Goal: Task Accomplishment & Management: Manage account settings

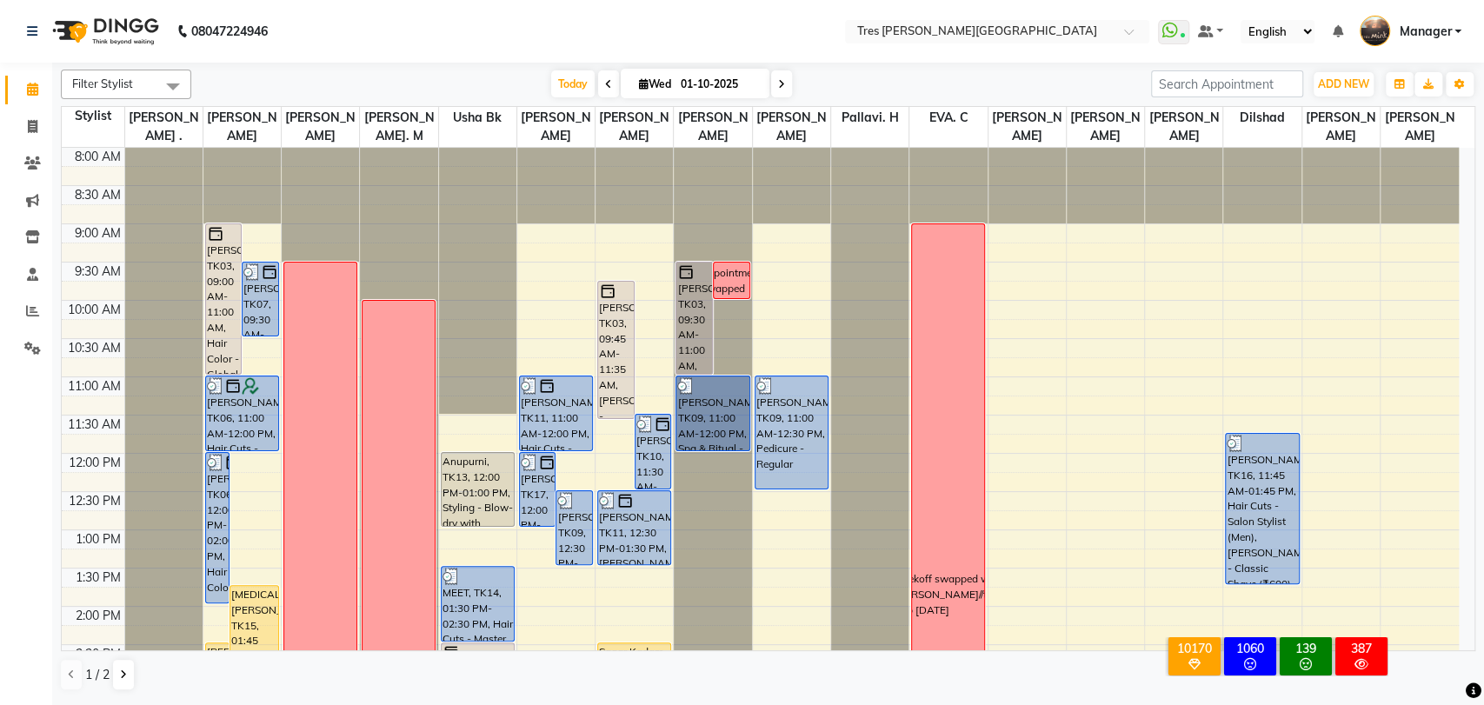
scroll to position [457, 0]
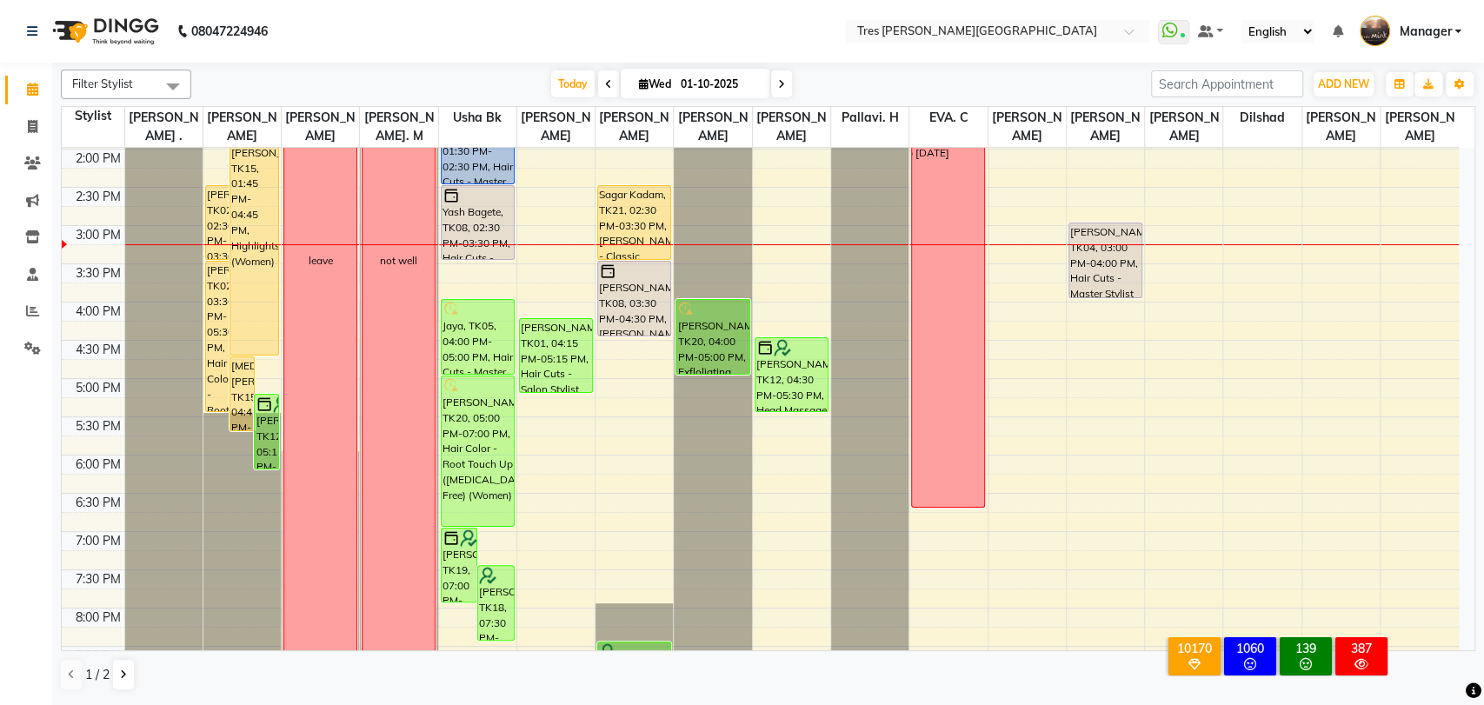
click at [642, 92] on span "[DATE]" at bounding box center [695, 84] width 149 height 30
click at [639, 84] on icon at bounding box center [644, 83] width 10 height 11
select select "10"
select select "2025"
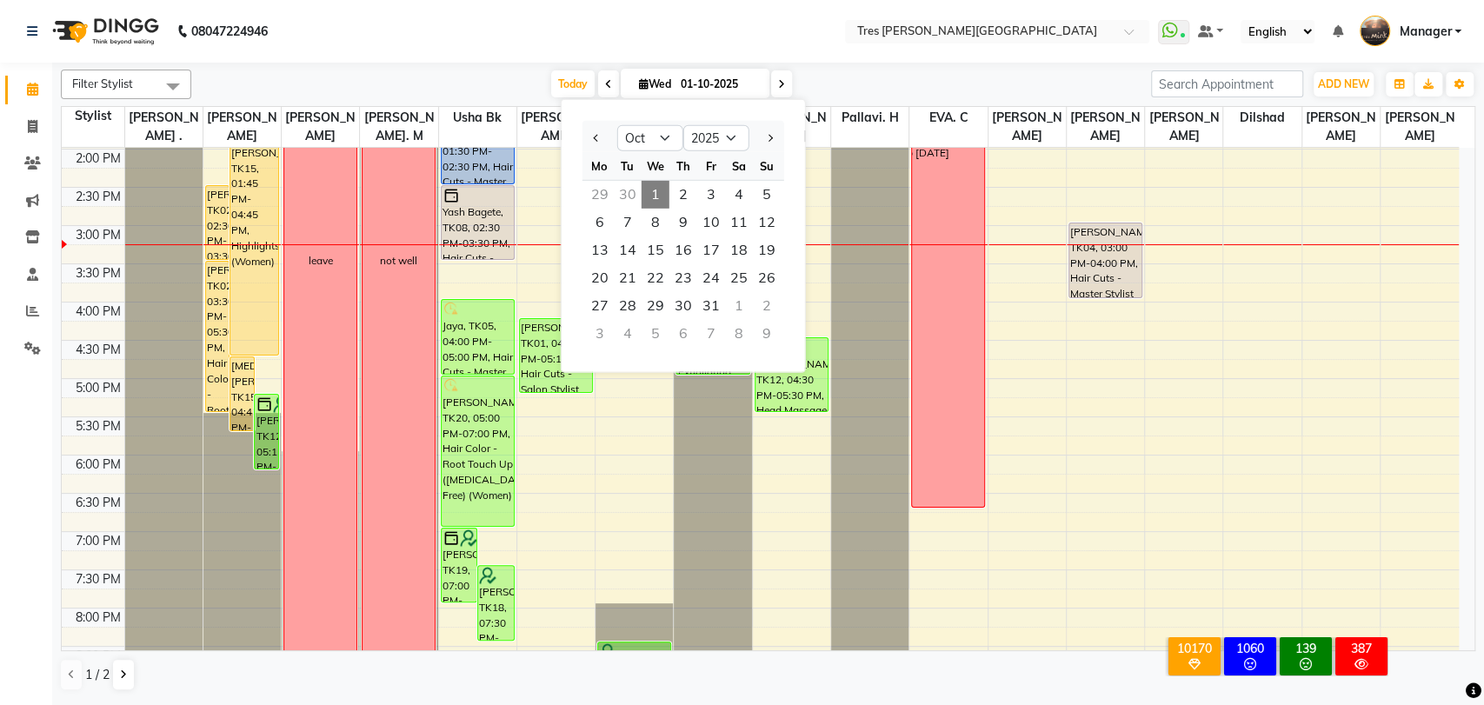
click at [7, 468] on div "Calendar Invoice Clients Marketing Inventory Staff Reports Settings Completed I…" at bounding box center [117, 364] width 235 height 629
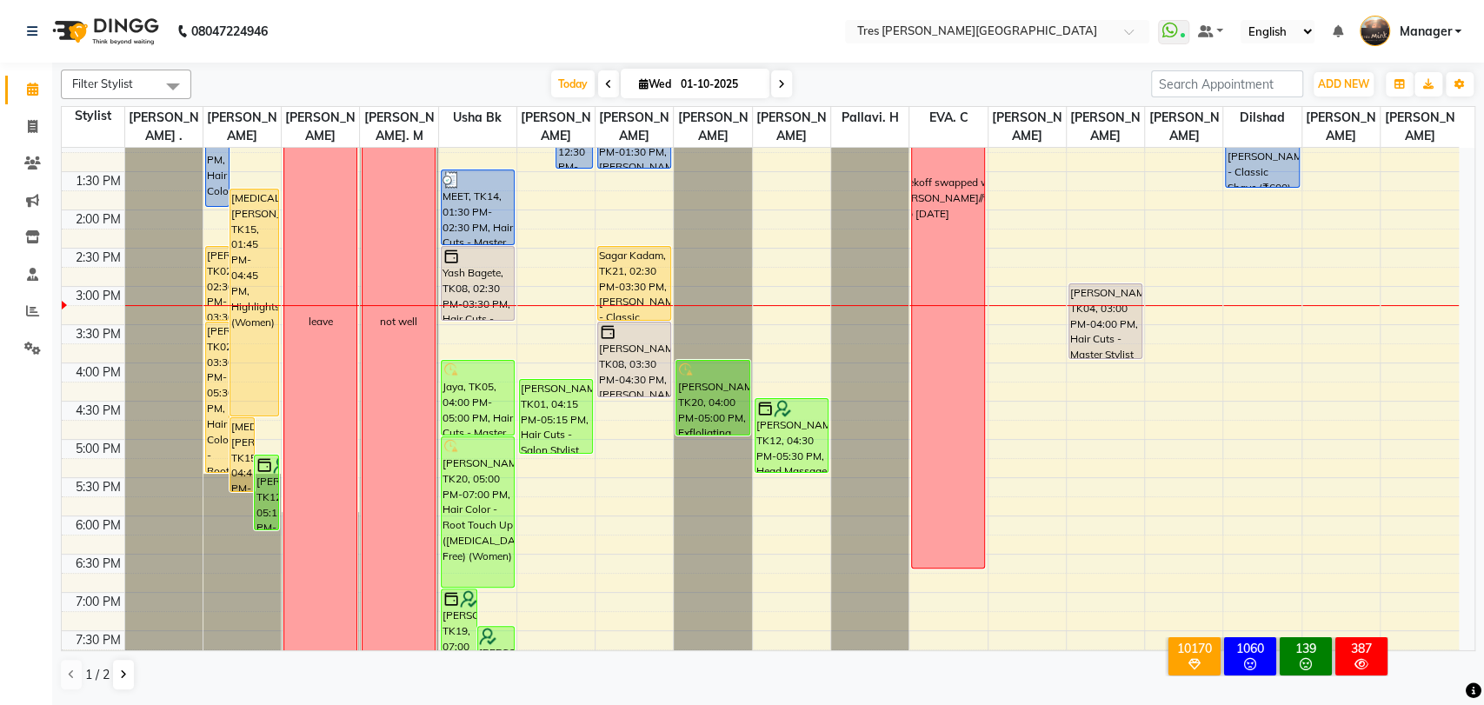
scroll to position [395, 0]
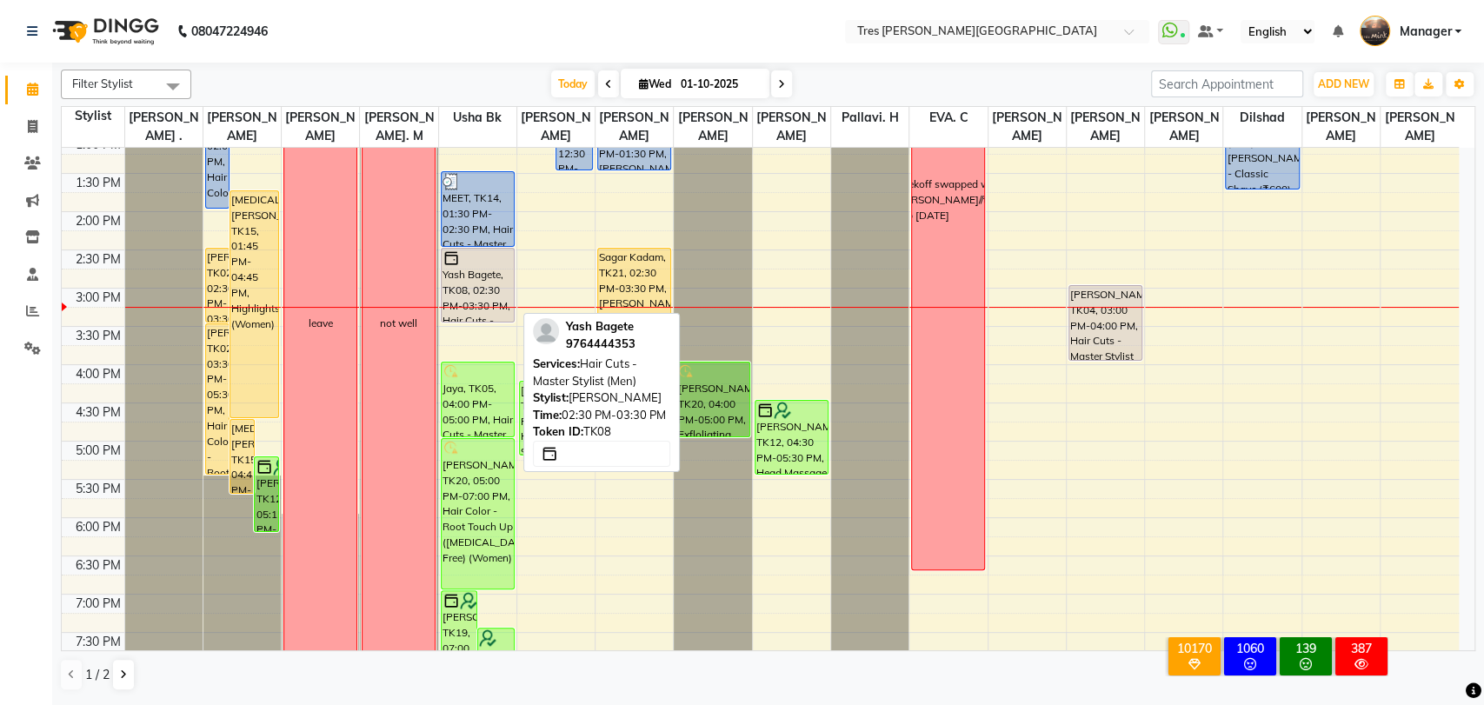
click at [467, 322] on div at bounding box center [478, 321] width 72 height 7
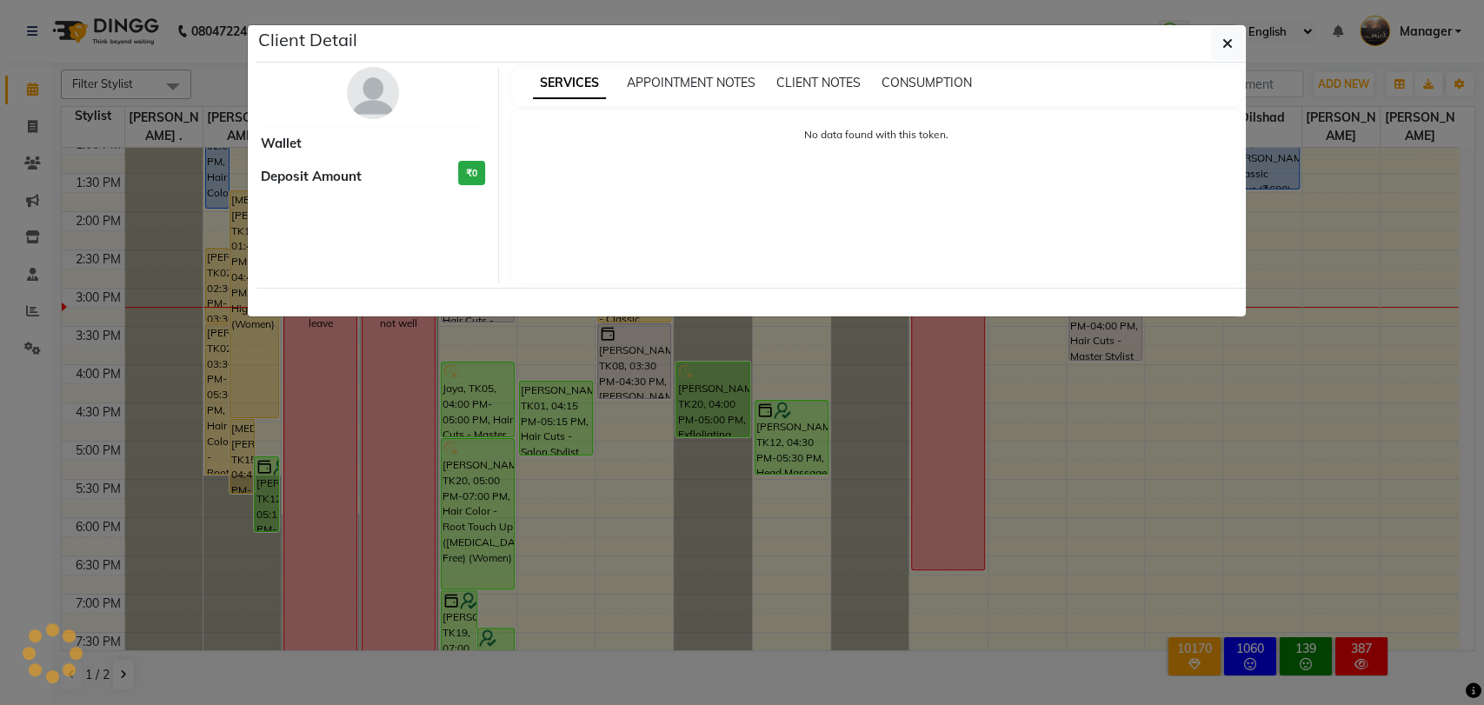
select select "7"
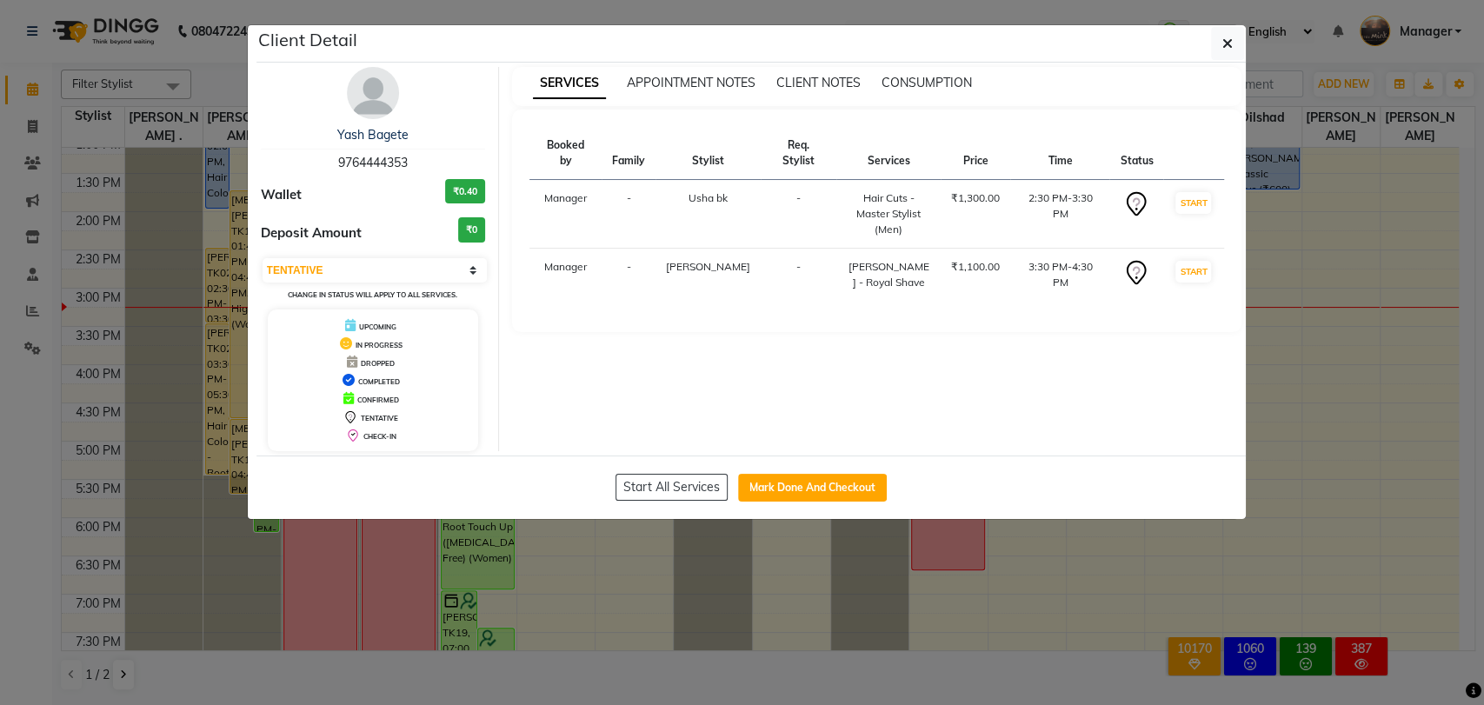
click at [0, 496] on ngb-modal-window "Client Detail Yash Bagete 9764444353 Wallet ₹0.40 Deposit Amount ₹0 Select IN S…" at bounding box center [742, 352] width 1484 height 705
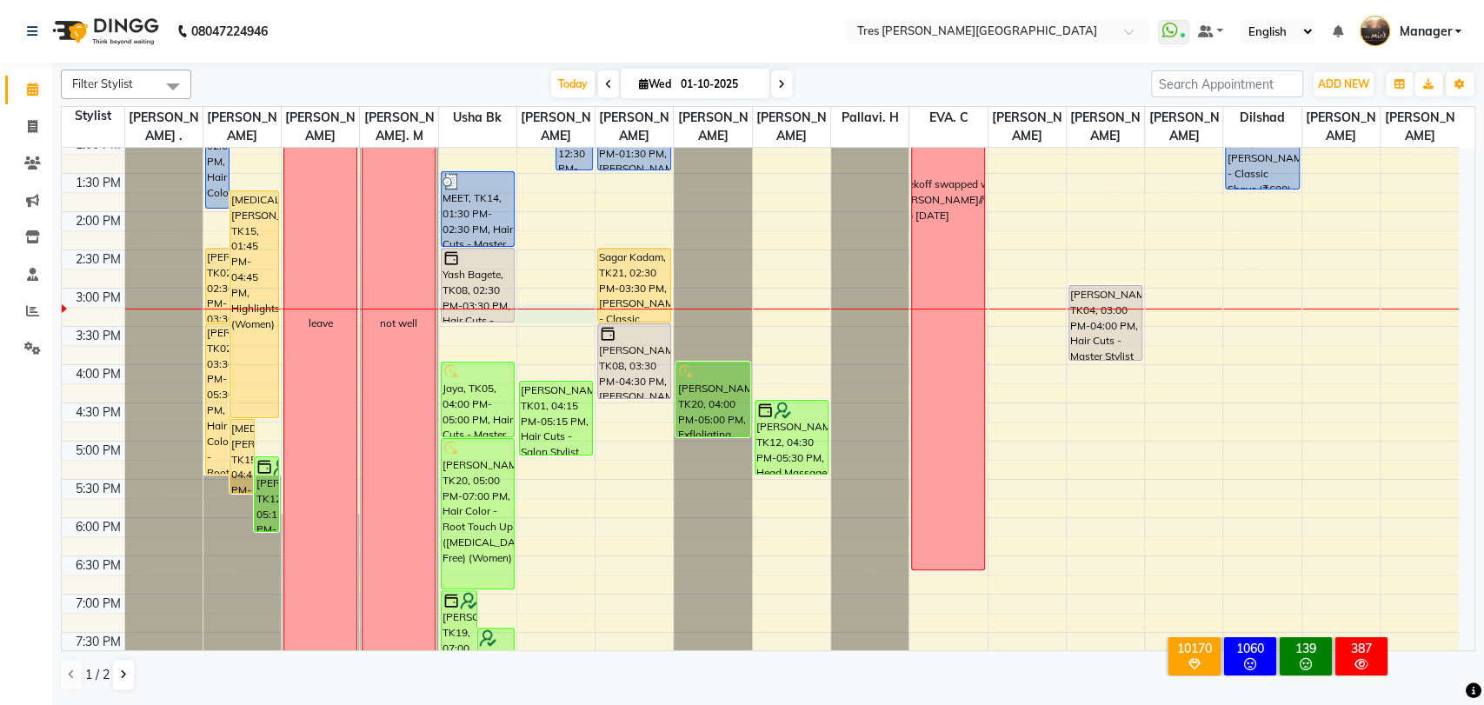
click at [544, 314] on div "8:00 AM 8:30 AM 9:00 AM 9:30 AM 10:00 AM 10:30 AM 11:00 AM 11:30 AM 12:00 PM 12…" at bounding box center [760, 288] width 1397 height 1070
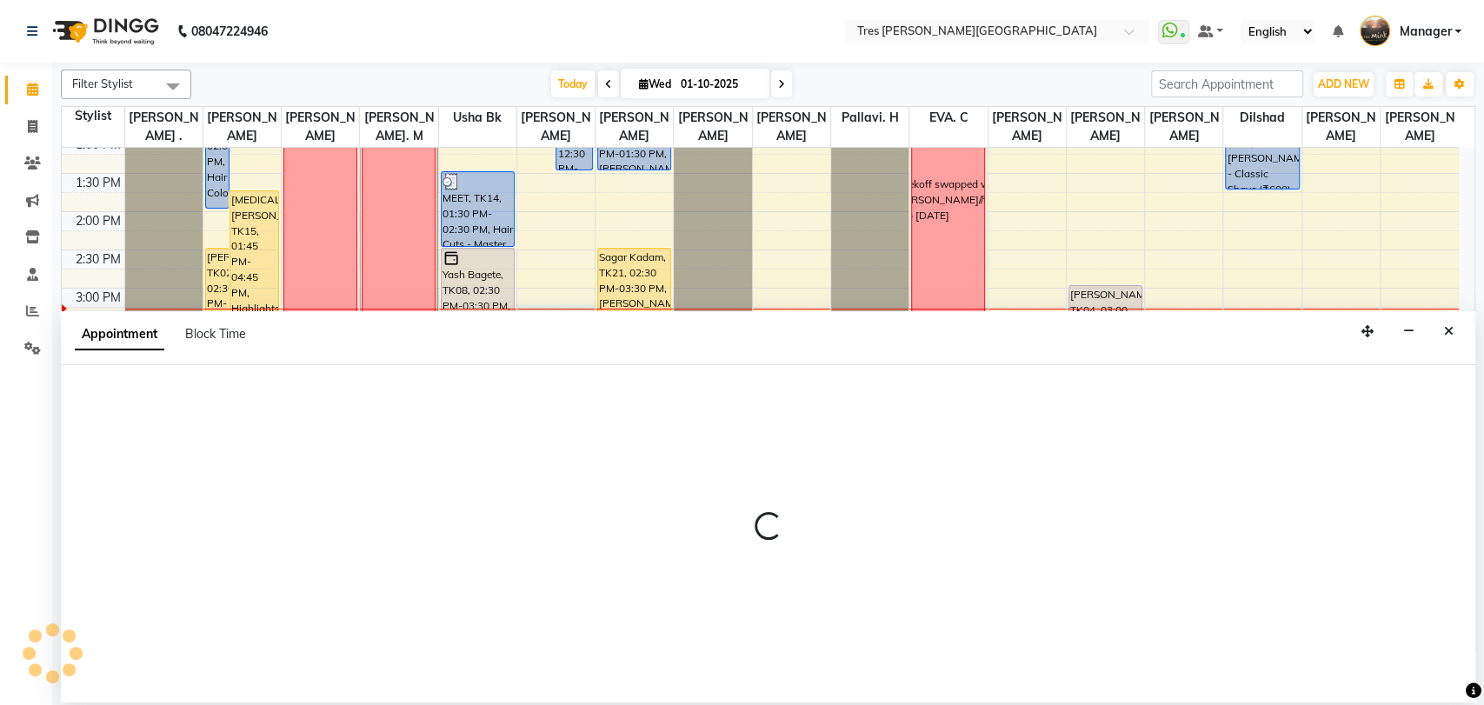
select select "34584"
select select "tentative"
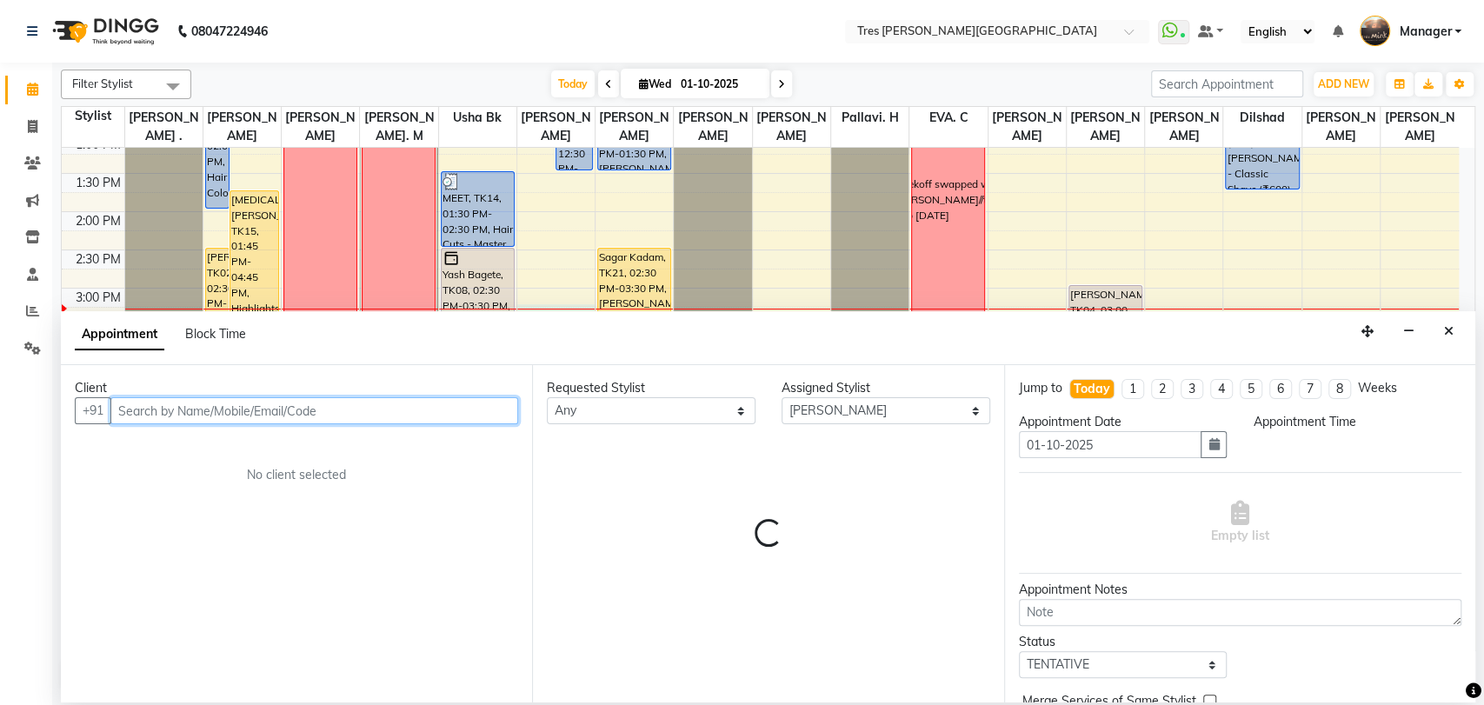
select select "915"
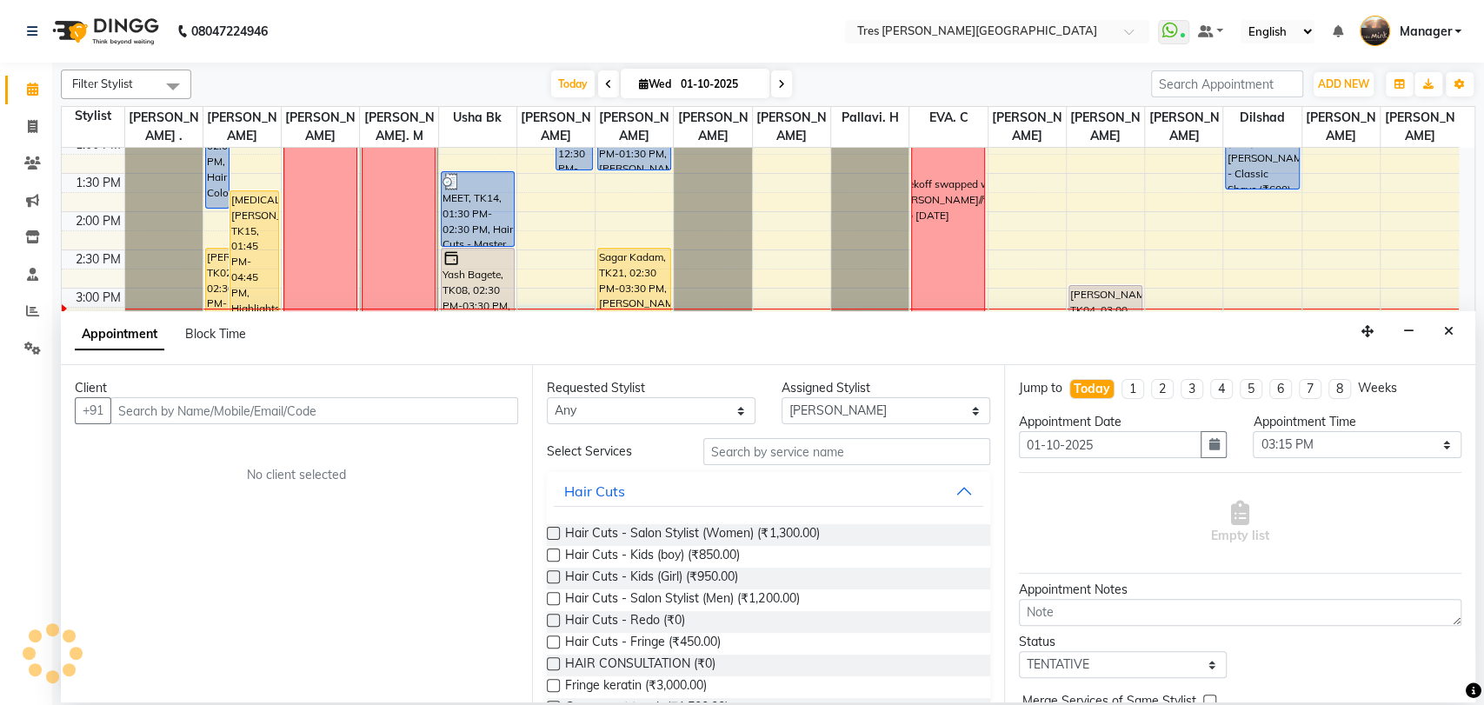
click at [552, 534] on label at bounding box center [553, 533] width 13 height 13
click at [552, 534] on input "checkbox" at bounding box center [552, 534] width 11 height 11
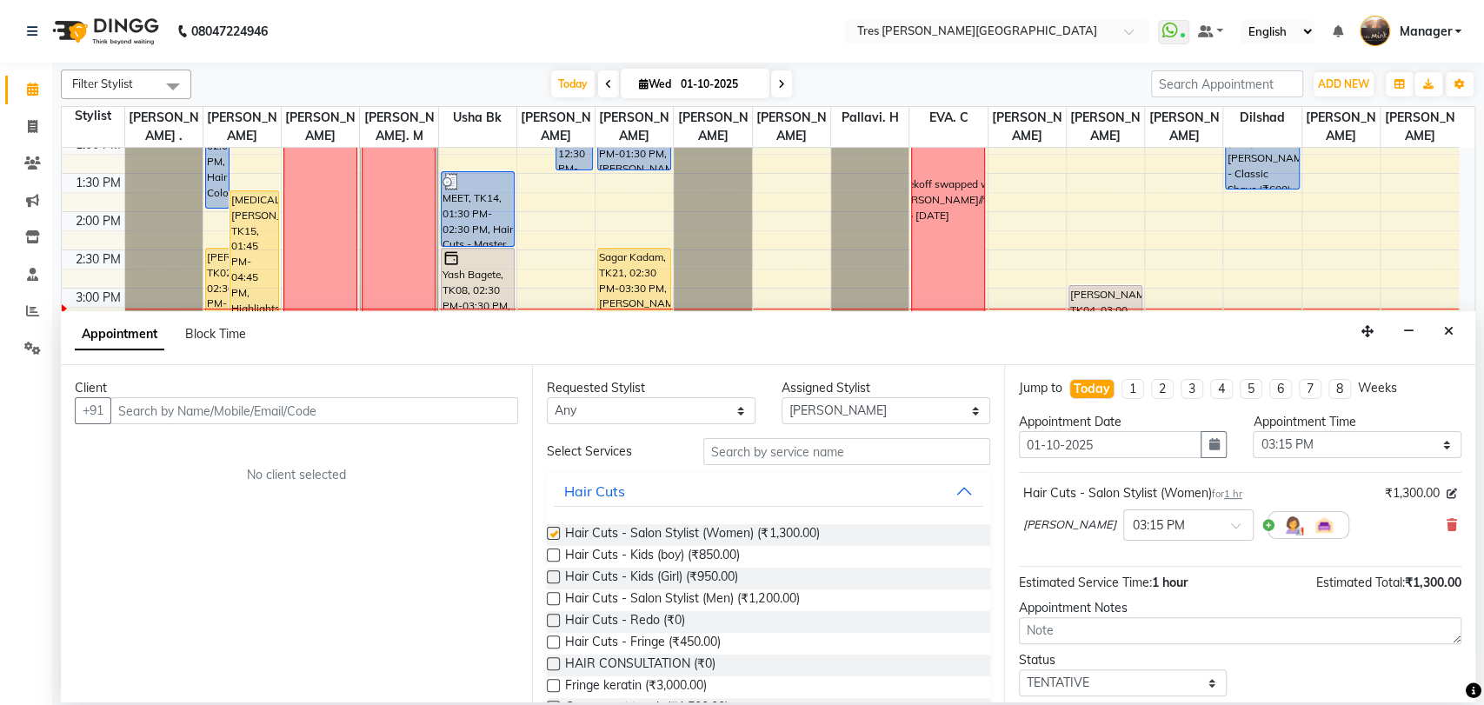
checkbox input "false"
click at [450, 401] on input "text" at bounding box center [314, 410] width 408 height 27
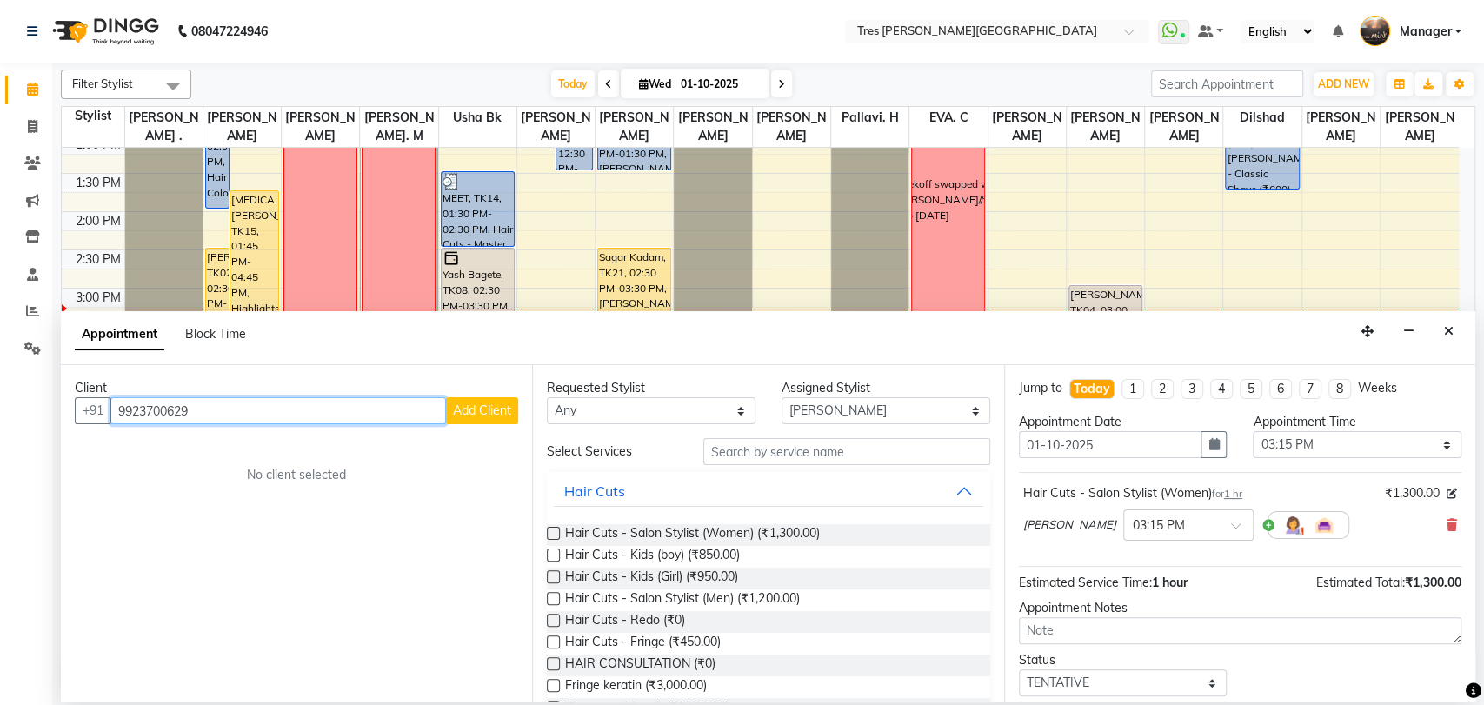
type input "9923700629"
click at [476, 415] on span "Add Client" at bounding box center [482, 410] width 58 height 16
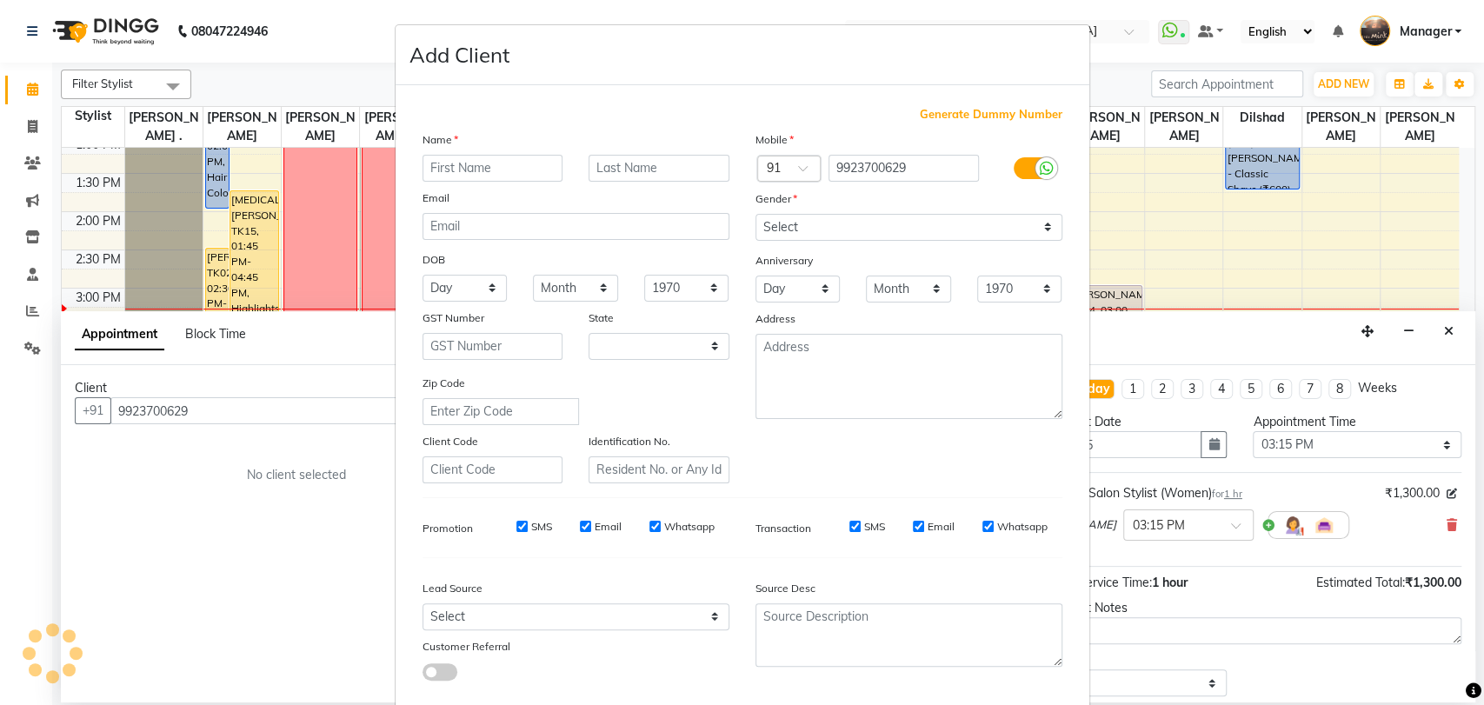
select select "22"
type input "[PERSON_NAME]"
click at [611, 162] on input "text" at bounding box center [658, 168] width 141 height 27
type input "[DEMOGRAPHIC_DATA]"
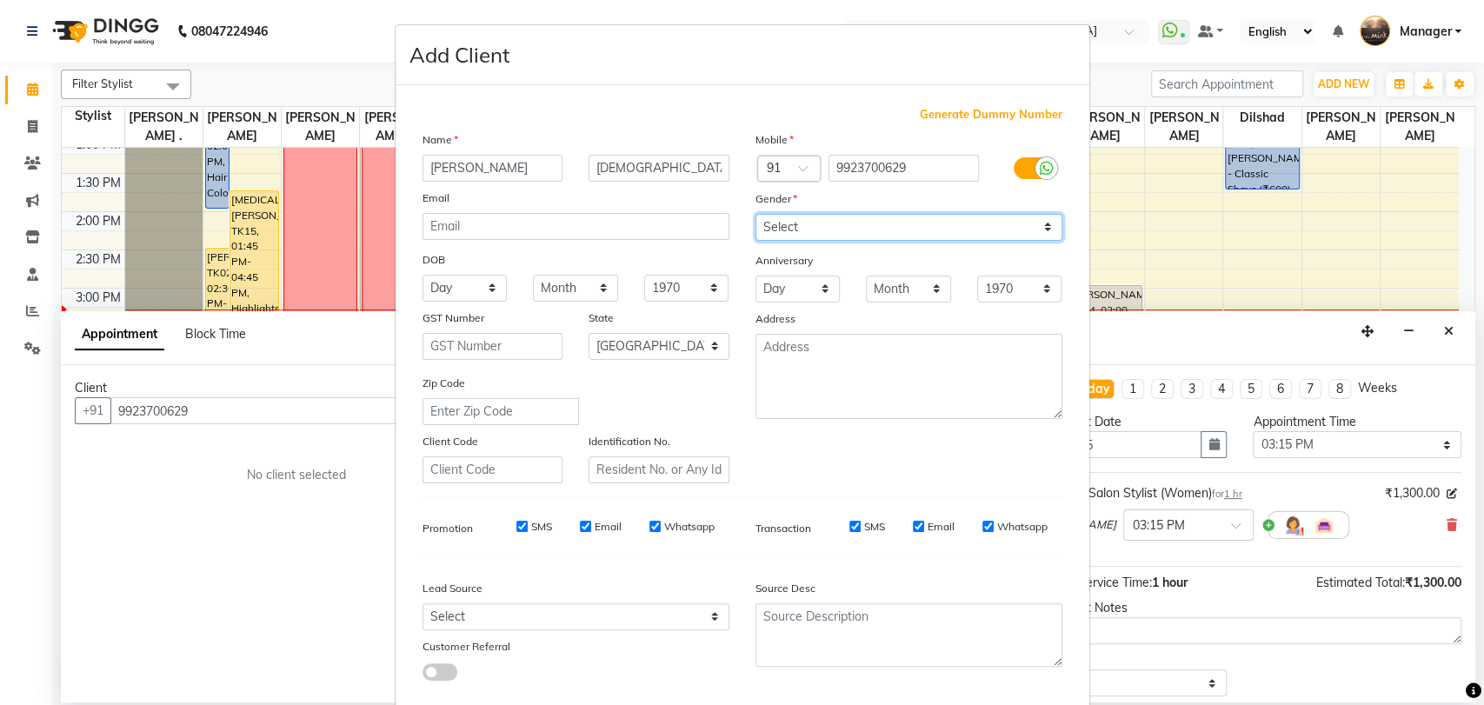
click at [831, 237] on select "Select Male Female Other Prefer Not To Say" at bounding box center [908, 227] width 307 height 27
select select "[DEMOGRAPHIC_DATA]"
click at [755, 214] on select "Select Male Female Other Prefer Not To Say" at bounding box center [908, 227] width 307 height 27
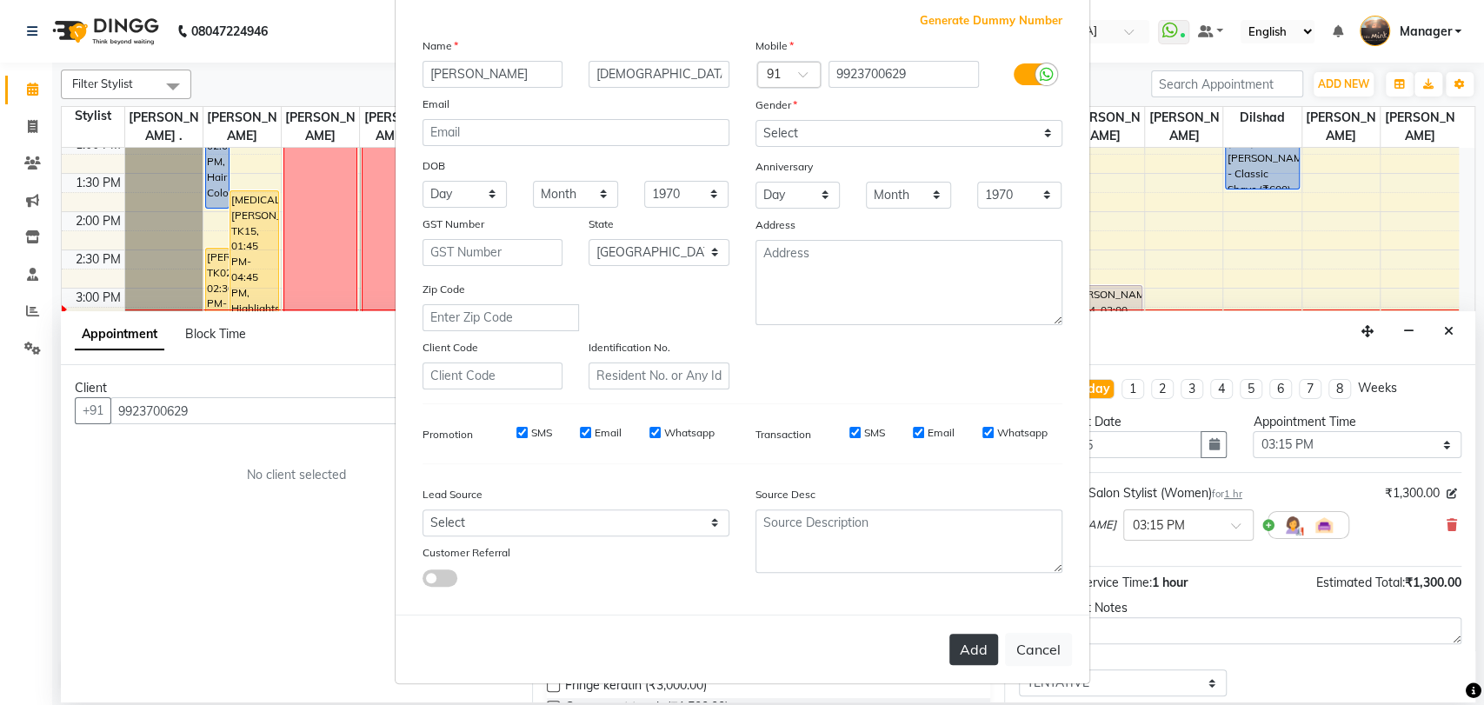
click at [963, 650] on button "Add" at bounding box center [973, 649] width 49 height 31
select select
select select "null"
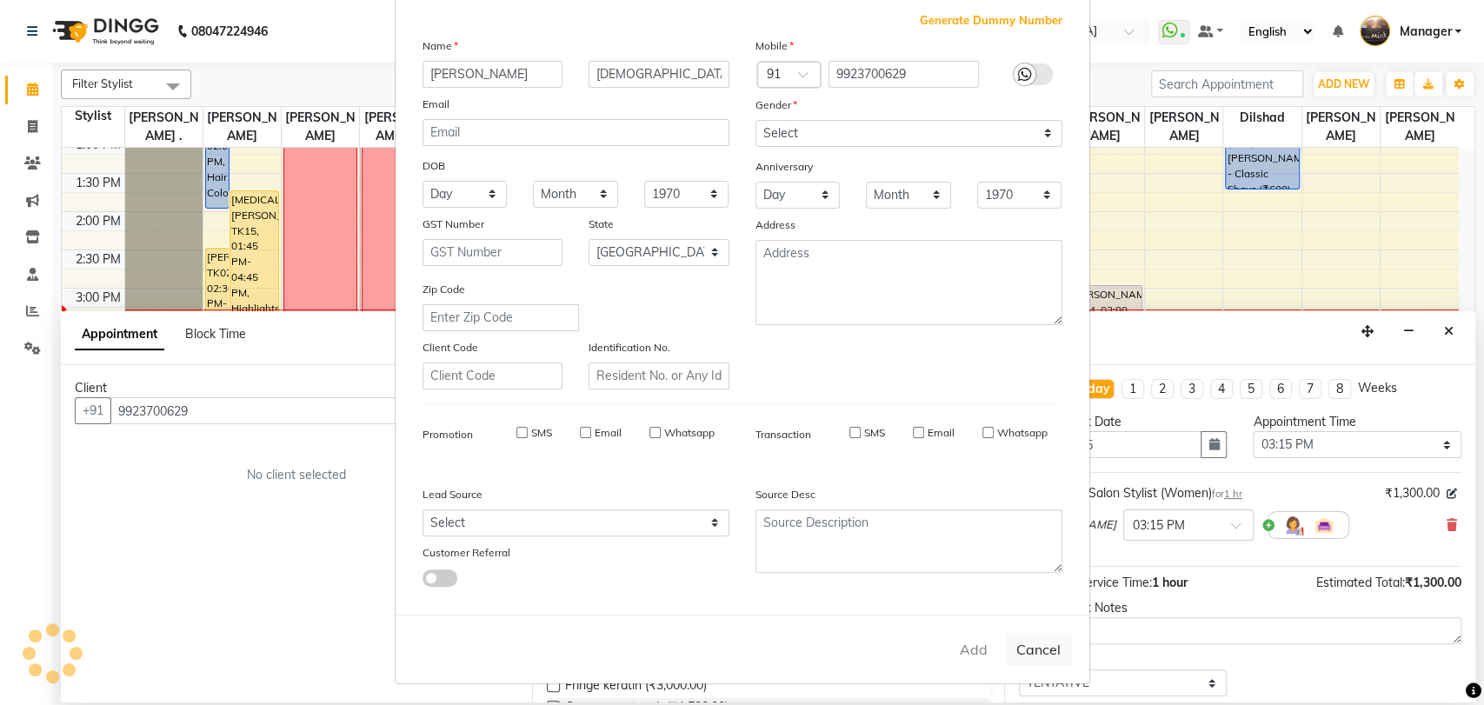
select select
checkbox input "false"
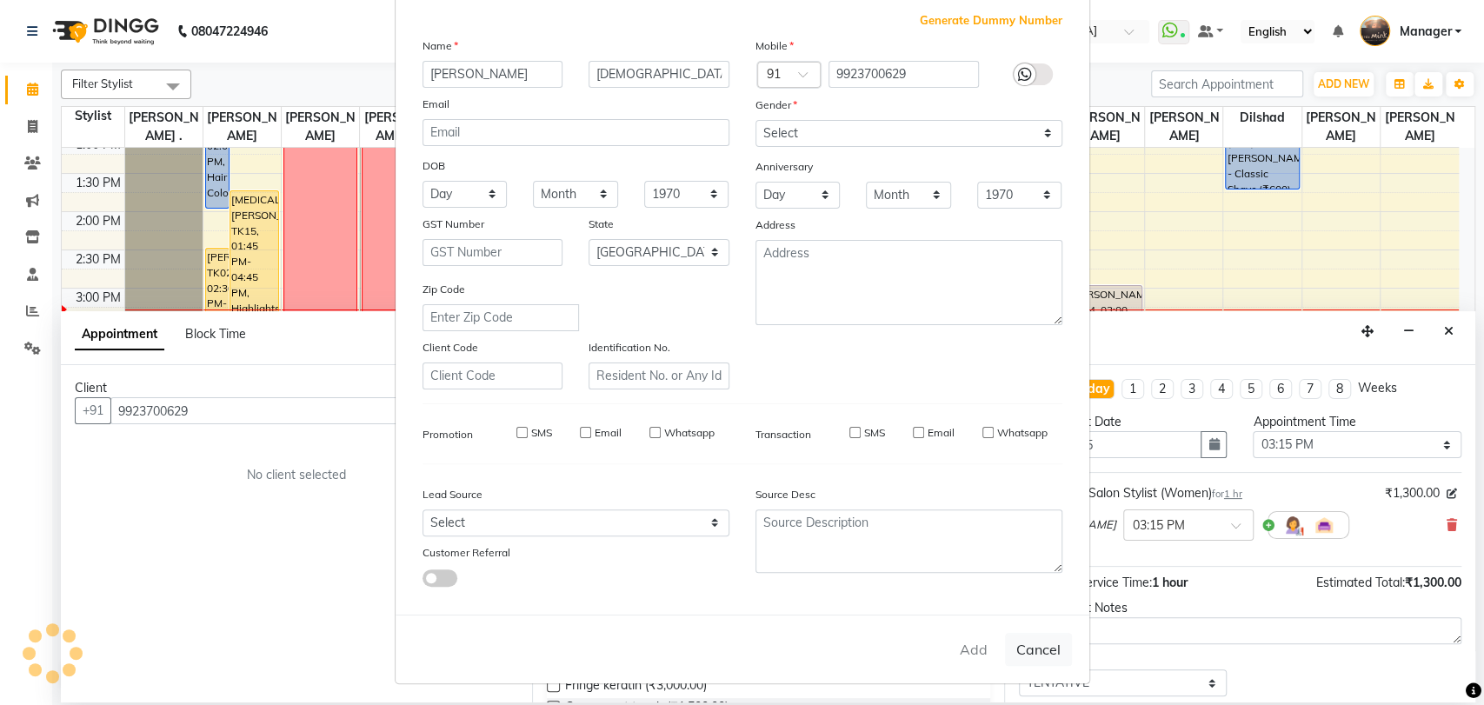
checkbox input "false"
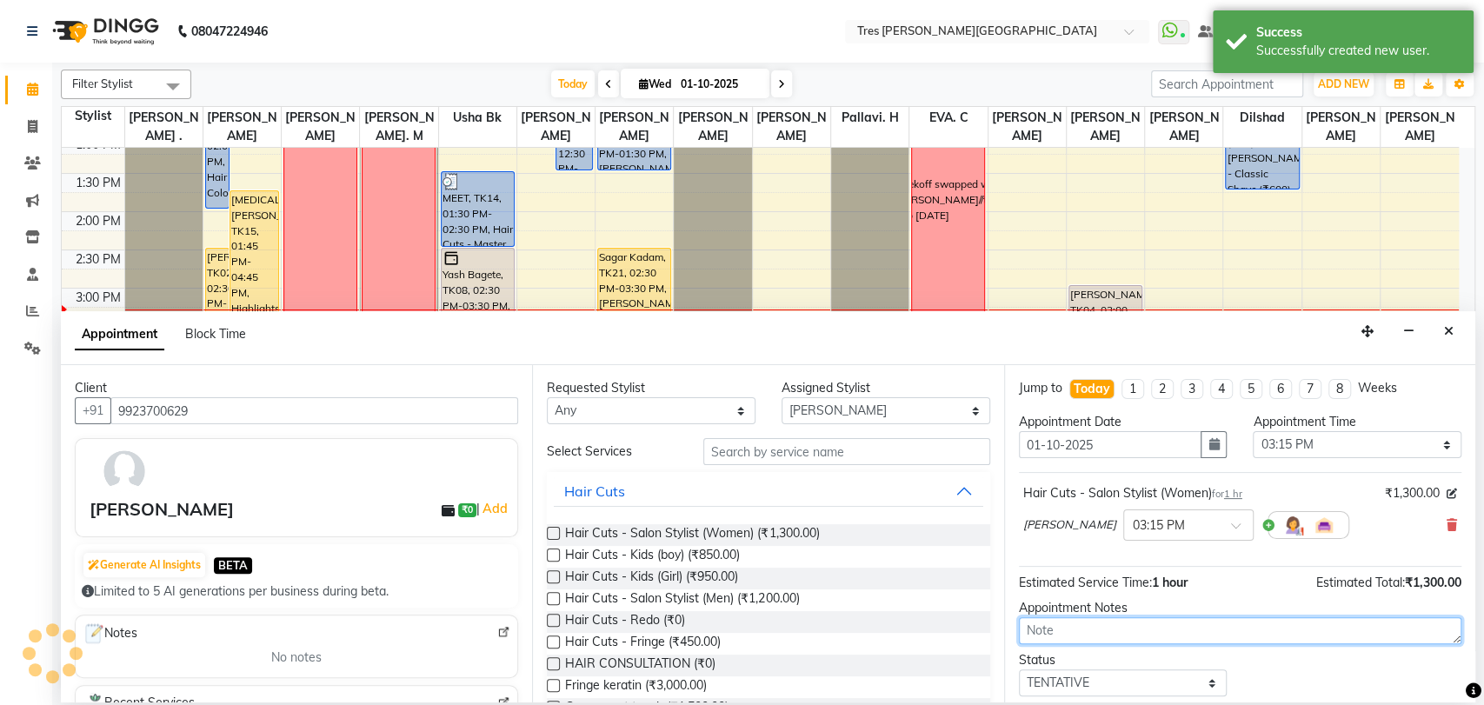
click at [1080, 635] on textarea at bounding box center [1240, 630] width 442 height 27
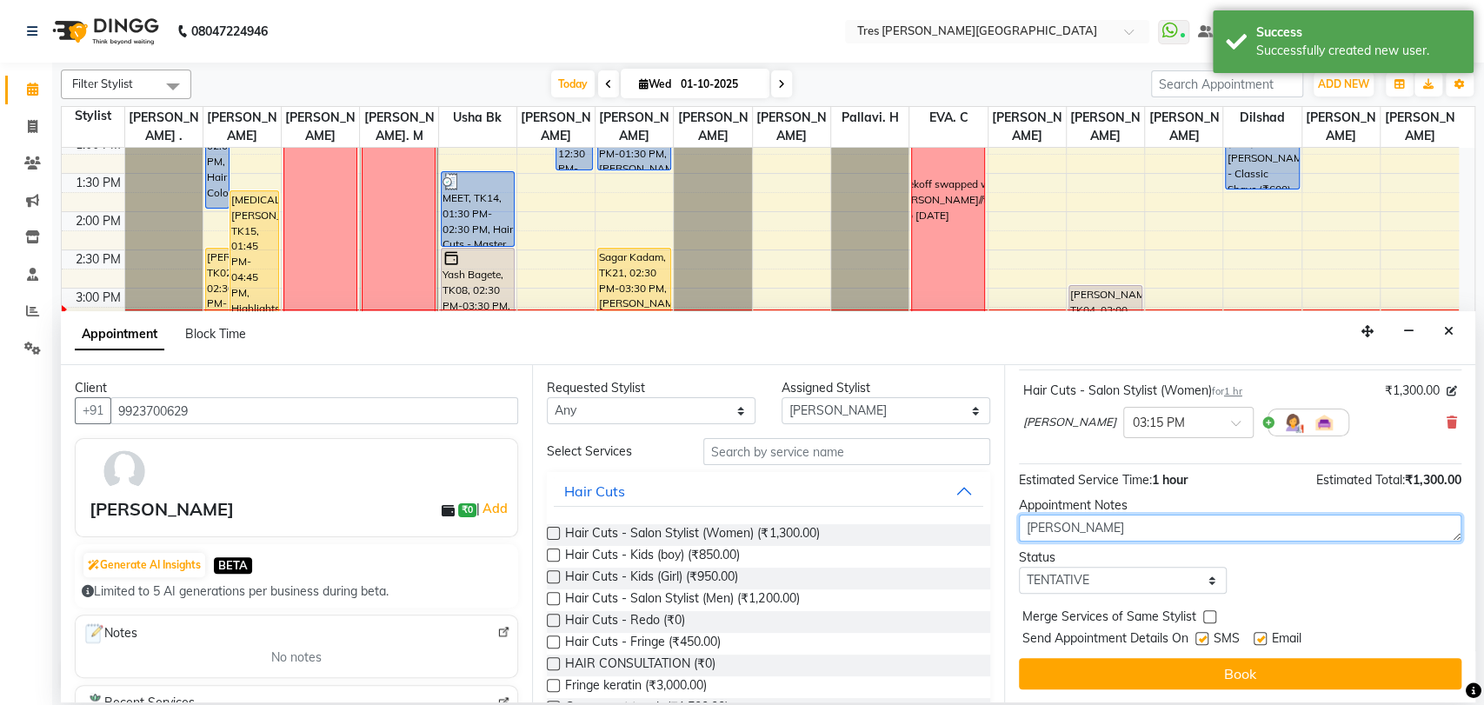
type textarea "[PERSON_NAME]"
click at [1073, 581] on select "Select TENTATIVE CONFIRM CHECK-IN UPCOMING" at bounding box center [1123, 580] width 209 height 27
select select "confirm booking"
click at [1019, 567] on select "Select TENTATIVE CONFIRM CHECK-IN UPCOMING" at bounding box center [1123, 580] width 209 height 27
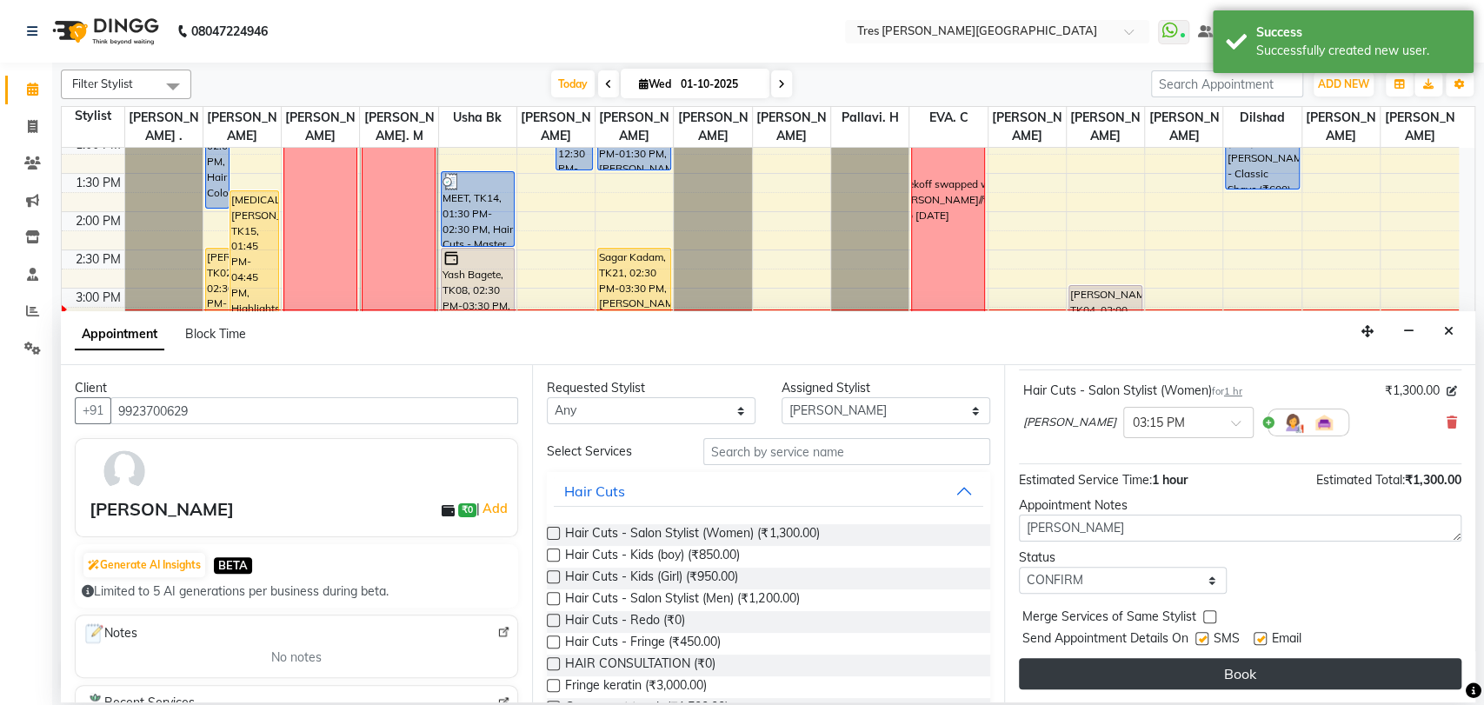
click at [1125, 681] on button "Book" at bounding box center [1240, 673] width 442 height 31
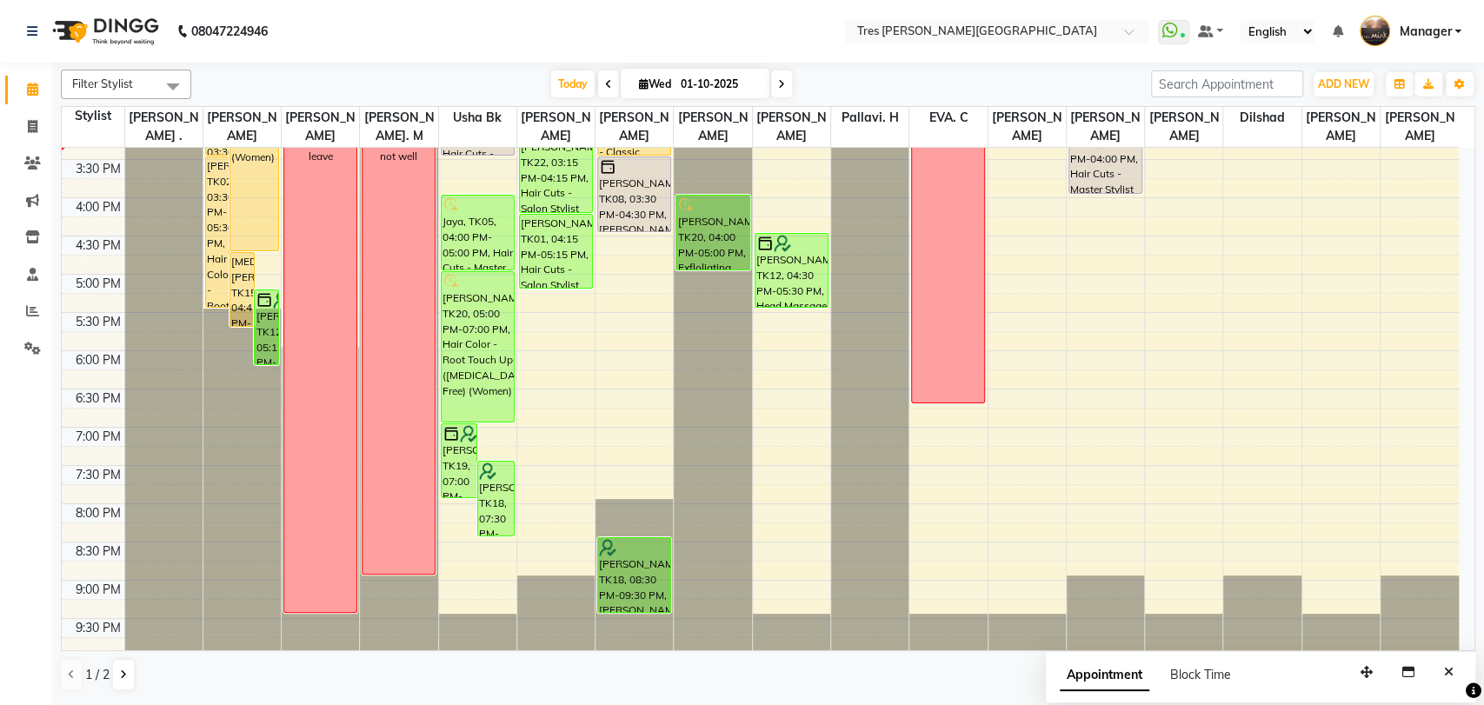
scroll to position [465, 0]
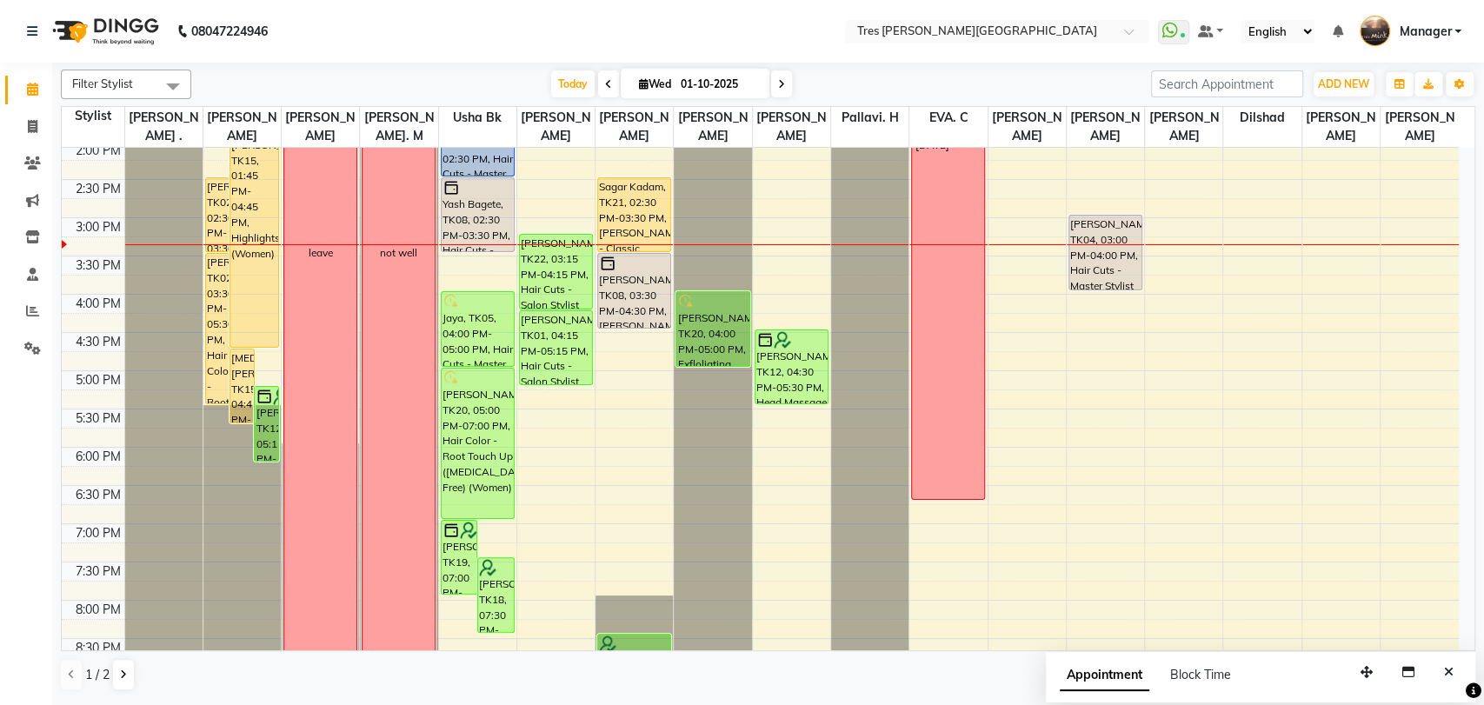
click at [621, 338] on div "8:00 AM 8:30 AM 9:00 AM 9:30 AM 10:00 AM 10:30 AM 11:00 AM 11:30 AM 12:00 PM 12…" at bounding box center [760, 218] width 1397 height 1070
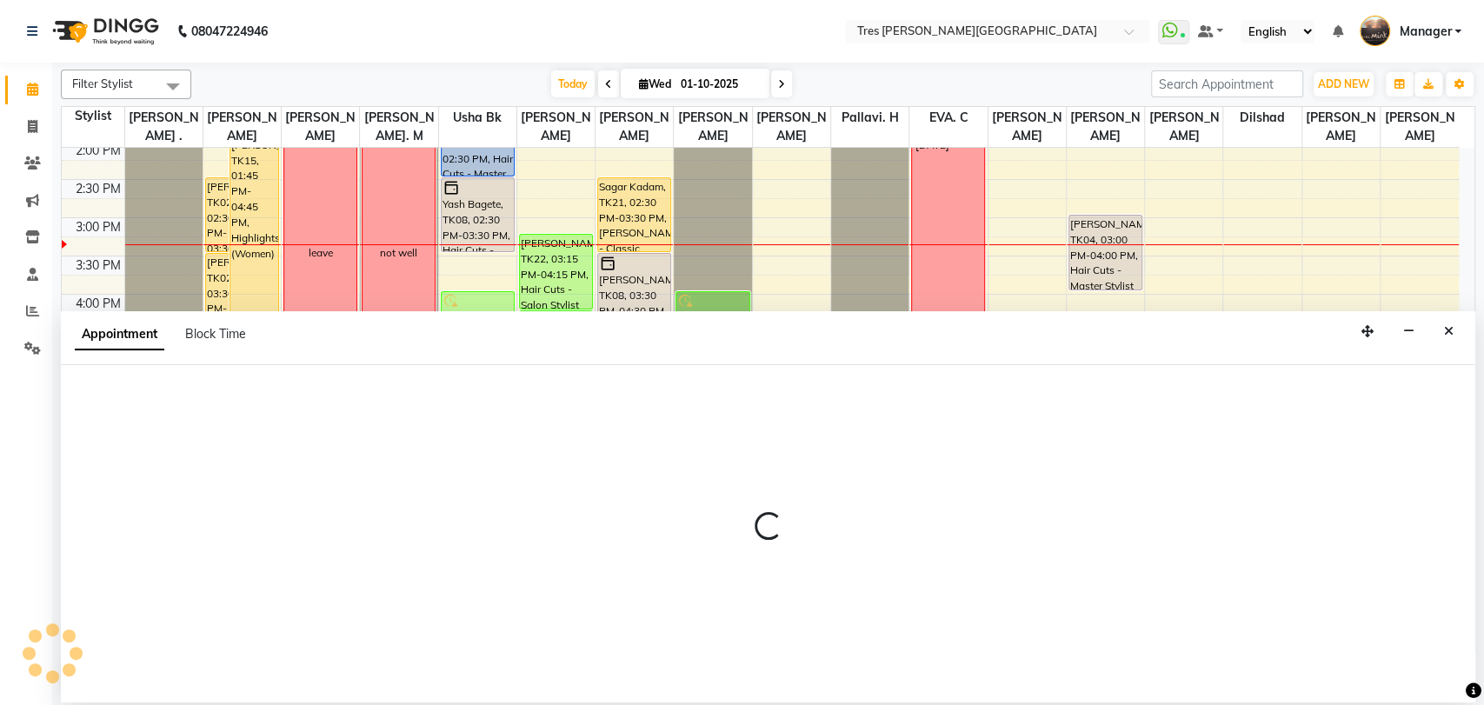
select select "1621"
select select "tentative"
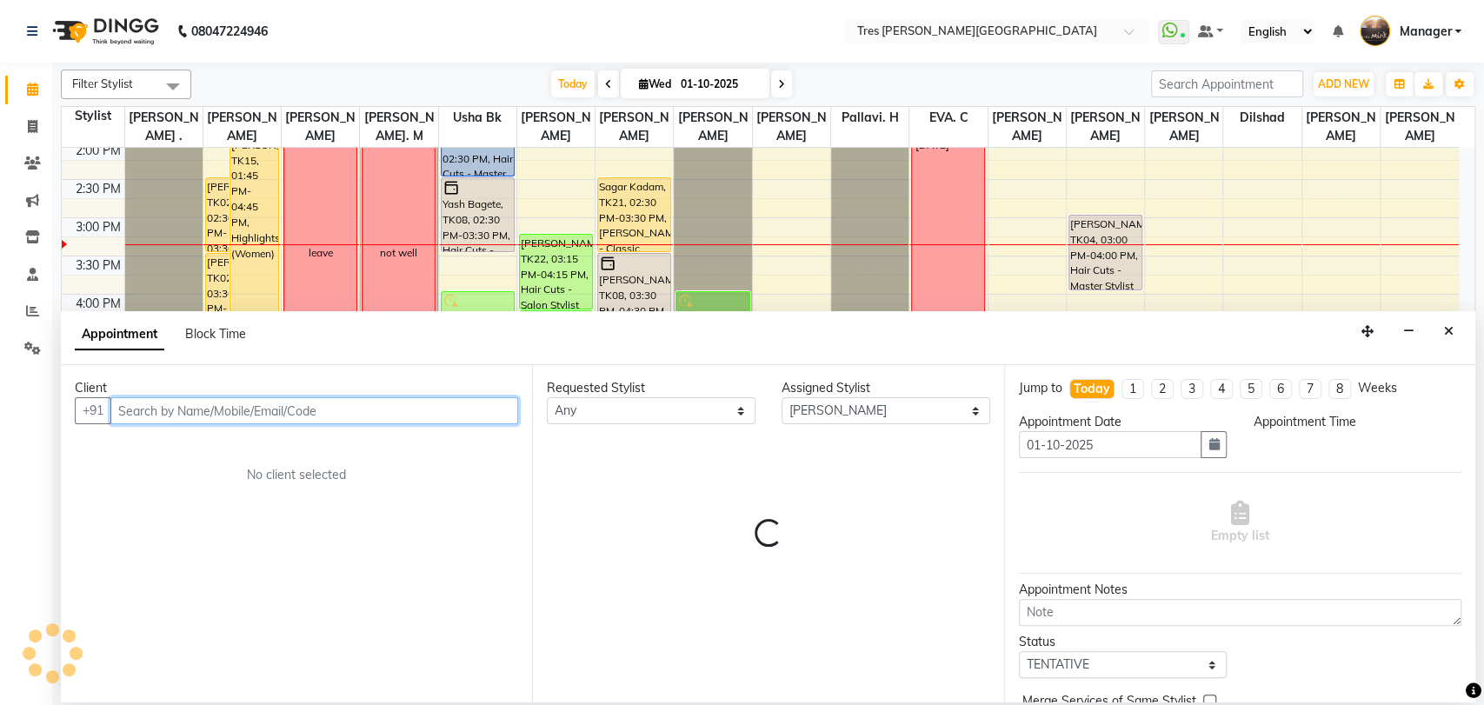
select select "990"
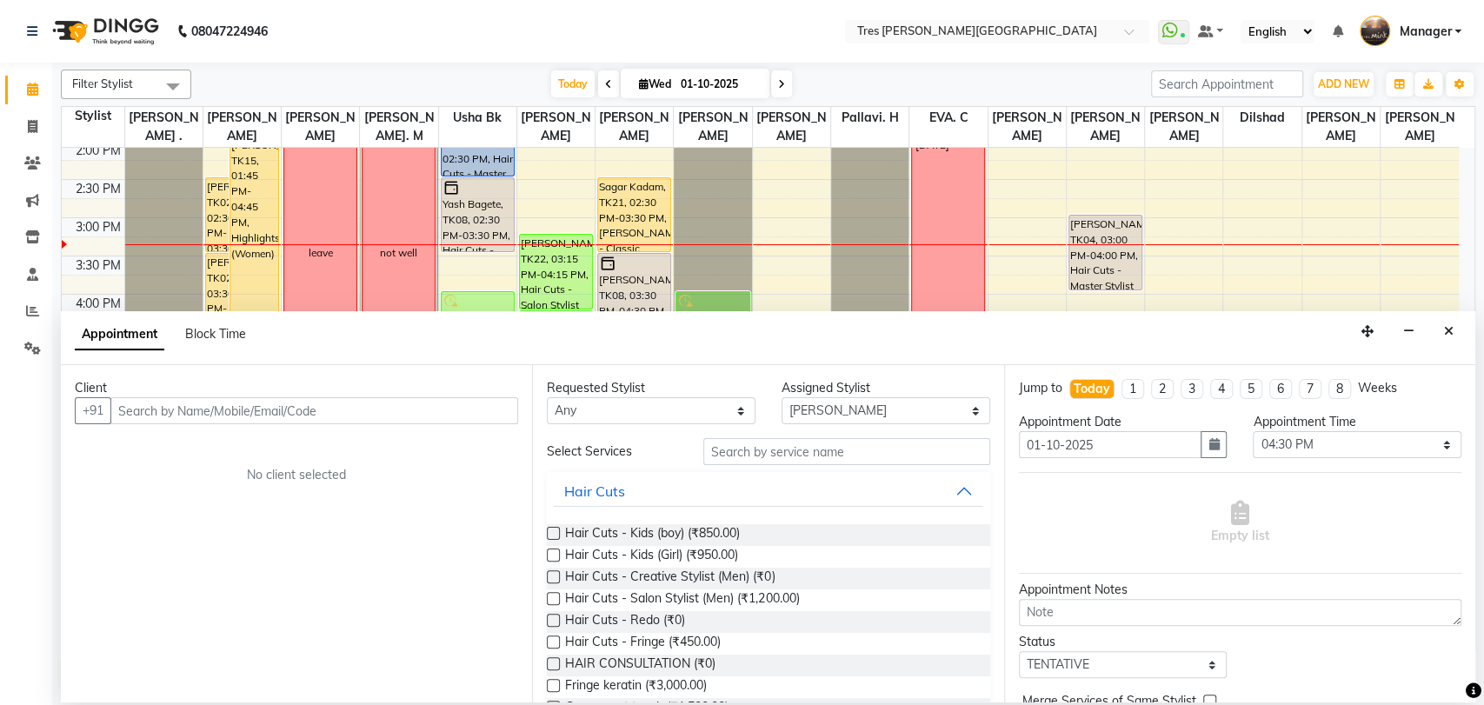
click at [1450, 322] on button "Close" at bounding box center [1448, 331] width 25 height 27
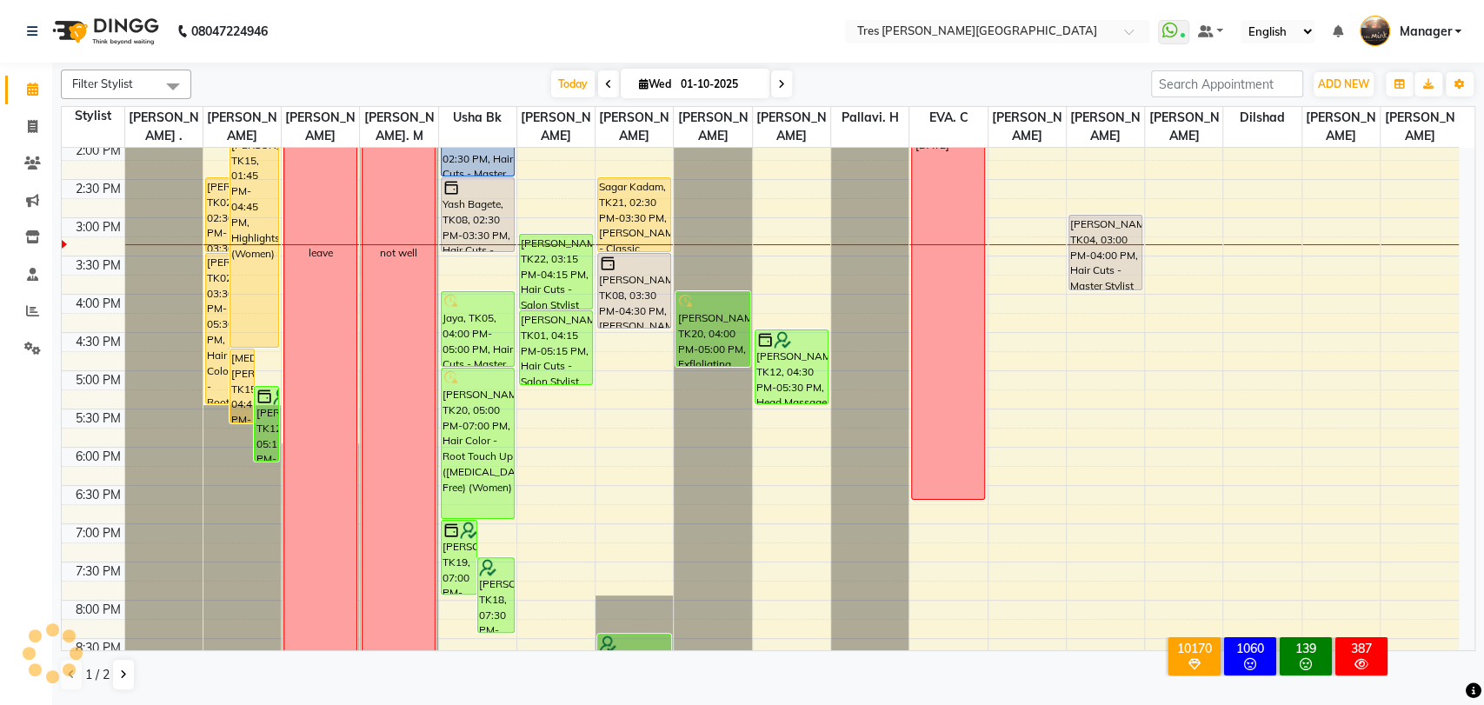
click at [622, 336] on div "8:00 AM 8:30 AM 9:00 AM 9:30 AM 10:00 AM 10:30 AM 11:00 AM 11:30 AM 12:00 PM 12…" at bounding box center [760, 218] width 1397 height 1070
select select "1621"
select select "tentative"
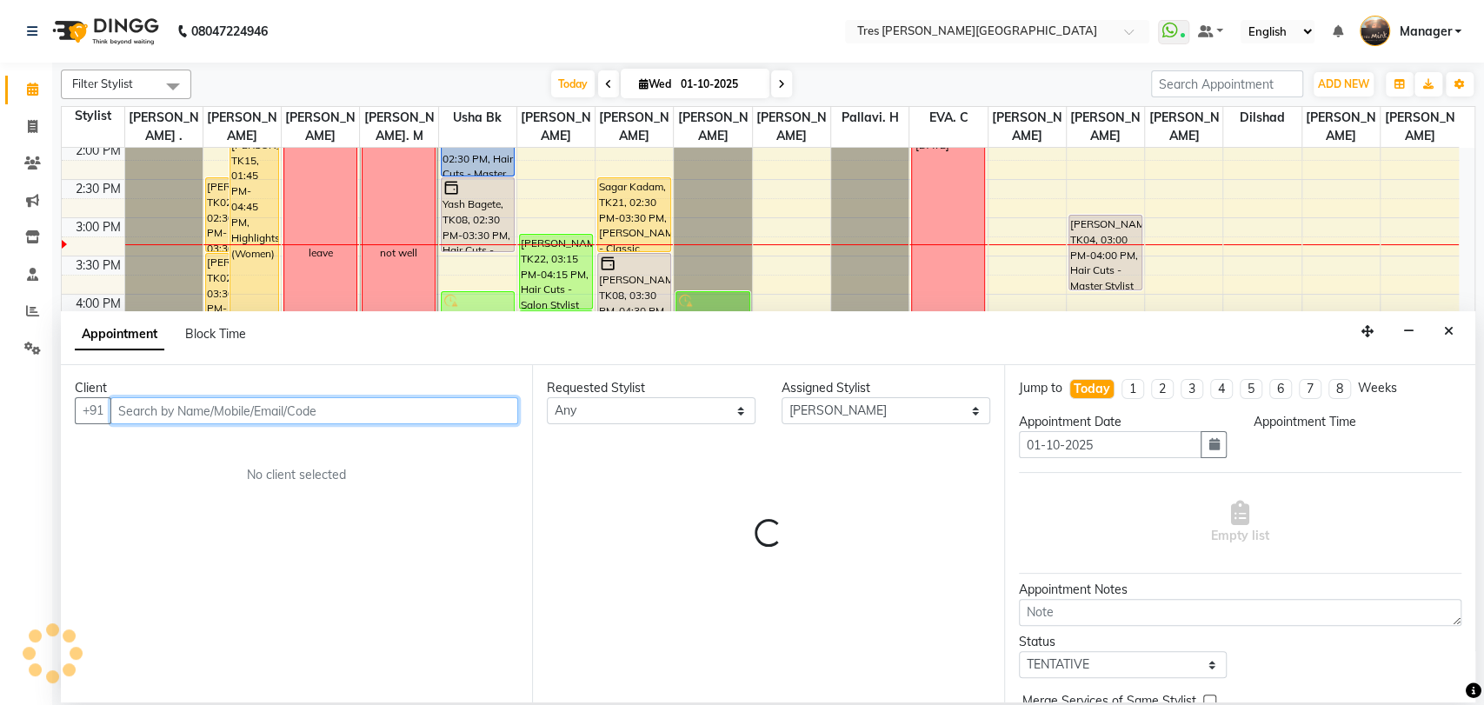
select select "990"
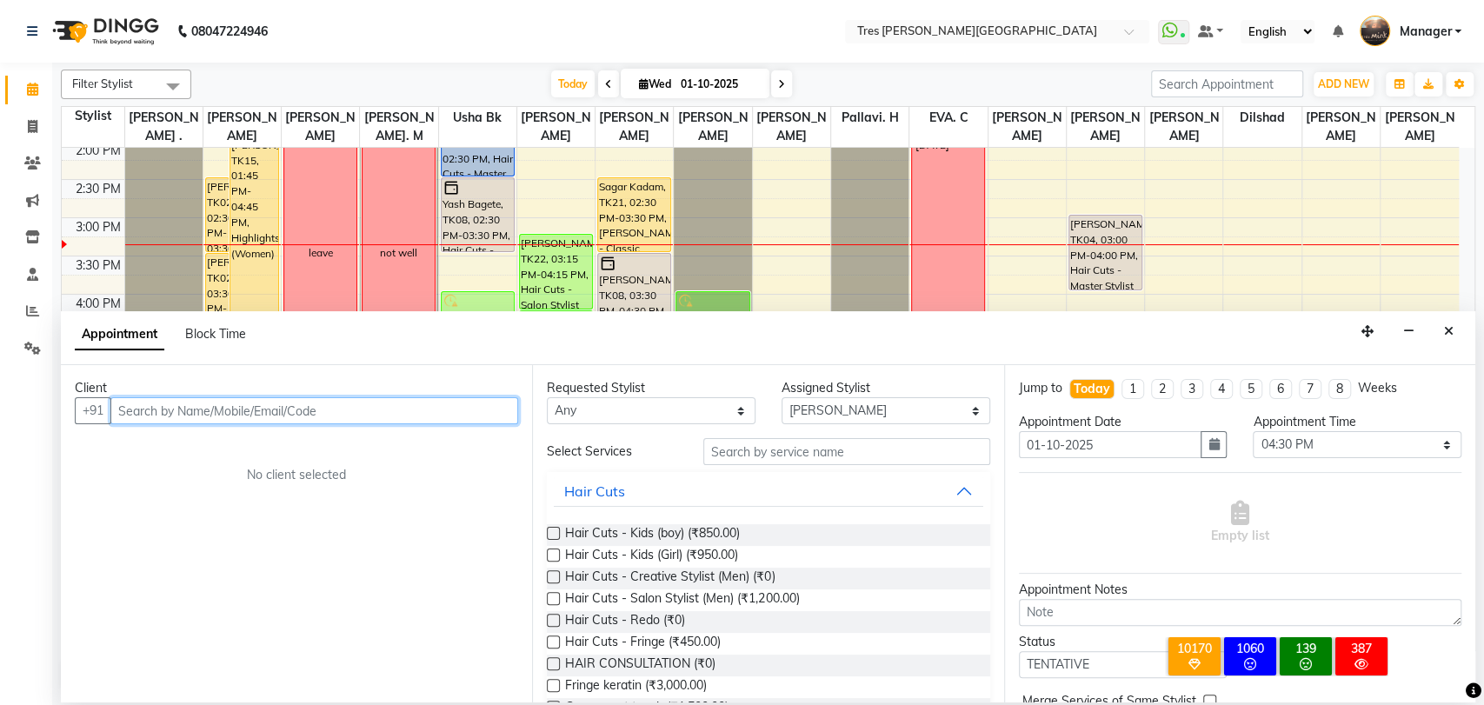
click at [369, 398] on input "text" at bounding box center [314, 410] width 408 height 27
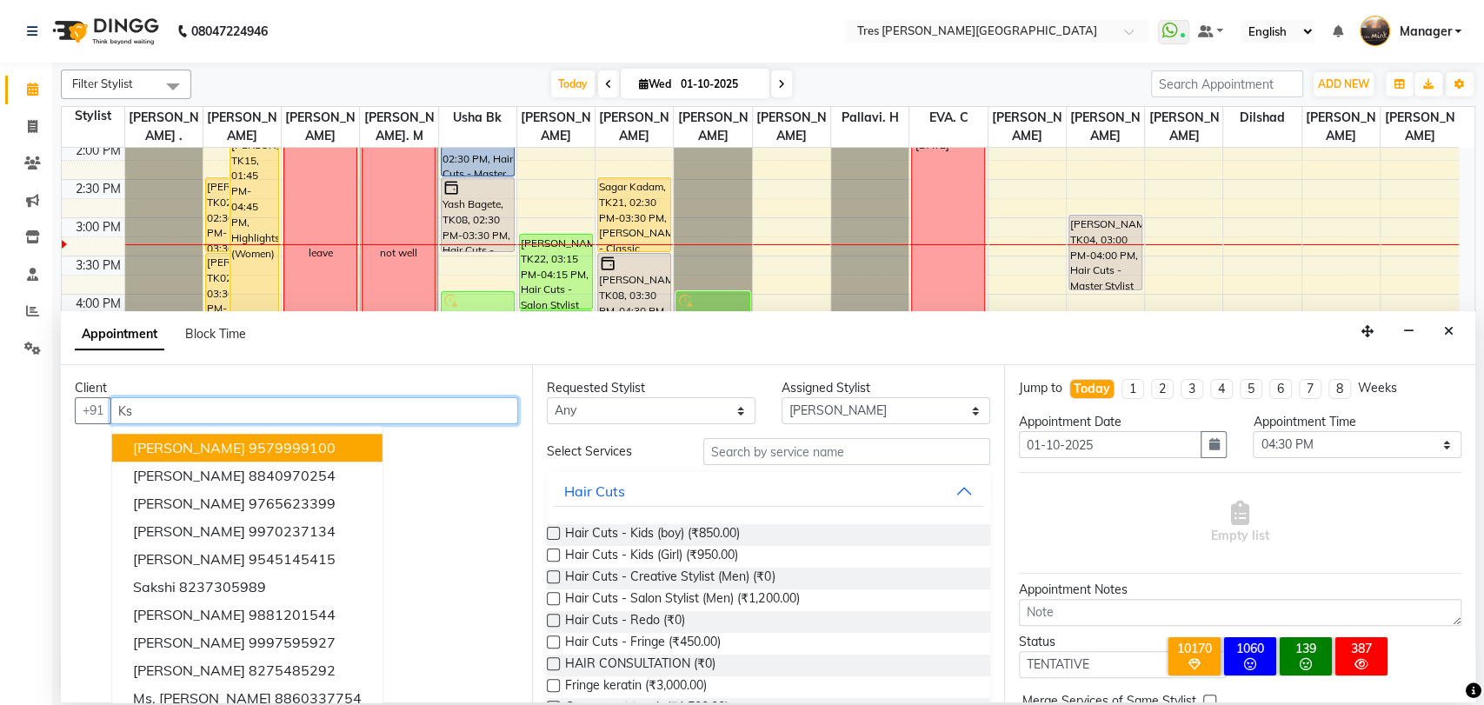
type input "K"
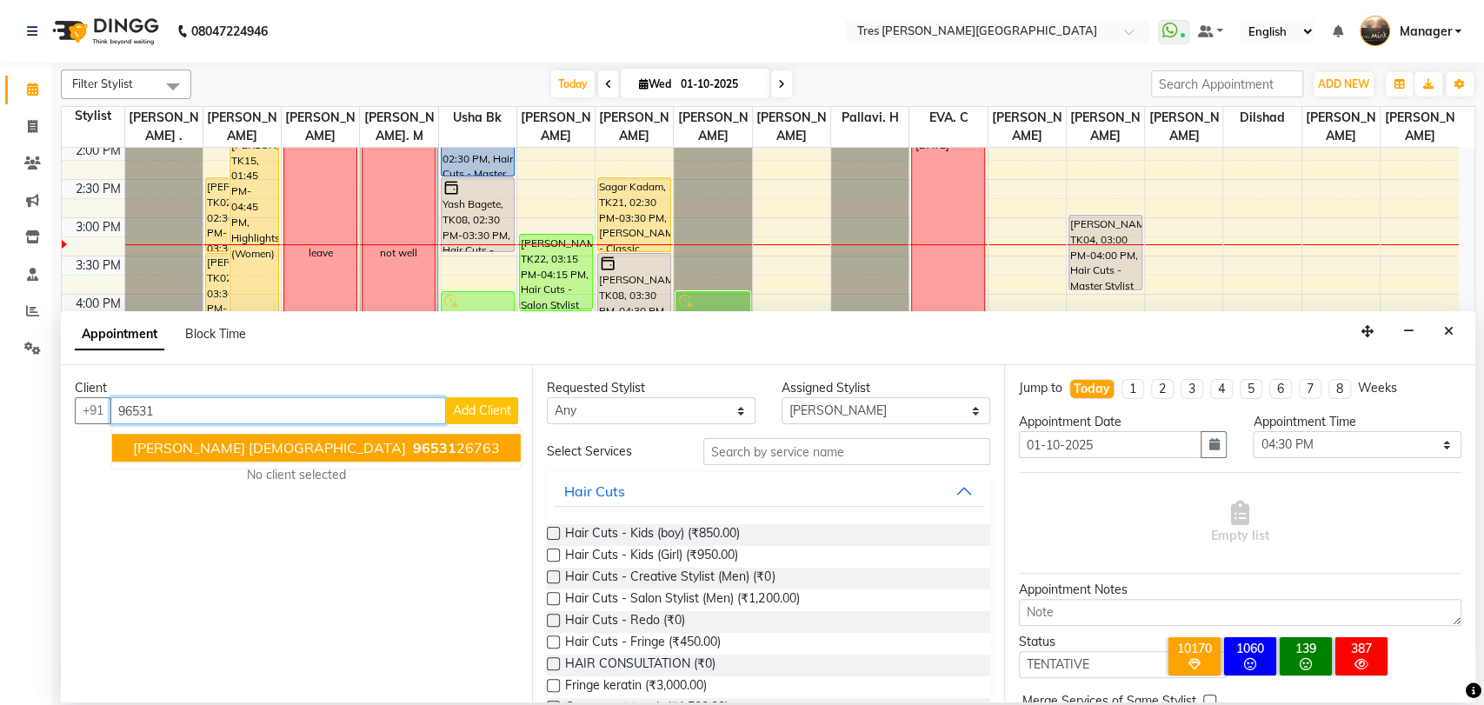
click at [313, 442] on button "Kshitij Vishnu 96531 26763" at bounding box center [316, 448] width 409 height 28
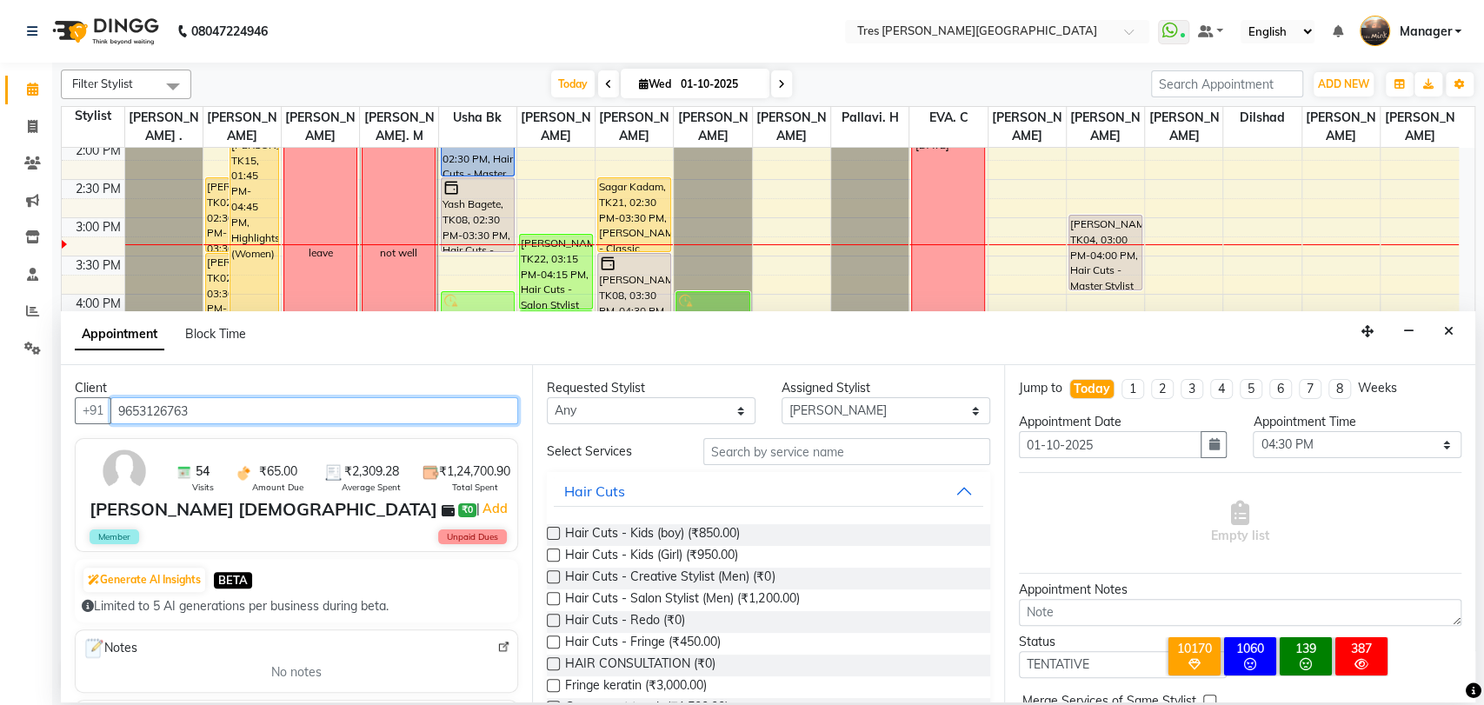
type input "9653126763"
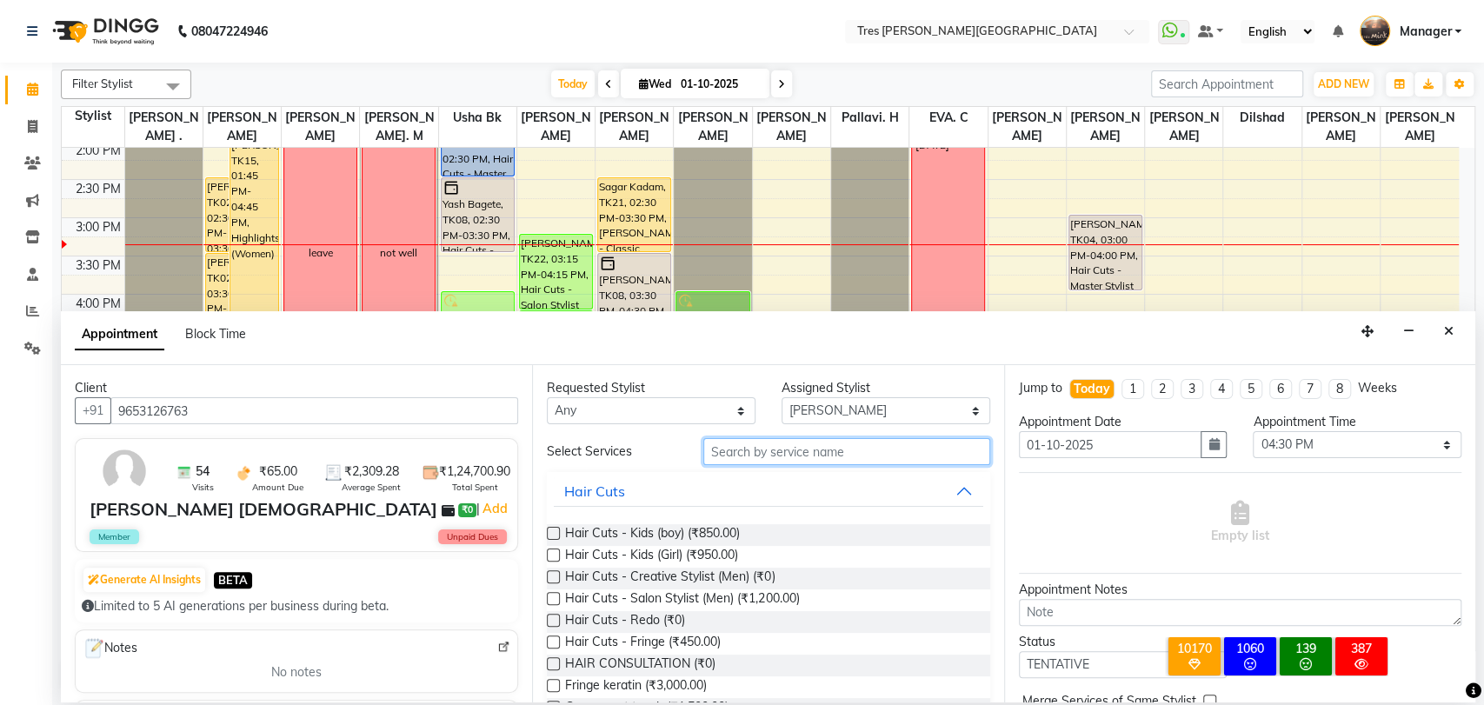
click at [780, 447] on input "text" at bounding box center [846, 451] width 287 height 27
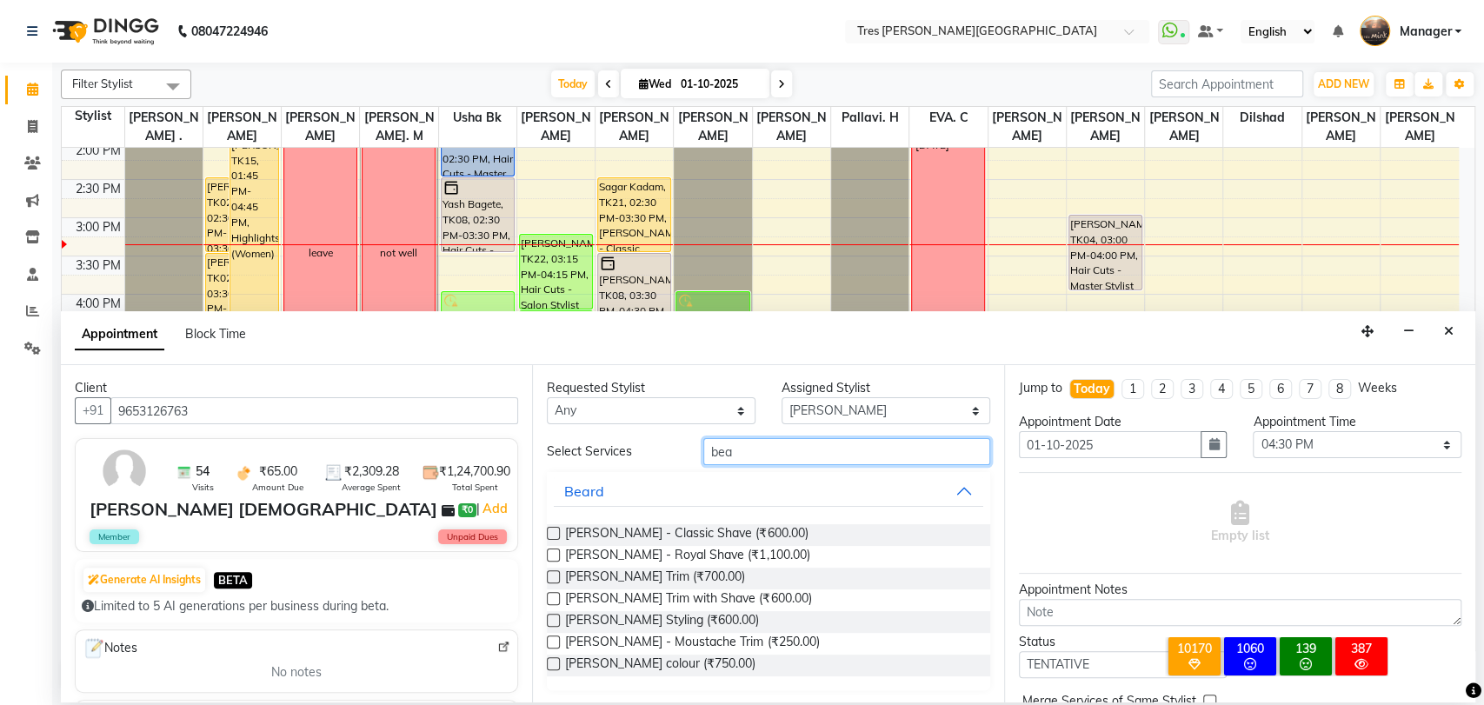
type input "bea"
click at [547, 534] on label at bounding box center [553, 533] width 13 height 13
click at [547, 534] on input "checkbox" at bounding box center [552, 534] width 11 height 11
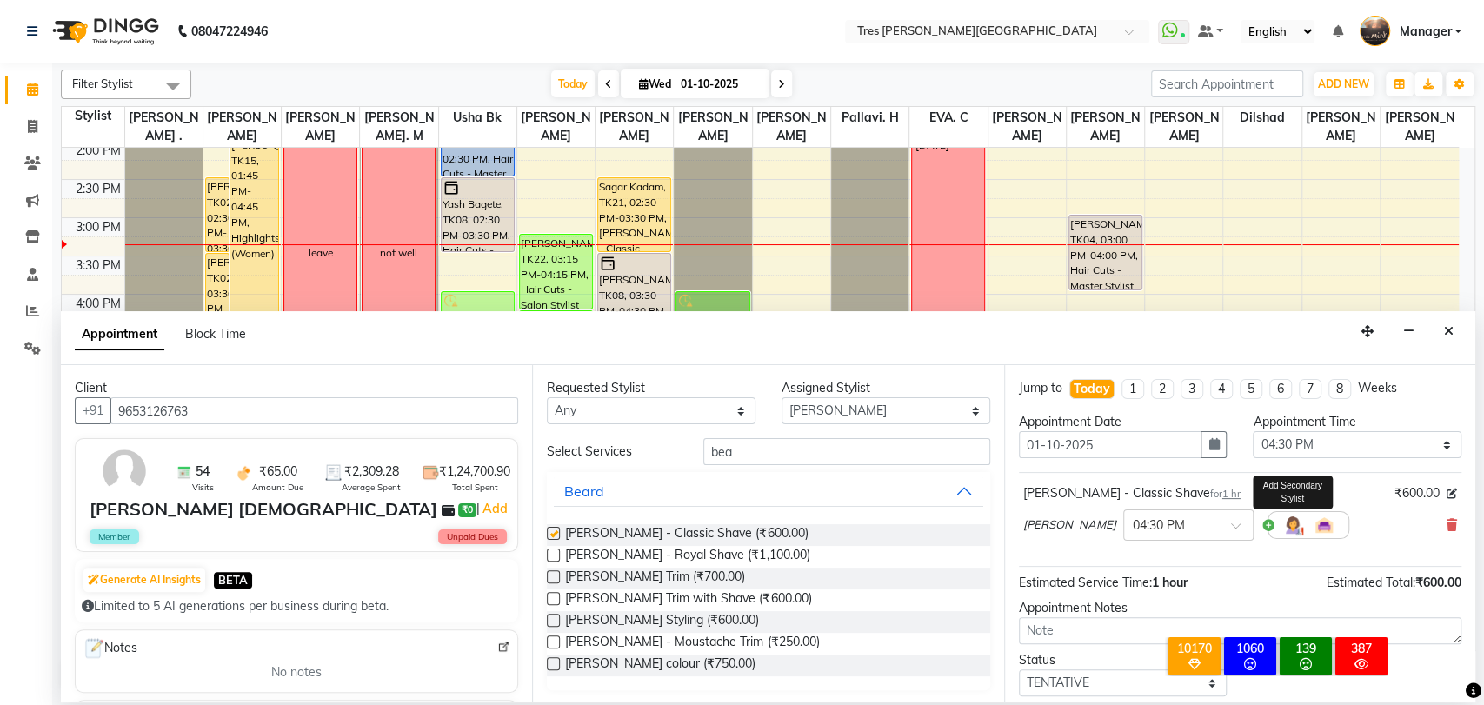
checkbox input "false"
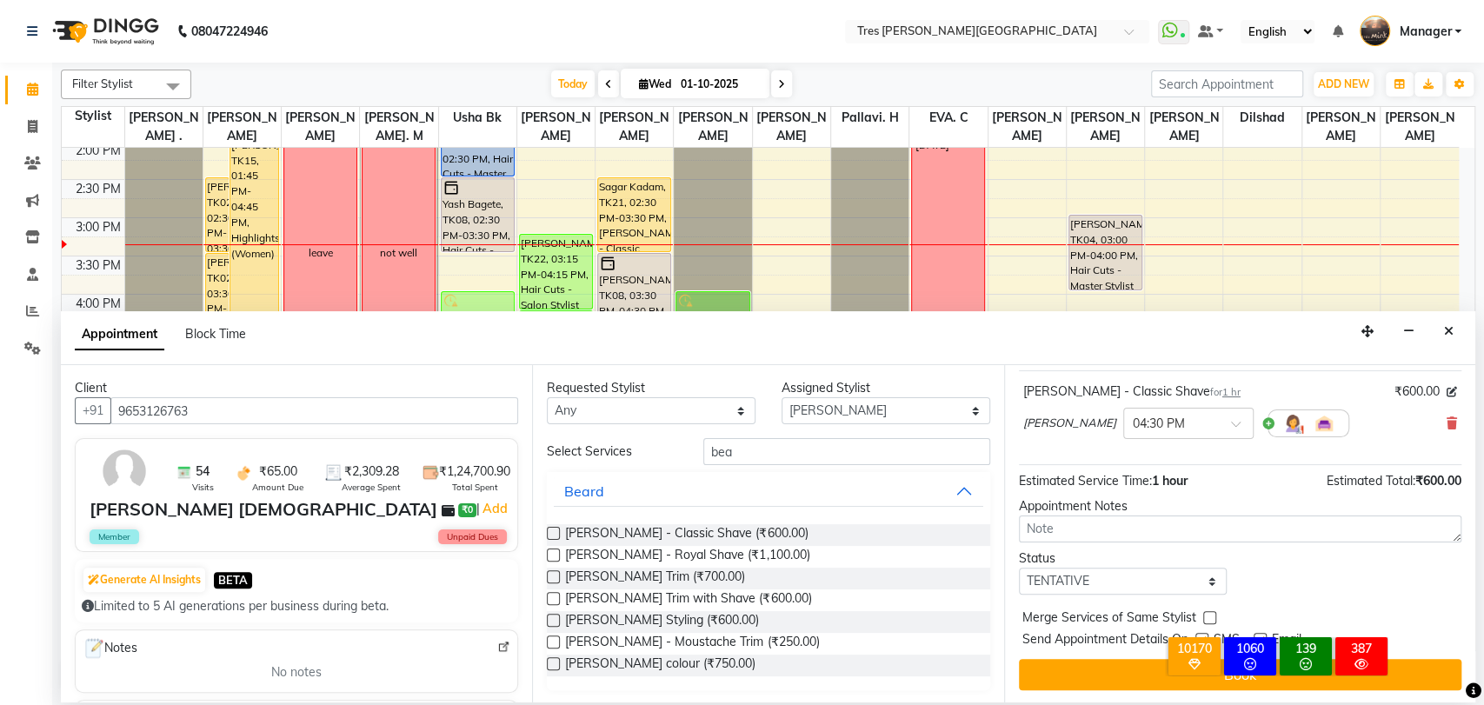
scroll to position [103, 0]
click at [1080, 579] on select "Select TENTATIVE CONFIRM CHECK-IN UPCOMING" at bounding box center [1123, 580] width 209 height 27
select select "confirm booking"
click at [1019, 567] on select "Select TENTATIVE CONFIRM CHECK-IN UPCOMING" at bounding box center [1123, 580] width 209 height 27
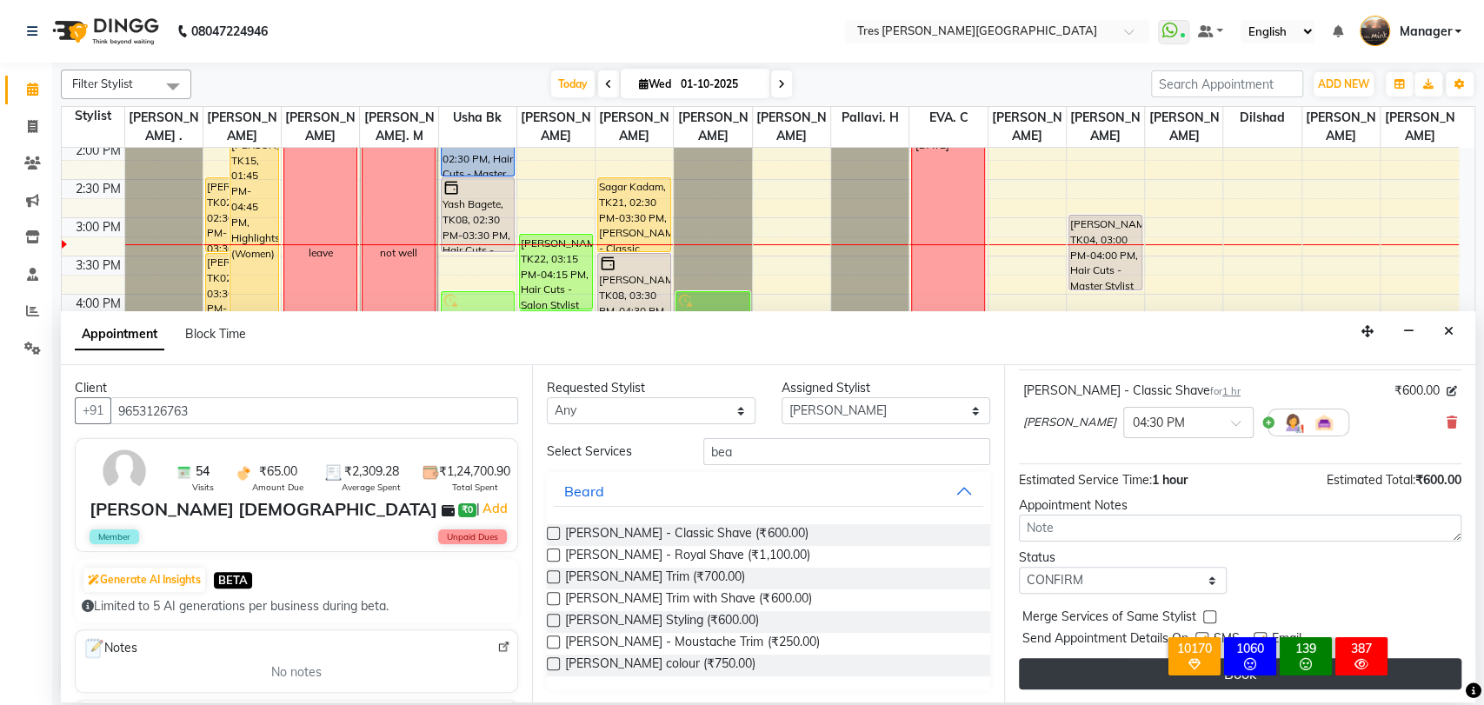
click at [1126, 665] on button "Book" at bounding box center [1240, 673] width 442 height 31
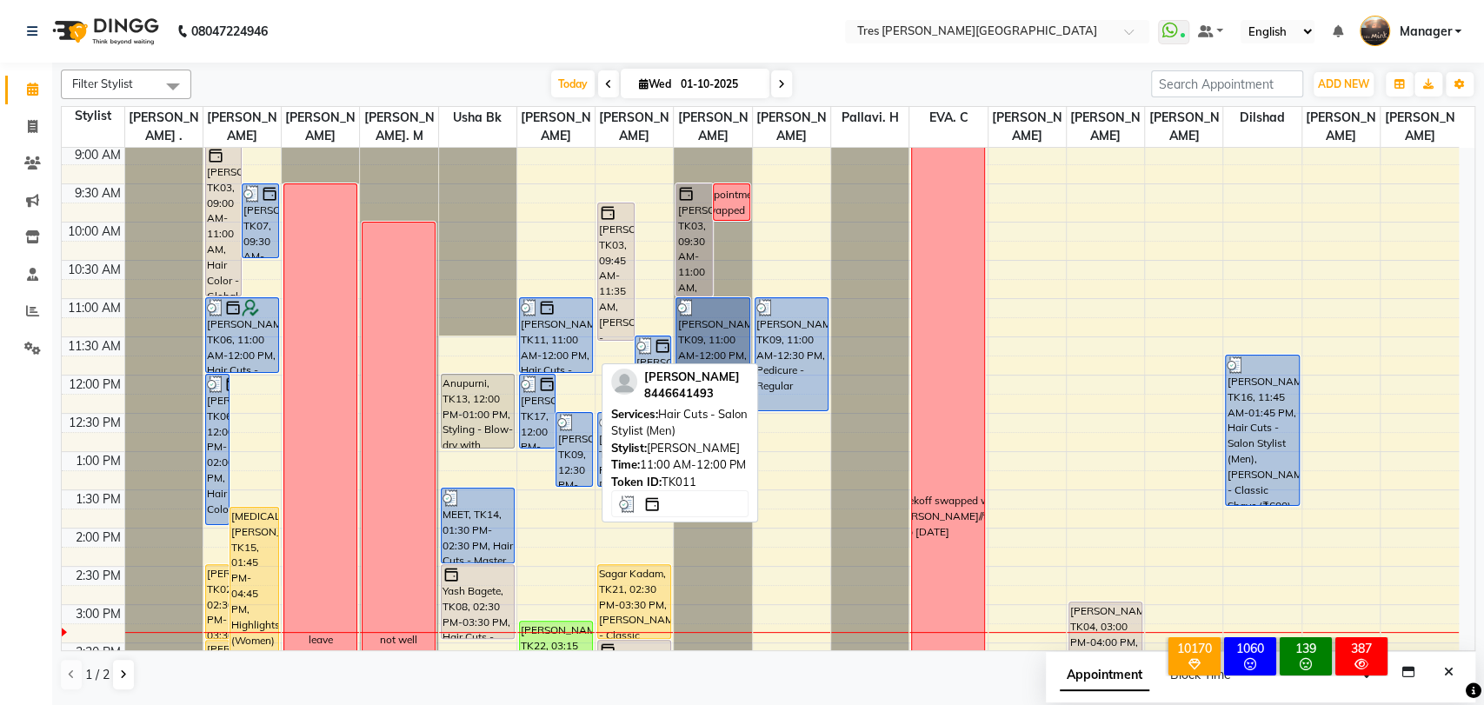
scroll to position [0, 0]
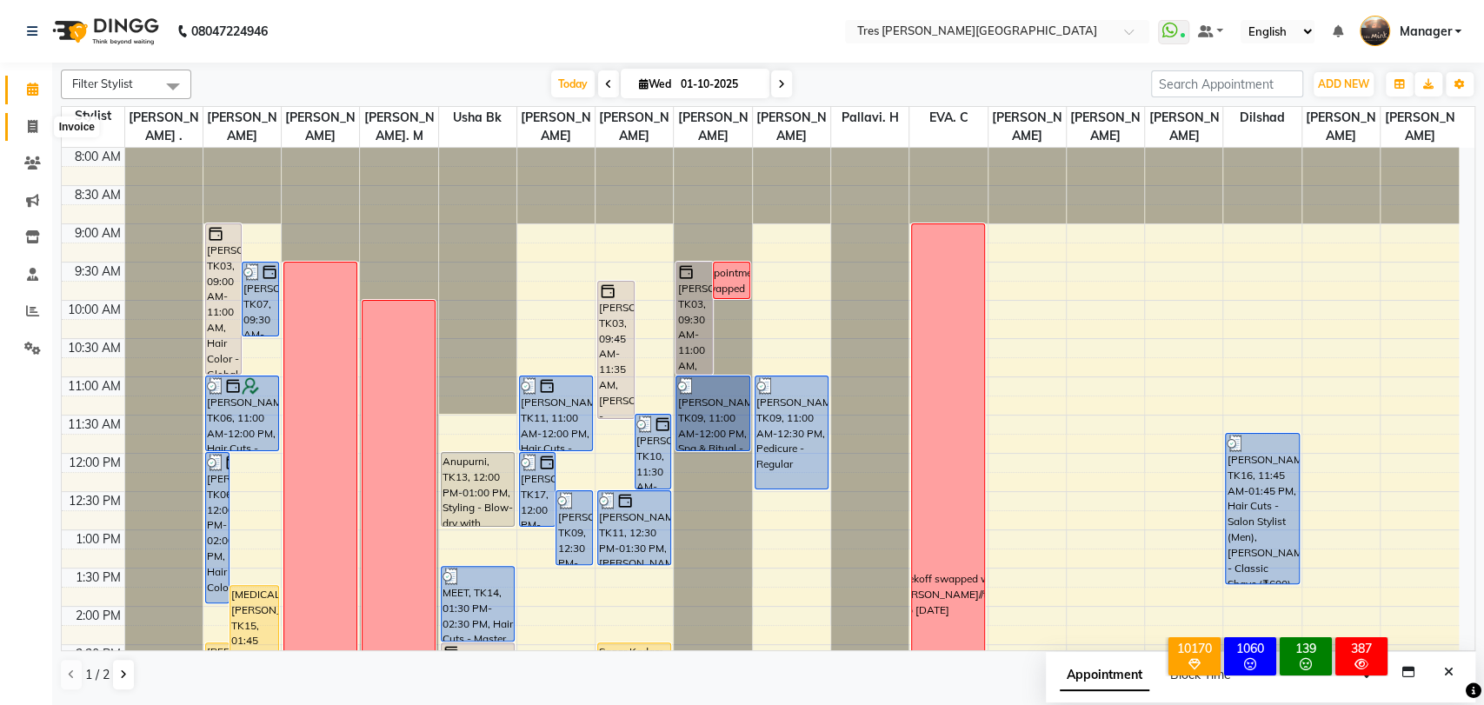
click at [35, 122] on icon at bounding box center [33, 126] width 10 height 13
select select "service"
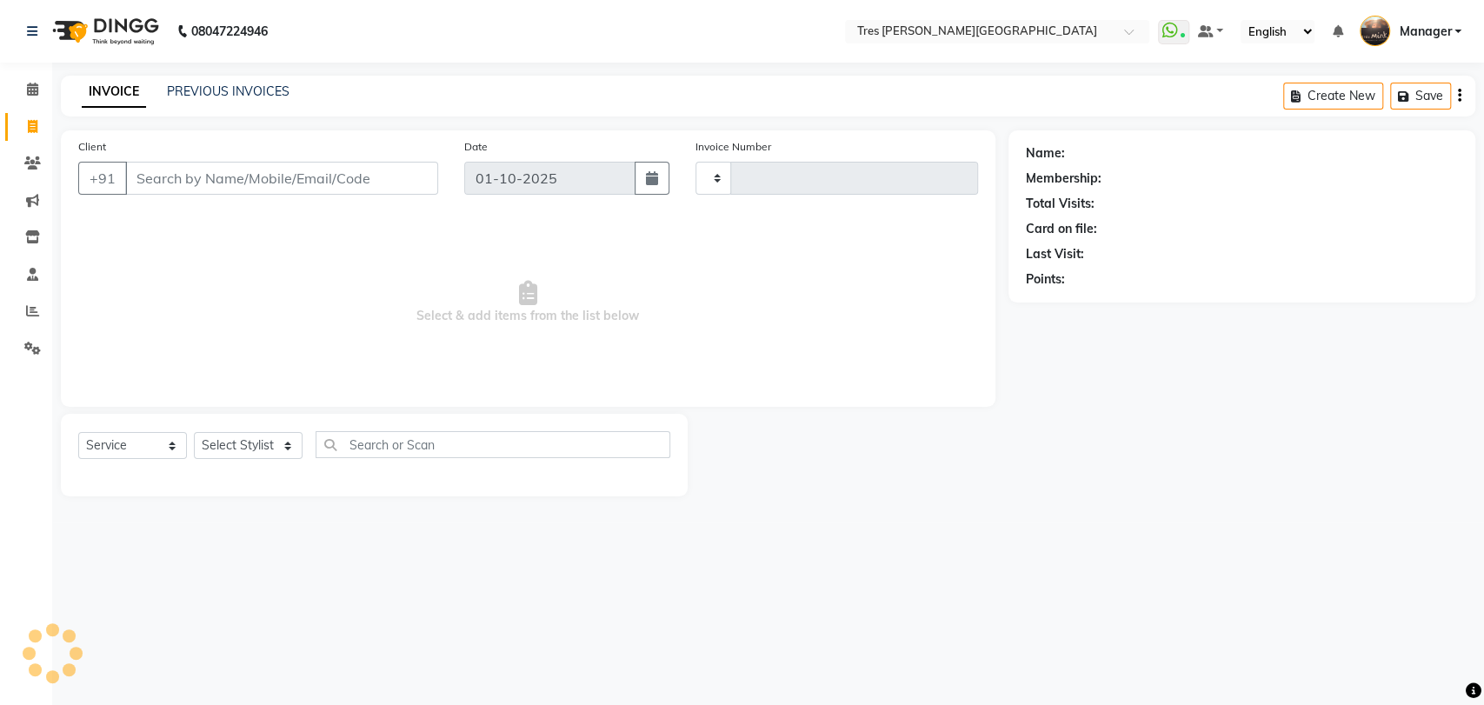
type input "04615"
select select "4234"
click at [263, 91] on link "PREVIOUS INVOICES" at bounding box center [228, 91] width 123 height 16
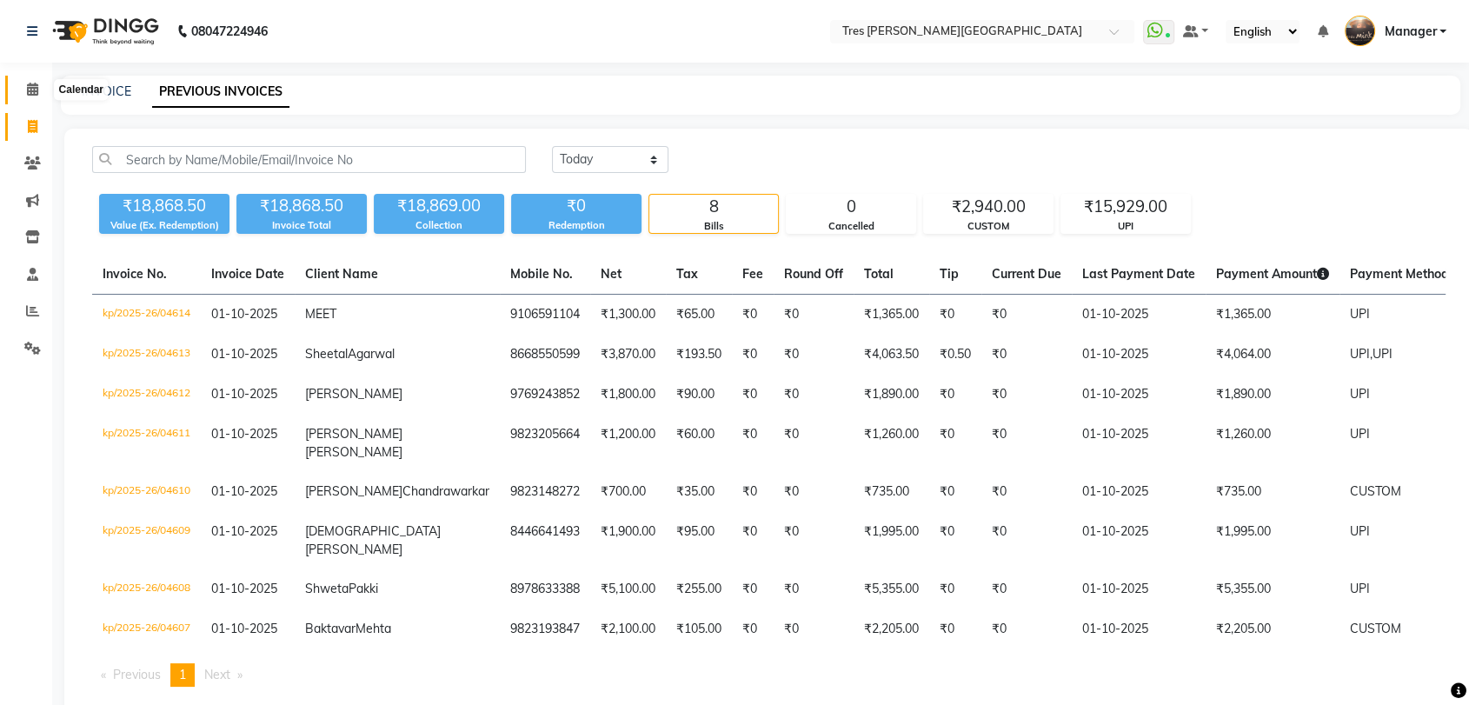
click at [34, 86] on icon at bounding box center [32, 89] width 11 height 13
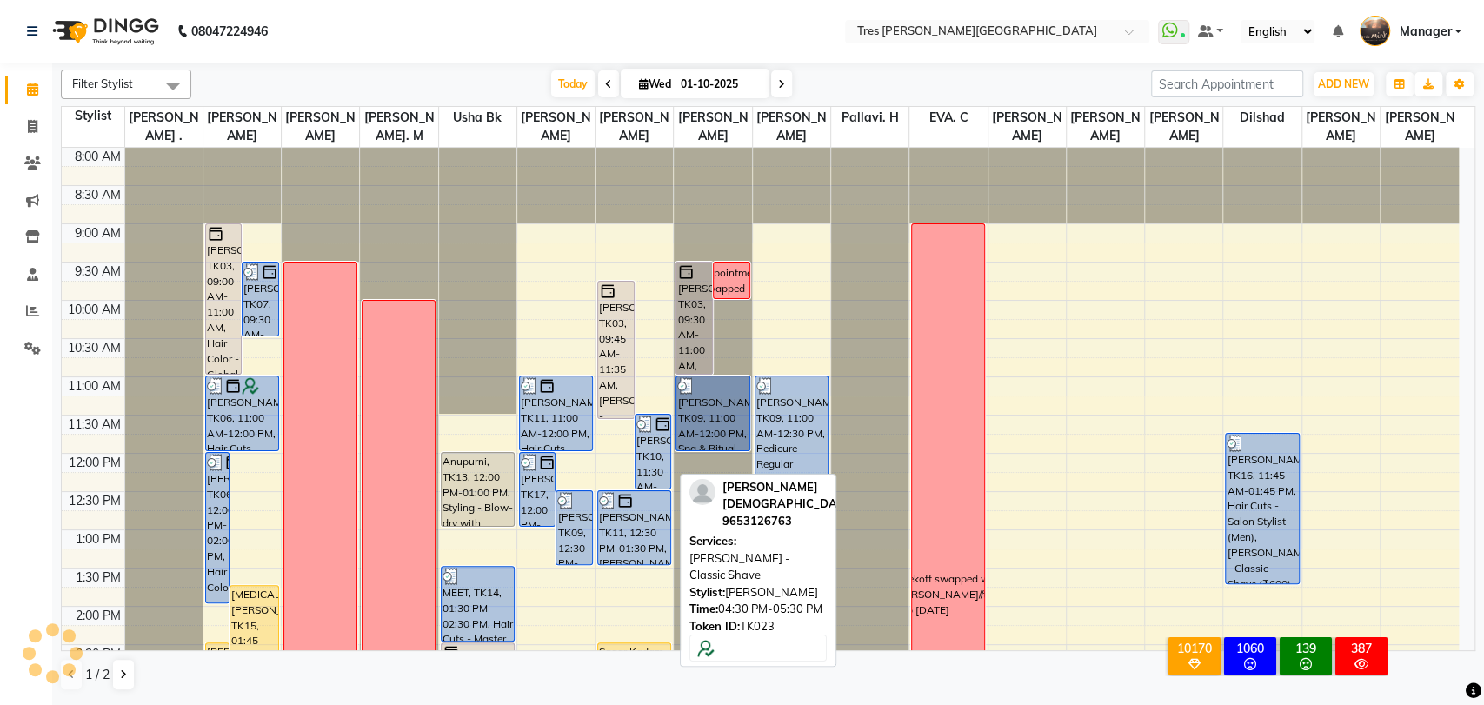
scroll to position [386, 0]
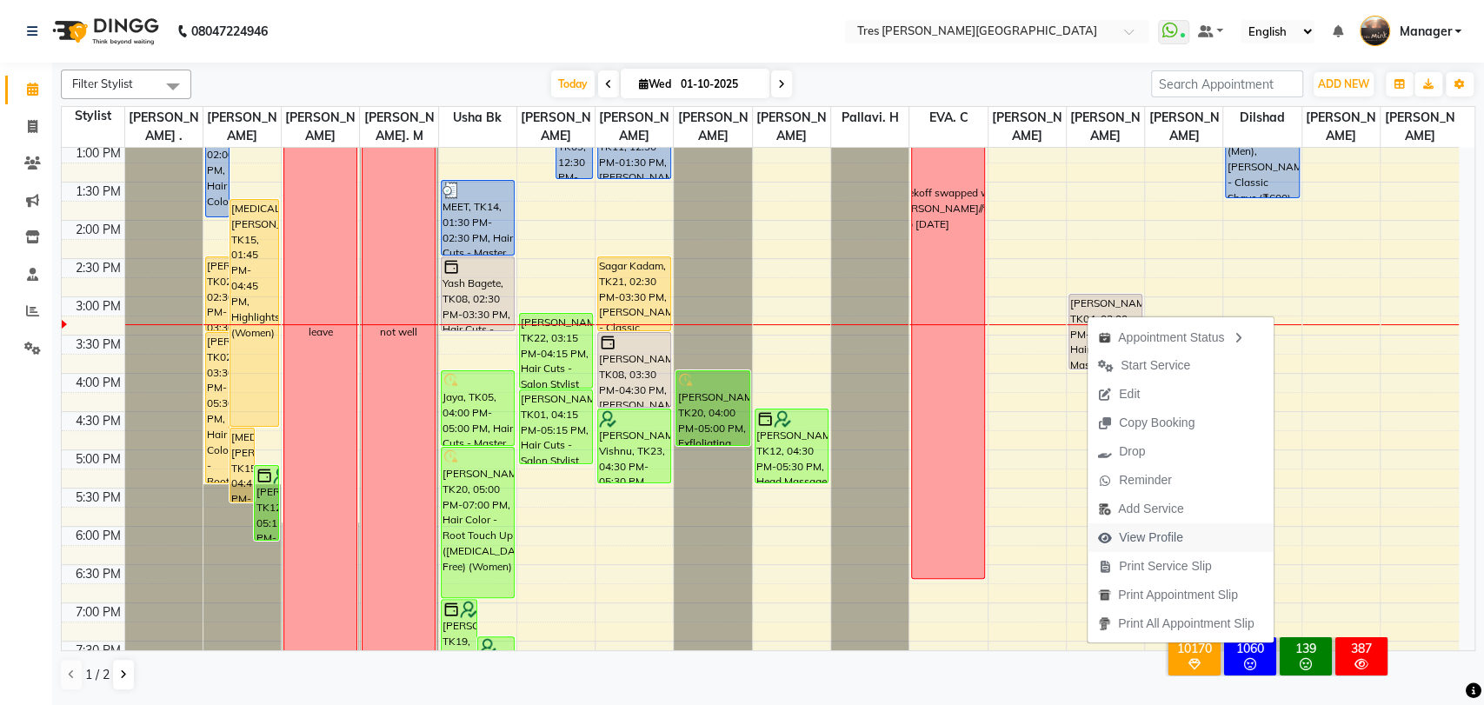
click at [1148, 535] on span "View Profile" at bounding box center [1151, 538] width 64 height 18
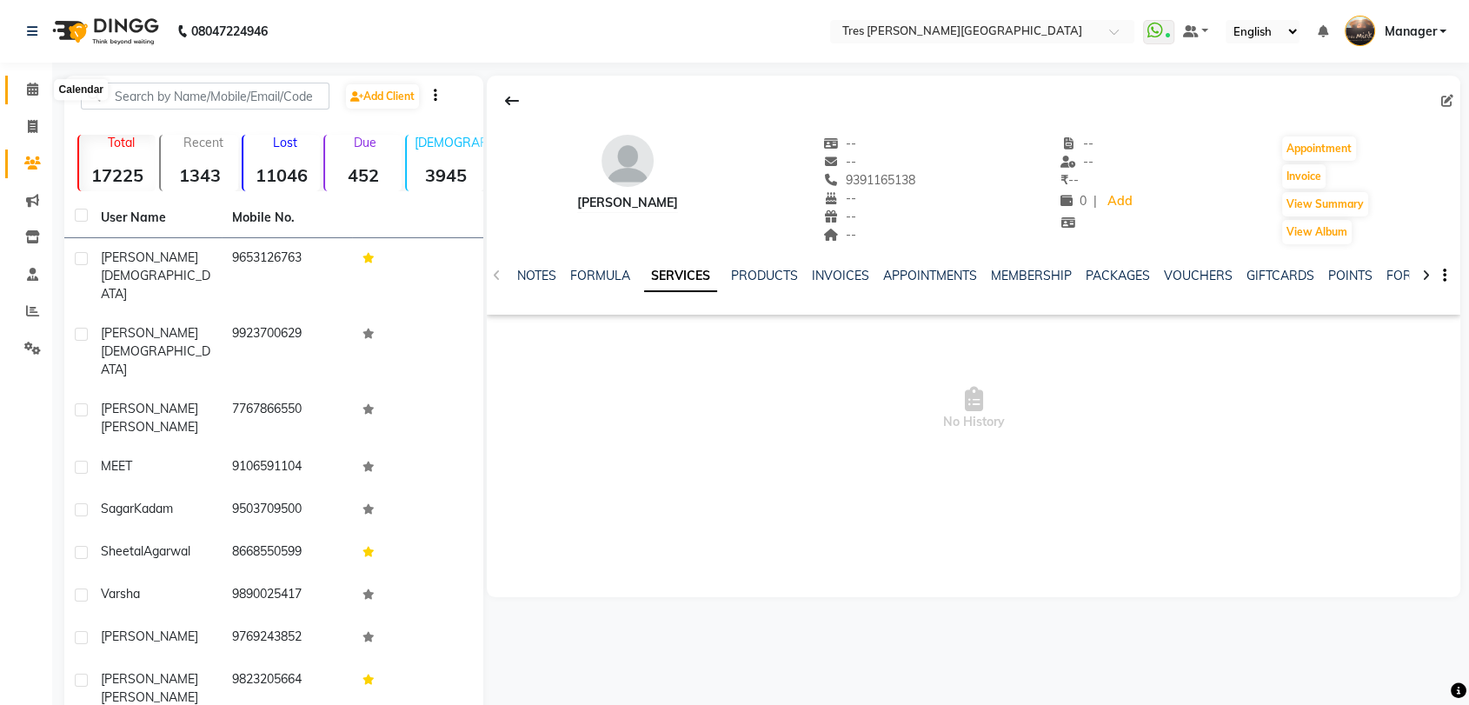
click at [27, 92] on icon at bounding box center [32, 89] width 11 height 13
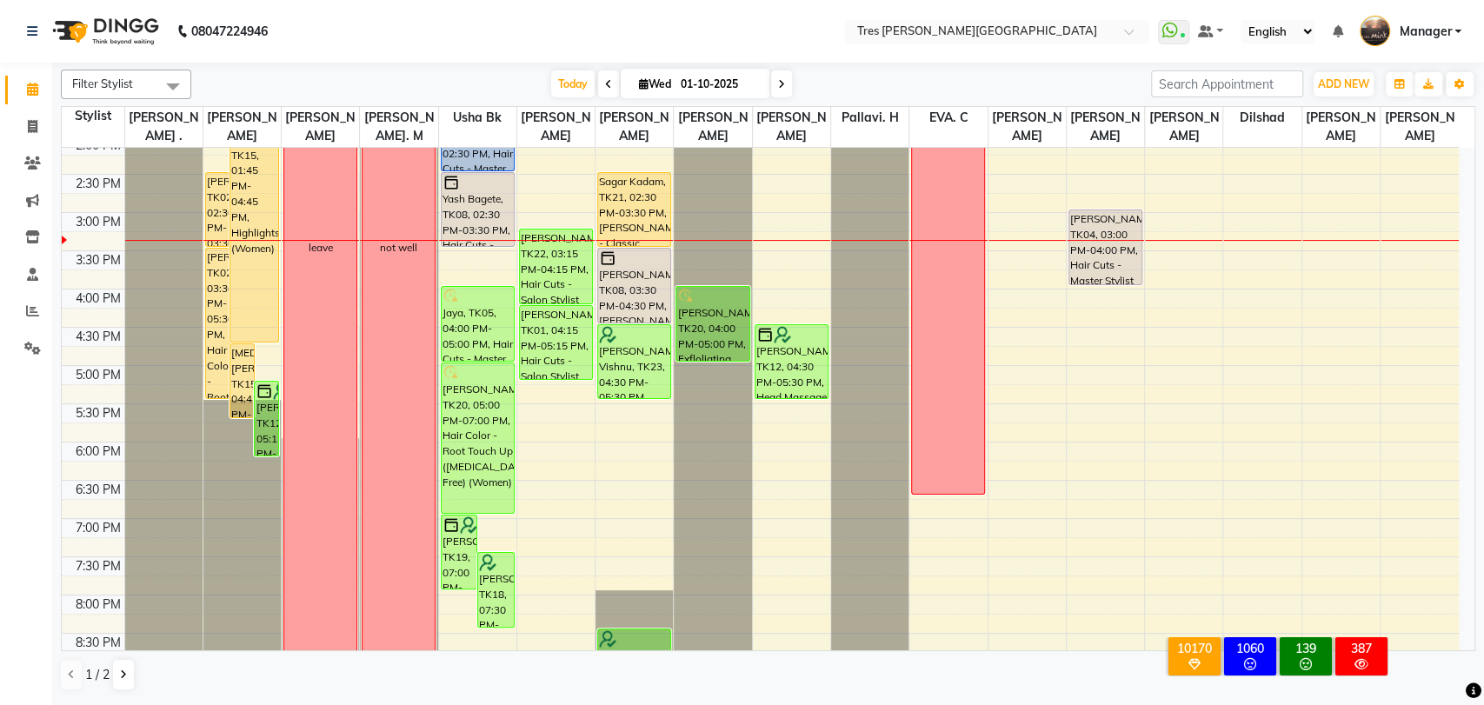
scroll to position [482, 0]
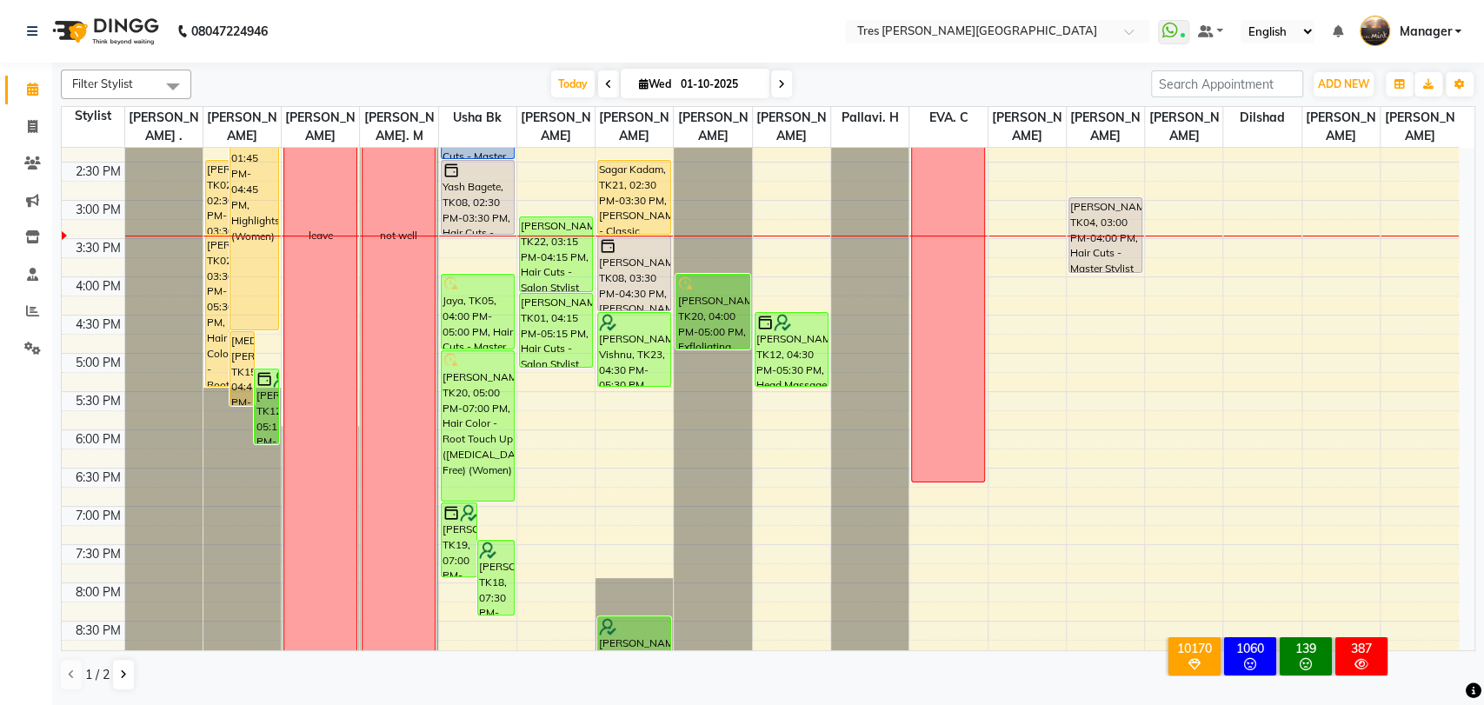
click at [781, 87] on icon at bounding box center [781, 84] width 7 height 10
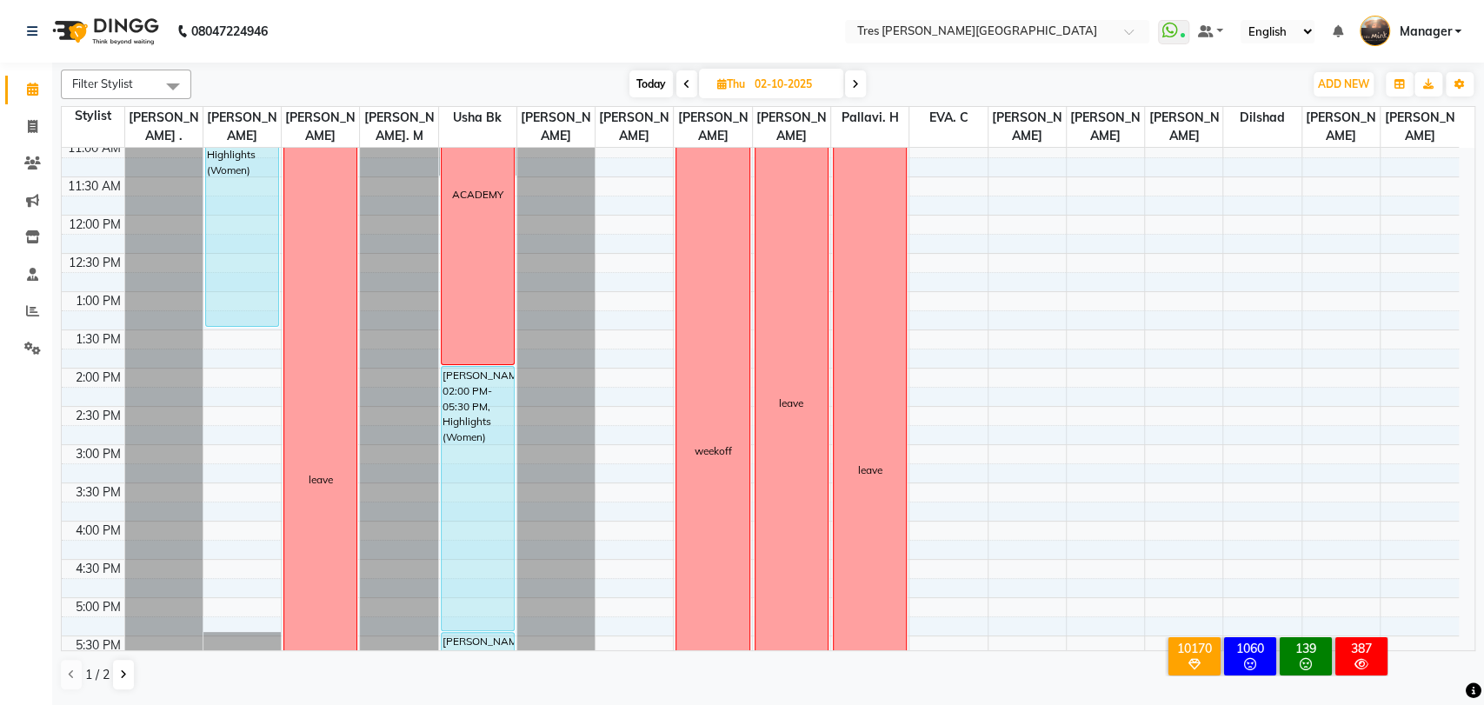
scroll to position [216, 0]
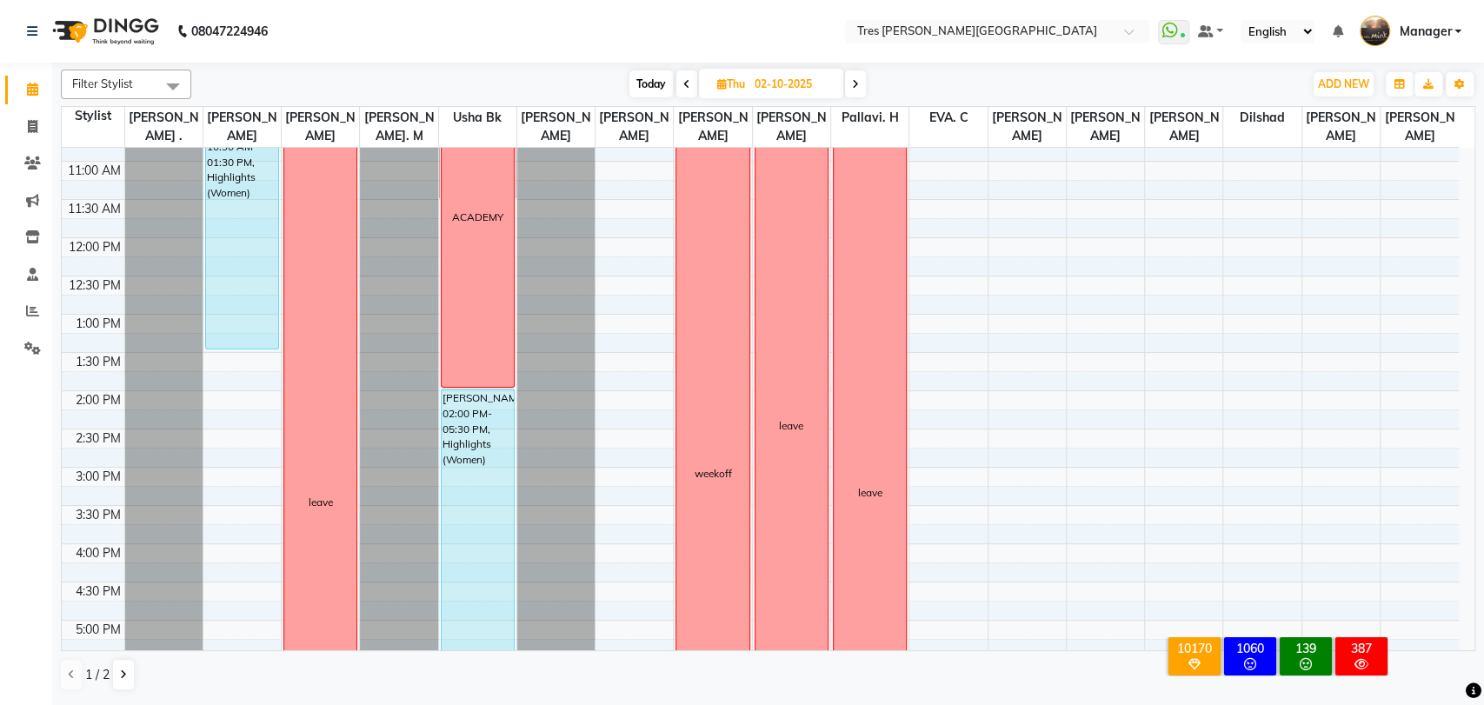
click at [643, 82] on span "Today" at bounding box center [650, 83] width 43 height 27
type input "01-10-2025"
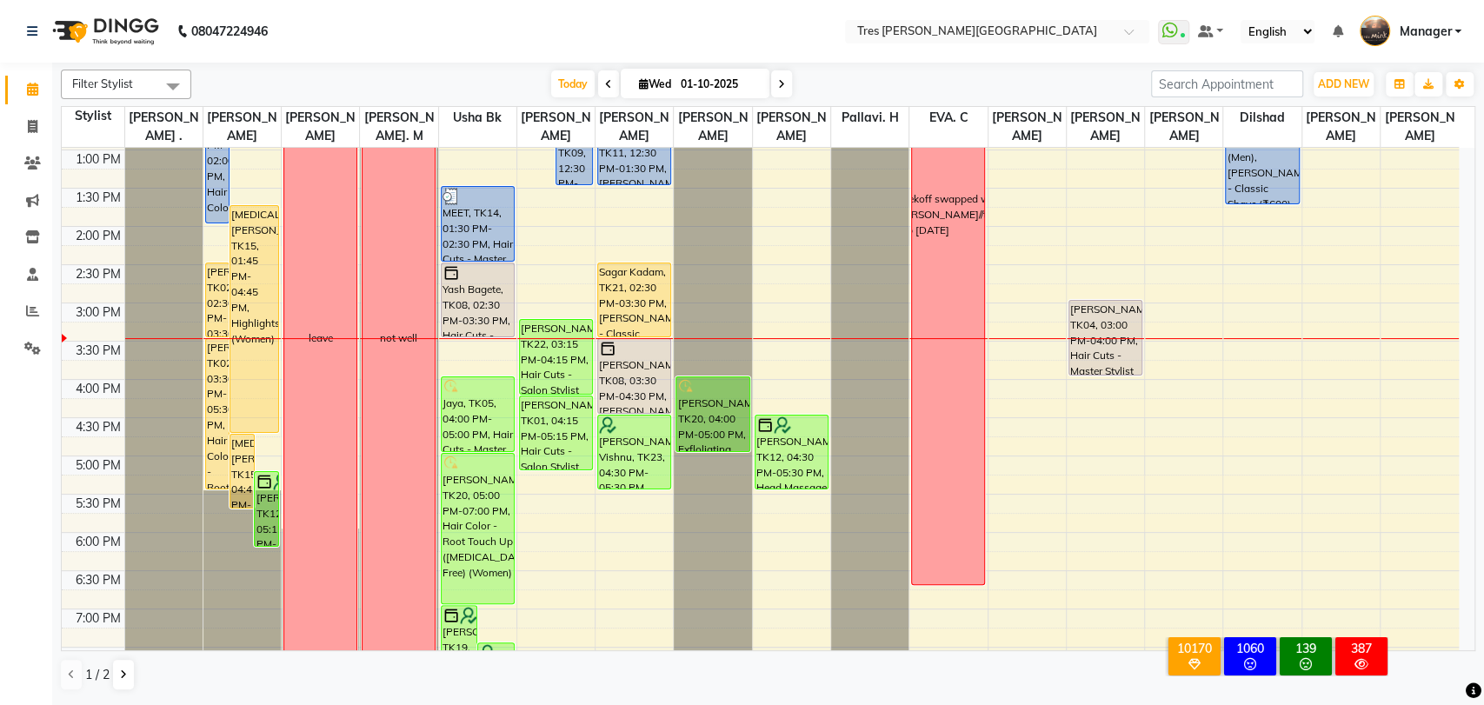
scroll to position [360, 0]
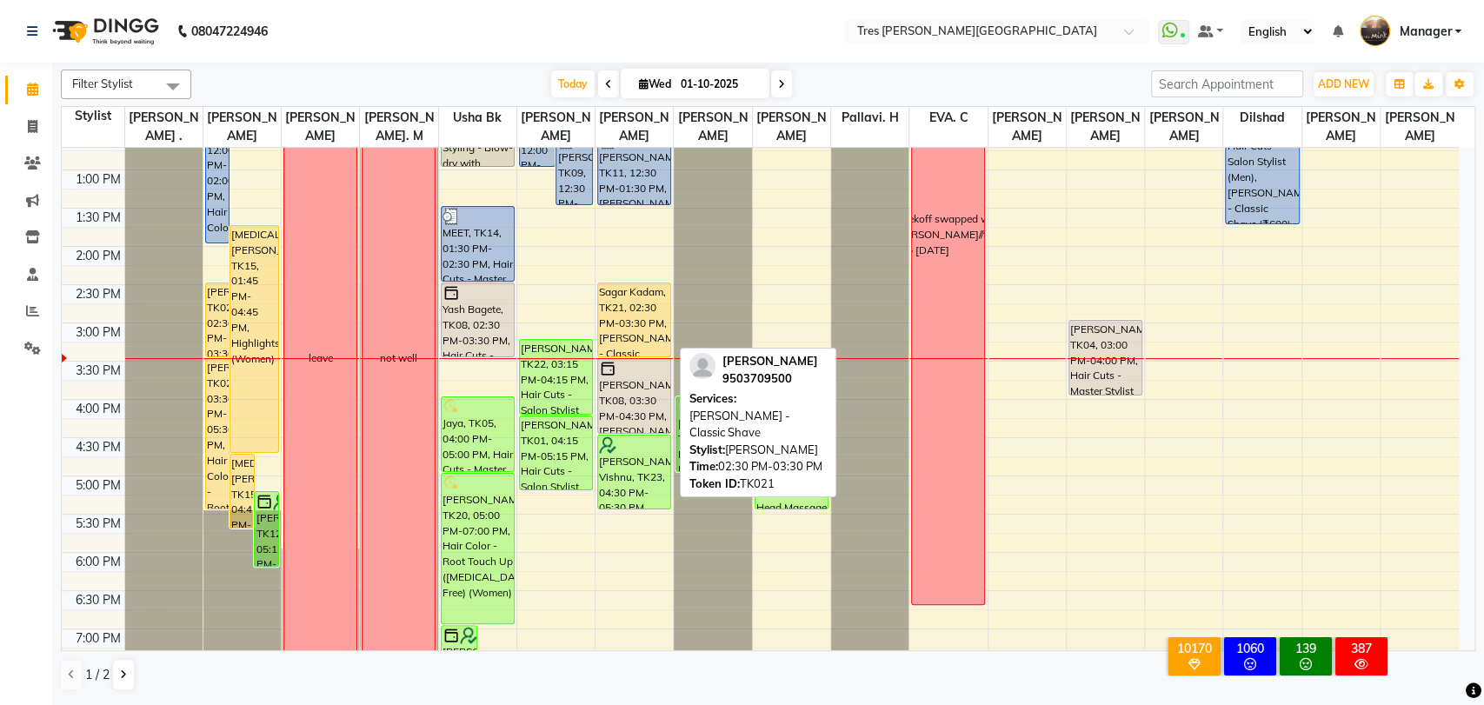
click at [650, 321] on div "Sagar Kadam, TK21, 02:30 PM-03:30 PM, [PERSON_NAME] - Classic Shave" at bounding box center [634, 319] width 72 height 73
select select "1"
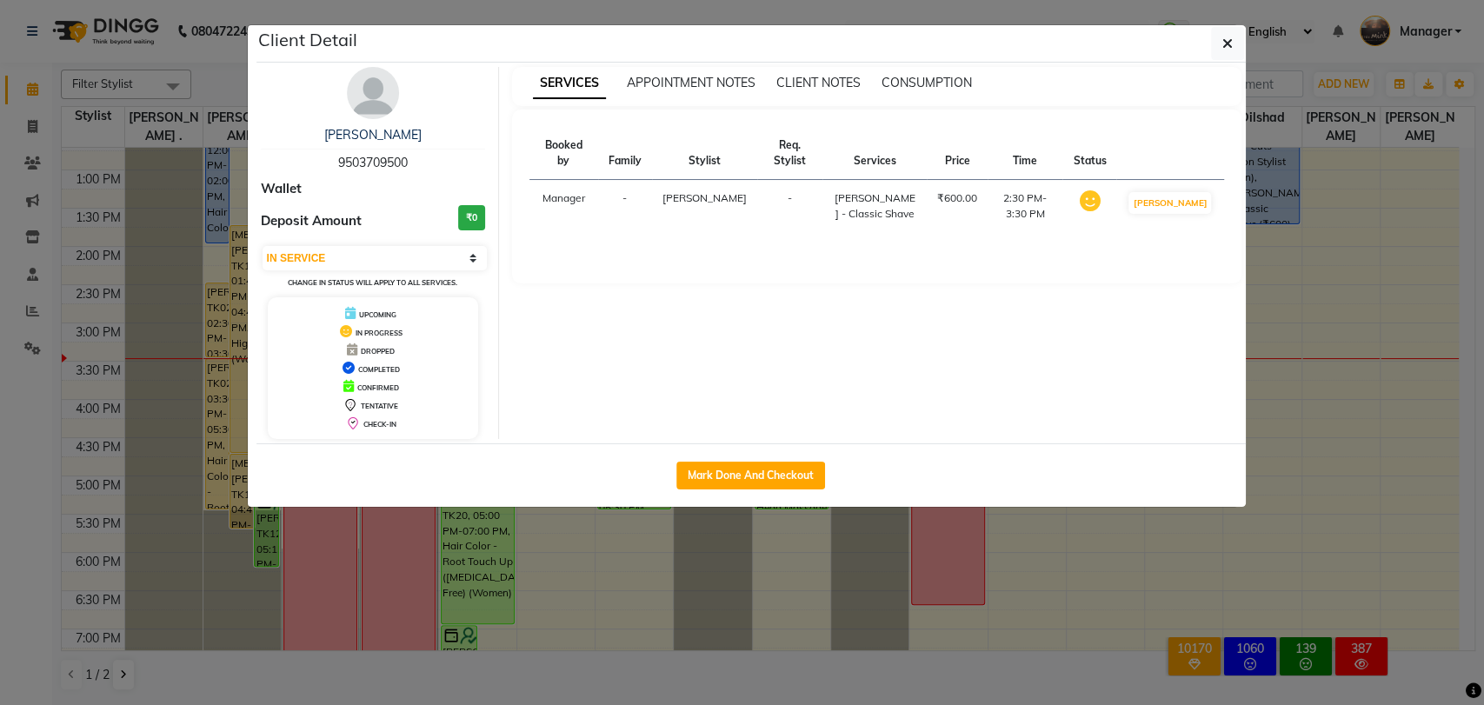
click at [0, 511] on ngb-modal-window "Client Detail Sagar Kadam 9503709500 Wallet Deposit Amount ₹0 Select IN SERVICE…" at bounding box center [742, 352] width 1484 height 705
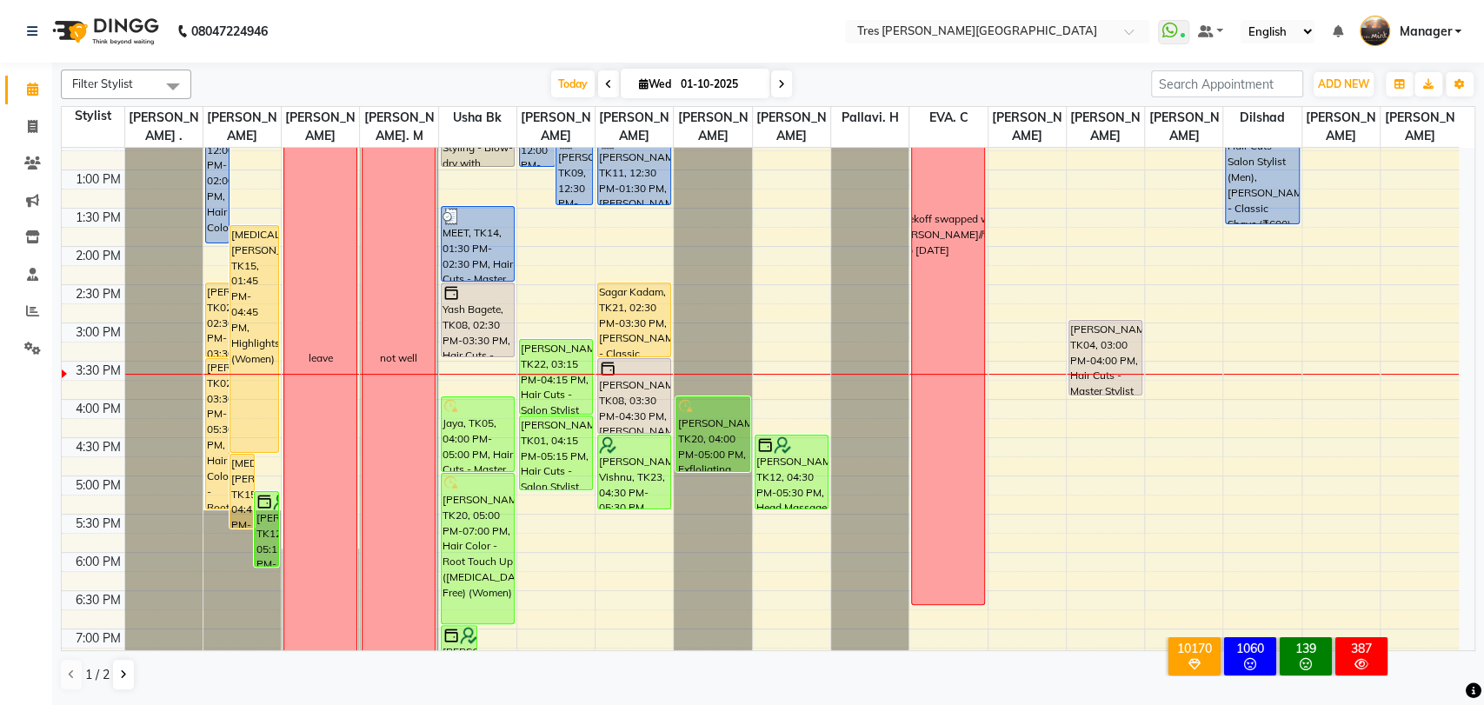
click at [778, 88] on icon at bounding box center [781, 84] width 7 height 10
type input "02-10-2025"
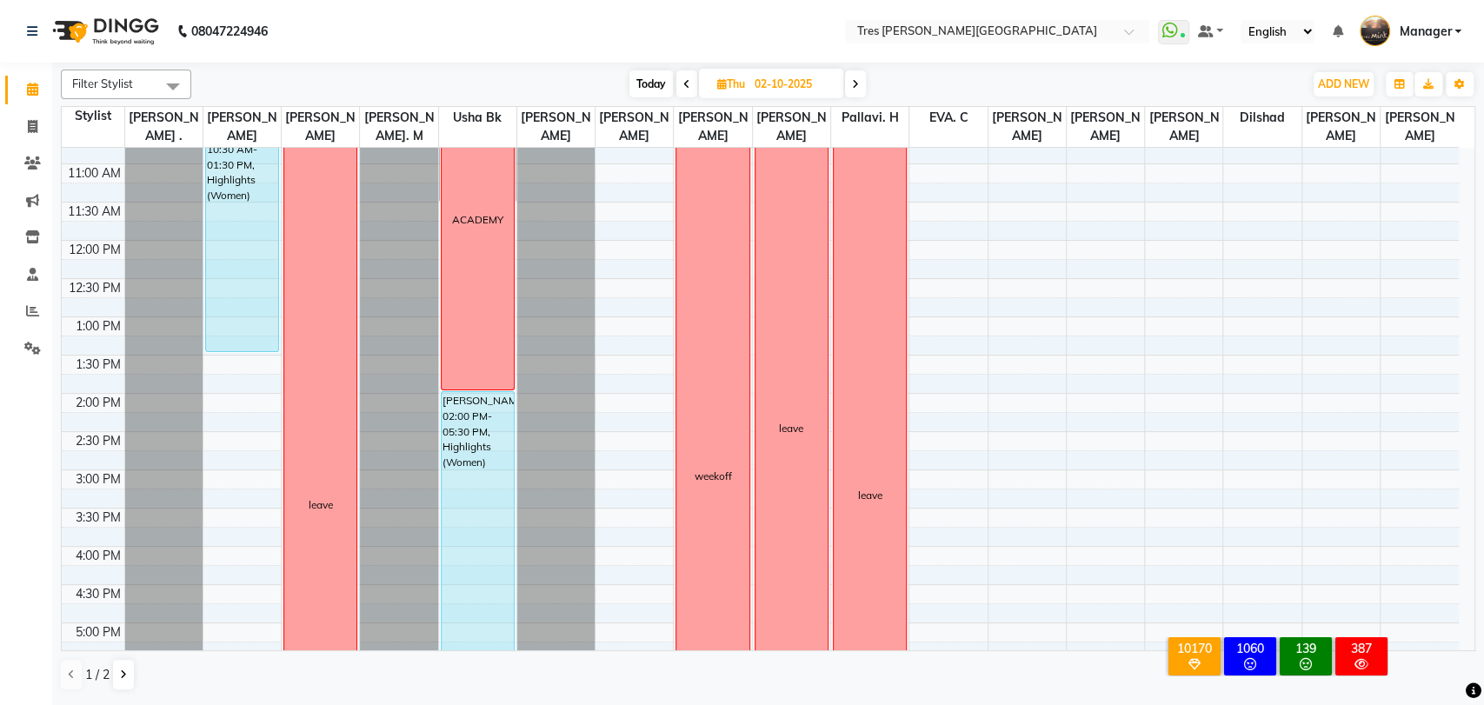
scroll to position [0, 0]
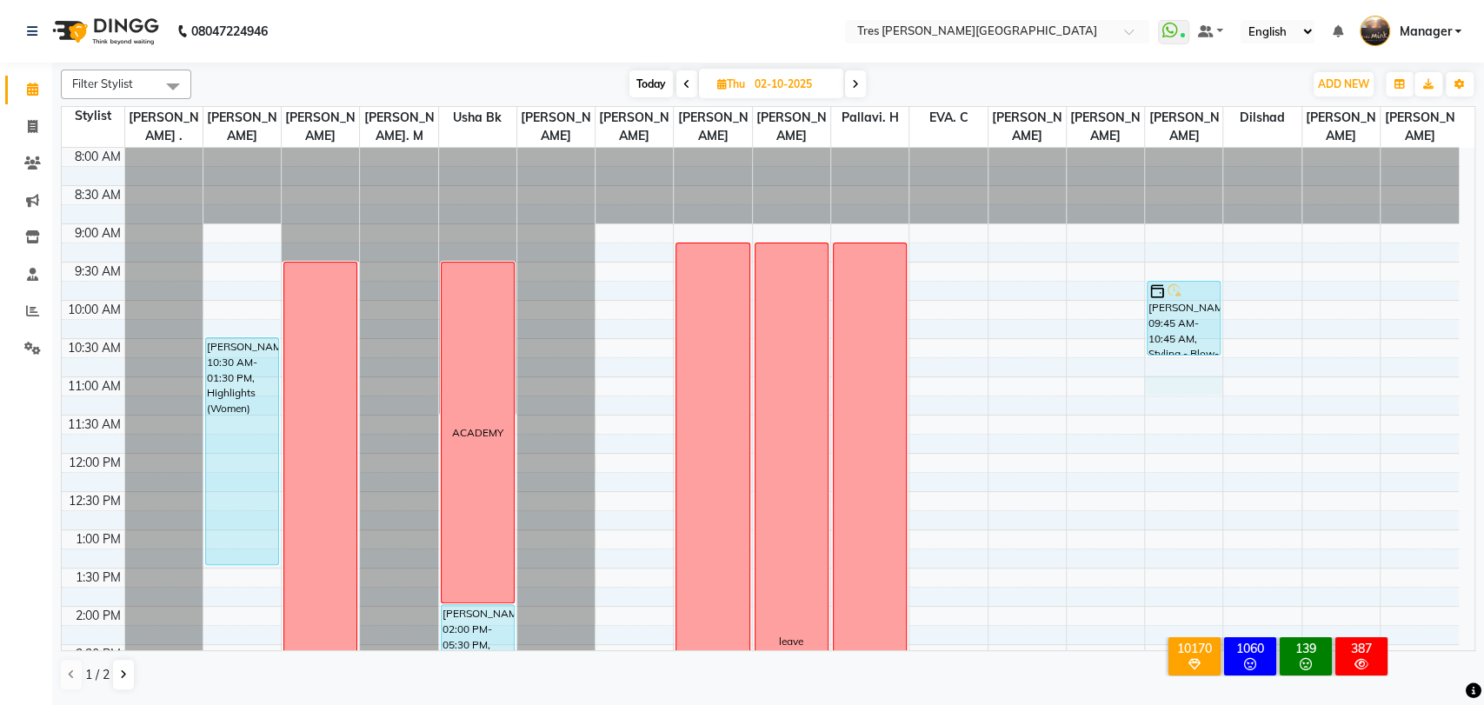
click at [1180, 390] on div "8:00 AM 8:30 AM 9:00 AM 9:30 AM 10:00 AM 10:30 AM 11:00 AM 11:30 AM 12:00 PM 12…" at bounding box center [760, 683] width 1397 height 1070
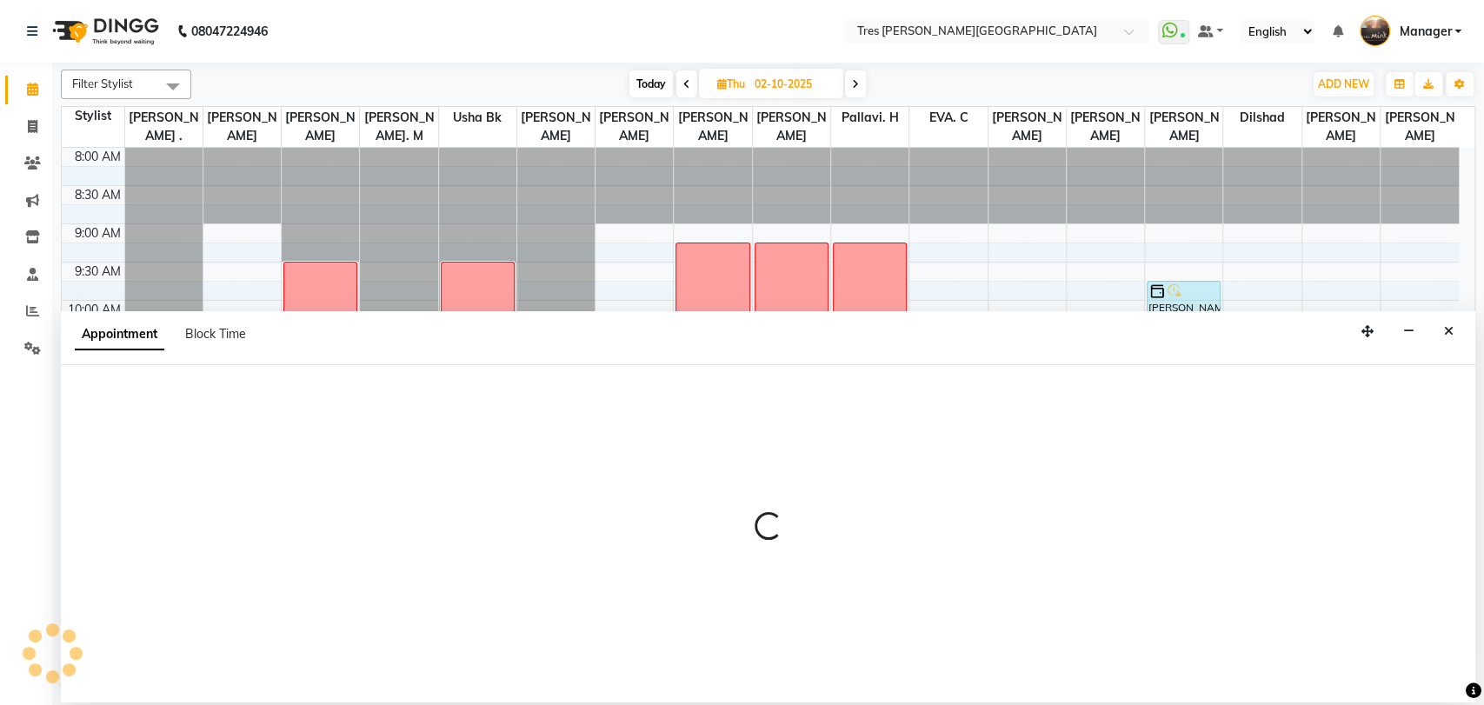
select select "88558"
select select "660"
select select "tentative"
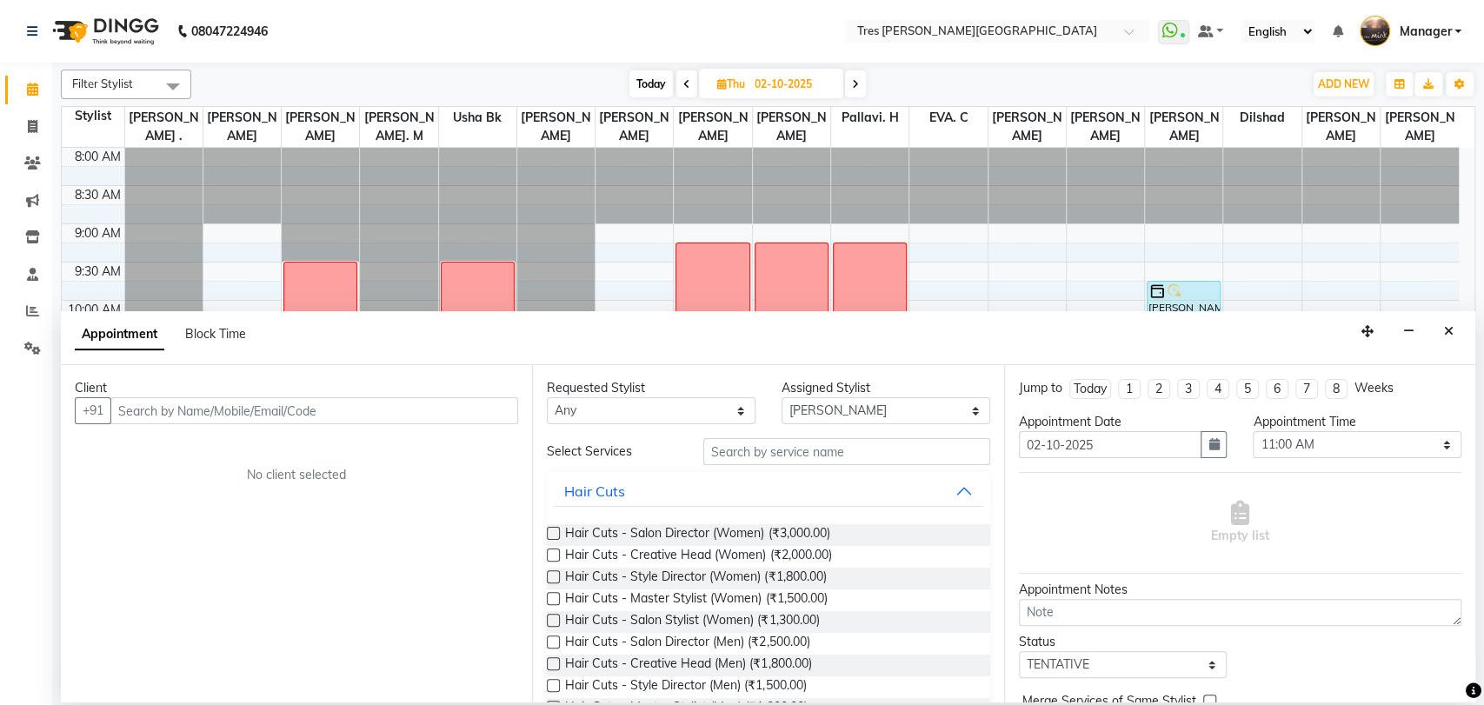
click at [345, 410] on input "text" at bounding box center [314, 410] width 408 height 27
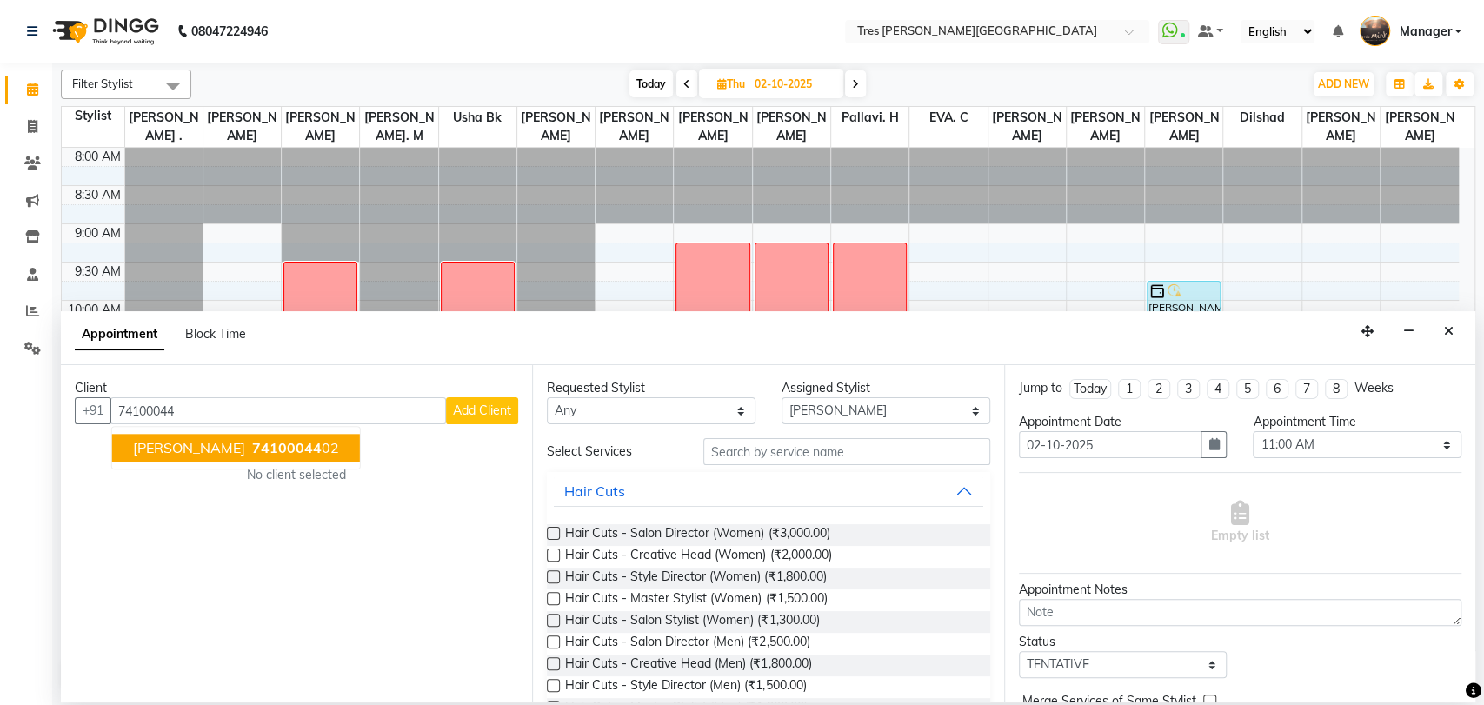
click at [250, 459] on button "vinod agarwal 74100044 02" at bounding box center [236, 448] width 248 height 28
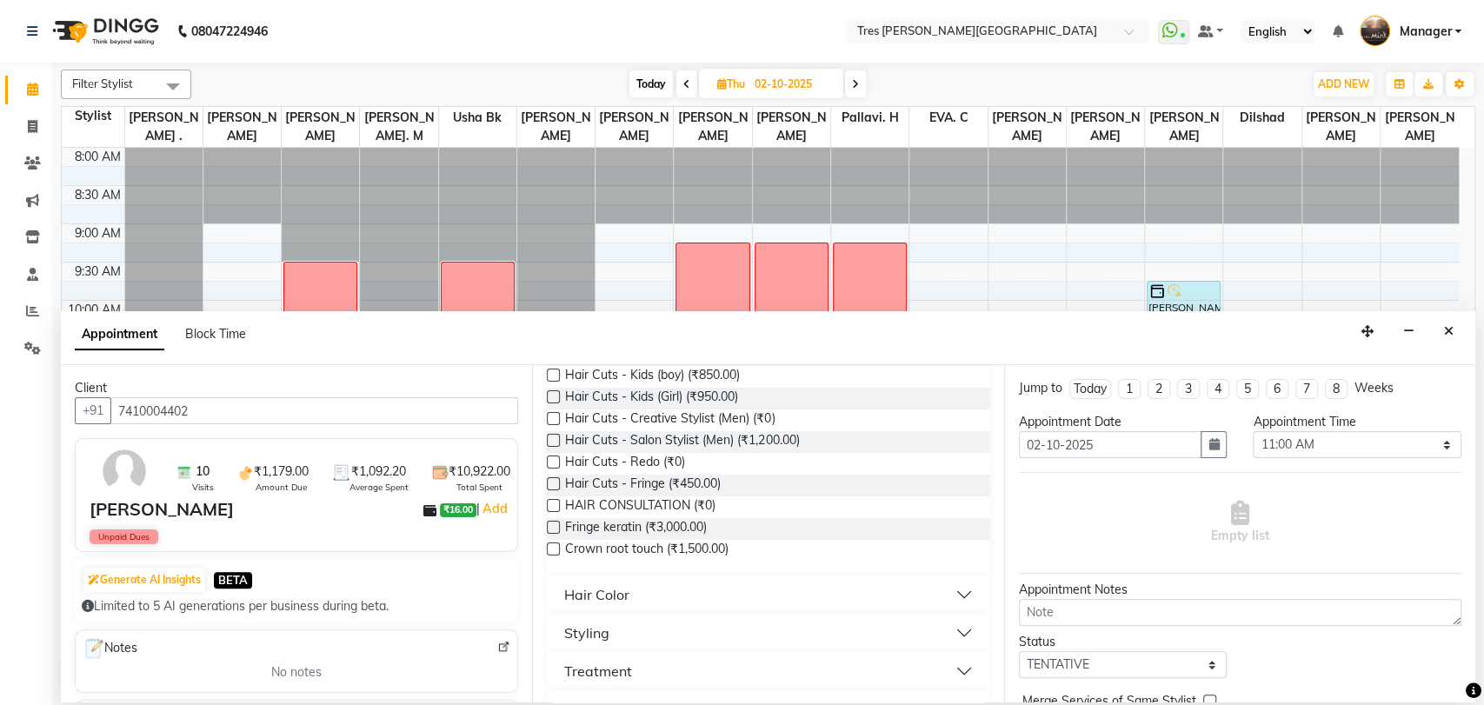
scroll to position [366, 0]
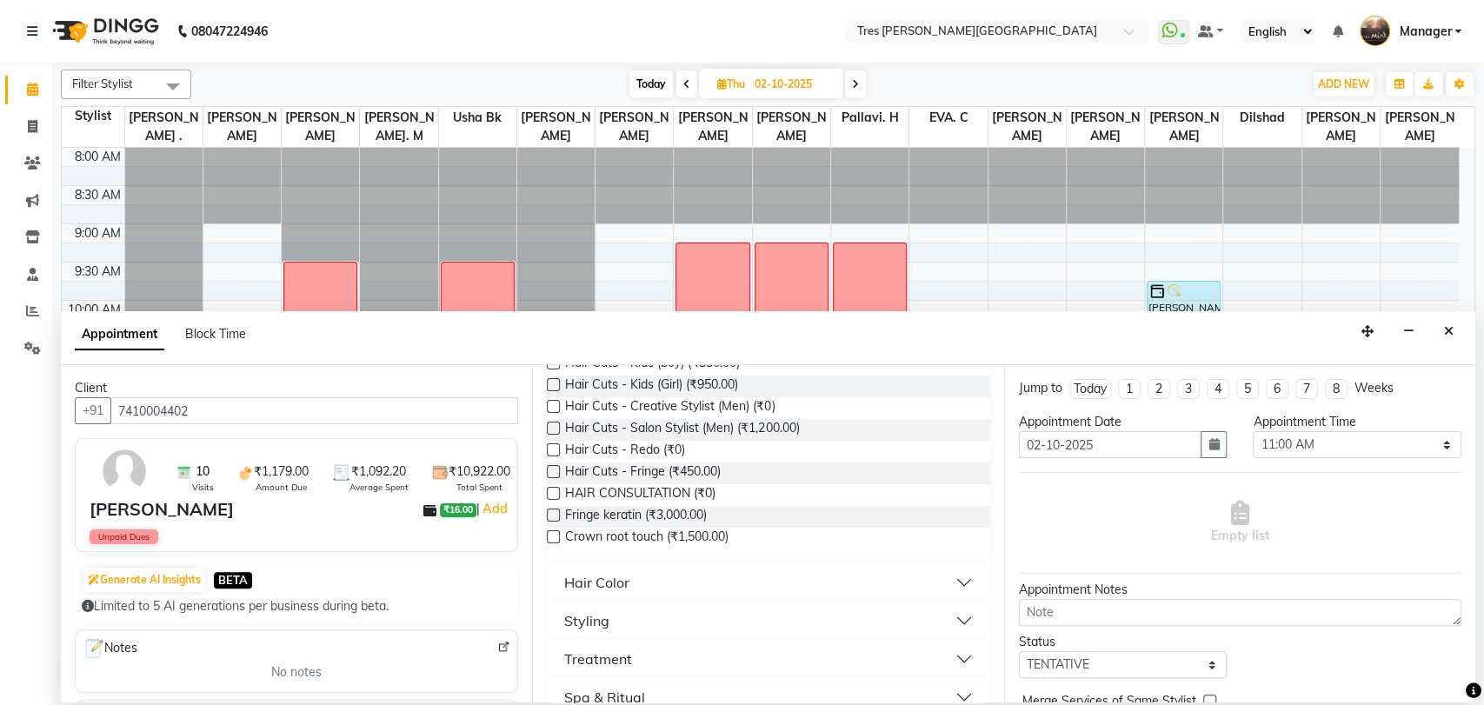
type input "7410004402"
click at [555, 427] on label at bounding box center [553, 428] width 13 height 13
click at [555, 427] on input "checkbox" at bounding box center [552, 429] width 11 height 11
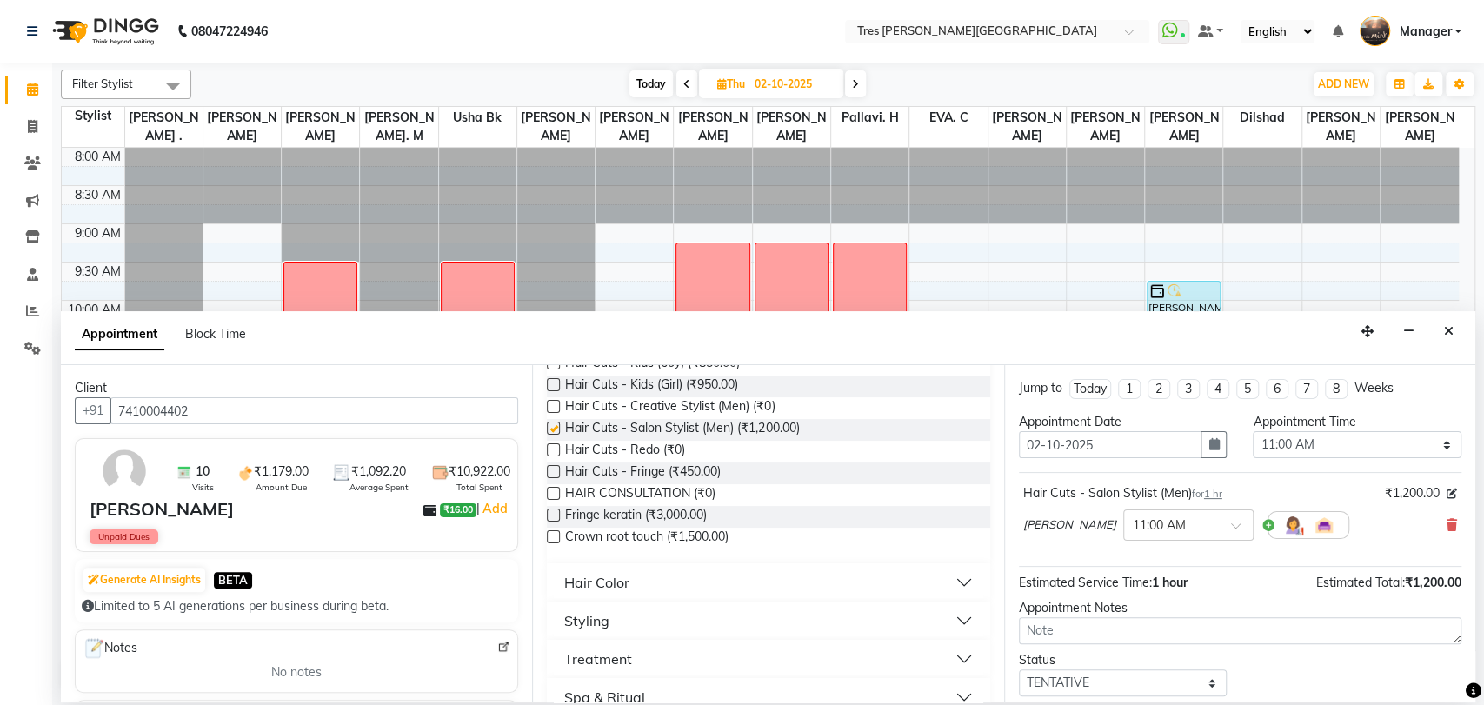
checkbox input "false"
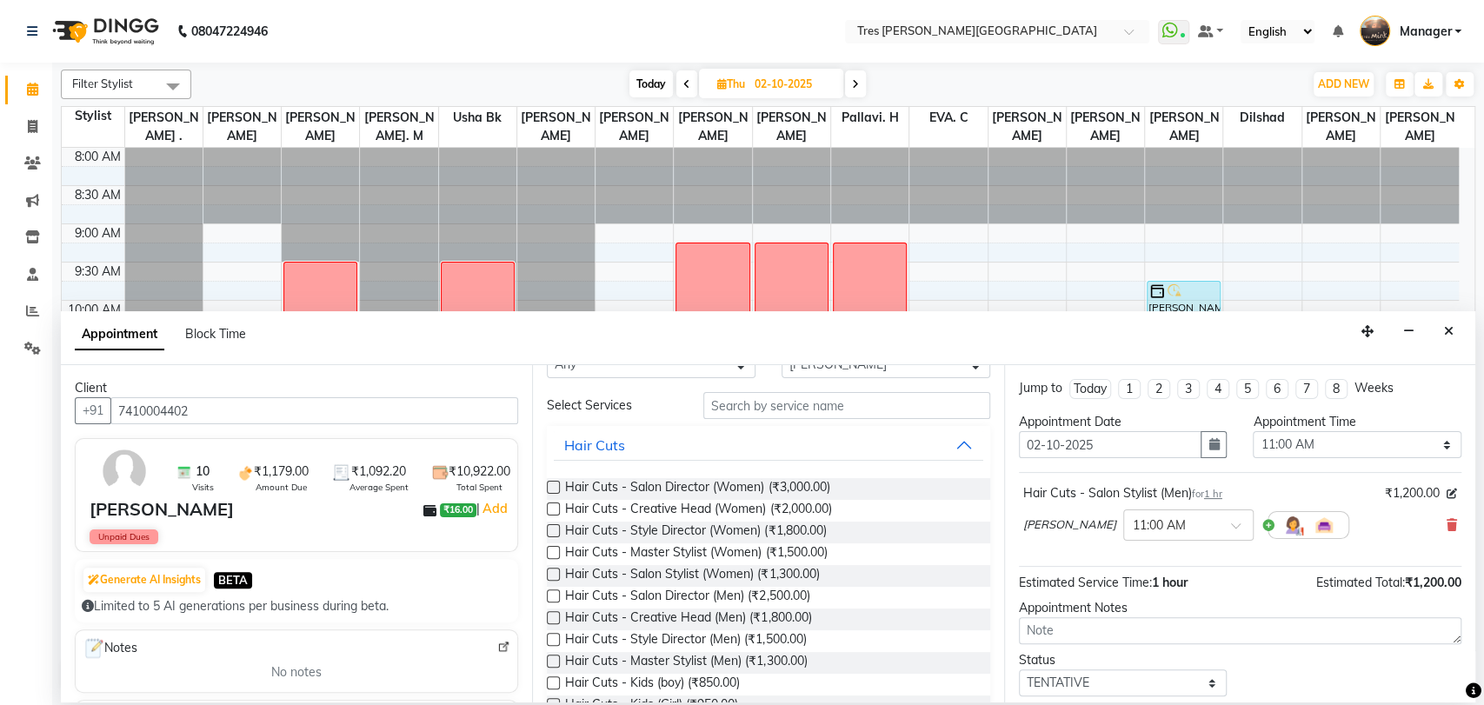
scroll to position [0, 0]
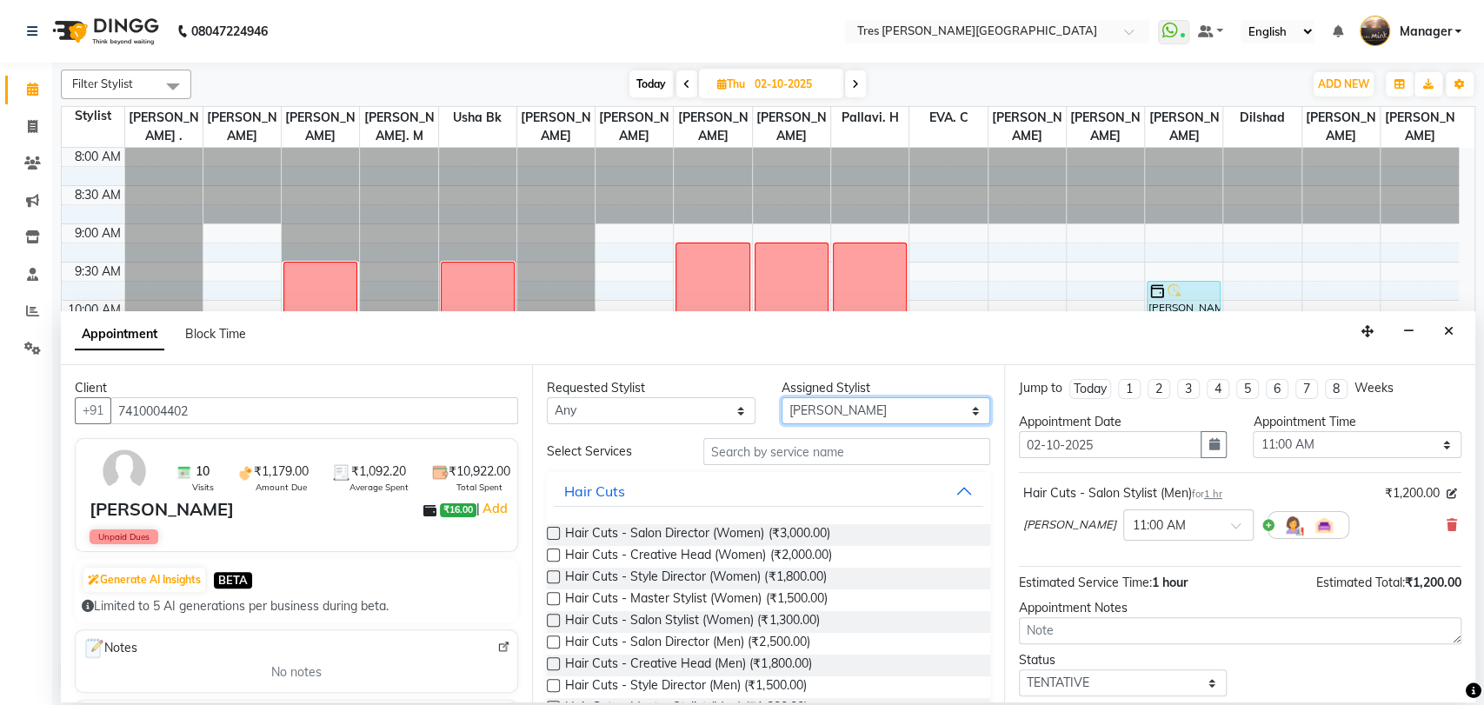
click at [884, 400] on select "Select [PERSON_NAME] [PERSON_NAME] [PERSON_NAME] [PERSON_NAME] [PERSON_NAME]. C…" at bounding box center [885, 410] width 209 height 27
select select "1621"
click at [781, 397] on select "Select [PERSON_NAME] [PERSON_NAME] [PERSON_NAME] [PERSON_NAME] [PERSON_NAME]. C…" at bounding box center [885, 410] width 209 height 27
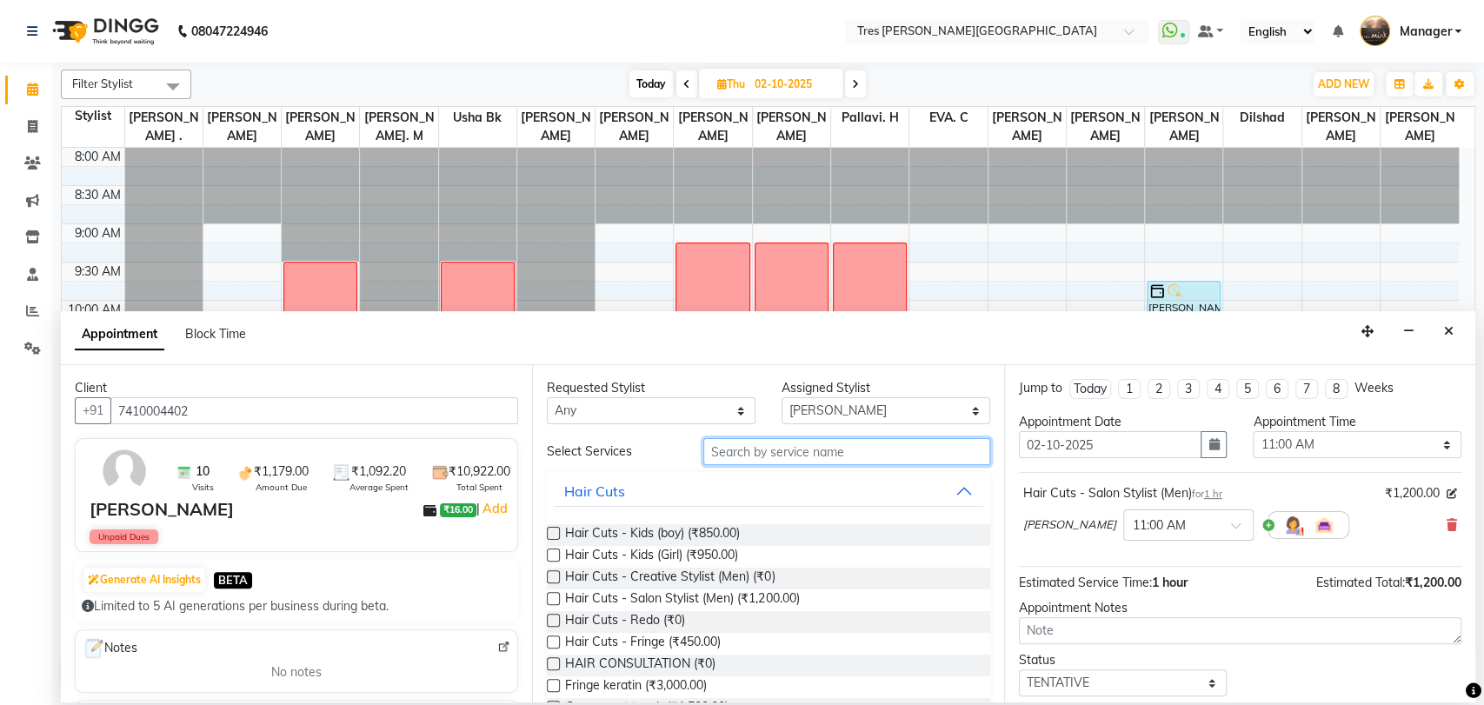
click at [742, 456] on input "text" at bounding box center [846, 451] width 287 height 27
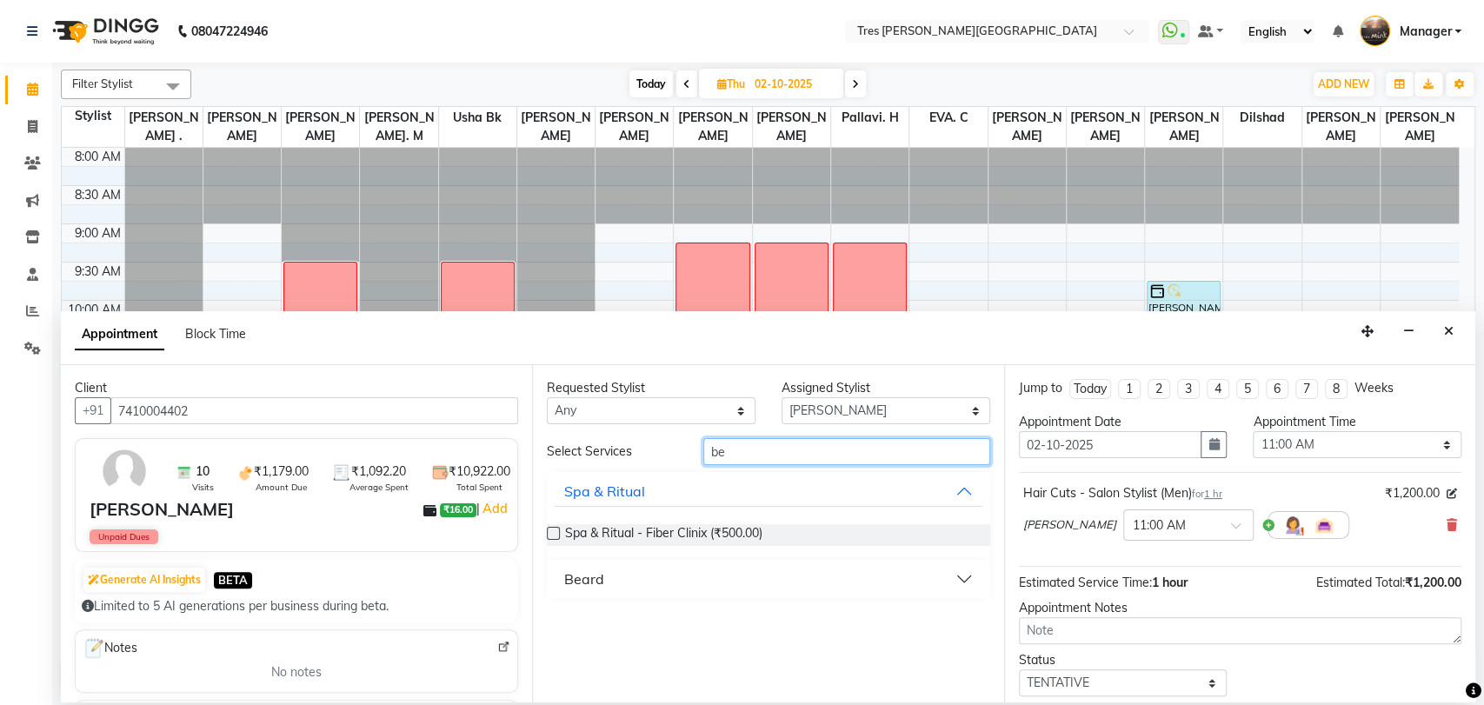
type input "be"
click at [582, 573] on div "Beard" at bounding box center [584, 578] width 40 height 21
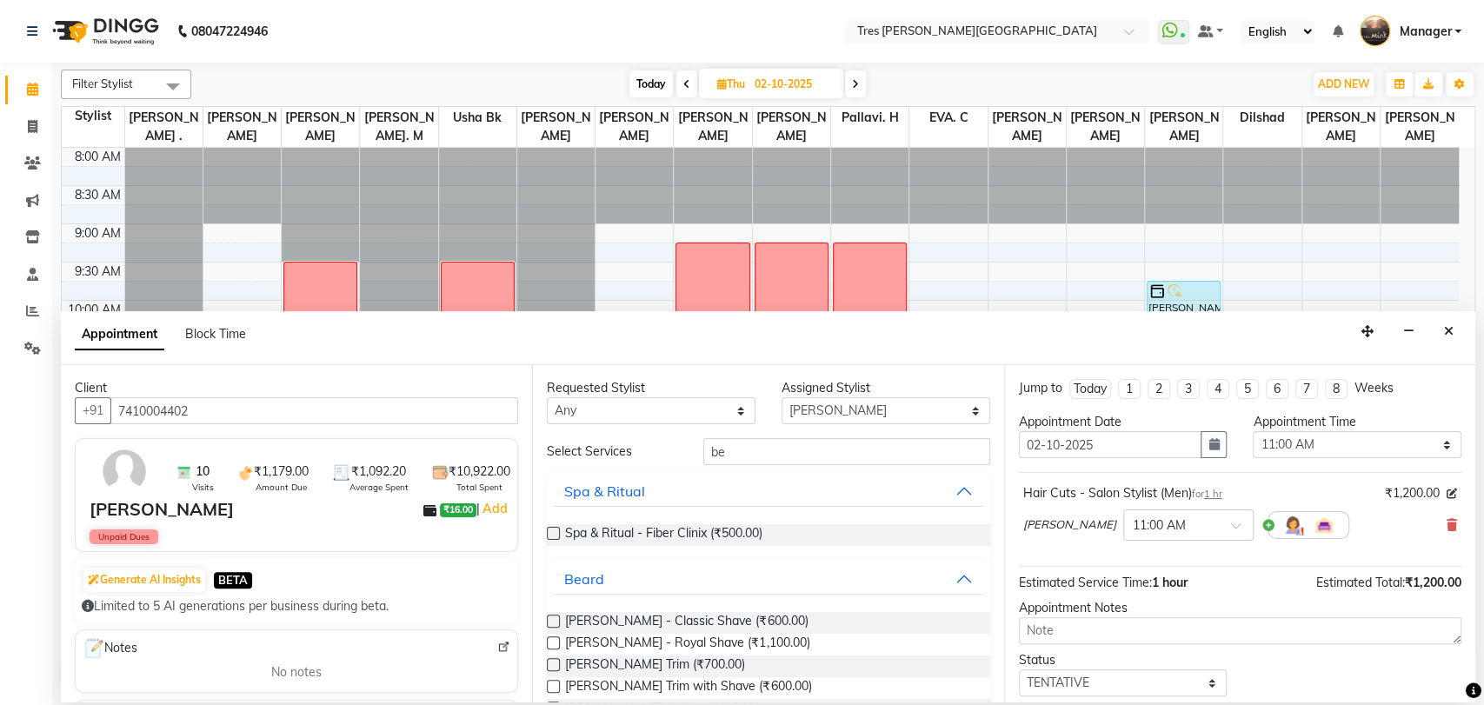
click at [551, 621] on label at bounding box center [553, 621] width 13 height 13
click at [551, 621] on input "checkbox" at bounding box center [552, 622] width 11 height 11
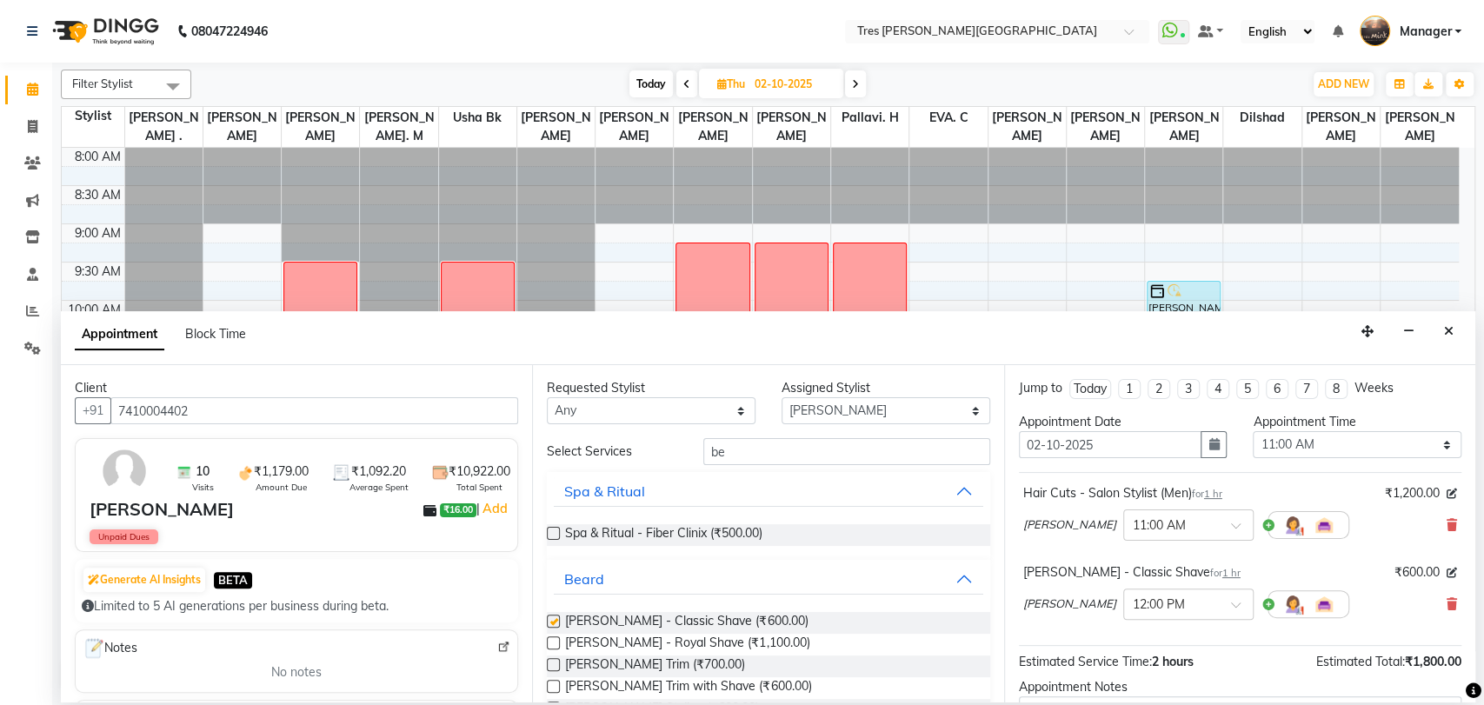
checkbox input "false"
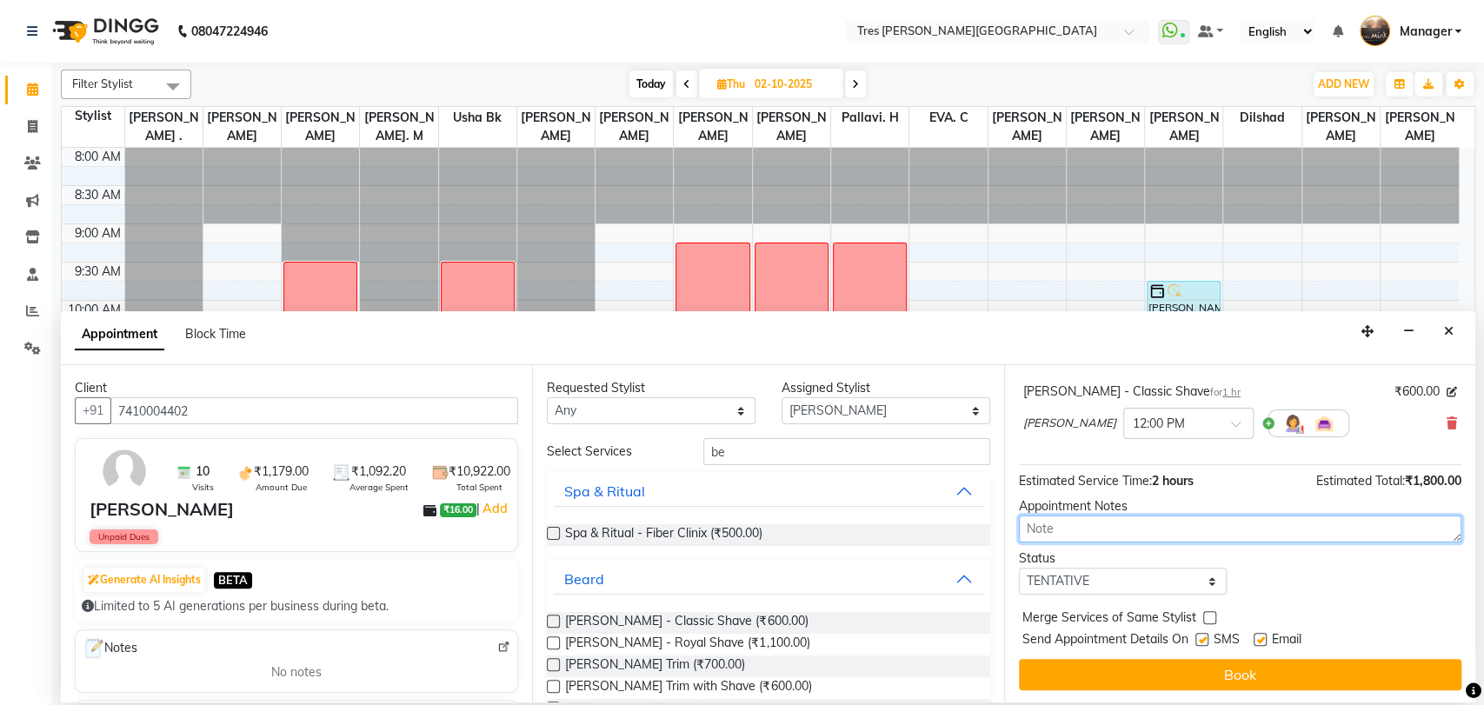
click at [1047, 536] on textarea at bounding box center [1240, 528] width 442 height 27
type textarea "tina 1,10 /3.44"
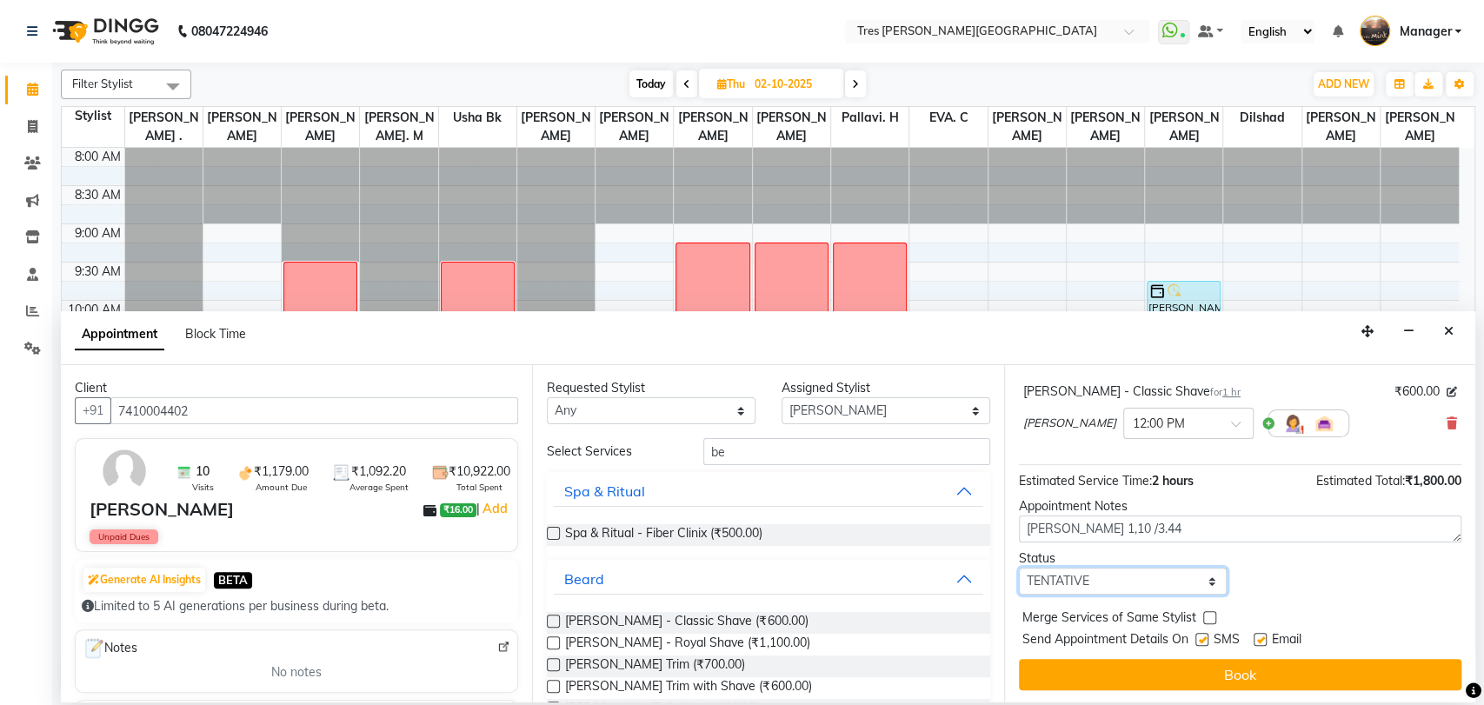
click at [1073, 579] on select "Select TENTATIVE CONFIRM UPCOMING" at bounding box center [1123, 581] width 209 height 27
select select "upcoming"
click at [1019, 568] on select "Select TENTATIVE CONFIRM UPCOMING" at bounding box center [1123, 581] width 209 height 27
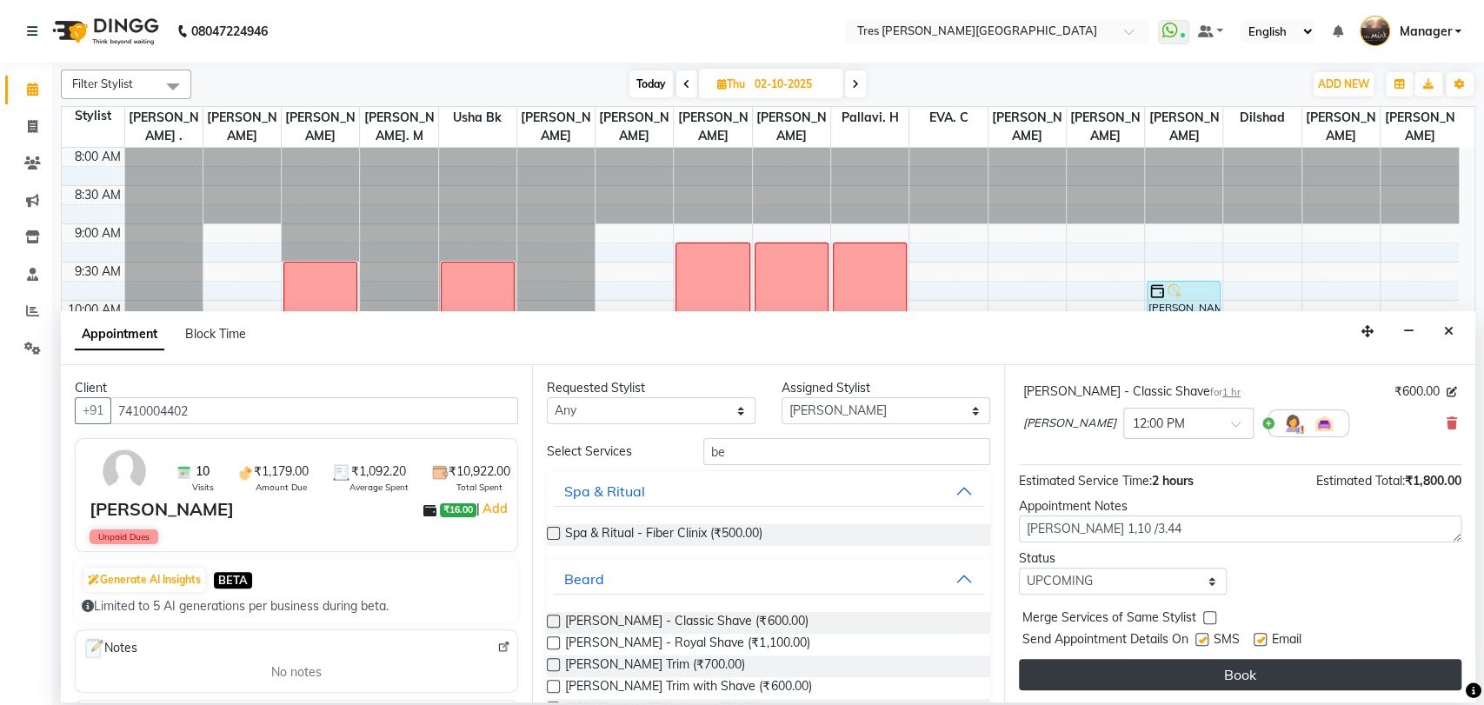
click at [1074, 668] on button "Book" at bounding box center [1240, 674] width 442 height 31
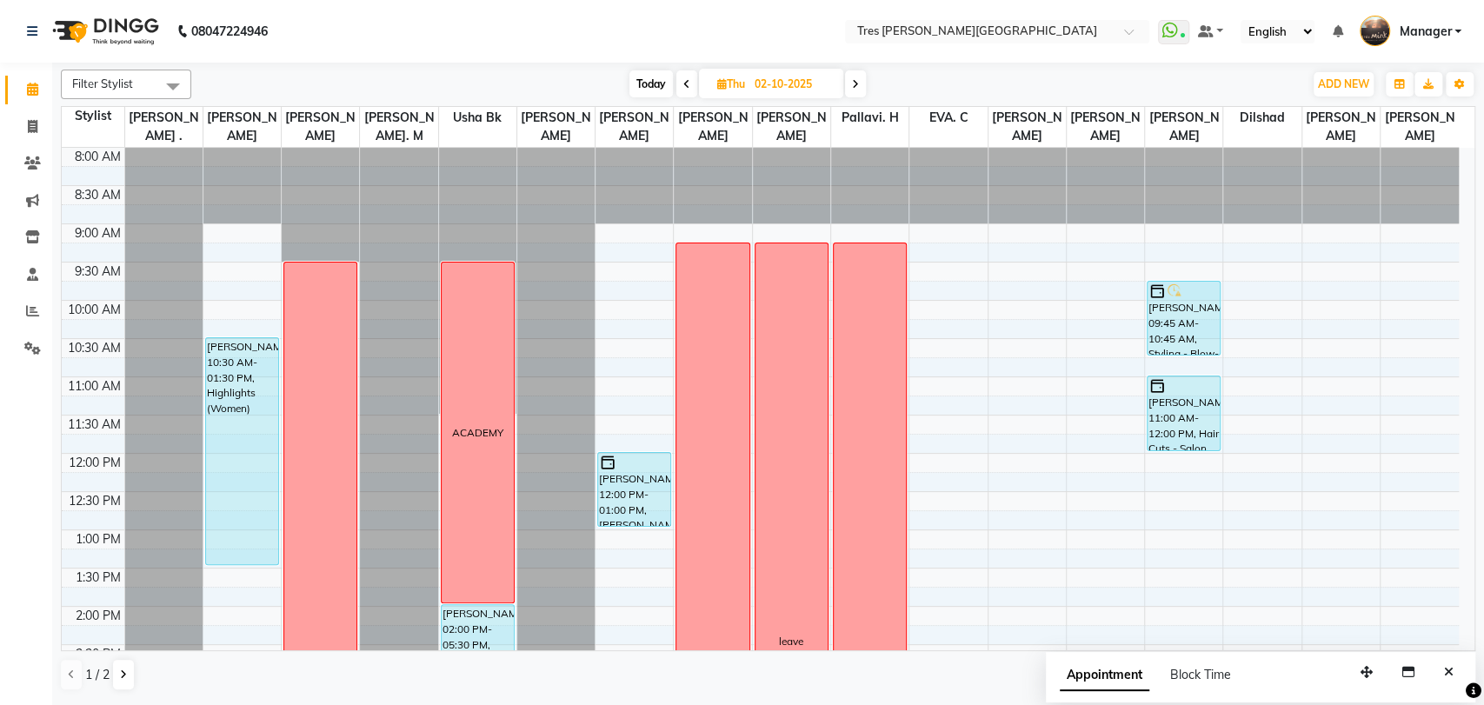
click at [645, 83] on span "Today" at bounding box center [650, 83] width 43 height 27
type input "01-10-2025"
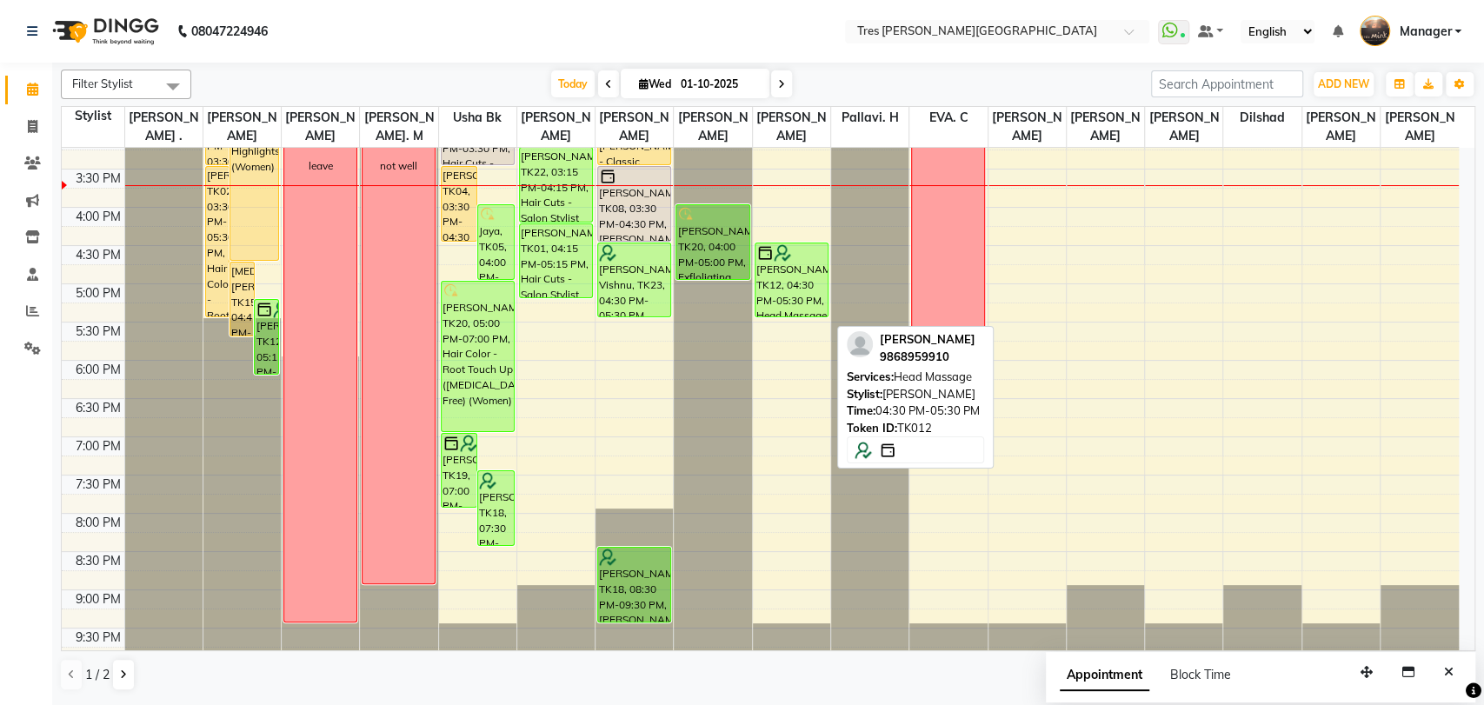
scroll to position [551, 0]
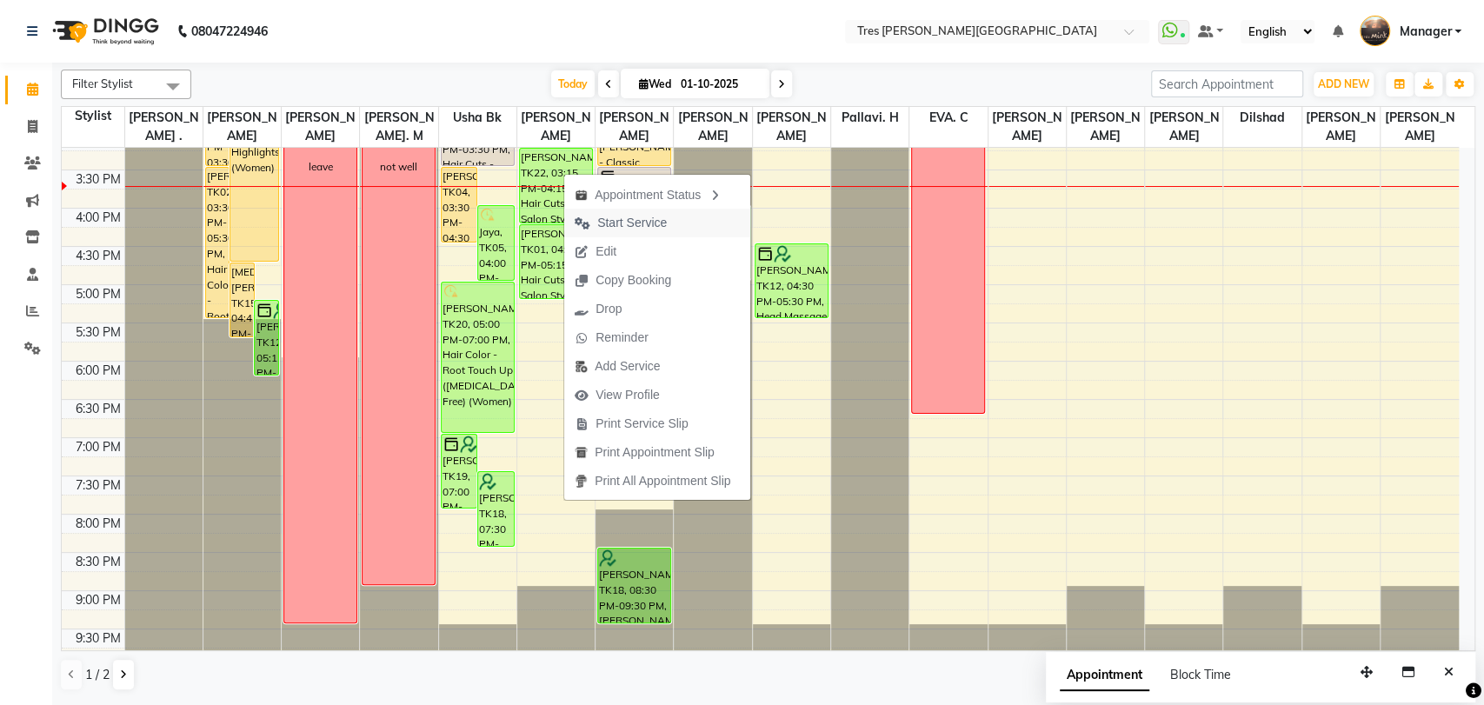
click at [633, 223] on span "Start Service" at bounding box center [632, 223] width 70 height 18
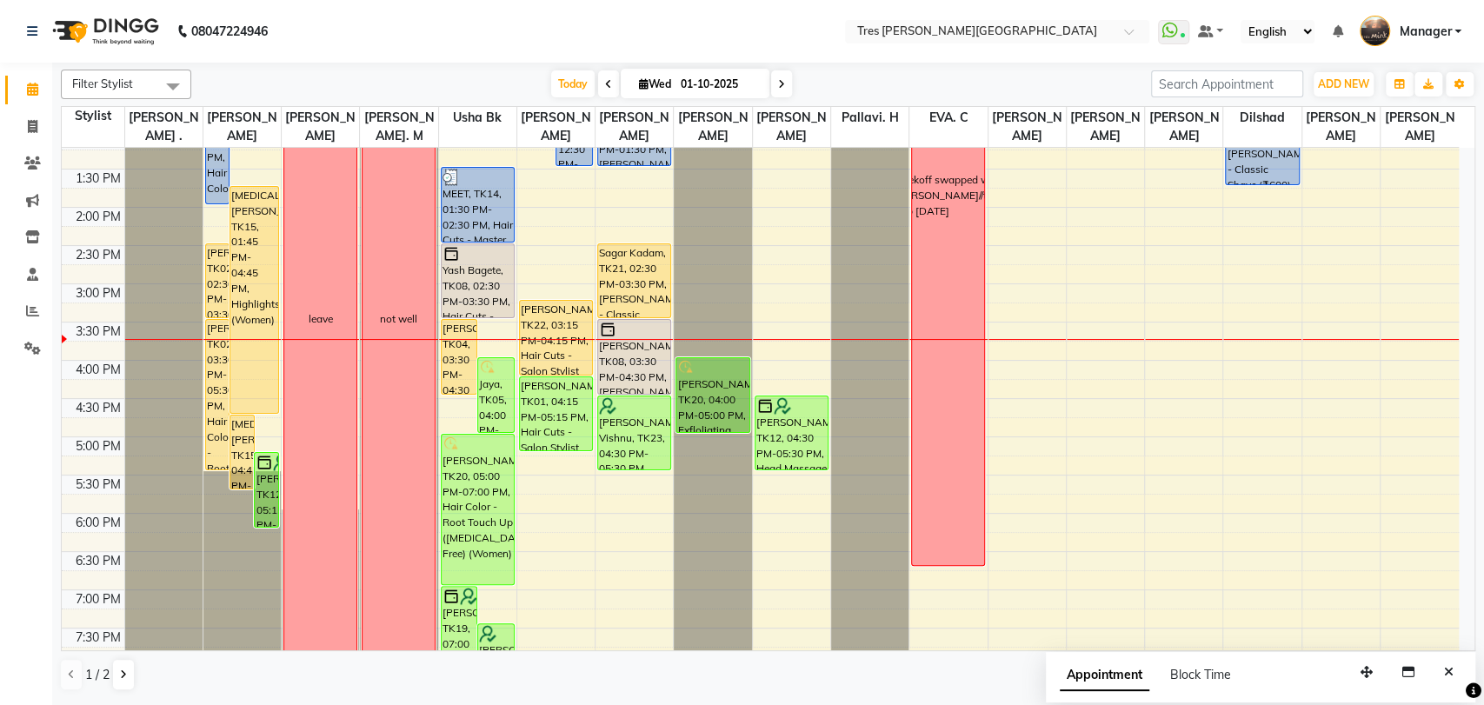
scroll to position [398, 0]
click at [1099, 353] on div "8:00 AM 8:30 AM 9:00 AM 9:30 AM 10:00 AM 10:30 AM 11:00 AM 11:30 AM 12:00 PM 12…" at bounding box center [760, 285] width 1397 height 1070
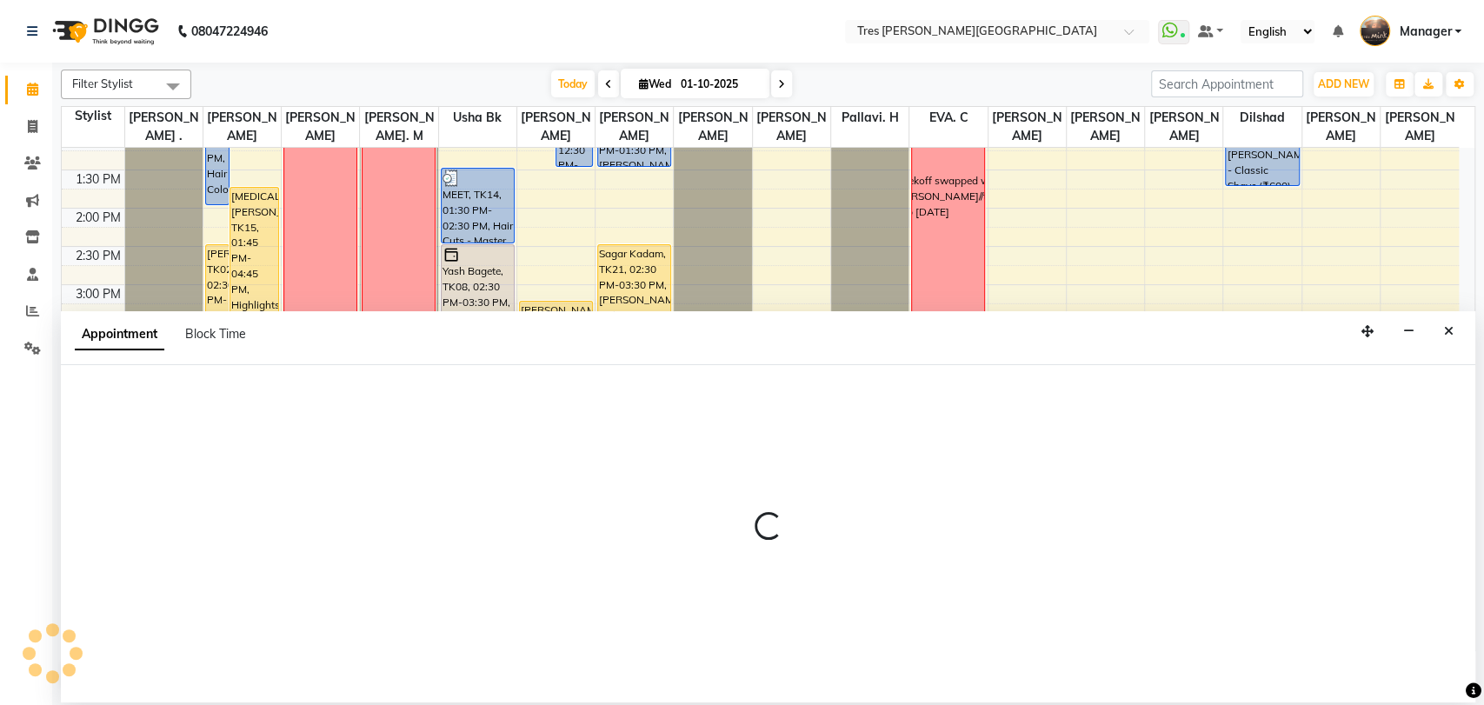
select select "15043"
select select "tentative"
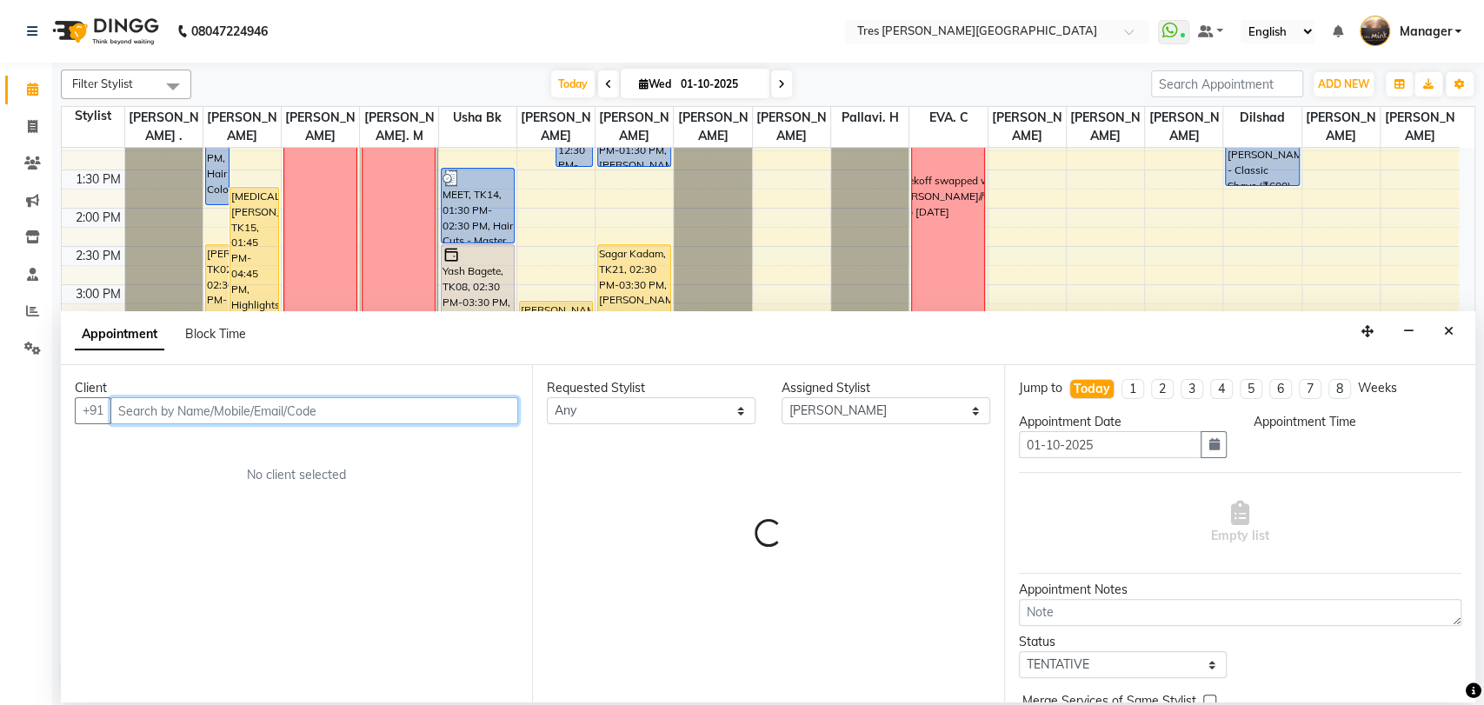
select select "945"
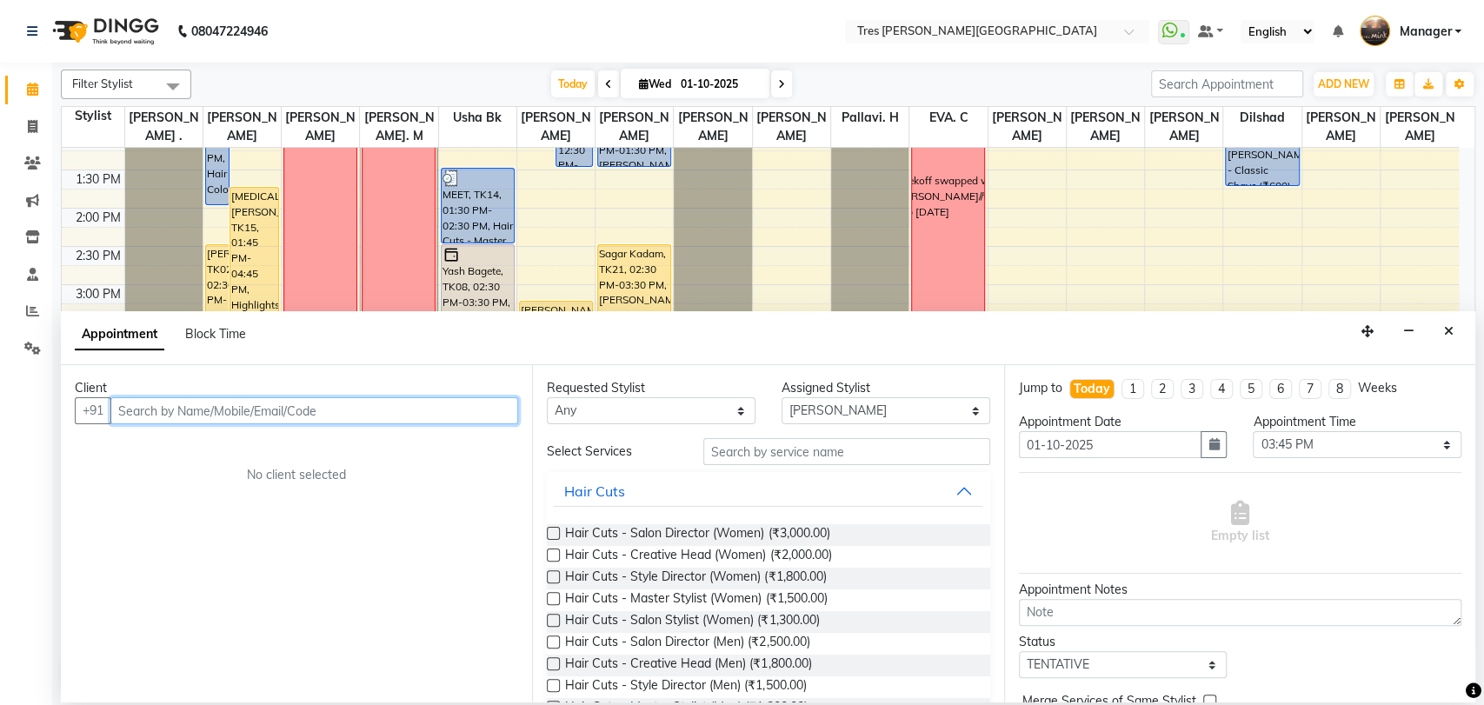
click at [229, 402] on input "text" at bounding box center [314, 410] width 408 height 27
type input "s"
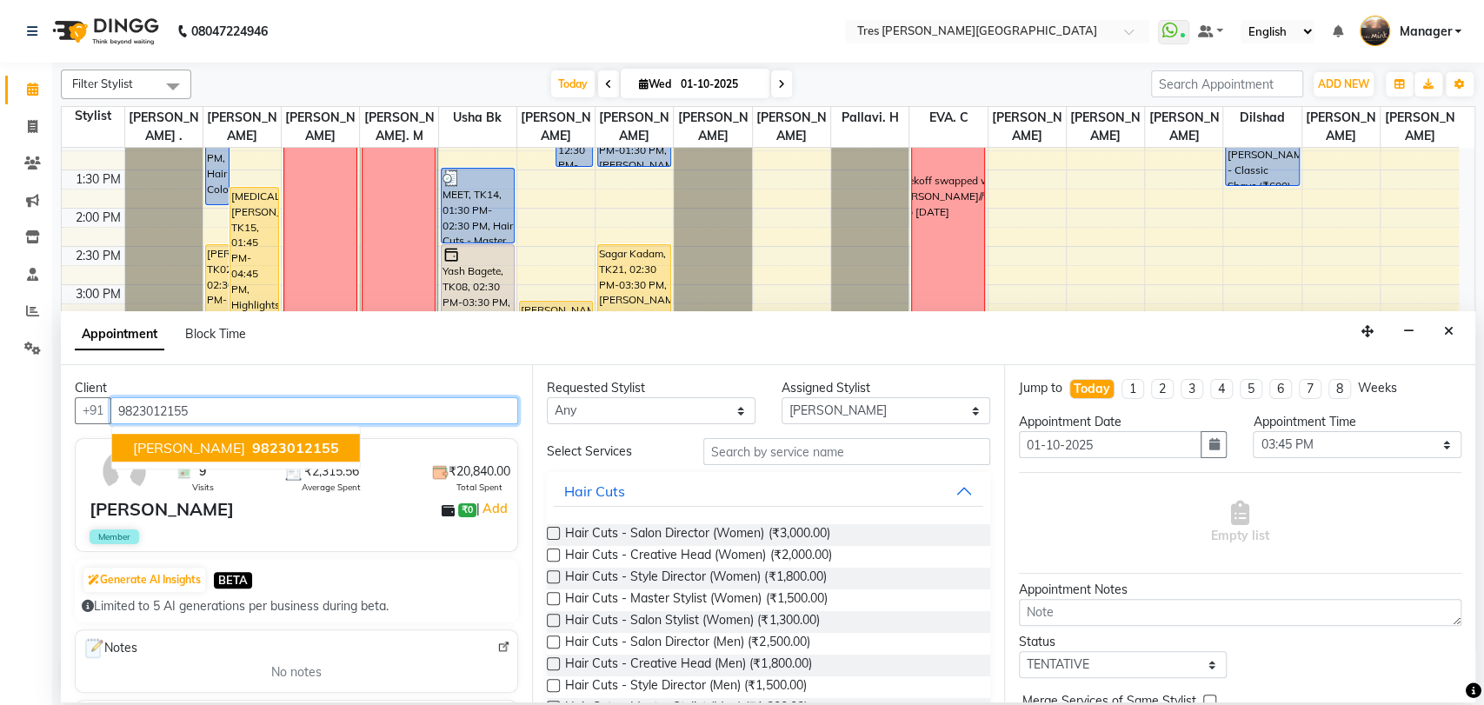
click at [159, 456] on span "[PERSON_NAME]" at bounding box center [189, 447] width 112 height 17
type input "9823012155"
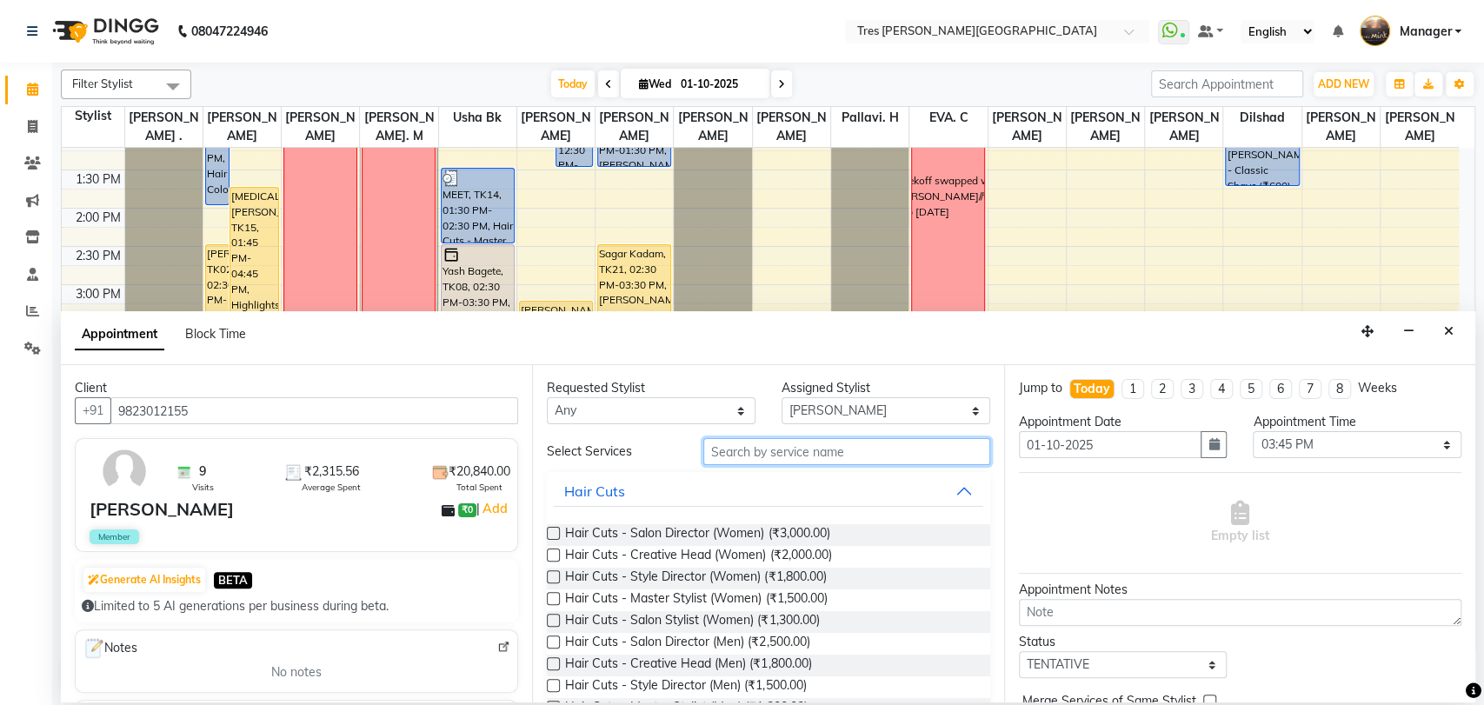
click at [826, 452] on input "text" at bounding box center [846, 451] width 287 height 27
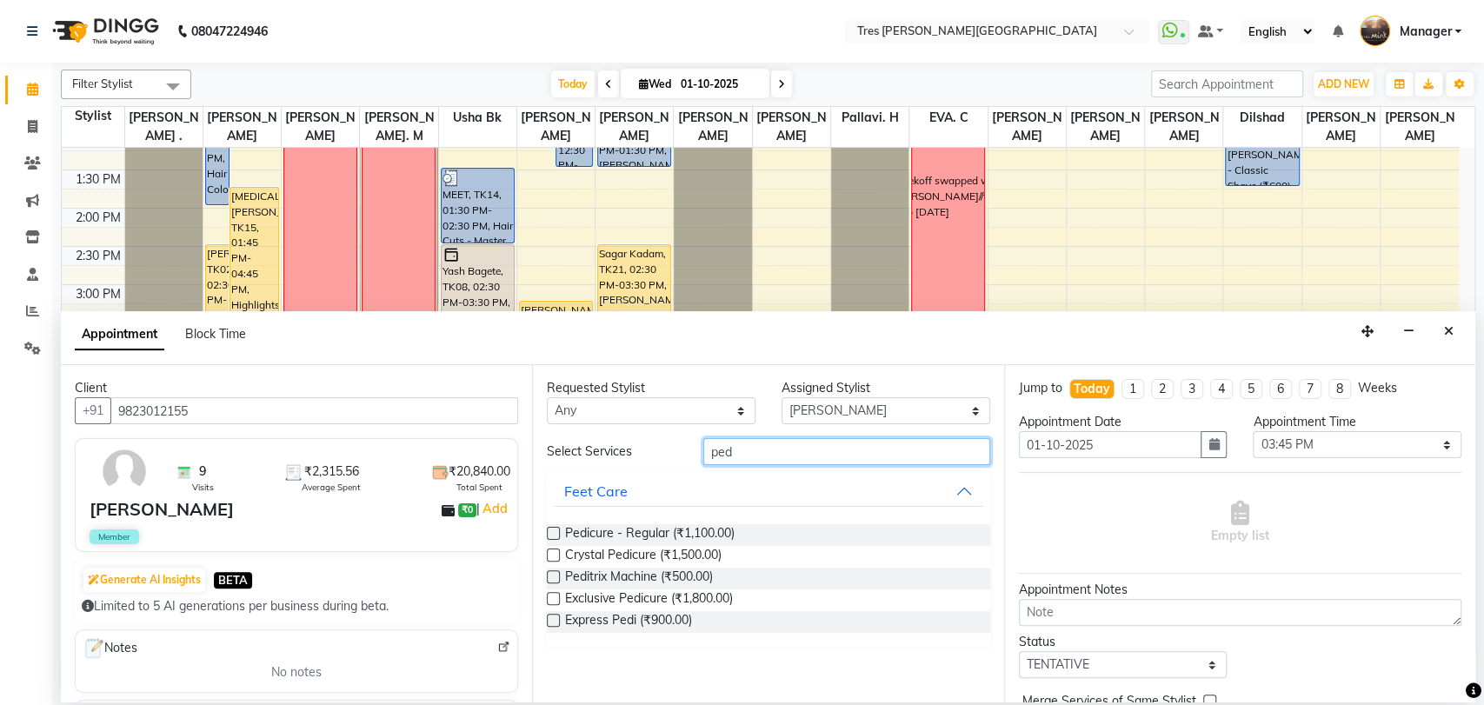
type input "ped"
click at [549, 534] on label at bounding box center [553, 533] width 13 height 13
click at [549, 534] on input "checkbox" at bounding box center [552, 534] width 11 height 11
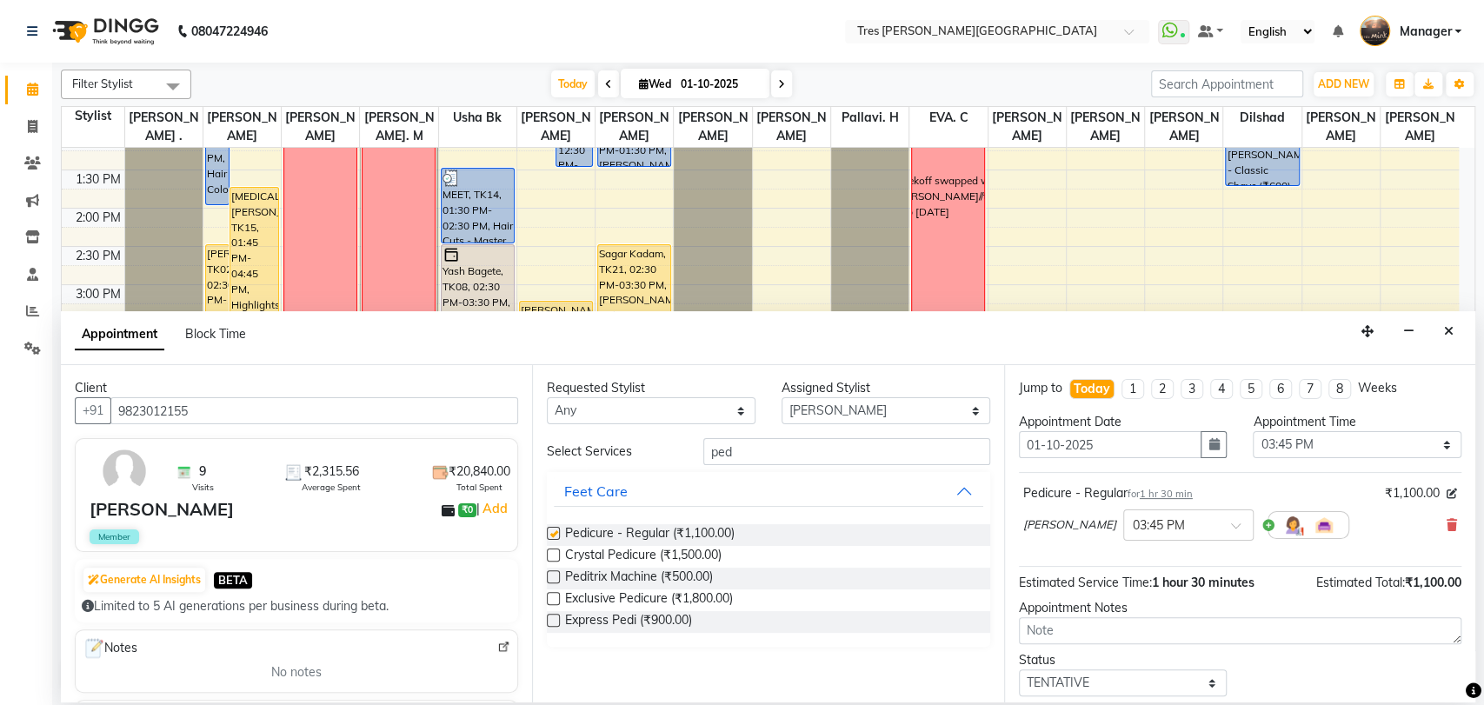
checkbox input "false"
click at [1064, 635] on textarea at bounding box center [1240, 630] width 442 height 27
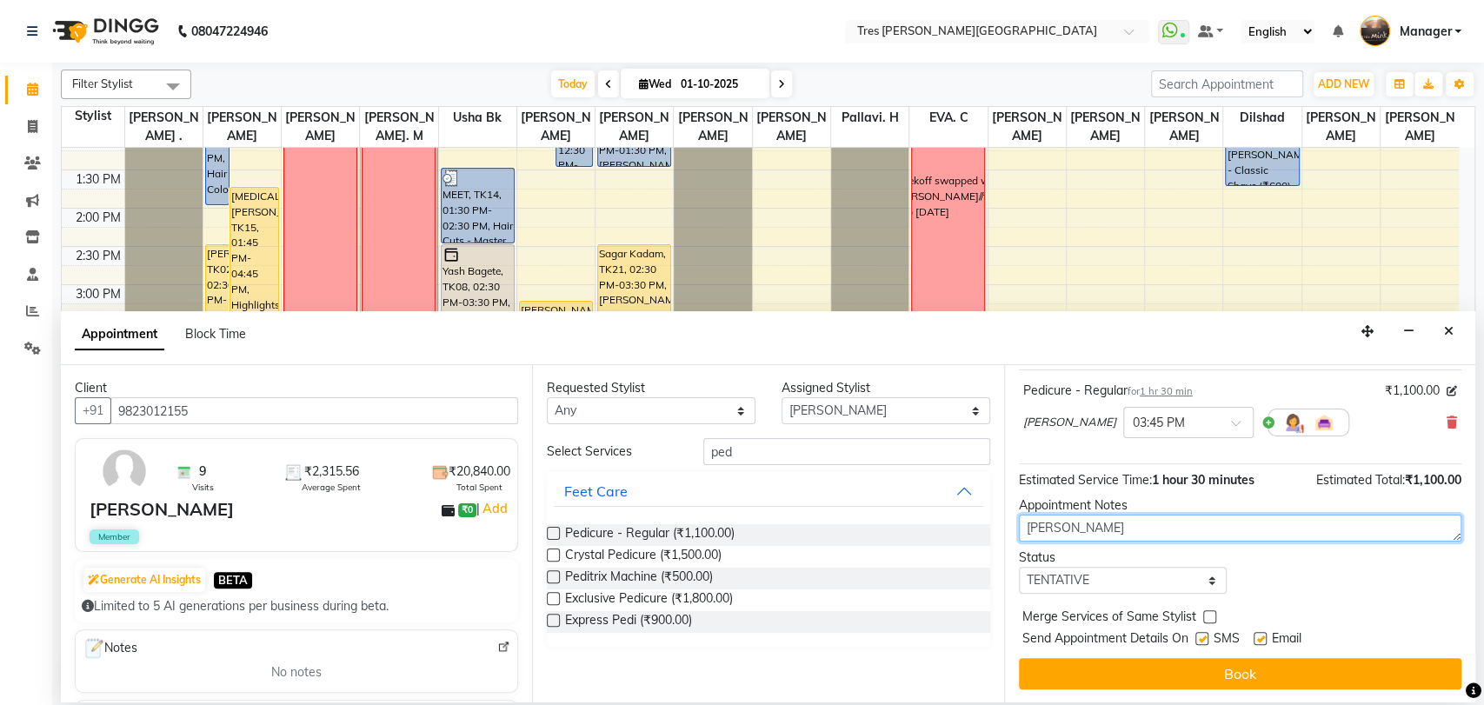
type textarea "[PERSON_NAME]"
drag, startPoint x: 1106, startPoint y: 582, endPoint x: 1113, endPoint y: 499, distance: 83.7
click at [1113, 499] on div "Jump to Today 1 2 3 4 5 6 7 8 Weeks Appointment Date 01-10-2025 Appointment Tim…" at bounding box center [1239, 533] width 471 height 337
select select "confirm booking"
click at [1019, 567] on select "Select TENTATIVE CONFIRM CHECK-IN UPCOMING" at bounding box center [1123, 580] width 209 height 27
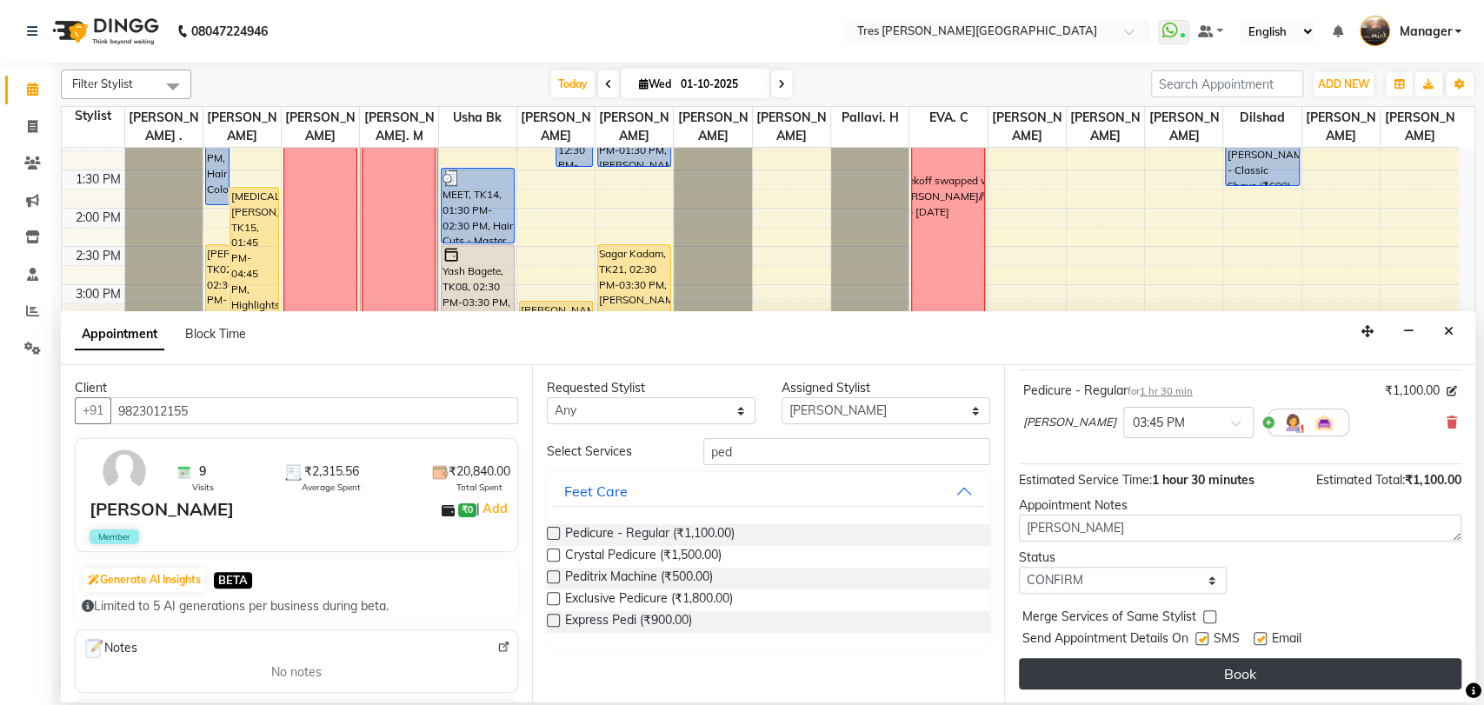
click at [1111, 665] on button "Book" at bounding box center [1240, 673] width 442 height 31
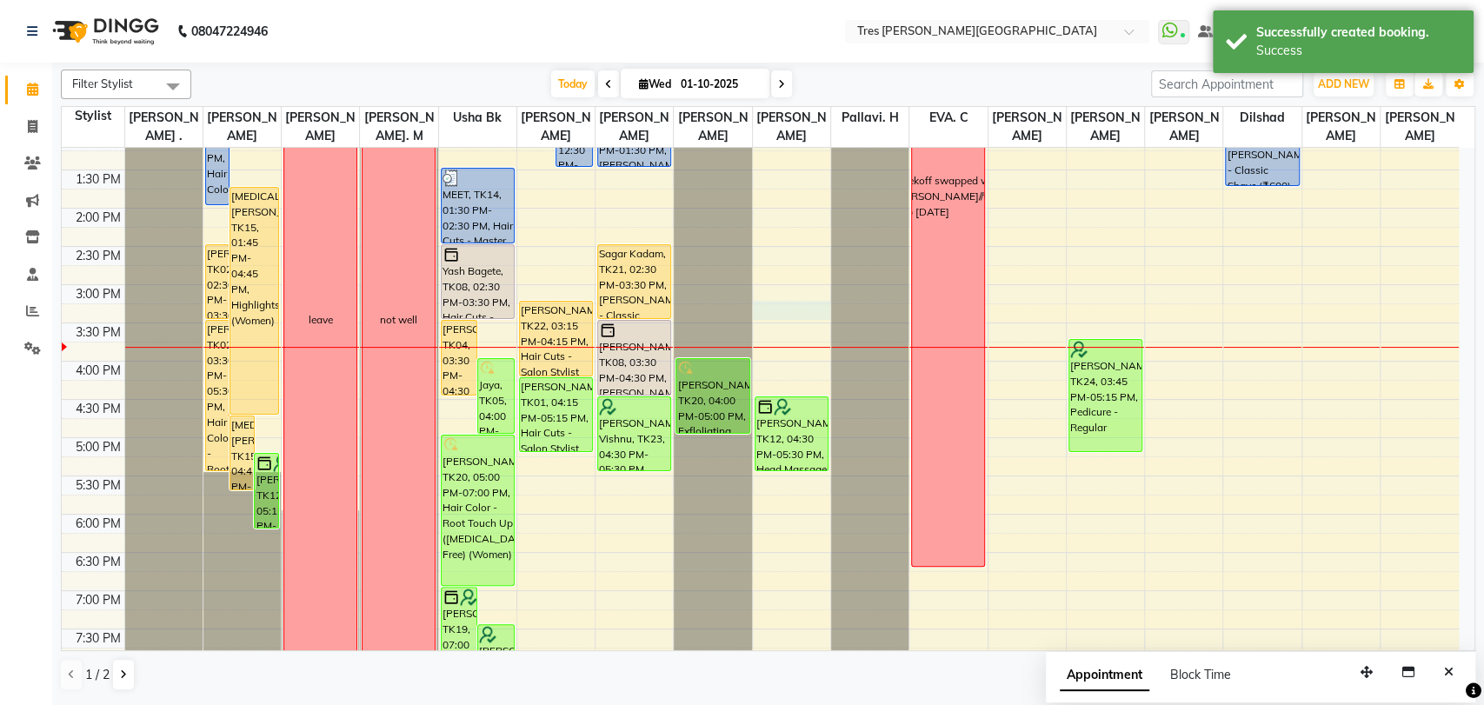
click at [775, 310] on div "8:00 AM 8:30 AM 9:00 AM 9:30 AM 10:00 AM 10:30 AM 11:00 AM 11:30 AM 12:00 PM 12…" at bounding box center [760, 285] width 1397 height 1070
select select "37431"
select select "915"
select select "tentative"
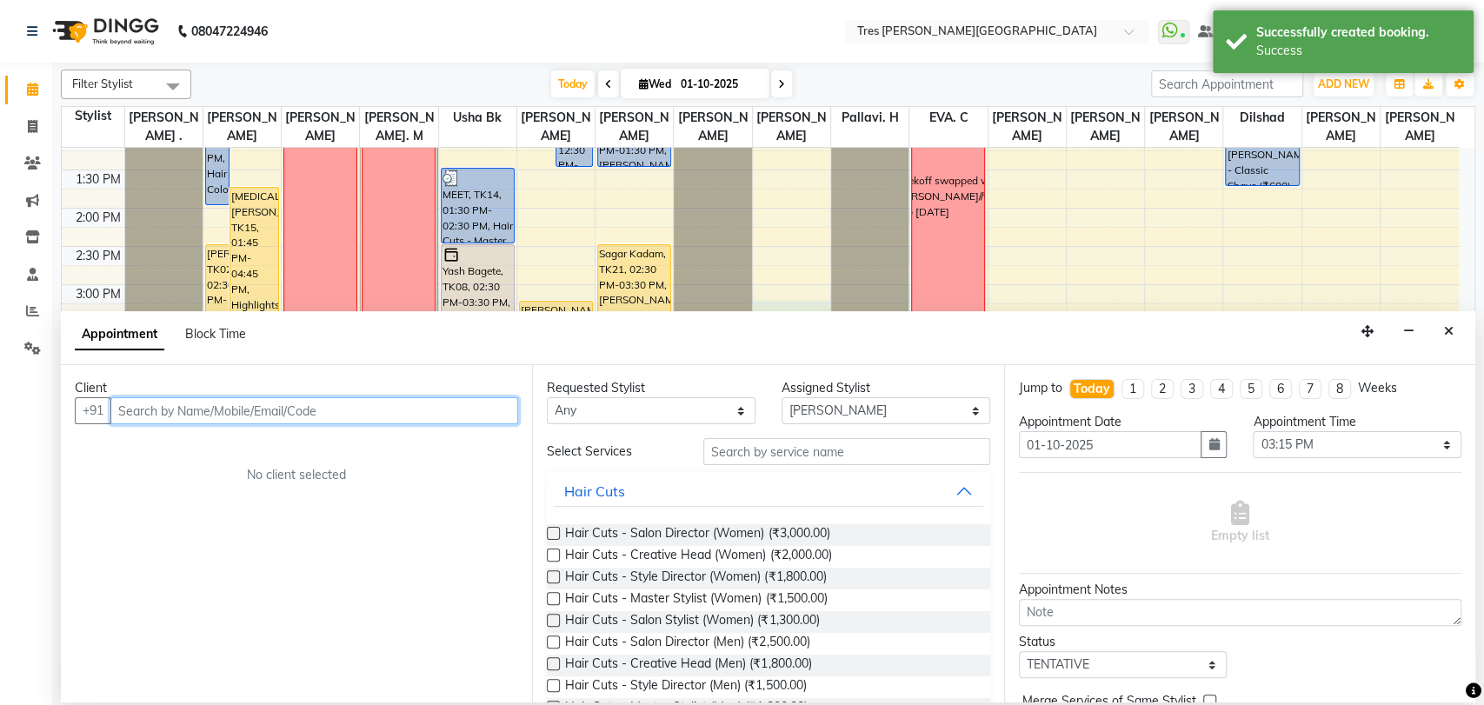
click at [270, 402] on input "text" at bounding box center [314, 410] width 408 height 27
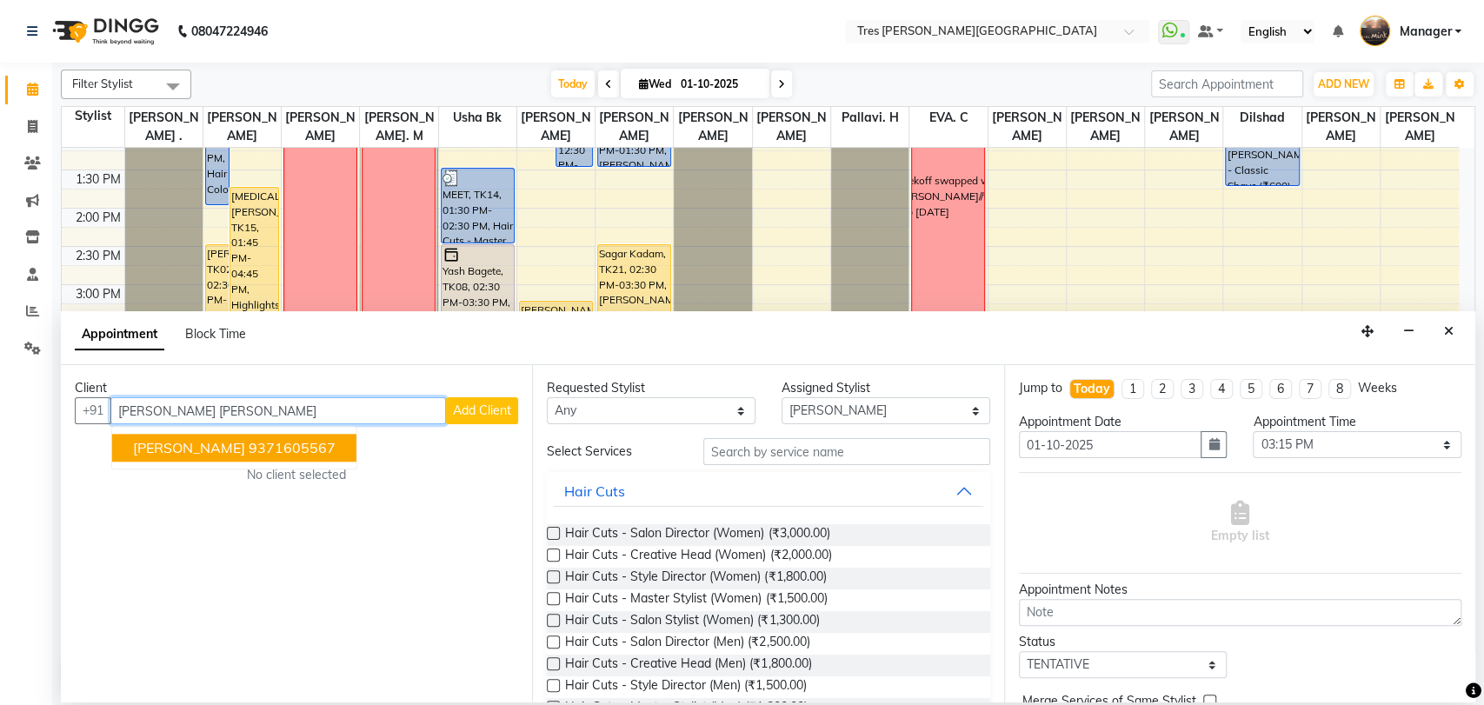
click at [249, 447] on ngb-highlight "9371605567" at bounding box center [292, 447] width 87 height 17
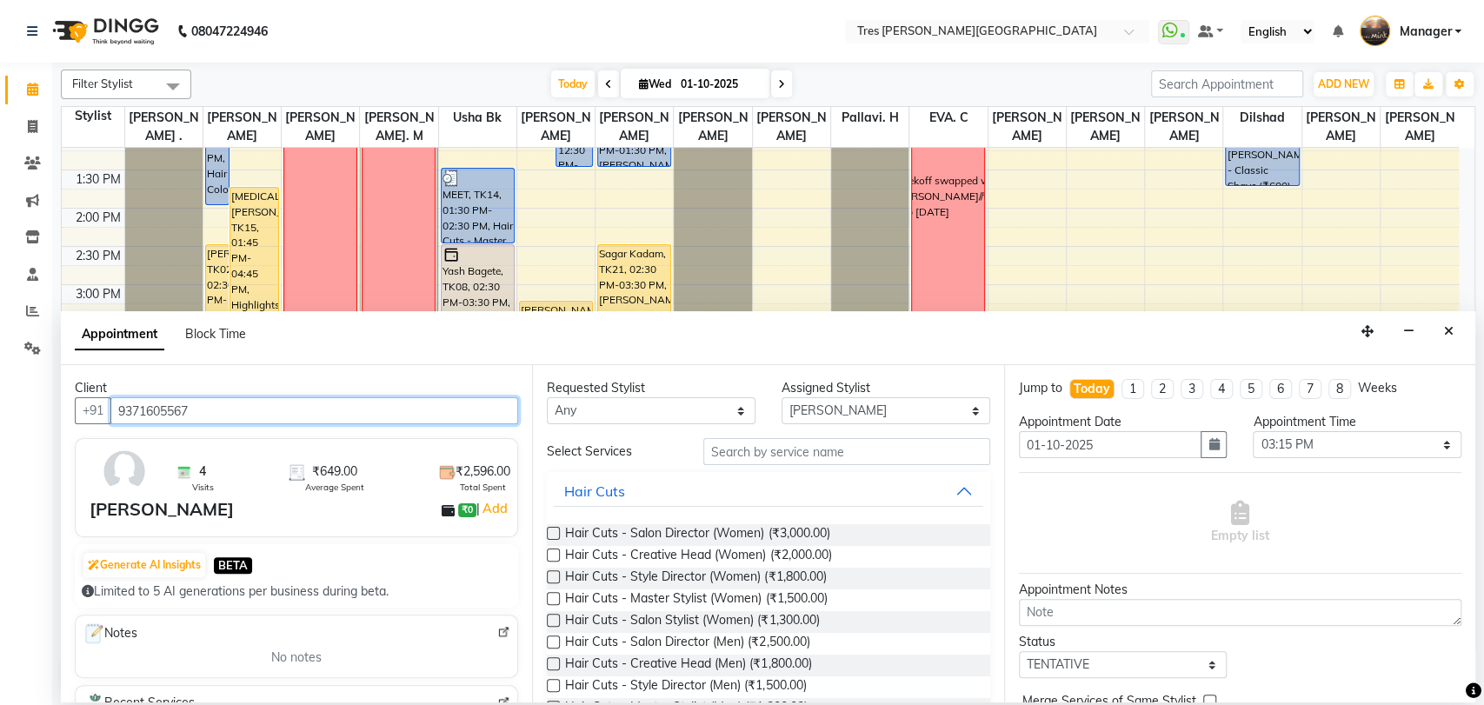
type input "9371605567"
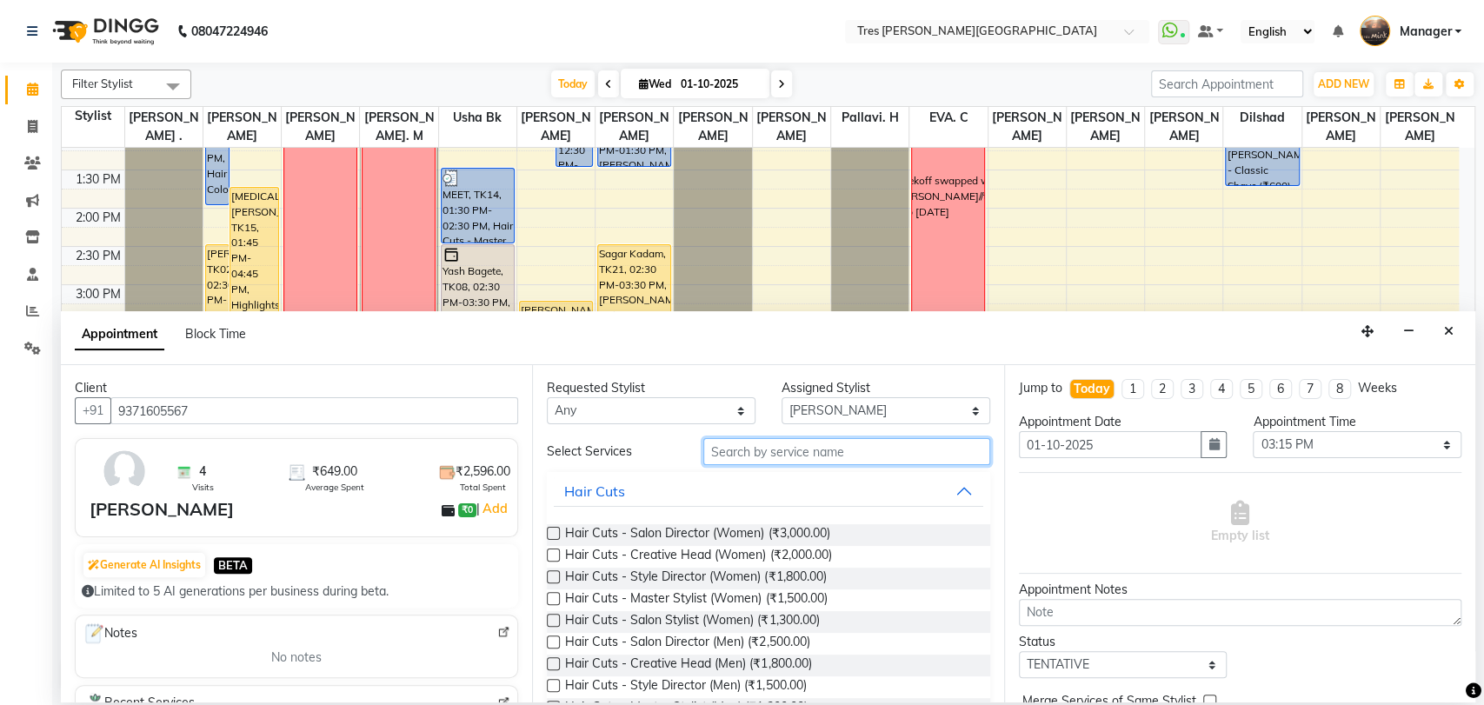
click at [808, 451] on input "text" at bounding box center [846, 451] width 287 height 27
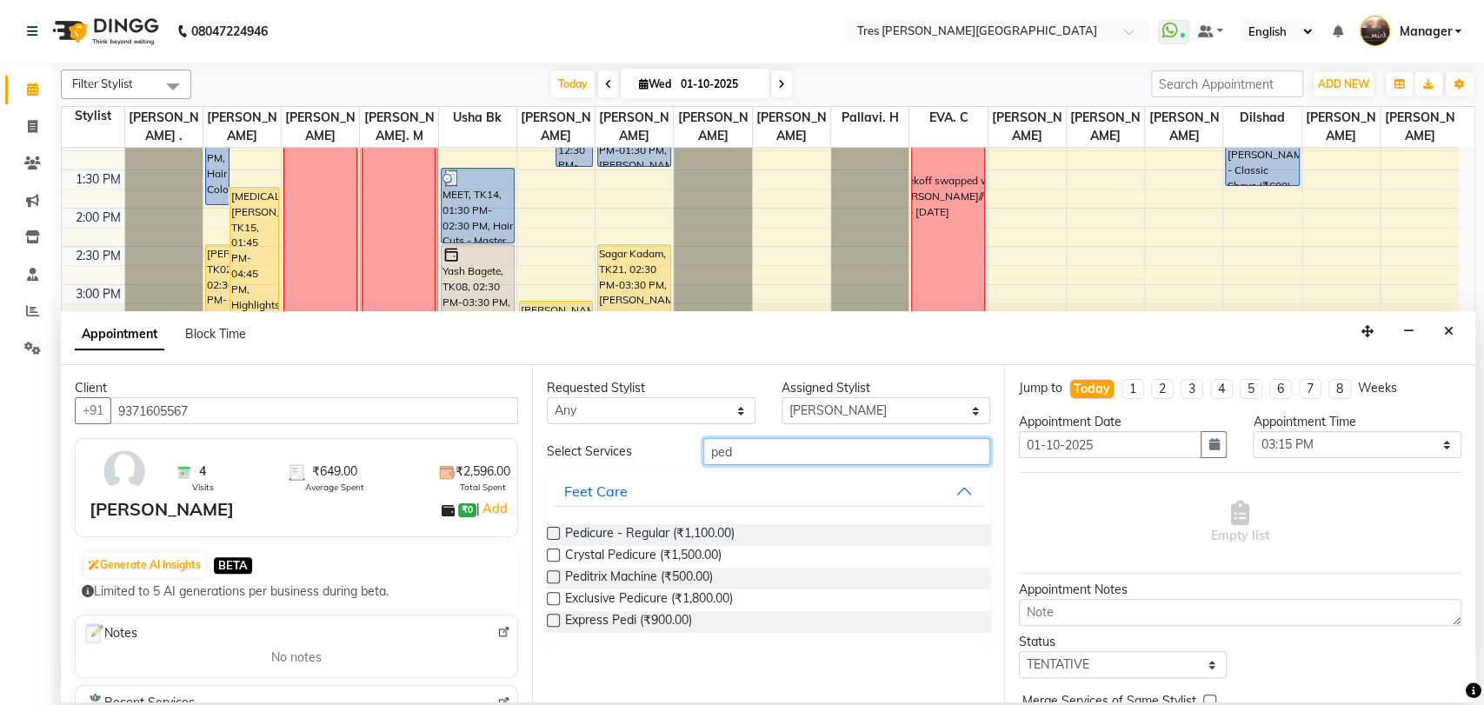
type input "ped"
click at [548, 532] on label at bounding box center [553, 533] width 13 height 13
click at [548, 532] on input "checkbox" at bounding box center [552, 534] width 11 height 11
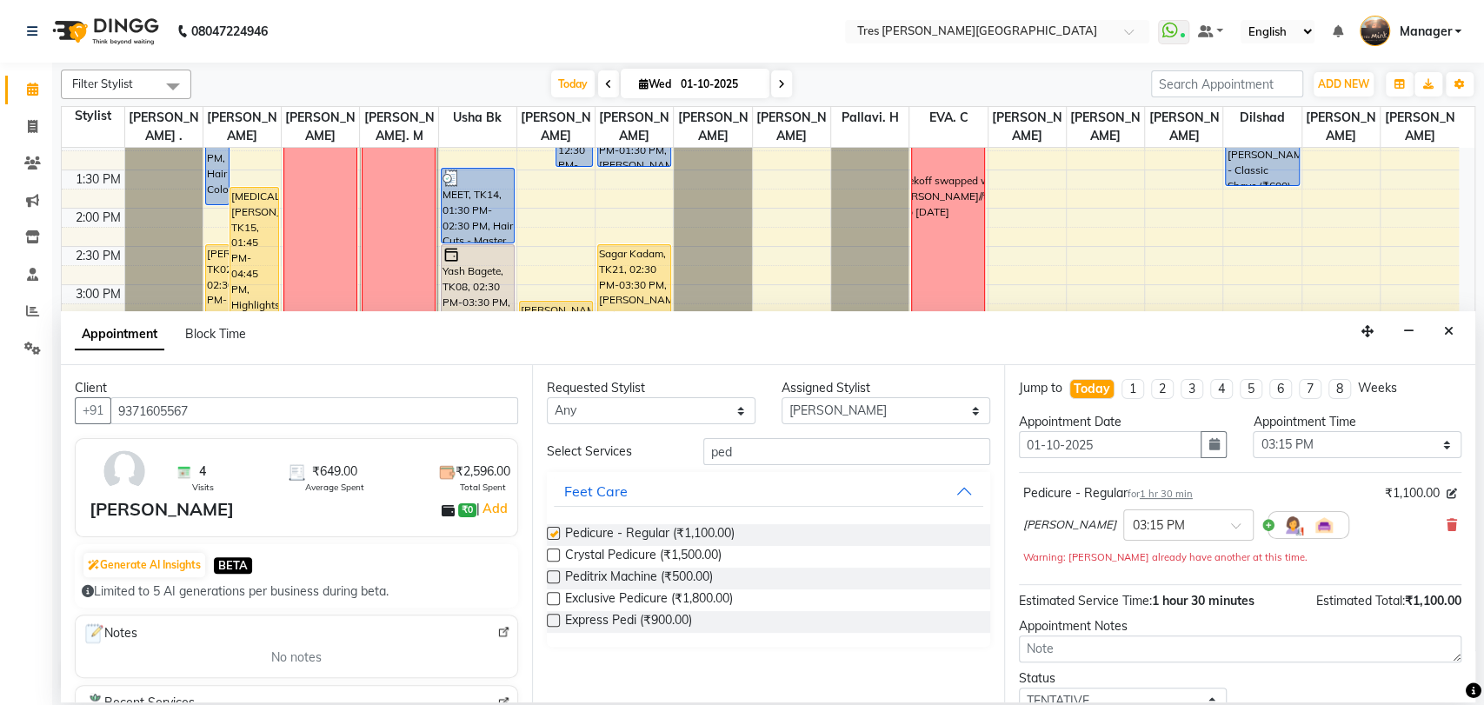
checkbox input "false"
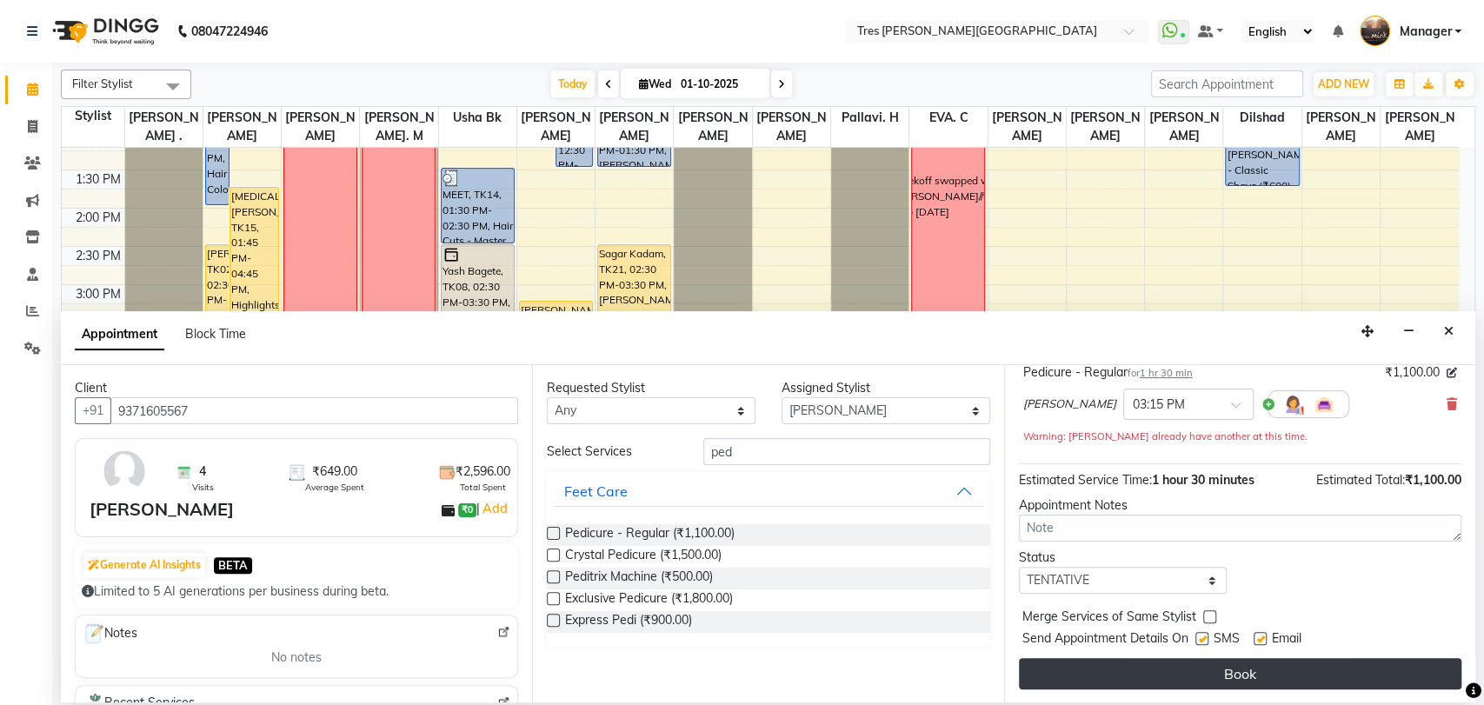
click at [1130, 683] on button "Book" at bounding box center [1240, 673] width 442 height 31
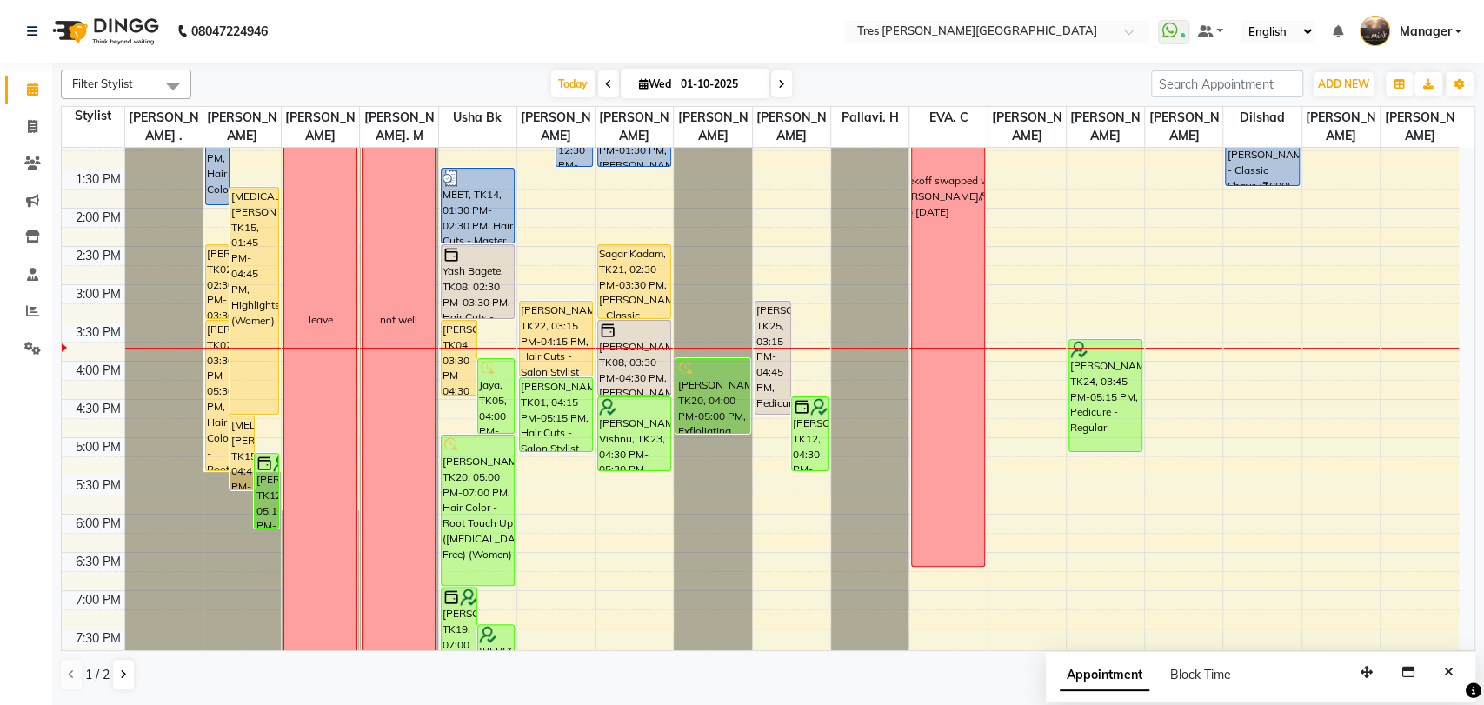
click at [782, 81] on span at bounding box center [781, 83] width 21 height 27
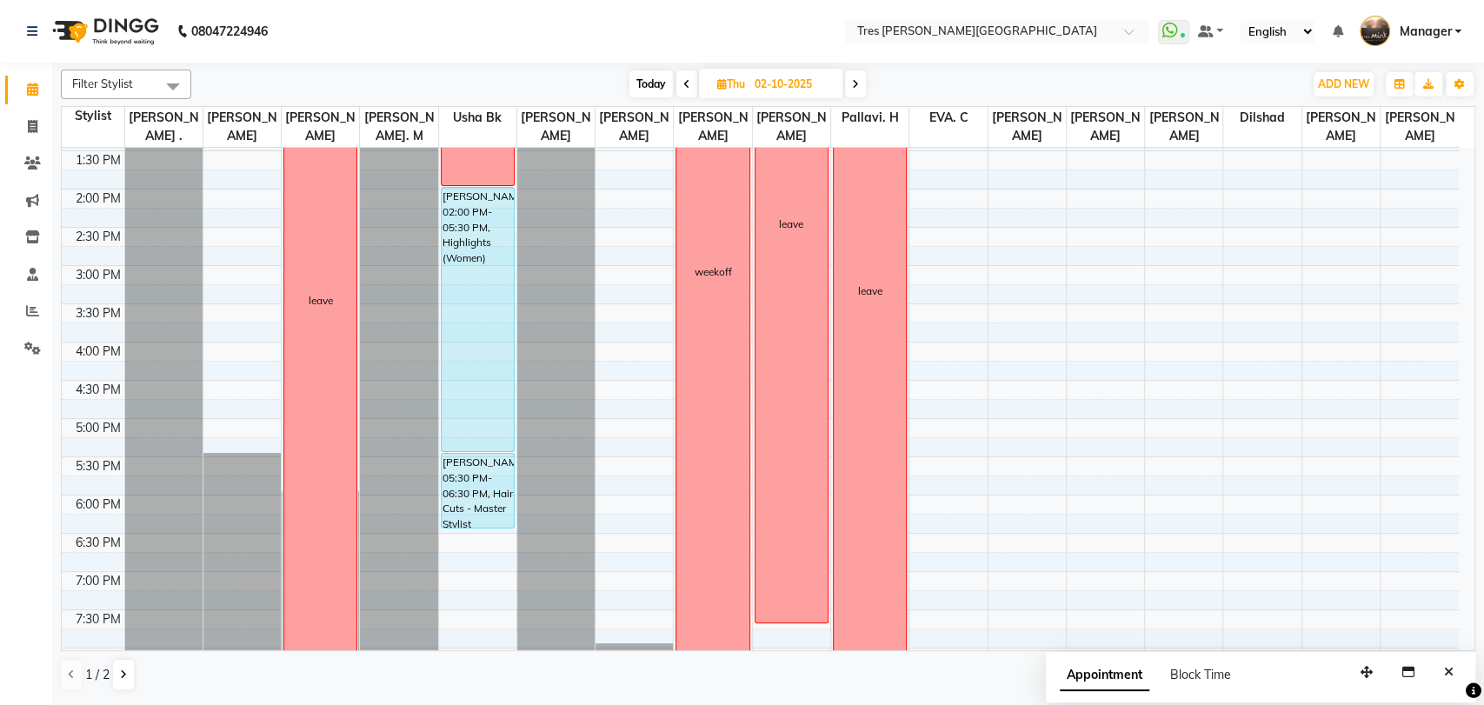
scroll to position [417, 0]
click at [648, 88] on span "Today" at bounding box center [650, 83] width 43 height 27
type input "01-10-2025"
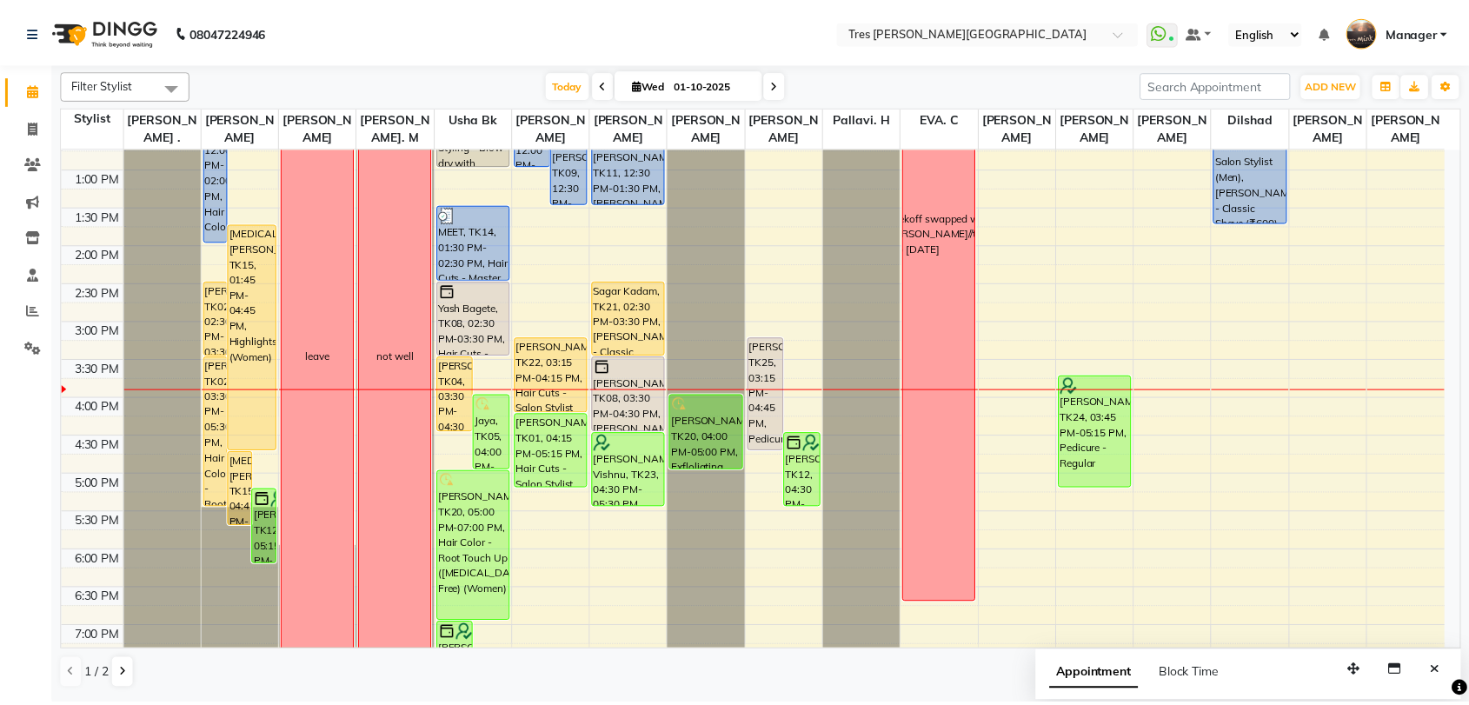
scroll to position [362, 0]
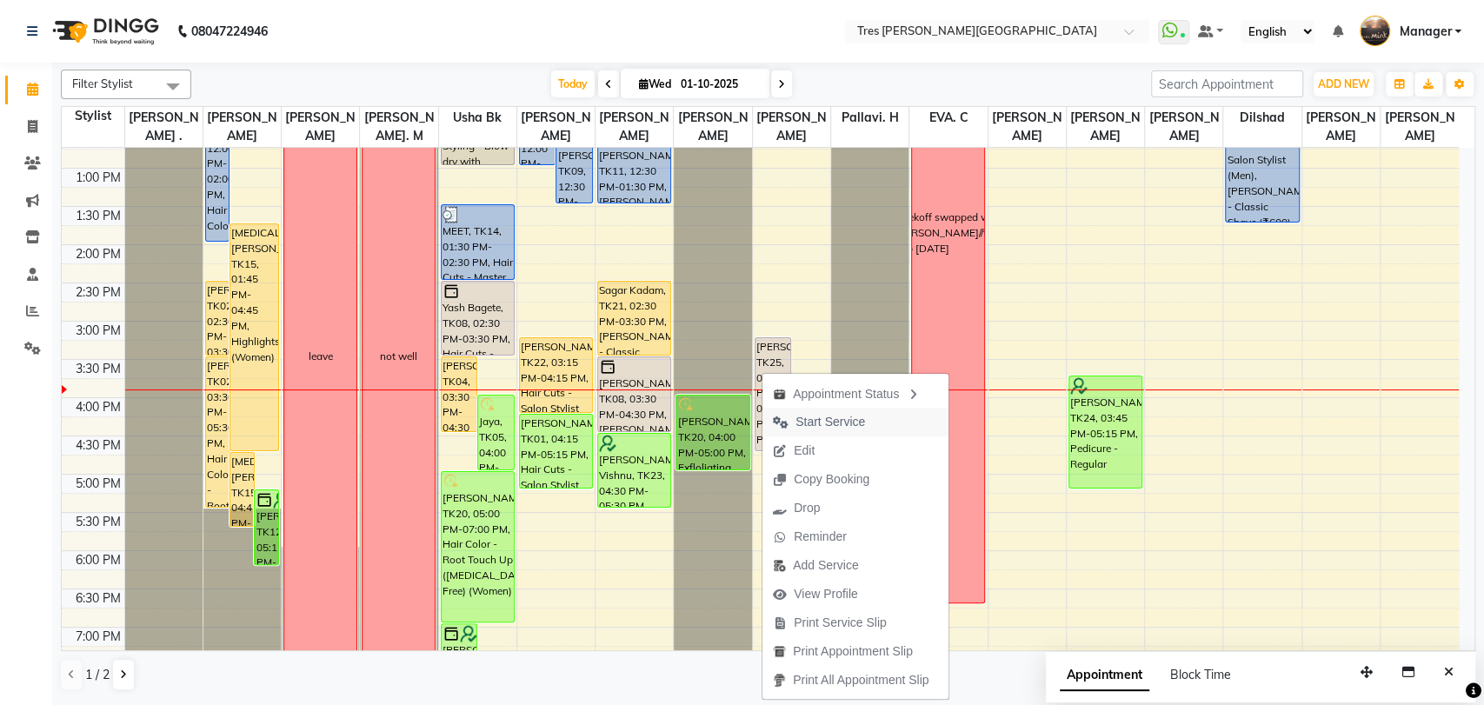
click at [827, 431] on span "Start Service" at bounding box center [818, 422] width 113 height 29
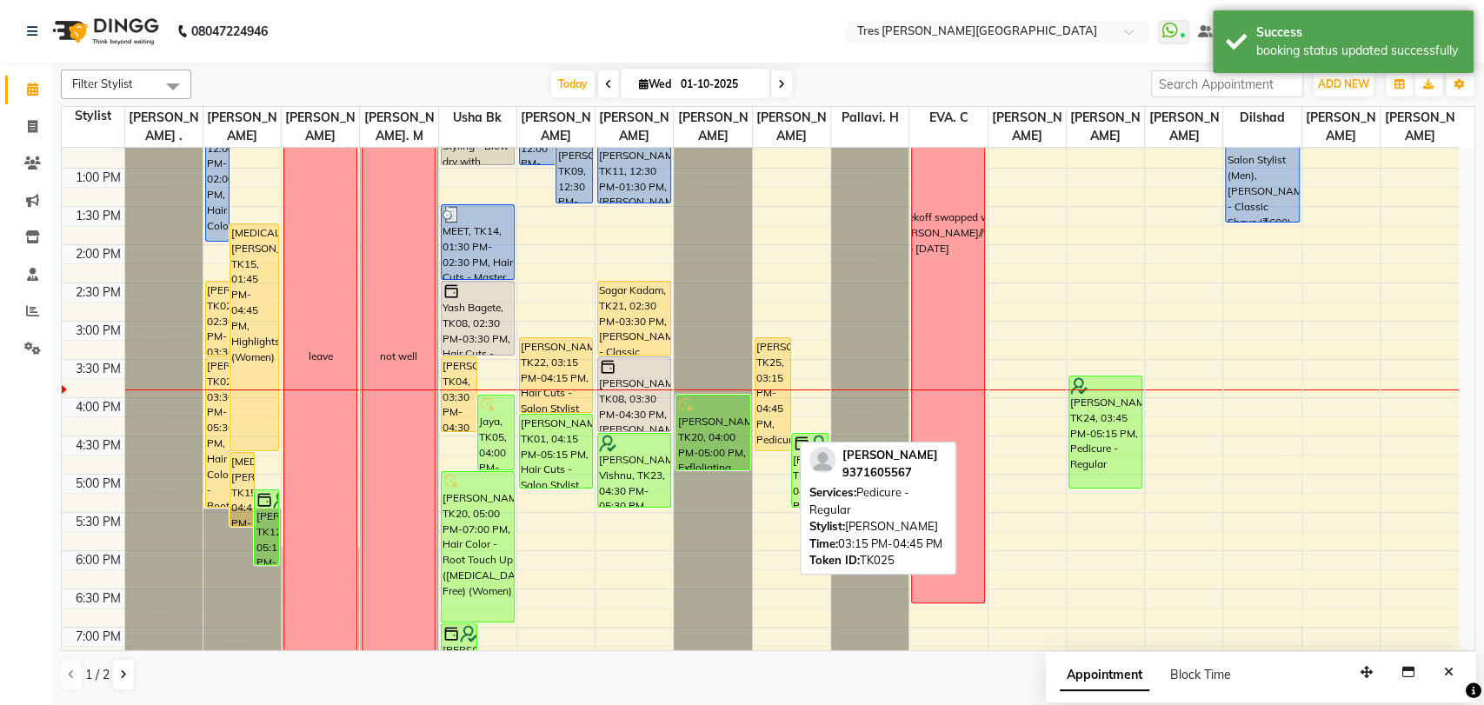
click at [778, 396] on div "[PERSON_NAME], TK25, 03:15 PM-04:45 PM, Pedicure - Regular" at bounding box center [773, 394] width 36 height 112
select select "1"
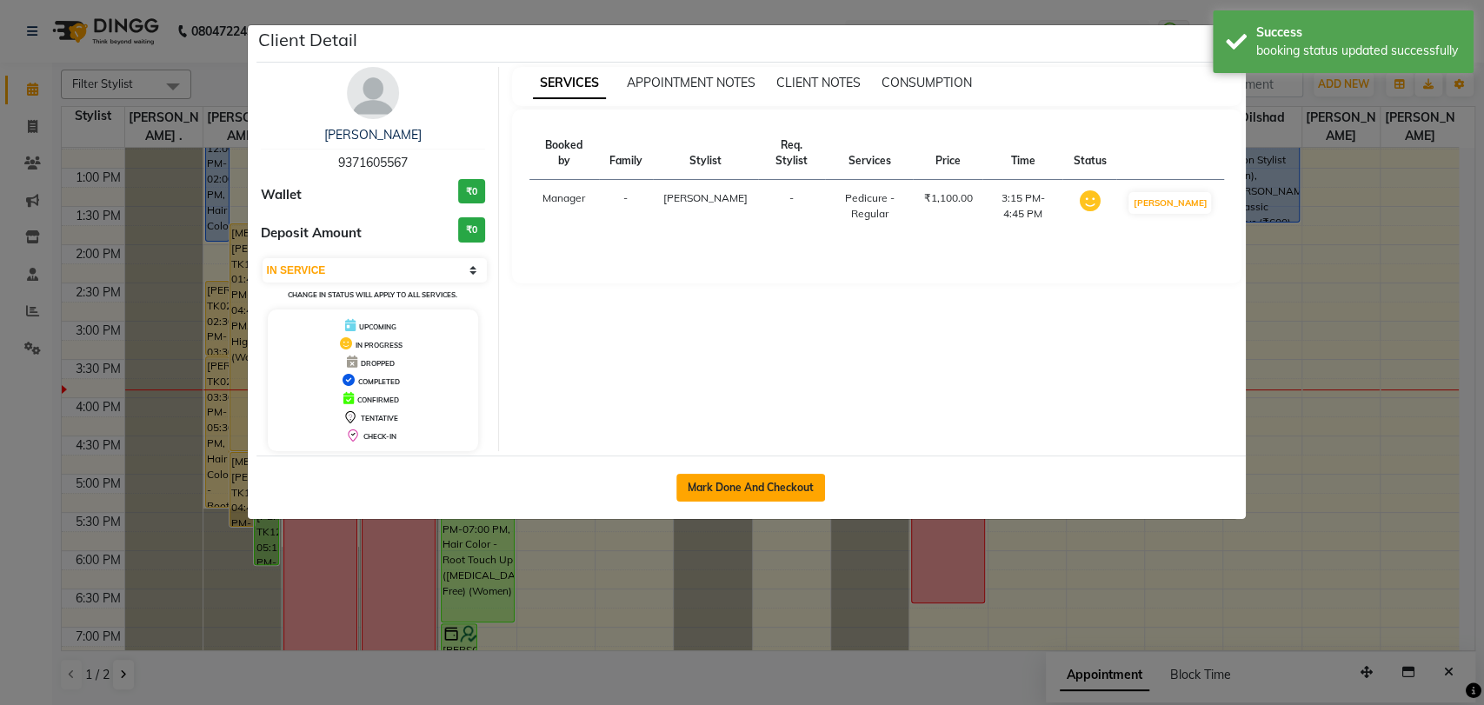
click at [797, 489] on button "Mark Done And Checkout" at bounding box center [750, 488] width 149 height 28
select select "service"
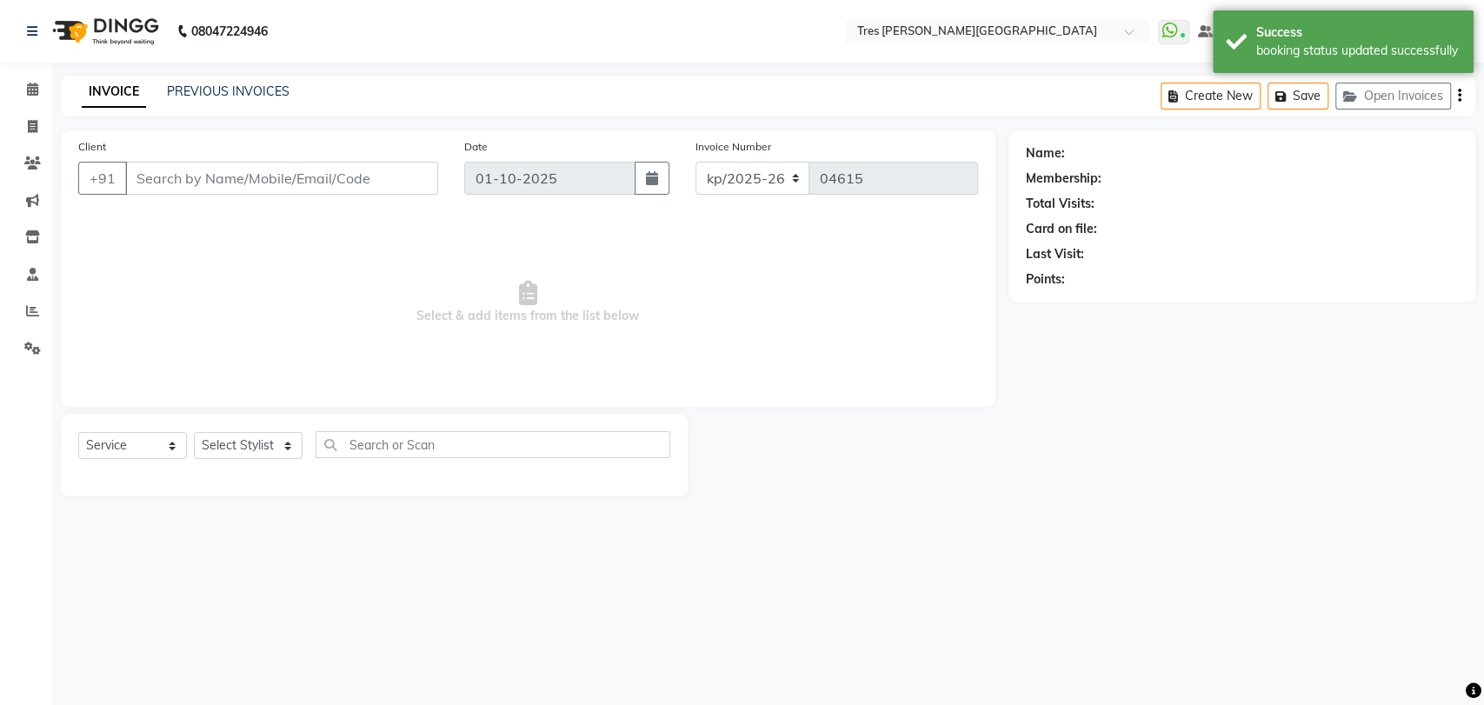
type input "9371605567"
select select "37431"
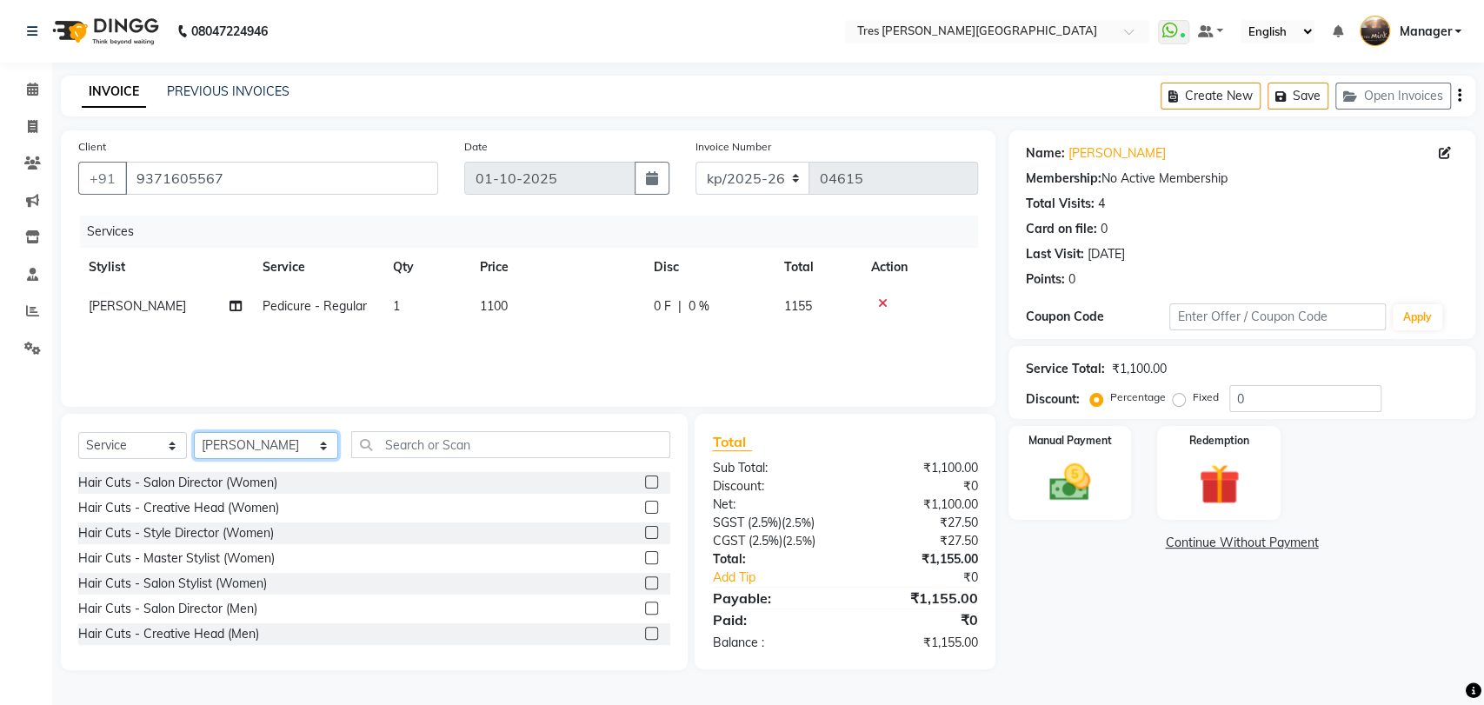
click at [243, 447] on select "Select Stylist [PERSON_NAME] Akshay Kashid [PERSON_NAME] [PERSON_NAME] S [PERSO…" at bounding box center [266, 445] width 144 height 27
click at [0, 402] on div "Calendar Invoice Clients Marketing Inventory Staff Reports Settings Completed I…" at bounding box center [117, 364] width 235 height 629
click at [236, 308] on icon at bounding box center [235, 306] width 12 height 12
select select "37431"
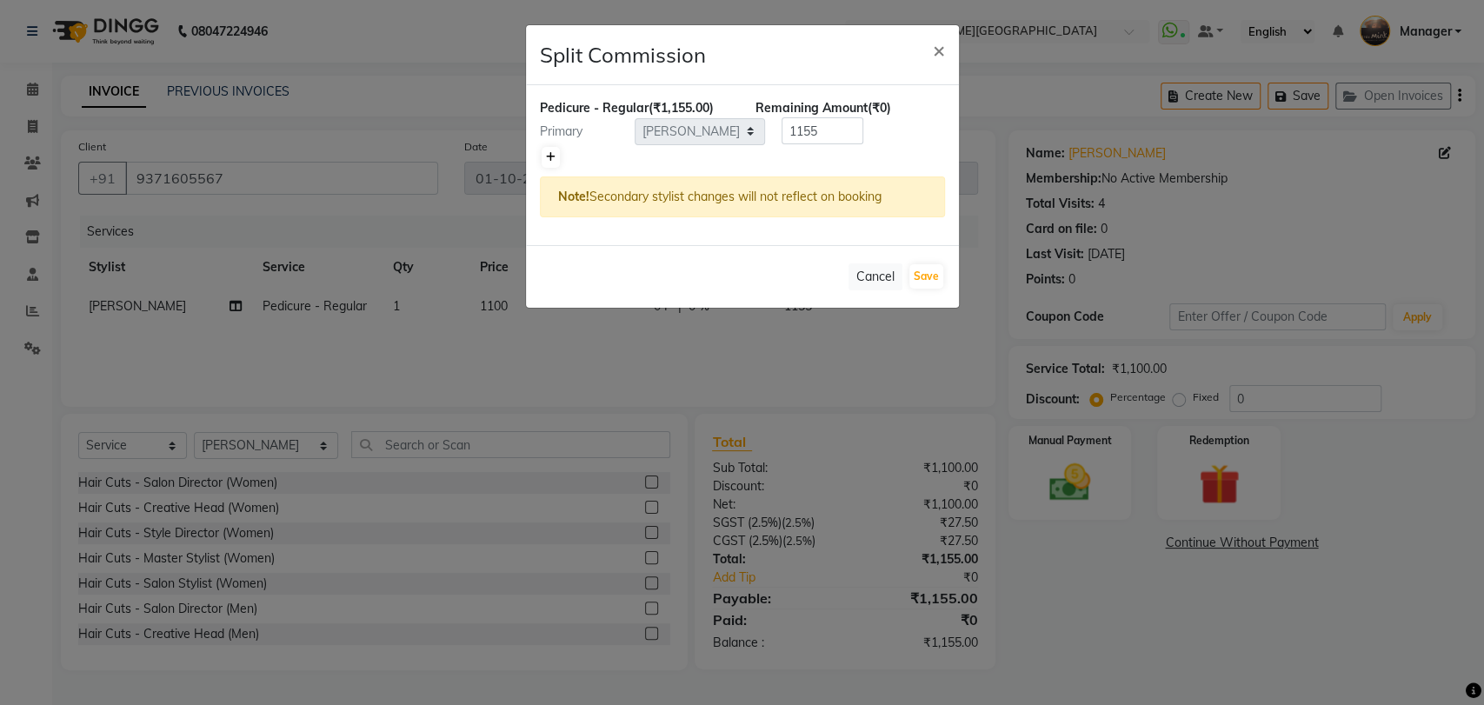
click at [542, 163] on link at bounding box center [551, 157] width 18 height 21
type input "577.5"
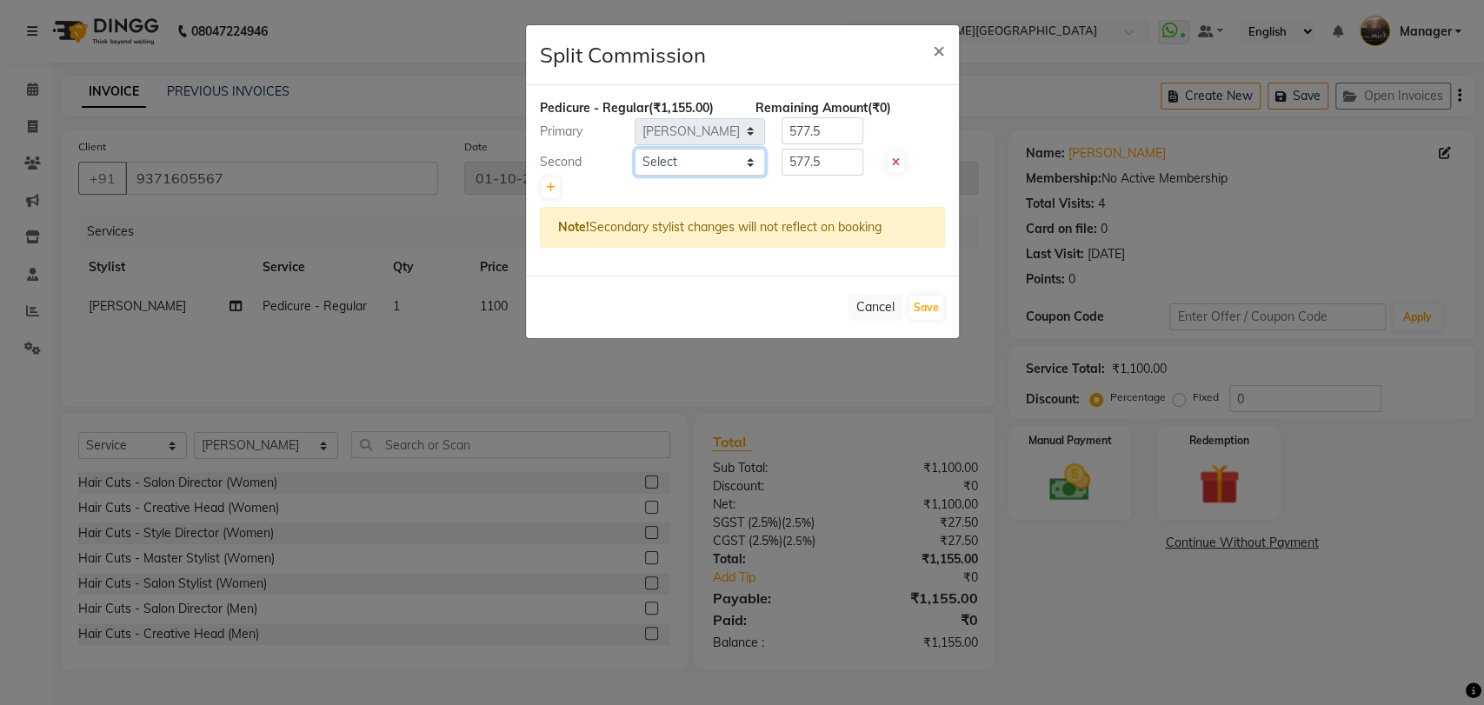
click at [673, 160] on select "Select Aarti Rathod Akshay Kashid Anand Saindane Anjali Pillay Ankush S Chetan …" at bounding box center [700, 162] width 130 height 27
select select "61804"
click at [635, 149] on select "Select Aarti Rathod Akshay Kashid Anand Saindane Anjali Pillay Ankush S Chetan …" at bounding box center [700, 162] width 130 height 27
click at [942, 47] on span "×" at bounding box center [939, 50] width 12 height 26
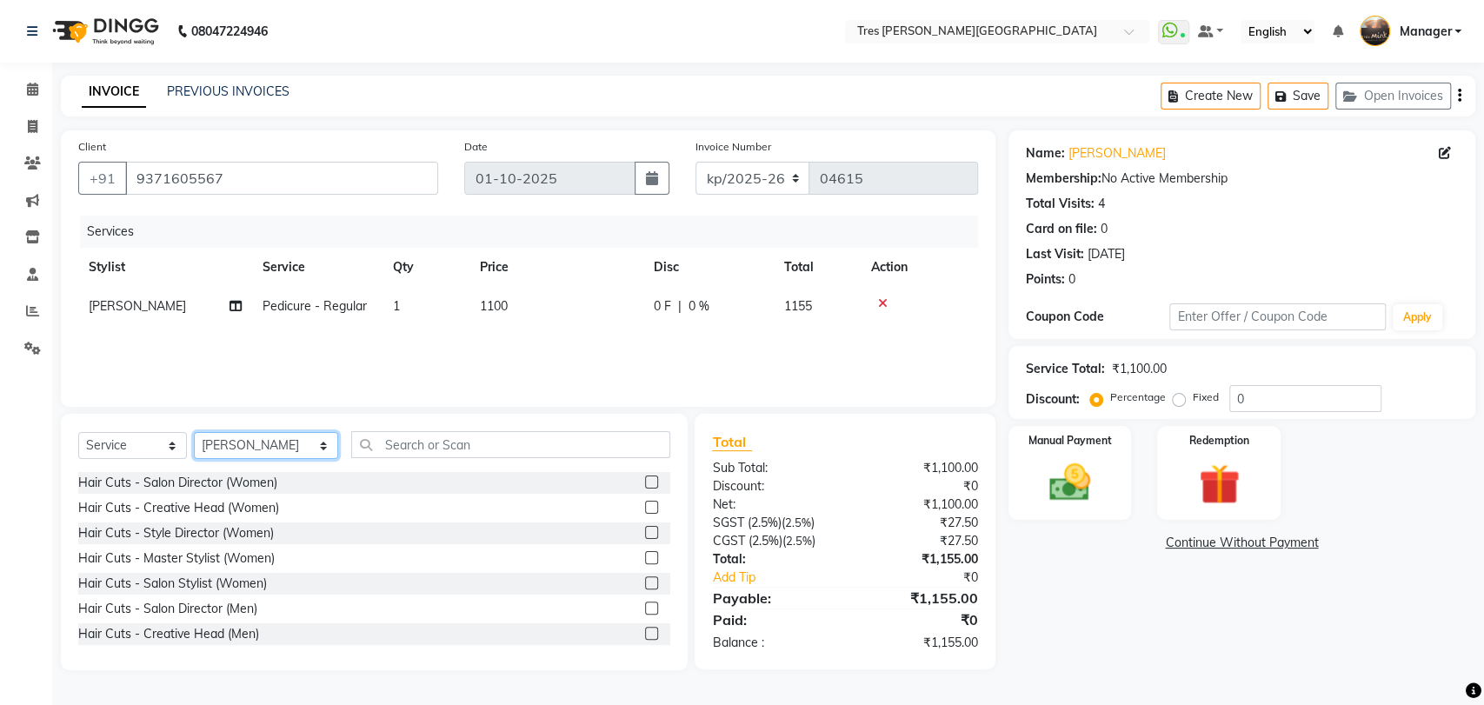
click at [243, 445] on select "Select Stylist [PERSON_NAME] Akshay Kashid [PERSON_NAME] [PERSON_NAME] S [PERSO…" at bounding box center [266, 445] width 144 height 27
select select "61804"
click at [194, 432] on select "Select Stylist [PERSON_NAME] Akshay Kashid [PERSON_NAME] [PERSON_NAME] S [PERSO…" at bounding box center [266, 445] width 144 height 27
click at [440, 453] on input "text" at bounding box center [511, 444] width 320 height 27
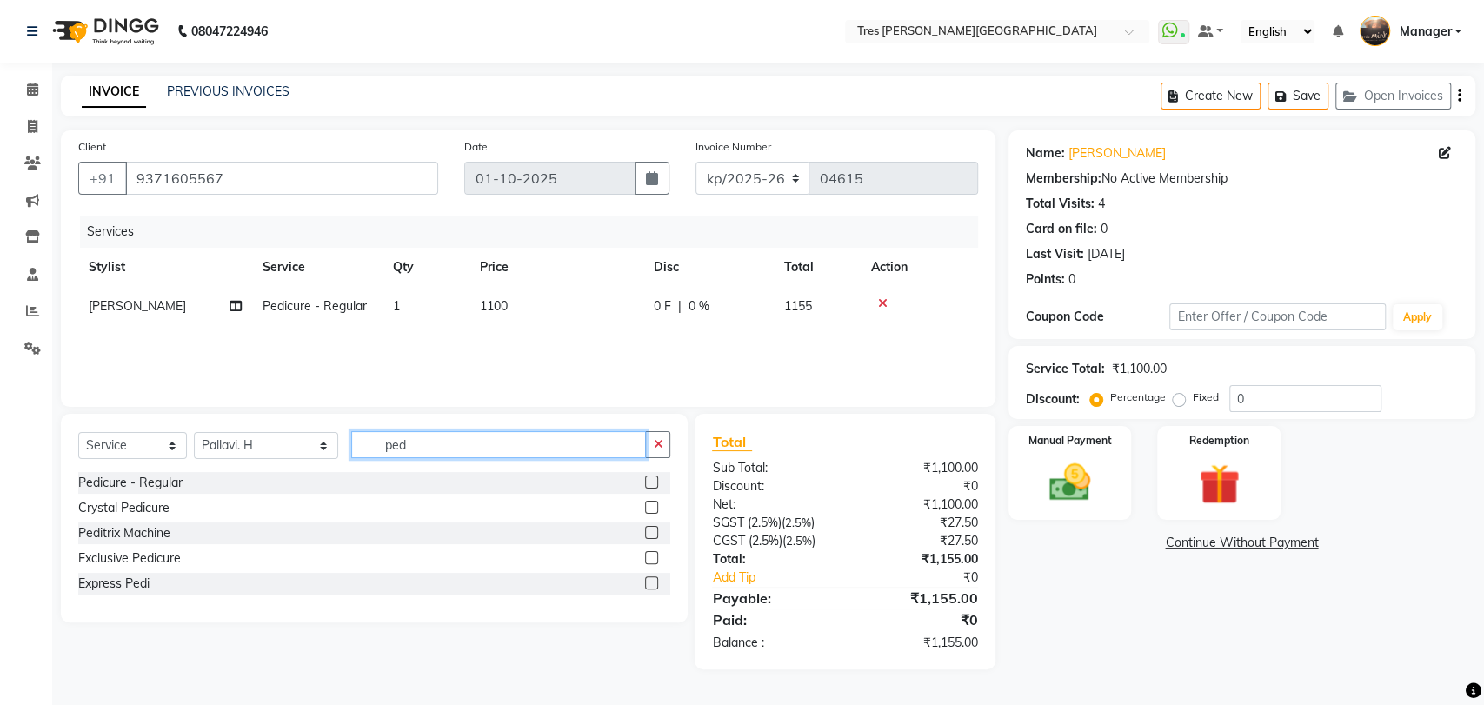
type input "ped"
click at [649, 483] on label at bounding box center [651, 481] width 13 height 13
click at [649, 483] on input "checkbox" at bounding box center [650, 482] width 11 height 11
checkbox input "false"
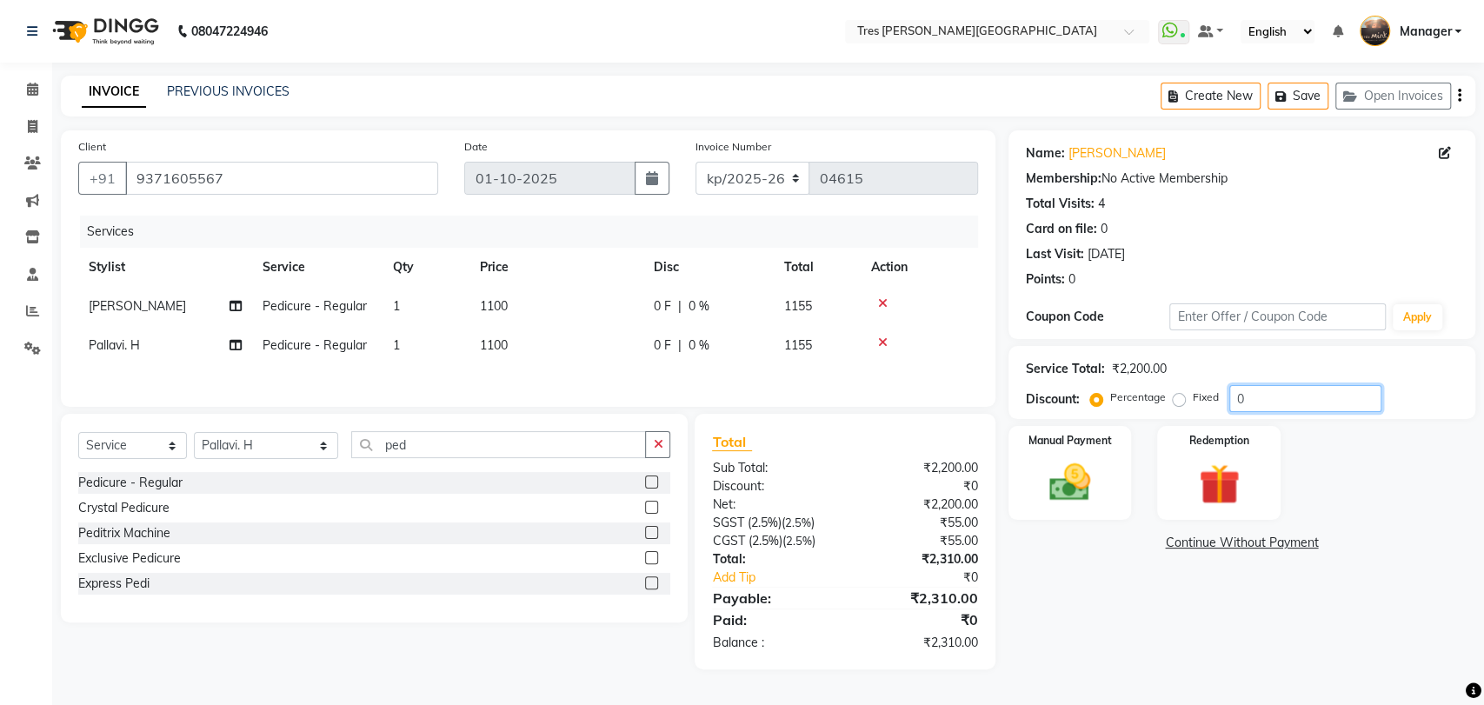
click at [1275, 410] on input "0" at bounding box center [1305, 398] width 152 height 27
type input "25"
click at [1078, 482] on img at bounding box center [1069, 482] width 69 height 49
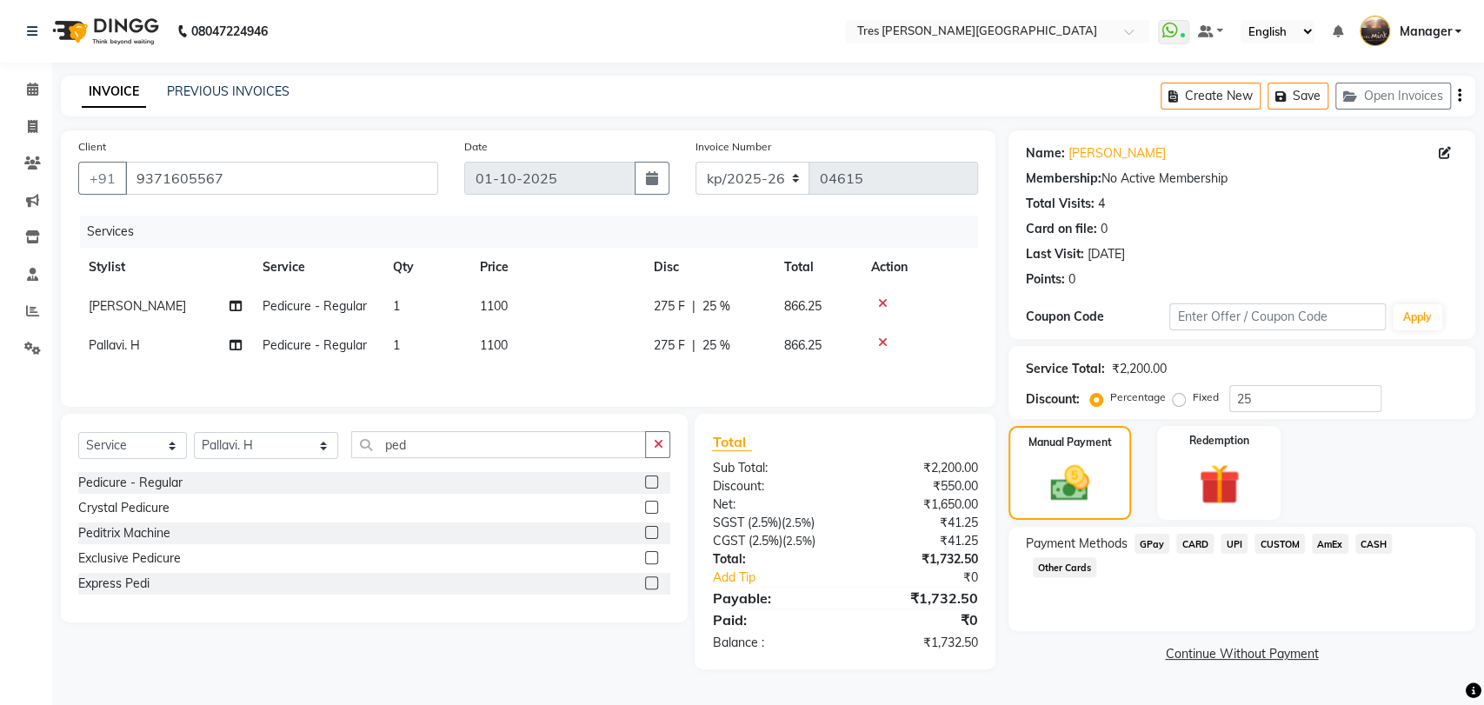
click at [524, 302] on td "1100" at bounding box center [556, 306] width 174 height 39
select select "37431"
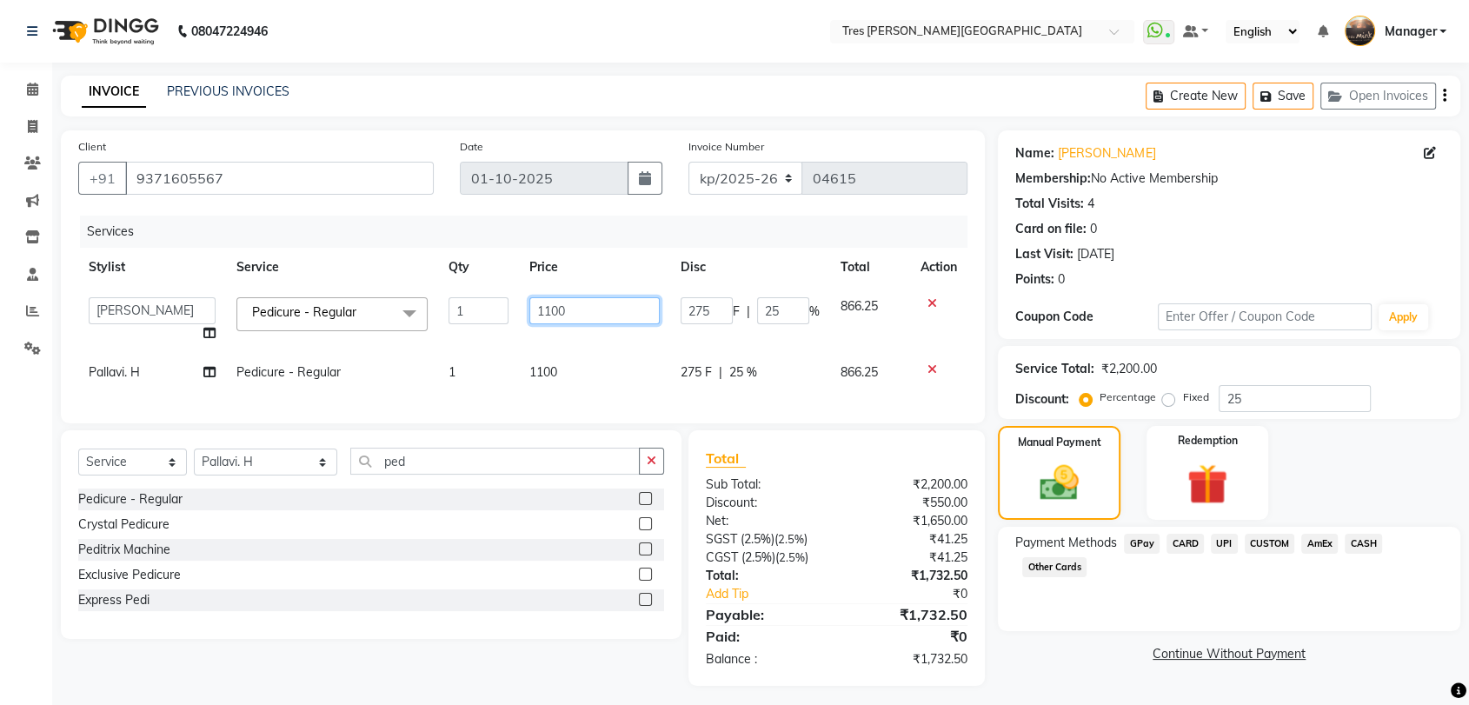
click at [575, 313] on input "1100" at bounding box center [594, 310] width 130 height 27
type input "1"
type input "550"
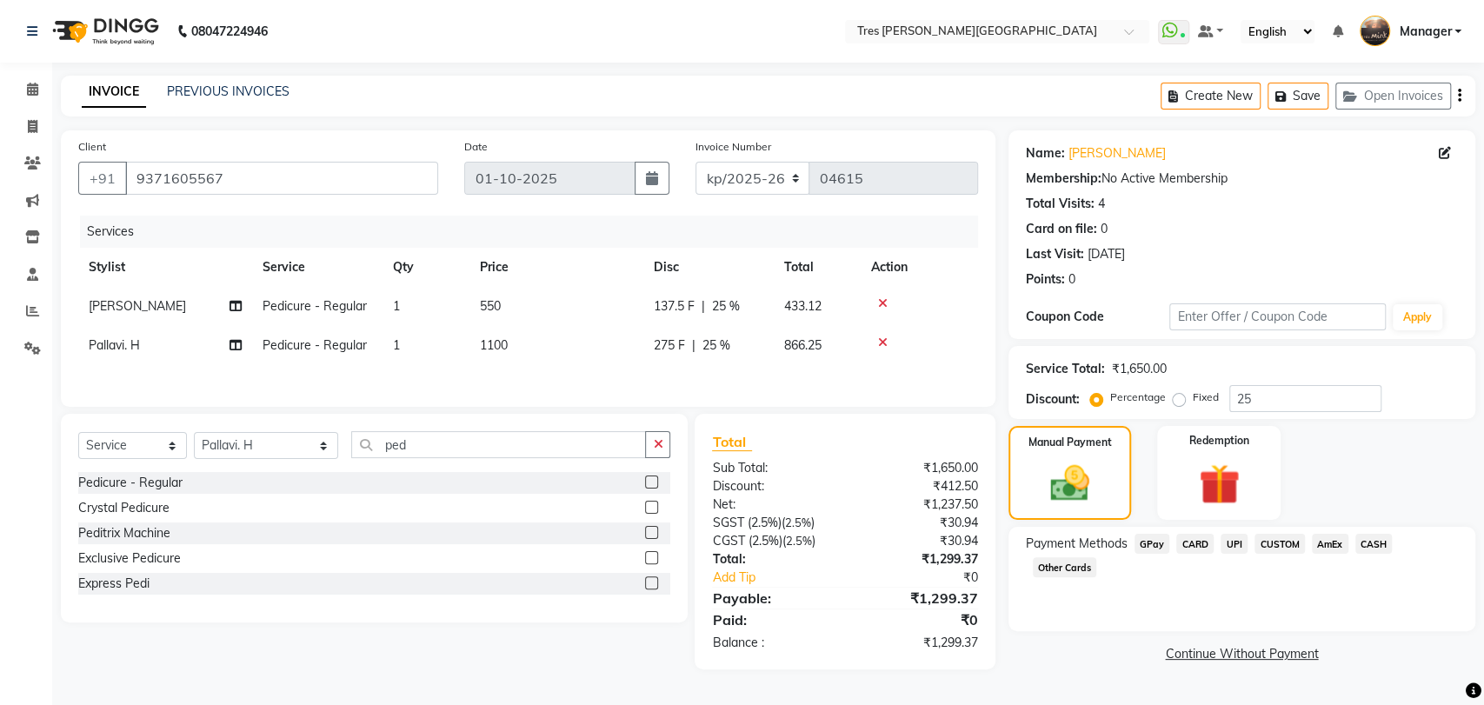
click at [582, 346] on tbody "Tanuja Rathod Pedicure - Regular 1 550 137.5 F | 25 % 433.12 Pallavi. H Pedicur…" at bounding box center [528, 326] width 900 height 78
click at [582, 346] on td "1100" at bounding box center [556, 345] width 174 height 39
select select "61804"
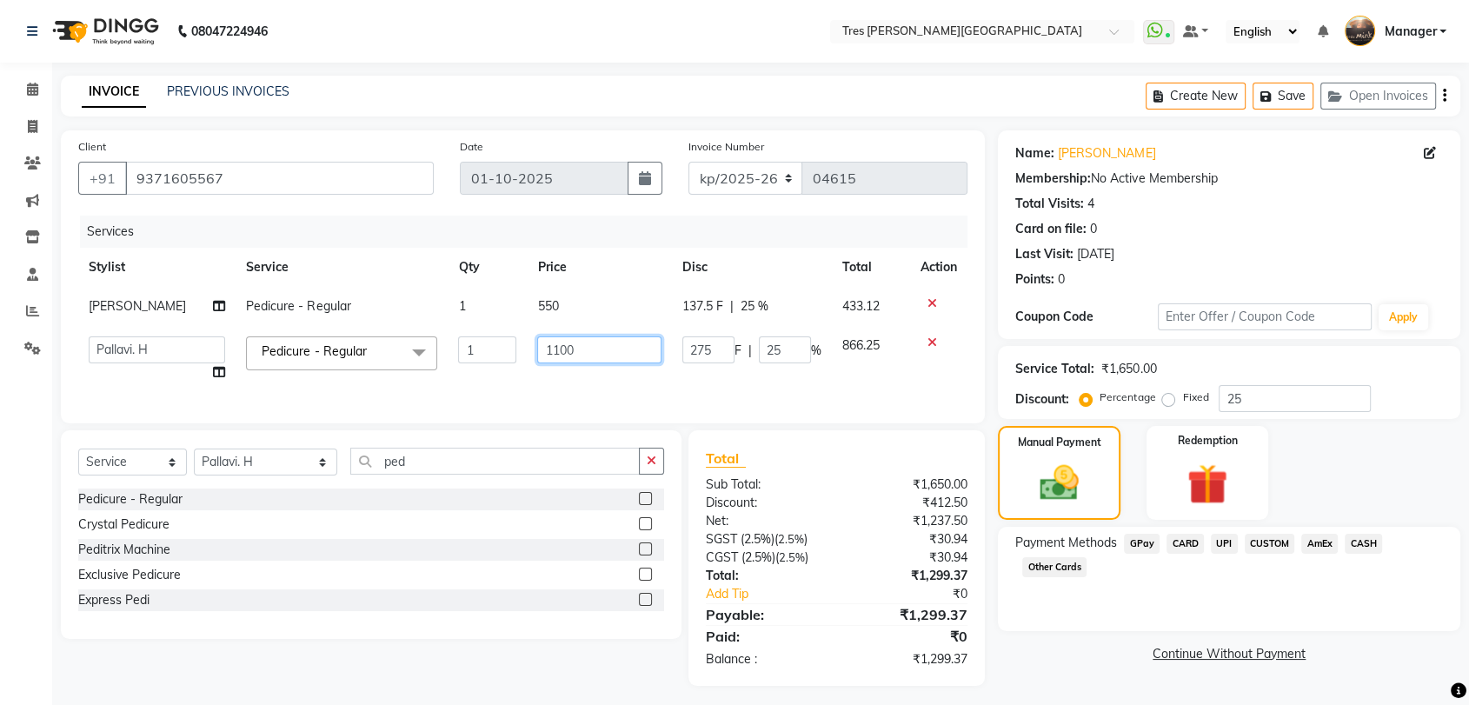
click at [599, 336] on input "1100" at bounding box center [598, 349] width 123 height 27
type input "1"
type input "550"
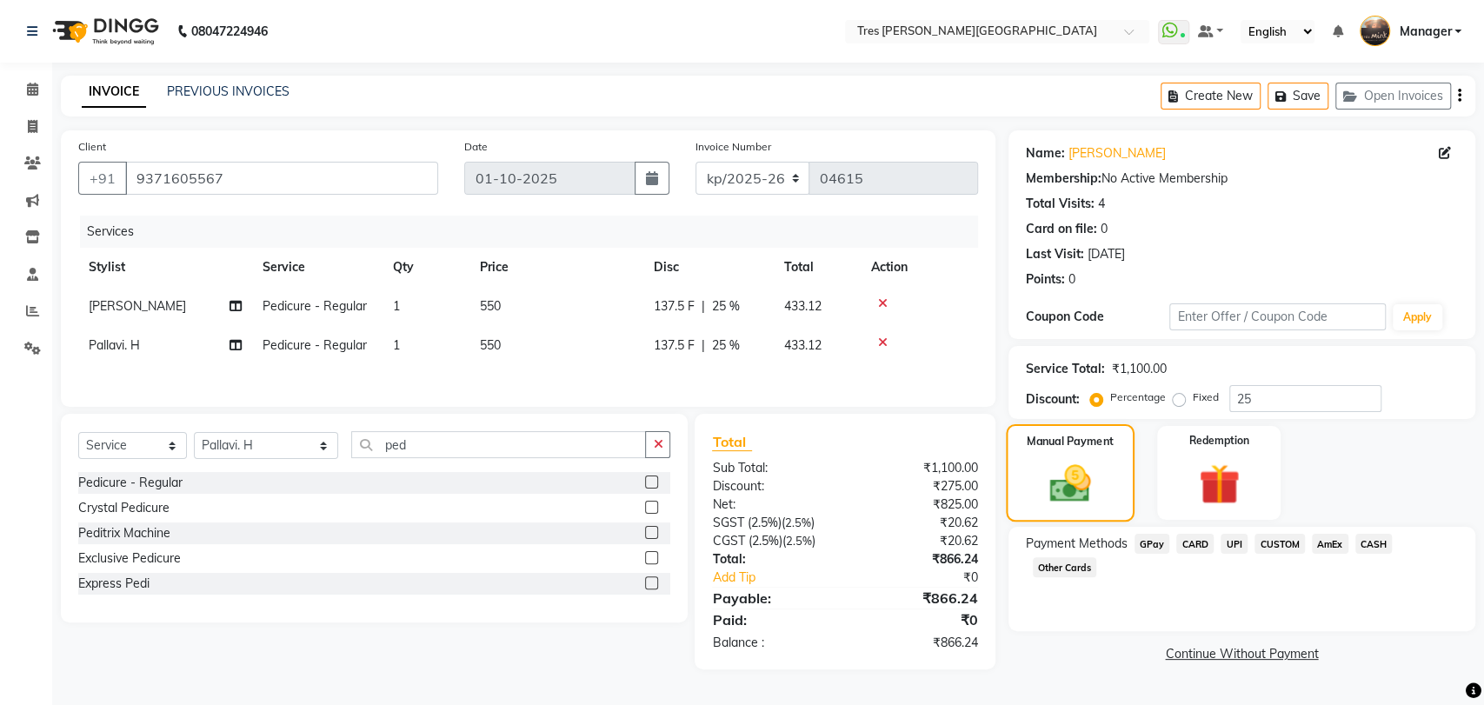
click at [1064, 489] on img at bounding box center [1069, 483] width 66 height 47
click at [1238, 547] on span "UPI" at bounding box center [1233, 544] width 27 height 20
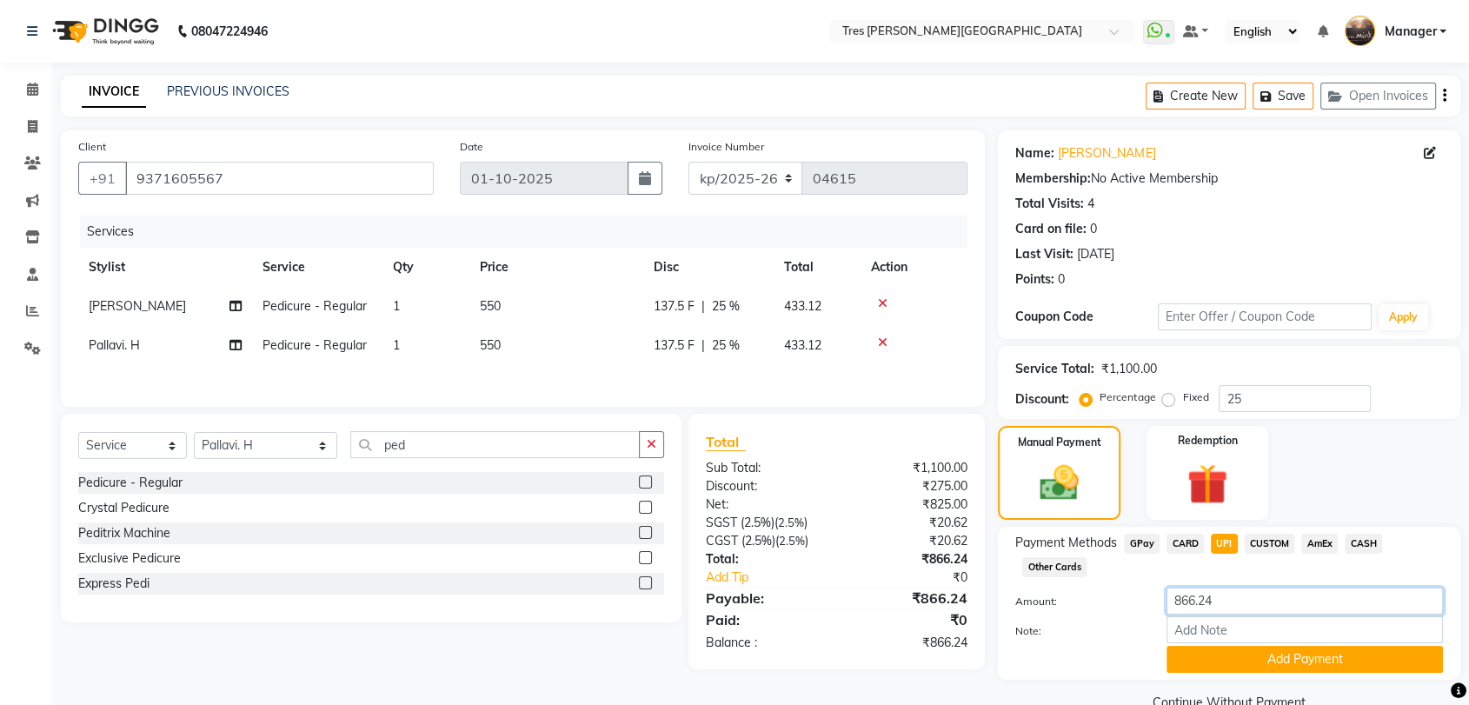
click at [1219, 597] on input "866.24" at bounding box center [1305, 601] width 276 height 27
type input "866.25"
click at [1240, 656] on button "Add Payment" at bounding box center [1305, 659] width 276 height 27
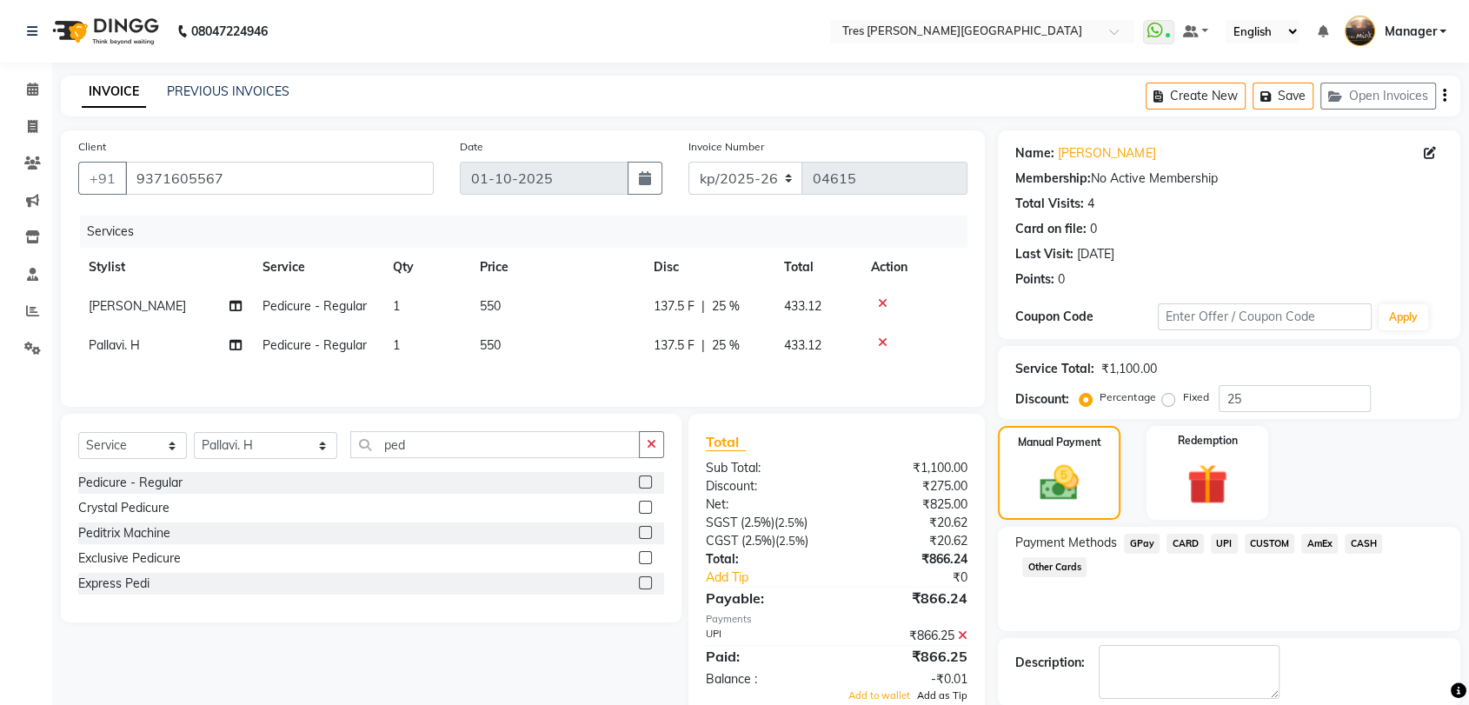
scroll to position [85, 0]
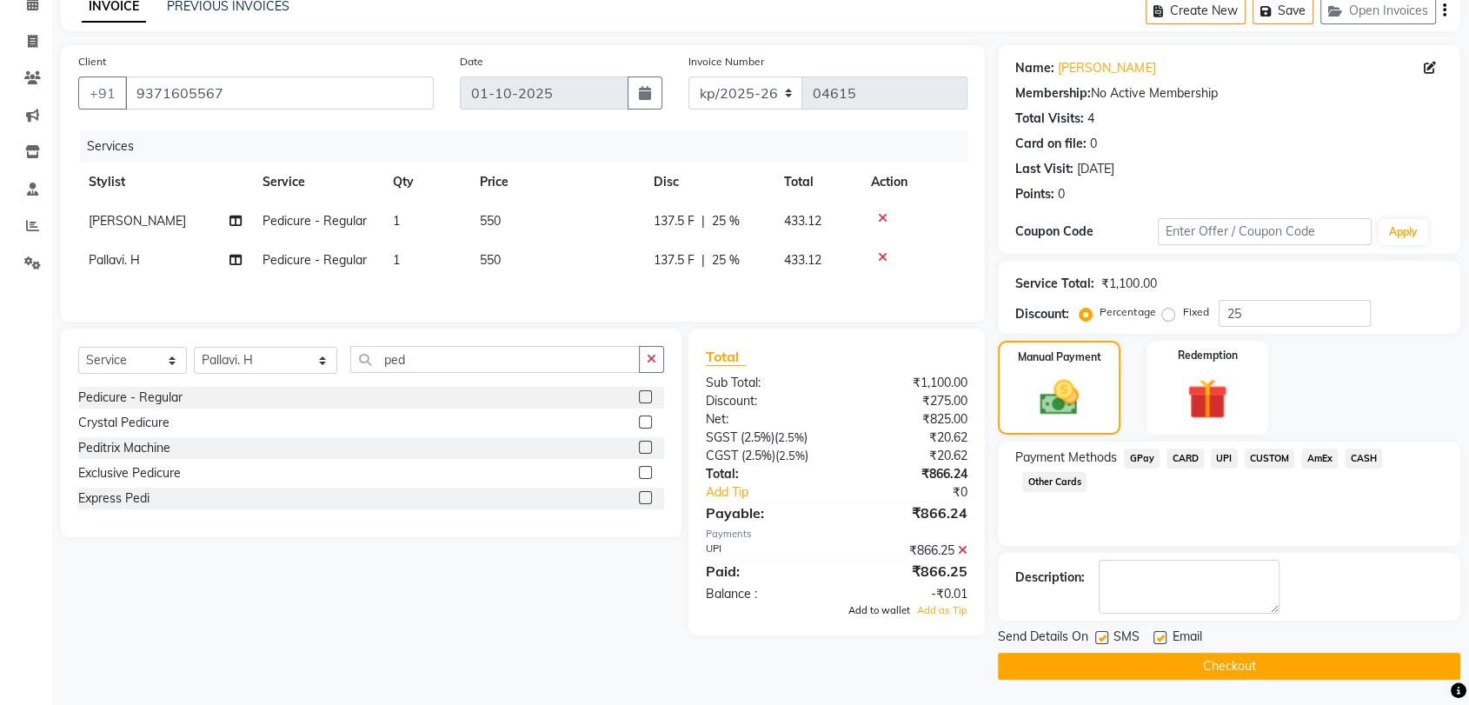
click at [904, 614] on span "Add to wallet" at bounding box center [879, 610] width 62 height 12
click at [1163, 577] on textarea at bounding box center [1189, 587] width 181 height 54
type textarea "[PERSON_NAME]"
click at [873, 616] on span "Add to wallet" at bounding box center [879, 610] width 62 height 12
click at [1140, 656] on button "Checkout" at bounding box center [1229, 666] width 462 height 27
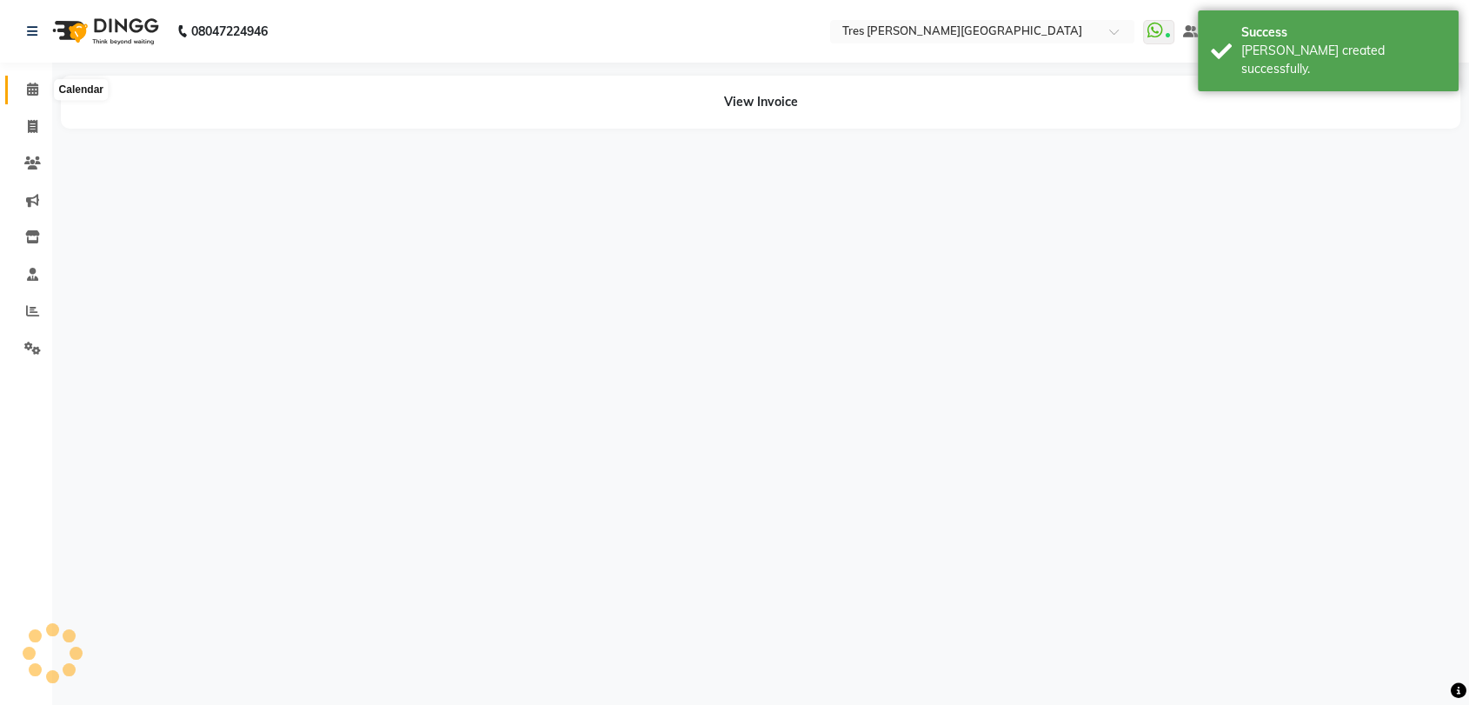
click at [34, 92] on icon at bounding box center [32, 89] width 11 height 13
click at [34, 90] on icon at bounding box center [32, 89] width 11 height 13
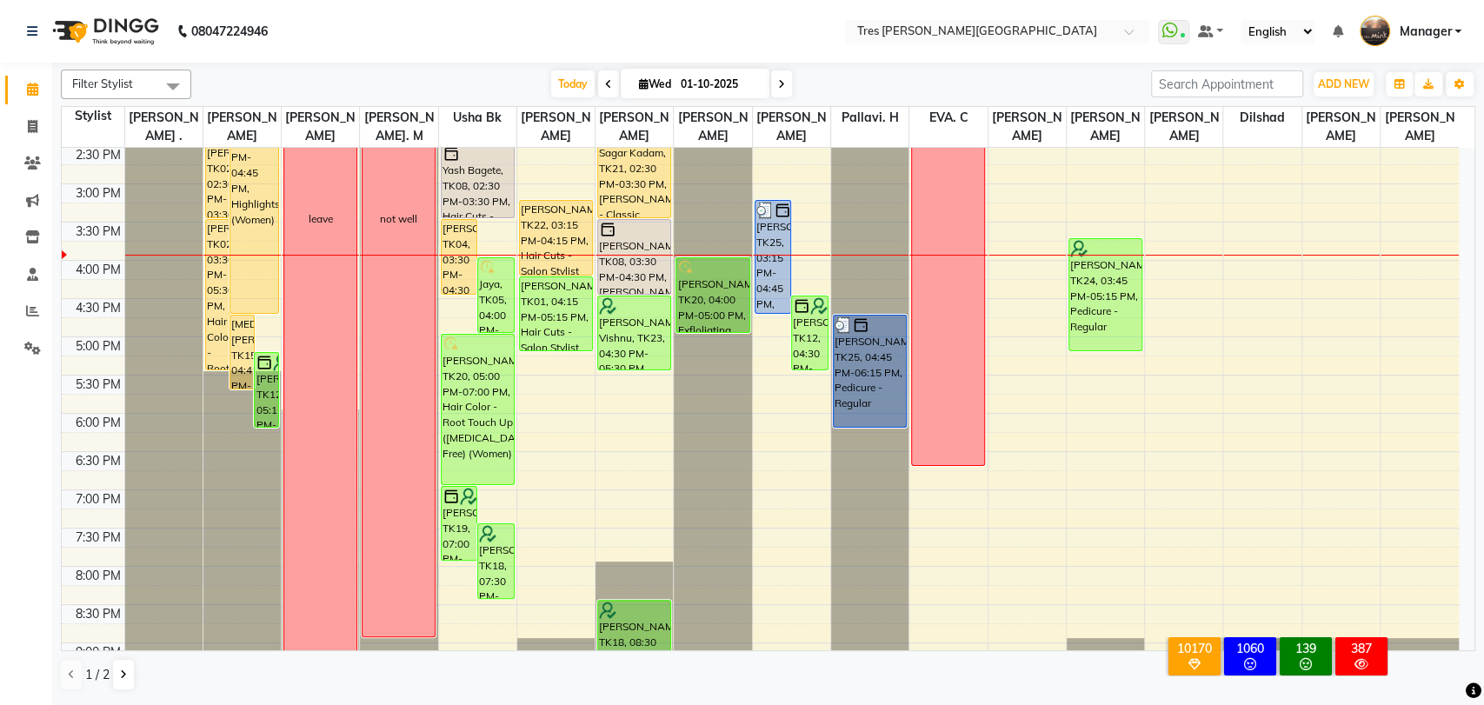
scroll to position [562, 0]
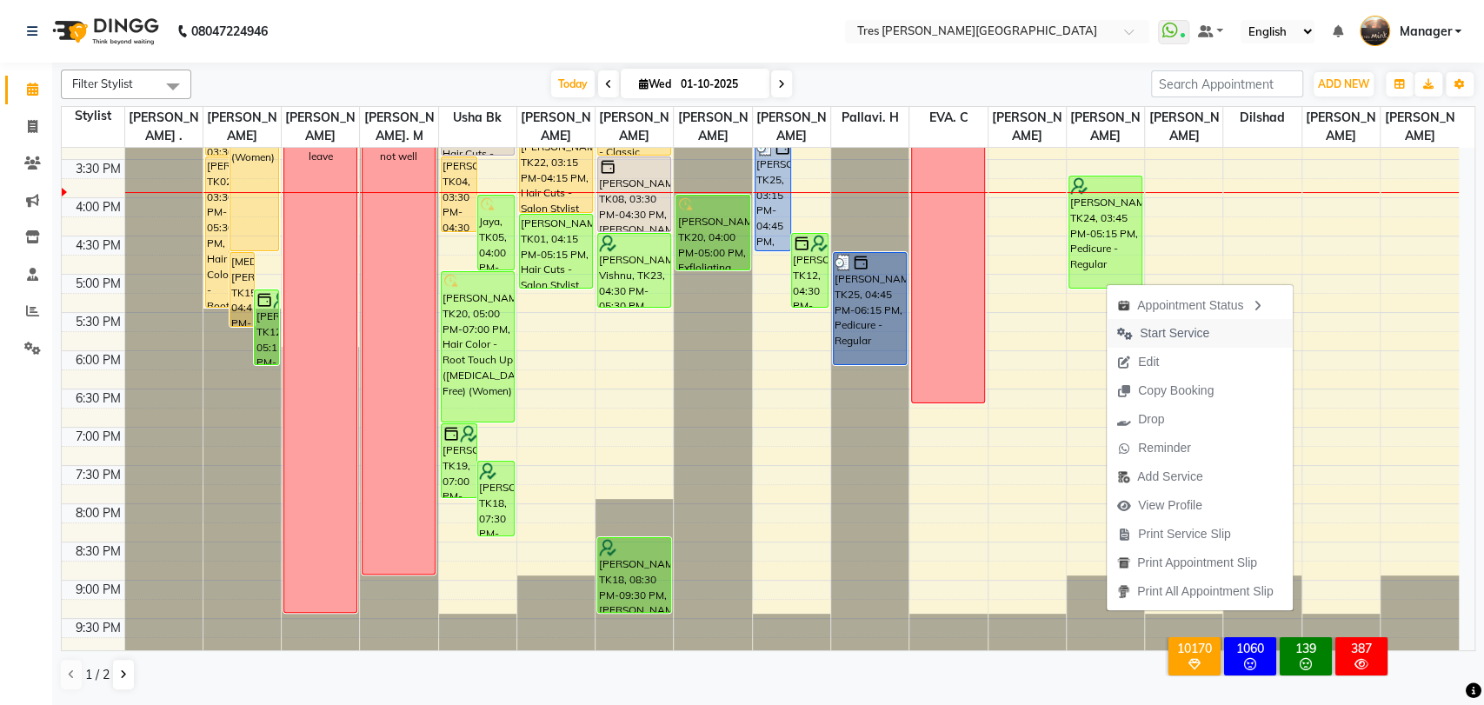
click at [1209, 342] on span "Start Service" at bounding box center [1163, 333] width 113 height 29
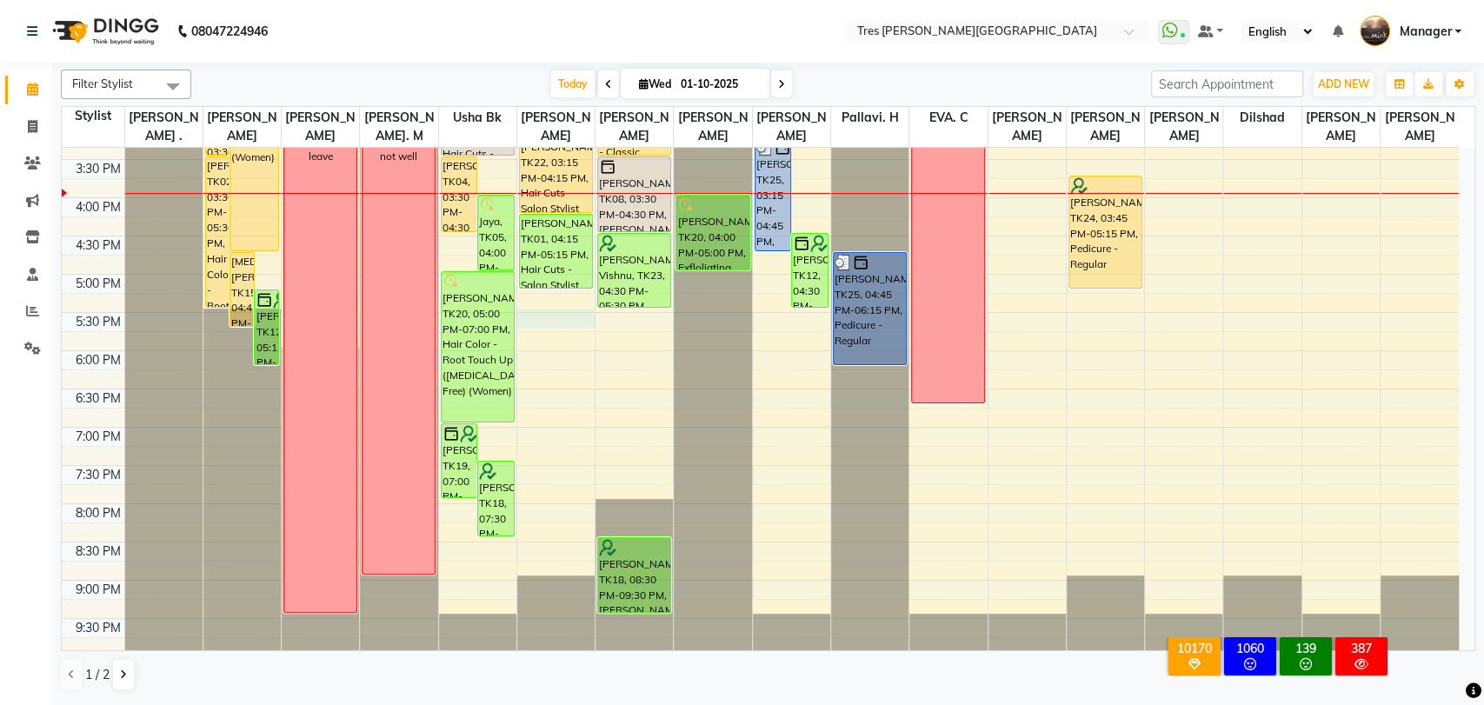
click at [563, 313] on div "8:00 AM 8:30 AM 9:00 AM 9:30 AM 10:00 AM 10:30 AM 11:00 AM 11:30 AM 12:00 PM 12…" at bounding box center [760, 121] width 1397 height 1070
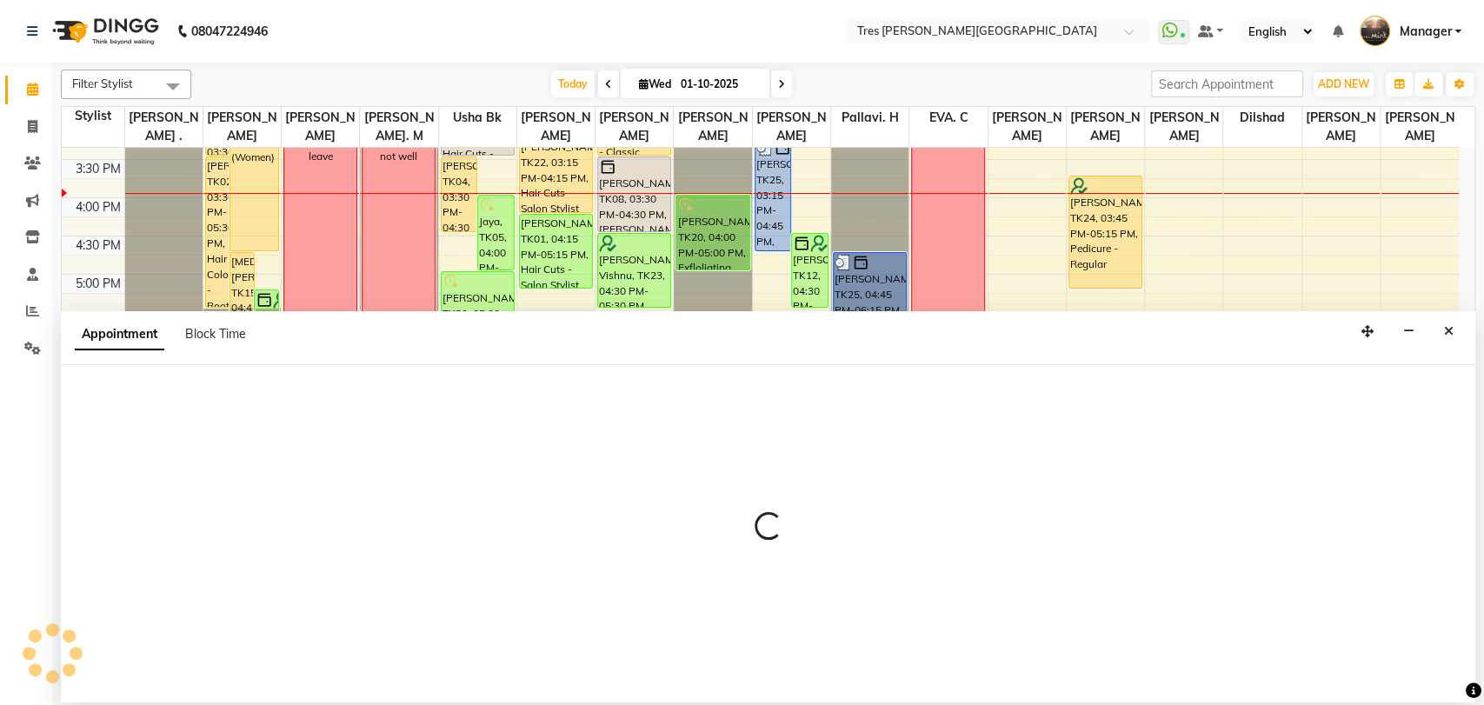
select select "34584"
select select "1050"
select select "tentative"
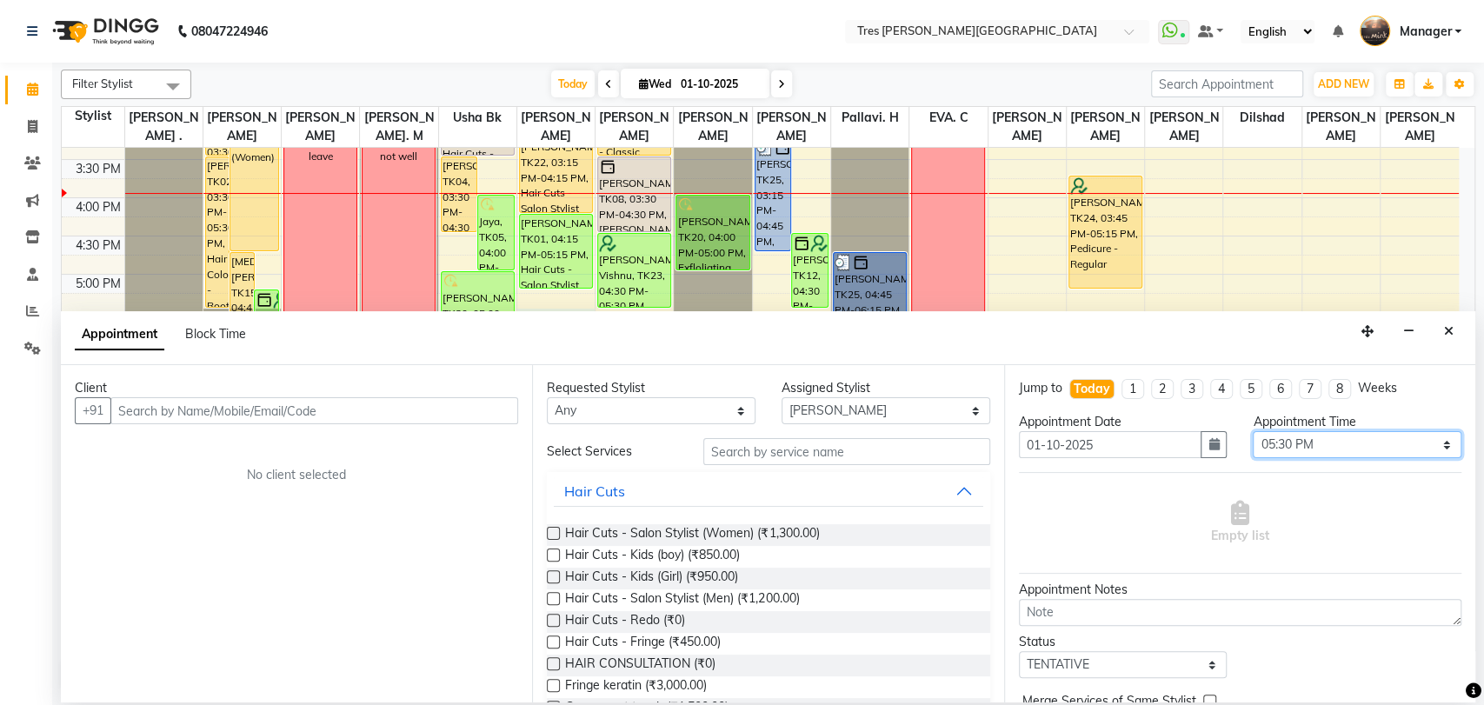
click at [1349, 442] on select "Select 09:00 AM 09:15 AM 09:30 AM 09:45 AM 10:00 AM 10:15 AM 10:30 AM 10:45 AM …" at bounding box center [1357, 444] width 209 height 27
select select "1020"
click at [1253, 431] on select "Select 09:00 AM 09:15 AM 09:30 AM 09:45 AM 10:00 AM 10:15 AM 10:30 AM 10:45 AM …" at bounding box center [1357, 444] width 209 height 27
click at [1459, 329] on button "Close" at bounding box center [1448, 331] width 25 height 27
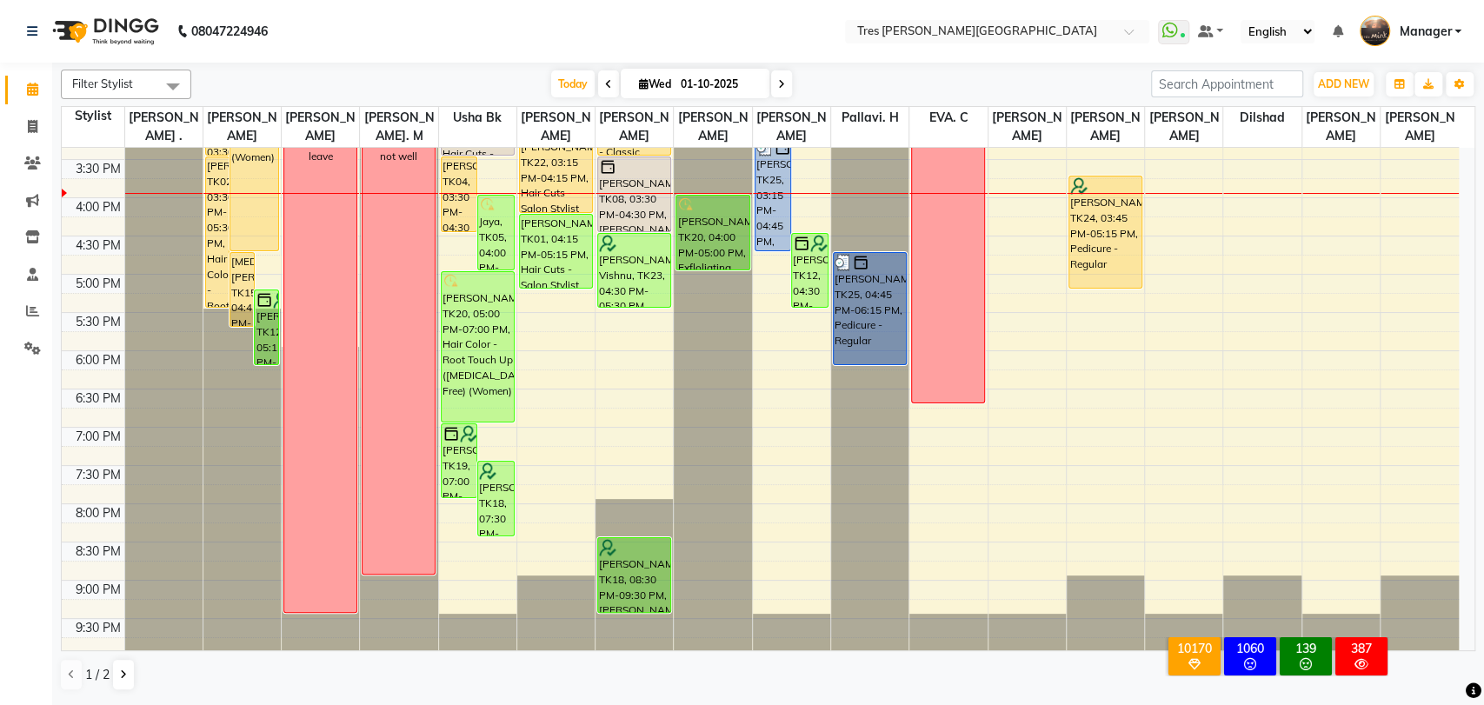
click at [554, 427] on div "8:00 AM 8:30 AM 9:00 AM 9:30 AM 10:00 AM 10:30 AM 11:00 AM 11:30 AM 12:00 PM 12…" at bounding box center [760, 121] width 1397 height 1070
select select "34584"
select select "tentative"
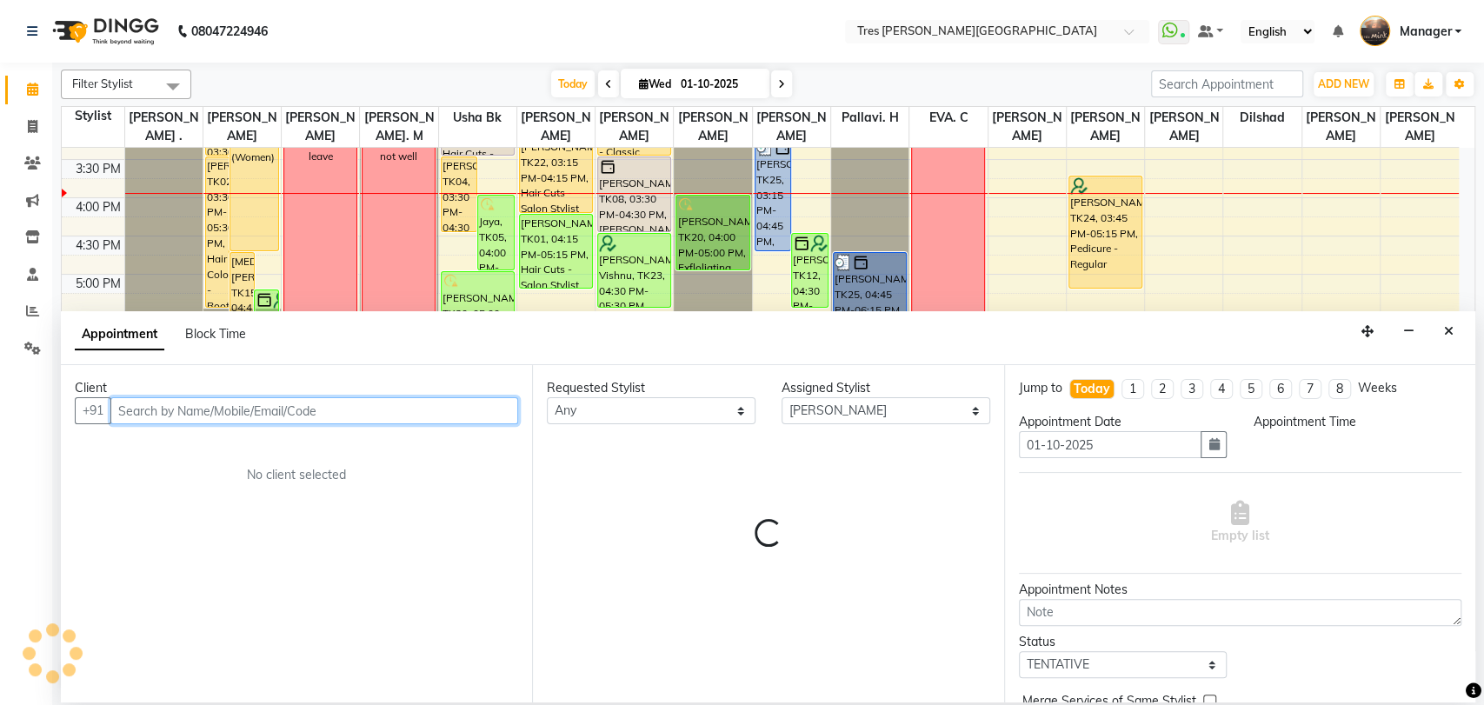
select select "1140"
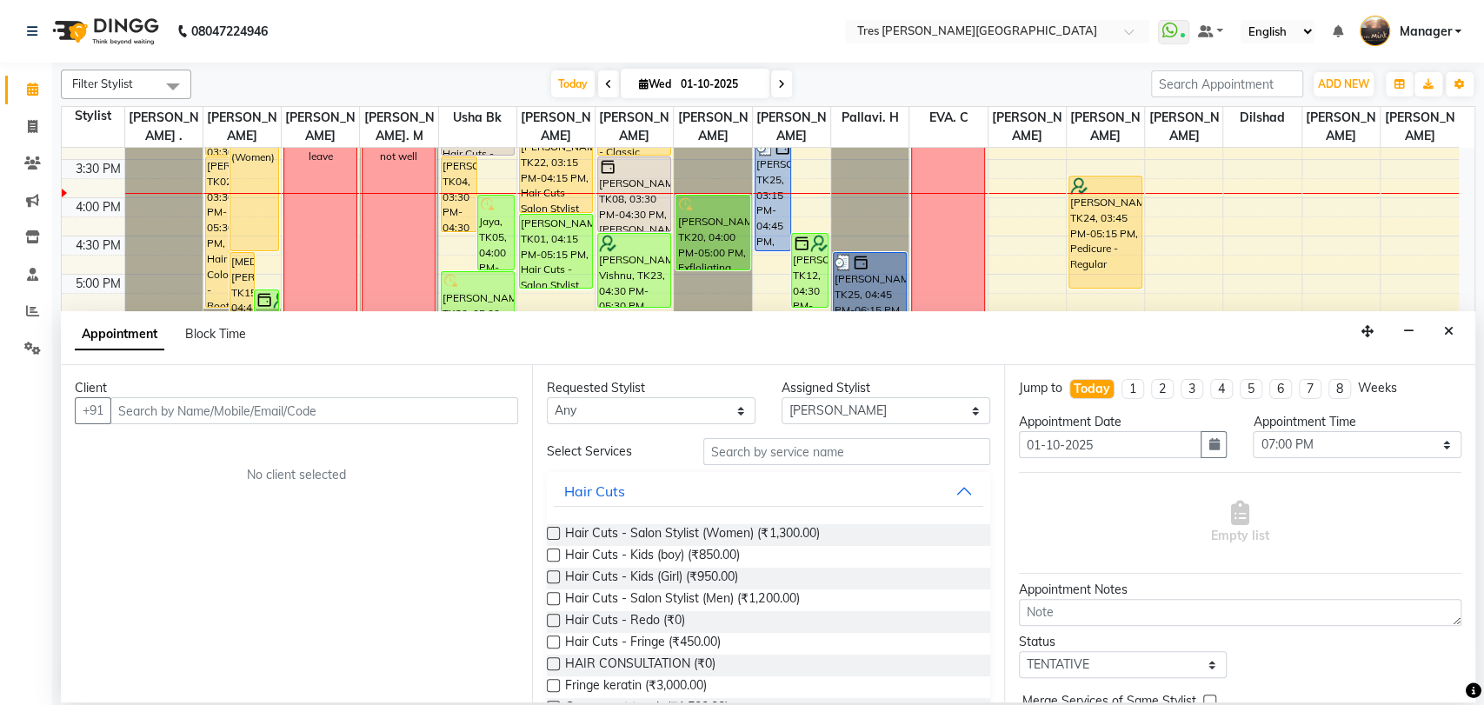
click at [553, 598] on label at bounding box center [553, 598] width 13 height 13
click at [553, 598] on input "checkbox" at bounding box center [552, 600] width 11 height 11
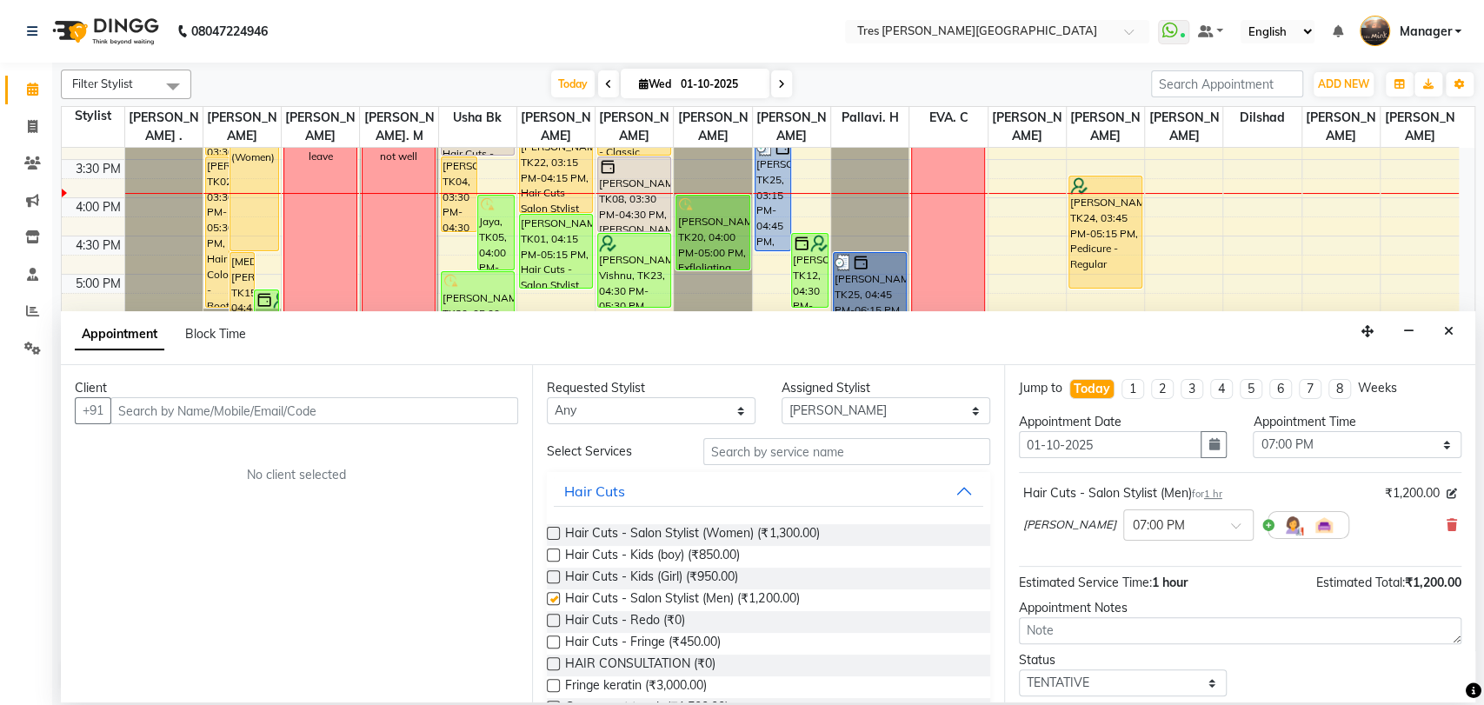
checkbox input "false"
click at [466, 417] on input "text" at bounding box center [314, 410] width 408 height 27
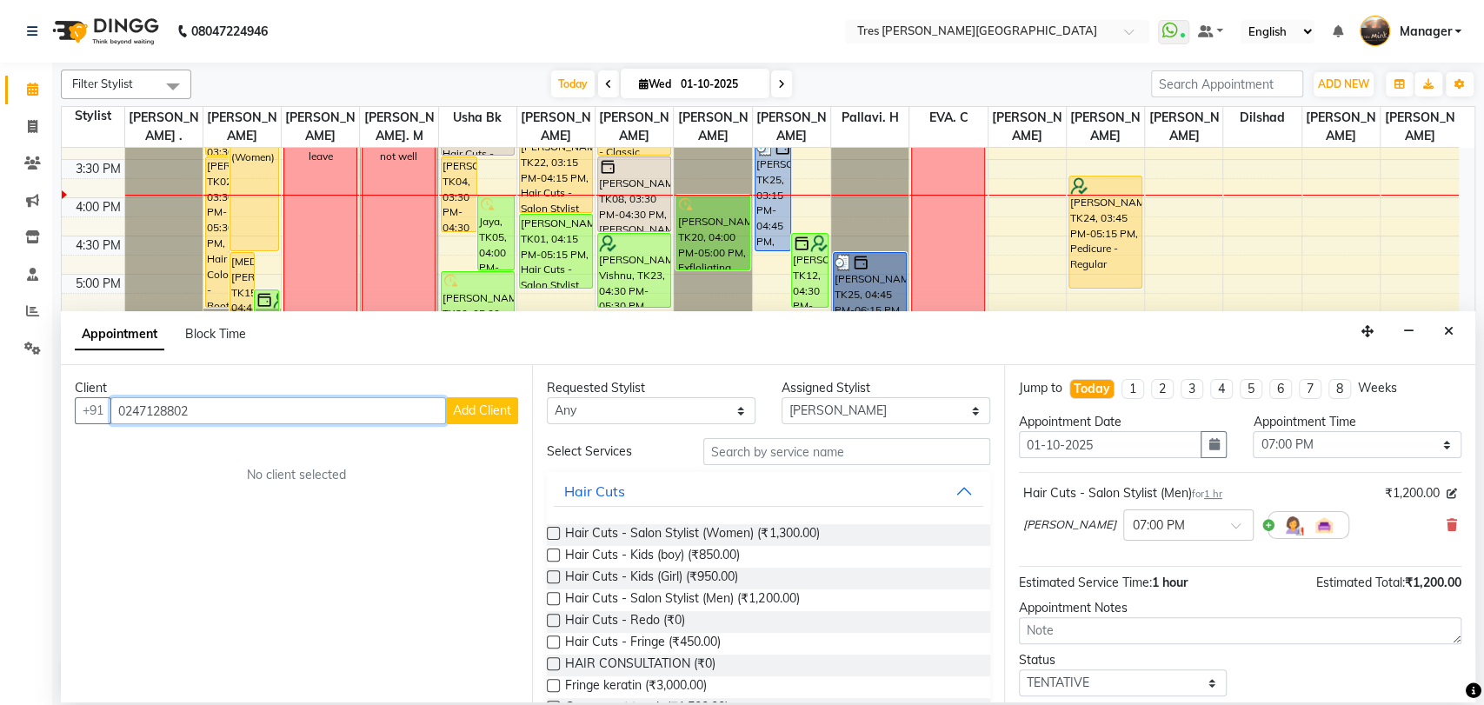
click at [134, 409] on input "0247128802" at bounding box center [278, 410] width 336 height 27
type input "02047128802"
click at [492, 411] on span "Add Client" at bounding box center [482, 410] width 58 height 16
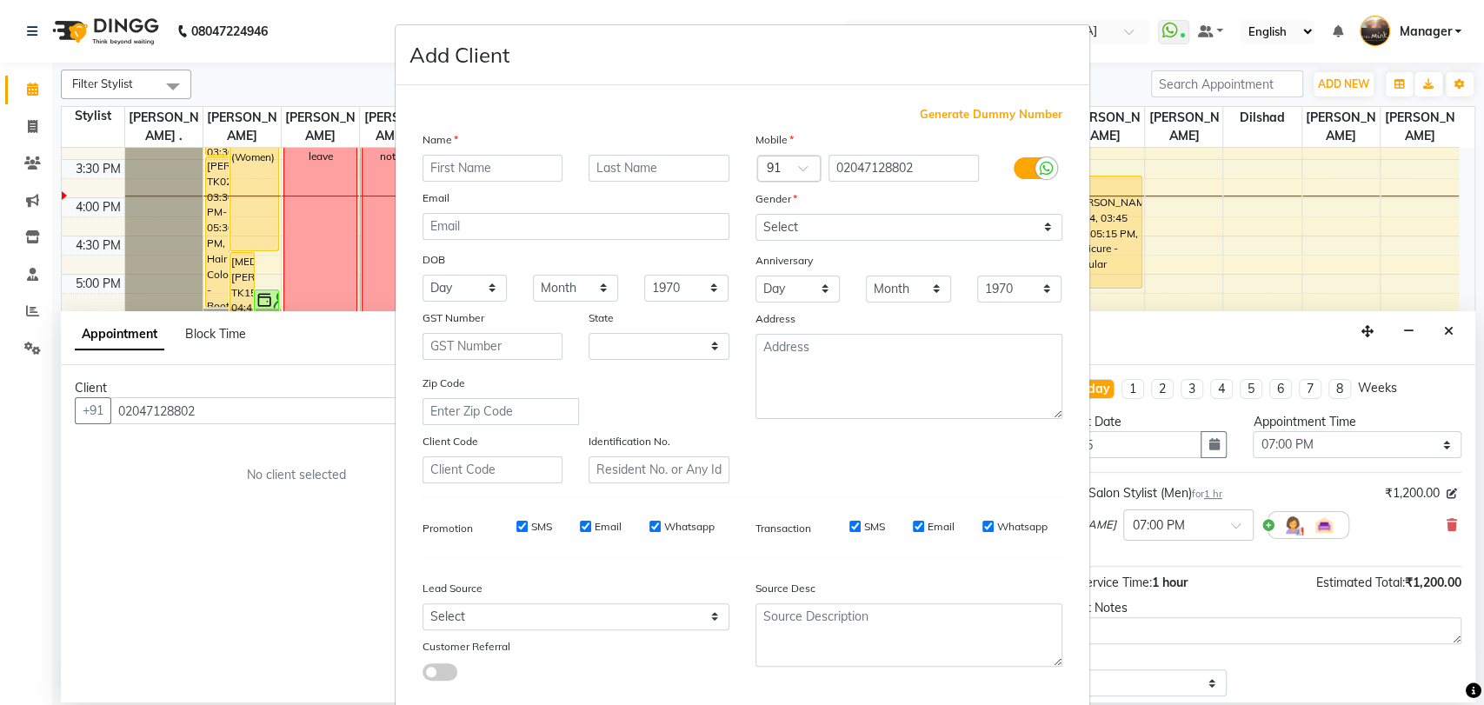
select select "22"
type input "t"
type input "T"
click at [835, 231] on select "Select Male Female Other Prefer Not To Say" at bounding box center [908, 227] width 307 height 27
select select "male"
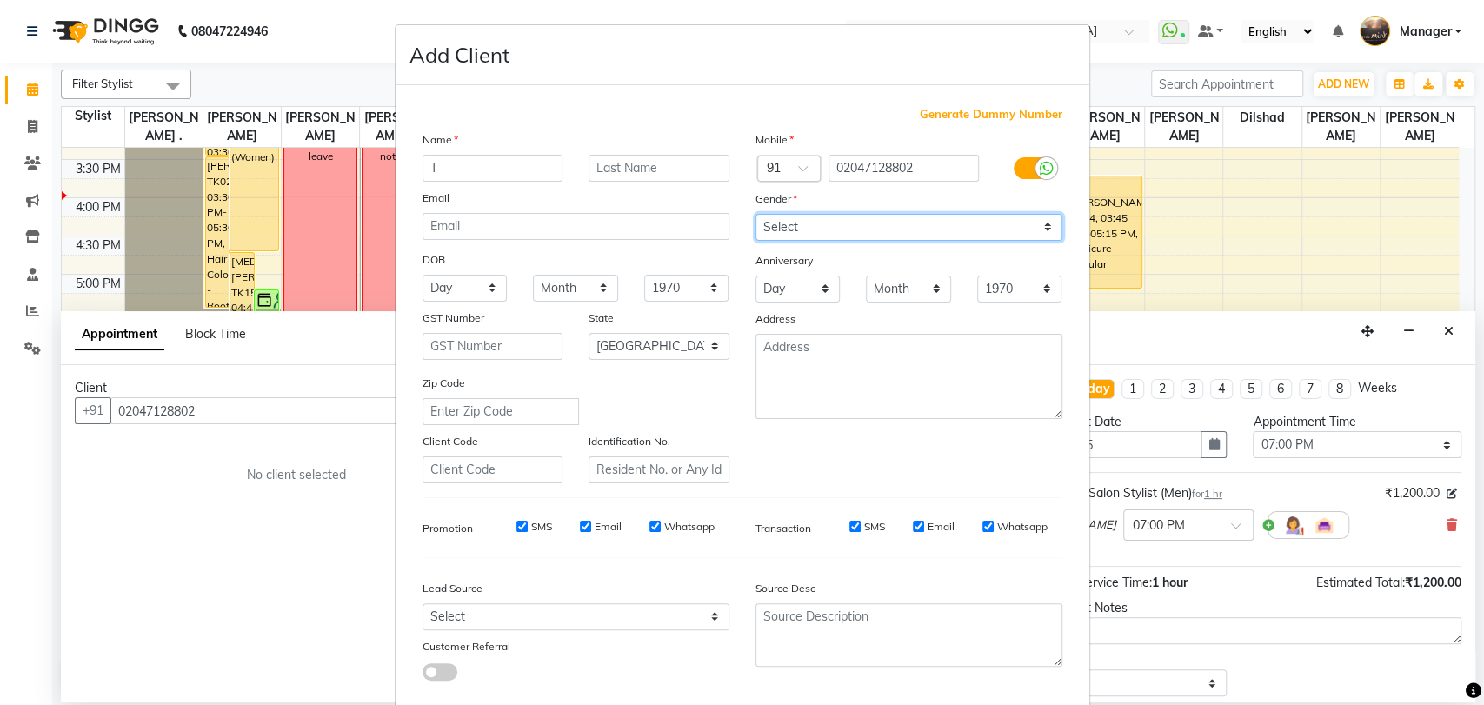
click at [755, 214] on select "Select Male Female Other Prefer Not To Say" at bounding box center [908, 227] width 307 height 27
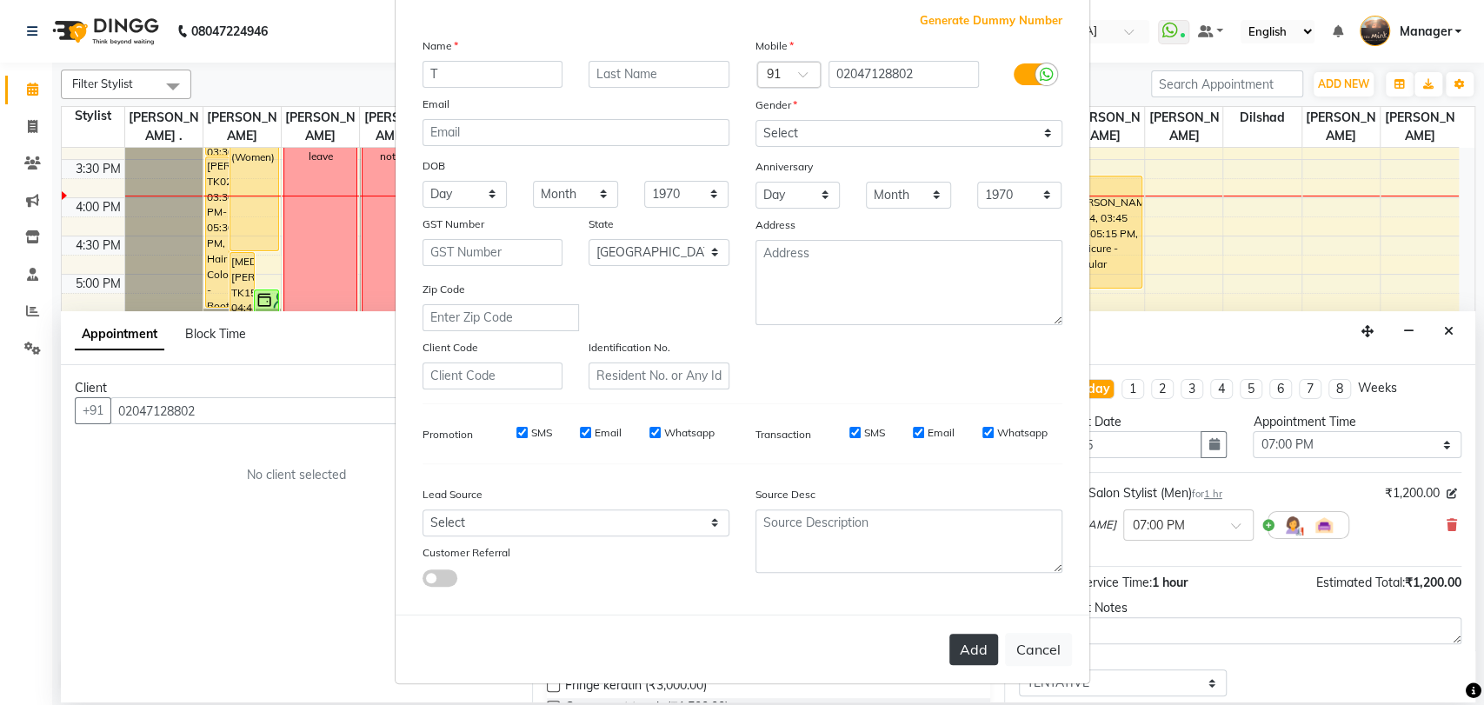
click at [954, 642] on button "Add" at bounding box center [973, 649] width 49 height 31
click at [786, 79] on div at bounding box center [789, 76] width 63 height 18
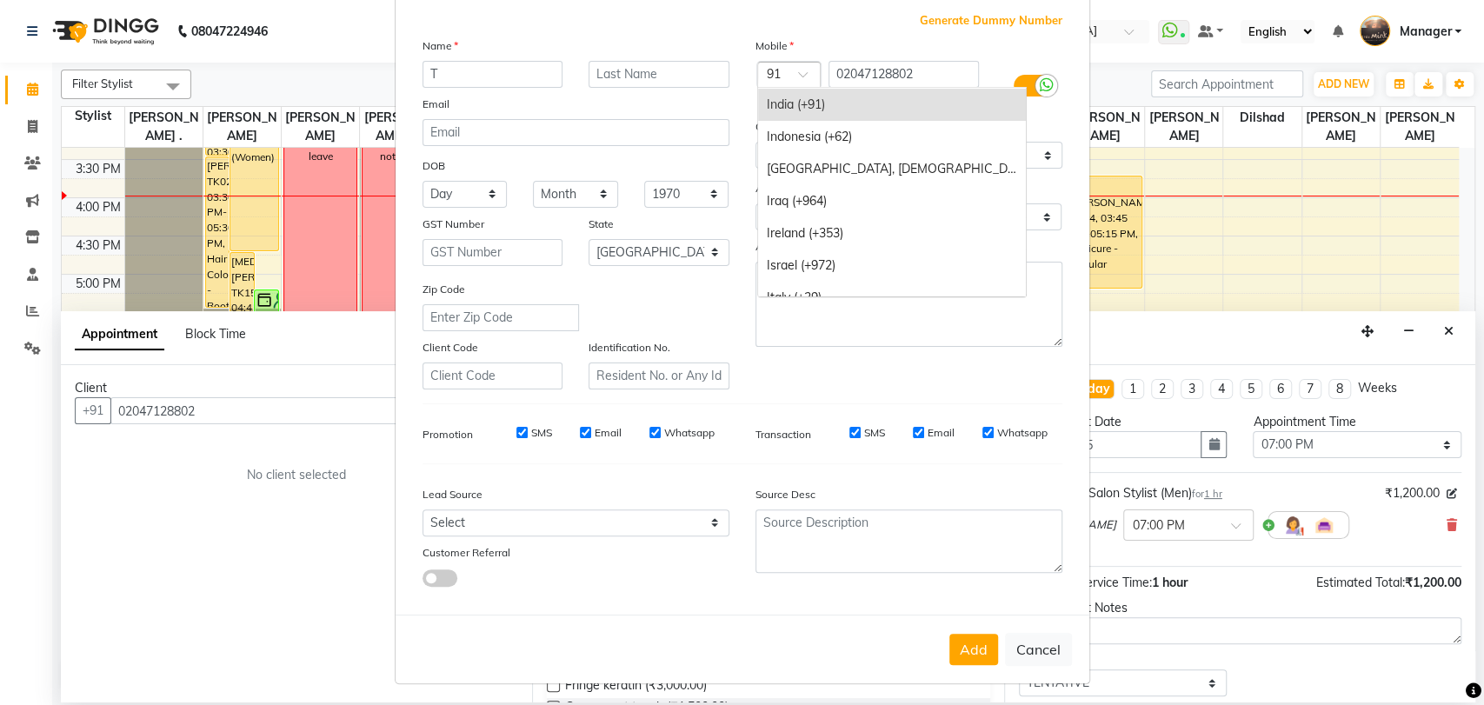
click at [814, 110] on div "India (+91)" at bounding box center [892, 105] width 268 height 32
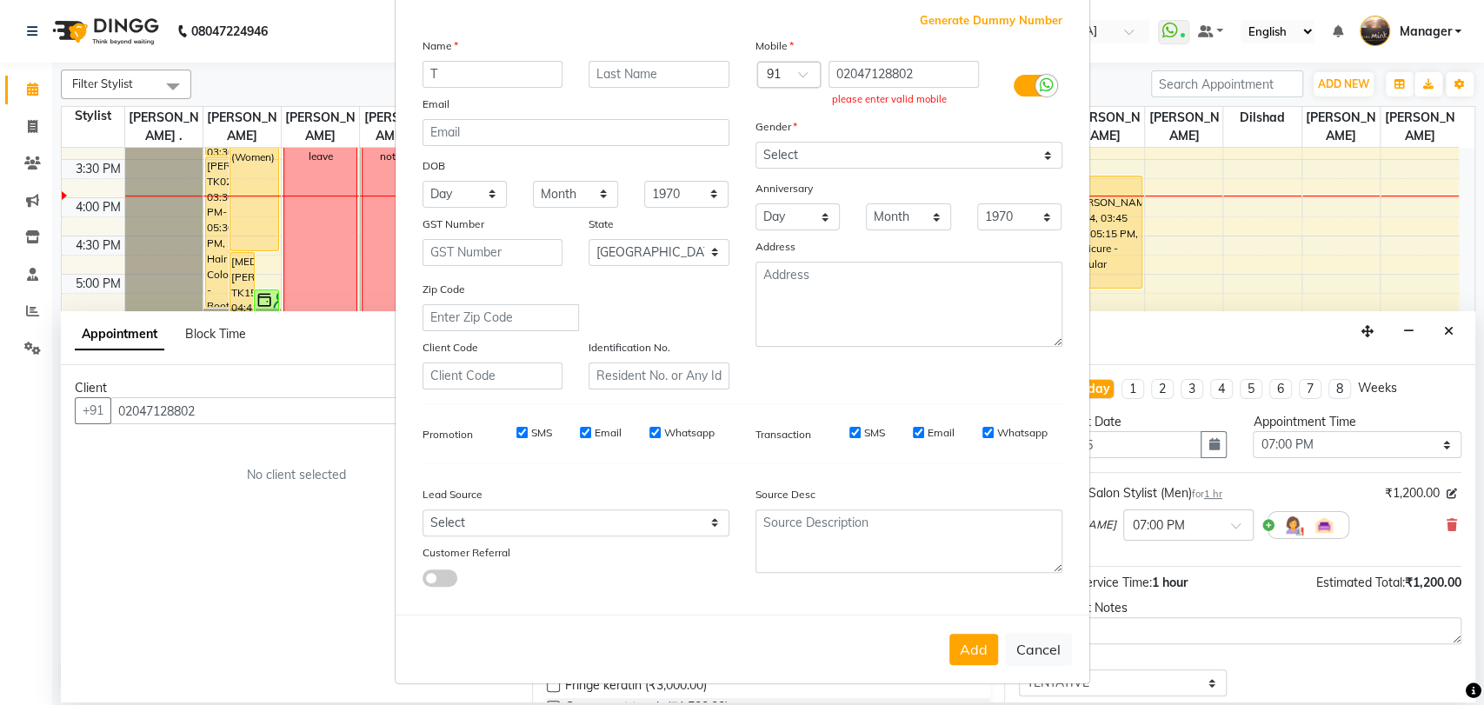
click at [972, 663] on div "Add Cancel" at bounding box center [743, 649] width 694 height 69
click at [778, 85] on ng-select "Country Code × 91 Holy See (Vatican City State) (+39) Honduras (+504) Hong Kong…" at bounding box center [789, 75] width 66 height 28
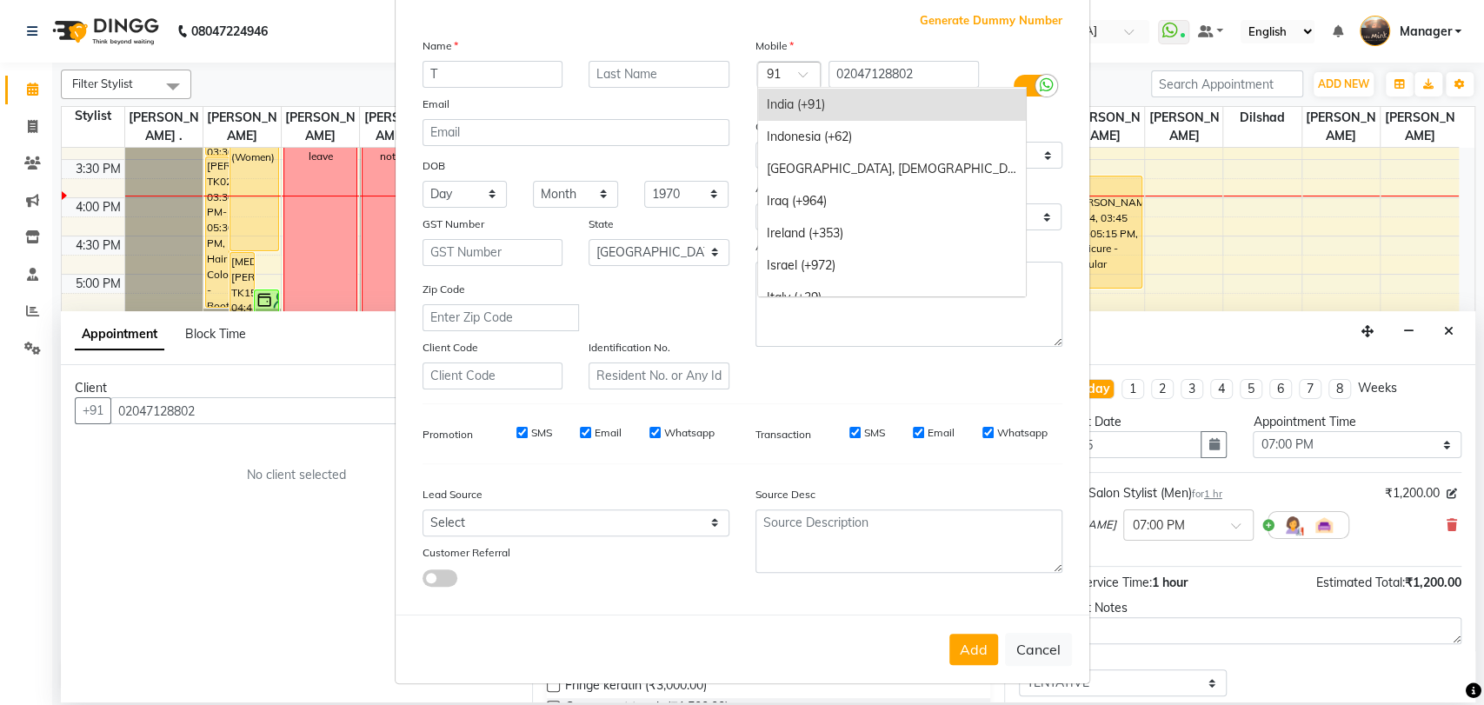
click at [801, 103] on div "India (+91)" at bounding box center [892, 105] width 268 height 32
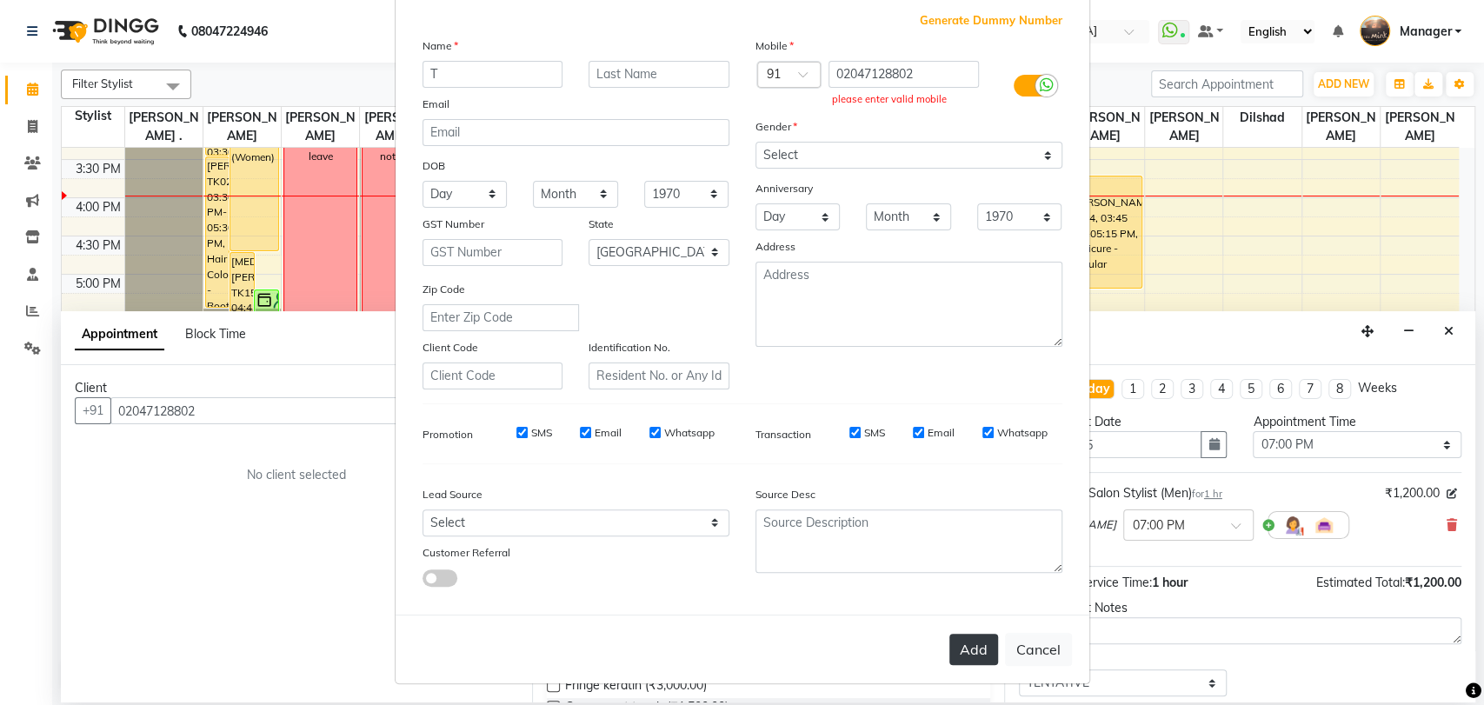
click at [967, 642] on button "Add" at bounding box center [973, 649] width 49 height 31
click at [799, 67] on div at bounding box center [789, 76] width 63 height 18
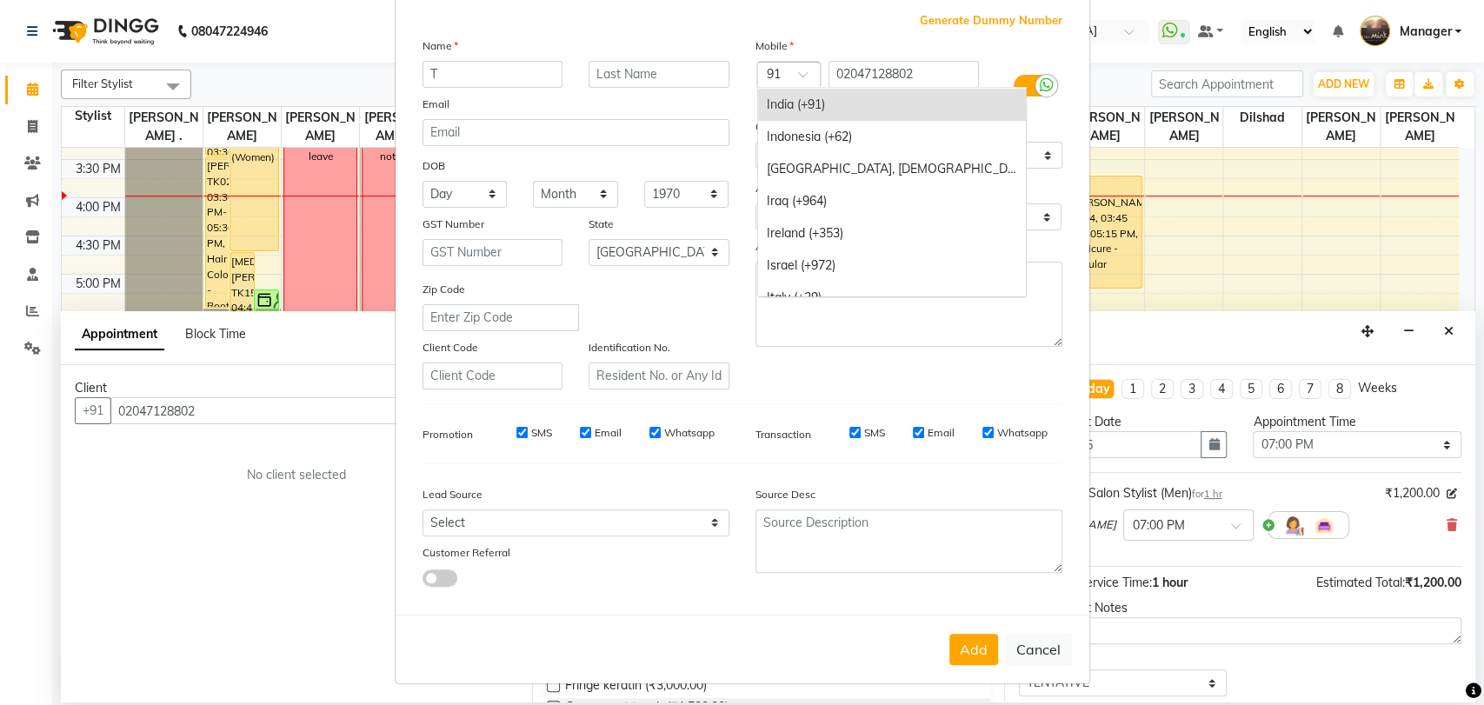
click at [860, 110] on div "India (+91)" at bounding box center [892, 105] width 268 height 32
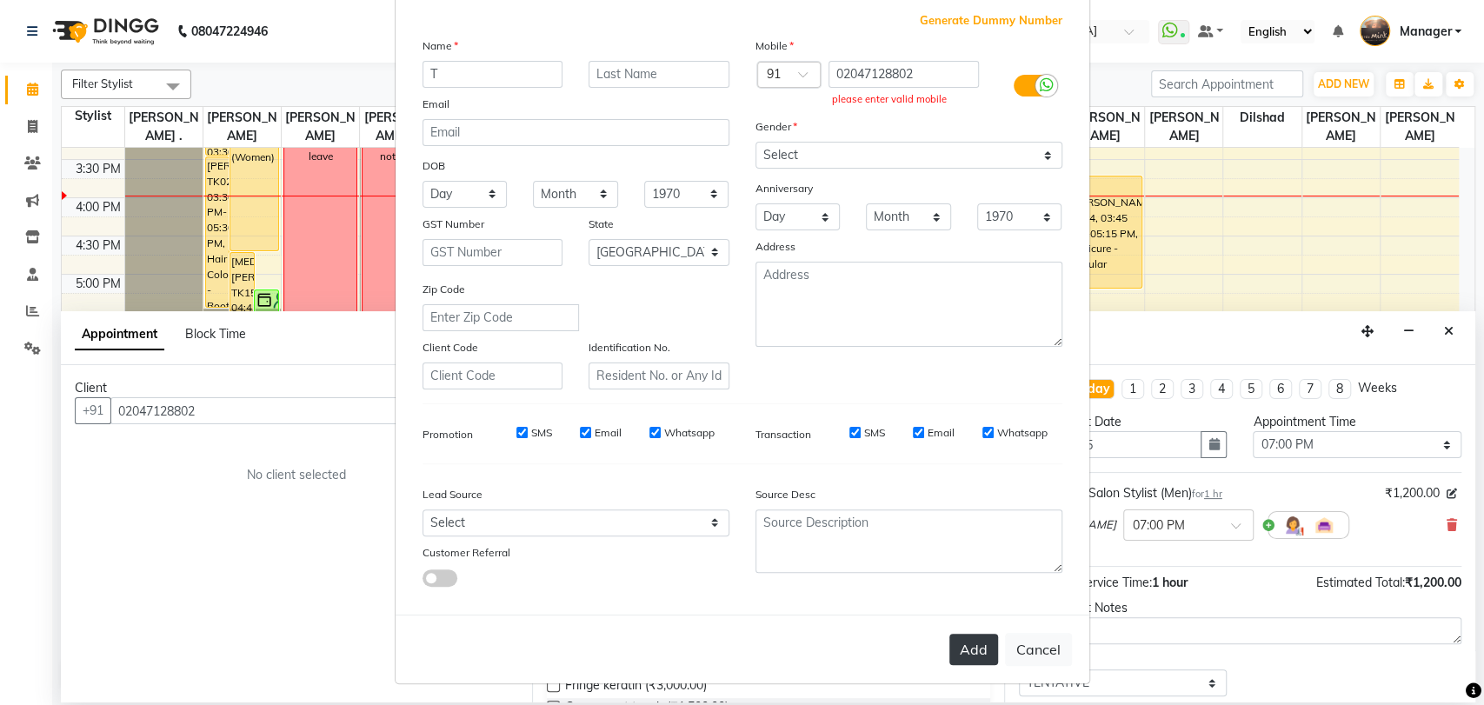
click at [958, 646] on button "Add" at bounding box center [973, 649] width 49 height 31
click at [838, 72] on input "02047128802" at bounding box center [903, 74] width 150 height 27
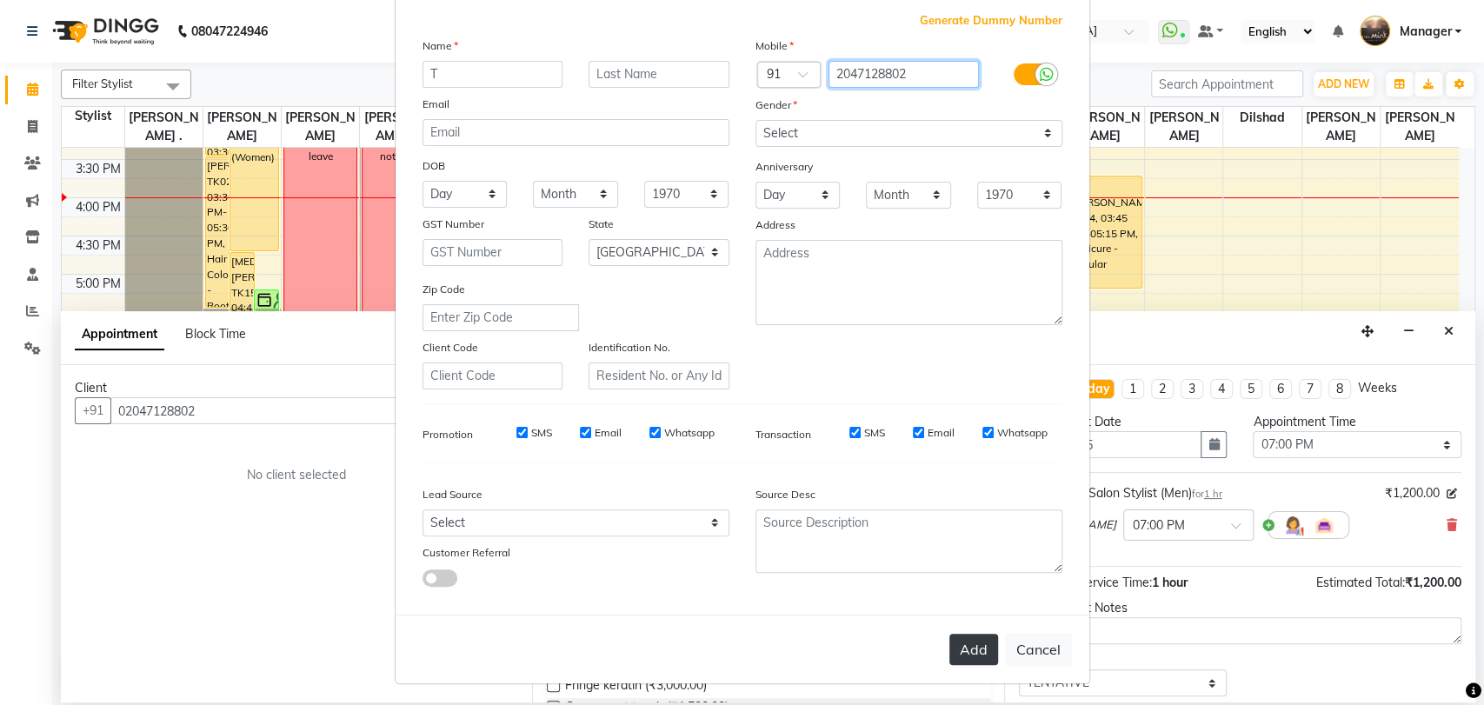
type input "2047128802"
click at [964, 648] on button "Add" at bounding box center [973, 649] width 49 height 31
type input "2047128802"
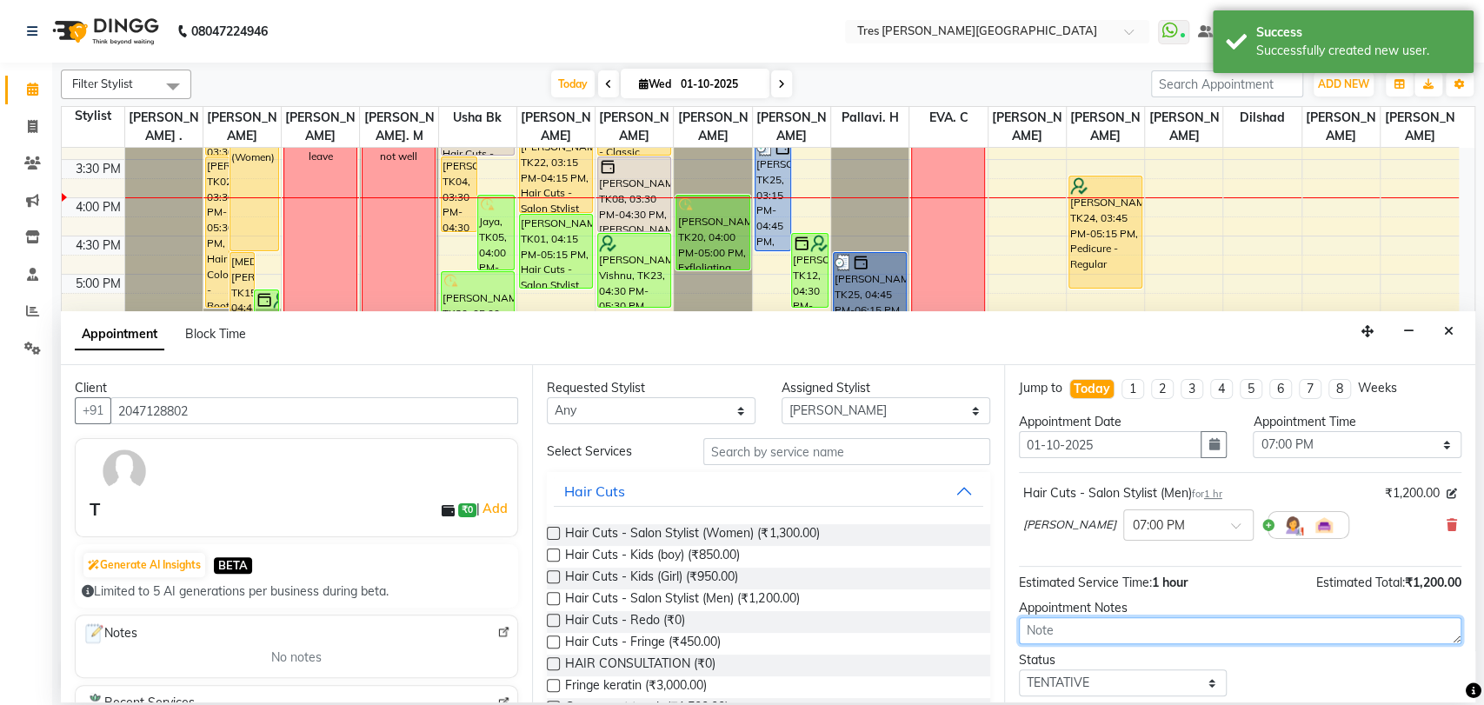
click at [1057, 638] on textarea at bounding box center [1240, 630] width 442 height 27
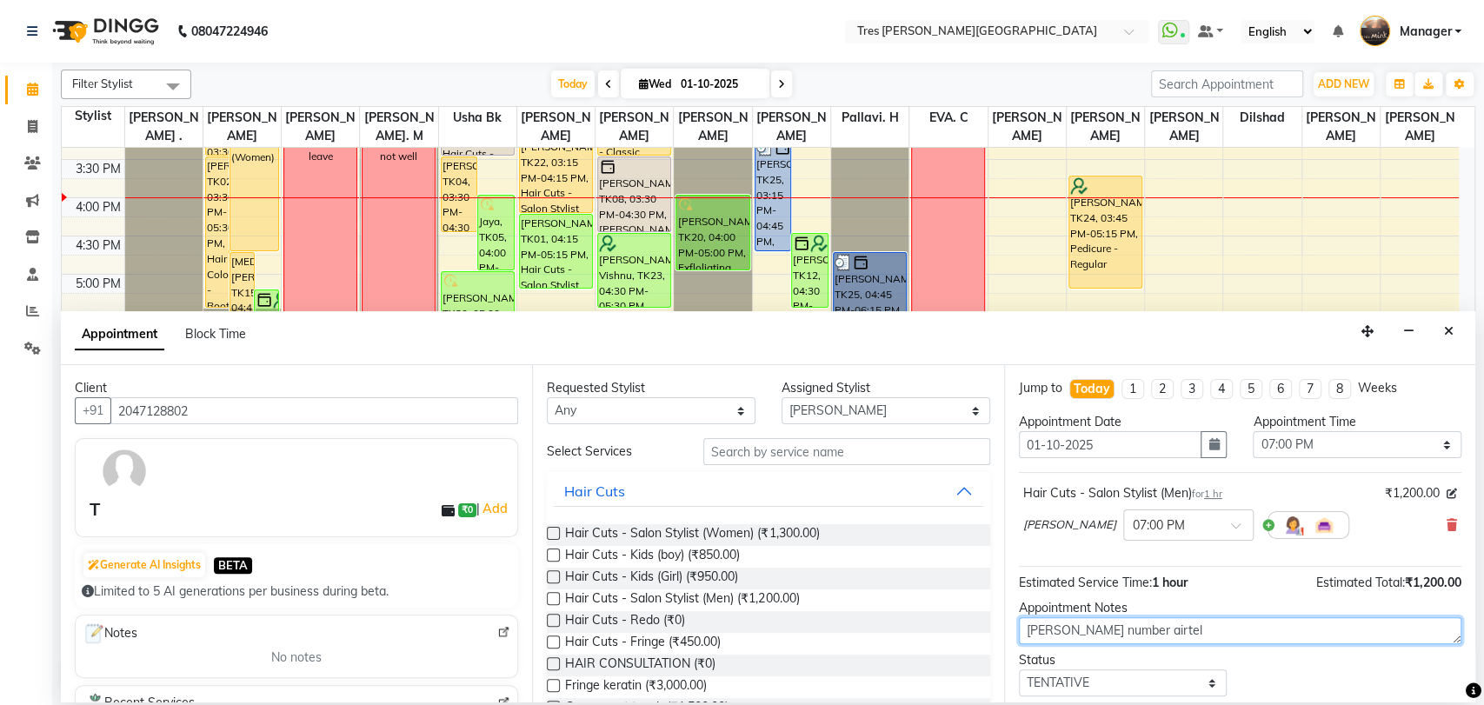
scroll to position [103, 0]
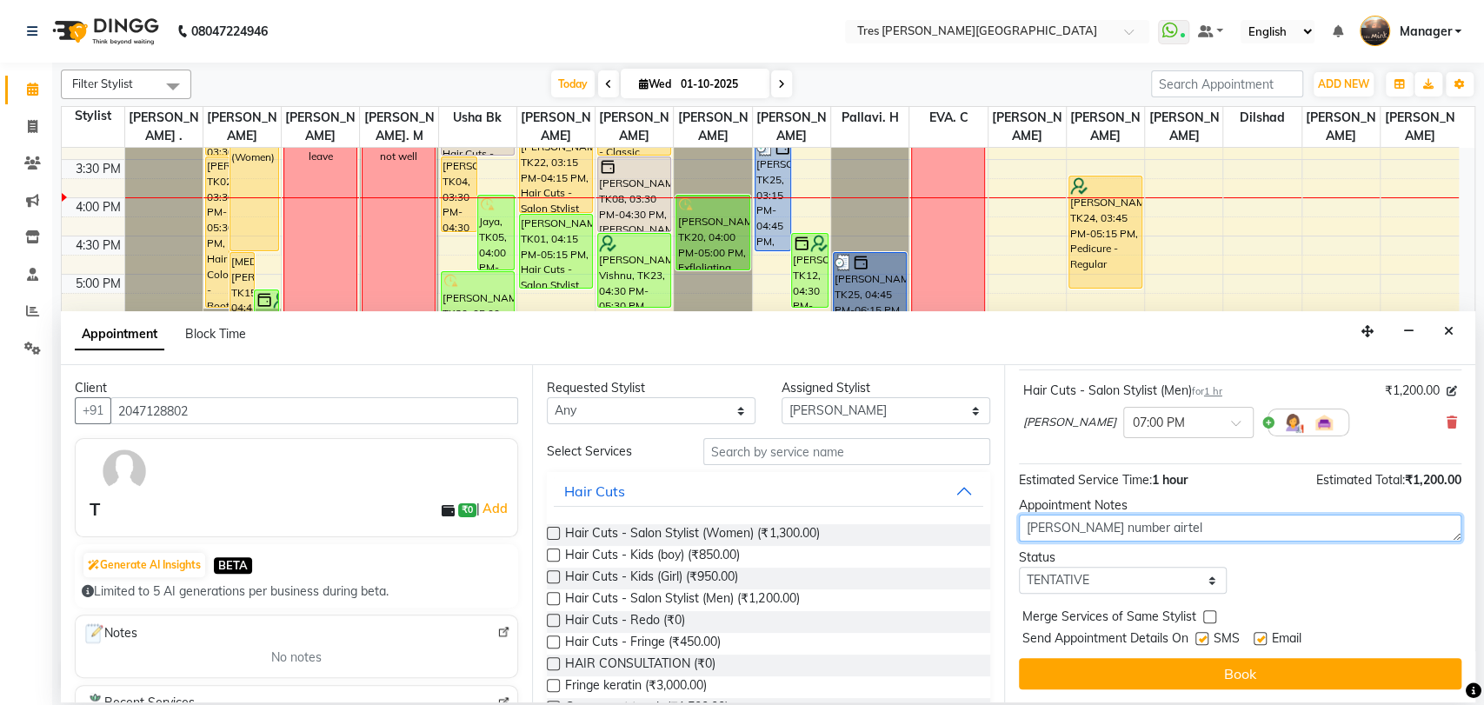
type textarea "tina landline number airtel"
click at [1095, 594] on div "Jump to Today 1 2 3 4 5 6 7 8 Weeks Appointment Date 01-10-2025 Appointment Tim…" at bounding box center [1239, 533] width 471 height 337
click at [1094, 583] on select "Select TENTATIVE CONFIRM CHECK-IN UPCOMING" at bounding box center [1123, 580] width 209 height 27
select select "confirm booking"
click at [1019, 567] on select "Select TENTATIVE CONFIRM CHECK-IN UPCOMING" at bounding box center [1123, 580] width 209 height 27
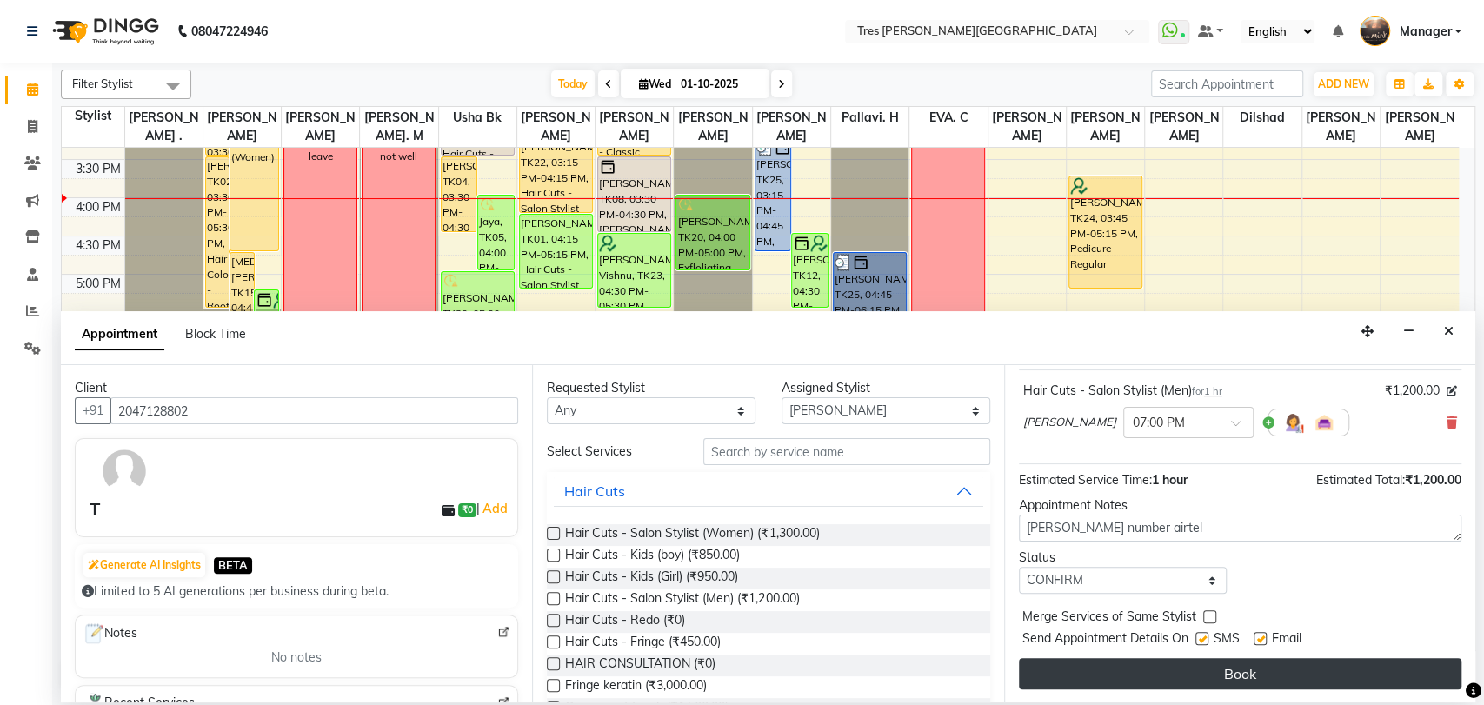
click at [1115, 666] on button "Book" at bounding box center [1240, 673] width 442 height 31
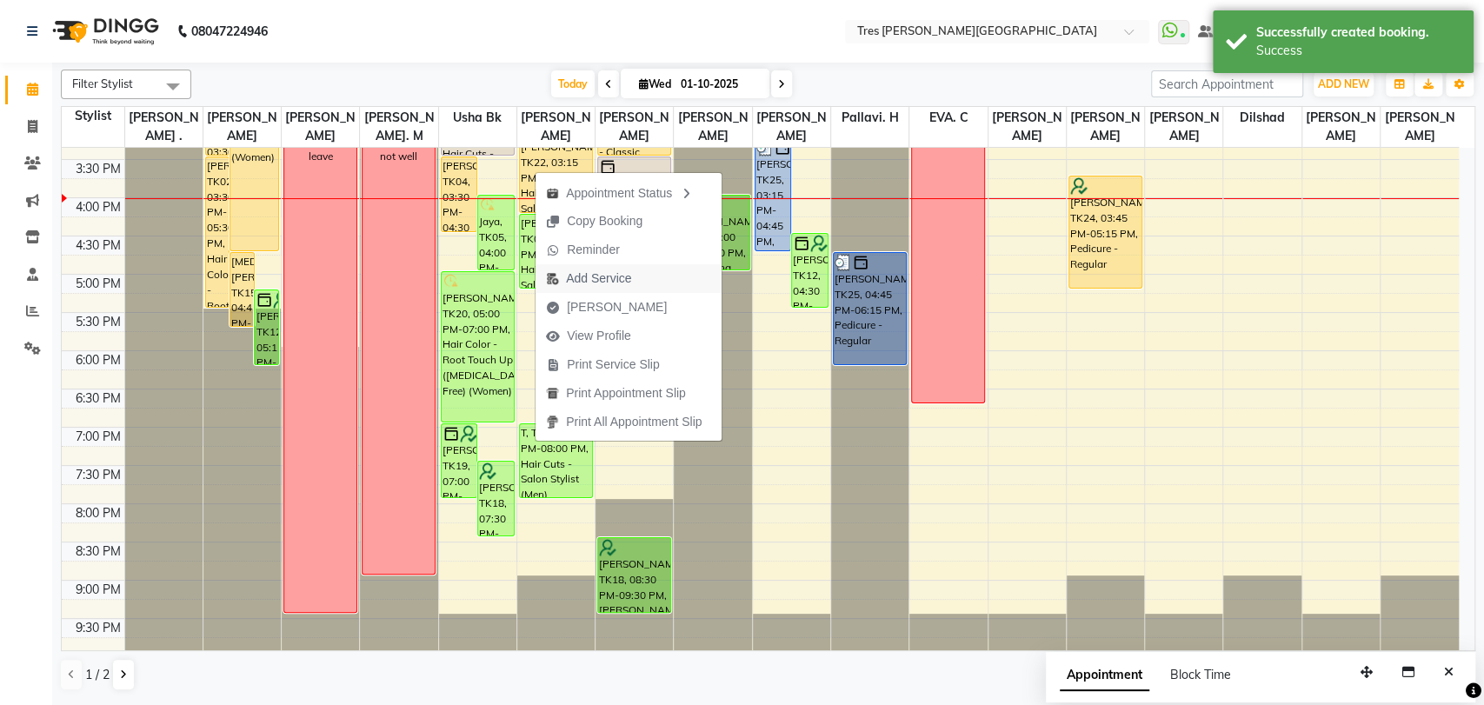
click at [570, 278] on span "Add Service" at bounding box center [598, 278] width 65 height 18
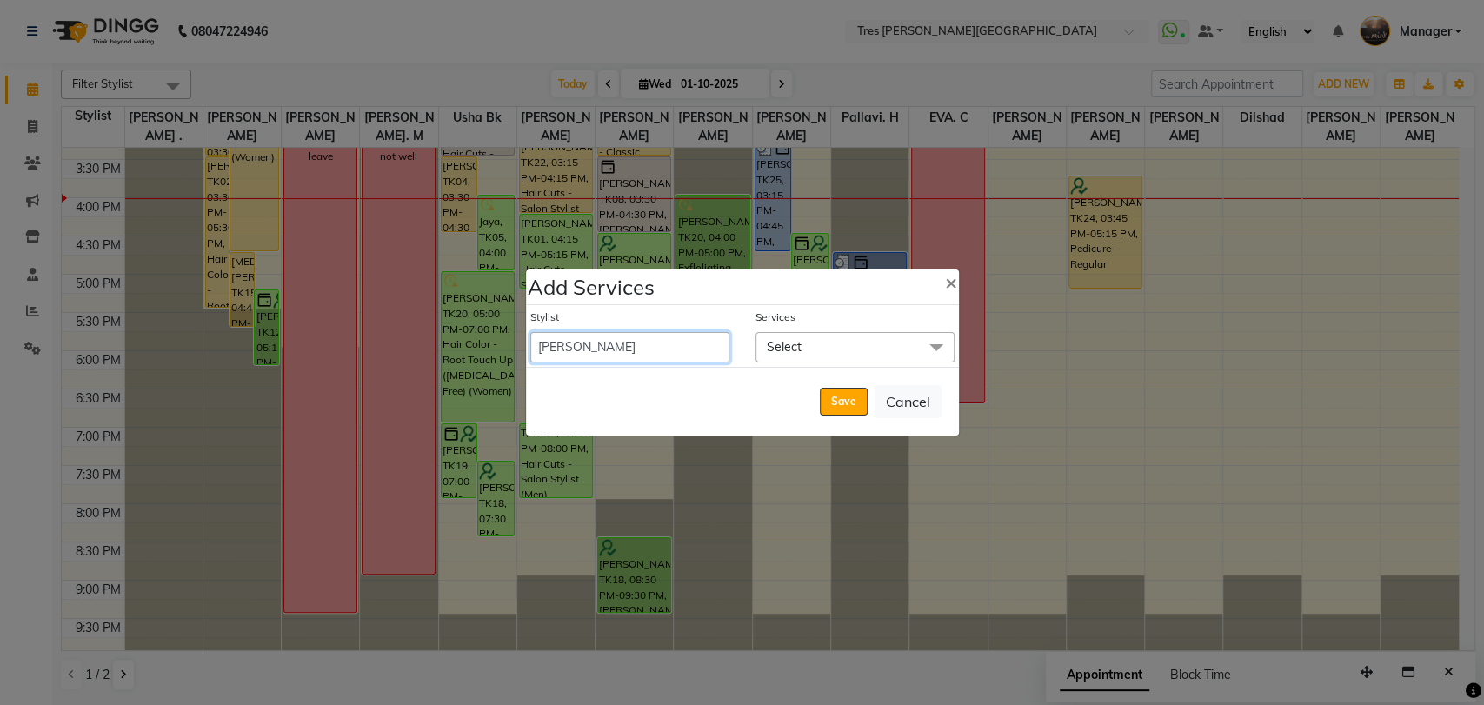
click at [603, 347] on select "[PERSON_NAME] Akshay [PERSON_NAME] [PERSON_NAME] S [PERSON_NAME] [PERSON_NAME] …" at bounding box center [629, 347] width 199 height 30
select select "61804"
click at [530, 332] on select "[PERSON_NAME] Akshay [PERSON_NAME] [PERSON_NAME] S [PERSON_NAME] [PERSON_NAME] …" at bounding box center [629, 347] width 199 height 30
select select "975"
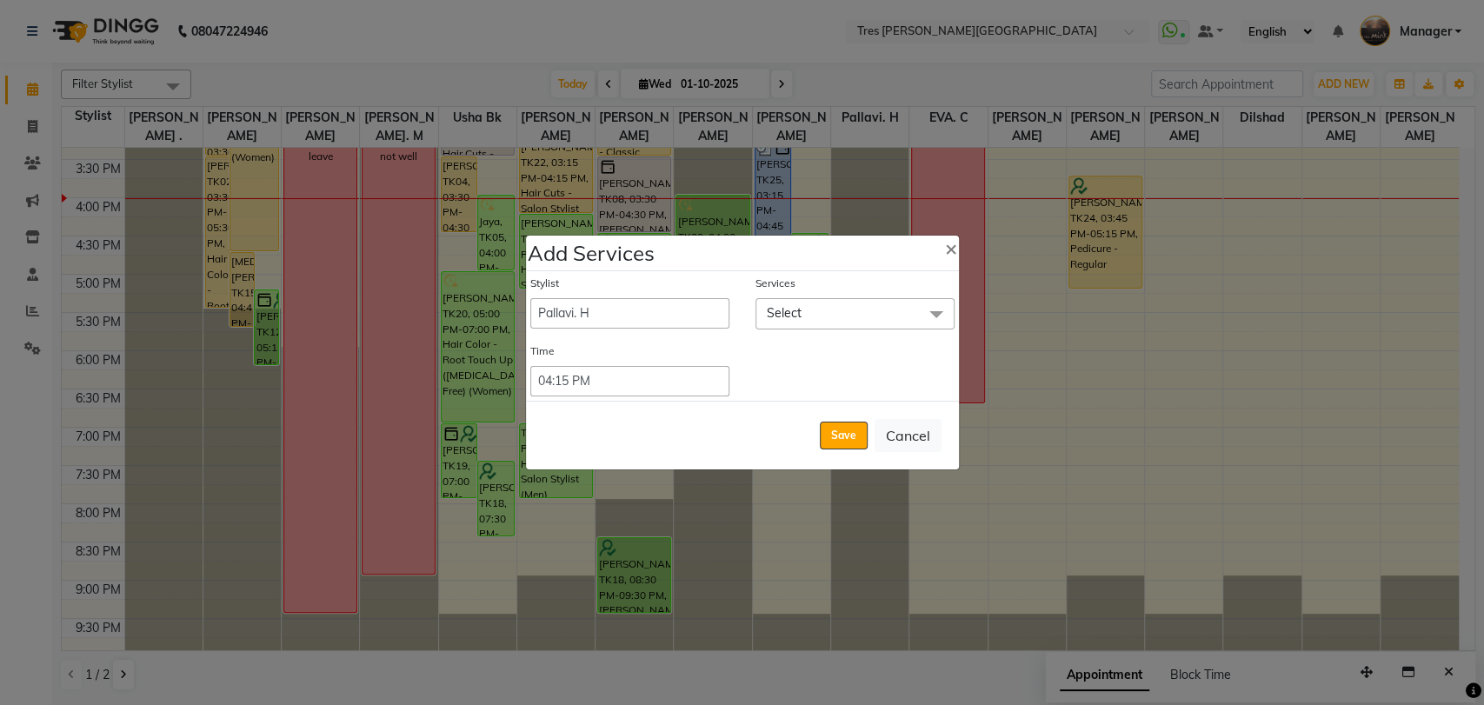
click at [816, 314] on span "Select" at bounding box center [854, 313] width 199 height 30
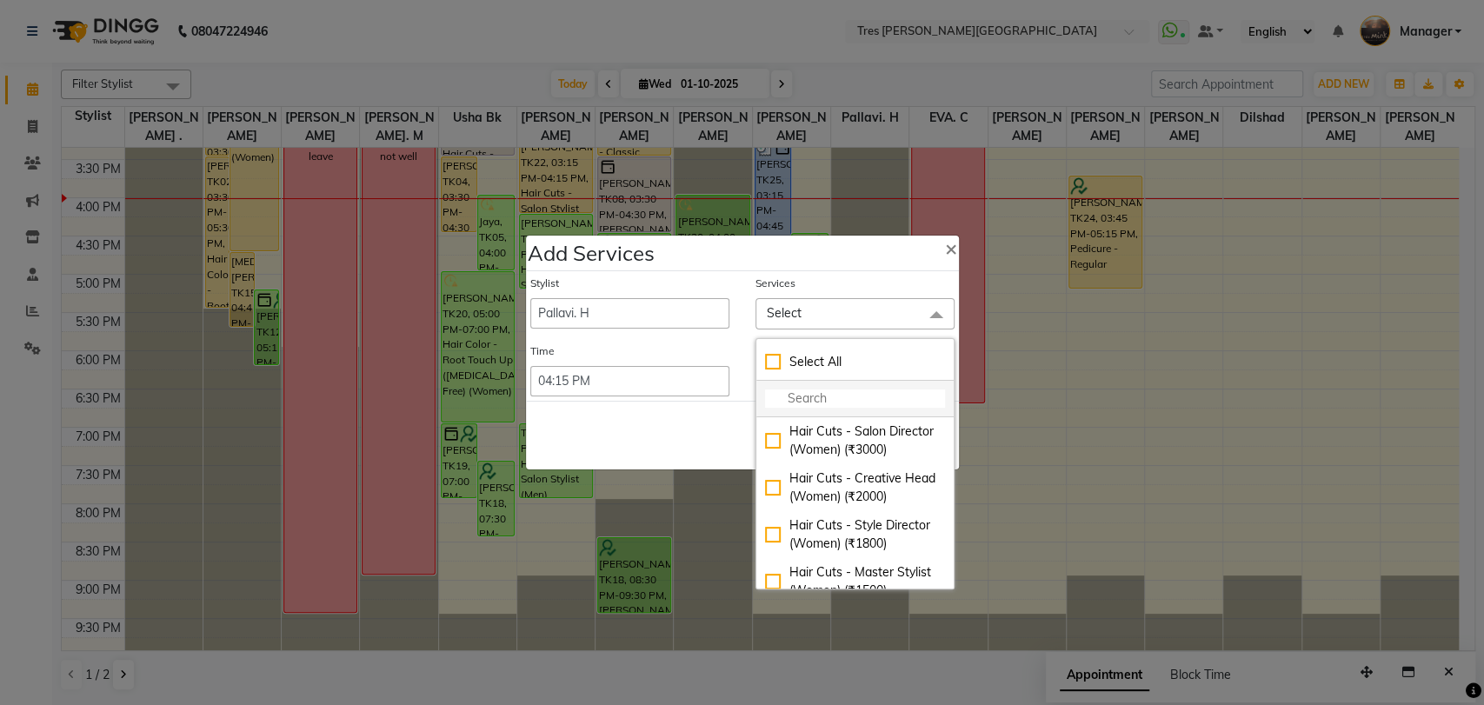
click at [775, 394] on input "multiselect-search" at bounding box center [855, 398] width 180 height 18
type input "sham"
click at [768, 482] on div "Styling - Blow-dry without Shampoo (₹450)" at bounding box center [855, 487] width 180 height 37
checkbox input "true"
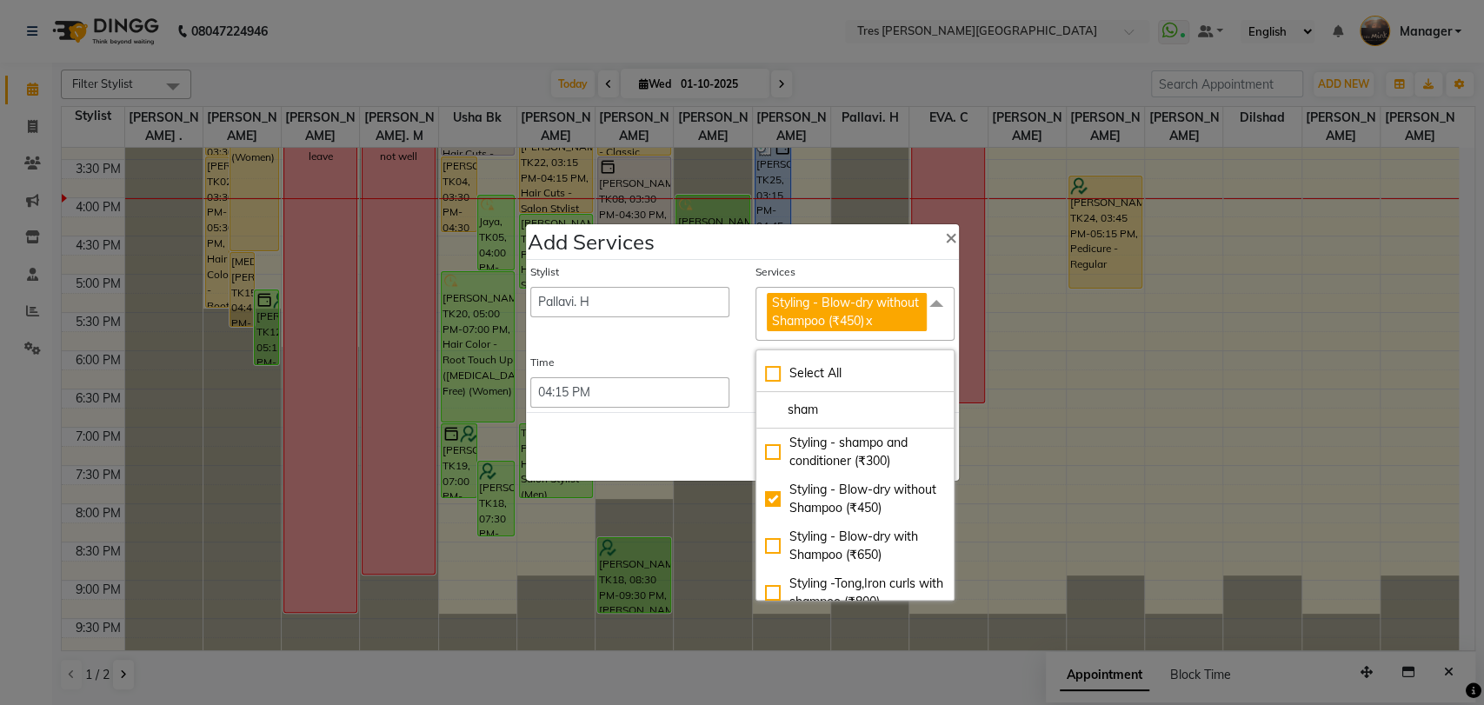
click at [668, 420] on div "Save Cancel" at bounding box center [742, 446] width 433 height 69
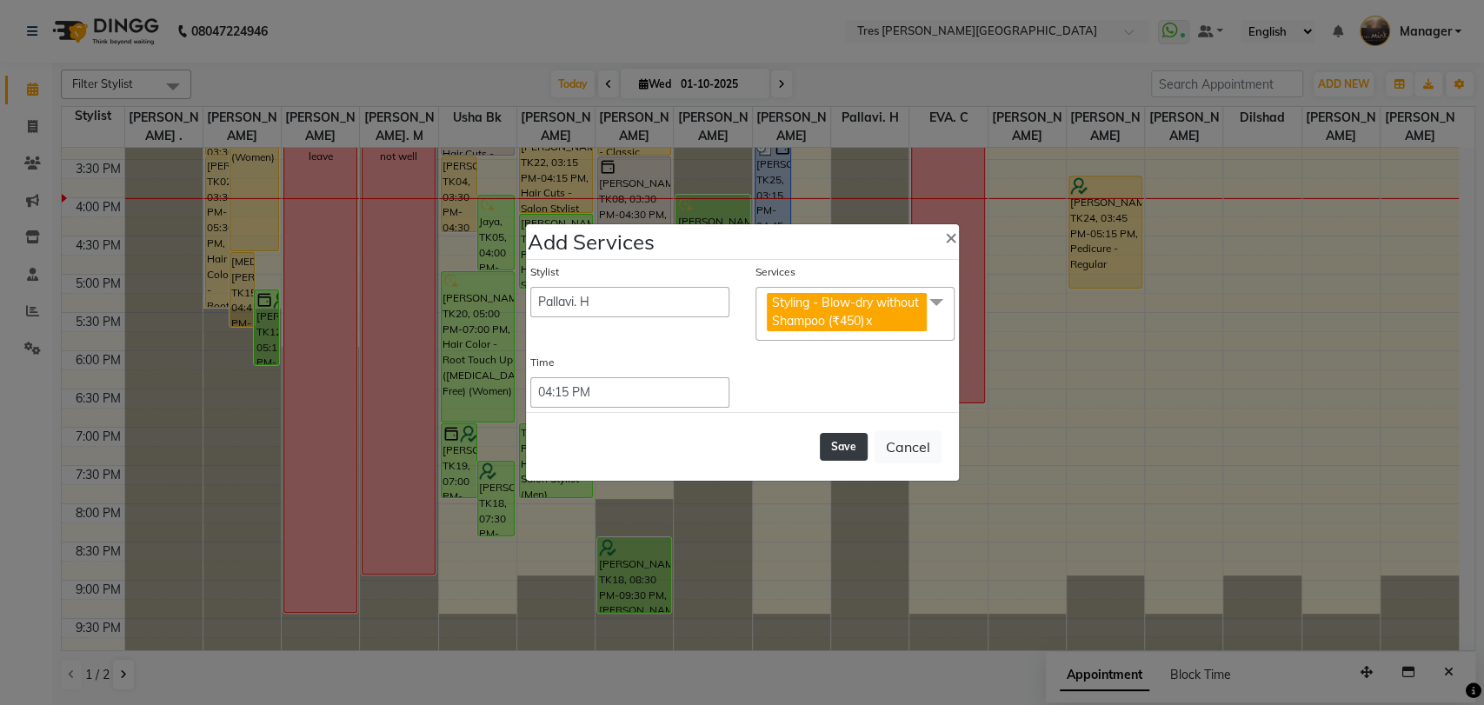
click at [841, 452] on button "Save" at bounding box center [844, 447] width 48 height 28
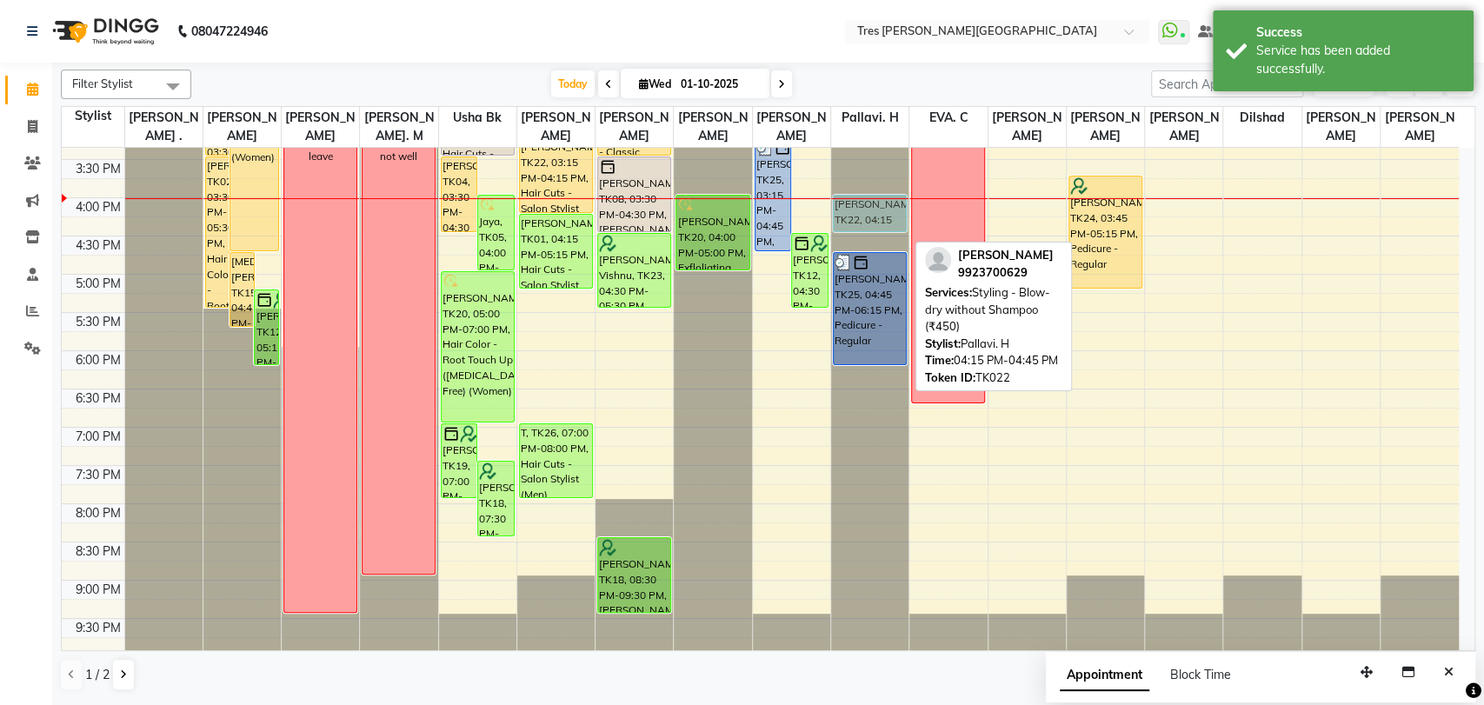
drag, startPoint x: 866, startPoint y: 232, endPoint x: 866, endPoint y: 215, distance: 17.4
click at [866, 215] on div "Kritika Jain, TK22, 04:15 PM-04:45 PM, Styling - Blow-dry without Shampoo (₹450…" at bounding box center [869, 121] width 77 height 1070
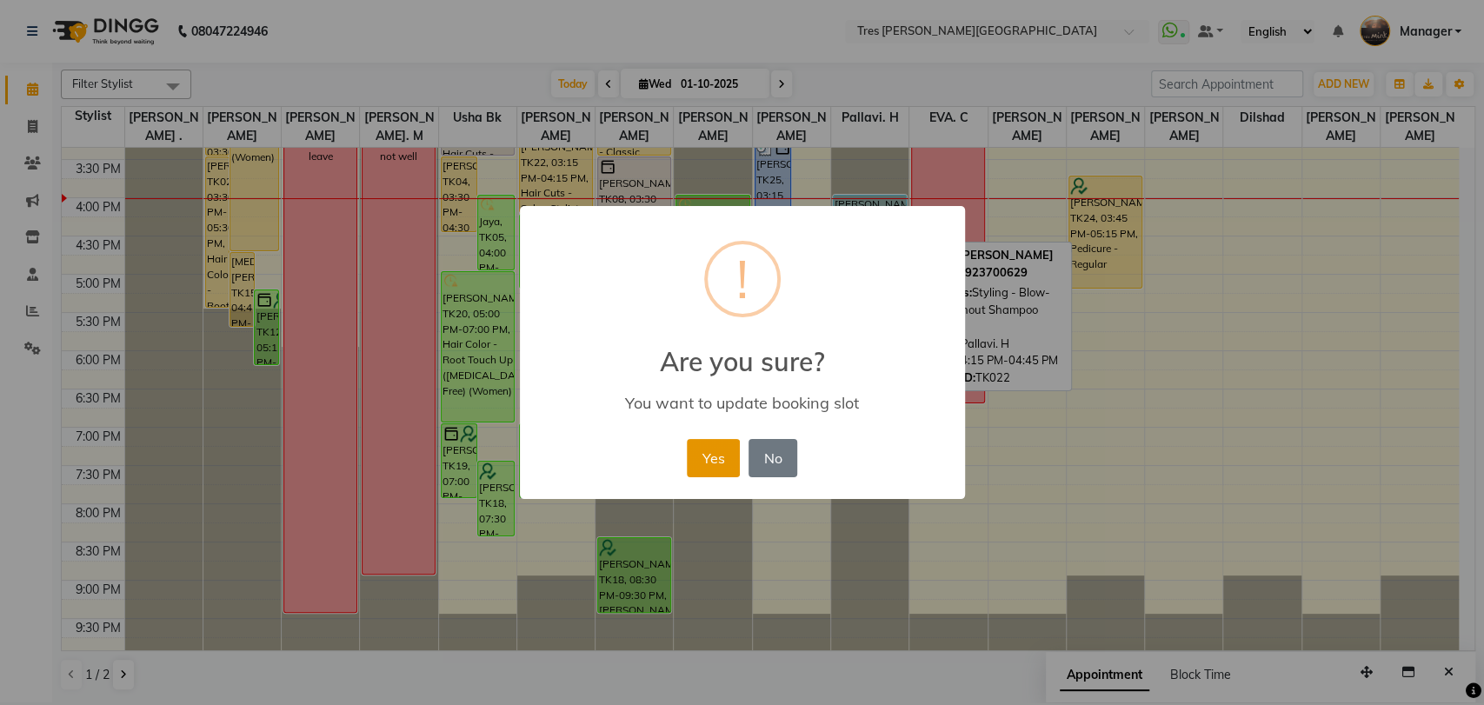
click at [700, 461] on button "Yes" at bounding box center [713, 458] width 53 height 38
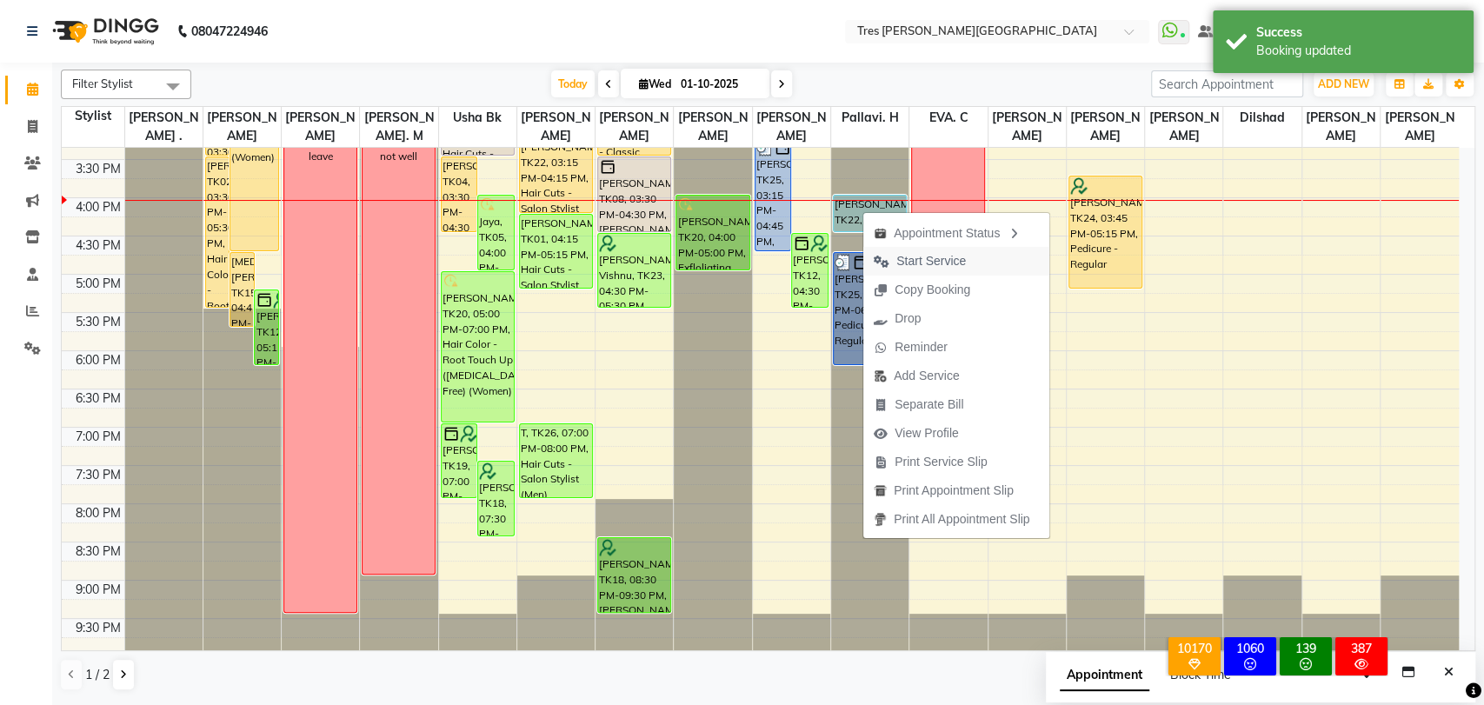
click at [928, 269] on span "Start Service" at bounding box center [931, 261] width 70 height 18
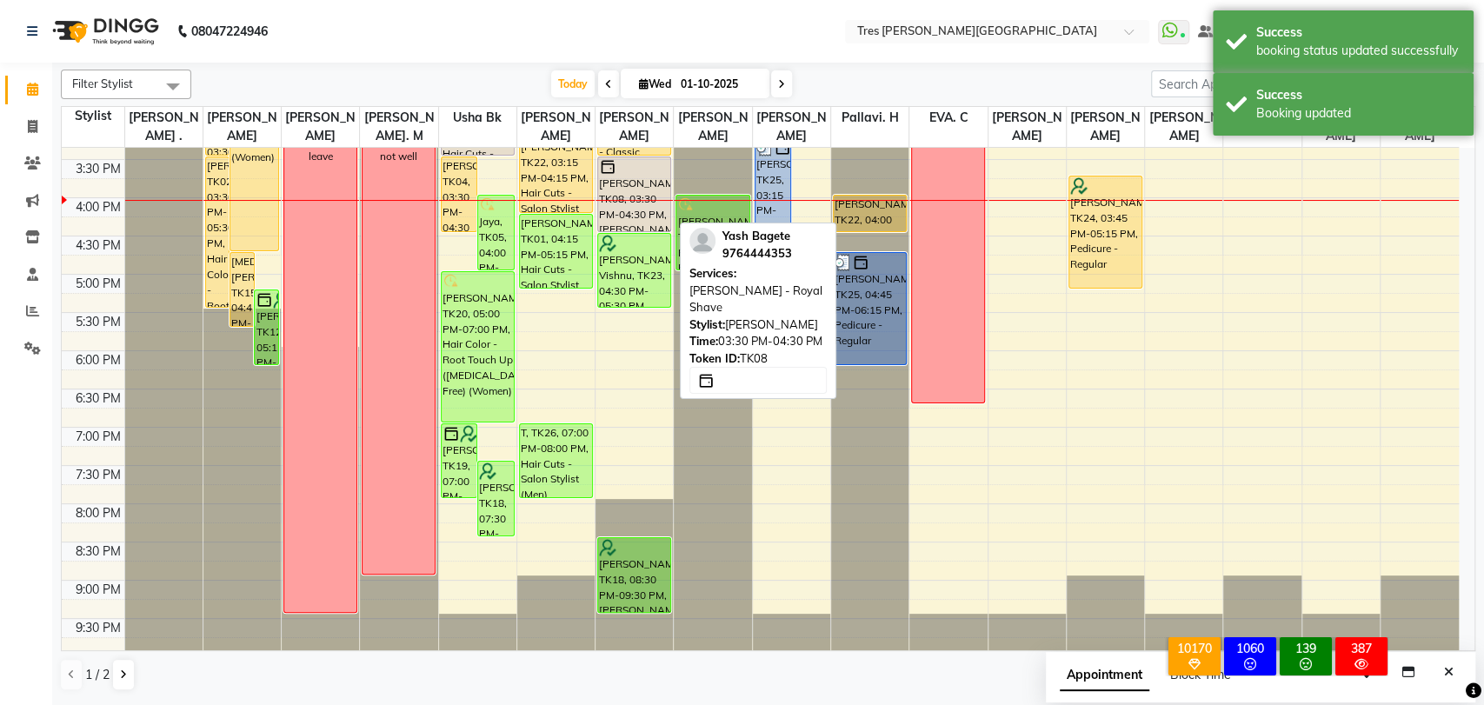
click at [613, 201] on div "[PERSON_NAME], TK08, 03:30 PM-04:30 PM, [PERSON_NAME] - Royal Shave" at bounding box center [634, 194] width 72 height 74
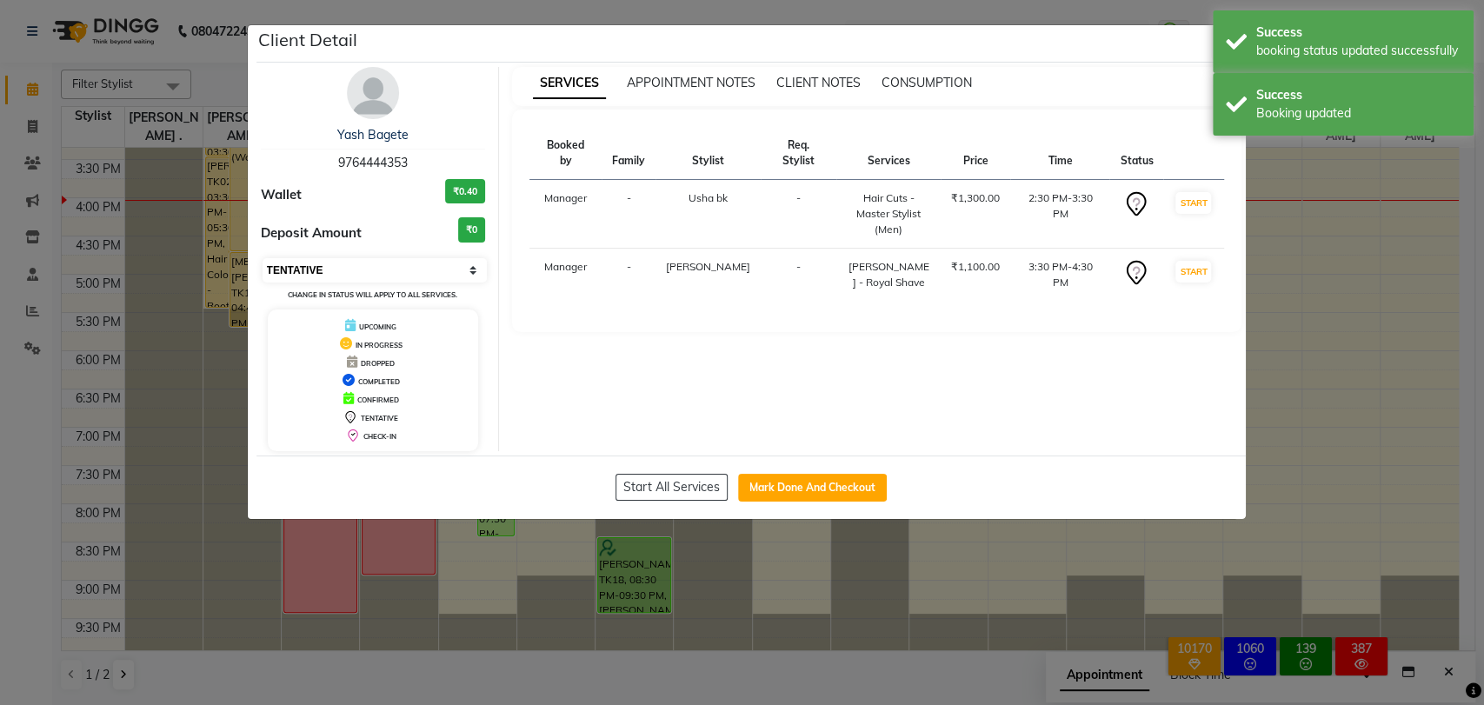
click at [343, 265] on select "Select IN SERVICE CONFIRMED TENTATIVE CHECK IN MARK DONE DROPPED UPCOMING" at bounding box center [375, 270] width 225 height 24
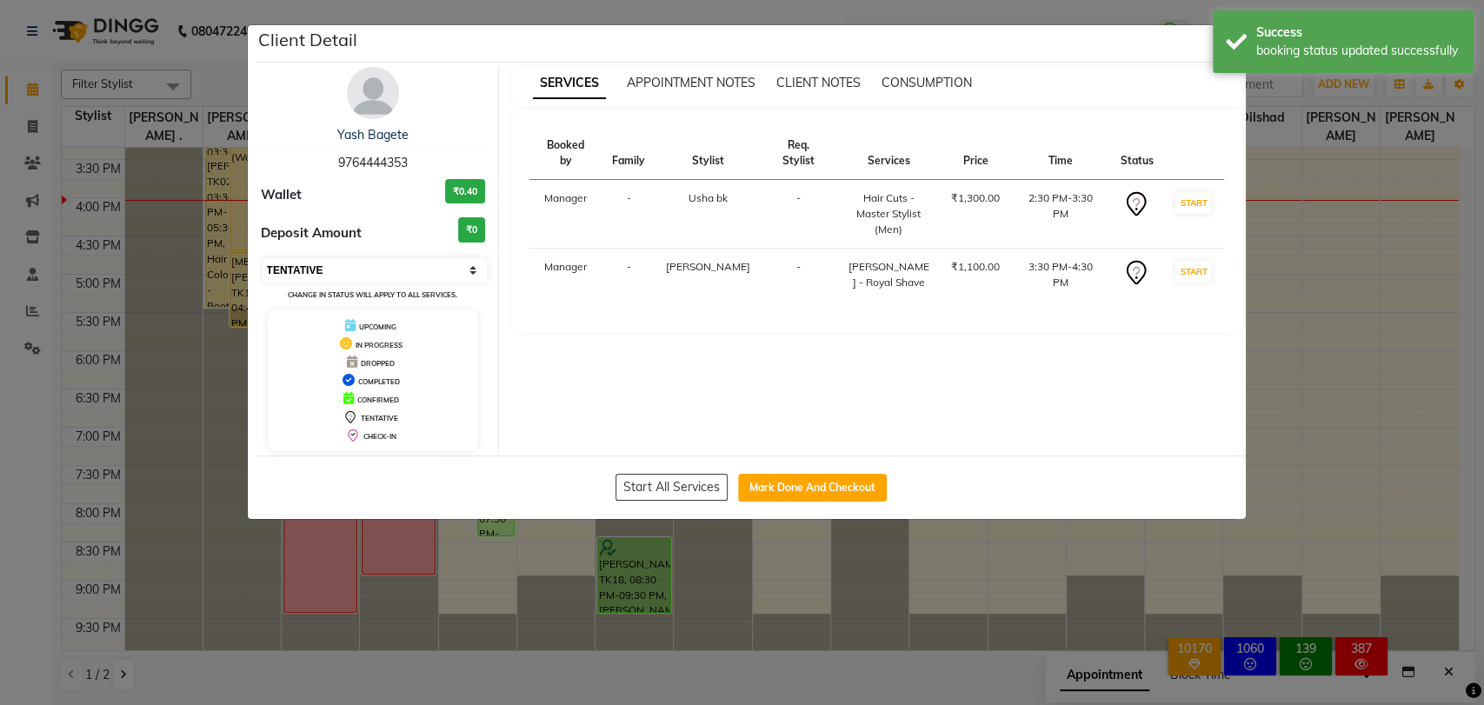
select select "2"
click at [263, 258] on select "Select IN SERVICE CONFIRMED TENTATIVE CHECK IN MARK DONE DROPPED UPCOMING" at bounding box center [375, 270] width 225 height 24
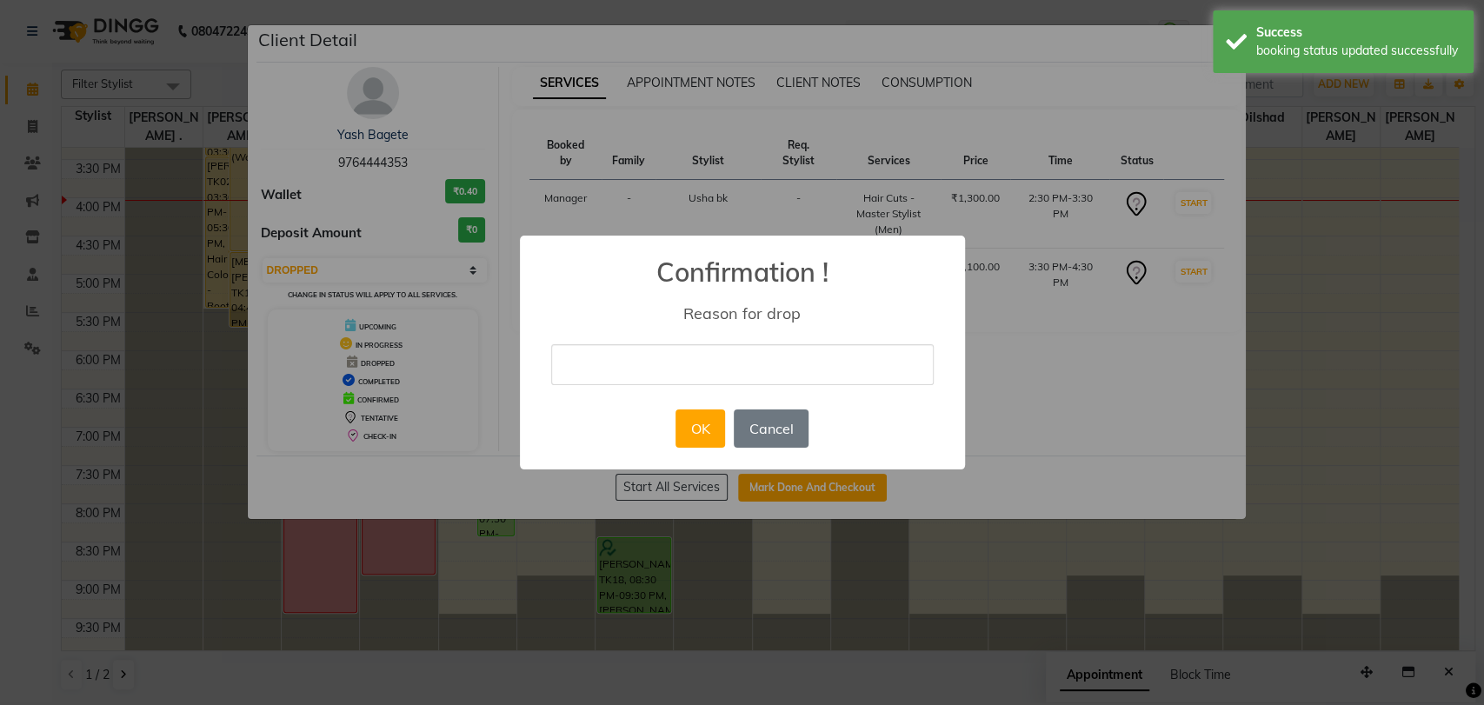
click at [655, 372] on input "text" at bounding box center [742, 364] width 382 height 41
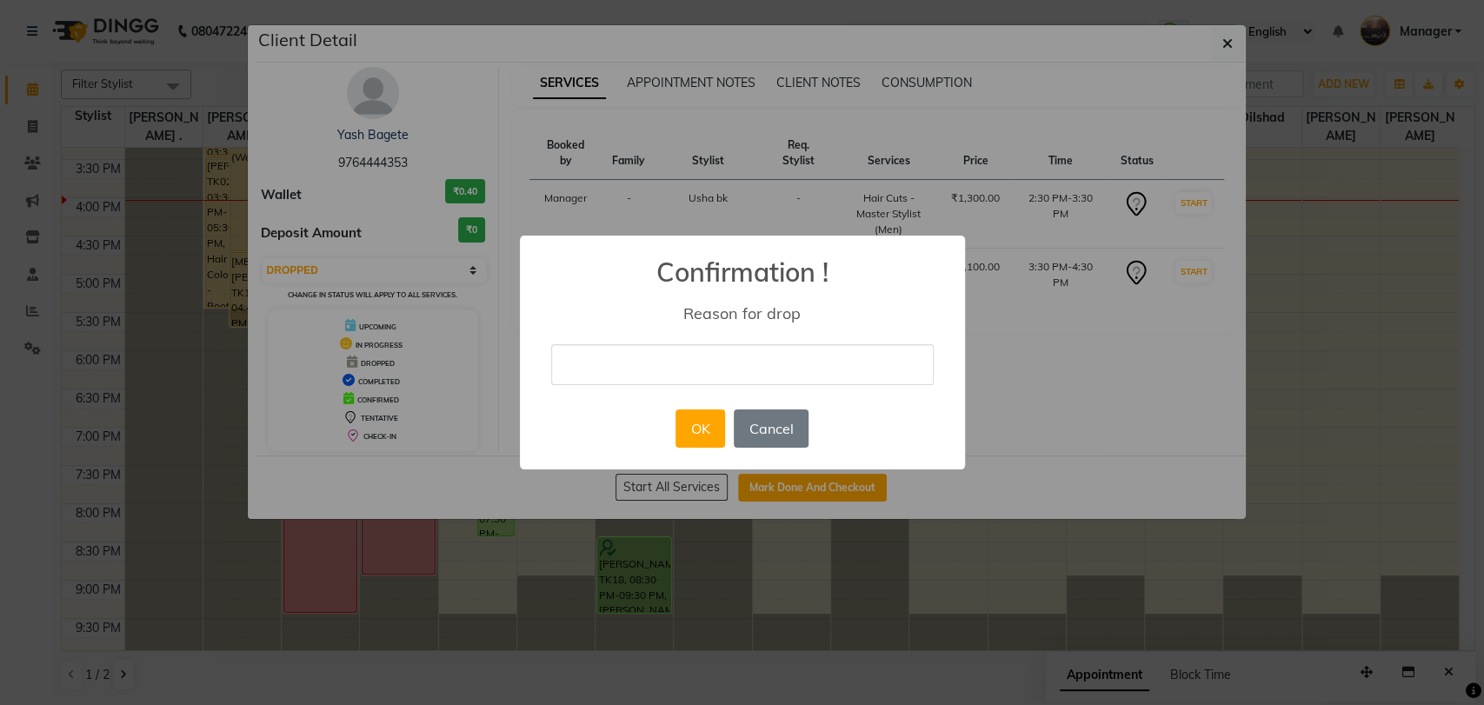
type input "no show"
click at [698, 430] on button "OK" at bounding box center [700, 428] width 50 height 38
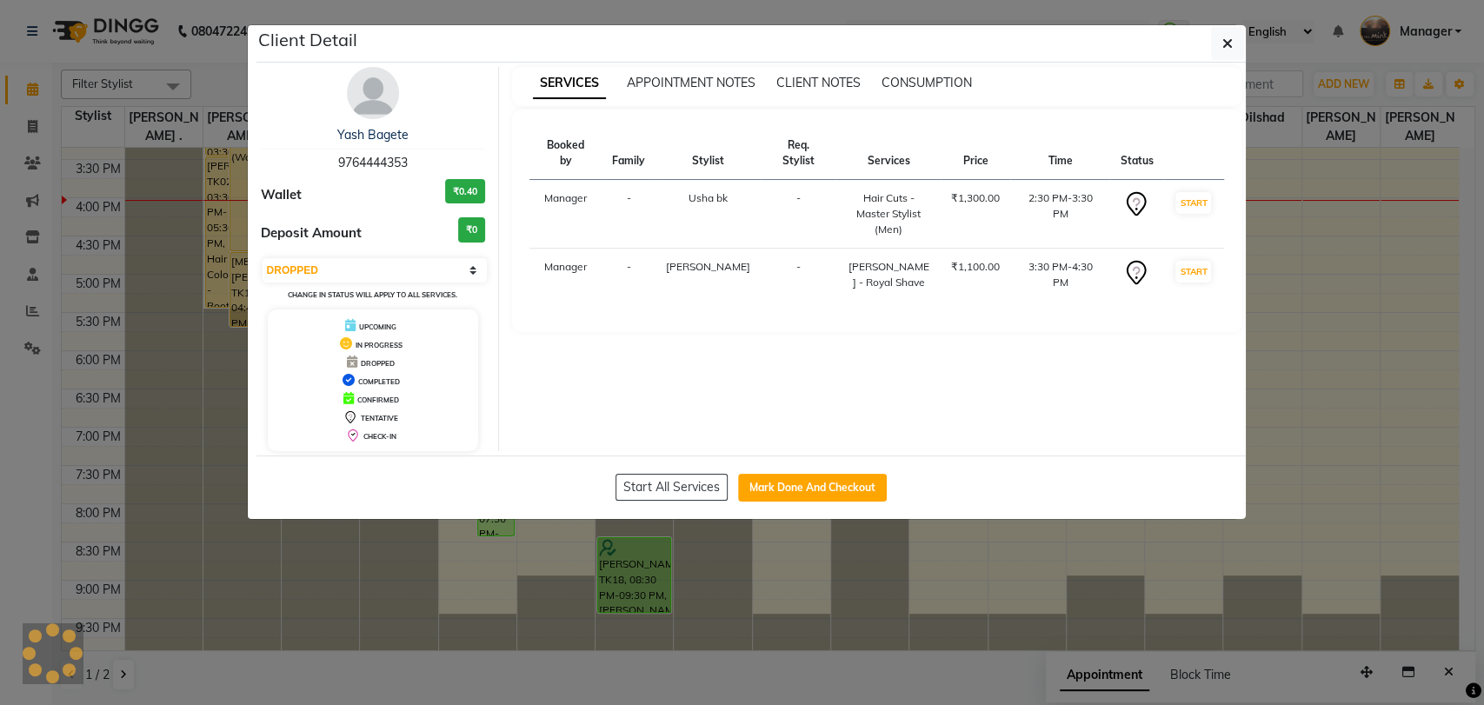
click at [0, 401] on ngb-modal-window "Client Detail Yash Bagete 9764444353 Wallet ₹0.40 Deposit Amount ₹0 Select IN S…" at bounding box center [742, 352] width 1484 height 705
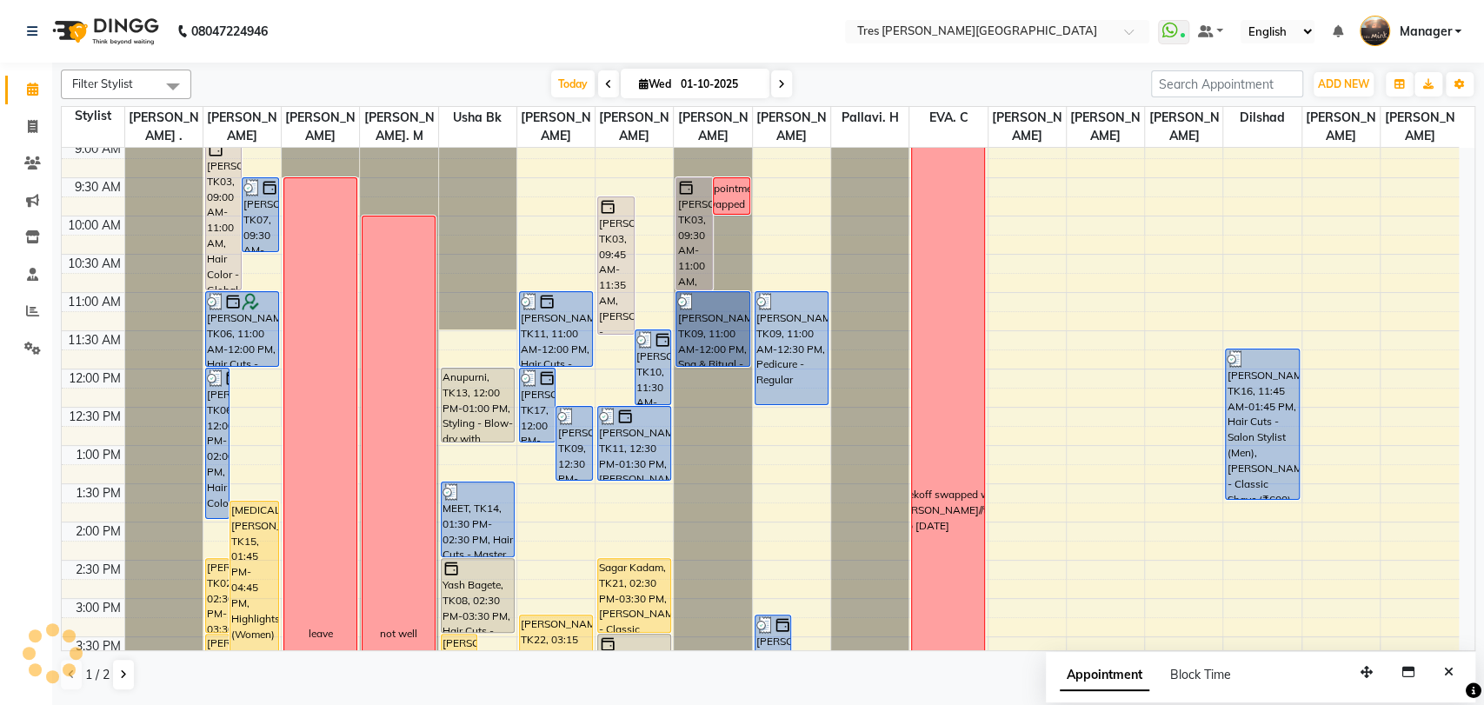
scroll to position [83, 0]
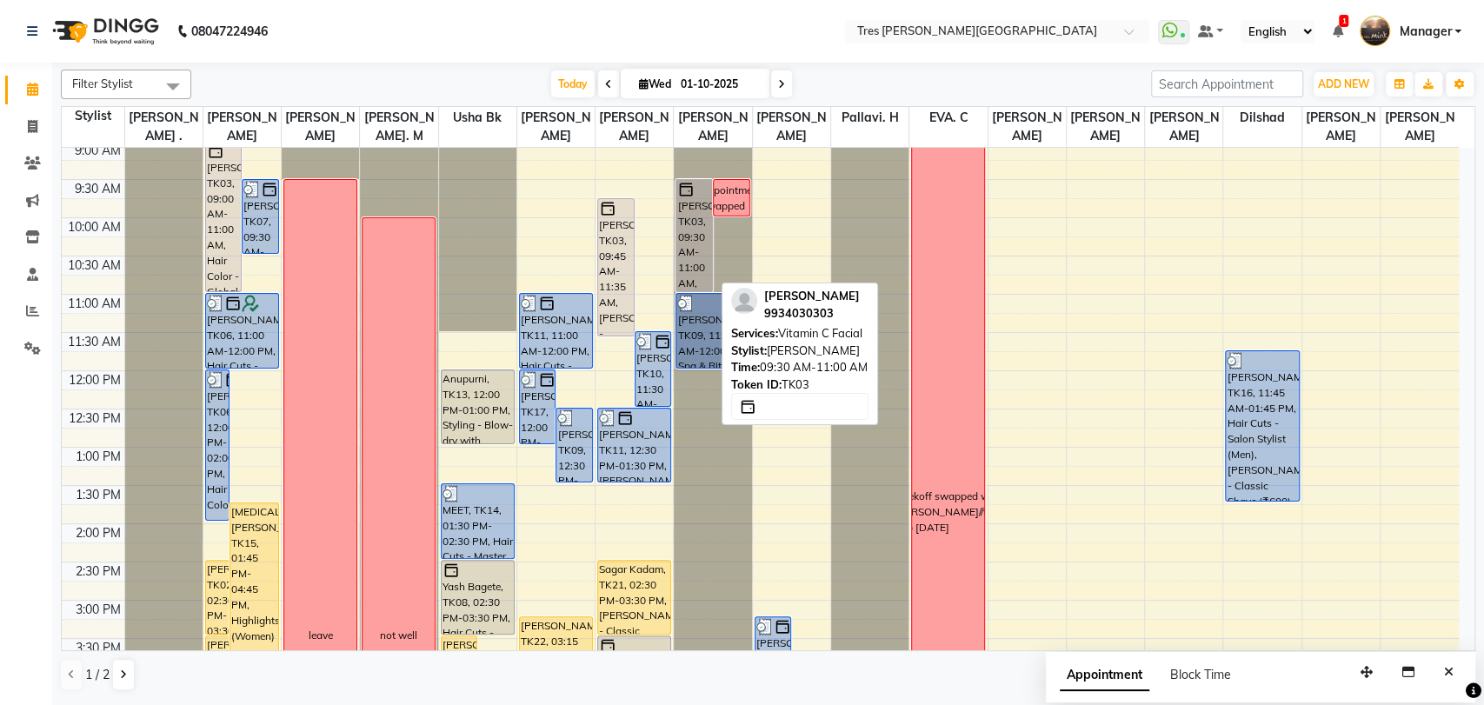
click at [696, 216] on div "[PERSON_NAME], TK03, 09:30 AM-11:00 AM, Vitamin C Facial" at bounding box center [694, 235] width 36 height 111
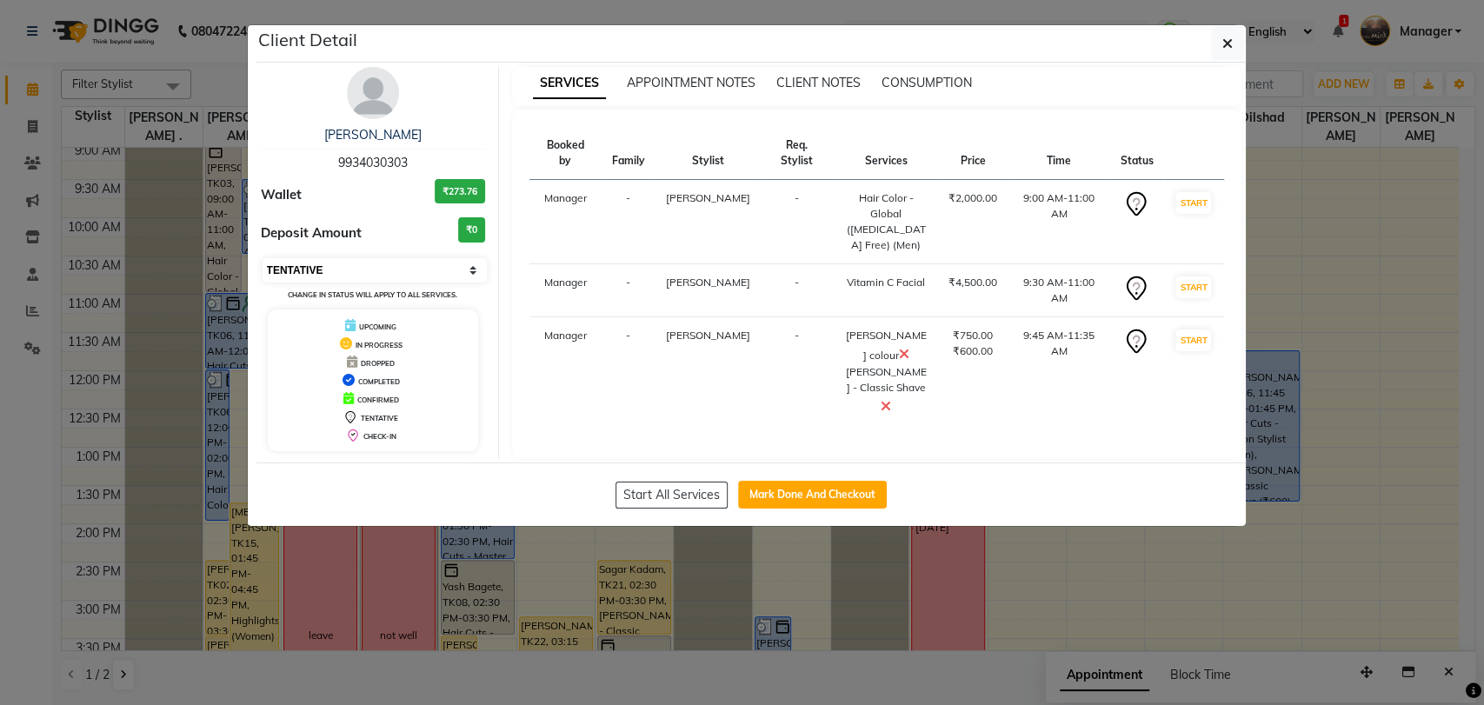
click at [364, 269] on select "Select IN SERVICE CONFIRMED TENTATIVE CHECK IN MARK DONE DROPPED UPCOMING" at bounding box center [375, 270] width 225 height 24
select select "2"
click at [263, 258] on select "Select IN SERVICE CONFIRMED TENTATIVE CHECK IN MARK DONE DROPPED UPCOMING" at bounding box center [375, 270] width 225 height 24
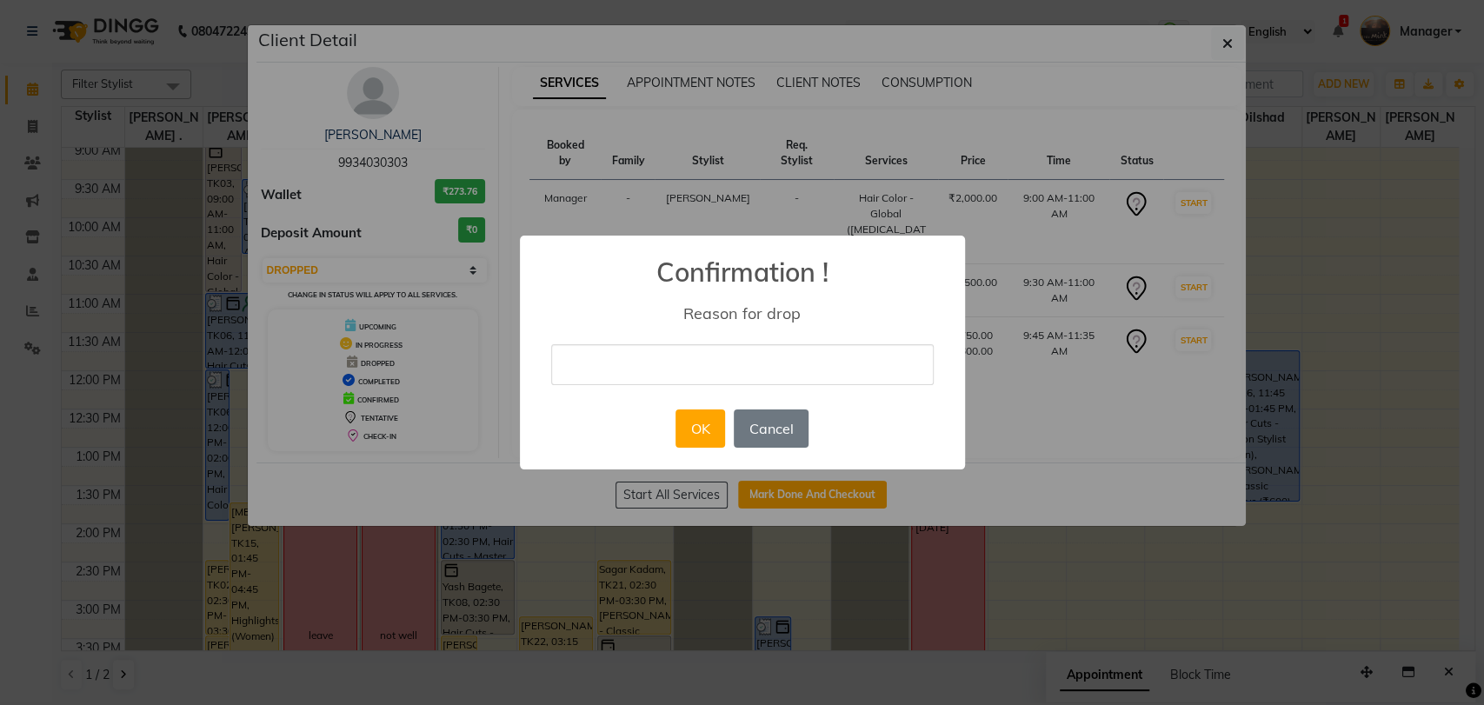
click at [623, 362] on input "text" at bounding box center [742, 364] width 382 height 41
type input "emergency"
click at [701, 426] on button "OK" at bounding box center [700, 428] width 50 height 38
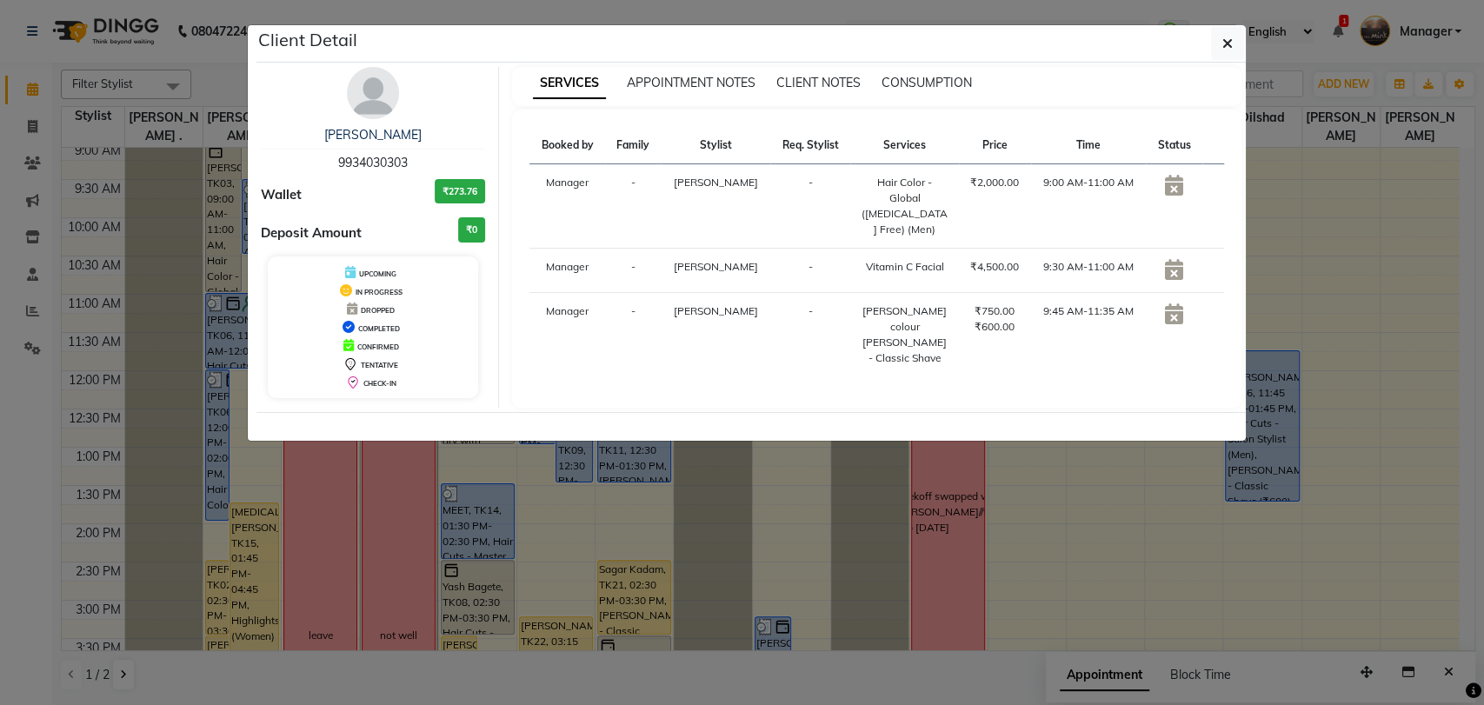
click at [0, 489] on ngb-modal-window "Client Detail Pooja Anand 9934030303 Wallet ₹273.76 Deposit Amount ₹0 UPCOMING …" at bounding box center [742, 352] width 1484 height 705
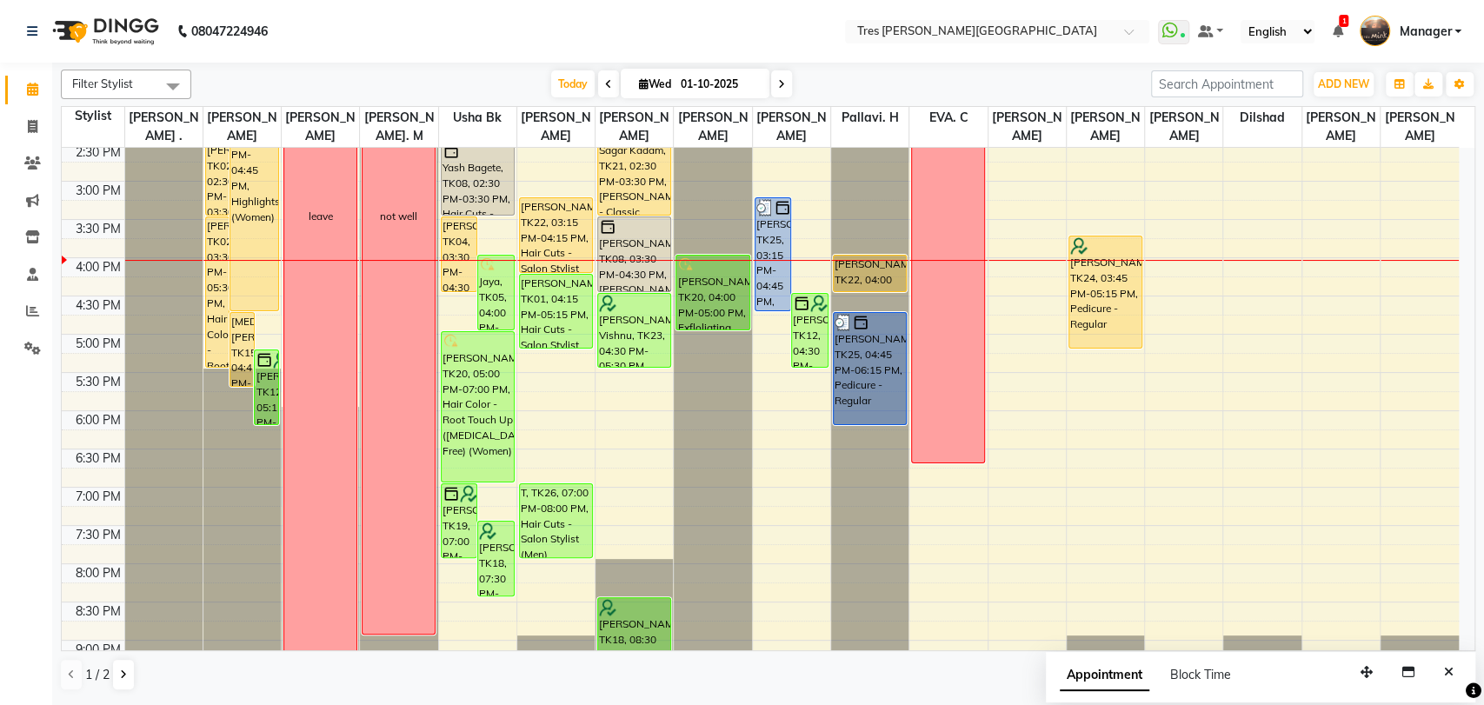
scroll to position [515, 0]
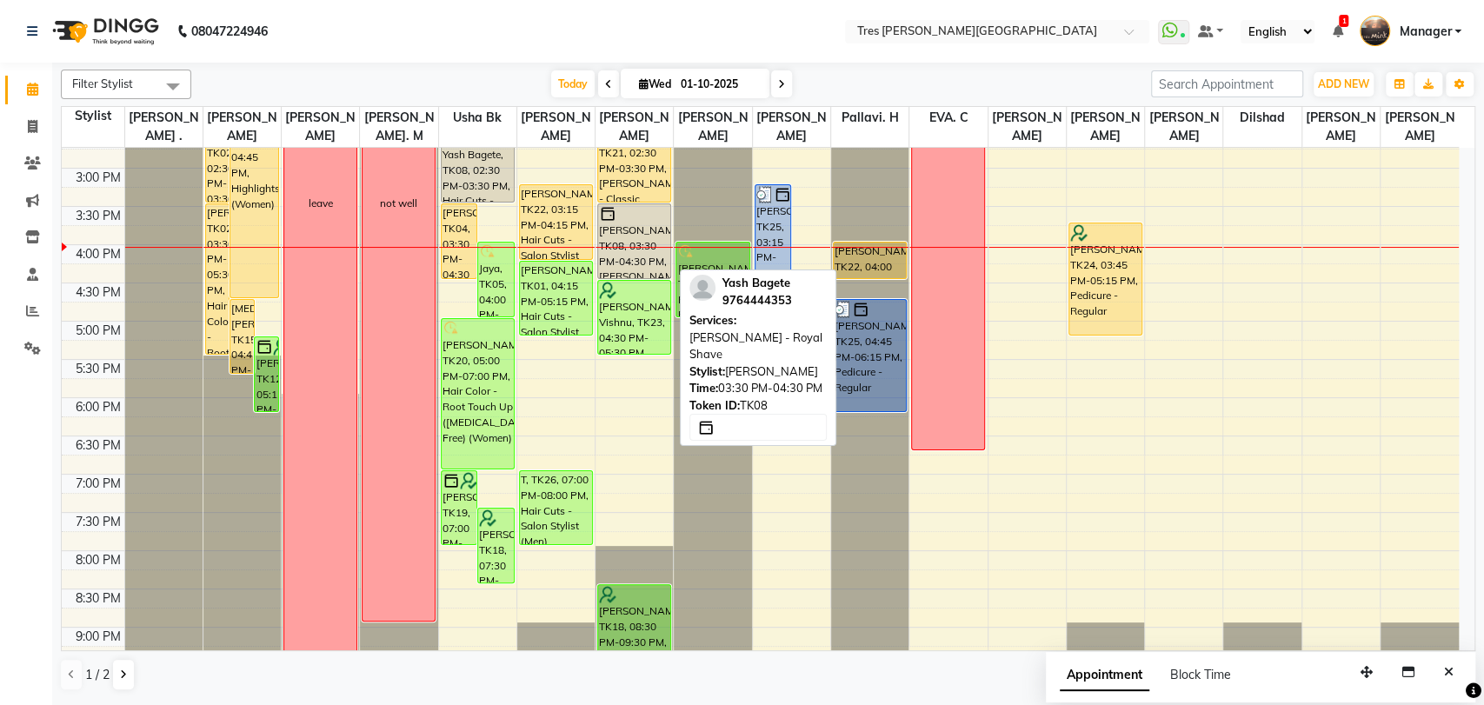
click at [630, 231] on div "[PERSON_NAME], TK08, 03:30 PM-04:30 PM, [PERSON_NAME] - Royal Shave" at bounding box center [634, 241] width 72 height 74
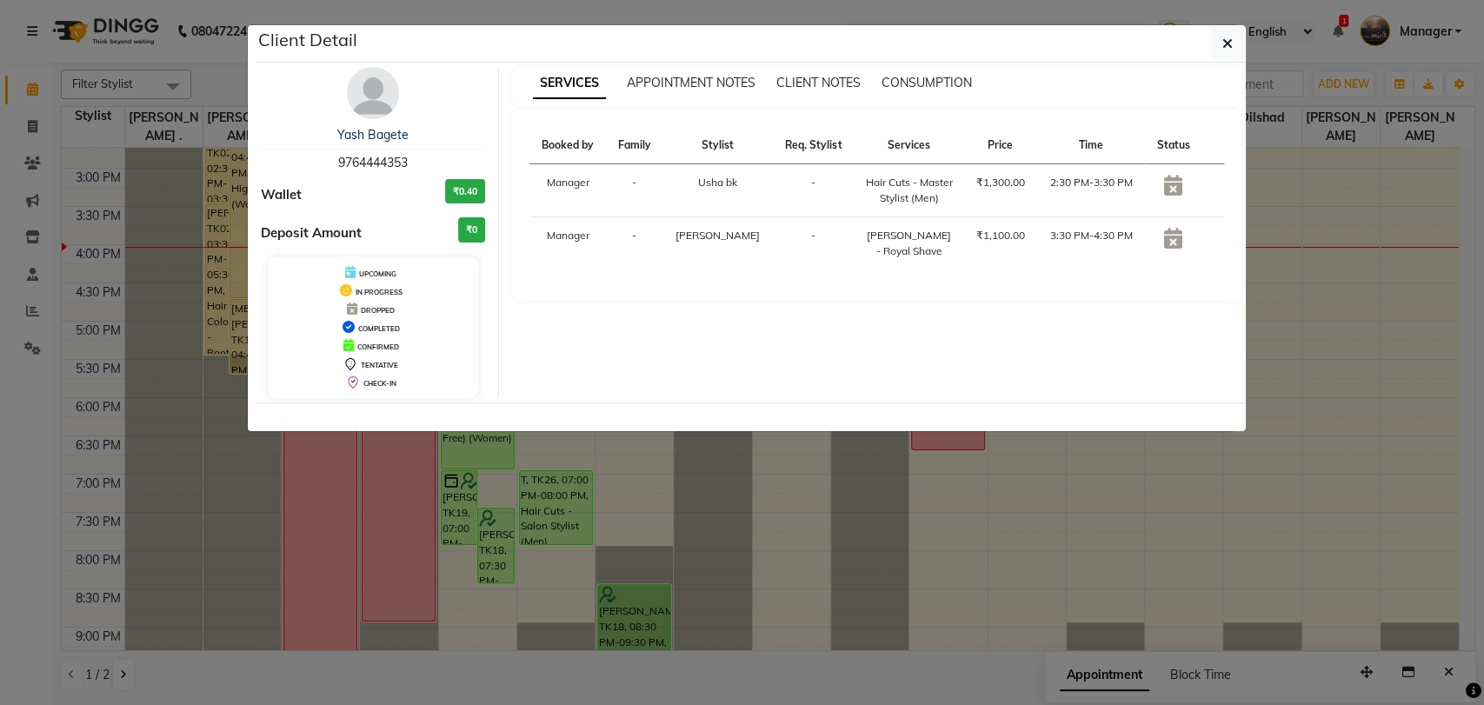
click at [0, 459] on ngb-modal-window "Client Detail Yash Bagete 9764444353 Wallet ₹0.40 Deposit Amount ₹0 UPCOMING IN…" at bounding box center [742, 352] width 1484 height 705
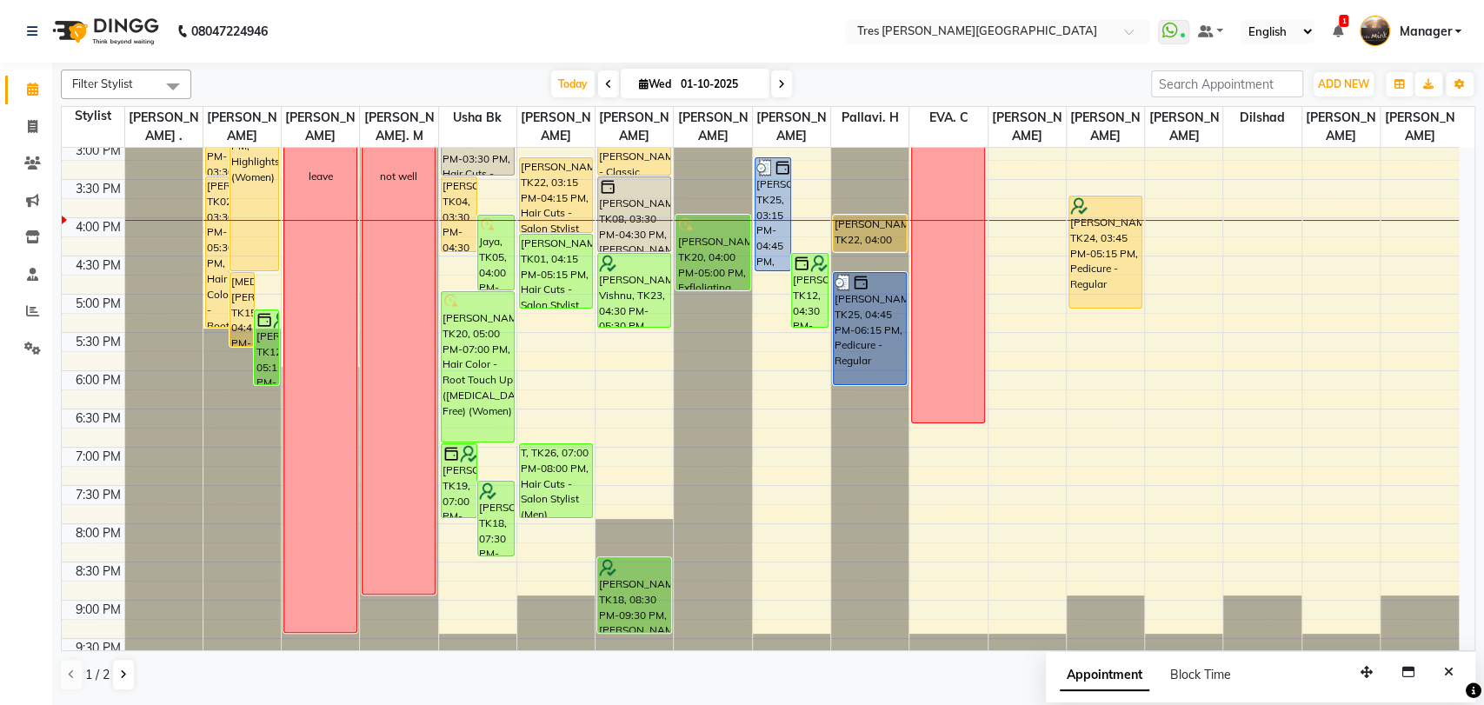
scroll to position [541, 0]
click at [606, 85] on icon at bounding box center [608, 84] width 7 height 10
type input "[DATE]"
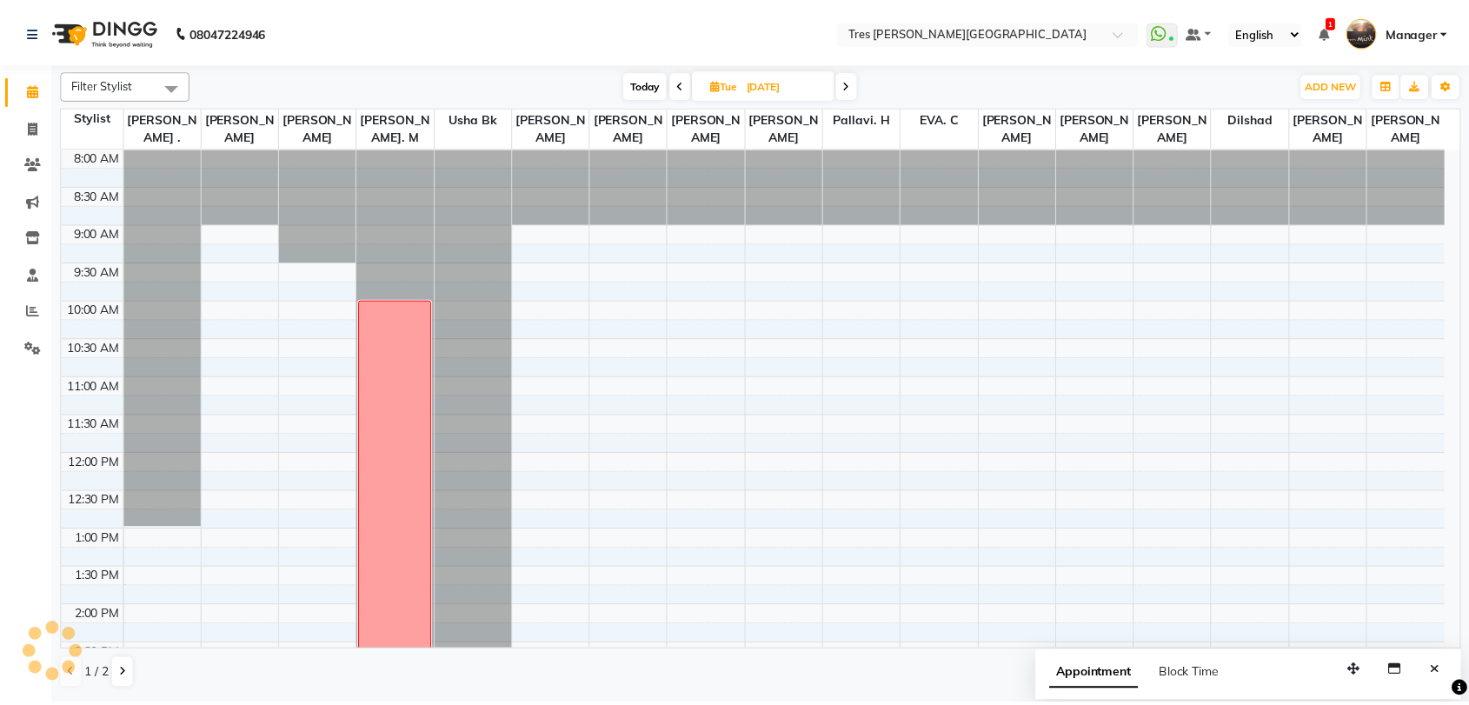
scroll to position [562, 0]
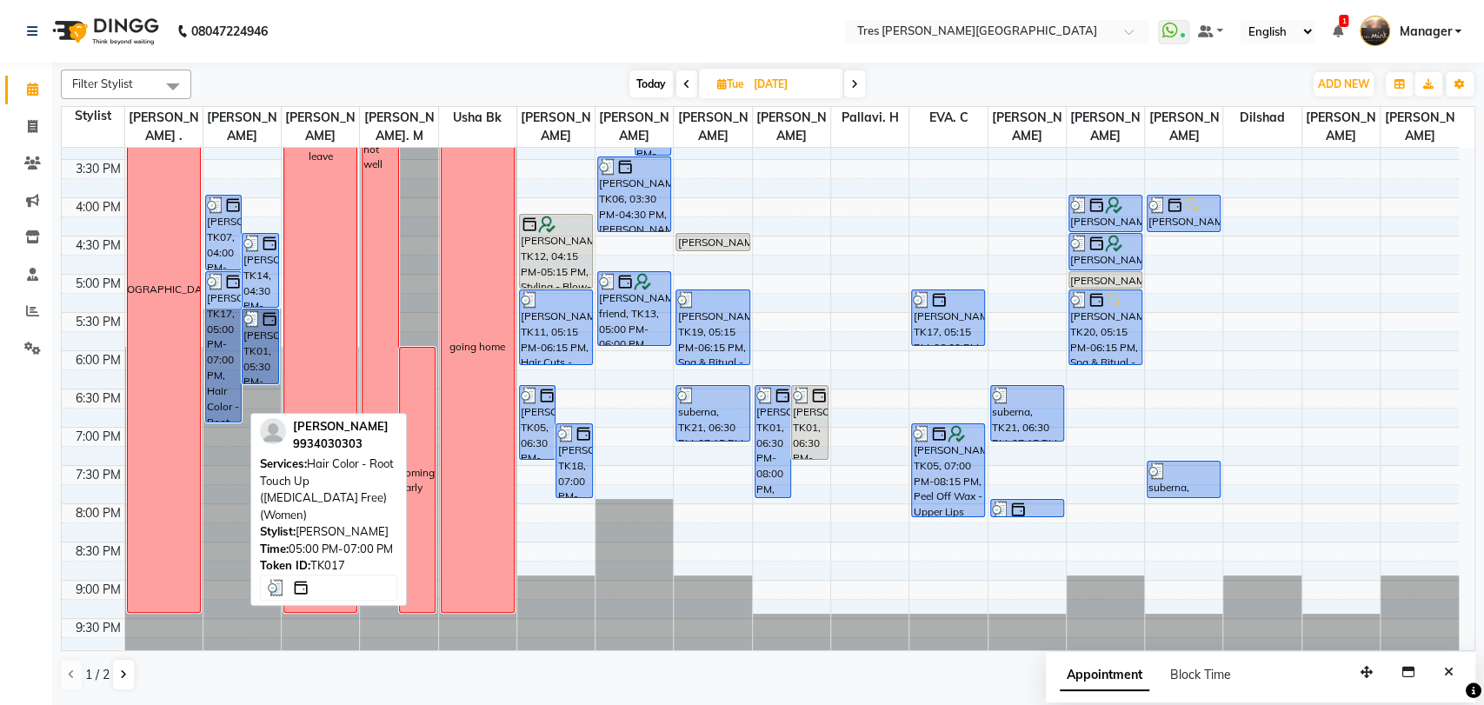
click at [216, 370] on div "[PERSON_NAME], TK17, 05:00 PM-07:00 PM, Hair Color - Root Touch Up ([MEDICAL_DA…" at bounding box center [224, 347] width 36 height 150
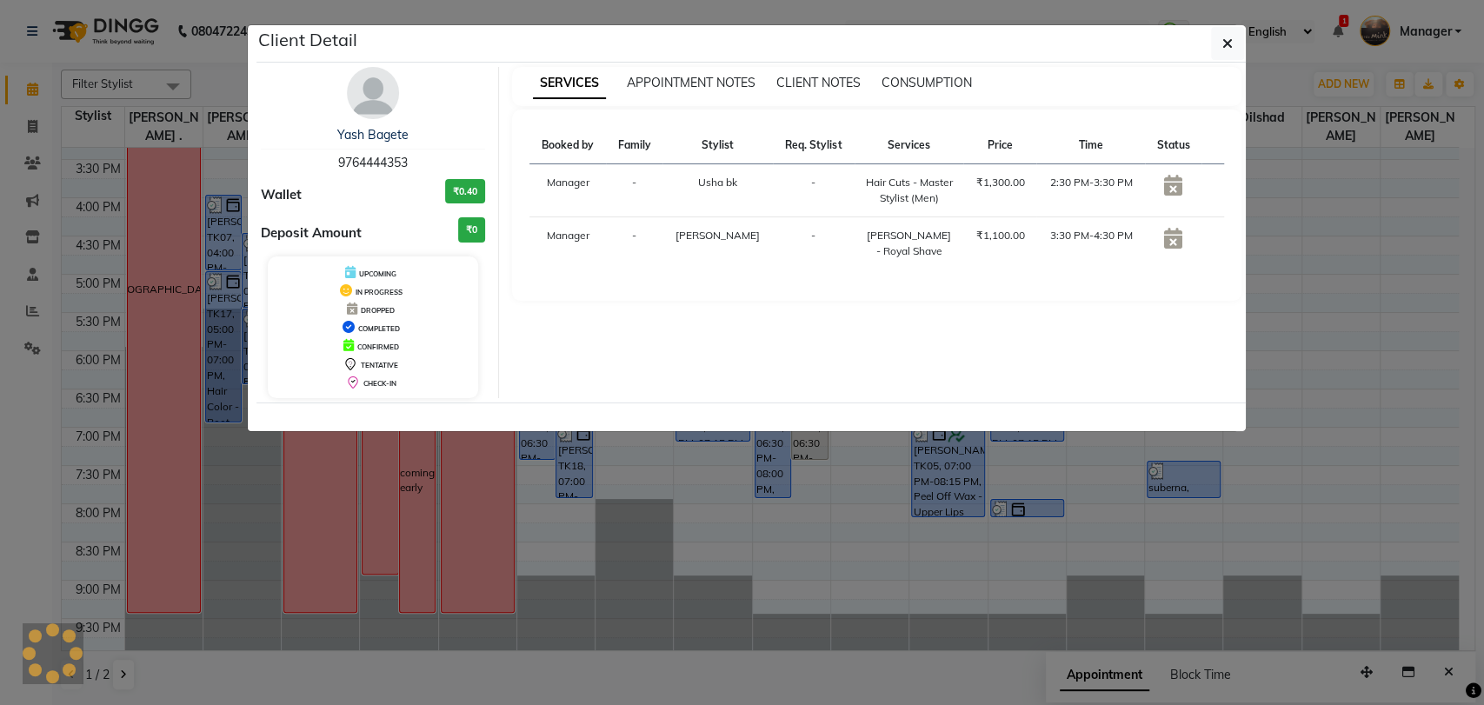
select select "3"
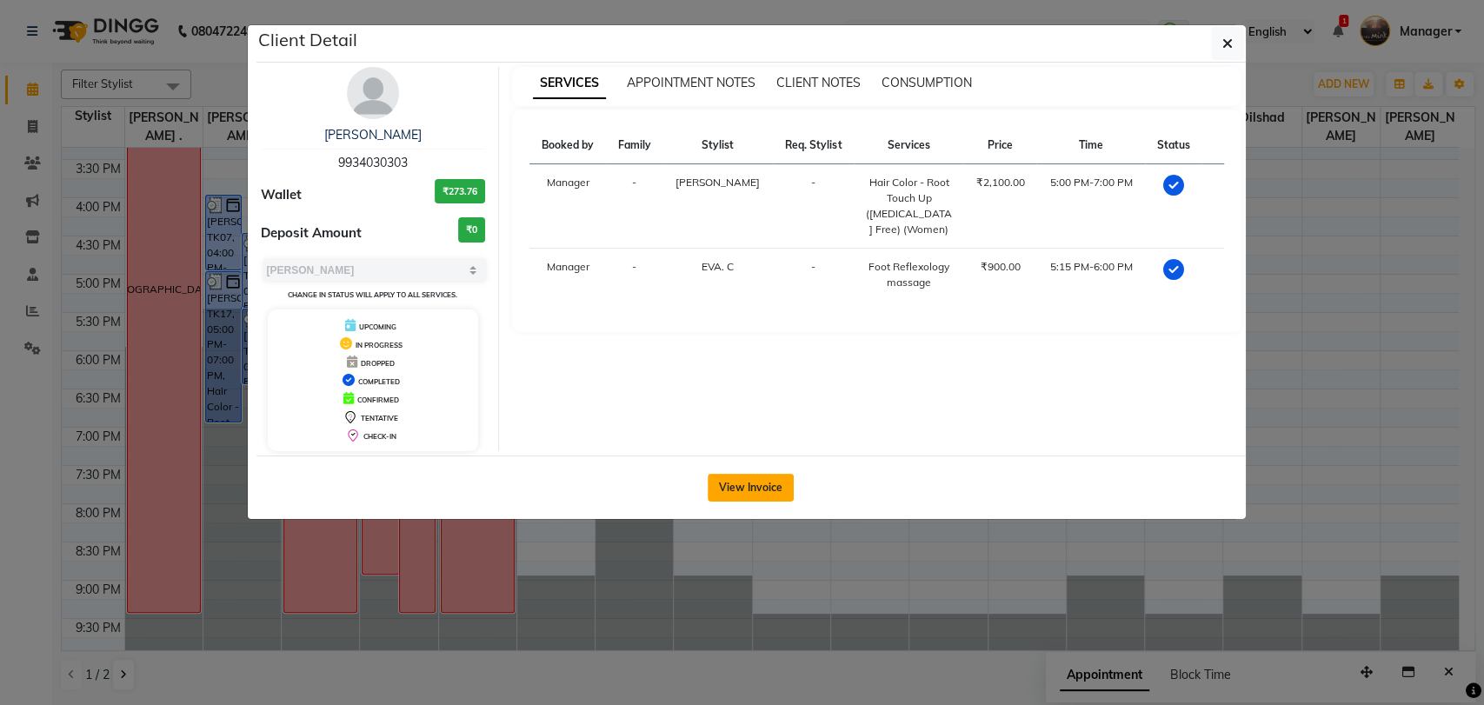
click at [752, 485] on button "View Invoice" at bounding box center [751, 488] width 86 height 28
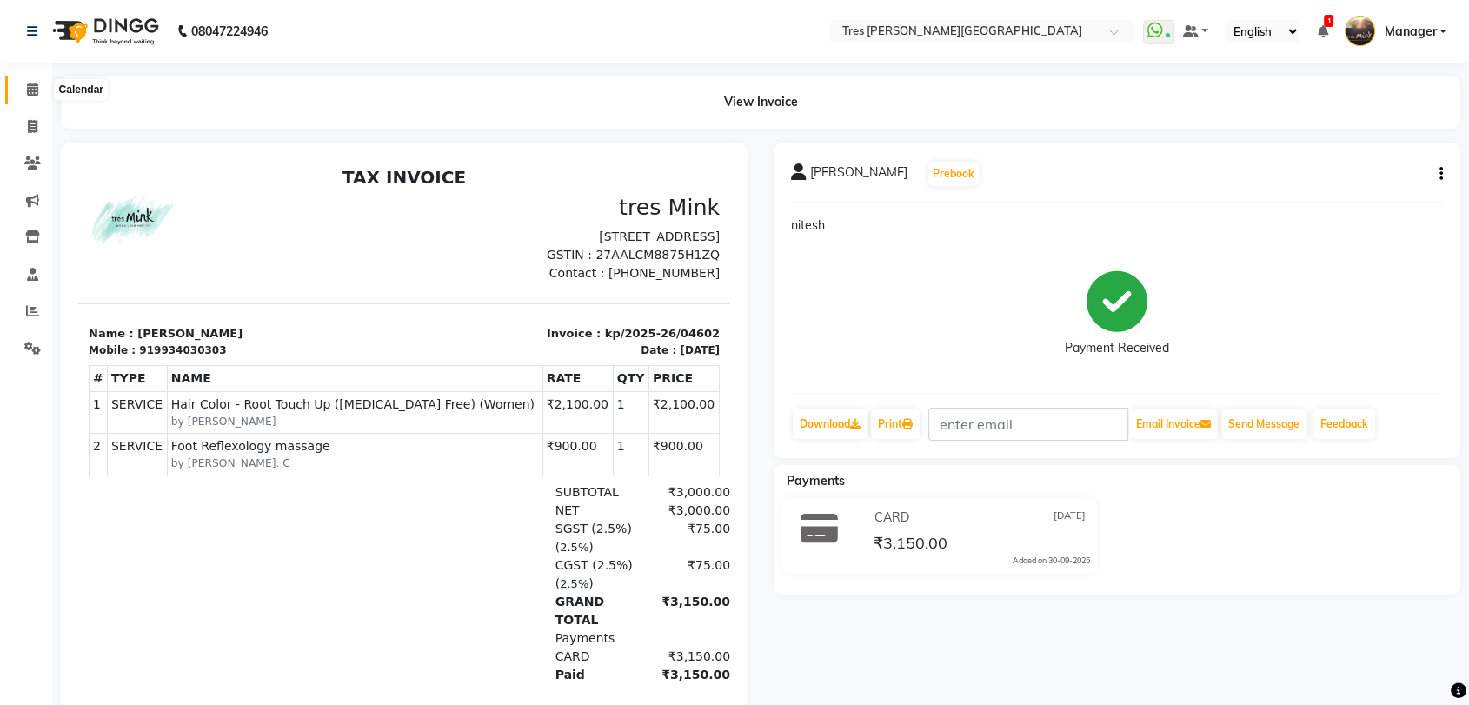
click at [35, 88] on icon at bounding box center [32, 89] width 11 height 13
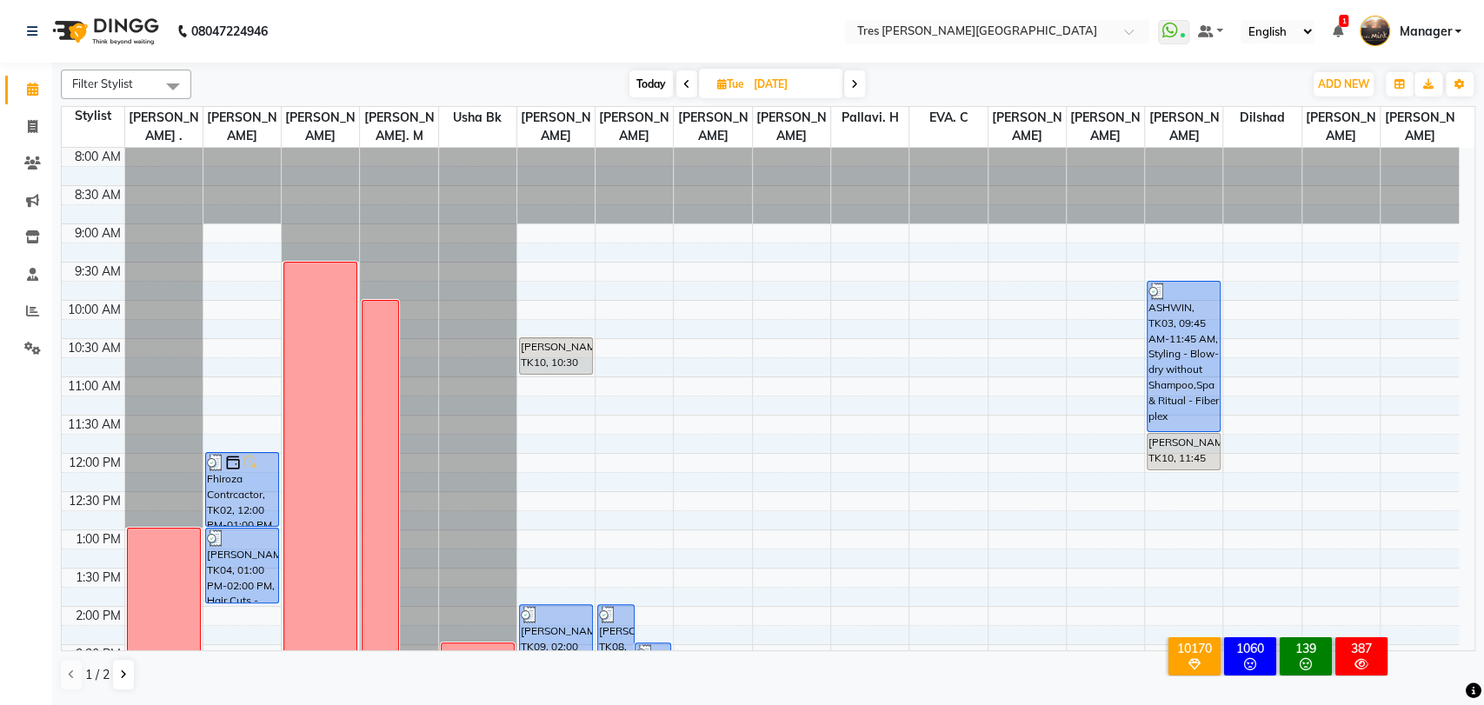
scroll to position [529, 0]
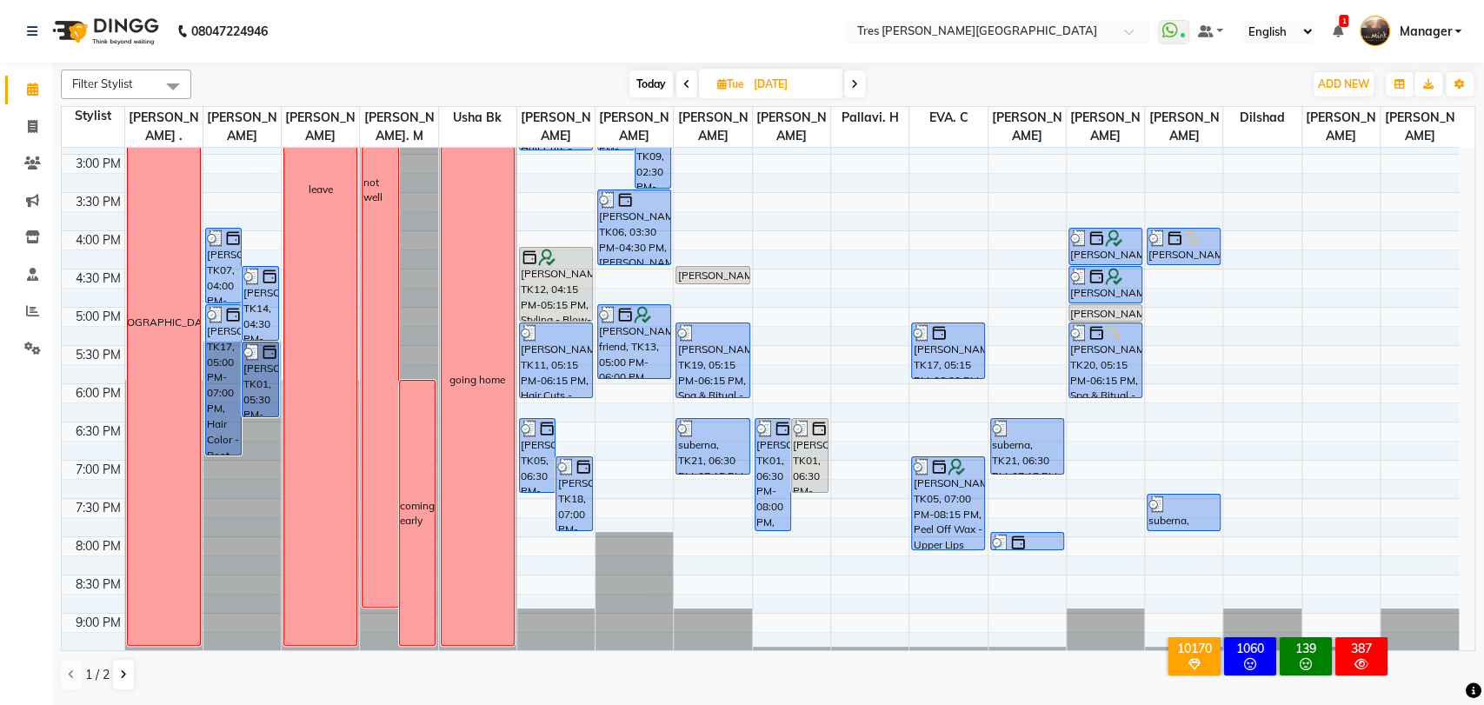
click at [642, 71] on span "Today" at bounding box center [650, 83] width 43 height 27
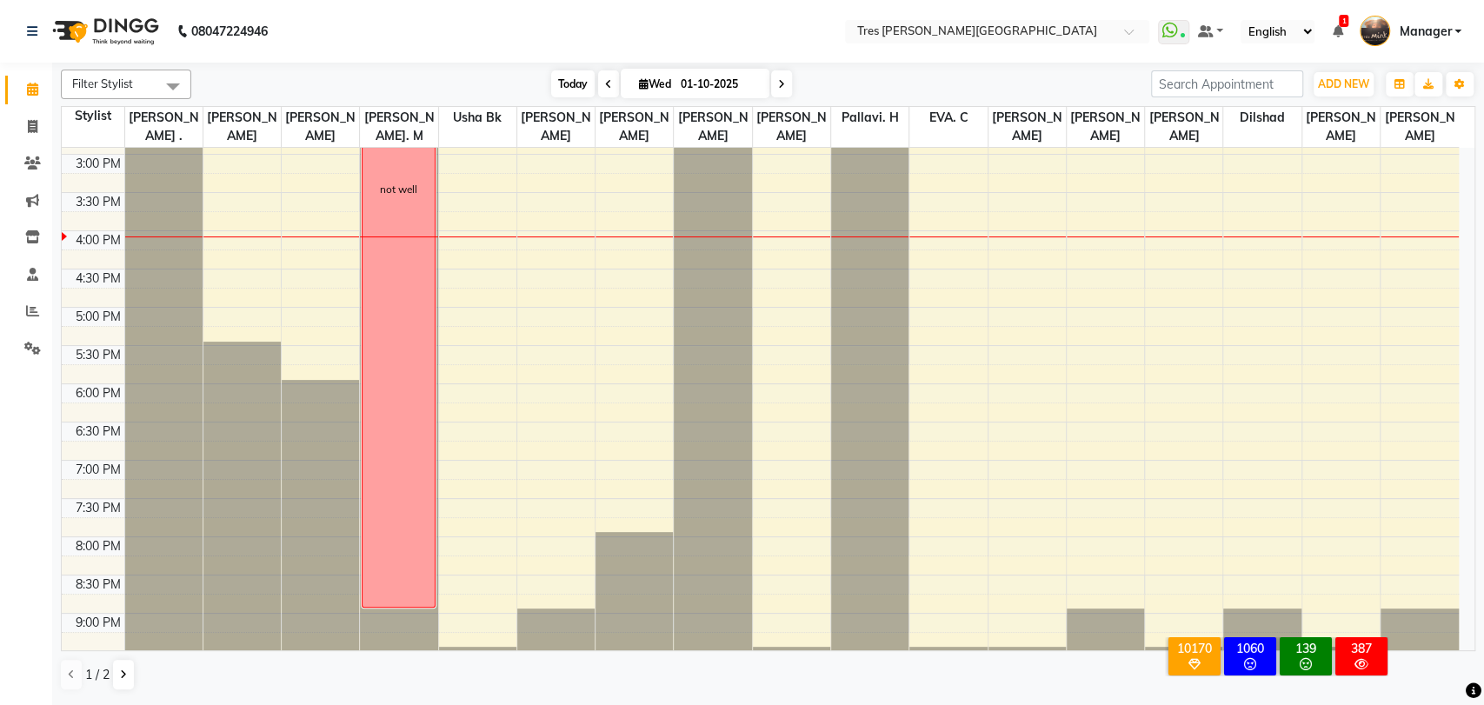
scroll to position [562, 0]
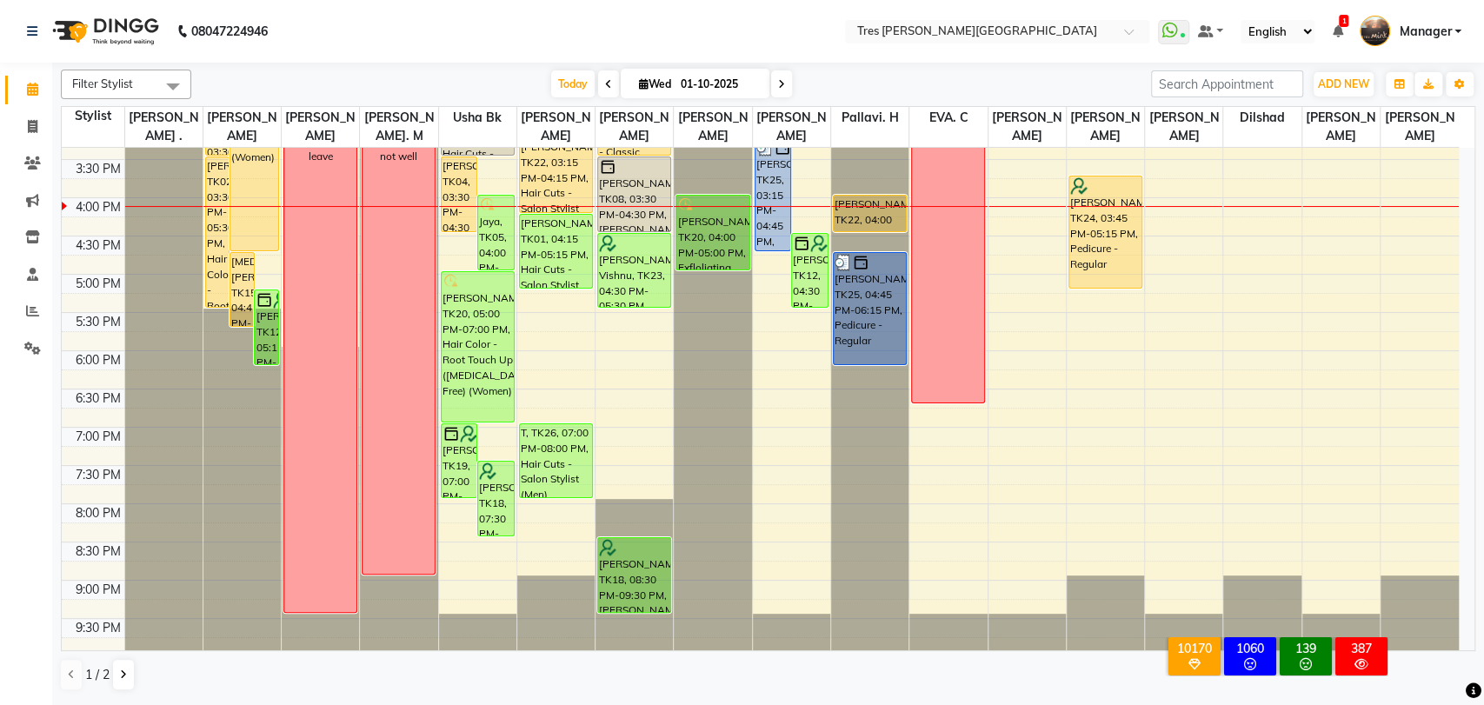
click at [779, 85] on icon at bounding box center [781, 84] width 7 height 10
type input "02-10-2025"
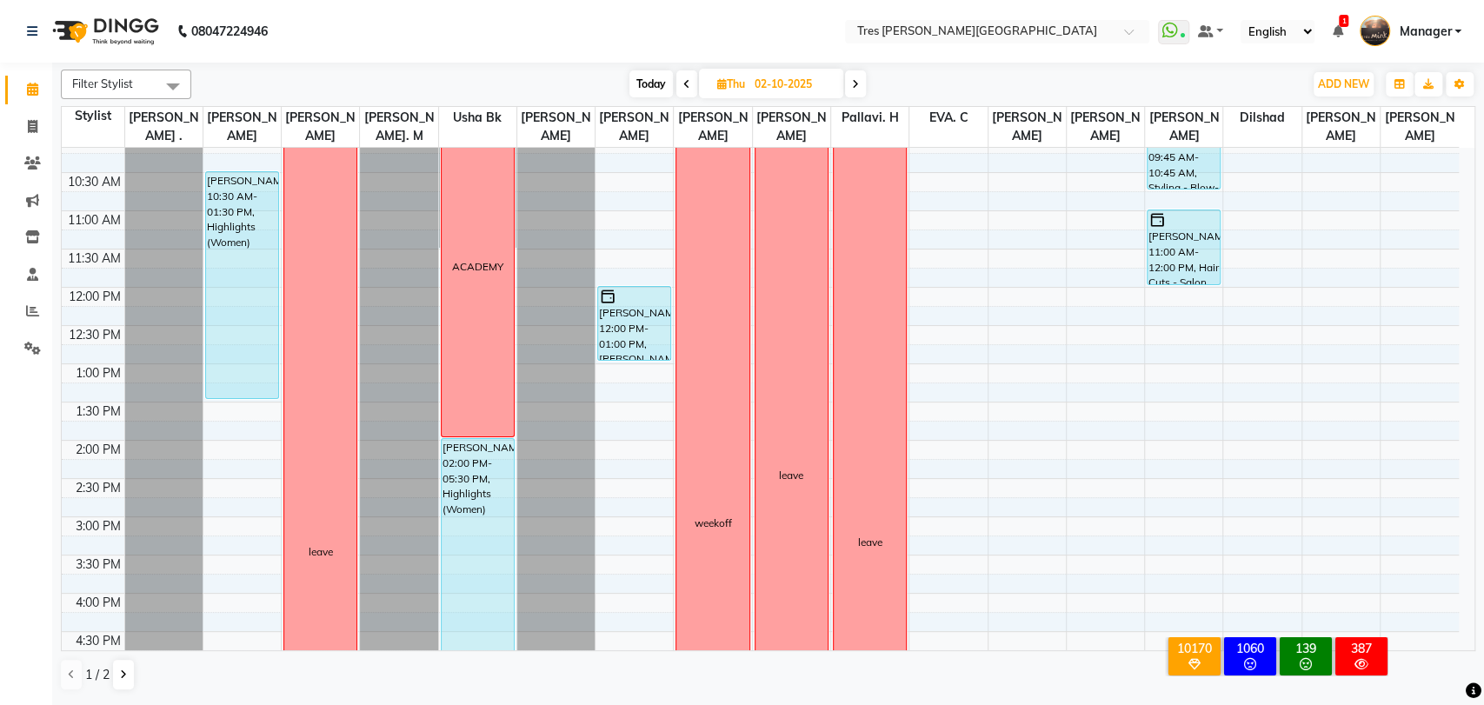
scroll to position [0, 0]
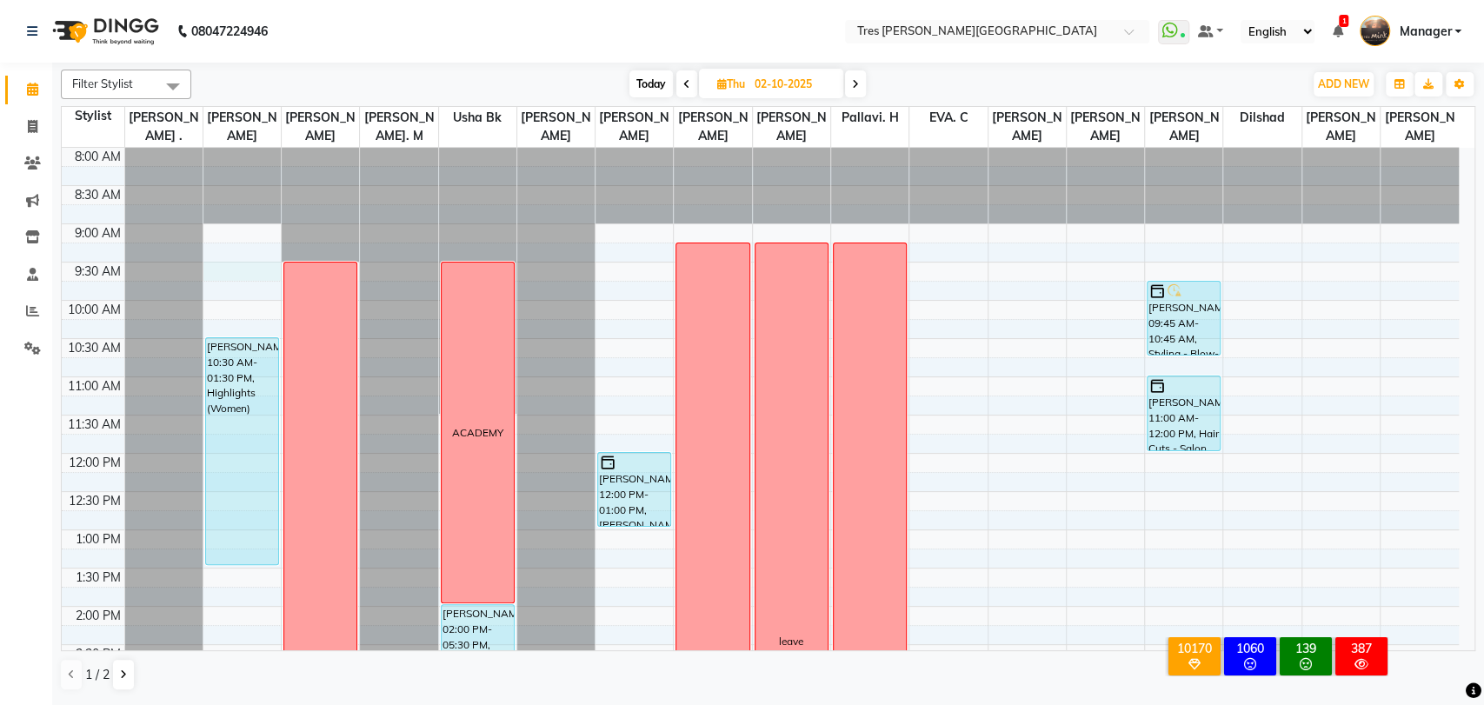
click at [223, 273] on div "8:00 AM 8:30 AM 9:00 AM 9:30 AM 10:00 AM 10:30 AM 11:00 AM 11:30 AM 12:00 PM 12…" at bounding box center [760, 683] width 1397 height 1070
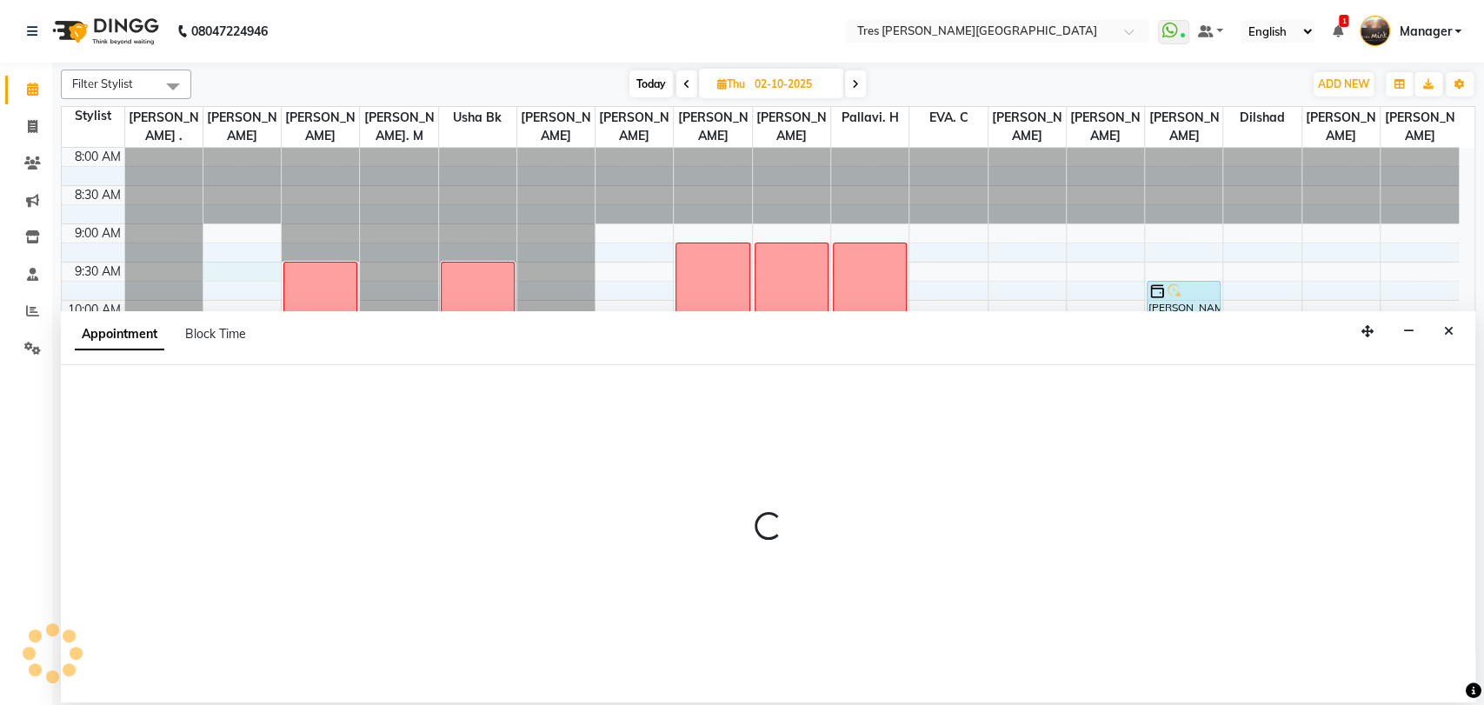
select select "1027"
select select "570"
select select "tentative"
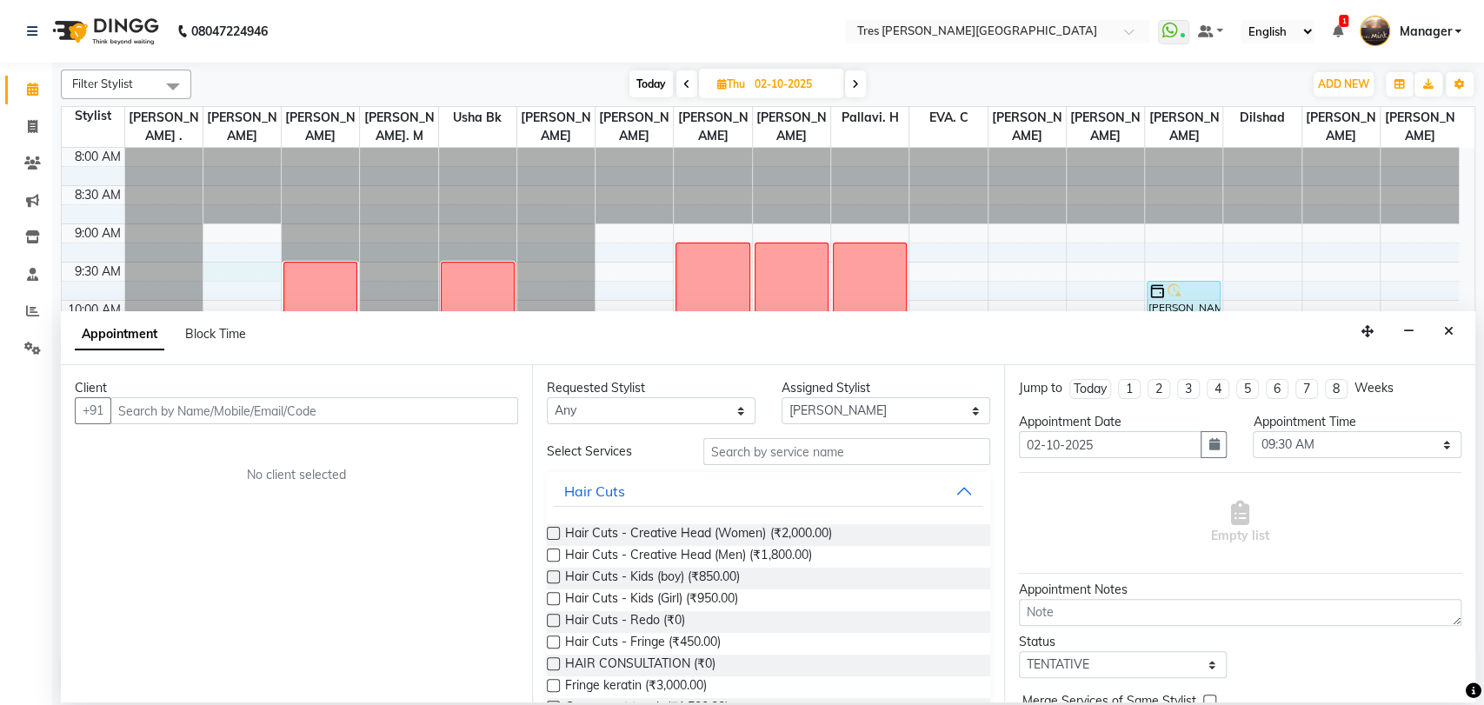
click at [549, 532] on label at bounding box center [553, 533] width 13 height 13
click at [549, 532] on input "checkbox" at bounding box center [552, 534] width 11 height 11
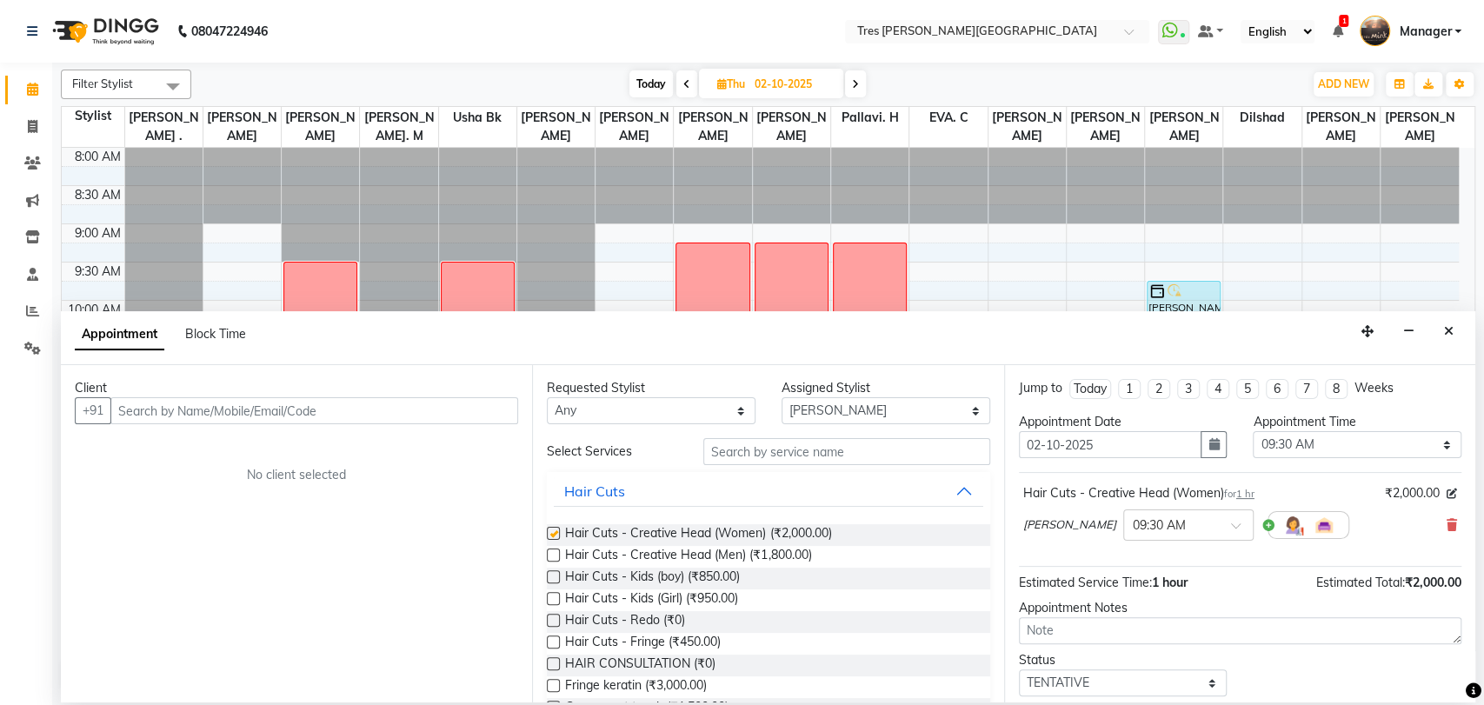
checkbox input "false"
click at [1056, 635] on textarea at bounding box center [1240, 630] width 442 height 27
type textarea "[PERSON_NAME] 1.10 /4.10"
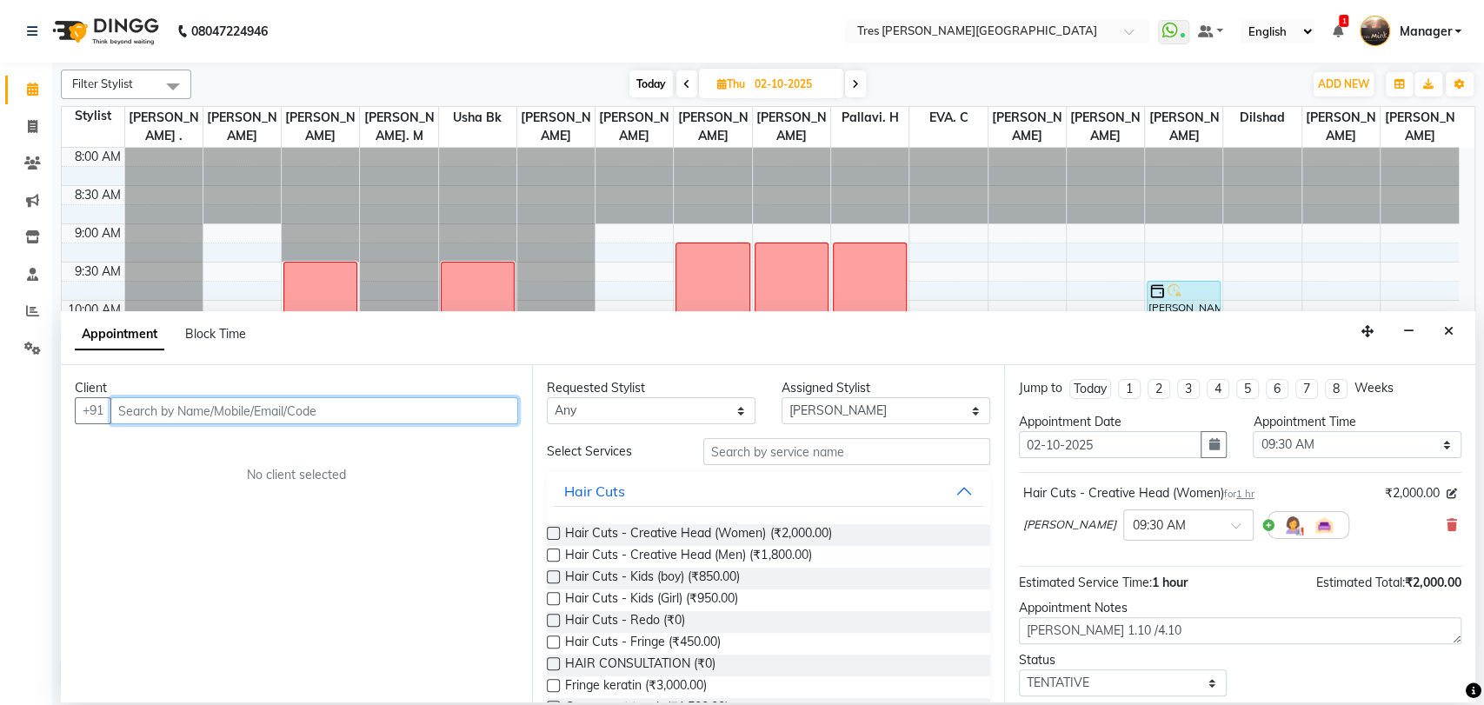
click at [190, 417] on input "text" at bounding box center [314, 410] width 408 height 27
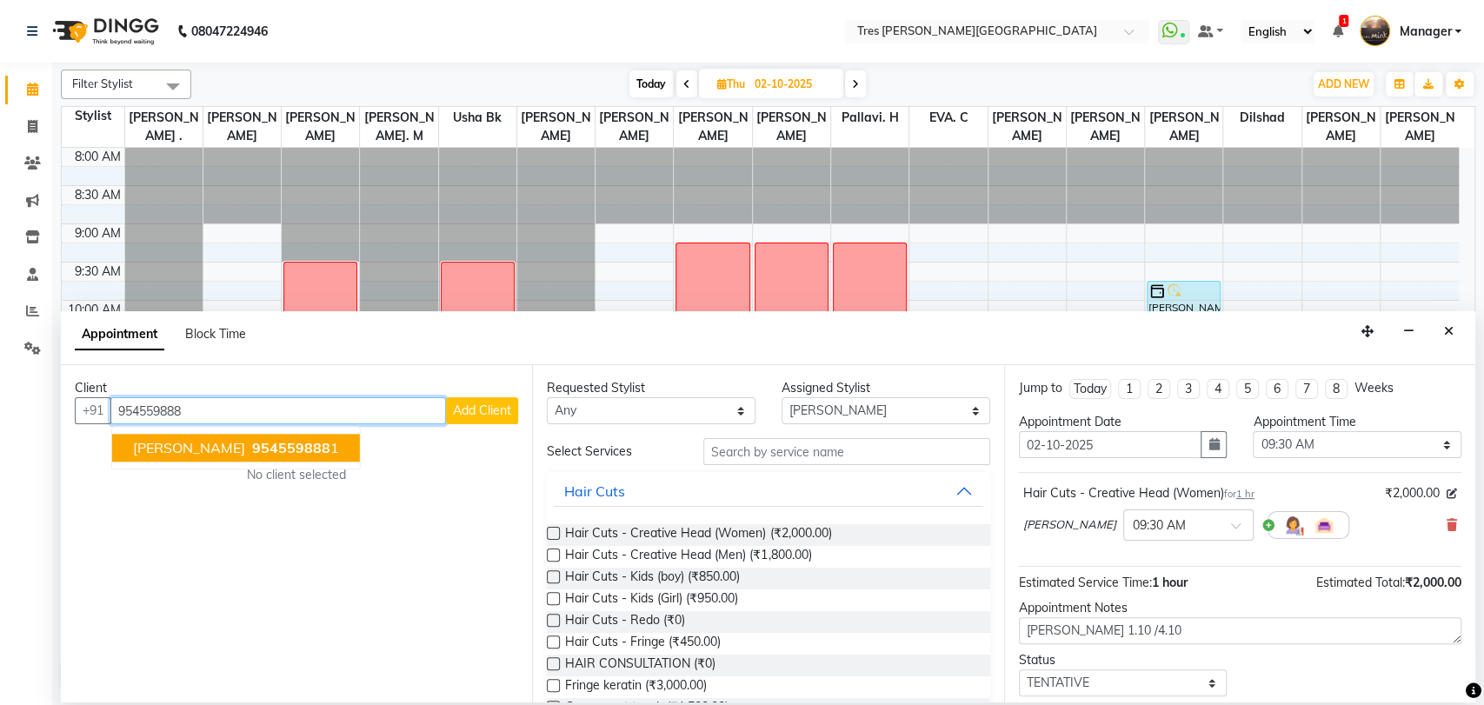
click at [195, 451] on span "[PERSON_NAME]" at bounding box center [189, 447] width 112 height 17
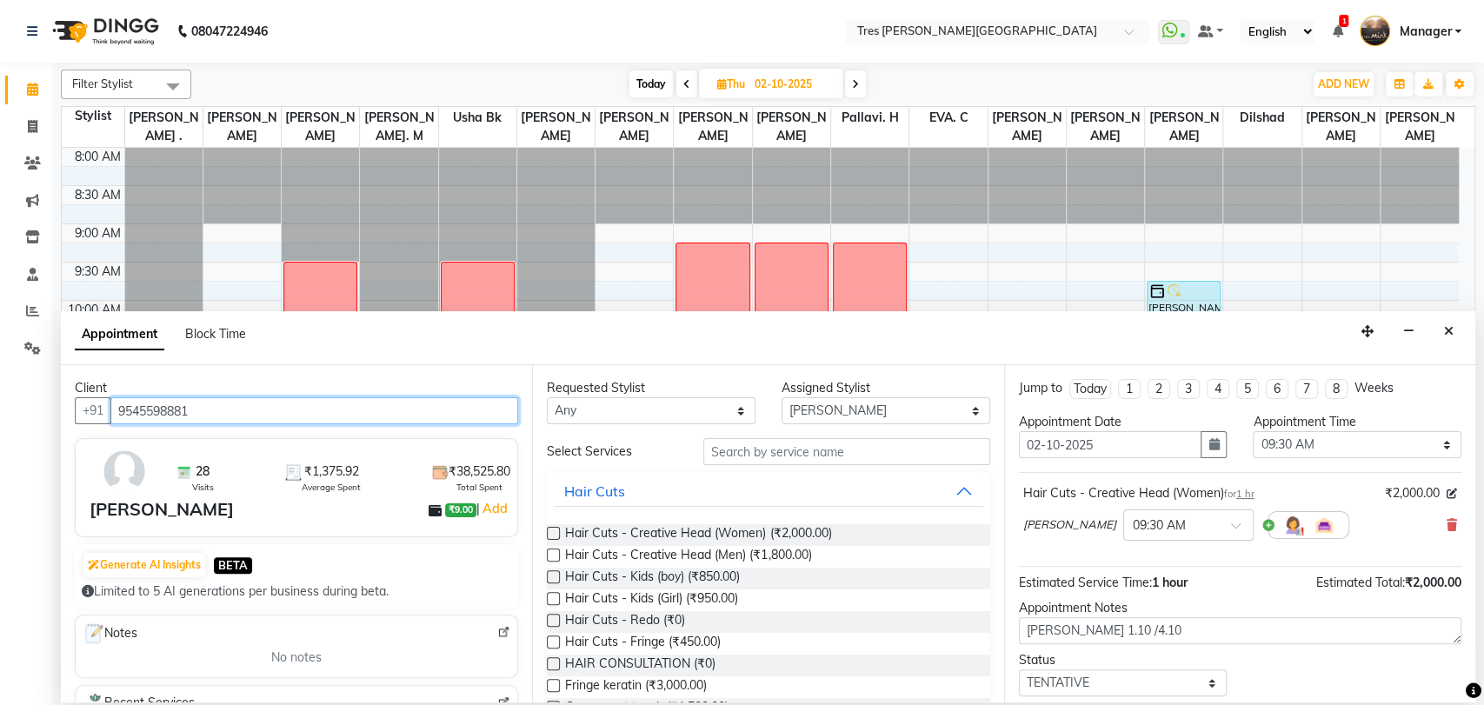
type input "9545598881"
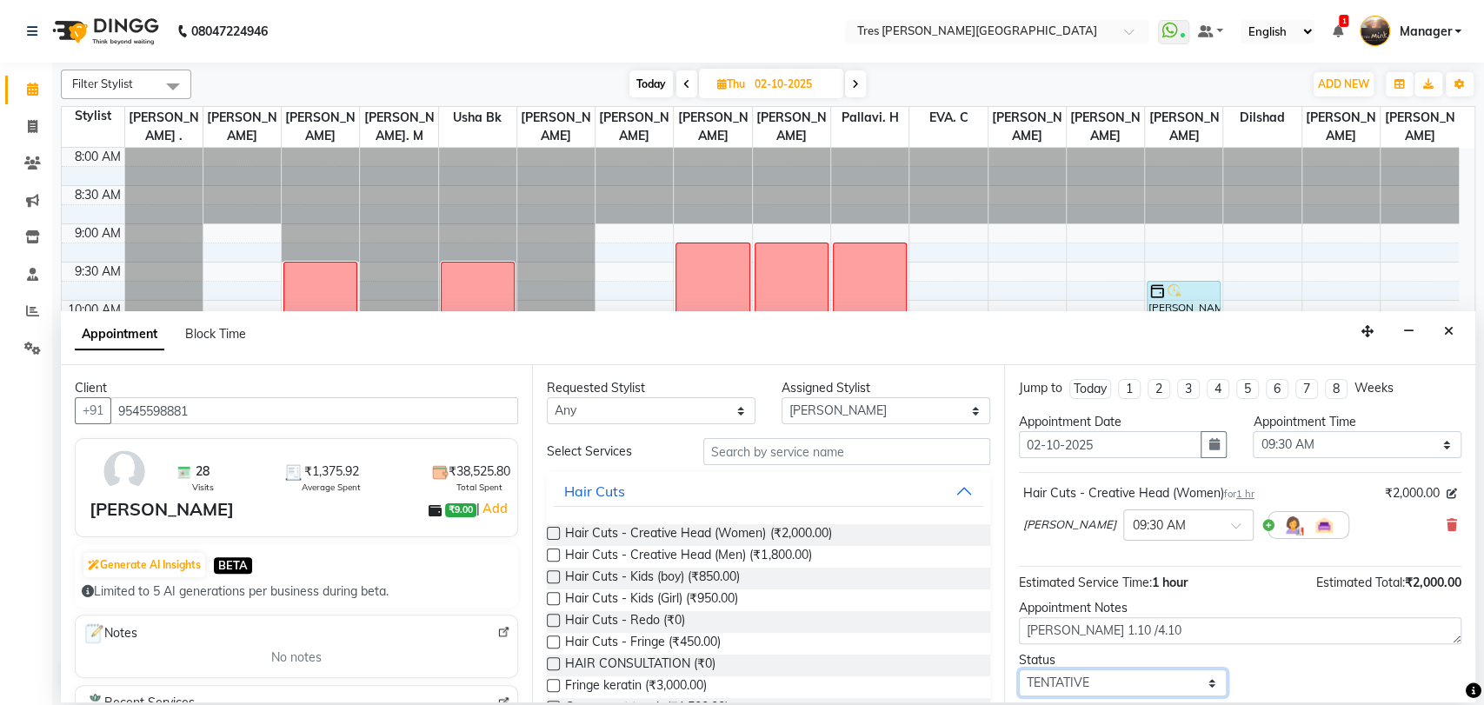
click at [1089, 685] on select "Select TENTATIVE CONFIRM UPCOMING" at bounding box center [1123, 682] width 209 height 27
select select "upcoming"
click at [1019, 669] on select "Select TENTATIVE CONFIRM UPCOMING" at bounding box center [1123, 682] width 209 height 27
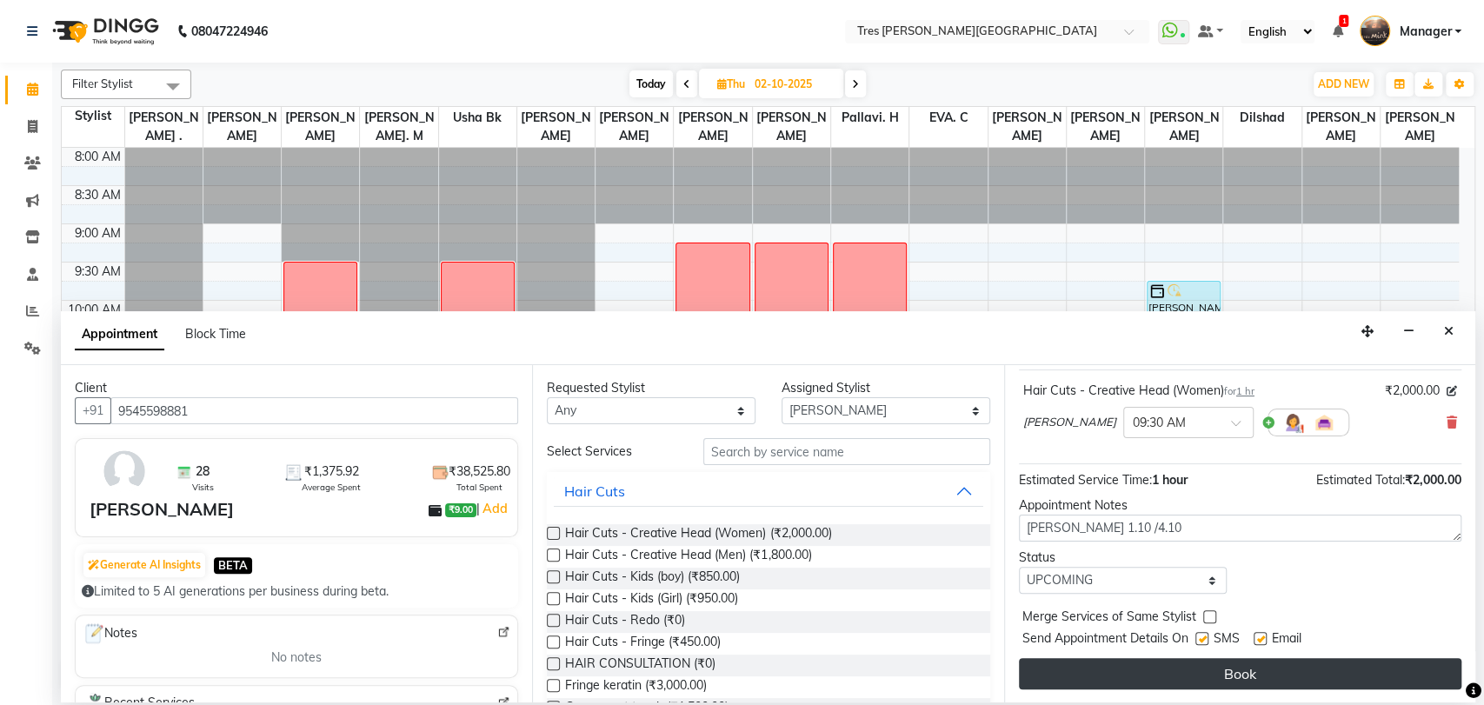
click at [1100, 668] on button "Book" at bounding box center [1240, 673] width 442 height 31
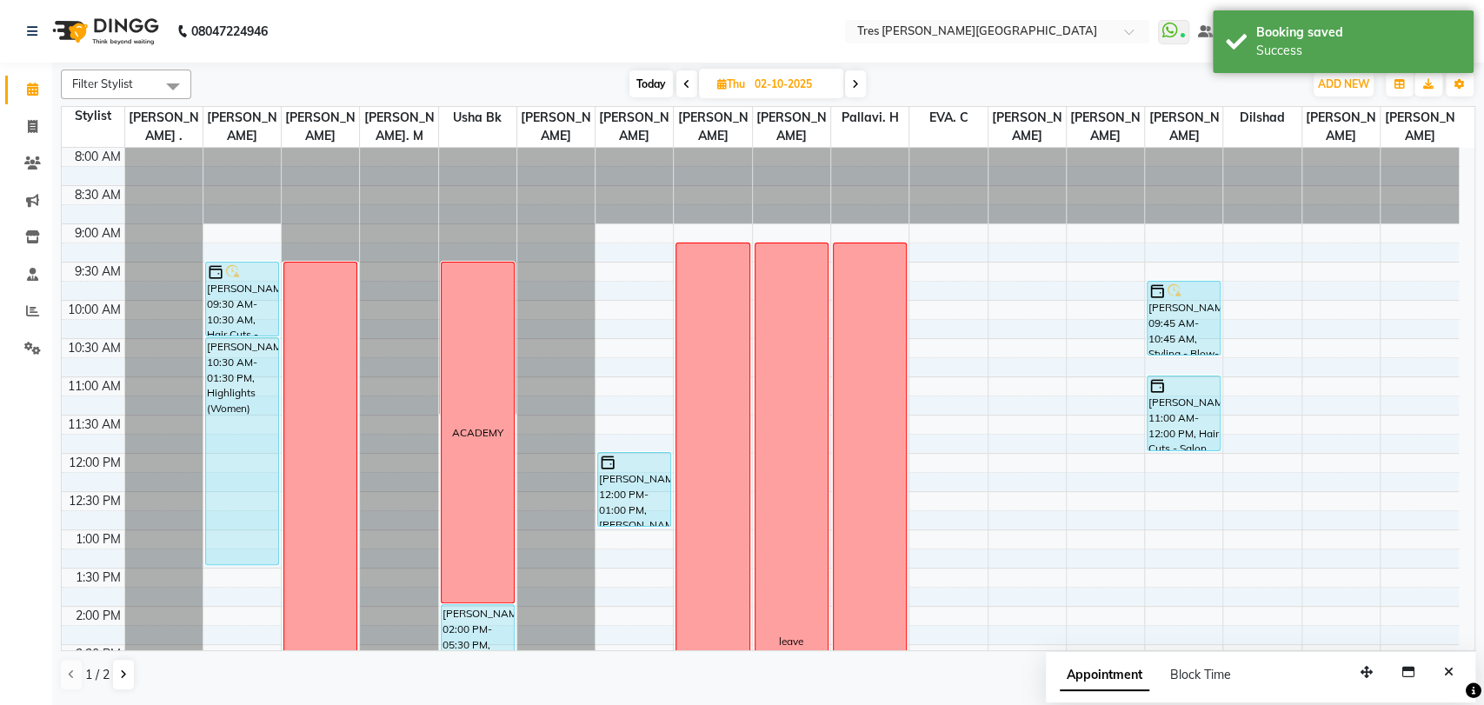
click at [644, 70] on span "Today" at bounding box center [650, 83] width 43 height 27
type input "01-10-2025"
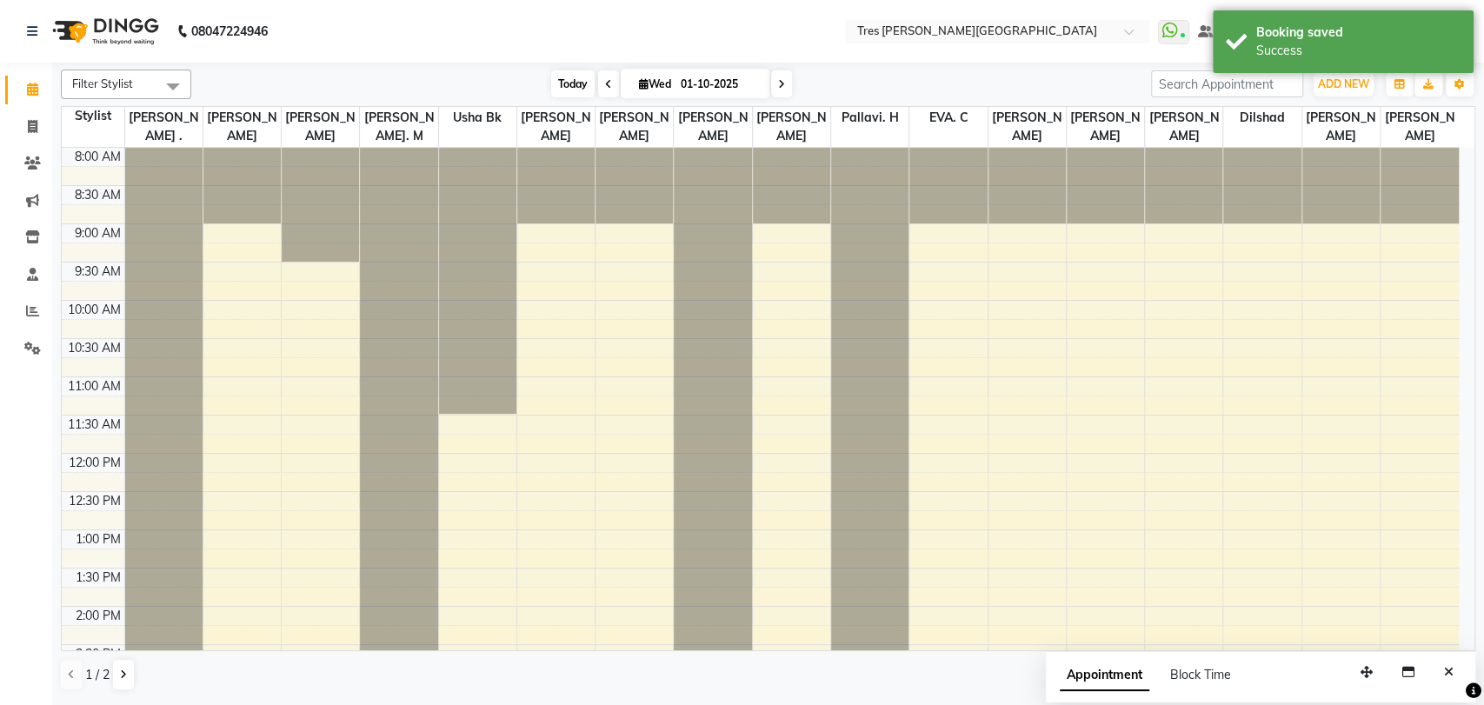
scroll to position [562, 0]
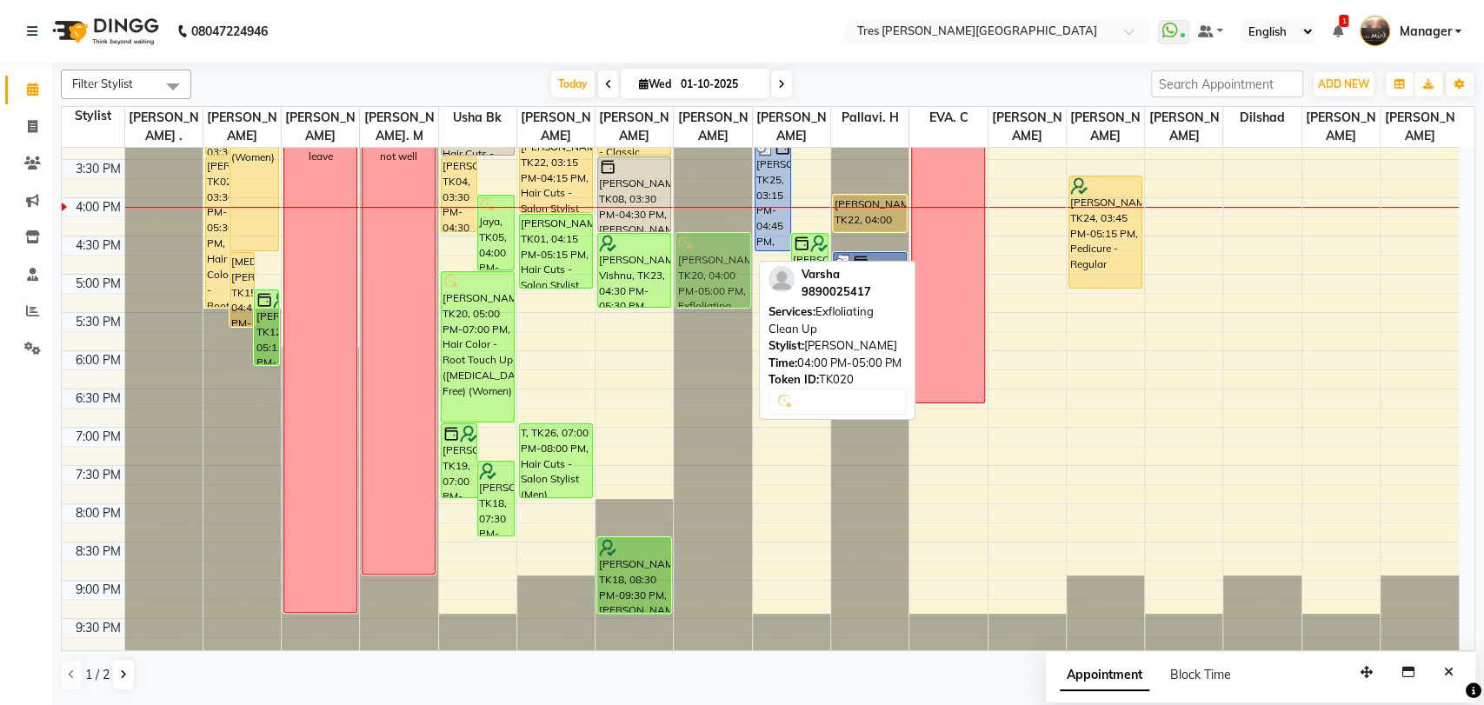
drag, startPoint x: 708, startPoint y: 241, endPoint x: 708, endPoint y: 274, distance: 33.0
click at [708, 274] on div "Pooja Anand, TK03, 09:30 AM-11:00 AM, Vitamin C Facial take appointment swapped…" at bounding box center [712, 121] width 77 height 1070
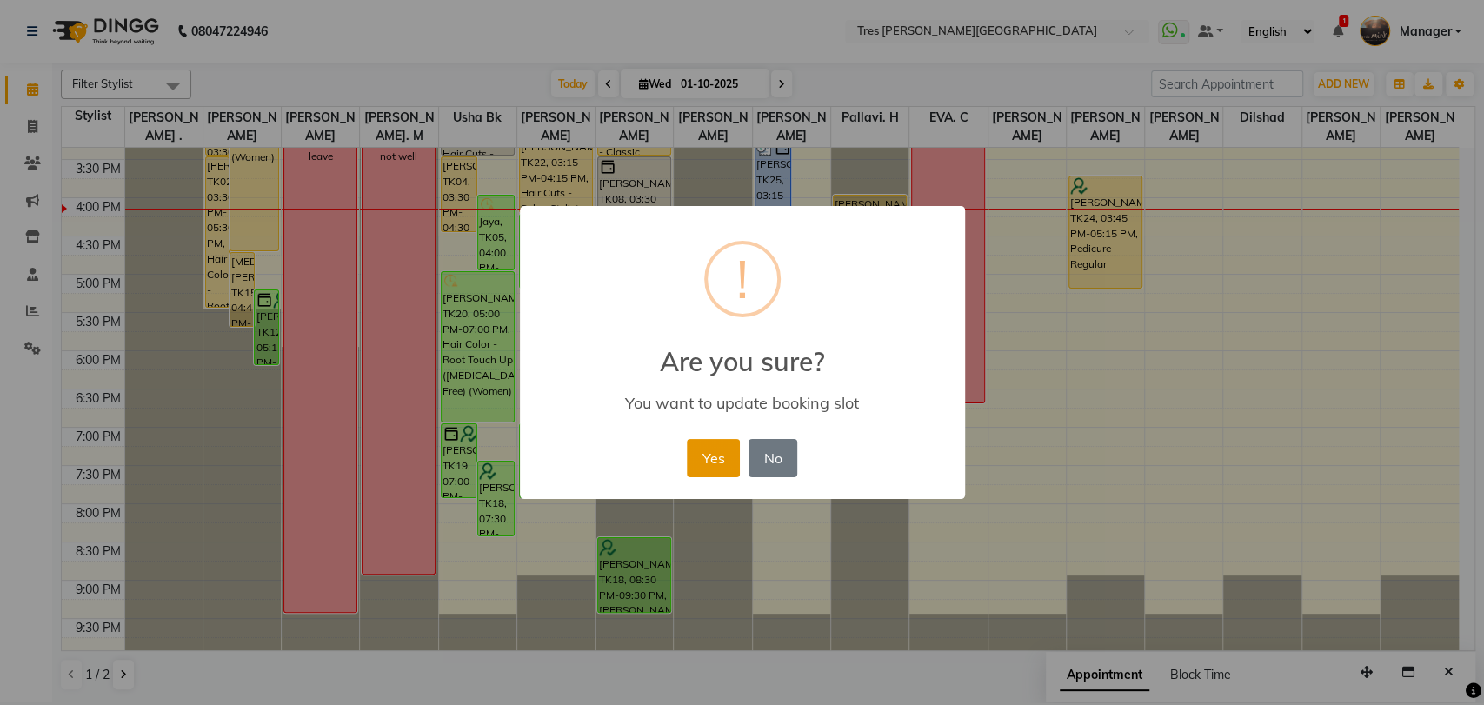
click at [718, 461] on button "Yes" at bounding box center [713, 458] width 53 height 38
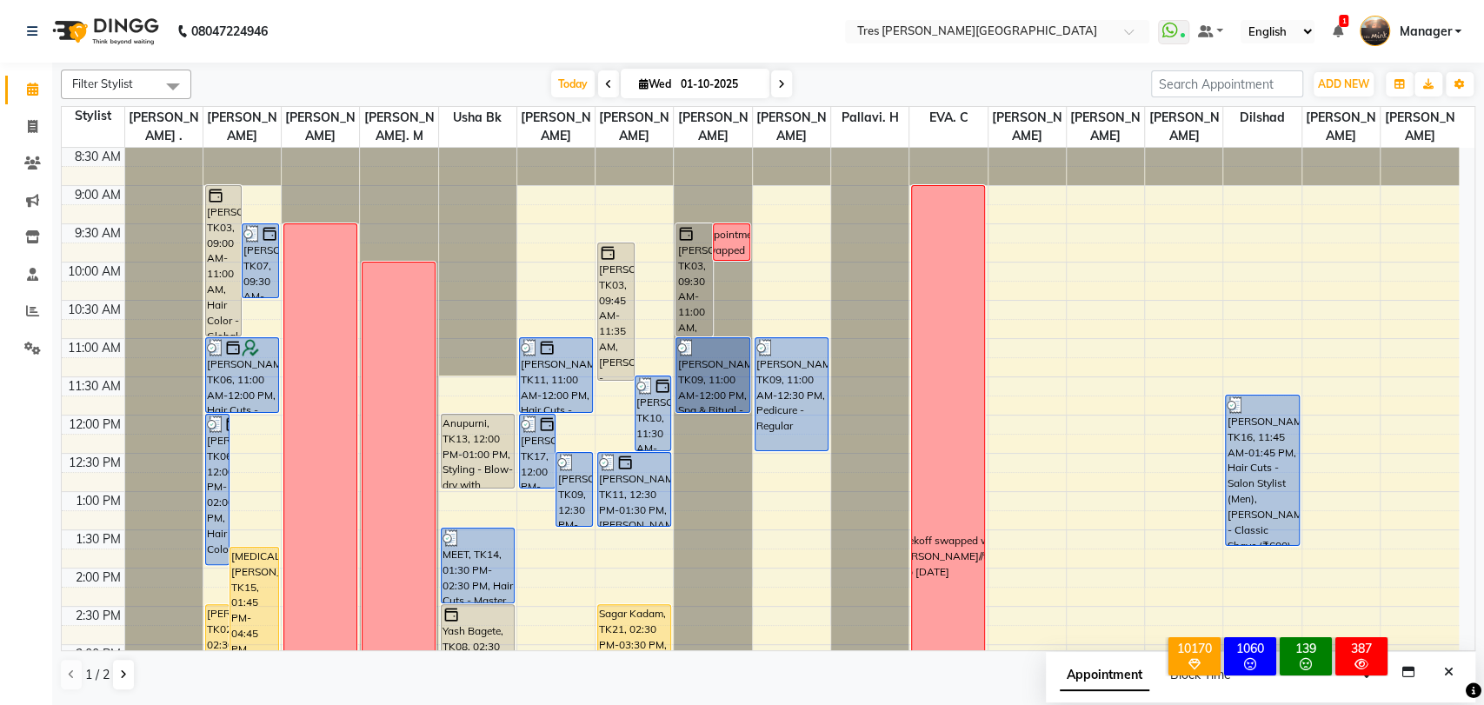
scroll to position [0, 0]
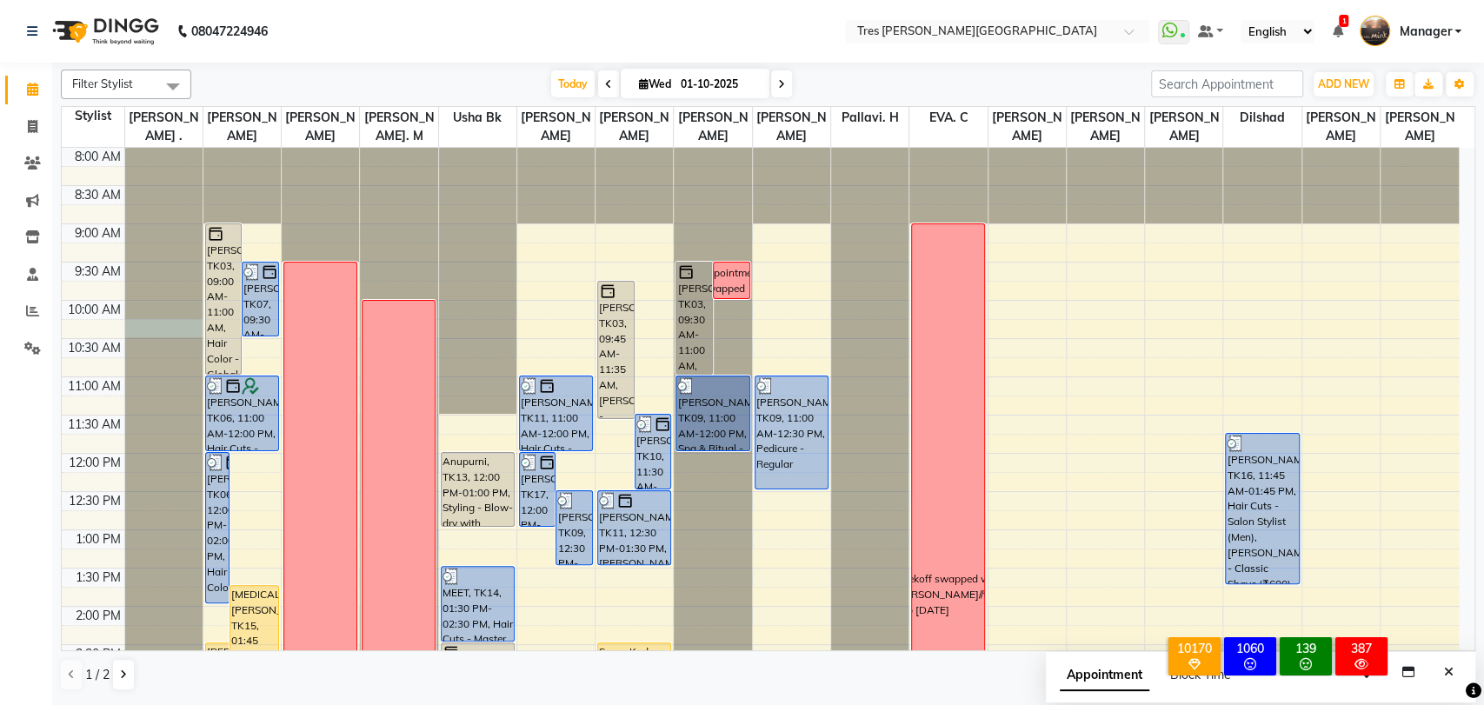
click at [136, 148] on div at bounding box center [163, 148] width 77 height 0
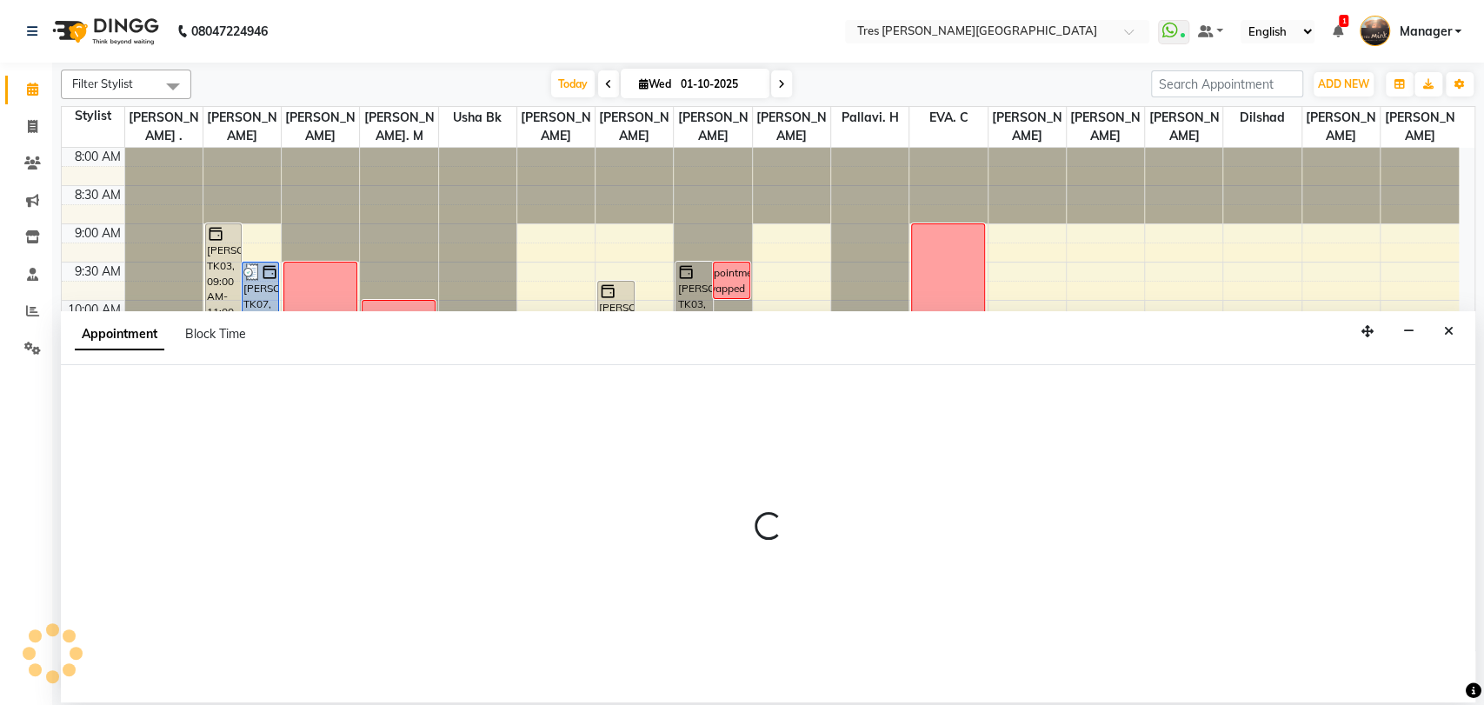
select select "1020"
select select "tentative"
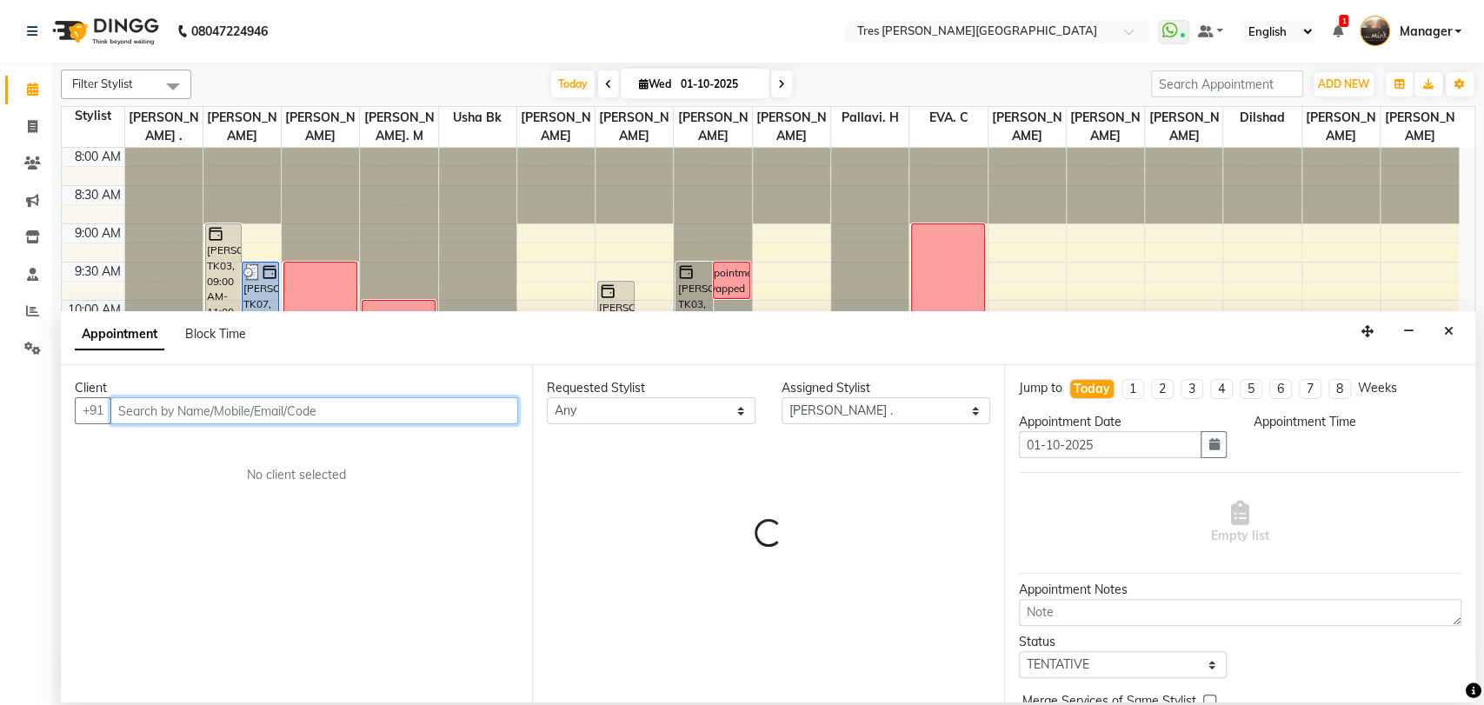
select select "615"
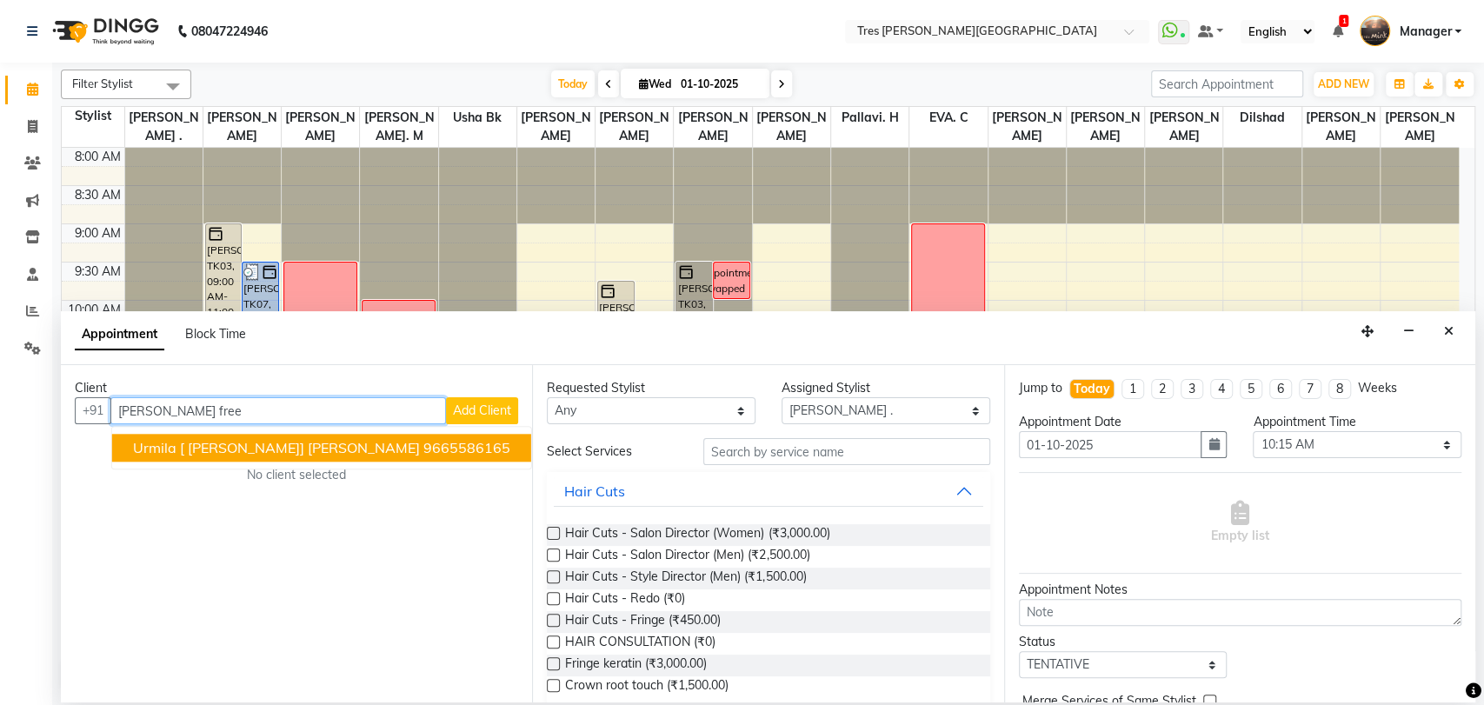
click at [278, 447] on span "Urmila [ niddhi freelan] Sadawarte" at bounding box center [276, 447] width 287 height 17
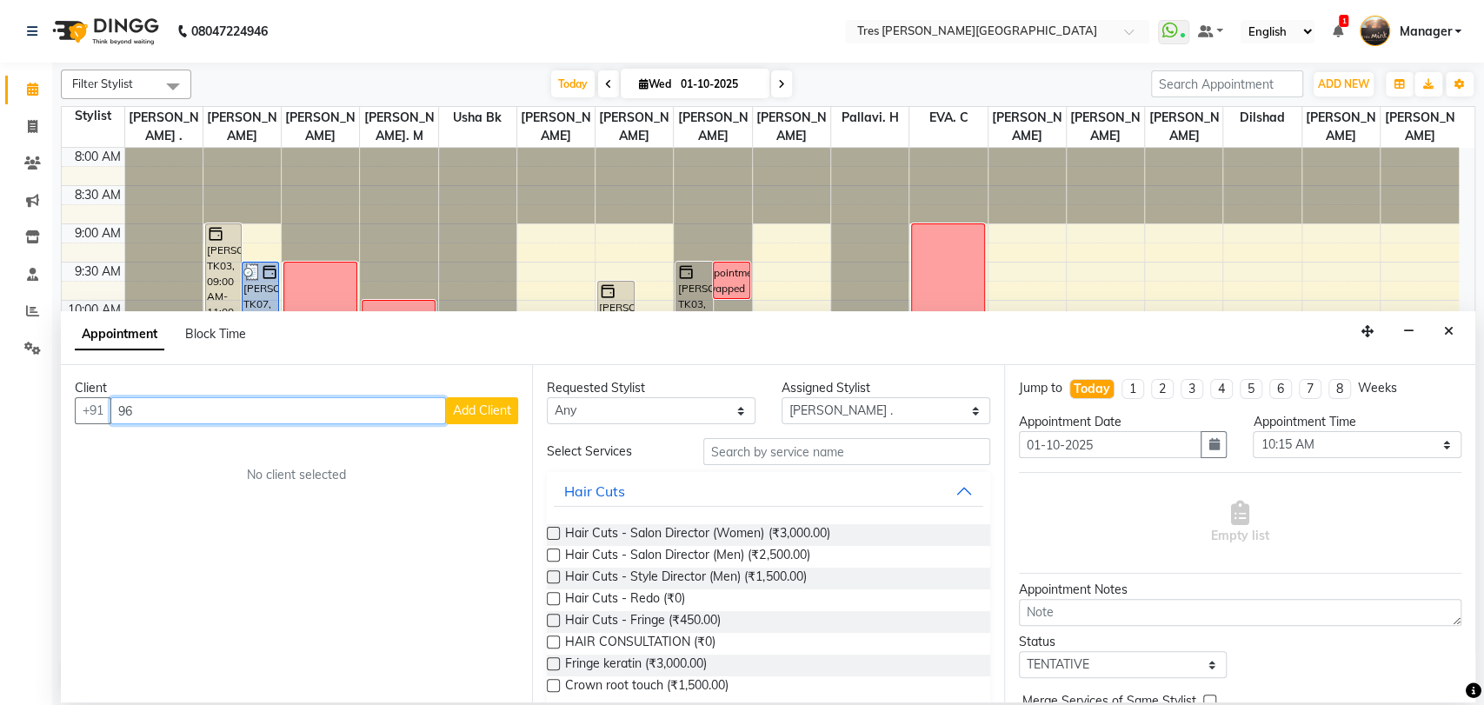
type input "9"
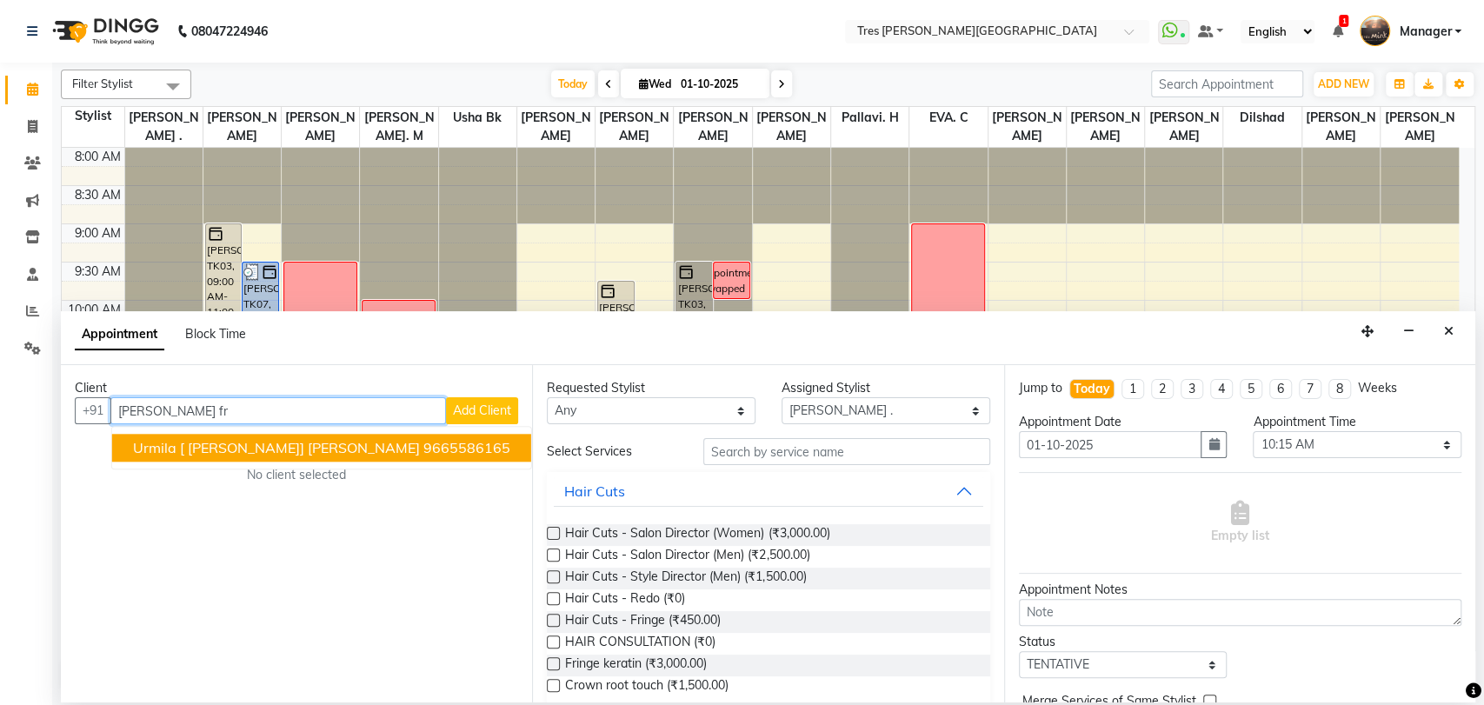
type input "niddhi fr"
click at [1014, 18] on nav "08047224946 Select Location × Tres Mink, Koregoan Park WhatsApp Status ✕ Status…" at bounding box center [742, 31] width 1484 height 63
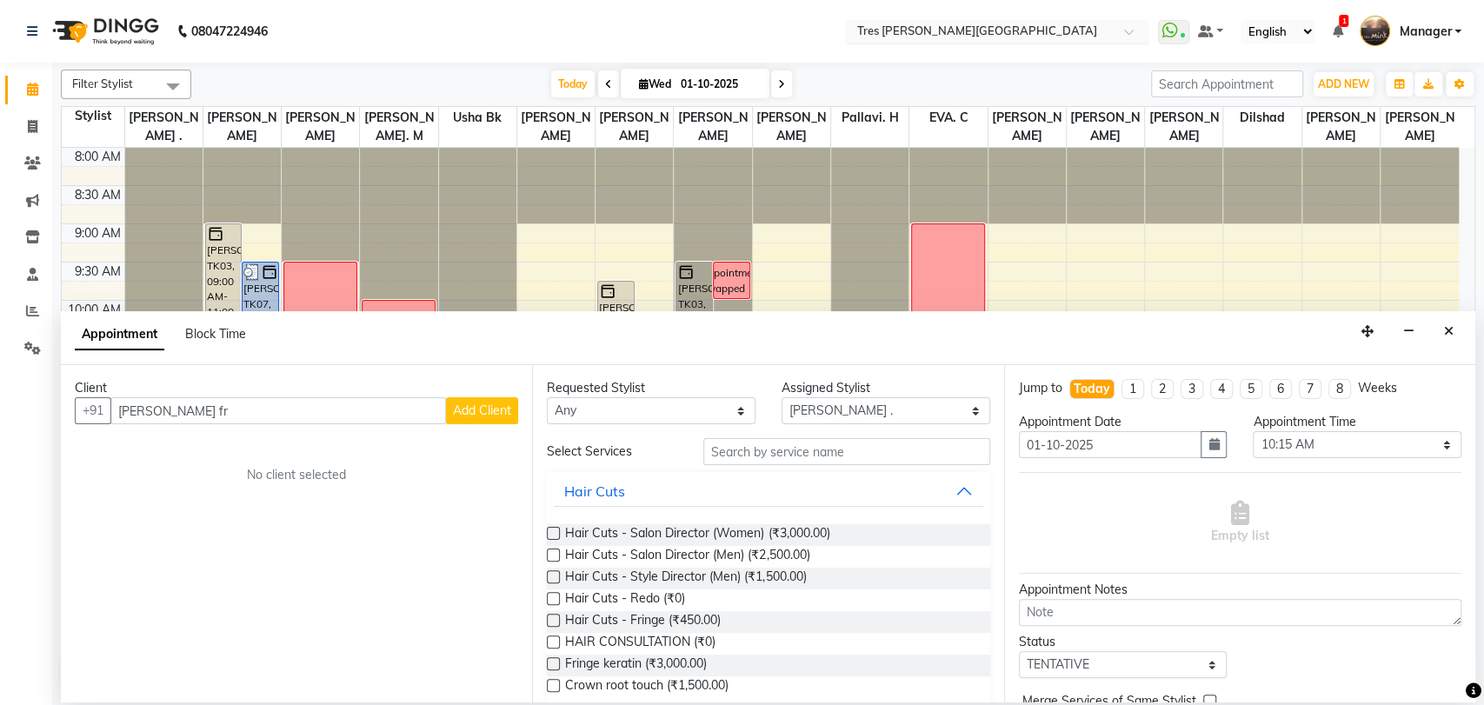
click at [996, 34] on input "text" at bounding box center [980, 32] width 252 height 17
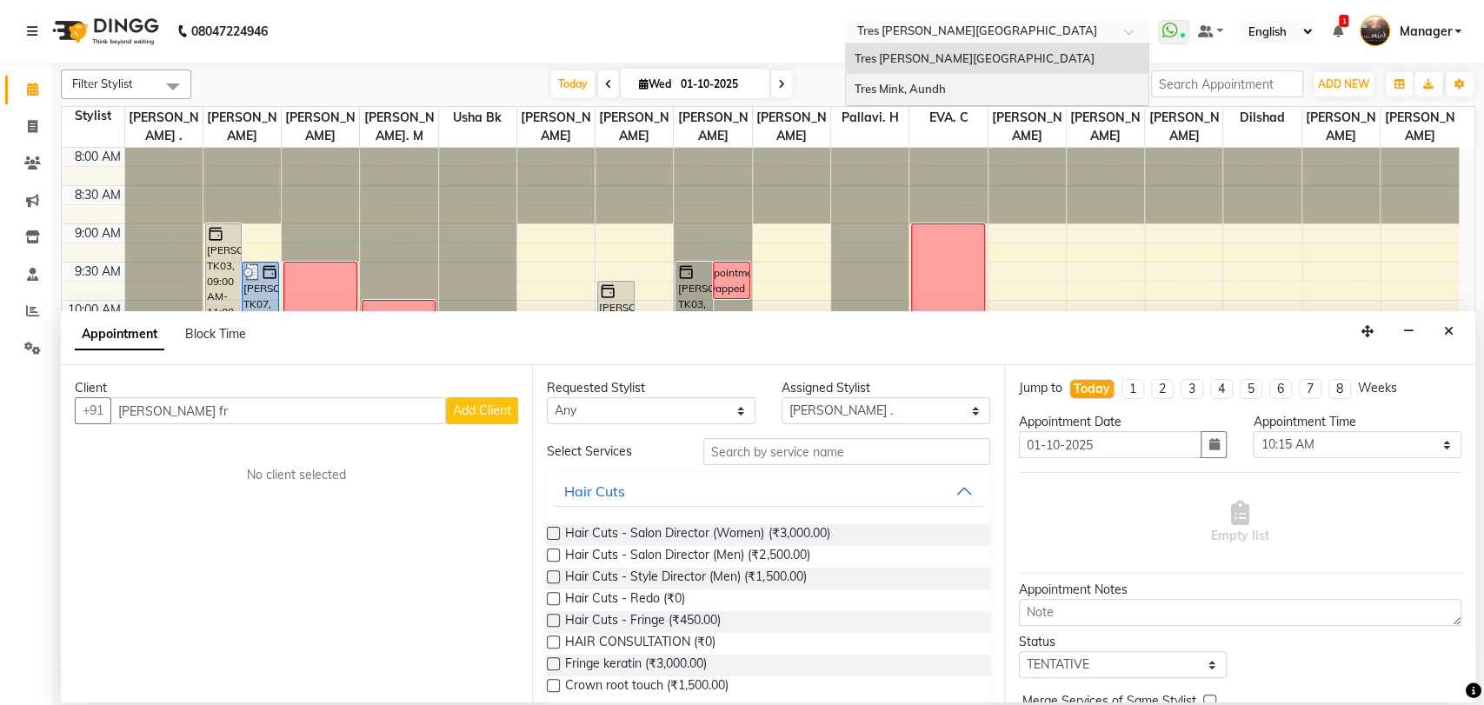
click at [981, 83] on div "Tres Mink, Aundh" at bounding box center [997, 89] width 302 height 31
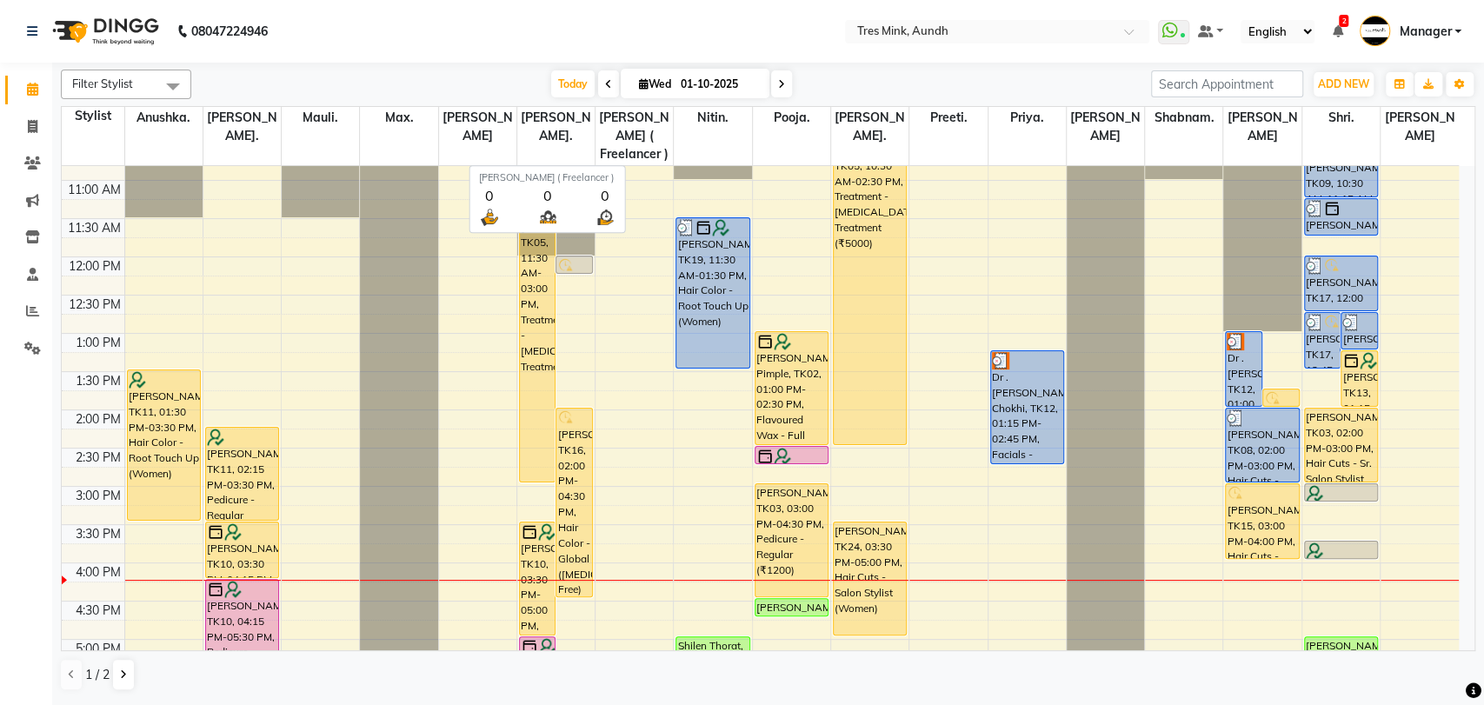
click at [611, 136] on span "Nidhi Mulay ( Freelancer )" at bounding box center [633, 136] width 77 height 58
click at [639, 132] on span "Nidhi Mulay ( Freelancer )" at bounding box center [633, 136] width 77 height 58
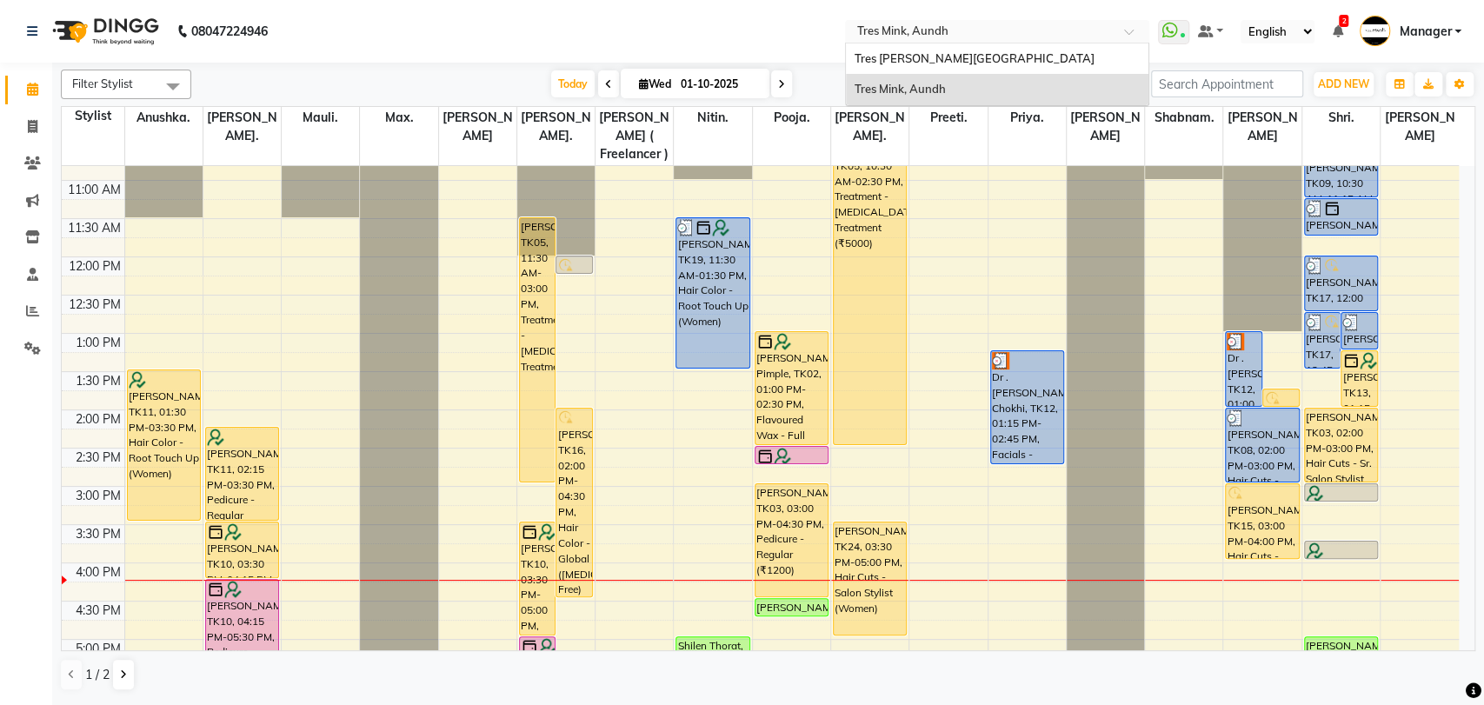
click at [981, 23] on div "Select Location × Tres Mink, Aundh" at bounding box center [983, 31] width 270 height 17
click at [959, 64] on span "Tres [PERSON_NAME][GEOGRAPHIC_DATA]" at bounding box center [974, 58] width 240 height 14
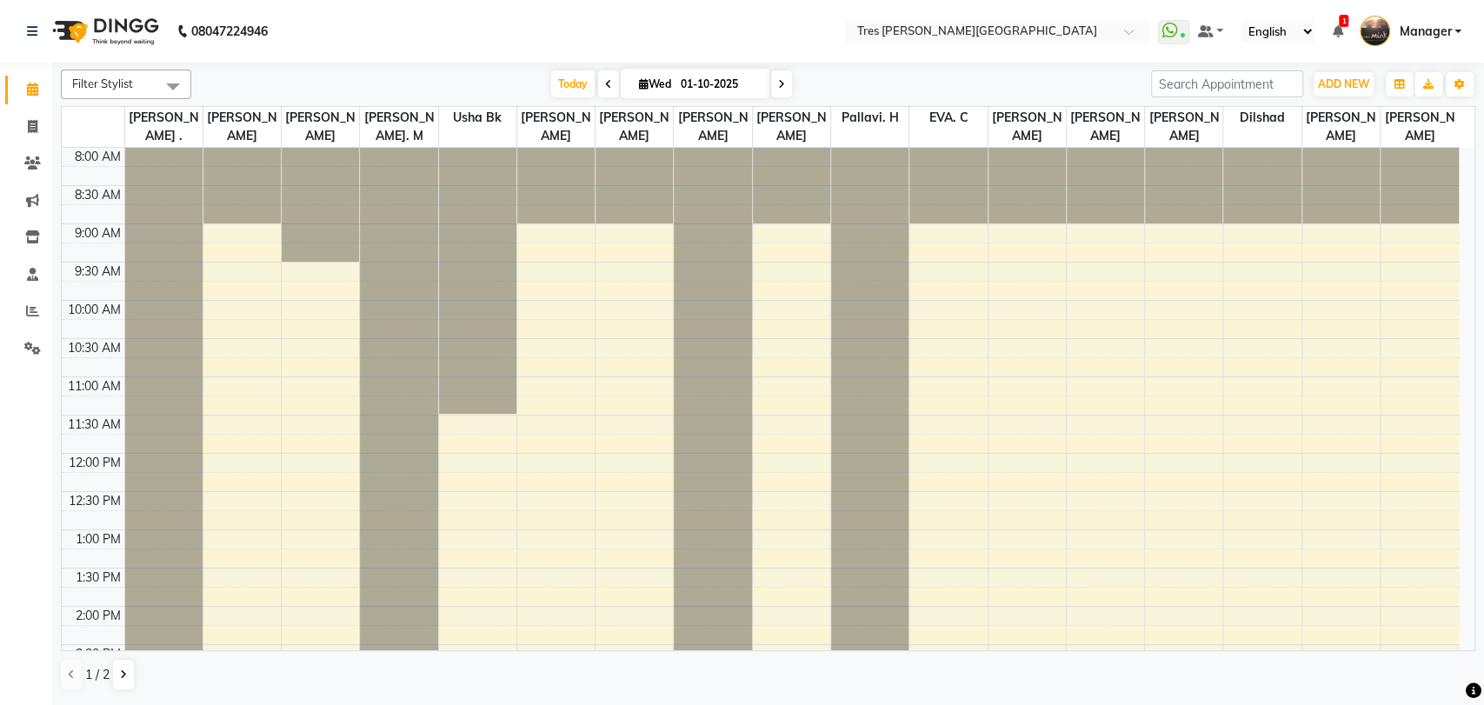
select select "en"
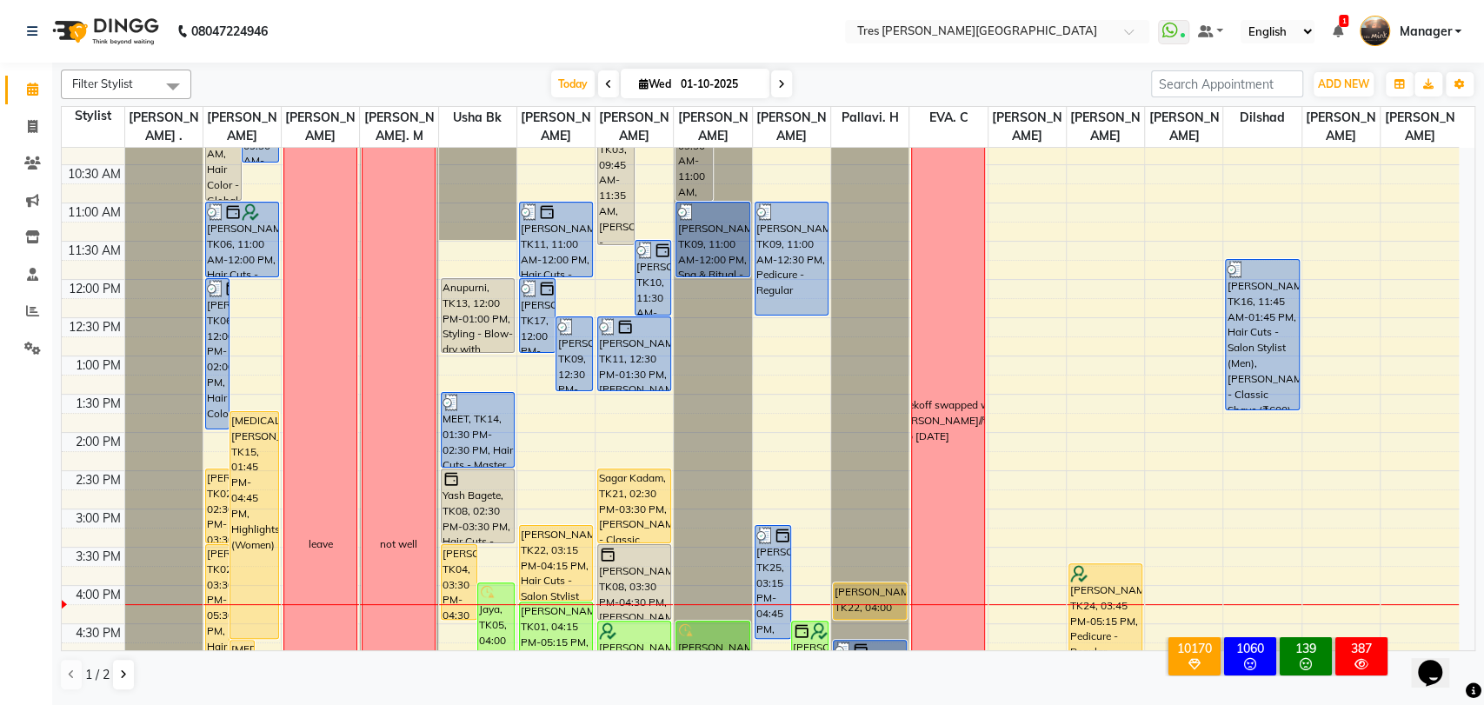
scroll to position [174, 0]
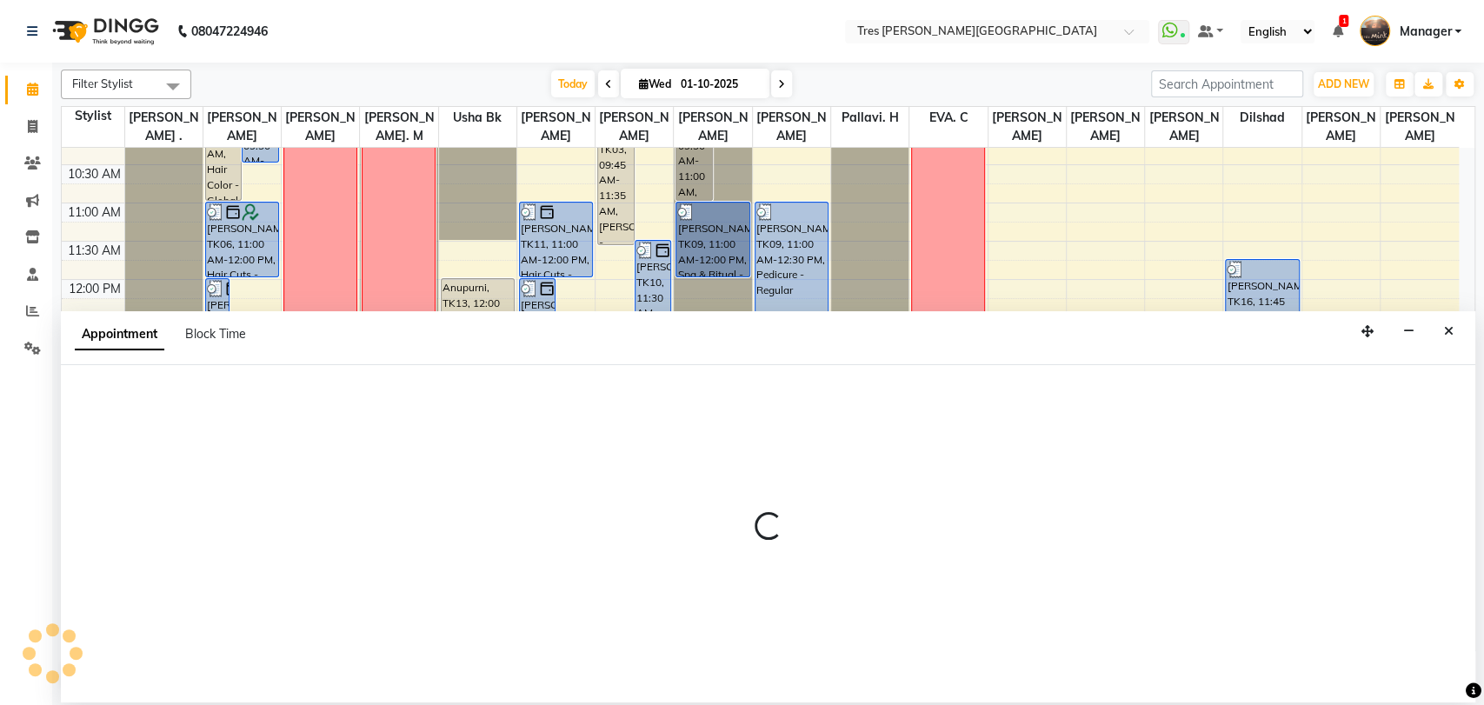
select select "1020"
select select "750"
select select "tentative"
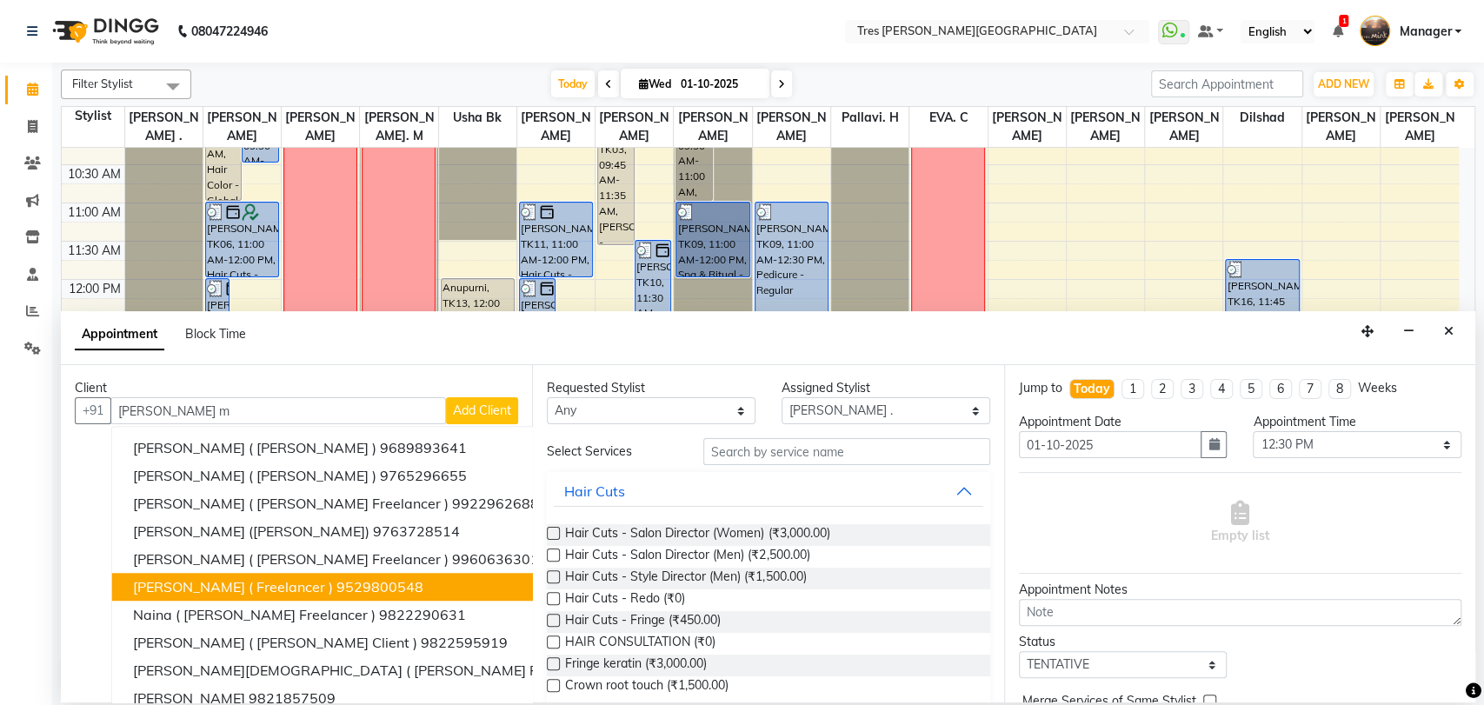
click at [255, 579] on span "[PERSON_NAME] ( Freelancer )" at bounding box center [233, 586] width 200 height 17
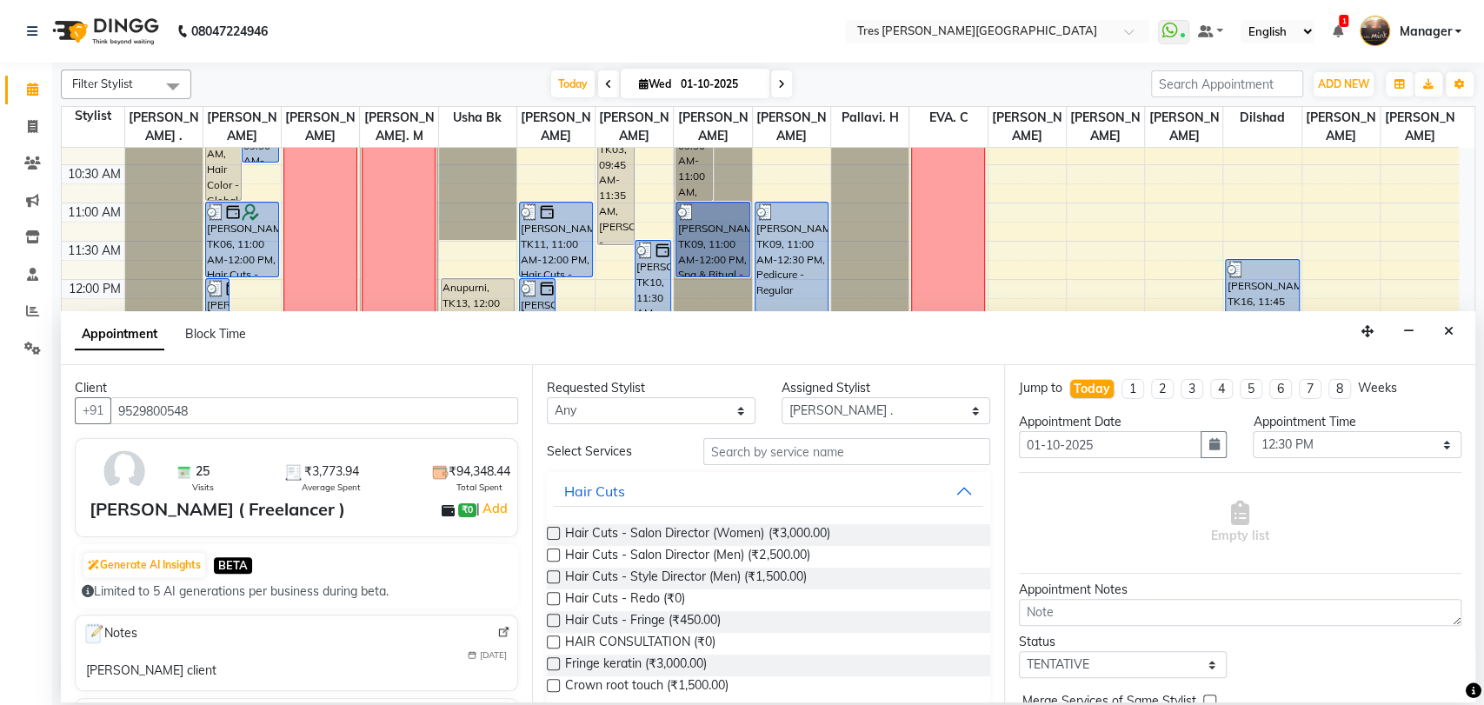
type input "9529800548"
click at [833, 455] on input "text" at bounding box center [846, 451] width 287 height 27
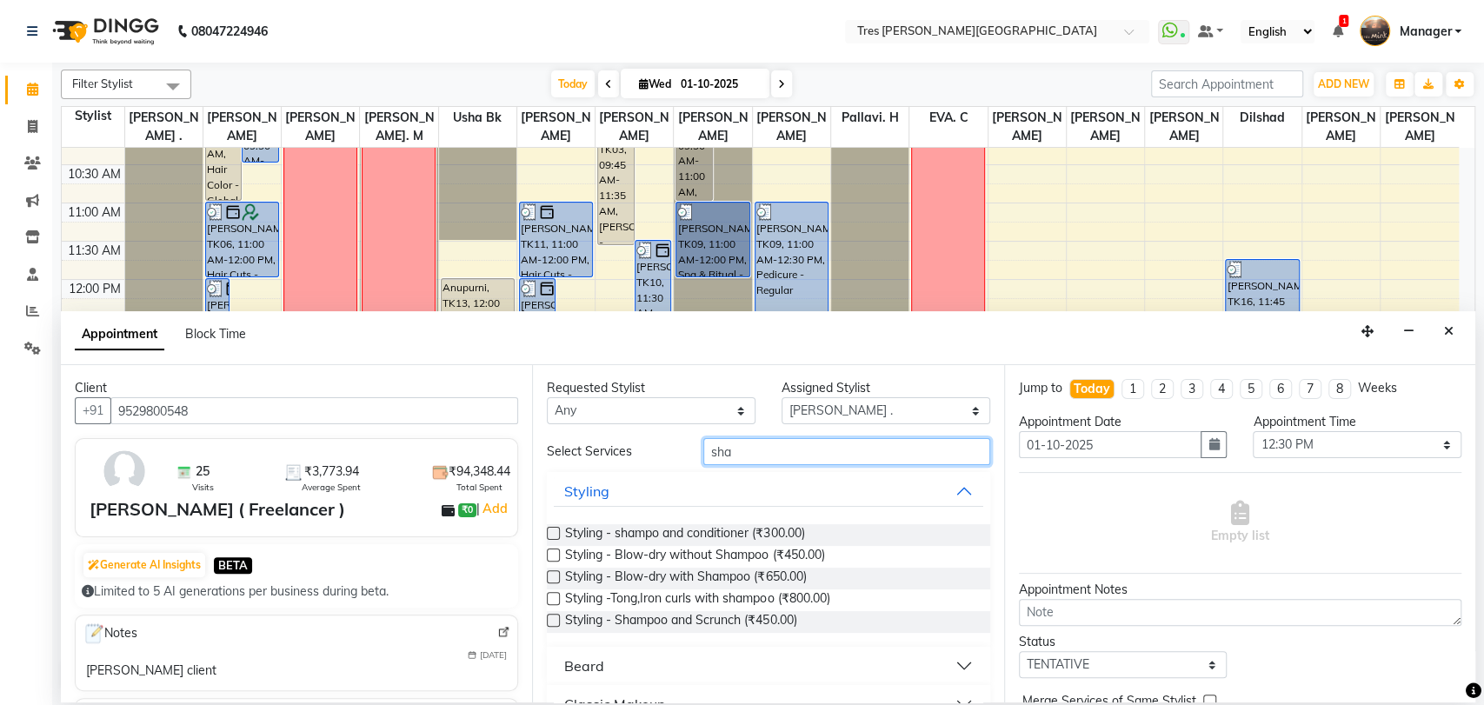
type input "sha"
click at [553, 578] on label at bounding box center [553, 576] width 13 height 13
click at [553, 578] on input "checkbox" at bounding box center [552, 578] width 11 height 11
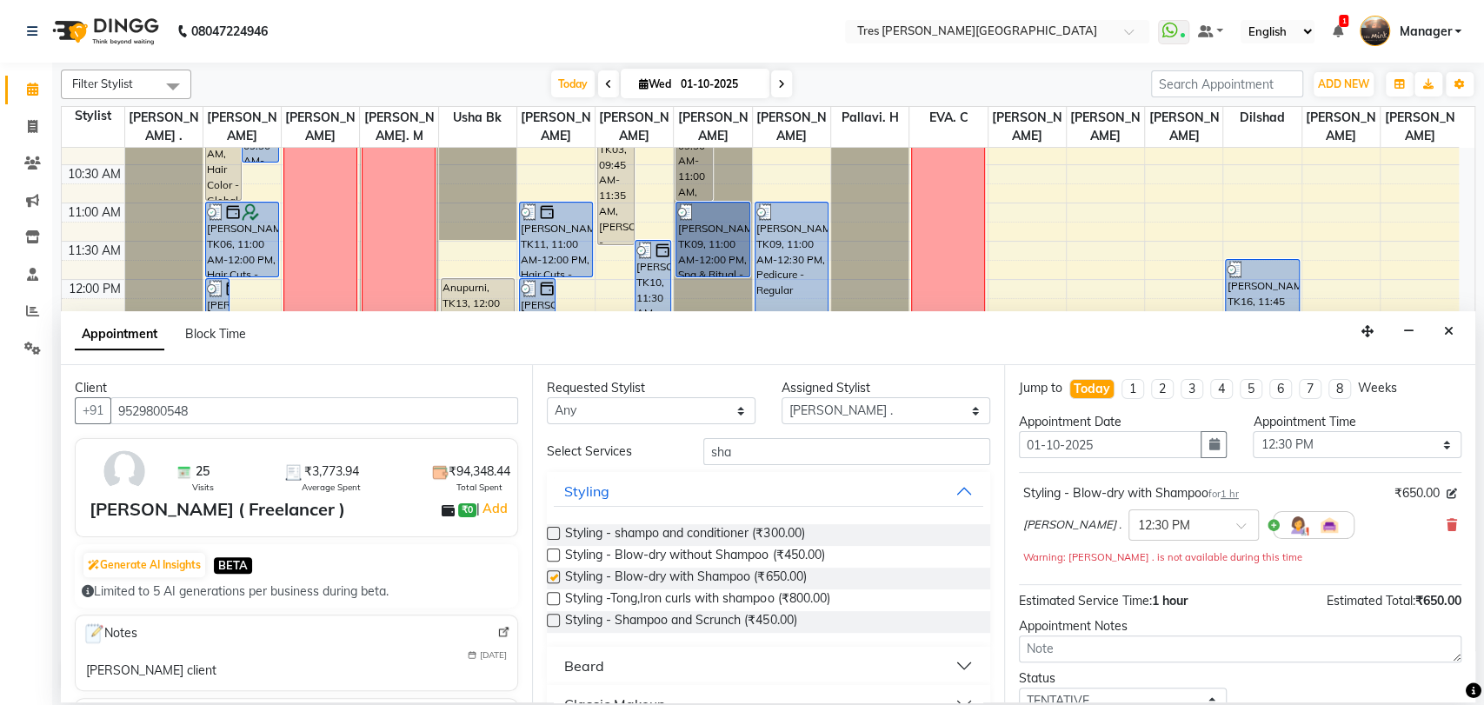
checkbox input "false"
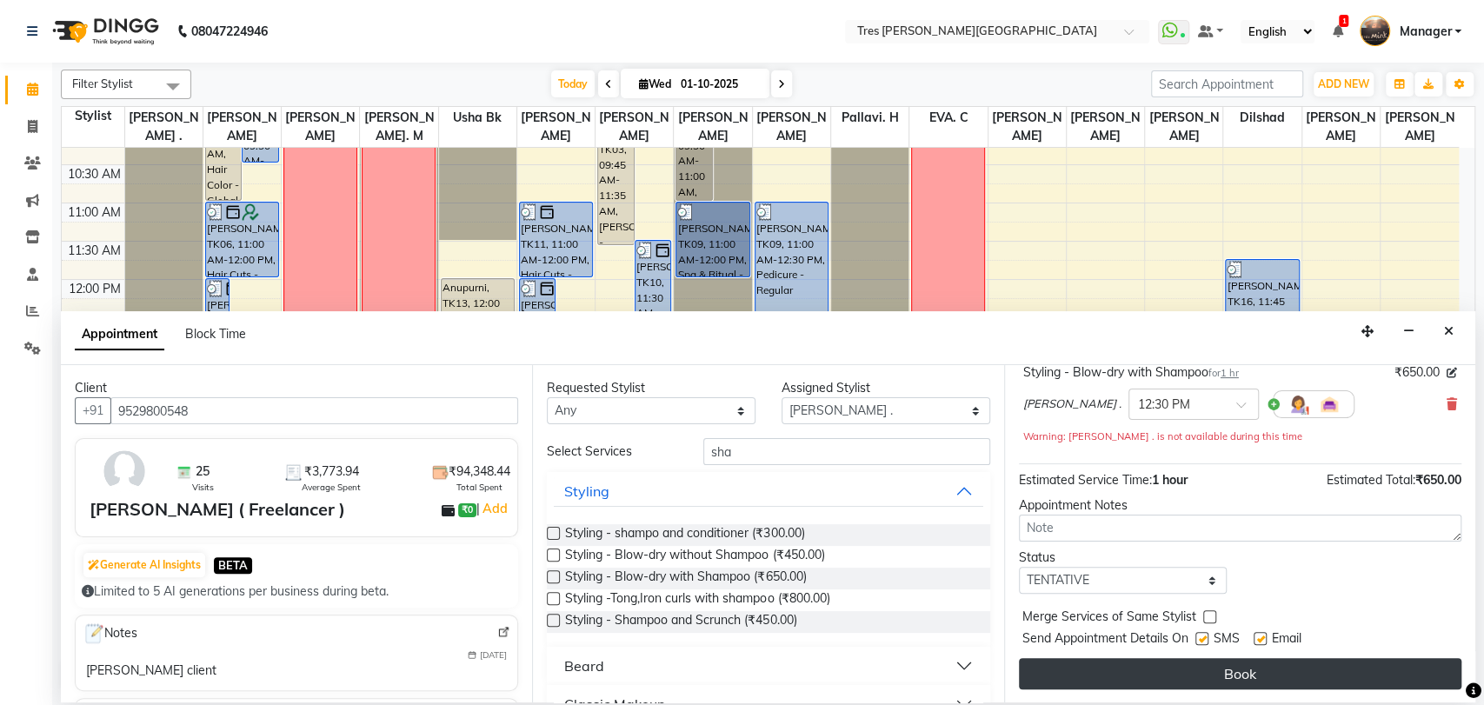
click at [1113, 668] on button "Book" at bounding box center [1240, 673] width 442 height 31
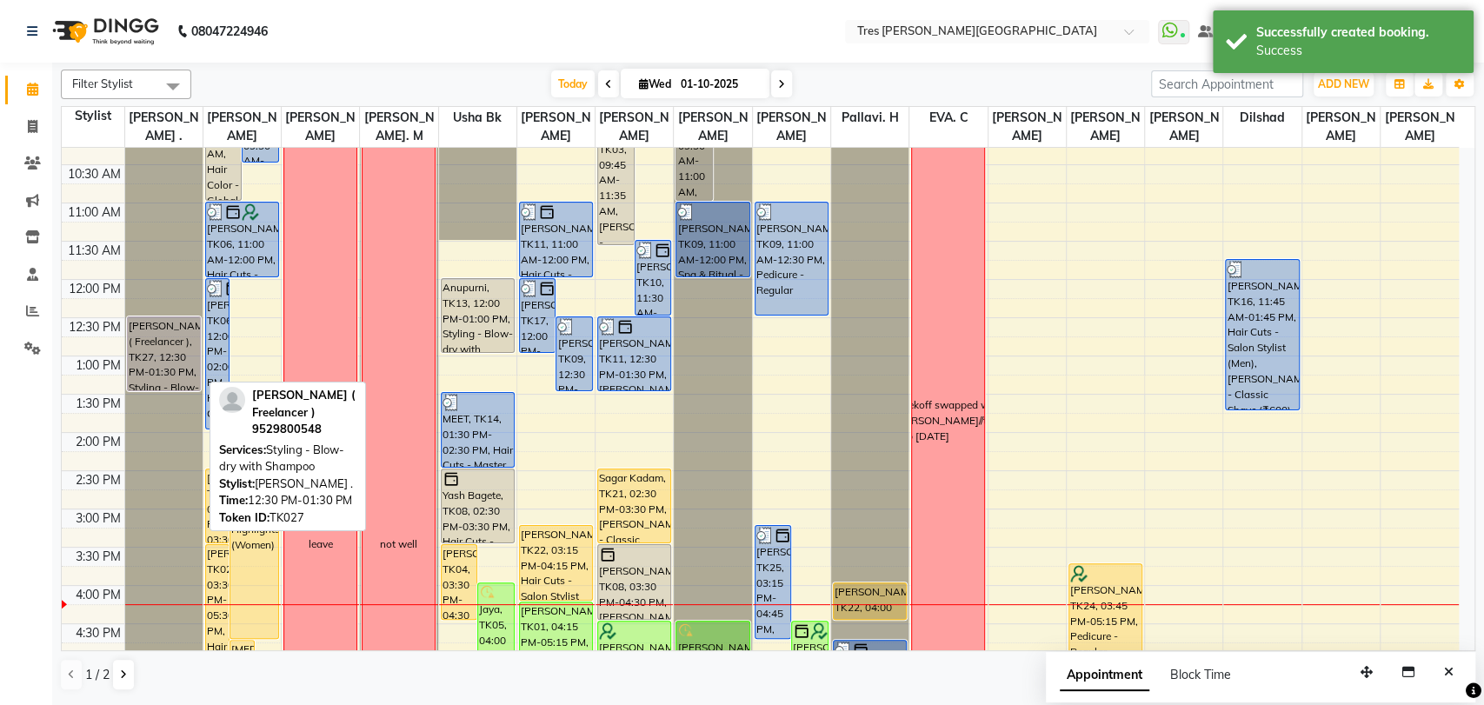
click at [157, 349] on div "[PERSON_NAME] ( Freelancer ), TK27, 12:30 PM-01:30 PM, Styling - Blow-dry with …" at bounding box center [164, 353] width 72 height 73
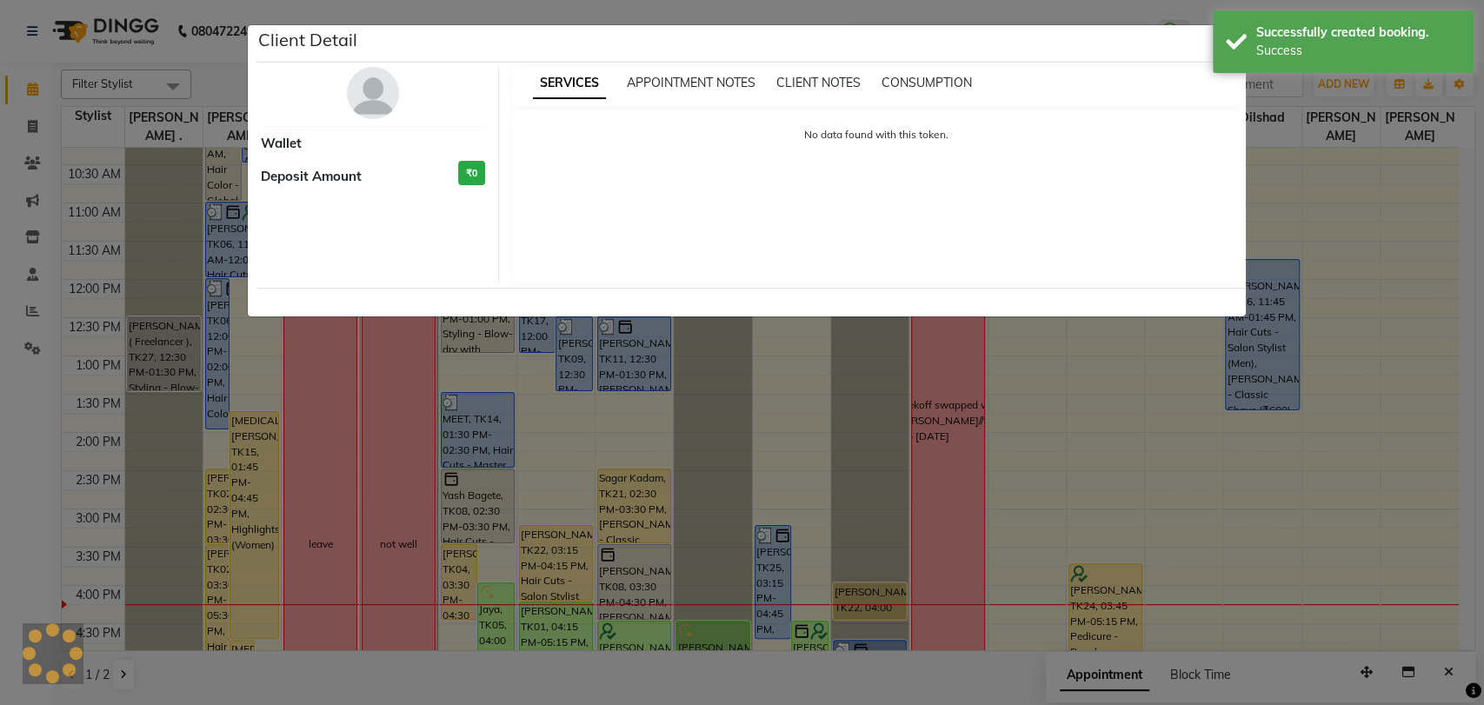
select select "7"
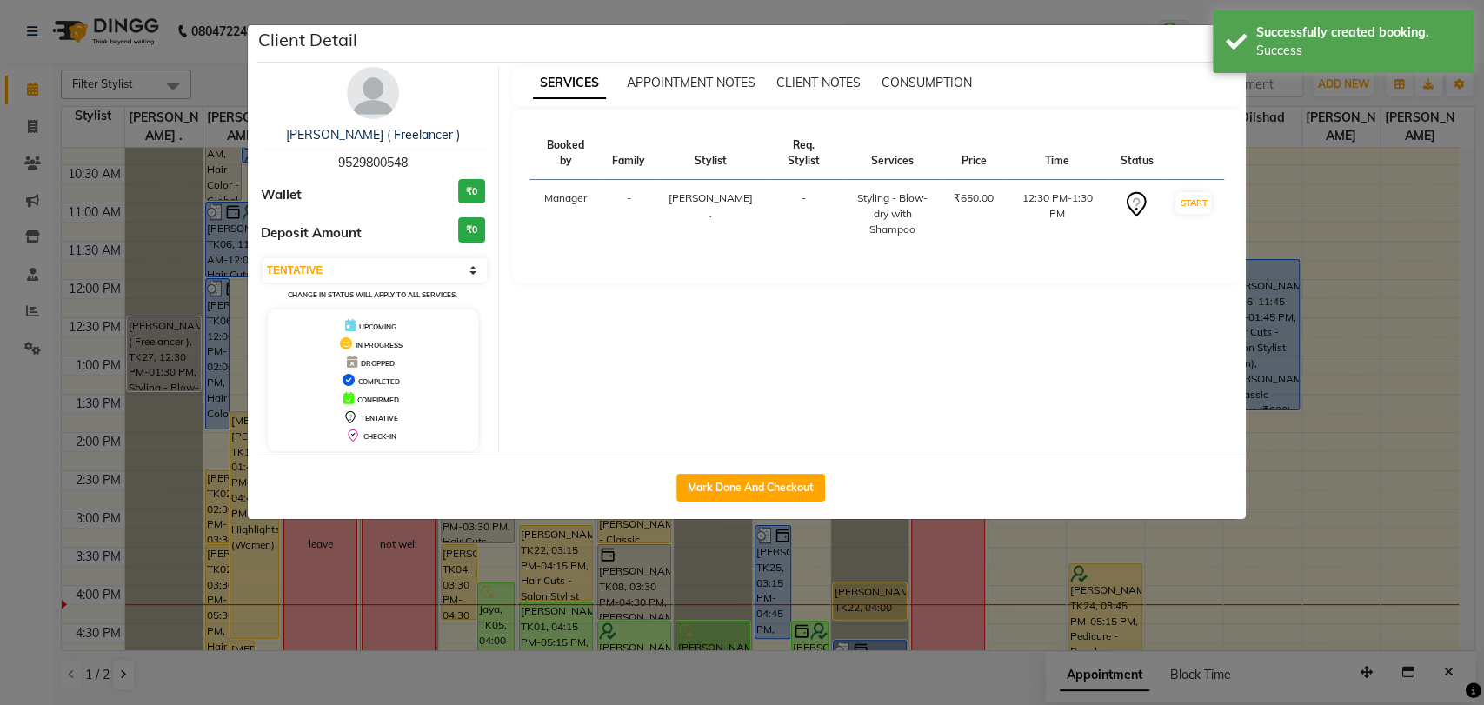
click at [0, 582] on ngb-modal-window "Client Detail [PERSON_NAME] ( Freelancer ) 9529800548 Wallet ₹0 Deposit Amount …" at bounding box center [742, 352] width 1484 height 705
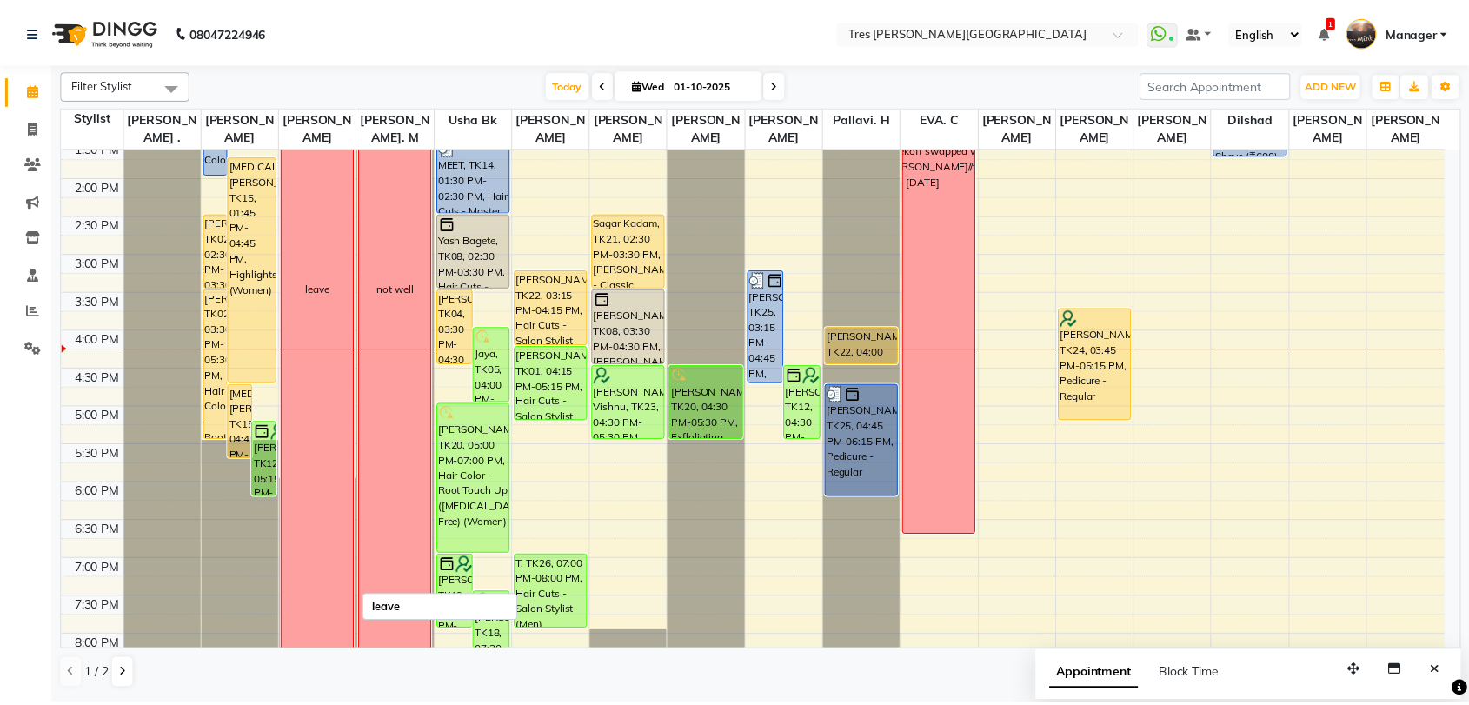
scroll to position [316, 0]
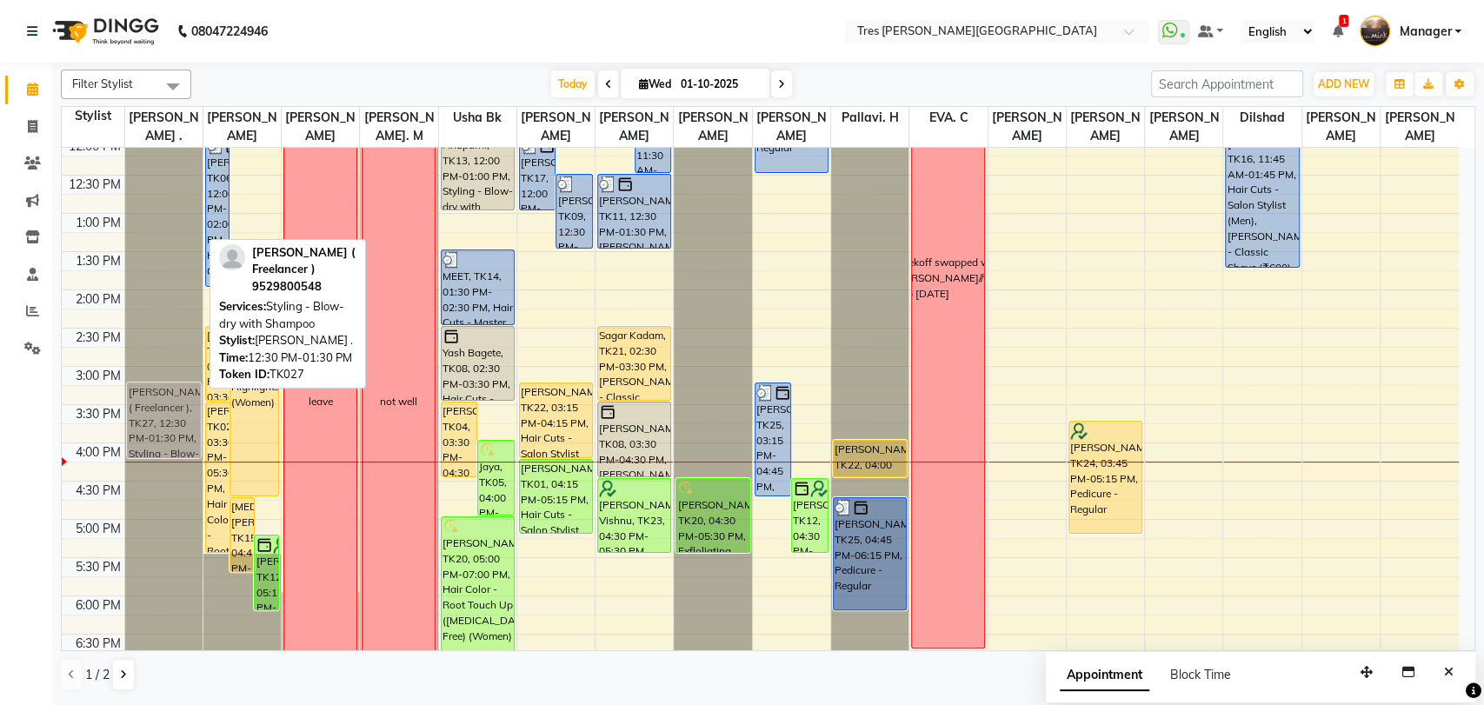
drag, startPoint x: 169, startPoint y: 216, endPoint x: 163, endPoint y: 433, distance: 216.5
click at [163, 433] on div "[PERSON_NAME] ( Freelancer ), TK27, 12:30 PM-01:30 PM, Styling - Blow-dry with …" at bounding box center [163, 366] width 77 height 1070
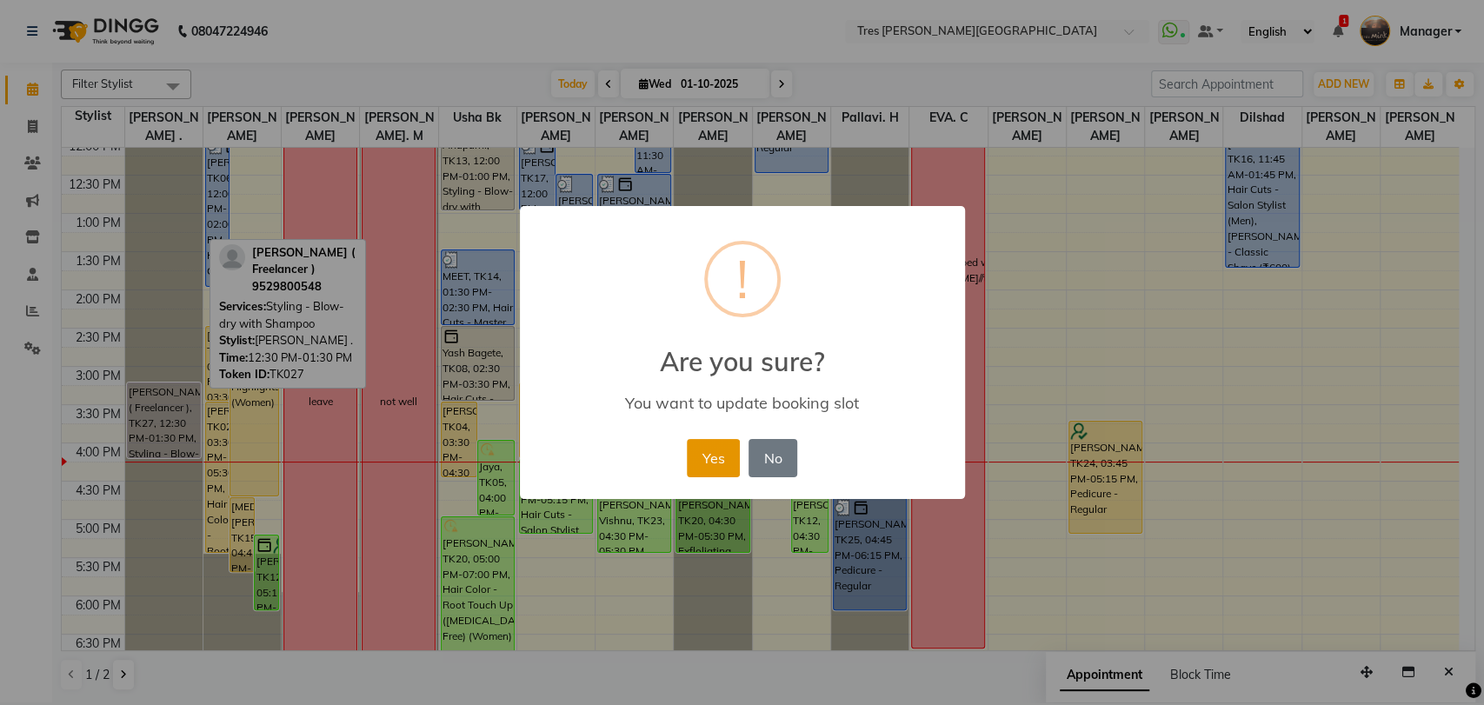
click at [711, 447] on button "Yes" at bounding box center [713, 458] width 53 height 38
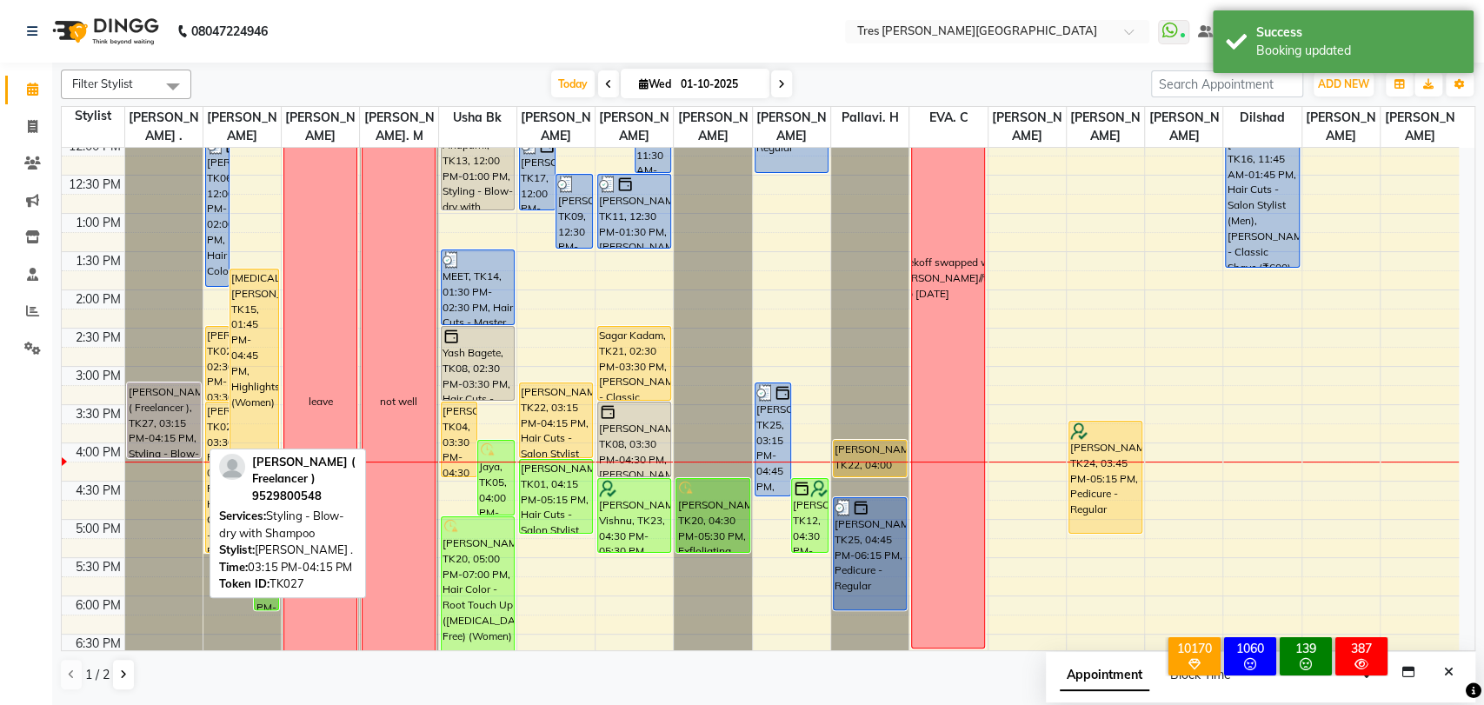
click at [156, 422] on div "[PERSON_NAME] ( Freelancer ), TK27, 03:15 PM-04:15 PM, Styling - Blow-dry with …" at bounding box center [164, 420] width 72 height 74
select select "7"
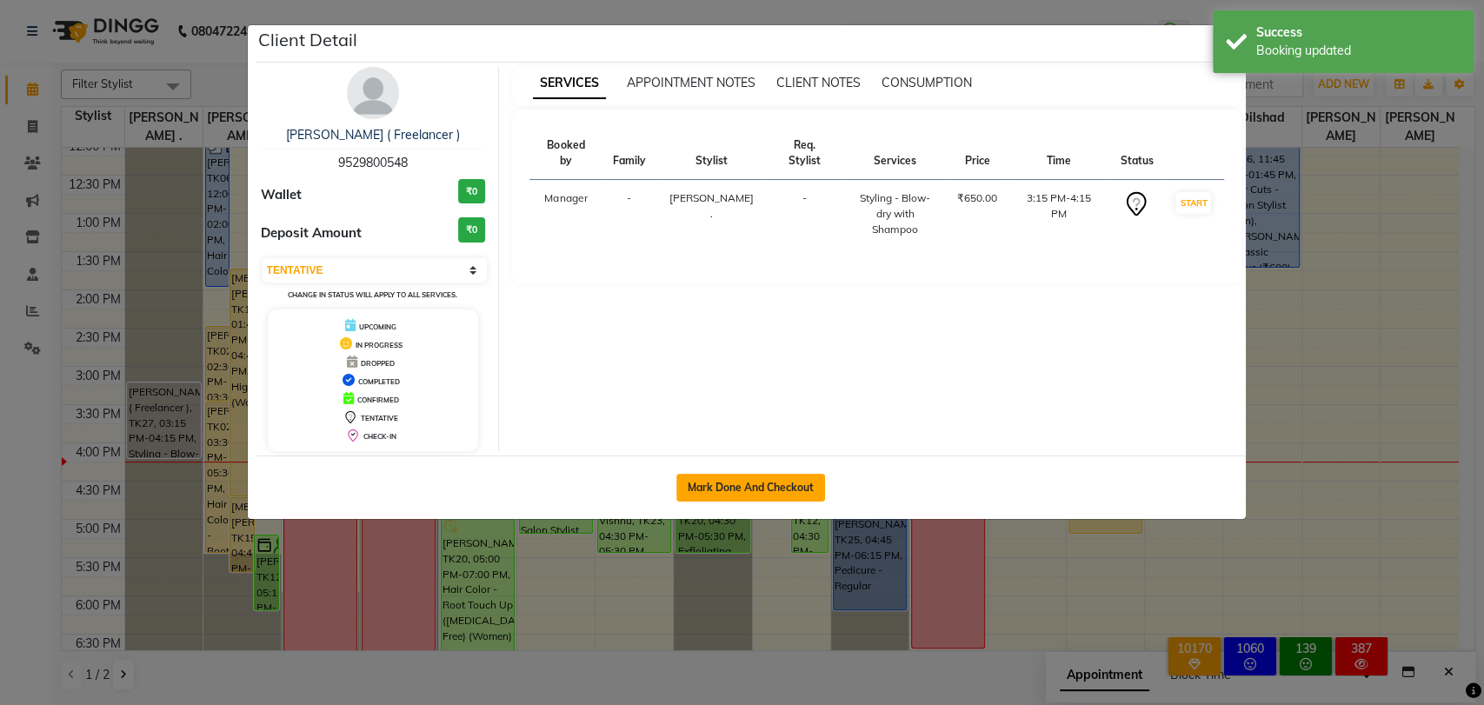
click at [794, 489] on button "Mark Done And Checkout" at bounding box center [750, 488] width 149 height 28
select select "service"
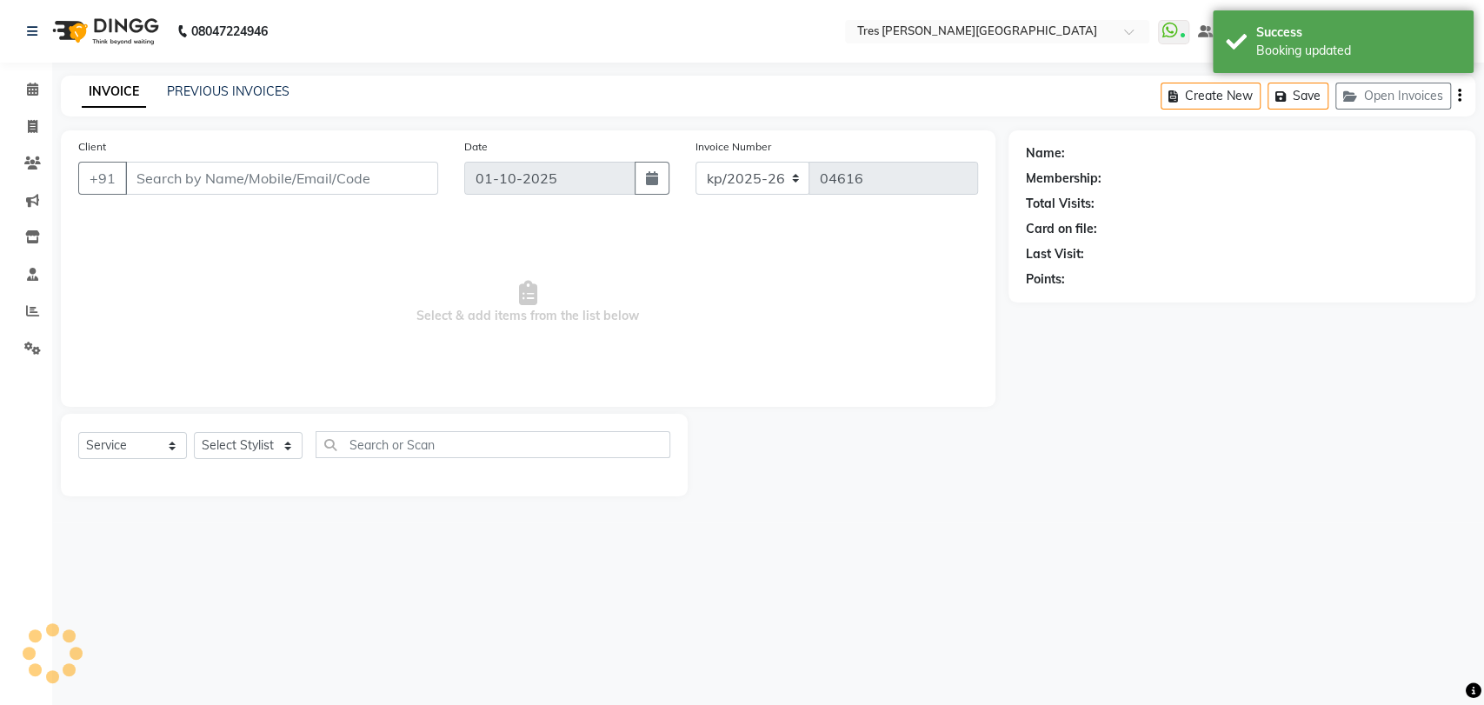
type input "9529800548"
select select "1020"
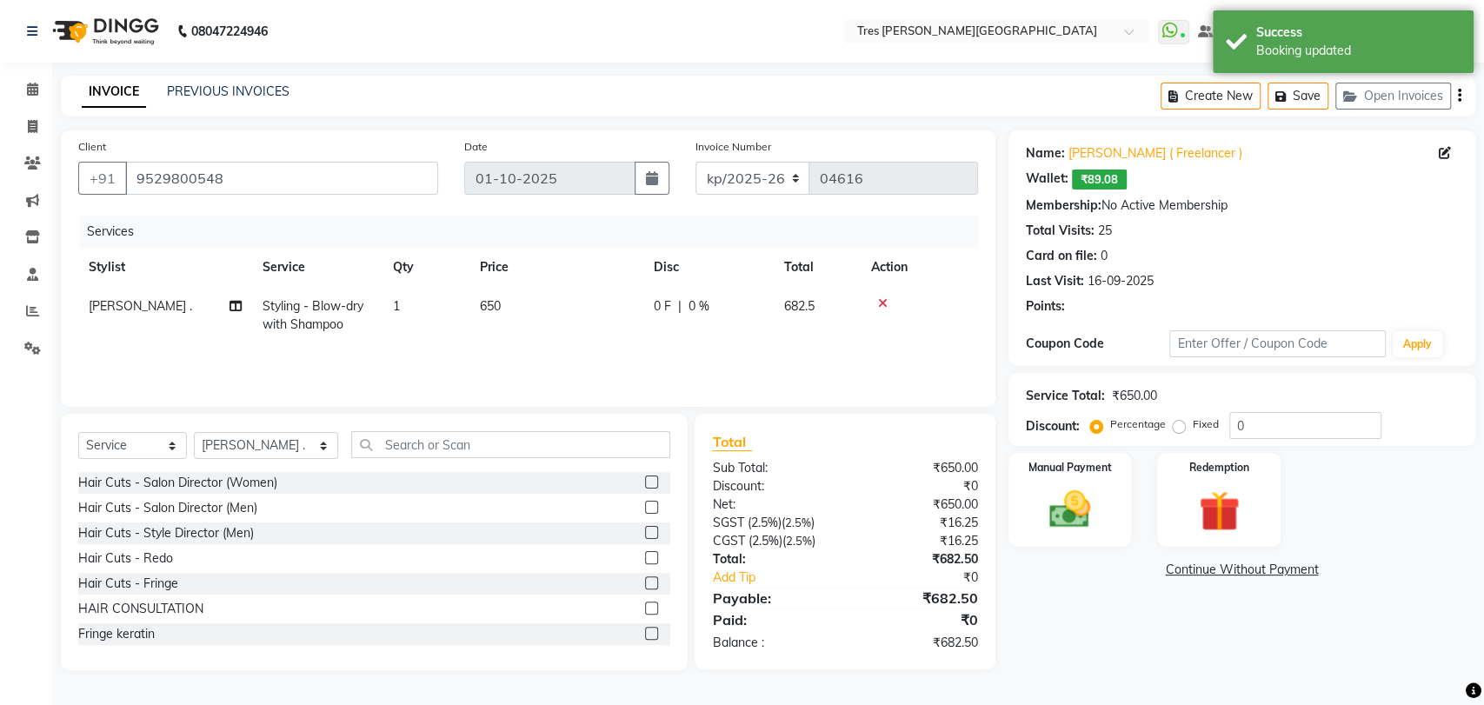
click at [566, 336] on td "650" at bounding box center [556, 315] width 174 height 57
select select "1020"
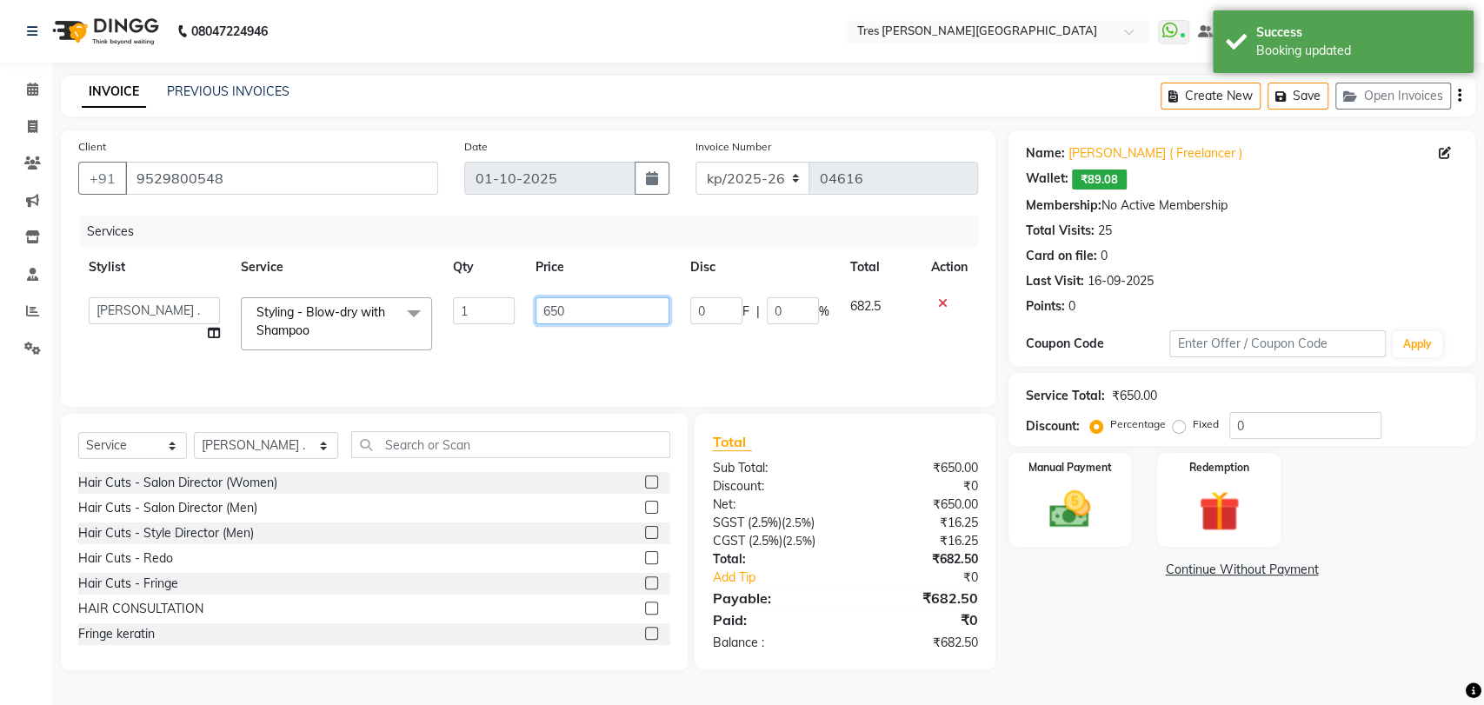
click at [580, 314] on input "650" at bounding box center [602, 310] width 135 height 27
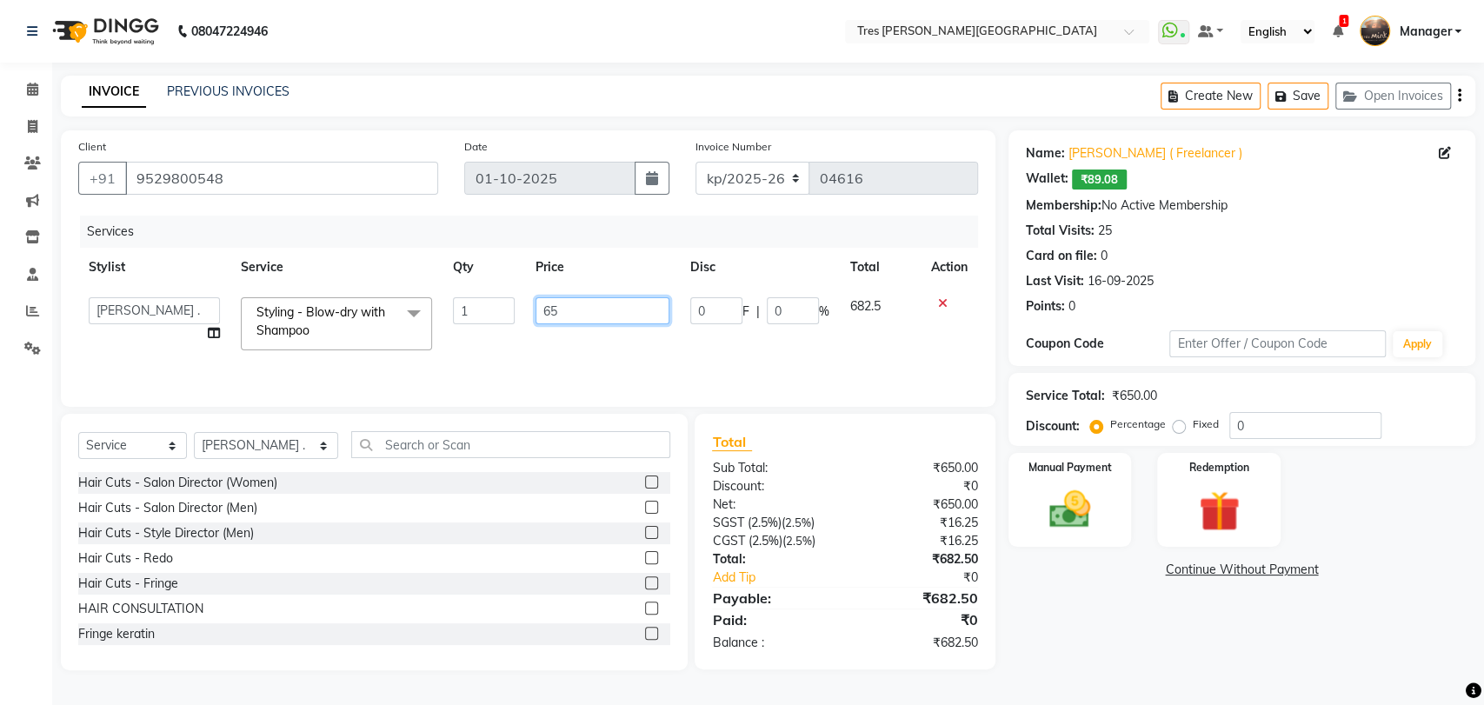
type input "6"
type input "1200"
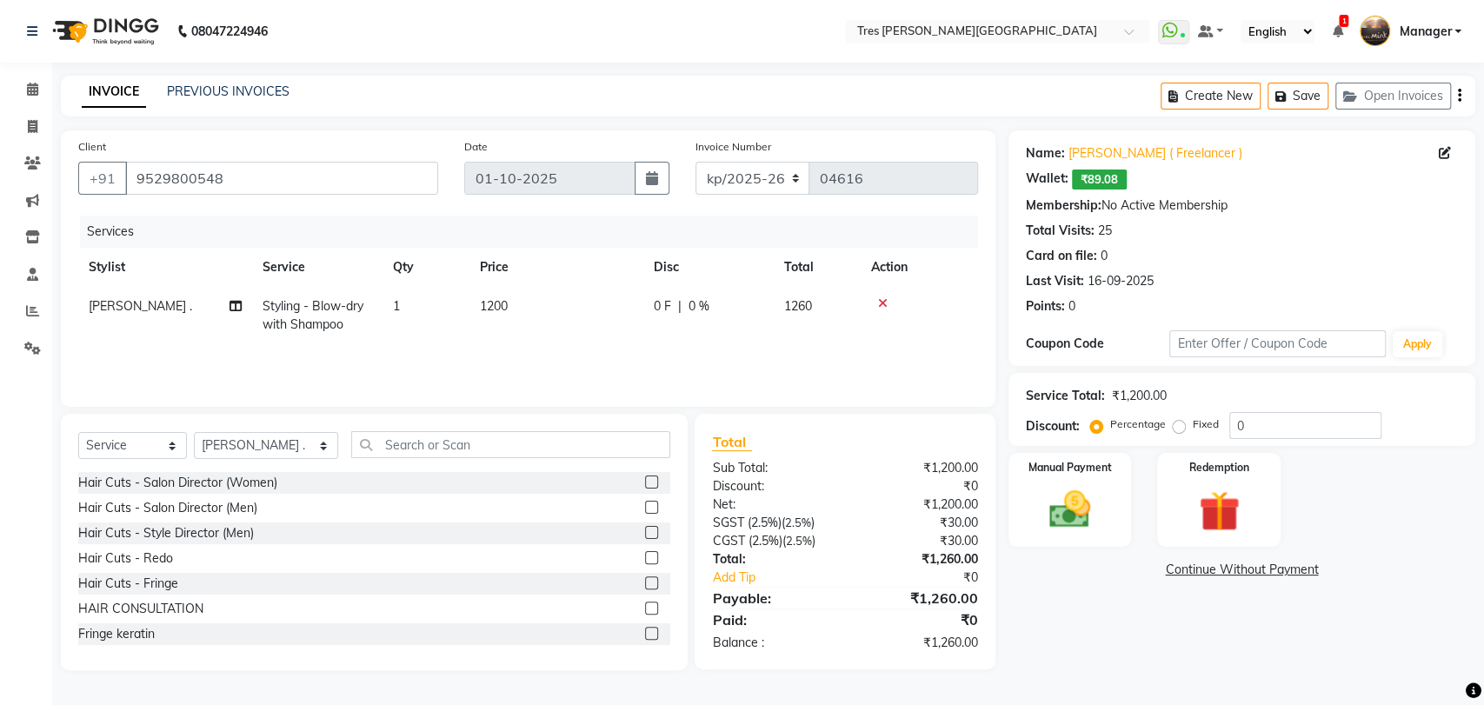
click at [1167, 592] on div "Name: [PERSON_NAME] ( Freelancer ) Wallet: ₹89.08 Membership: No Active Members…" at bounding box center [1248, 400] width 480 height 540
click at [1081, 526] on img at bounding box center [1069, 509] width 69 height 49
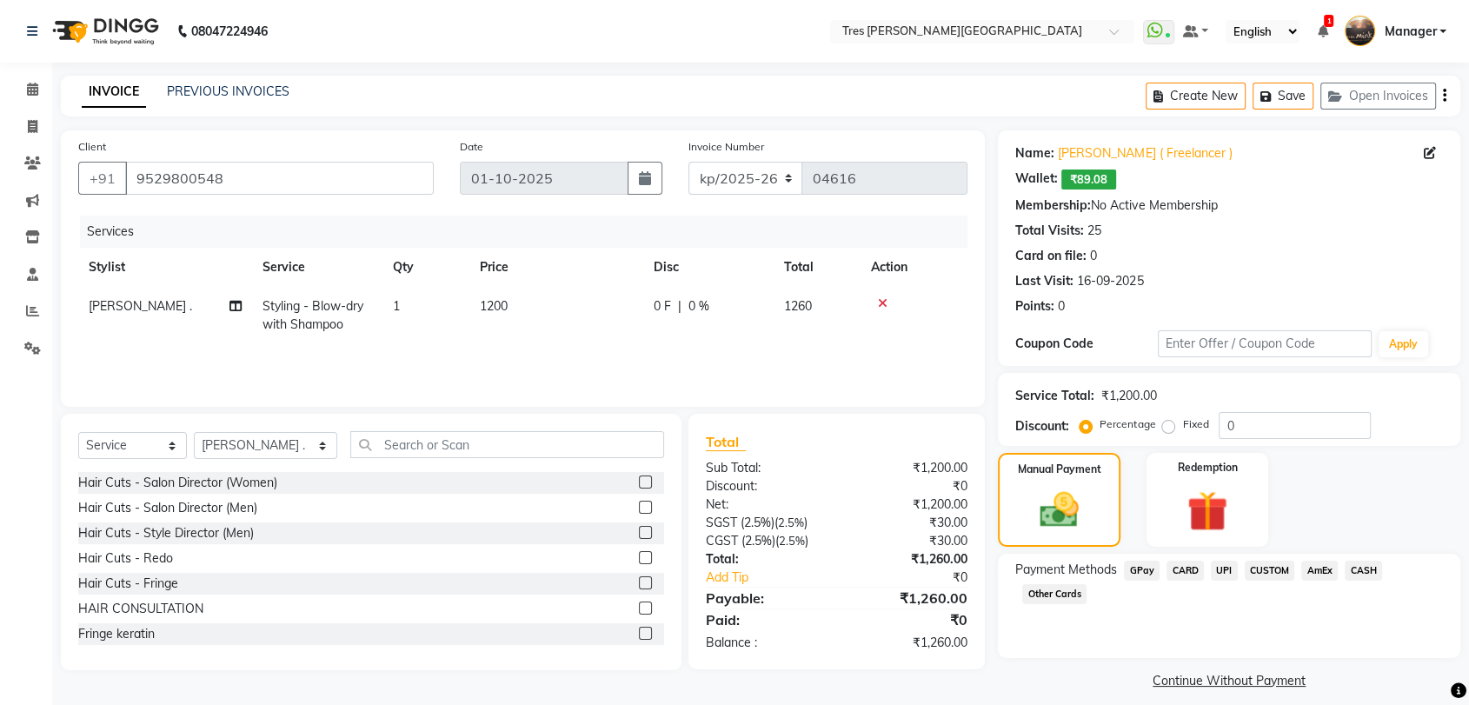
click at [1269, 571] on span "CUSTOM" at bounding box center [1270, 571] width 50 height 20
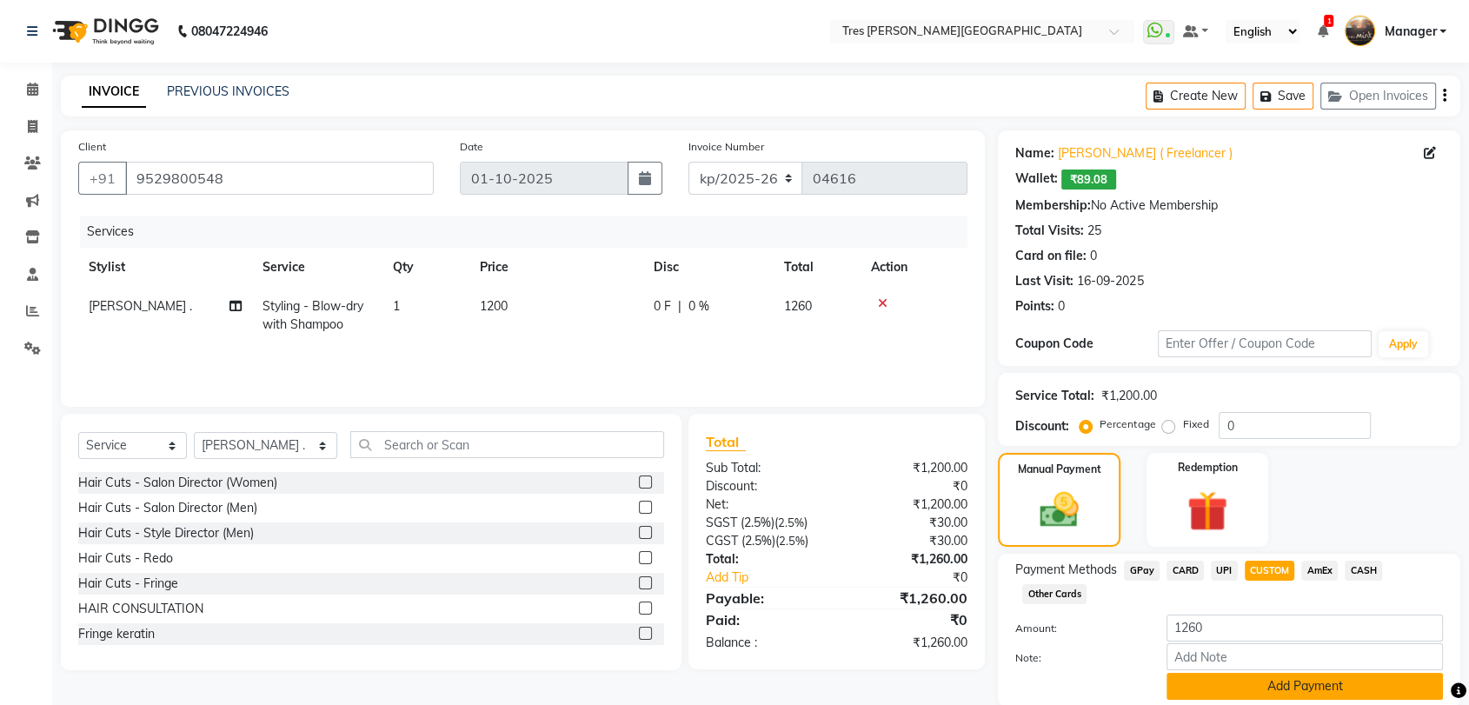
click at [1247, 679] on button "Add Payment" at bounding box center [1305, 686] width 276 height 27
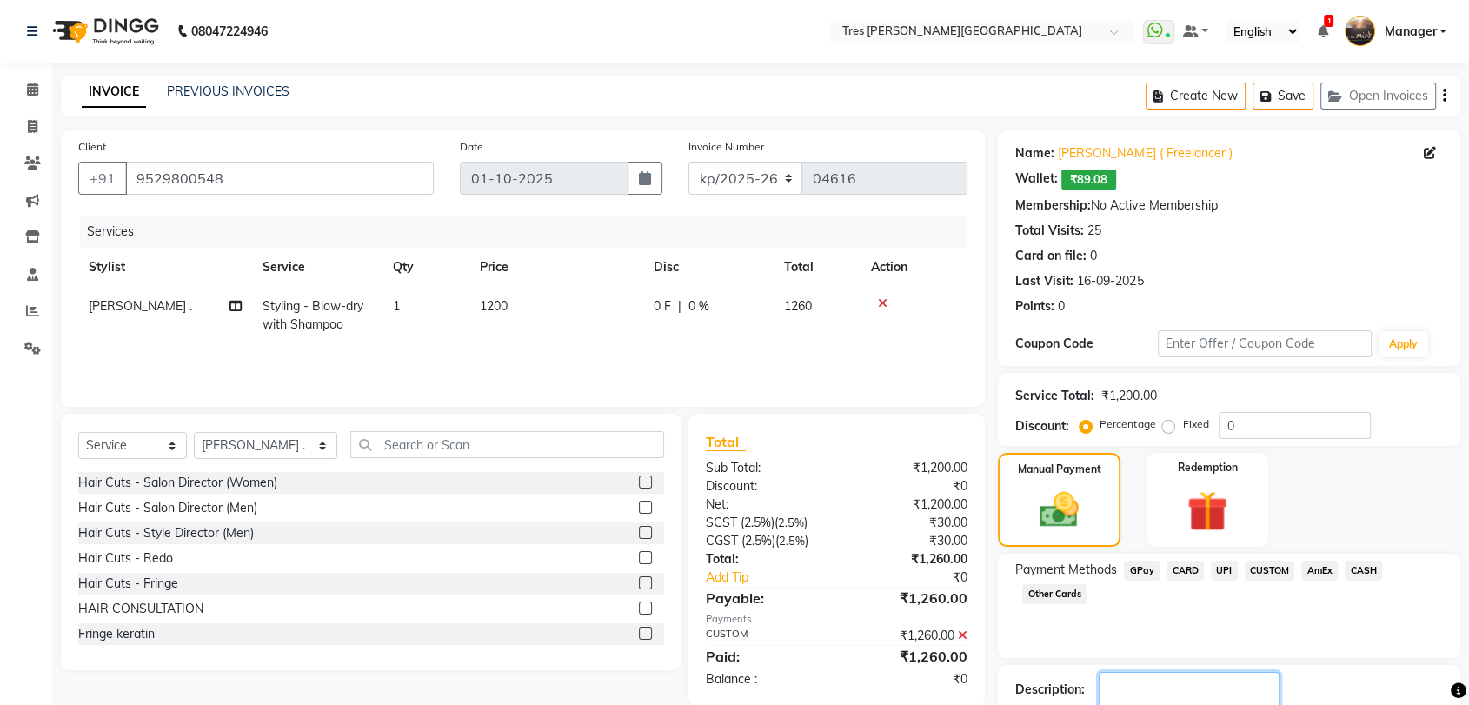
click at [1247, 679] on textarea at bounding box center [1189, 699] width 181 height 54
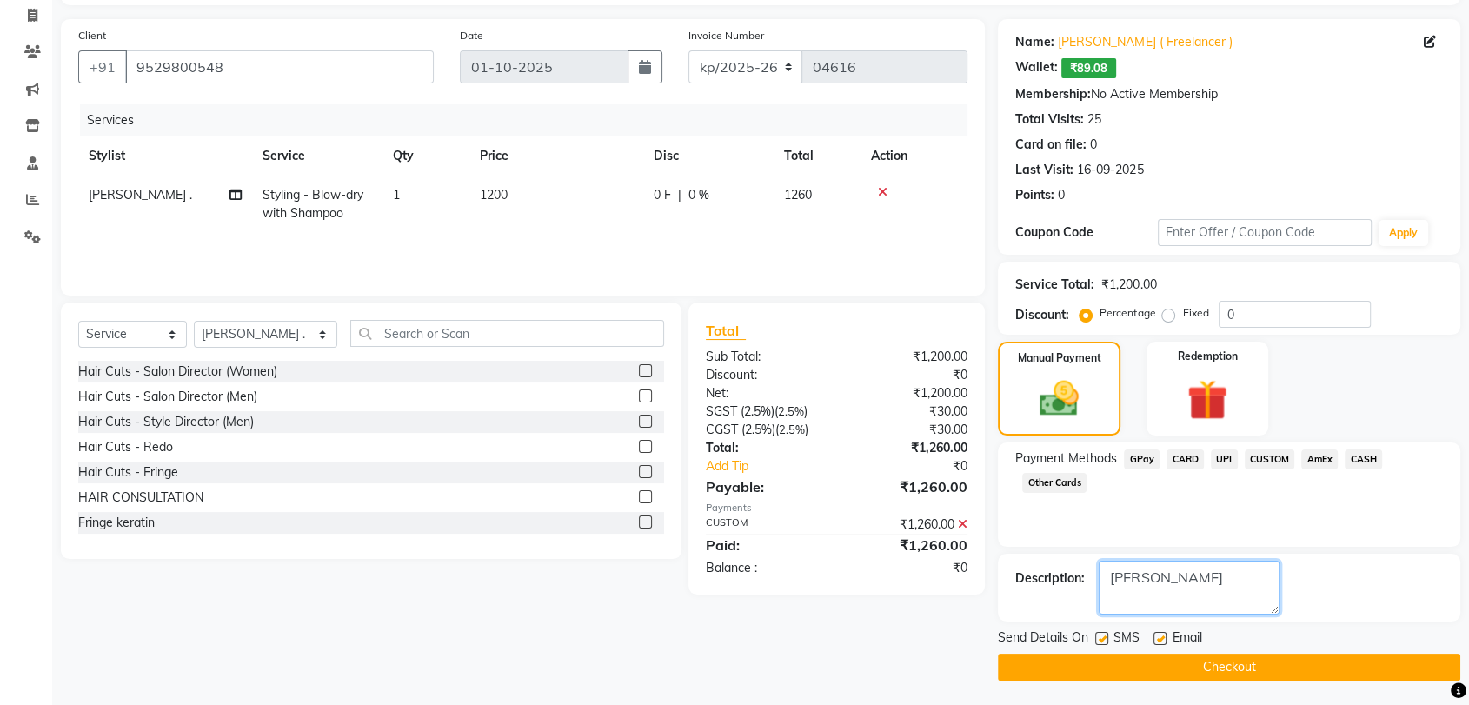
type textarea "[PERSON_NAME]"
click at [1207, 669] on button "Checkout" at bounding box center [1229, 667] width 462 height 27
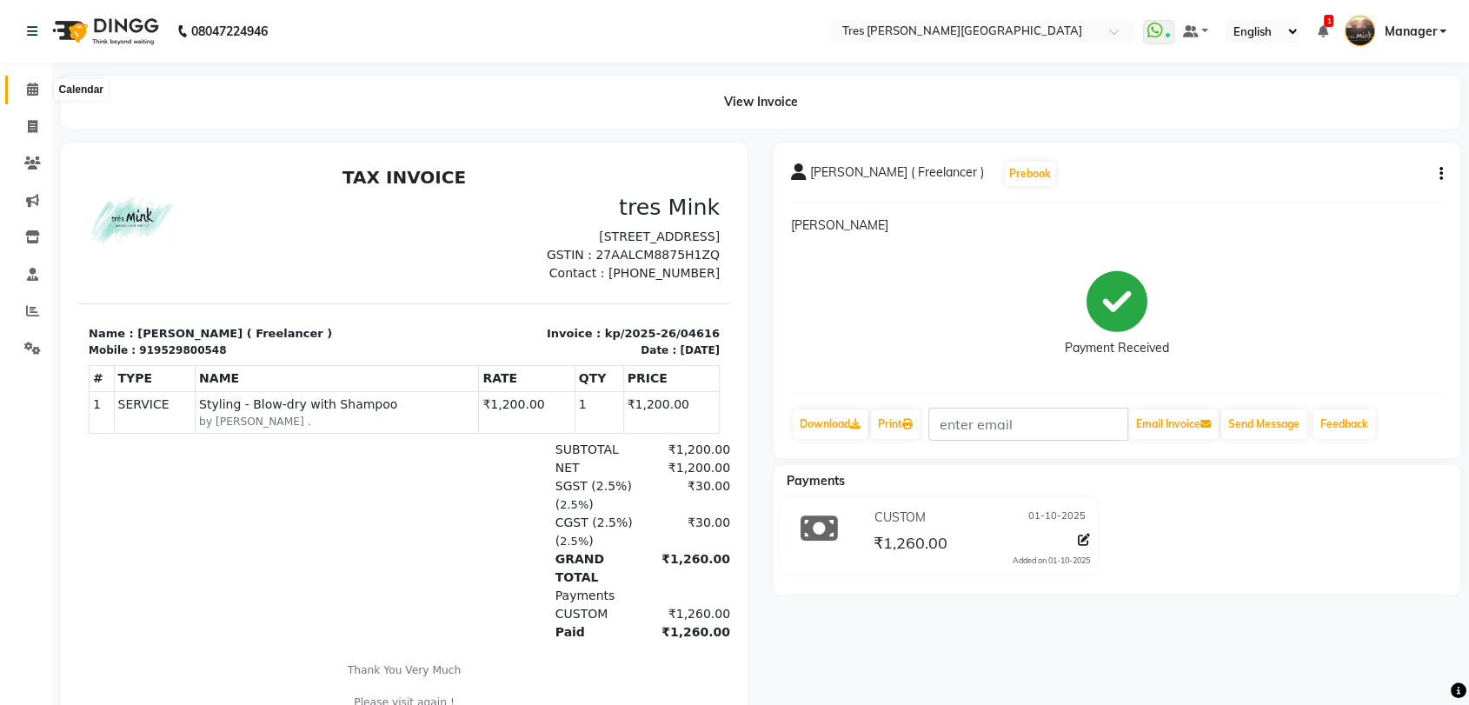
click at [31, 88] on icon at bounding box center [32, 89] width 11 height 13
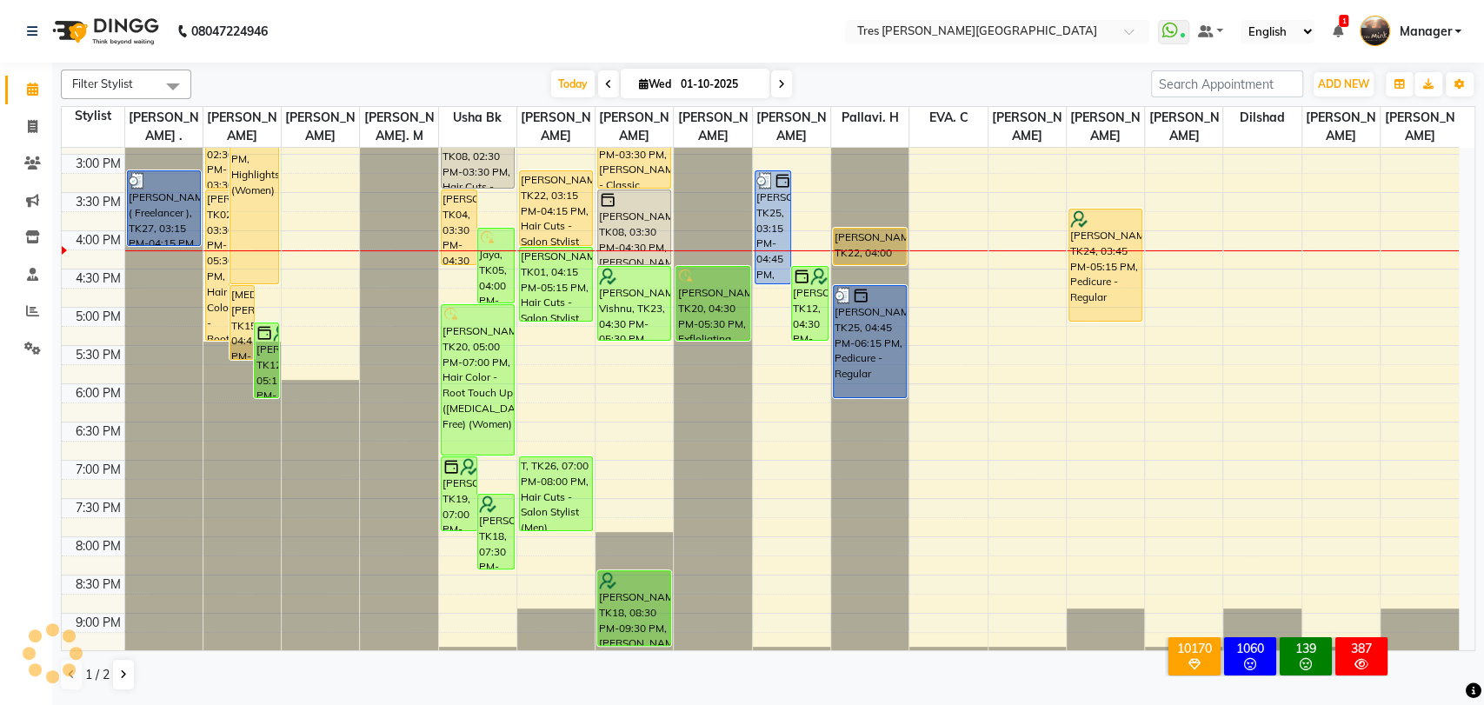
scroll to position [562, 0]
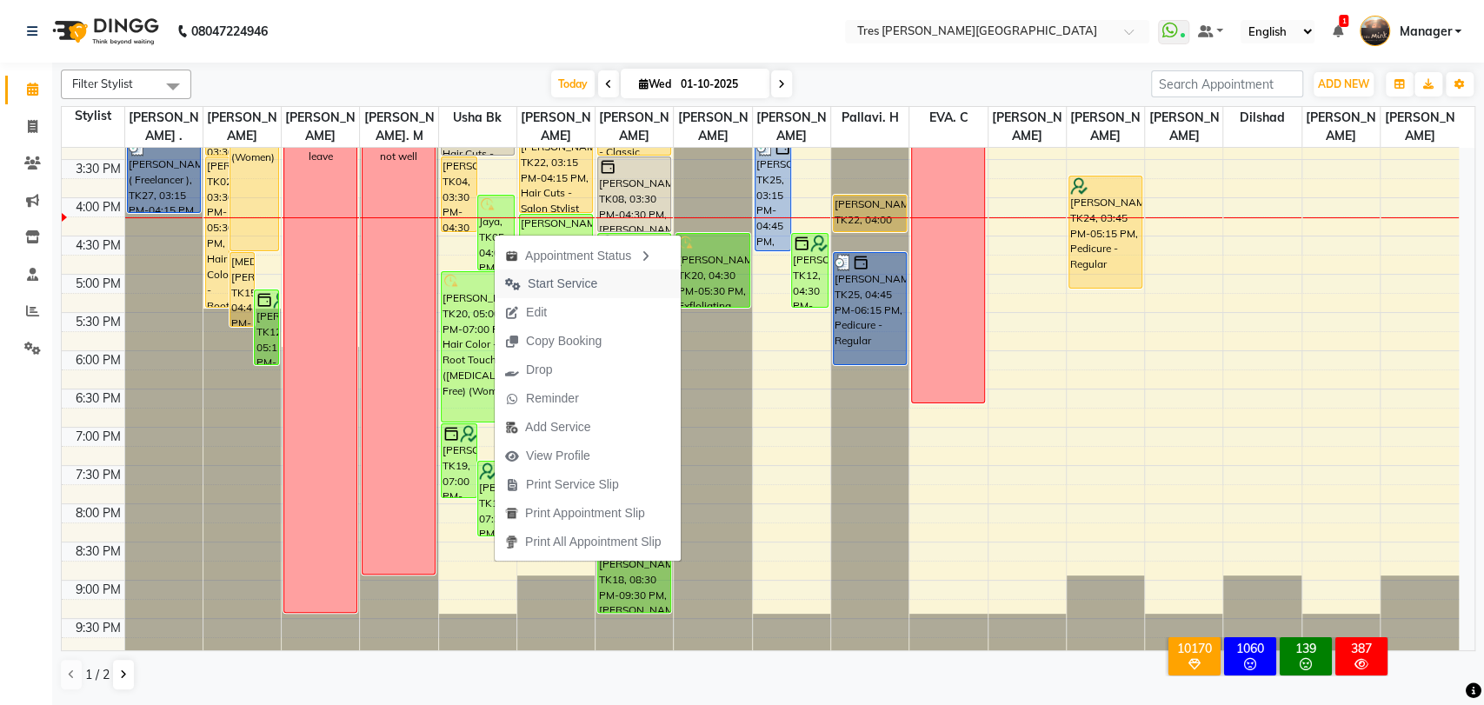
click at [544, 287] on span "Start Service" at bounding box center [563, 284] width 70 height 18
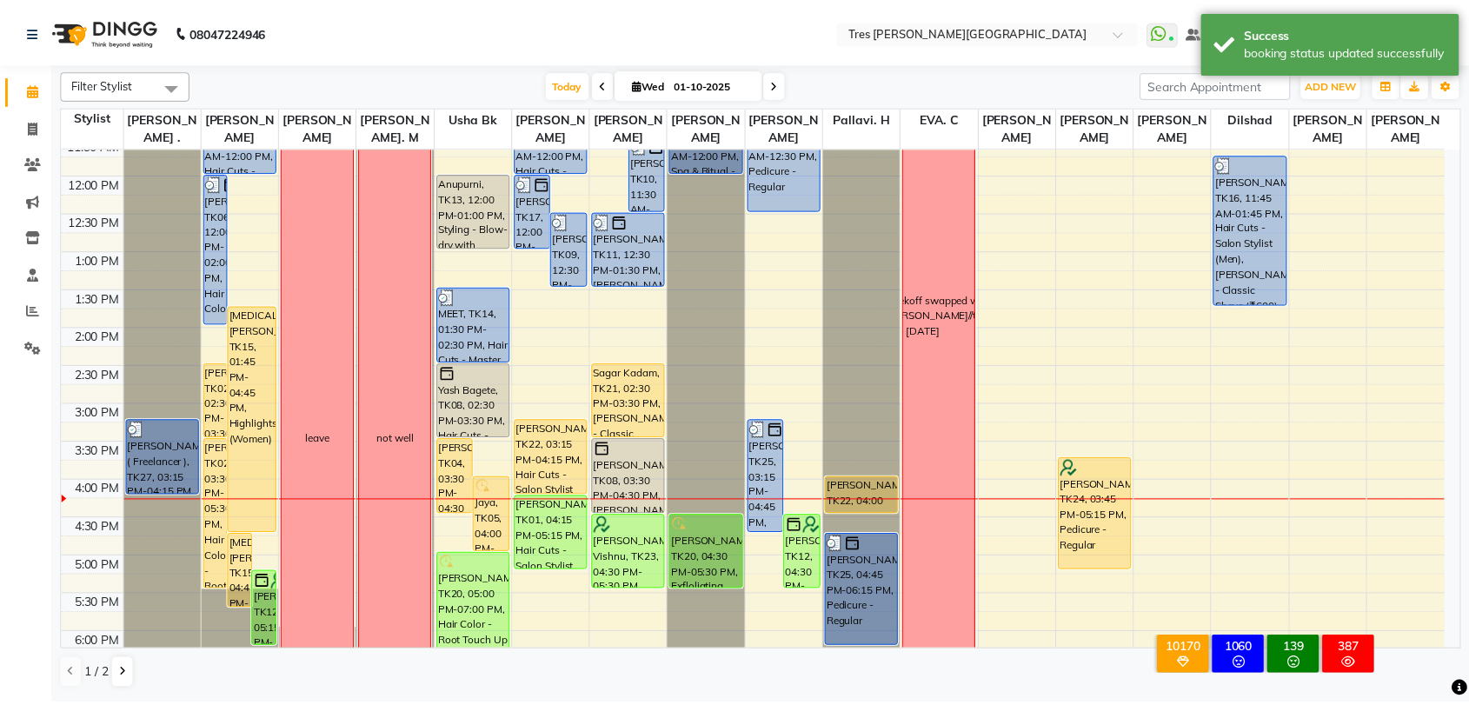
scroll to position [274, 0]
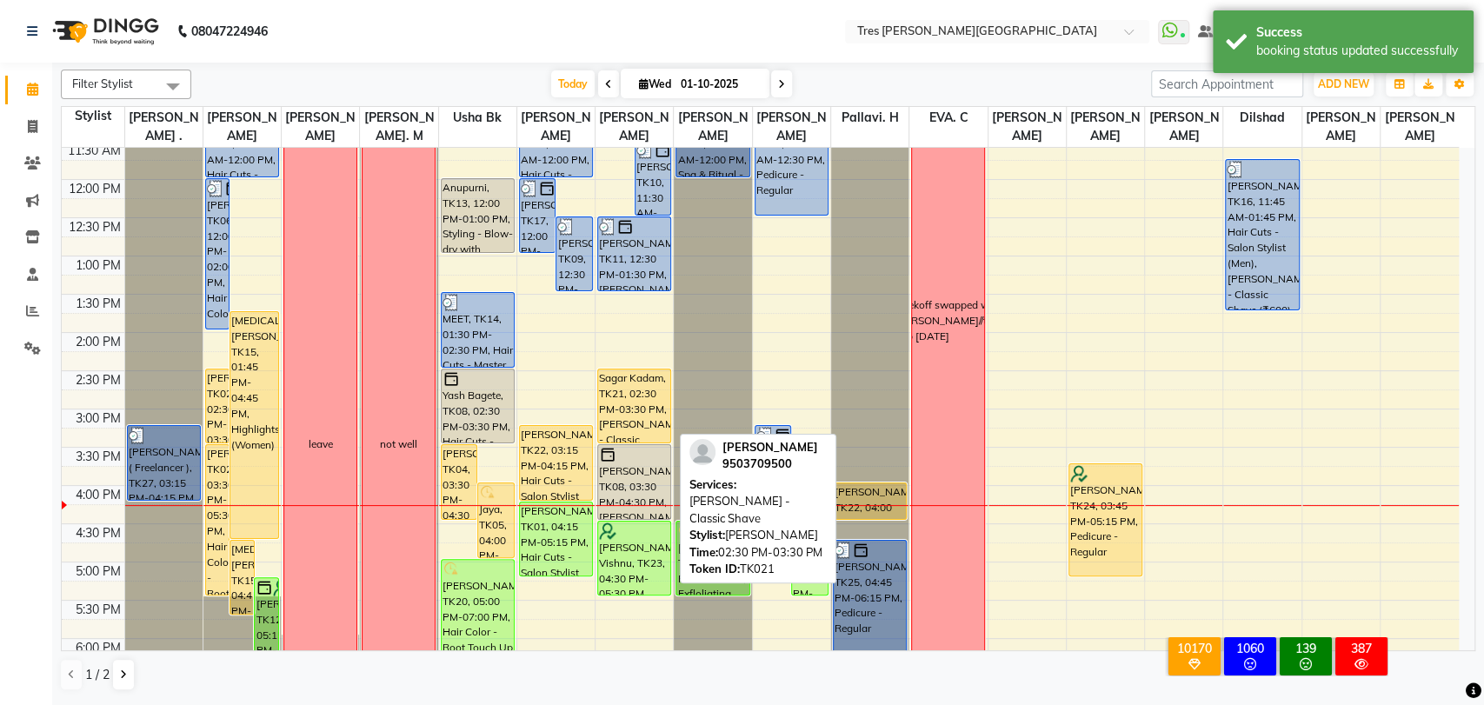
click at [633, 400] on div "Sagar Kadam, TK21, 02:30 PM-03:30 PM, [PERSON_NAME] - Classic Shave" at bounding box center [634, 405] width 72 height 73
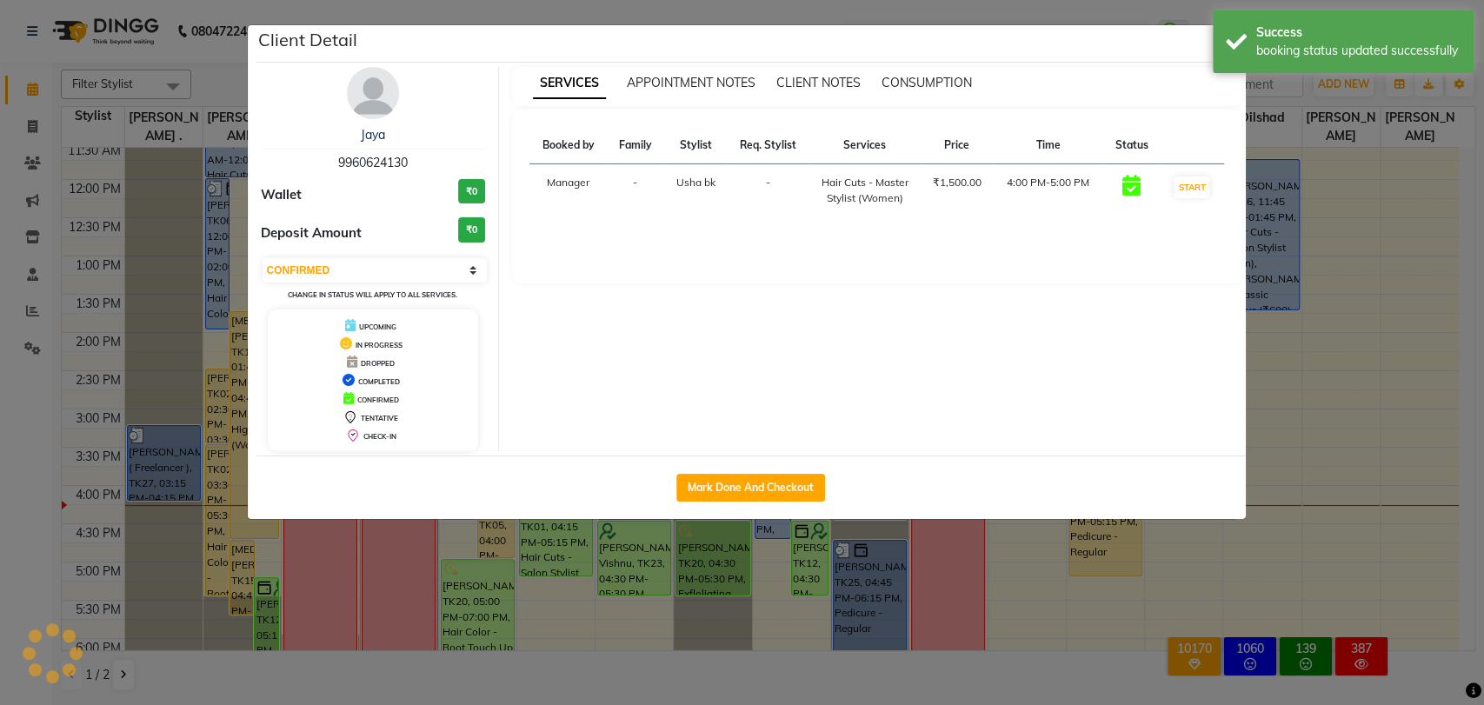
select select "1"
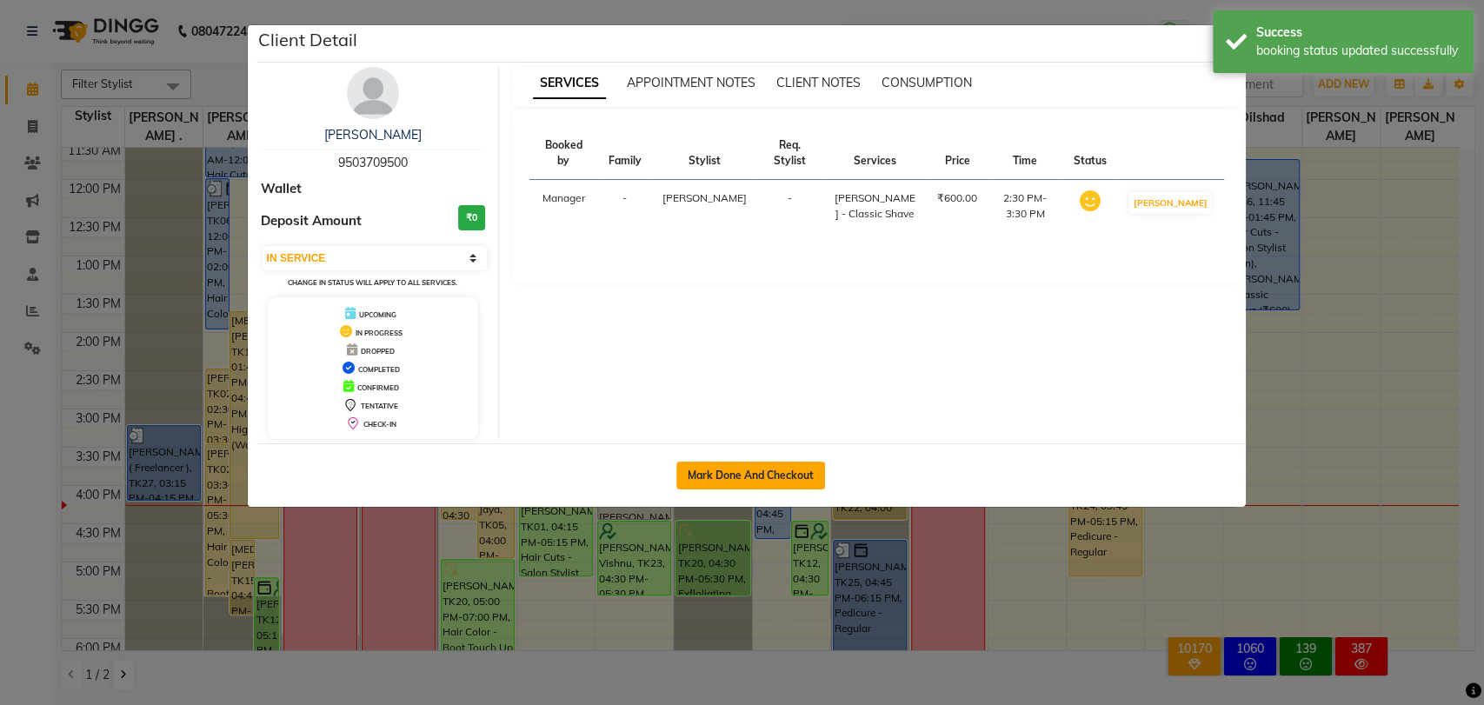
click at [812, 474] on button "Mark Done And Checkout" at bounding box center [750, 476] width 149 height 28
select select "service"
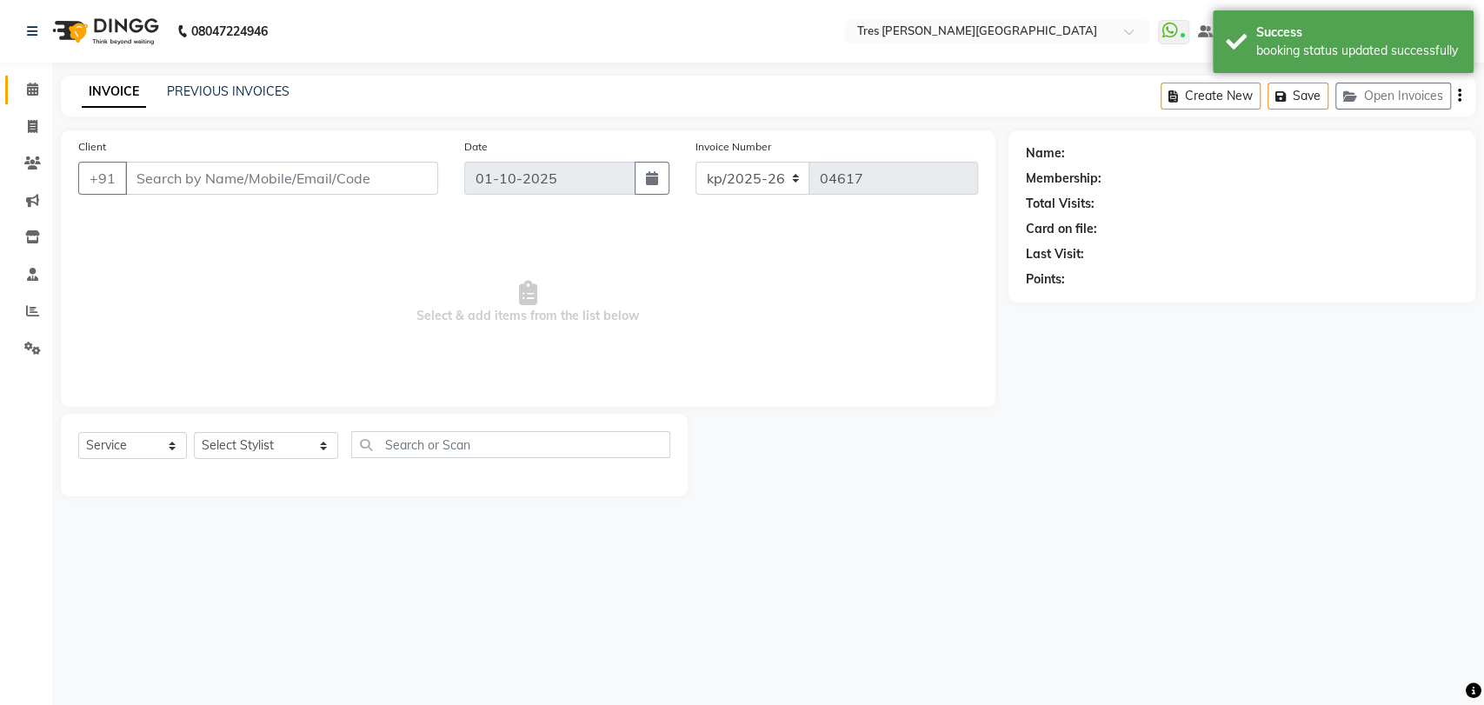
type input "9503709500"
select select "1621"
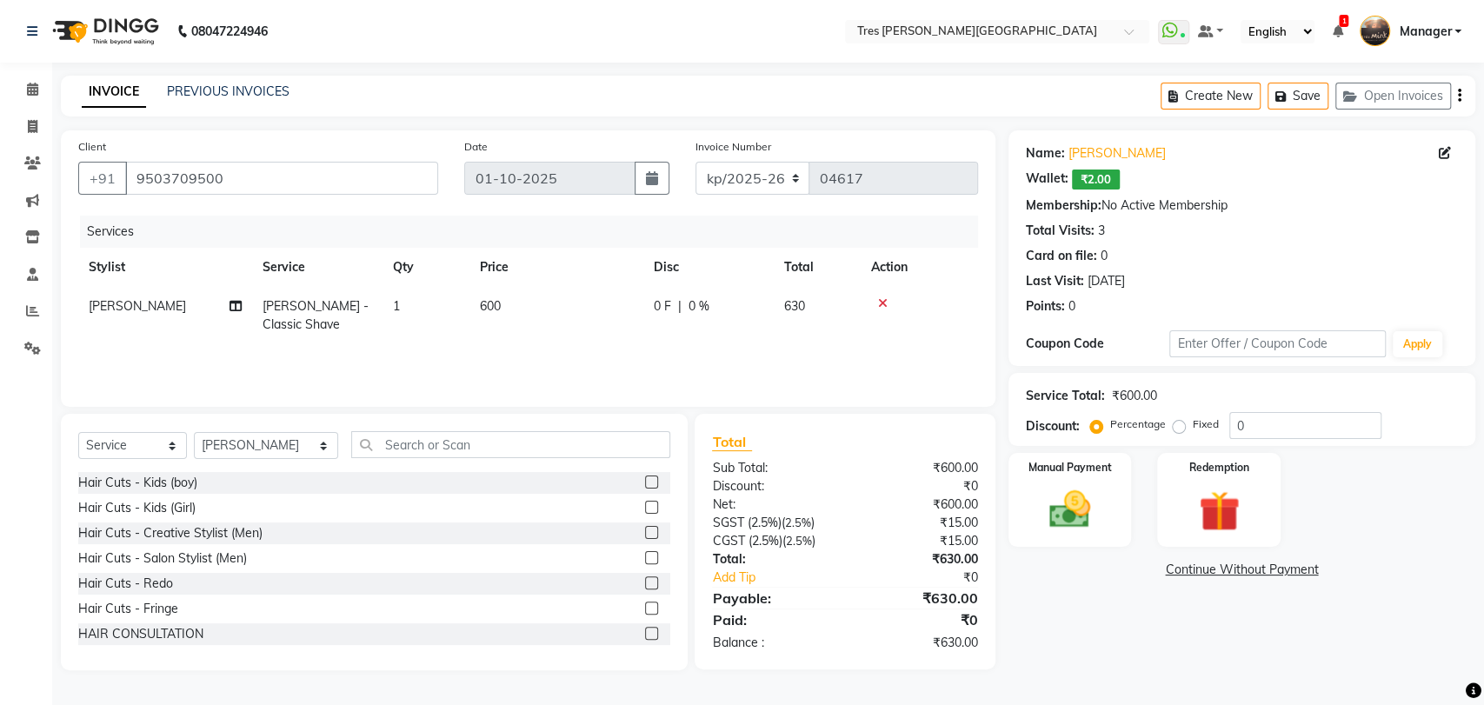
click at [489, 312] on span "600" at bounding box center [490, 306] width 21 height 16
select select "1621"
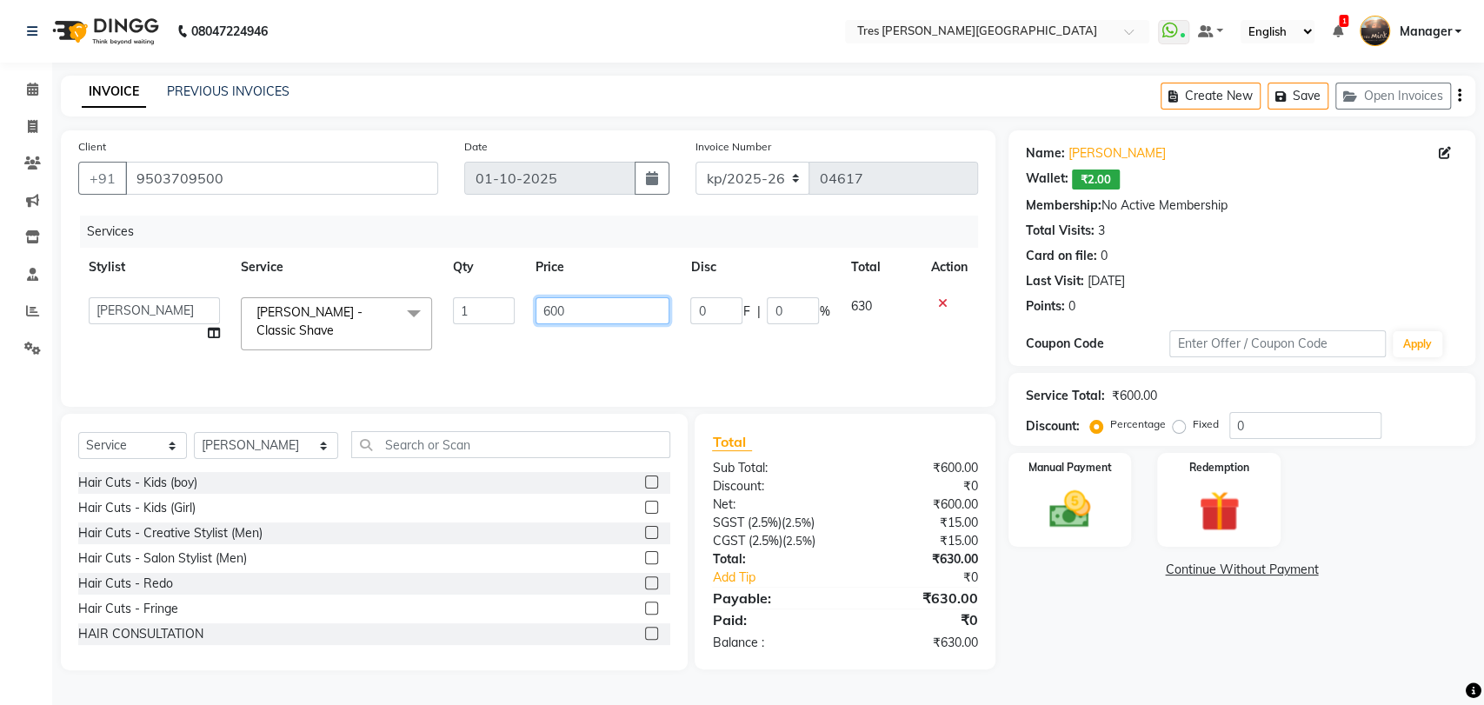
click at [555, 315] on input "600" at bounding box center [602, 310] width 135 height 27
type input "700"
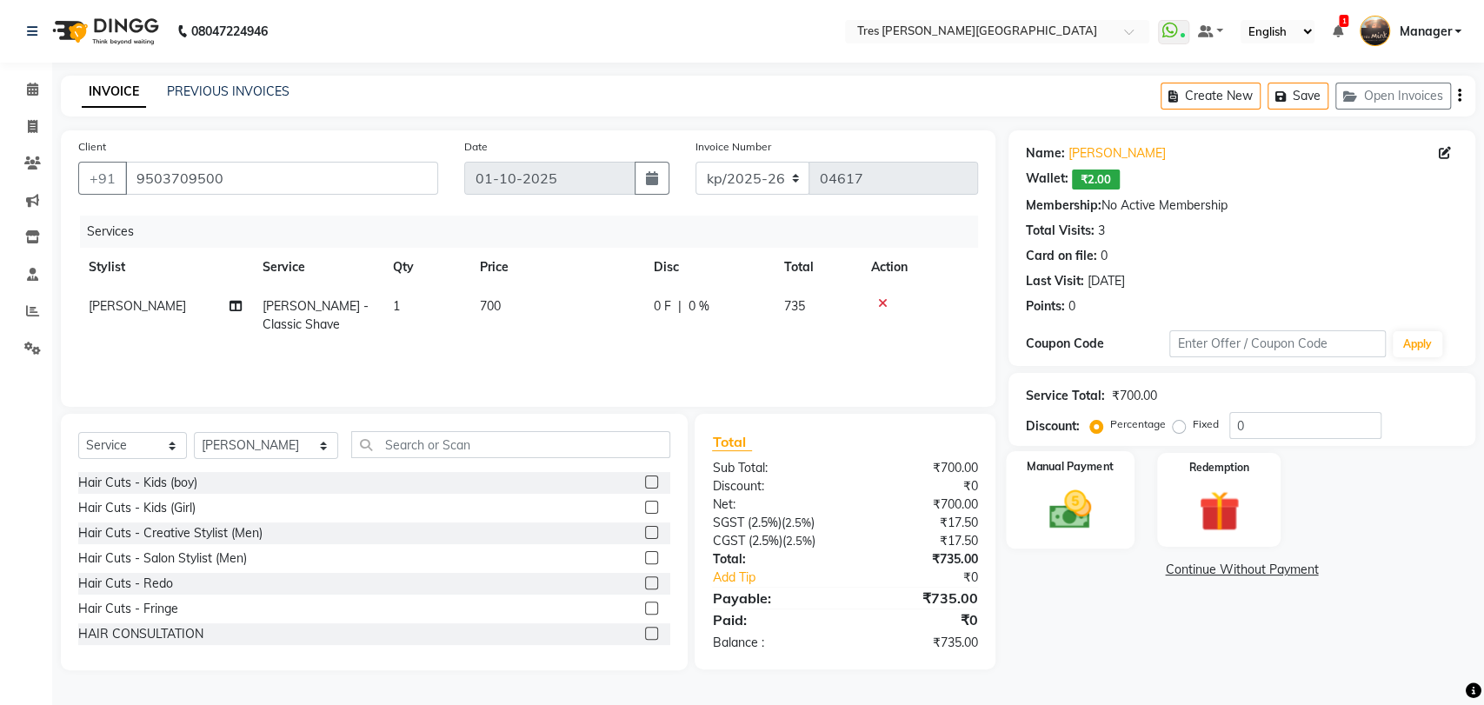
click at [1061, 501] on img at bounding box center [1069, 509] width 69 height 49
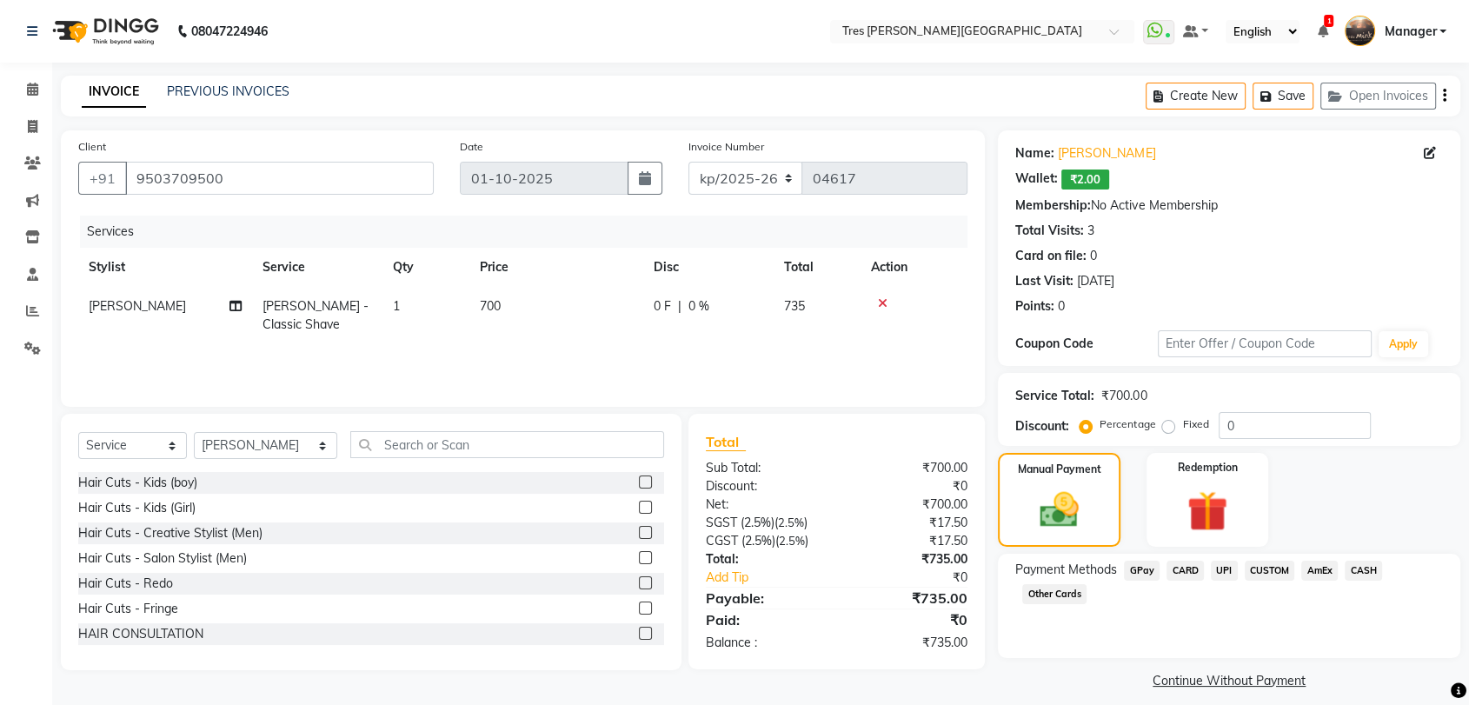
click at [1220, 571] on span "UPI" at bounding box center [1224, 571] width 27 height 20
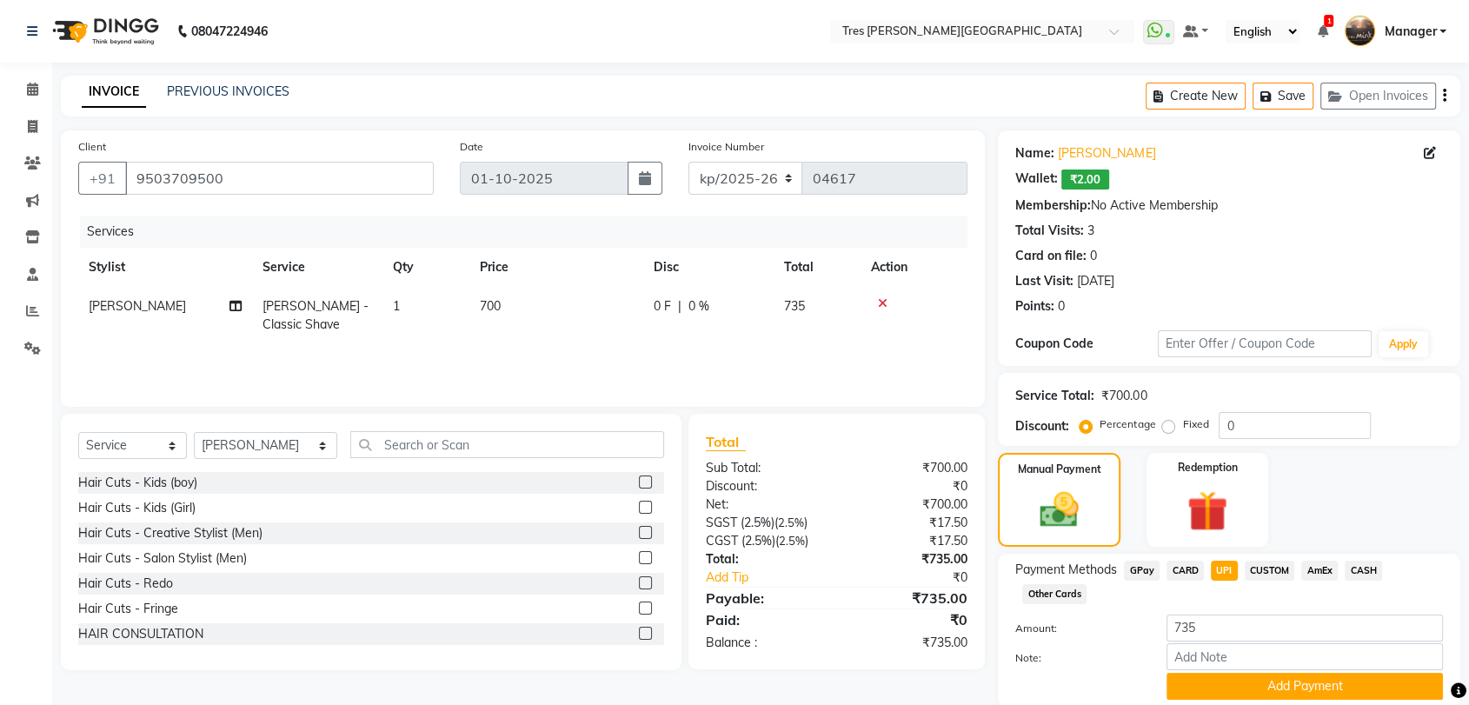
scroll to position [63, 0]
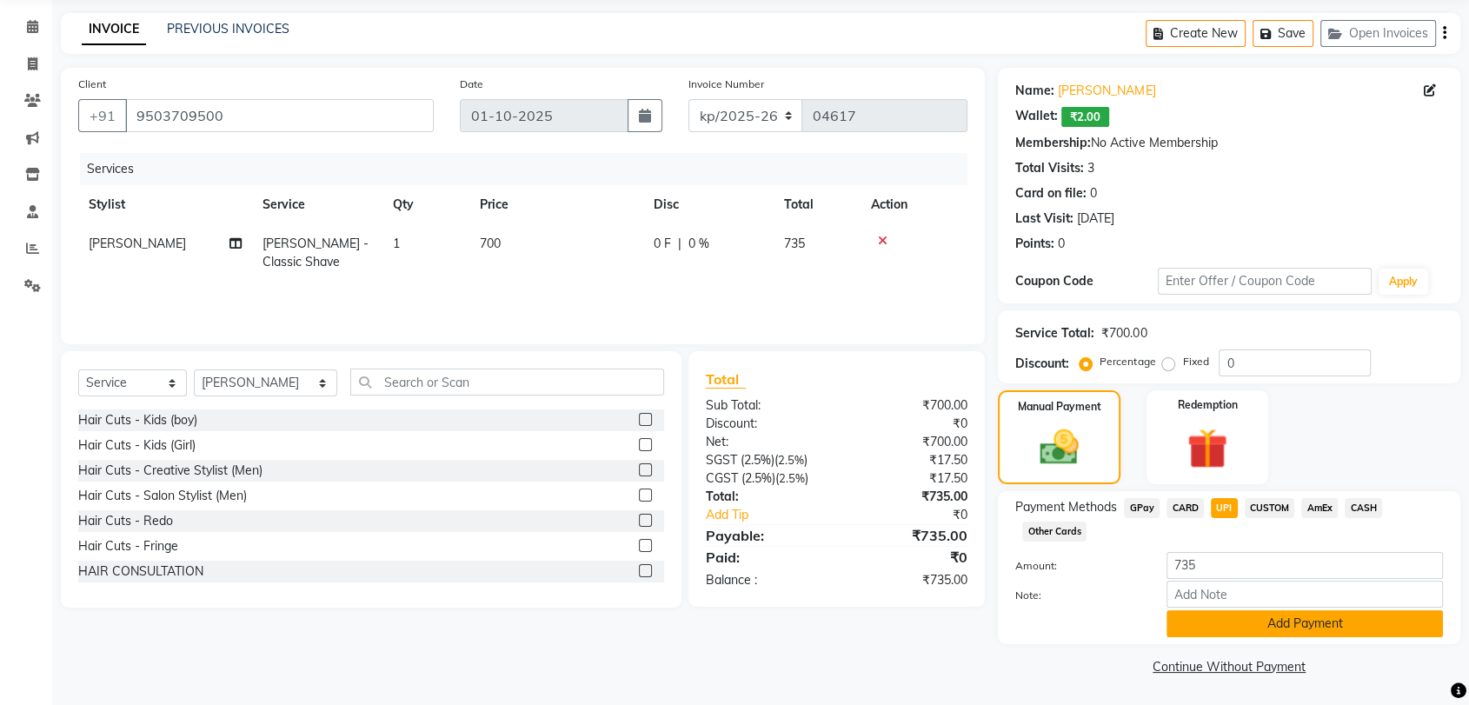
click at [1284, 615] on button "Add Payment" at bounding box center [1305, 623] width 276 height 27
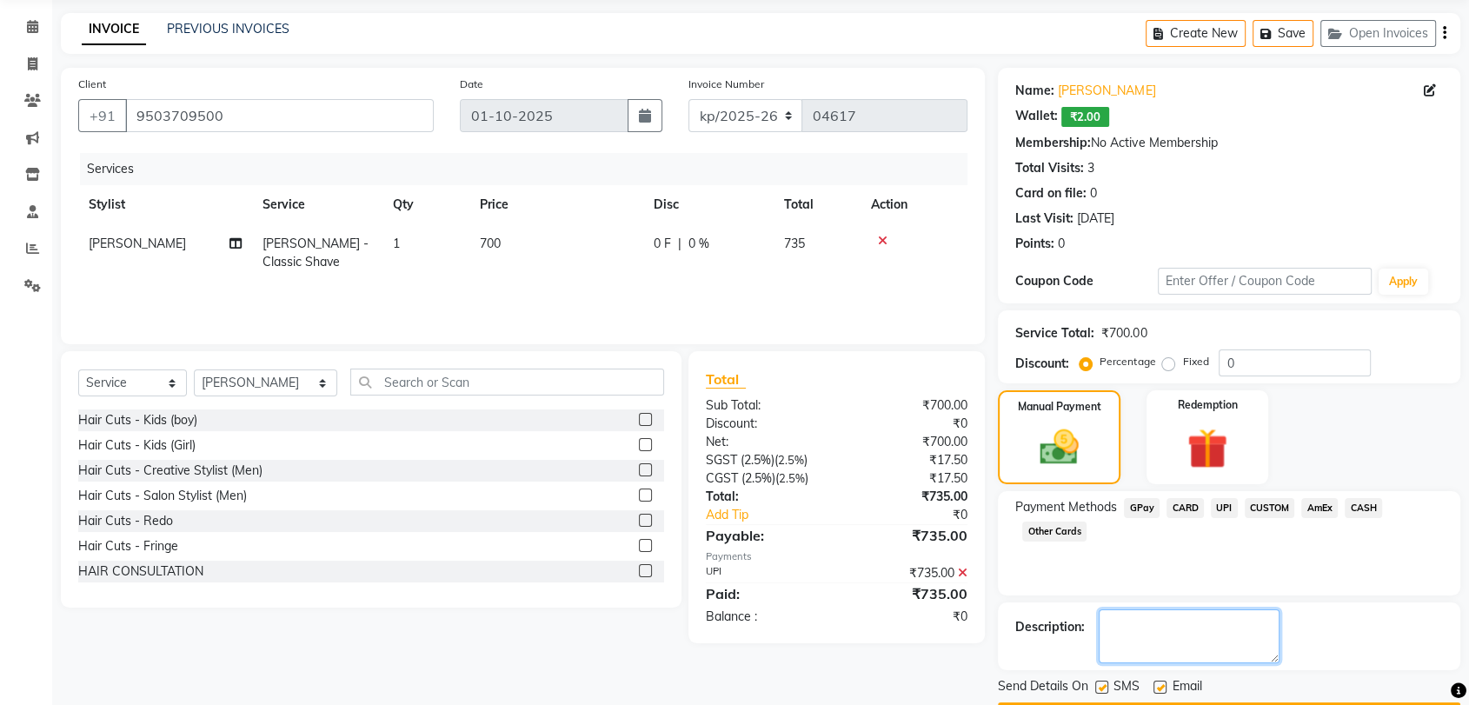
click at [1280, 615] on textarea at bounding box center [1189, 636] width 181 height 54
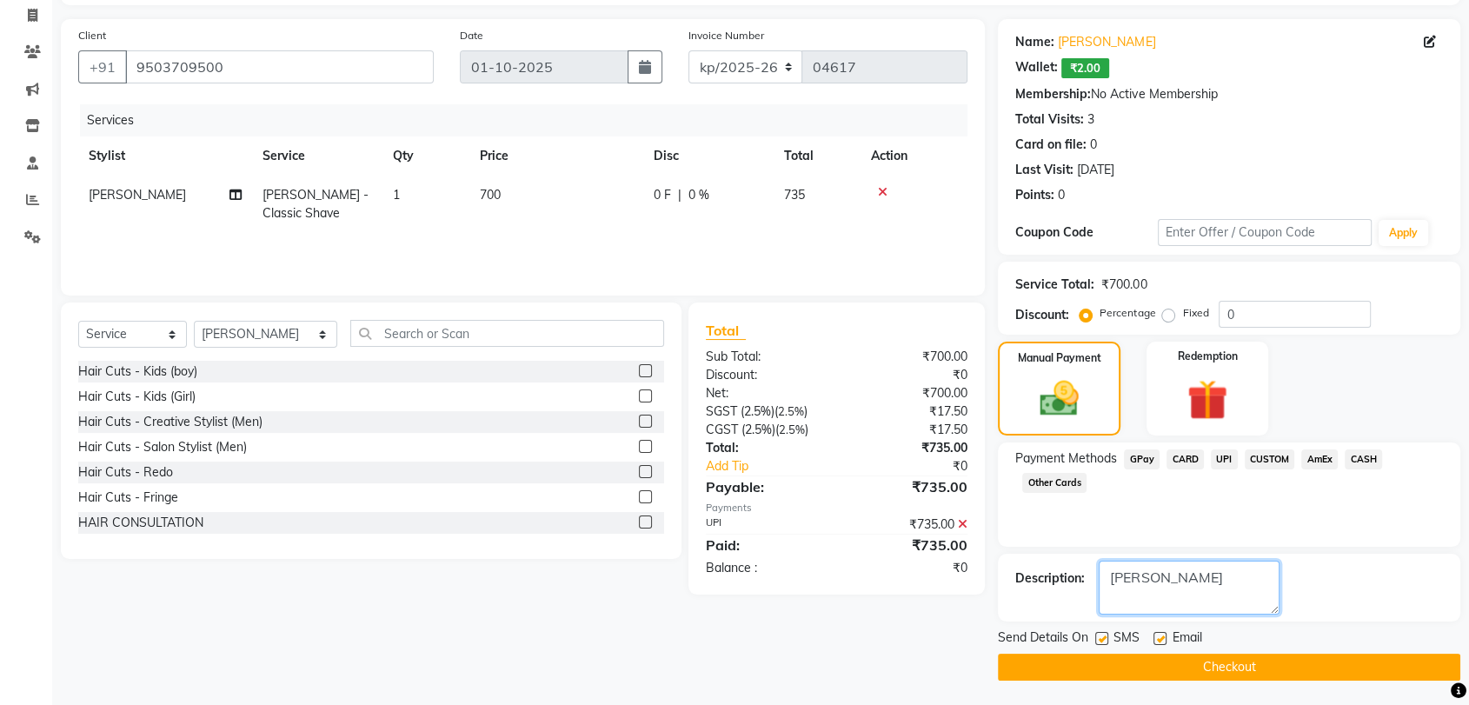
type textarea "[PERSON_NAME]"
click at [1190, 677] on button "Checkout" at bounding box center [1229, 667] width 462 height 27
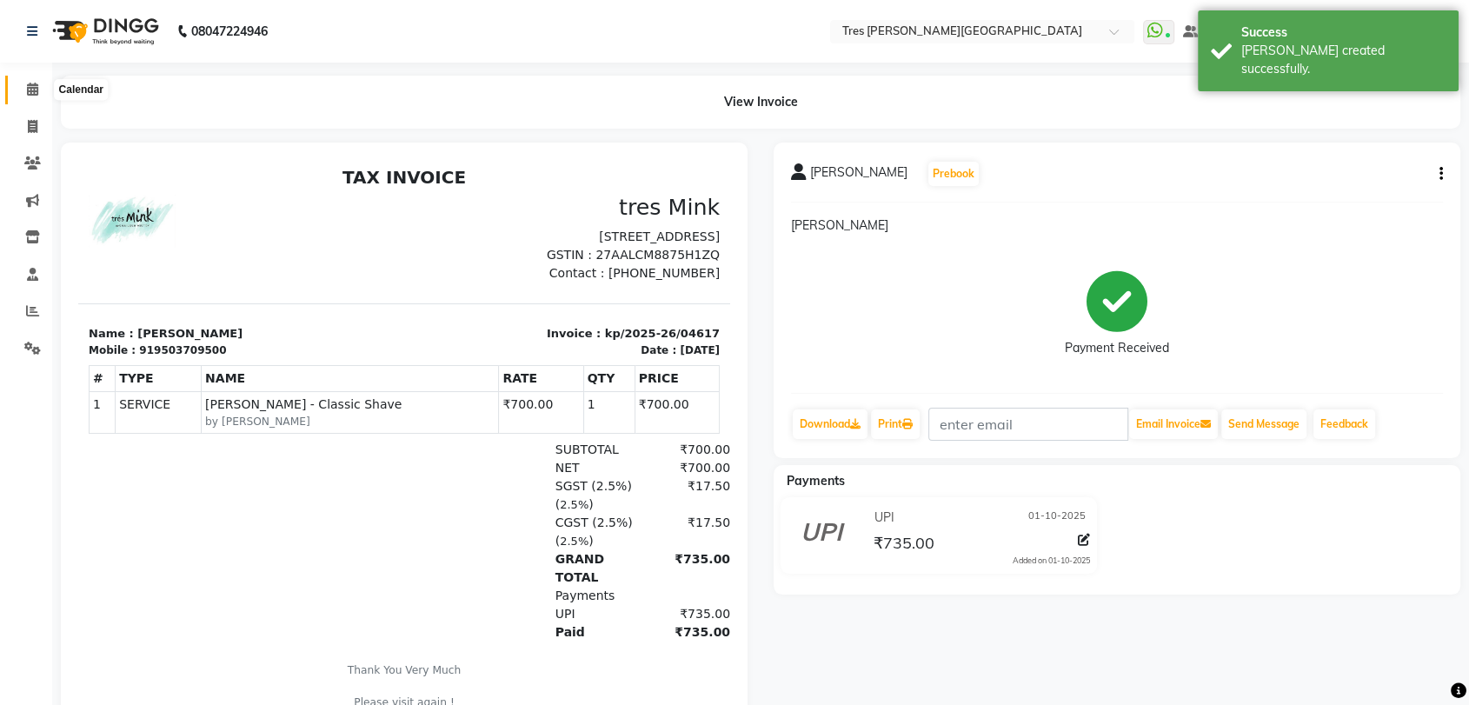
click at [33, 90] on icon at bounding box center [32, 89] width 11 height 13
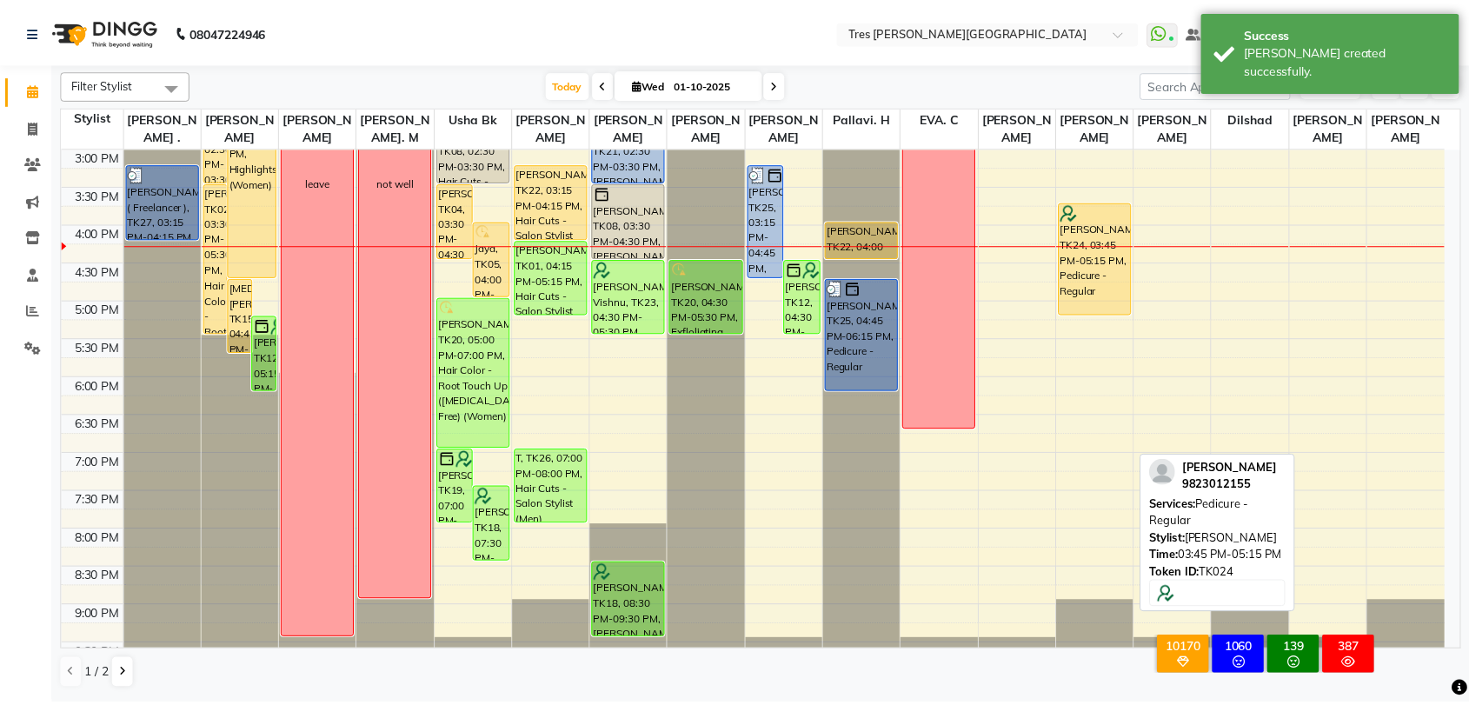
scroll to position [543, 0]
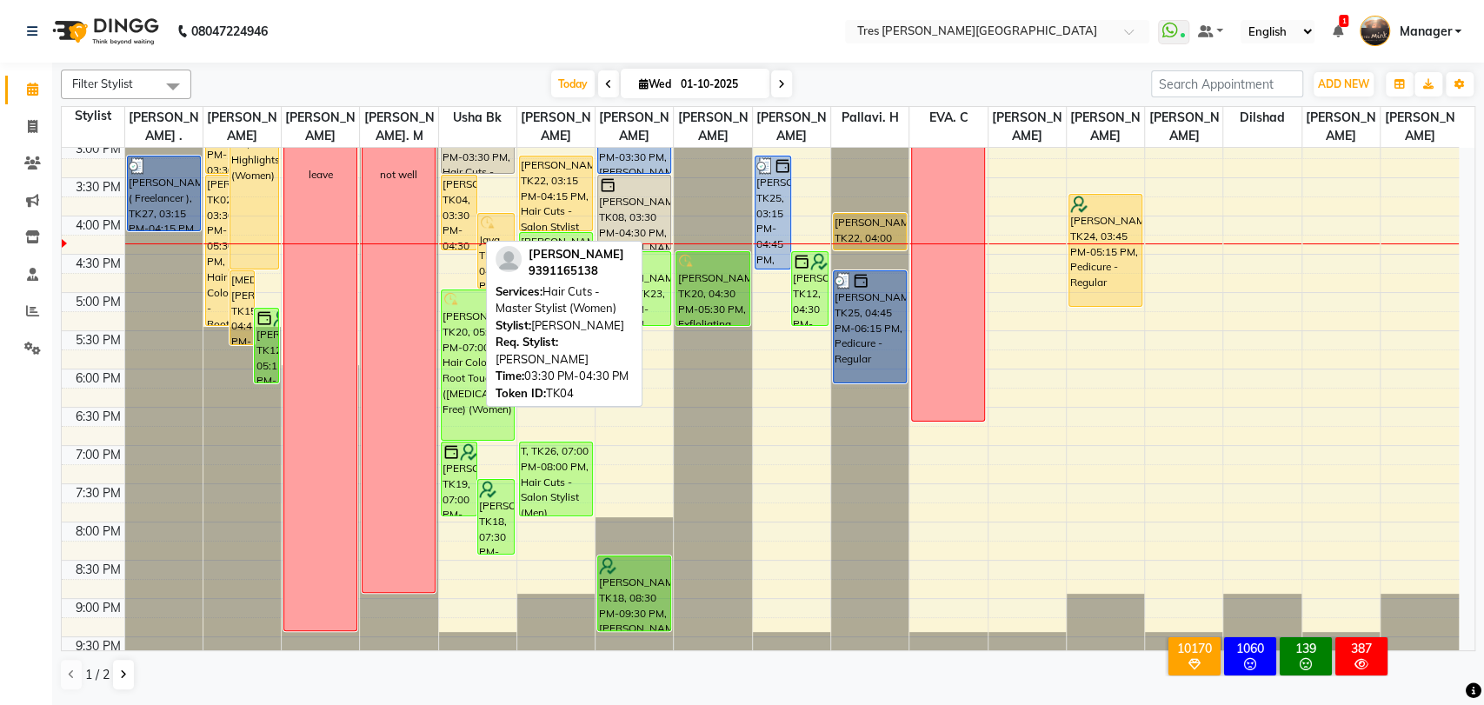
click at [443, 201] on div "[PERSON_NAME], TK04, 03:30 PM-04:30 PM, Hair Cuts - Master Stylist (Women)" at bounding box center [460, 213] width 36 height 74
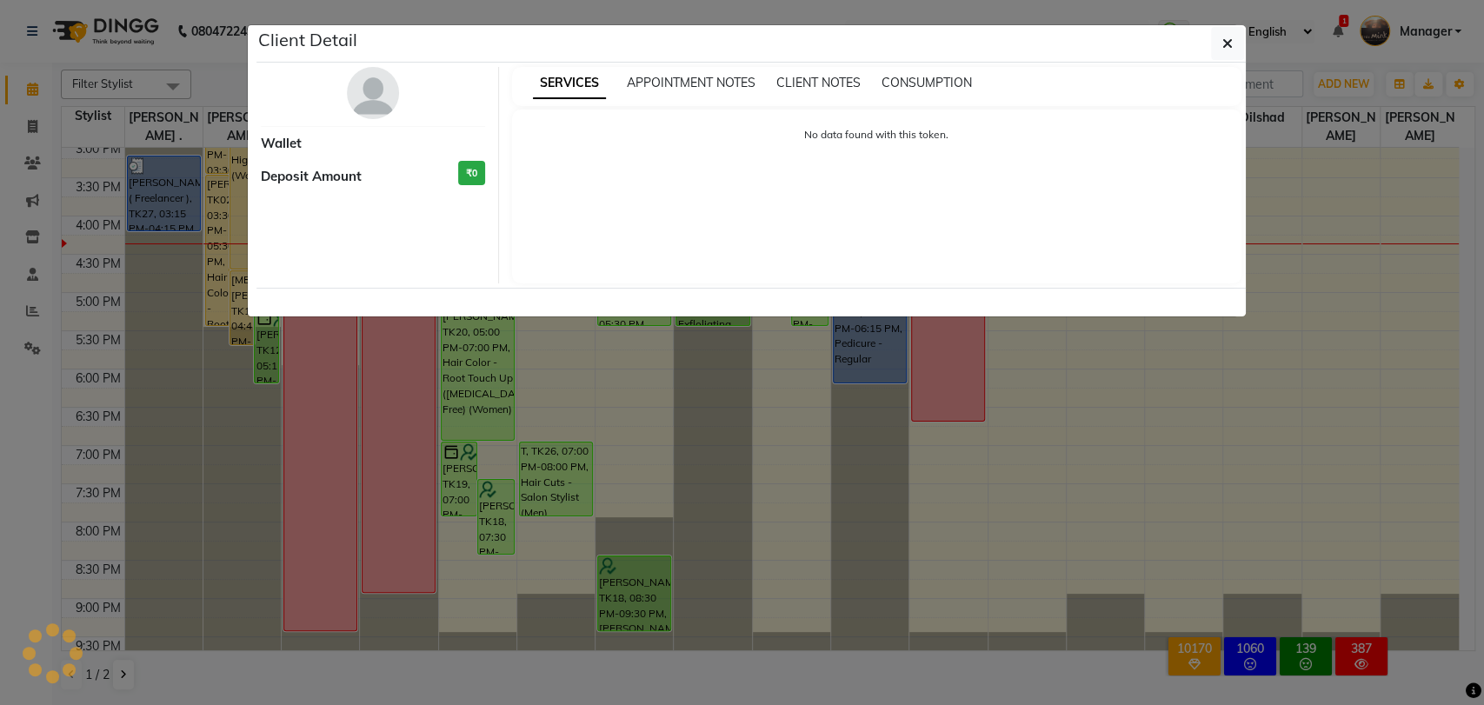
select select "1"
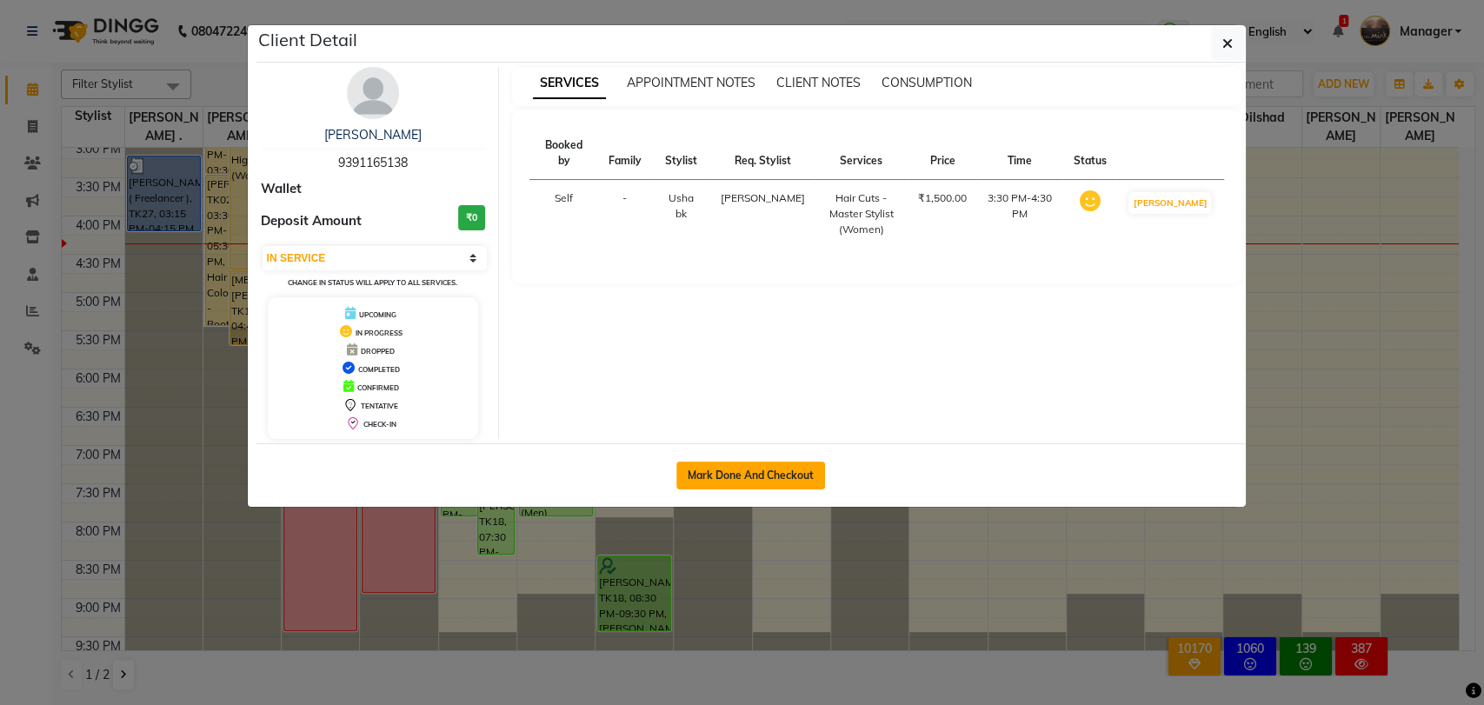
click at [796, 484] on button "Mark Done And Checkout" at bounding box center [750, 476] width 149 height 28
select select "service"
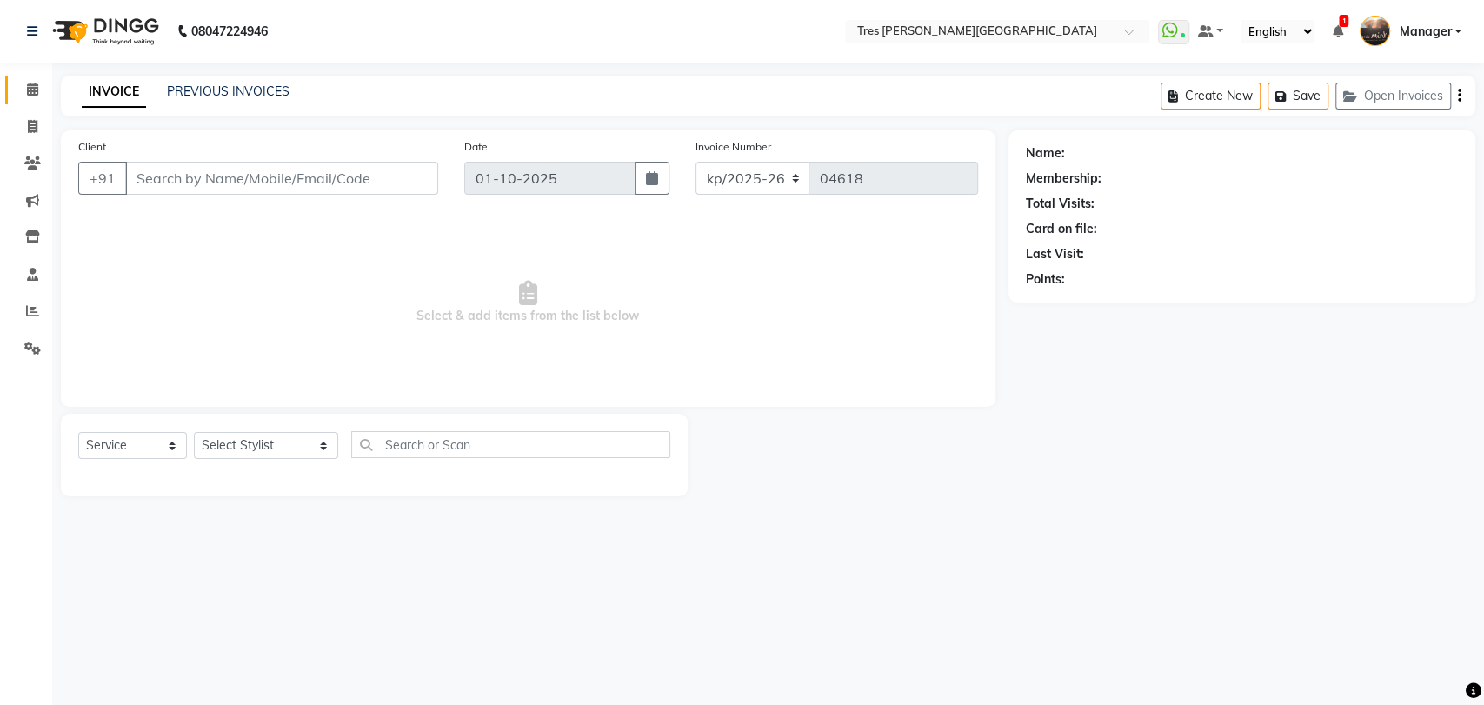
type input "9391165138"
select select "1017"
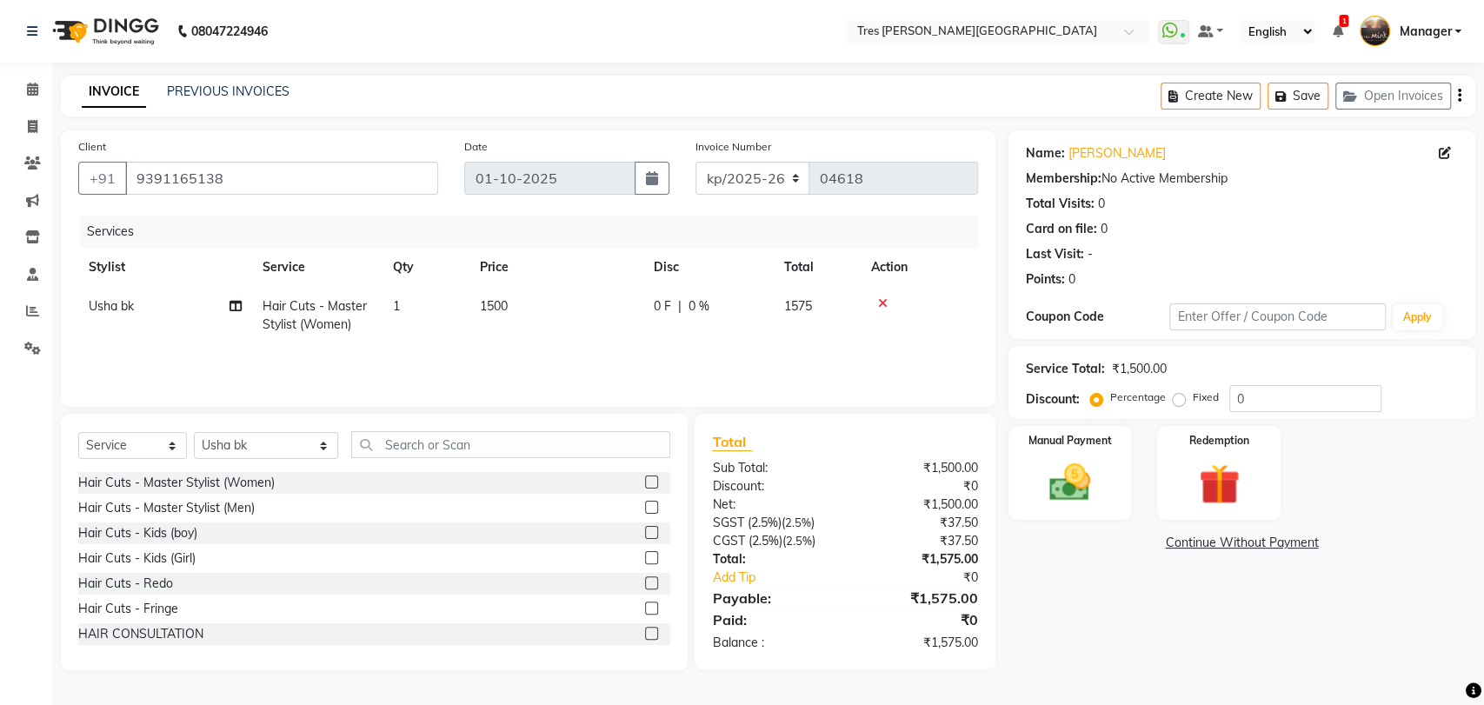
click at [502, 316] on td "1500" at bounding box center [556, 315] width 174 height 57
select select "1017"
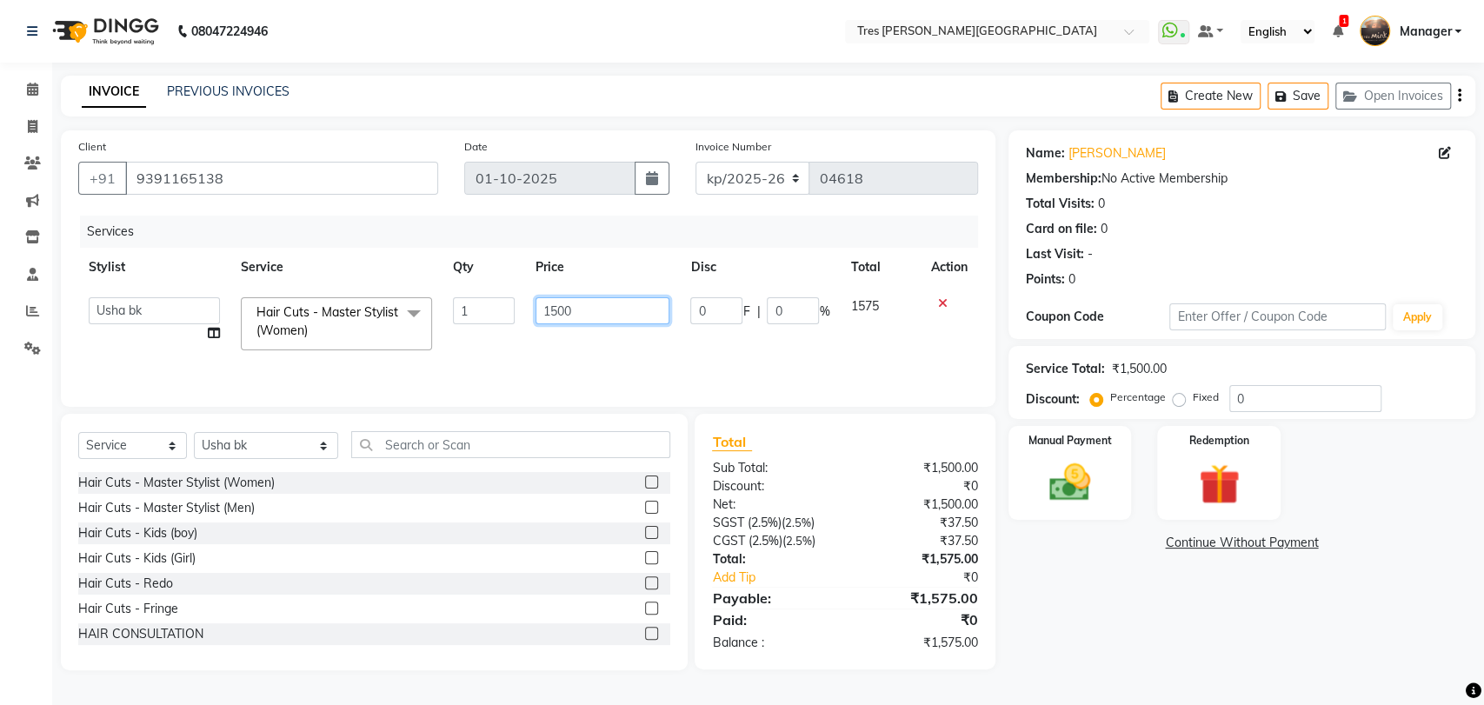
click at [558, 308] on input "1500" at bounding box center [602, 310] width 135 height 27
type input "1600"
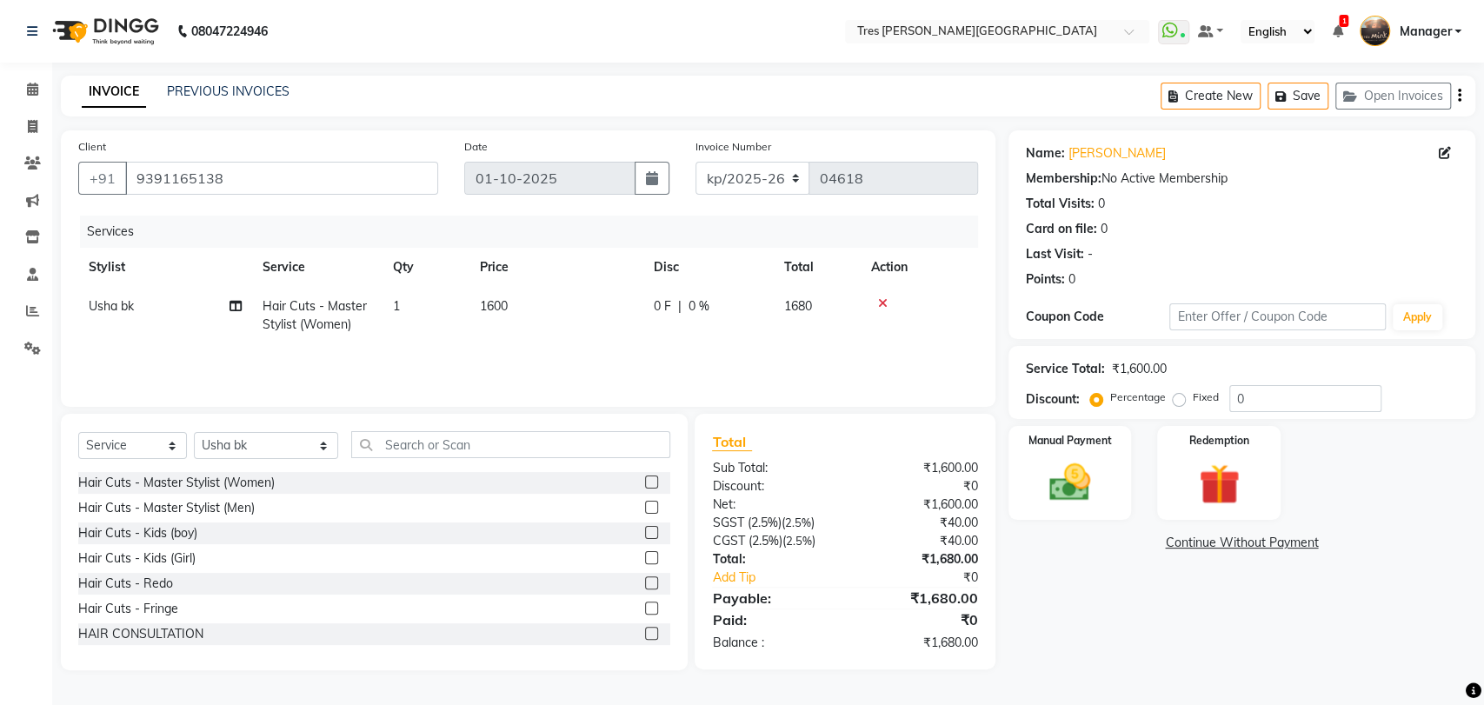
click at [1026, 640] on div "Name: [PERSON_NAME] Membership: No Active Membership Total Visits: 0 Card on fi…" at bounding box center [1248, 400] width 480 height 540
click at [1086, 524] on div "Name: [PERSON_NAME] Membership: No Active Membership Total Visits: 0 Card on fi…" at bounding box center [1248, 400] width 480 height 540
click at [1081, 488] on img at bounding box center [1069, 482] width 69 height 49
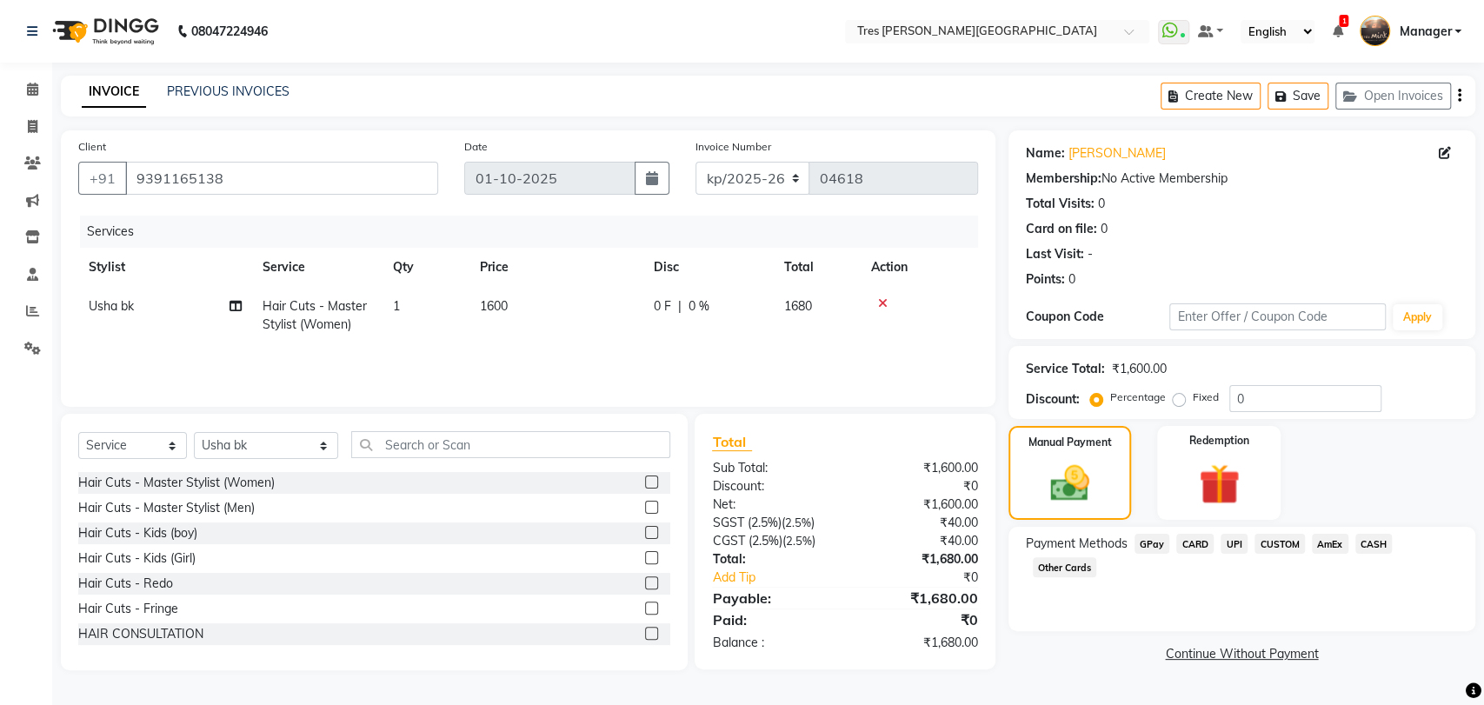
click at [1181, 542] on span "CARD" at bounding box center [1194, 544] width 37 height 20
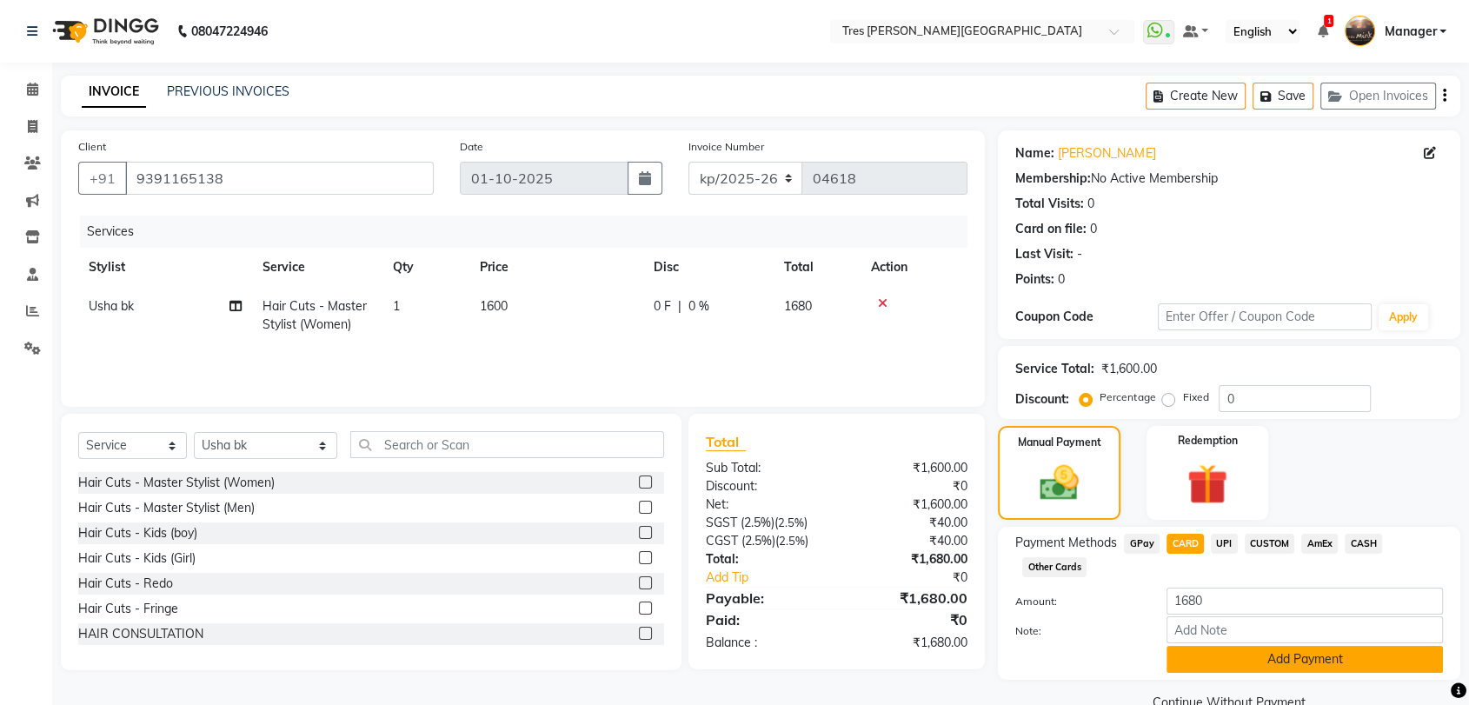
click at [1221, 656] on button "Add Payment" at bounding box center [1305, 659] width 276 height 27
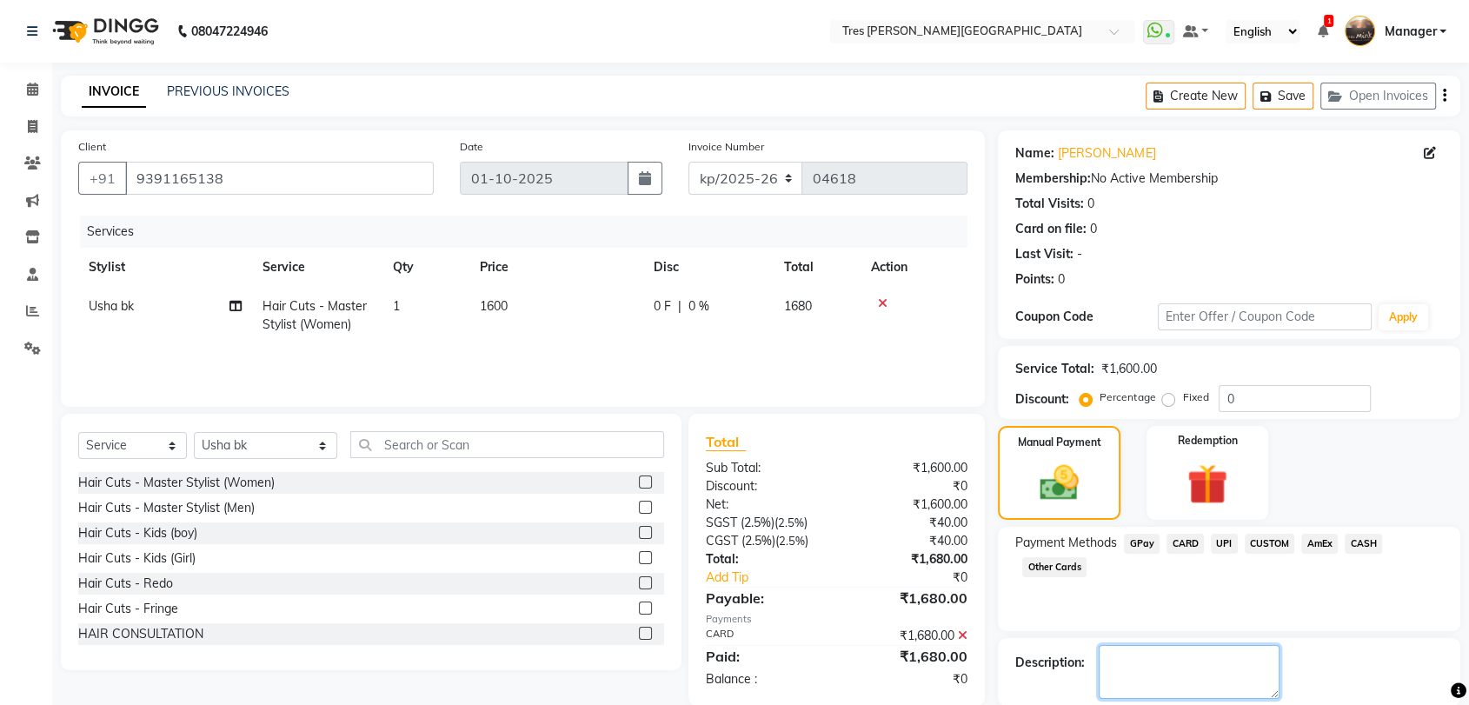
click at [1221, 656] on textarea at bounding box center [1189, 672] width 181 height 54
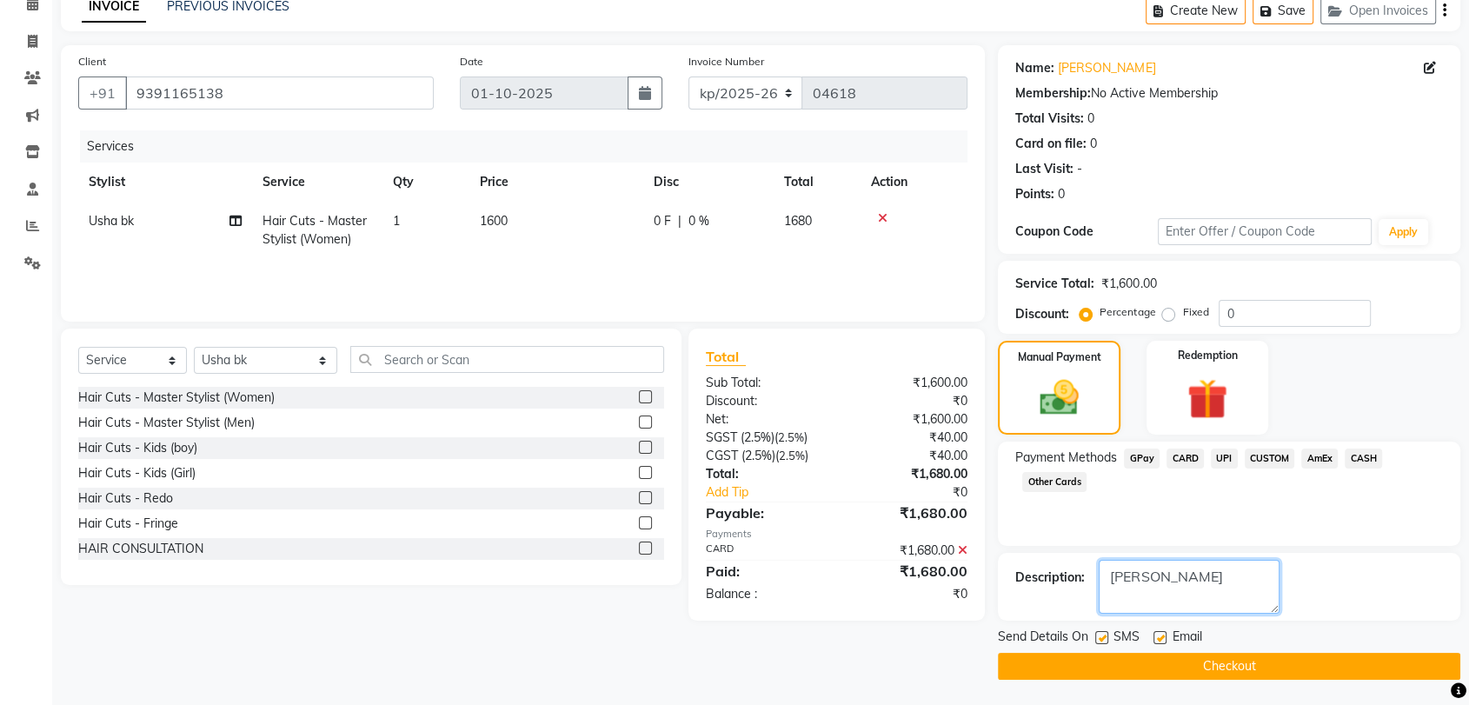
type textarea "[PERSON_NAME]"
click at [1128, 668] on button "Checkout" at bounding box center [1229, 666] width 462 height 27
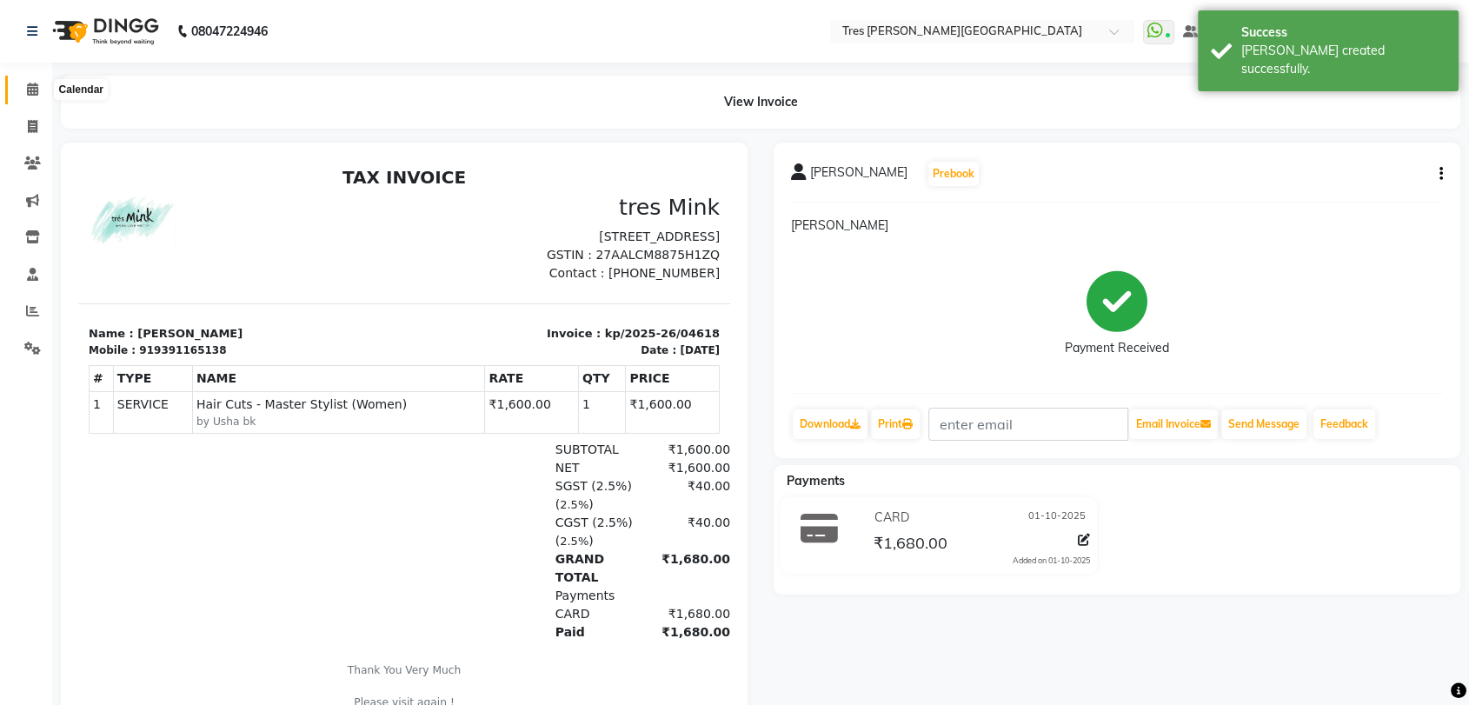
click at [30, 90] on icon at bounding box center [32, 89] width 11 height 13
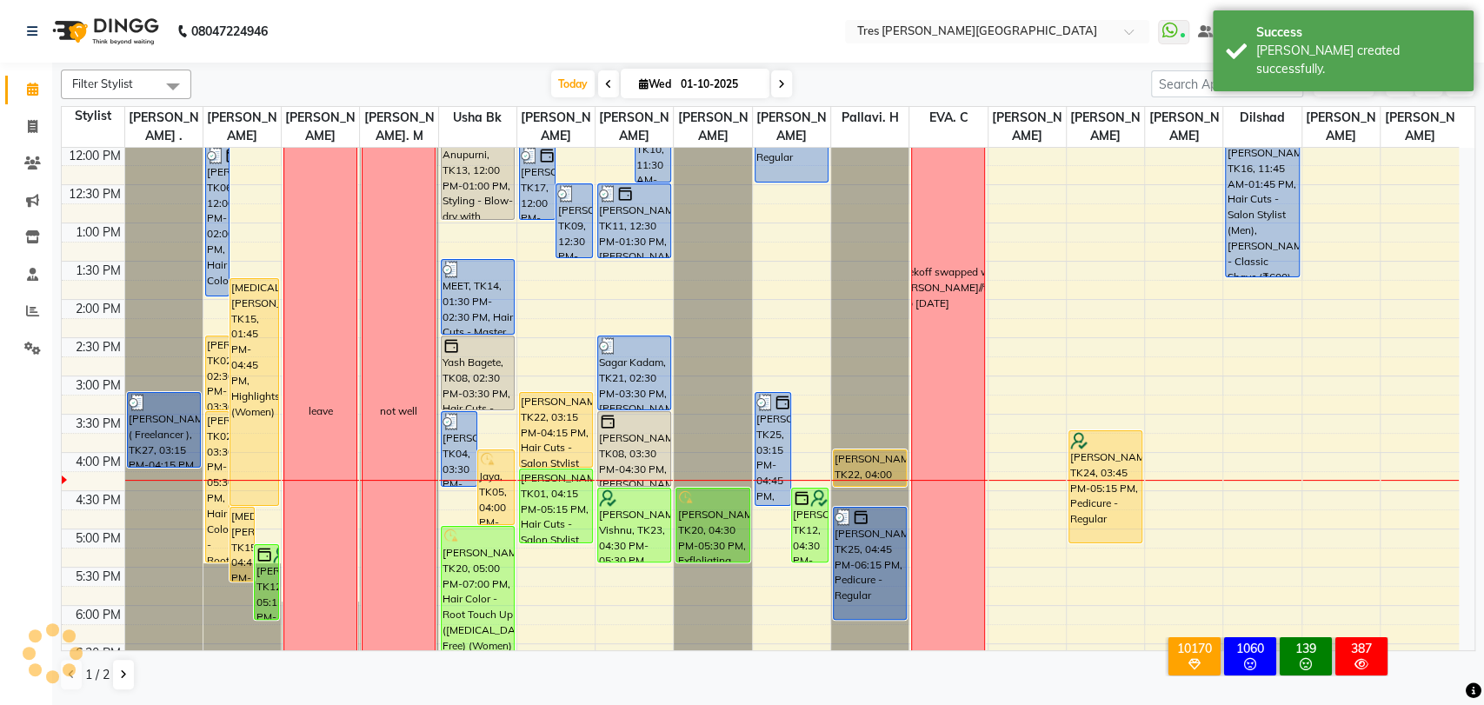
scroll to position [306, 0]
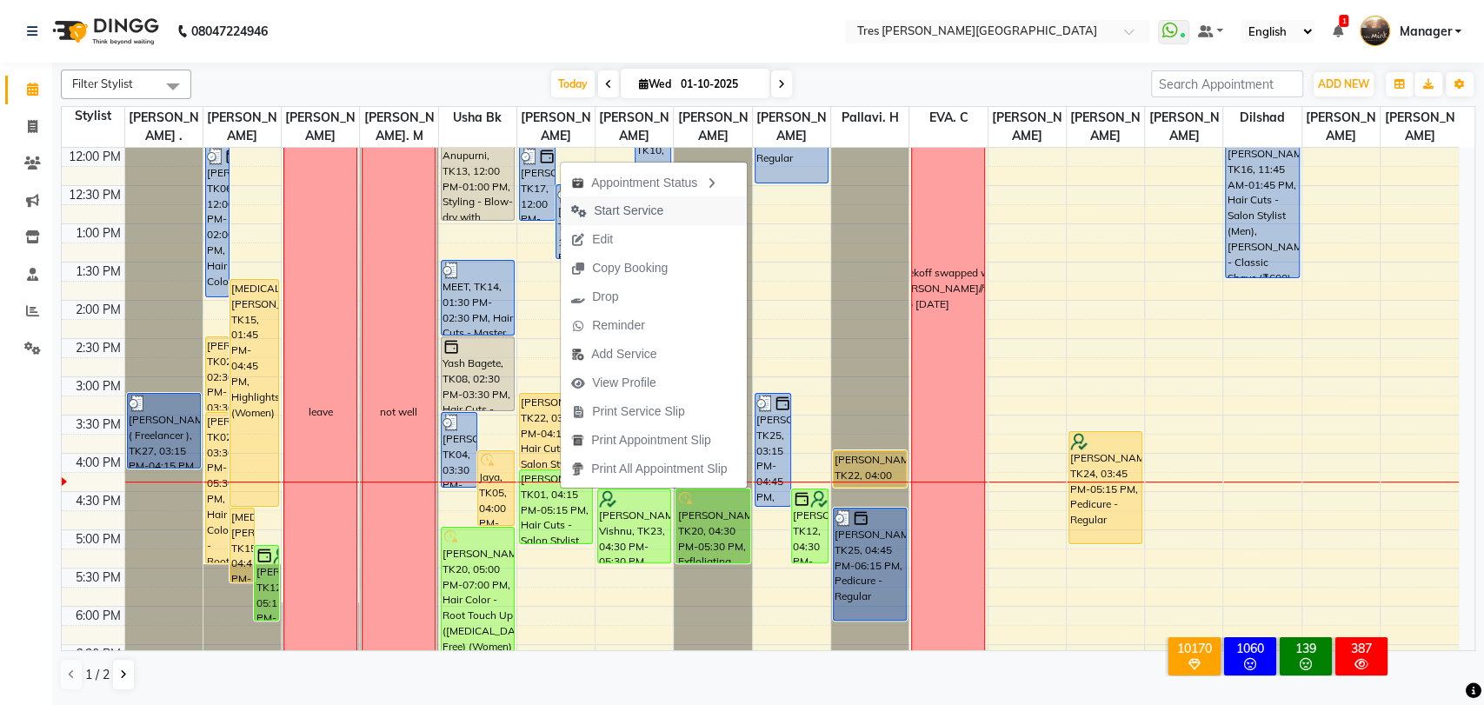
click at [633, 209] on span "Start Service" at bounding box center [629, 211] width 70 height 18
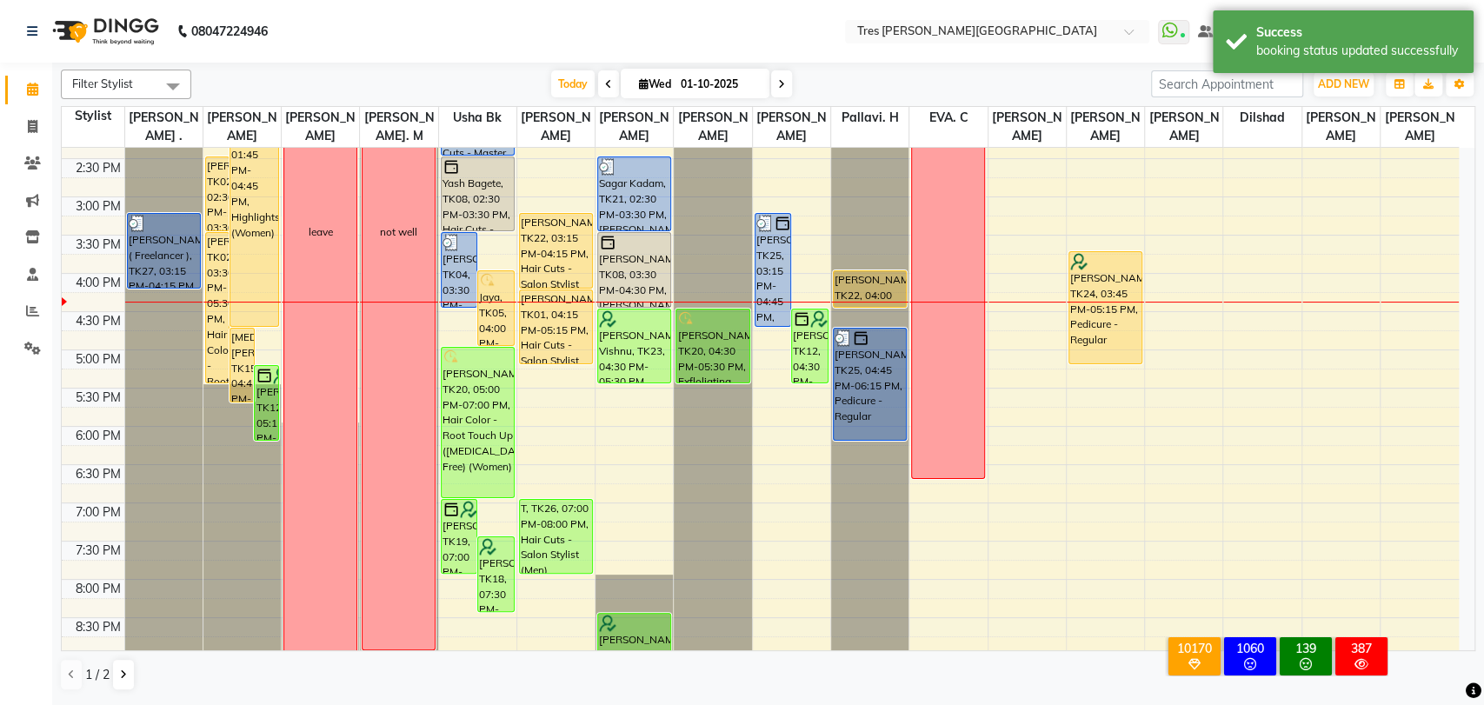
scroll to position [485, 0]
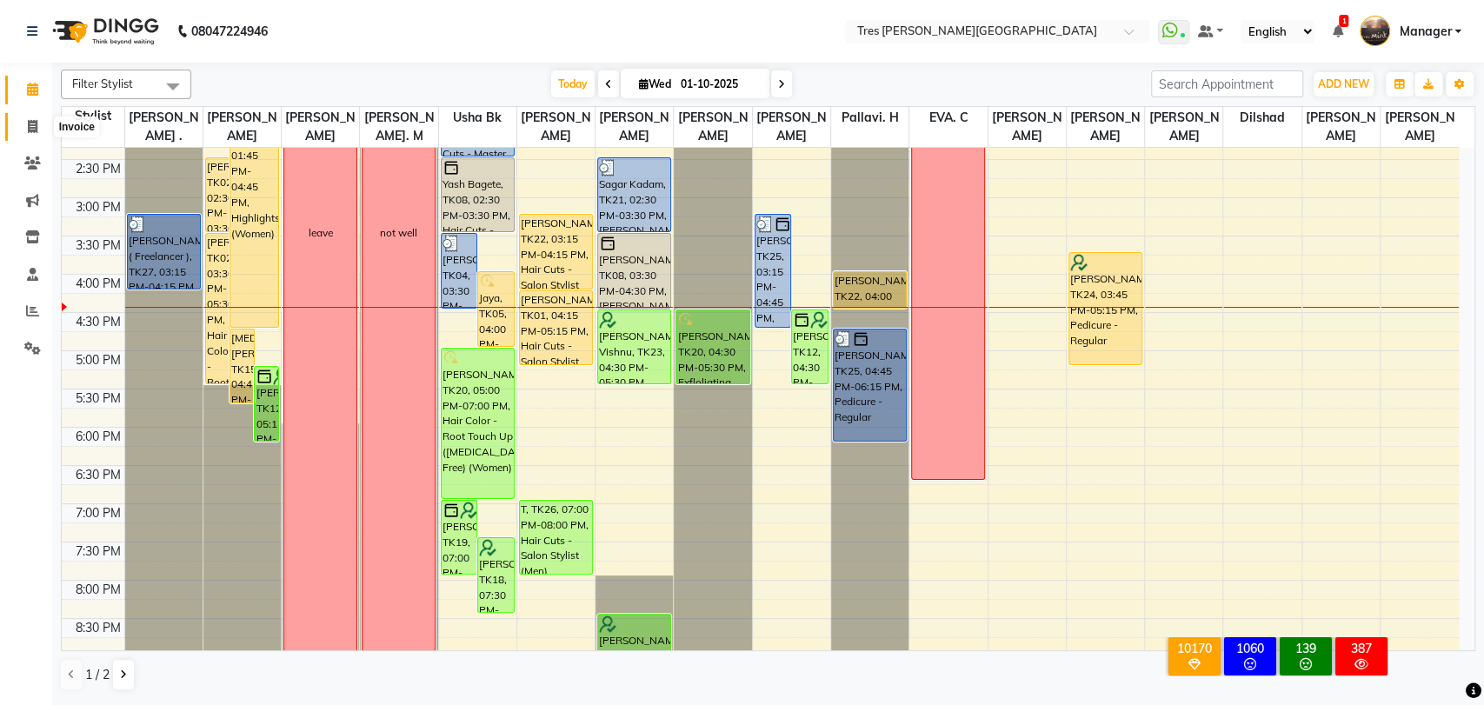
click at [35, 127] on icon at bounding box center [33, 126] width 10 height 13
select select "service"
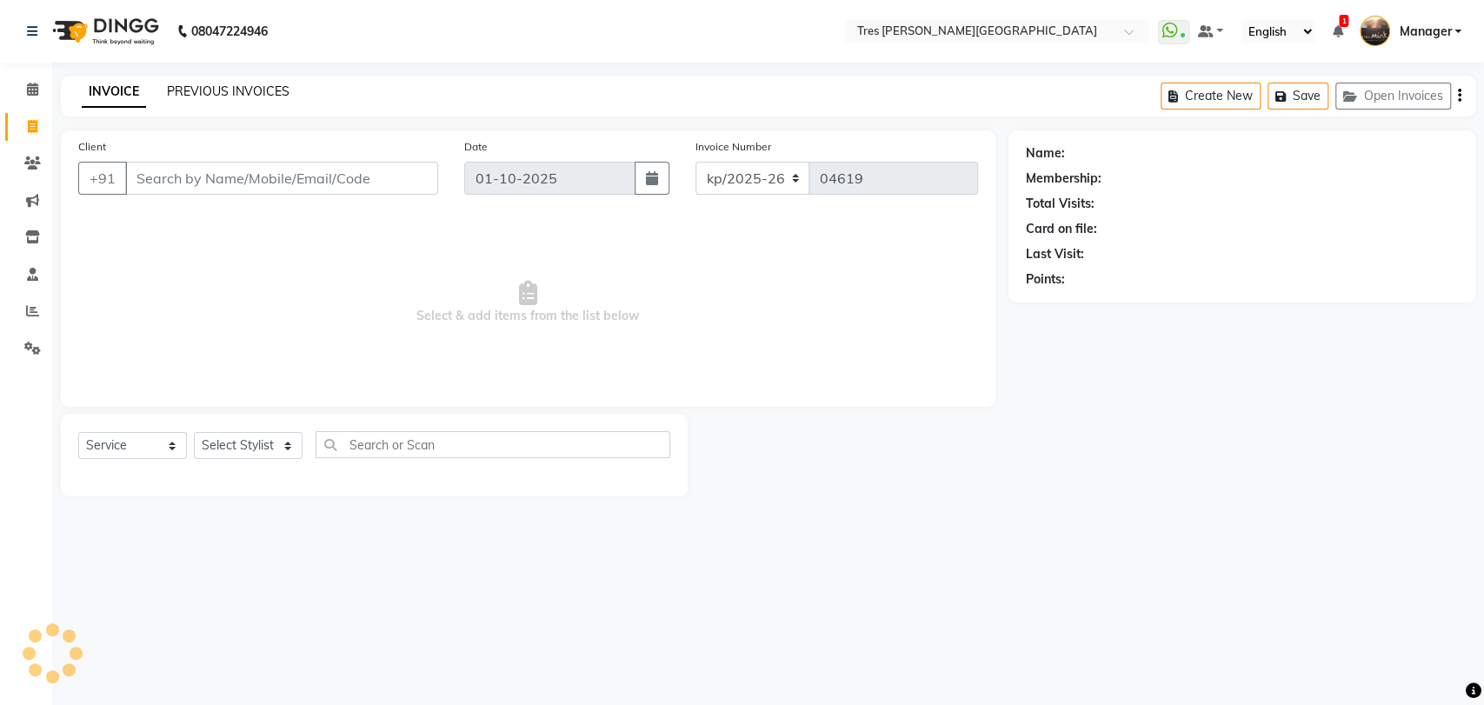
click at [224, 93] on link "PREVIOUS INVOICES" at bounding box center [228, 91] width 123 height 16
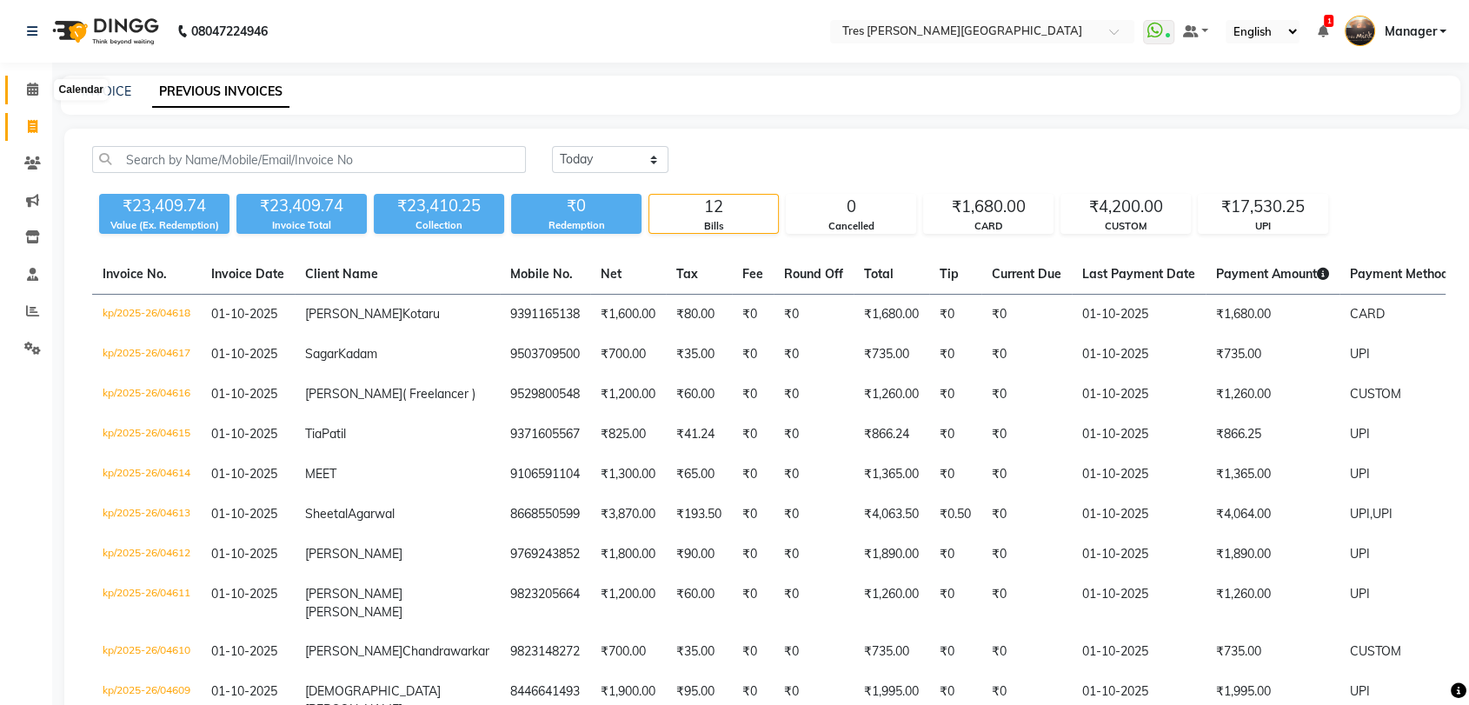
click at [28, 83] on icon at bounding box center [32, 89] width 11 height 13
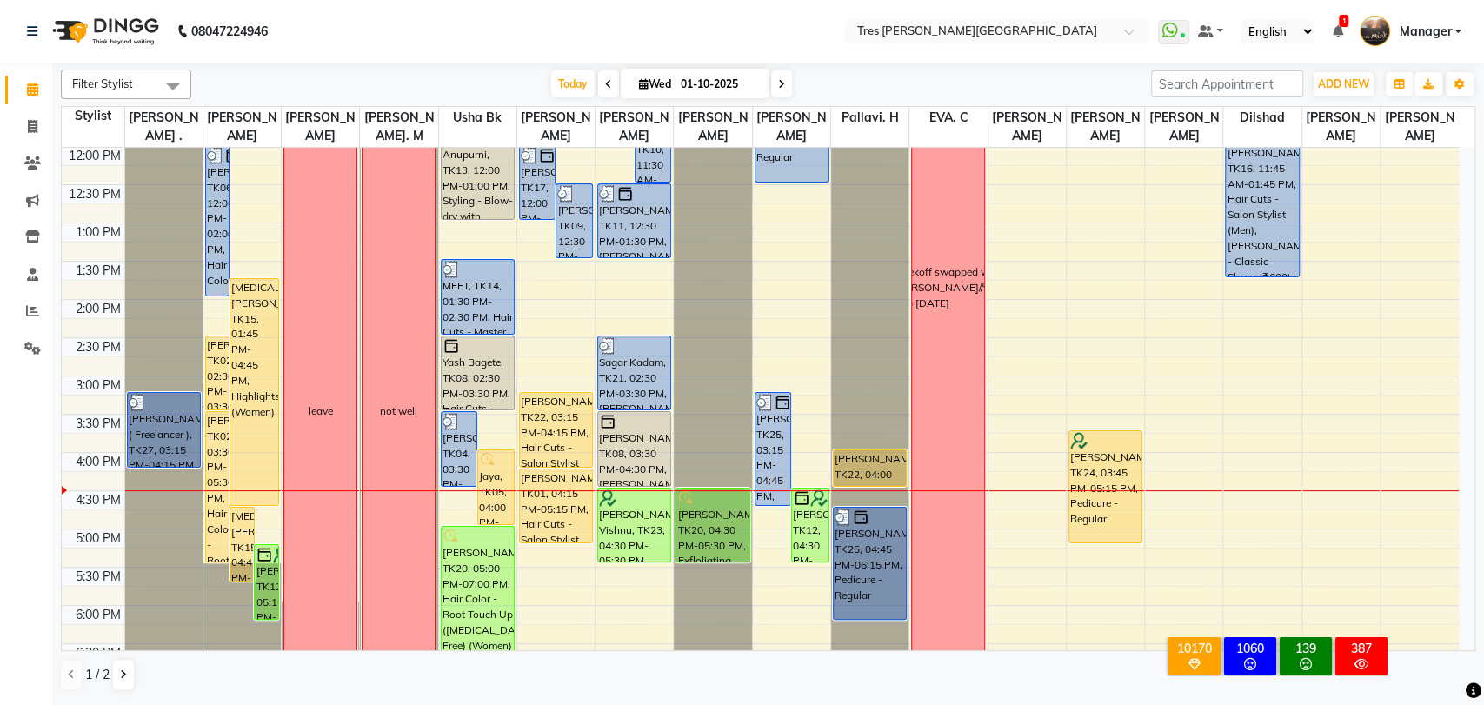
scroll to position [294, 0]
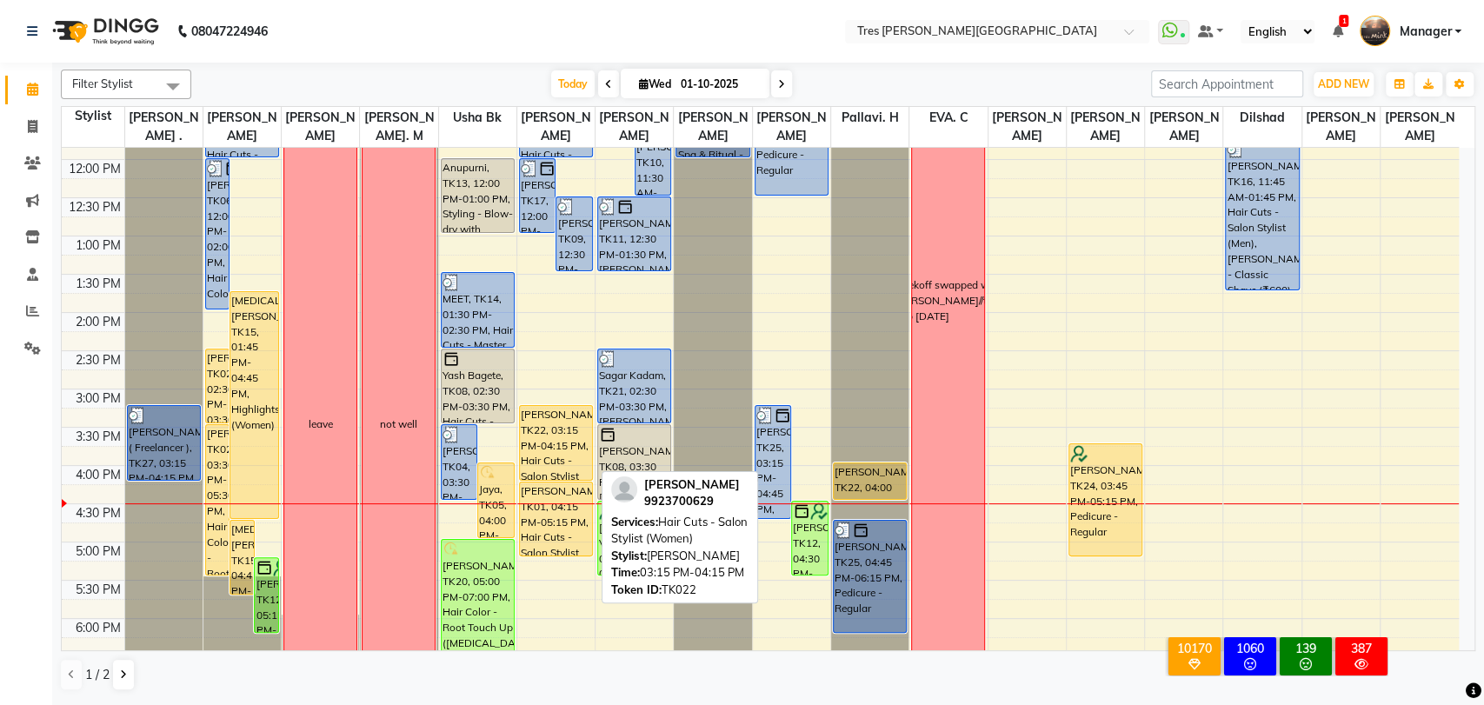
click at [566, 447] on div "[PERSON_NAME], TK22, 03:15 PM-04:15 PM, Hair Cuts - Salon Stylist (Women)" at bounding box center [556, 443] width 72 height 74
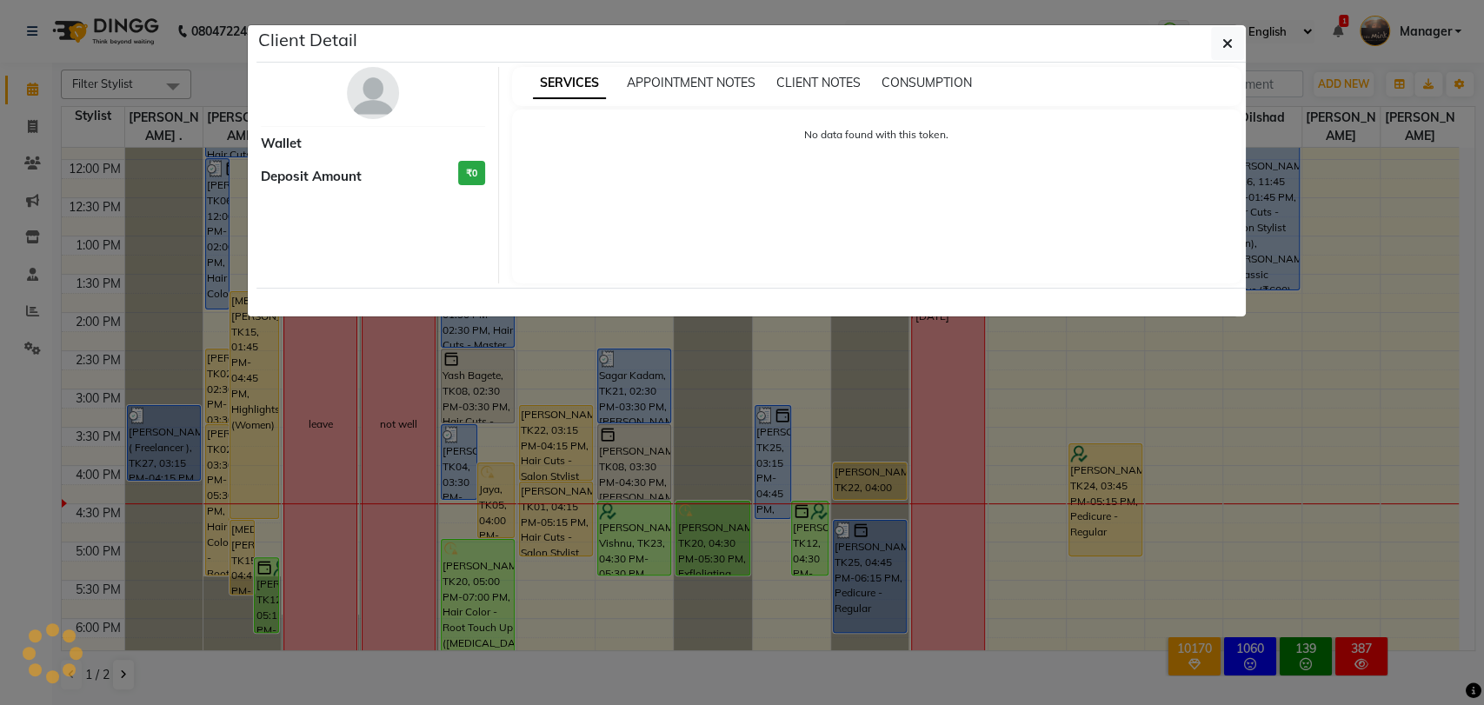
select select "1"
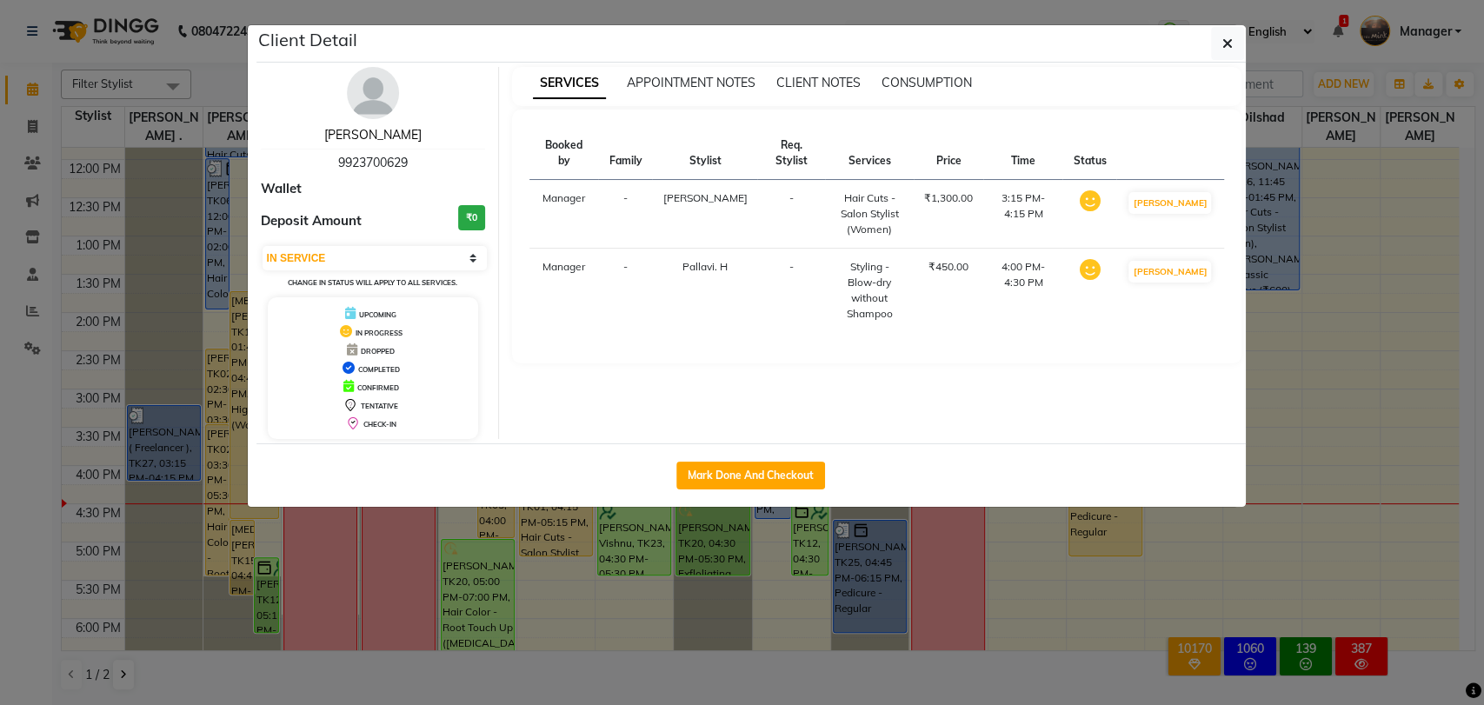
click at [363, 138] on link "[PERSON_NAME]" at bounding box center [372, 135] width 97 height 16
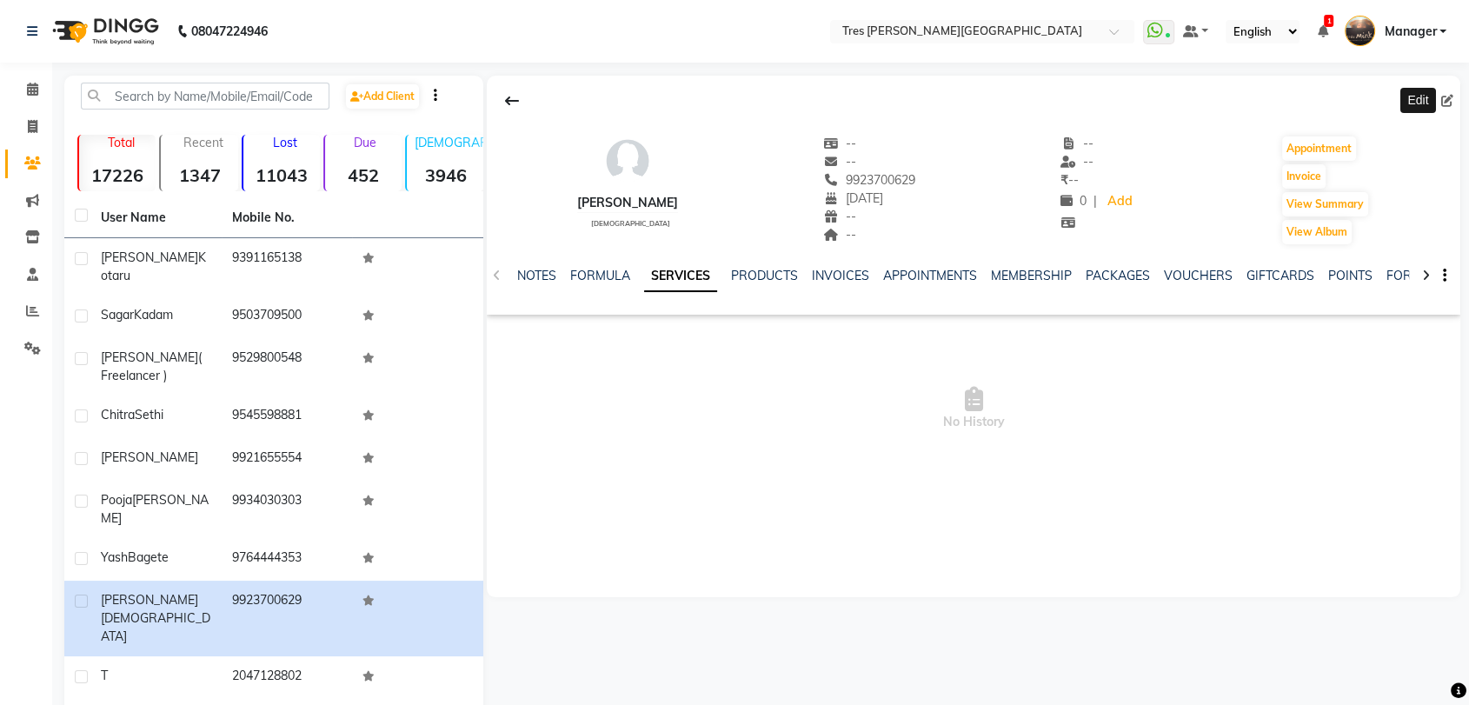
click at [1449, 99] on icon at bounding box center [1447, 101] width 12 height 12
select select "02"
select select "11"
select select "1983"
select select "22"
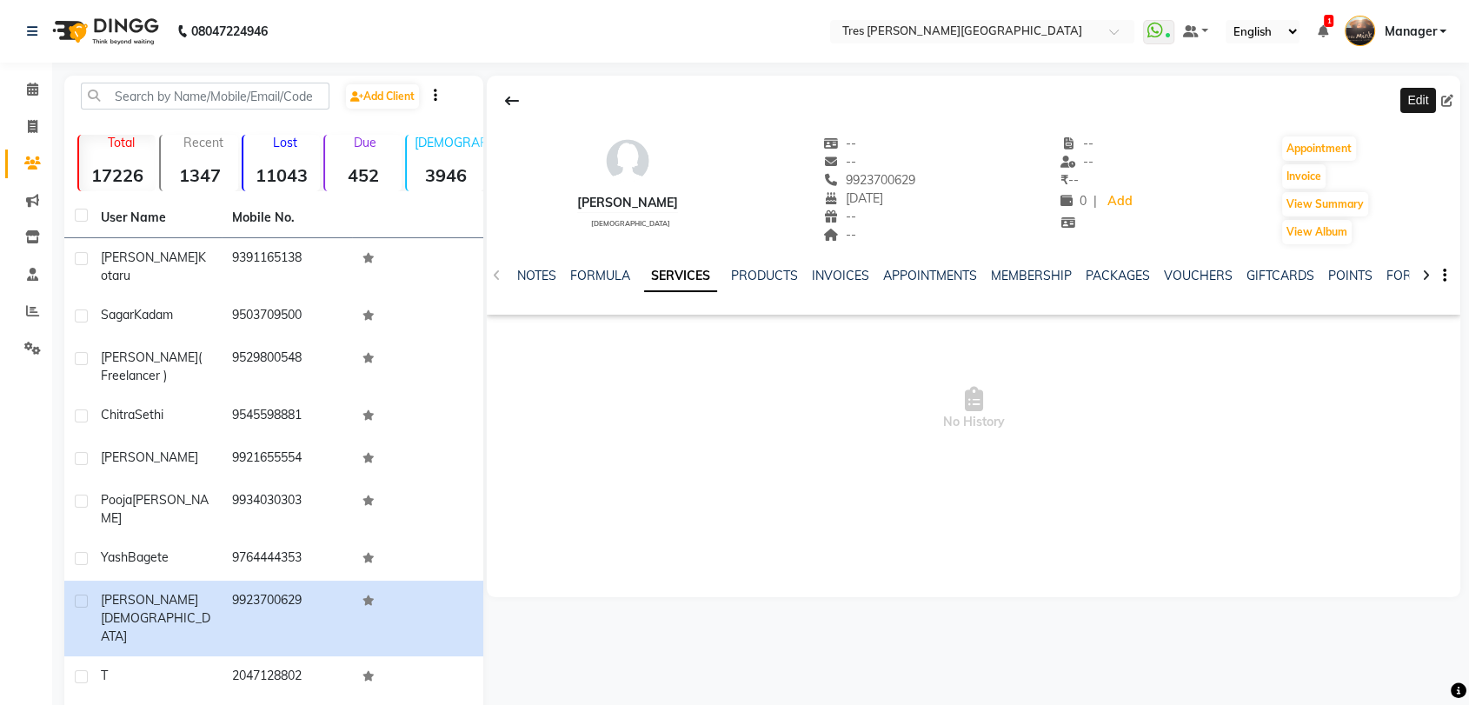
select select "[DEMOGRAPHIC_DATA]"
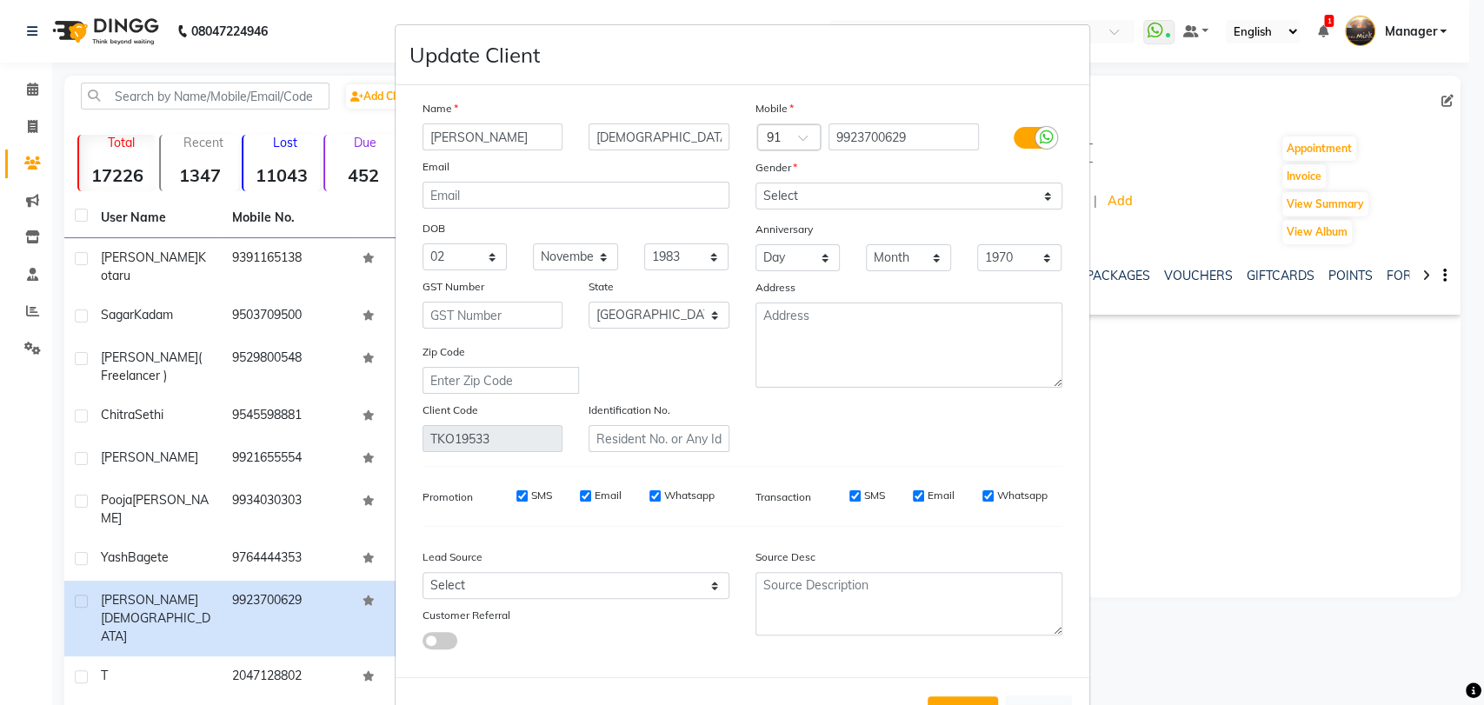
click at [426, 135] on input "[PERSON_NAME]" at bounding box center [492, 136] width 141 height 27
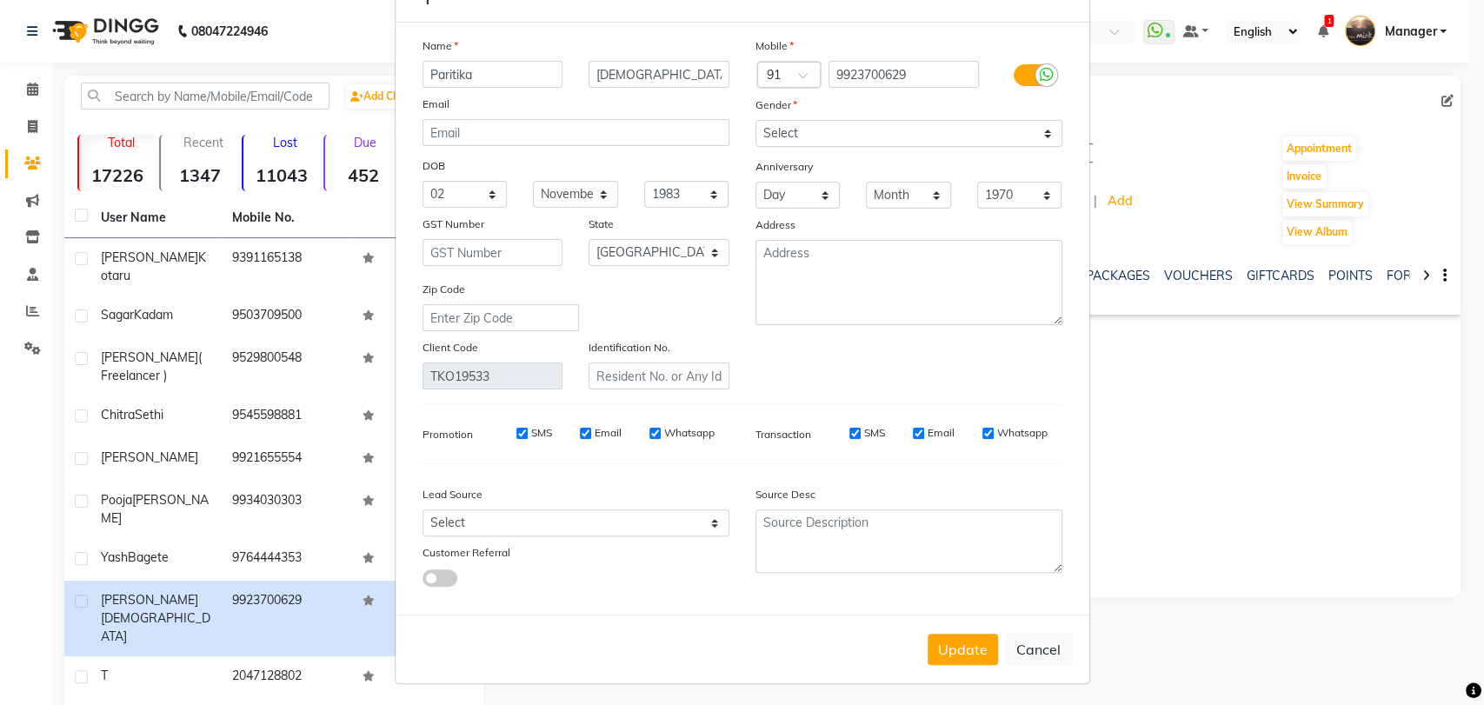
scroll to position [63, 0]
type input "[PERSON_NAME]"
click at [945, 642] on button "Update" at bounding box center [962, 649] width 70 height 31
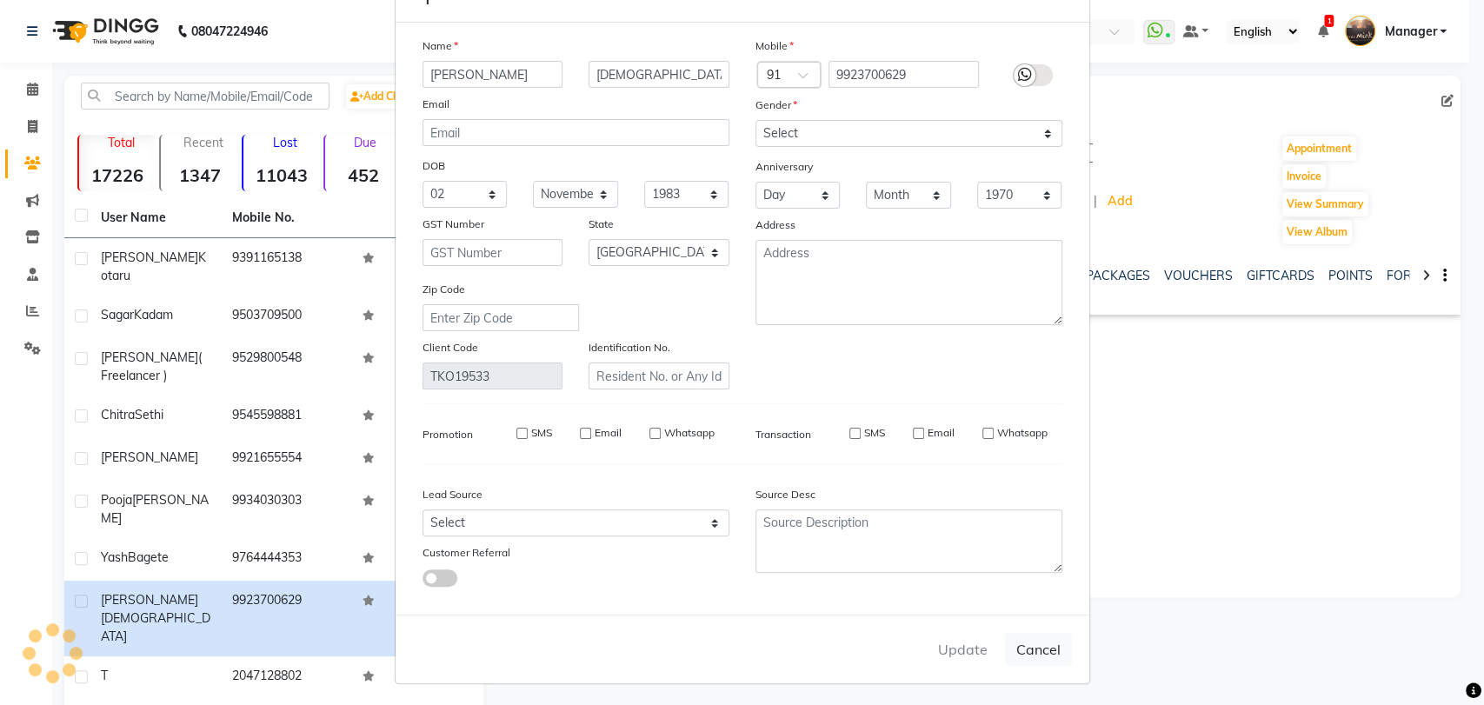
select select
select select "null"
select select
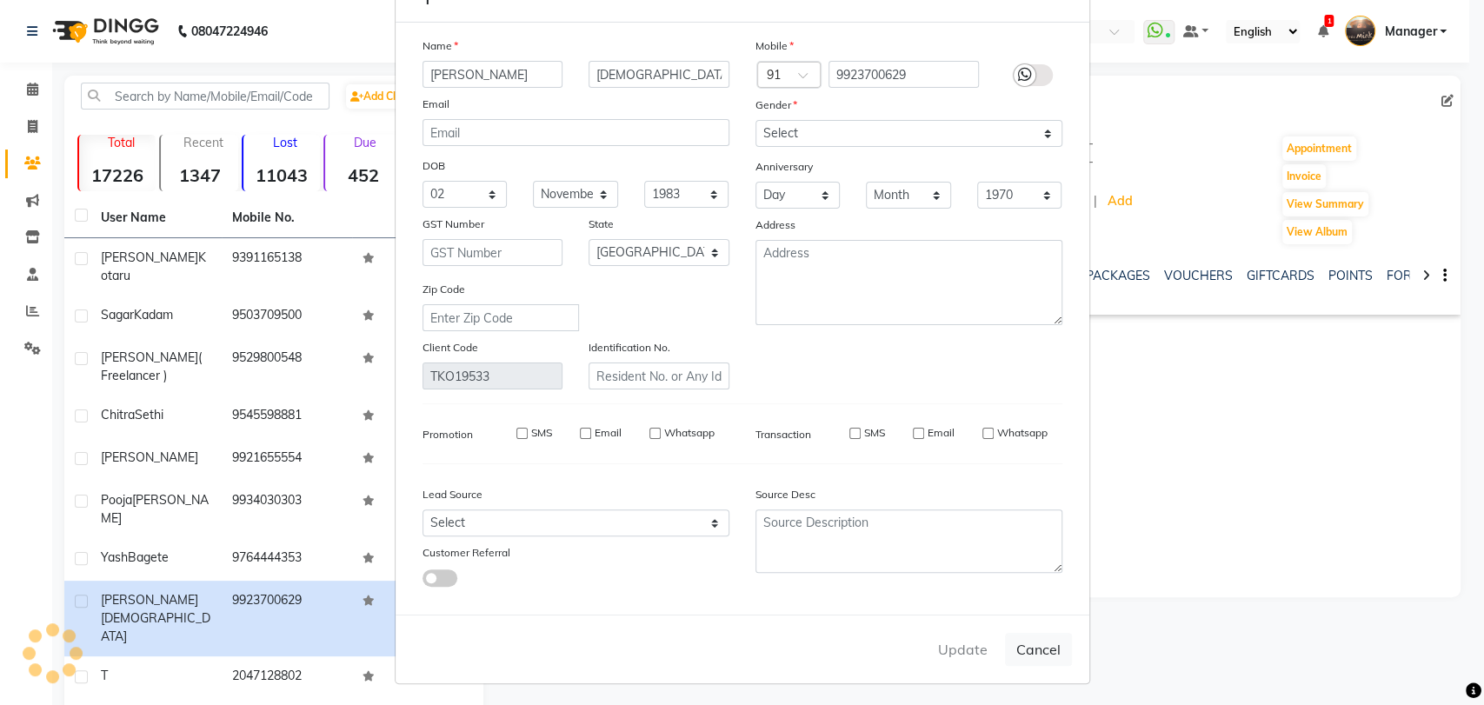
select select
checkbox input "false"
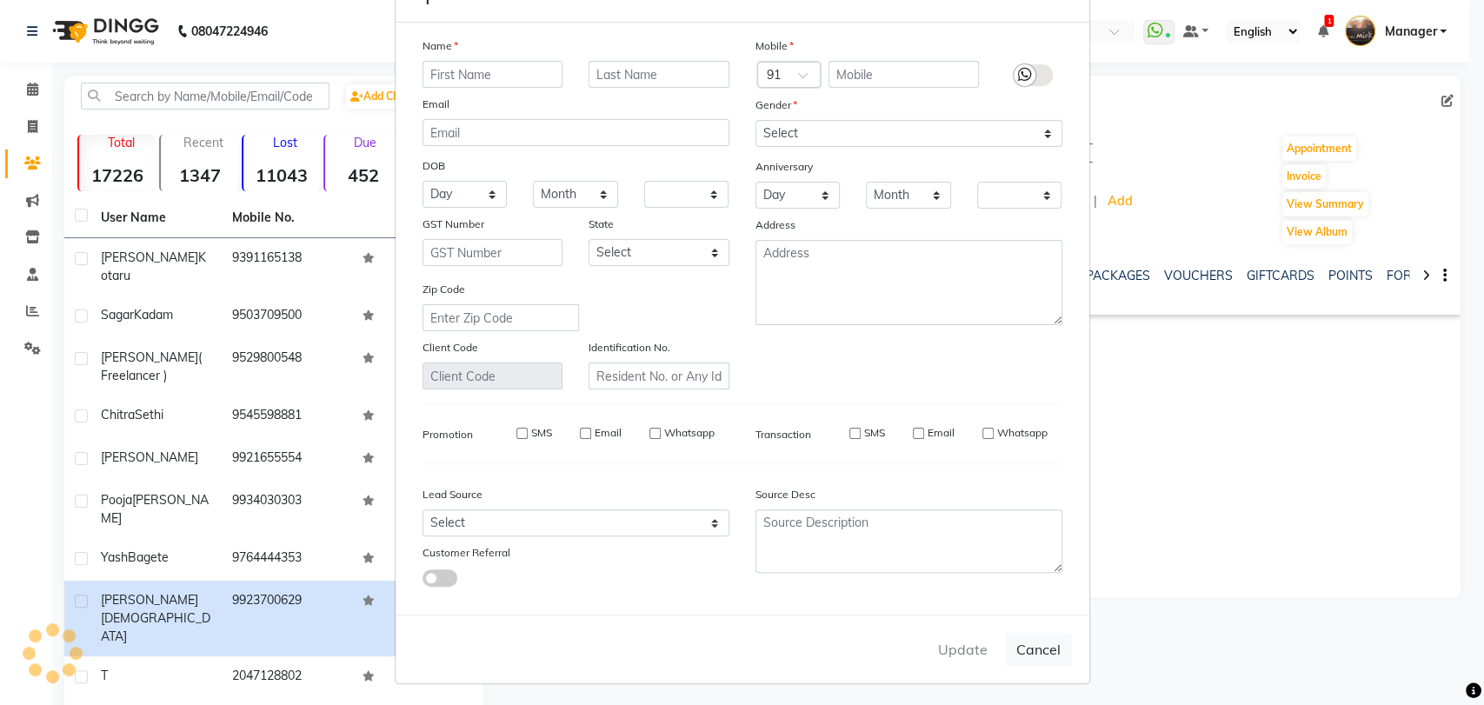
checkbox input "false"
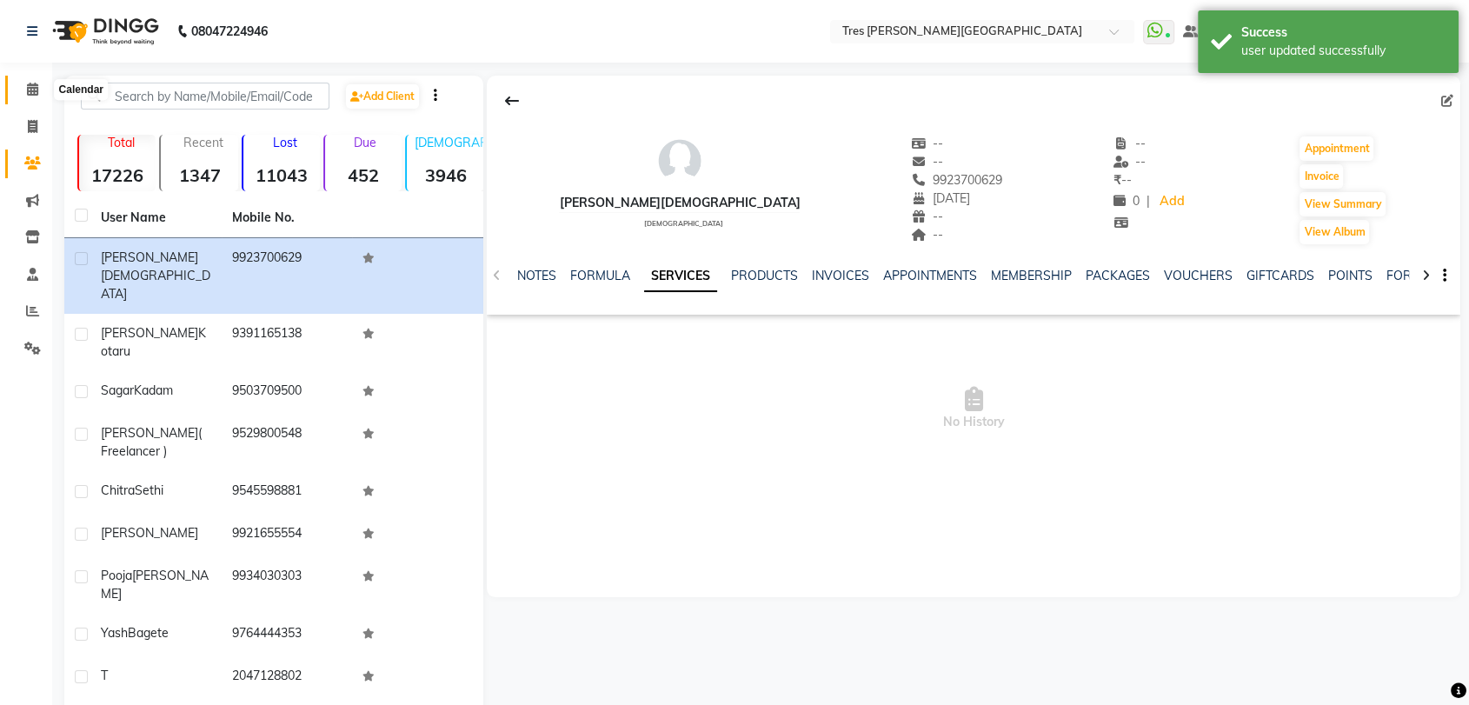
click at [25, 98] on span at bounding box center [32, 90] width 30 height 20
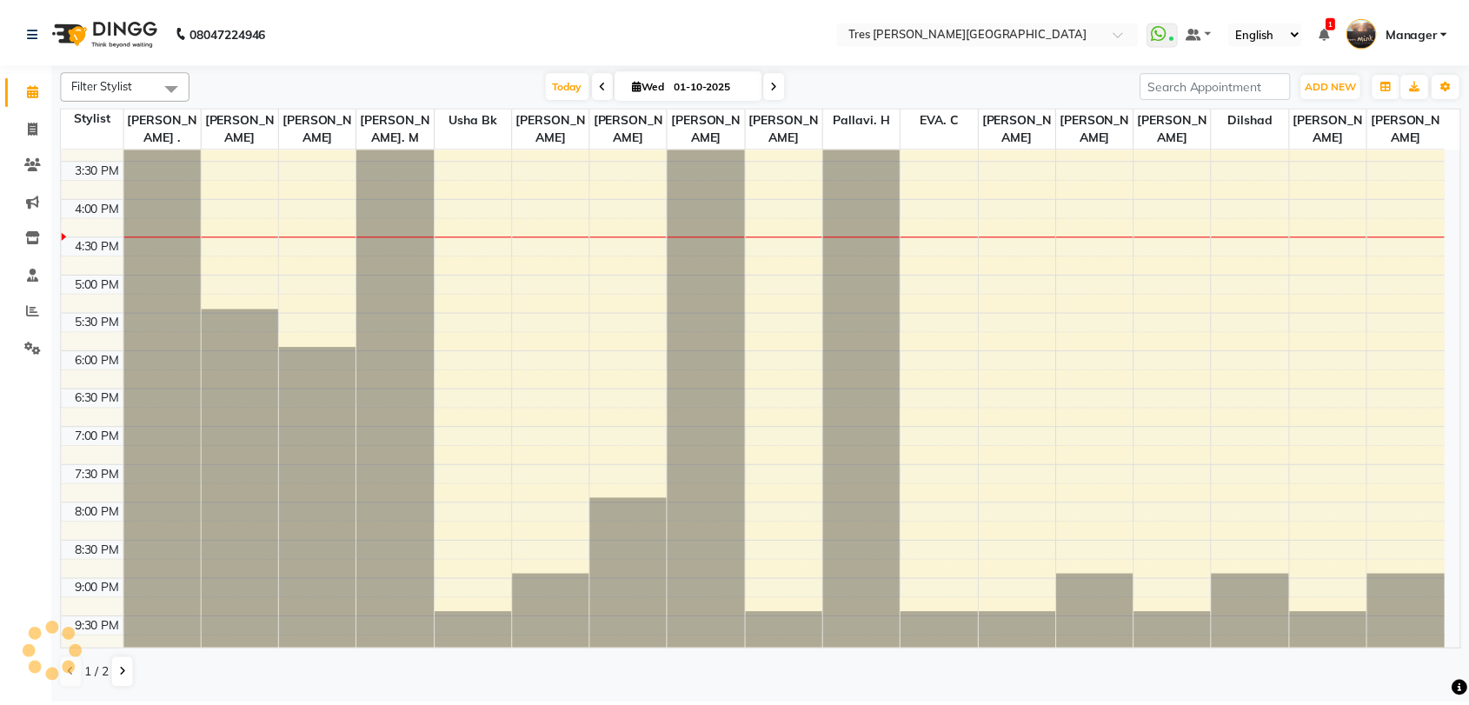
scroll to position [459, 0]
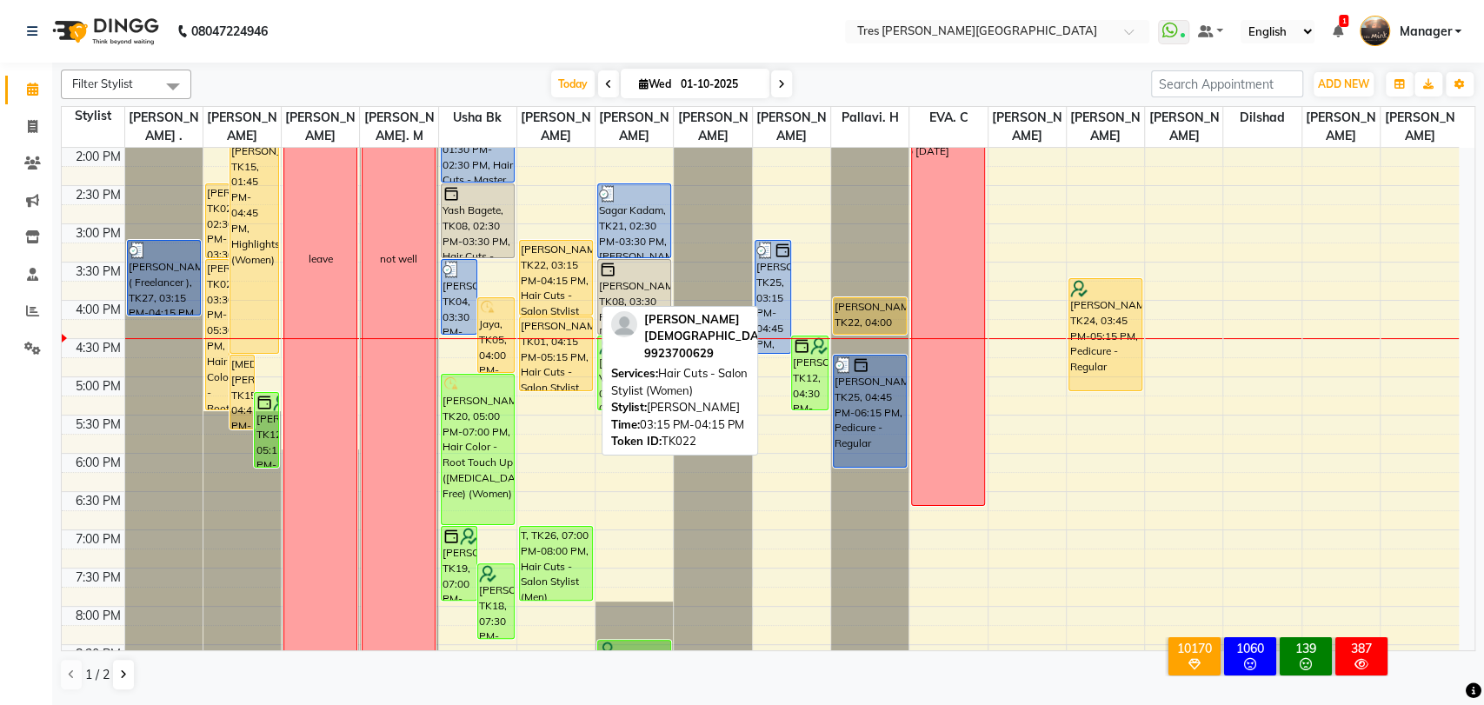
click at [548, 266] on div "[PERSON_NAME], TK22, 03:15 PM-04:15 PM, Hair Cuts - Salon Stylist (Women)" at bounding box center [556, 278] width 72 height 74
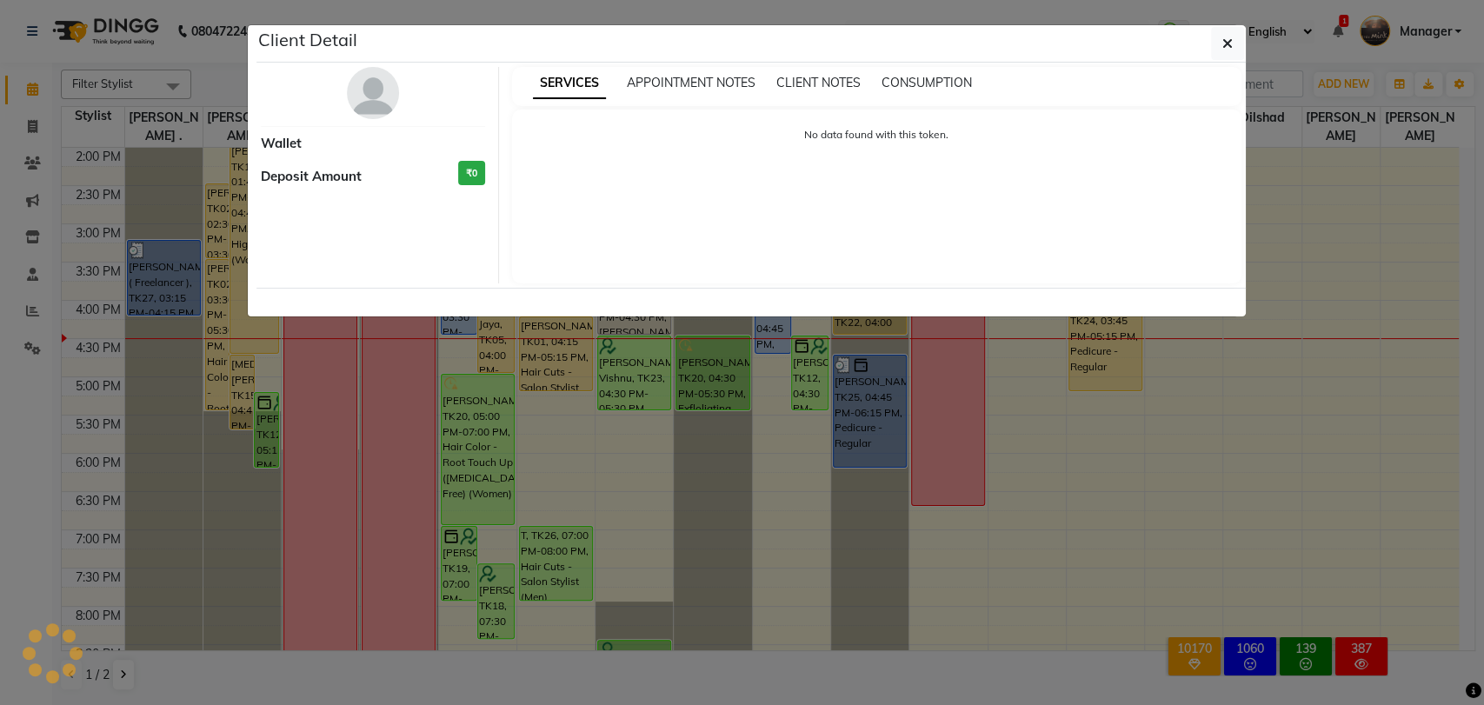
select select "1"
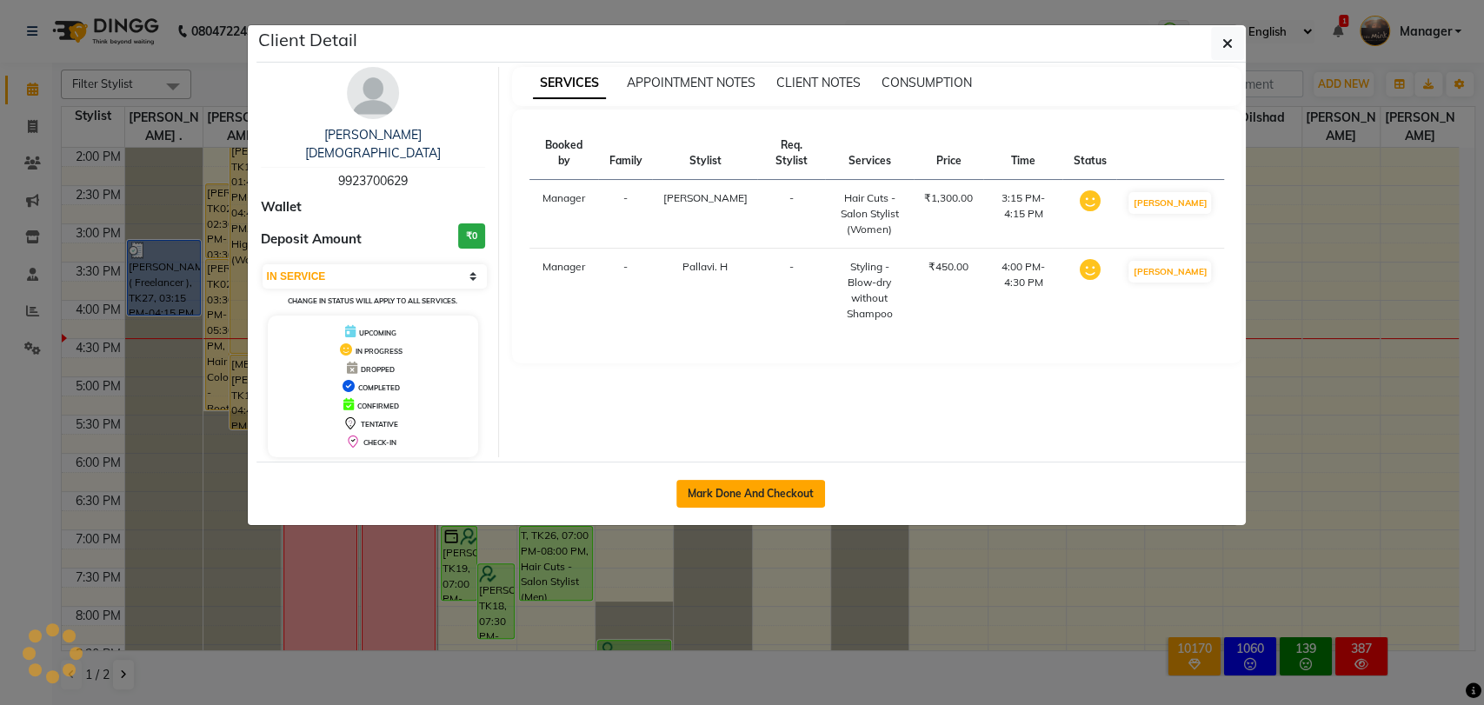
click at [775, 480] on button "Mark Done And Checkout" at bounding box center [750, 494] width 149 height 28
select select "service"
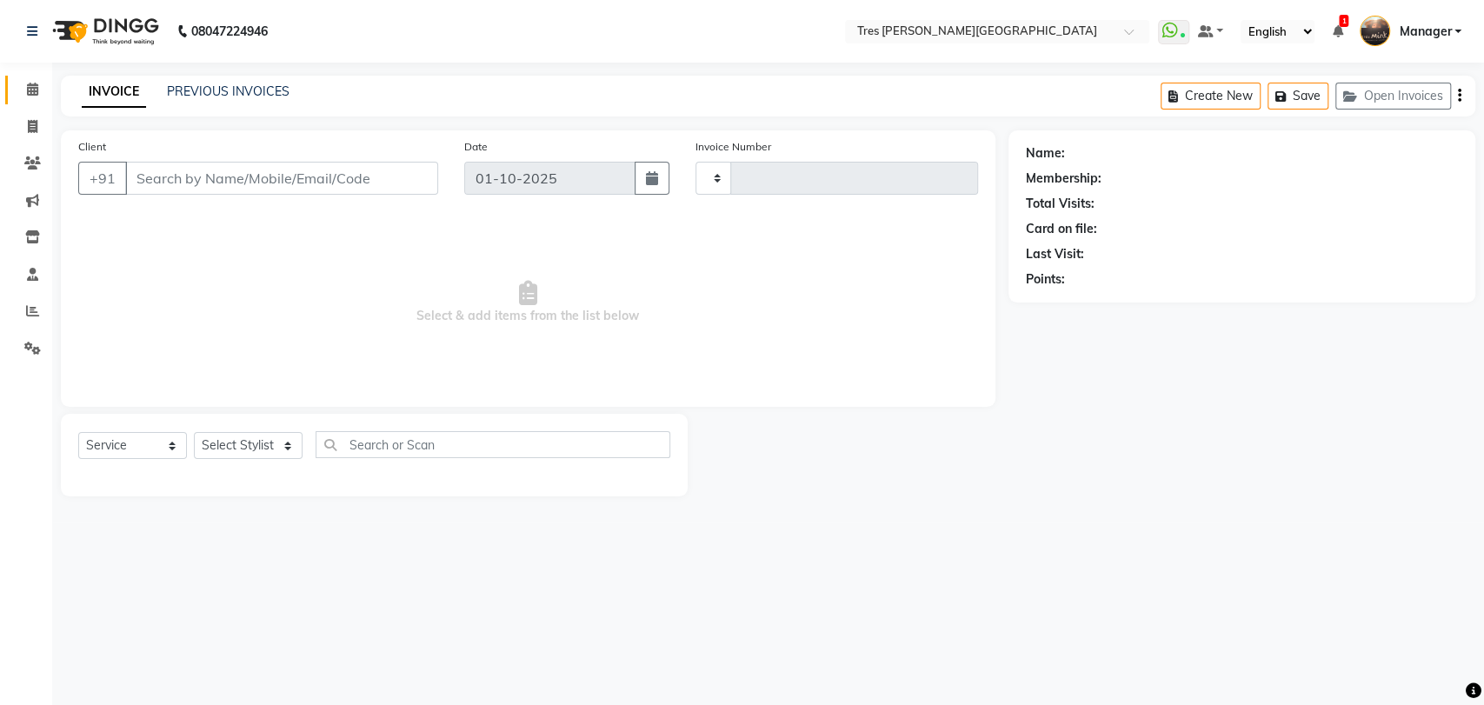
type input "04619"
select select "4234"
type input "9923700629"
select select "61804"
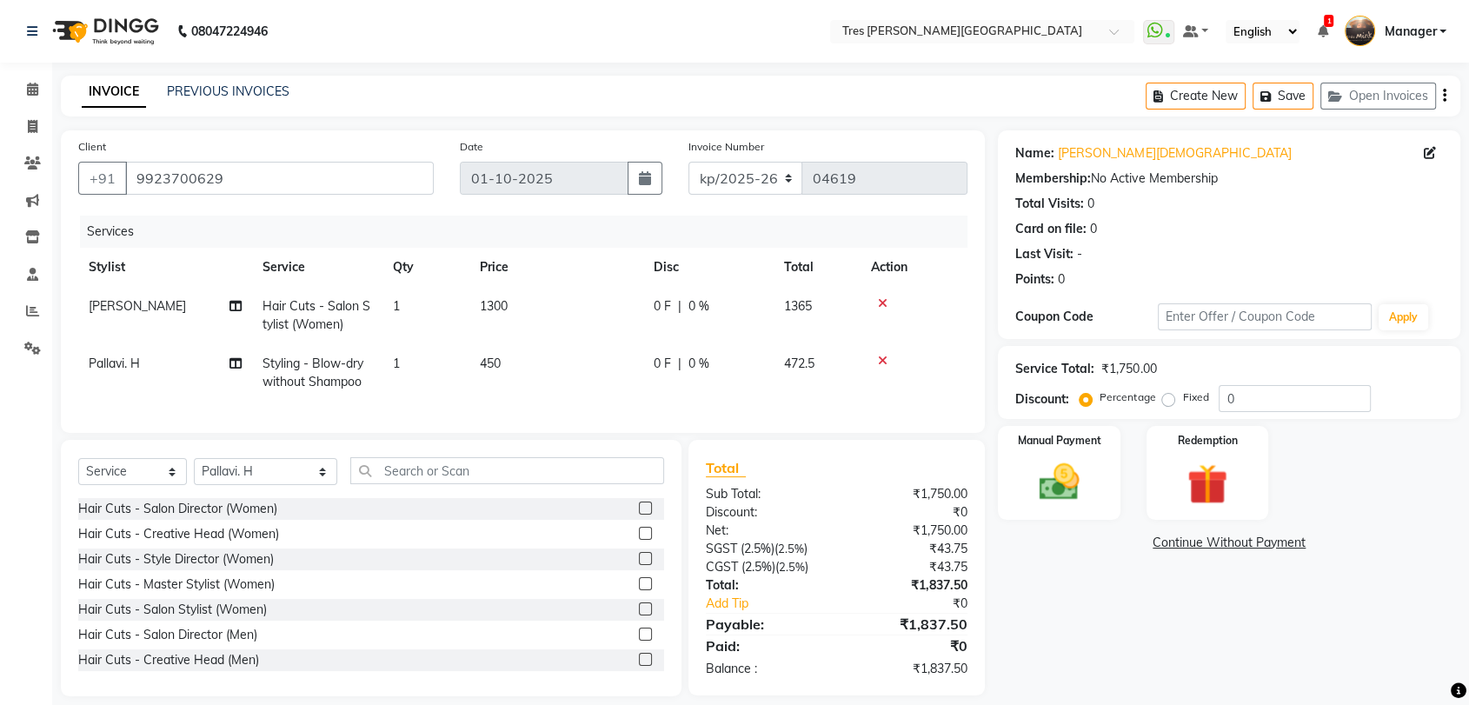
click at [498, 301] on span "1300" at bounding box center [494, 306] width 28 height 16
select select "34584"
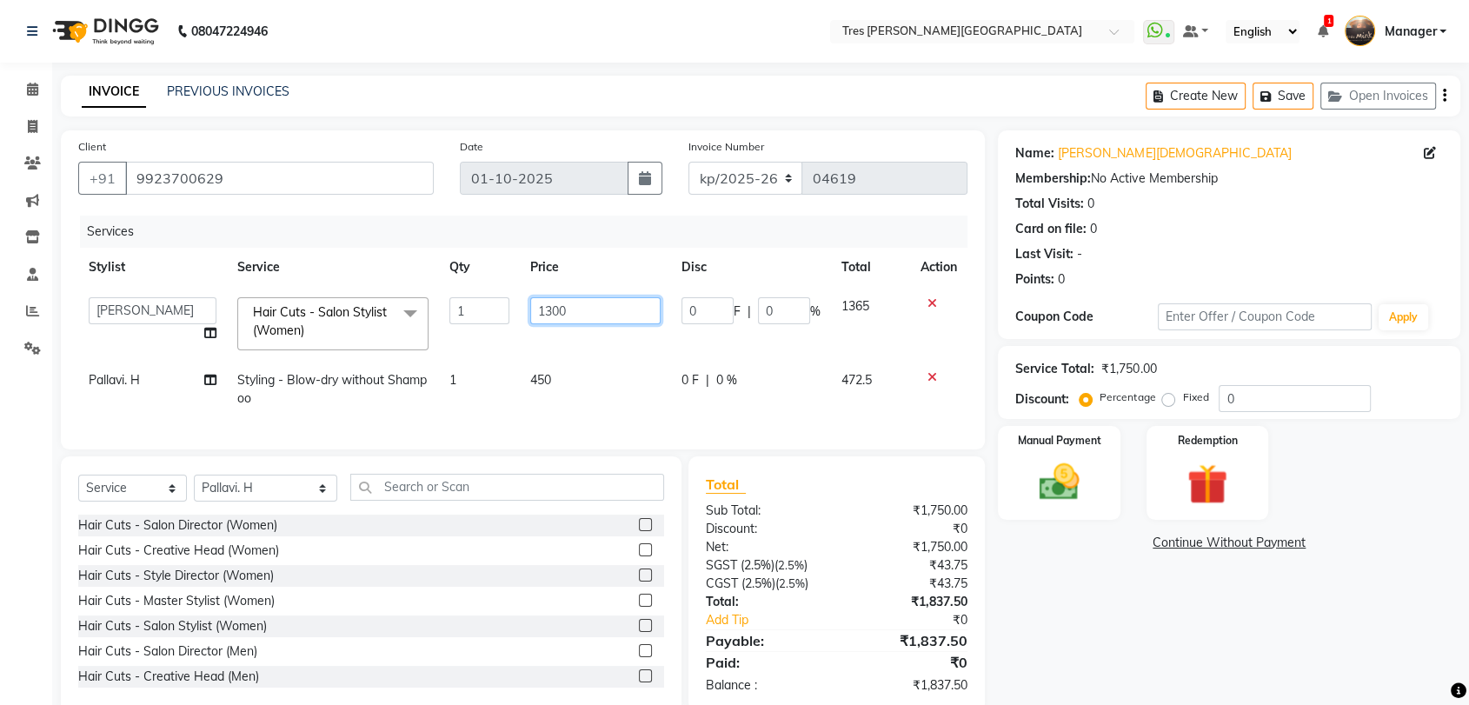
click at [554, 309] on input "1300" at bounding box center [595, 310] width 130 height 27
type input "1400"
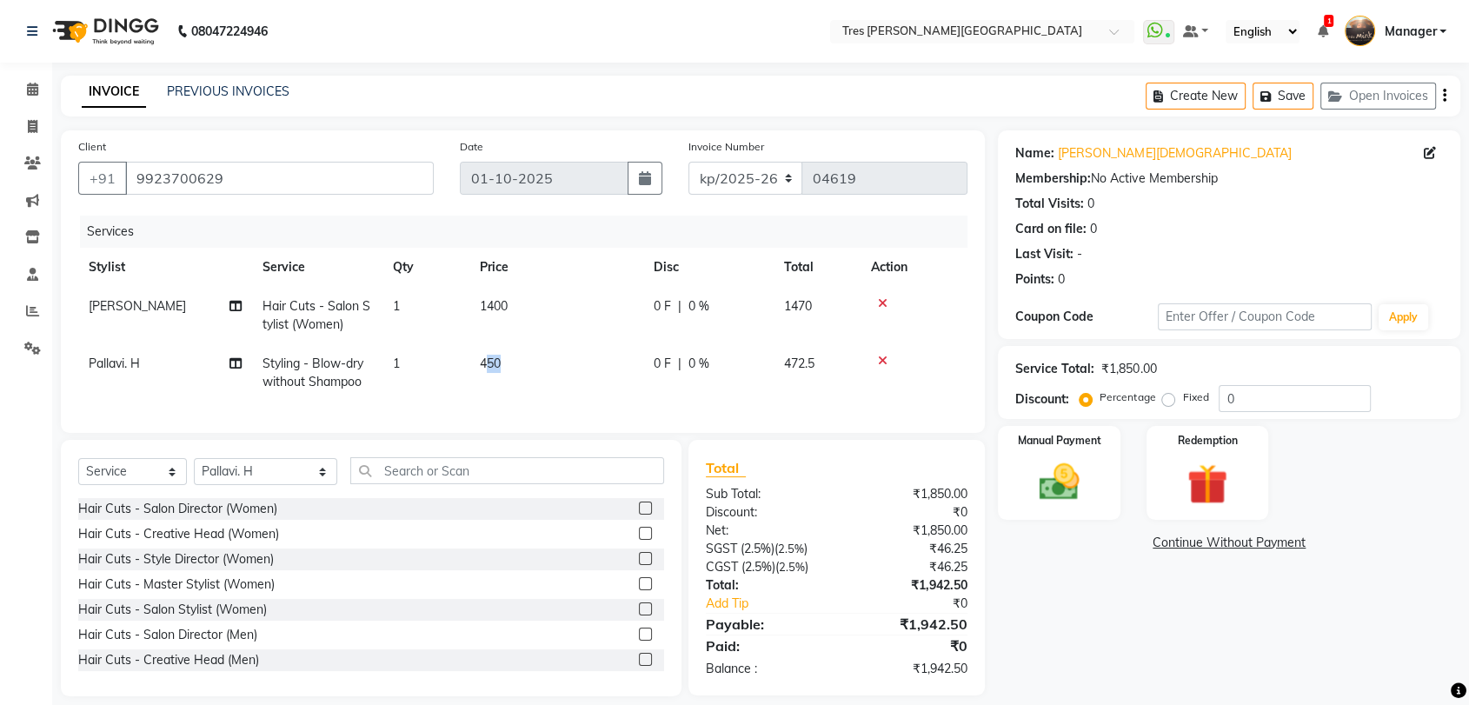
drag, startPoint x: 544, startPoint y: 392, endPoint x: 487, endPoint y: 361, distance: 65.4
click at [487, 361] on td "450" at bounding box center [556, 372] width 174 height 57
select select "61804"
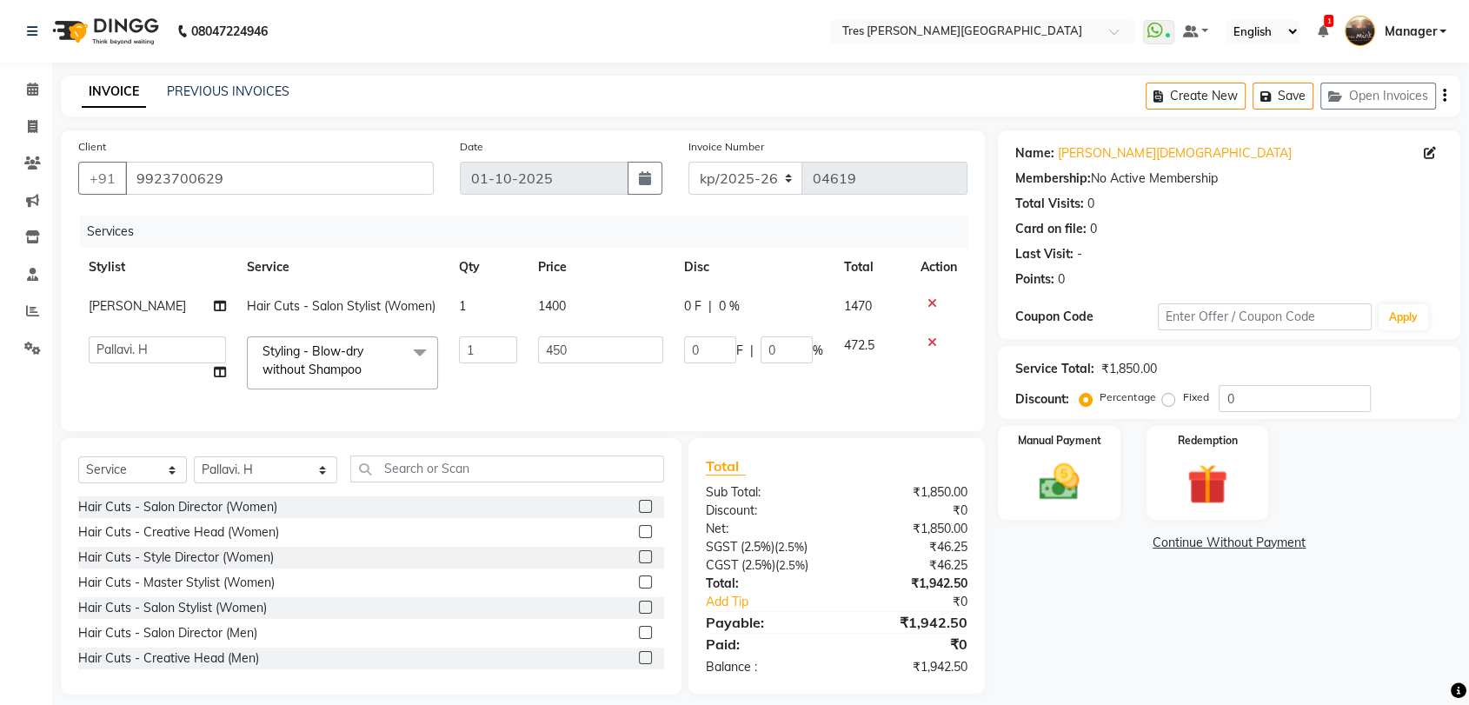
click at [487, 361] on input "1" at bounding box center [488, 349] width 58 height 27
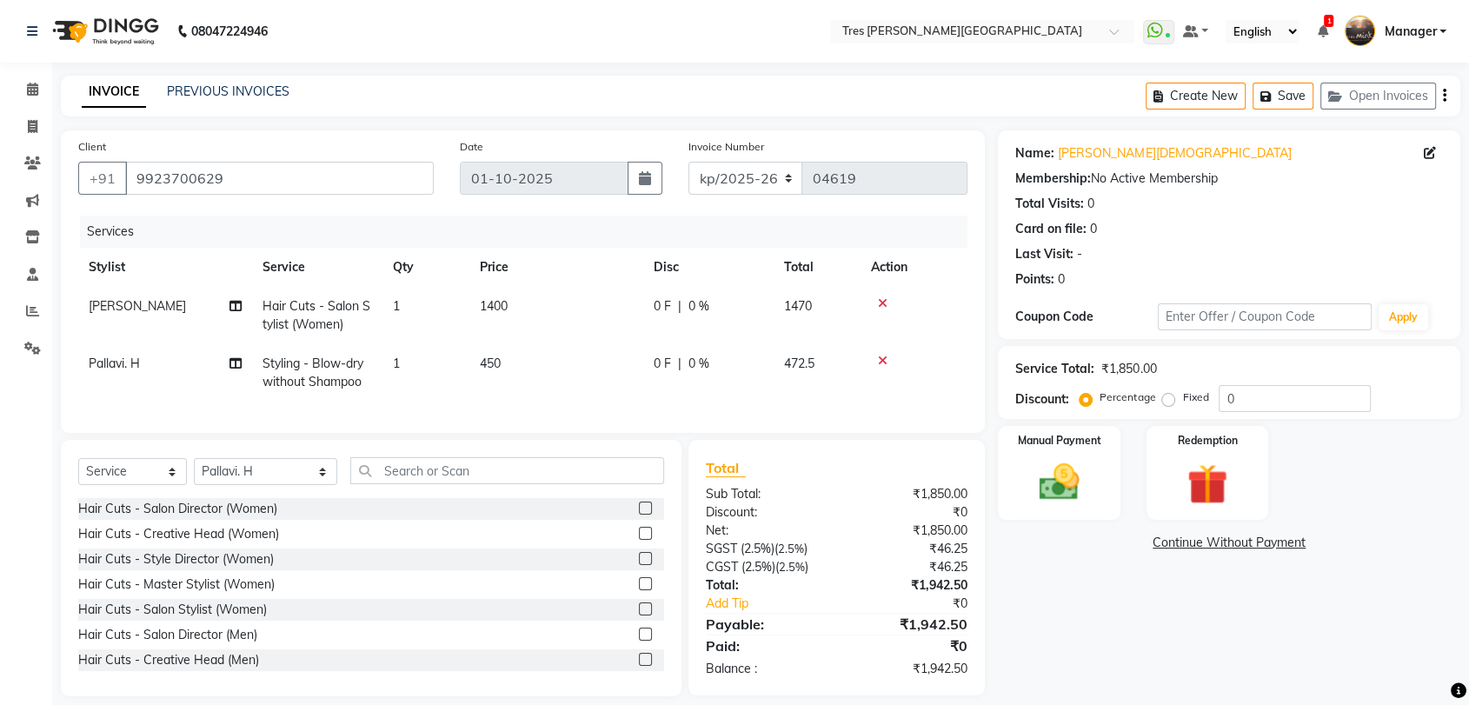
click at [549, 348] on td "450" at bounding box center [556, 372] width 174 height 57
select select "61804"
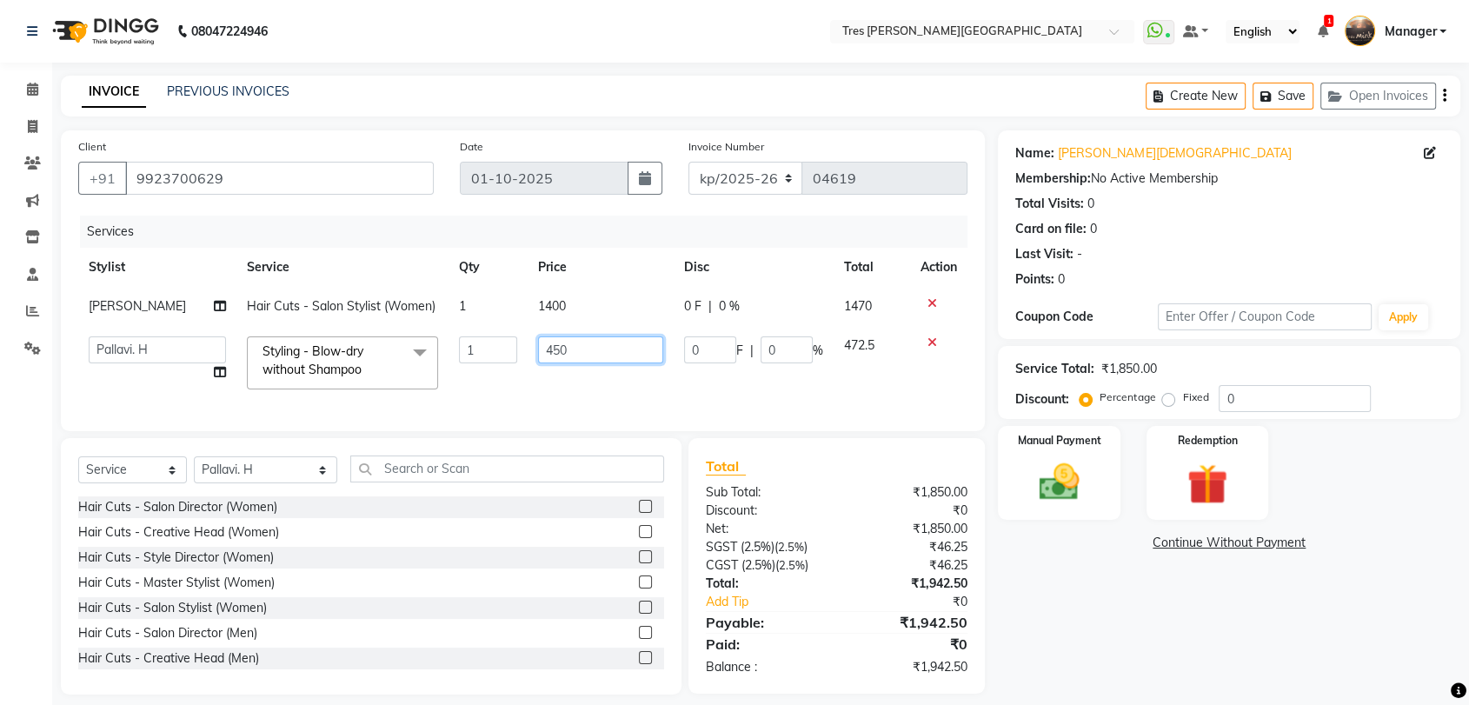
click at [549, 349] on input "450" at bounding box center [600, 349] width 124 height 27
type input "600"
click at [229, 483] on select "Select Stylist [PERSON_NAME] Akshay Kashid [PERSON_NAME] [PERSON_NAME] S [PERSO…" at bounding box center [265, 469] width 143 height 27
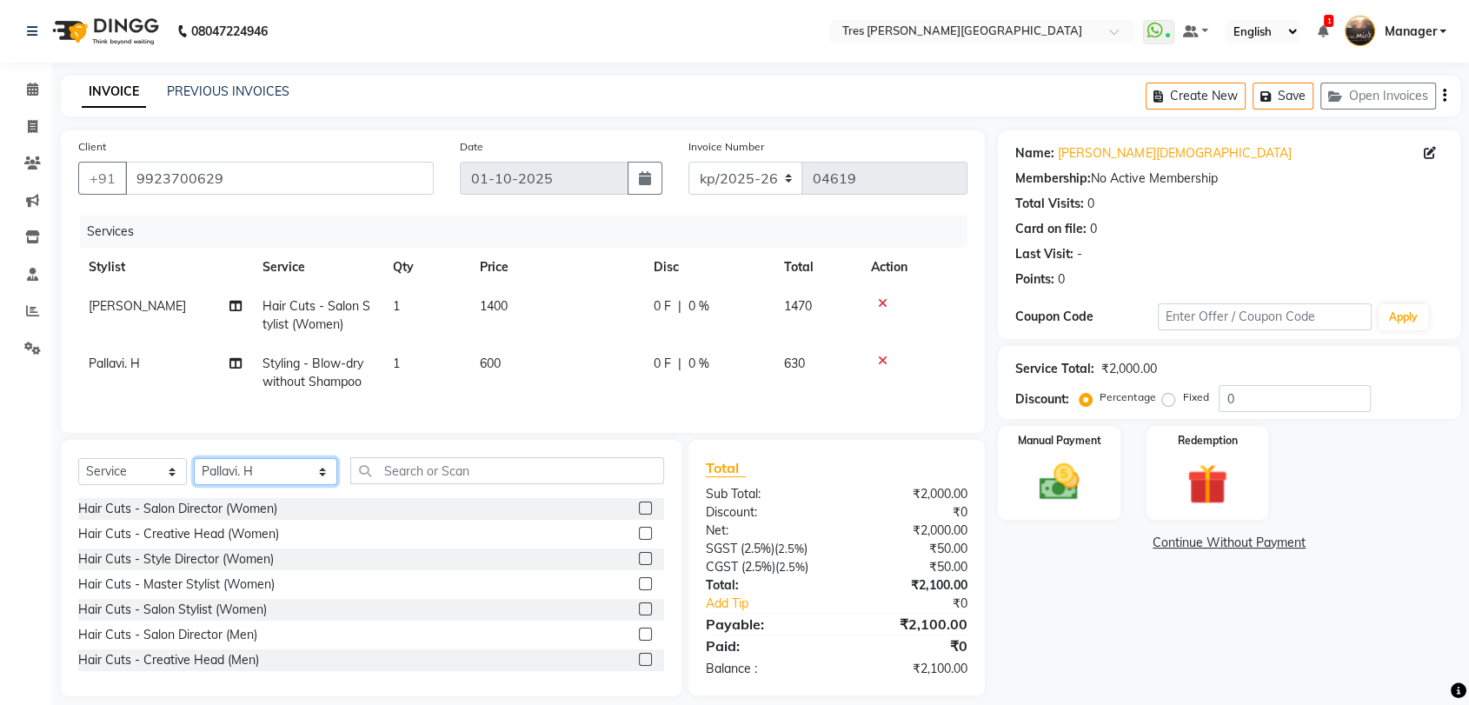
select select "34584"
click at [194, 473] on select "Select Stylist [PERSON_NAME] Akshay Kashid [PERSON_NAME] [PERSON_NAME] S [PERSO…" at bounding box center [265, 471] width 143 height 27
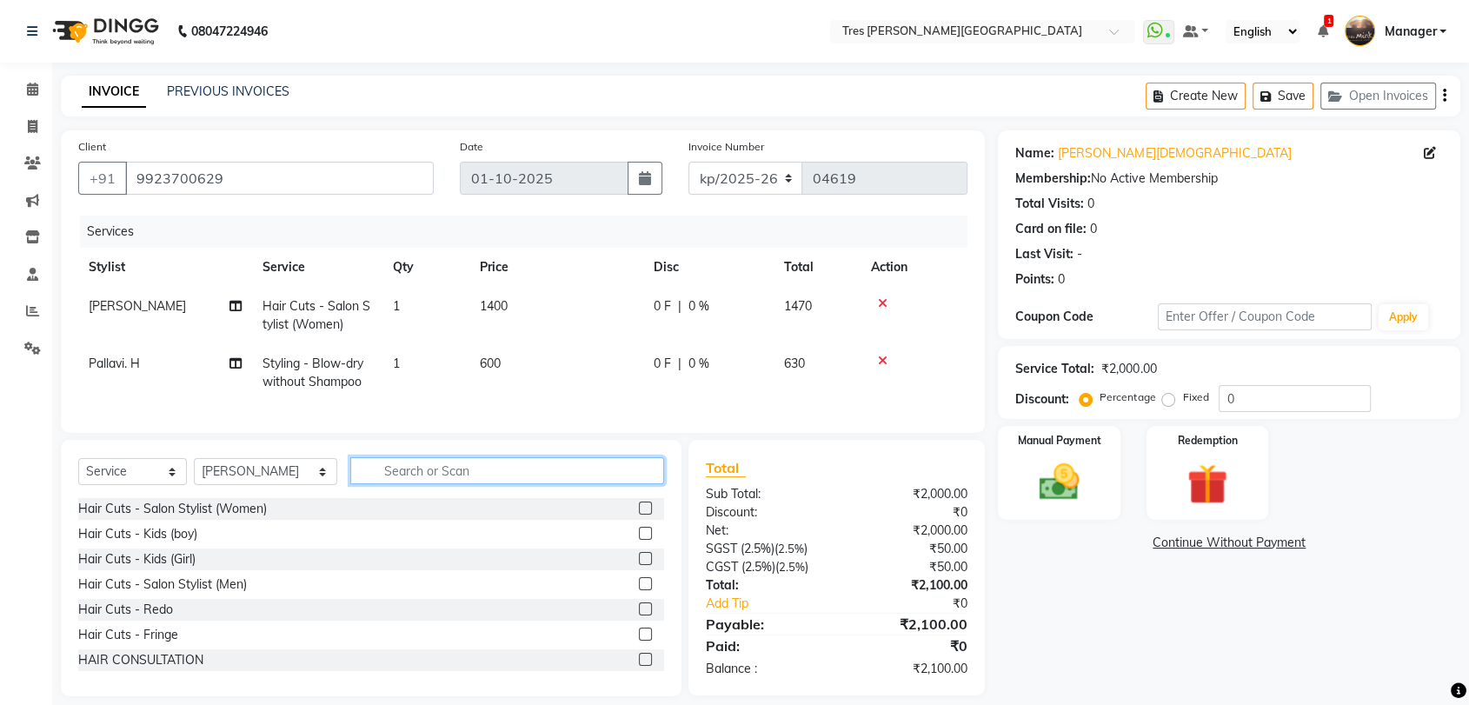
click at [378, 482] on input "text" at bounding box center [507, 470] width 314 height 27
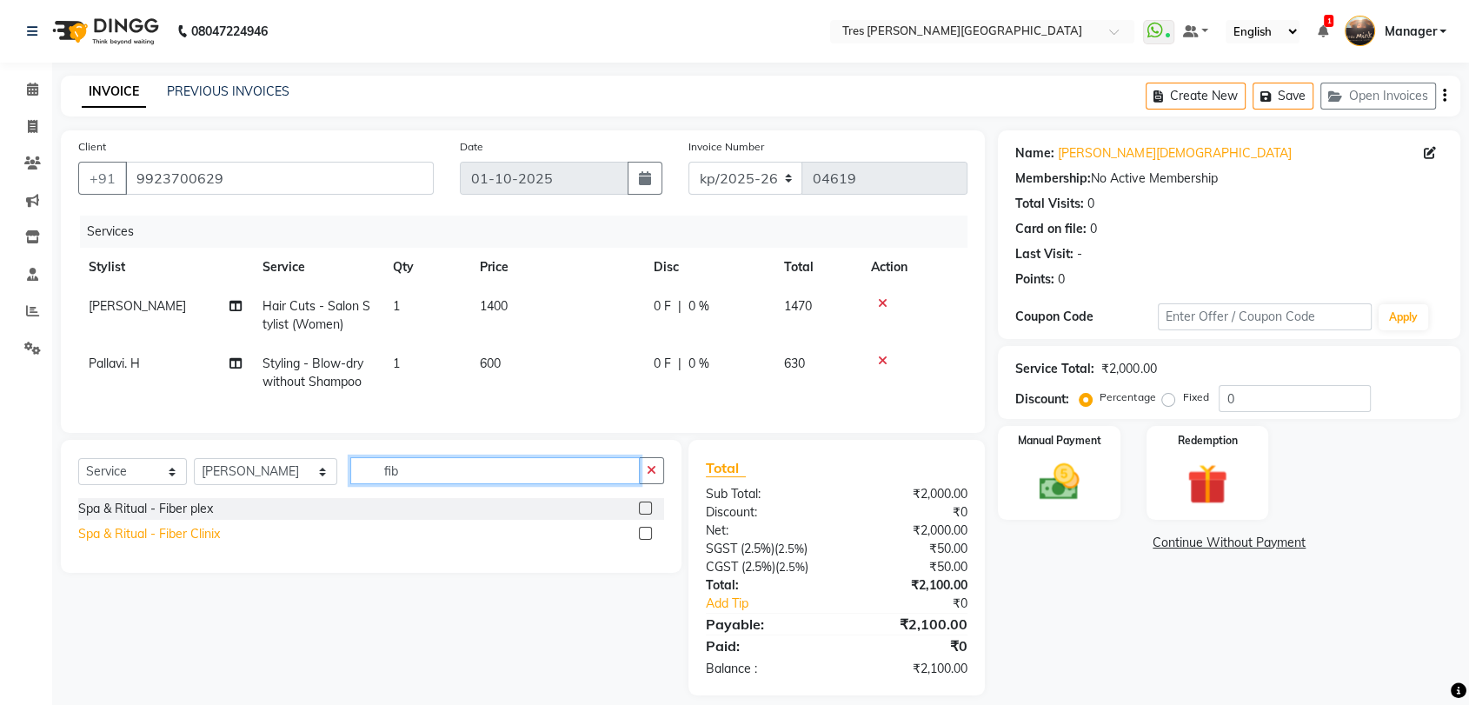
type input "fib"
click at [162, 543] on div "Spa & Ritual - Fiber Clinix" at bounding box center [149, 534] width 142 height 18
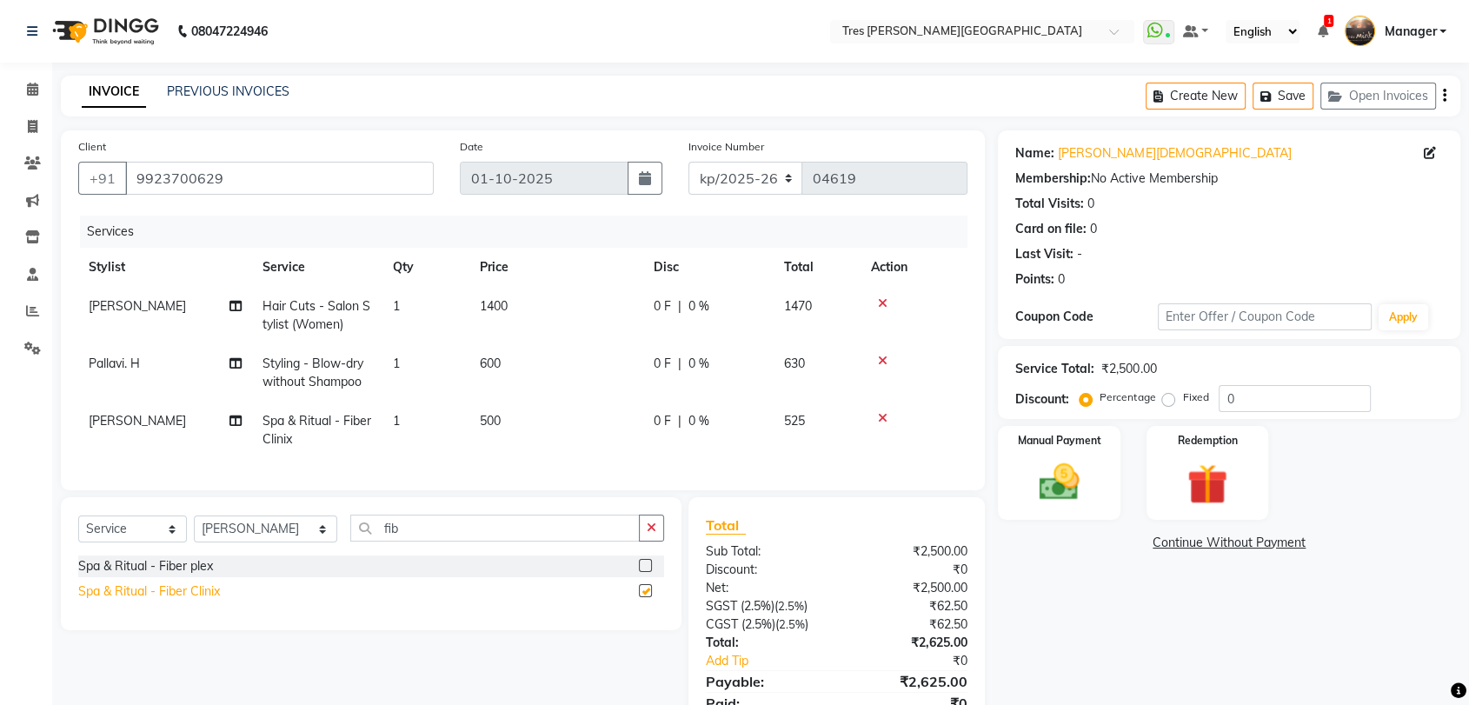
checkbox input "false"
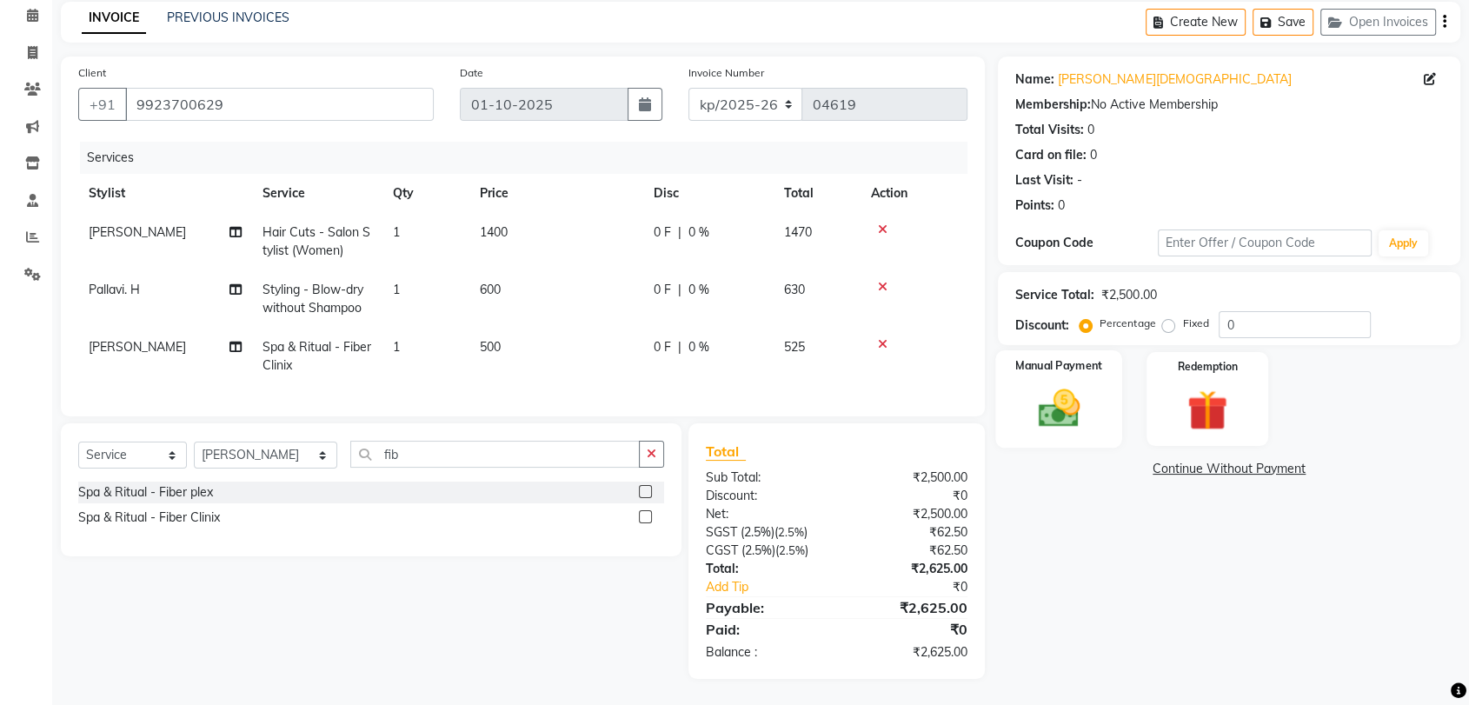
click at [1071, 401] on img at bounding box center [1059, 408] width 68 height 49
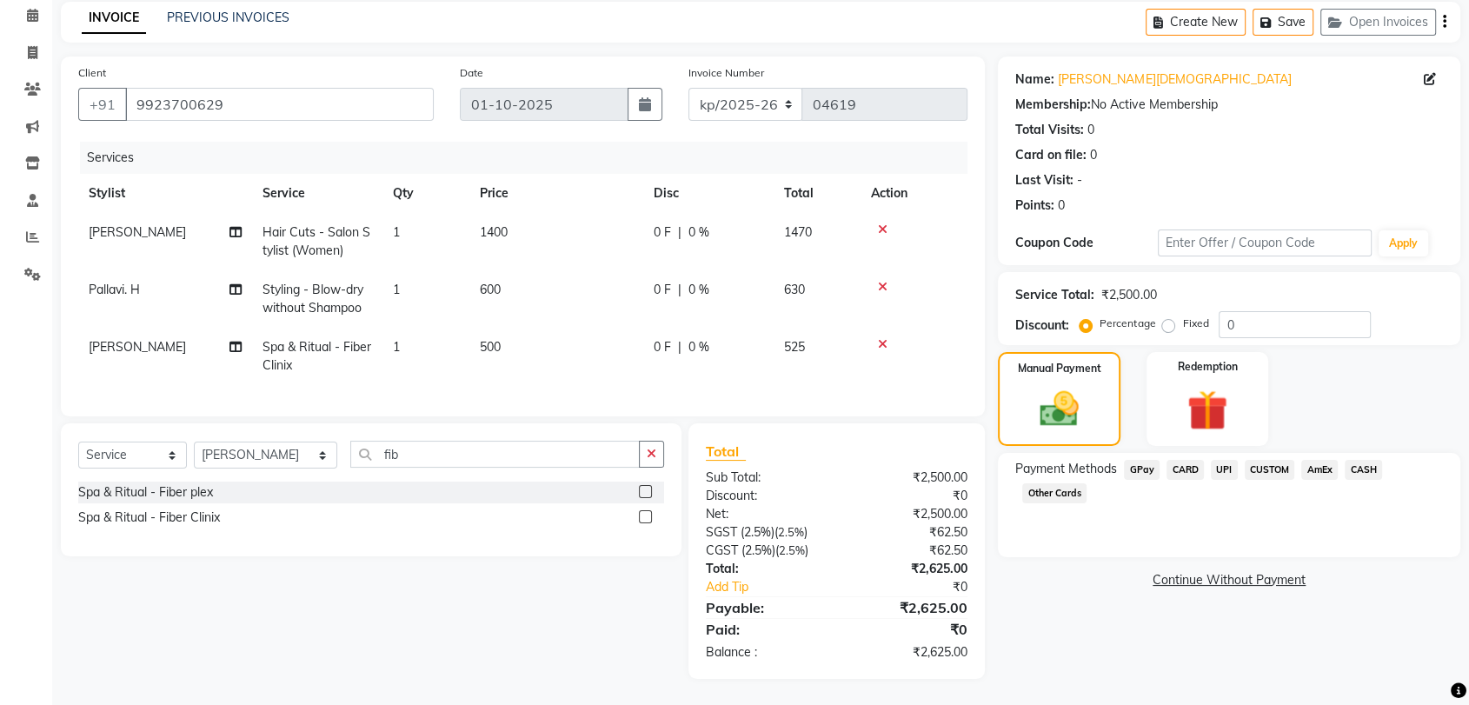
click at [1230, 460] on span "UPI" at bounding box center [1224, 470] width 27 height 20
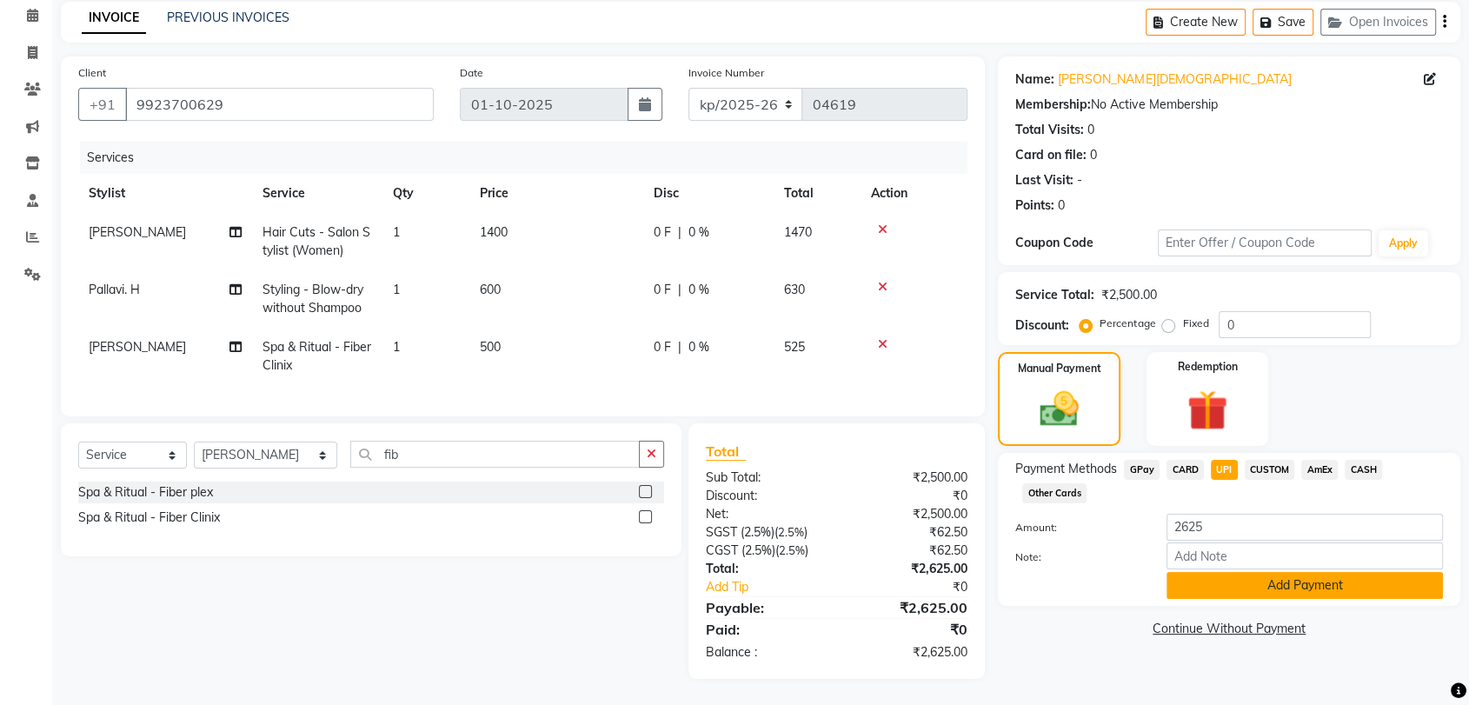
click at [1187, 572] on button "Add Payment" at bounding box center [1305, 585] width 276 height 27
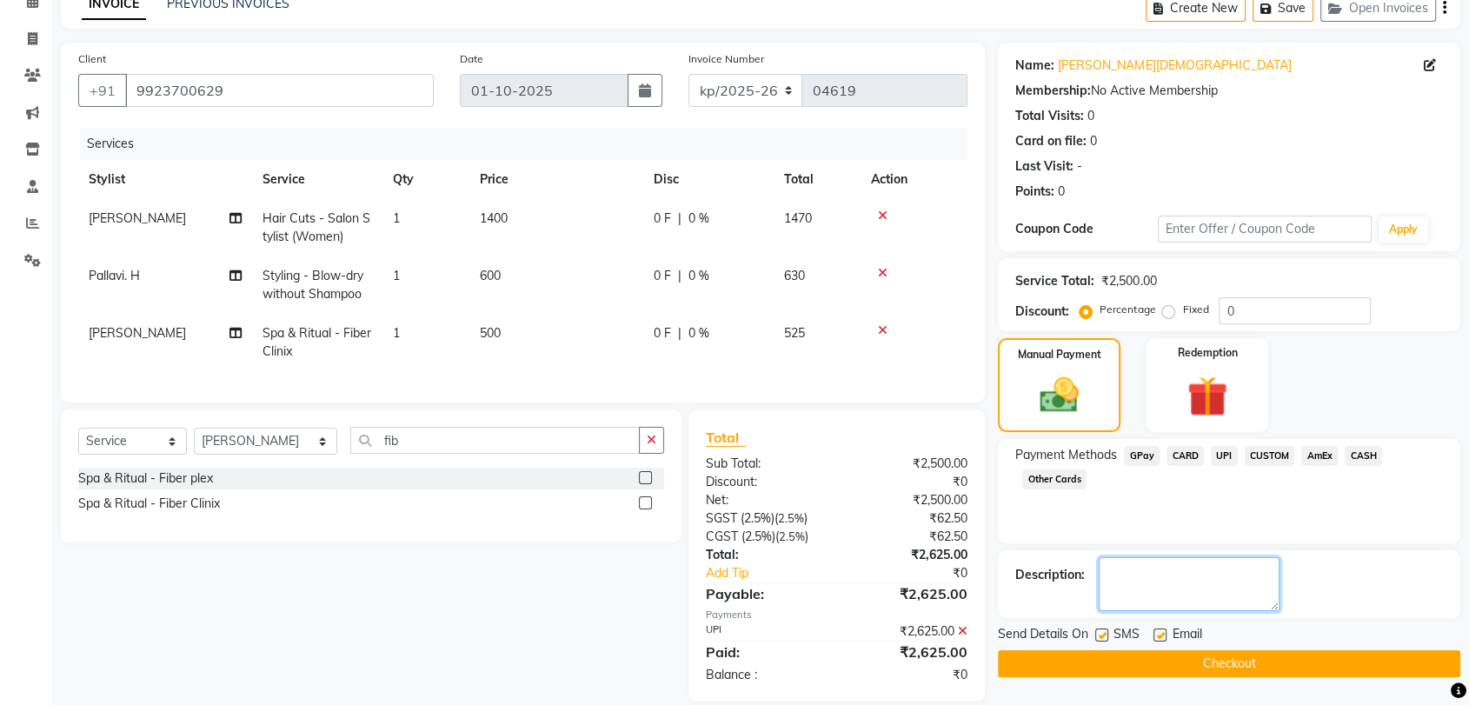
click at [1161, 572] on textarea at bounding box center [1189, 584] width 181 height 54
type textarea "[PERSON_NAME]"
click at [1225, 662] on button "Checkout" at bounding box center [1229, 663] width 462 height 27
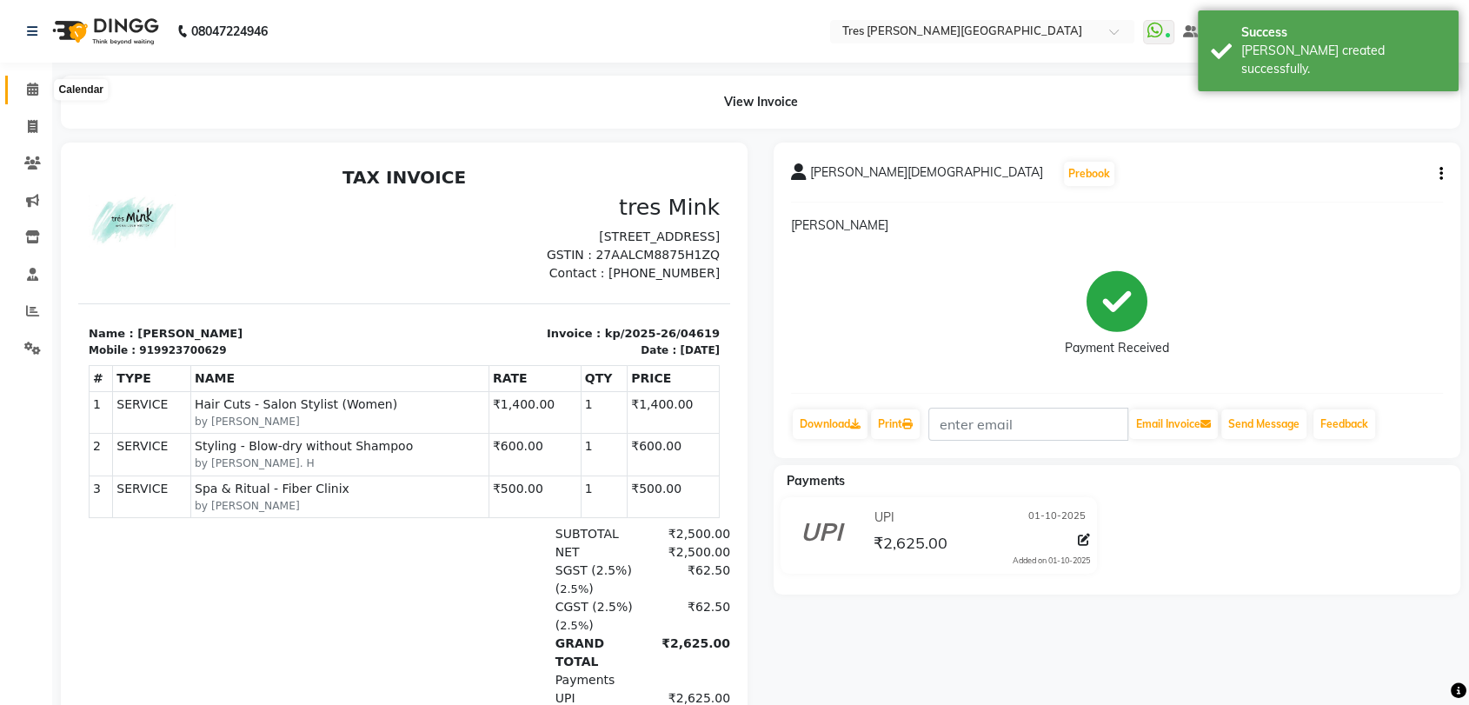
click at [28, 90] on icon at bounding box center [32, 89] width 11 height 13
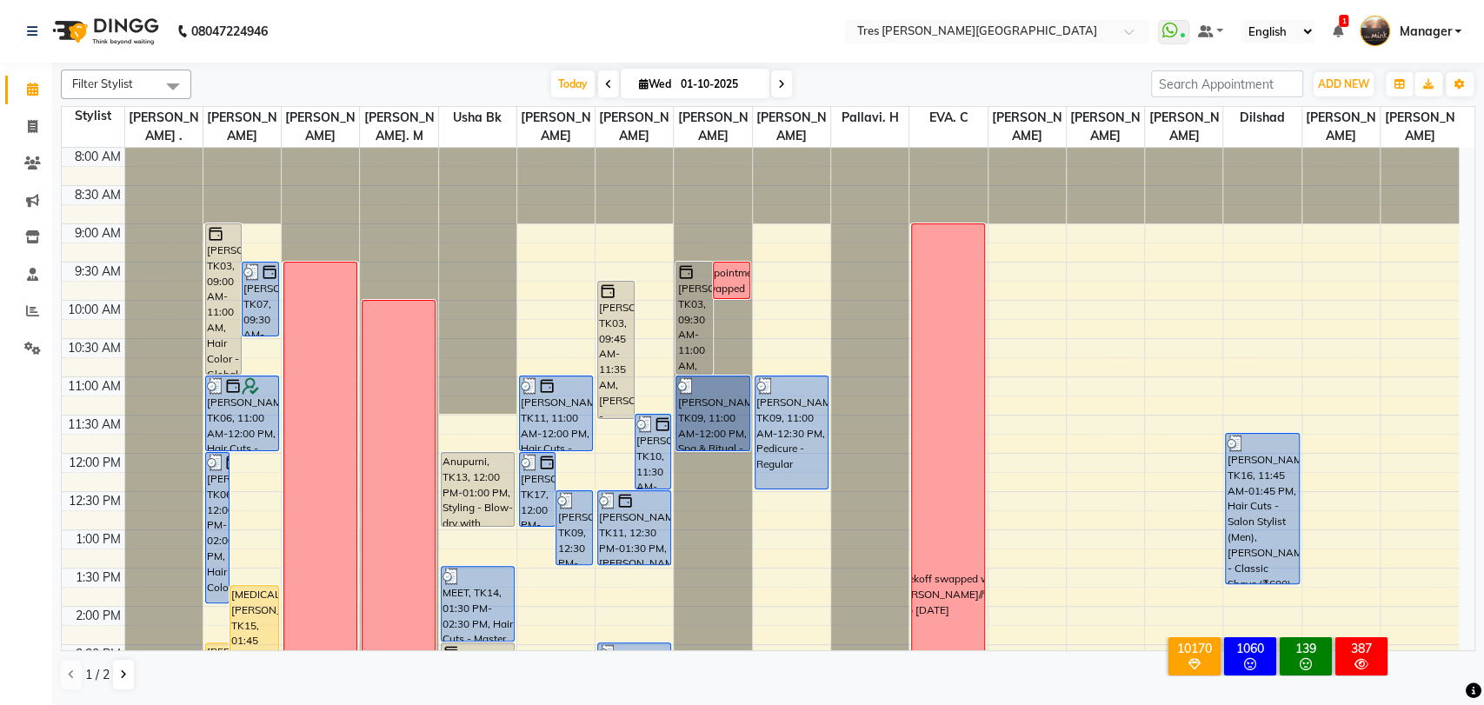
scroll to position [382, 0]
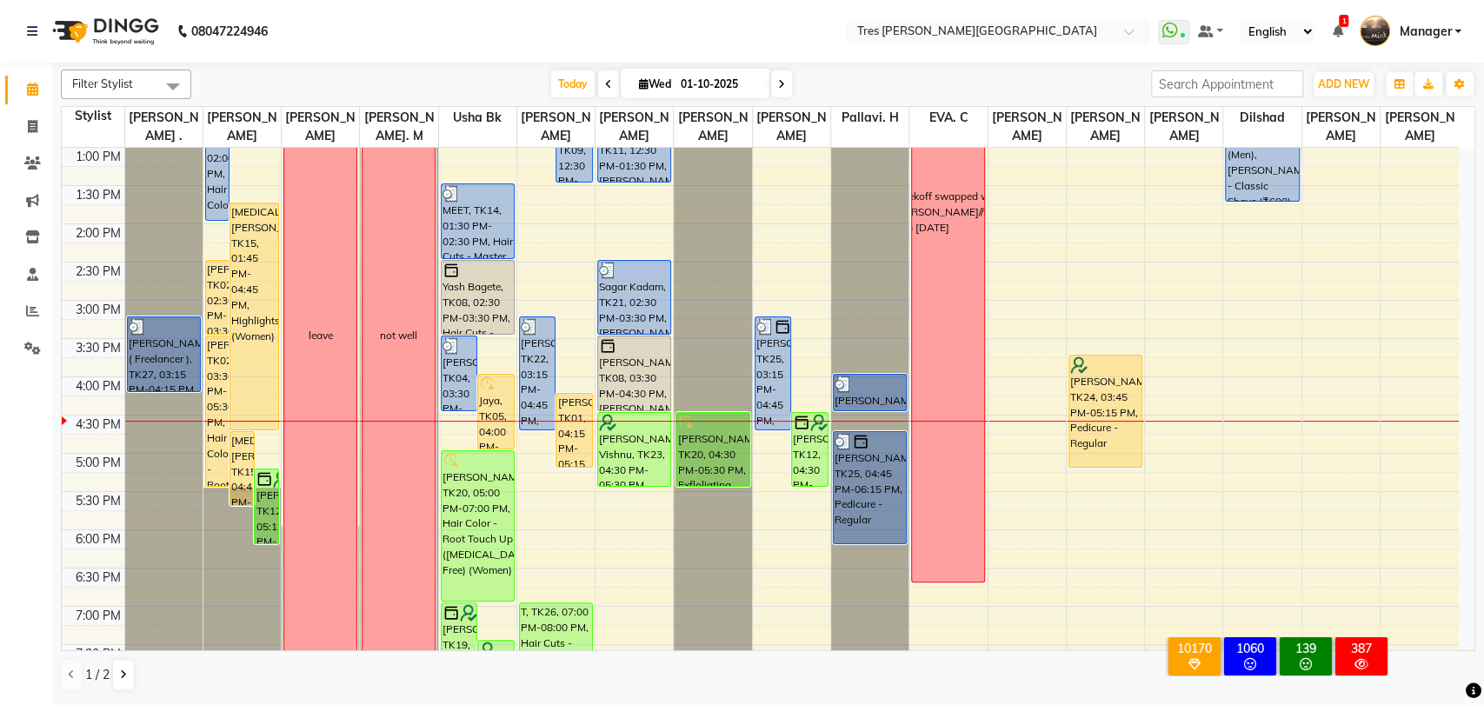
click at [779, 90] on span at bounding box center [781, 83] width 21 height 27
type input "02-10-2025"
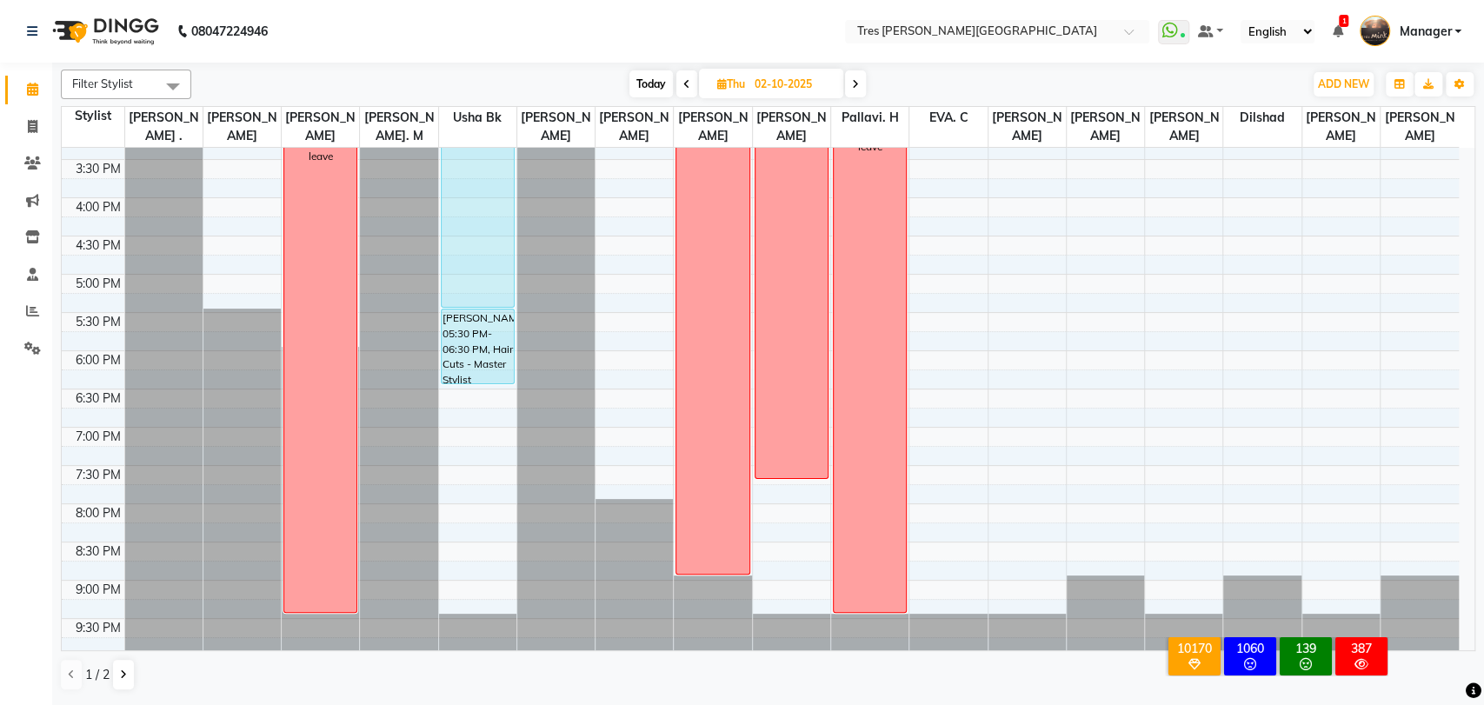
scroll to position [371, 0]
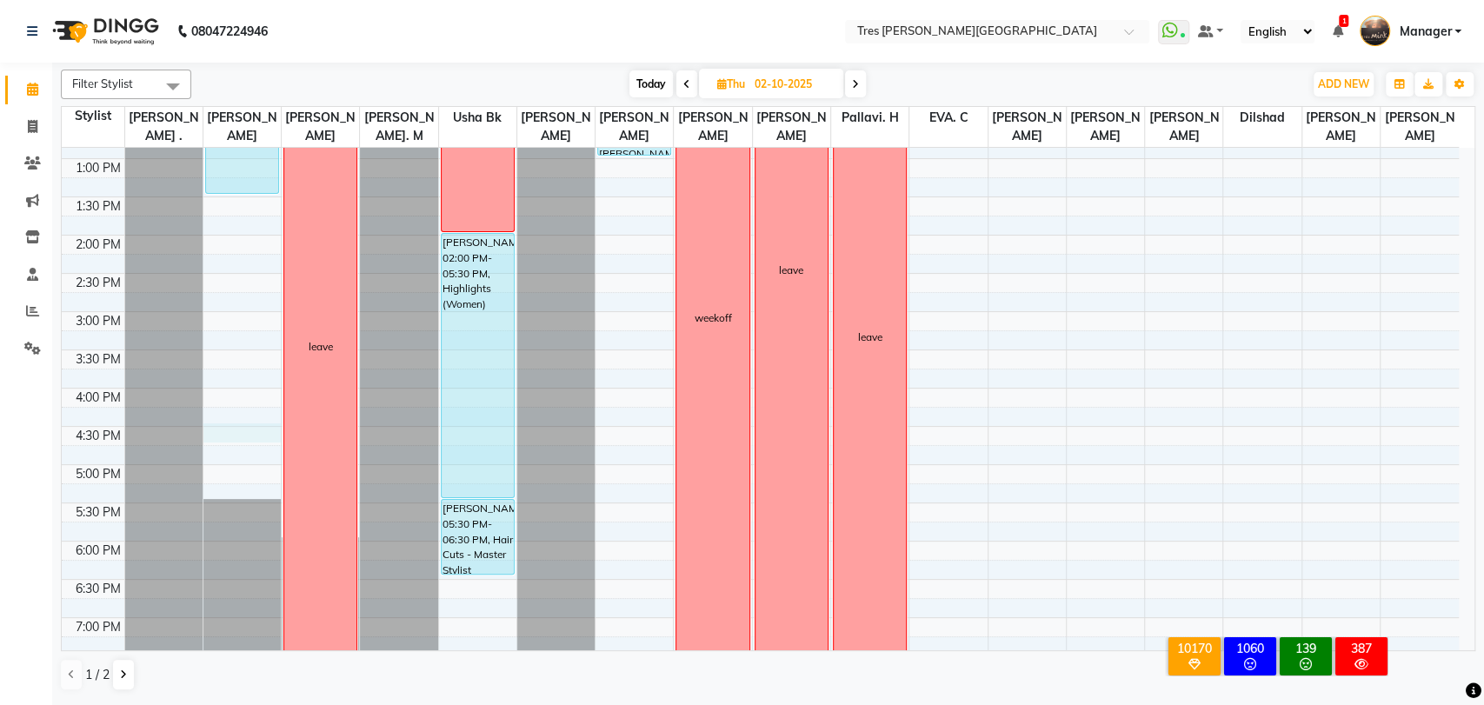
click at [225, 430] on div "8:00 AM 8:30 AM 9:00 AM 9:30 AM 10:00 AM 10:30 AM 11:00 AM 11:30 AM 12:00 PM 12…" at bounding box center [760, 312] width 1397 height 1070
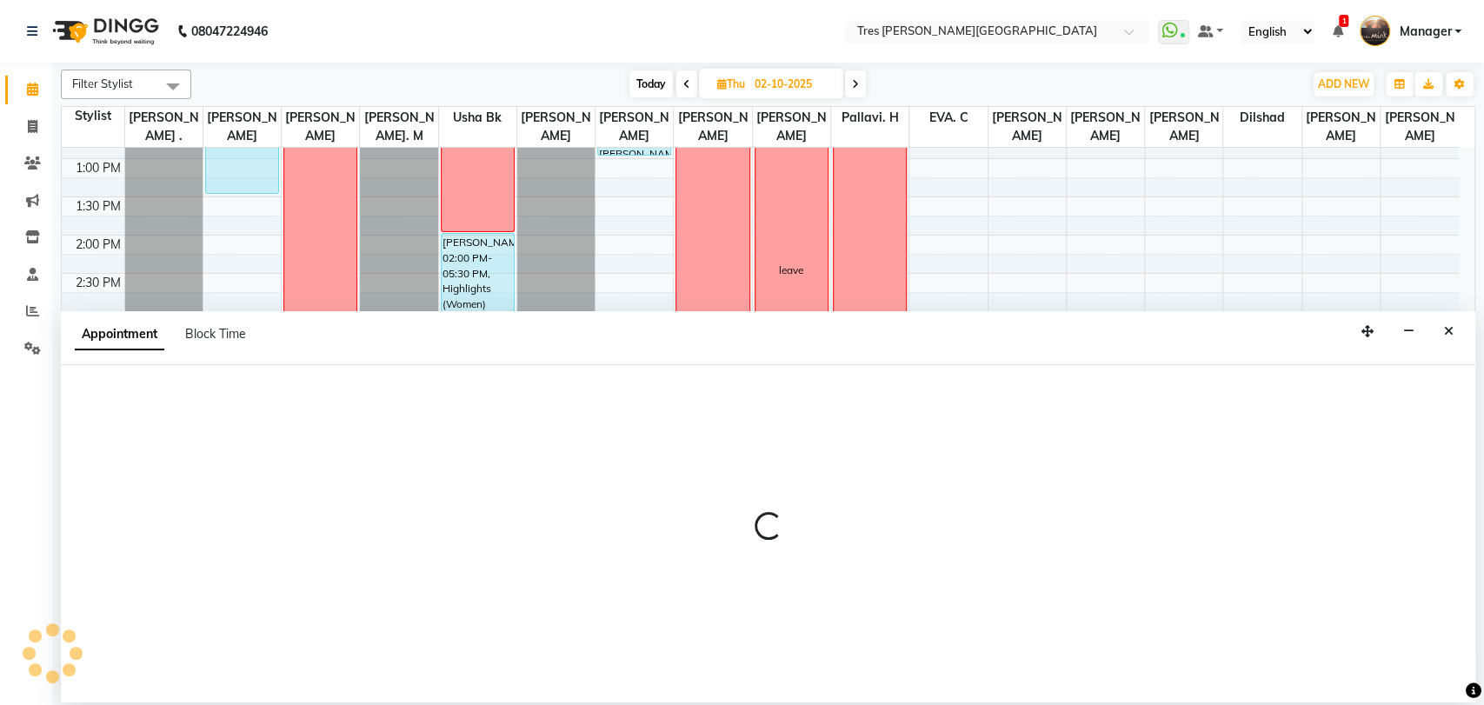
select select "1027"
select select "tentative"
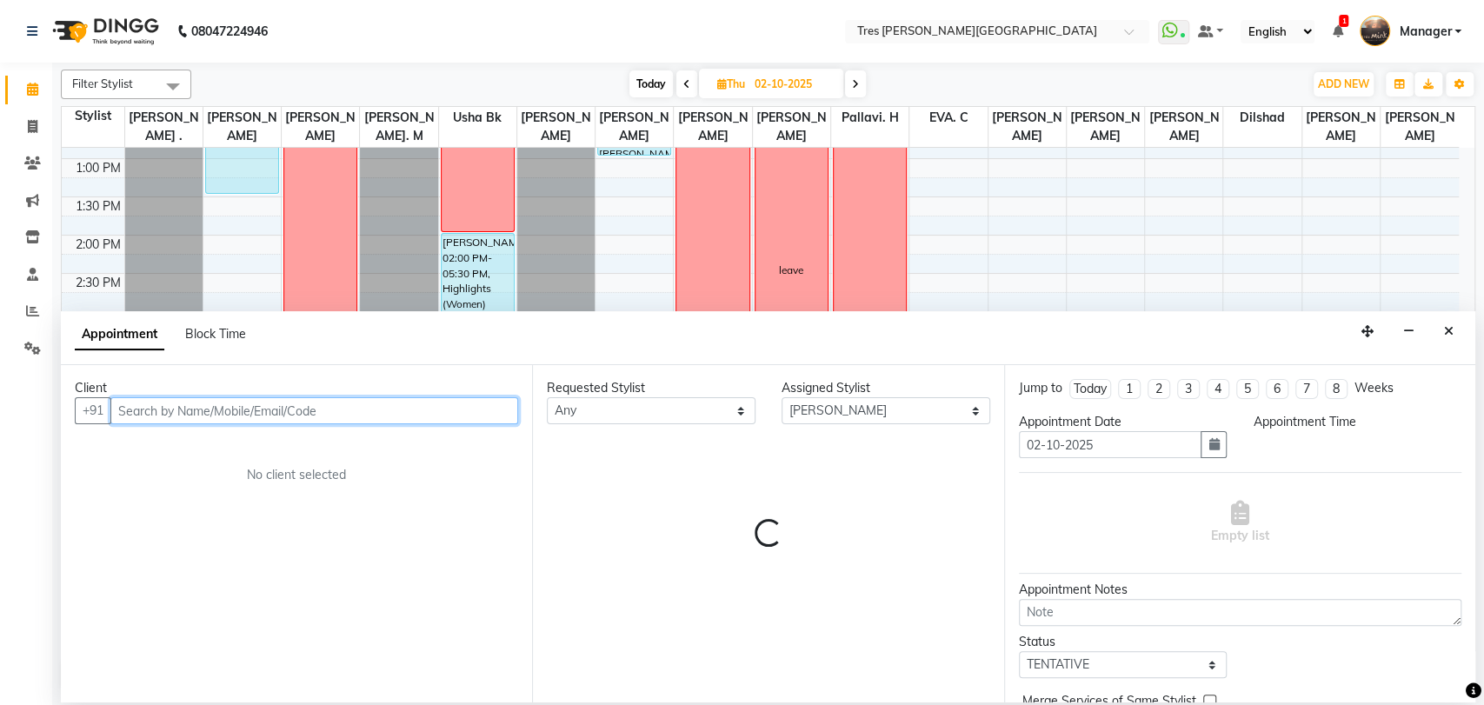
select select "990"
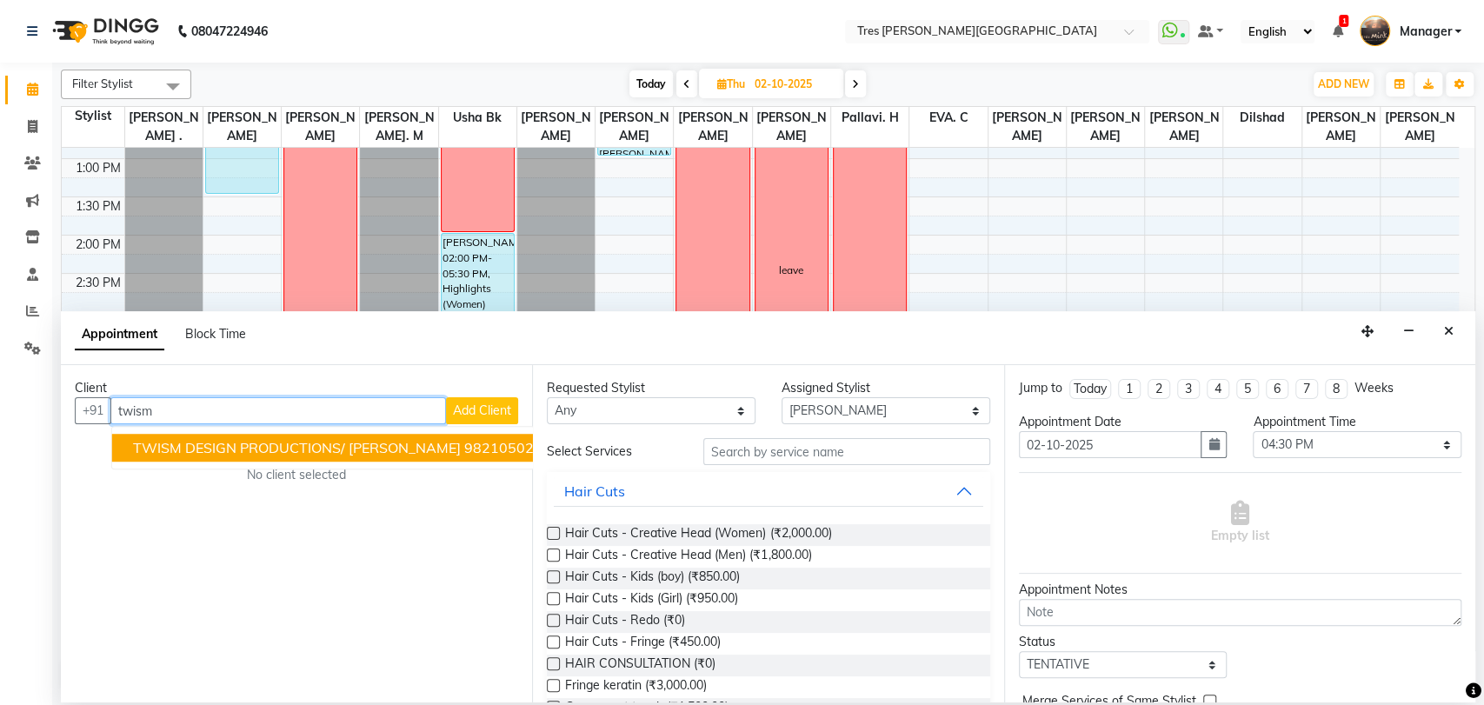
click at [198, 451] on span "TWISM DESIGN PRODUCTIONS/ [PERSON_NAME]" at bounding box center [297, 447] width 328 height 17
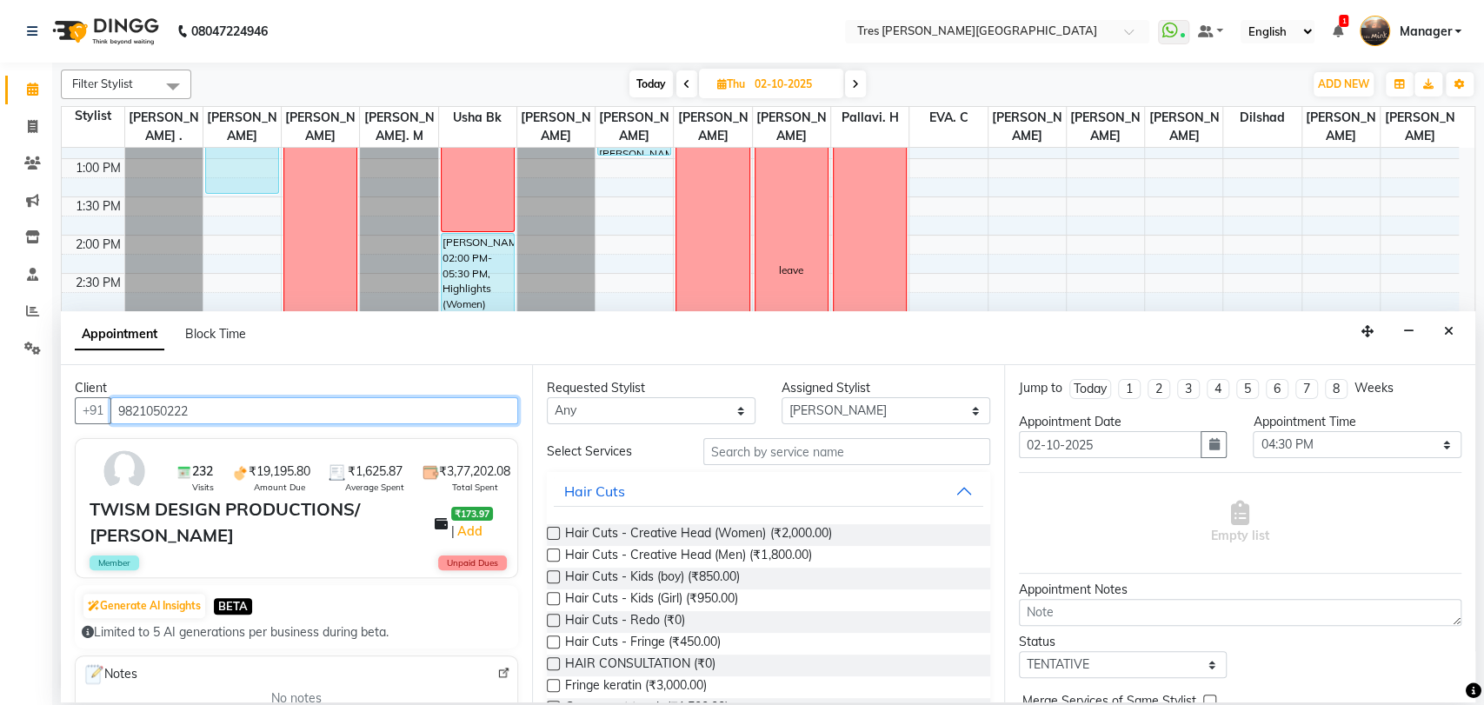
type input "9821050222"
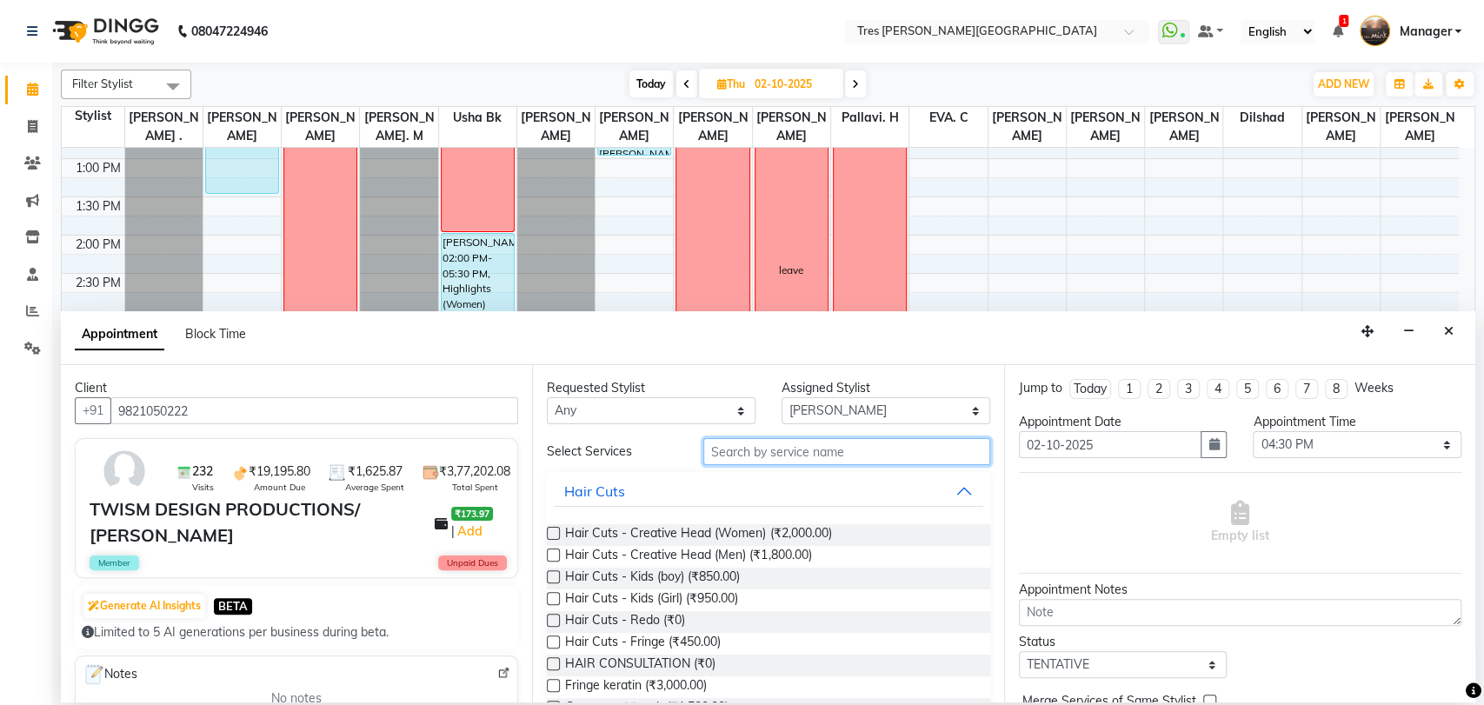
click at [752, 453] on input "text" at bounding box center [846, 451] width 287 height 27
type input "n"
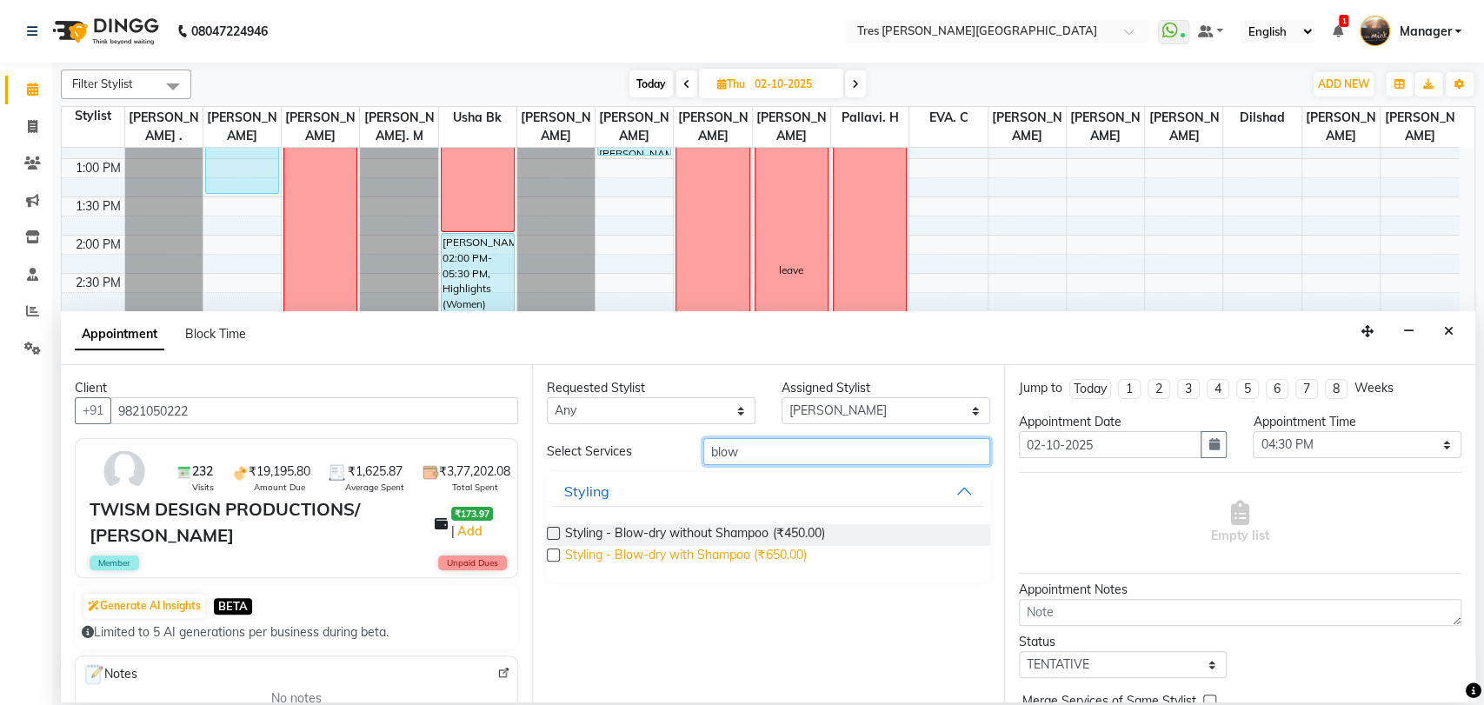
type input "blow"
click at [720, 560] on span "Styling - Blow-dry with Shampoo (₹650.00)" at bounding box center [685, 557] width 241 height 22
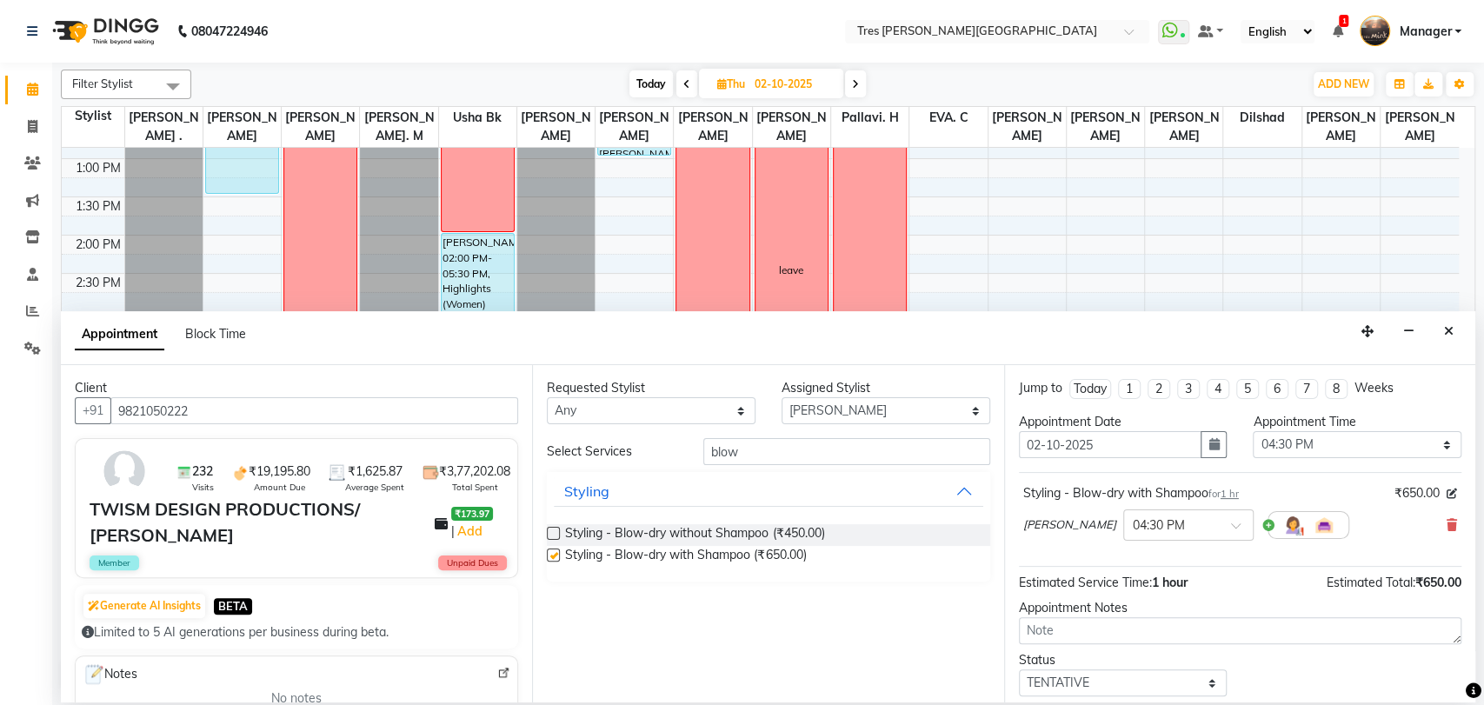
checkbox input "false"
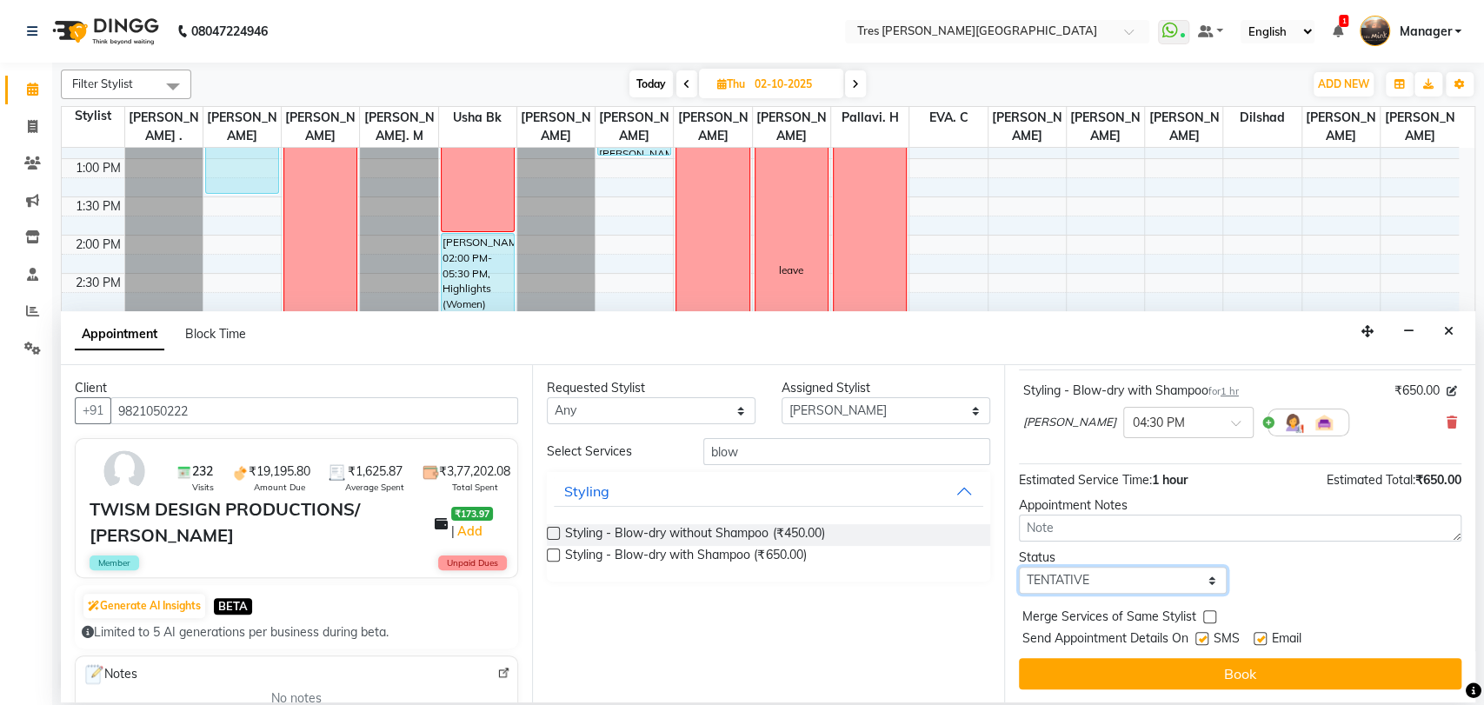
click at [1080, 579] on select "Select TENTATIVE CONFIRM UPCOMING" at bounding box center [1123, 580] width 209 height 27
select select "upcoming"
click at [1019, 567] on select "Select TENTATIVE CONFIRM UPCOMING" at bounding box center [1123, 580] width 209 height 27
click at [1081, 526] on textarea at bounding box center [1240, 528] width 442 height 27
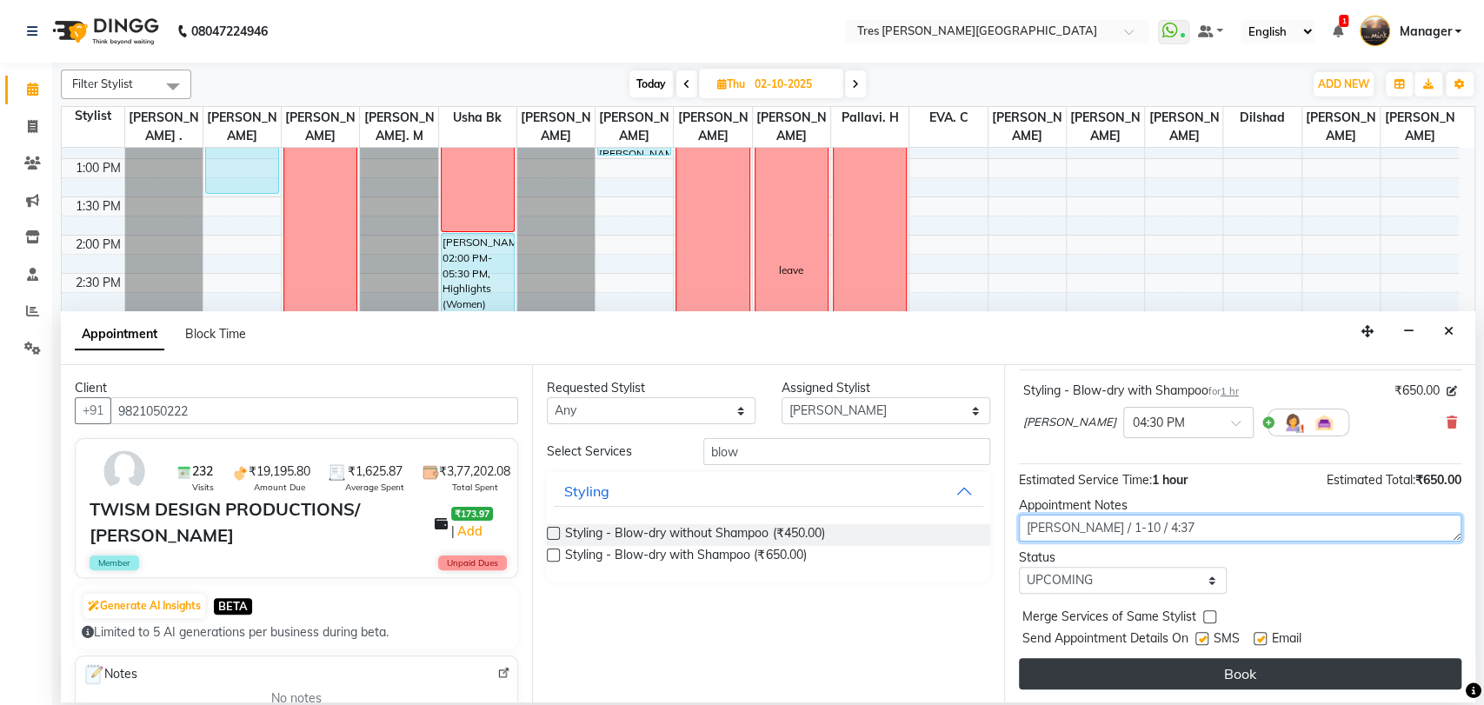
type textarea "[PERSON_NAME] / 1-10 / 4:37"
click at [1167, 678] on button "Book" at bounding box center [1240, 673] width 442 height 31
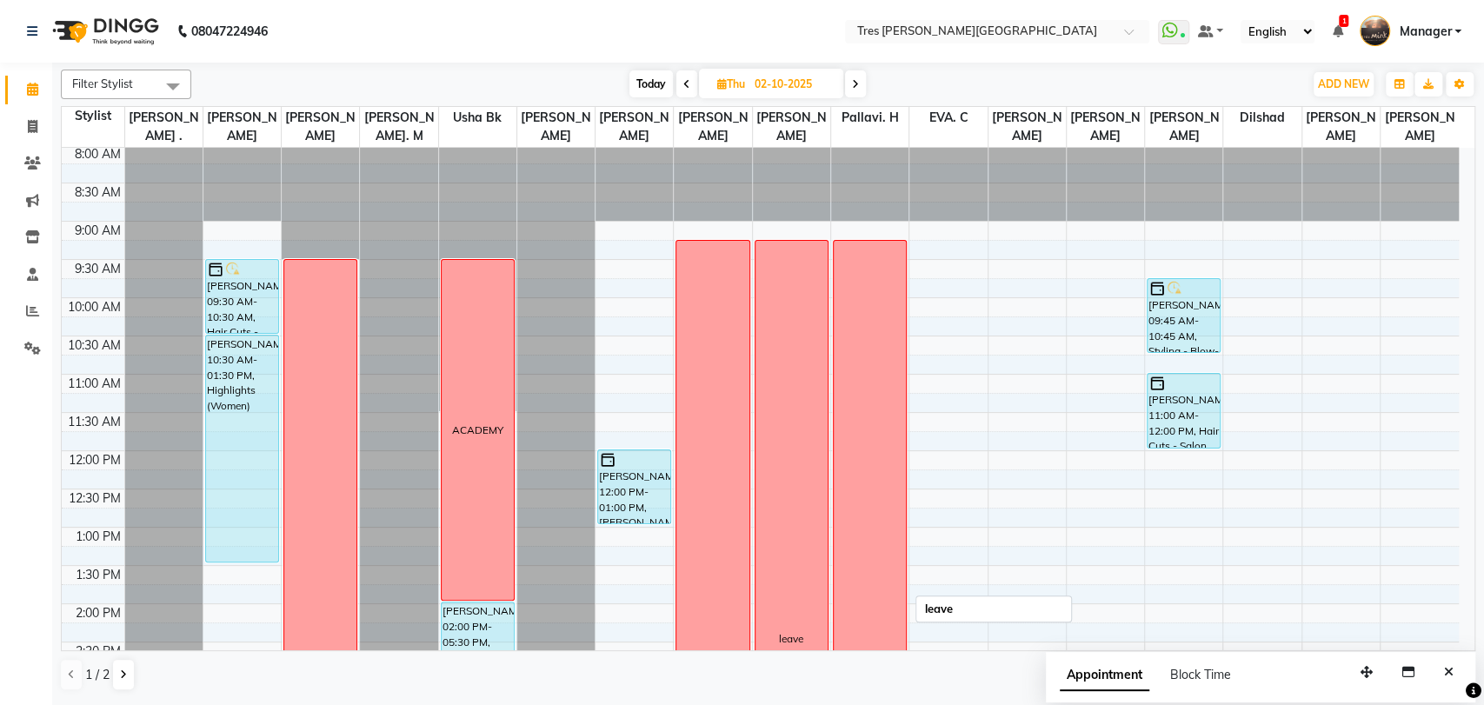
scroll to position [0, 0]
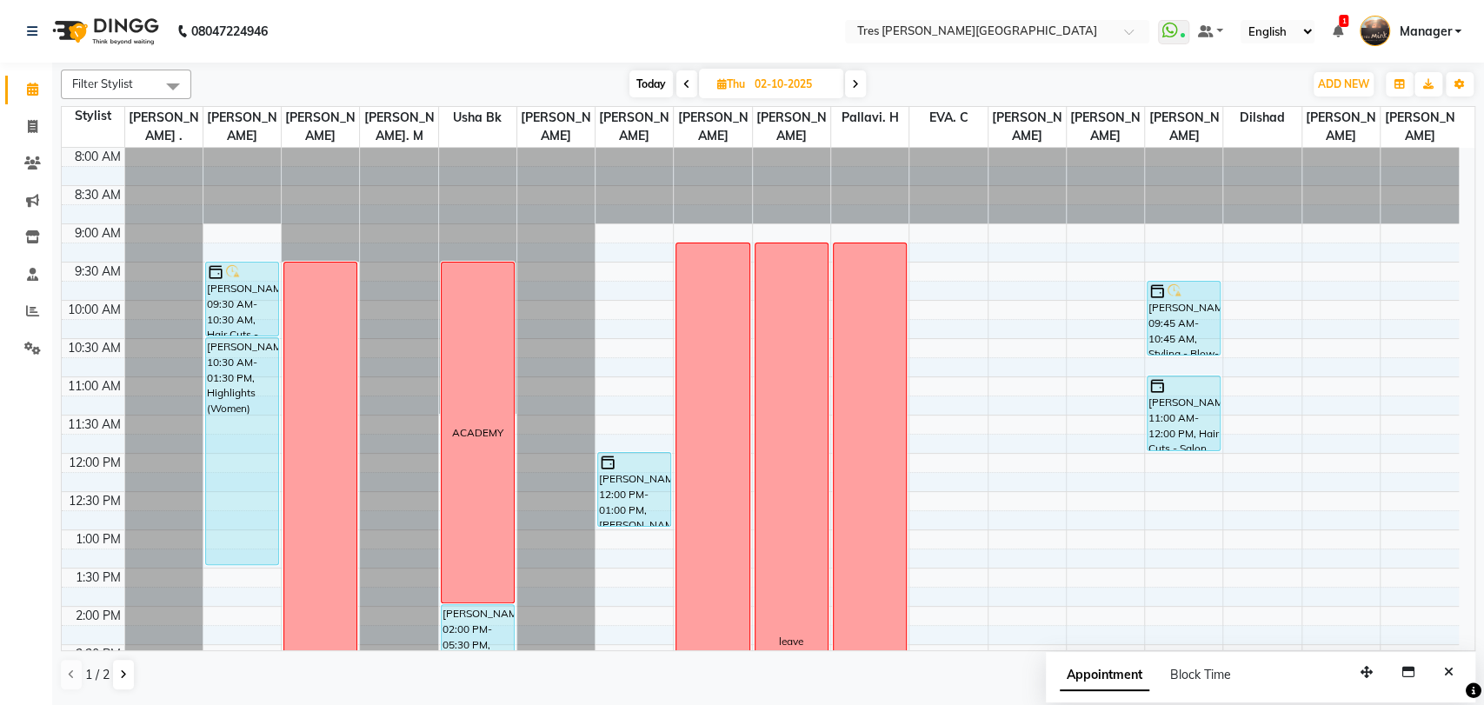
click at [686, 83] on icon at bounding box center [686, 84] width 7 height 10
type input "01-10-2025"
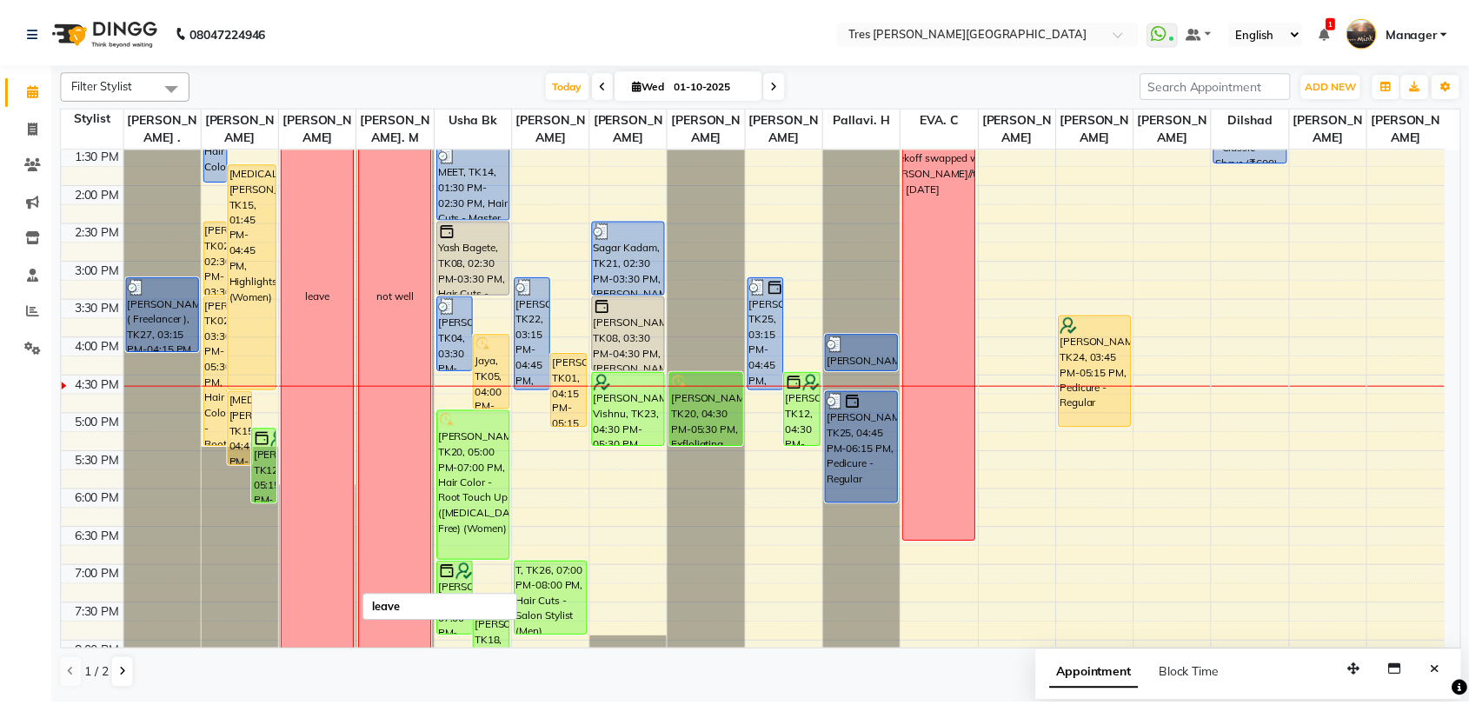
scroll to position [417, 0]
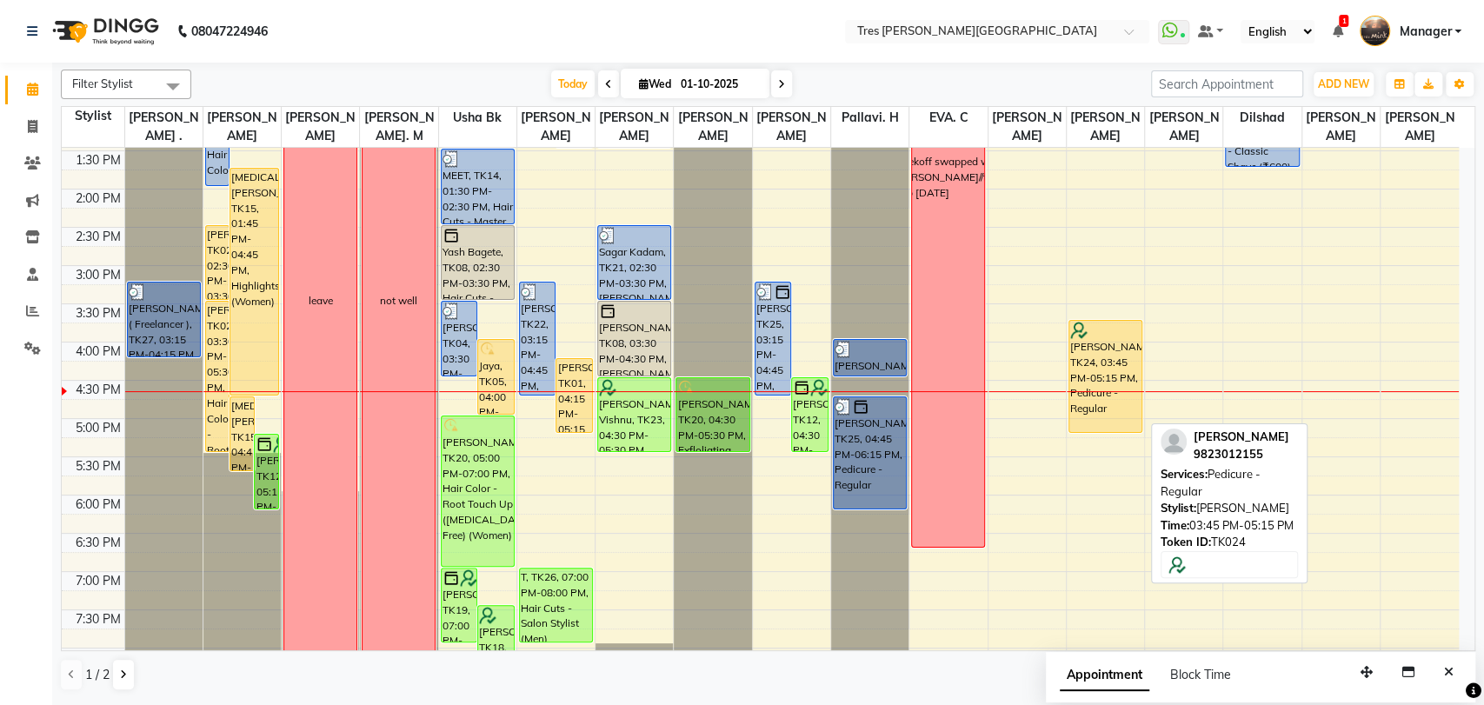
click at [1124, 353] on div "[PERSON_NAME], TK24, 03:45 PM-05:15 PM, Pedicure - Regular" at bounding box center [1105, 376] width 72 height 111
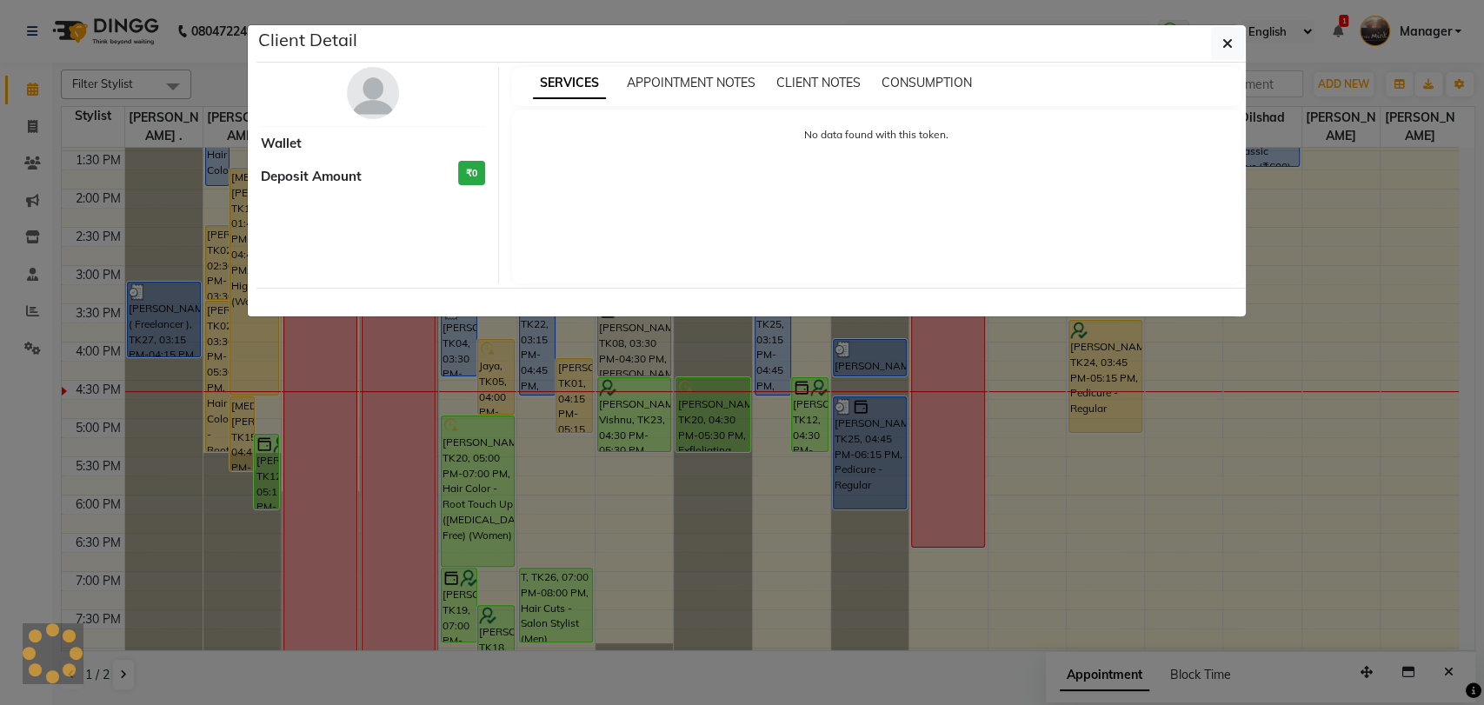
select select "1"
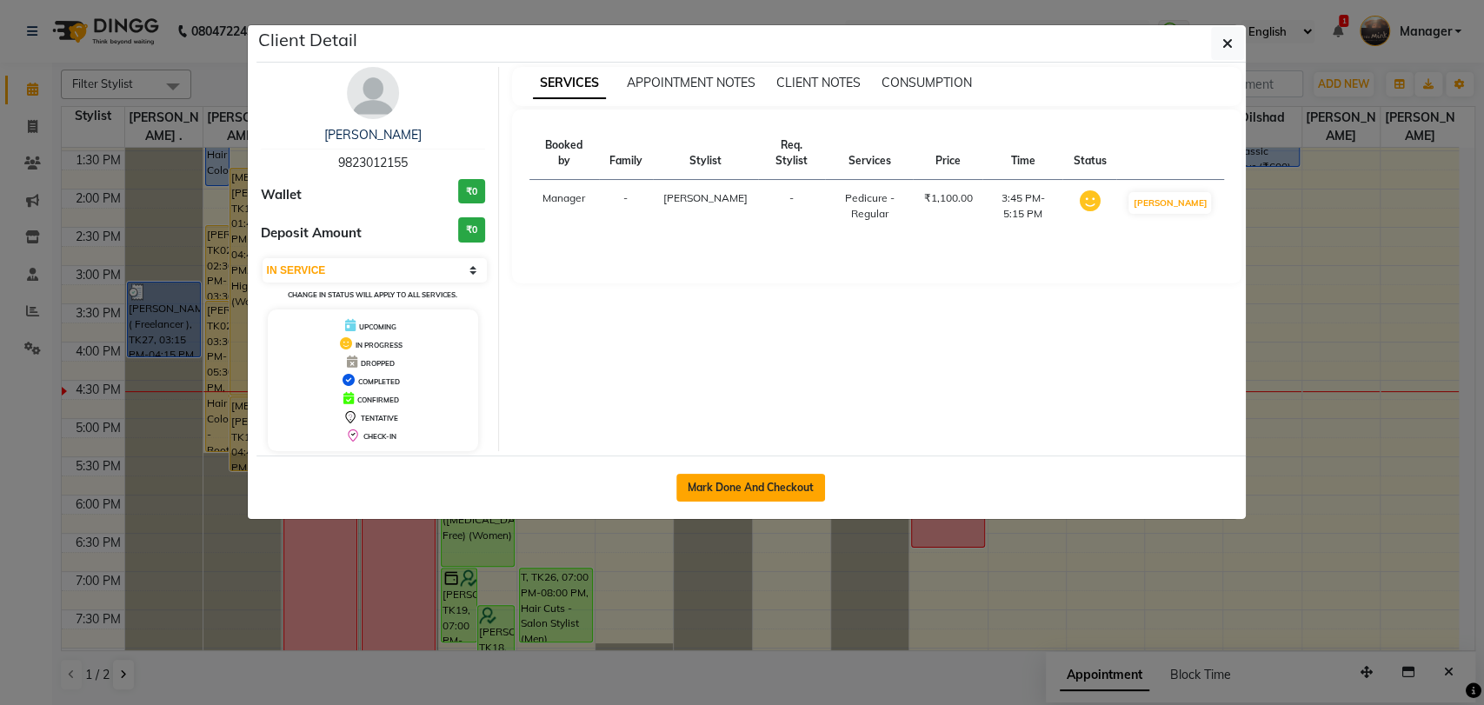
click at [766, 481] on button "Mark Done And Checkout" at bounding box center [750, 488] width 149 height 28
select select "service"
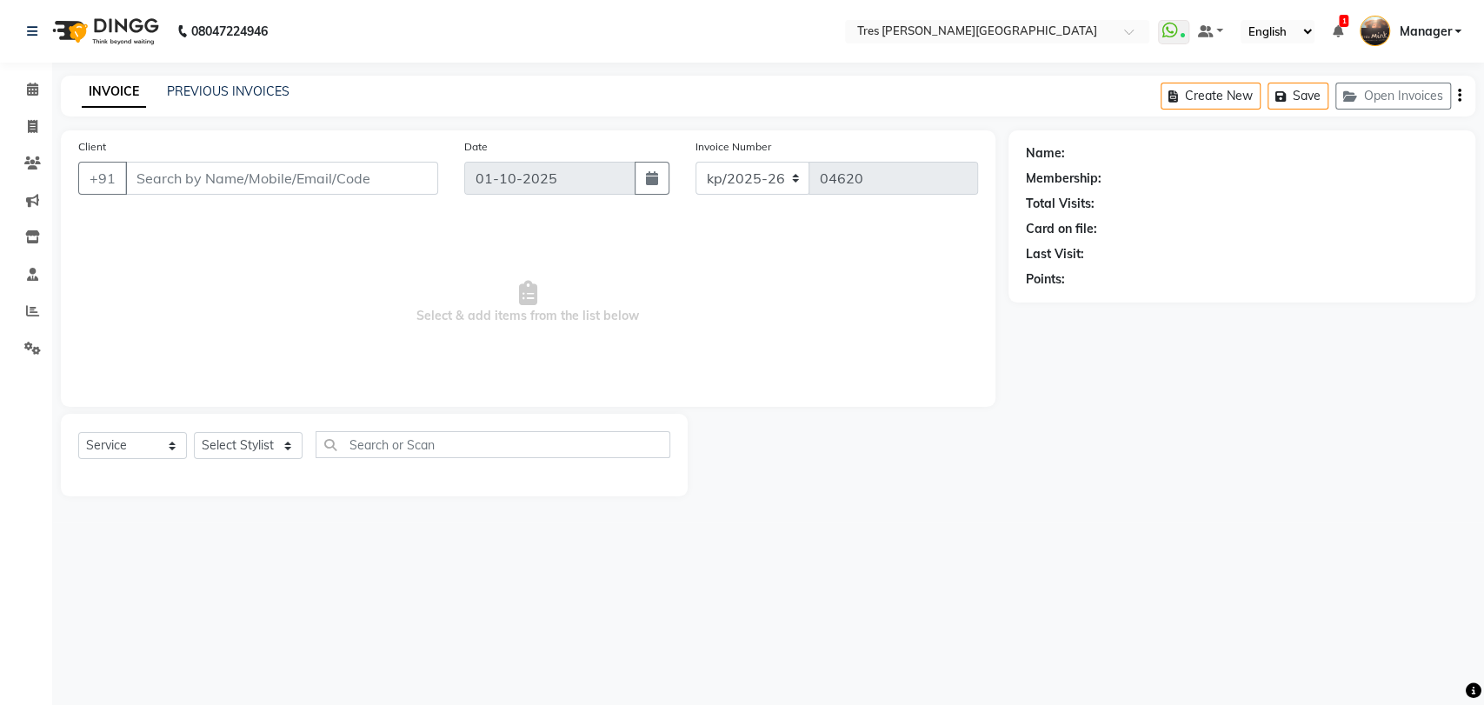
type input "9823012155"
select select "15043"
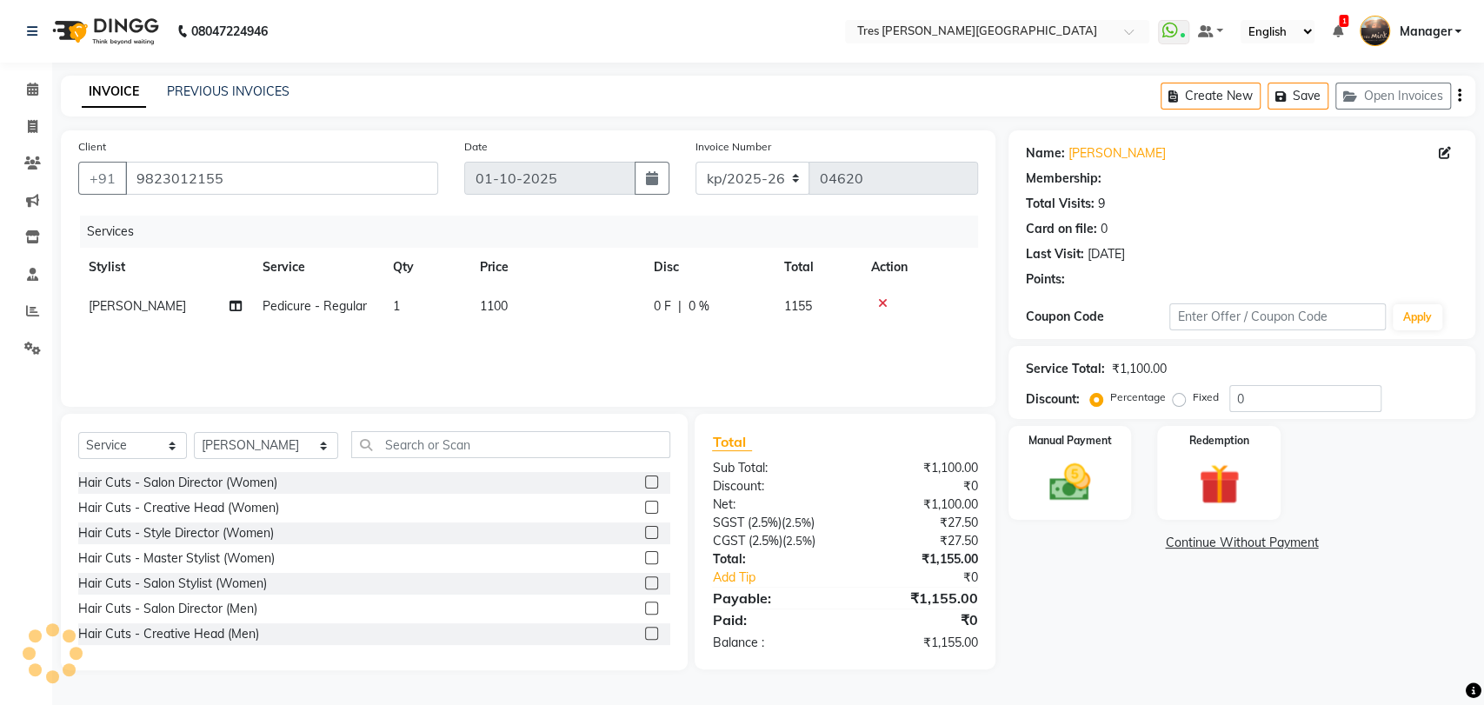
select select "1: Object"
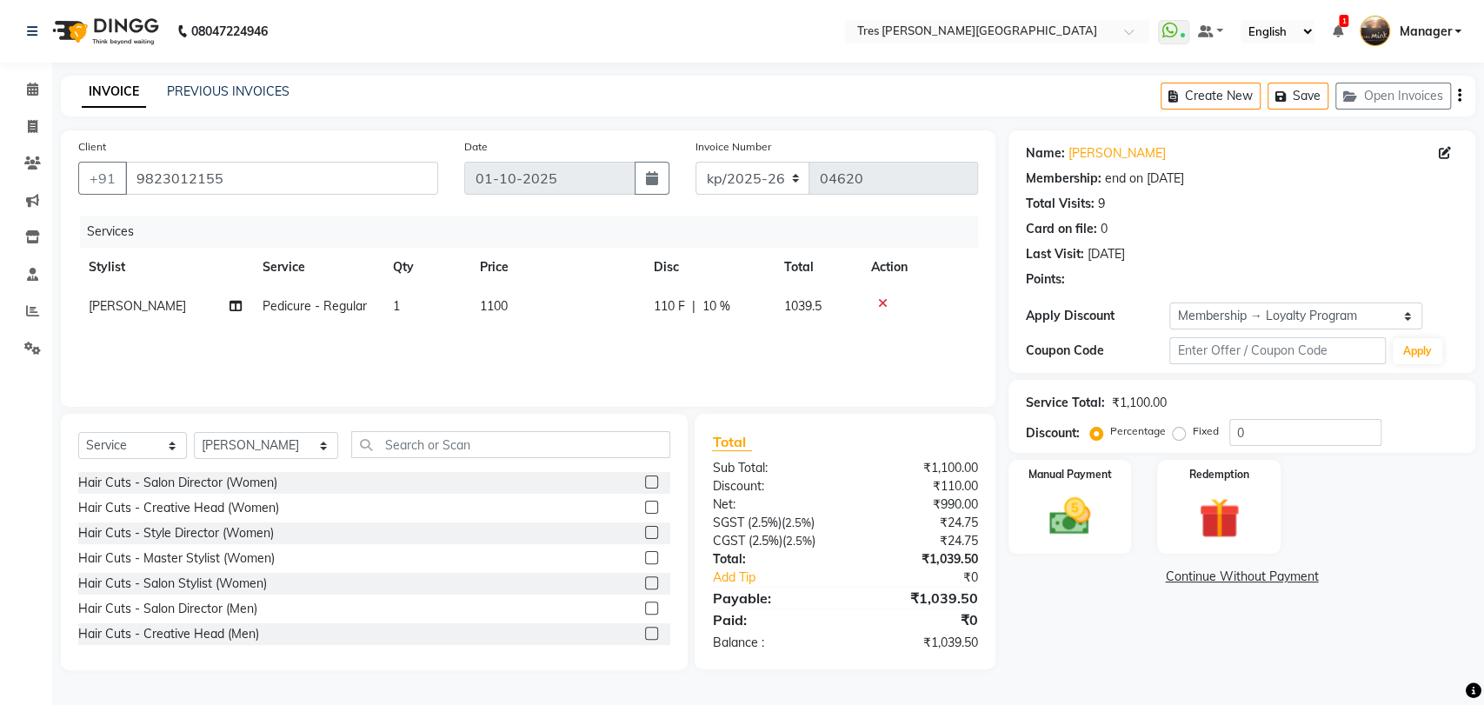
type input "10"
click at [1079, 509] on img at bounding box center [1069, 516] width 69 height 49
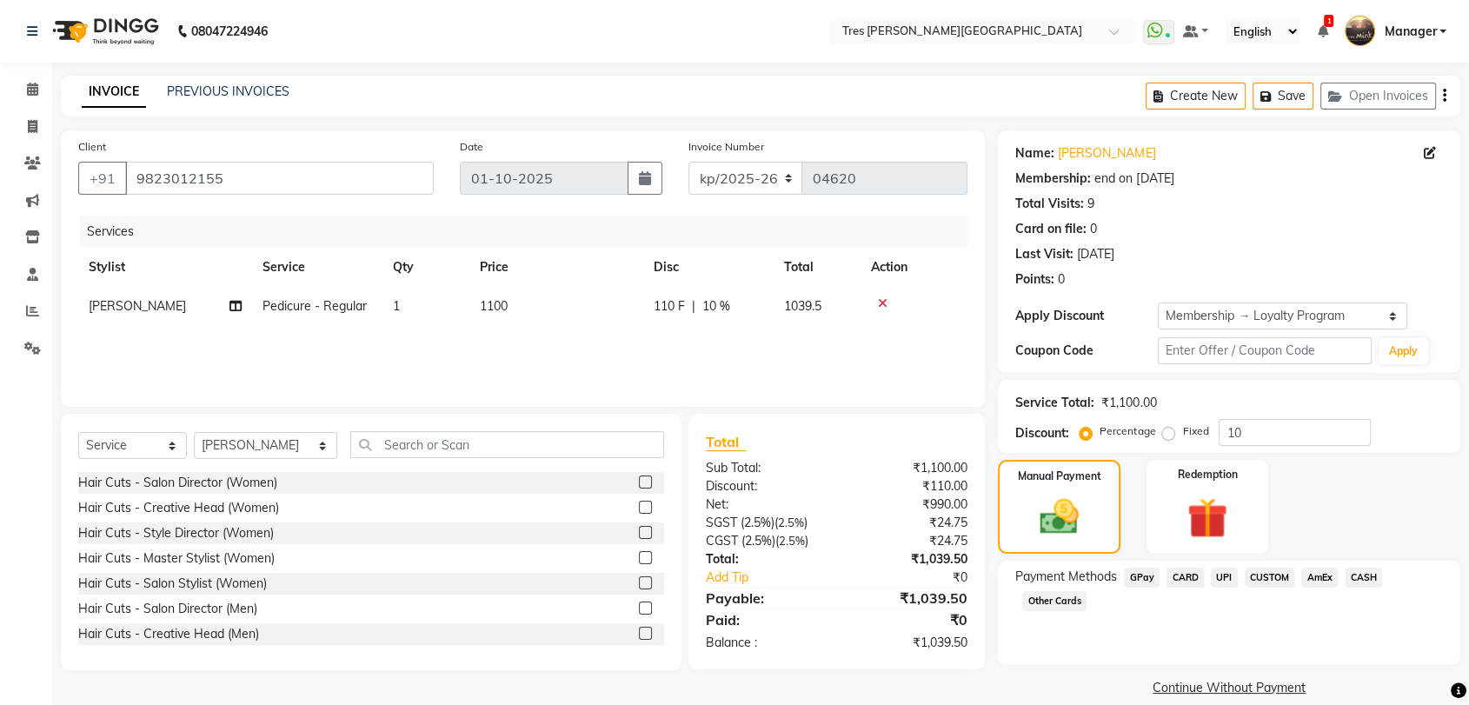
click at [1181, 575] on span "CARD" at bounding box center [1185, 578] width 37 height 20
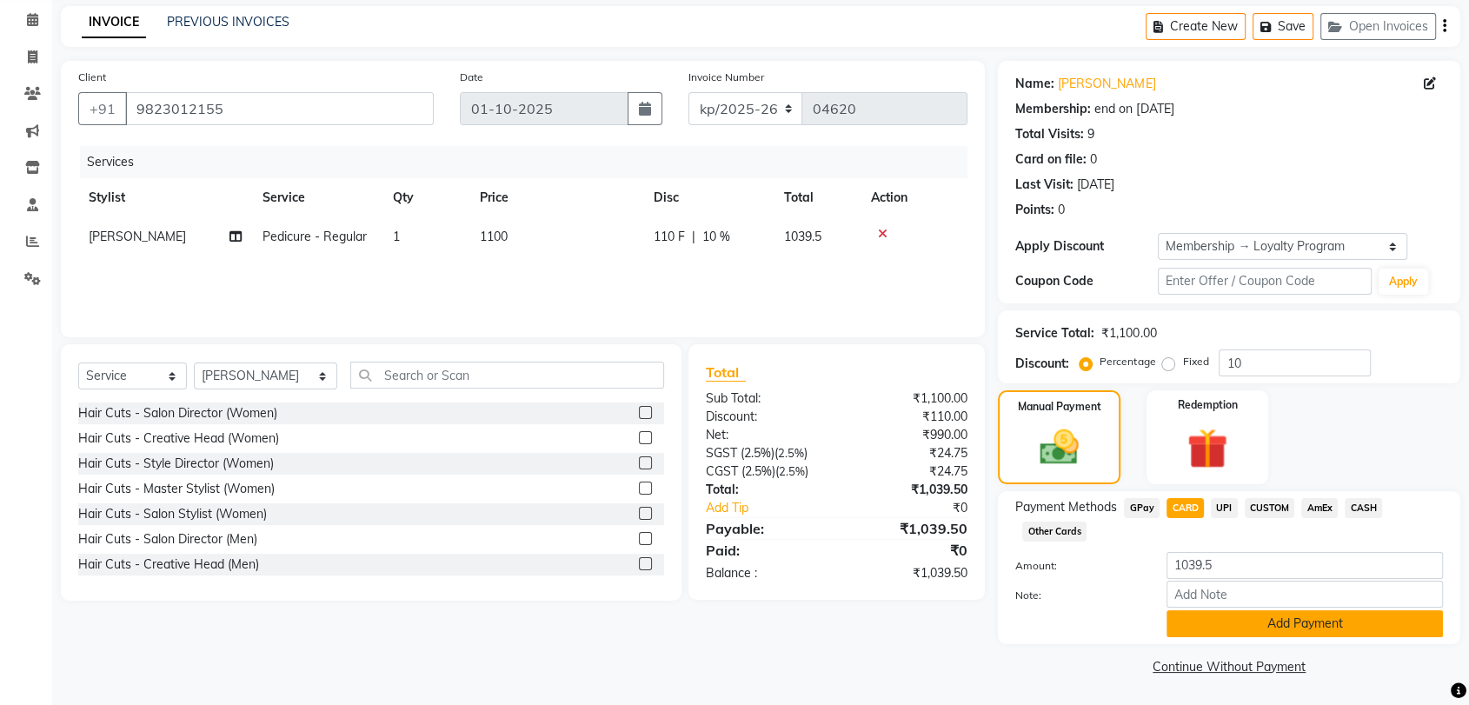
click at [1273, 628] on button "Add Payment" at bounding box center [1305, 623] width 276 height 27
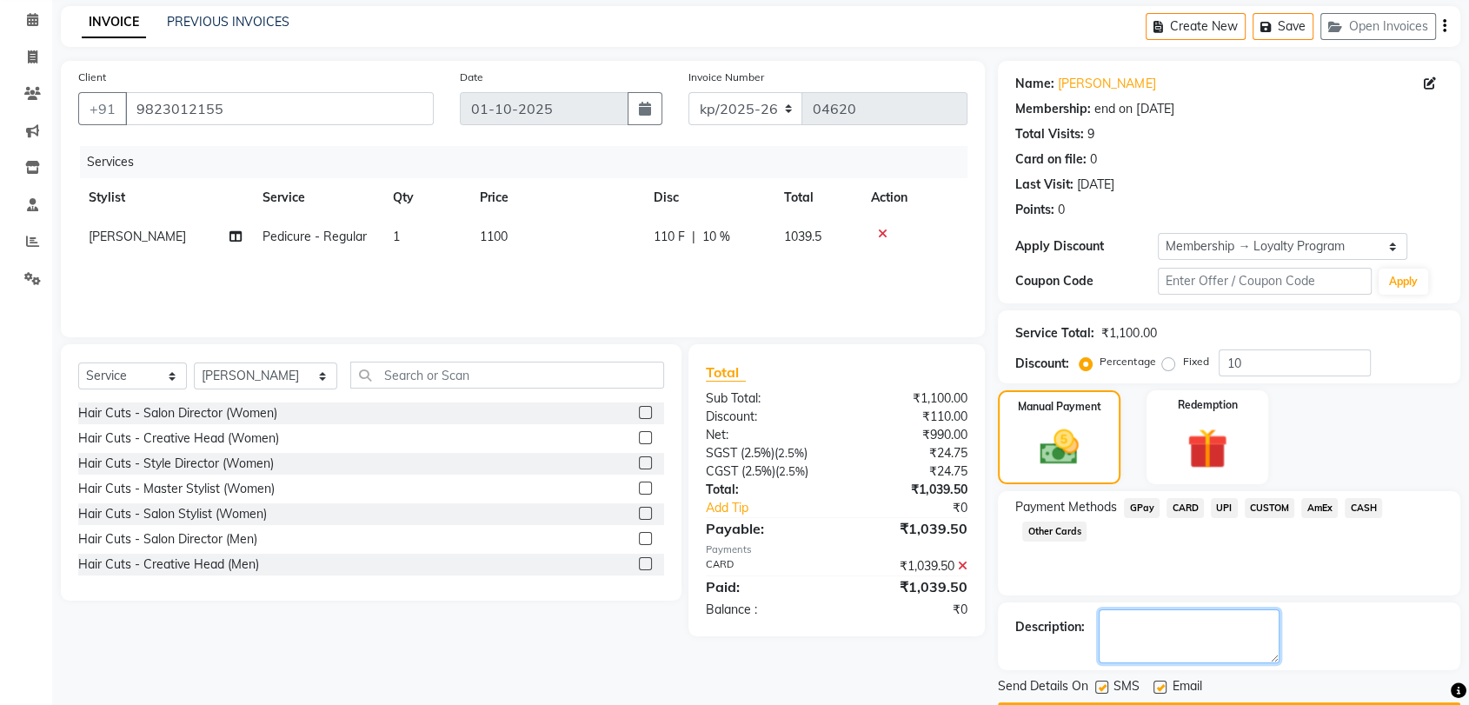
click at [1273, 628] on textarea at bounding box center [1189, 636] width 181 height 54
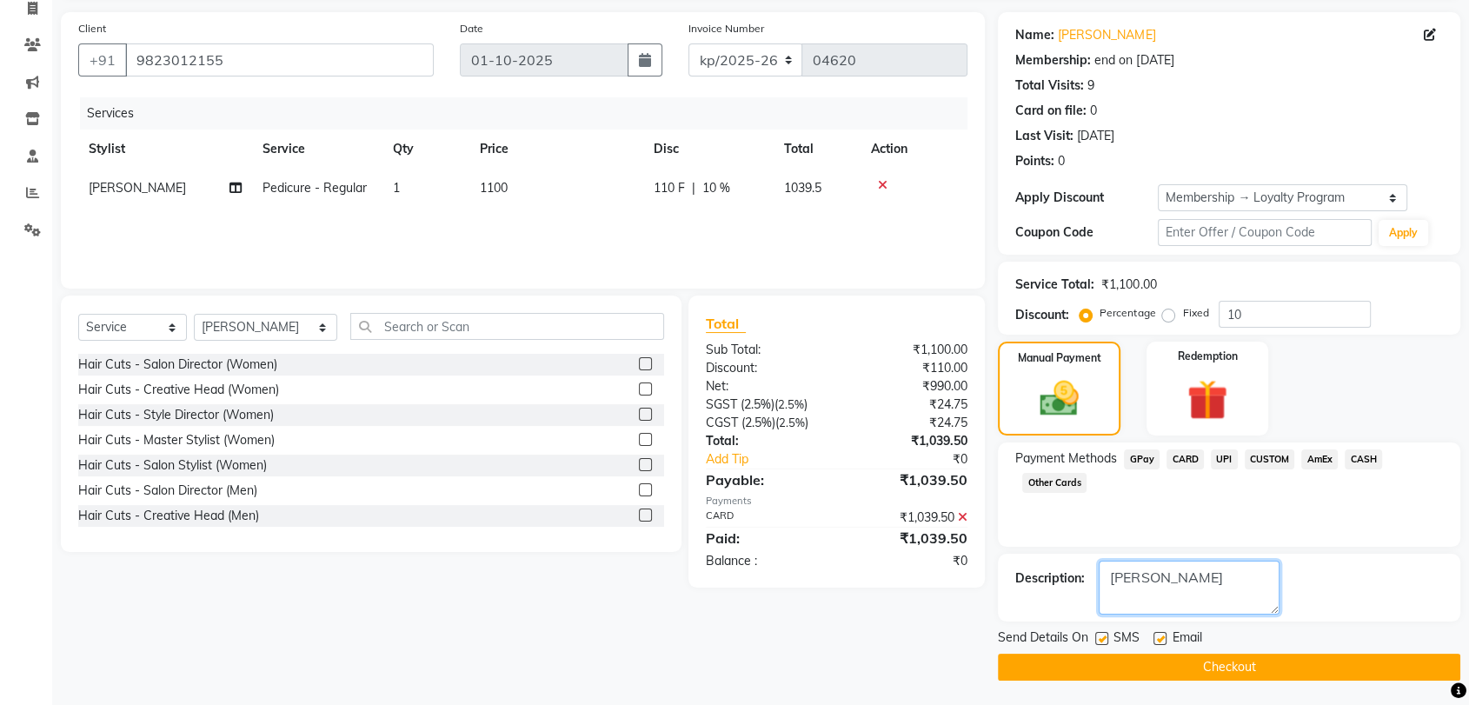
type textarea "[PERSON_NAME]"
click at [1207, 666] on button "Checkout" at bounding box center [1229, 667] width 462 height 27
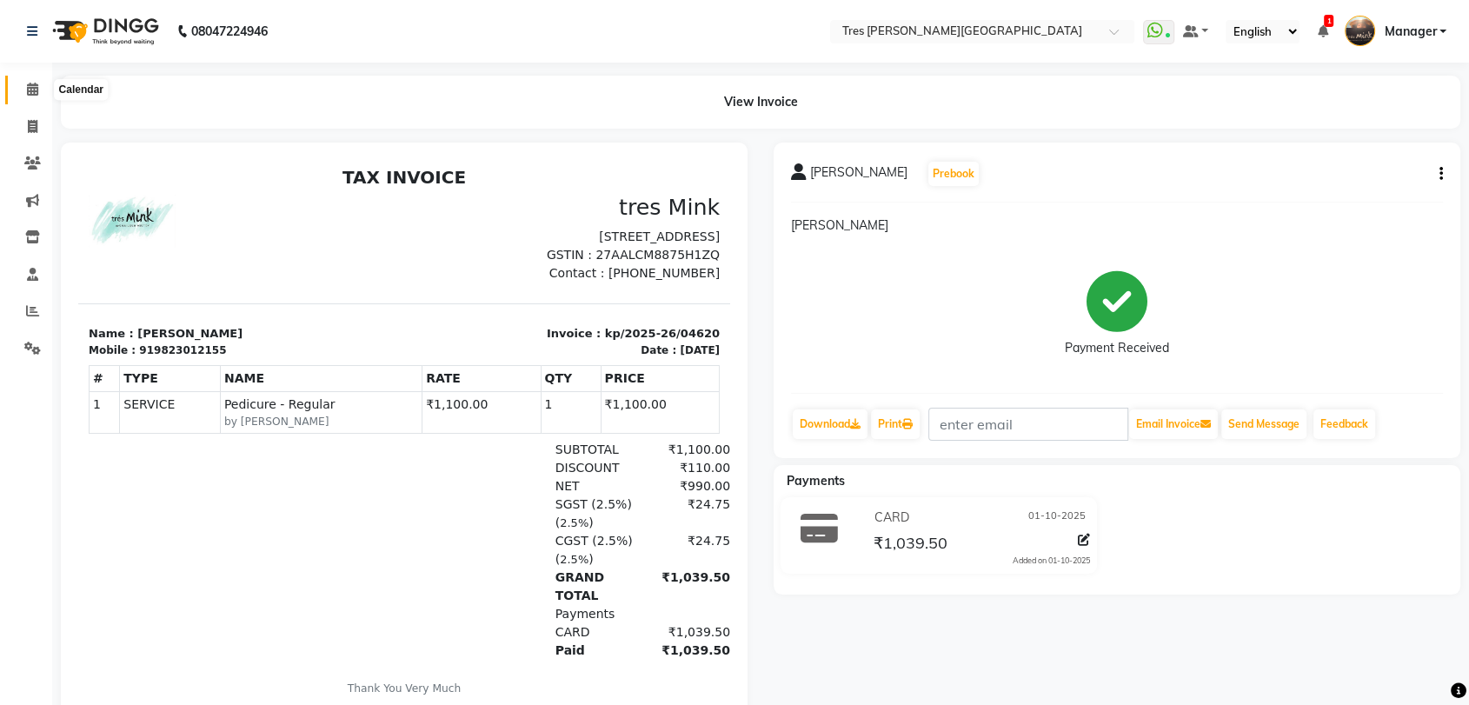
click at [29, 89] on icon at bounding box center [32, 89] width 11 height 13
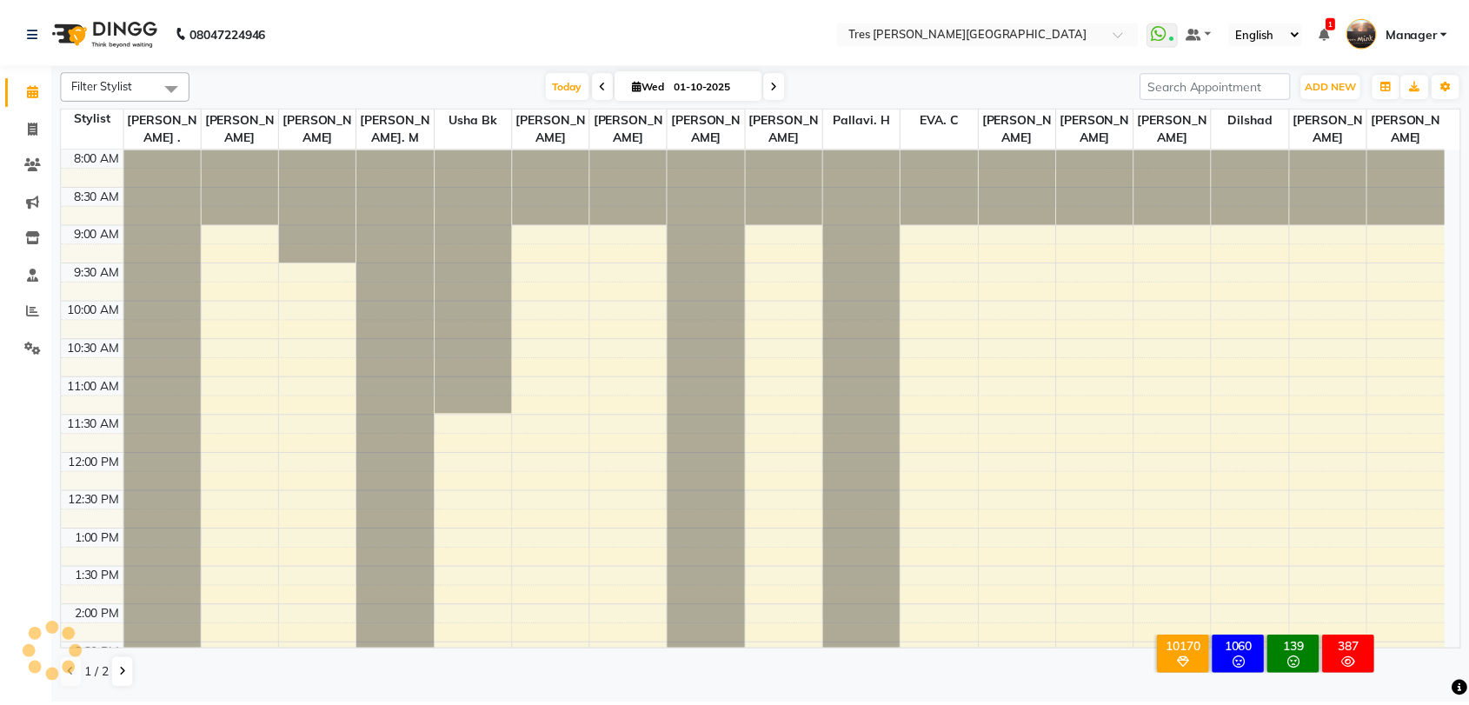
scroll to position [529, 0]
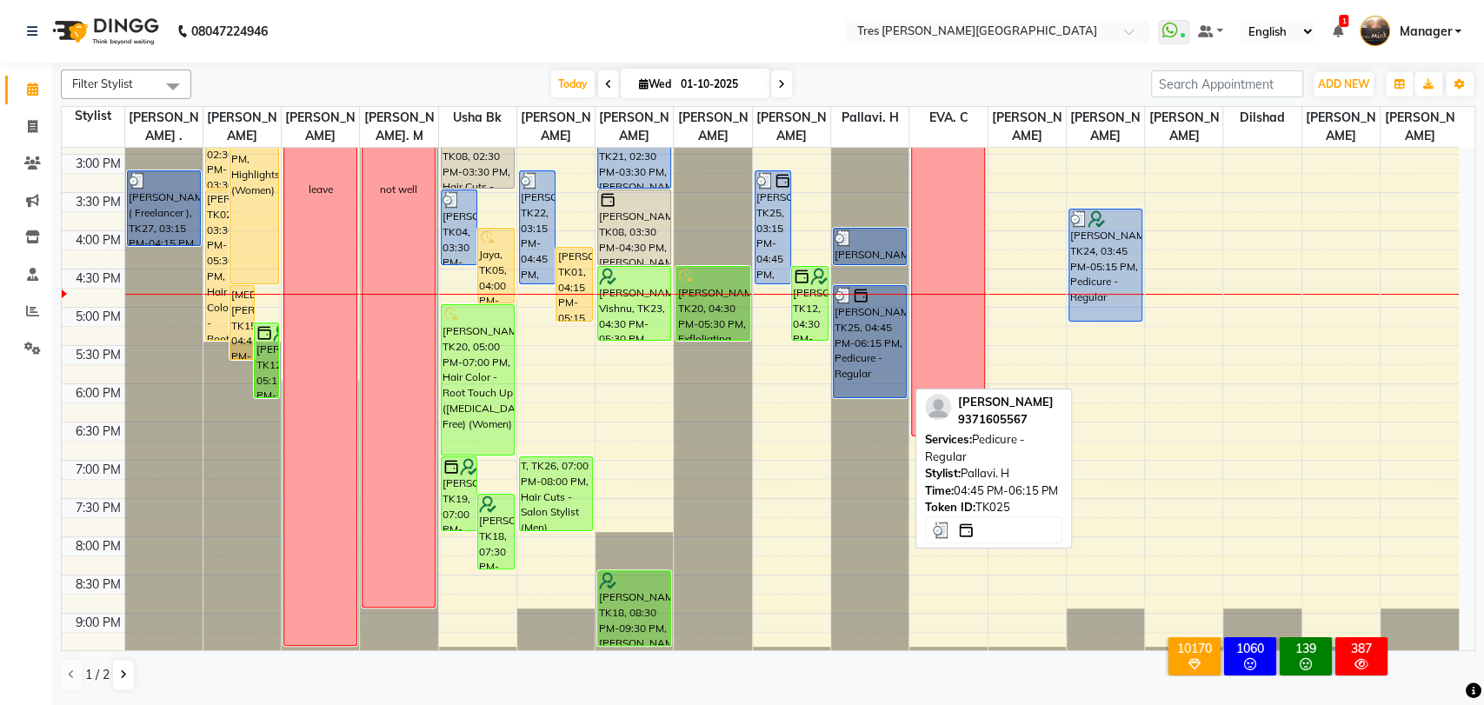
click at [869, 334] on div "[PERSON_NAME], TK25, 04:45 PM-06:15 PM, Pedicure - Regular" at bounding box center [870, 341] width 72 height 111
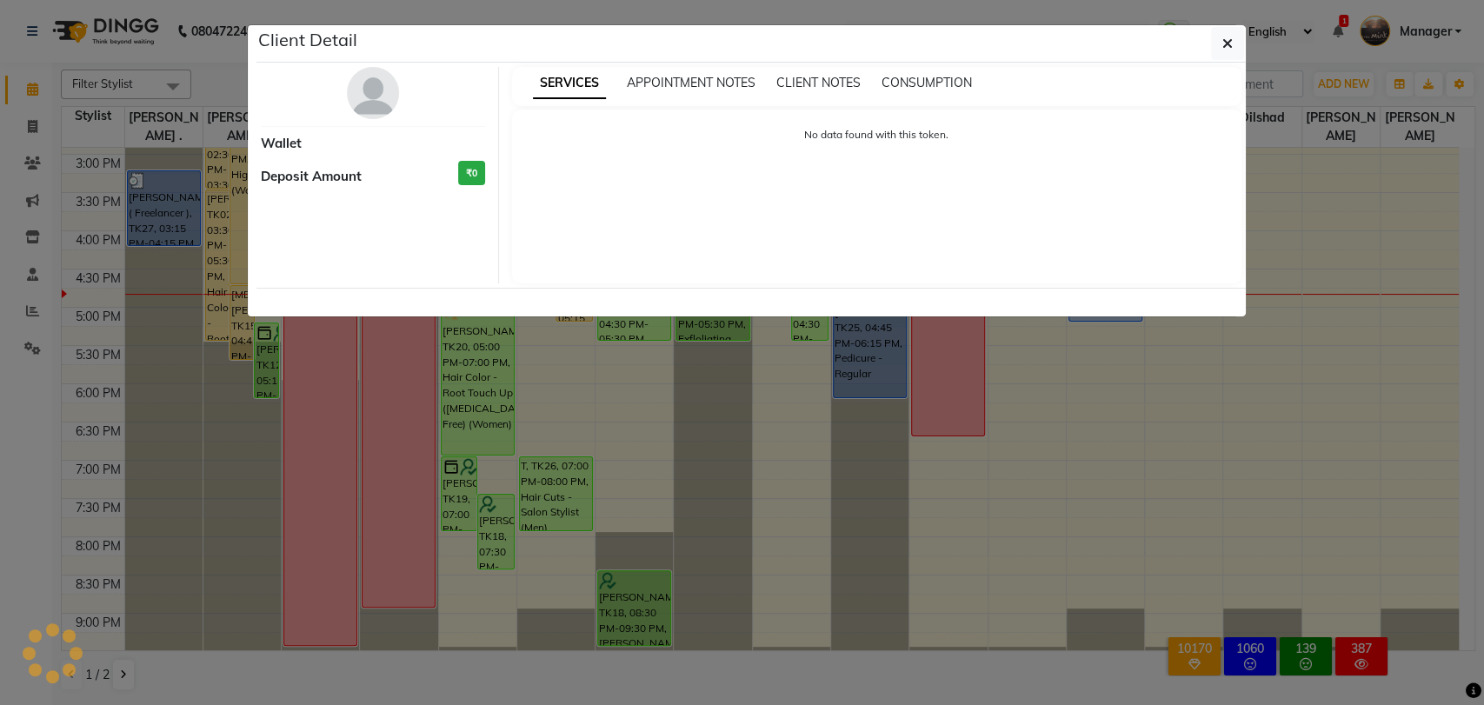
select select "3"
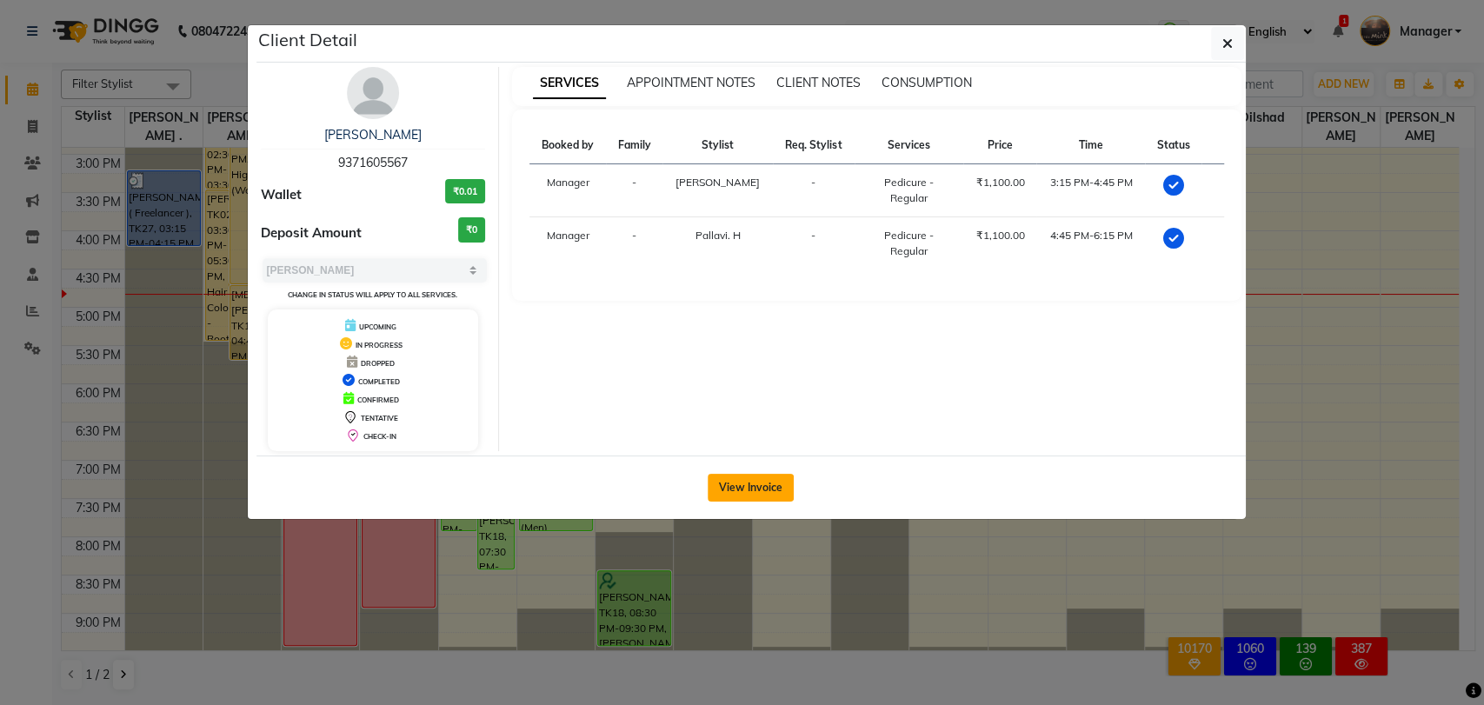
click at [748, 489] on button "View Invoice" at bounding box center [751, 488] width 86 height 28
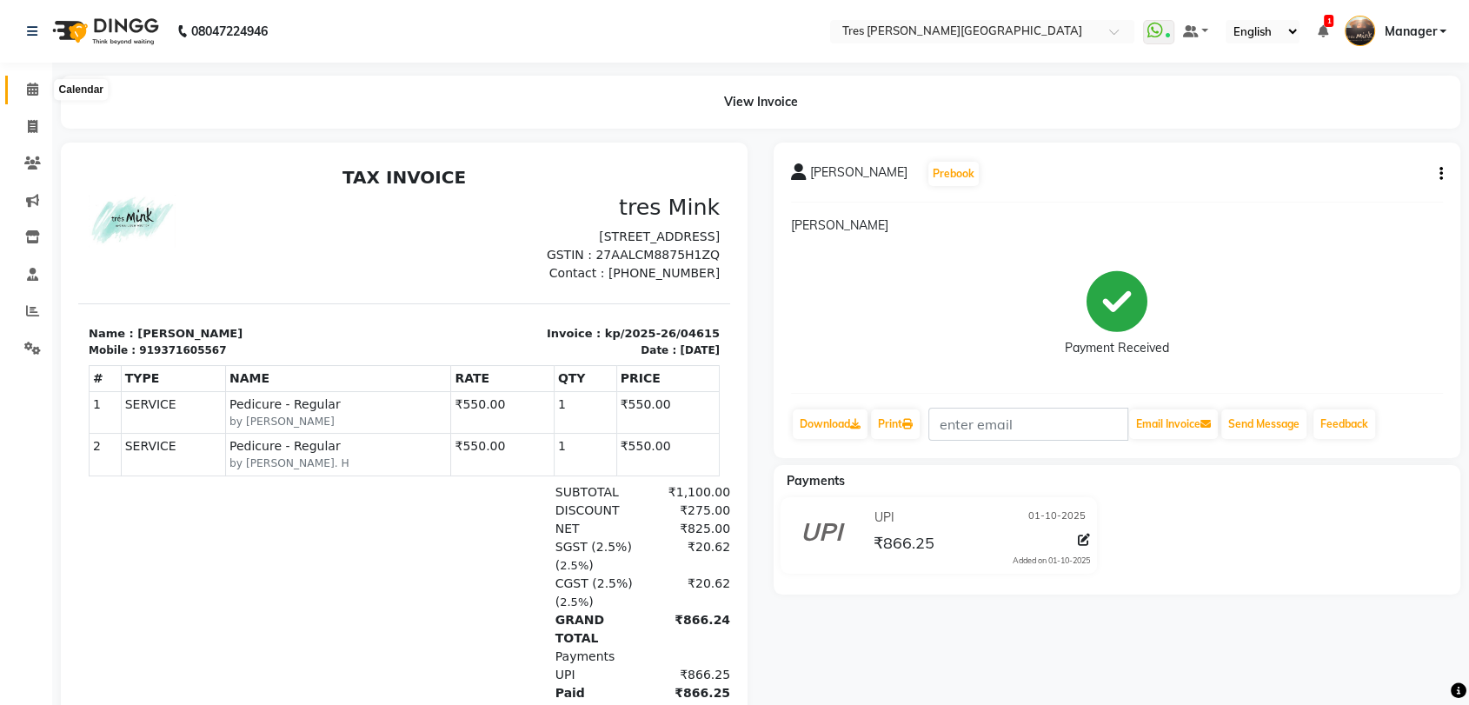
click at [28, 89] on icon at bounding box center [32, 89] width 11 height 13
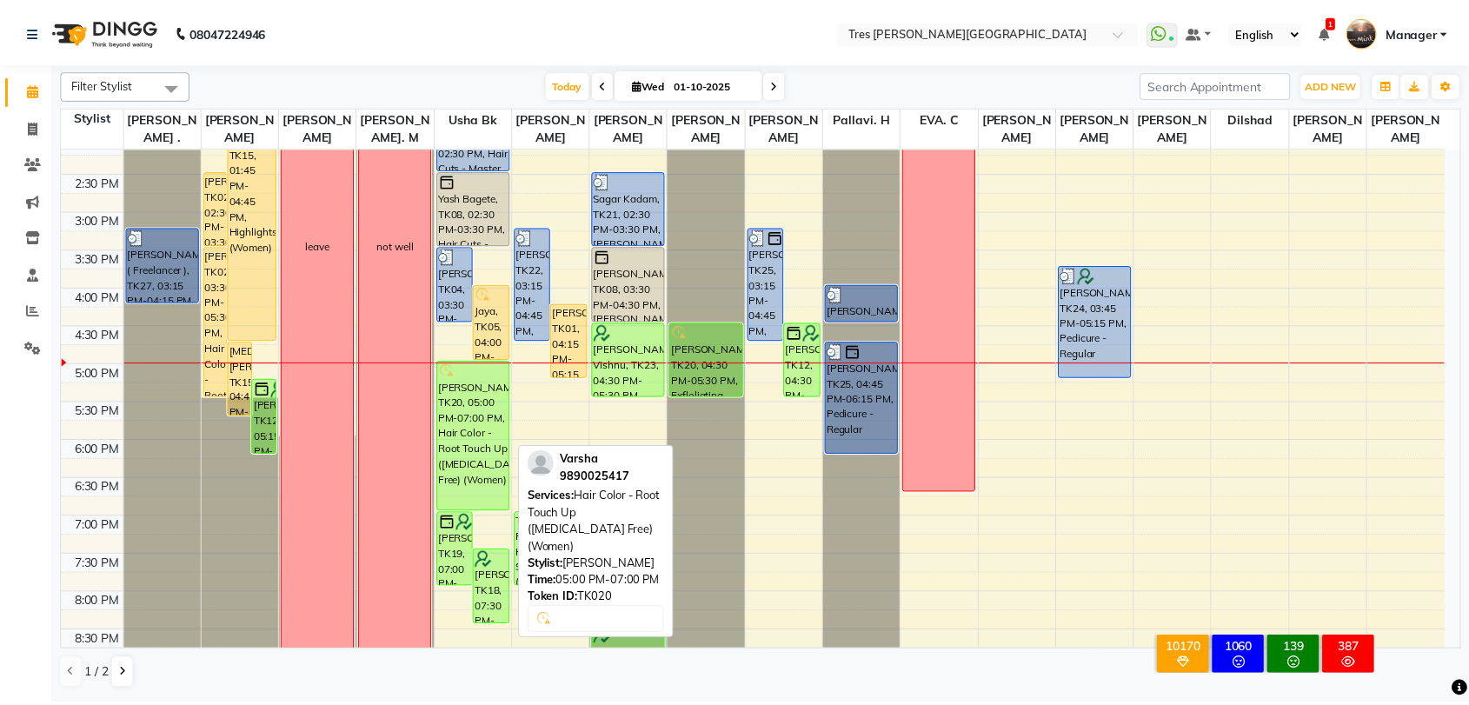
scroll to position [545, 0]
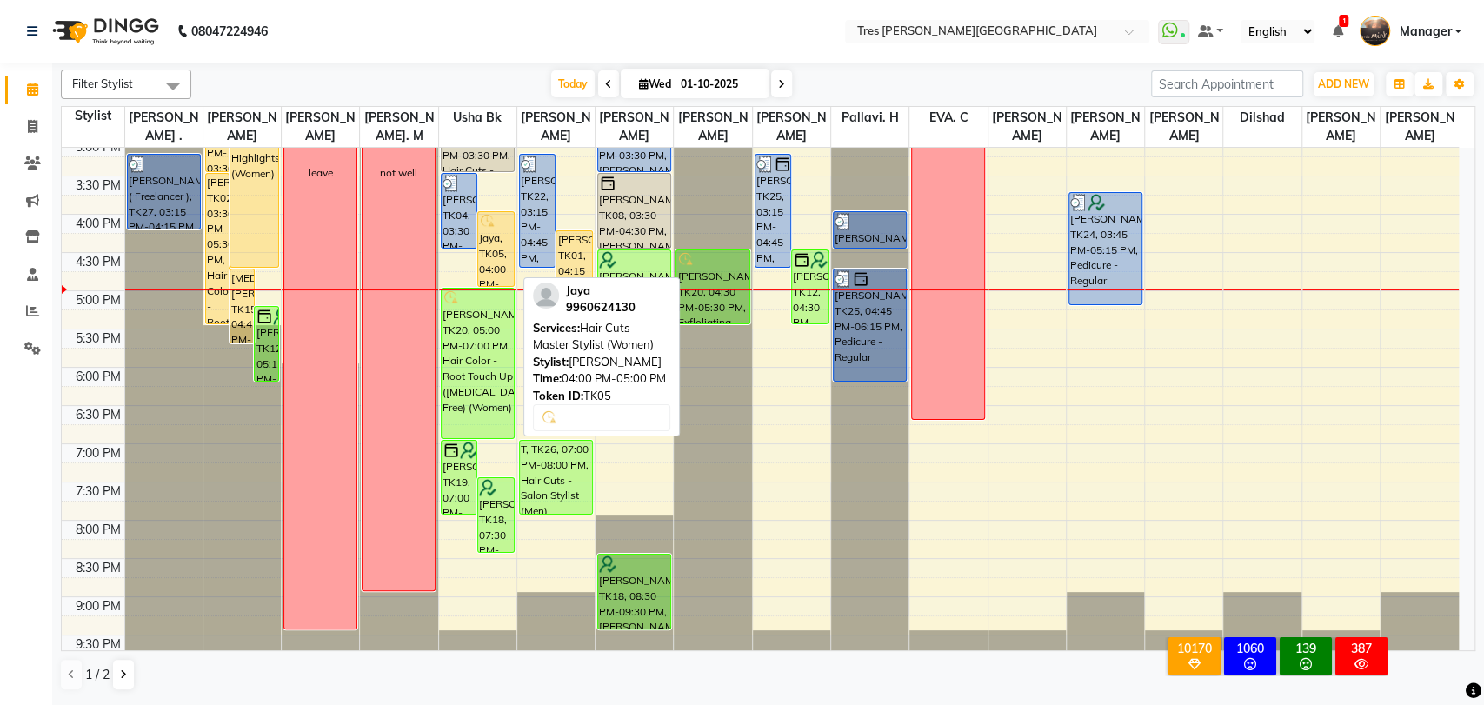
click at [490, 256] on div "Jaya, TK05, 04:00 PM-05:00 PM, Hair Cuts - Master Stylist (Women)" at bounding box center [496, 249] width 36 height 74
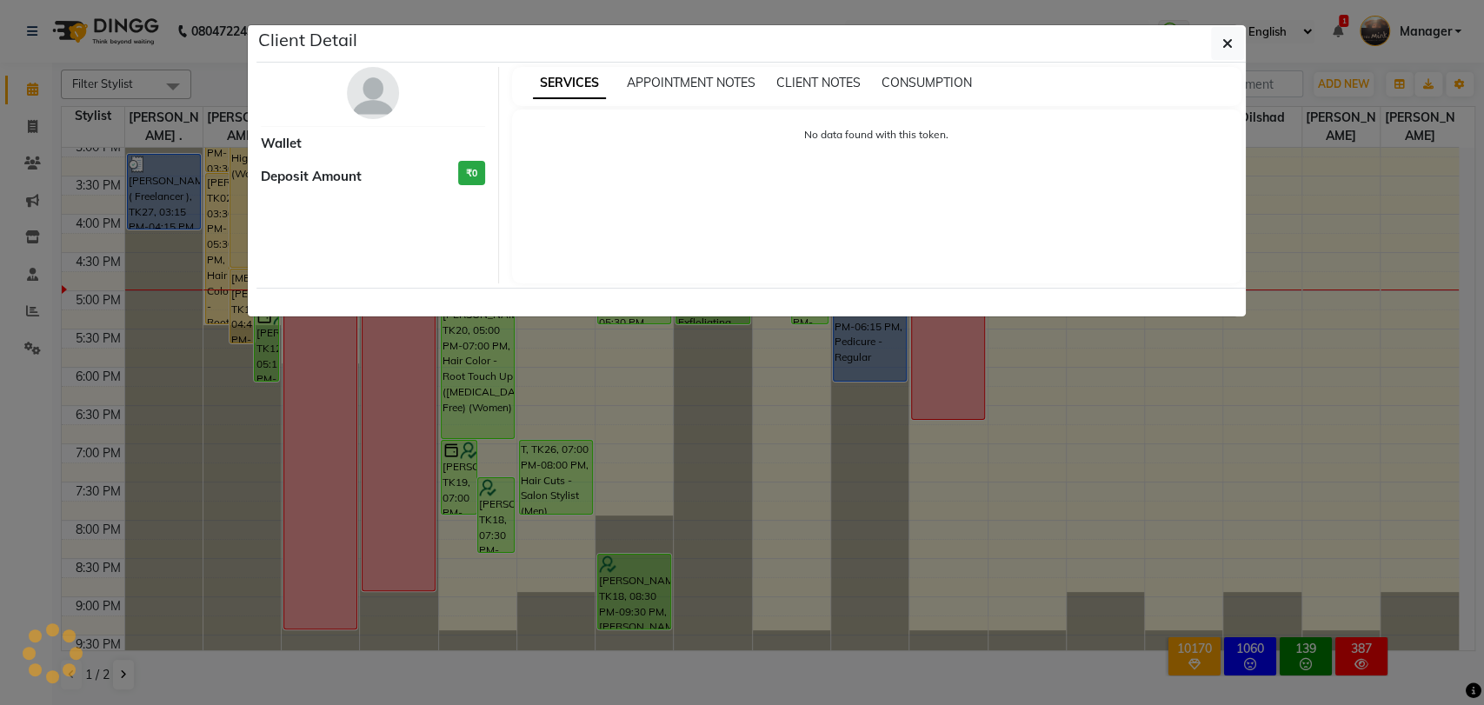
select select "1"
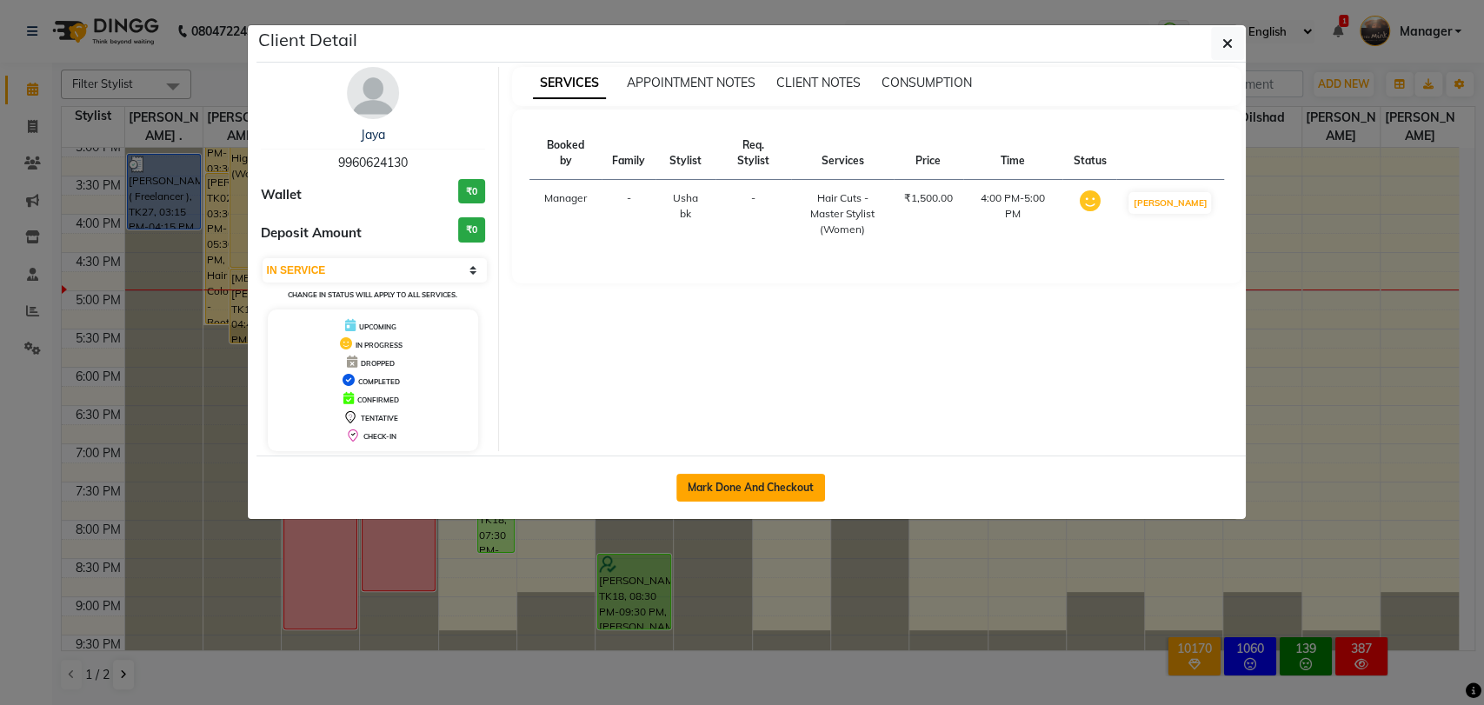
click at [708, 491] on button "Mark Done And Checkout" at bounding box center [750, 488] width 149 height 28
select select "service"
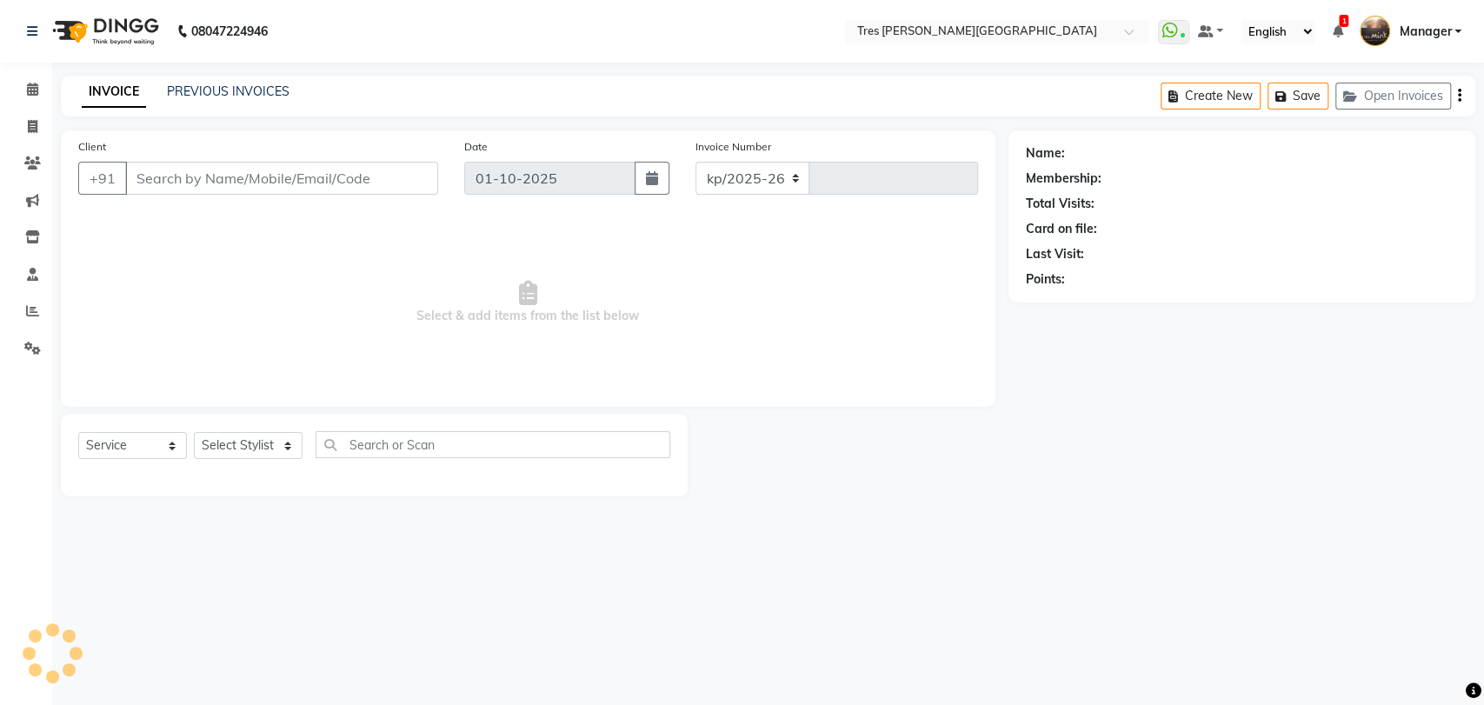
select select "4234"
type input "04621"
type input "9960624130"
select select "1017"
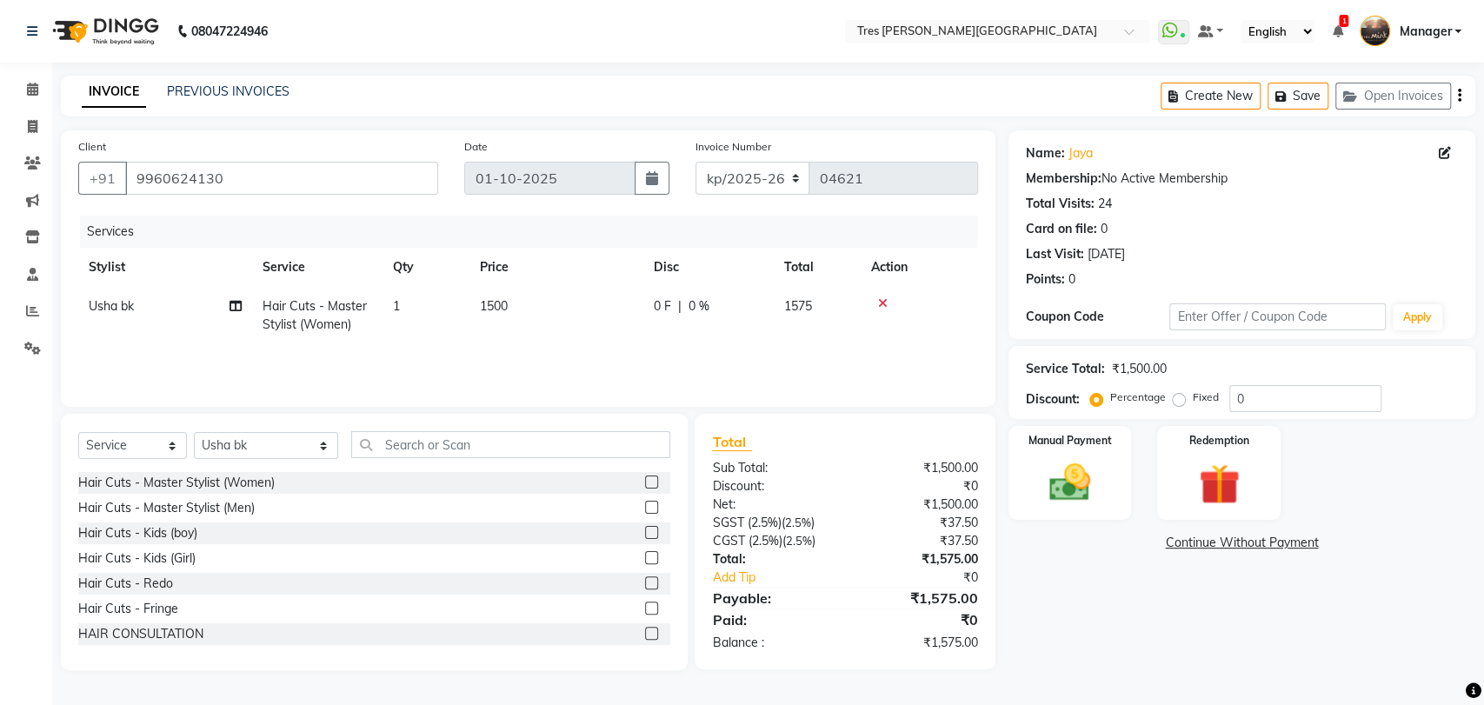
click at [495, 310] on span "1500" at bounding box center [494, 306] width 28 height 16
select select "1017"
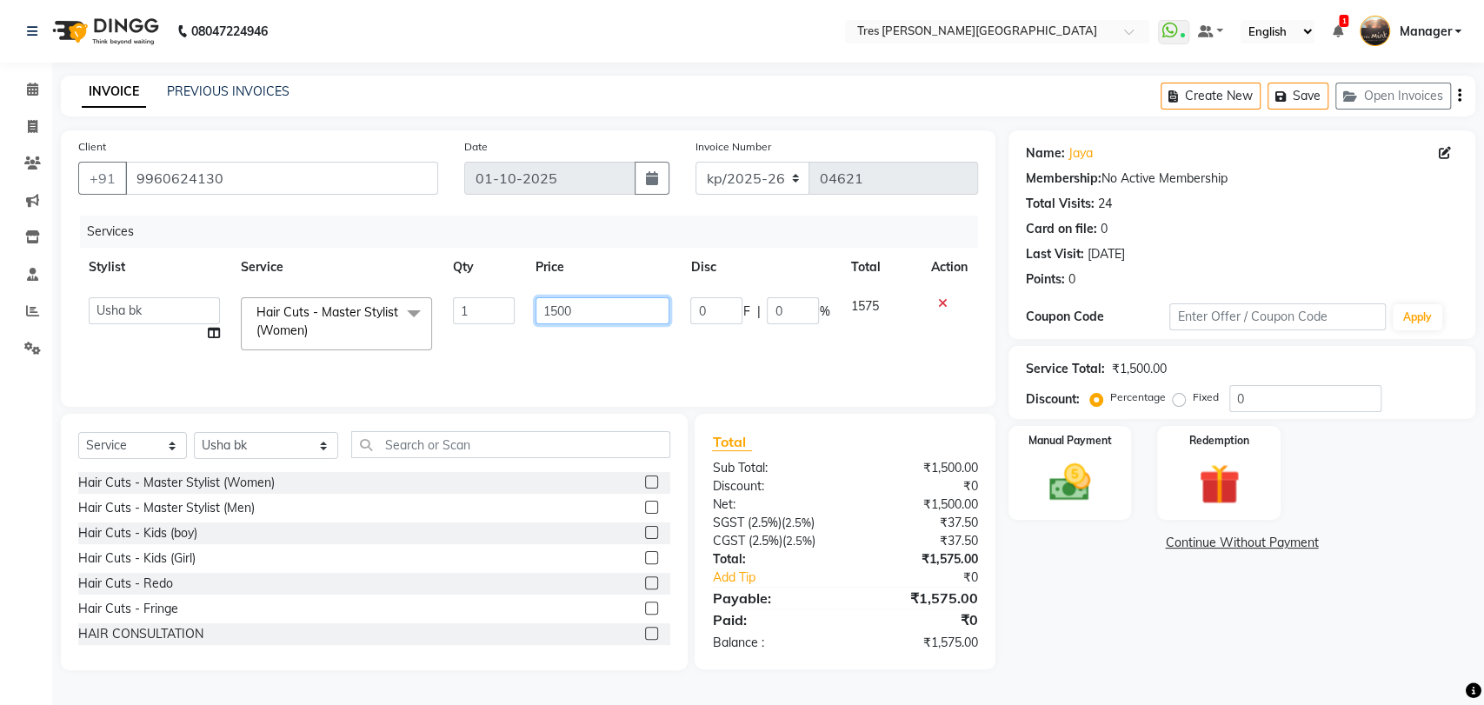
click at [561, 311] on input "1500" at bounding box center [602, 310] width 135 height 27
type input "1600"
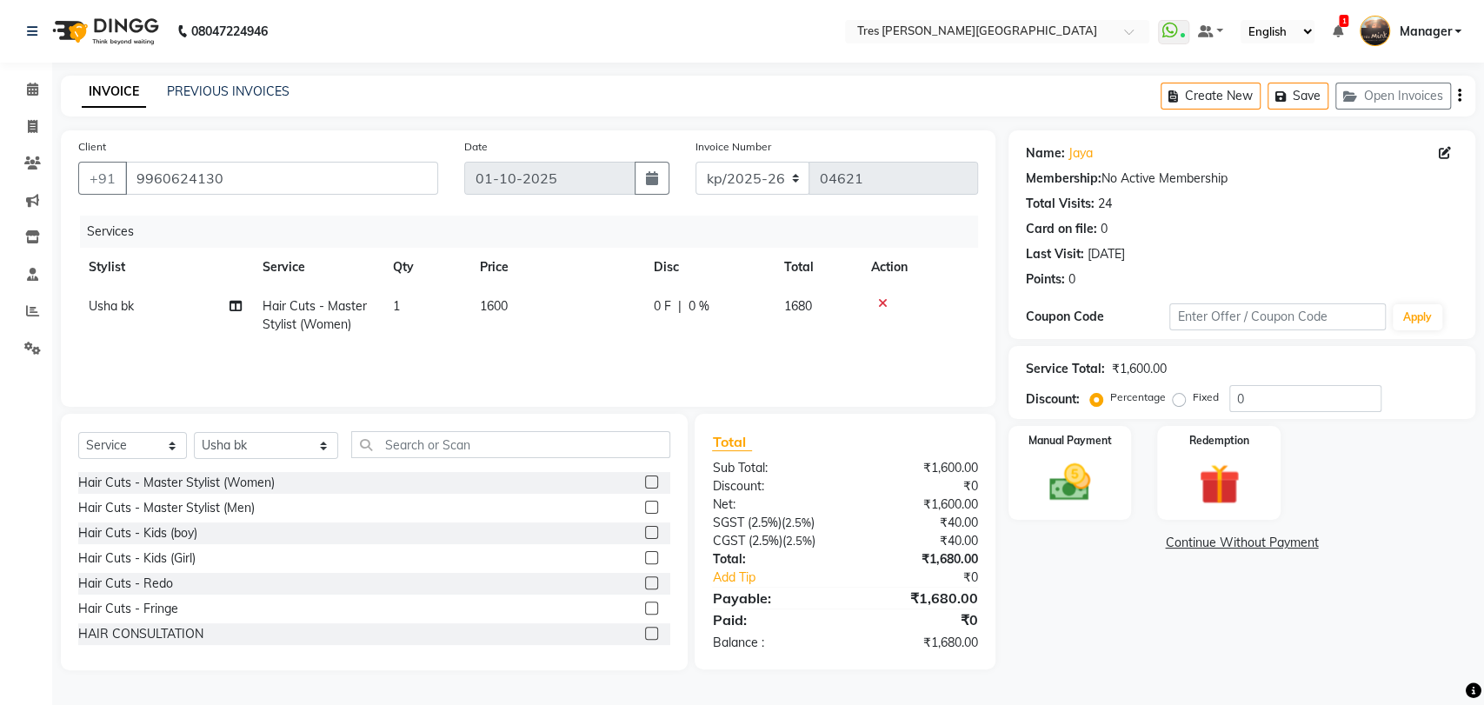
click at [1160, 594] on div "Name: Jaya Membership: No Active Membership Total Visits: 24 Card on file: 0 La…" at bounding box center [1248, 400] width 480 height 540
click at [1071, 452] on div "Manual Payment" at bounding box center [1070, 473] width 129 height 98
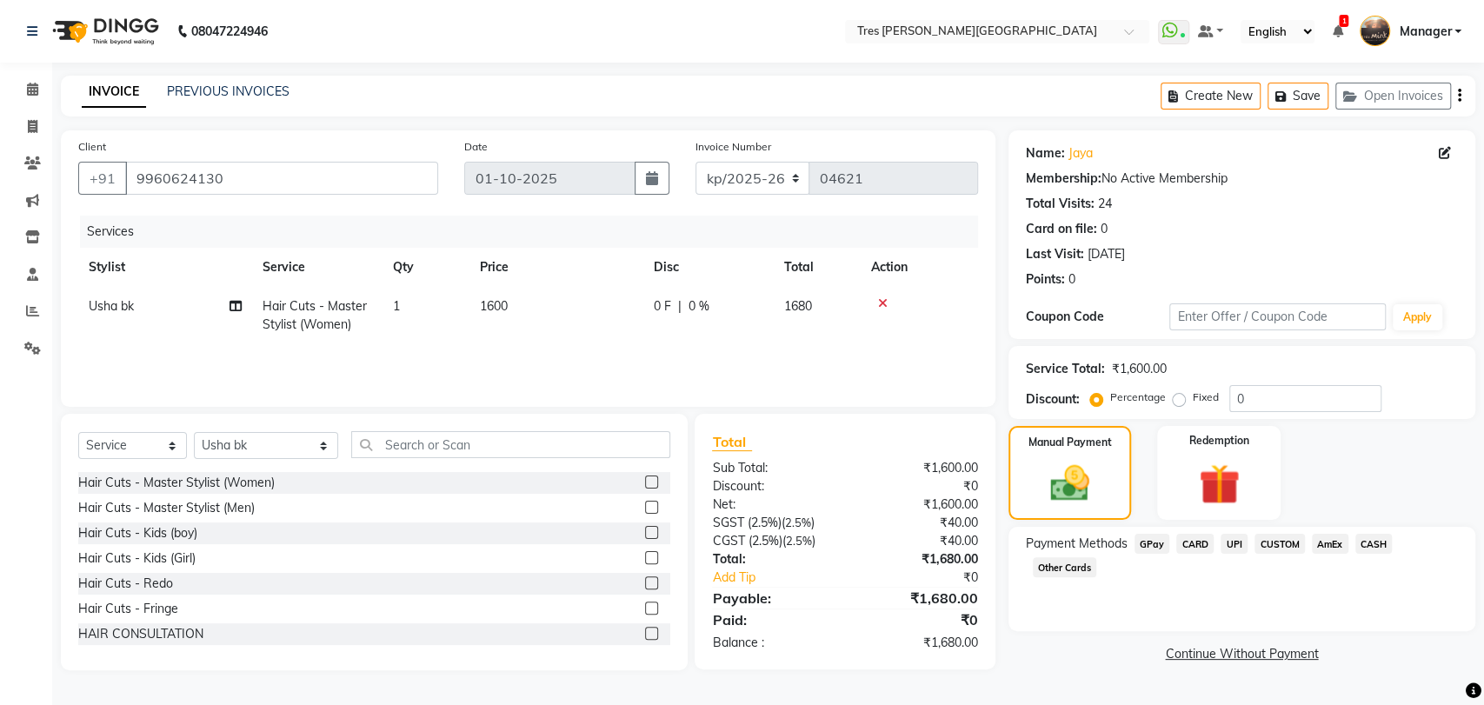
click at [1199, 545] on span "CARD" at bounding box center [1194, 544] width 37 height 20
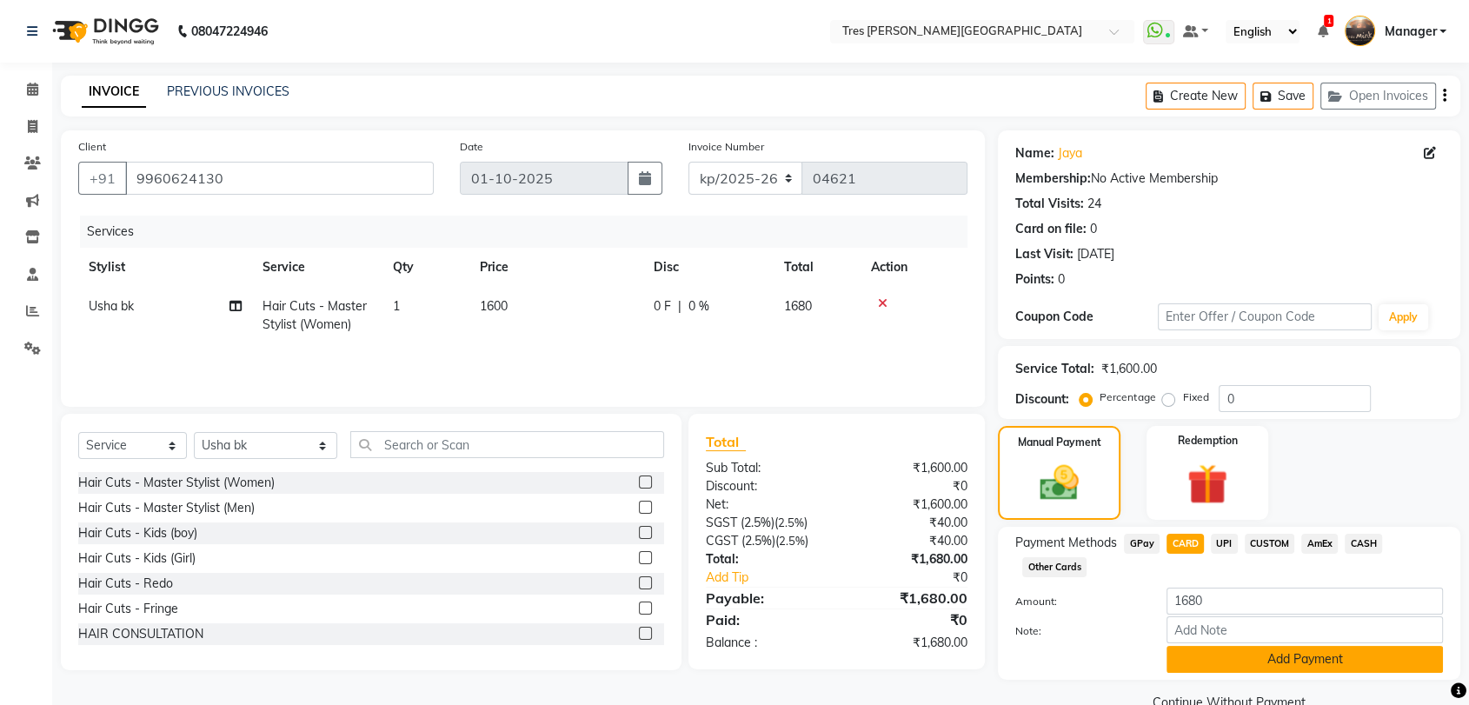
click at [1216, 668] on button "Add Payment" at bounding box center [1305, 659] width 276 height 27
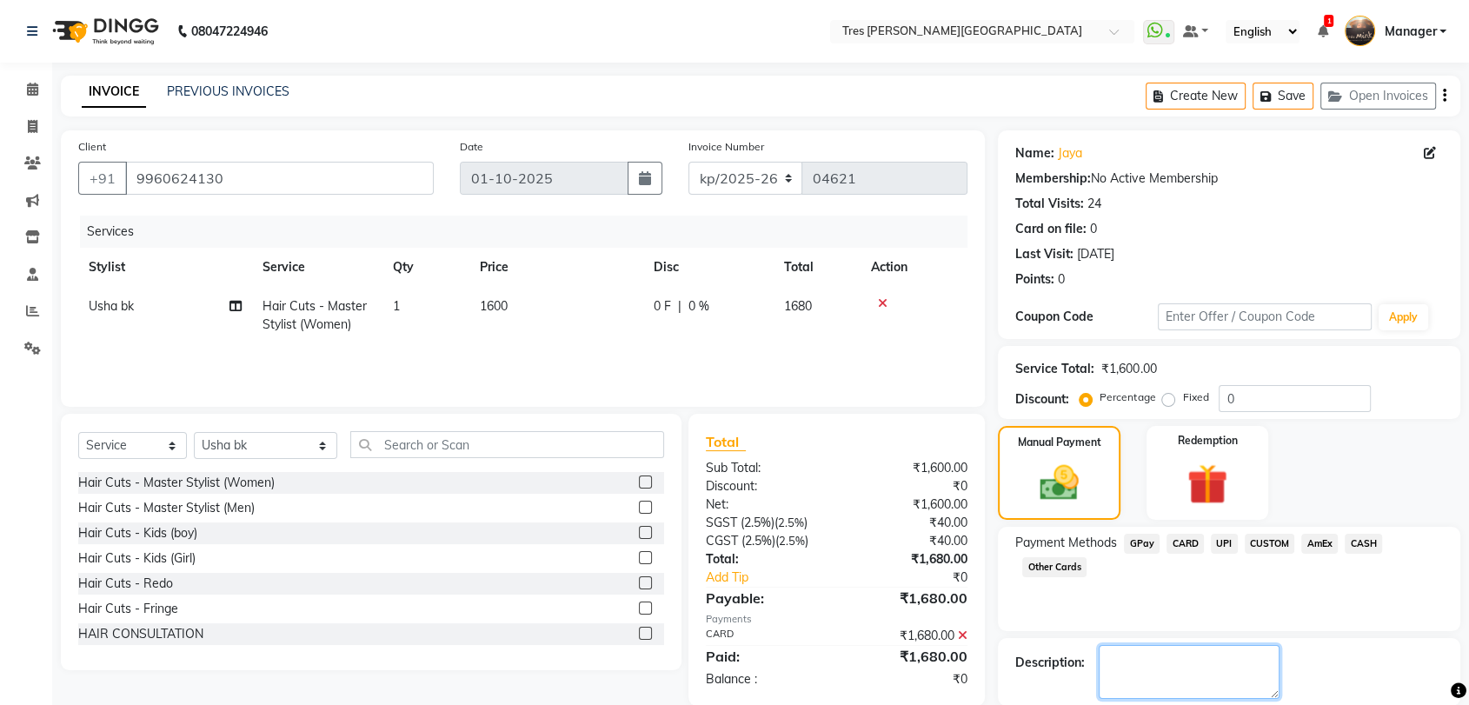
click at [1227, 658] on textarea at bounding box center [1189, 672] width 181 height 54
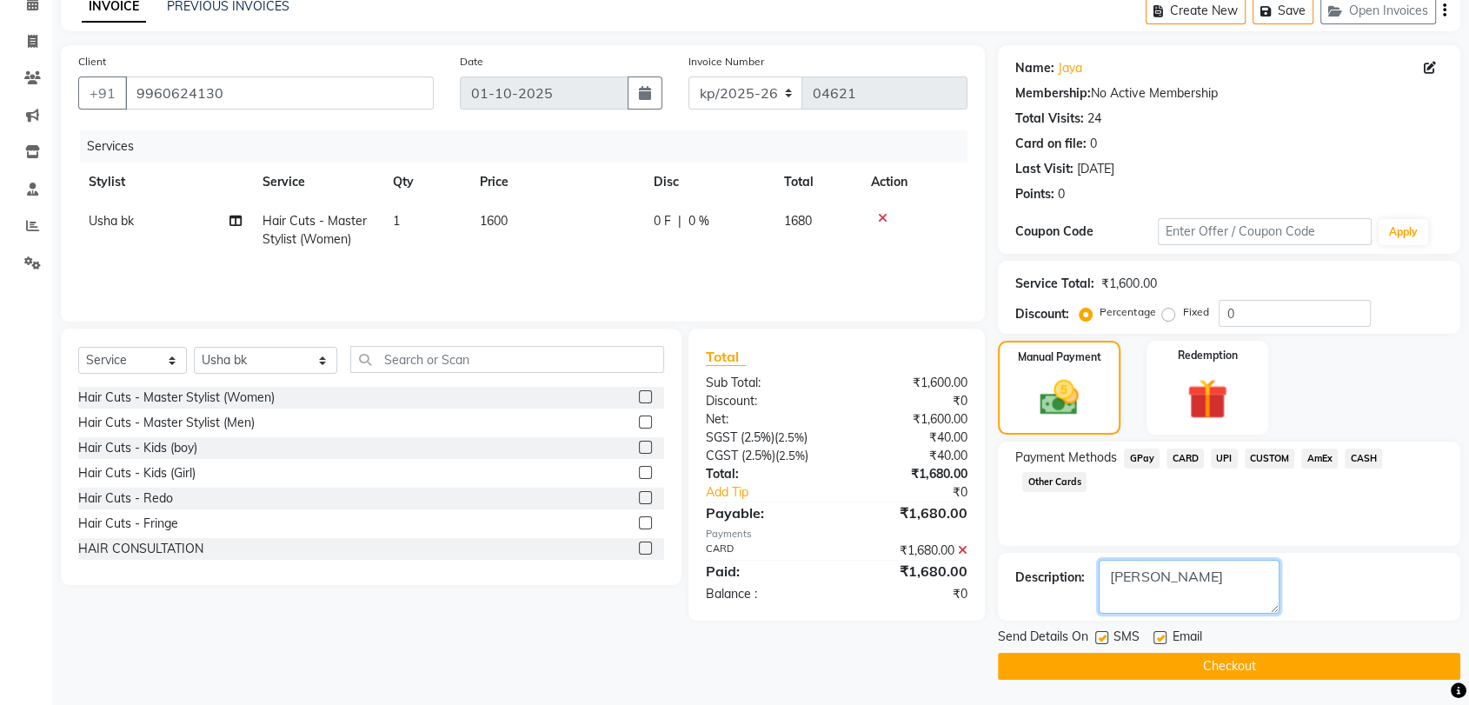
type textarea "[PERSON_NAME]"
click at [1210, 664] on button "Checkout" at bounding box center [1229, 666] width 462 height 27
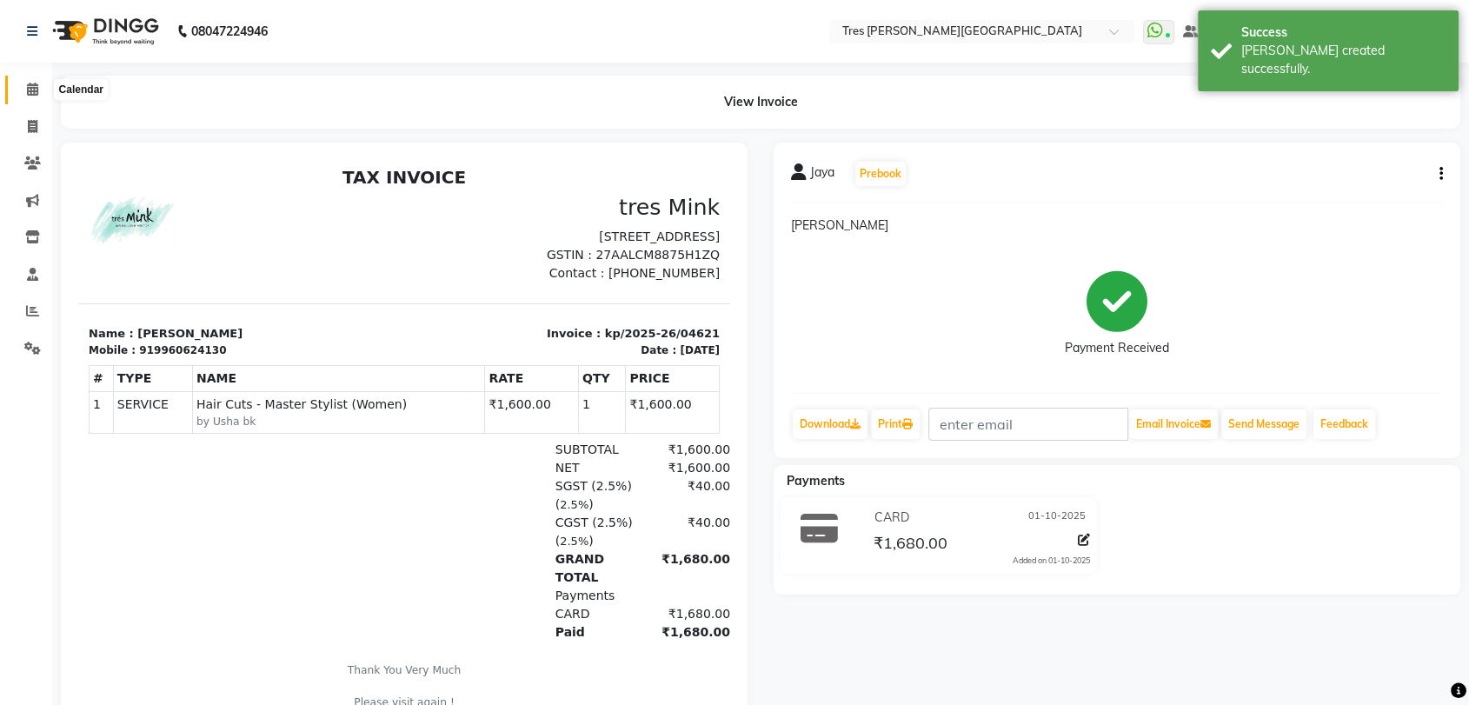
click at [27, 93] on icon at bounding box center [32, 89] width 11 height 13
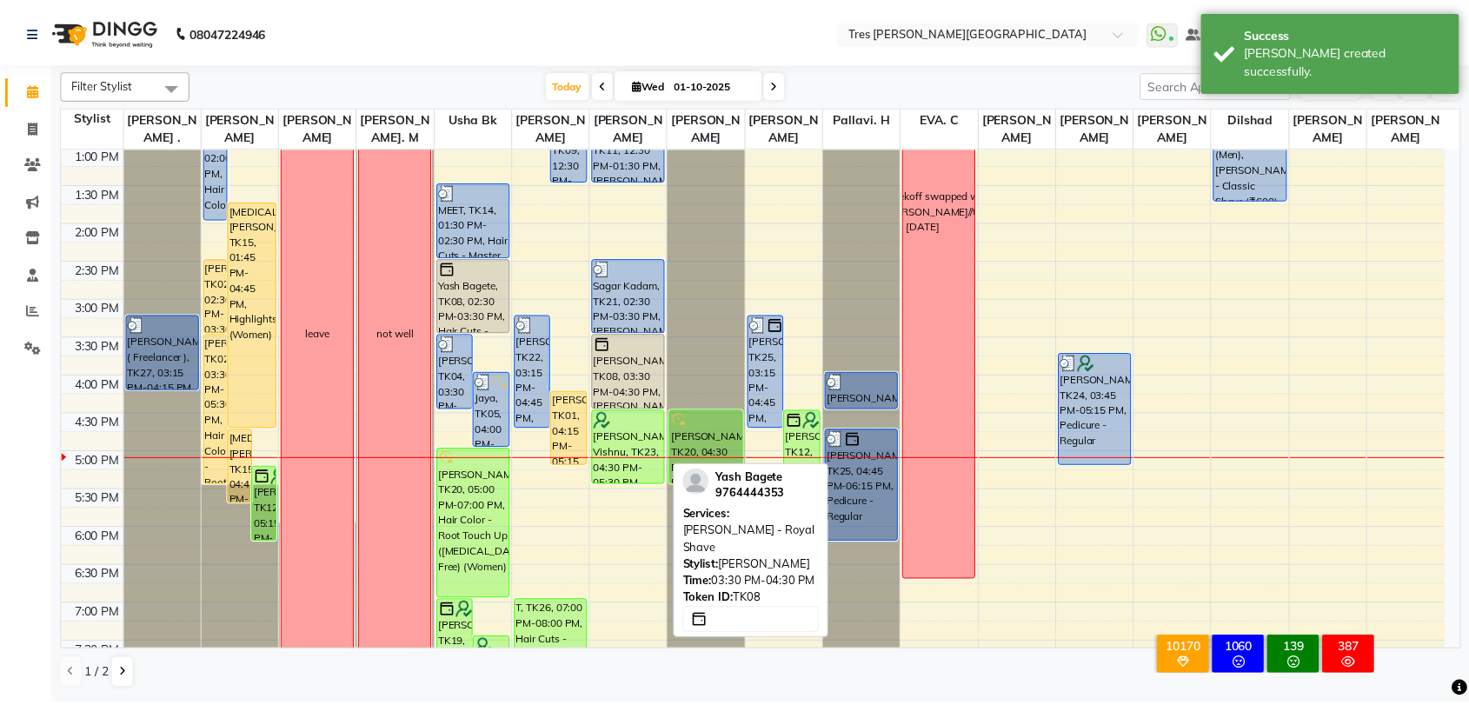
scroll to position [394, 0]
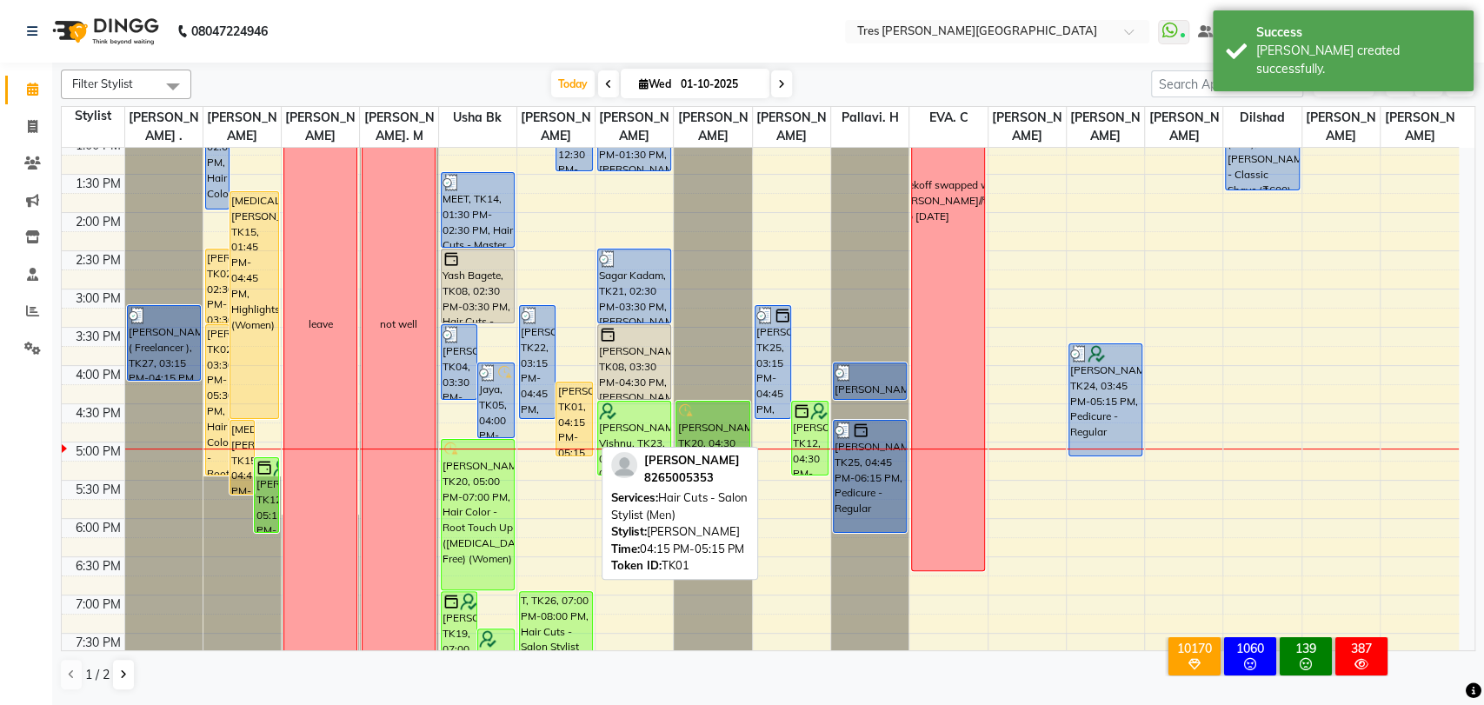
click at [564, 405] on div "[PERSON_NAME], TK01, 04:15 PM-05:15 PM, Hair Cuts - Salon Stylist (Men)" at bounding box center [574, 418] width 36 height 73
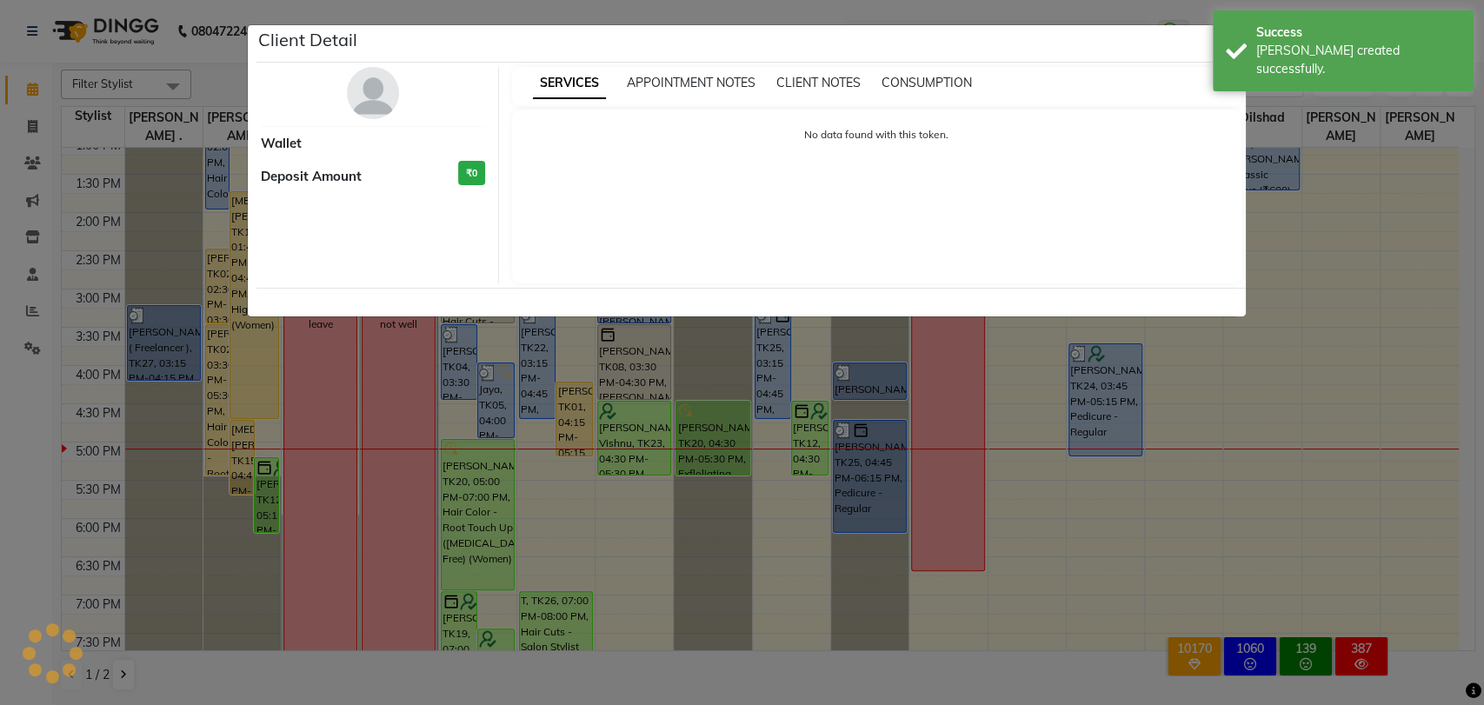
select select "1"
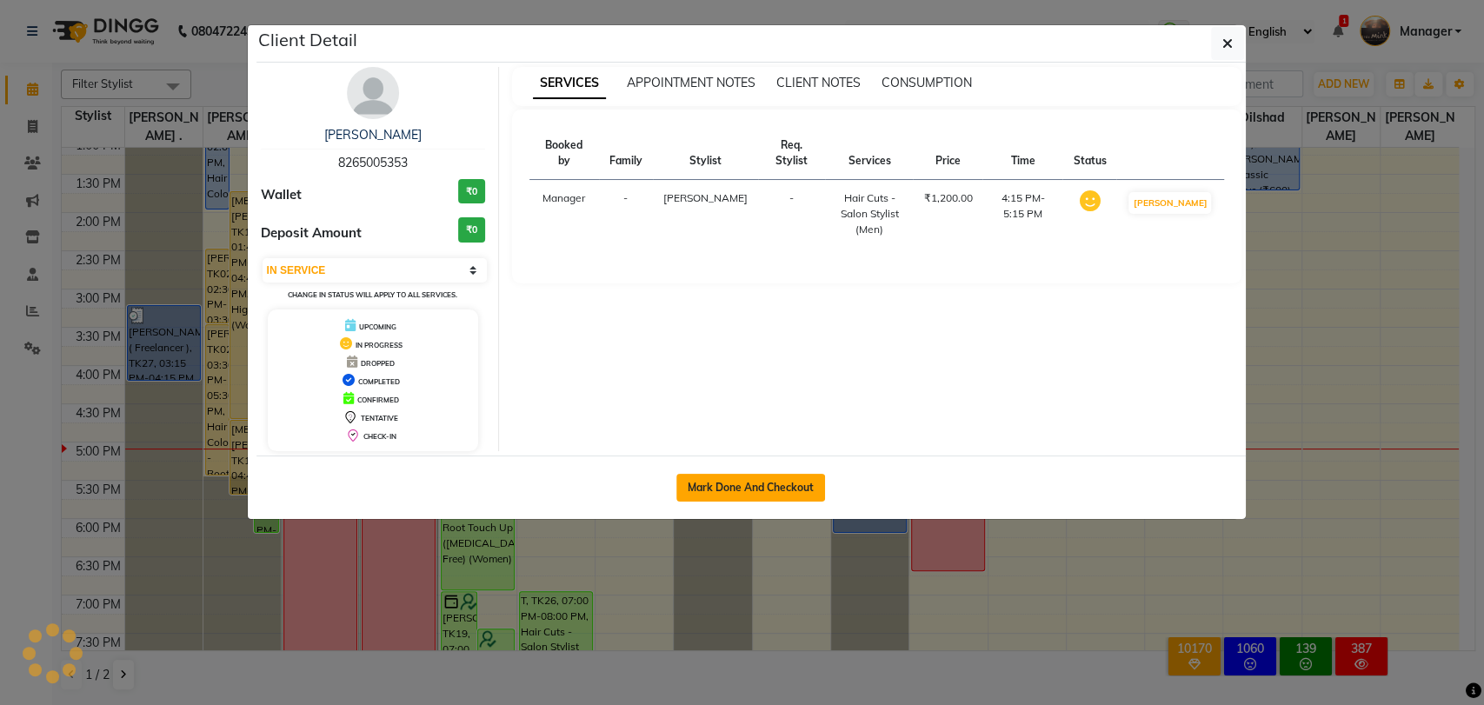
click at [731, 487] on button "Mark Done And Checkout" at bounding box center [750, 488] width 149 height 28
select select "service"
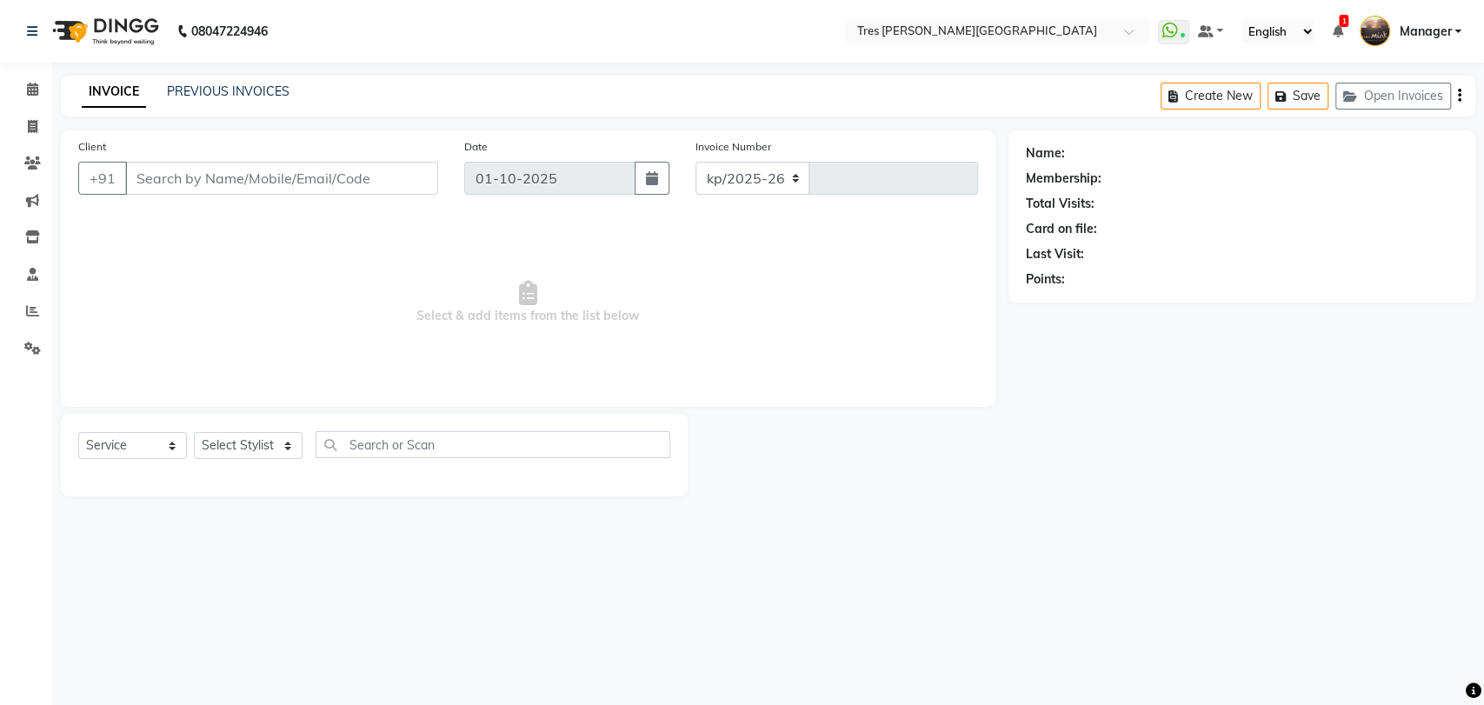
select select "4234"
type input "04622"
type input "8265005353"
select select "34584"
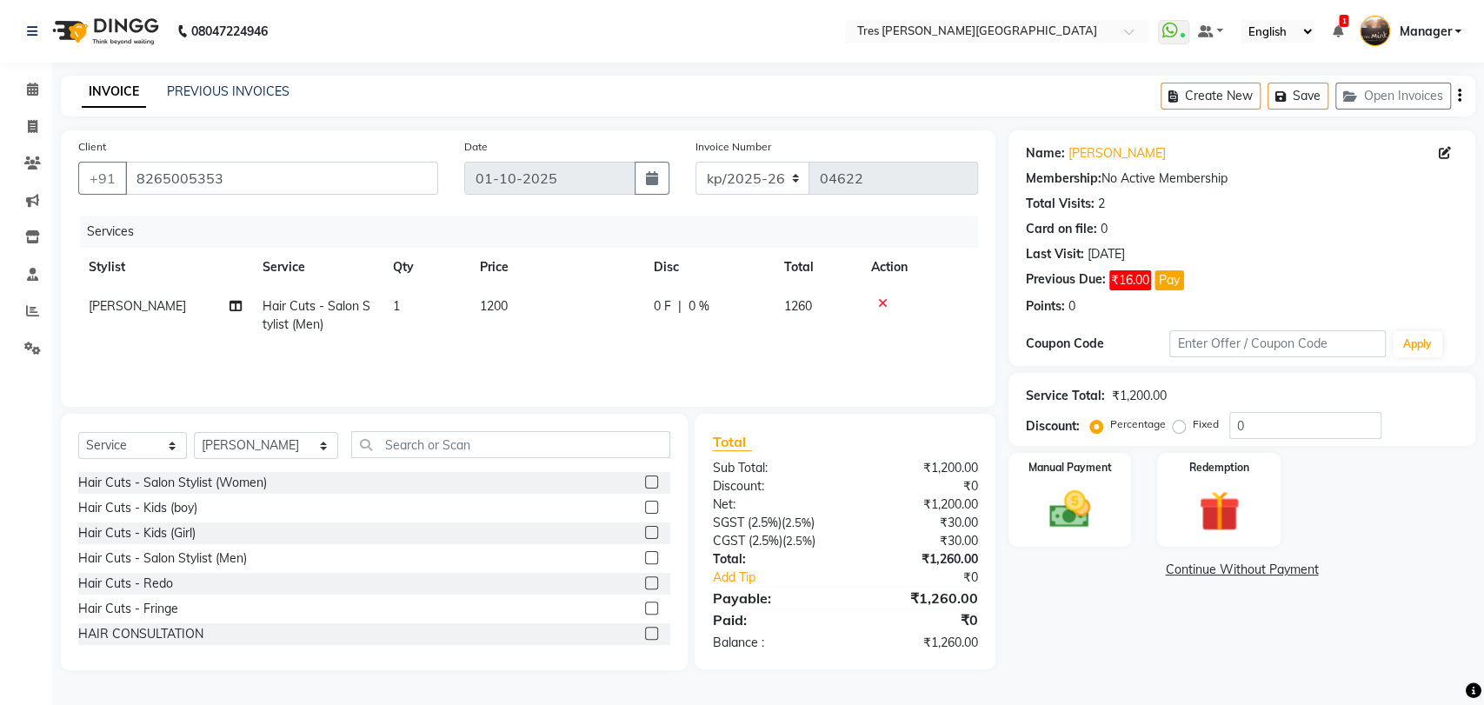
click at [483, 307] on span "1200" at bounding box center [494, 306] width 28 height 16
select select "34584"
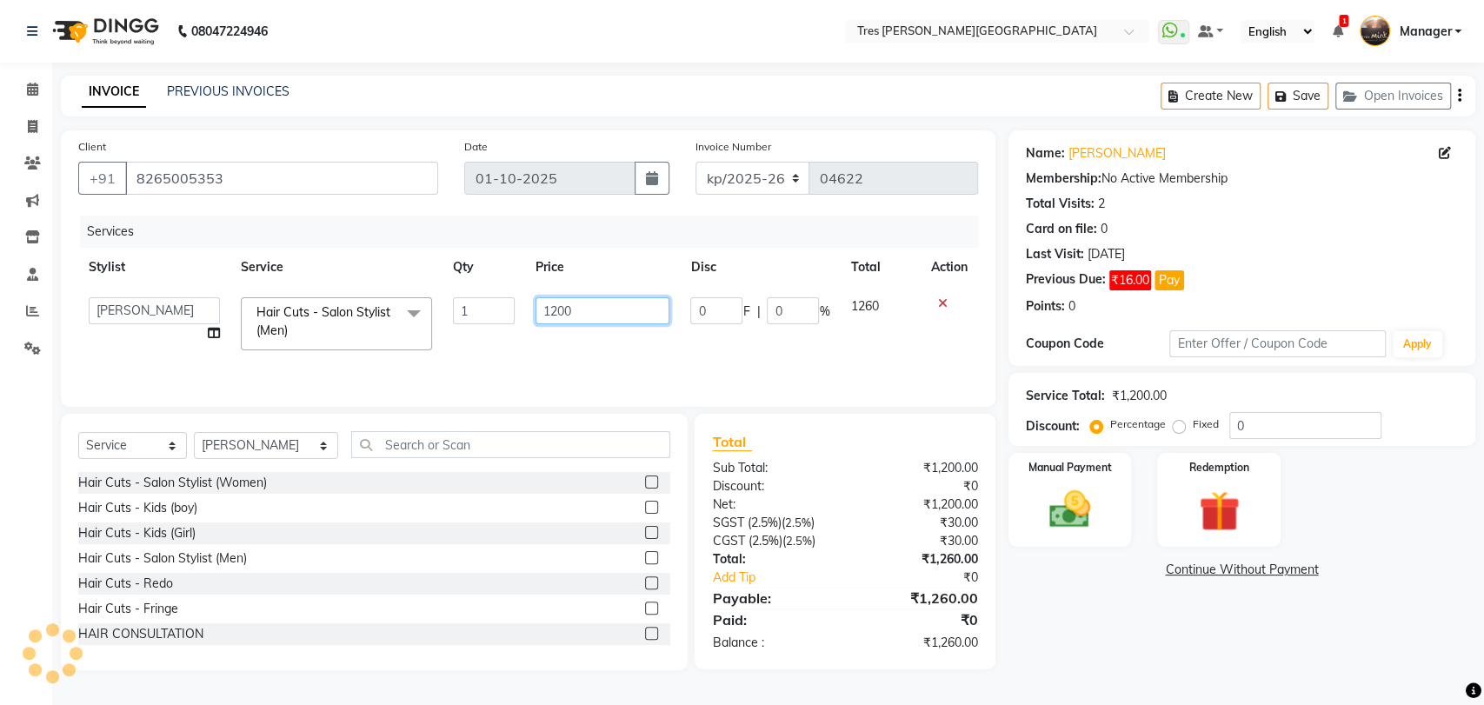
click at [556, 309] on input "1200" at bounding box center [602, 310] width 135 height 27
type input "1300"
click at [1062, 607] on div "Name: [PERSON_NAME] Membership: No Active Membership Total Visits: 2 Card on fi…" at bounding box center [1248, 400] width 480 height 540
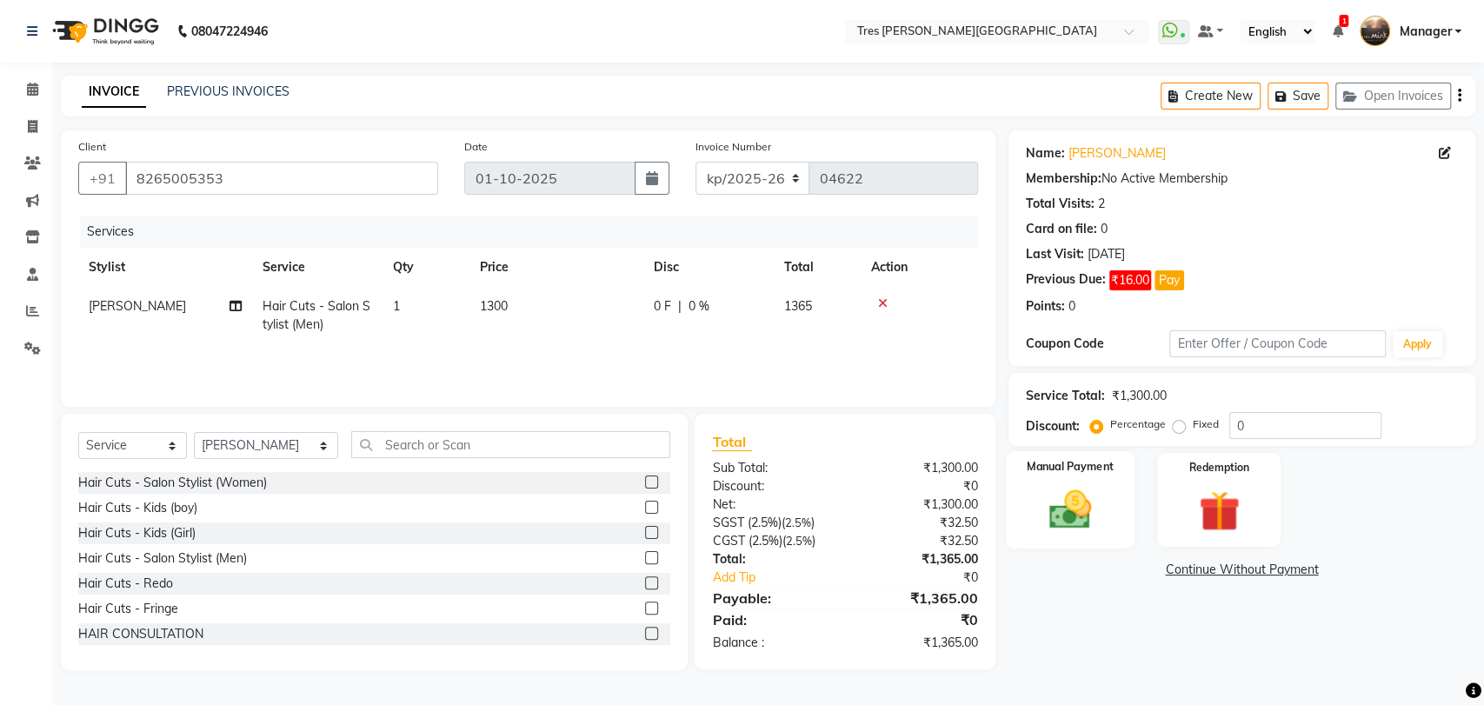
click at [1077, 508] on img at bounding box center [1069, 509] width 69 height 49
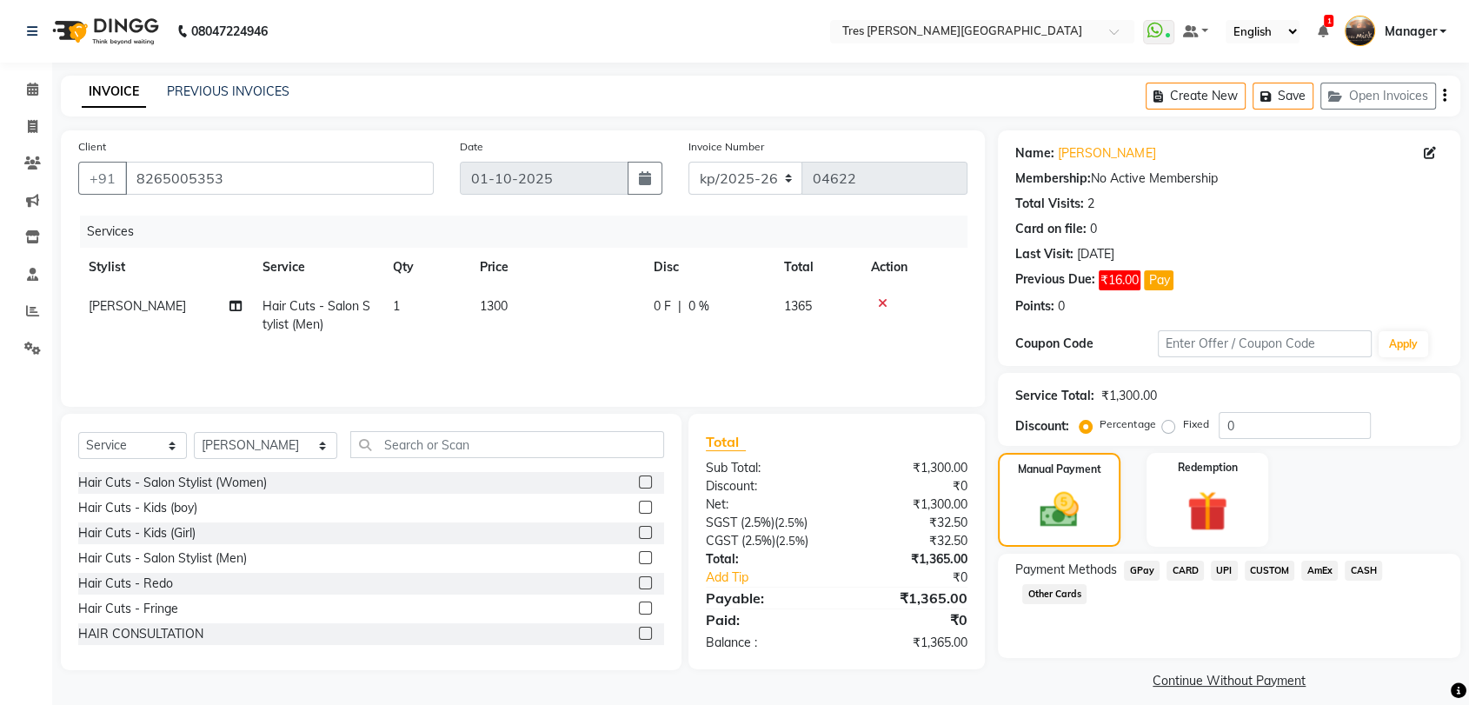
click at [1262, 572] on span "CUSTOM" at bounding box center [1270, 571] width 50 height 20
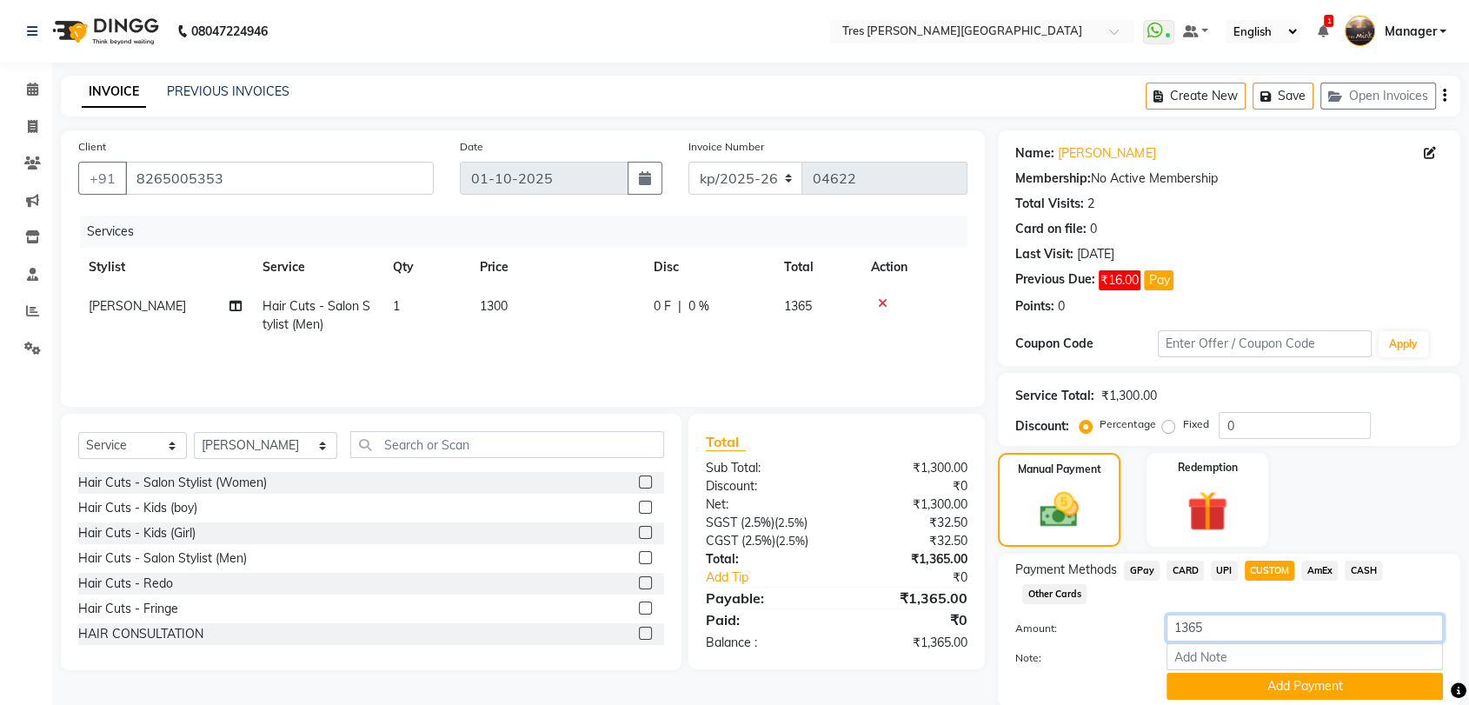
click at [1200, 628] on input "1365" at bounding box center [1305, 628] width 276 height 27
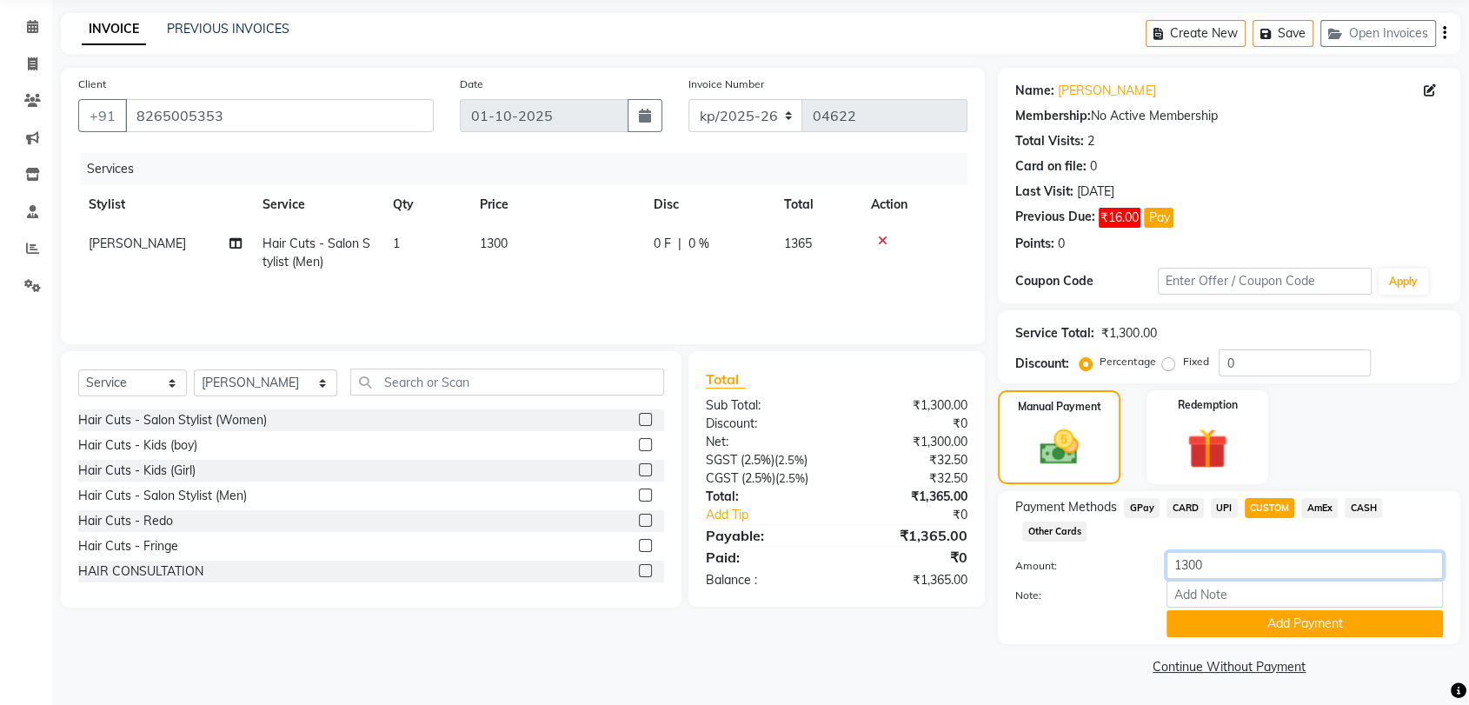
type input "1300"
click button "Add Payment" at bounding box center [1305, 623] width 276 height 27
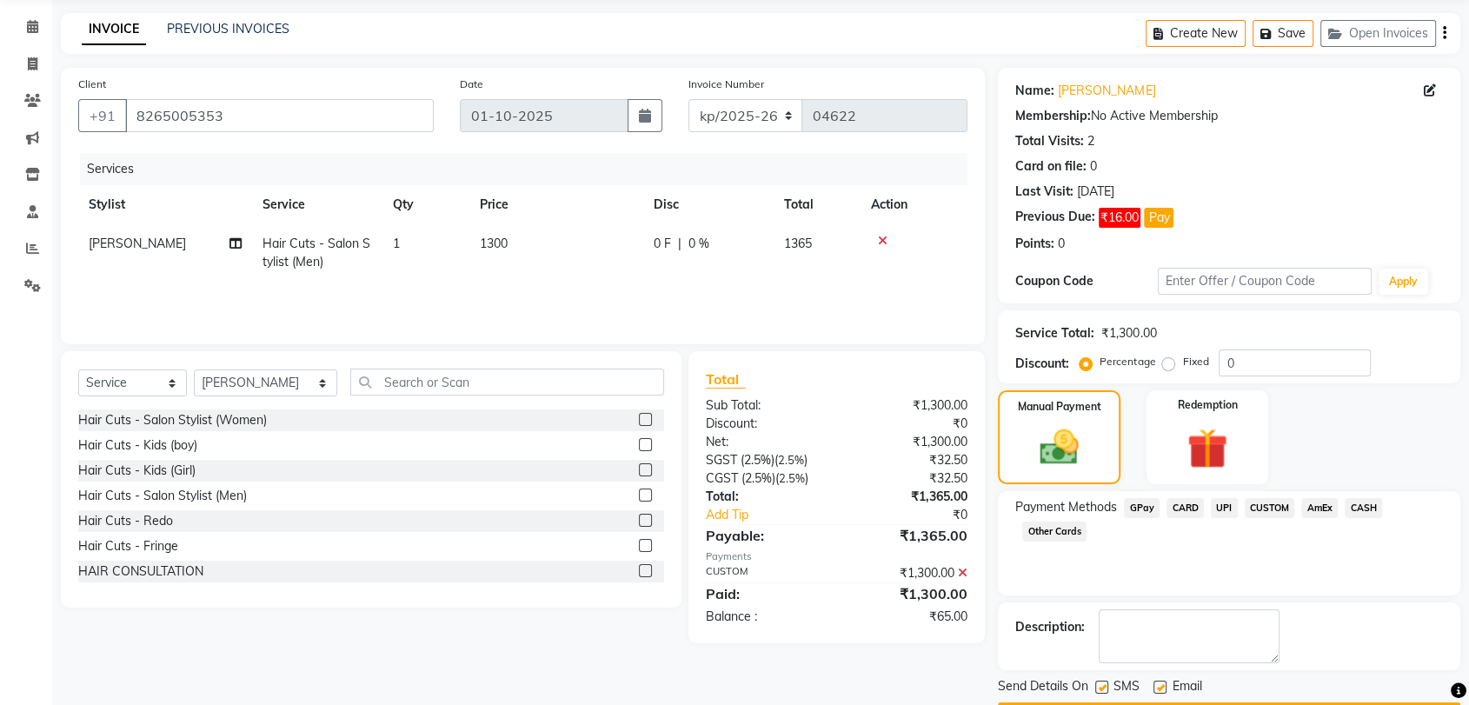
click at [1228, 515] on span "UPI" at bounding box center [1224, 508] width 27 height 20
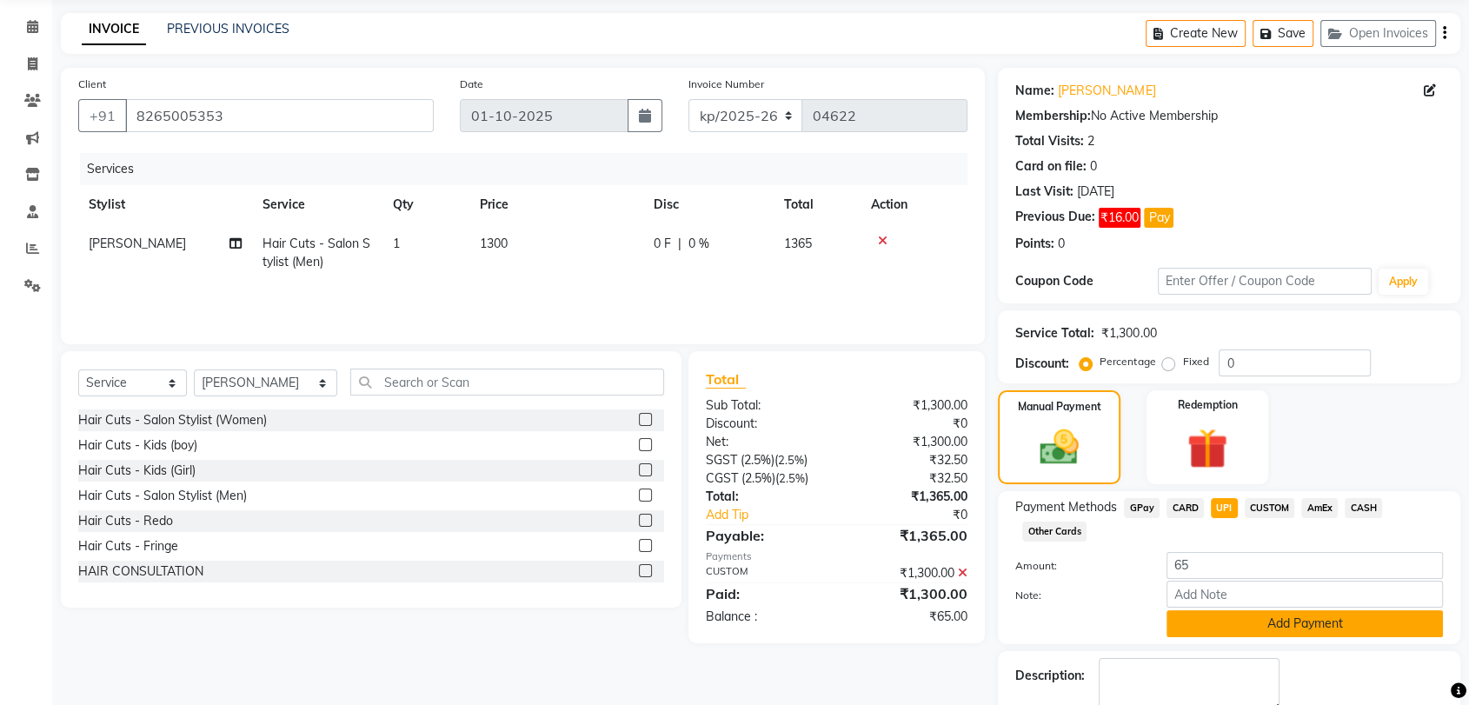
click at [1215, 615] on button "Add Payment" at bounding box center [1305, 623] width 276 height 27
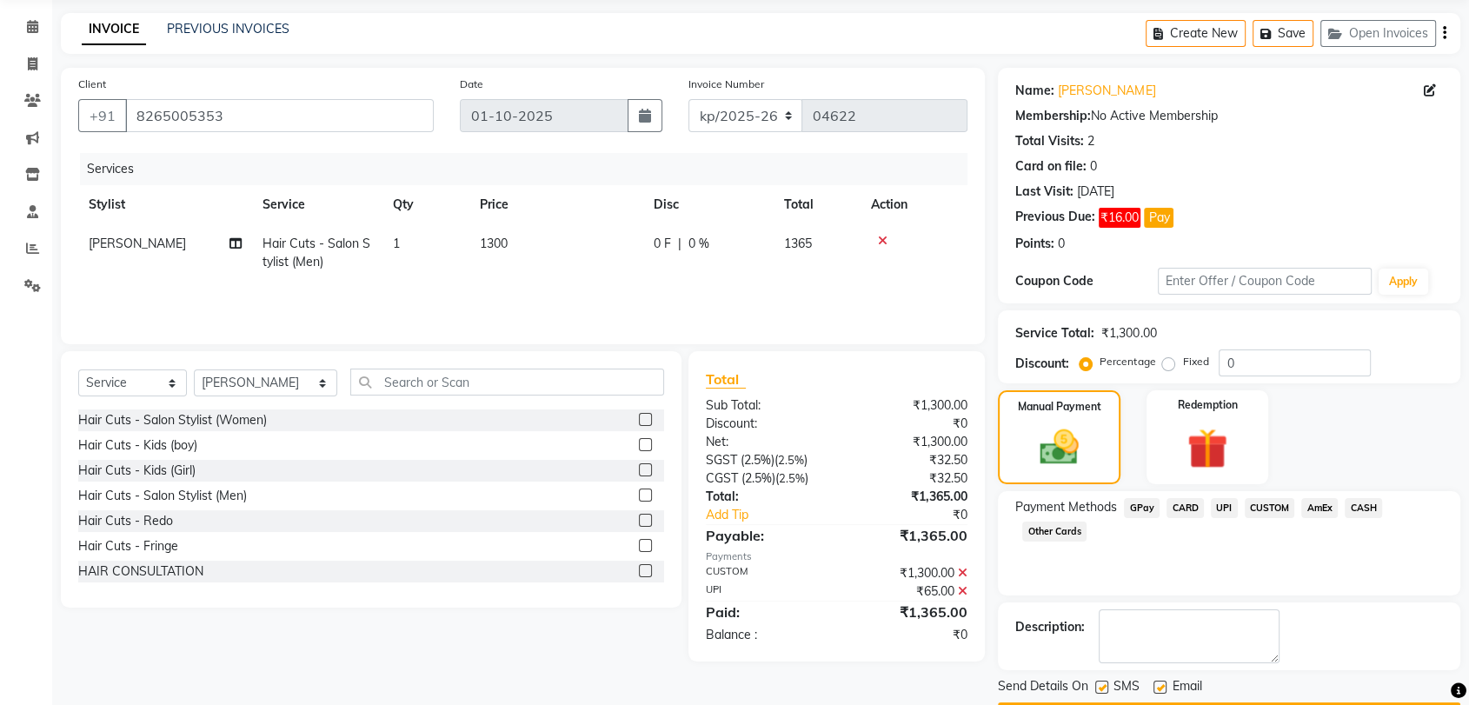
scroll to position [111, 0]
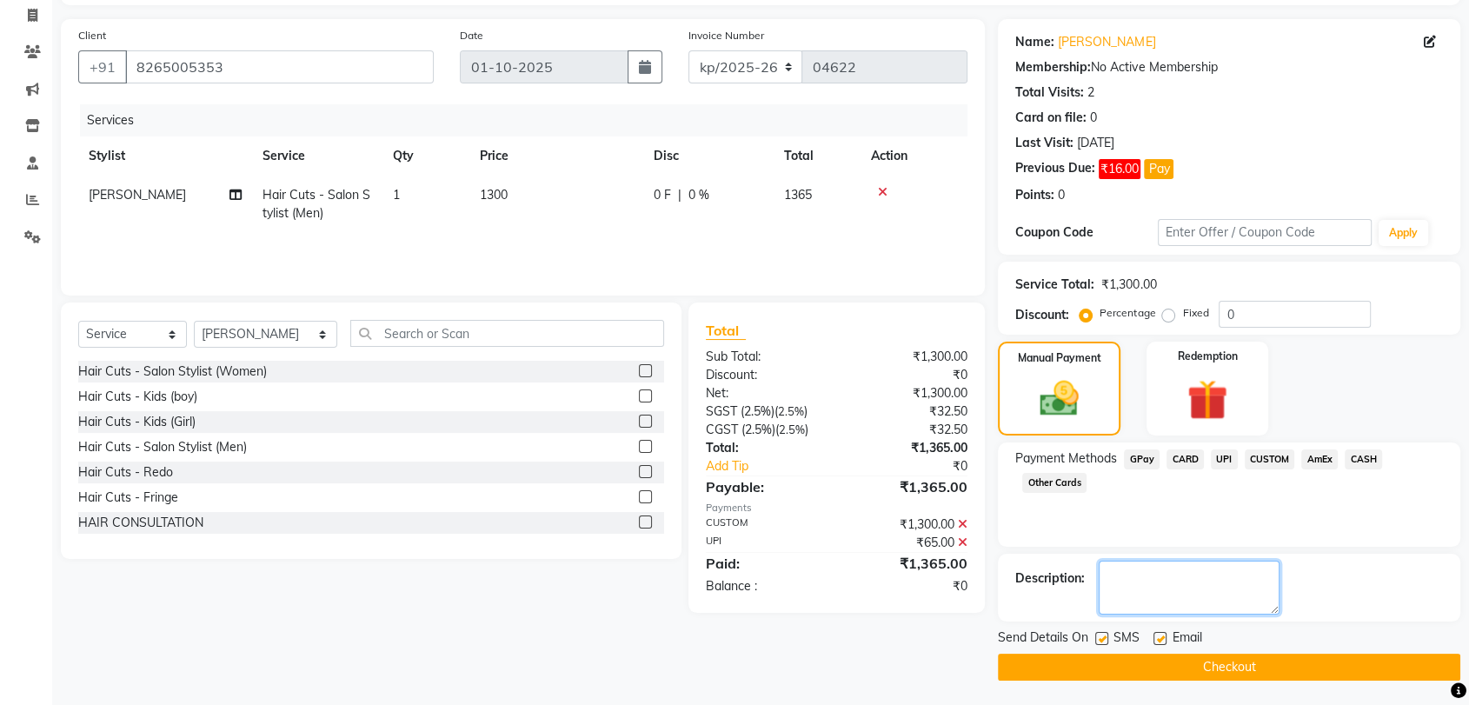
click at [1169, 595] on textarea at bounding box center [1189, 588] width 181 height 54
type textarea "[PERSON_NAME]"
click at [1181, 674] on button "Checkout" at bounding box center [1229, 667] width 462 height 27
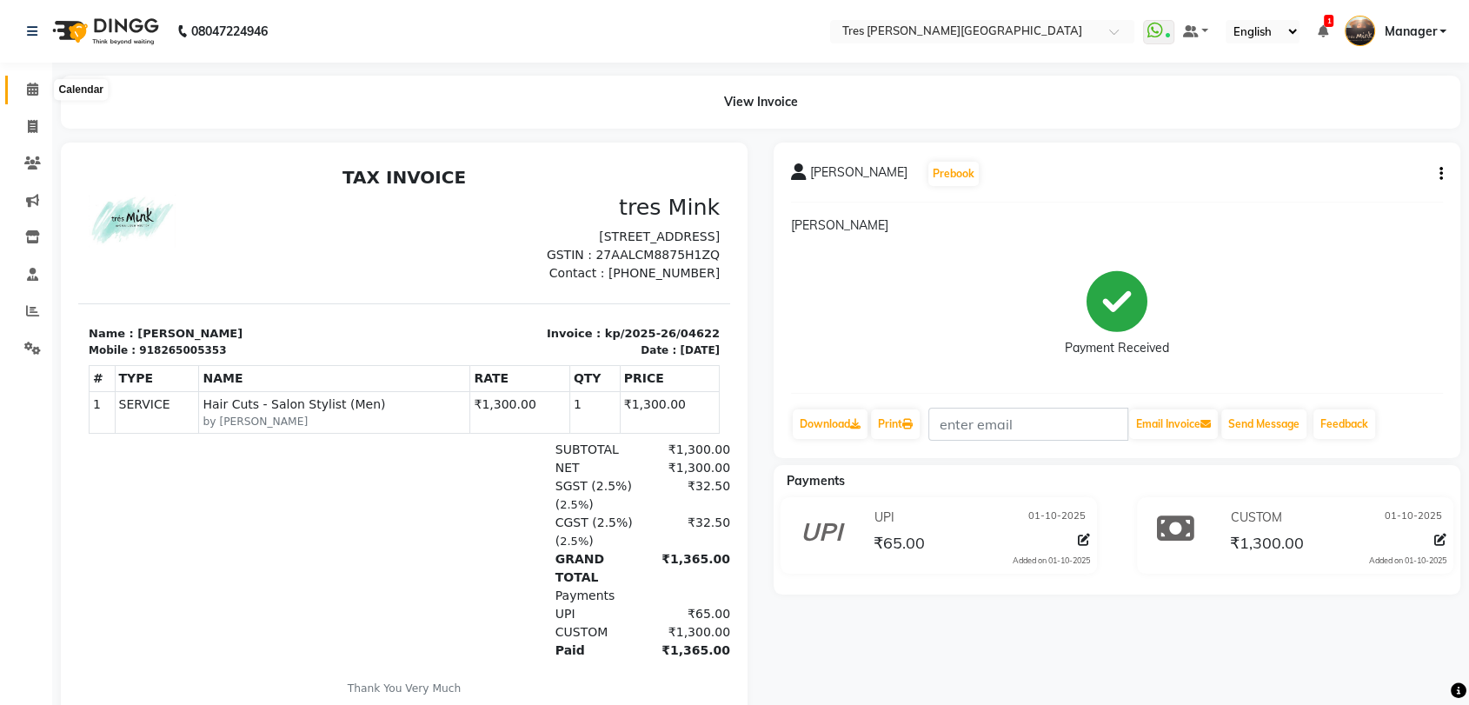
click at [32, 90] on icon at bounding box center [32, 89] width 11 height 13
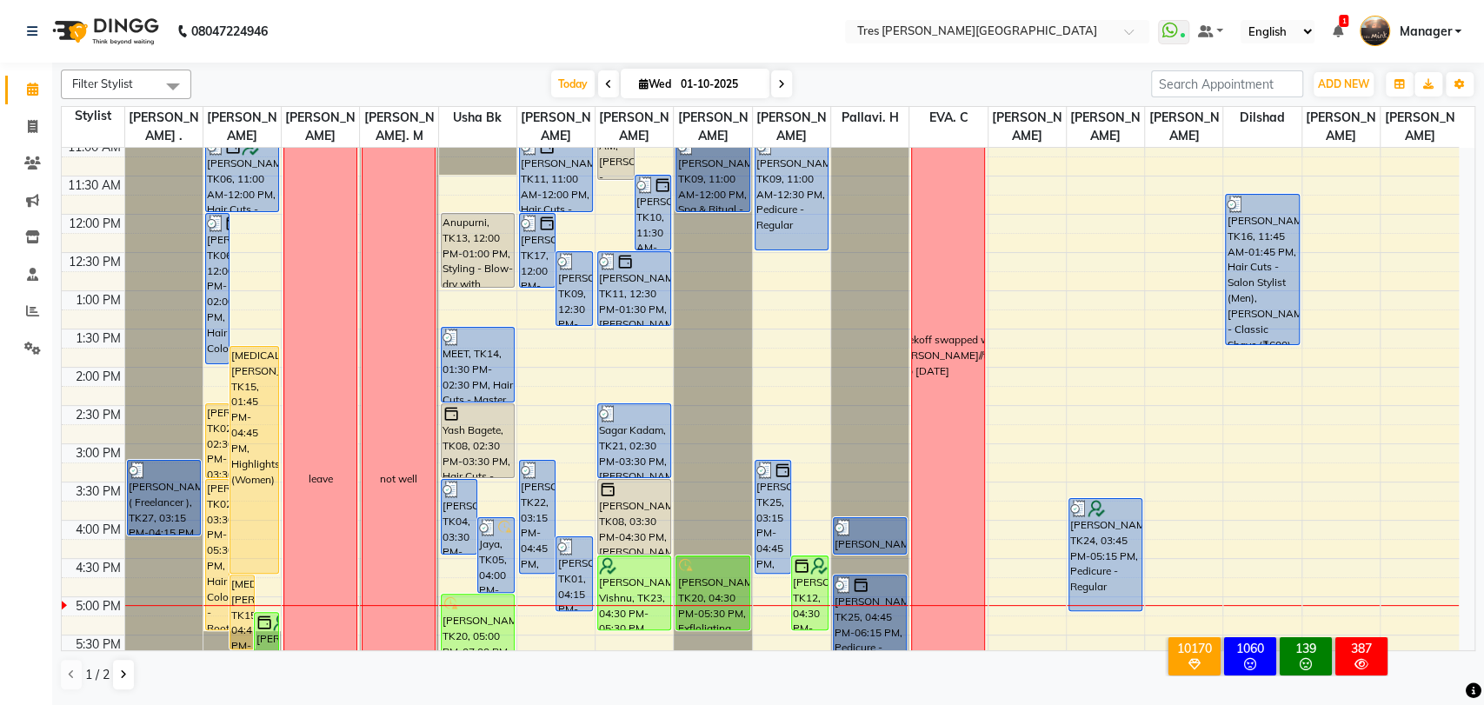
scroll to position [468, 0]
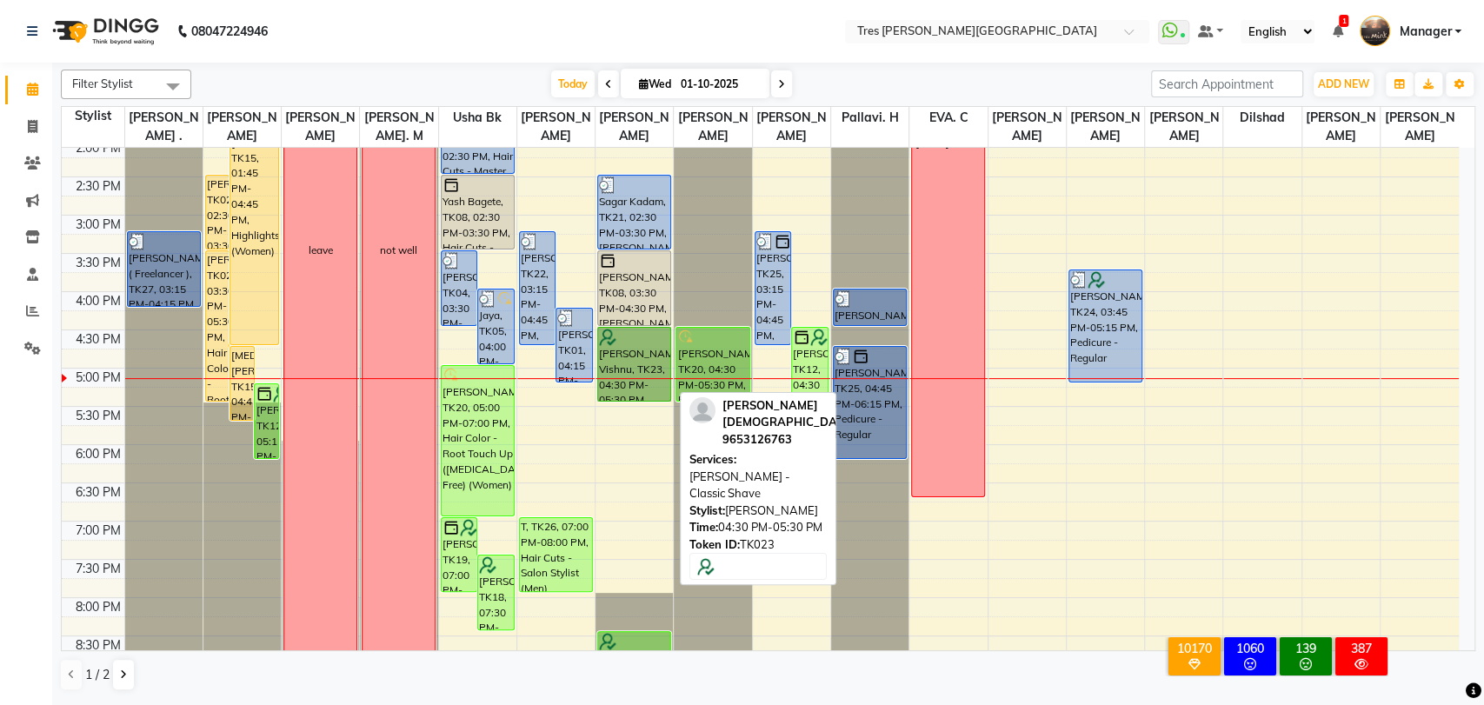
drag, startPoint x: 623, startPoint y: 348, endPoint x: 628, endPoint y: 296, distance: 52.3
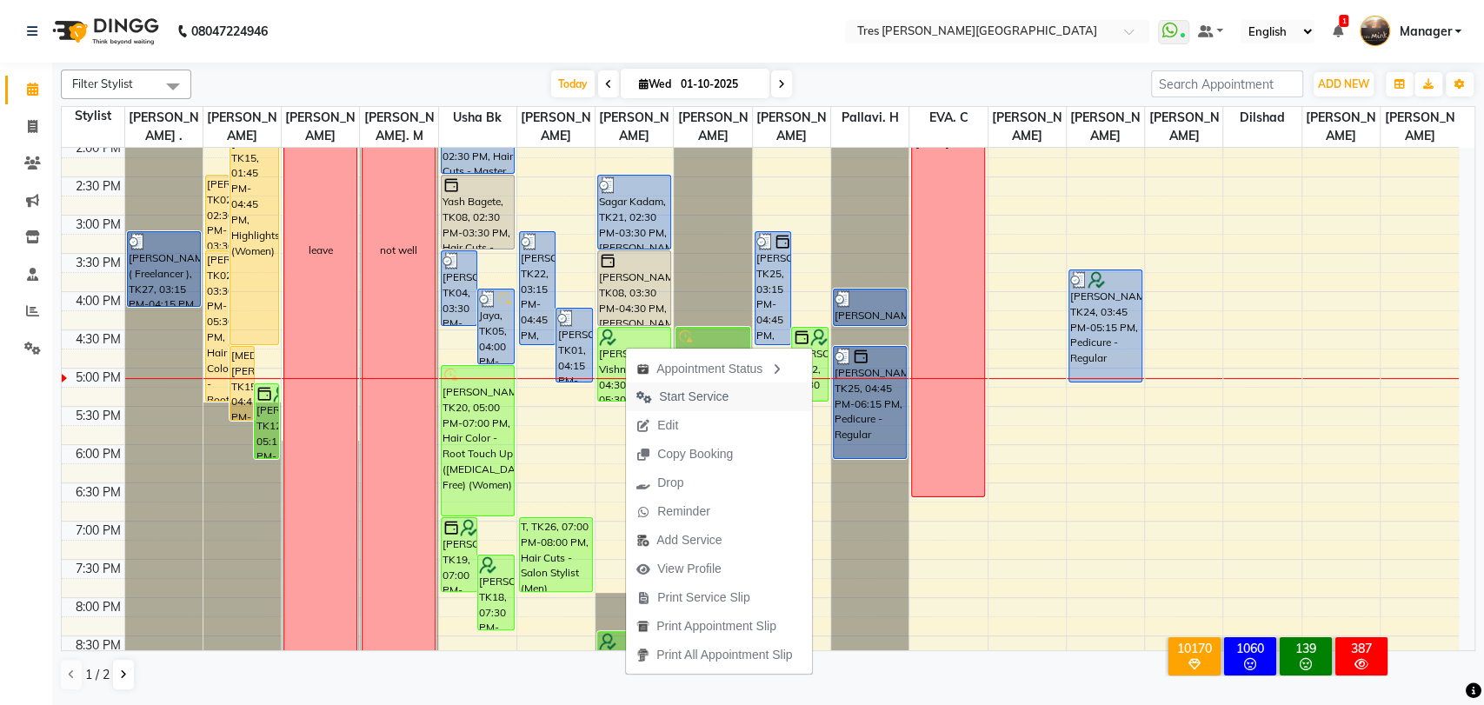
click at [686, 397] on span "Start Service" at bounding box center [694, 397] width 70 height 18
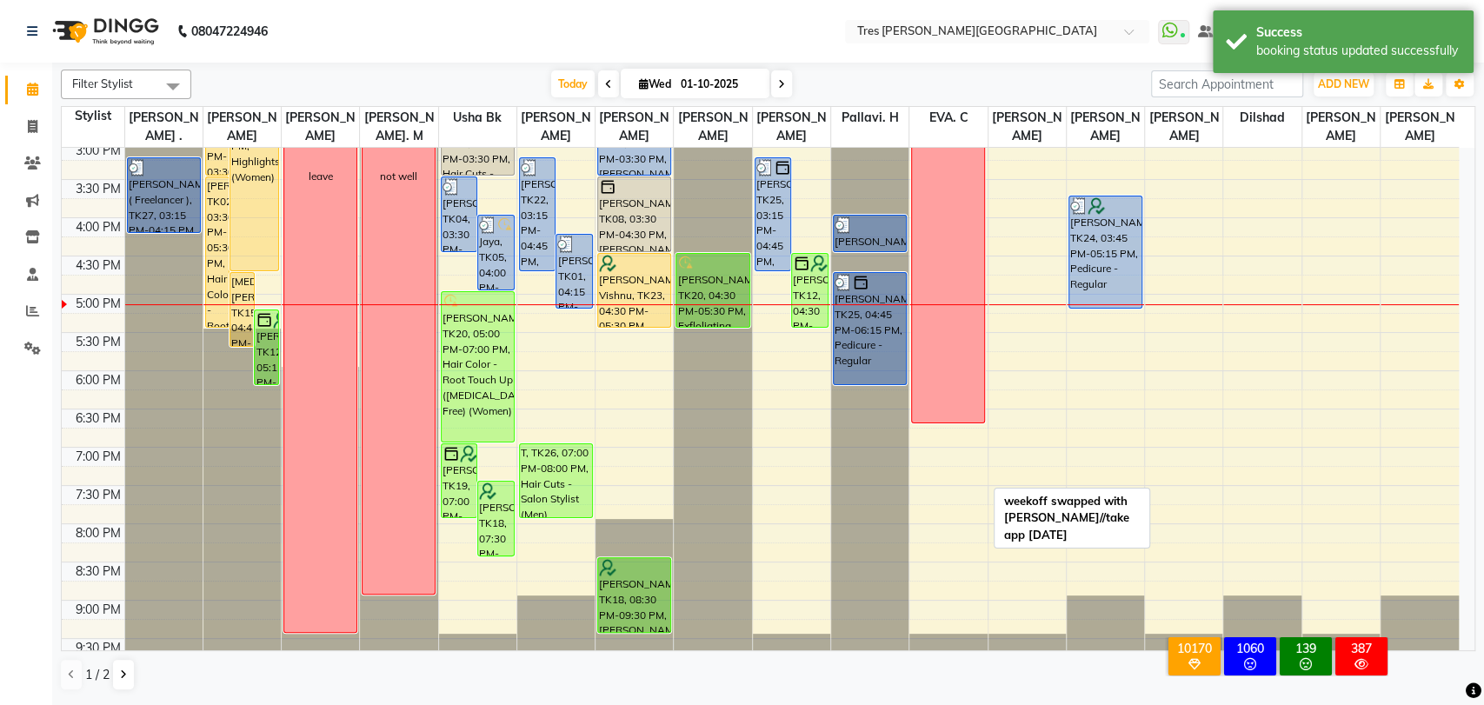
scroll to position [562, 0]
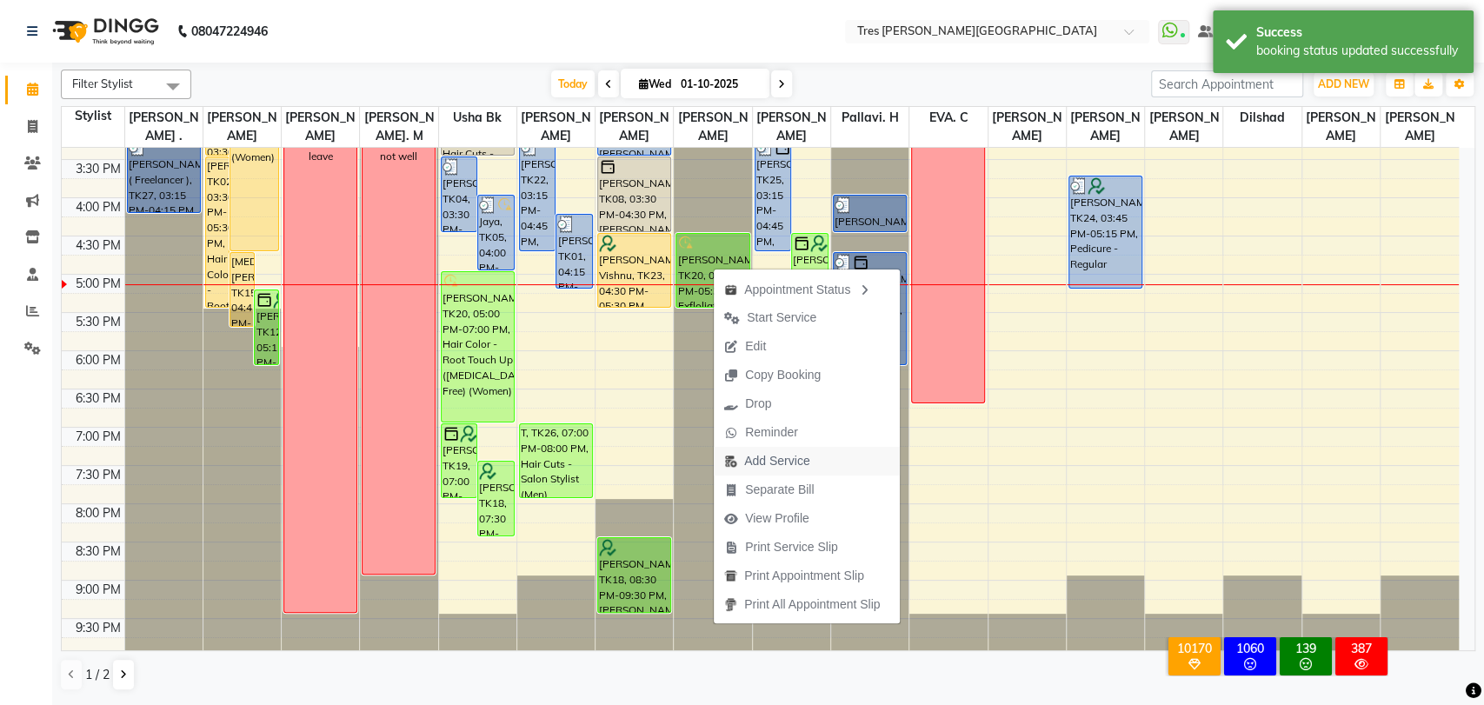
click at [782, 467] on span "Add Service" at bounding box center [776, 461] width 65 height 18
select select "19346"
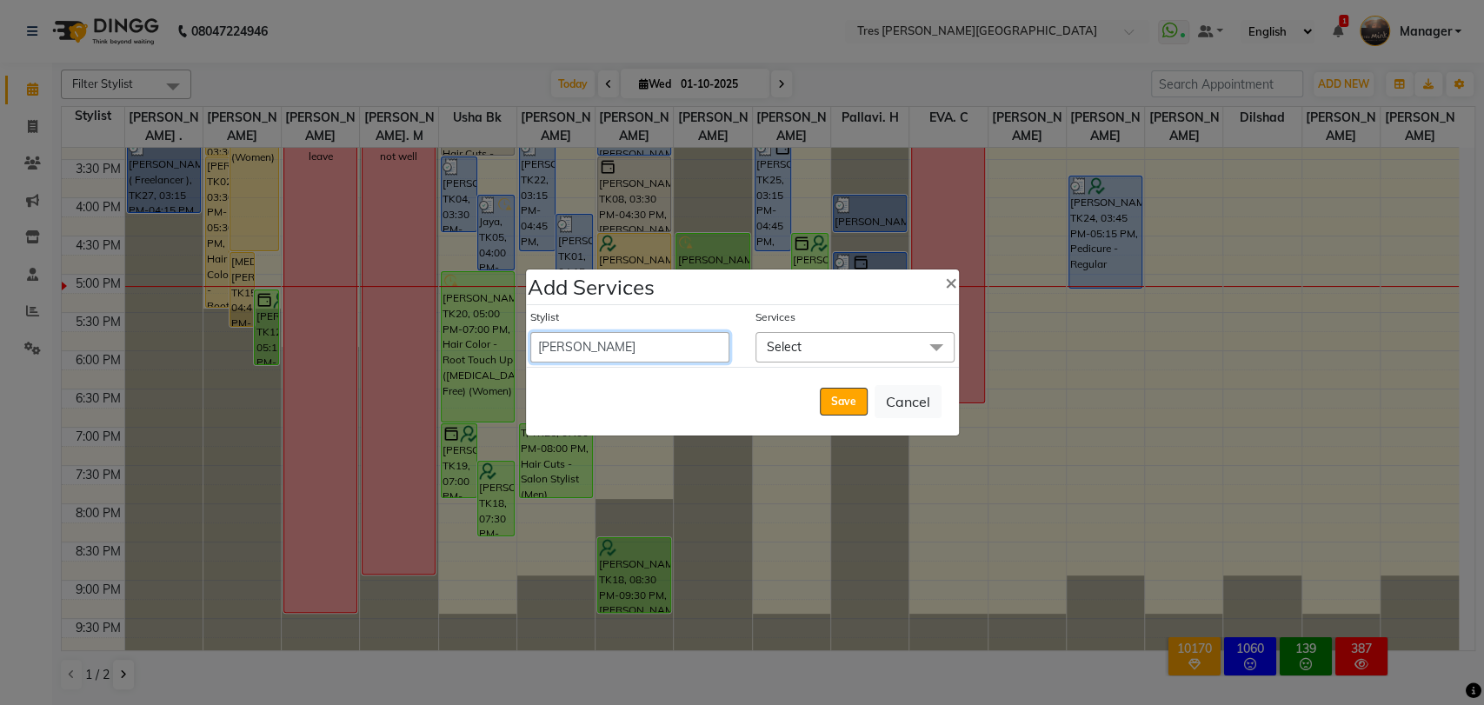
click at [621, 340] on select "[PERSON_NAME] Akshay [PERSON_NAME] [PERSON_NAME] S [PERSON_NAME] [PERSON_NAME] …" at bounding box center [629, 347] width 199 height 30
click at [530, 332] on select "[PERSON_NAME] Akshay [PERSON_NAME] [PERSON_NAME] S [PERSON_NAME] [PERSON_NAME] …" at bounding box center [629, 347] width 199 height 30
click at [821, 352] on span "Select" at bounding box center [854, 347] width 199 height 30
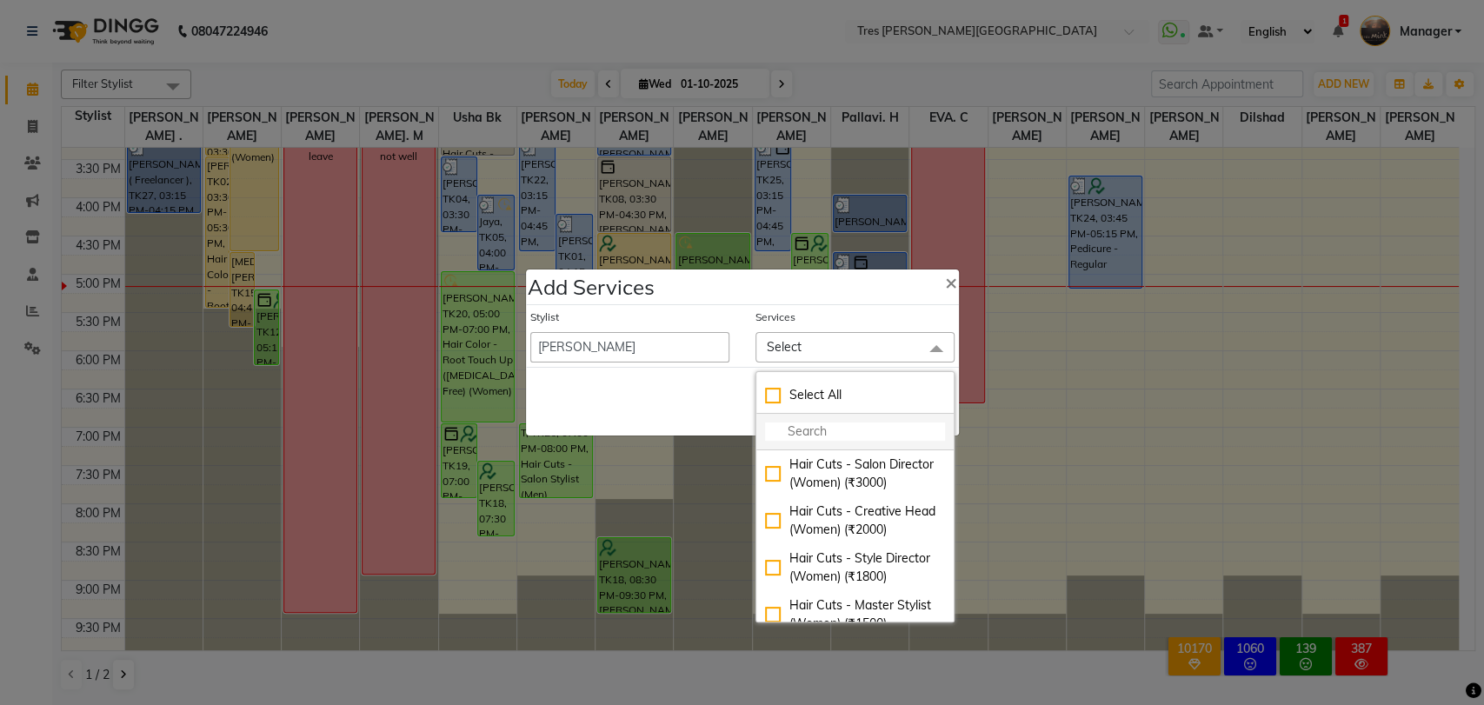
click at [815, 426] on input "multiselect-search" at bounding box center [855, 431] width 180 height 18
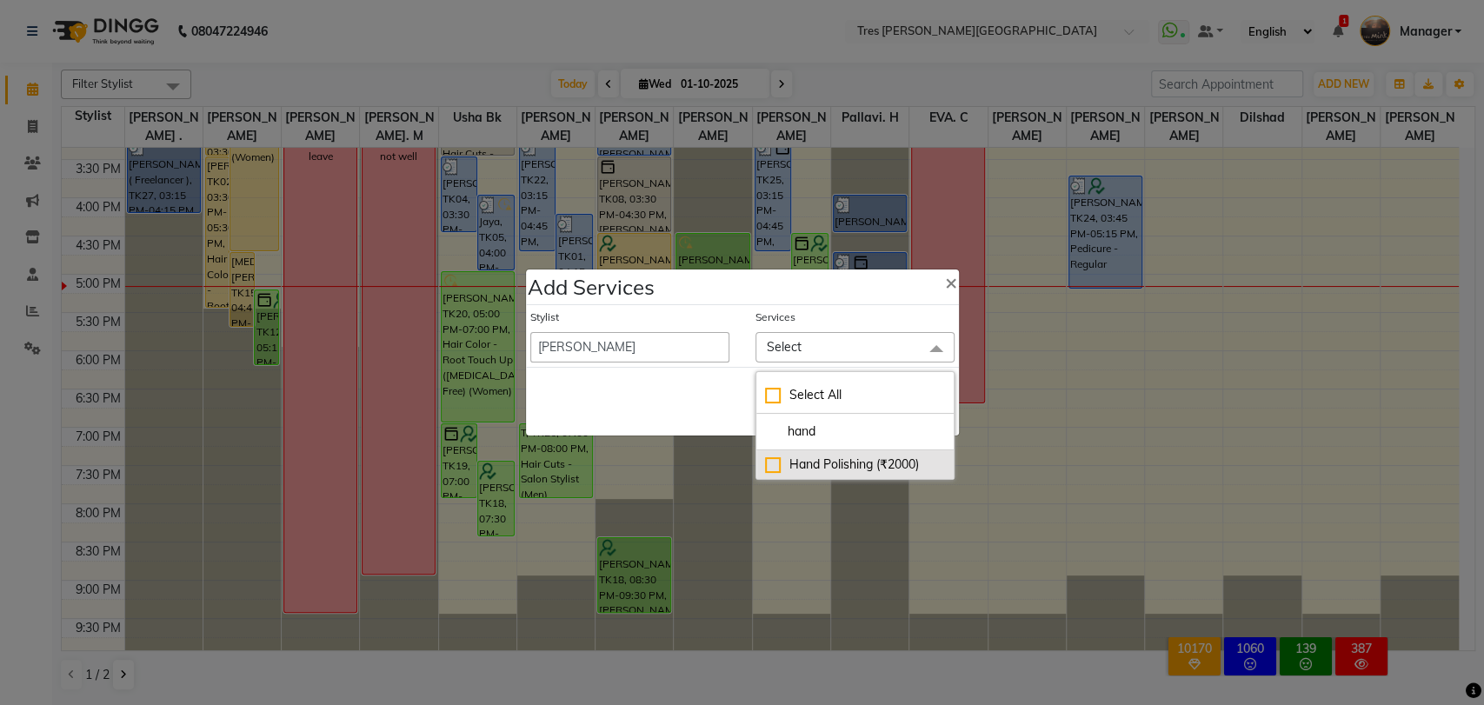
type input "hand"
click at [767, 456] on div "Hand Polishing (₹2000)" at bounding box center [855, 464] width 180 height 18
checkbox input "true"
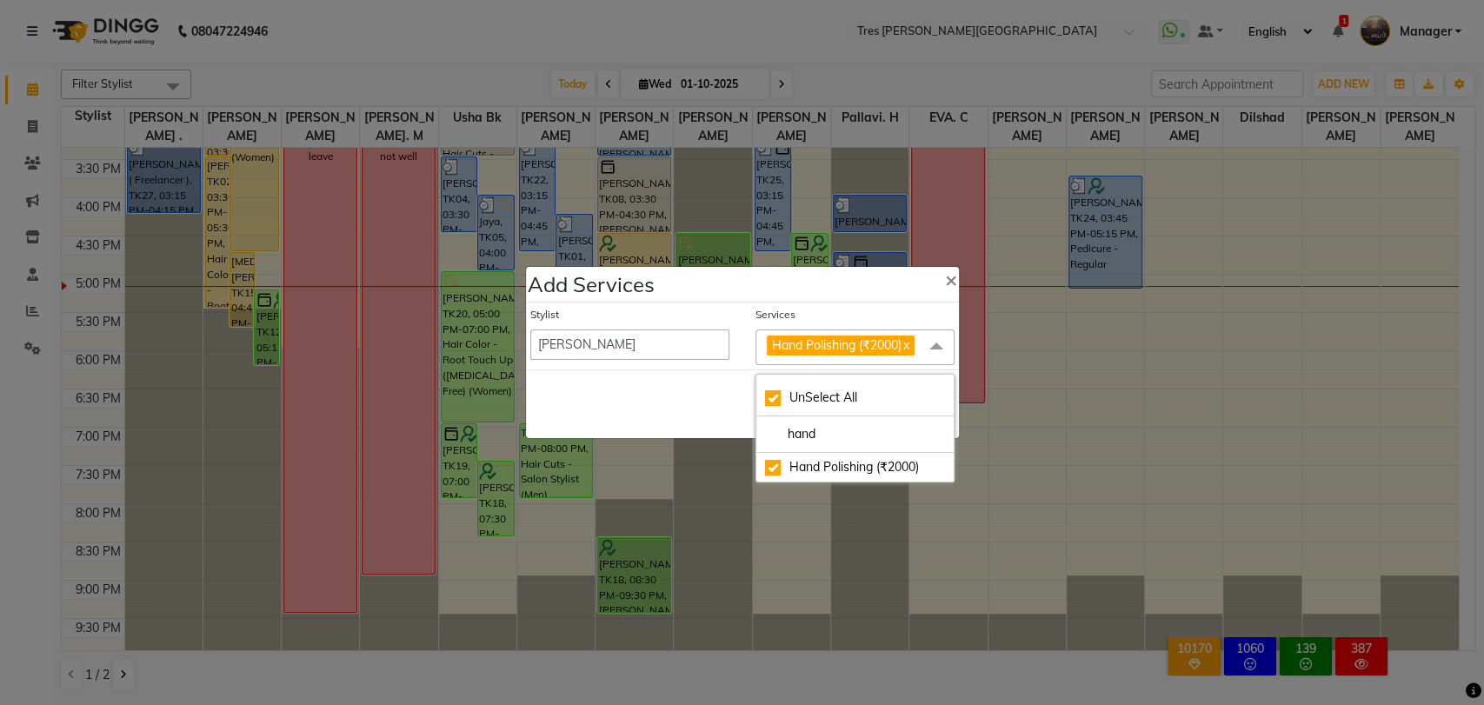
click at [695, 399] on div "Save Cancel" at bounding box center [742, 403] width 433 height 69
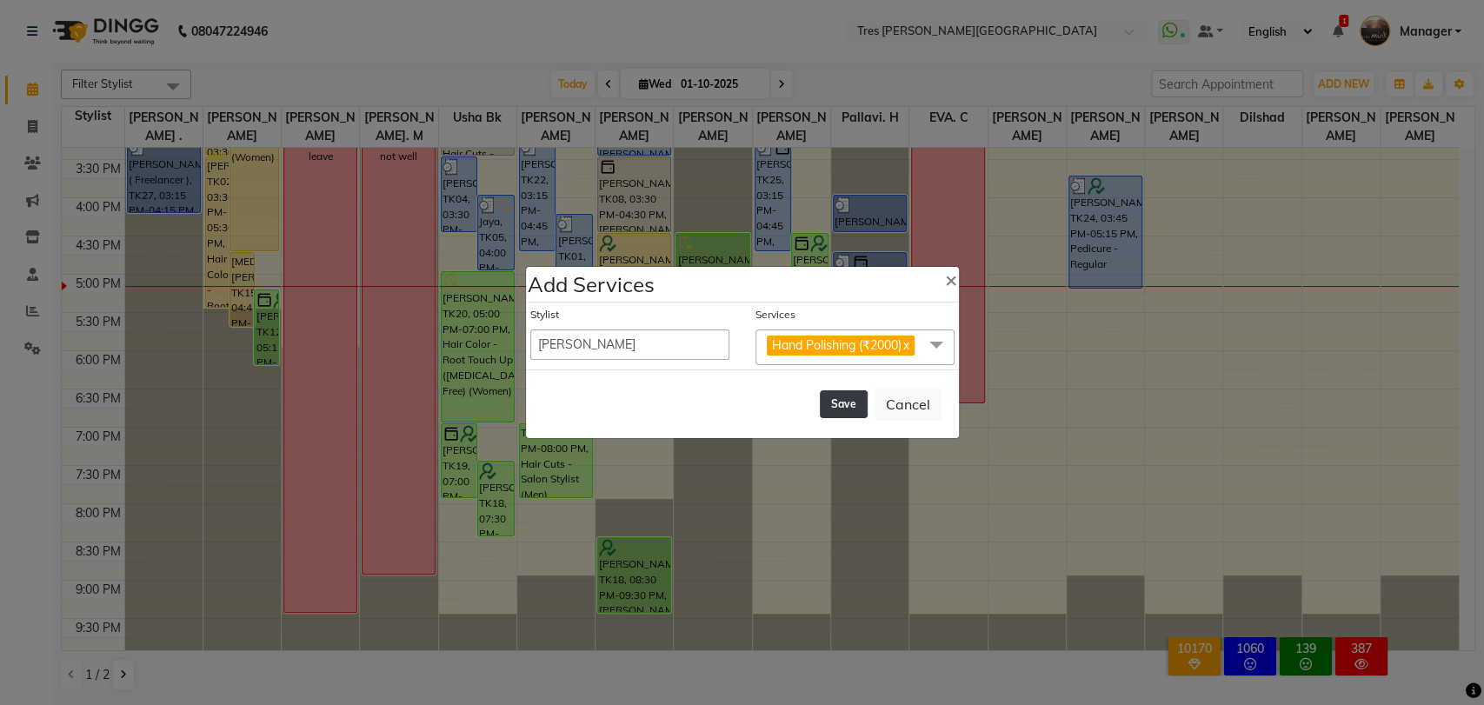
click at [834, 402] on button "Save" at bounding box center [844, 404] width 48 height 28
select select "17542"
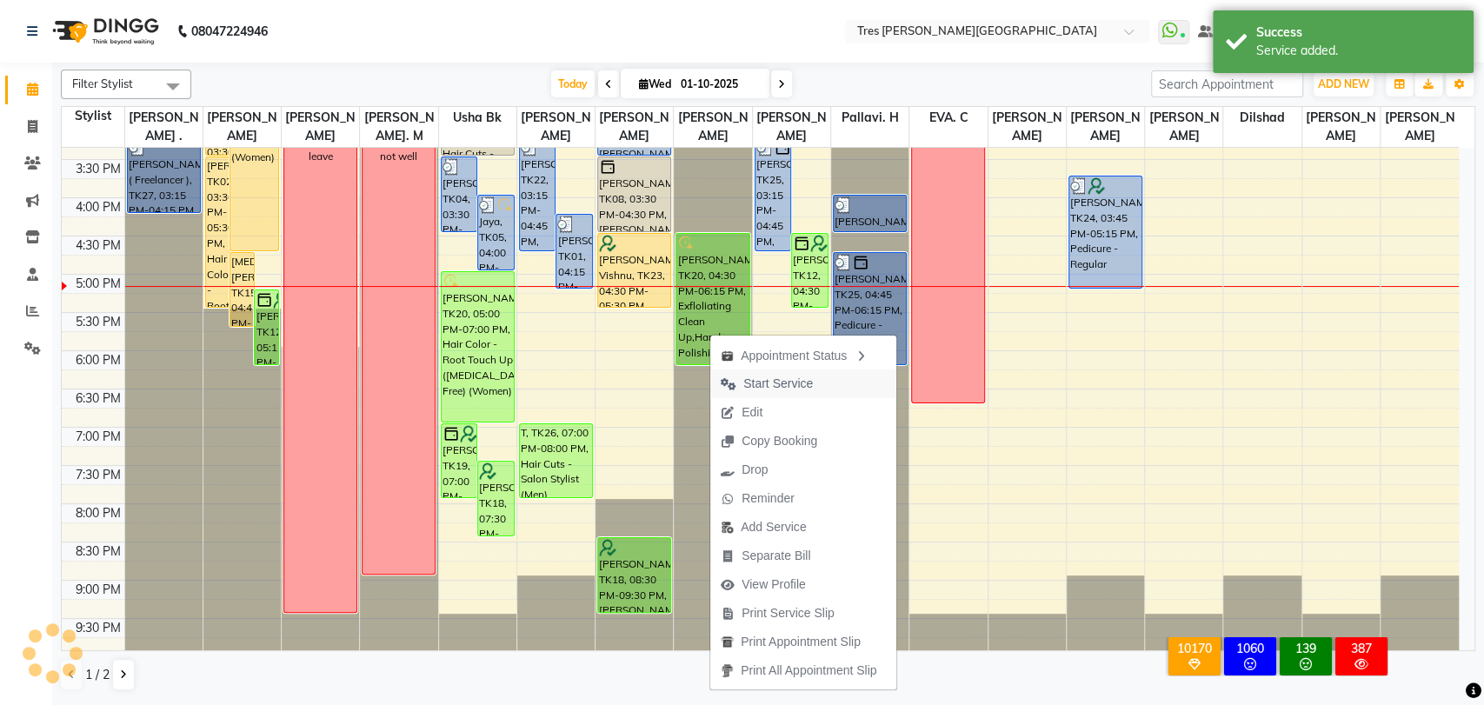
click at [779, 381] on span "Start Service" at bounding box center [778, 384] width 70 height 18
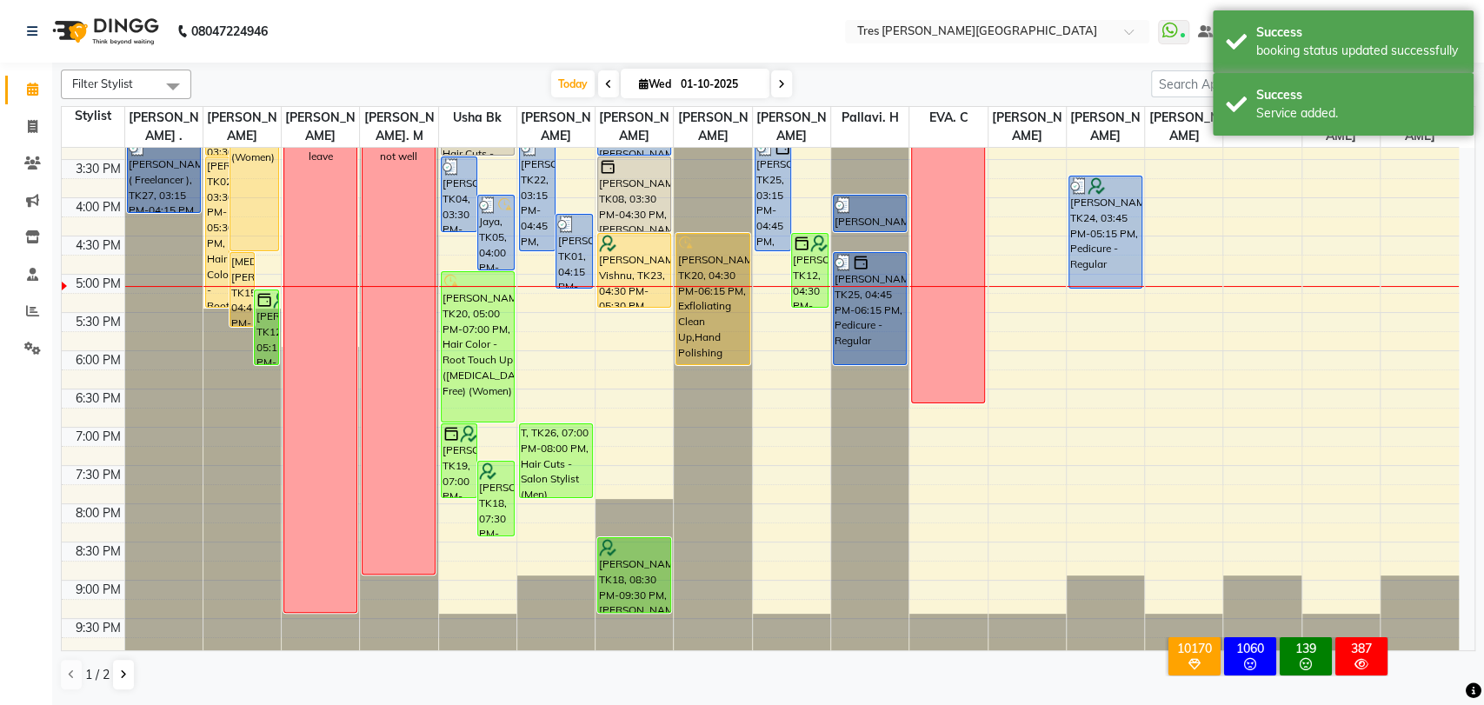
drag, startPoint x: 708, startPoint y: 366, endPoint x: 719, endPoint y: 380, distance: 17.9
click at [713, 382] on div "[PERSON_NAME], TK03, 09:30 AM-11:00 AM, Vitamin C Facial take appointment swapp…" at bounding box center [712, 121] width 77 height 1070
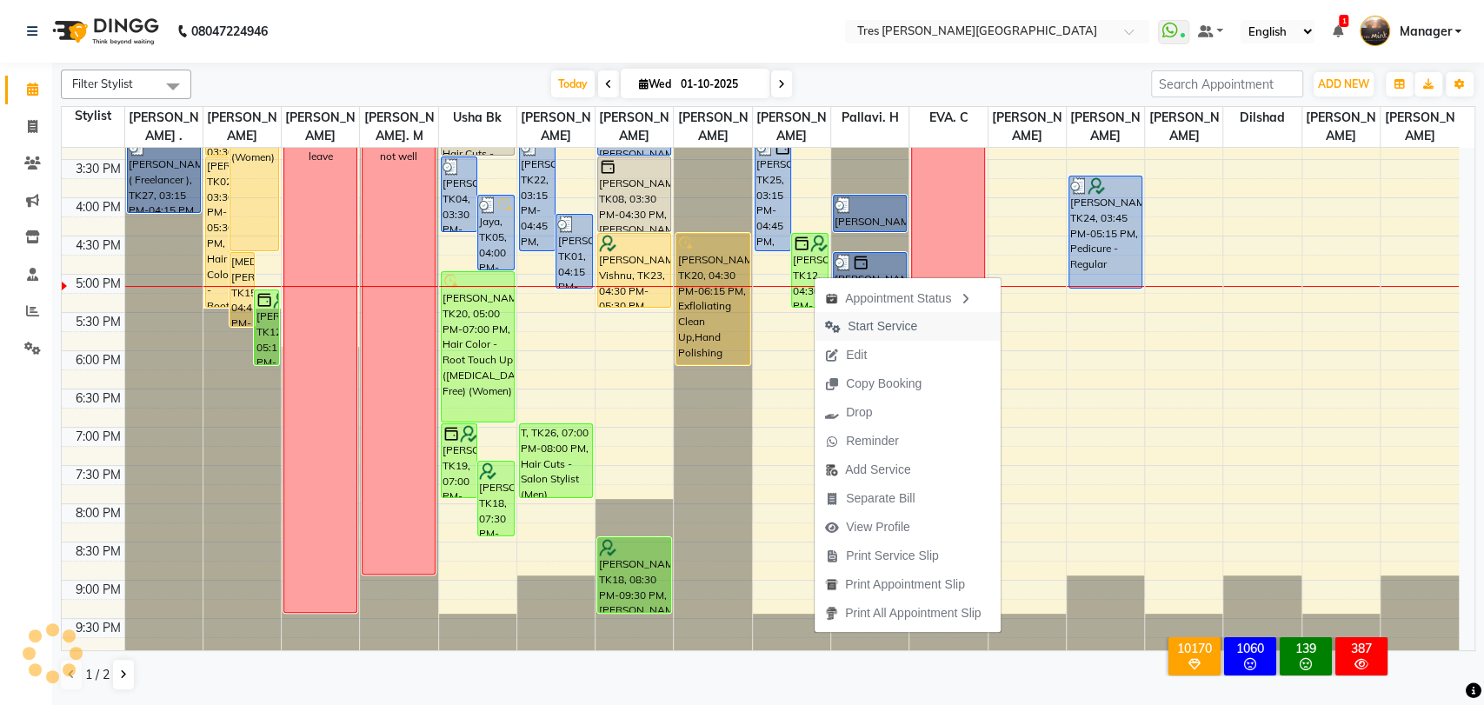
click at [873, 322] on span "Start Service" at bounding box center [883, 326] width 70 height 18
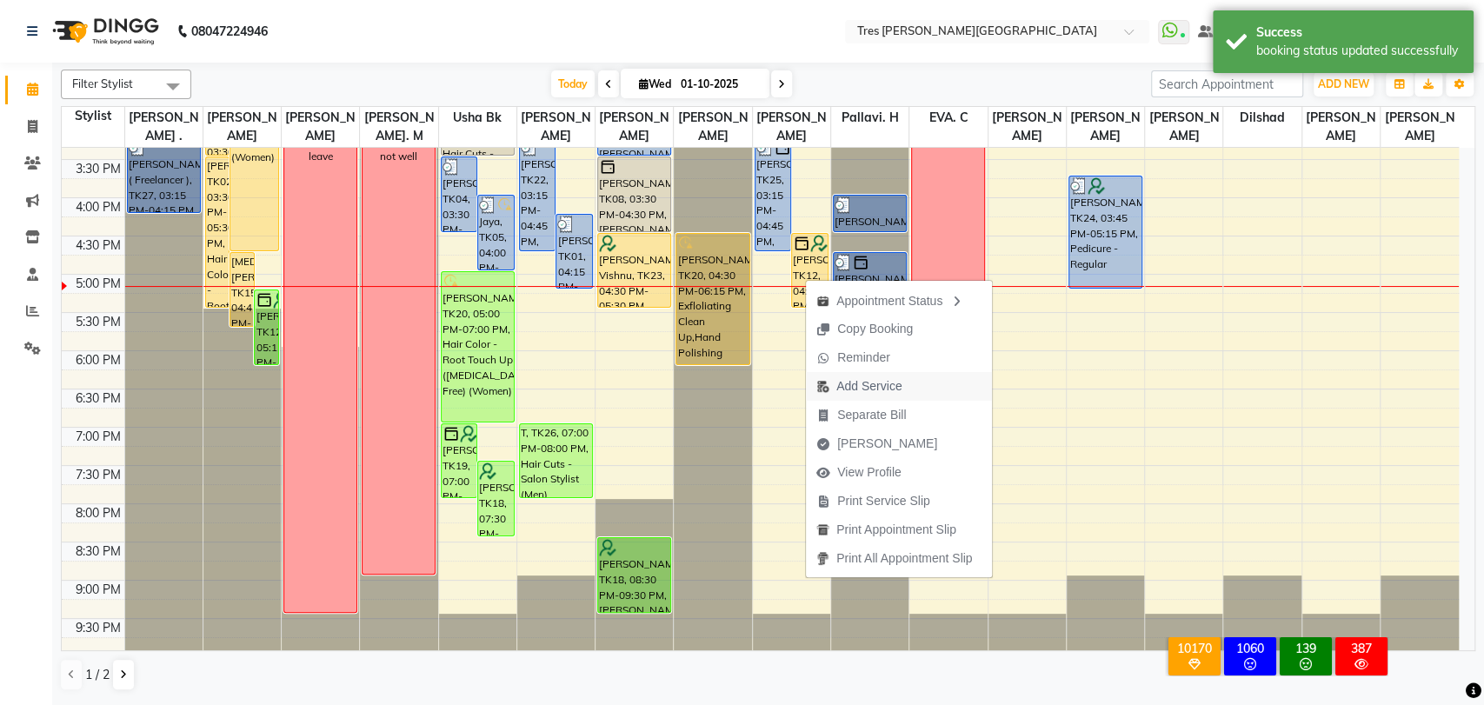
click at [875, 387] on span "Add Service" at bounding box center [868, 386] width 65 height 18
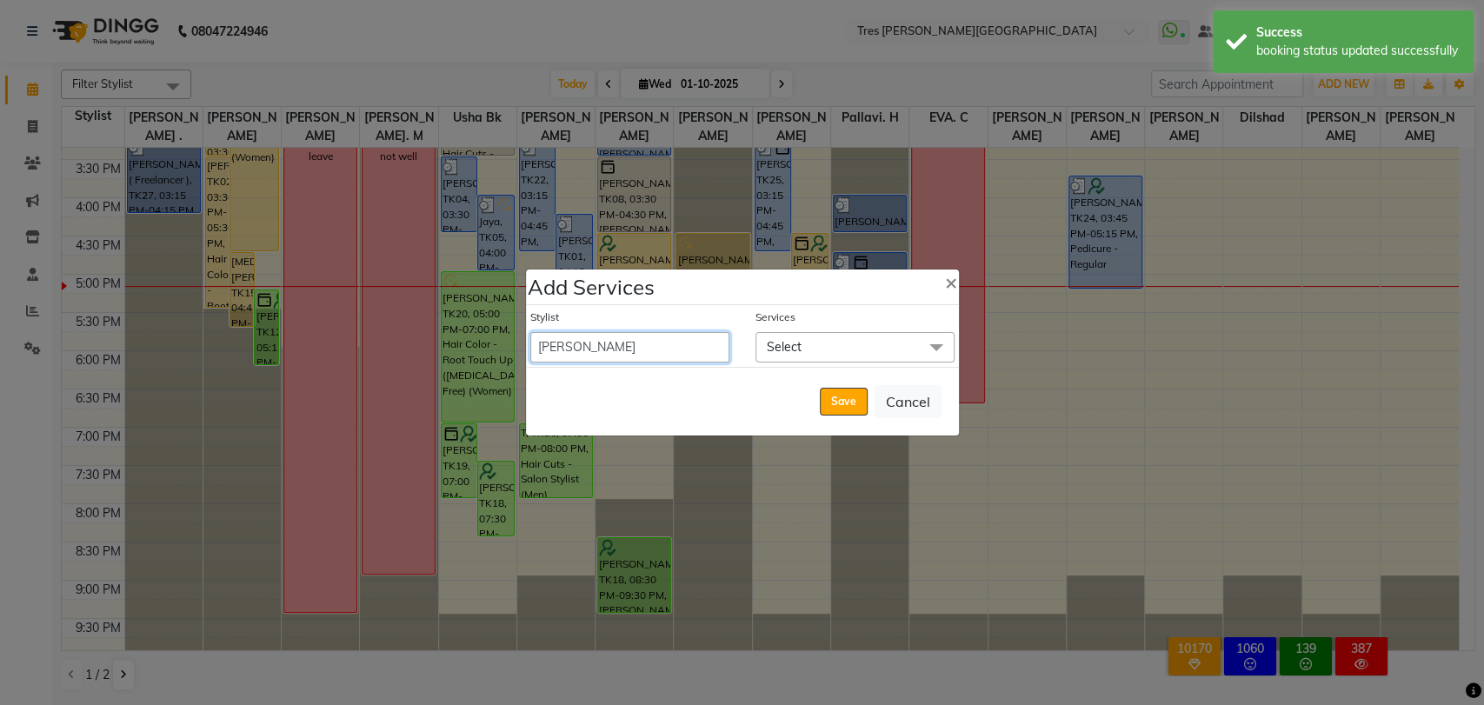
drag, startPoint x: 702, startPoint y: 348, endPoint x: 716, endPoint y: 332, distance: 20.9
click at [704, 347] on select "[PERSON_NAME] Akshay [PERSON_NAME] [PERSON_NAME] S [PERSON_NAME] [PERSON_NAME] …" at bounding box center [629, 347] width 199 height 30
select select "15043"
click at [530, 332] on select "[PERSON_NAME] Akshay [PERSON_NAME] [PERSON_NAME] S [PERSON_NAME] [PERSON_NAME] …" at bounding box center [629, 347] width 199 height 30
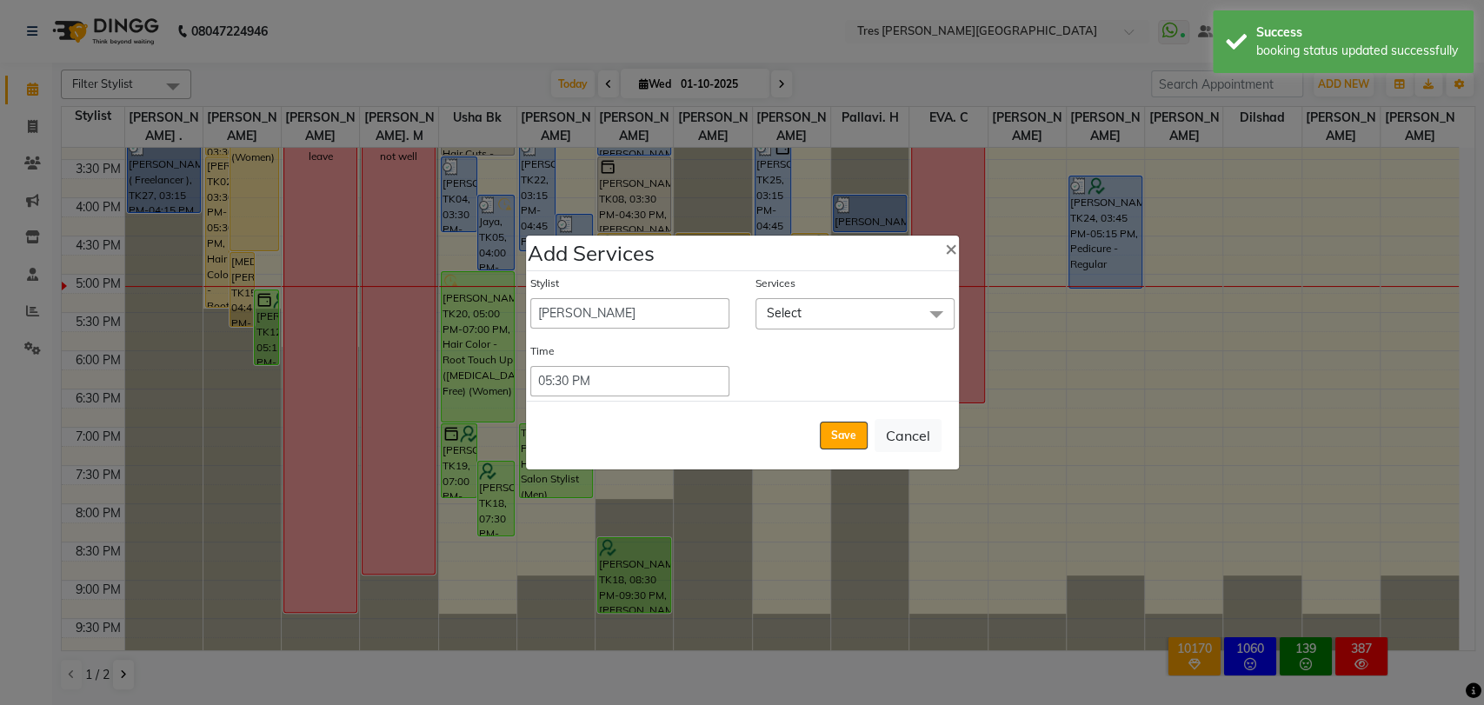
click at [801, 310] on span "Select" at bounding box center [854, 313] width 199 height 30
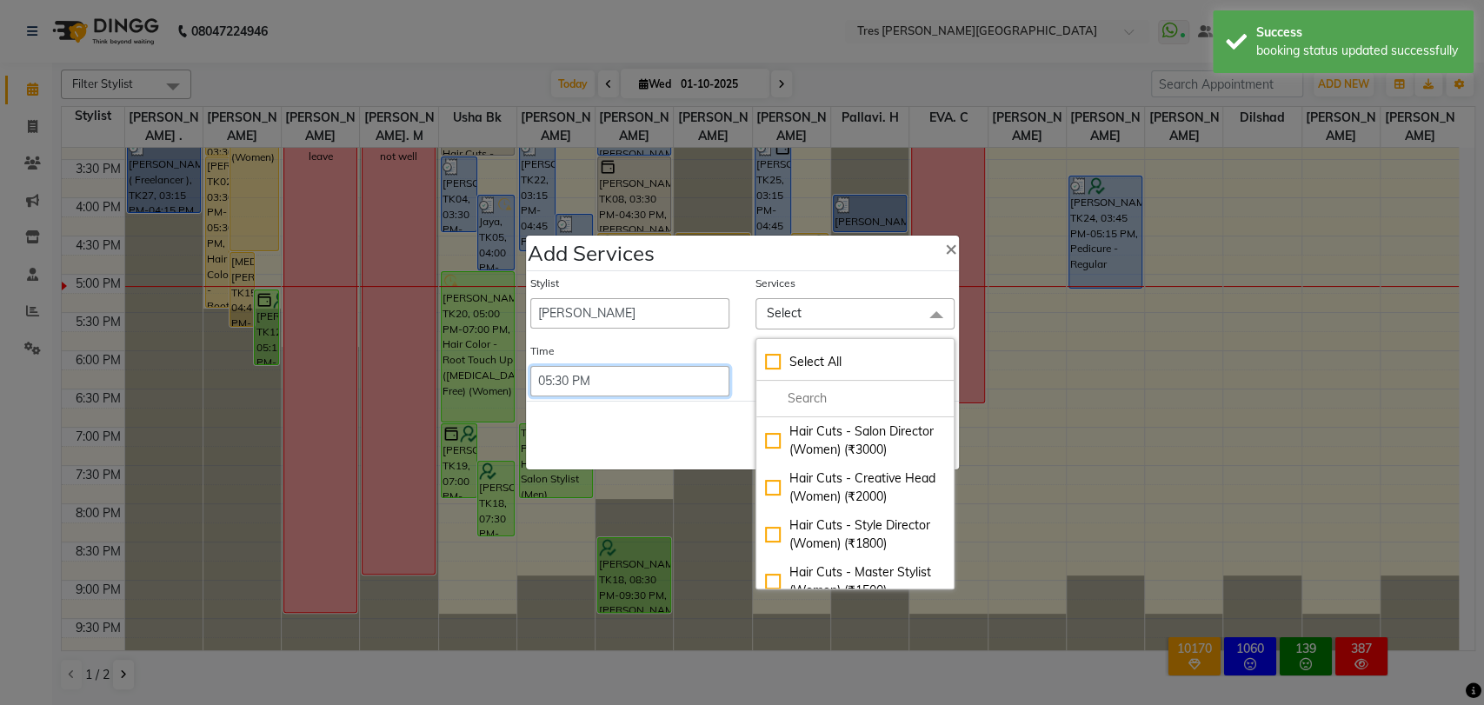
click at [621, 384] on select "Select 09:00 AM 09:15 AM 09:30 AM 09:45 AM 10:00 AM 10:15 AM 10:30 AM 10:45 AM …" at bounding box center [629, 381] width 199 height 30
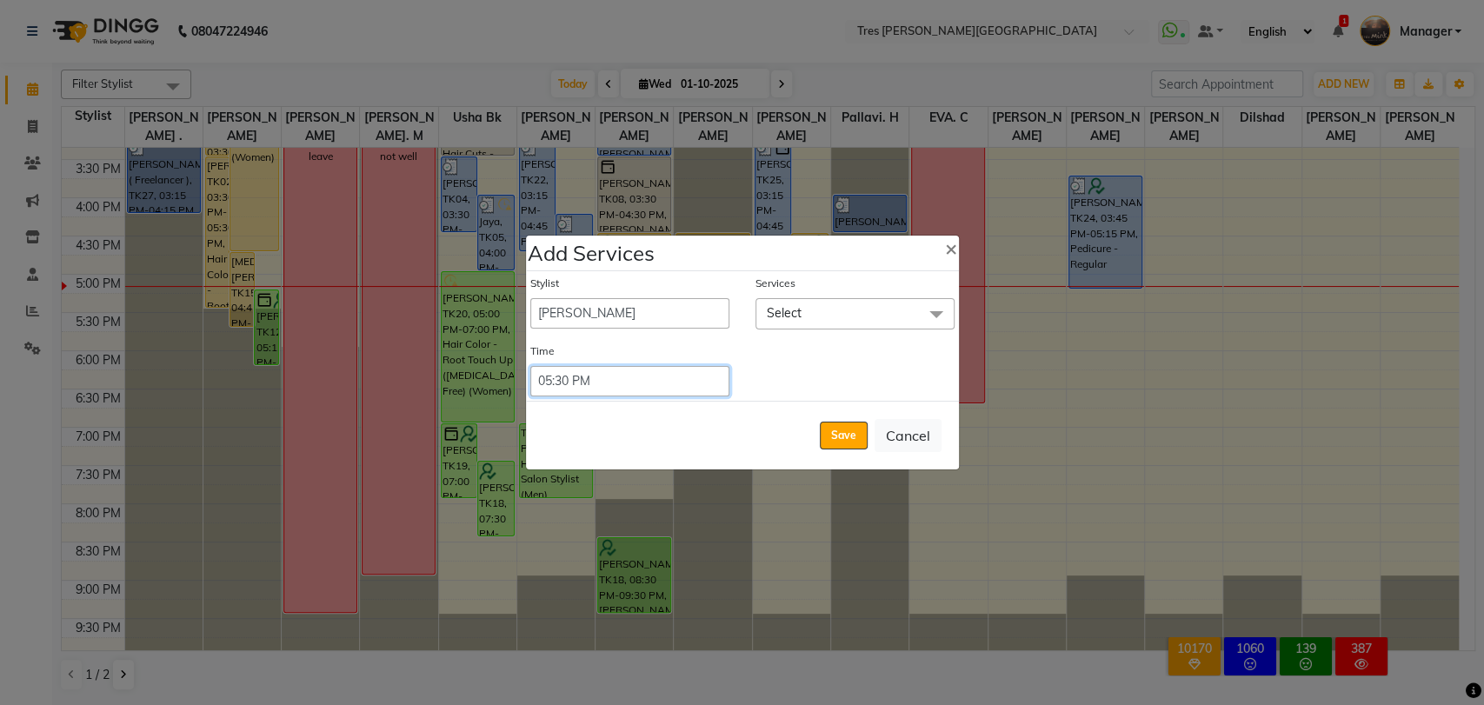
select select "1020"
click at [530, 366] on select "Select 09:00 AM 09:15 AM 09:30 AM 09:45 AM 10:00 AM 10:15 AM 10:30 AM 10:45 AM …" at bounding box center [629, 381] width 199 height 30
click at [768, 308] on span "Select" at bounding box center [784, 313] width 35 height 16
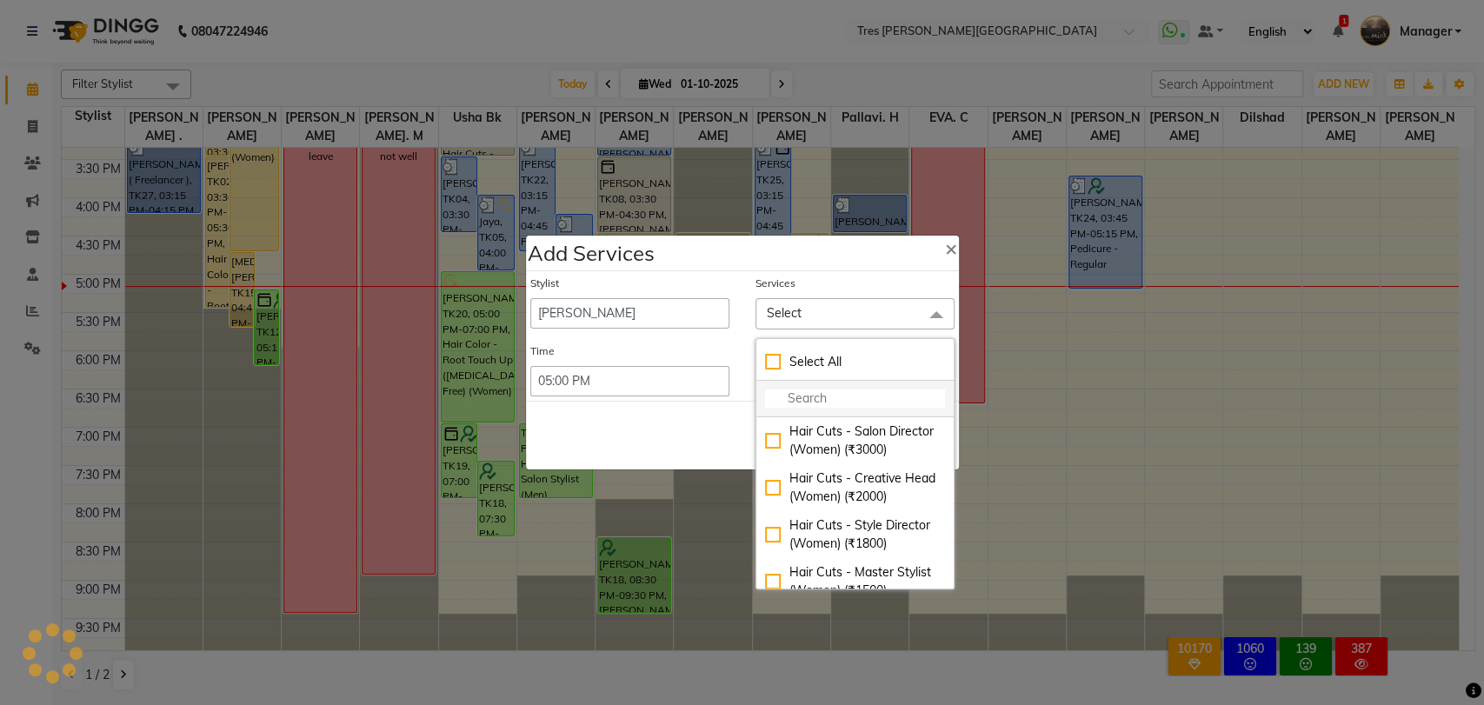
click at [807, 408] on li at bounding box center [854, 399] width 197 height 37
click at [805, 392] on input "multiselect-search" at bounding box center [855, 398] width 180 height 18
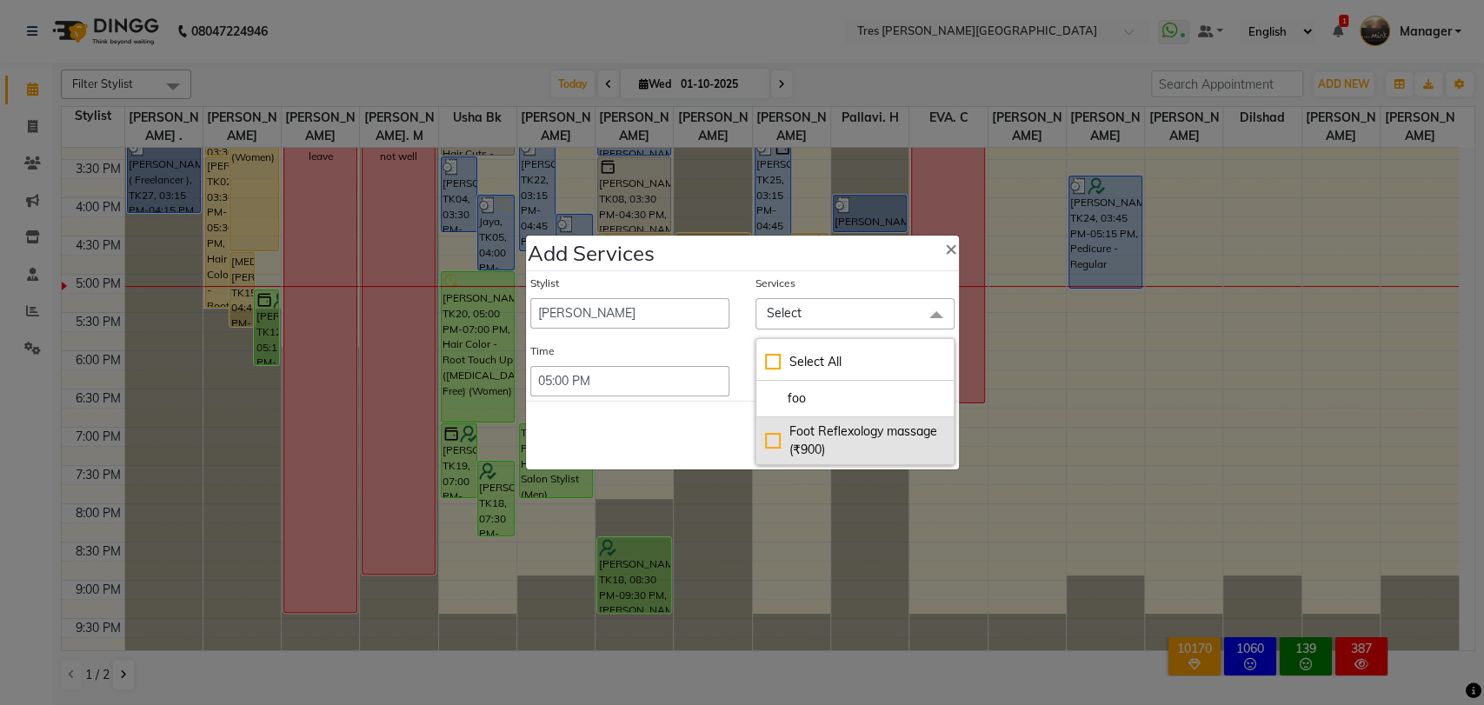
type input "foo"
drag, startPoint x: 772, startPoint y: 440, endPoint x: 763, endPoint y: 435, distance: 10.1
click at [771, 440] on div "Foot Reflexology massage (₹900)" at bounding box center [855, 440] width 180 height 37
checkbox input "true"
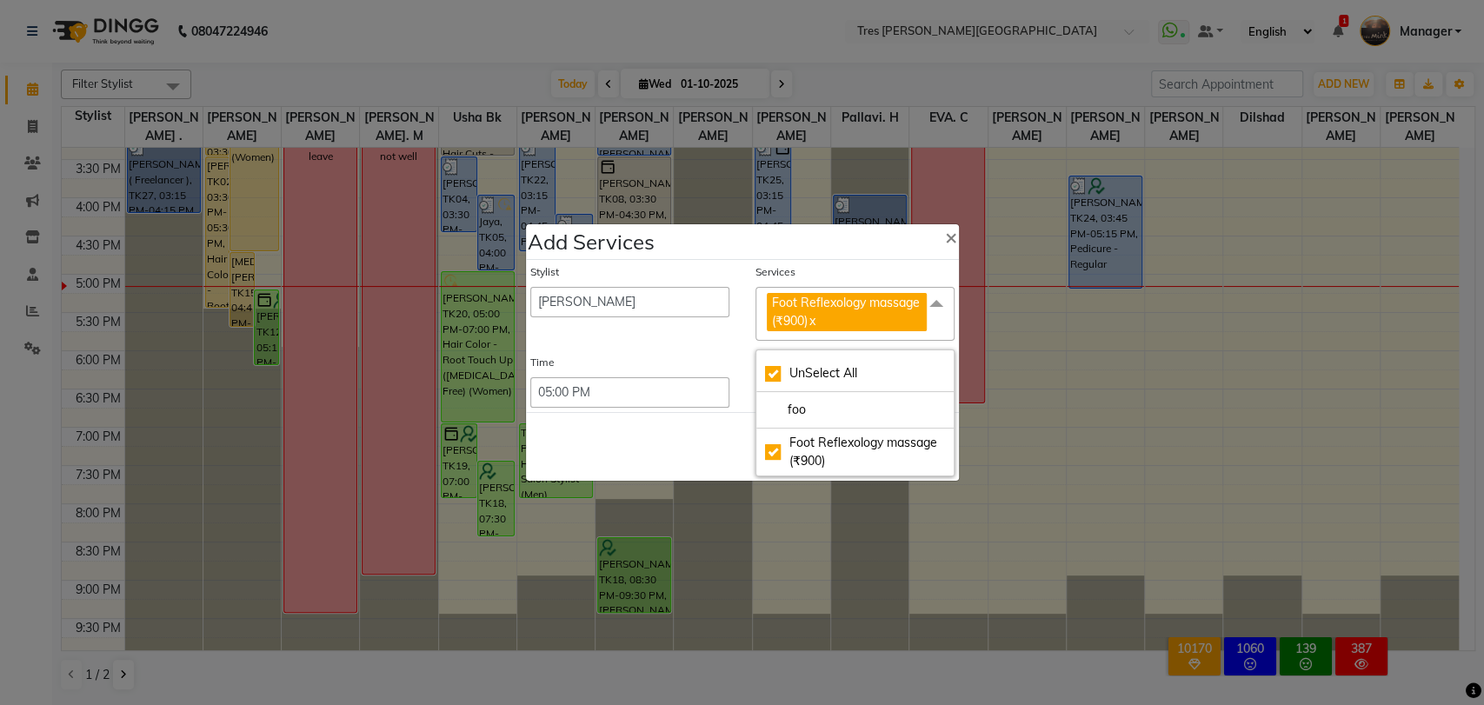
click at [692, 352] on div "Stylist [PERSON_NAME] Akshay Kashid [PERSON_NAME] [PERSON_NAME] S [PERSON_NAME]…" at bounding box center [742, 336] width 433 height 153
click at [842, 441] on button "Save" at bounding box center [844, 447] width 48 height 28
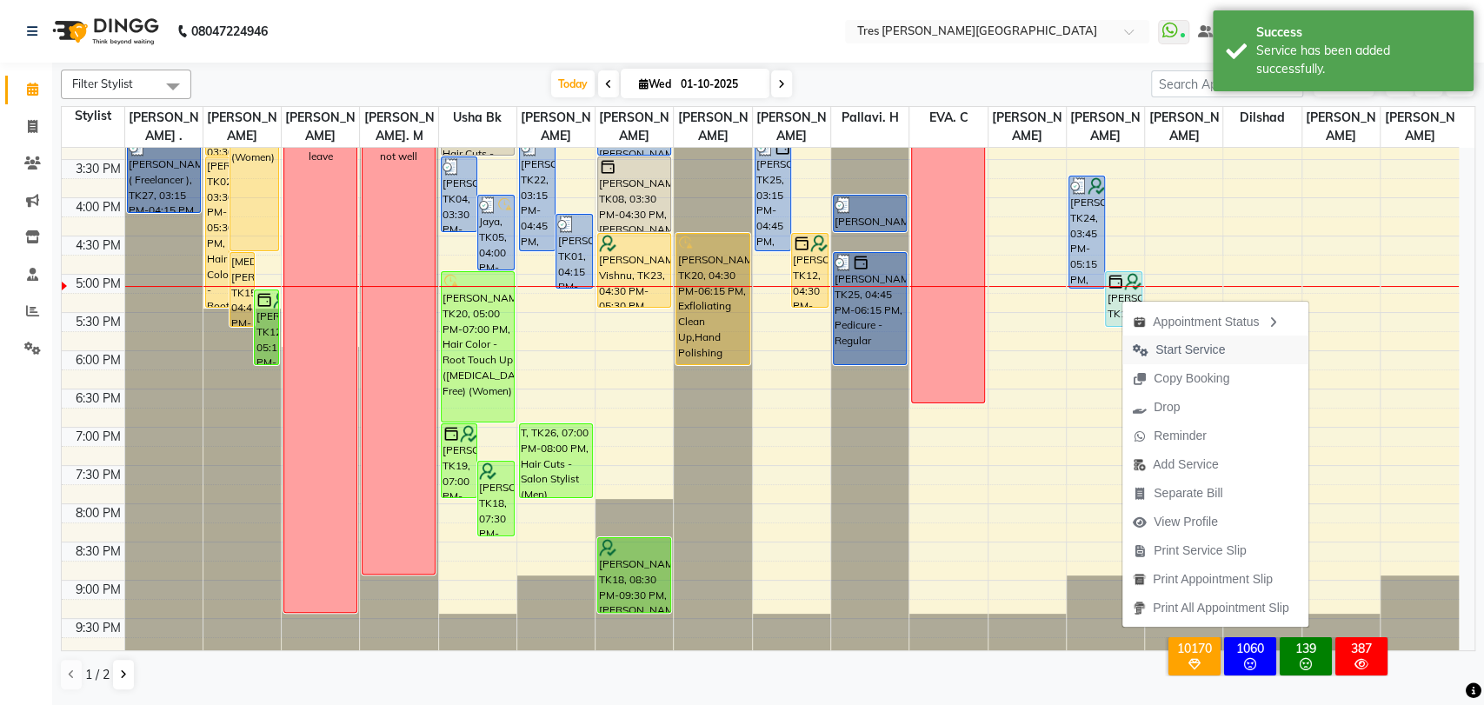
click at [1174, 342] on span "Start Service" at bounding box center [1190, 350] width 70 height 18
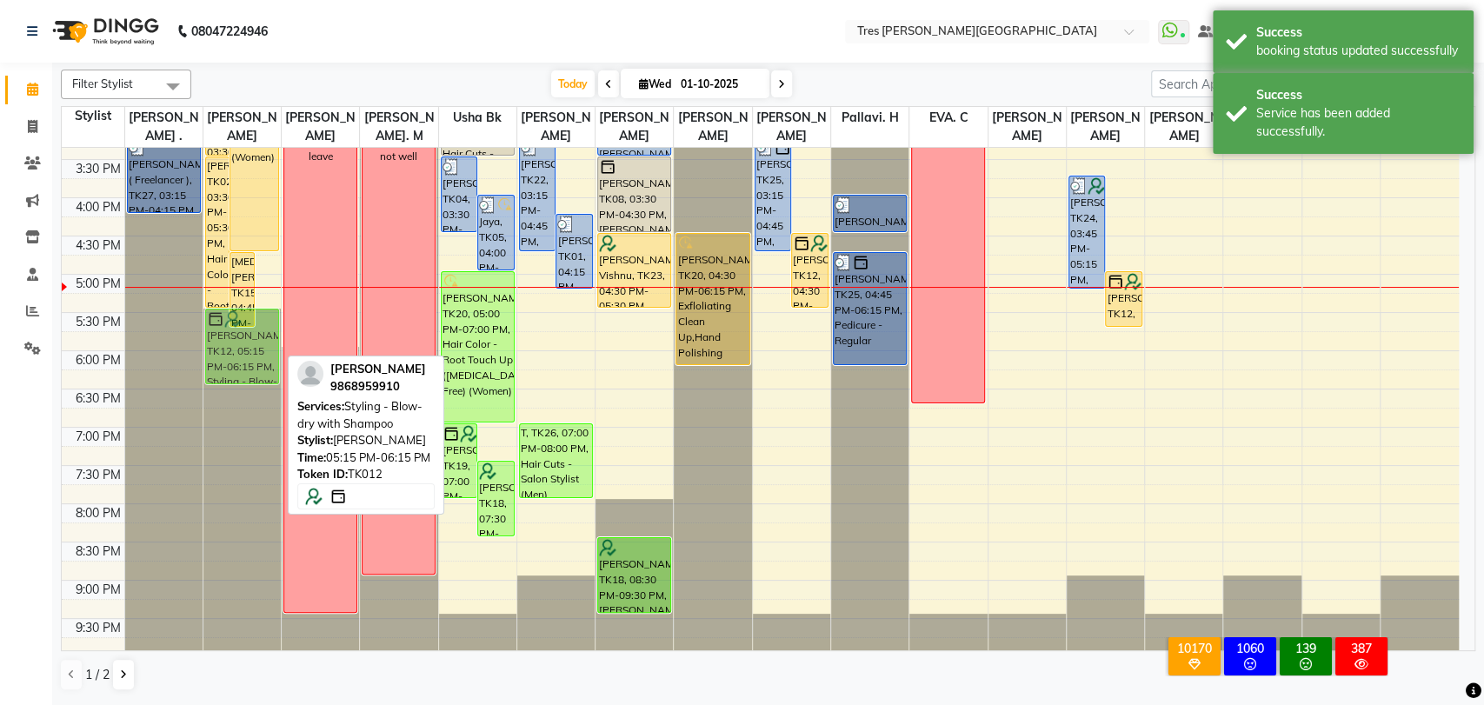
click at [263, 332] on div "[PERSON_NAME], TK02, 03:30 PM-05:30 PM, Hair Color - Root Touch Up ([MEDICAL_DA…" at bounding box center [241, 121] width 77 height 1070
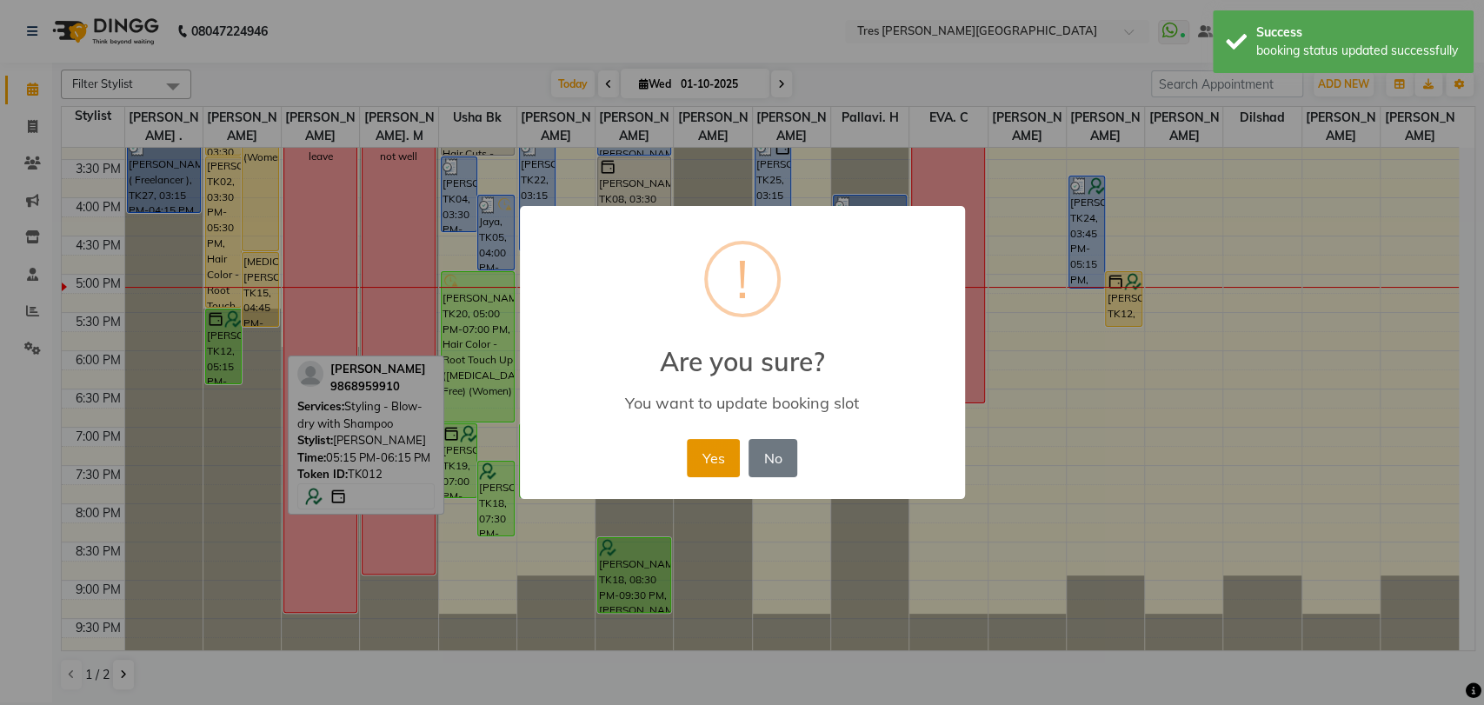
click at [715, 454] on button "Yes" at bounding box center [713, 458] width 53 height 38
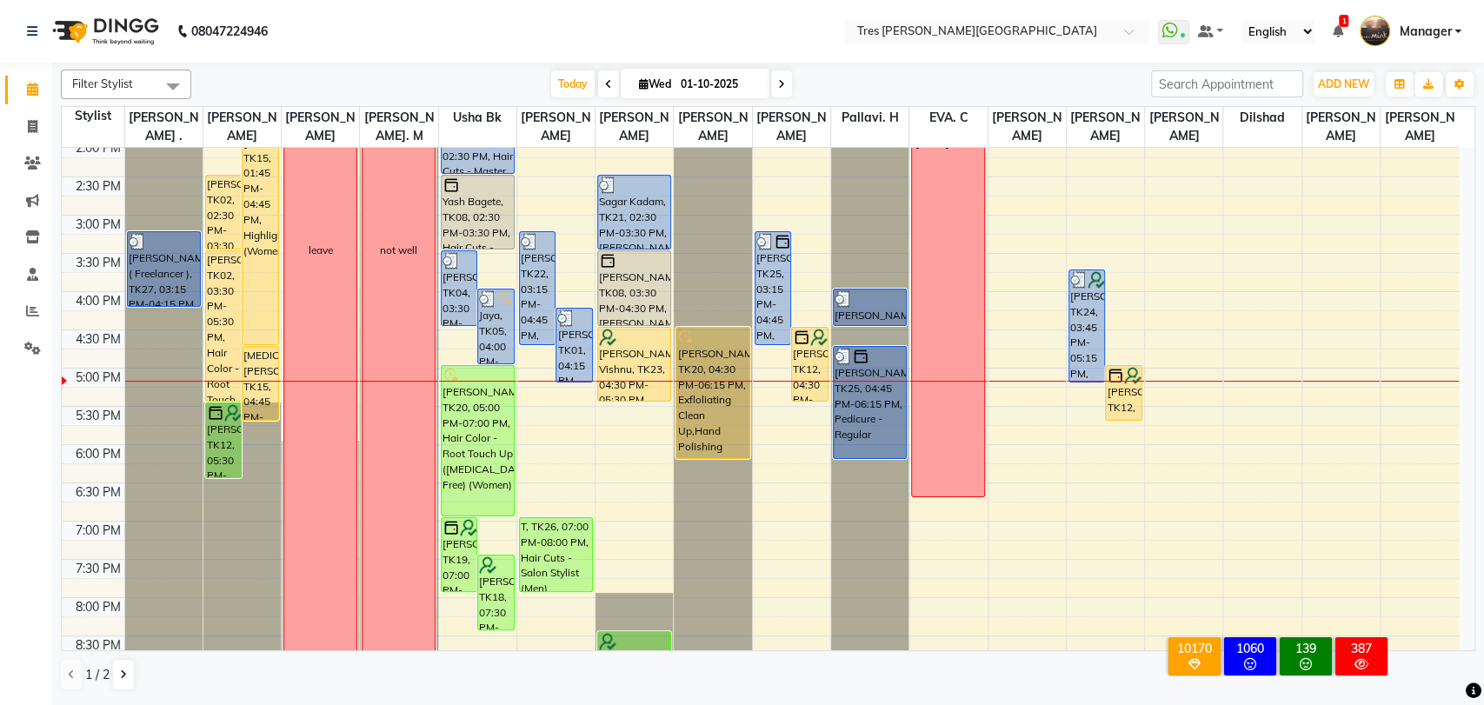
scroll to position [465, 0]
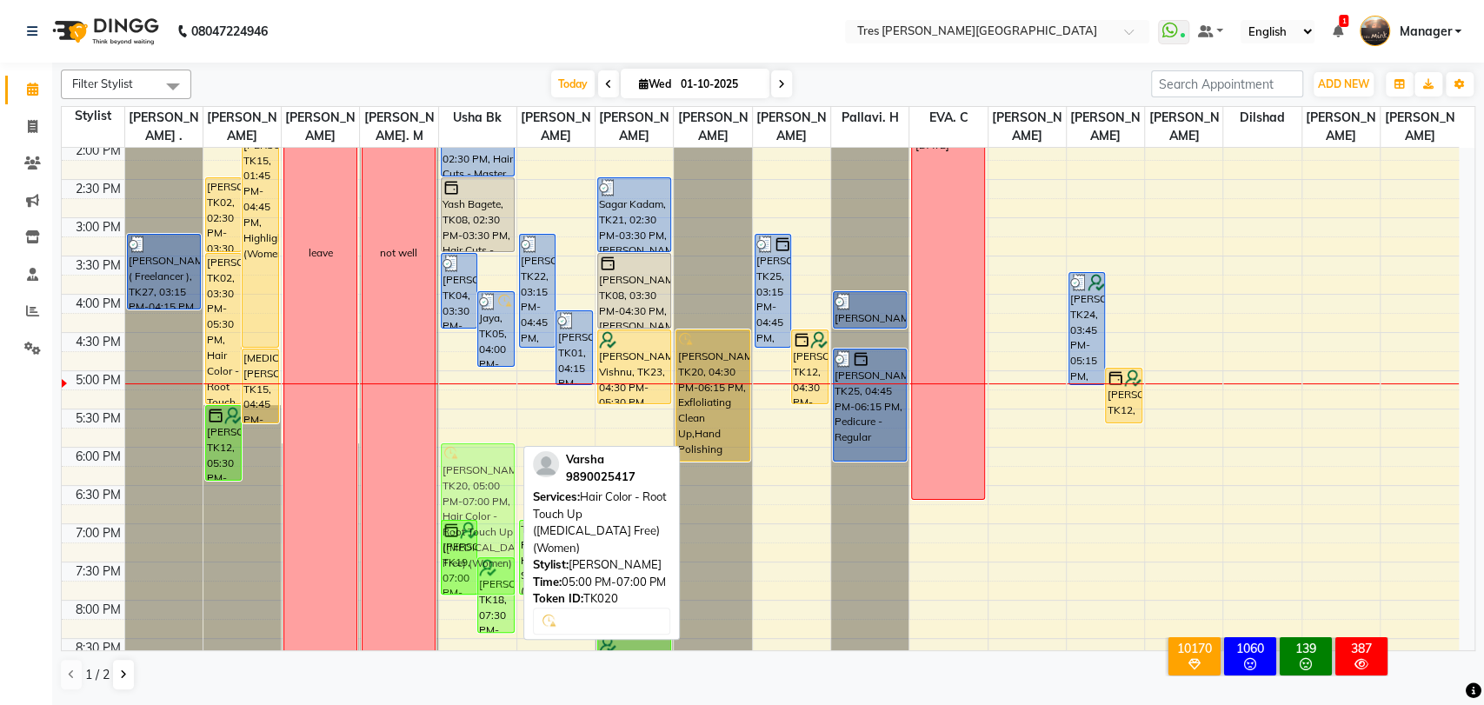
drag, startPoint x: 481, startPoint y: 411, endPoint x: 496, endPoint y: 482, distance: 73.0
click at [501, 489] on div "[PERSON_NAME], TK04, 03:30 PM-04:30 PM, Hair Cuts - Master Stylist (Women) Jaya…" at bounding box center [477, 218] width 77 height 1070
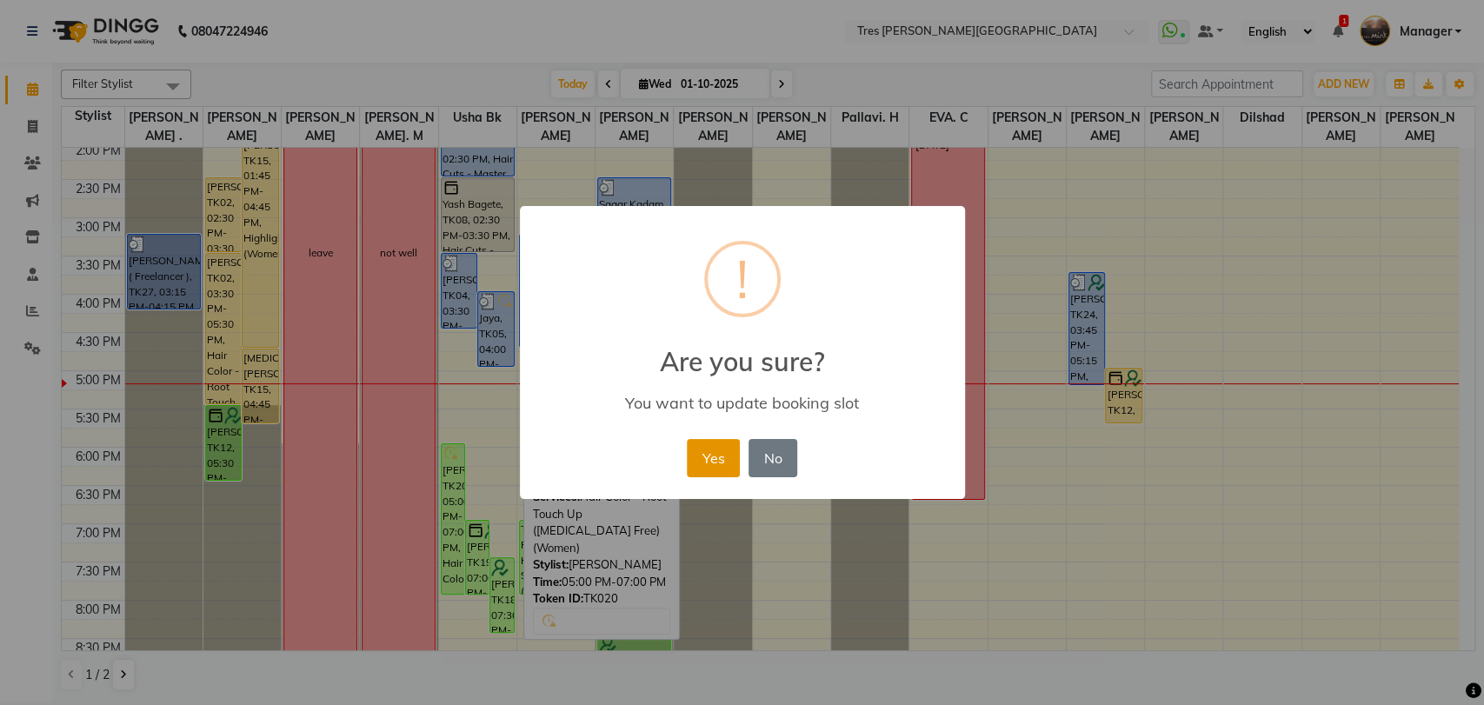
click at [712, 453] on button "Yes" at bounding box center [713, 458] width 53 height 38
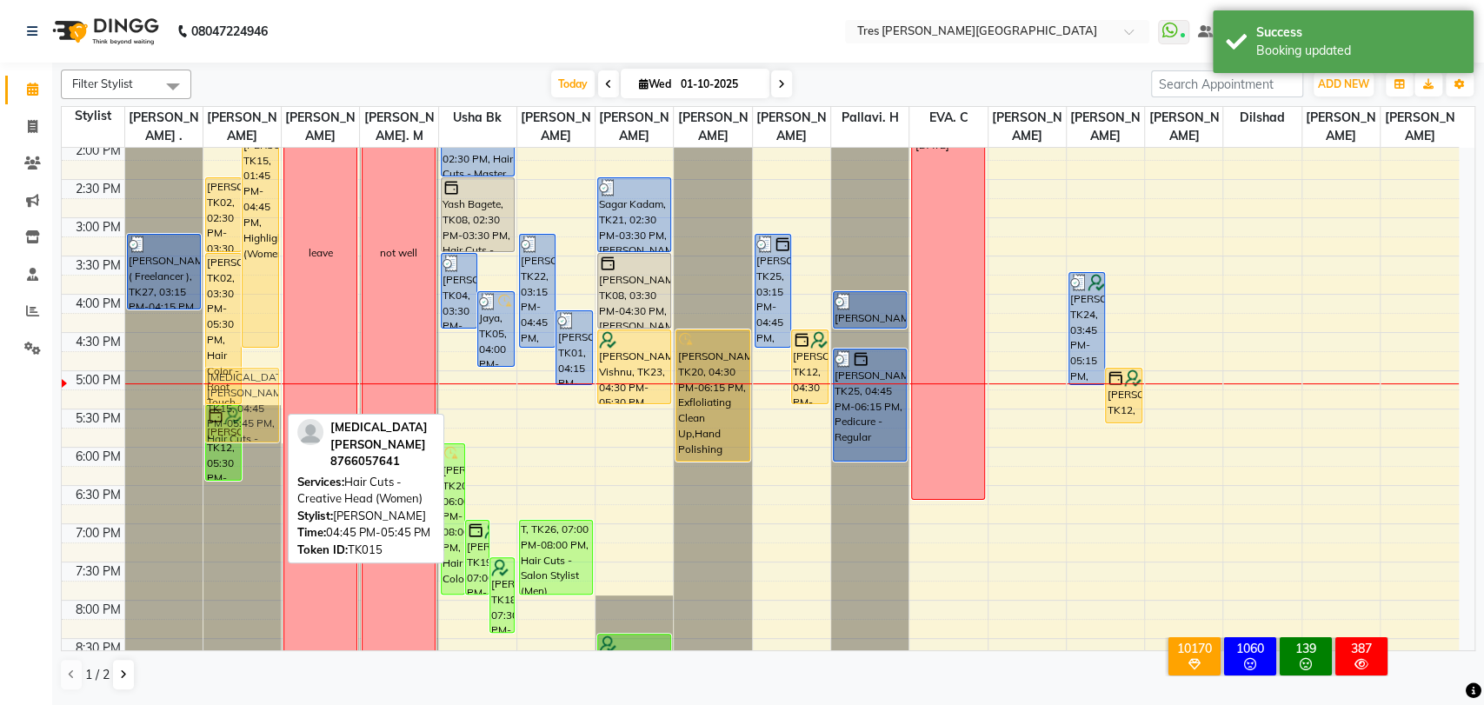
drag, startPoint x: 249, startPoint y: 390, endPoint x: 251, endPoint y: 402, distance: 12.4
click at [251, 402] on div "[PERSON_NAME], TK03, 09:00 AM-11:00 AM, Hair Color - Global ([MEDICAL_DATA] Fre…" at bounding box center [241, 218] width 77 height 1070
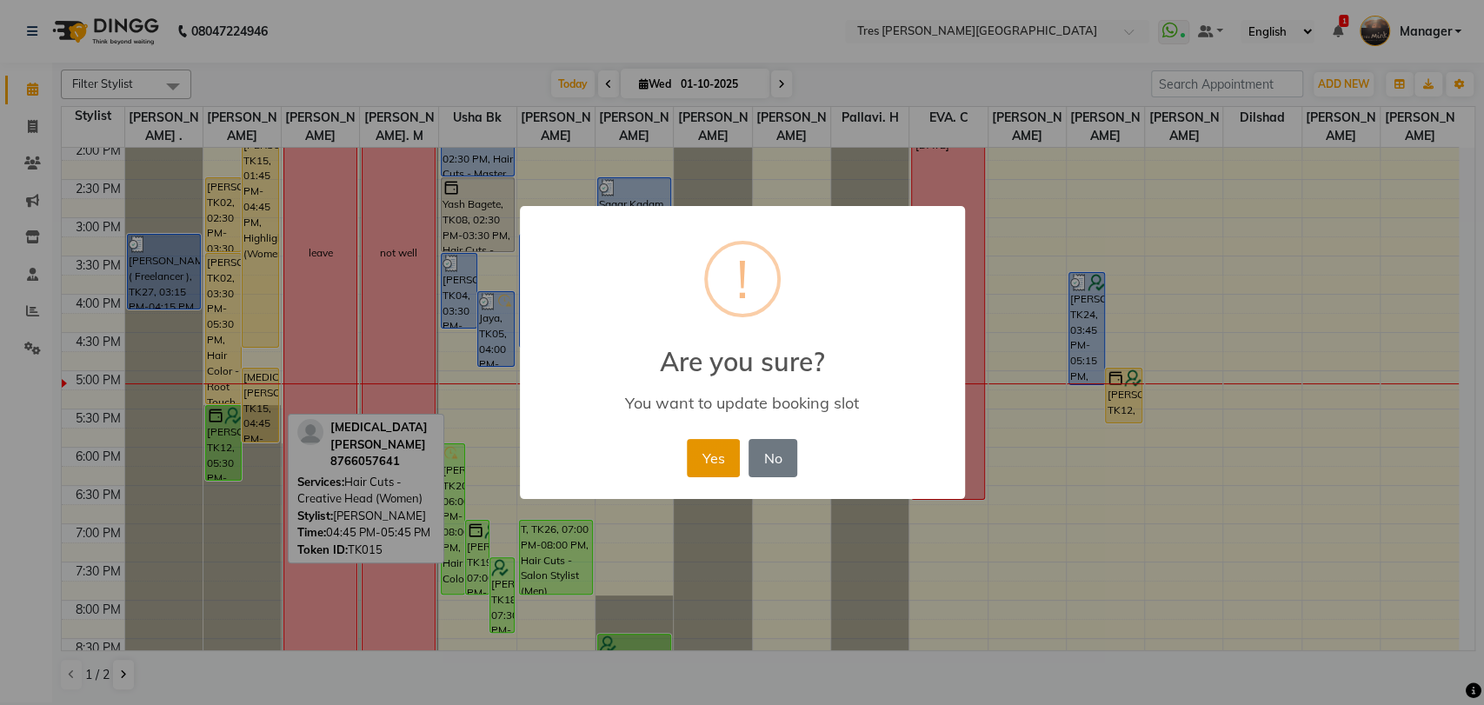
click at [714, 456] on button "Yes" at bounding box center [713, 458] width 53 height 38
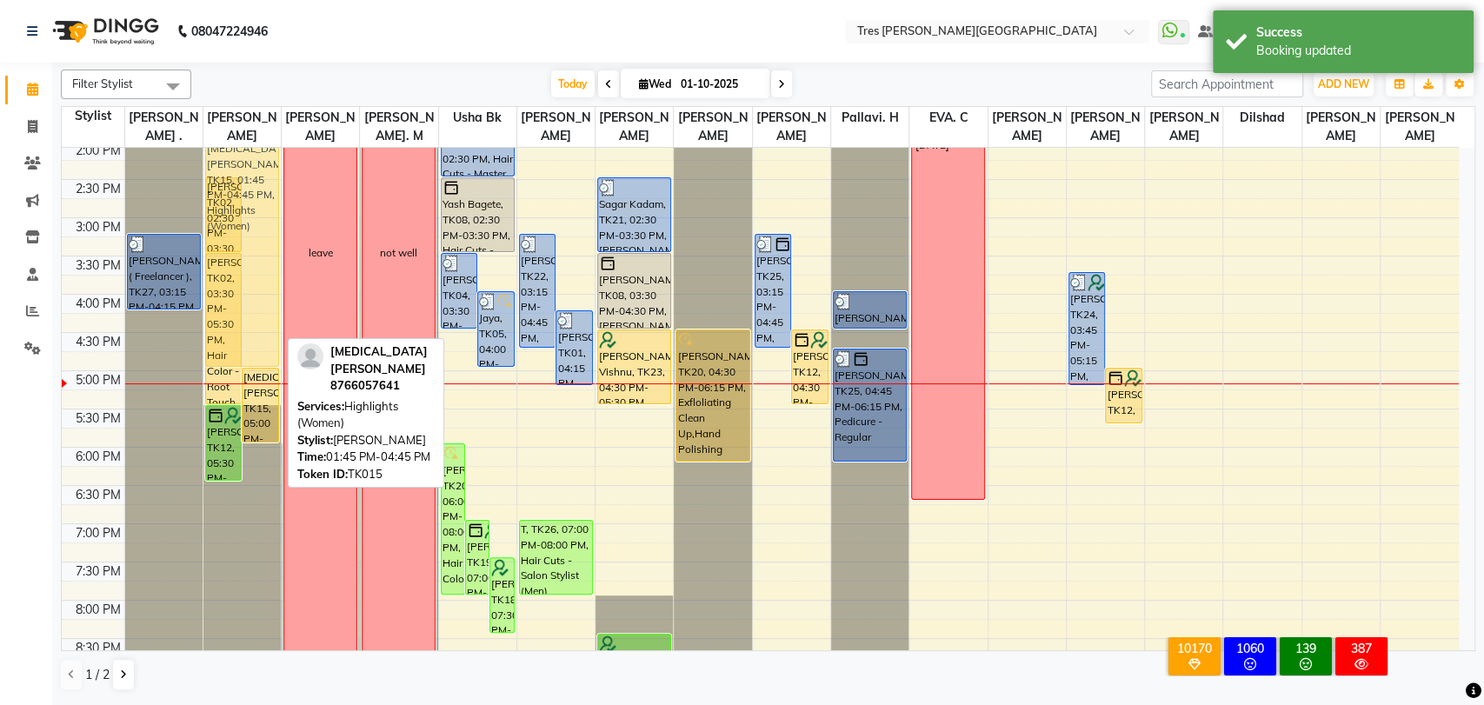
drag, startPoint x: 249, startPoint y: 280, endPoint x: 258, endPoint y: 298, distance: 20.2
click at [258, 298] on div "[PERSON_NAME], TK03, 09:00 AM-11:00 AM, Hair Color - Global ([MEDICAL_DATA] Fre…" at bounding box center [241, 218] width 77 height 1070
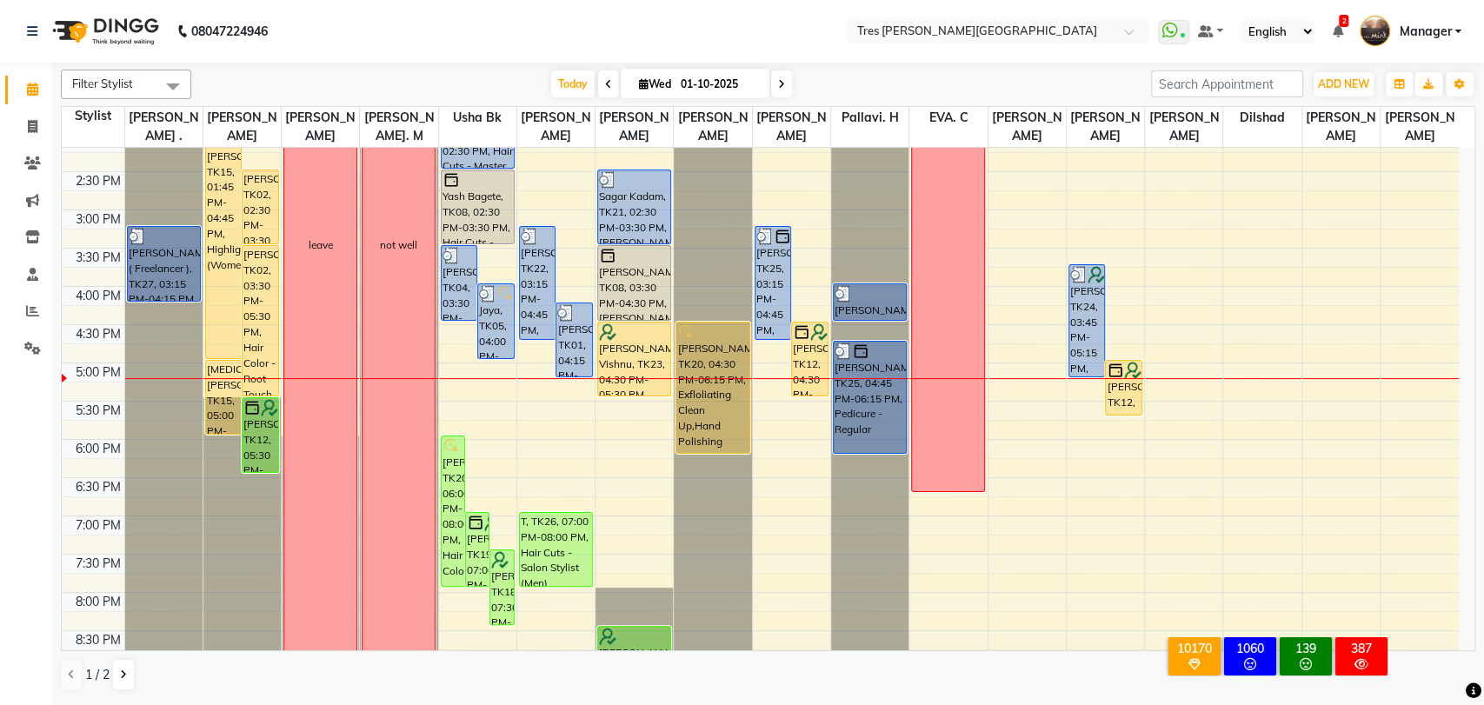
scroll to position [509, 0]
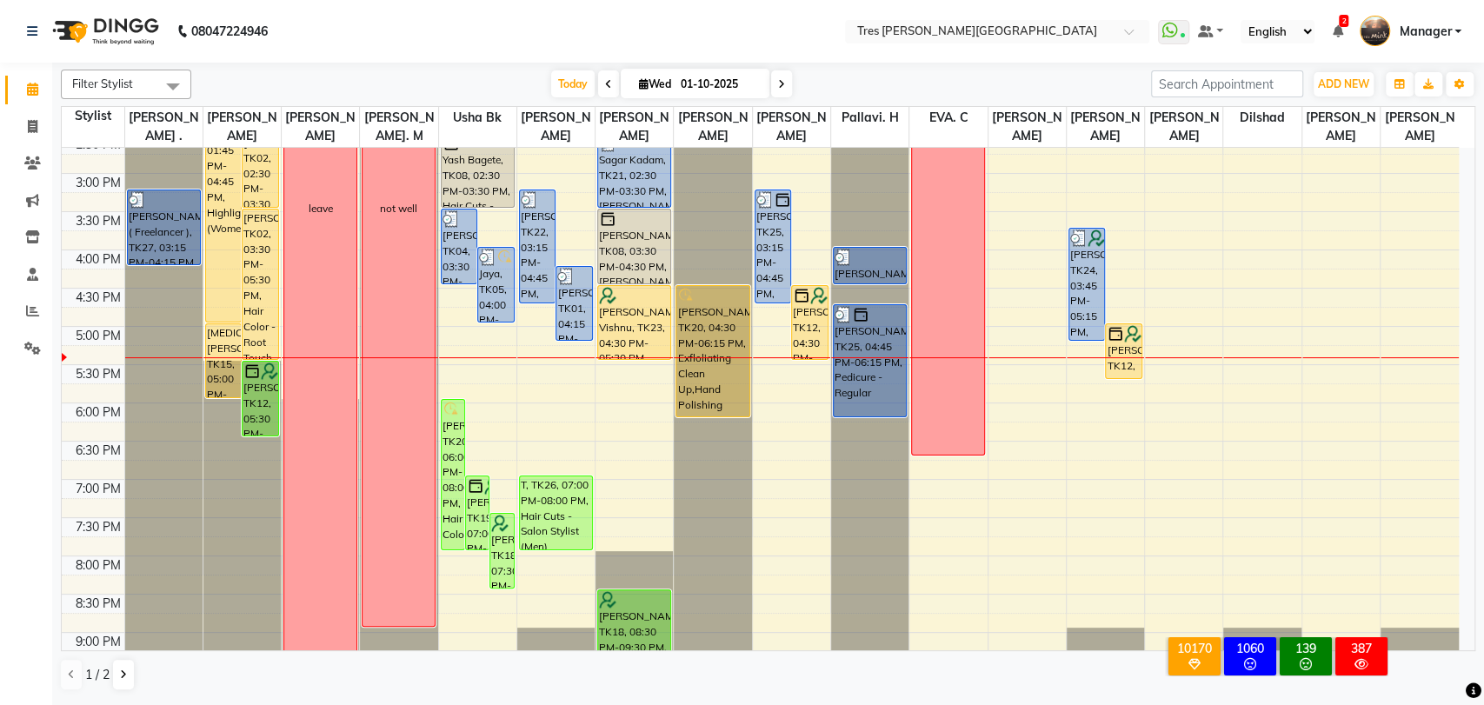
click at [635, 89] on span "Wed" at bounding box center [655, 83] width 41 height 13
select select "10"
select select "2025"
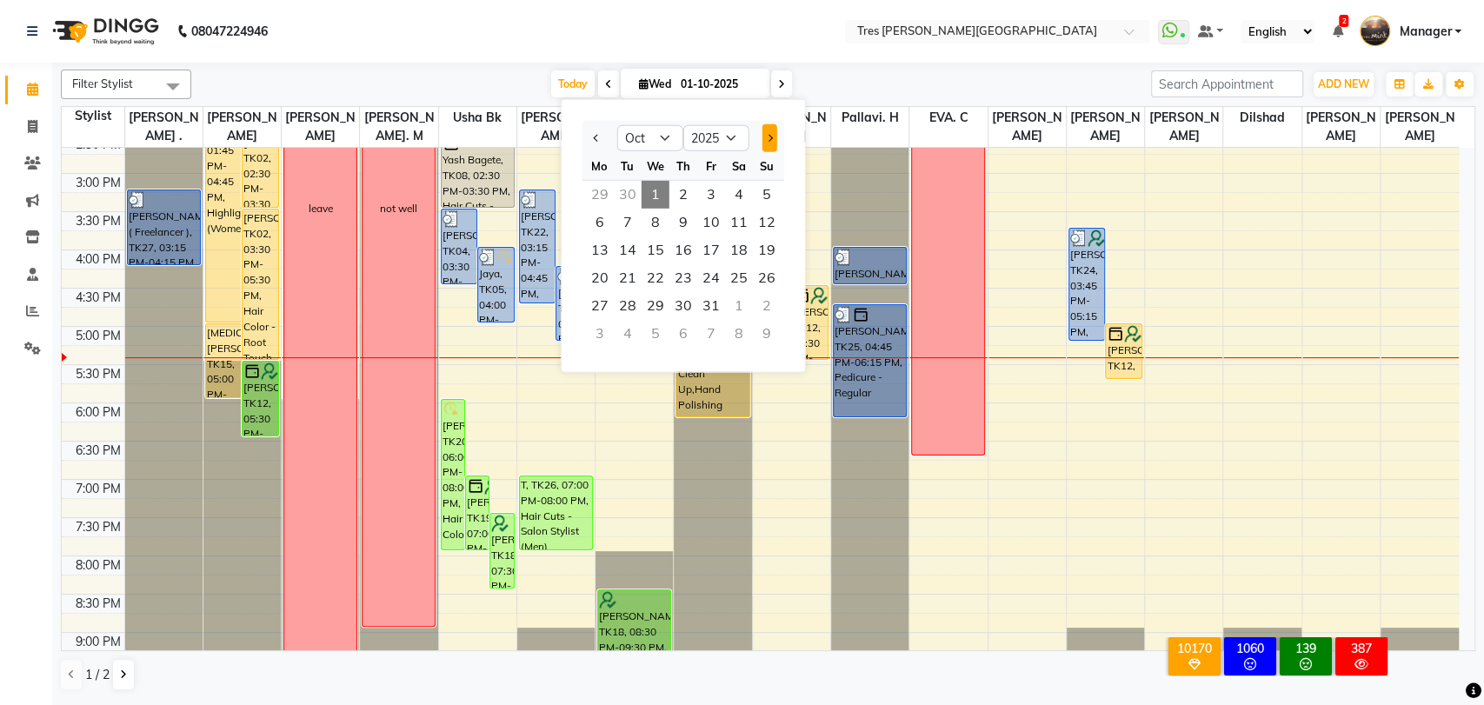
click at [775, 136] on button "Next month" at bounding box center [768, 138] width 15 height 28
select select "12"
click at [679, 267] on span "25" at bounding box center [683, 278] width 28 height 28
type input "[DATE]"
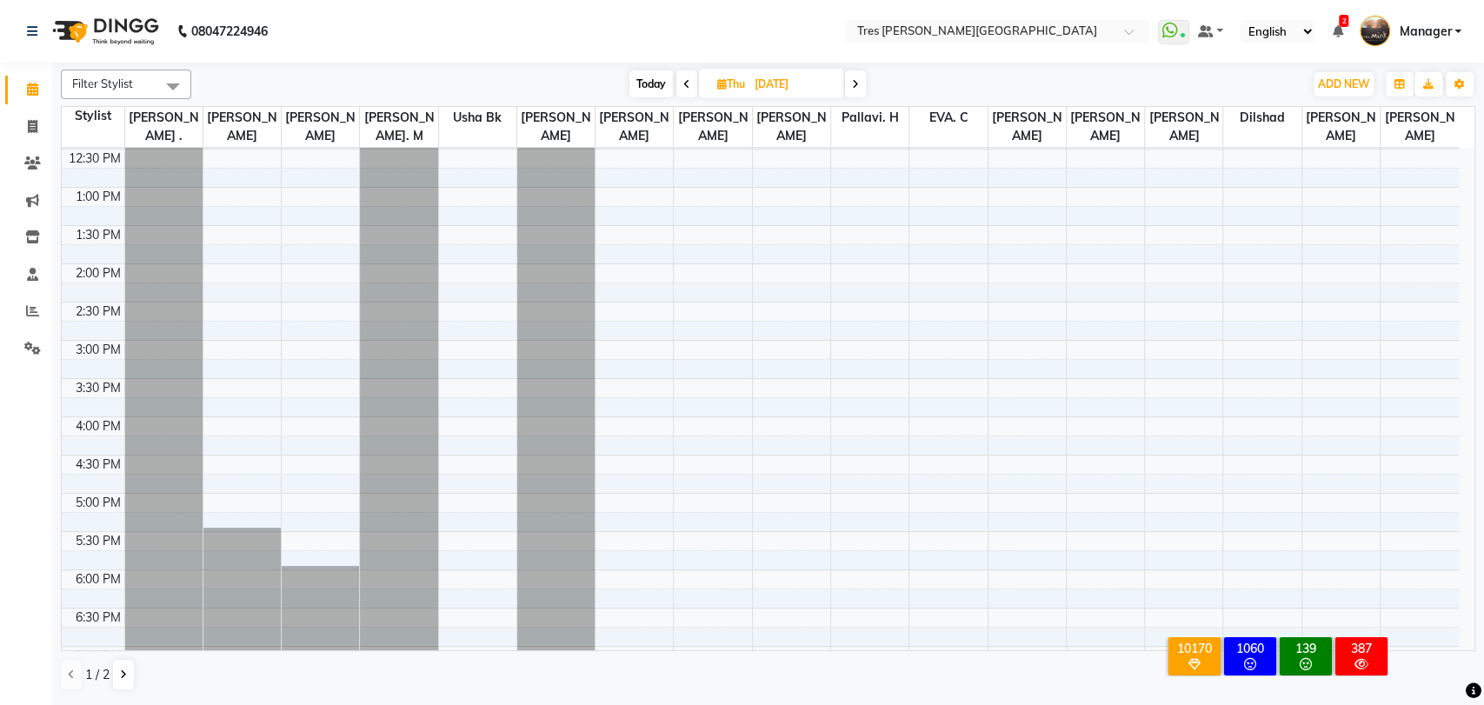
scroll to position [306, 0]
click at [239, 346] on div "8:00 AM 8:30 AM 9:00 AM 9:30 AM 10:00 AM 10:30 AM 11:00 AM 11:30 AM 12:00 PM 12…" at bounding box center [760, 377] width 1397 height 1070
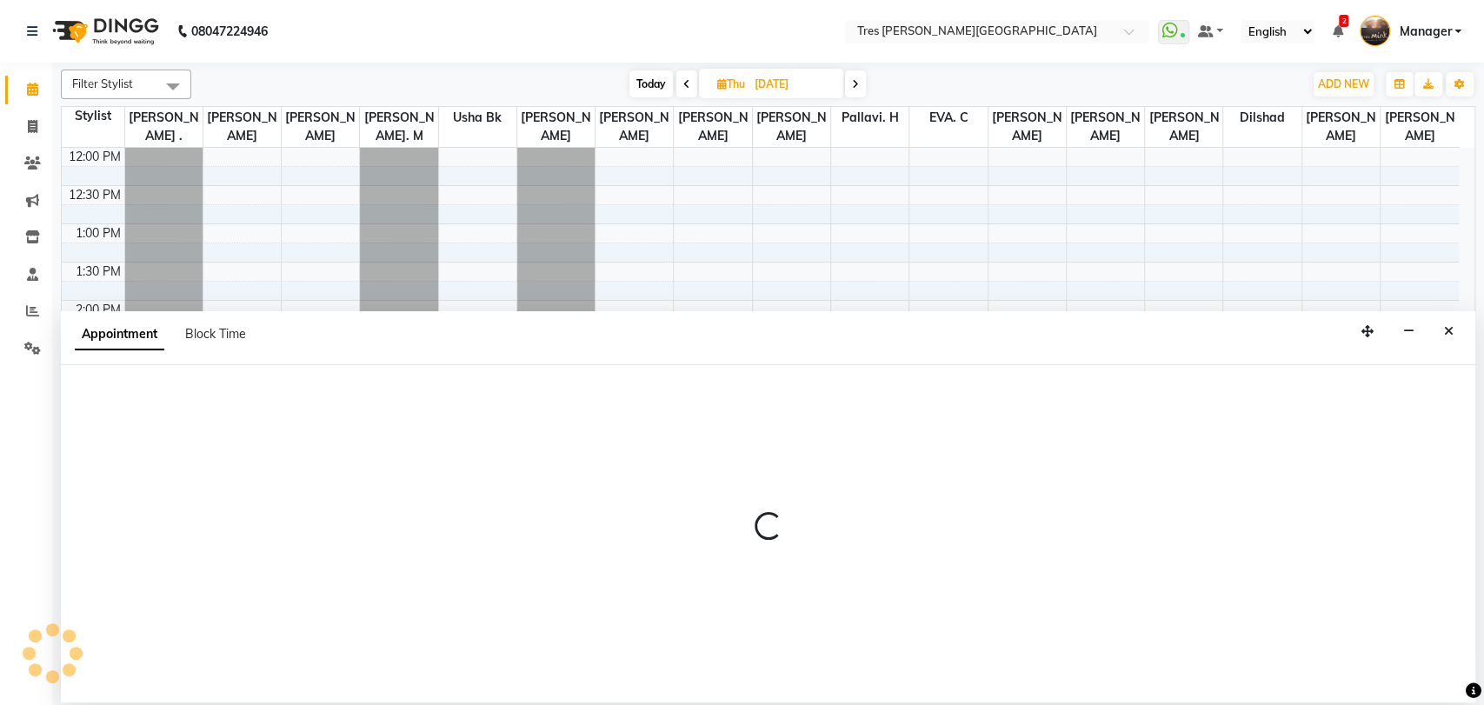
select select "1027"
select select "870"
select select "tentative"
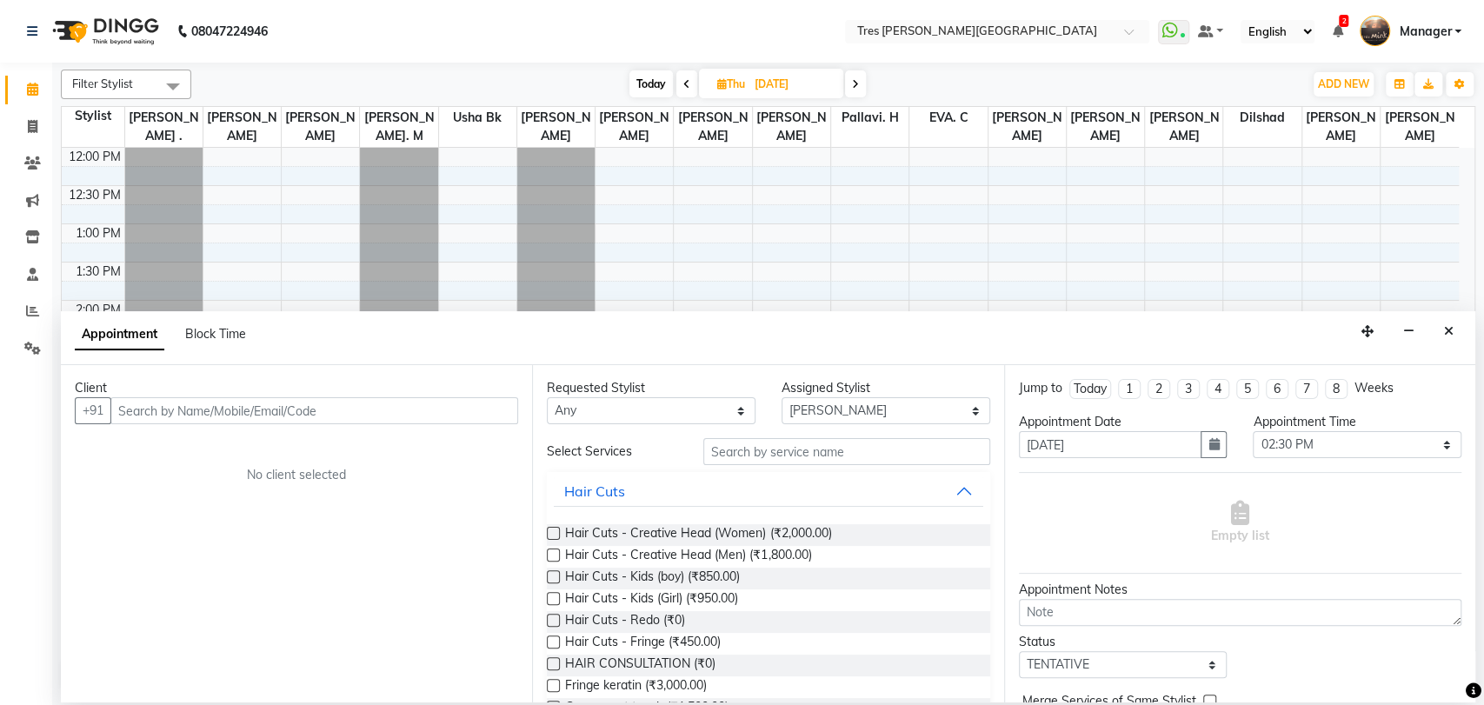
click at [239, 346] on div "Appointment Block Time" at bounding box center [171, 337] width 192 height 39
click at [217, 416] on input "text" at bounding box center [314, 410] width 408 height 27
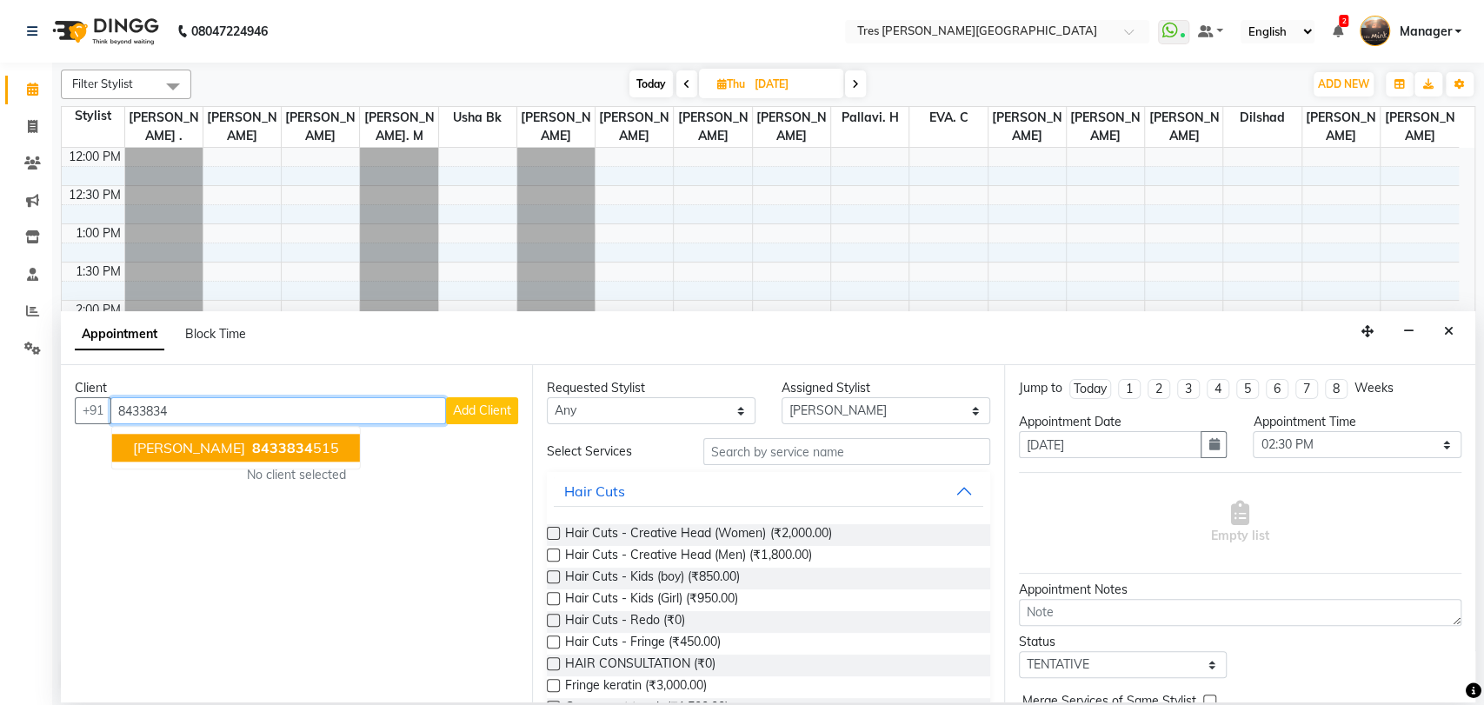
click at [252, 456] on span "8433834" at bounding box center [282, 447] width 61 height 17
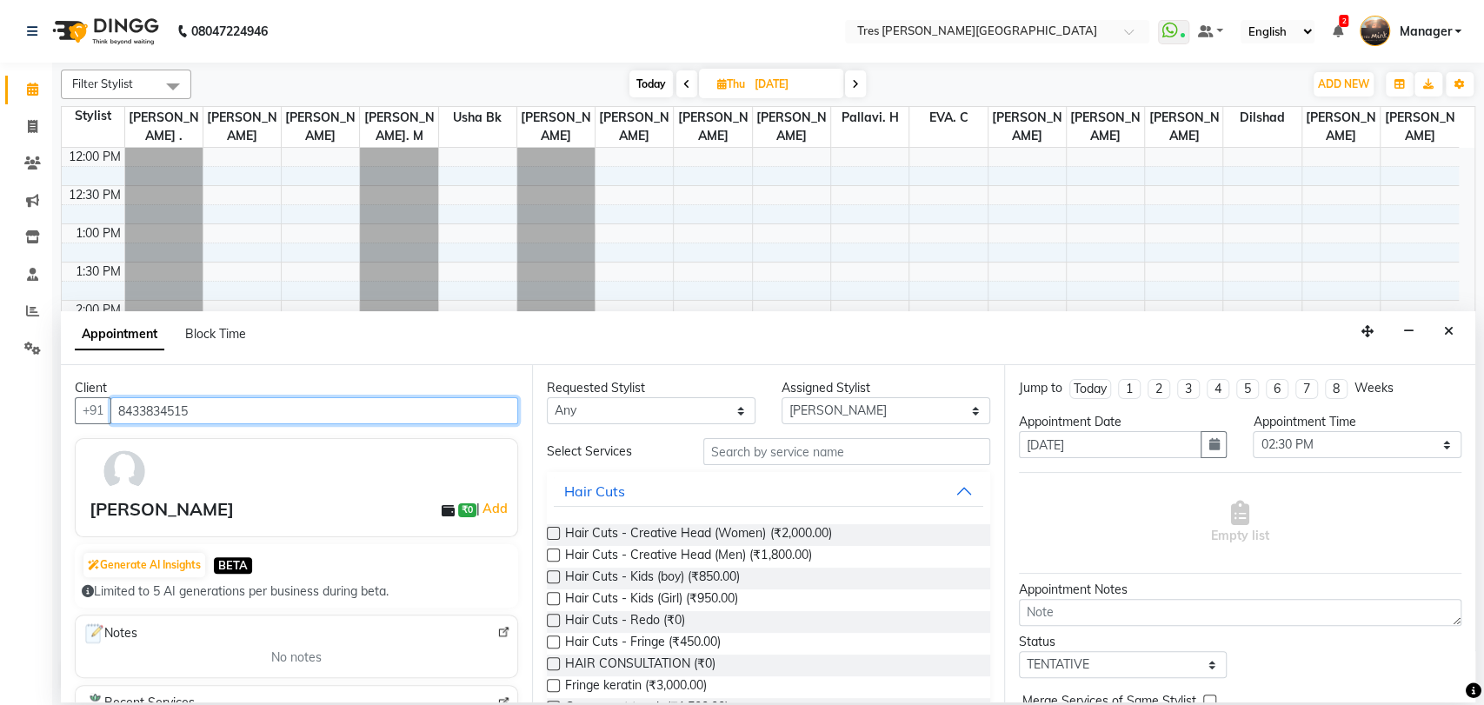
type input "8433834515"
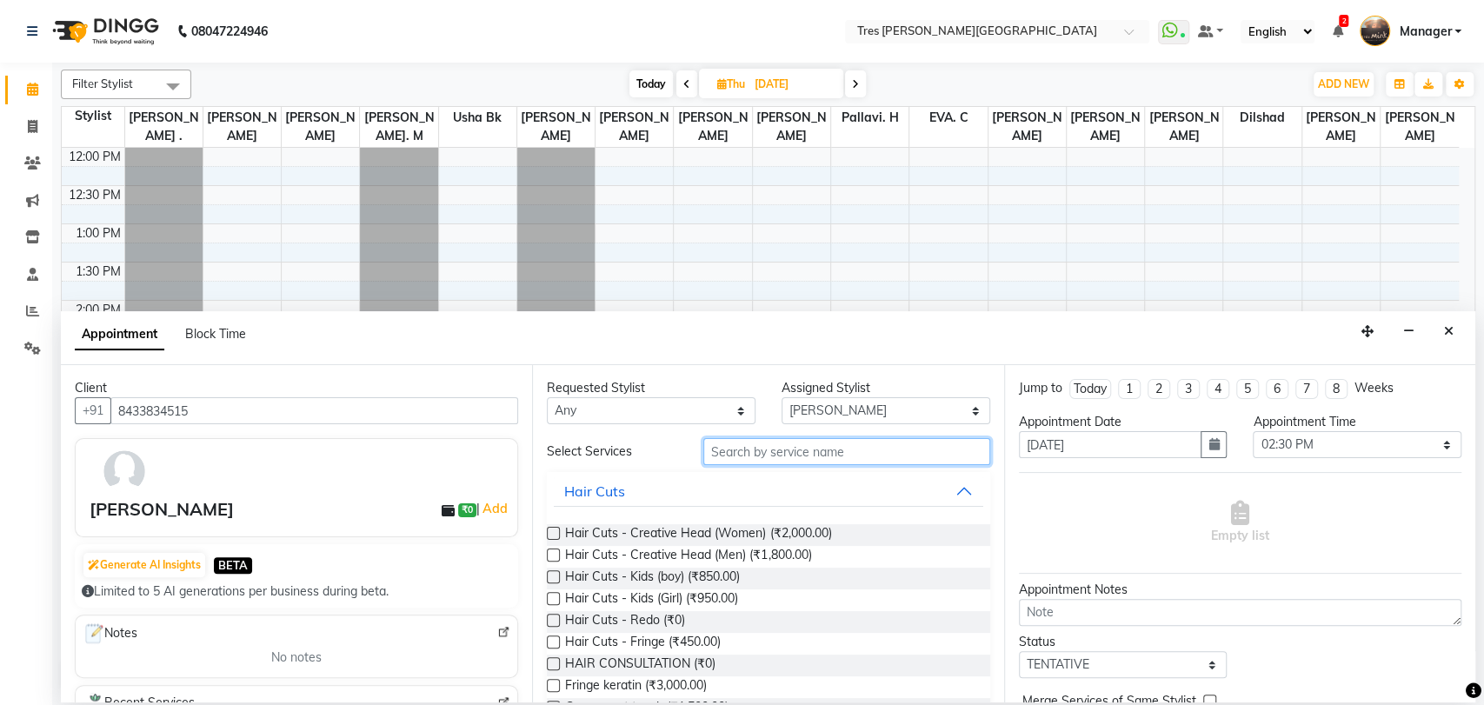
click at [779, 455] on input "text" at bounding box center [846, 451] width 287 height 27
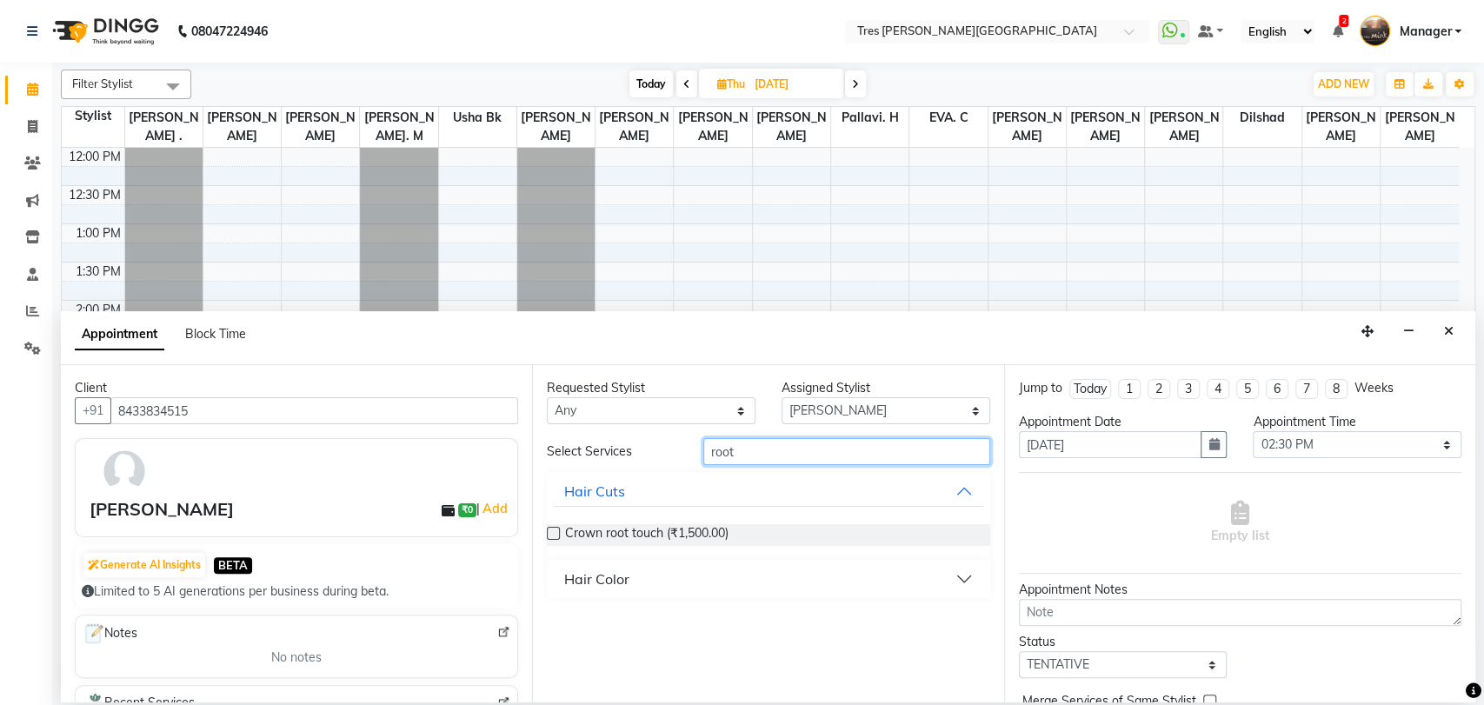
type input "root"
click at [602, 579] on div "Hair Color" at bounding box center [596, 578] width 65 height 21
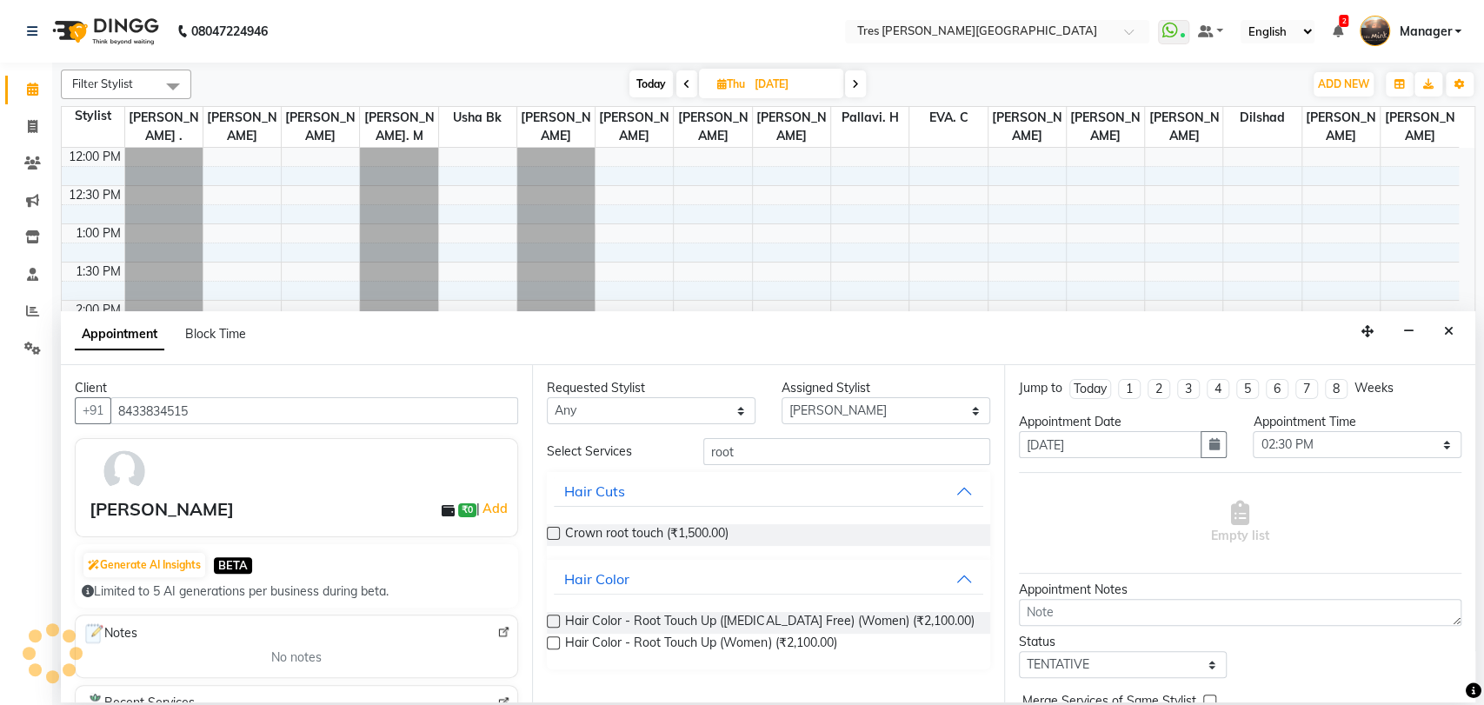
click at [553, 621] on label at bounding box center [553, 621] width 13 height 13
click at [553, 621] on input "checkbox" at bounding box center [552, 622] width 11 height 11
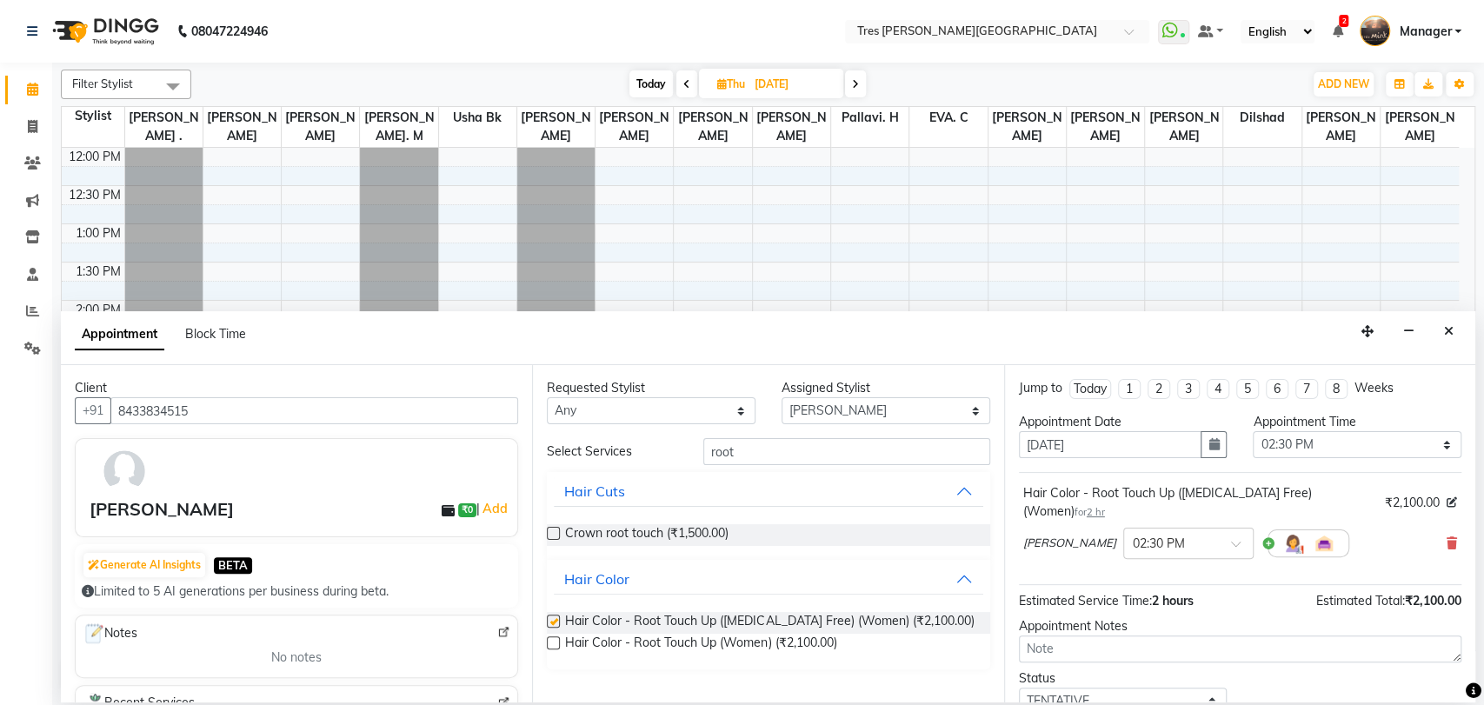
checkbox input "false"
click at [883, 452] on input "root" at bounding box center [846, 451] width 287 height 27
type input "r"
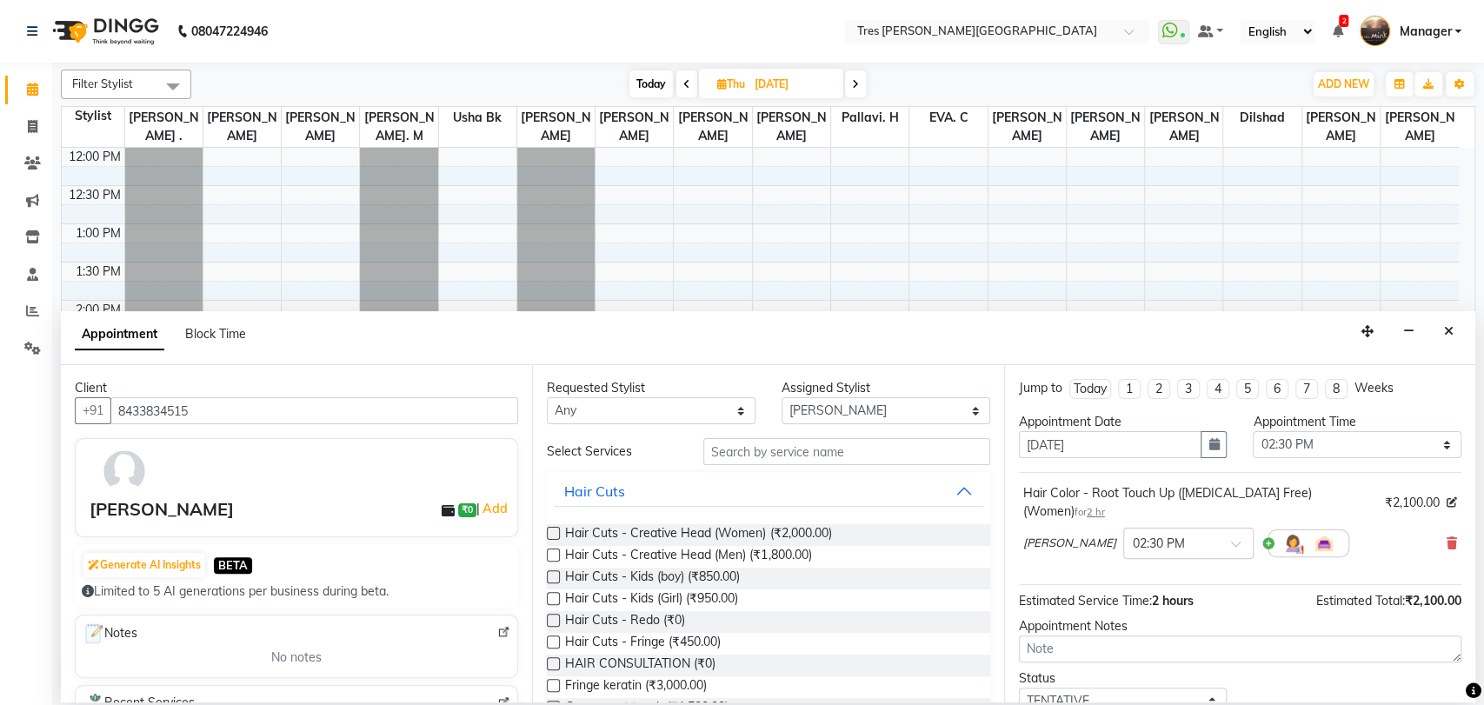
click at [554, 535] on label at bounding box center [553, 533] width 13 height 13
click at [554, 535] on input "checkbox" at bounding box center [552, 534] width 11 height 11
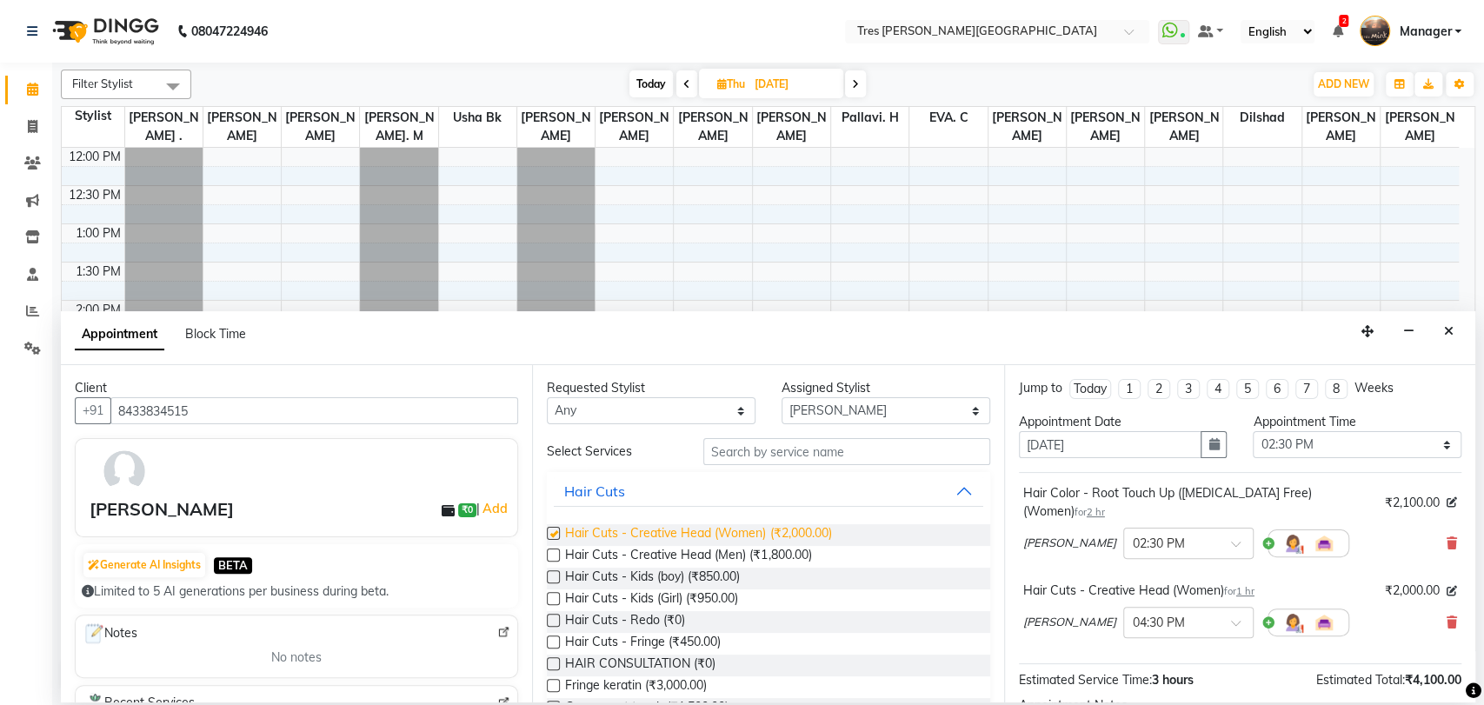
checkbox input "false"
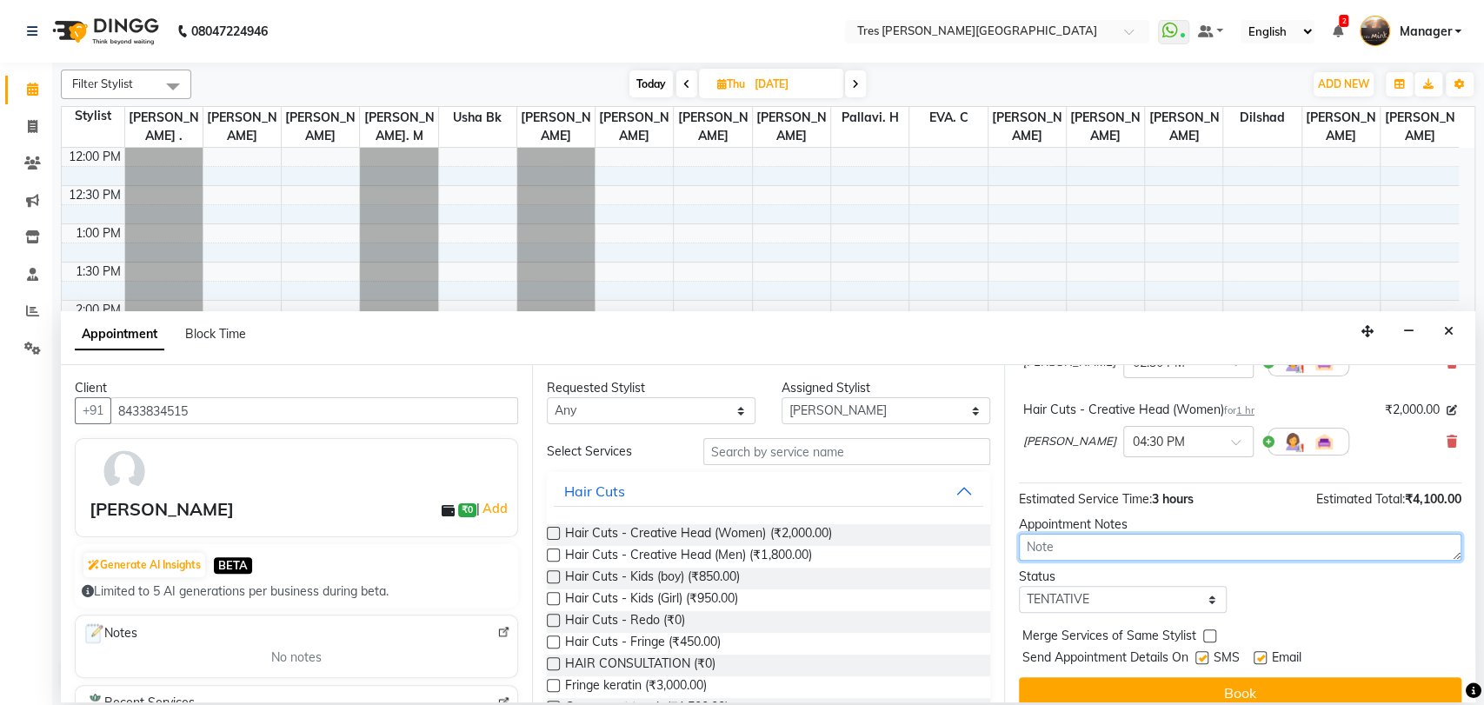
click at [1037, 534] on textarea at bounding box center [1240, 547] width 442 height 27
type textarea "[PERSON_NAME] 1.10 /5.28"
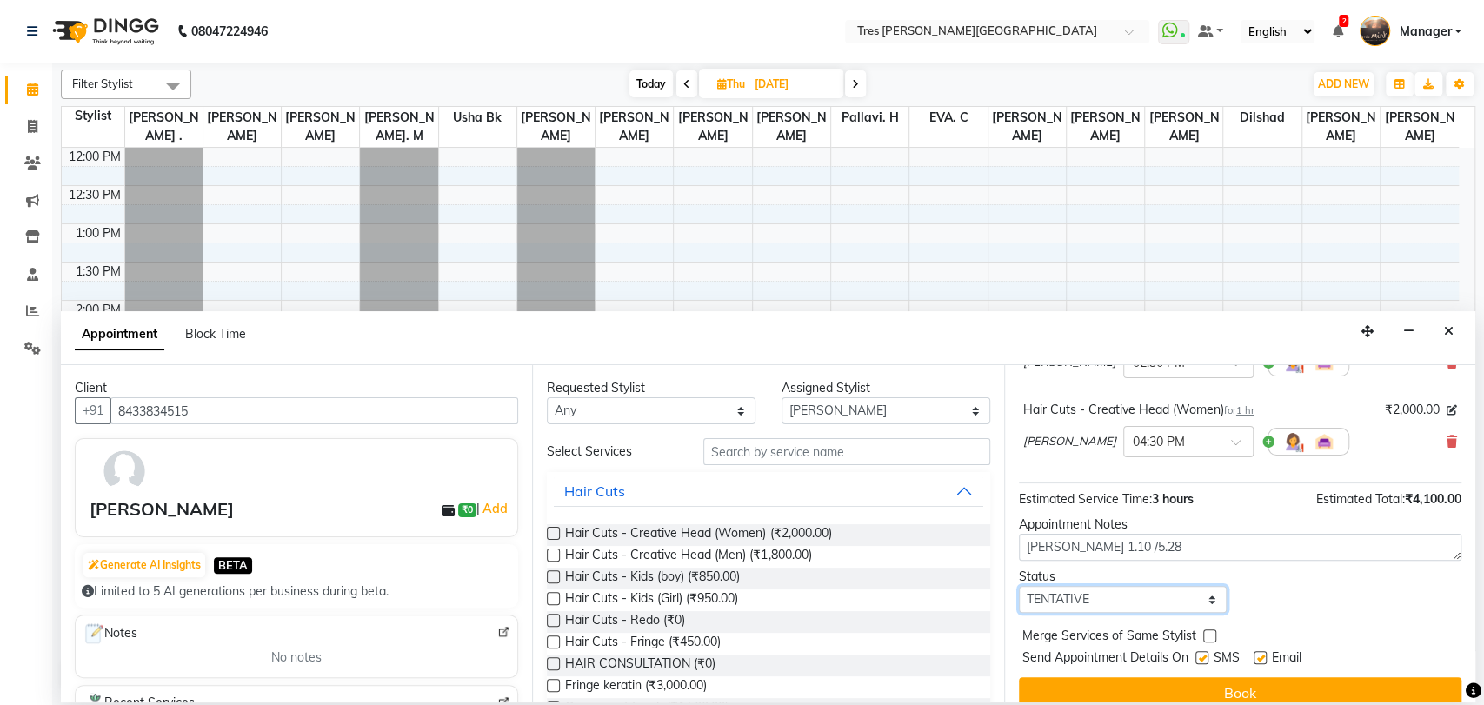
click at [1073, 586] on select "Select TENTATIVE CONFIRM UPCOMING" at bounding box center [1123, 599] width 209 height 27
select select "upcoming"
click at [1019, 586] on select "Select TENTATIVE CONFIRM UPCOMING" at bounding box center [1123, 599] width 209 height 27
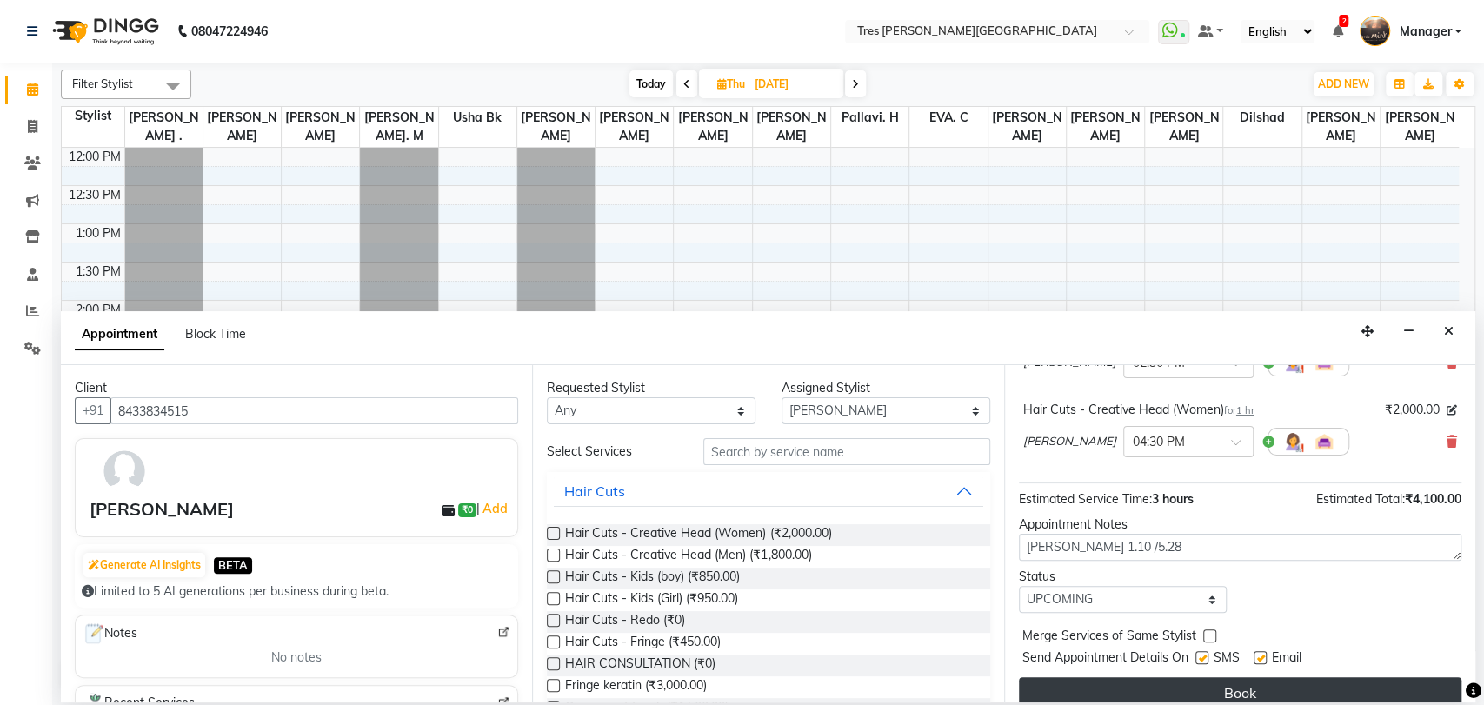
click at [1071, 677] on button "Book" at bounding box center [1240, 692] width 442 height 31
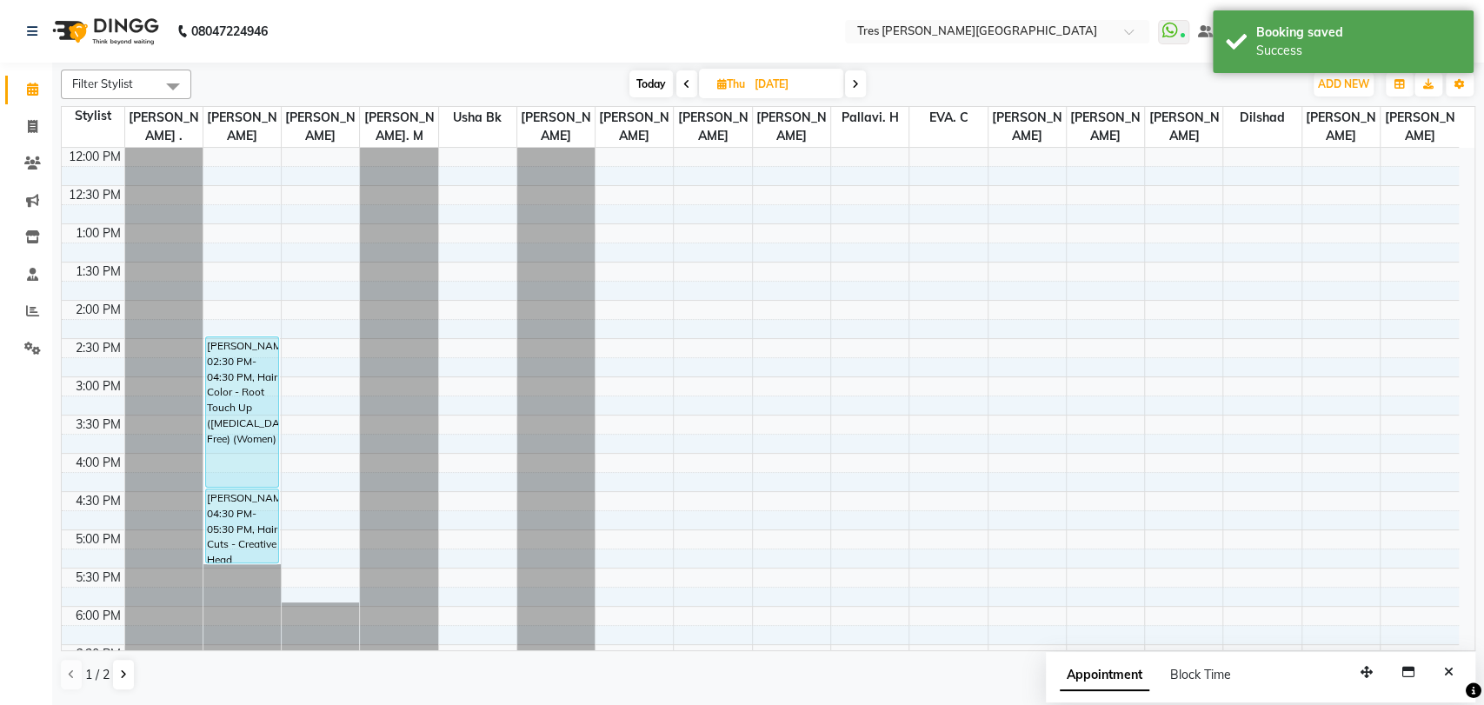
click at [641, 74] on span "Today" at bounding box center [650, 83] width 43 height 27
type input "01-10-2025"
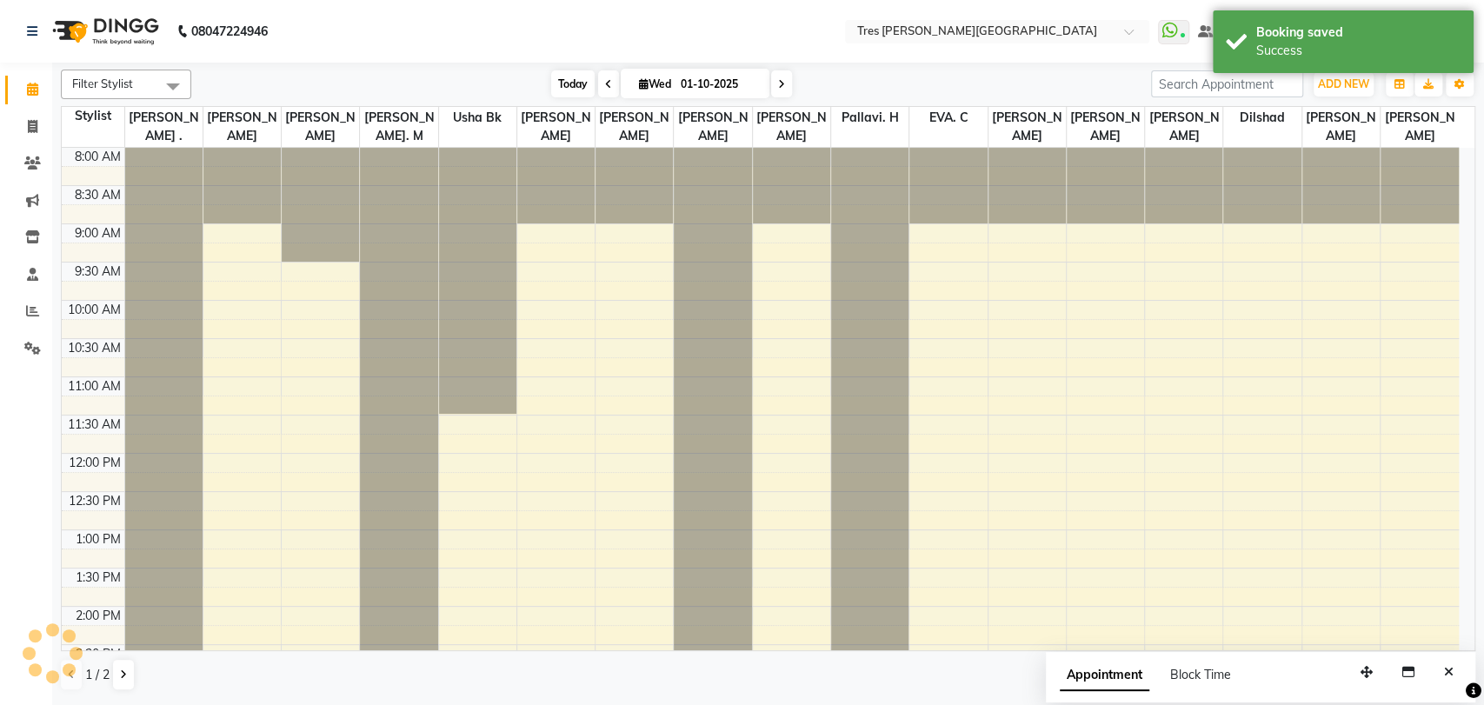
scroll to position [562, 0]
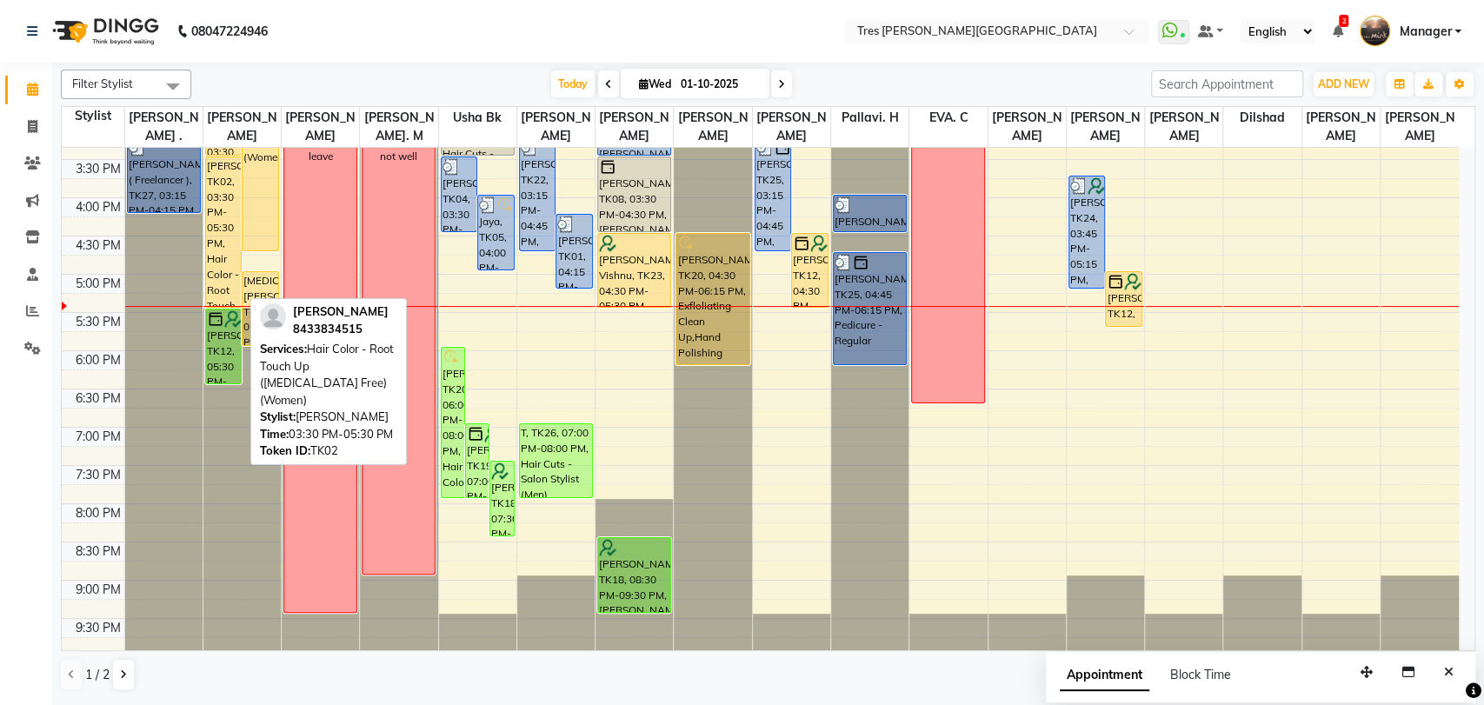
click at [219, 249] on div "[PERSON_NAME], TK02, 03:30 PM-05:30 PM, Hair Color - Root Touch Up ([MEDICAL_DA…" at bounding box center [224, 232] width 36 height 150
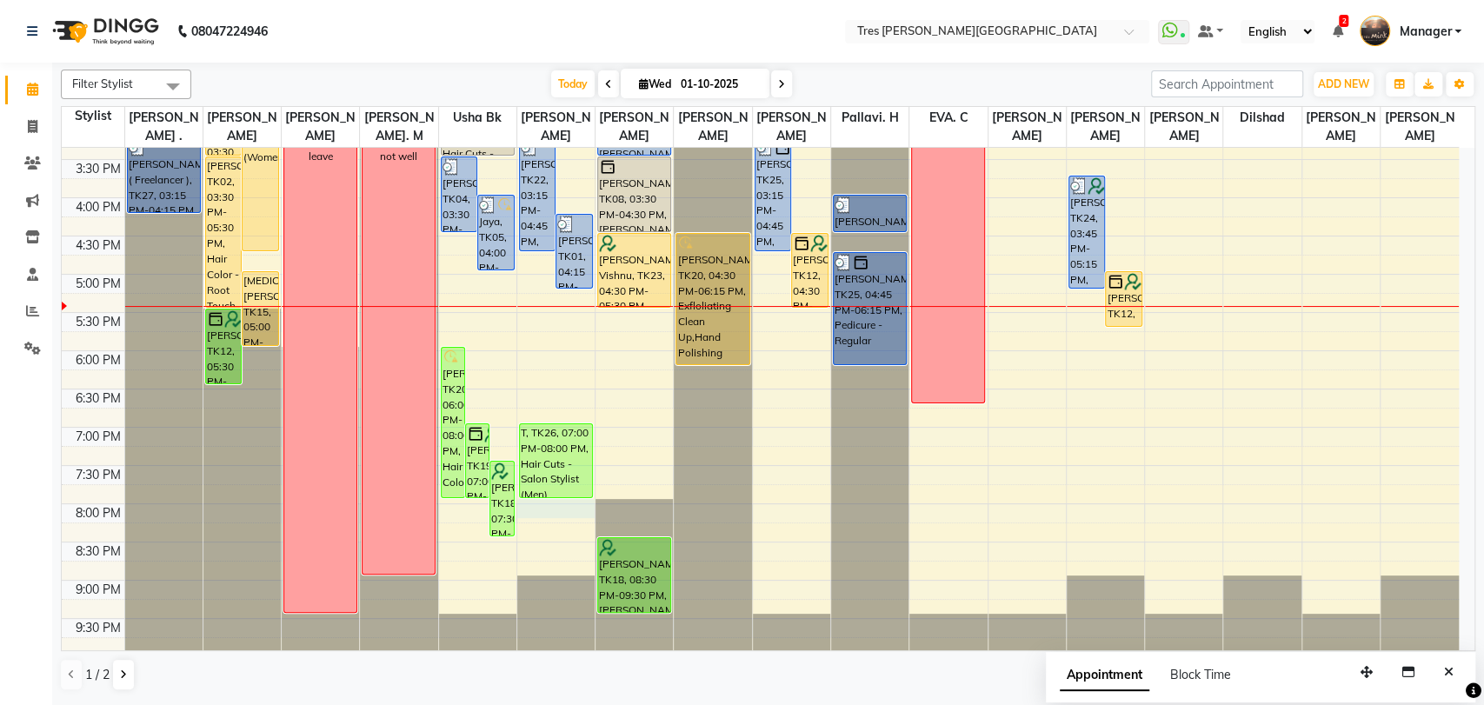
click at [561, 501] on div "8:00 AM 8:30 AM 9:00 AM 9:30 AM 10:00 AM 10:30 AM 11:00 AM 11:30 AM 12:00 PM 12…" at bounding box center [760, 121] width 1397 height 1070
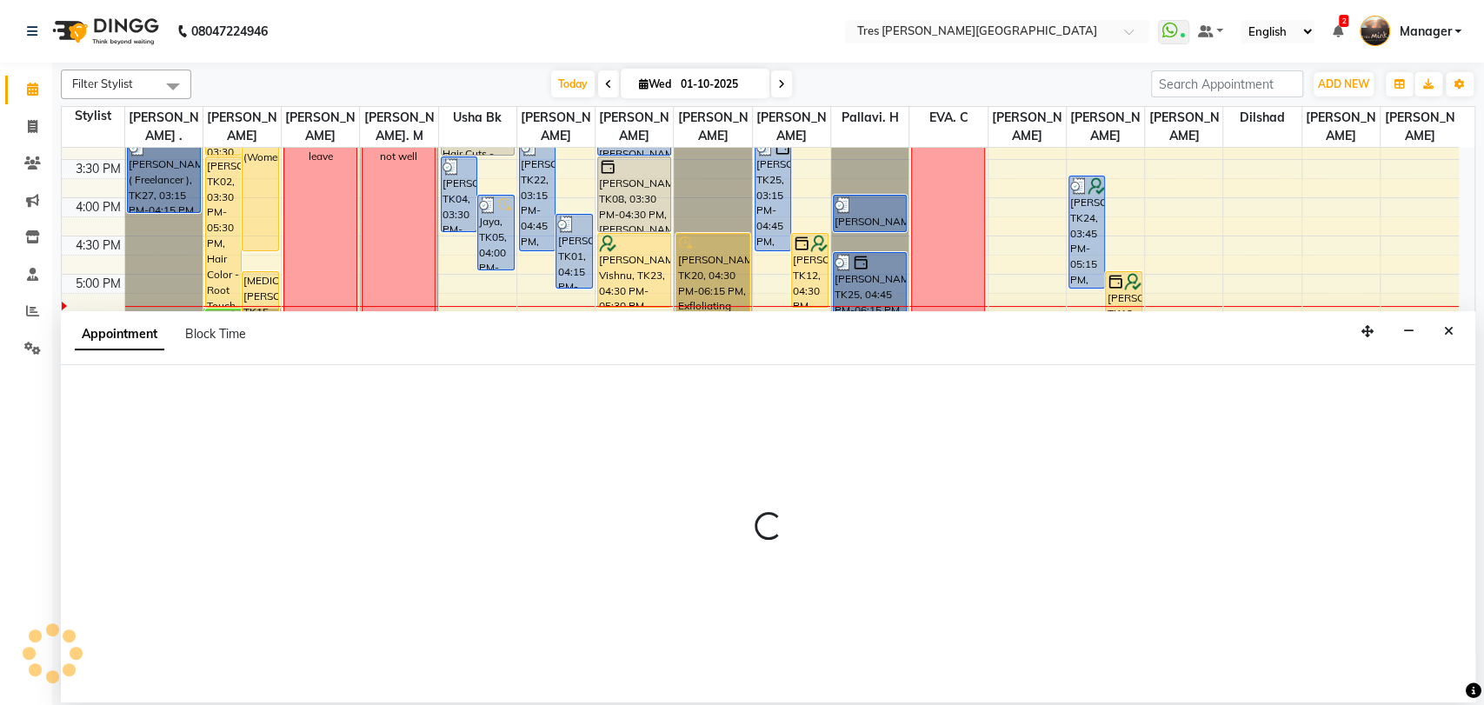
select select "34584"
select select "1200"
select select "tentative"
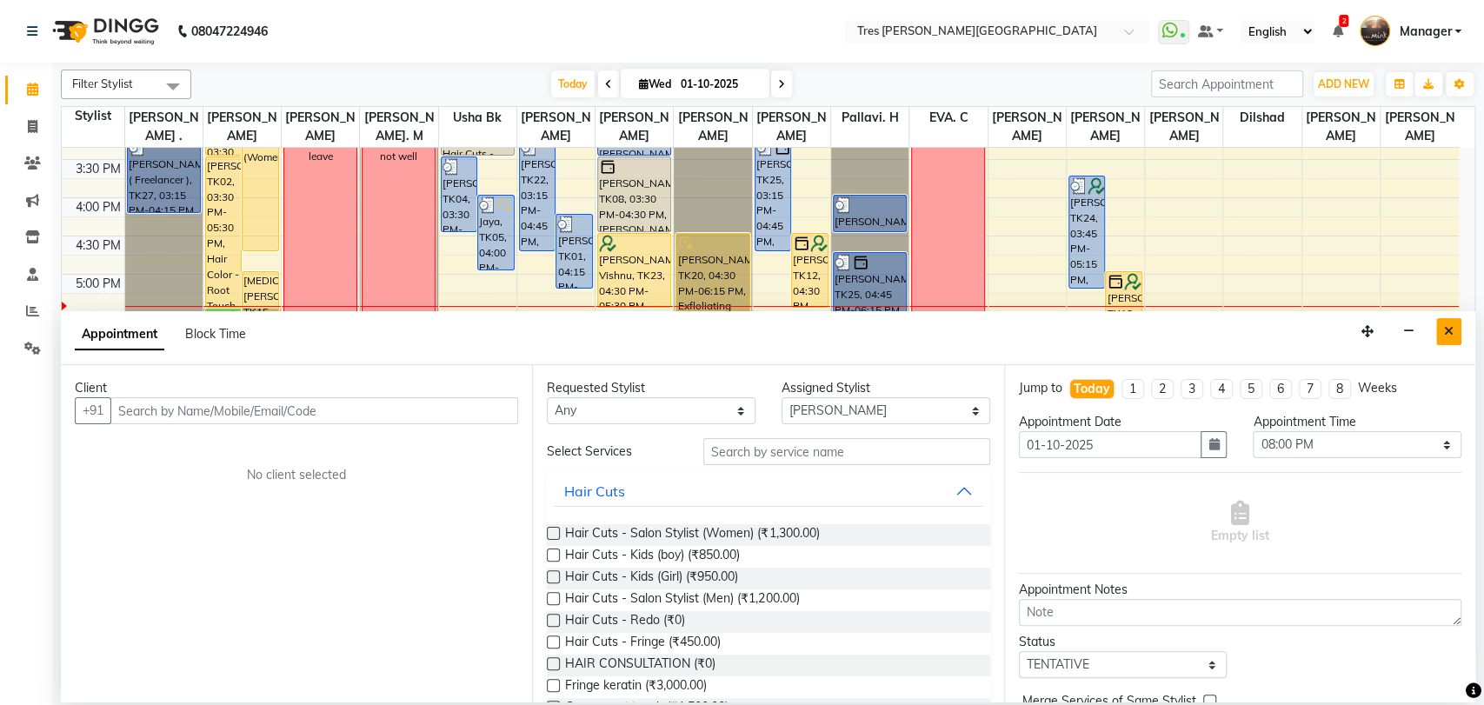
click at [1451, 326] on icon "Close" at bounding box center [1449, 331] width 10 height 12
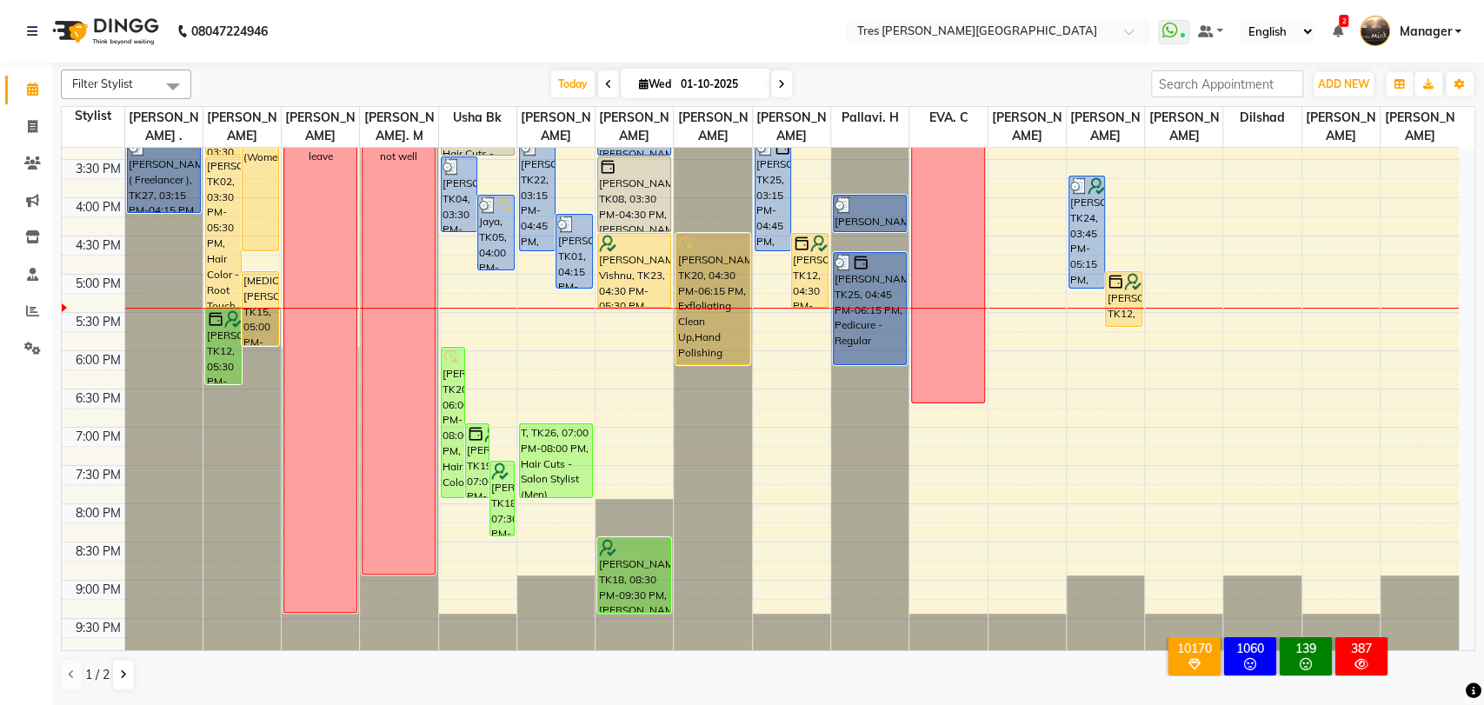
click at [551, 505] on div "8:00 AM 8:30 AM 9:00 AM 9:30 AM 10:00 AM 10:30 AM 11:00 AM 11:30 AM 12:00 PM 12…" at bounding box center [760, 121] width 1397 height 1070
select select "34584"
select select "tentative"
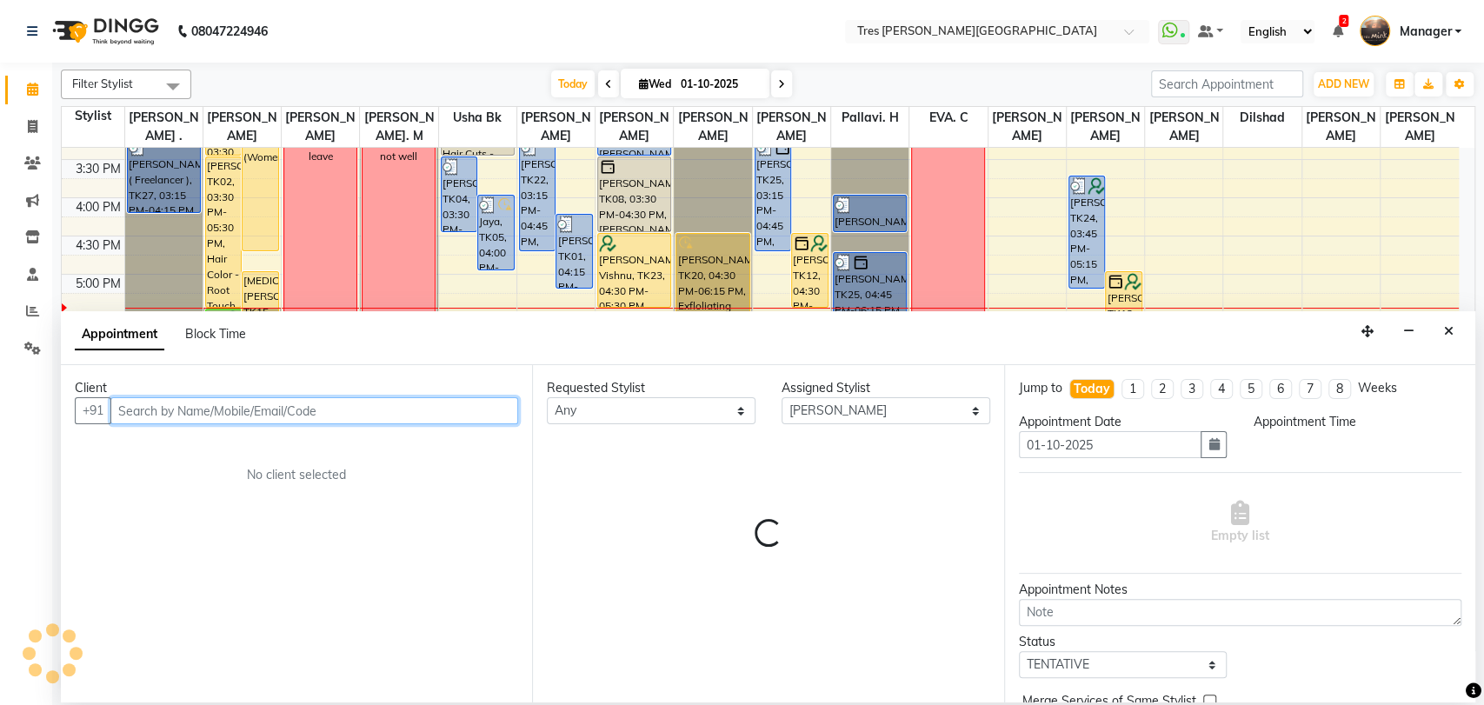
select select "1200"
click at [417, 418] on input "text" at bounding box center [314, 410] width 408 height 27
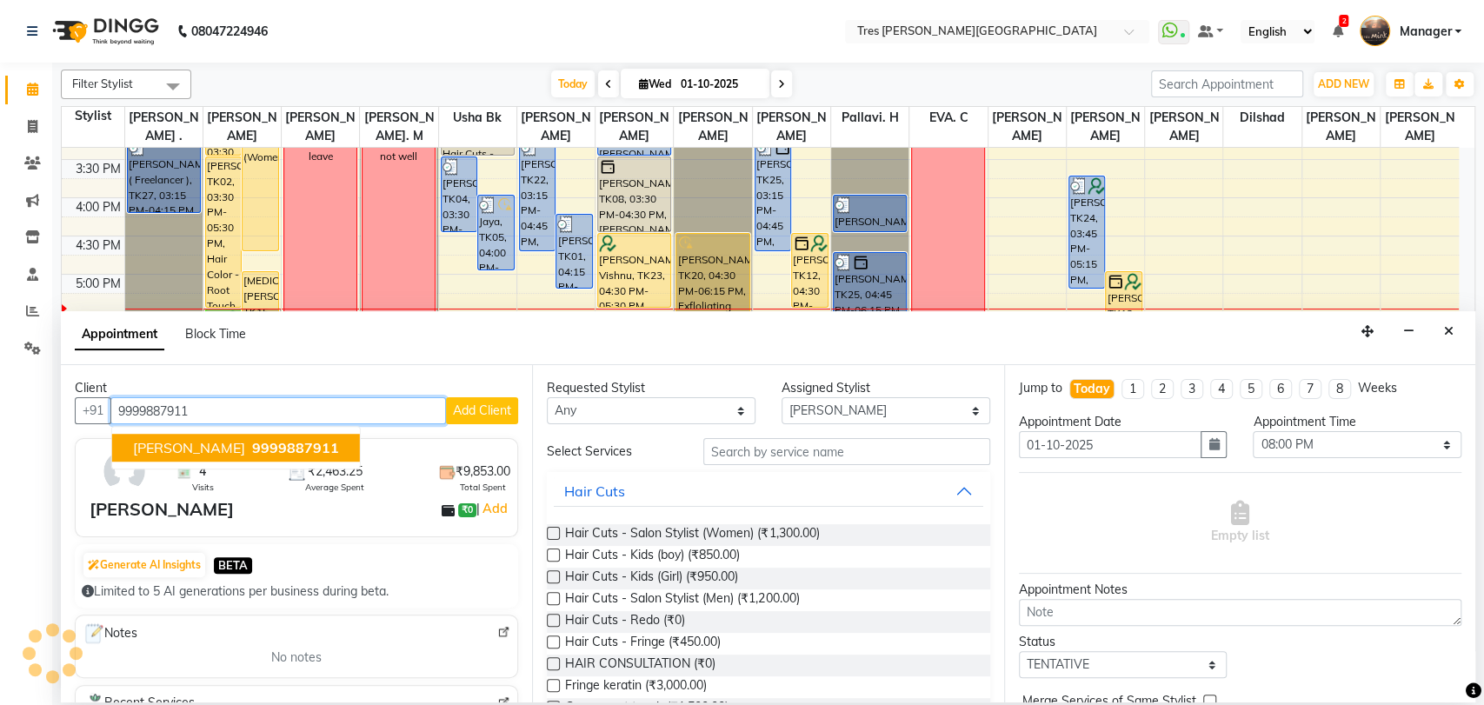
click at [252, 447] on span "9999887911" at bounding box center [295, 447] width 87 height 17
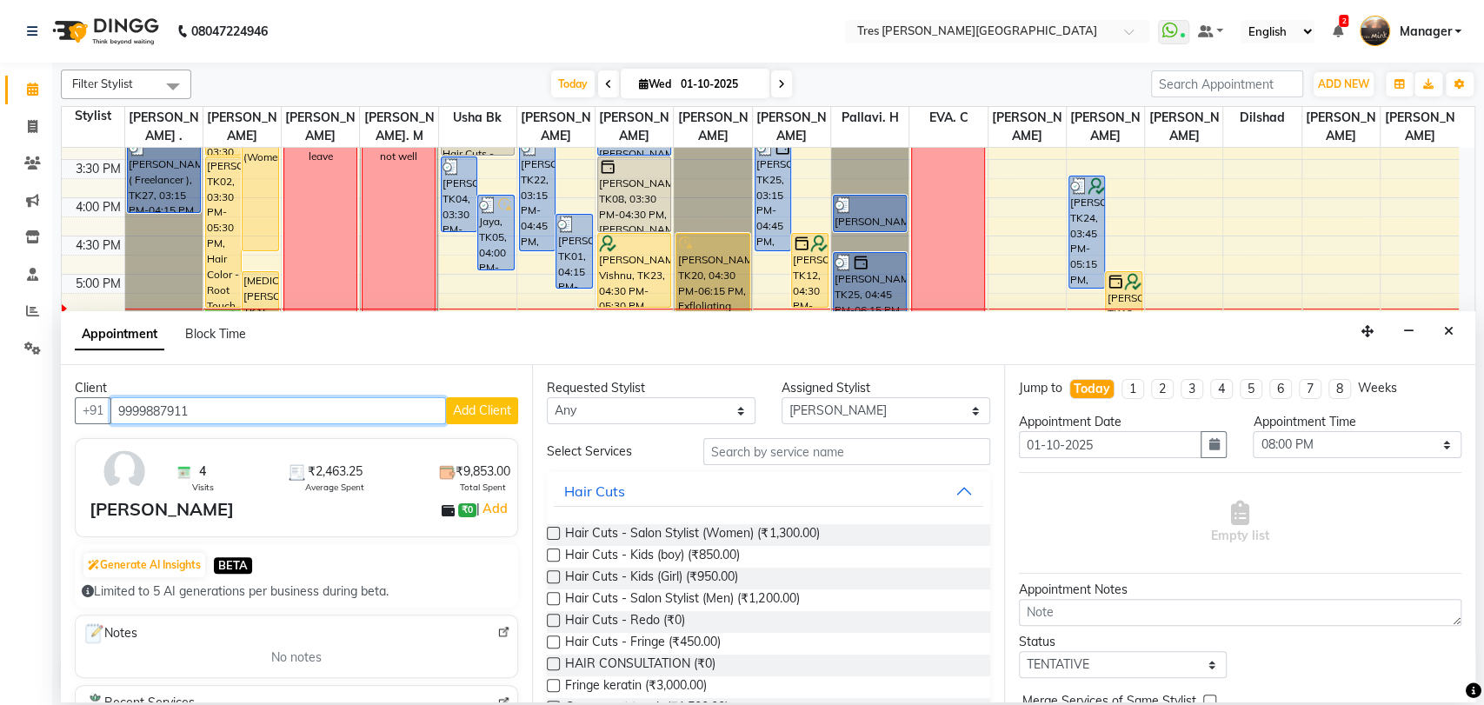
type input "9999887911"
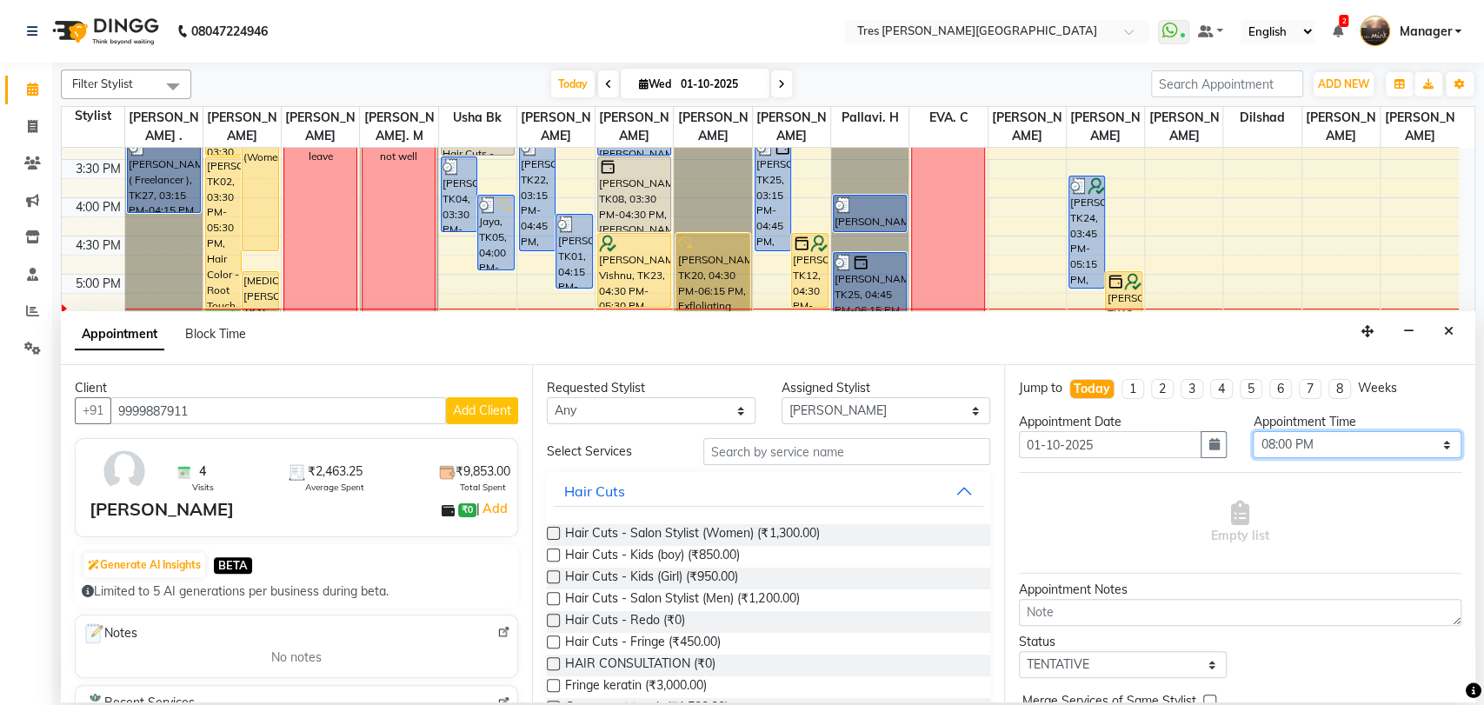
click at [1366, 443] on select "Select 09:00 AM 09:15 AM 09:30 AM 09:45 AM 10:00 AM 10:15 AM 10:30 AM 10:45 AM …" at bounding box center [1357, 444] width 209 height 27
select select "1170"
click at [1253, 431] on select "Select 09:00 AM 09:15 AM 09:30 AM 09:45 AM 10:00 AM 10:15 AM 10:30 AM 10:45 AM …" at bounding box center [1357, 444] width 209 height 27
click at [755, 601] on span "Hair Cuts - Salon Stylist (Men) (₹1,200.00)" at bounding box center [682, 600] width 234 height 22
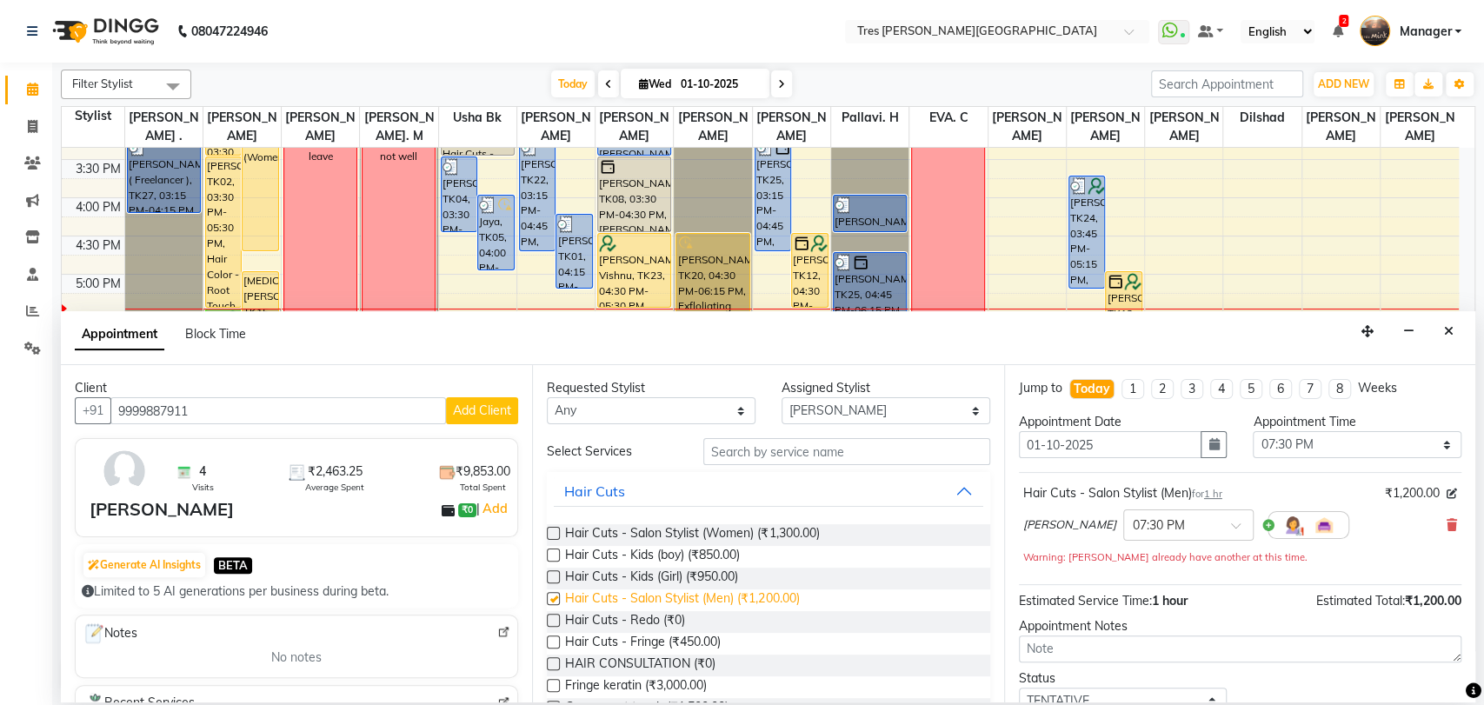
checkbox input "false"
click at [891, 418] on select "Select [PERSON_NAME] [PERSON_NAME] [PERSON_NAME] [PERSON_NAME] [PERSON_NAME]. C…" at bounding box center [885, 410] width 209 height 27
select select "1621"
click at [781, 397] on select "Select [PERSON_NAME] [PERSON_NAME] [PERSON_NAME] [PERSON_NAME] [PERSON_NAME]. C…" at bounding box center [885, 410] width 209 height 27
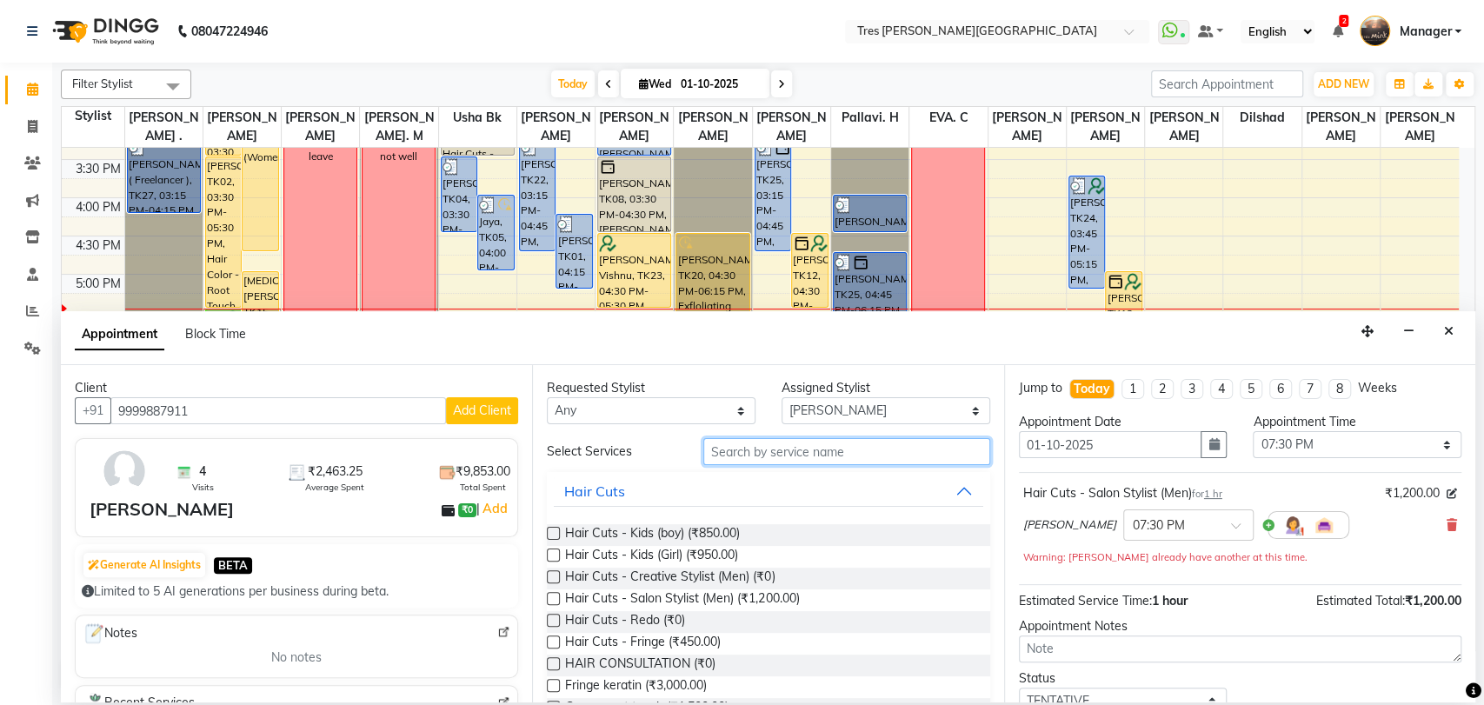
click at [739, 456] on input "text" at bounding box center [846, 451] width 287 height 27
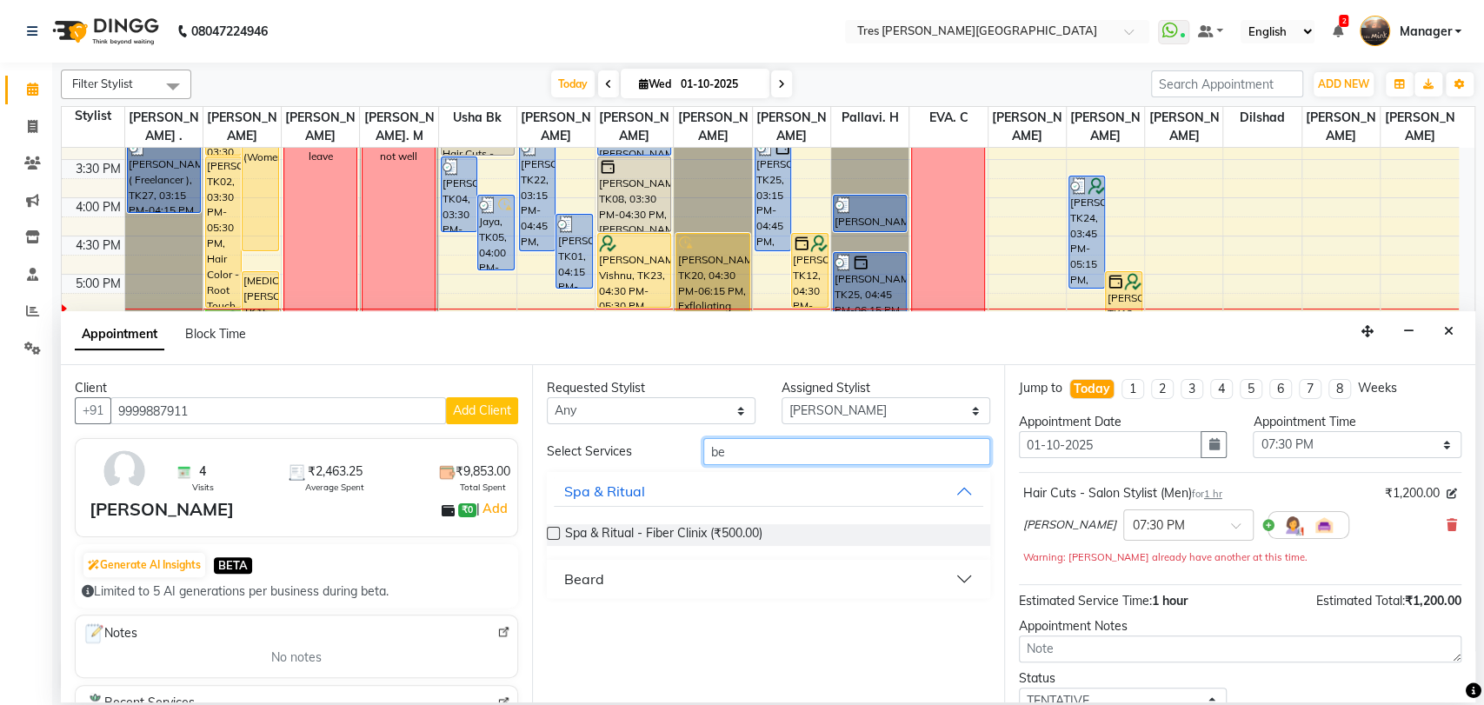
type input "be"
click at [590, 583] on div "Beard" at bounding box center [584, 578] width 40 height 21
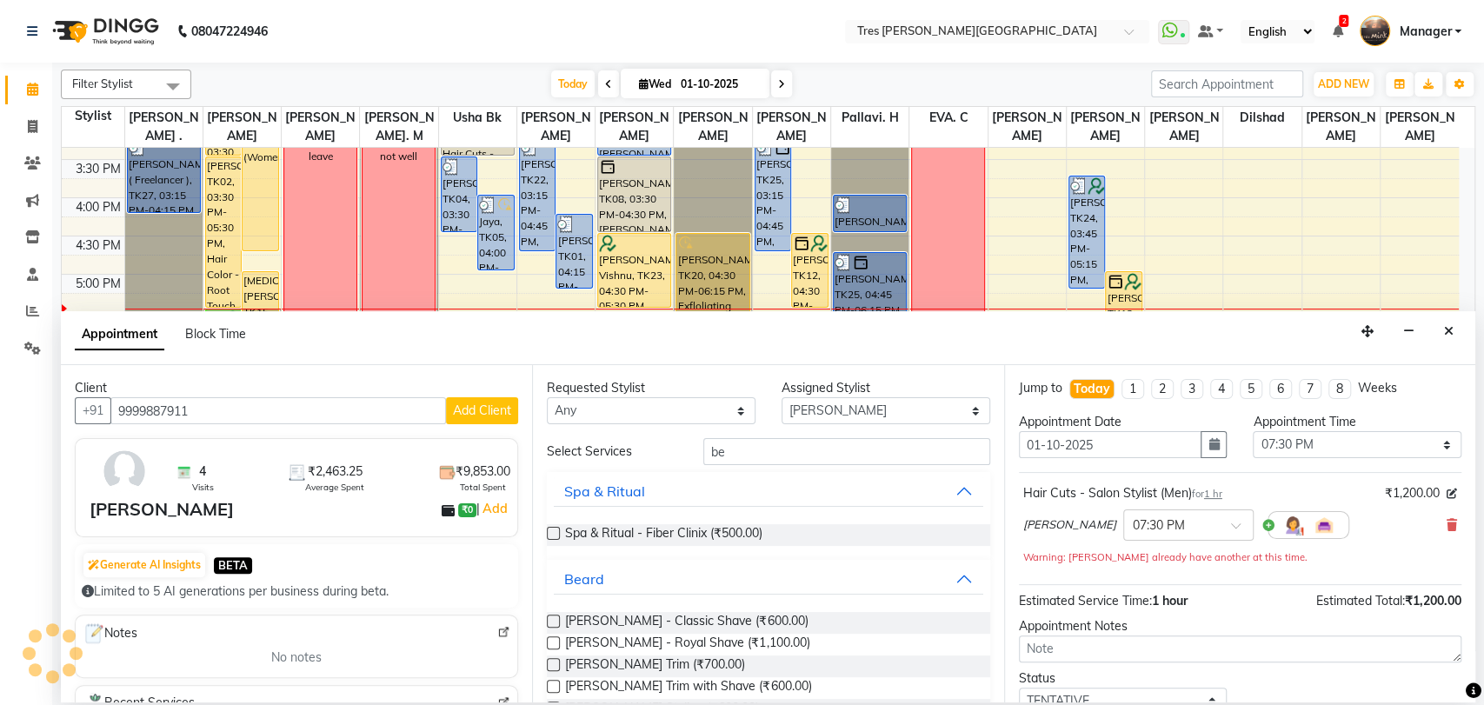
click at [558, 620] on label at bounding box center [553, 621] width 13 height 13
click at [558, 620] on input "checkbox" at bounding box center [552, 622] width 11 height 11
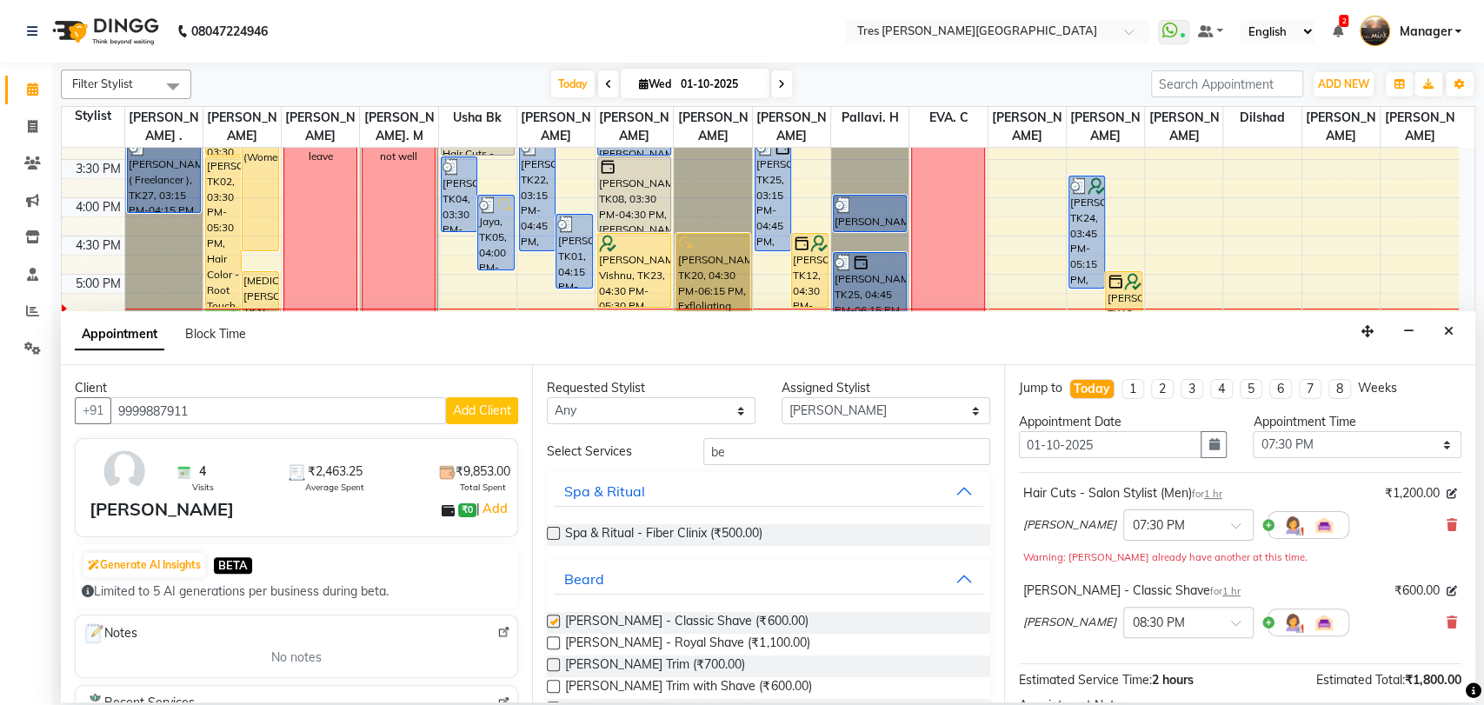
checkbox input "false"
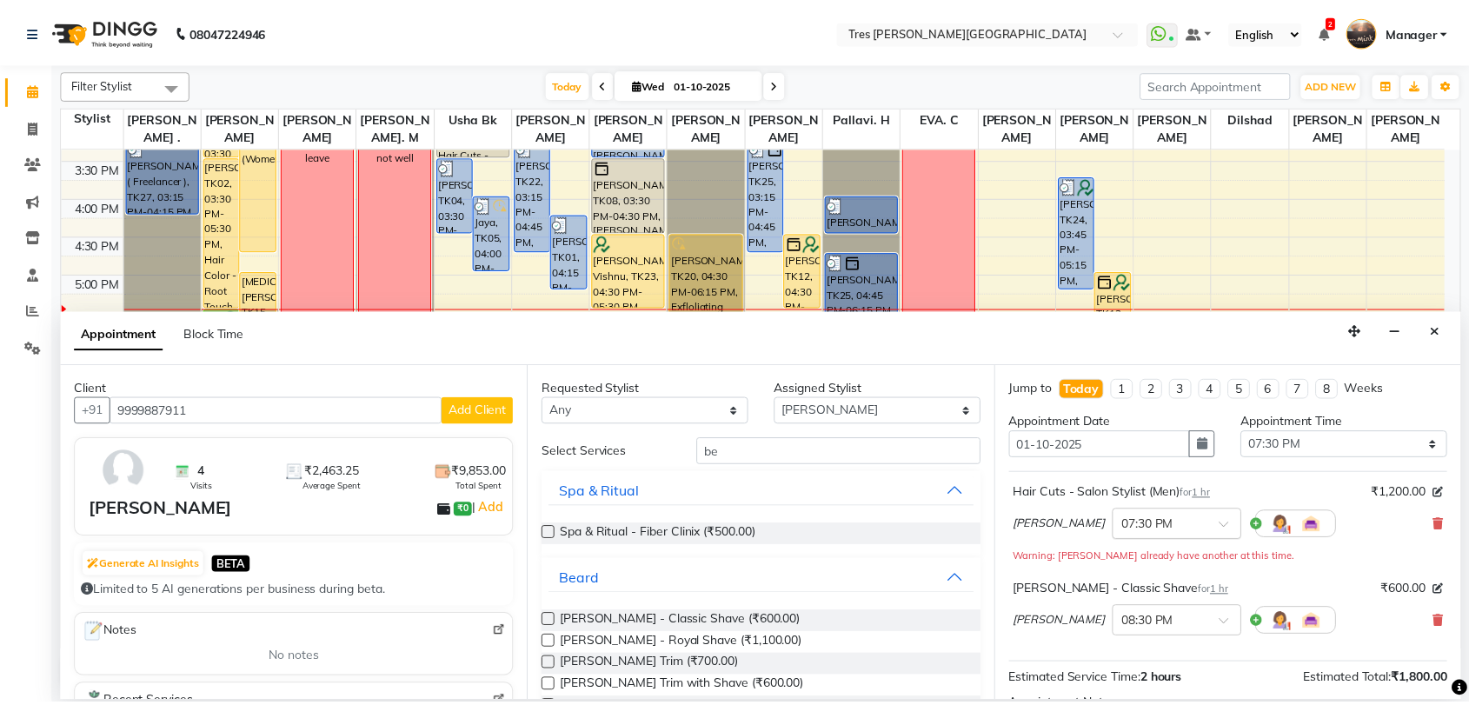
scroll to position [200, 0]
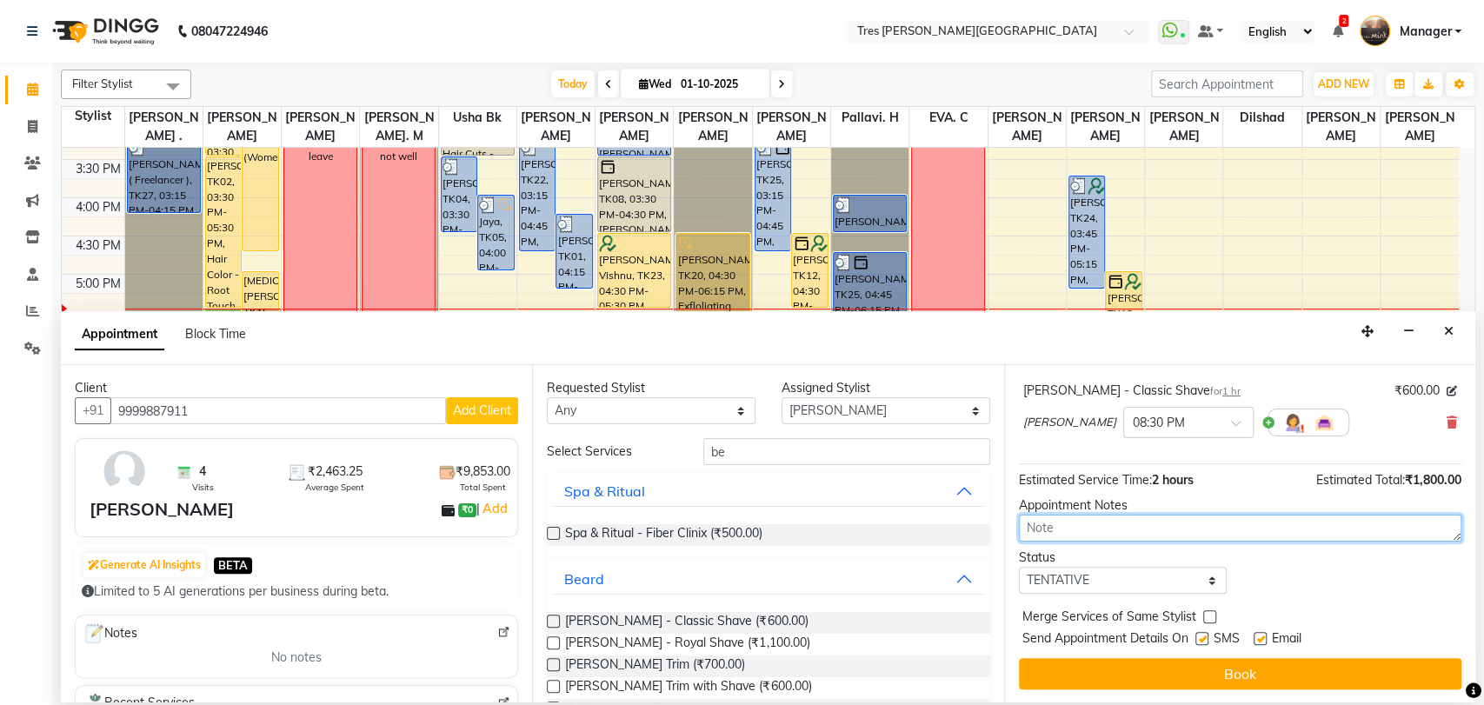
click at [1036, 529] on textarea at bounding box center [1240, 528] width 442 height 27
type textarea "[PERSON_NAME]"
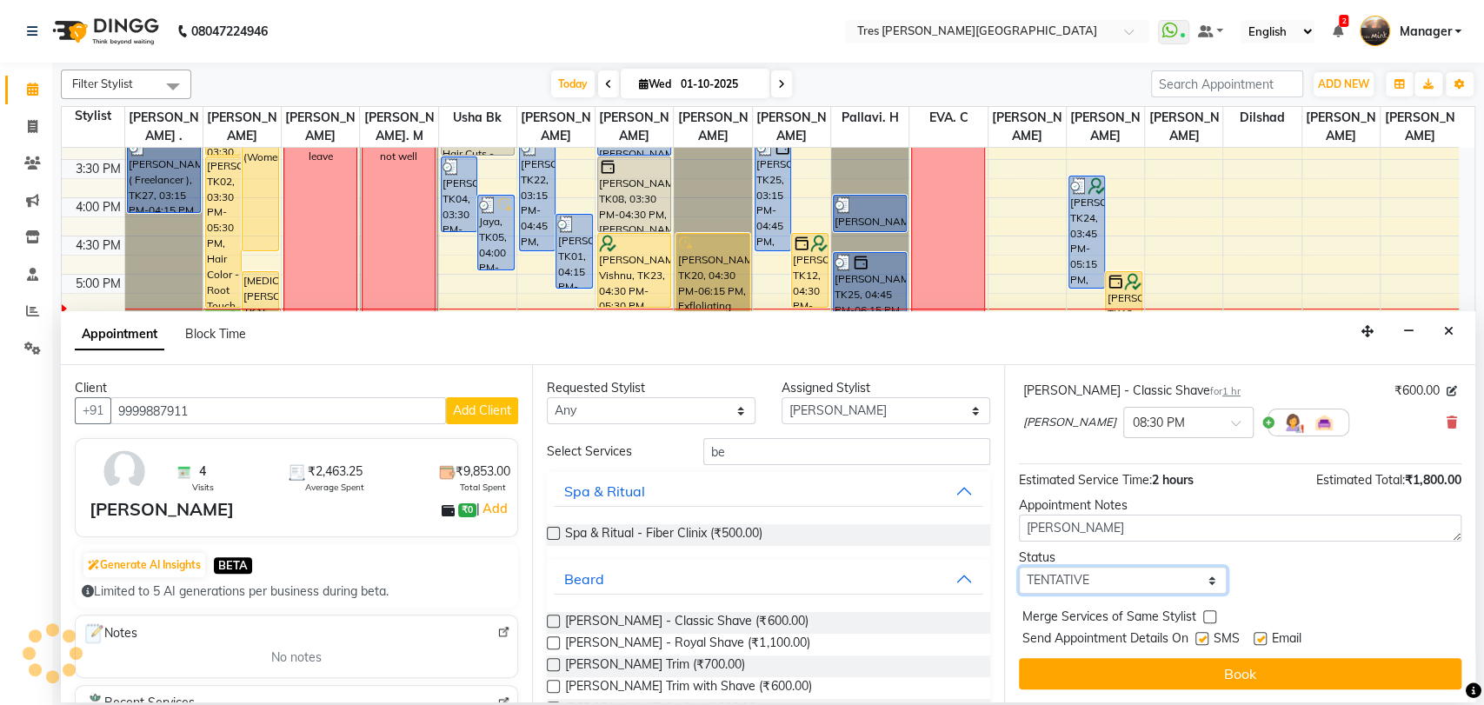
click at [1130, 573] on select "Select TENTATIVE CONFIRM CHECK-IN UPCOMING" at bounding box center [1123, 580] width 209 height 27
select select "confirm booking"
click at [1019, 567] on select "Select TENTATIVE CONFIRM CHECK-IN UPCOMING" at bounding box center [1123, 580] width 209 height 27
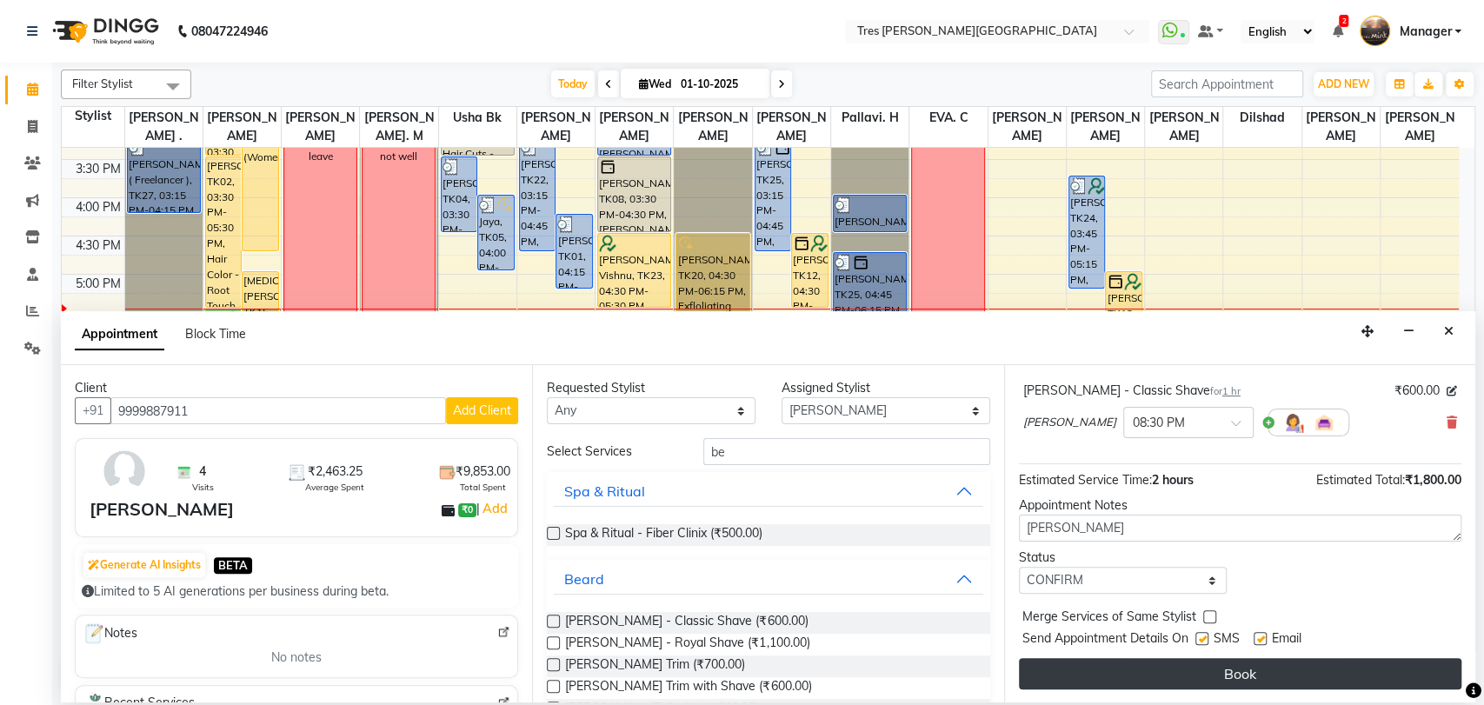
click at [1128, 681] on button "Book" at bounding box center [1240, 673] width 442 height 31
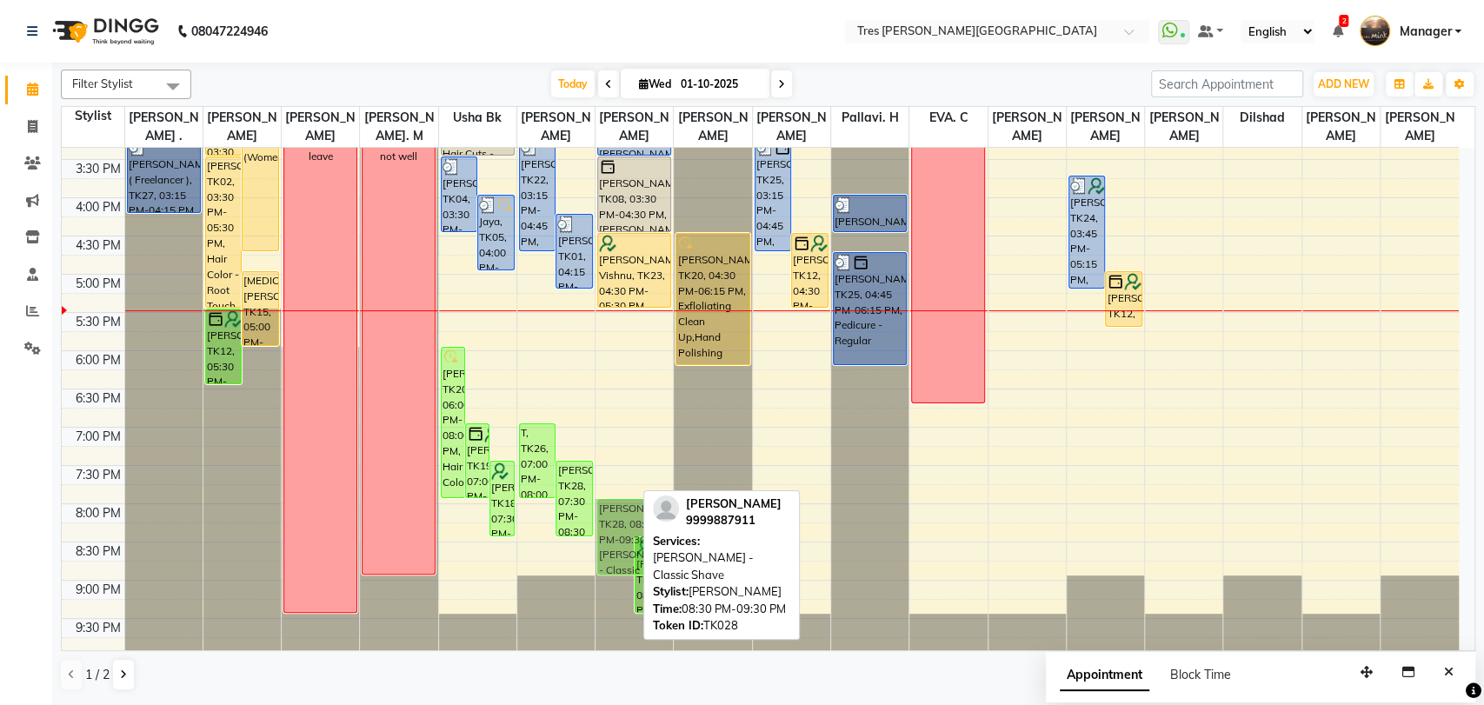
drag, startPoint x: 620, startPoint y: 560, endPoint x: 616, endPoint y: 528, distance: 32.3
click at [616, 528] on div "[PERSON_NAME], TK03, 09:45 AM-11:35 AM, [PERSON_NAME] - Classic Shave,[PERSON_N…" at bounding box center [633, 121] width 77 height 1070
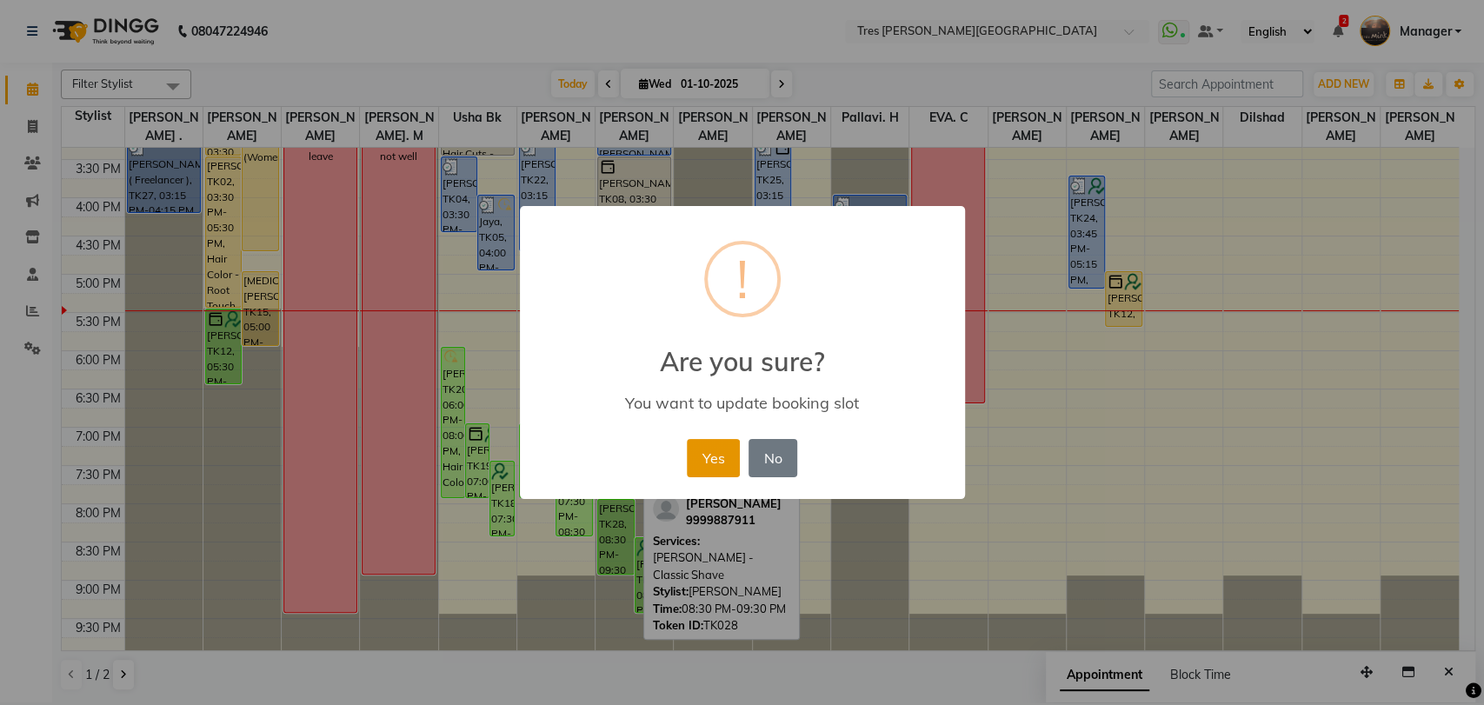
click at [720, 458] on button "Yes" at bounding box center [713, 458] width 53 height 38
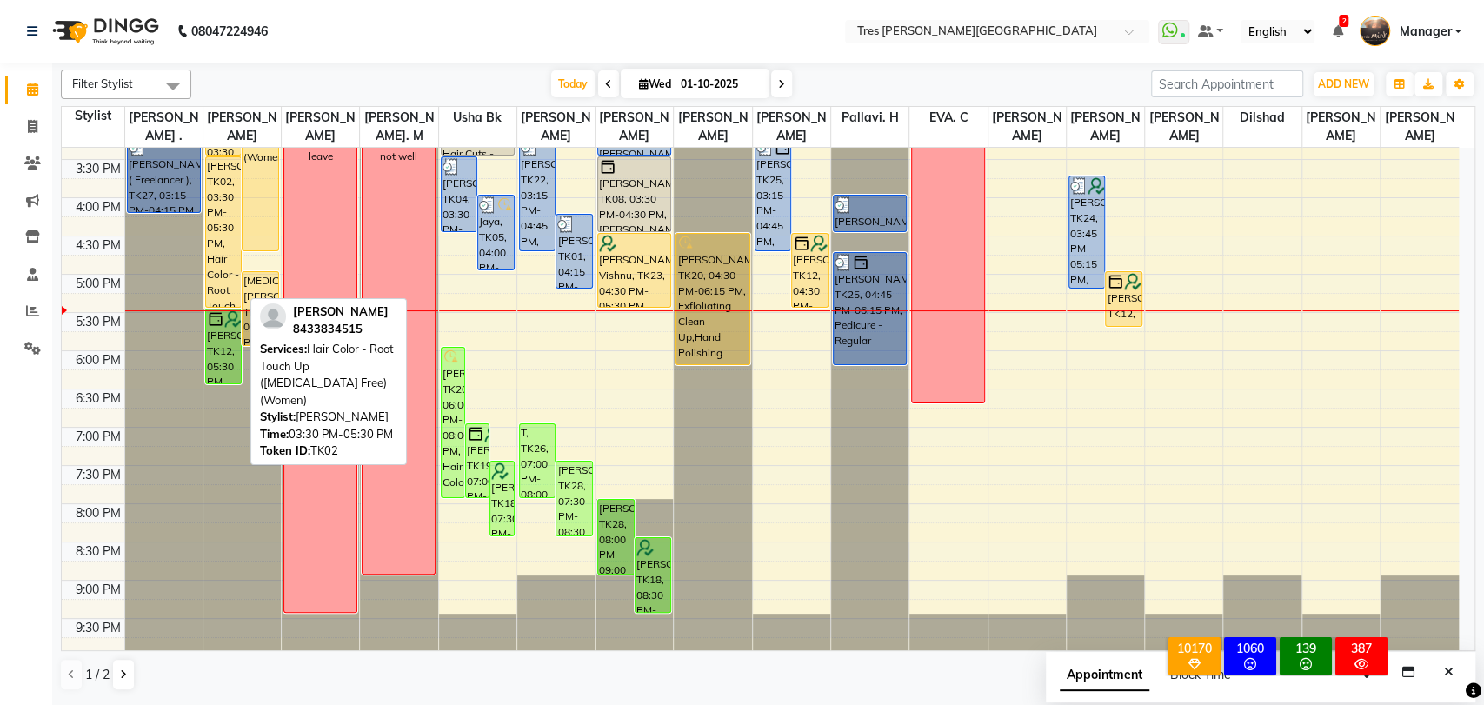
click at [224, 251] on div "[PERSON_NAME], TK02, 03:30 PM-05:30 PM, Hair Color - Root Touch Up ([MEDICAL_DA…" at bounding box center [224, 232] width 36 height 150
select select "1"
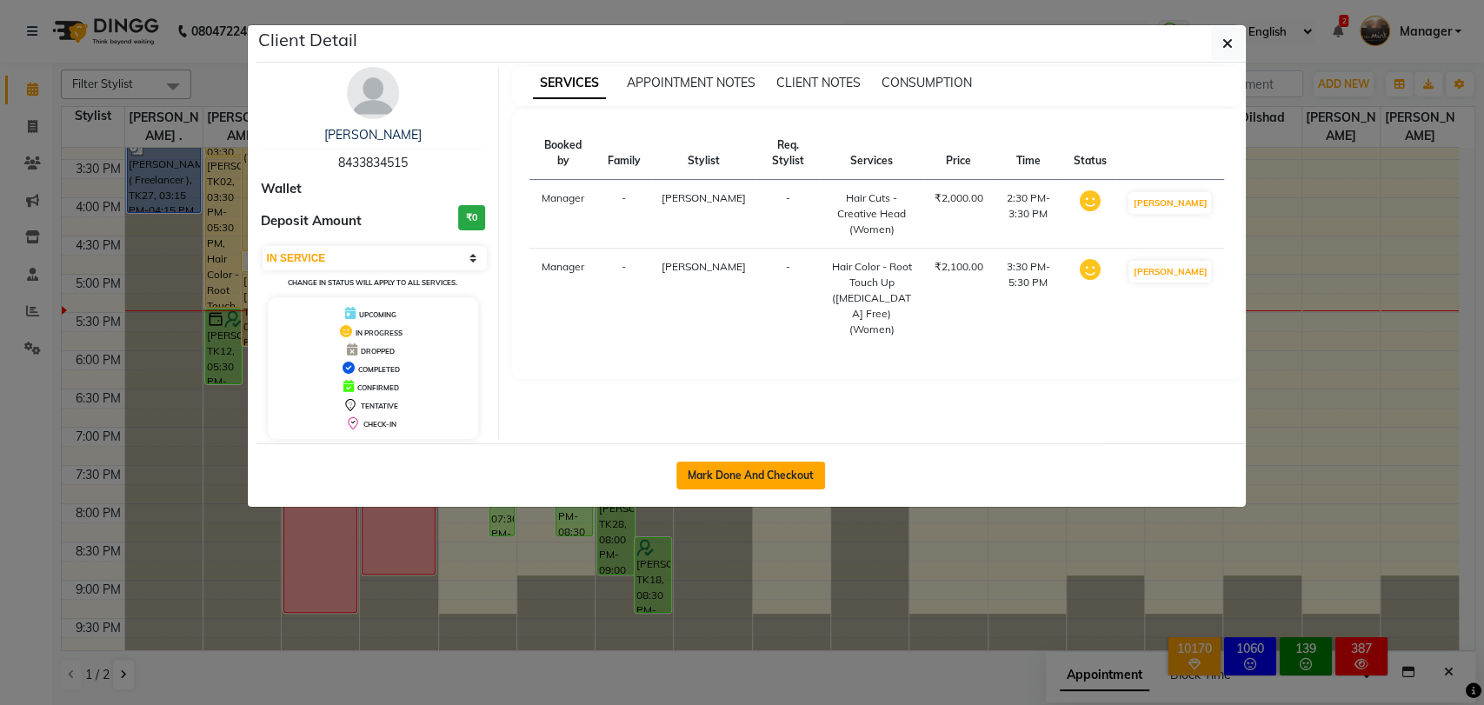
click at [800, 475] on button "Mark Done And Checkout" at bounding box center [750, 476] width 149 height 28
select select "service"
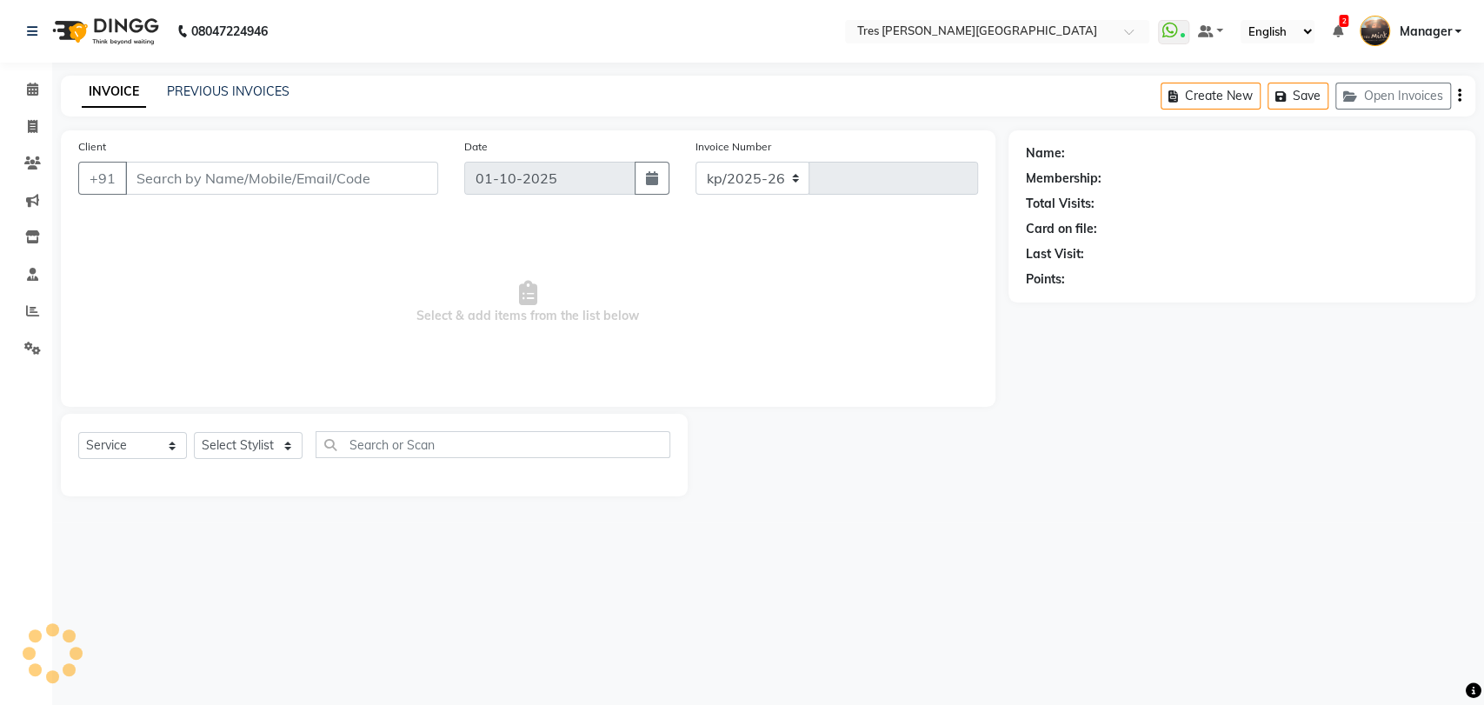
select select "4234"
type input "04623"
type input "8433834515"
select select "1027"
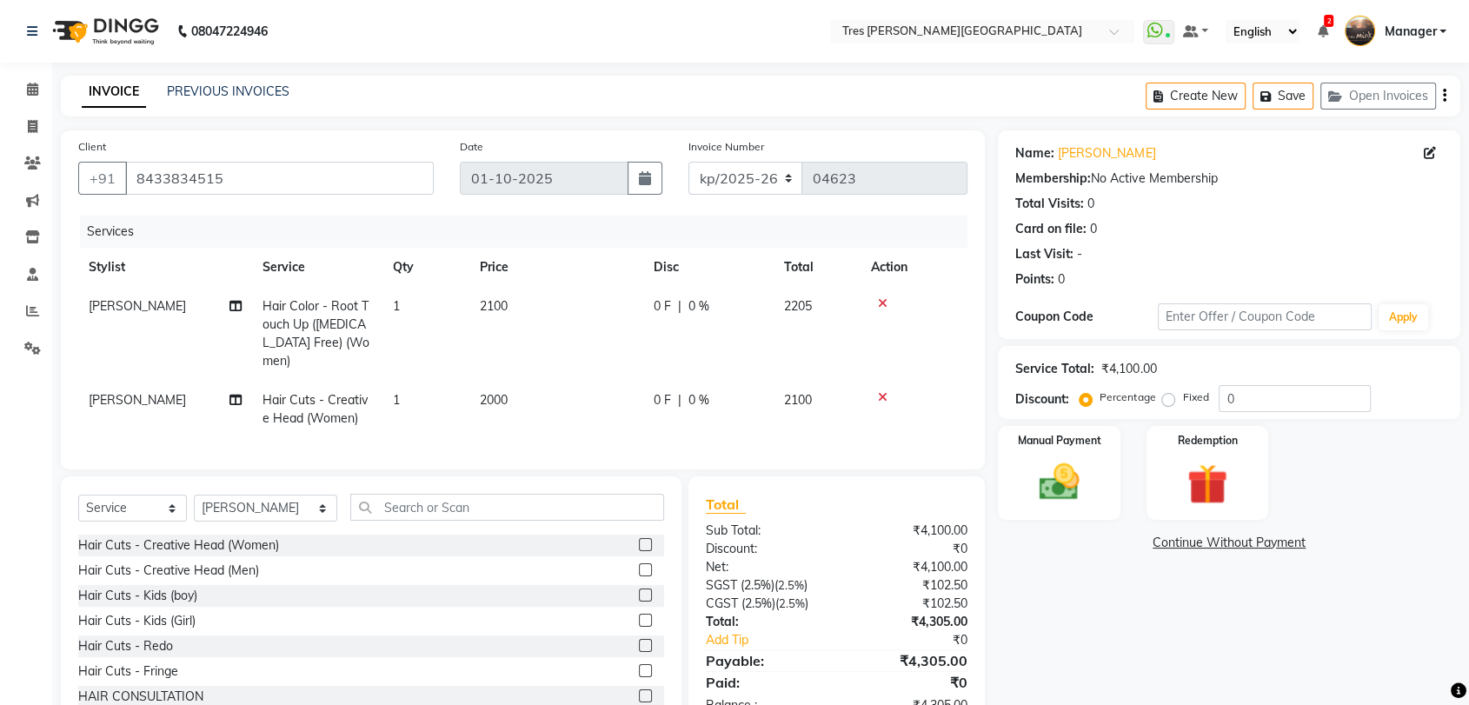
click at [516, 318] on td "2100" at bounding box center [556, 334] width 174 height 94
select select "1027"
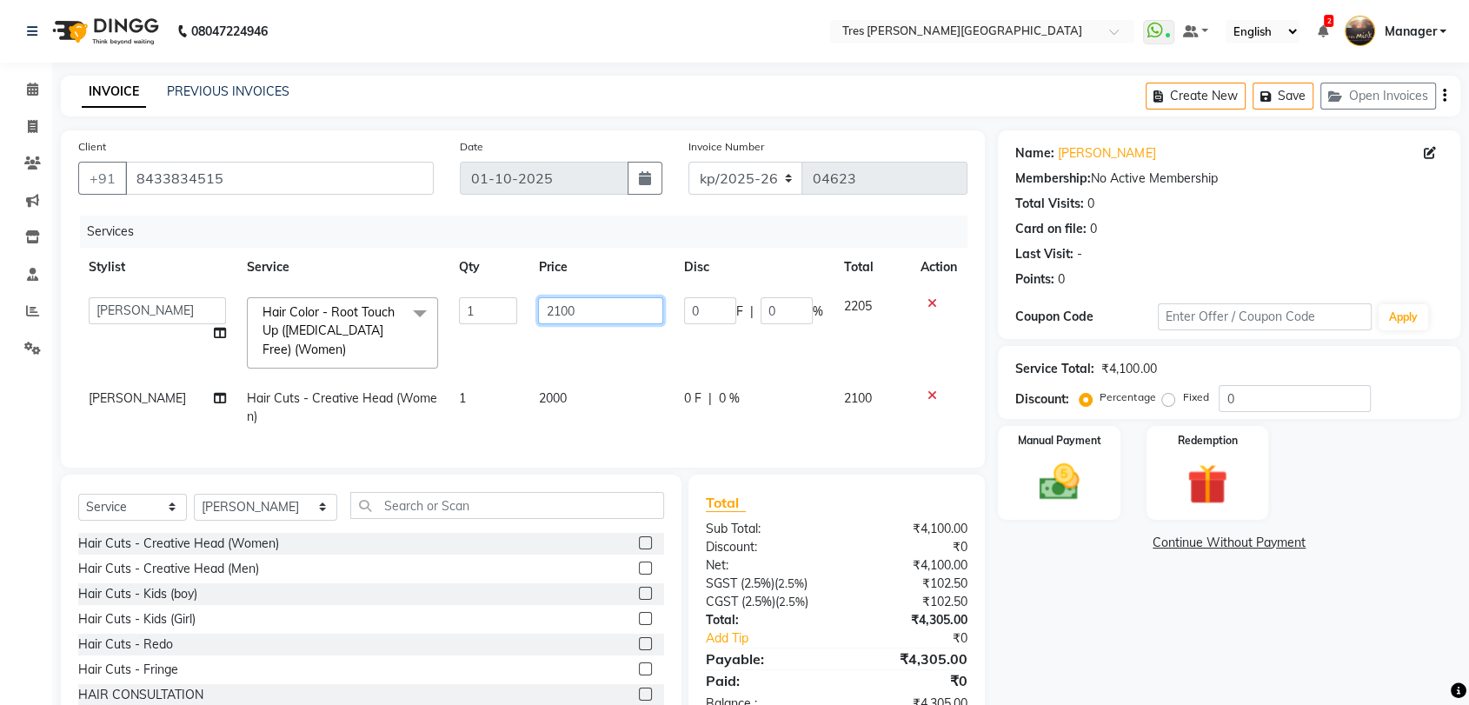
click at [555, 309] on input "2100" at bounding box center [600, 310] width 125 height 27
type input "2600"
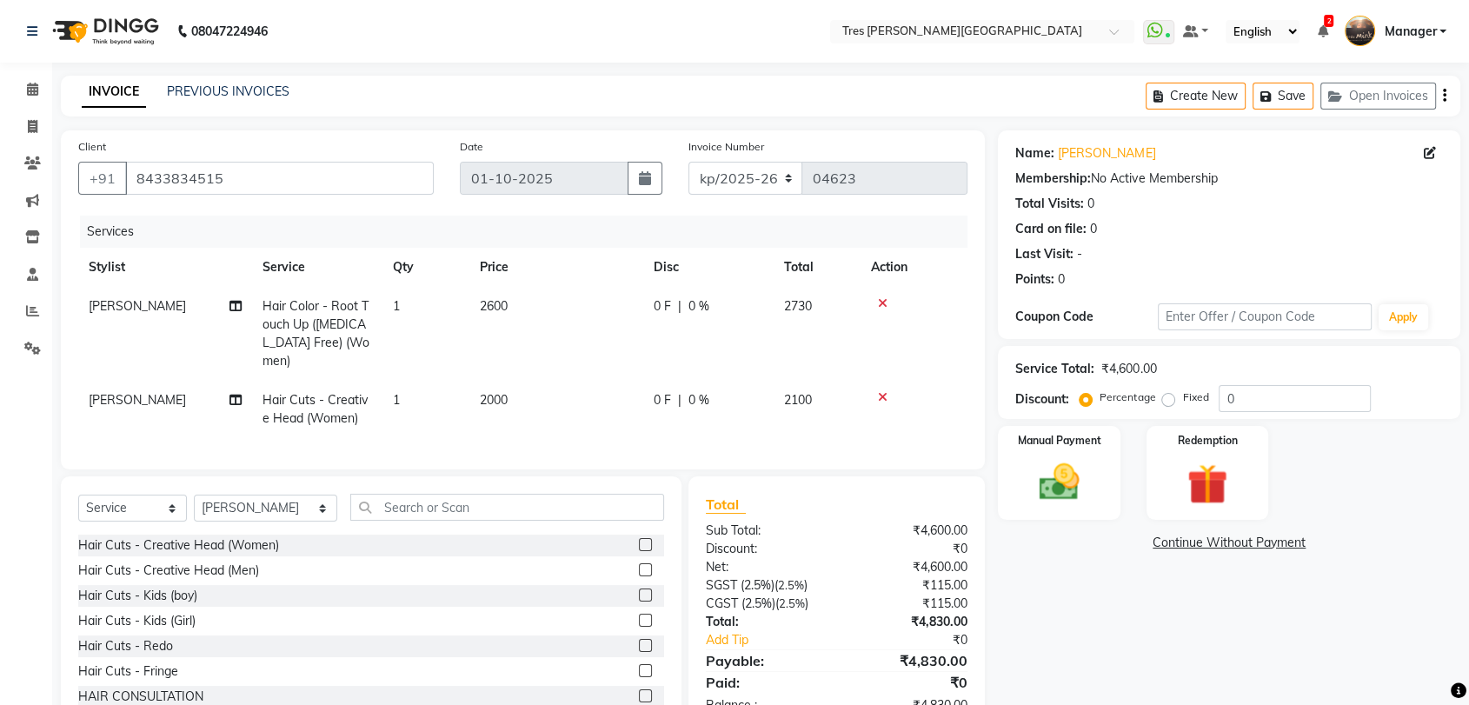
click at [598, 426] on div "Services Stylist Service Qty Price Disc Total Action [PERSON_NAME] Hair Color -…" at bounding box center [522, 334] width 889 height 236
click at [491, 392] on span "2000" at bounding box center [494, 400] width 28 height 16
select select "1027"
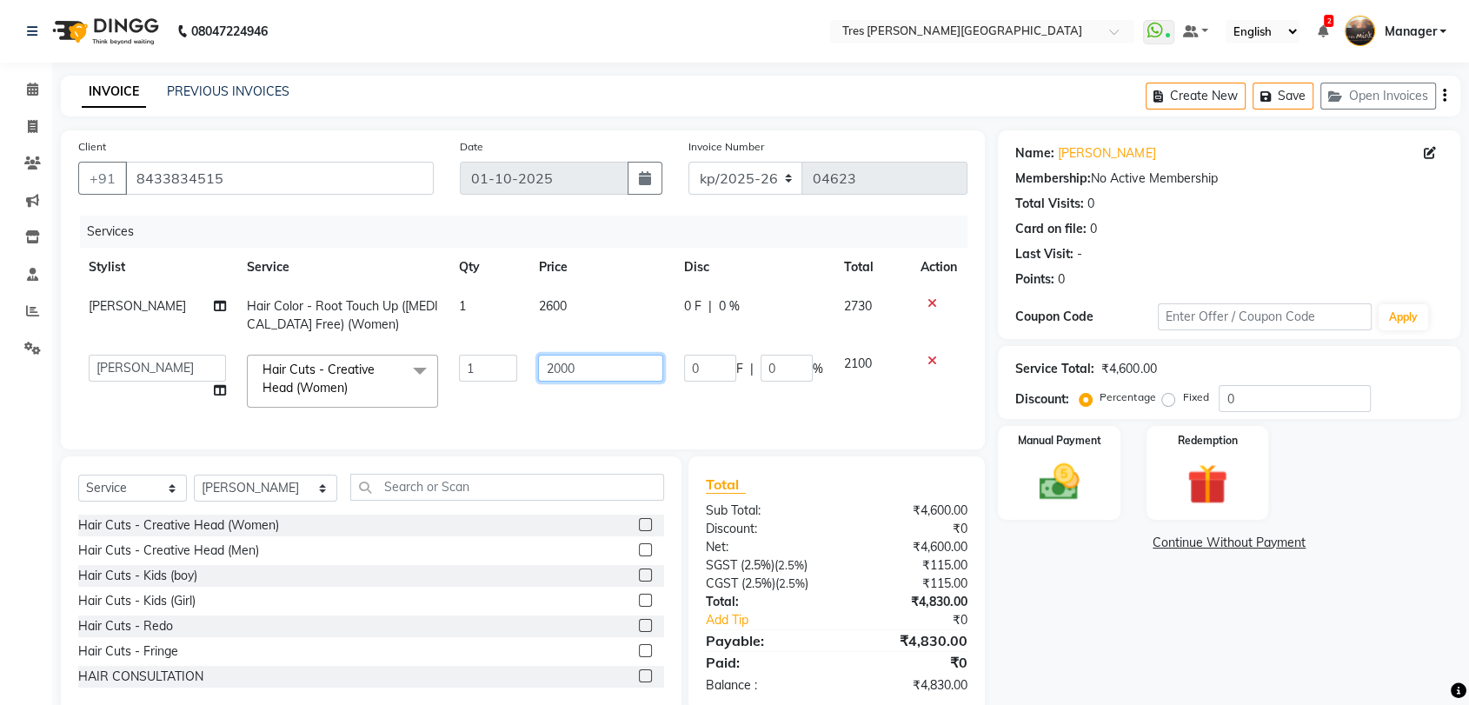
click at [550, 370] on input "2000" at bounding box center [600, 368] width 125 height 27
type input "2100"
click at [1127, 641] on div "Name: [PERSON_NAME] Membership: No Active Membership Total Visits: 0 Card on fi…" at bounding box center [1235, 421] width 475 height 582
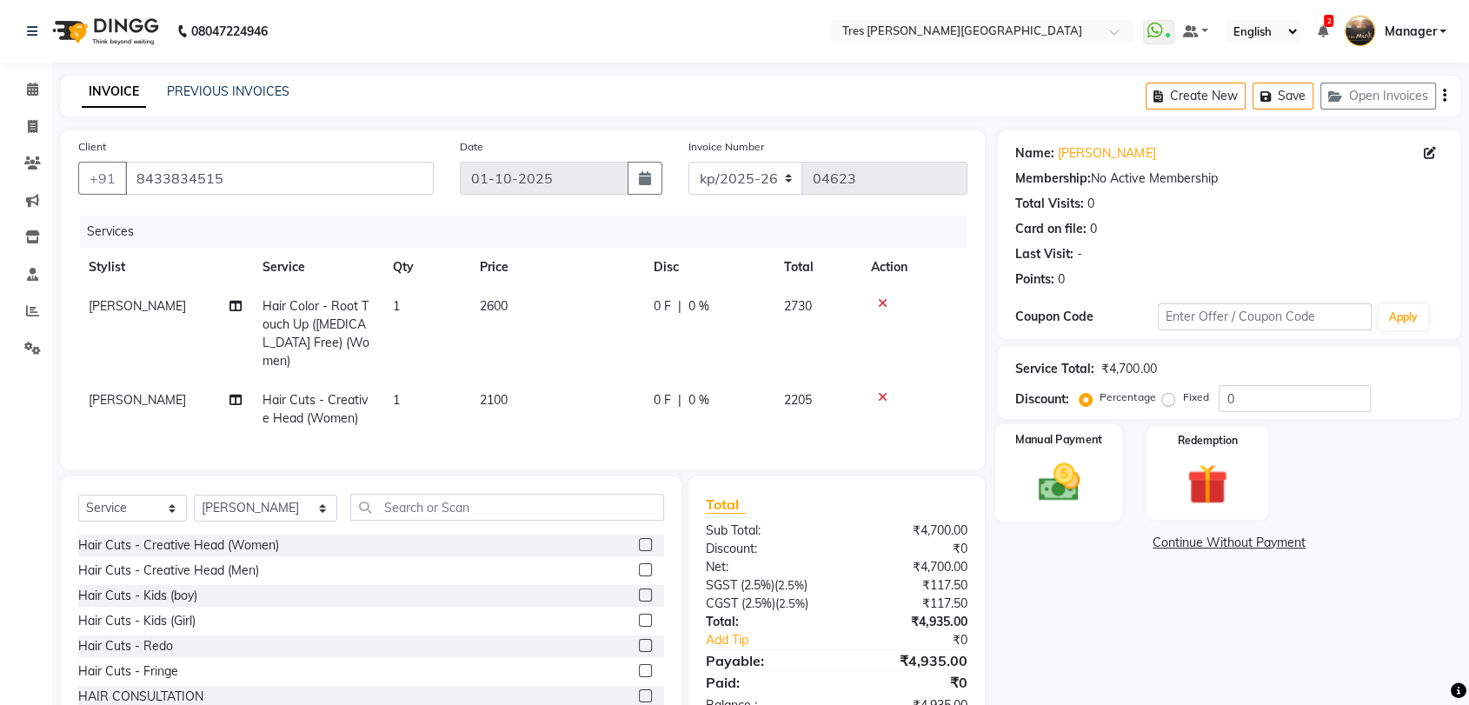
click at [1067, 508] on div "Manual Payment" at bounding box center [1059, 472] width 127 height 97
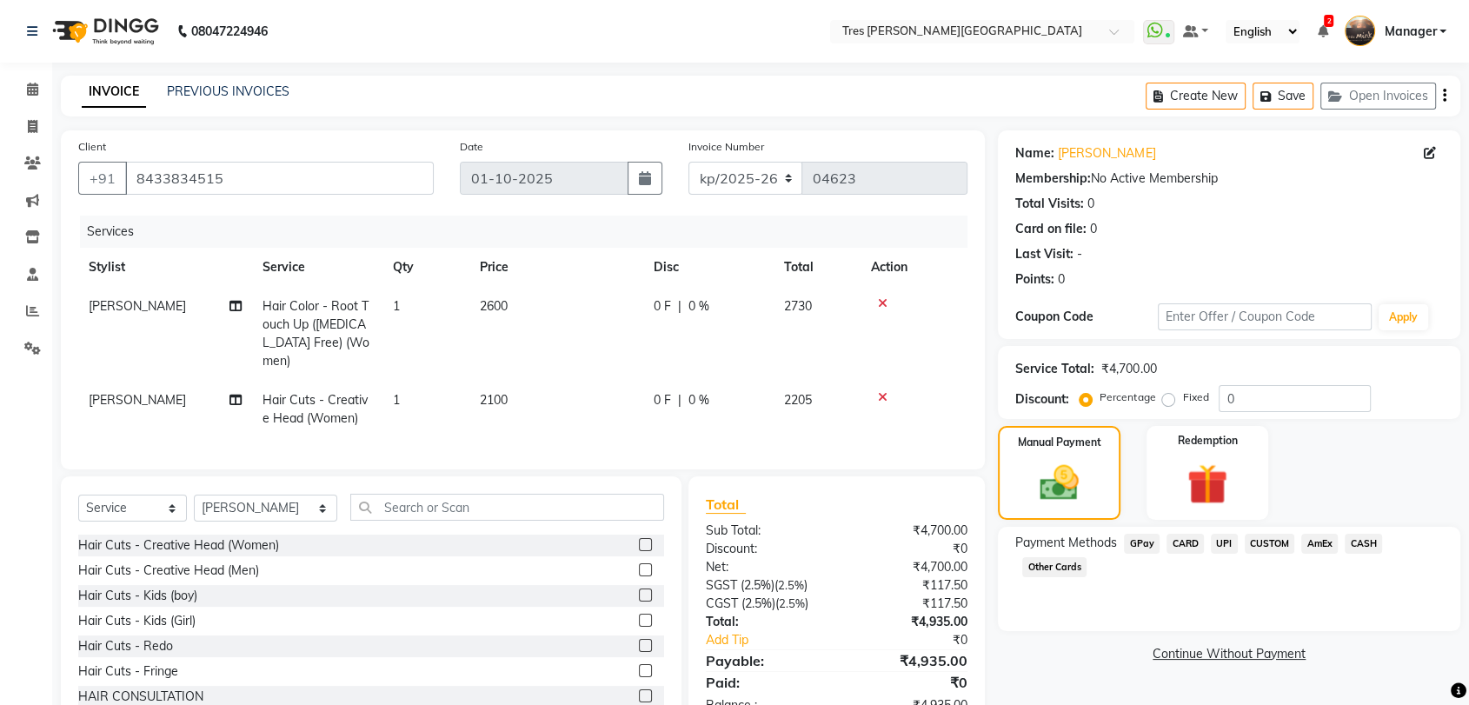
click at [1275, 545] on span "CUSTOM" at bounding box center [1270, 544] width 50 height 20
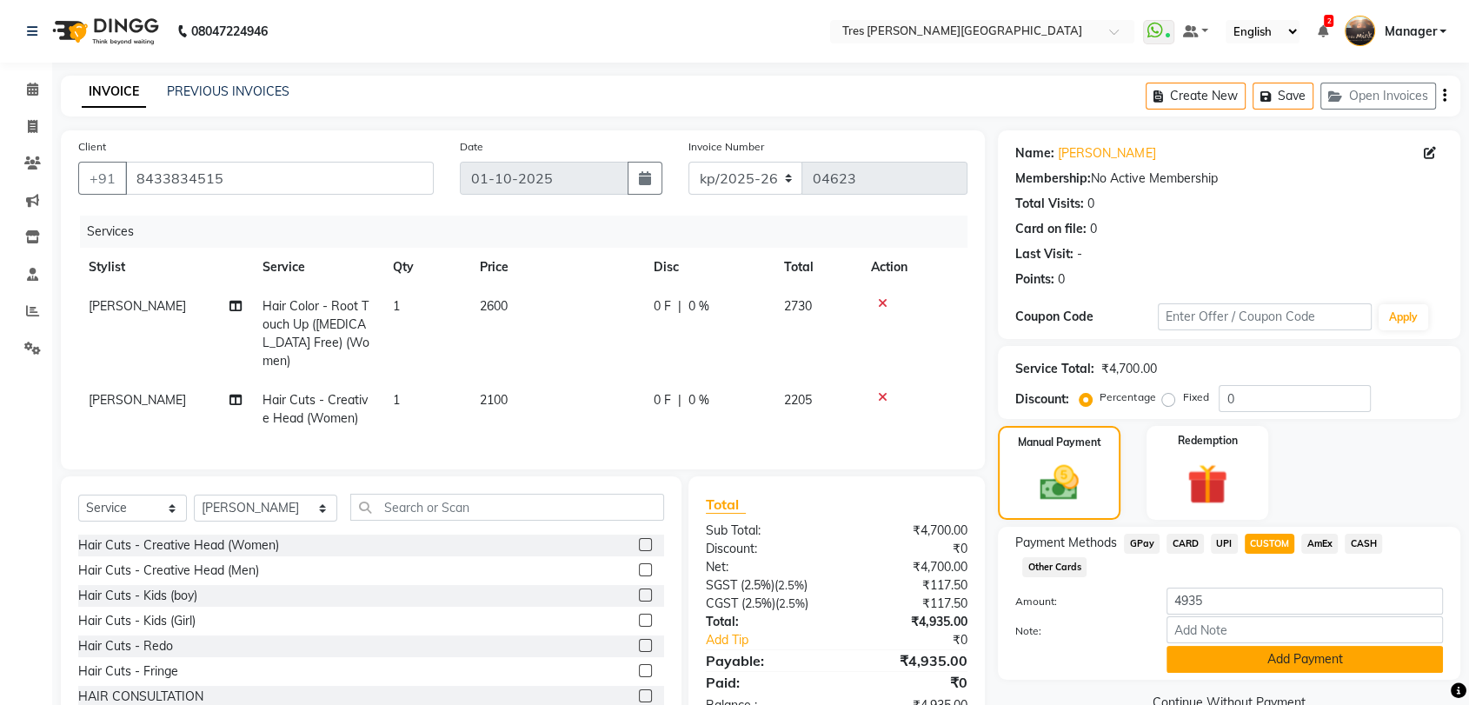
click at [1238, 665] on button "Add Payment" at bounding box center [1305, 659] width 276 height 27
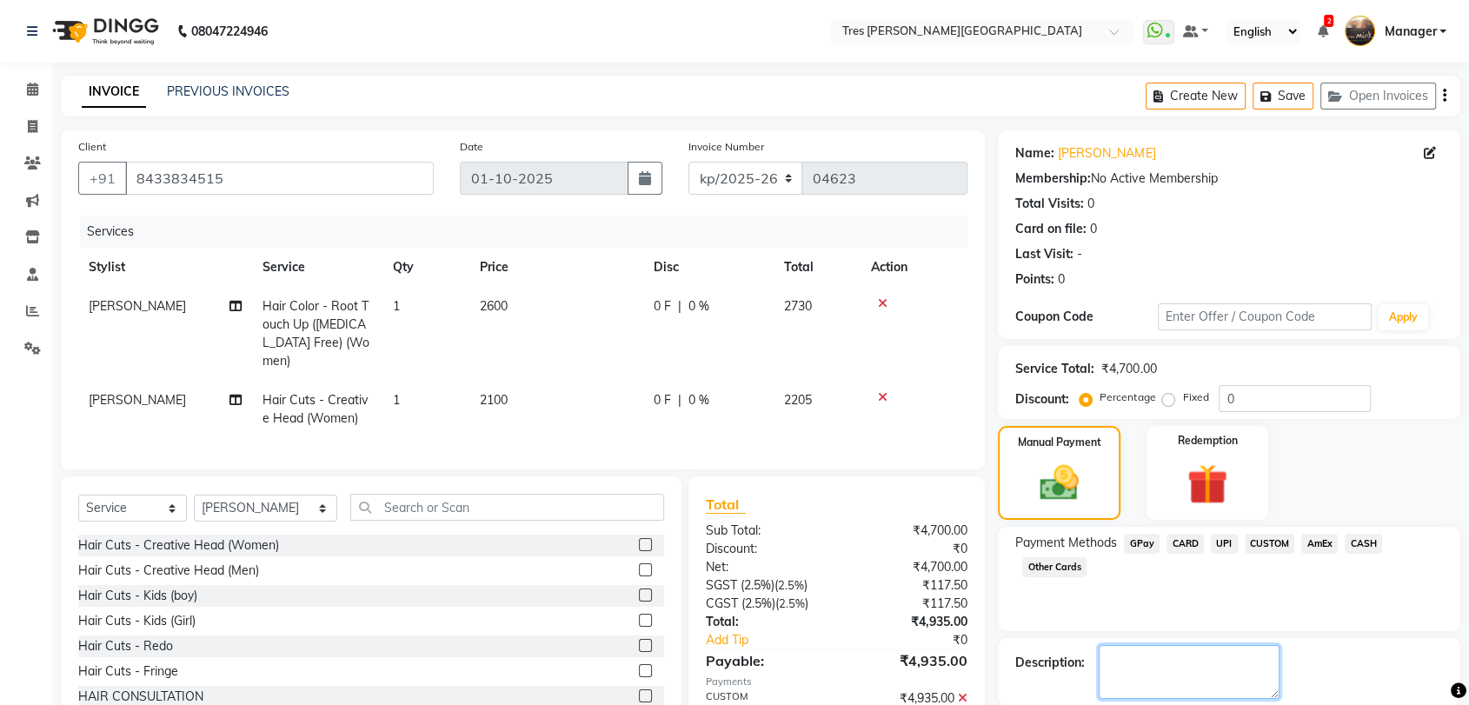
click at [1238, 665] on textarea at bounding box center [1189, 672] width 181 height 54
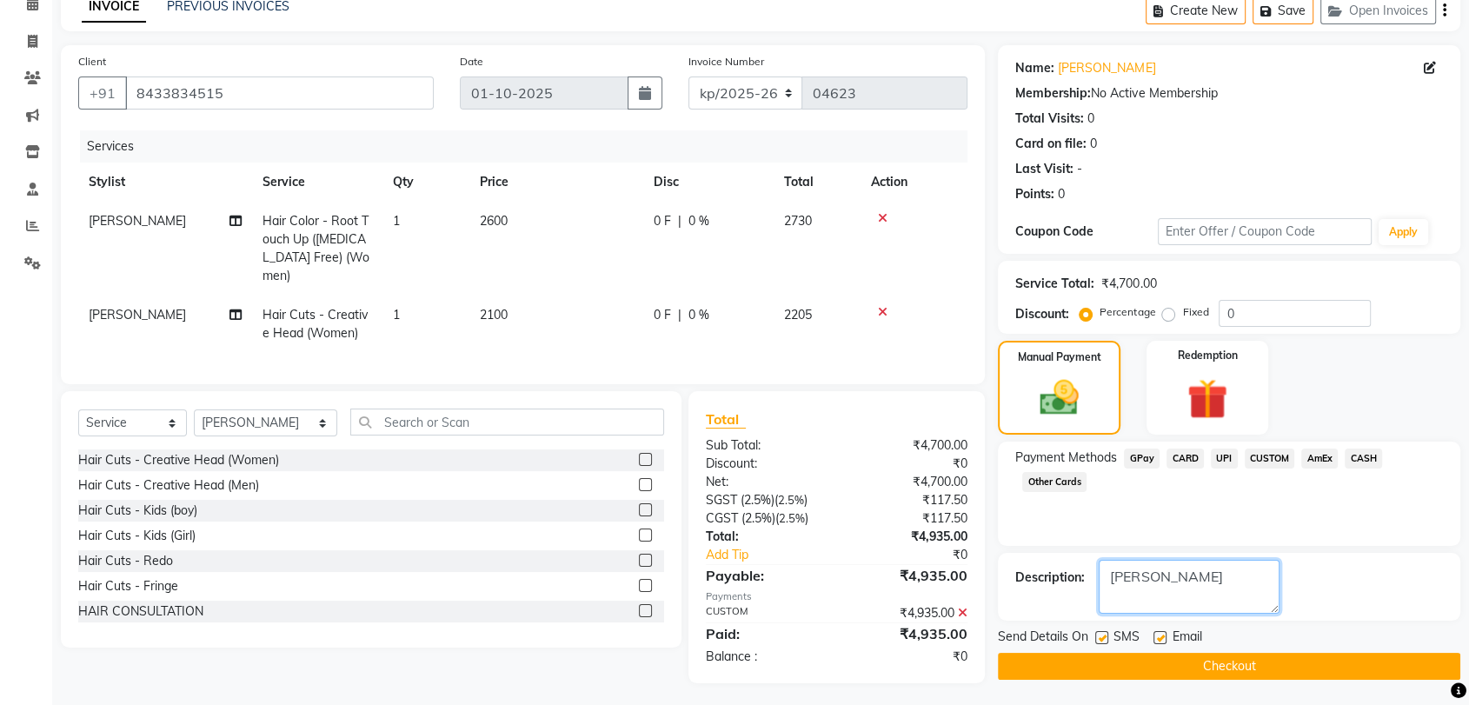
type textarea "[PERSON_NAME]"
click at [1201, 663] on button "Checkout" at bounding box center [1229, 666] width 462 height 27
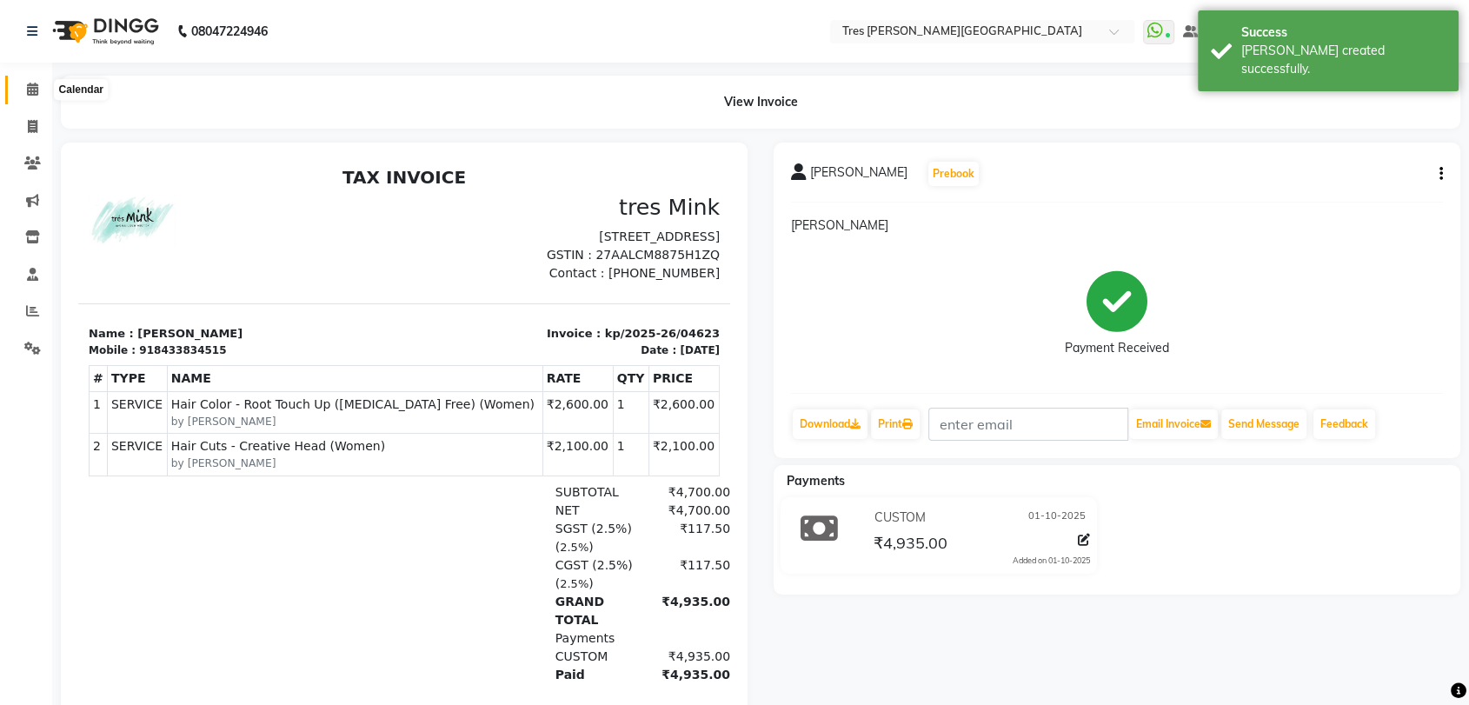
click at [24, 89] on span at bounding box center [32, 90] width 30 height 20
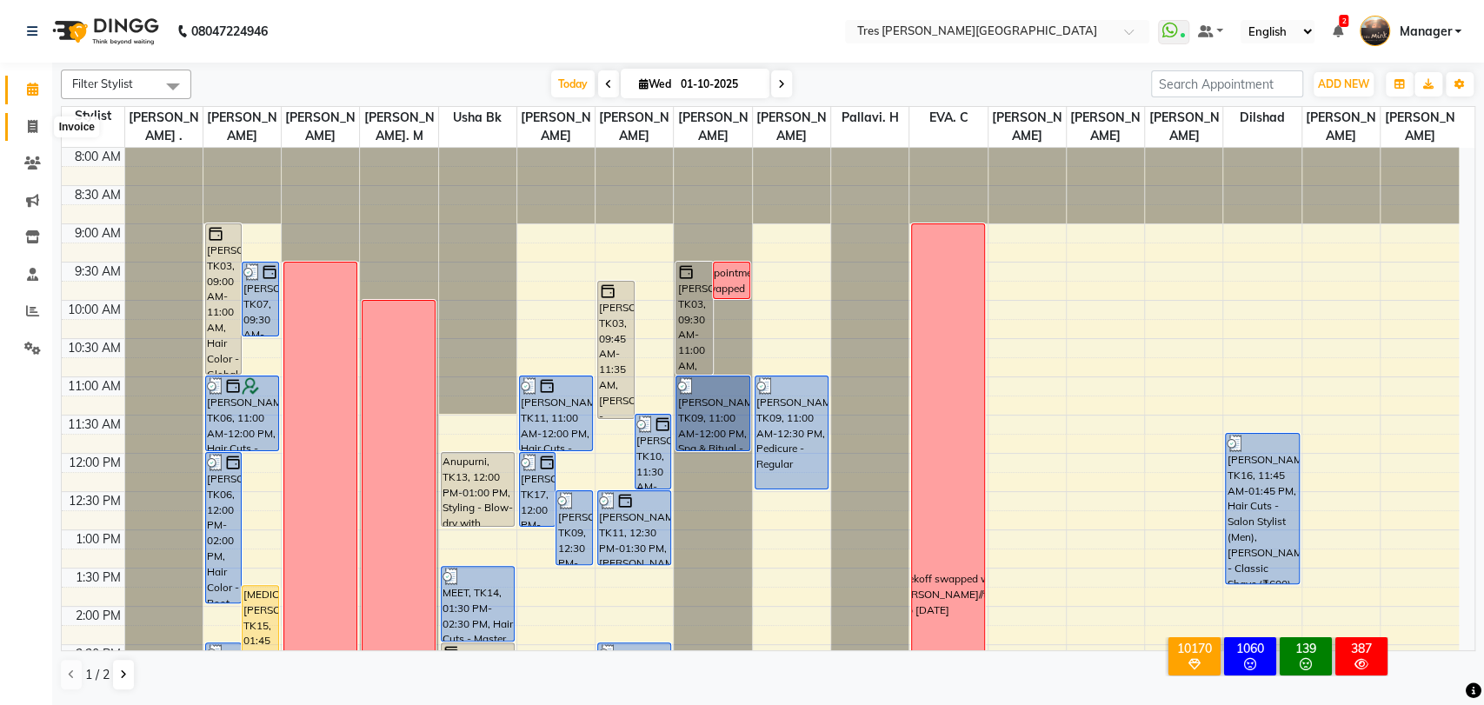
click at [36, 126] on icon at bounding box center [33, 126] width 10 height 13
select select "service"
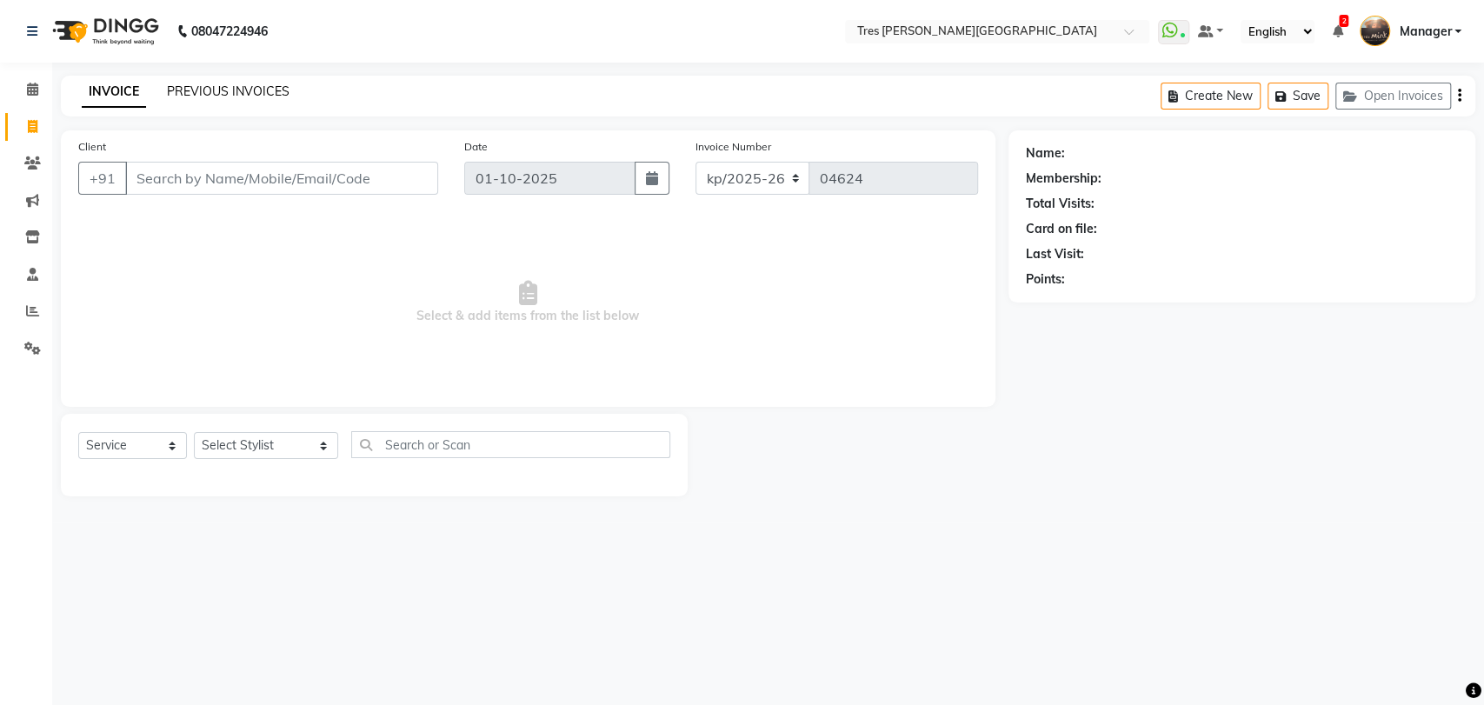
click at [242, 91] on link "PREVIOUS INVOICES" at bounding box center [228, 91] width 123 height 16
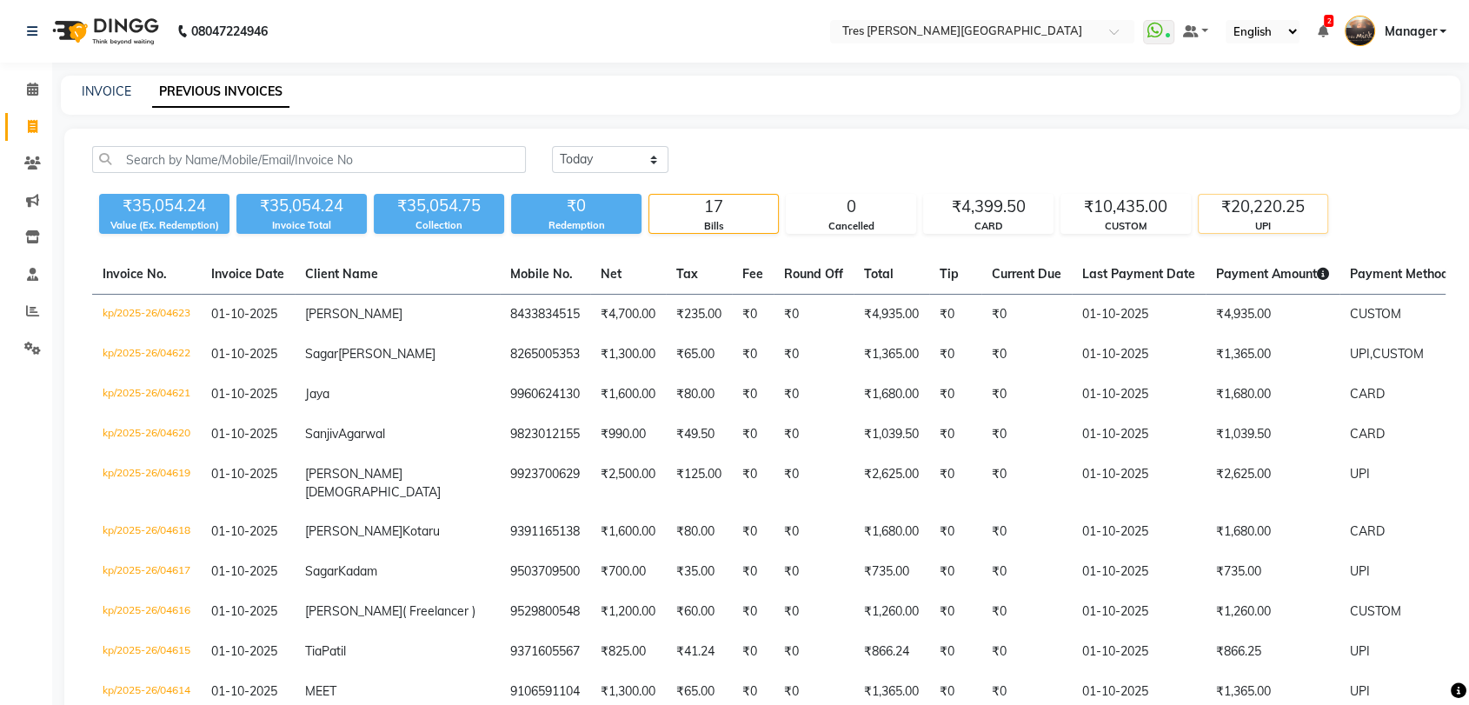
click at [1290, 199] on div "₹20,220.25" at bounding box center [1263, 207] width 129 height 24
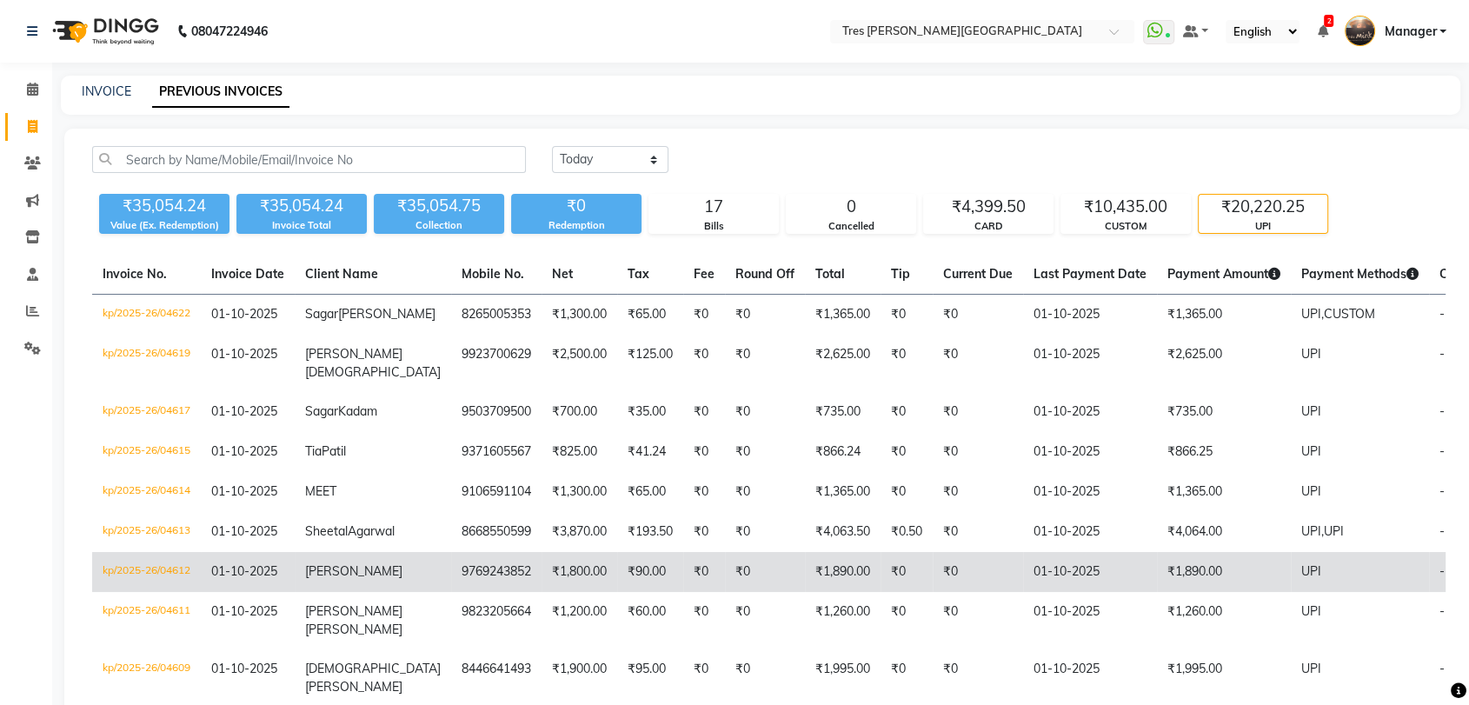
scroll to position [187, 0]
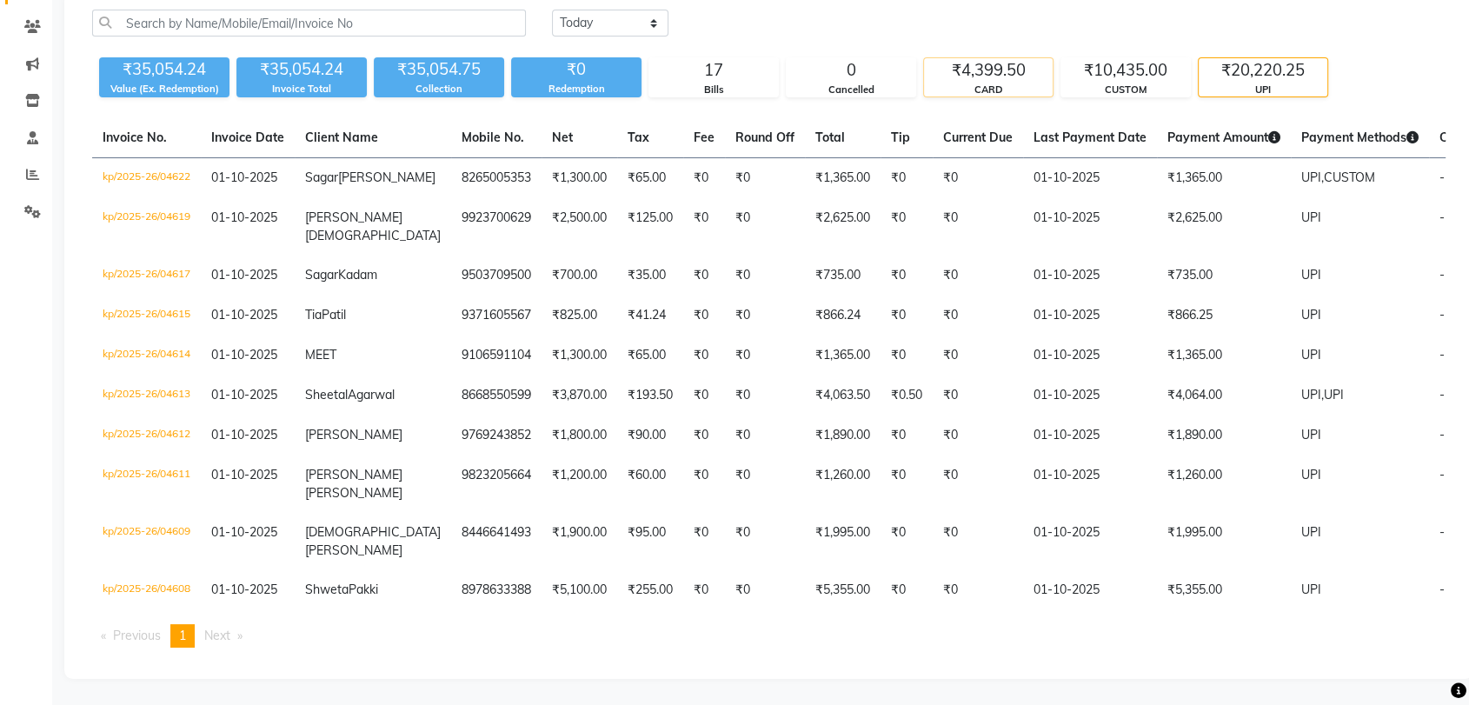
click at [1021, 83] on div "CARD" at bounding box center [988, 90] width 129 height 15
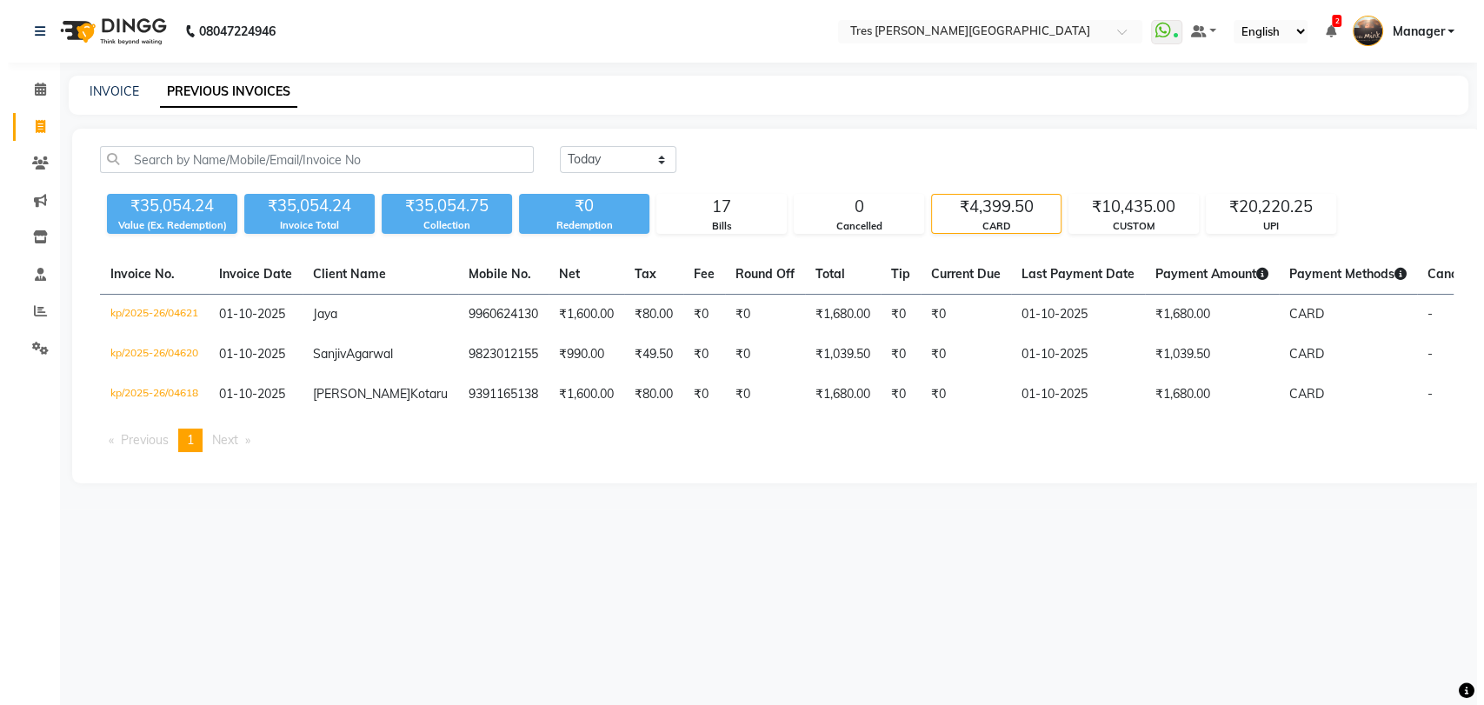
scroll to position [0, 0]
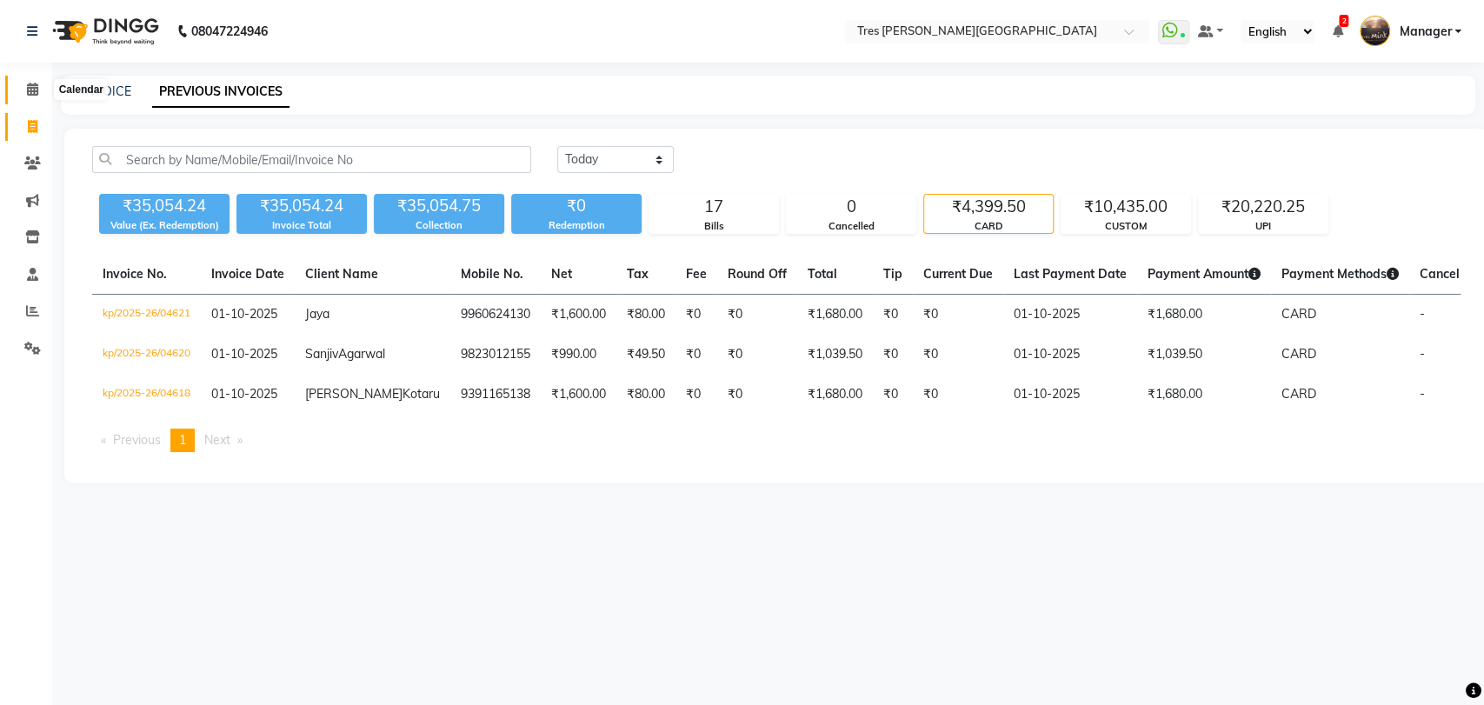
click at [34, 93] on icon at bounding box center [32, 89] width 11 height 13
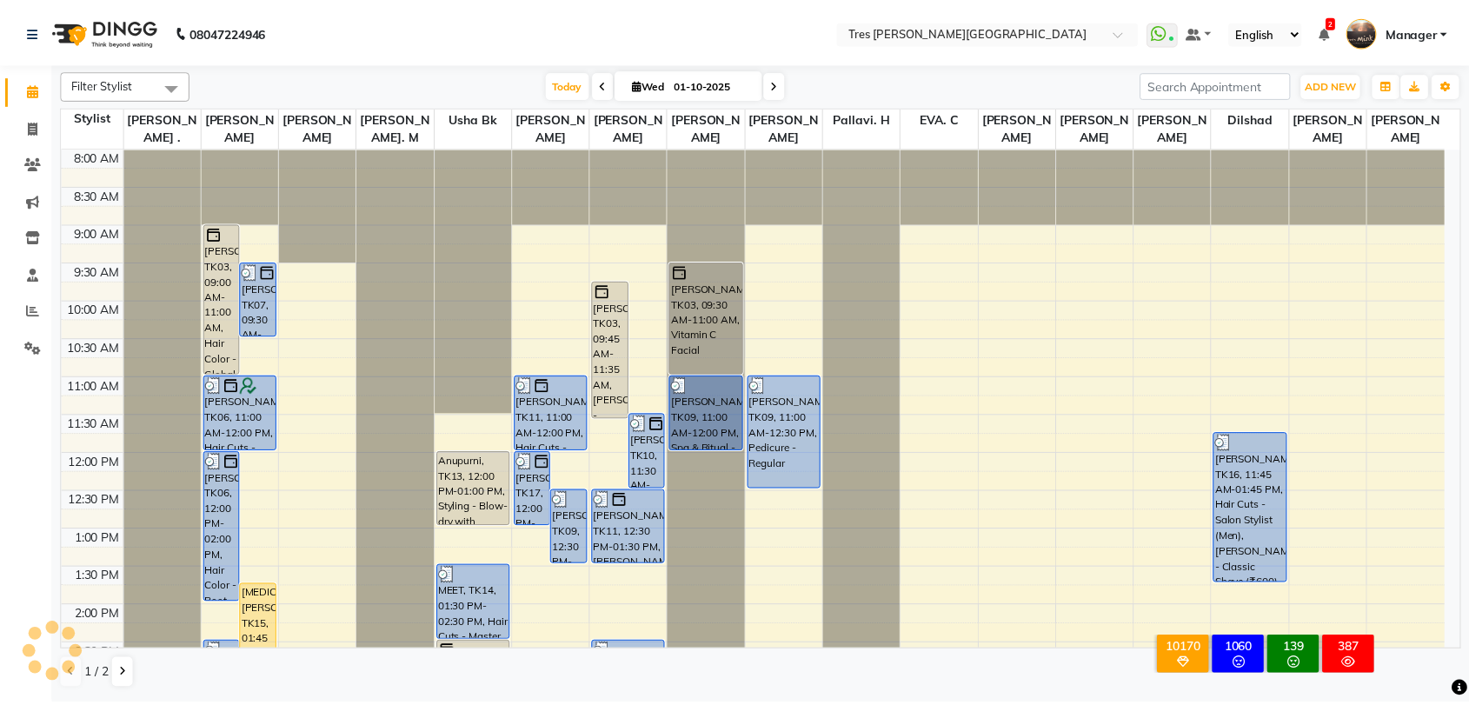
scroll to position [529, 0]
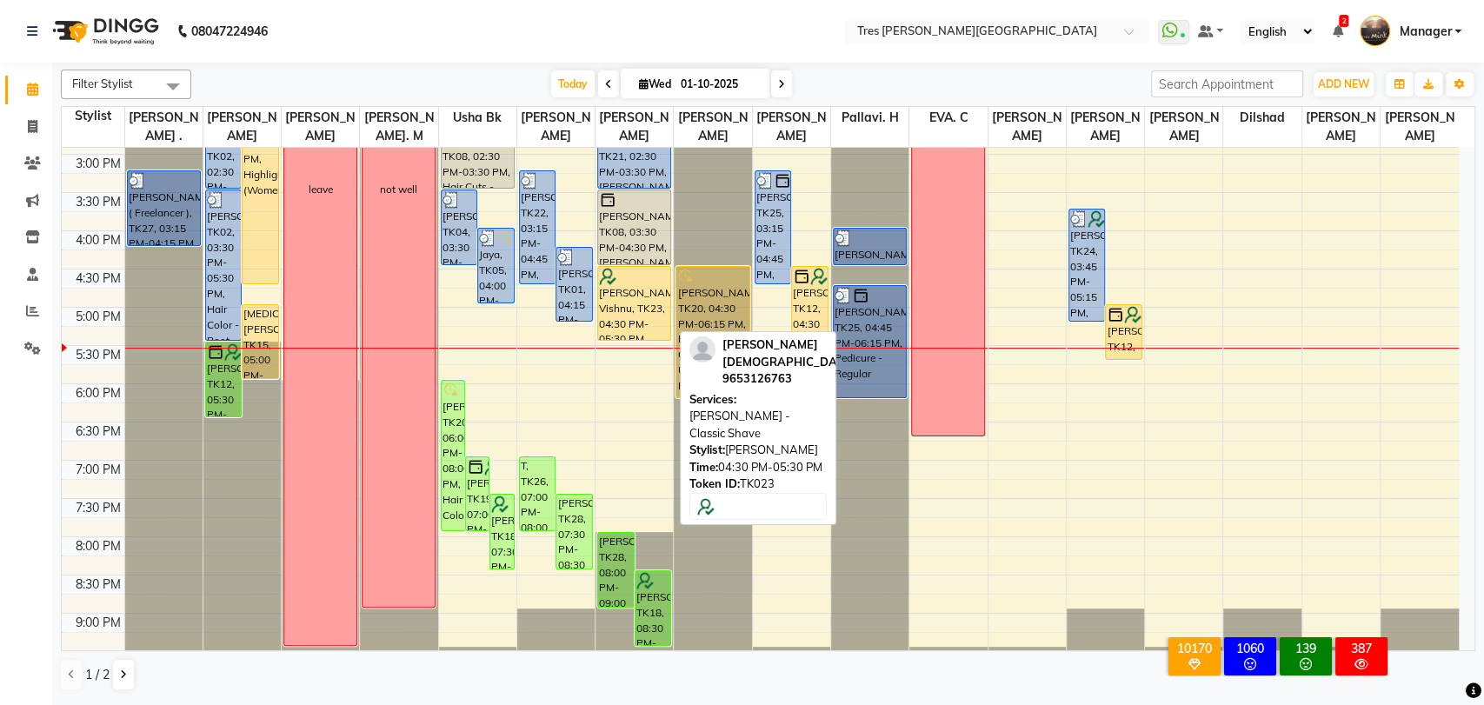
click at [635, 301] on div "[PERSON_NAME] Vishnu, TK23, 04:30 PM-05:30 PM, [PERSON_NAME] - Classic Shave" at bounding box center [634, 303] width 72 height 73
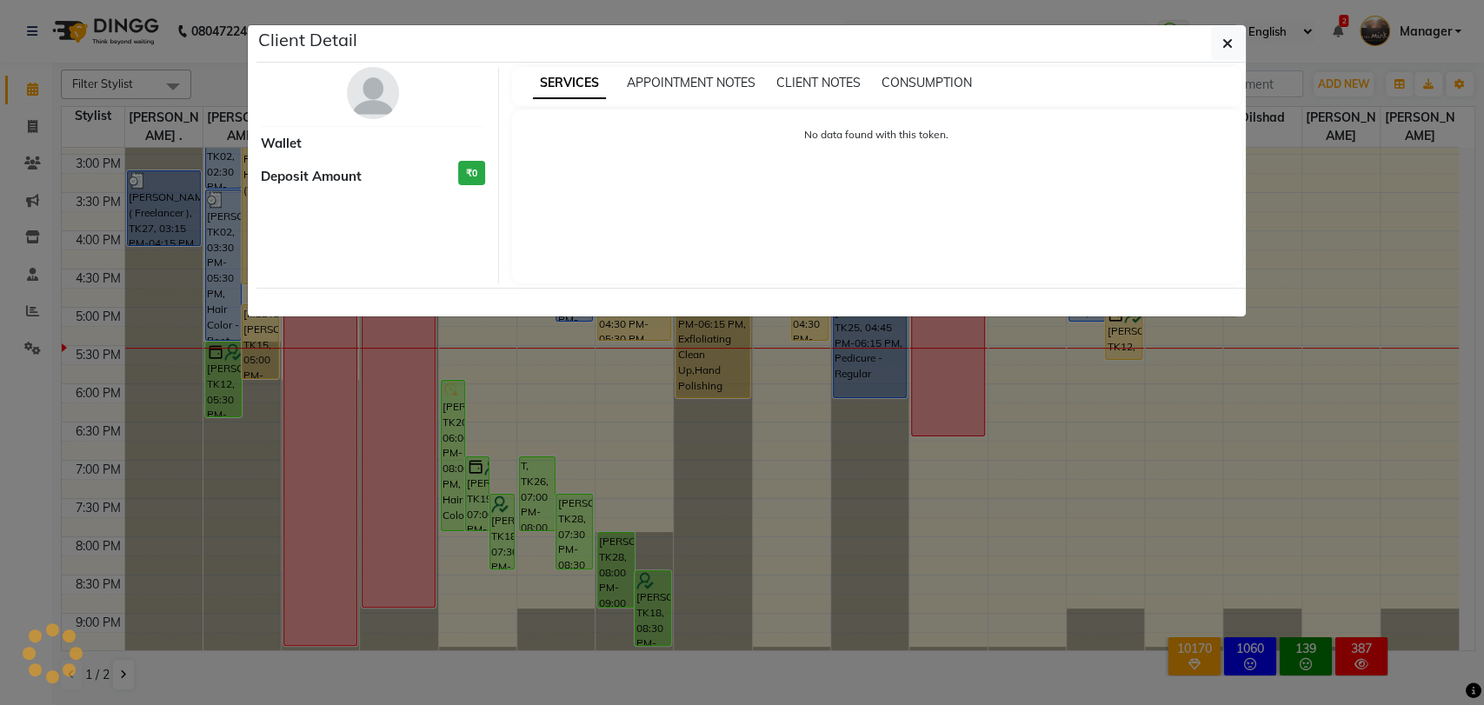
select select "1"
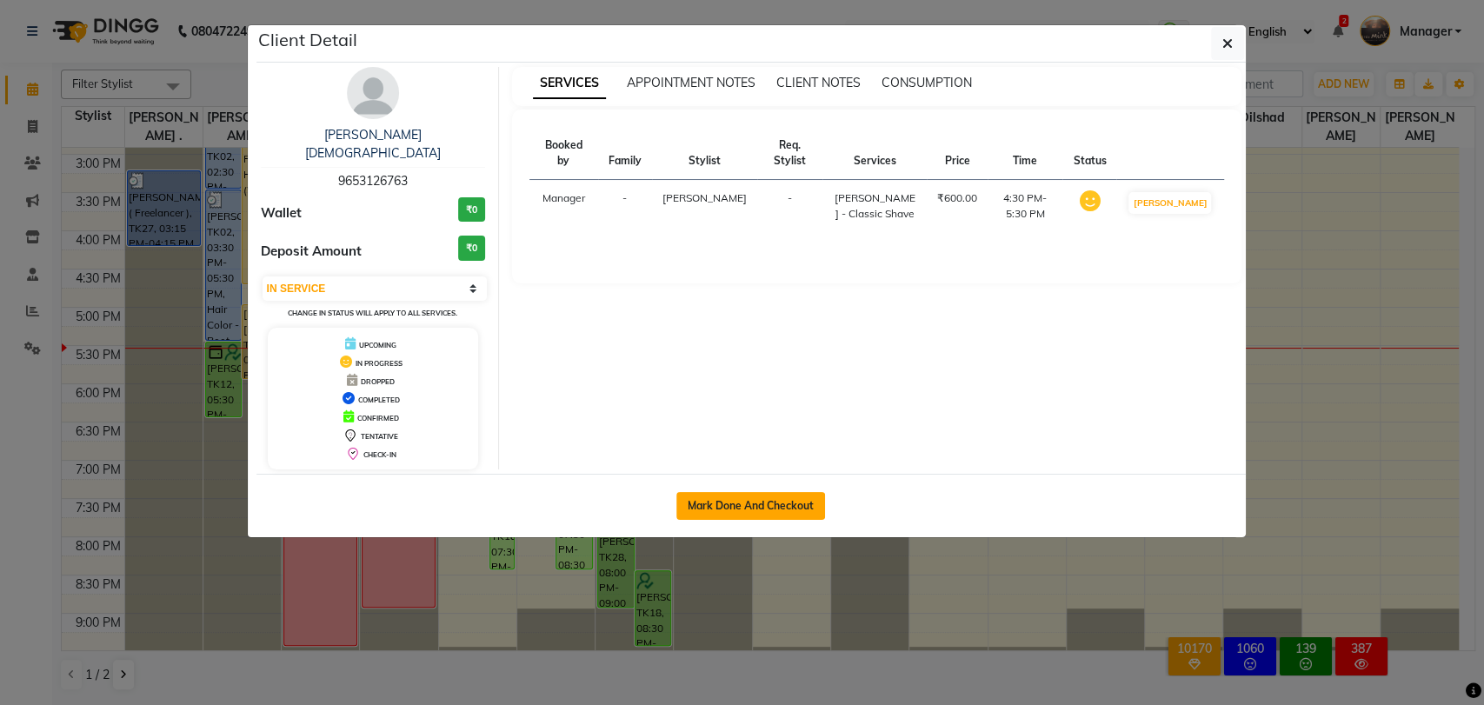
click at [805, 492] on button "Mark Done And Checkout" at bounding box center [750, 506] width 149 height 28
select select "service"
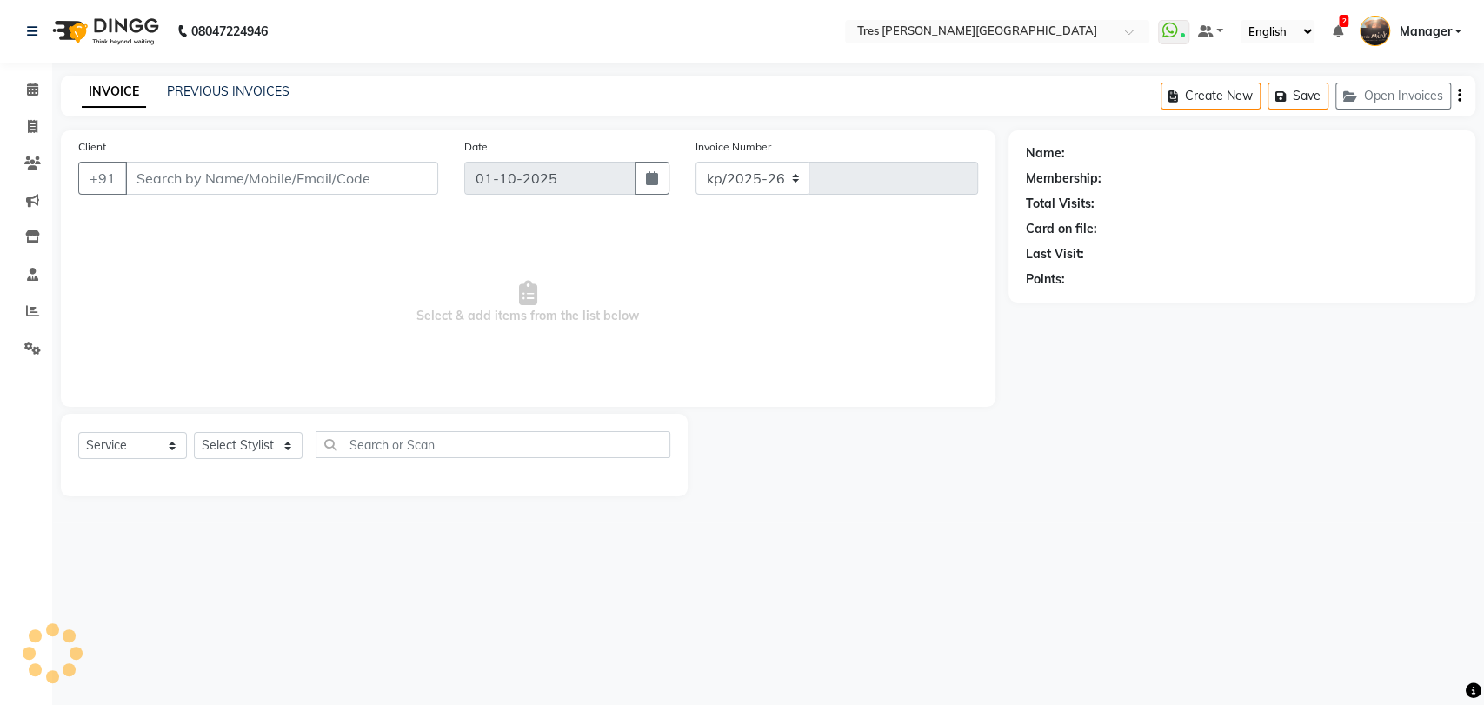
select select "4234"
type input "04624"
type input "9653126763"
select select "1621"
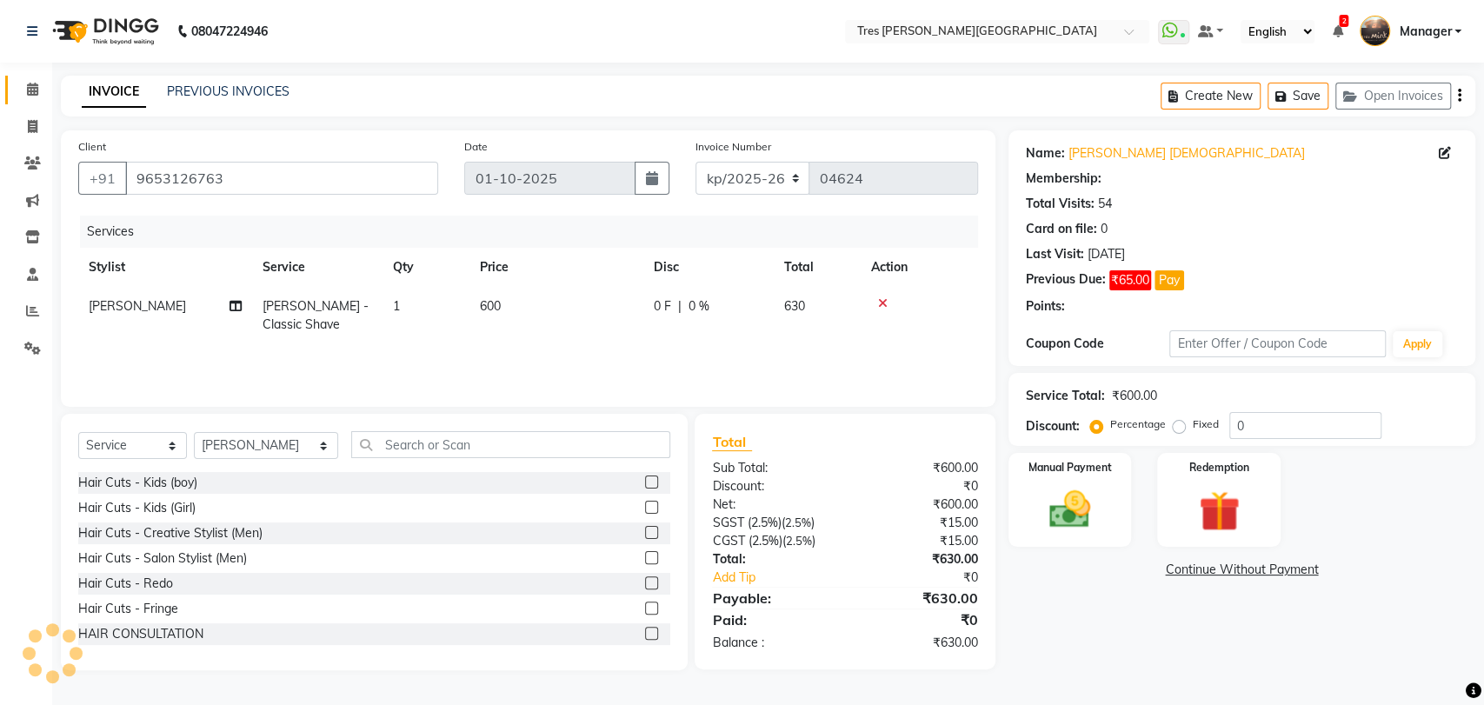
select select "1: Object"
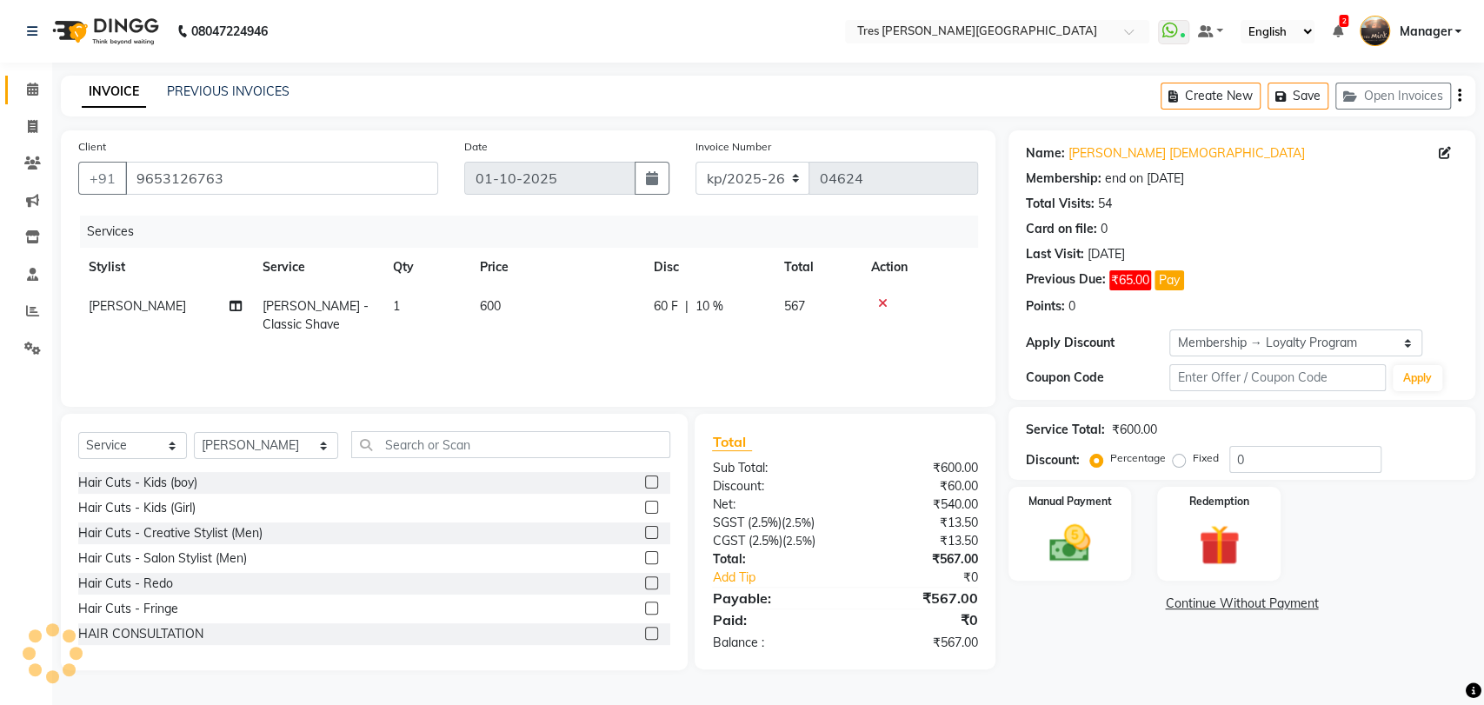
type input "10"
click at [567, 312] on td "600" at bounding box center [556, 315] width 174 height 57
select select "1621"
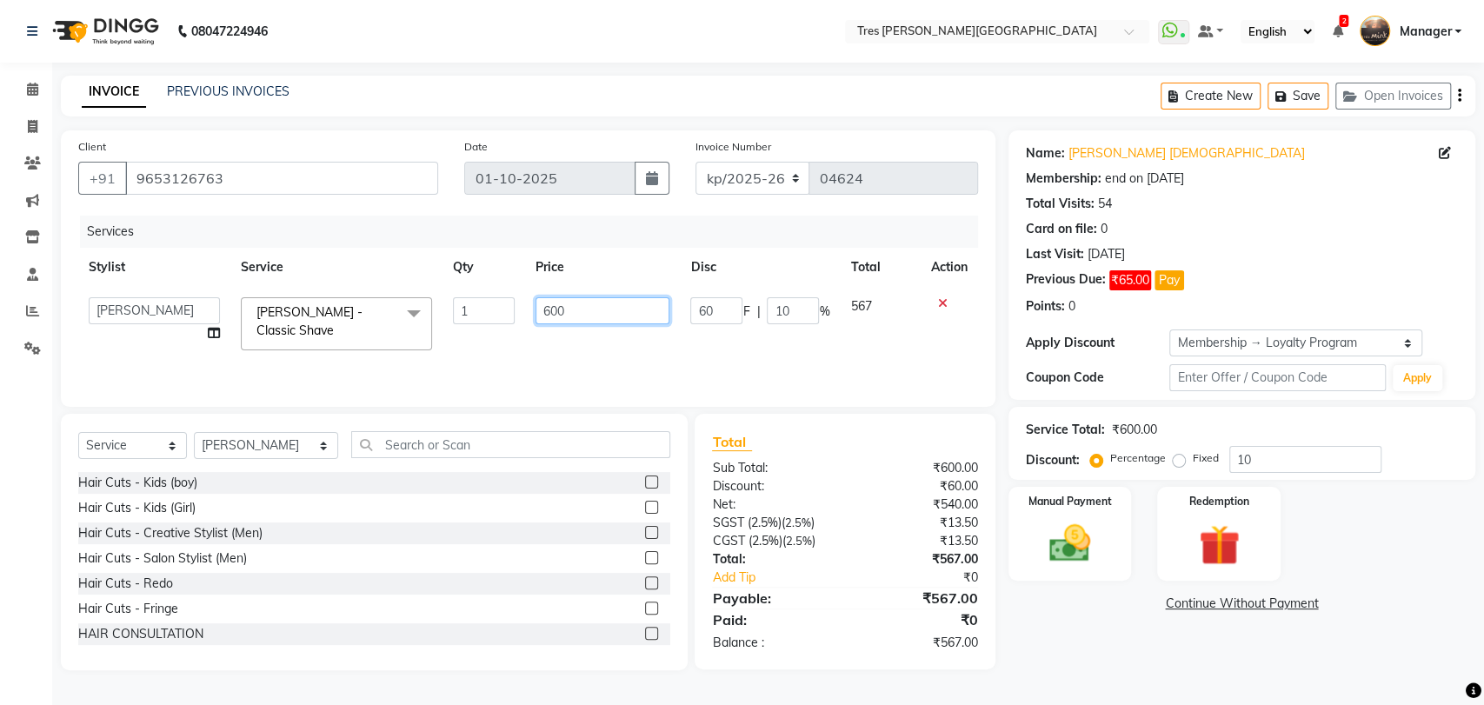
click at [548, 309] on input "600" at bounding box center [602, 310] width 135 height 27
type input "700"
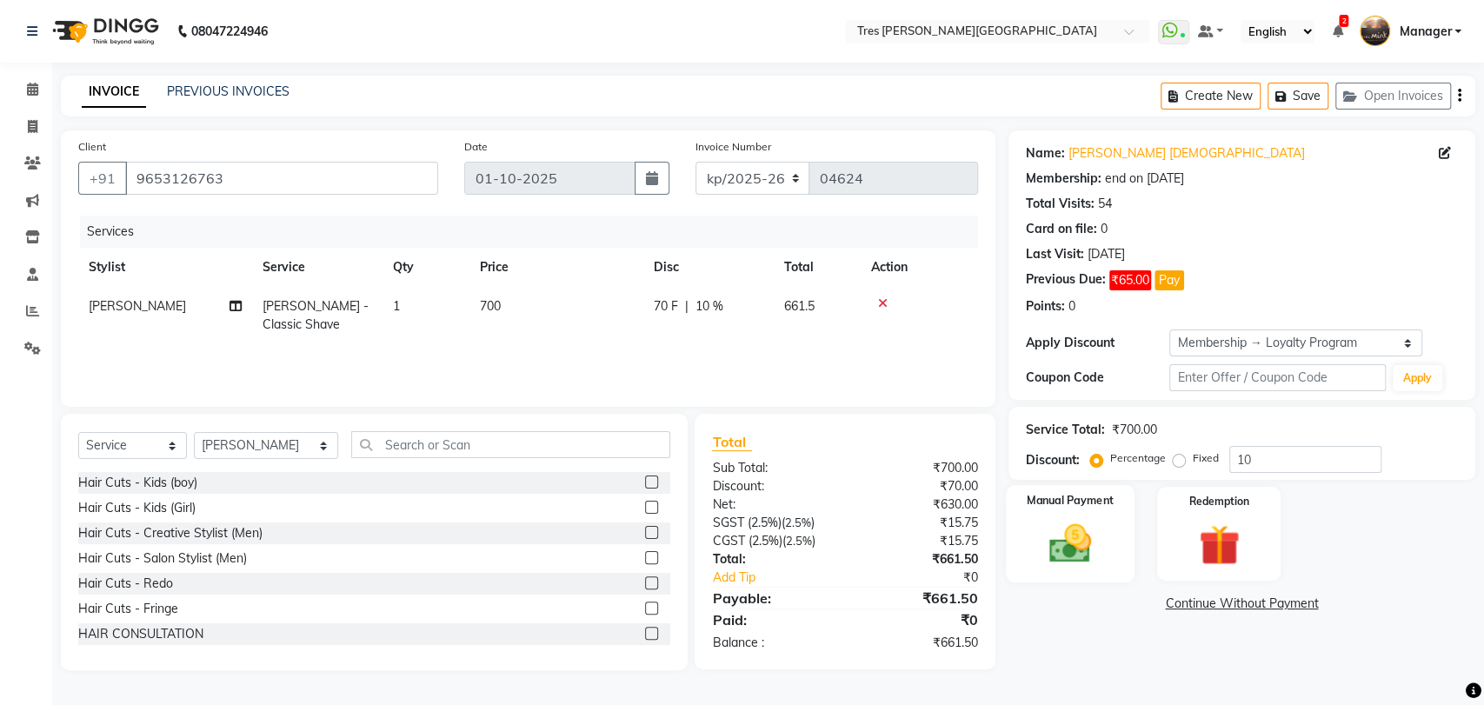
click at [1092, 524] on img at bounding box center [1069, 543] width 69 height 49
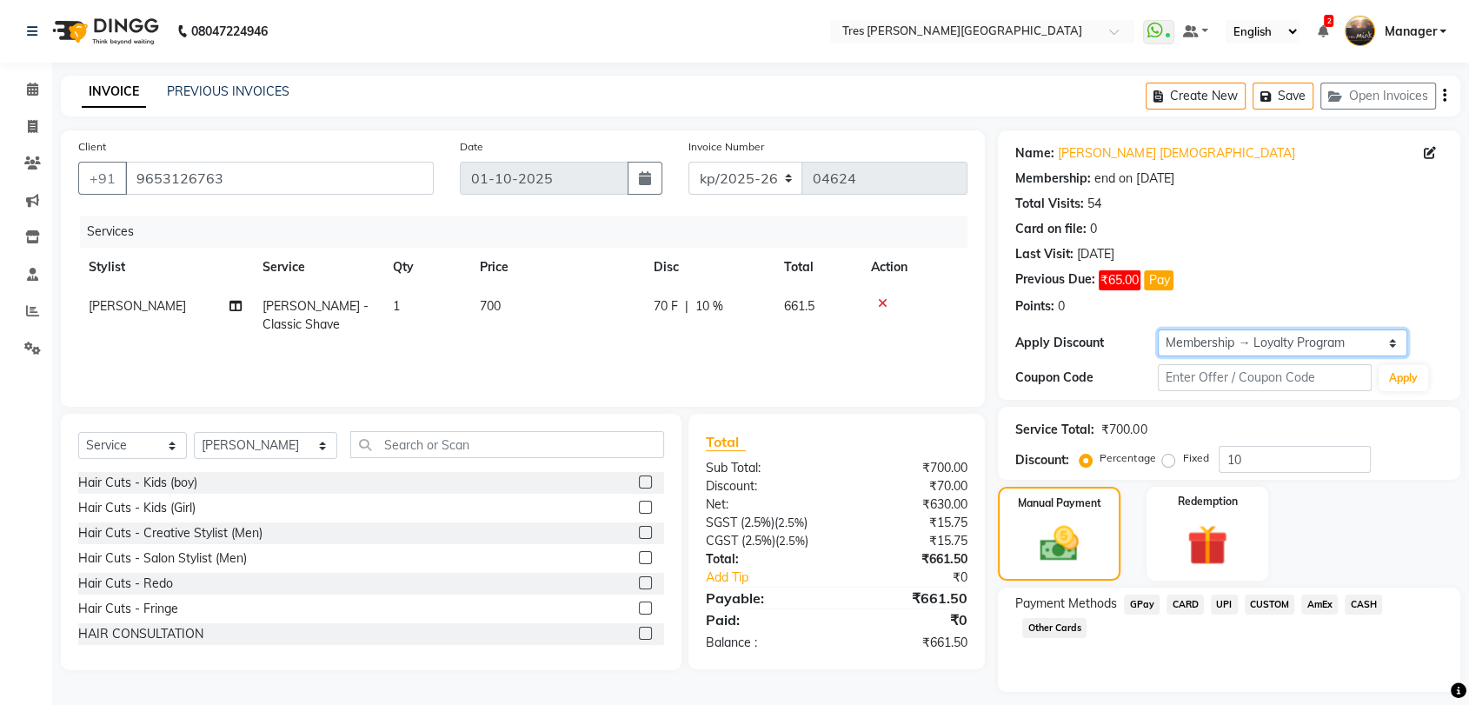
click at [1269, 352] on select "Select Membership → Loyalty Program" at bounding box center [1282, 342] width 249 height 27
select select "0:"
click at [1158, 329] on select "Select Membership → Loyalty Program" at bounding box center [1282, 342] width 249 height 27
type input "0"
click at [33, 88] on icon at bounding box center [32, 89] width 11 height 13
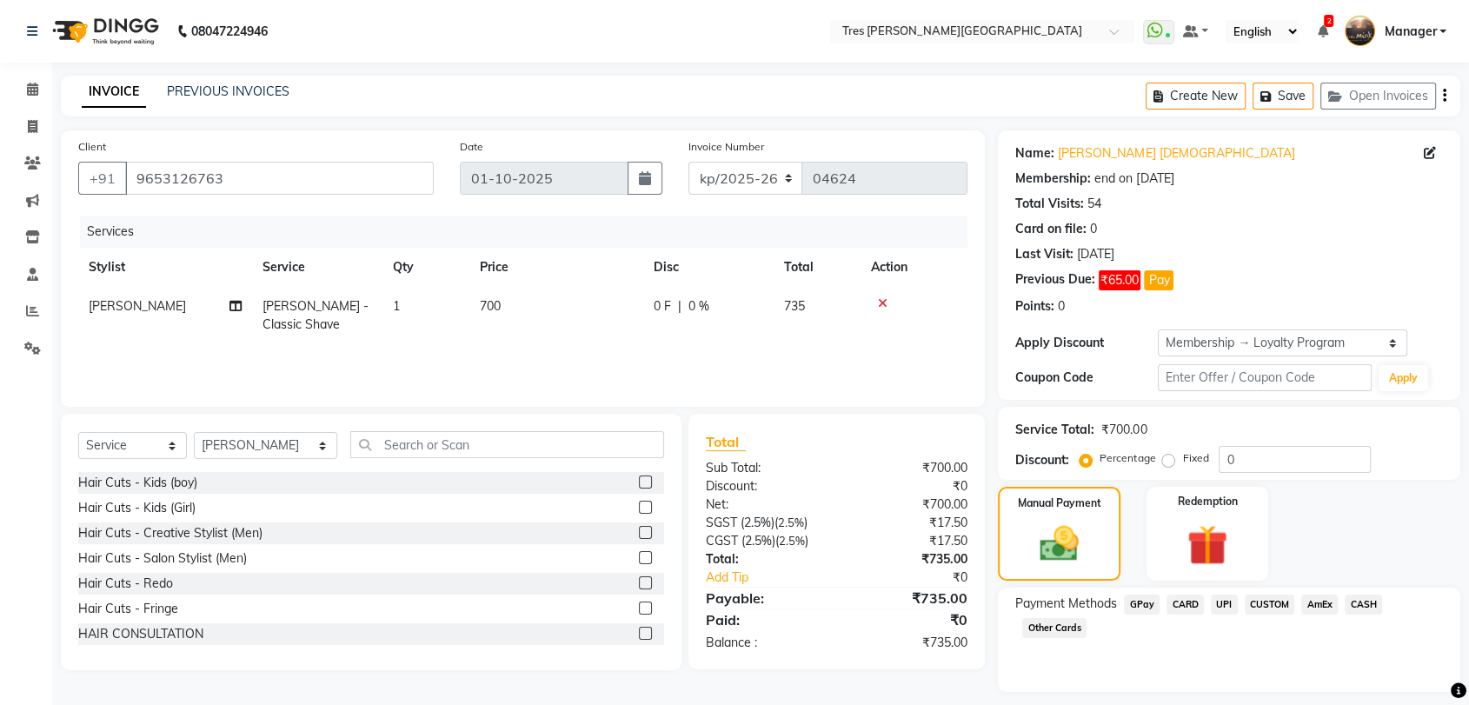
click at [550, 291] on td "700" at bounding box center [556, 315] width 174 height 57
select select "1621"
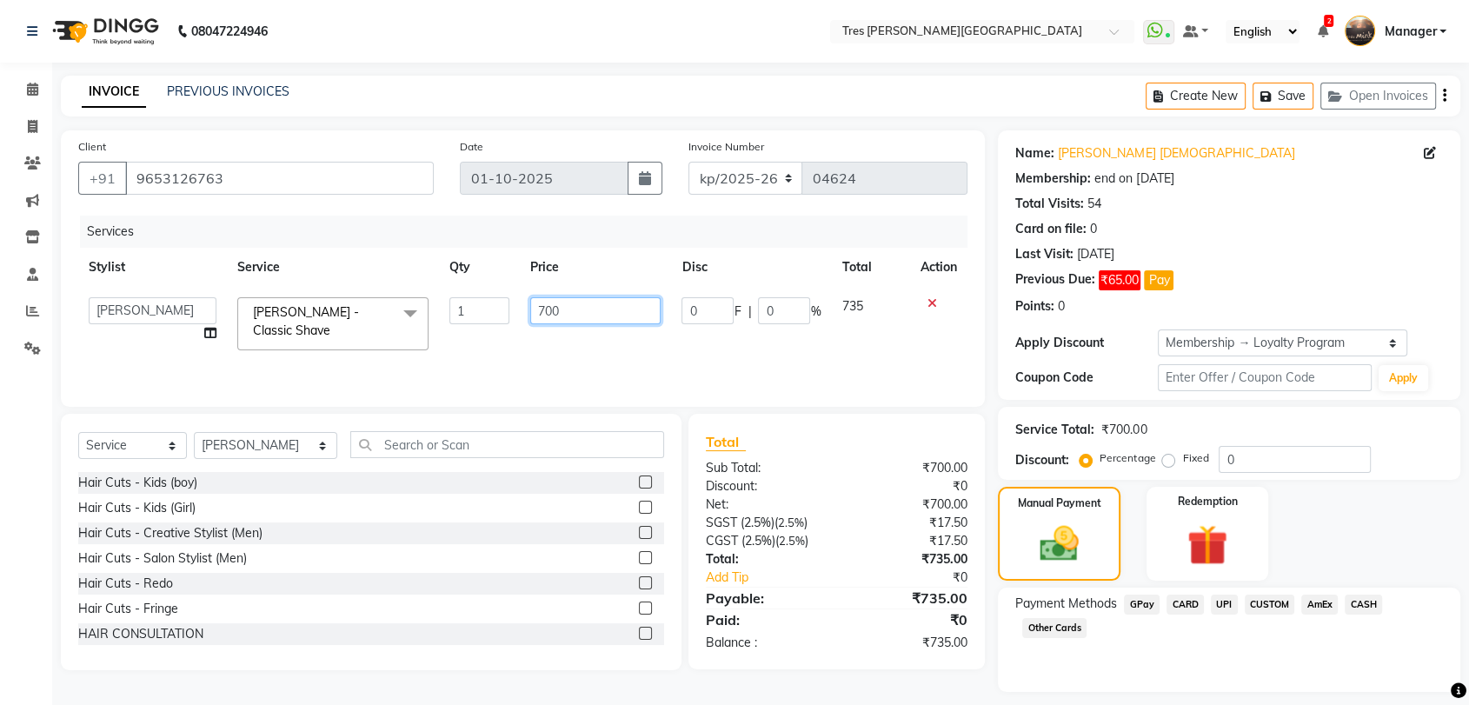
click at [550, 305] on input "700" at bounding box center [595, 310] width 131 height 27
type input "750"
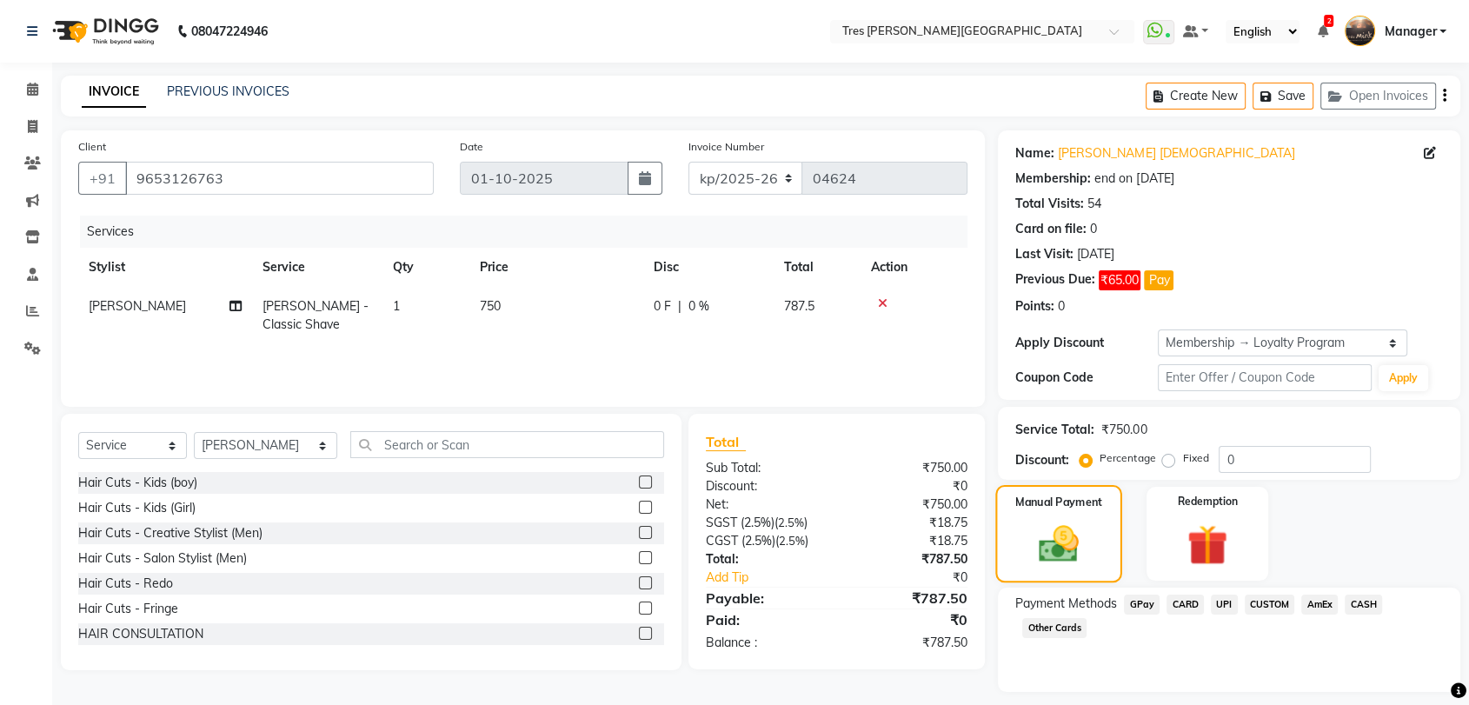
click at [1093, 533] on div "Manual Payment" at bounding box center [1059, 533] width 127 height 97
click at [1211, 605] on span "UPI" at bounding box center [1224, 605] width 27 height 20
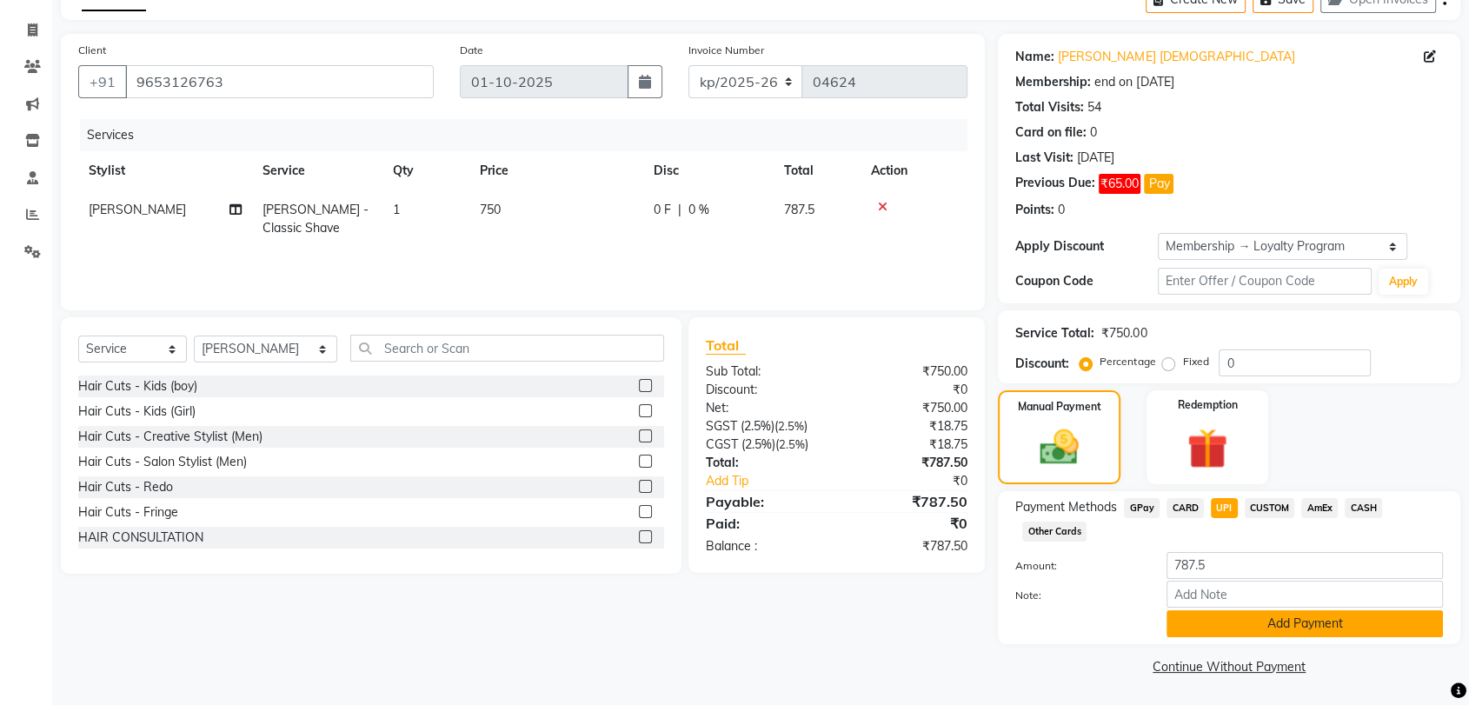
click at [1260, 622] on button "Add Payment" at bounding box center [1305, 623] width 276 height 27
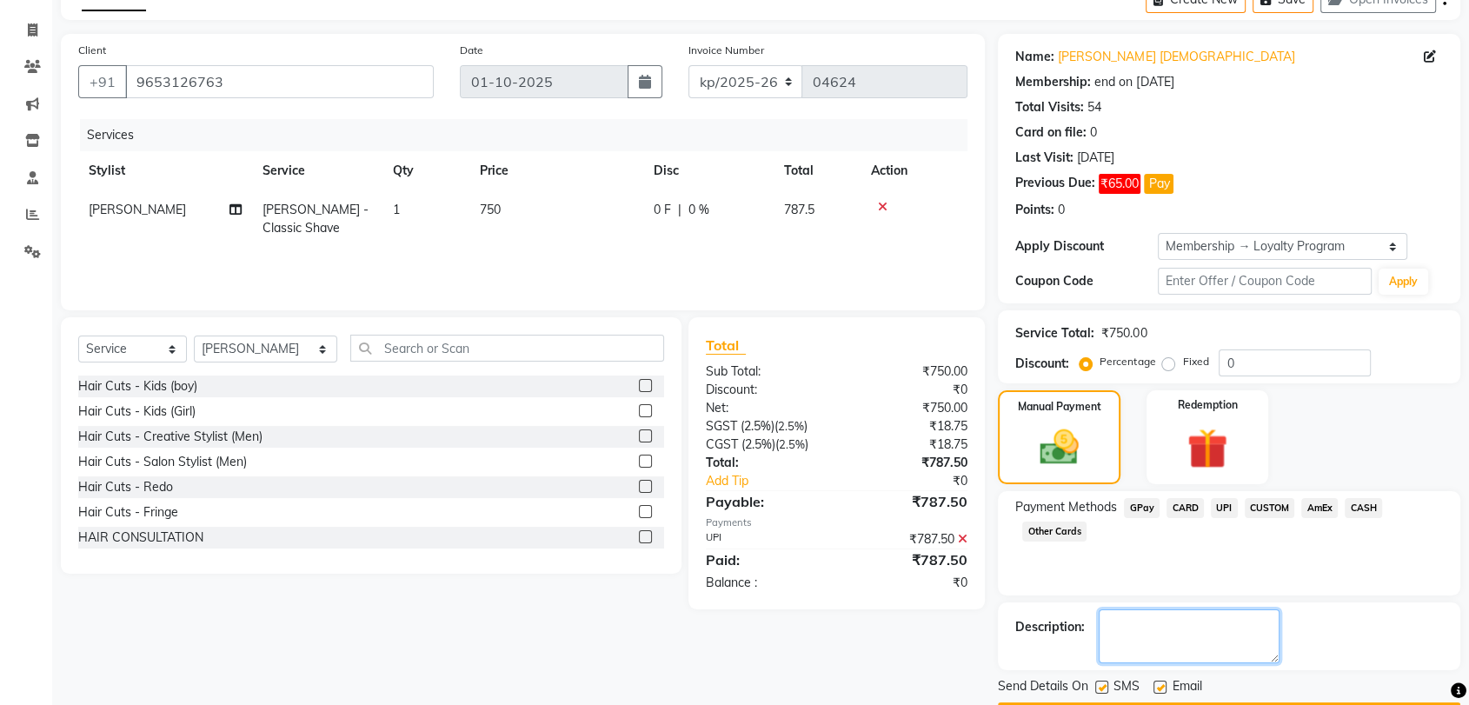
click at [1260, 622] on textarea at bounding box center [1189, 636] width 181 height 54
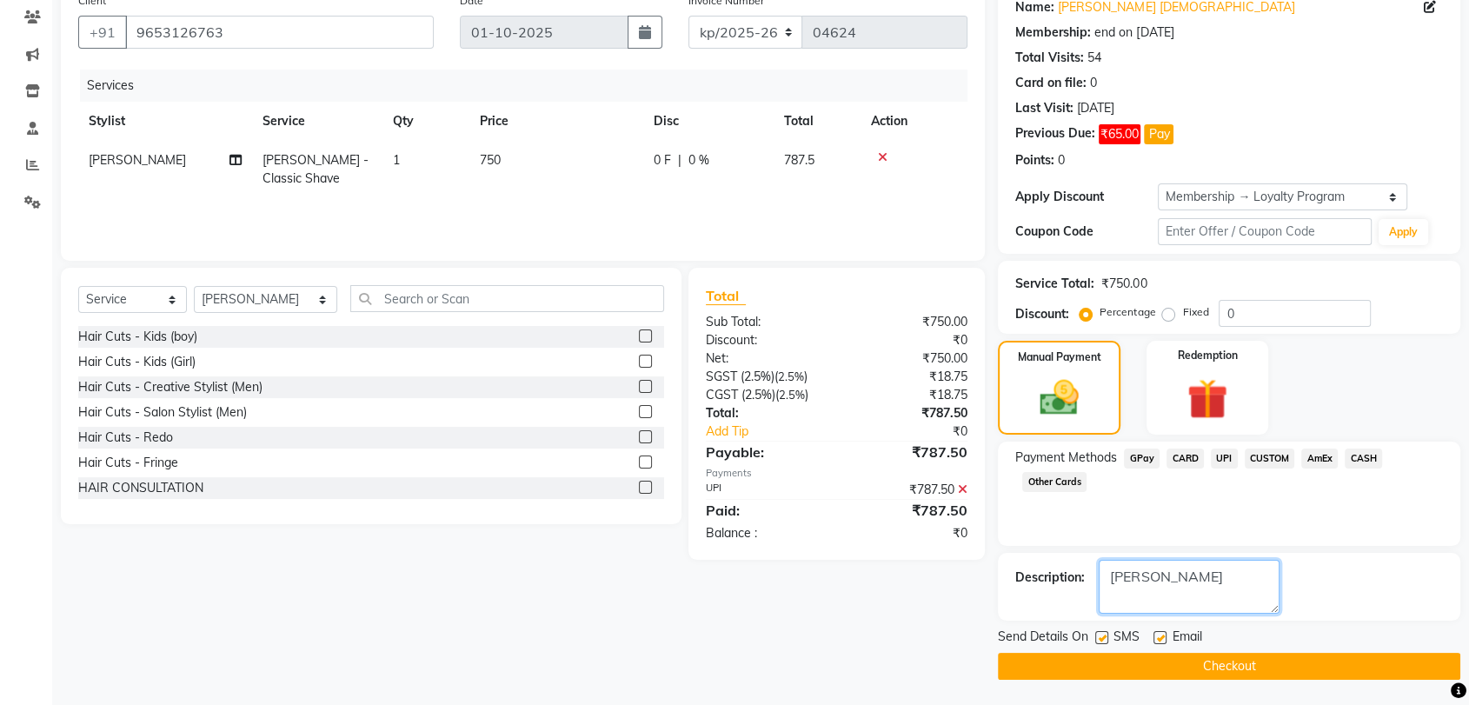
type textarea "[PERSON_NAME]"
click at [1204, 678] on button "Checkout" at bounding box center [1229, 666] width 462 height 27
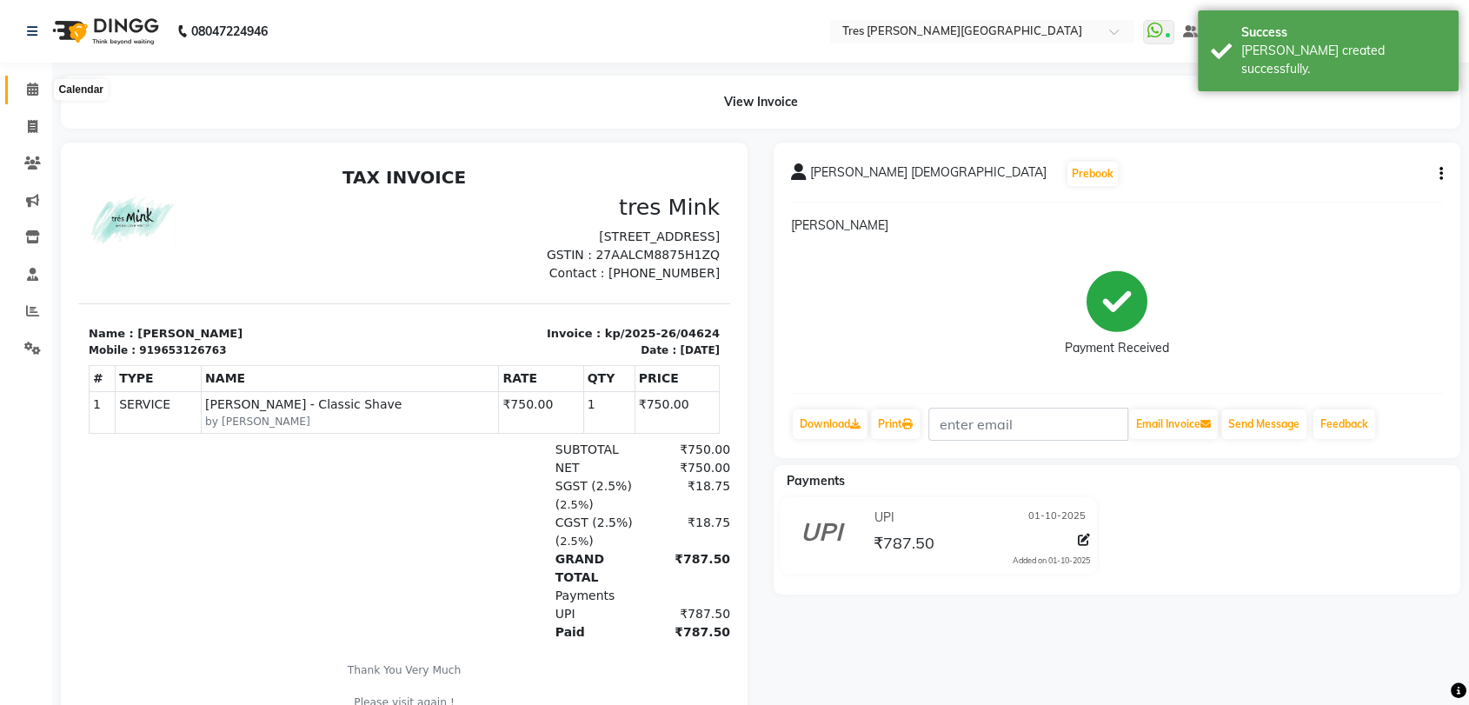
click at [32, 97] on span at bounding box center [32, 90] width 30 height 20
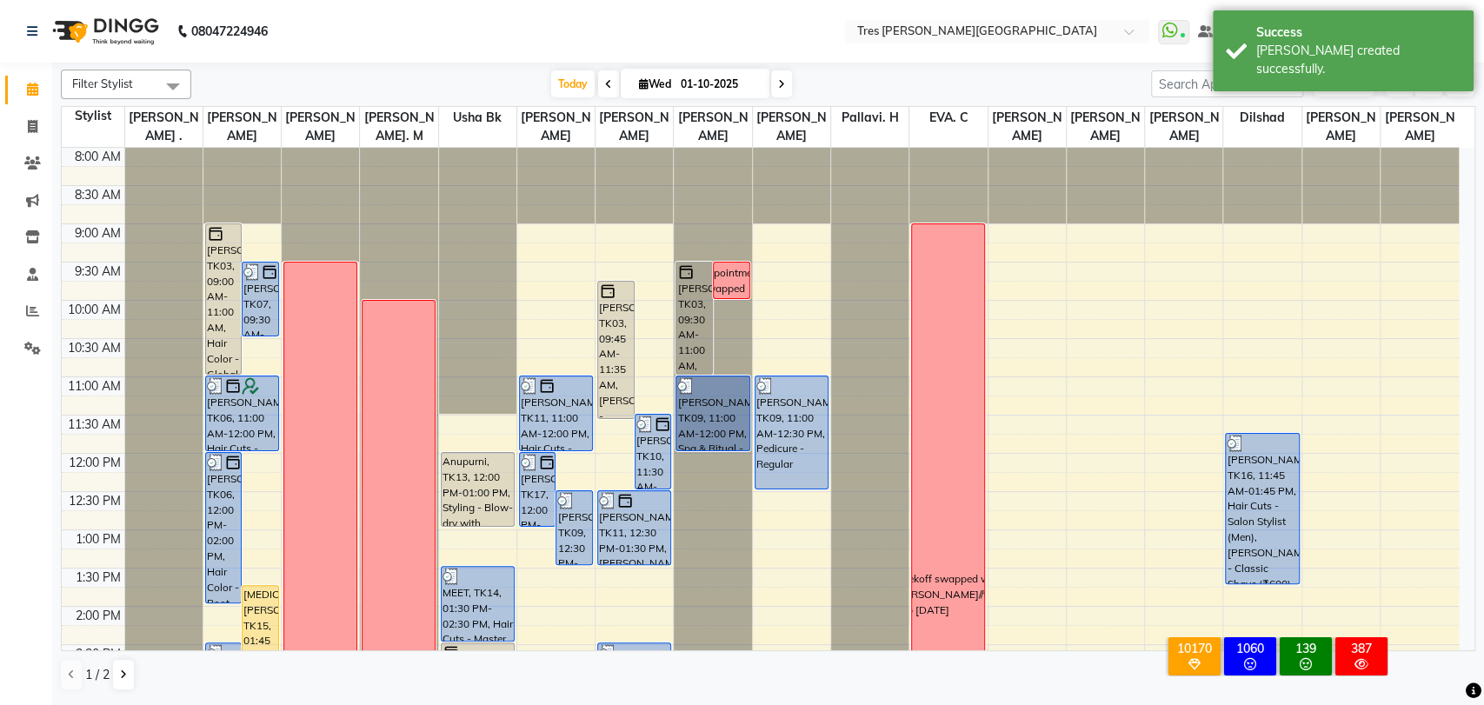
scroll to position [529, 0]
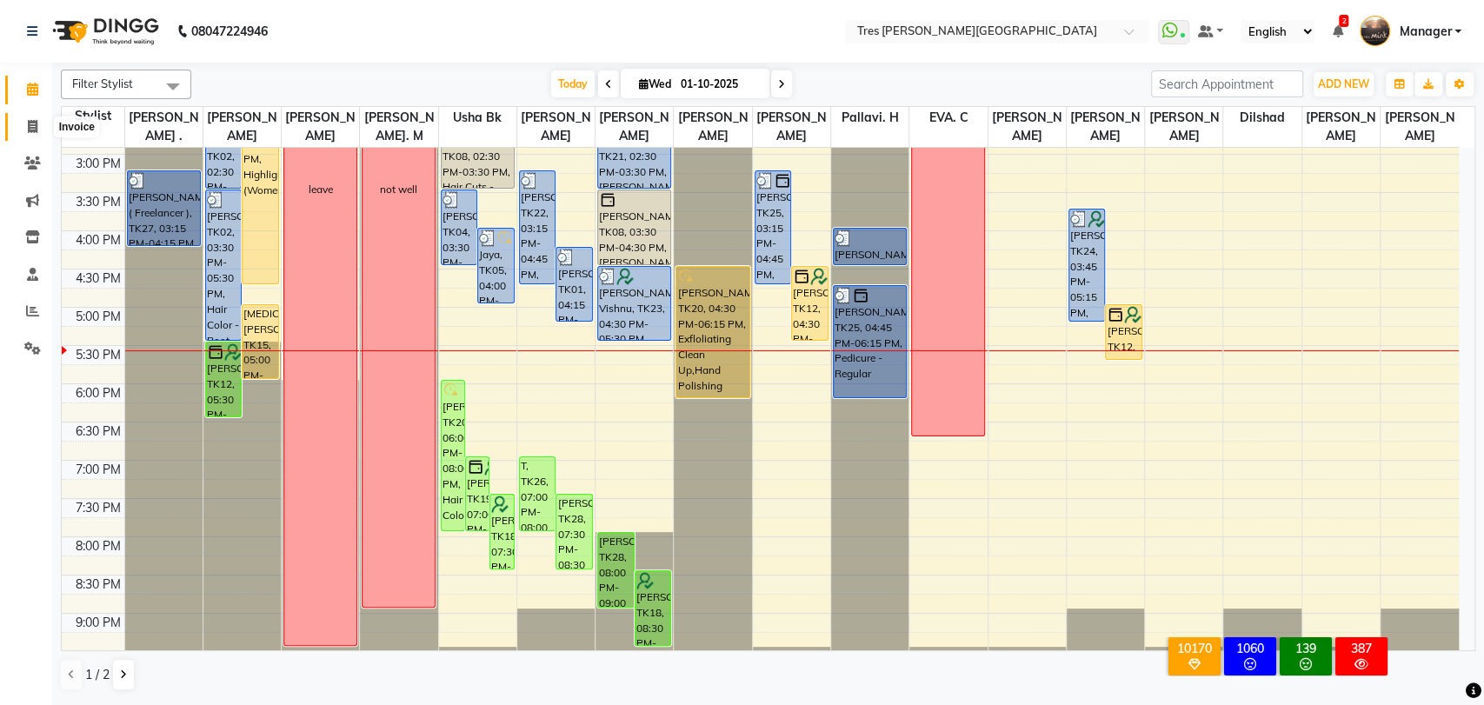
click at [35, 129] on icon at bounding box center [33, 126] width 10 height 13
select select "service"
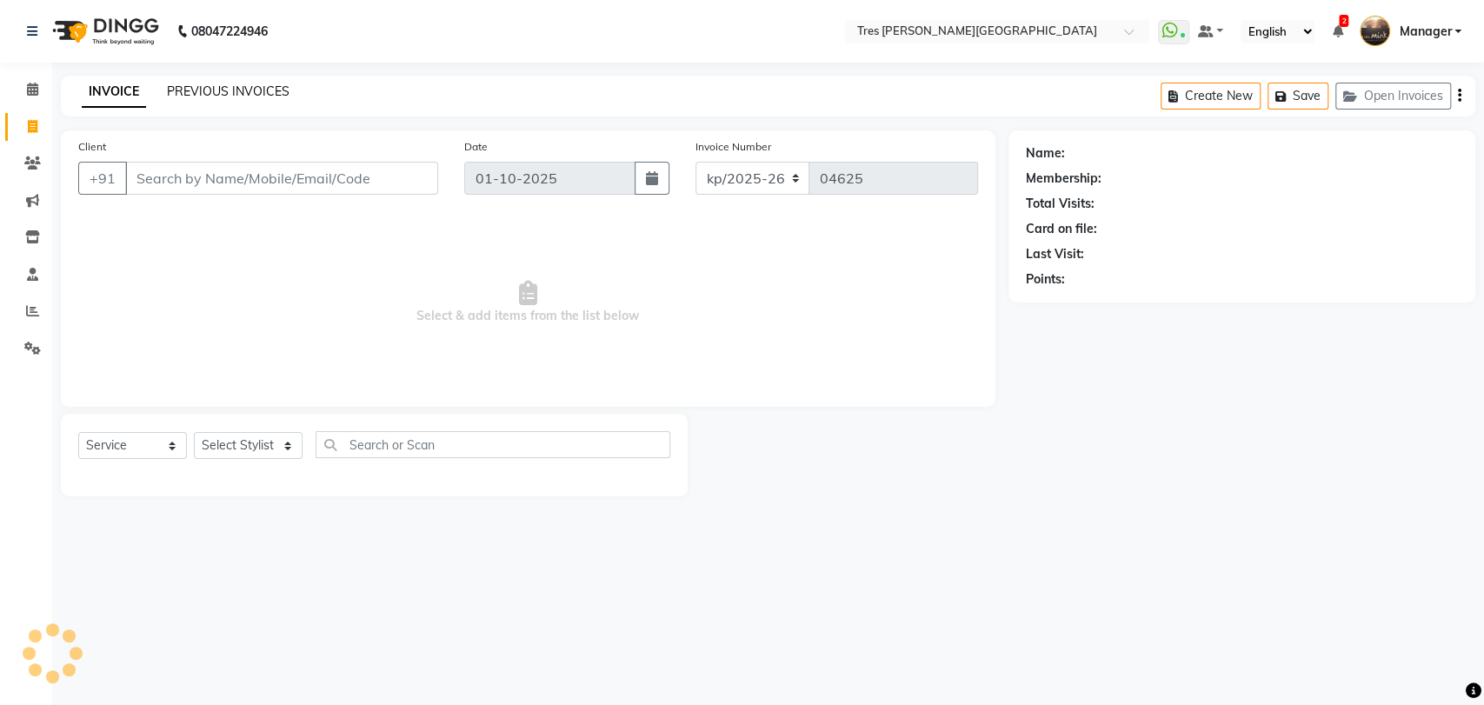
click at [247, 89] on link "PREVIOUS INVOICES" at bounding box center [228, 91] width 123 height 16
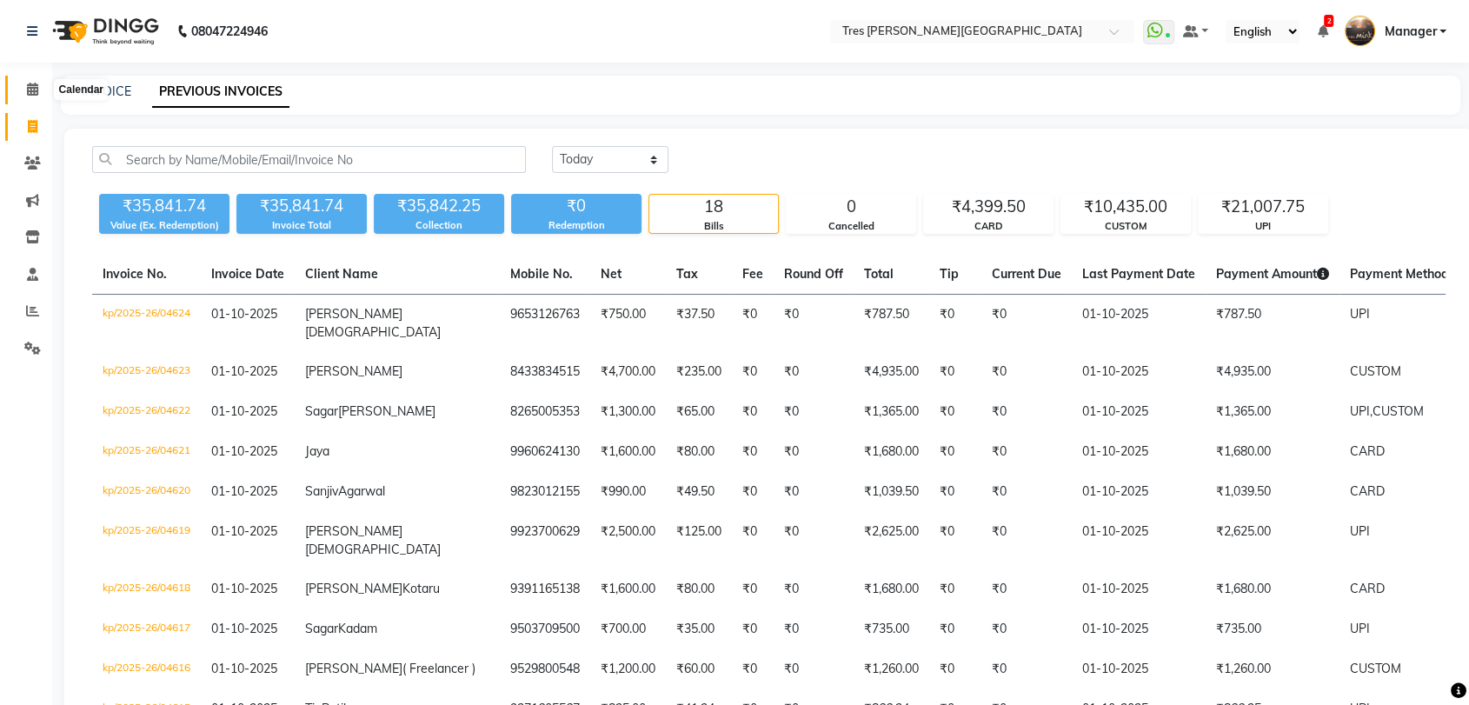
click at [27, 86] on icon at bounding box center [32, 89] width 11 height 13
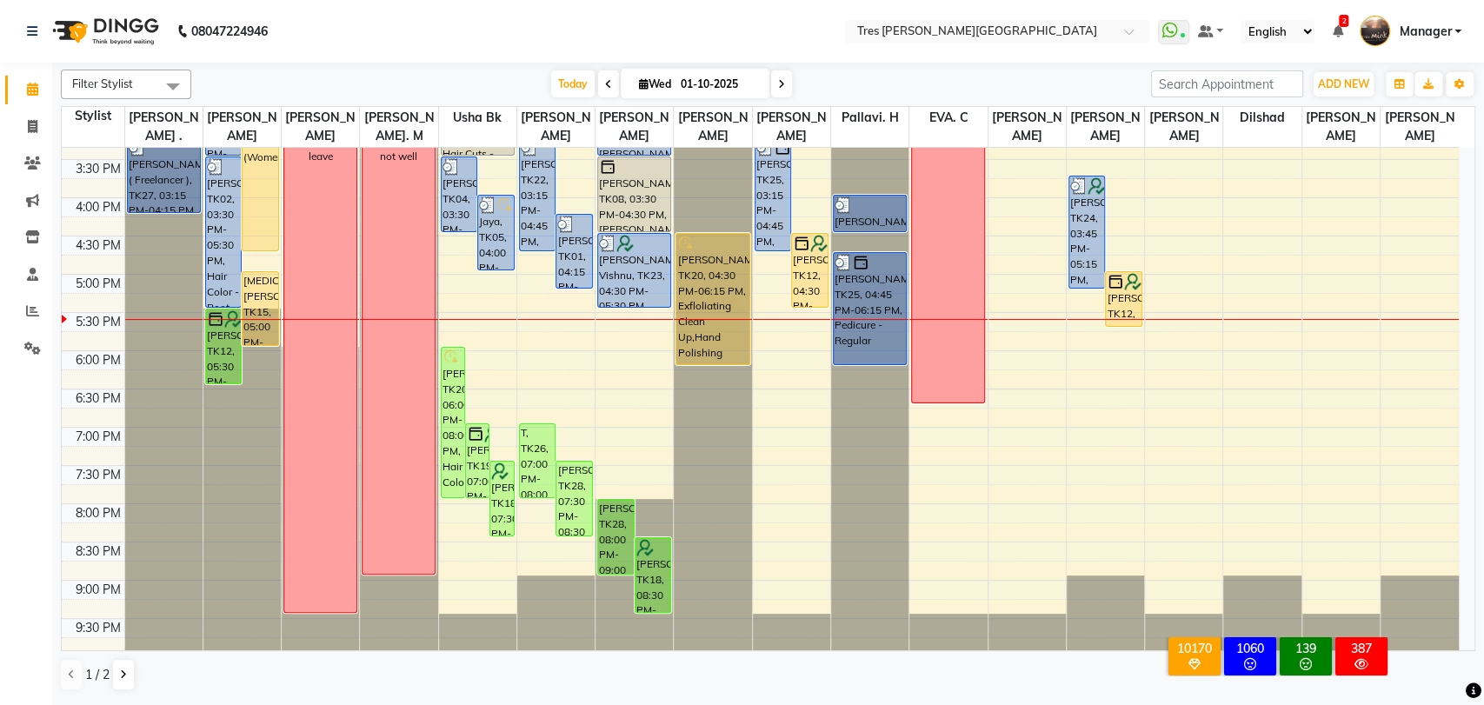
scroll to position [560, 0]
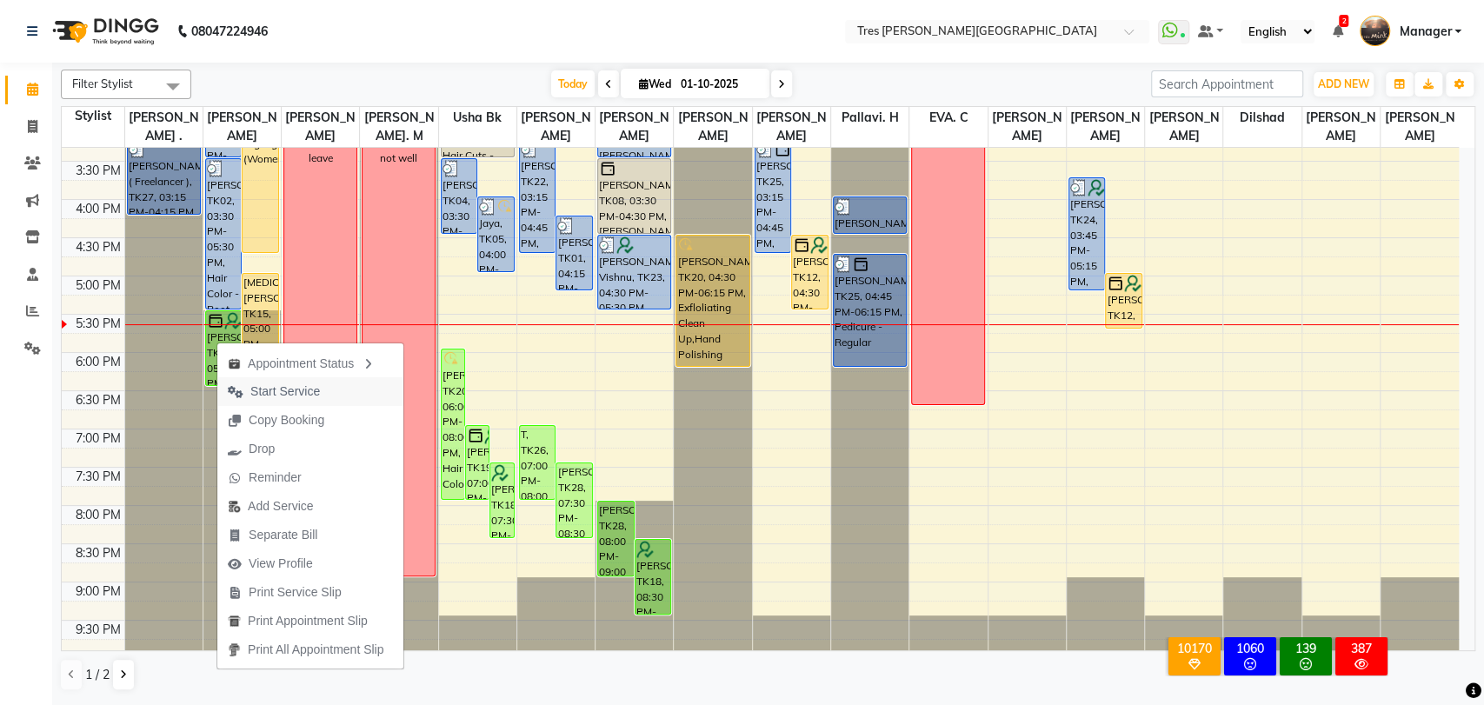
click at [284, 387] on span "Start Service" at bounding box center [285, 391] width 70 height 18
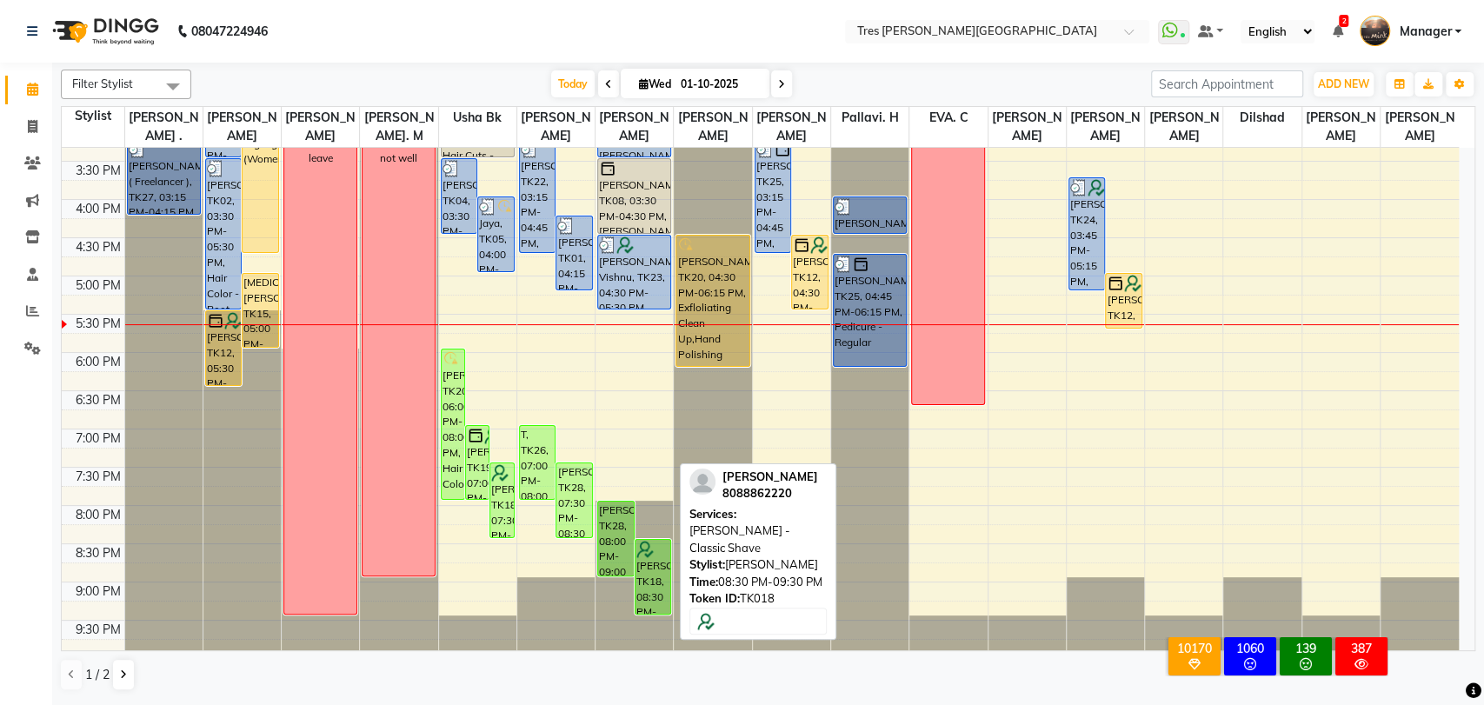
scroll to position [562, 0]
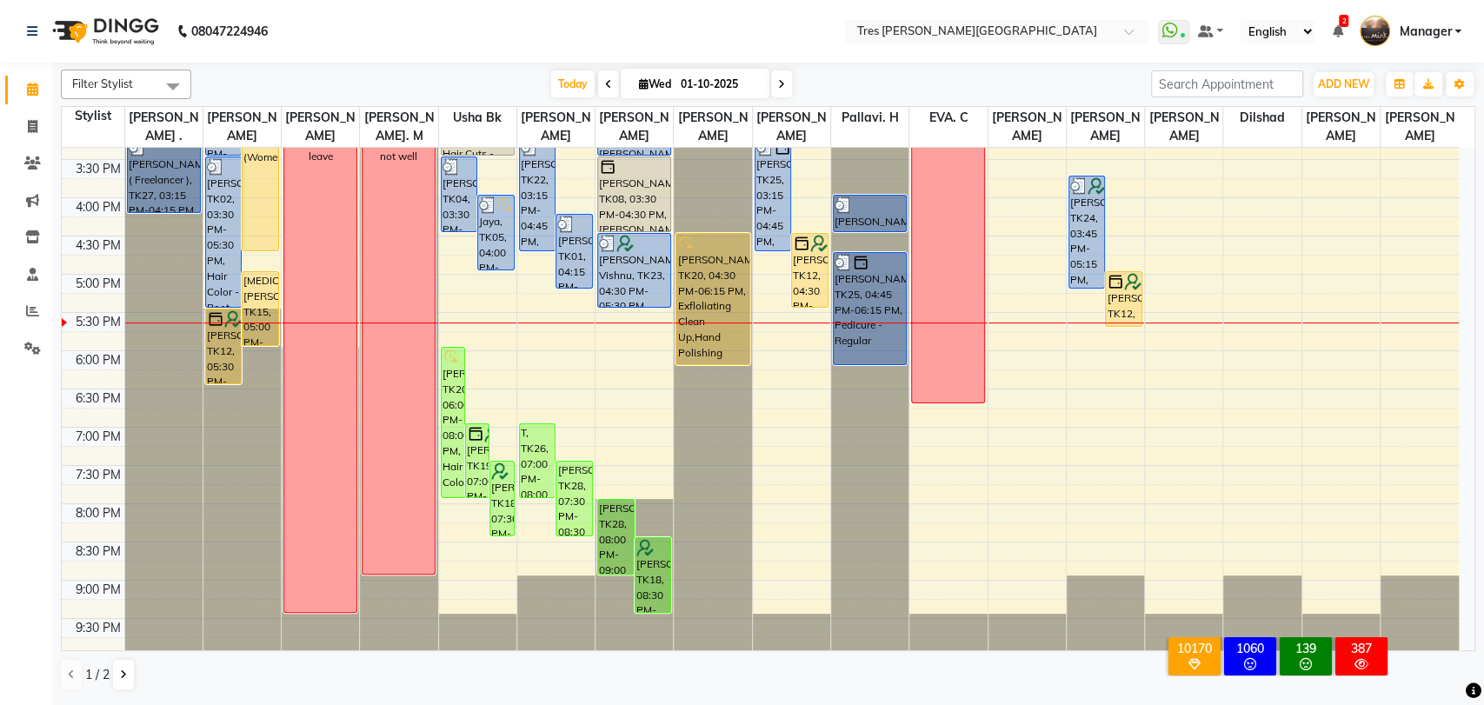
click at [784, 79] on span at bounding box center [781, 83] width 21 height 27
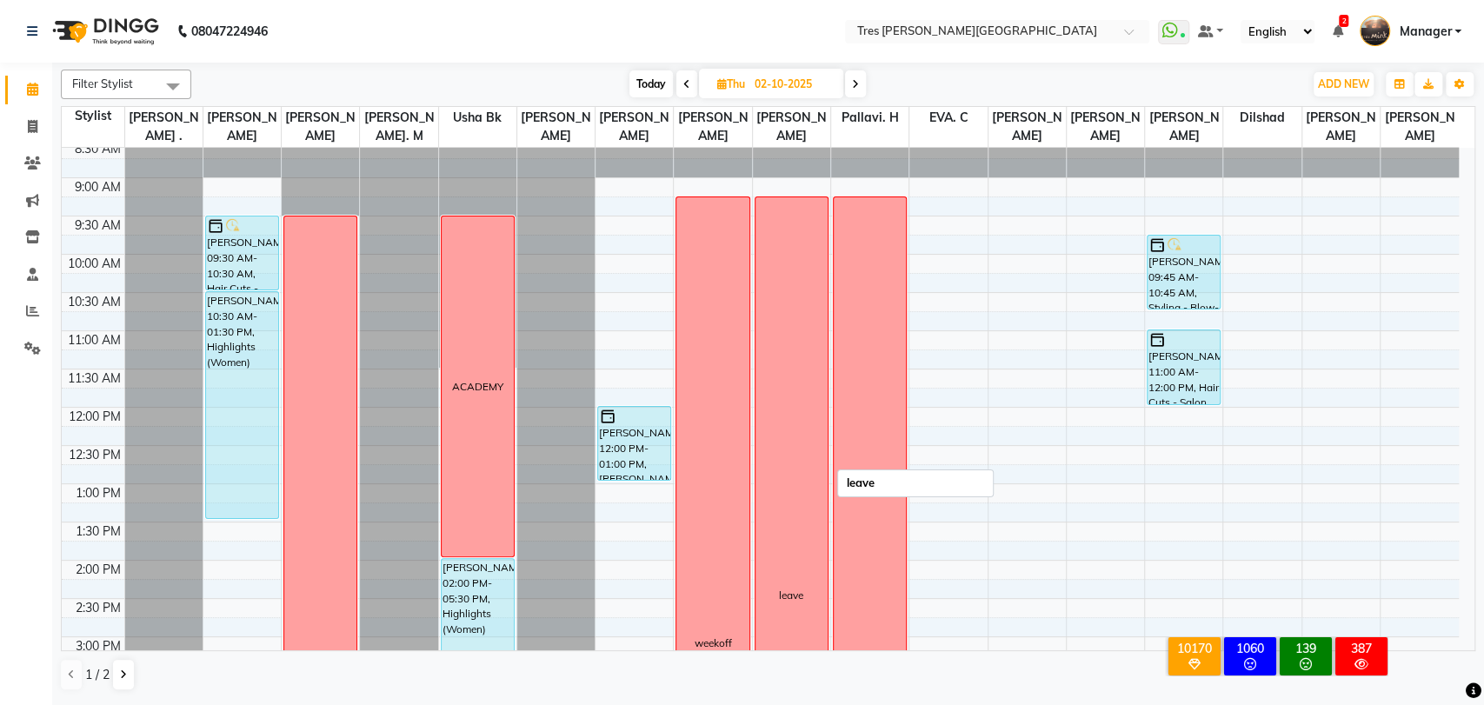
scroll to position [44, 0]
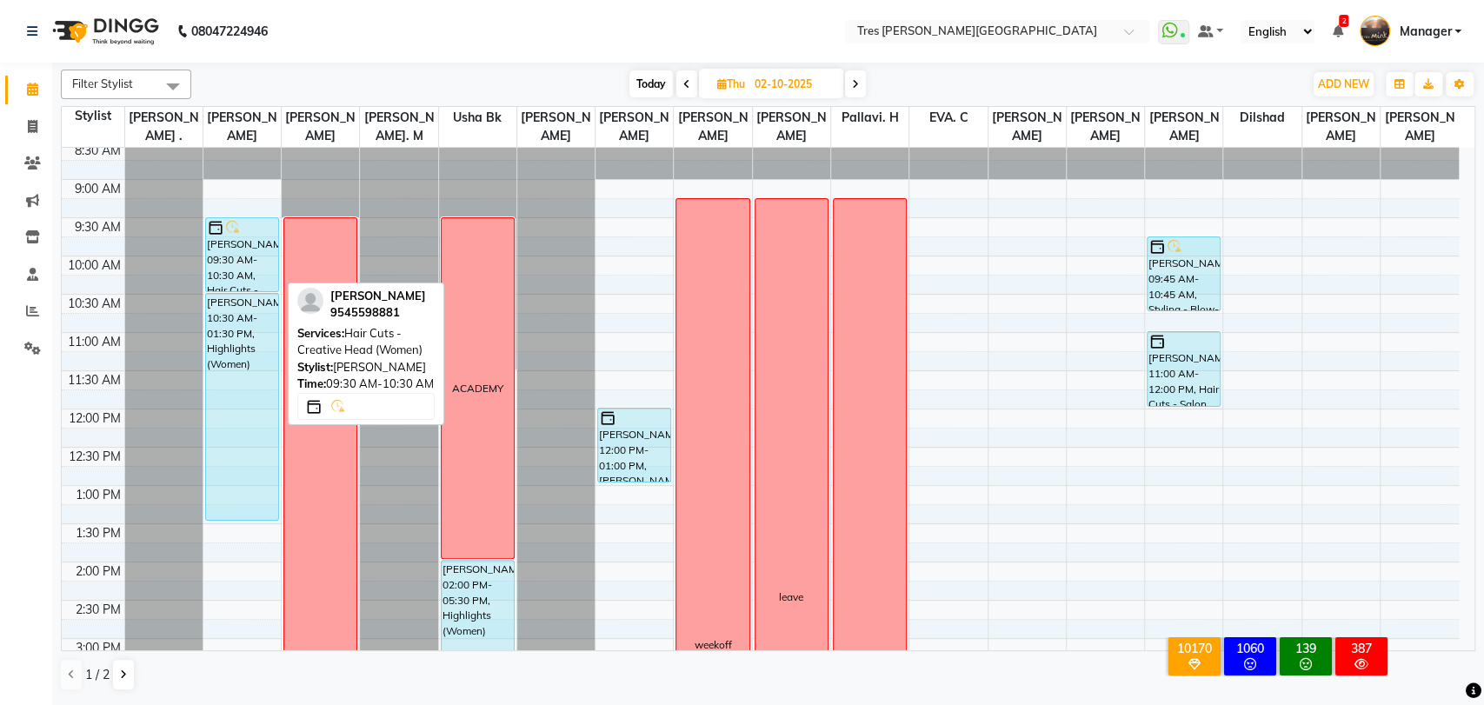
click at [247, 261] on div "[PERSON_NAME], 09:30 AM-10:30 AM, Hair Cuts - Creative Head (Women)" at bounding box center [242, 254] width 72 height 73
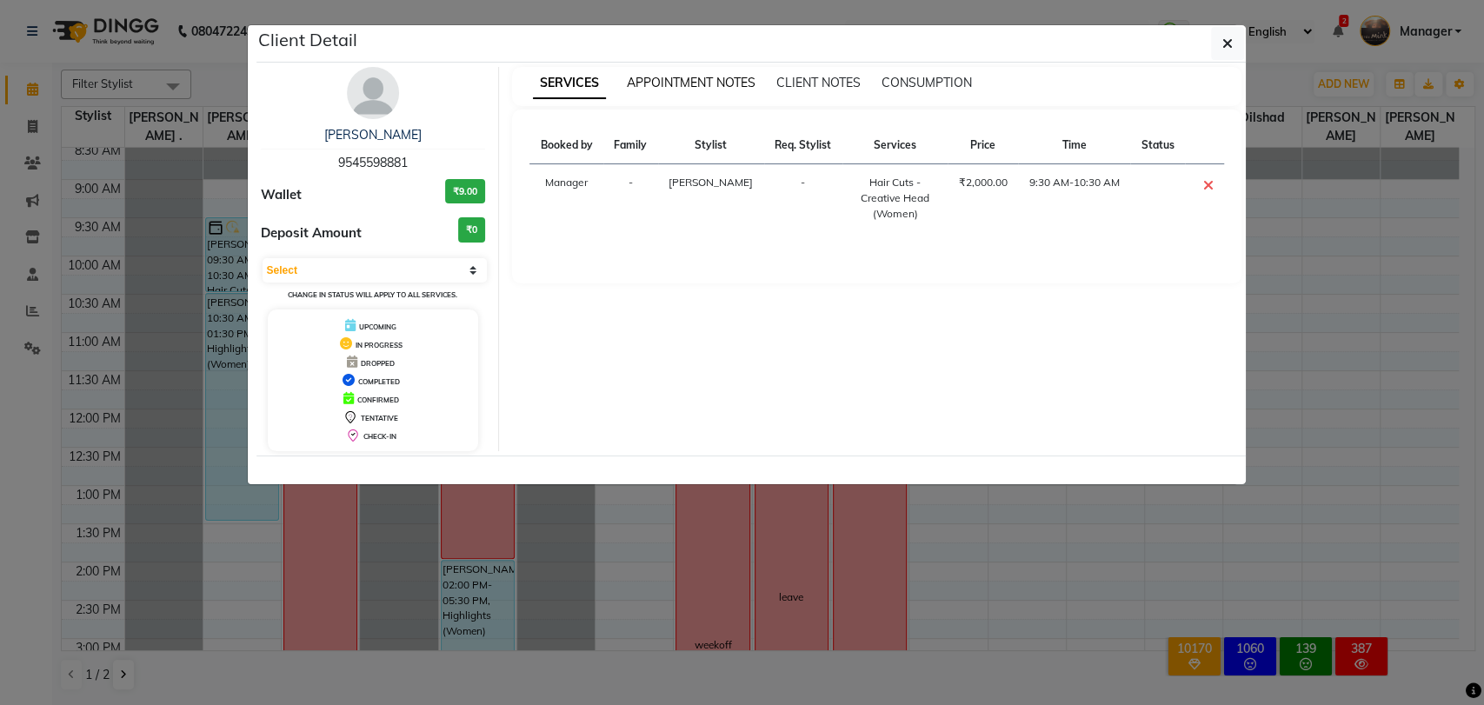
click at [740, 76] on span "APPOINTMENT NOTES" at bounding box center [691, 83] width 129 height 16
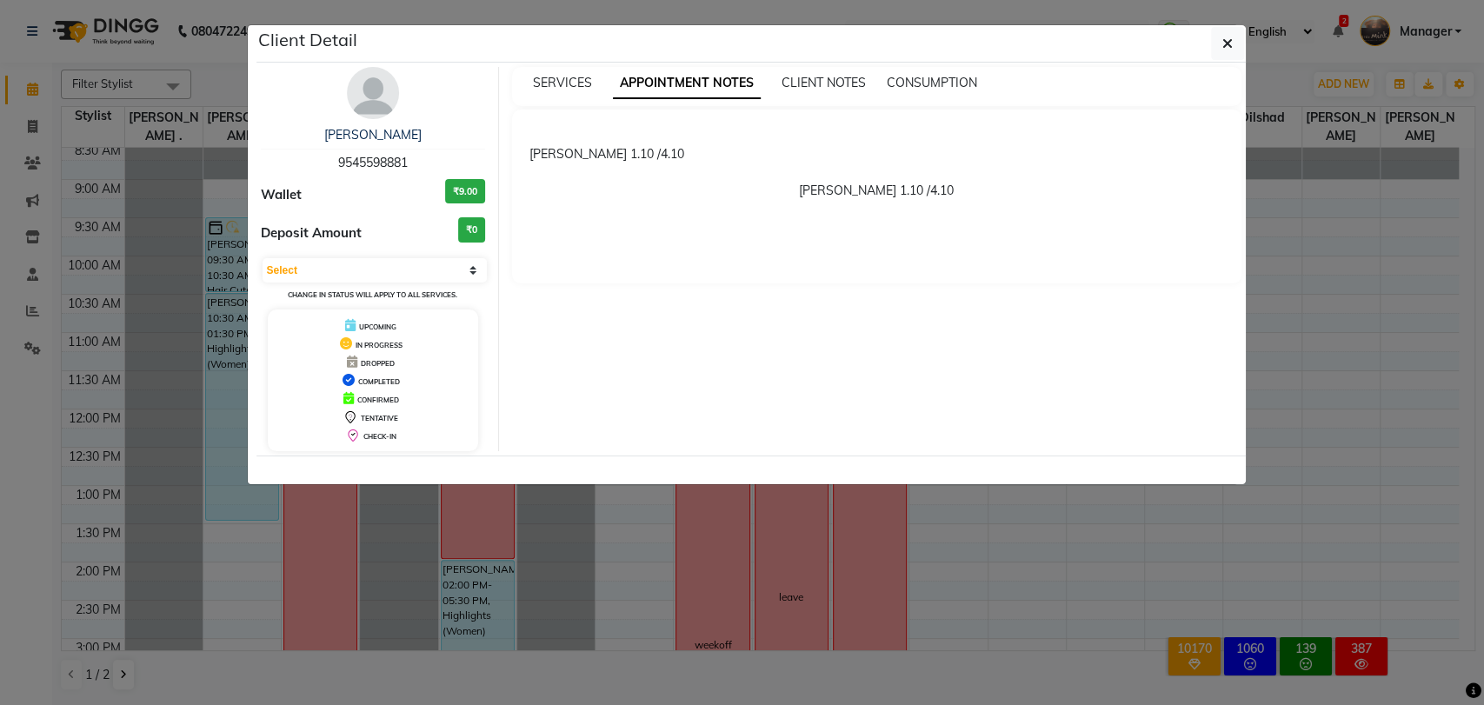
click at [111, 204] on ngb-modal-window "Client Detail [PERSON_NAME] 9545598881 Wallet ₹9.00 Deposit Amount ₹0 Select CO…" at bounding box center [742, 352] width 1484 height 705
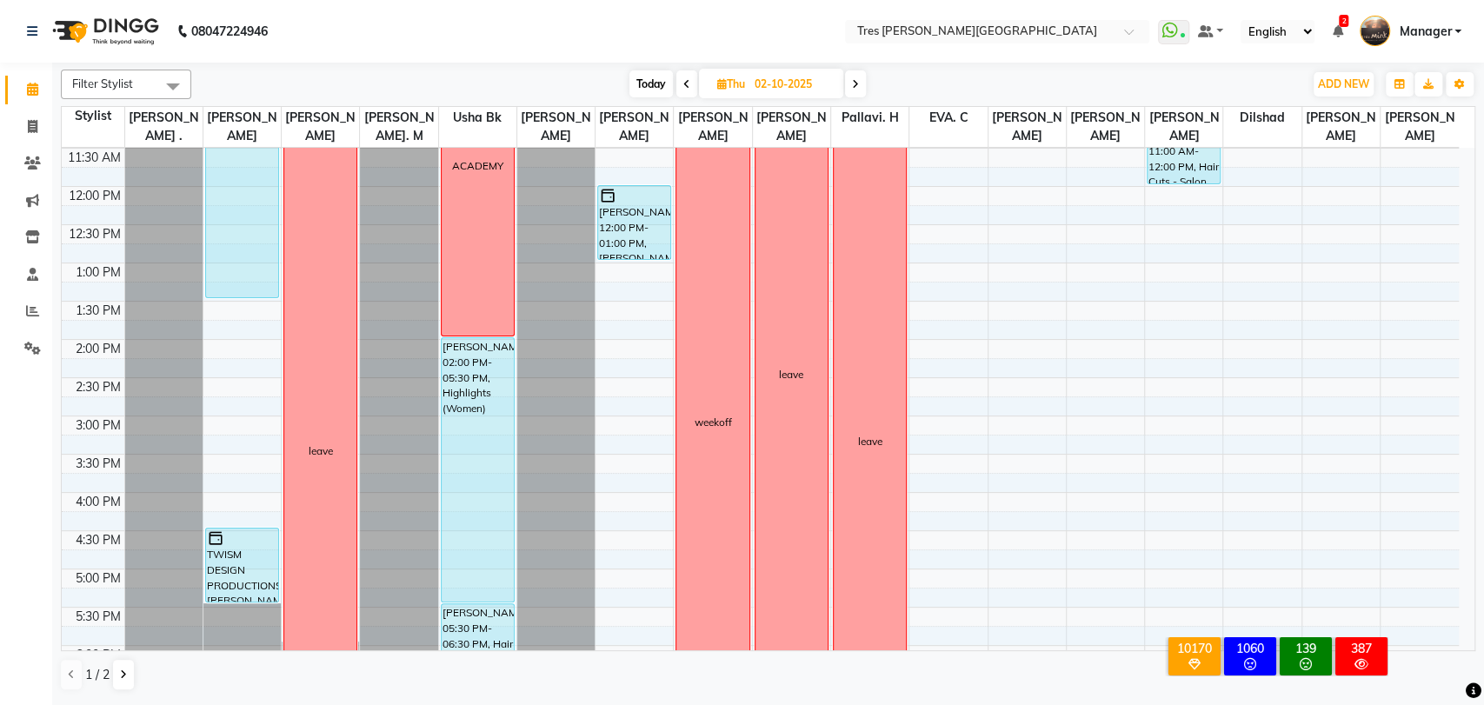
scroll to position [266, 0]
click at [677, 85] on span at bounding box center [686, 83] width 21 height 27
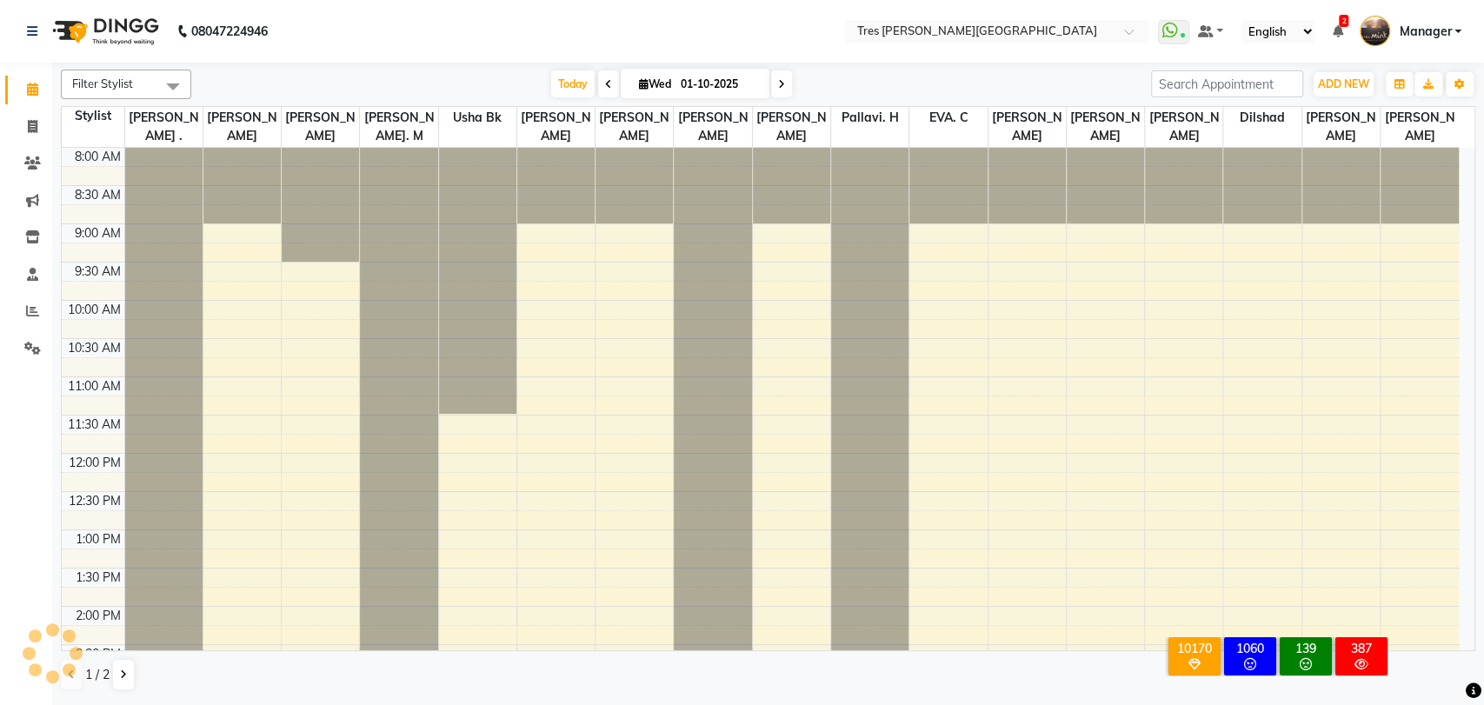
scroll to position [562, 0]
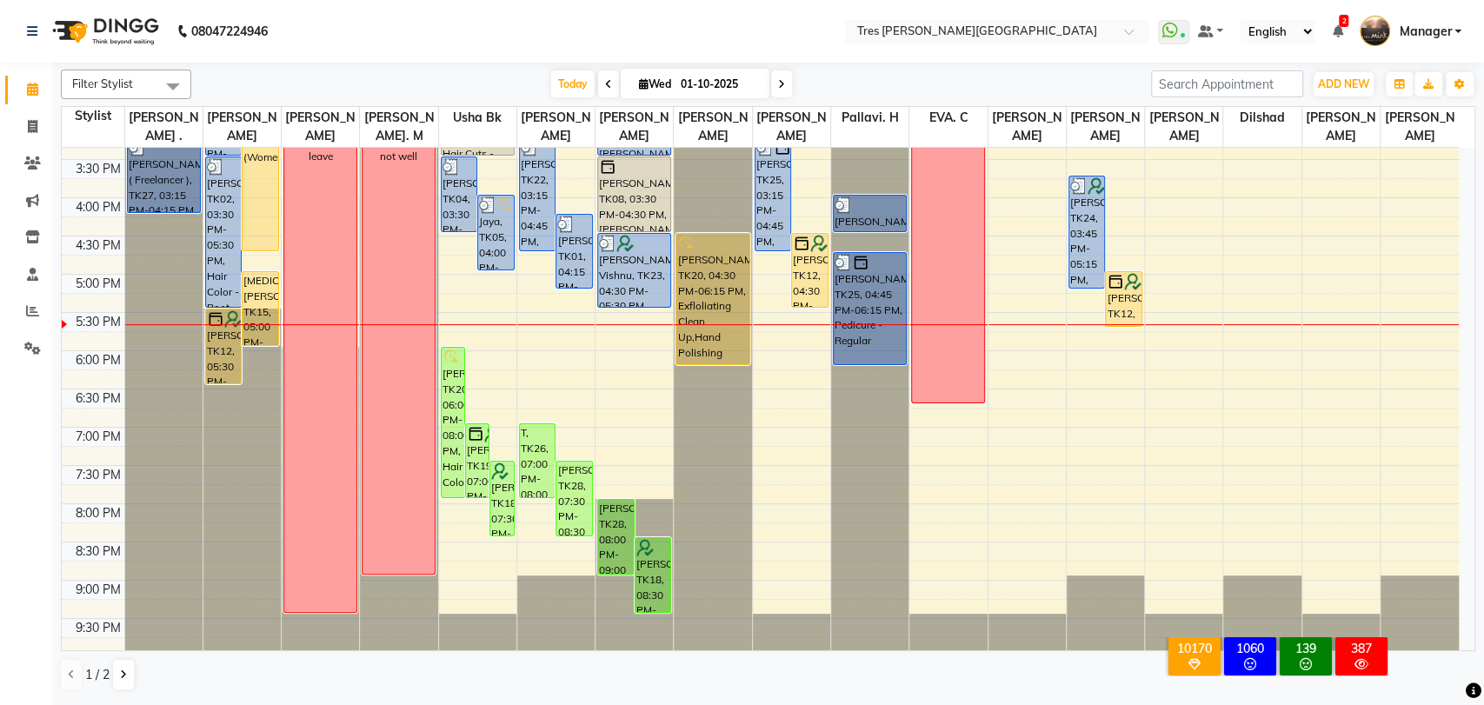
click at [604, 90] on span at bounding box center [608, 83] width 21 height 27
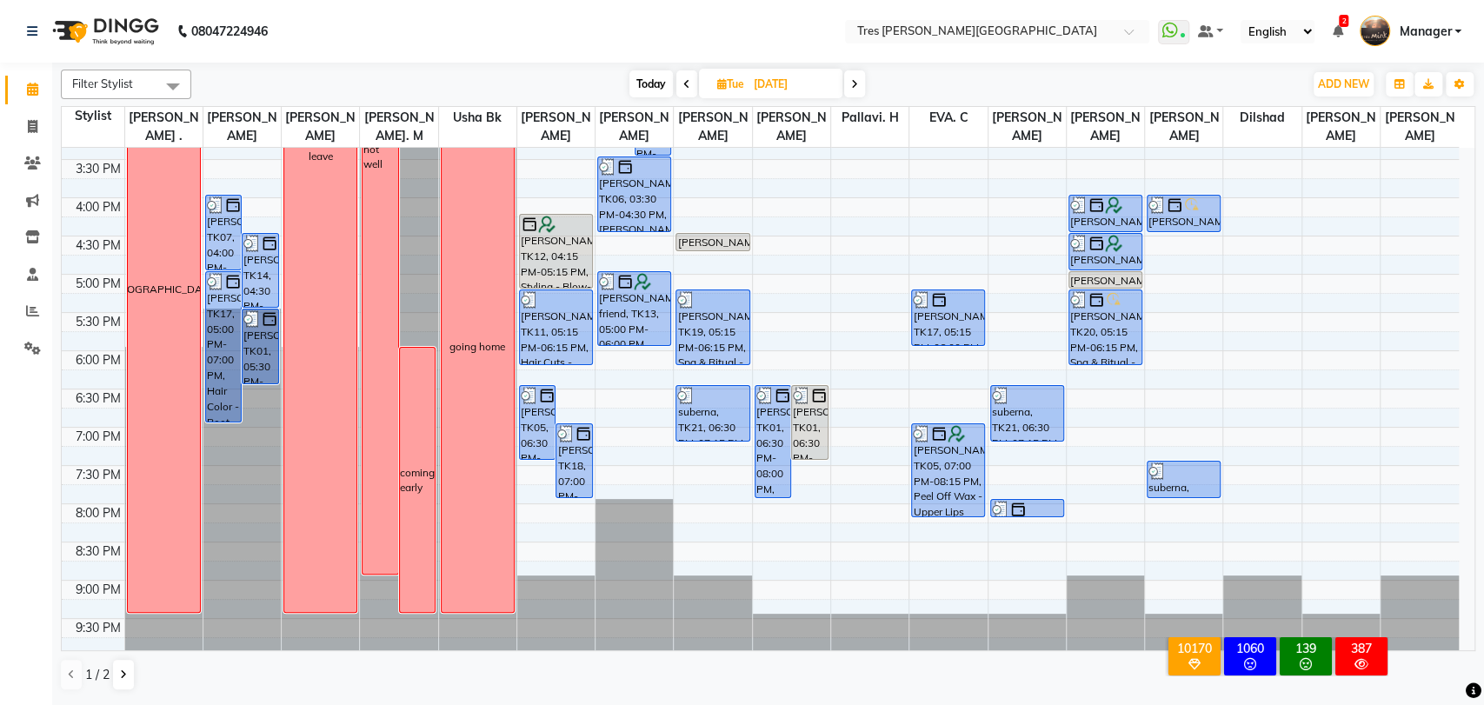
click at [638, 82] on span "Today" at bounding box center [650, 83] width 43 height 27
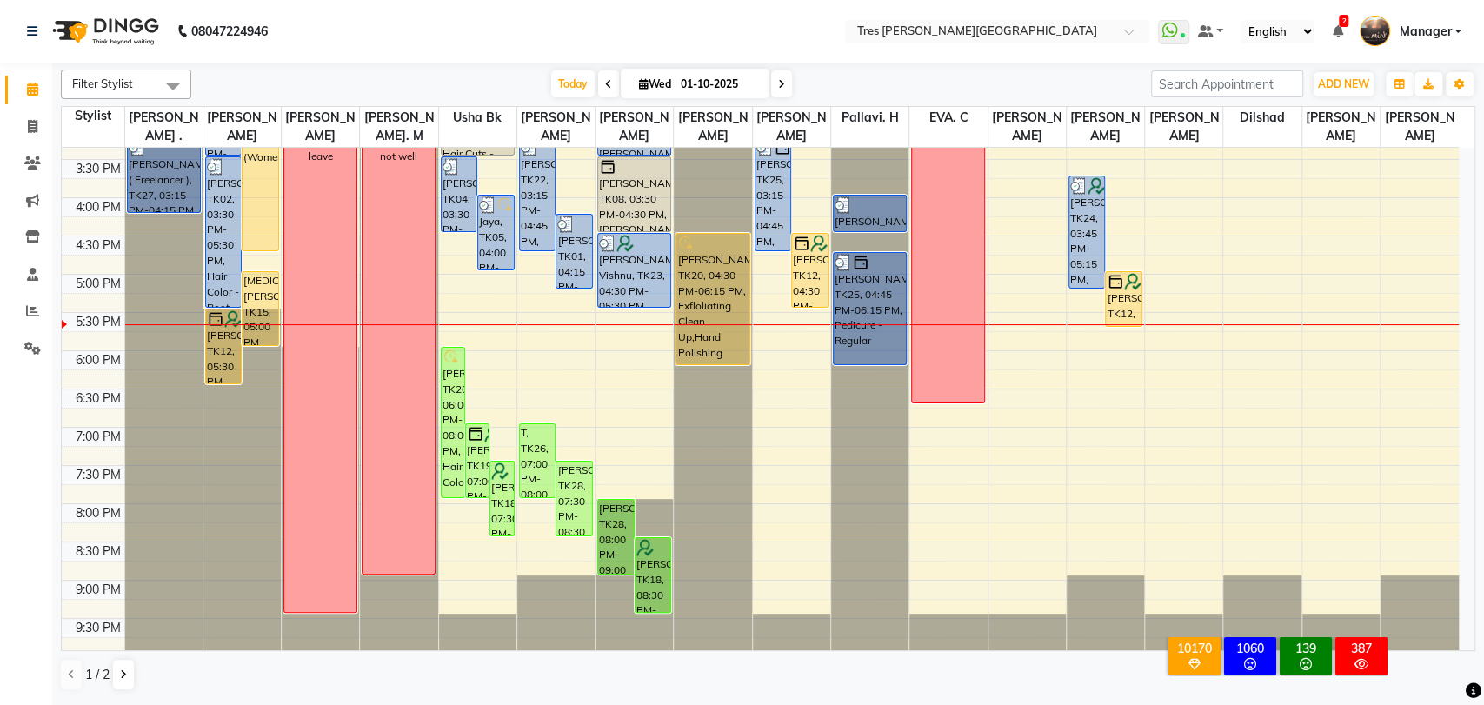
click at [782, 94] on span at bounding box center [781, 83] width 21 height 27
type input "02-10-2025"
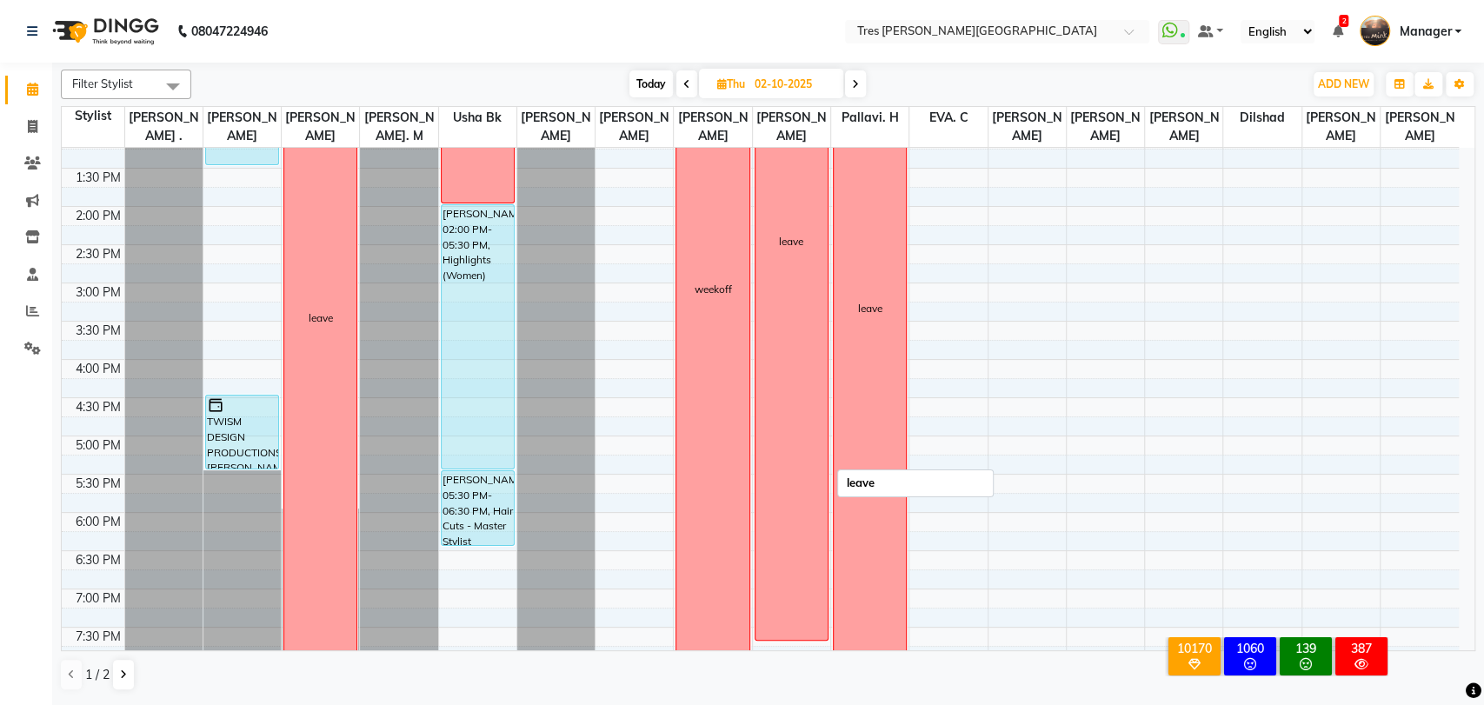
scroll to position [399, 0]
click at [29, 157] on icon at bounding box center [32, 162] width 17 height 13
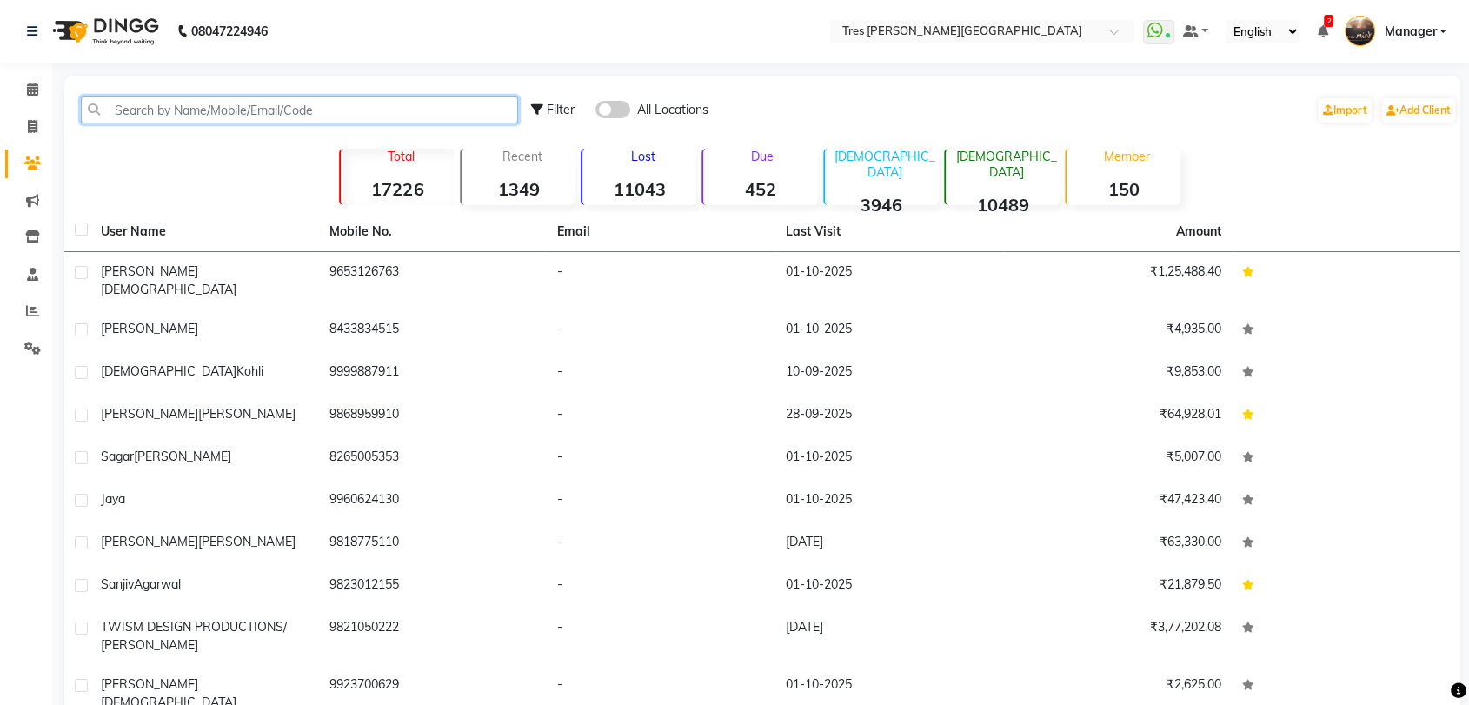
click at [176, 103] on input "text" at bounding box center [299, 109] width 437 height 27
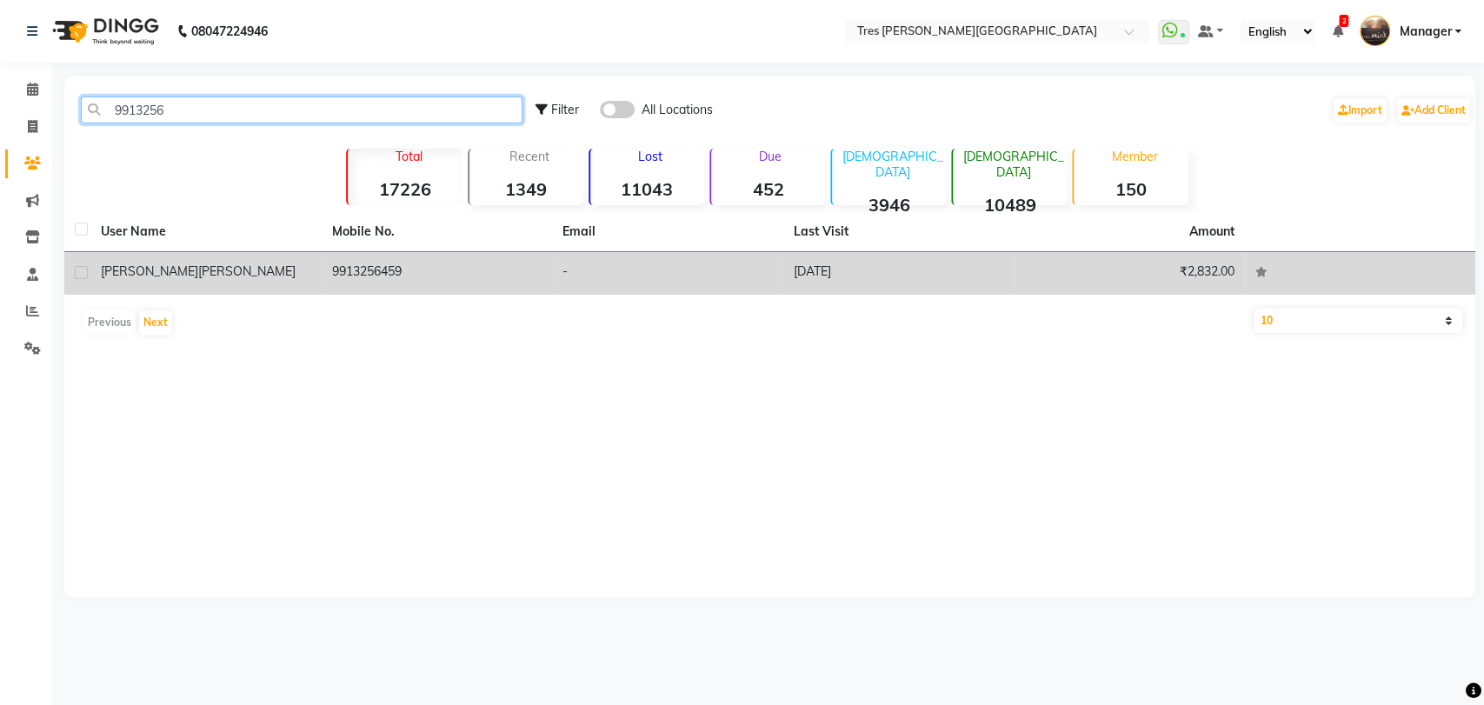
type input "9913256"
click at [302, 277] on div "[PERSON_NAME]" at bounding box center [206, 272] width 210 height 18
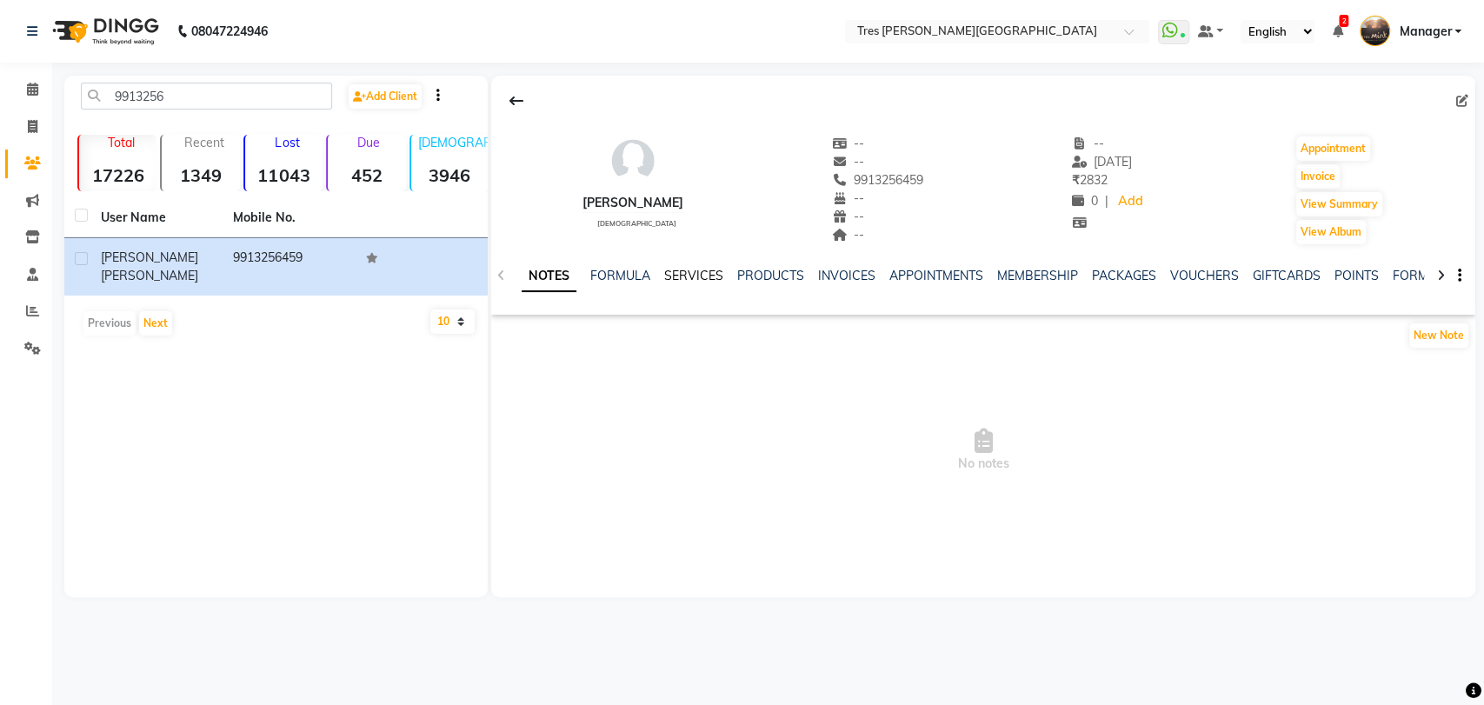
click at [692, 273] on link "SERVICES" at bounding box center [693, 276] width 59 height 16
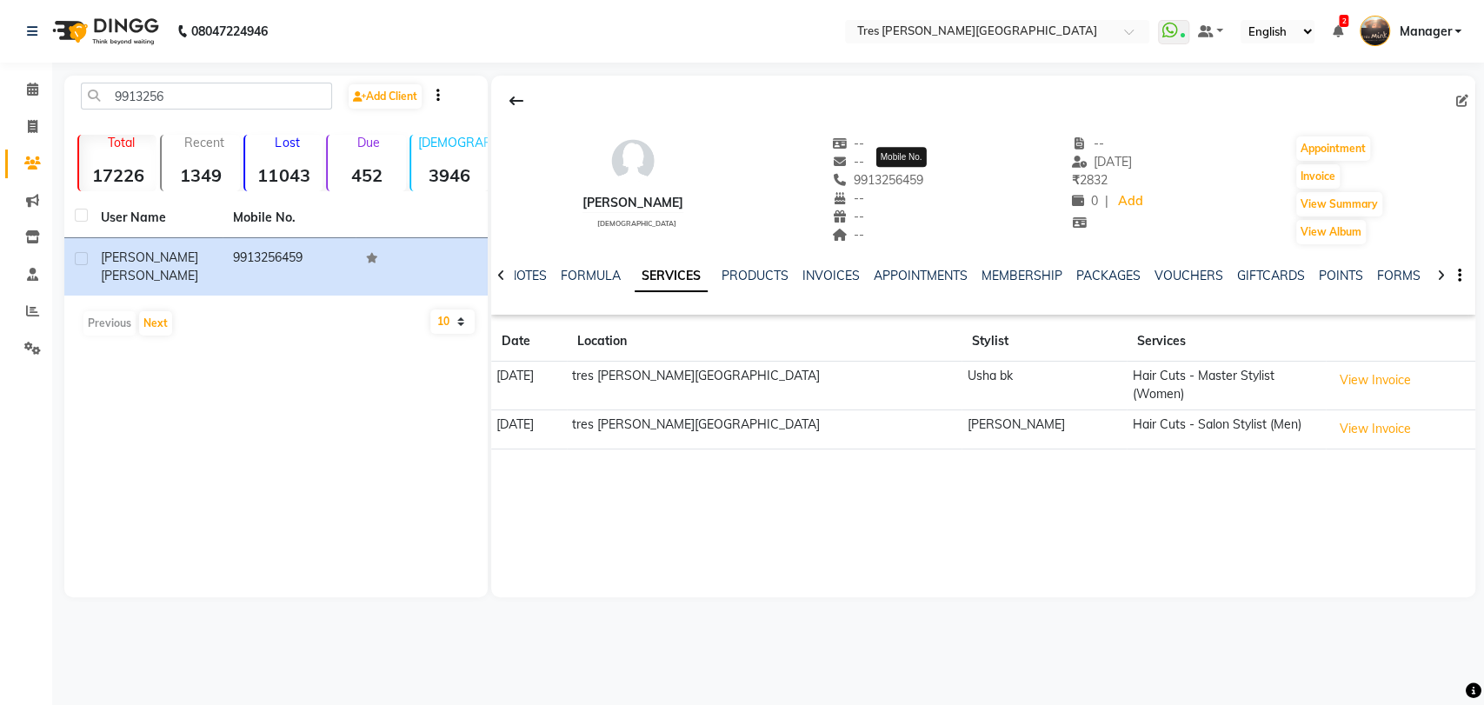
click at [917, 176] on span "9913256459" at bounding box center [878, 180] width 92 height 16
copy span "9913256459"
click at [37, 84] on icon at bounding box center [32, 89] width 11 height 13
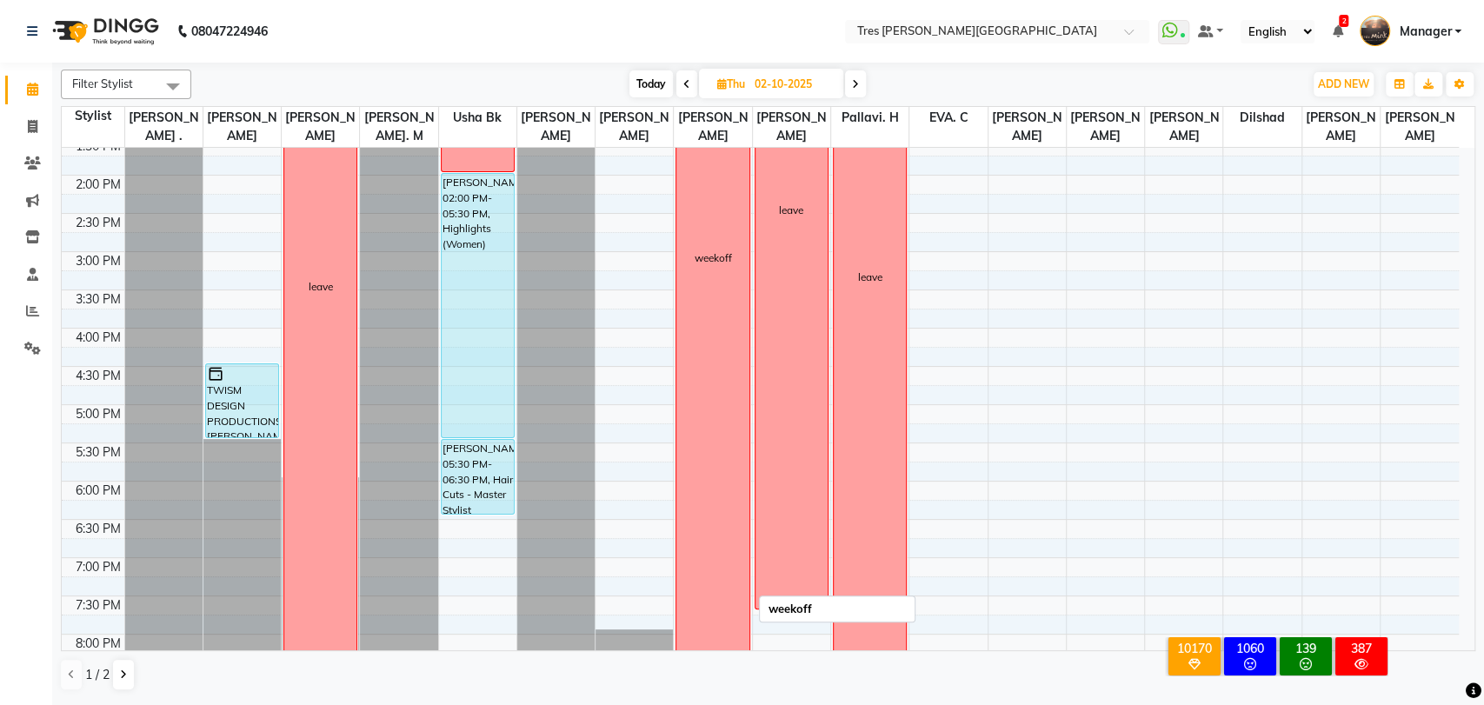
scroll to position [431, 0]
click at [466, 550] on div "8:00 AM 8:30 AM 9:00 AM 9:30 AM 10:00 AM 10:30 AM 11:00 AM 11:30 AM 12:00 PM 12…" at bounding box center [760, 252] width 1397 height 1070
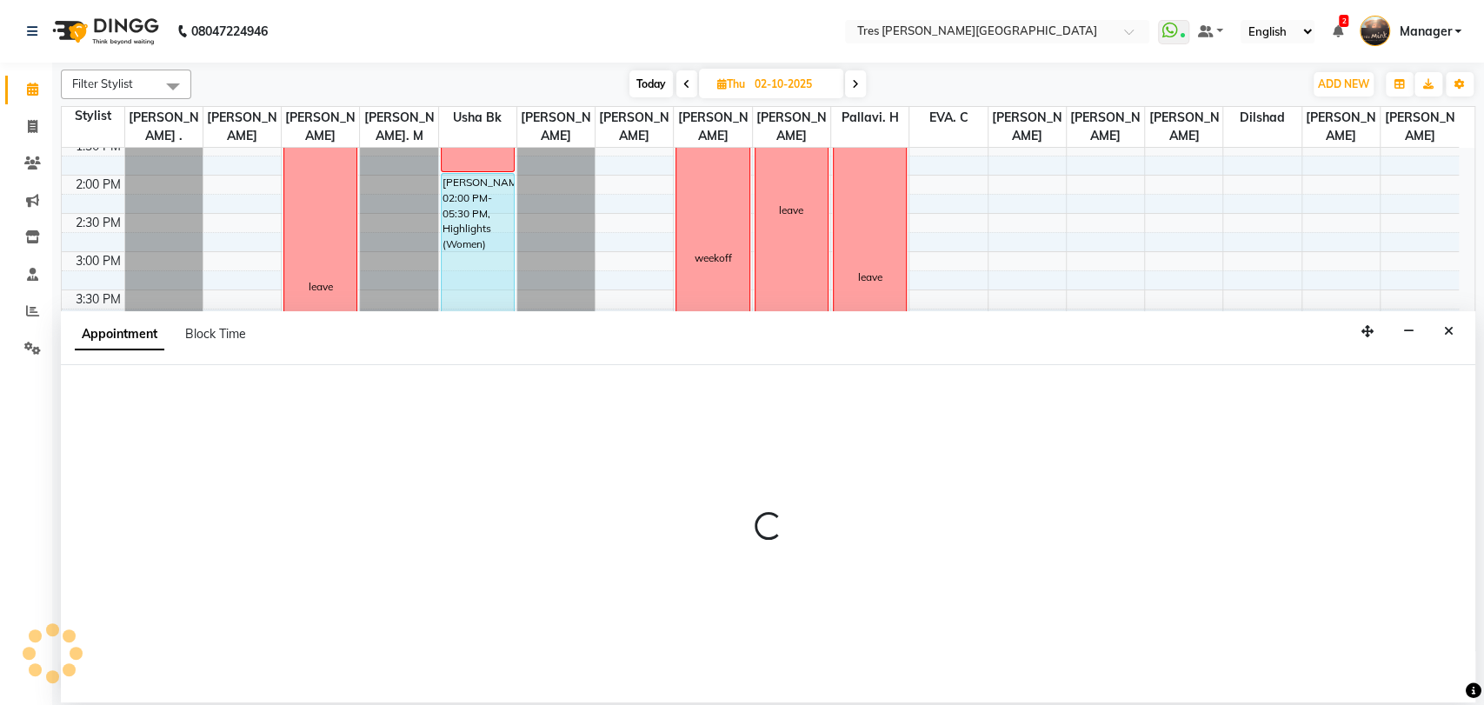
select select "1017"
select select "1125"
select select "tentative"
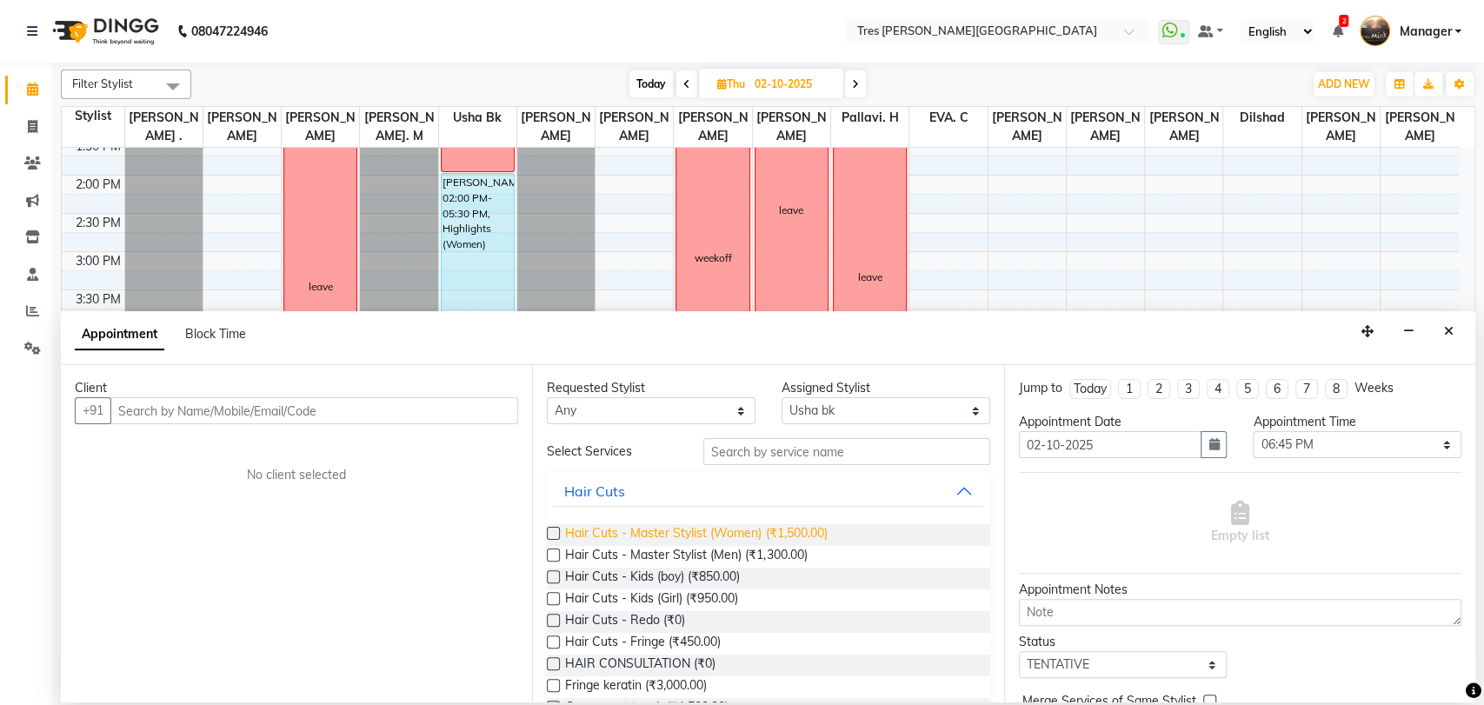
click at [747, 533] on span "Hair Cuts - Master Stylist (Women) (₹1,500.00)" at bounding box center [696, 535] width 262 height 22
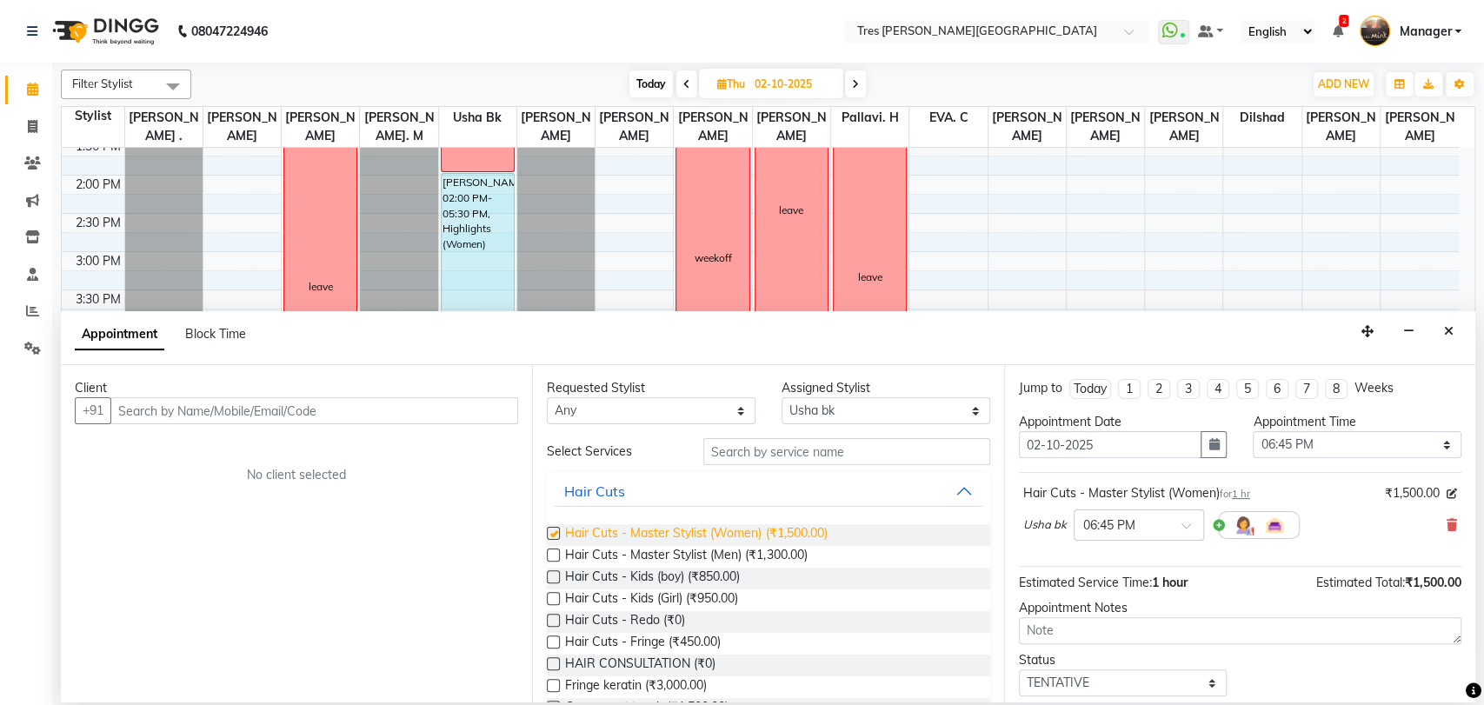
checkbox input "false"
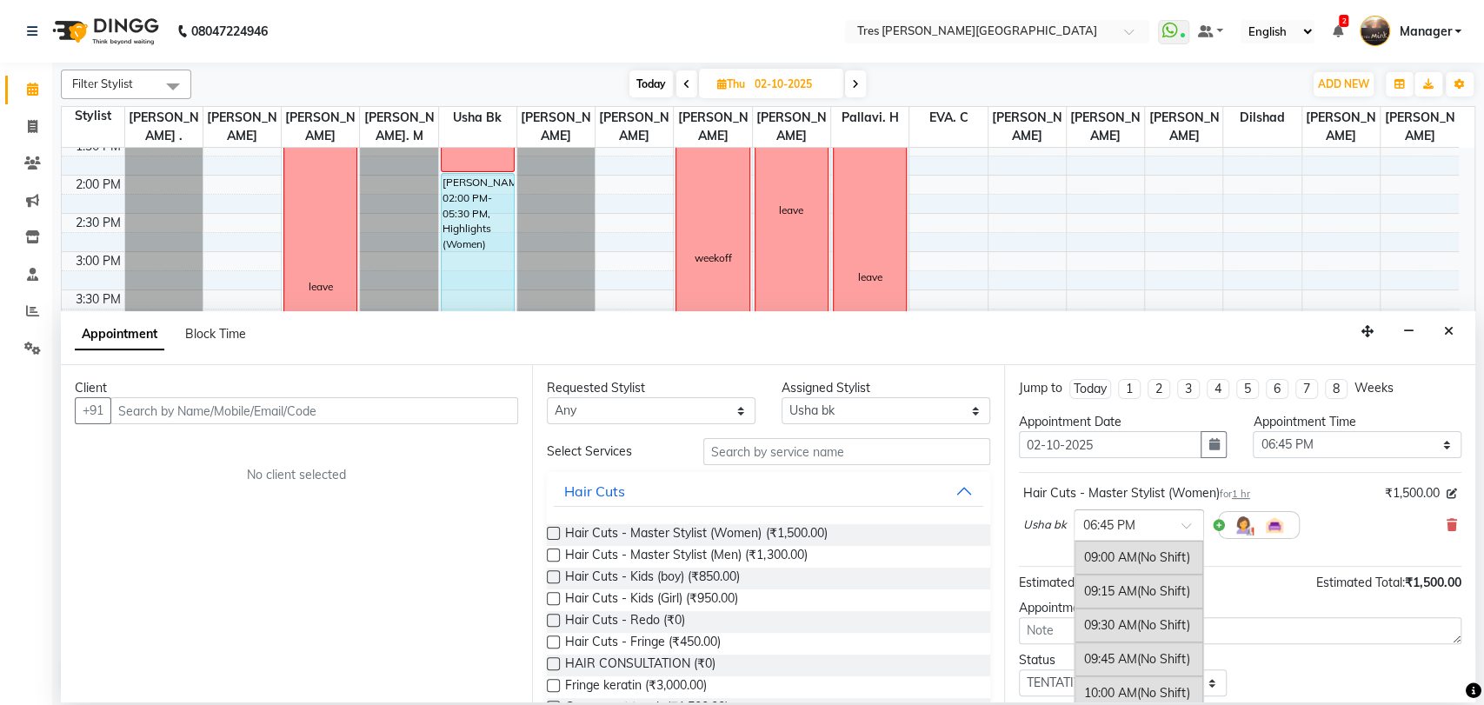
click at [1112, 519] on input "text" at bounding box center [1121, 524] width 76 height 18
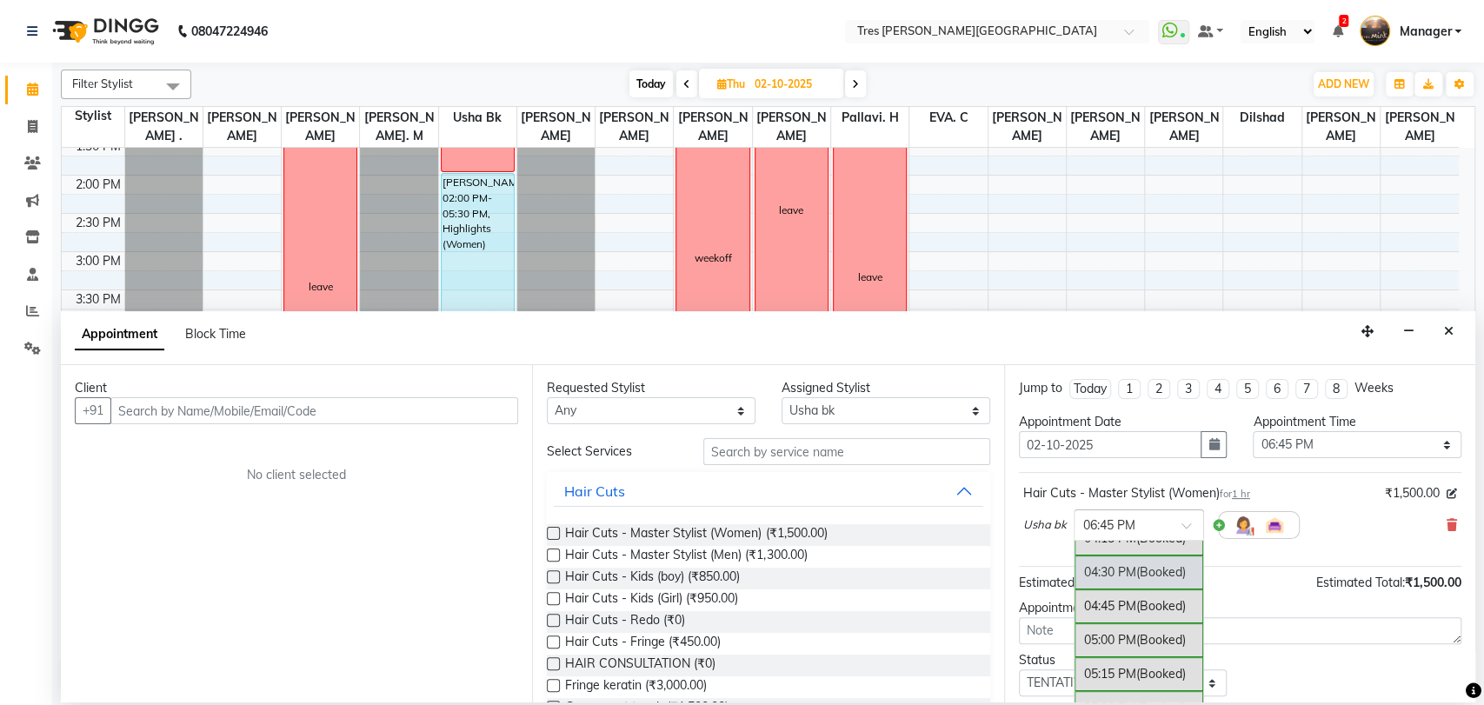
click at [1117, 569] on div "04:30 PM (Booked)" at bounding box center [1138, 572] width 129 height 34
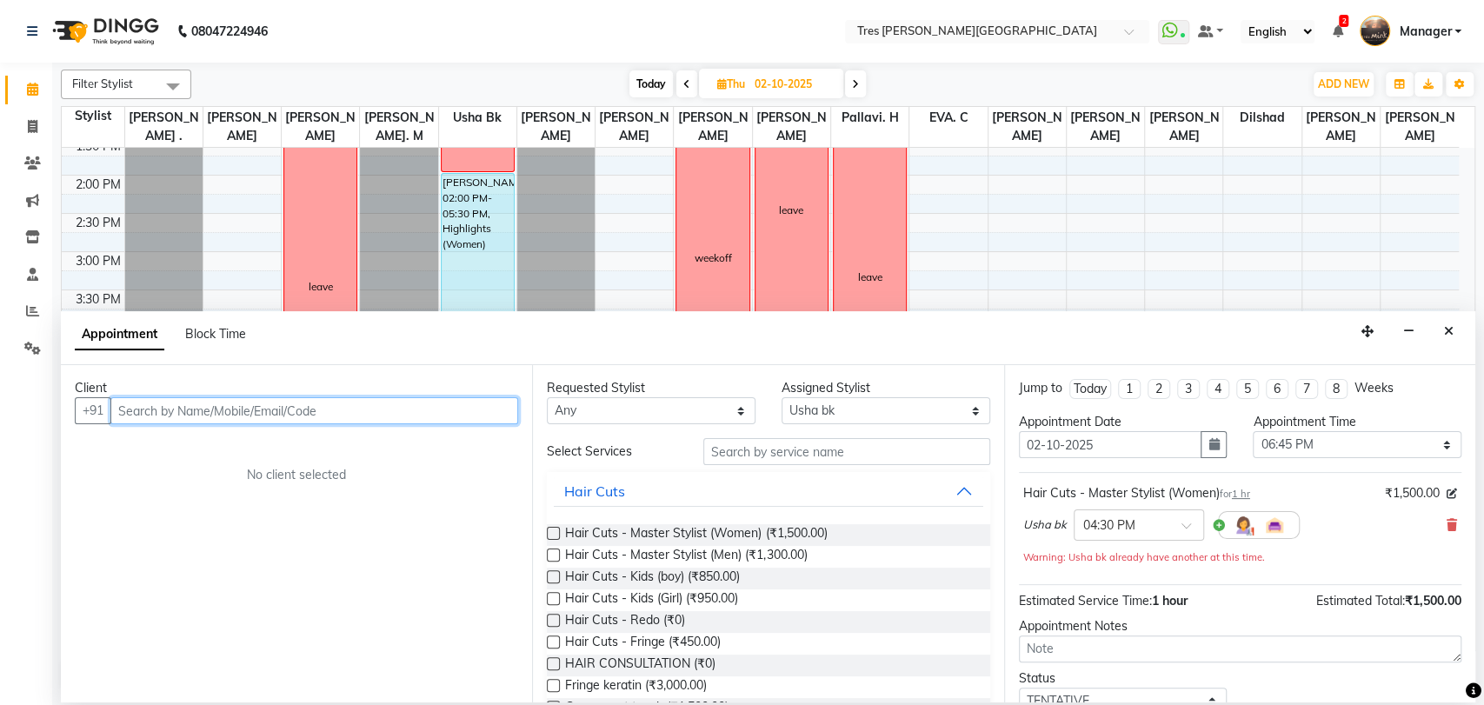
paste input "9913256459"
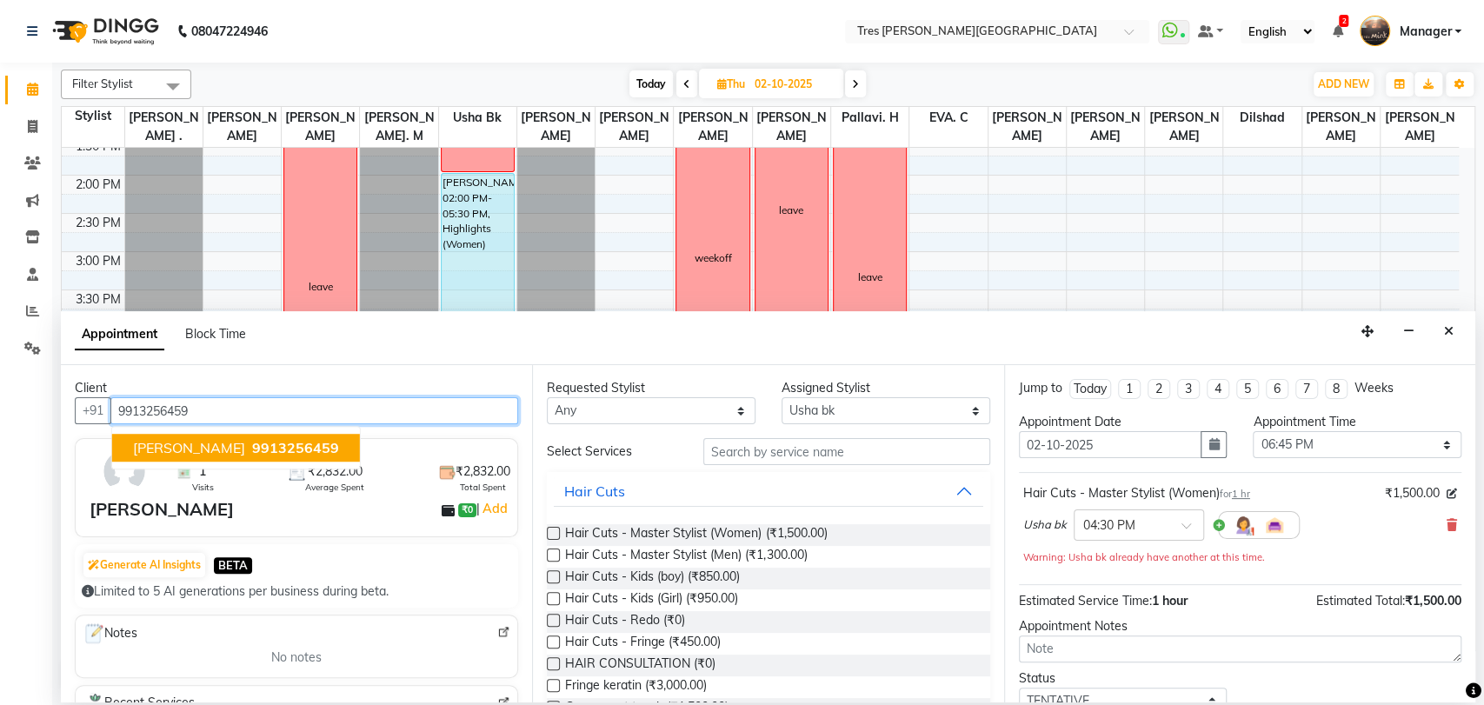
type input "9913256459"
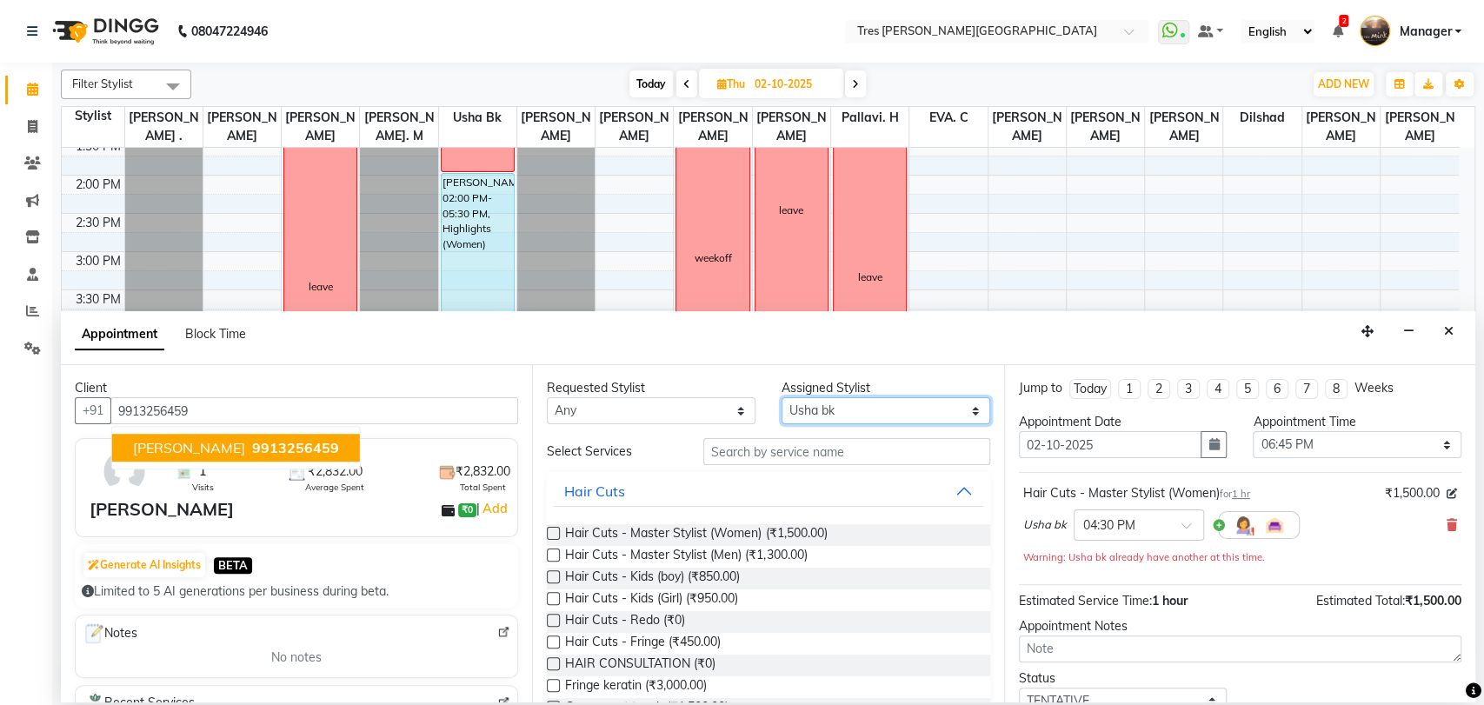
click at [881, 412] on select "Select [PERSON_NAME] [PERSON_NAME] [PERSON_NAME] [PERSON_NAME] [PERSON_NAME]. C…" at bounding box center [885, 410] width 209 height 27
select select "71482"
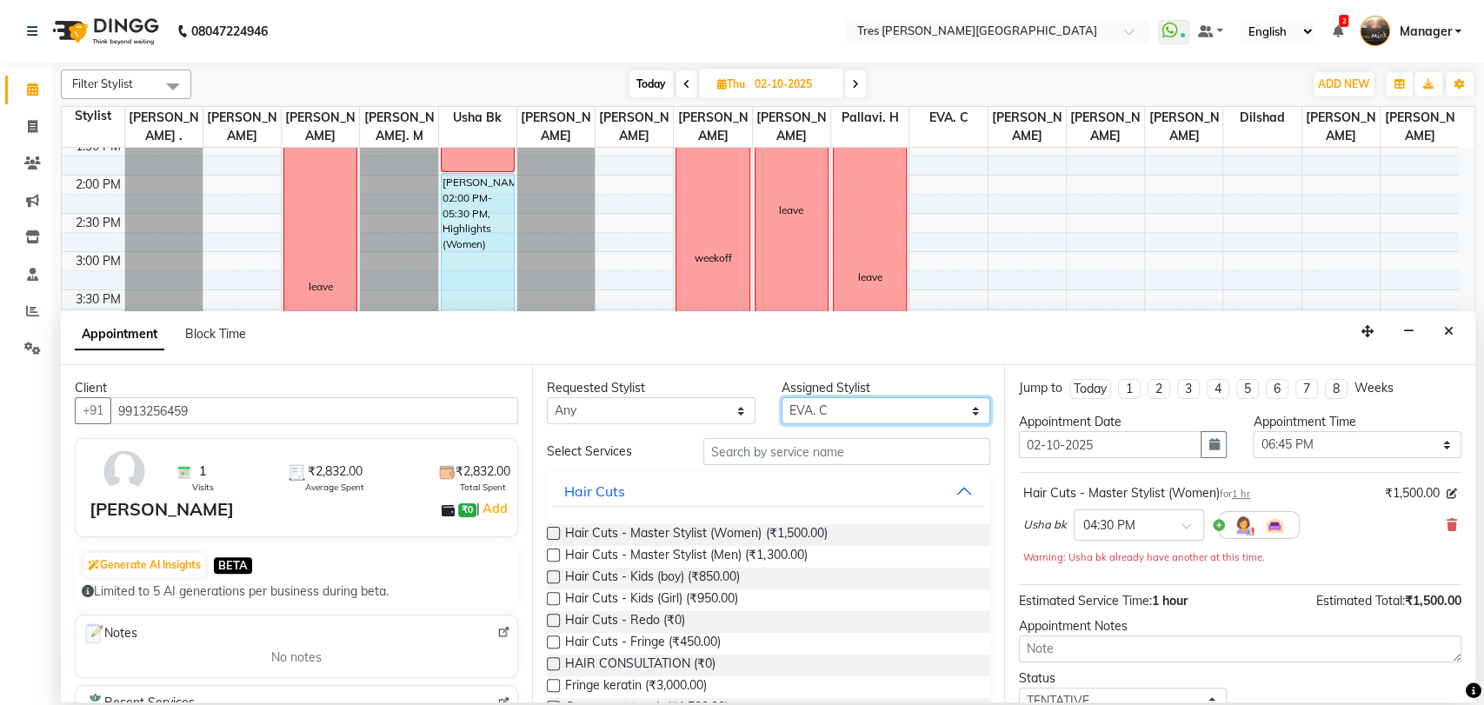
click at [781, 397] on select "Select [PERSON_NAME] [PERSON_NAME] [PERSON_NAME] [PERSON_NAME] [PERSON_NAME]. C…" at bounding box center [885, 410] width 209 height 27
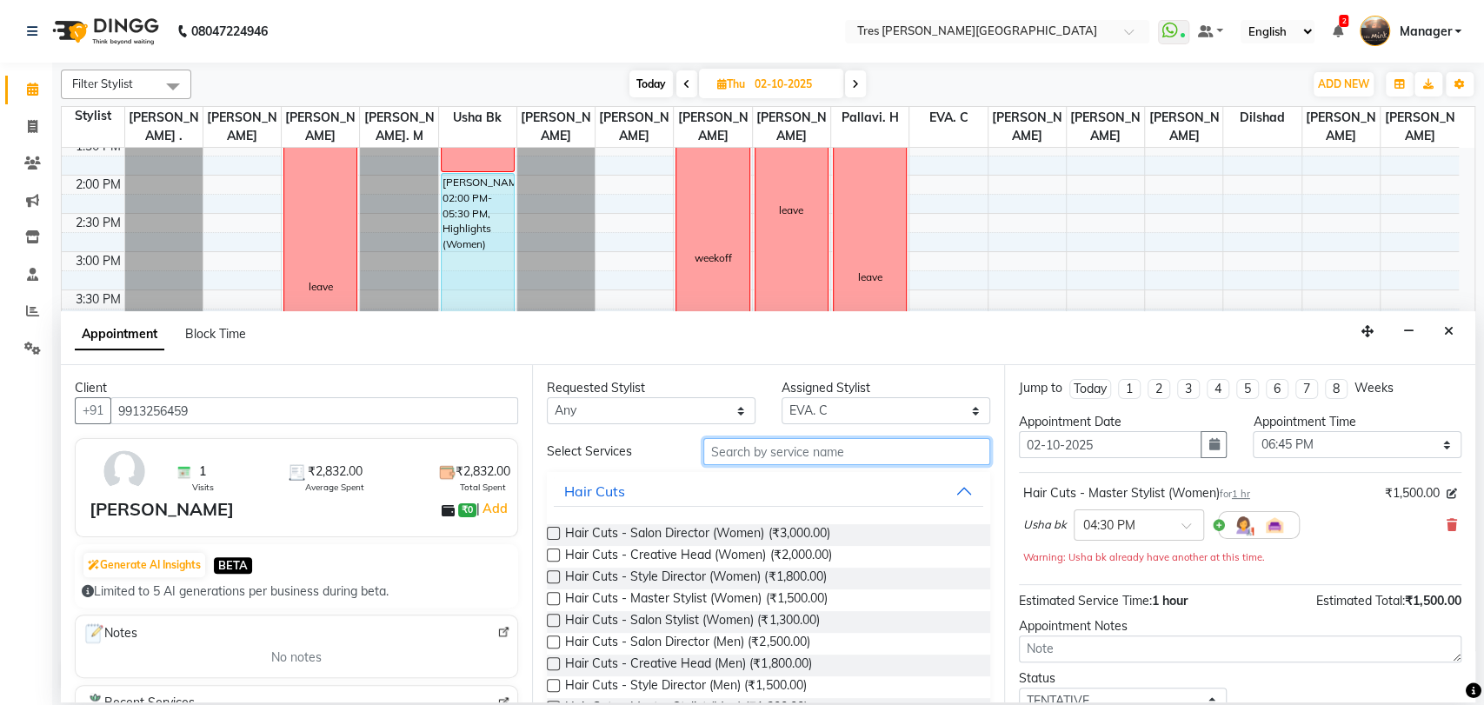
click at [759, 454] on input "text" at bounding box center [846, 451] width 287 height 27
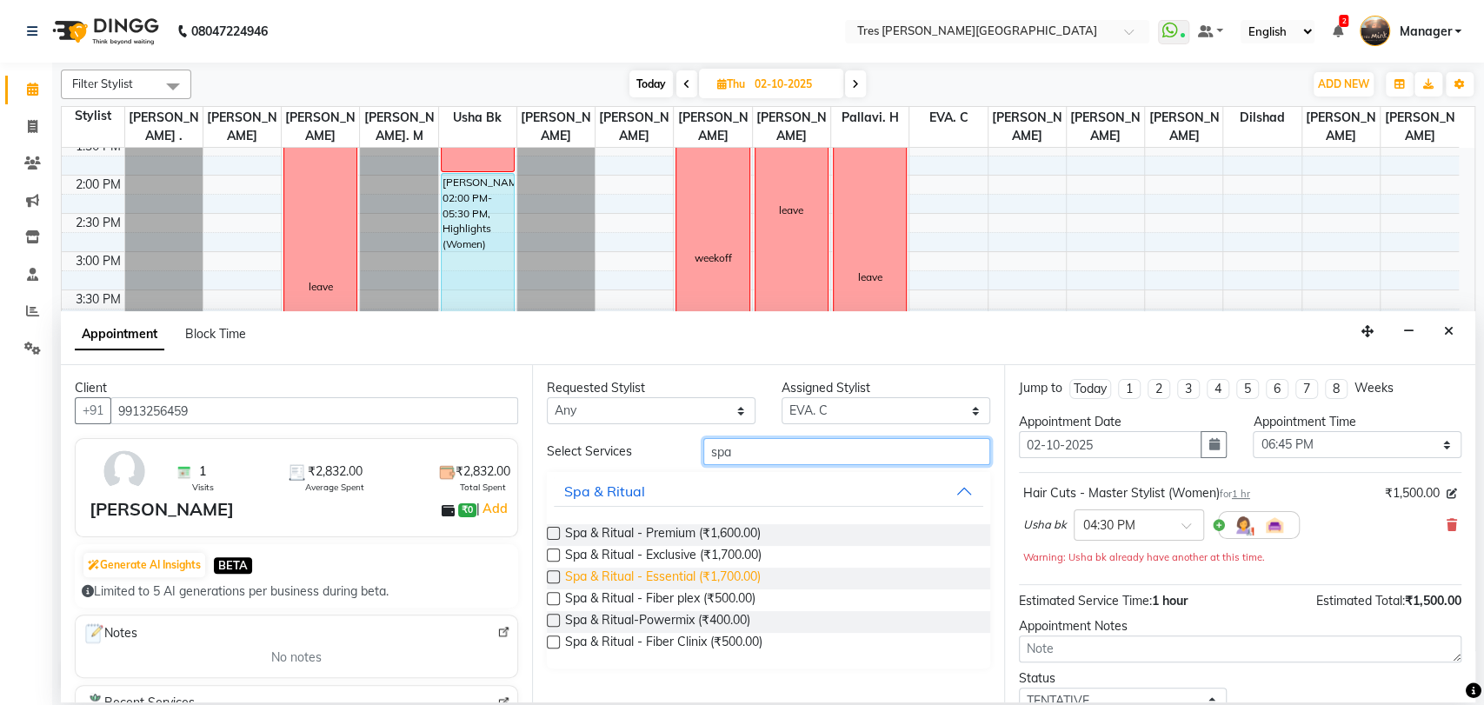
type input "spa"
click at [646, 568] on span "Spa & Ritual - Essential (₹1,700.00)" at bounding box center [663, 579] width 196 height 22
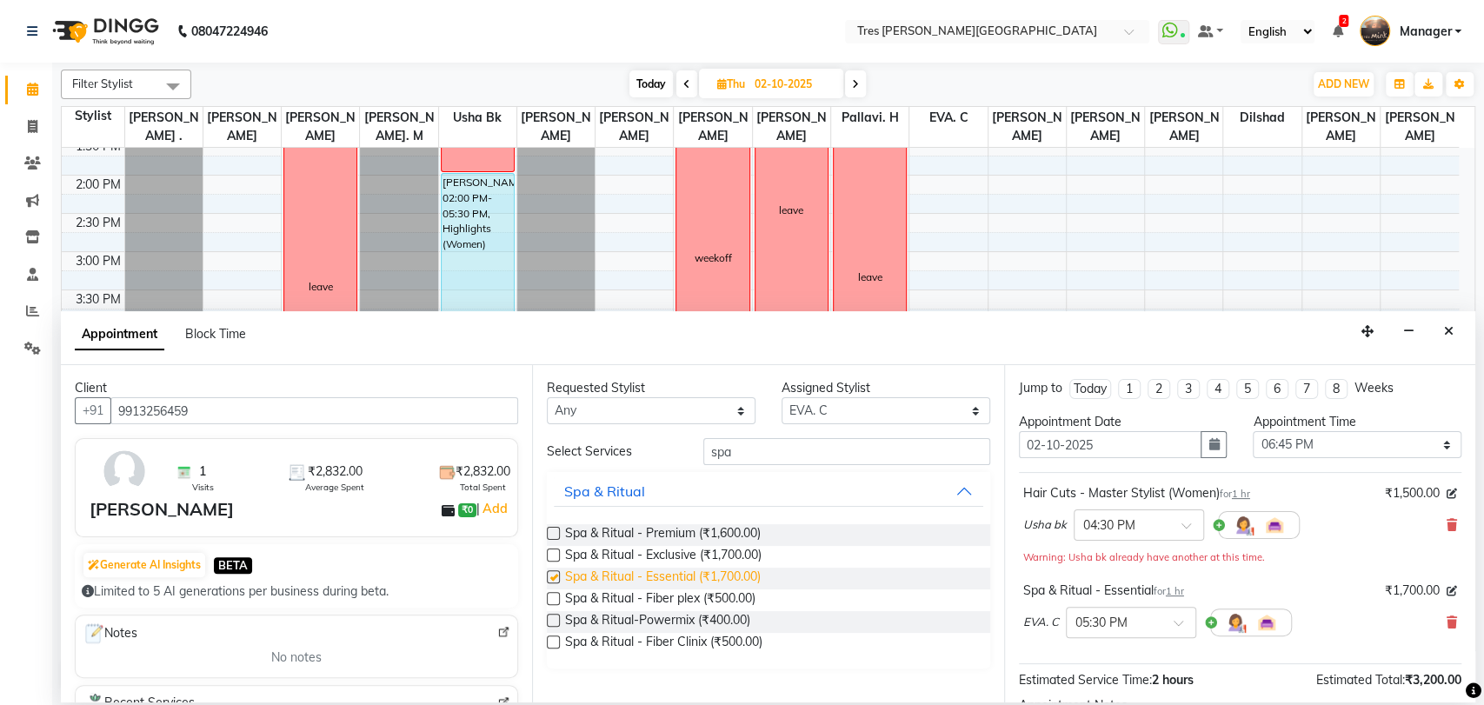
checkbox input "false"
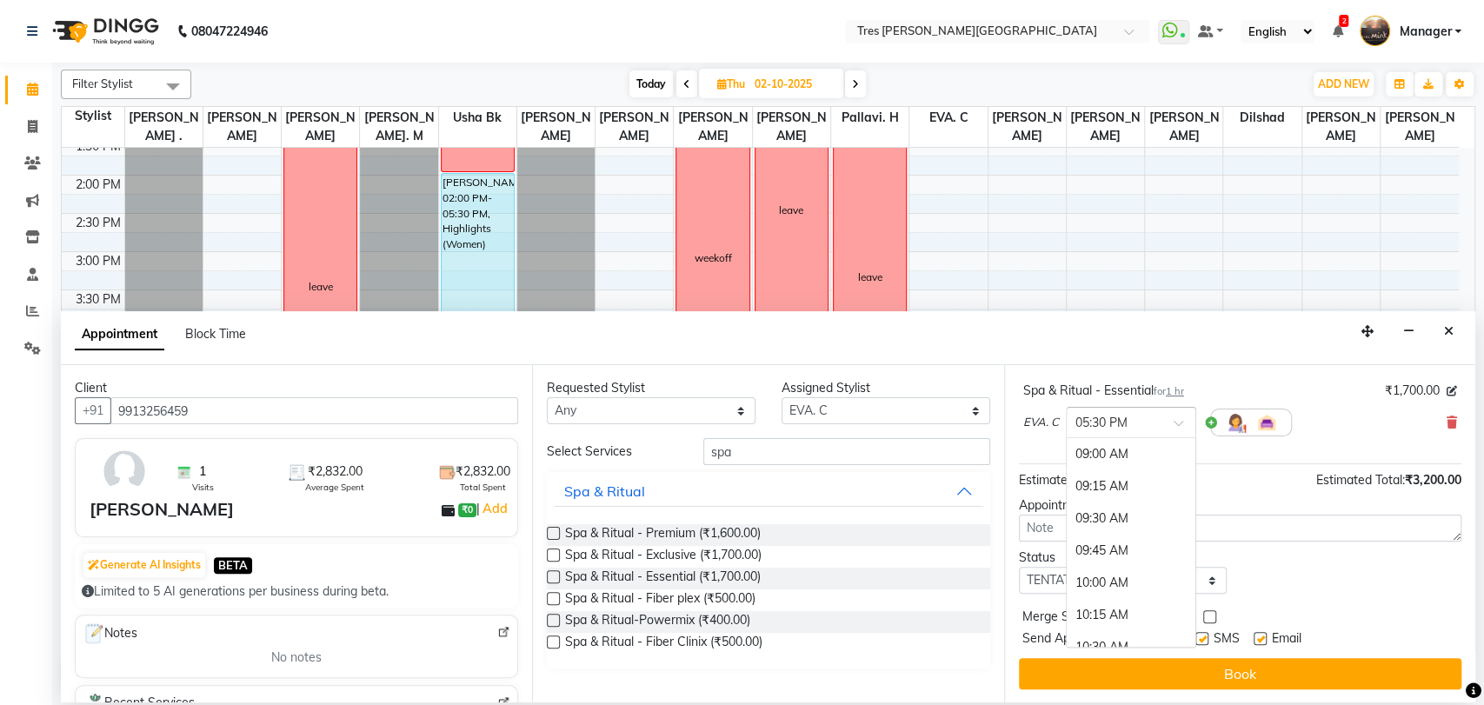
click at [1176, 419] on span at bounding box center [1184, 428] width 22 height 18
click at [1110, 484] on div "04:30 PM" at bounding box center [1131, 480] width 129 height 32
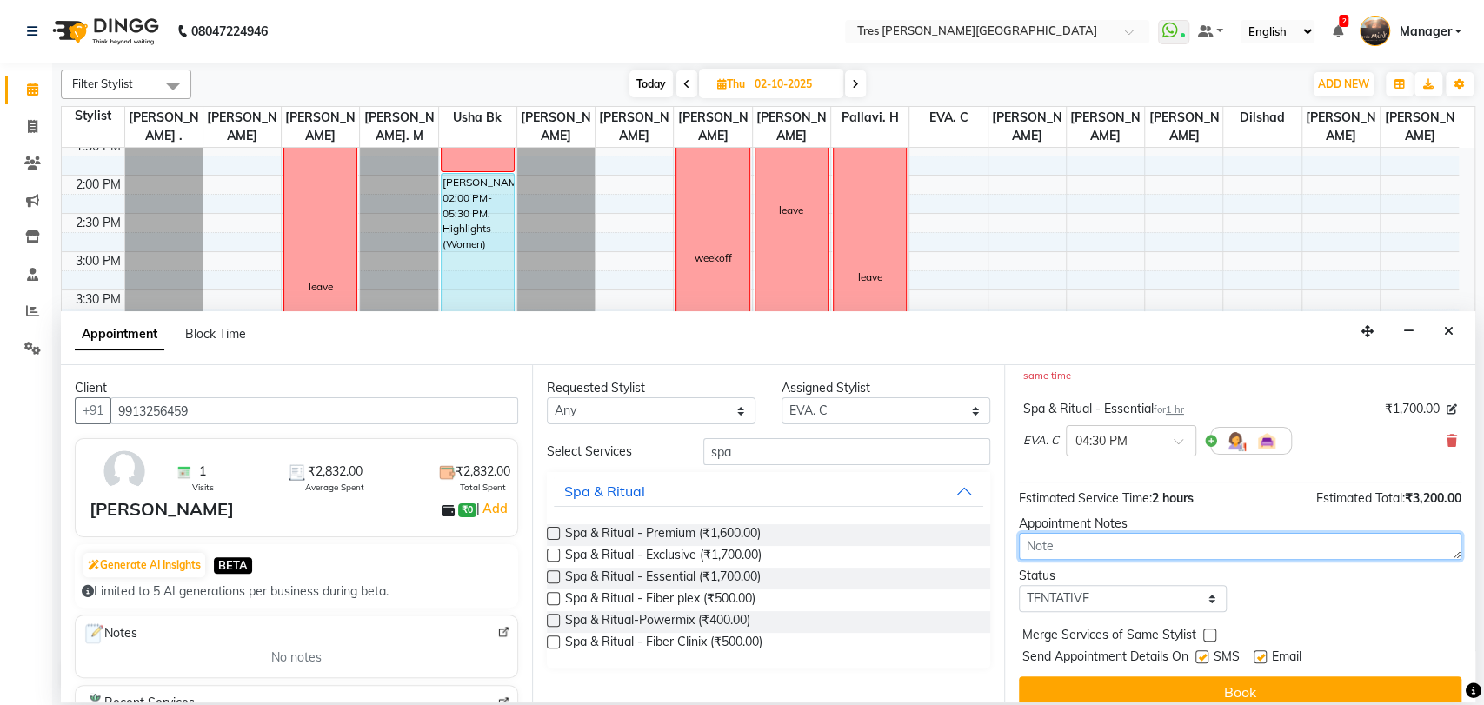
click at [1049, 542] on textarea at bounding box center [1240, 546] width 442 height 27
type textarea "[PERSON_NAME] 1.10"
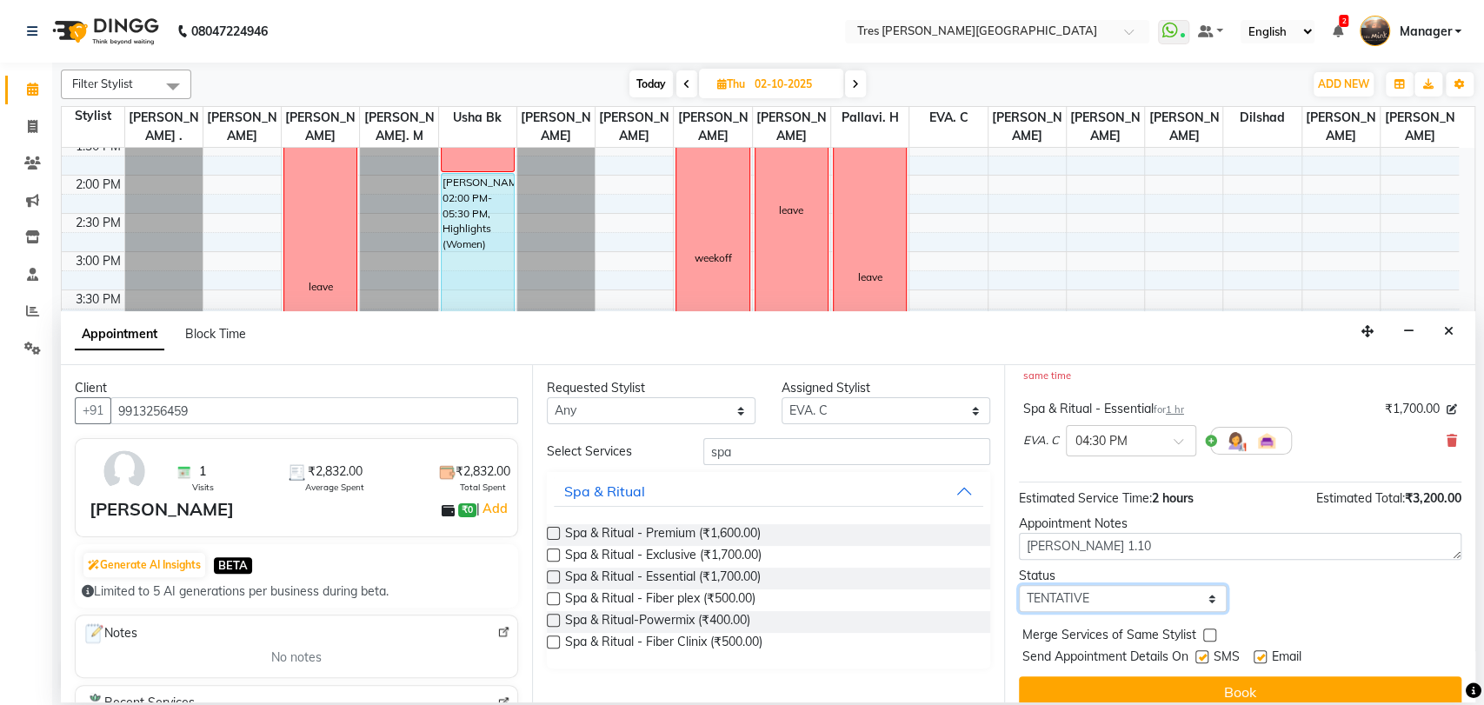
click at [1107, 600] on select "Select TENTATIVE CONFIRM UPCOMING" at bounding box center [1123, 598] width 209 height 27
select select "upcoming"
click at [1019, 585] on select "Select TENTATIVE CONFIRM UPCOMING" at bounding box center [1123, 598] width 209 height 27
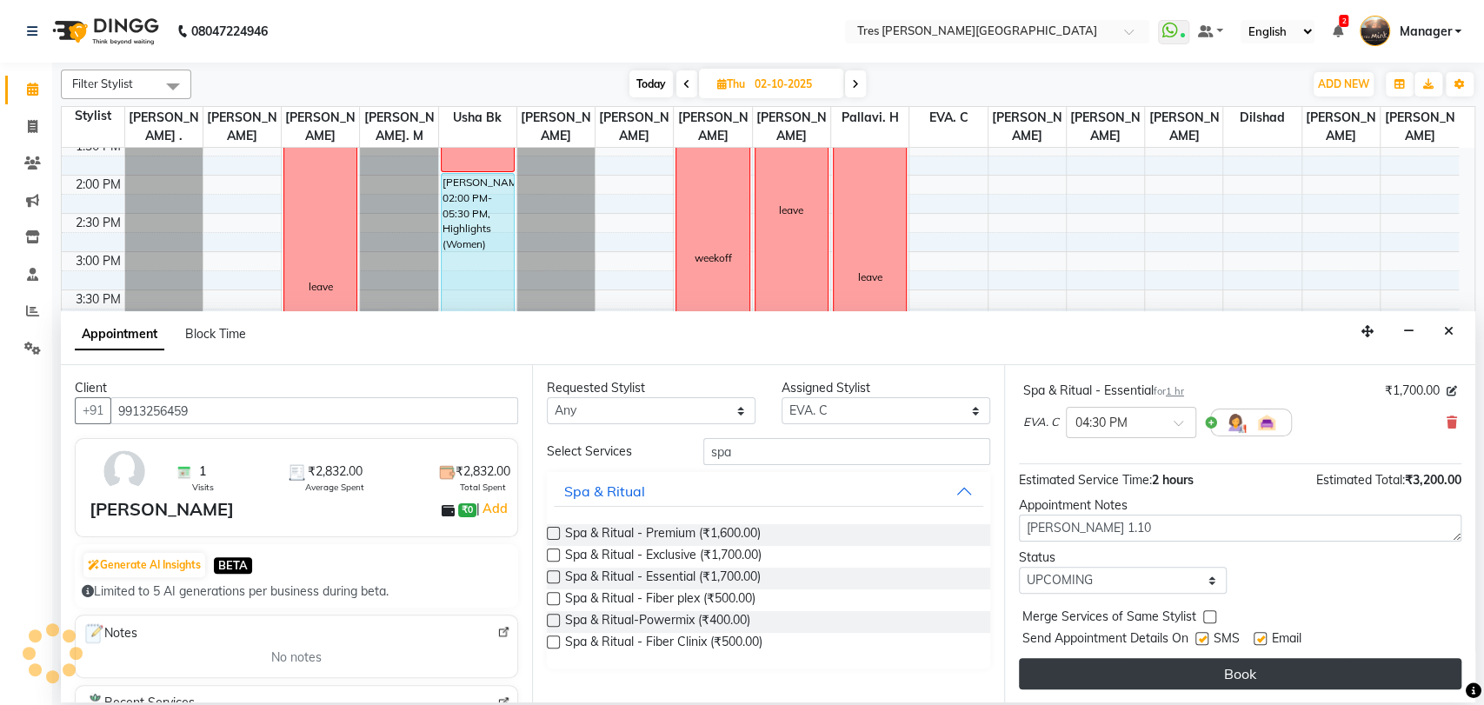
click at [1108, 668] on button "Book" at bounding box center [1240, 673] width 442 height 31
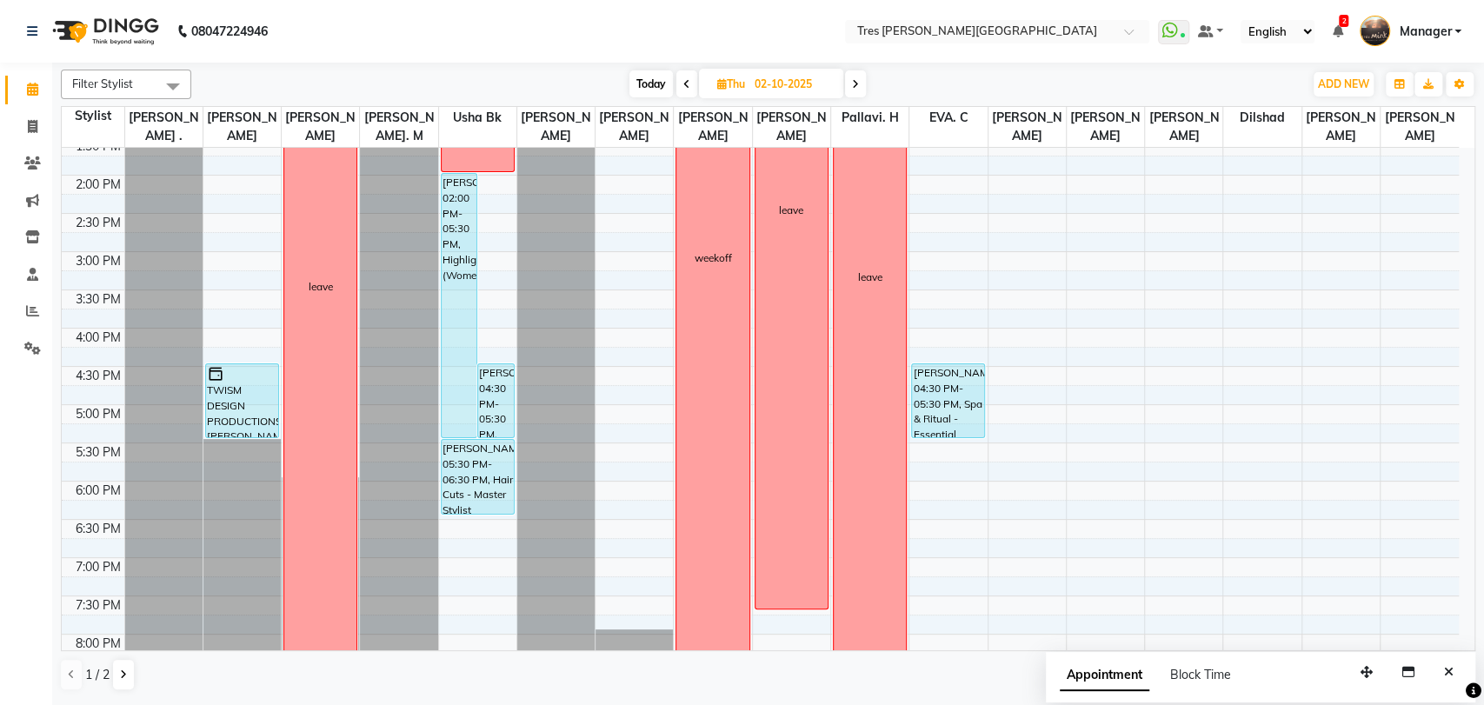
click at [643, 88] on span "Today" at bounding box center [650, 83] width 43 height 27
type input "01-10-2025"
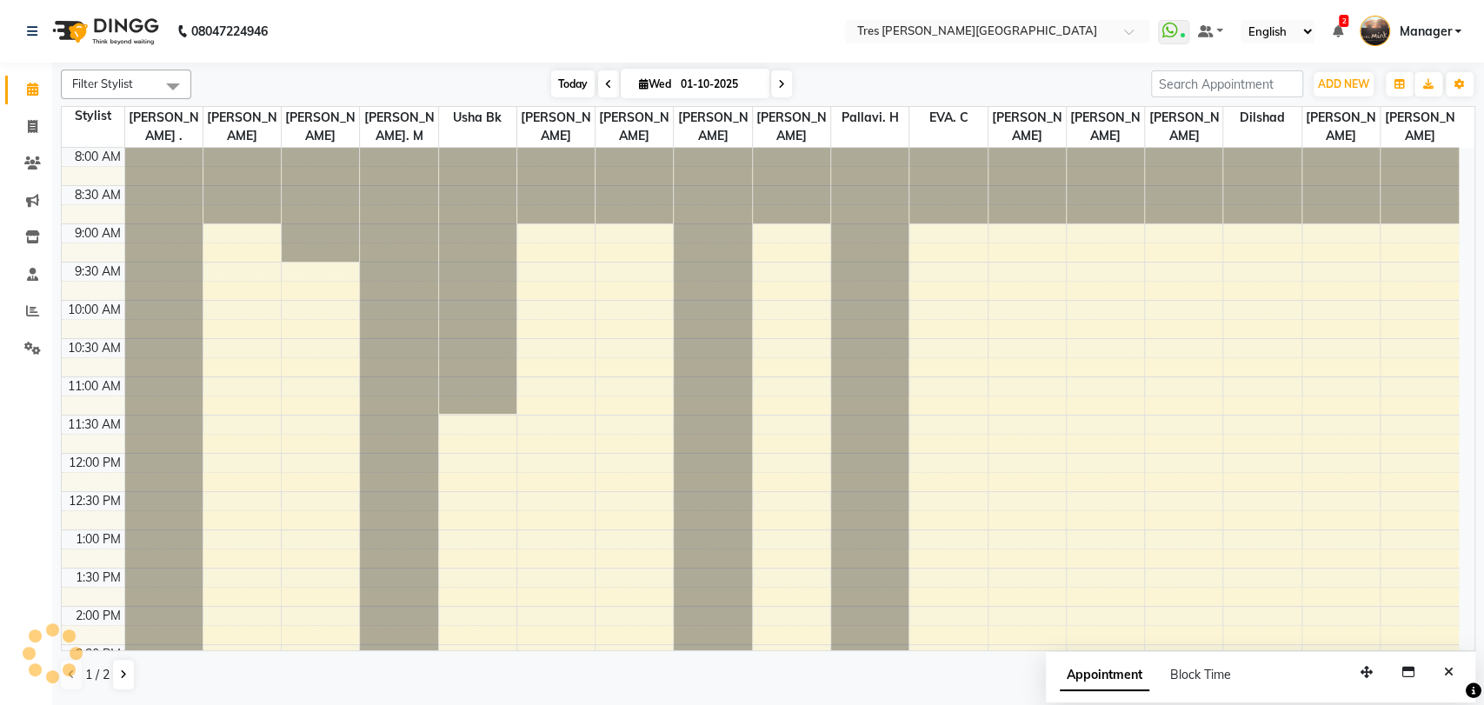
scroll to position [562, 0]
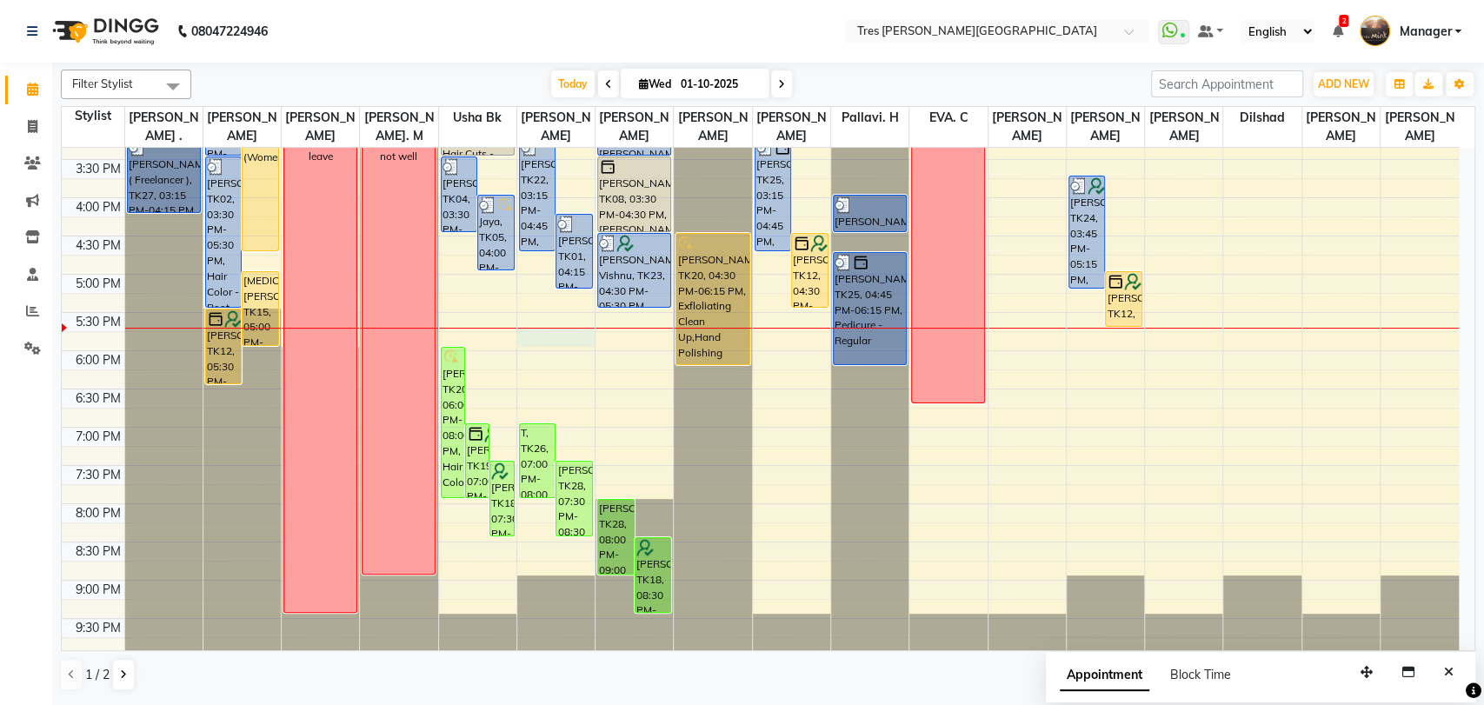
click at [562, 340] on div "8:00 AM 8:30 AM 9:00 AM 9:30 AM 10:00 AM 10:30 AM 11:00 AM 11:30 AM 12:00 PM 12…" at bounding box center [760, 121] width 1397 height 1070
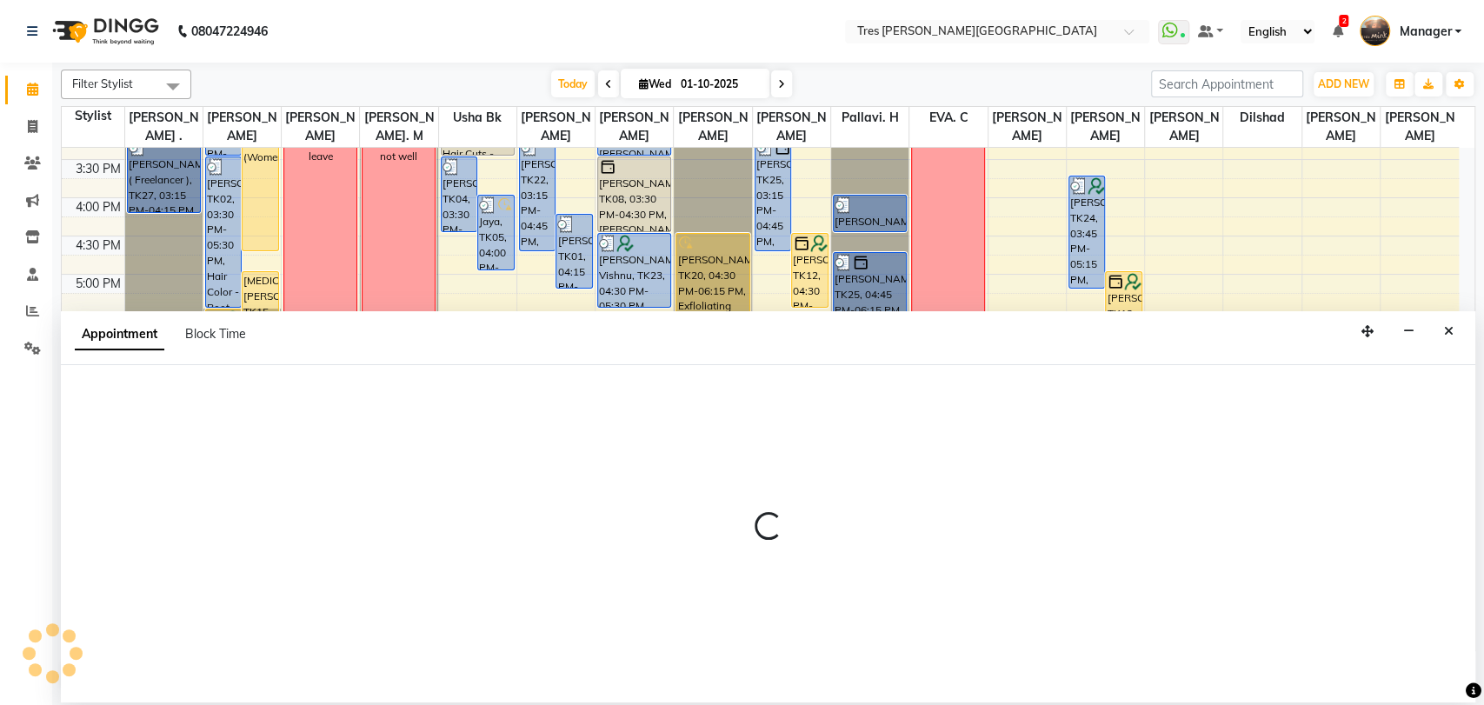
select select "34584"
select select "1065"
select select "tentative"
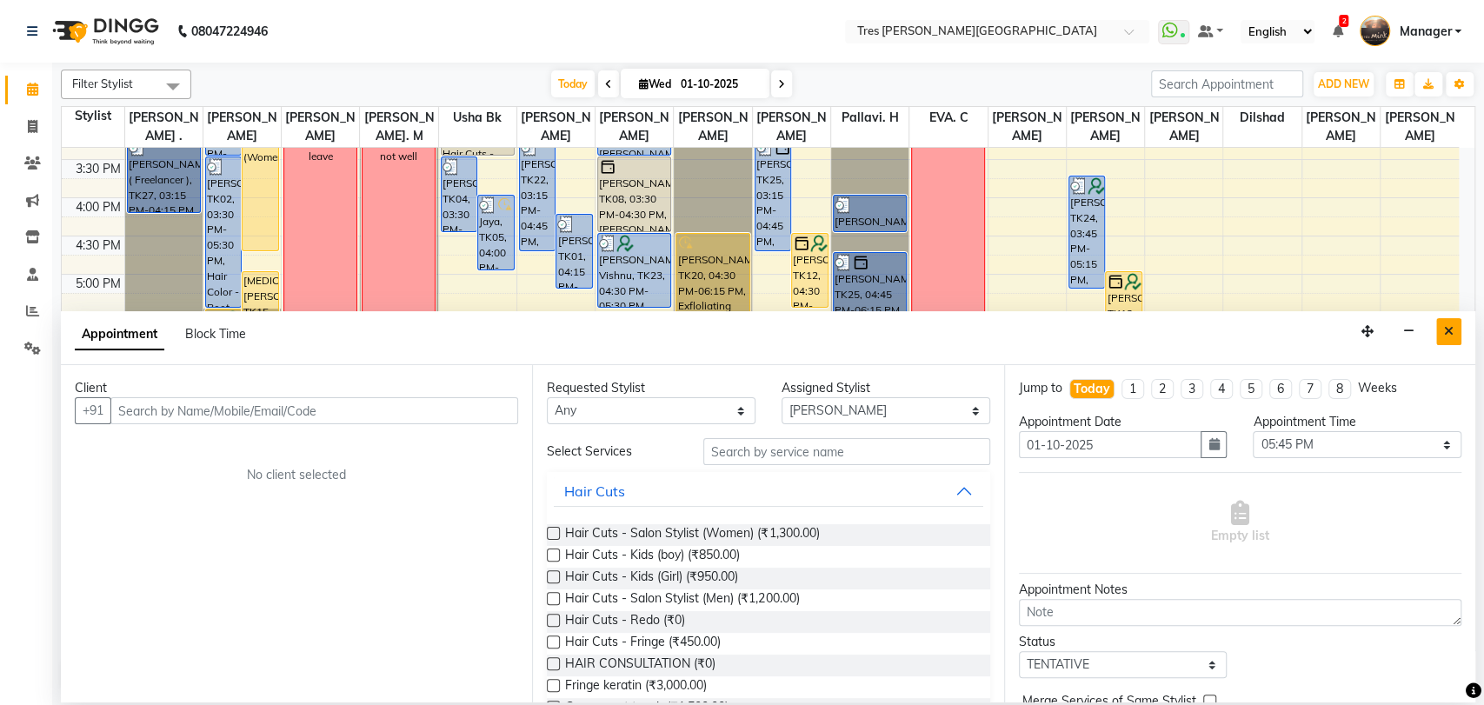
click at [1459, 334] on button "Close" at bounding box center [1448, 331] width 25 height 27
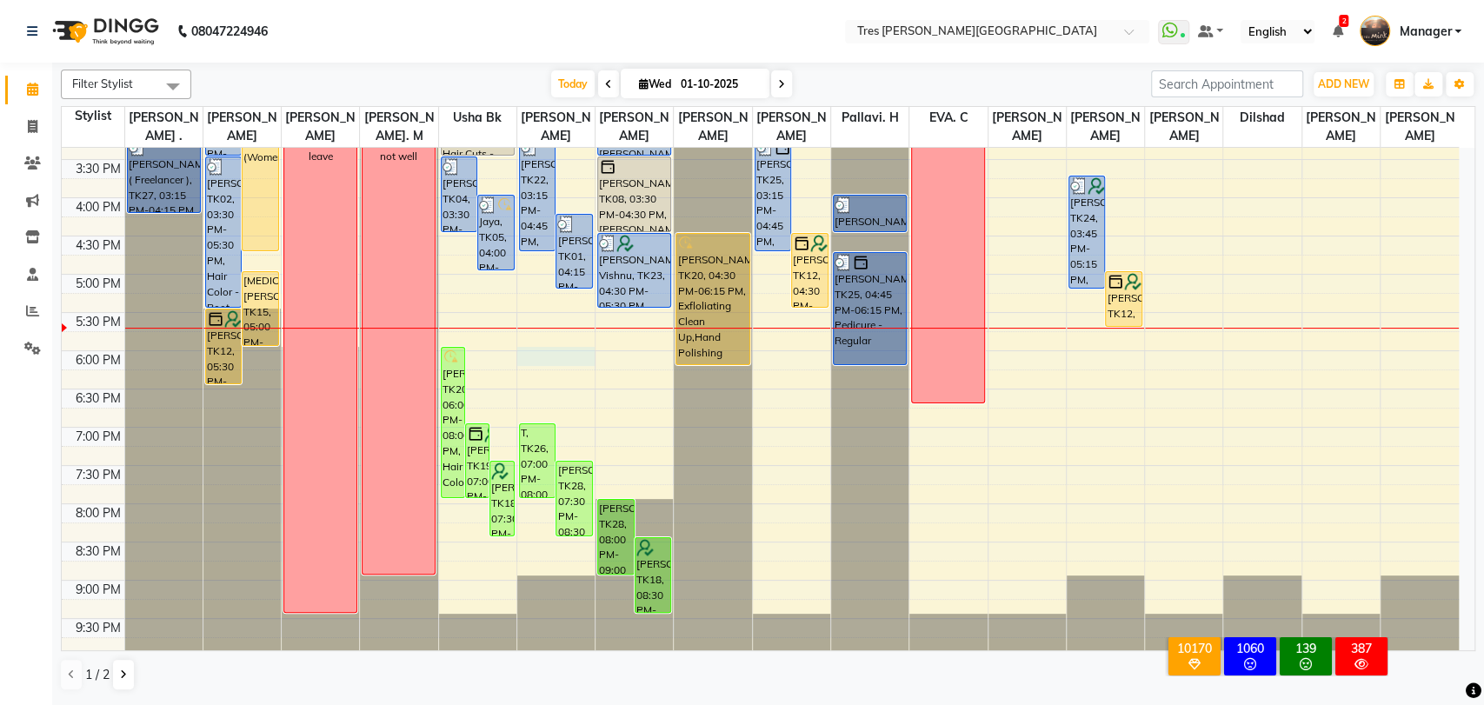
click at [553, 349] on div "8:00 AM 8:30 AM 9:00 AM 9:30 AM 10:00 AM 10:30 AM 11:00 AM 11:30 AM 12:00 PM 12…" at bounding box center [760, 121] width 1397 height 1070
select select "34584"
select select "tentative"
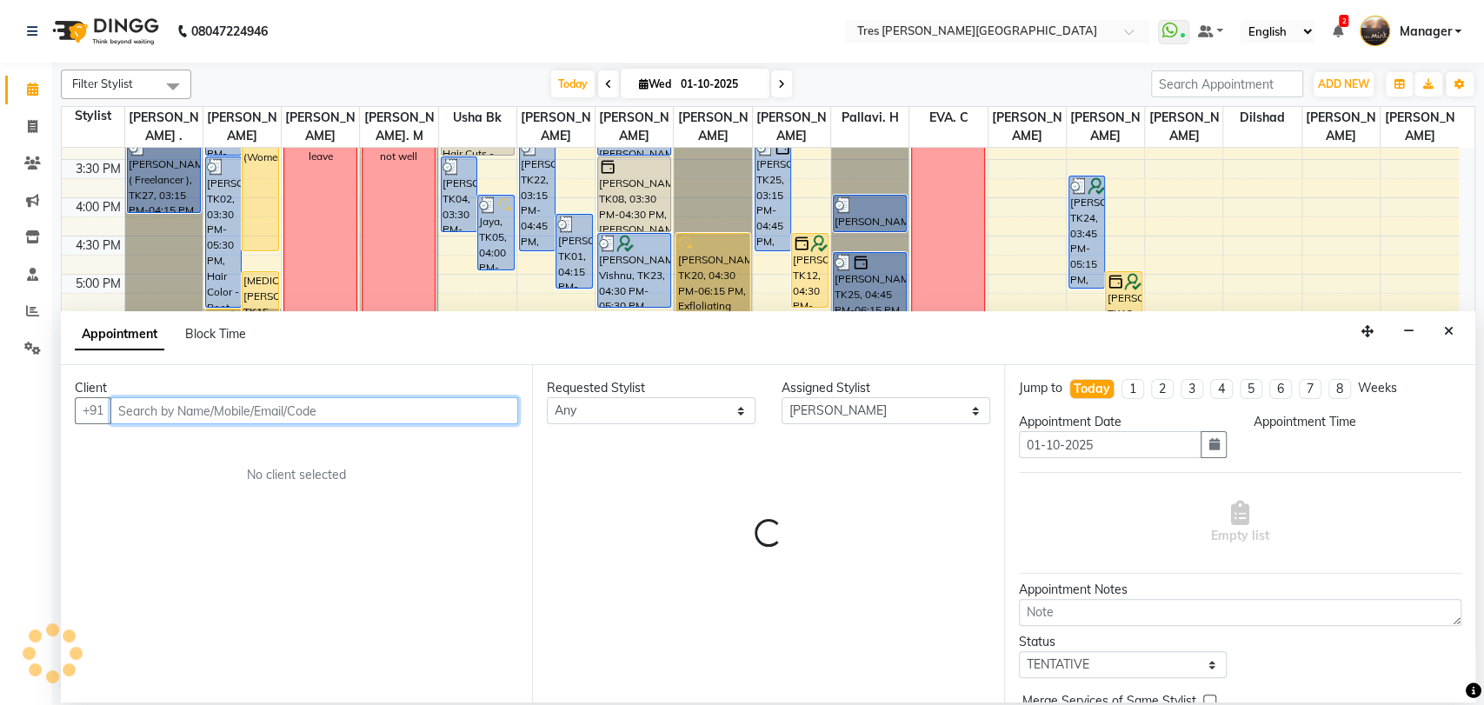
select select "1080"
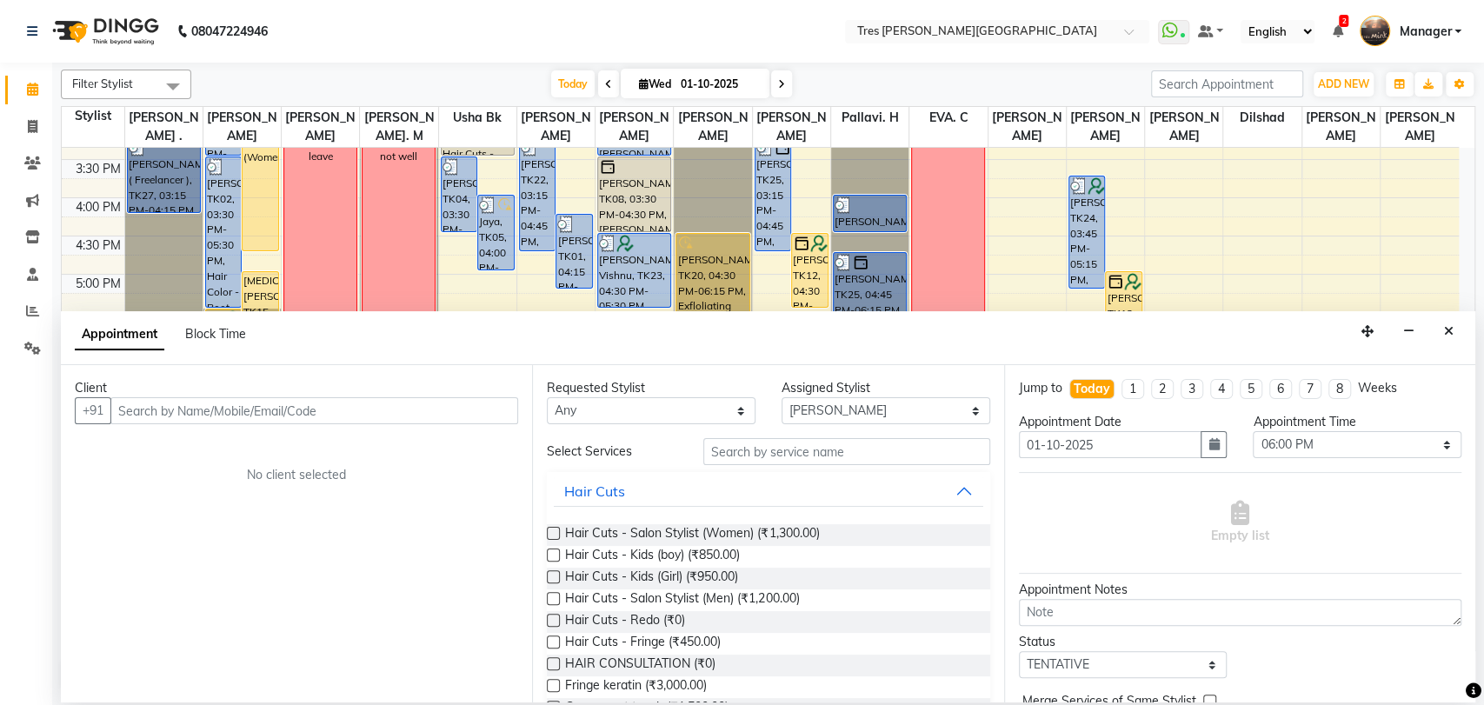
click at [555, 599] on label at bounding box center [553, 598] width 13 height 13
click at [555, 599] on input "checkbox" at bounding box center [552, 600] width 11 height 11
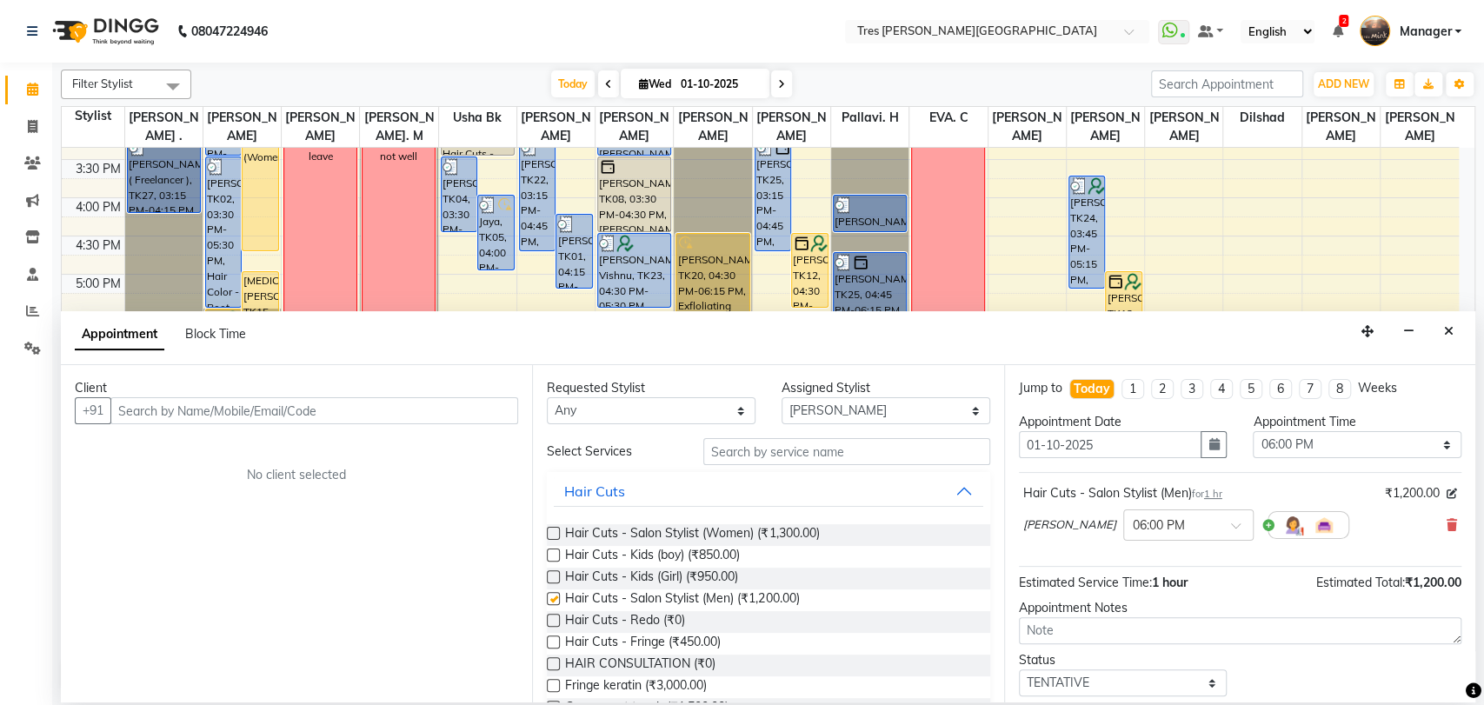
checkbox input "false"
click at [834, 420] on select "Select [PERSON_NAME] [PERSON_NAME] [PERSON_NAME] [PERSON_NAME] [PERSON_NAME]. C…" at bounding box center [885, 410] width 209 height 27
select select "1621"
click at [781, 397] on select "Select [PERSON_NAME] [PERSON_NAME] [PERSON_NAME] [PERSON_NAME] [PERSON_NAME]. C…" at bounding box center [885, 410] width 209 height 27
click at [825, 457] on input "text" at bounding box center [846, 451] width 287 height 27
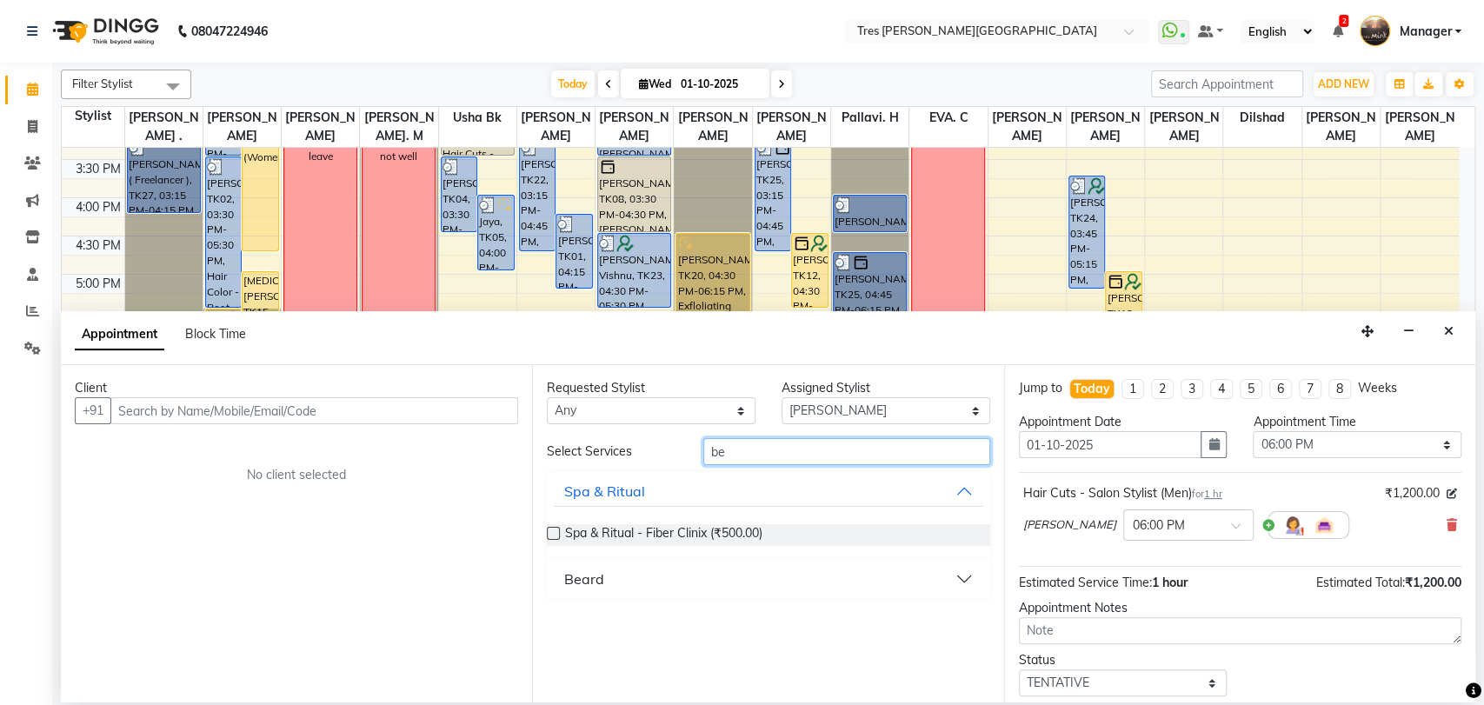
type input "be"
click at [587, 576] on div "Beard" at bounding box center [584, 578] width 40 height 21
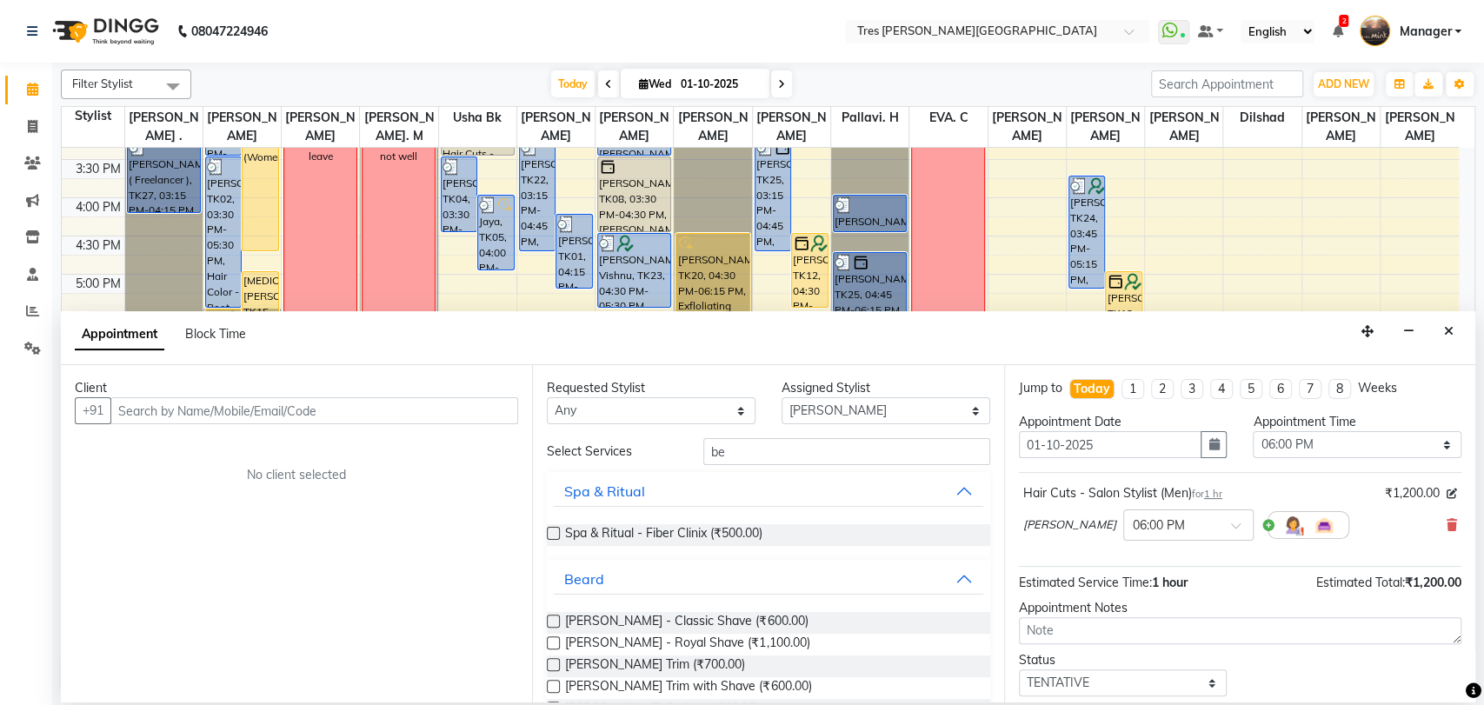
click at [548, 621] on label at bounding box center [553, 621] width 13 height 13
click at [548, 621] on input "checkbox" at bounding box center [552, 622] width 11 height 11
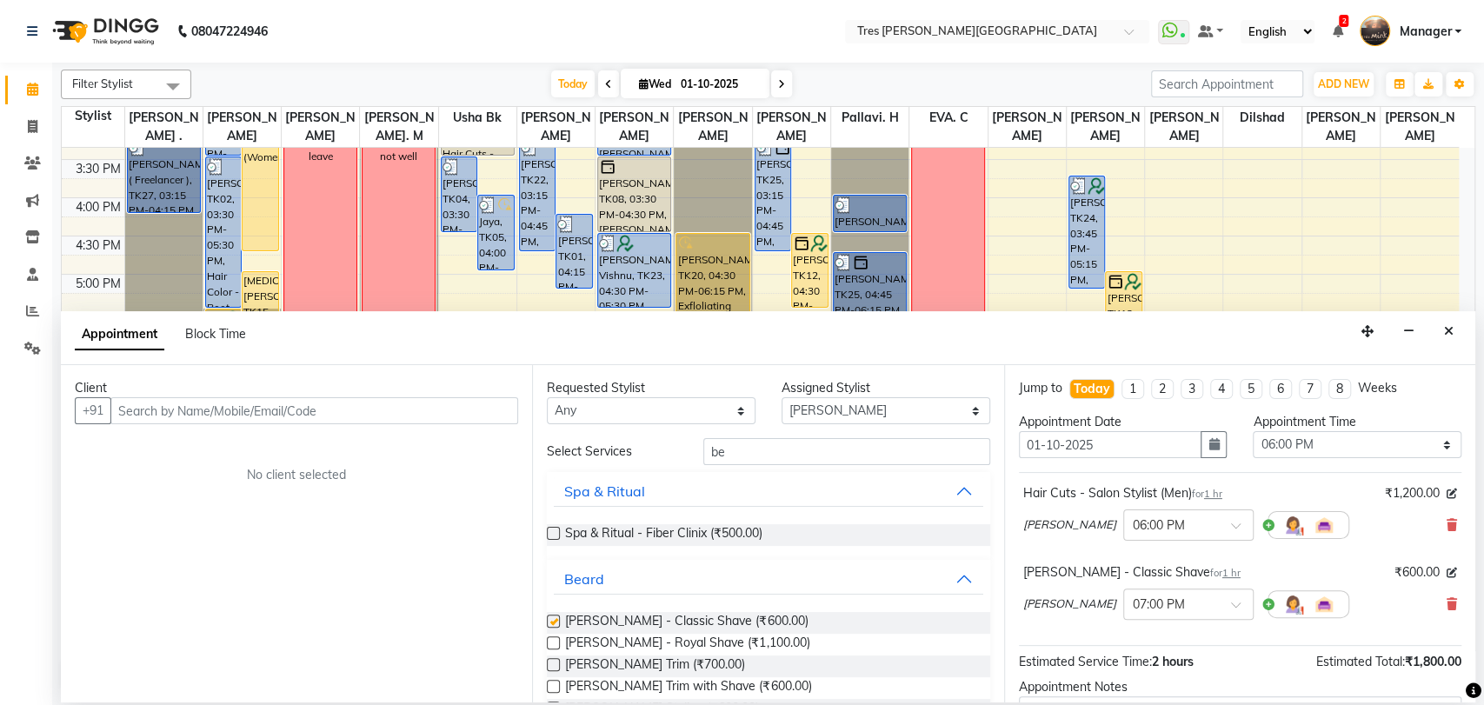
checkbox input "false"
click at [348, 413] on input "text" at bounding box center [314, 410] width 408 height 27
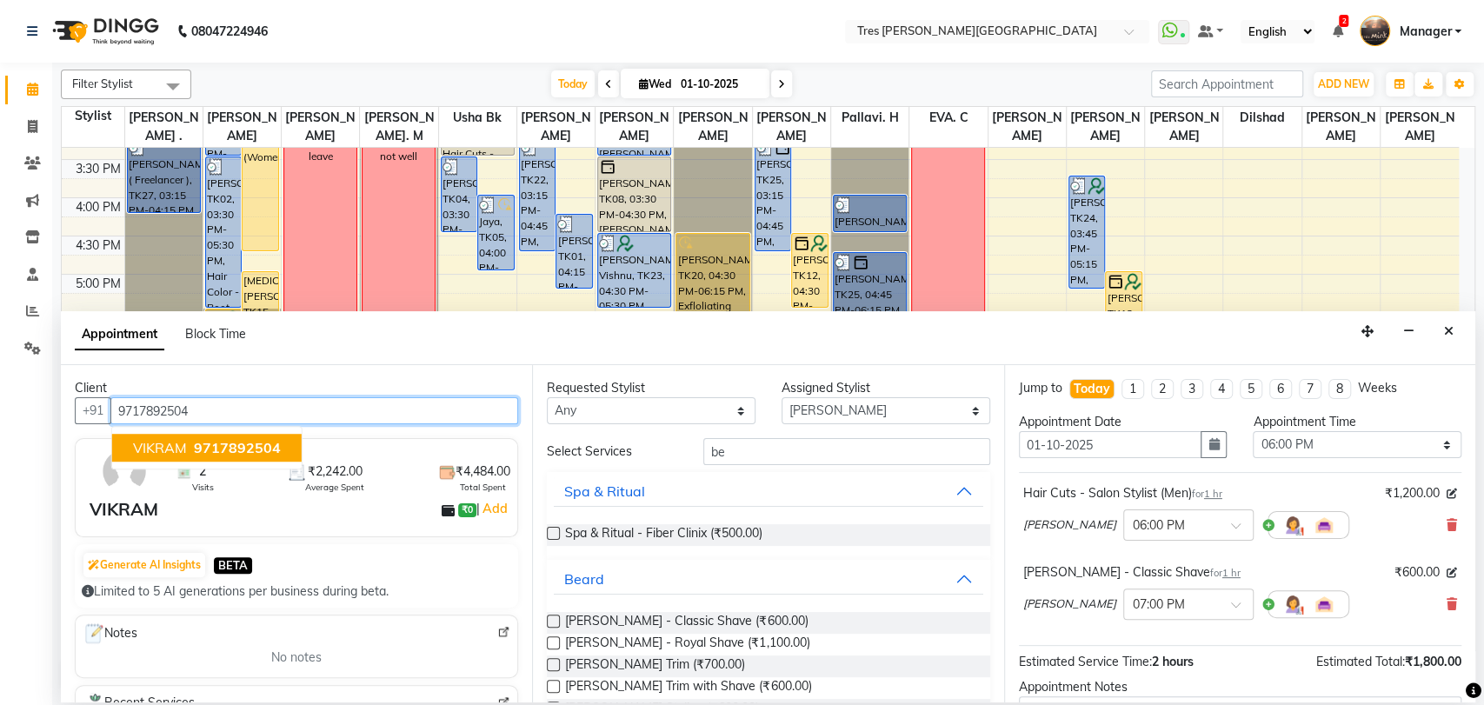
click at [213, 458] on button "VIKRAM 9717892504" at bounding box center [206, 448] width 189 height 28
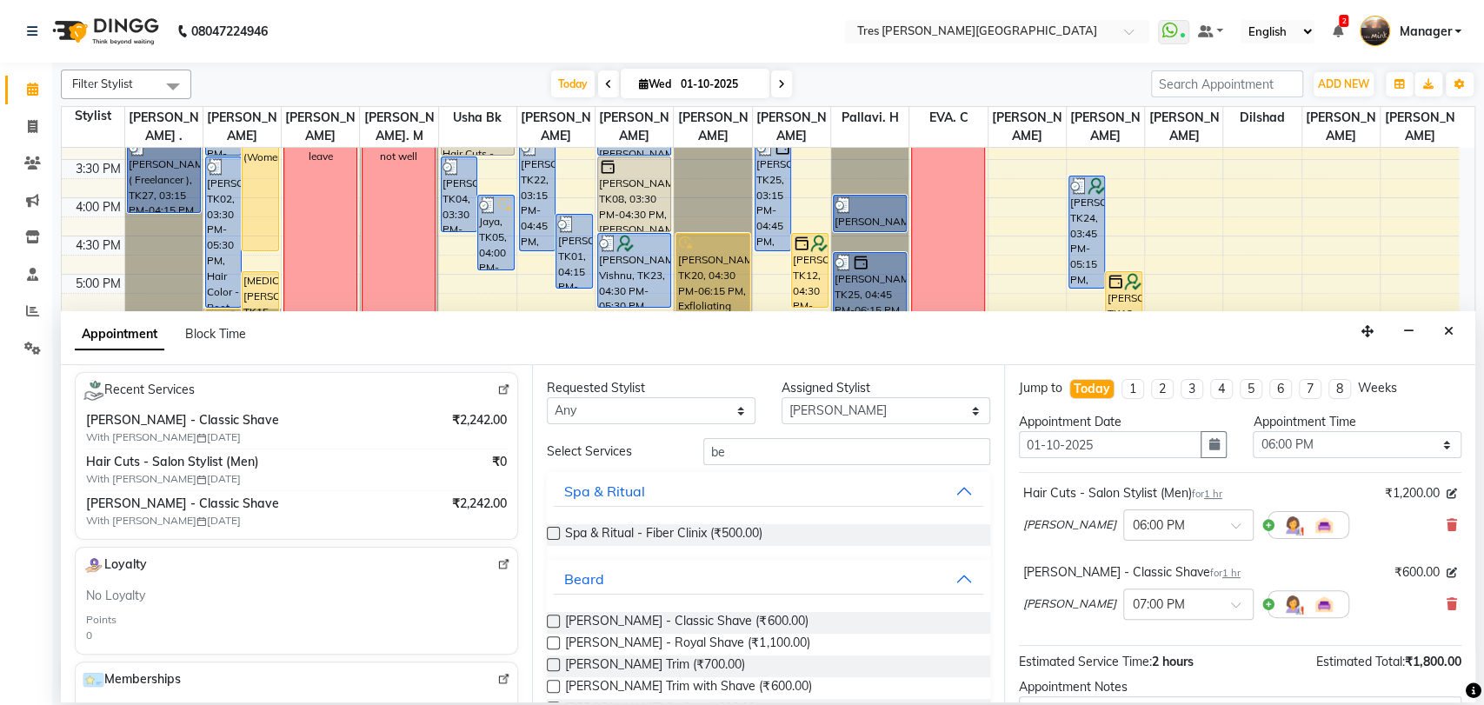
scroll to position [181, 0]
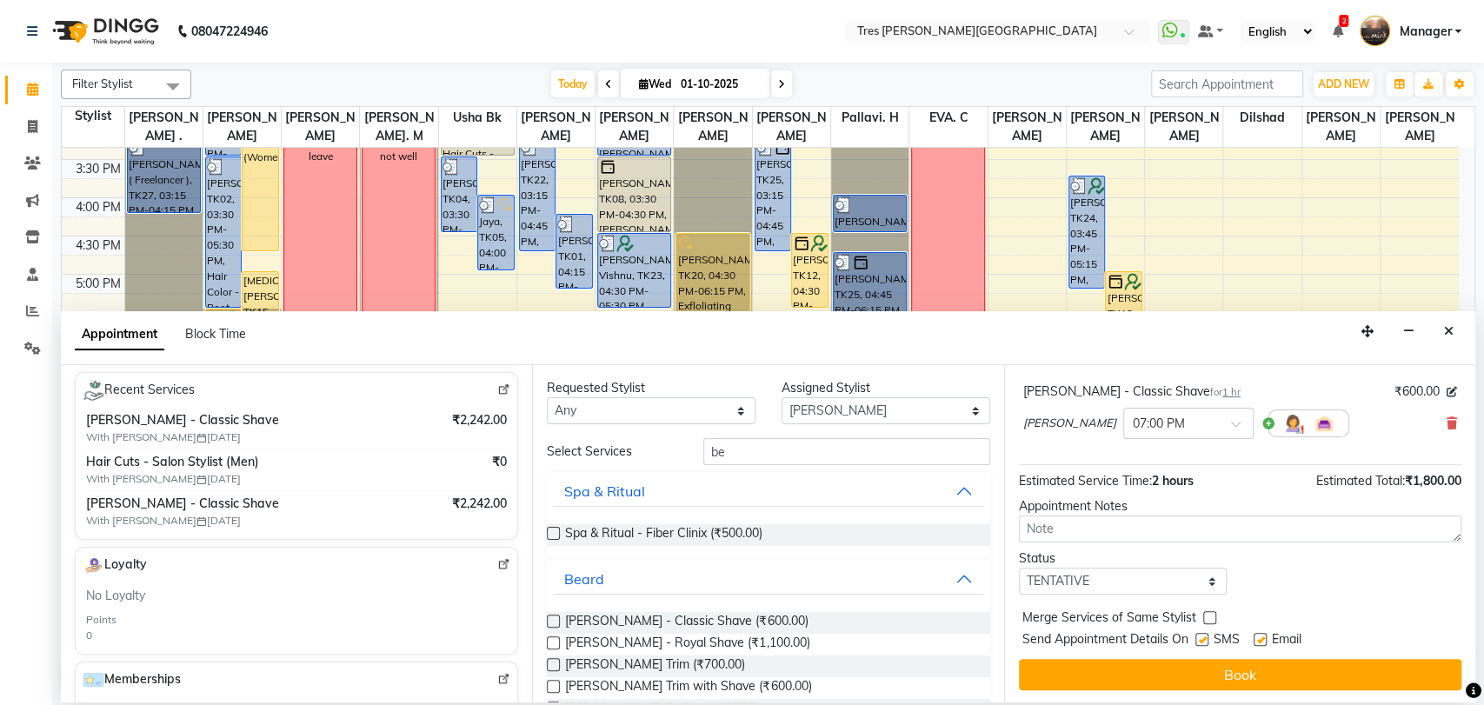
type input "9717892504"
click at [1096, 575] on select "Select TENTATIVE CONFIRM CHECK-IN UPCOMING" at bounding box center [1123, 581] width 209 height 27
click at [1019, 568] on select "Select TENTATIVE CONFIRM CHECK-IN UPCOMING" at bounding box center [1123, 581] width 209 height 27
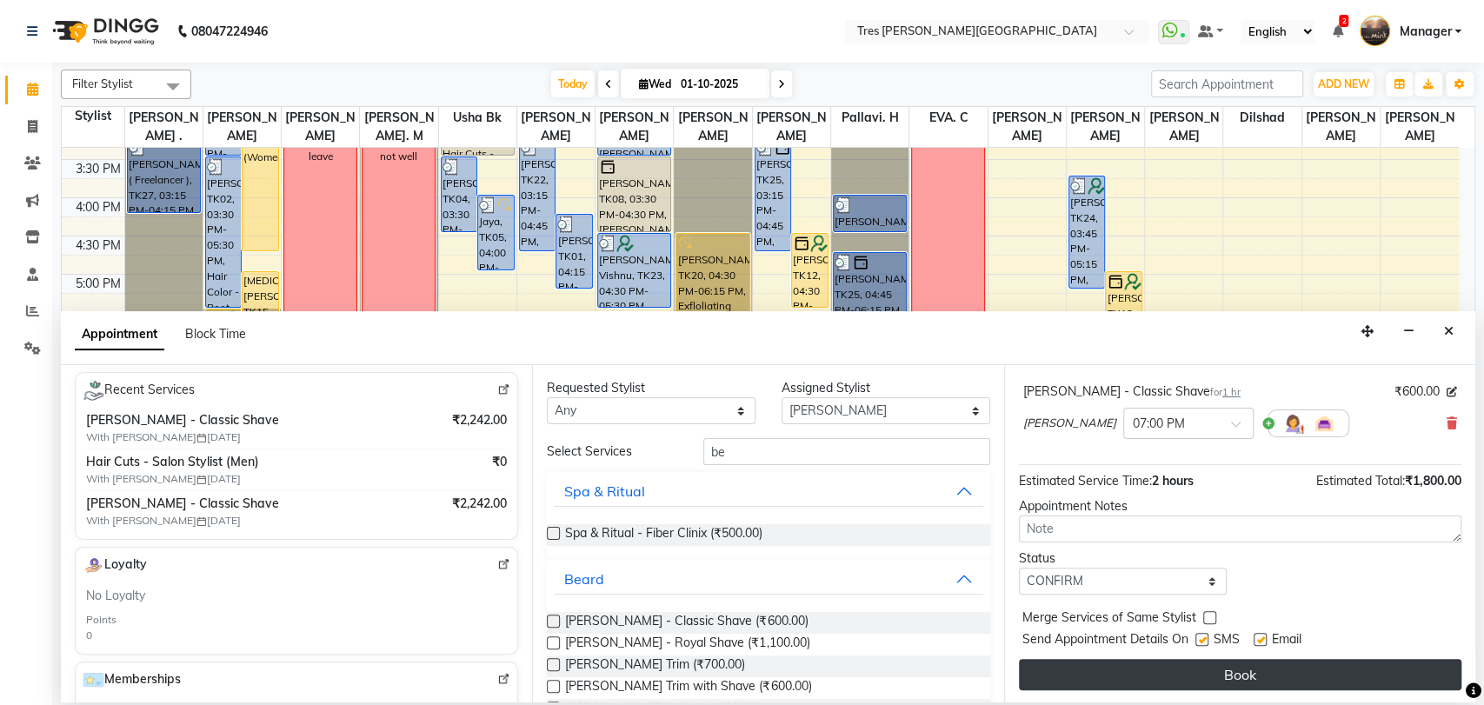
click at [1141, 676] on button "Book" at bounding box center [1240, 674] width 442 height 31
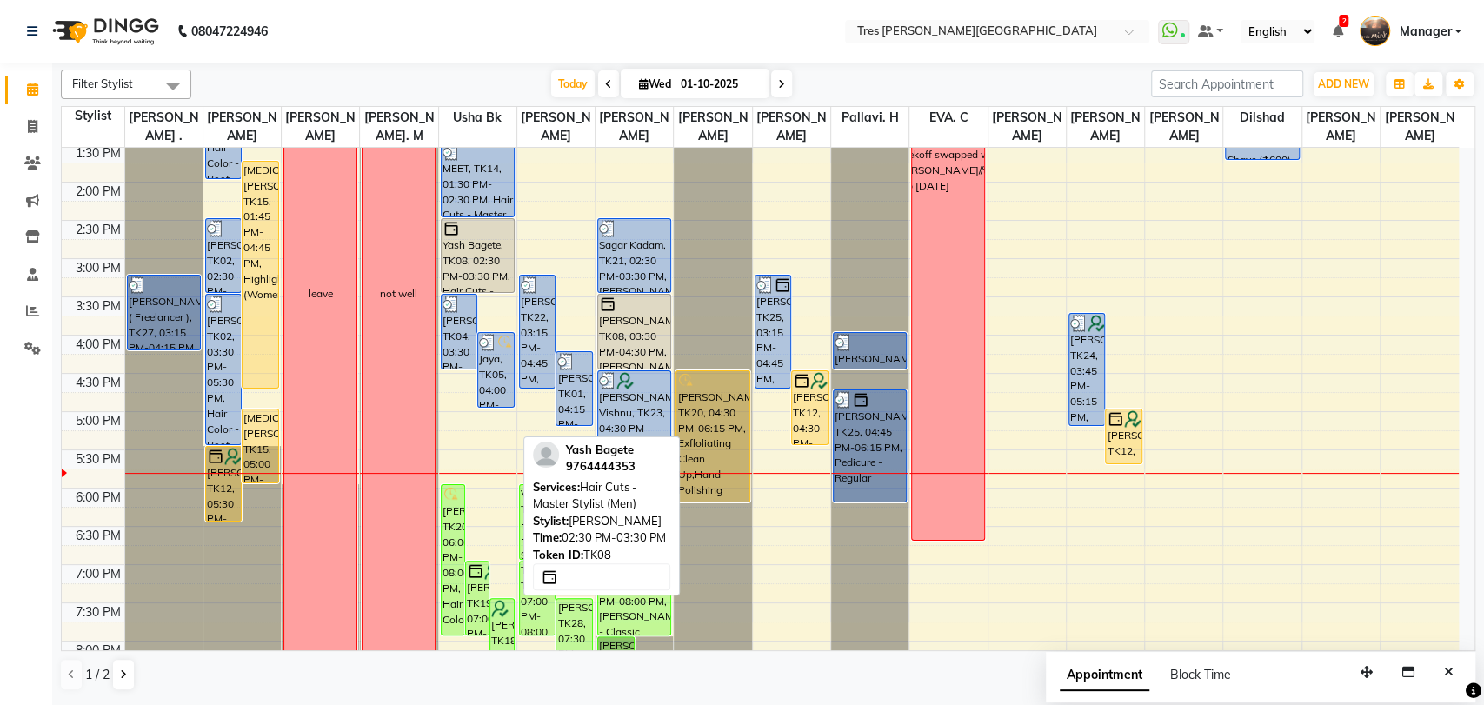
scroll to position [465, 0]
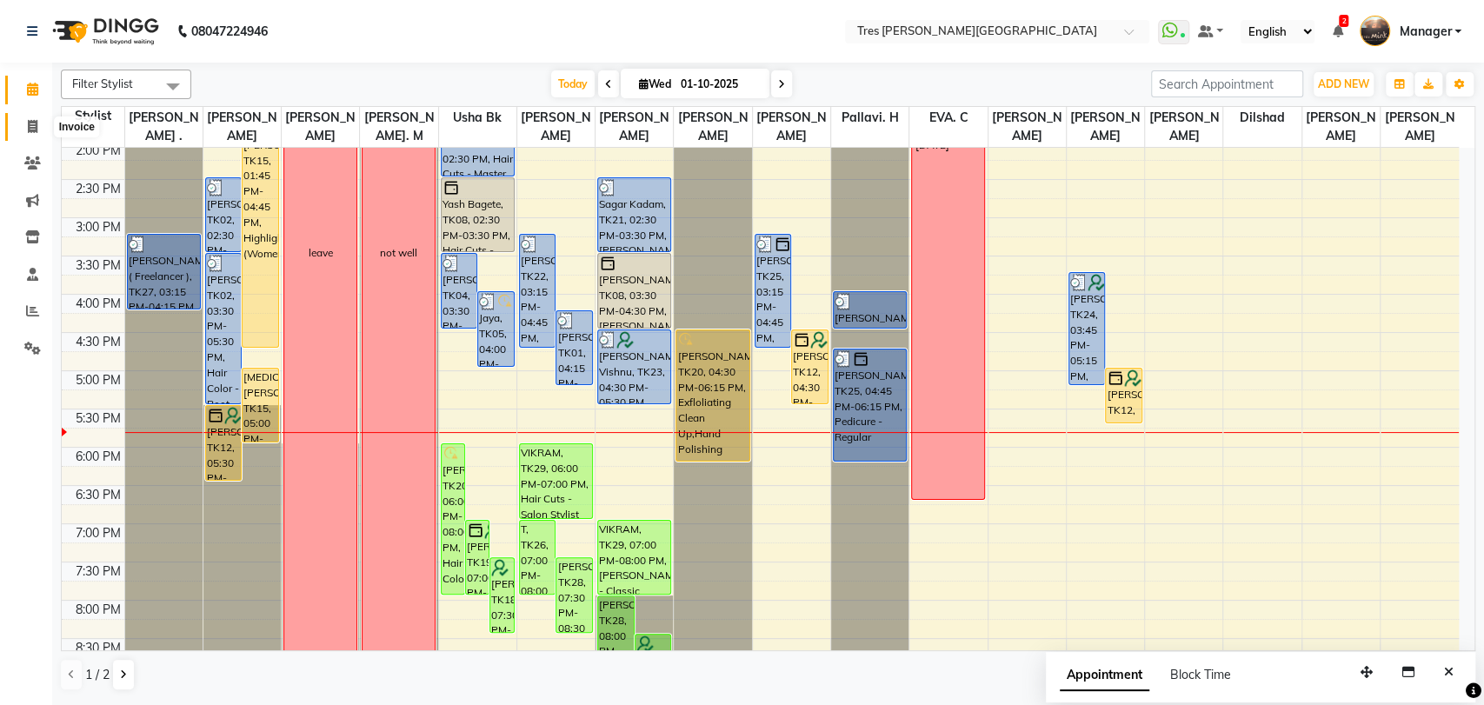
click at [37, 123] on icon at bounding box center [33, 126] width 10 height 13
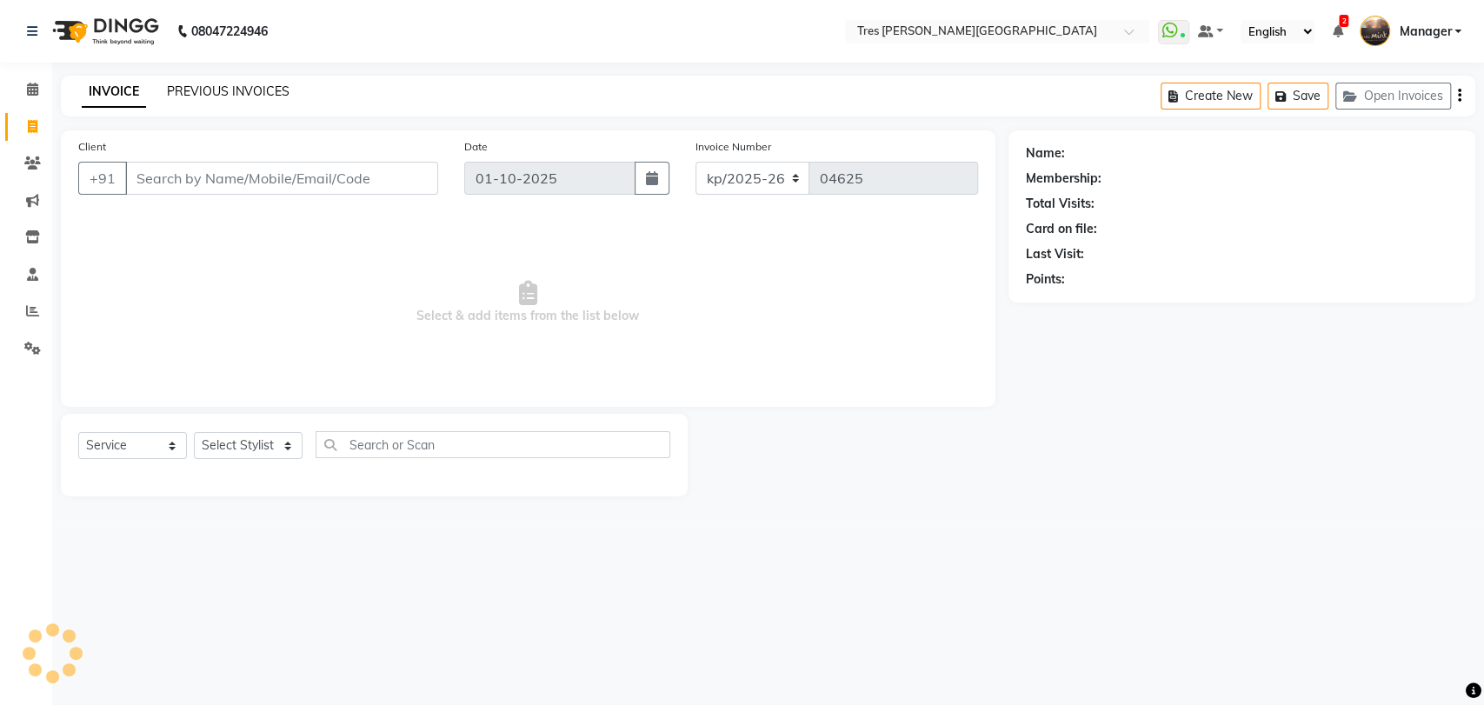
click at [249, 90] on link "PREVIOUS INVOICES" at bounding box center [228, 91] width 123 height 16
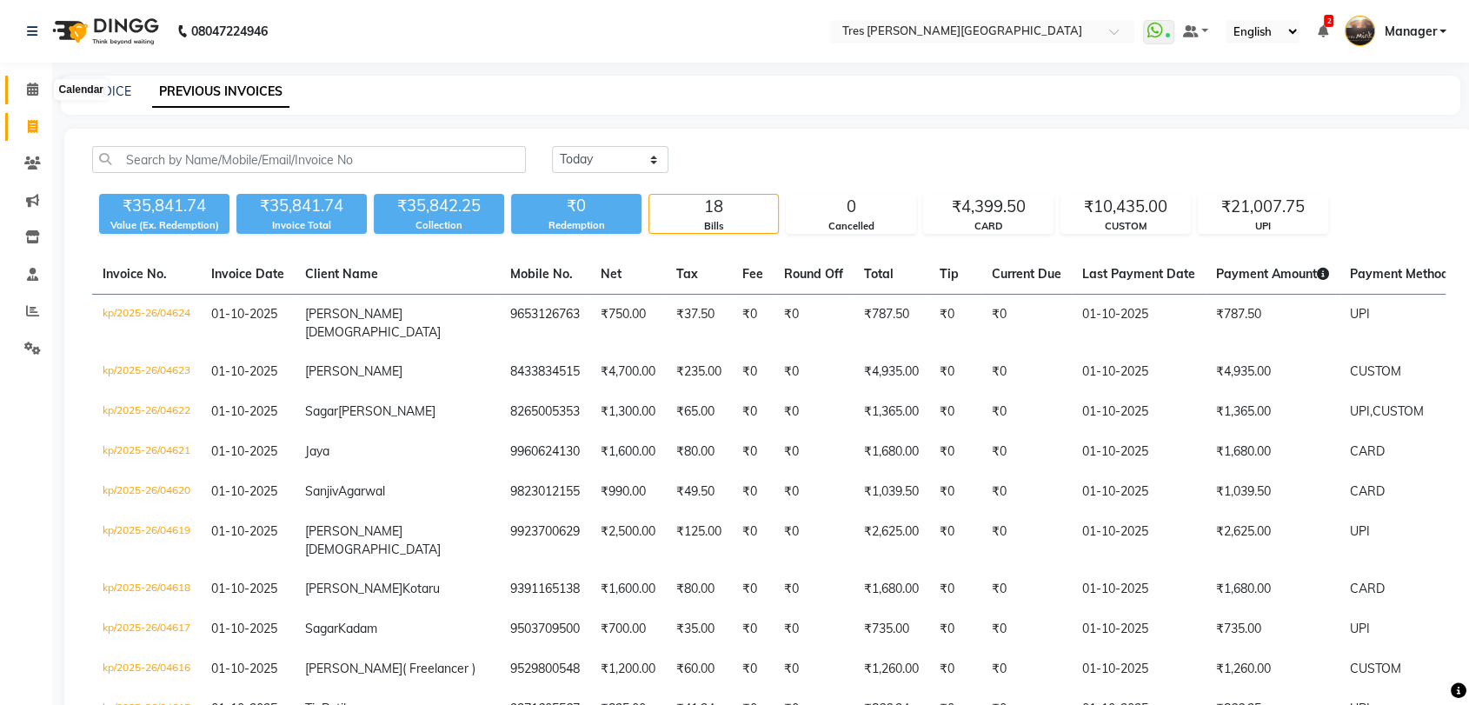
click at [27, 91] on icon at bounding box center [32, 89] width 11 height 13
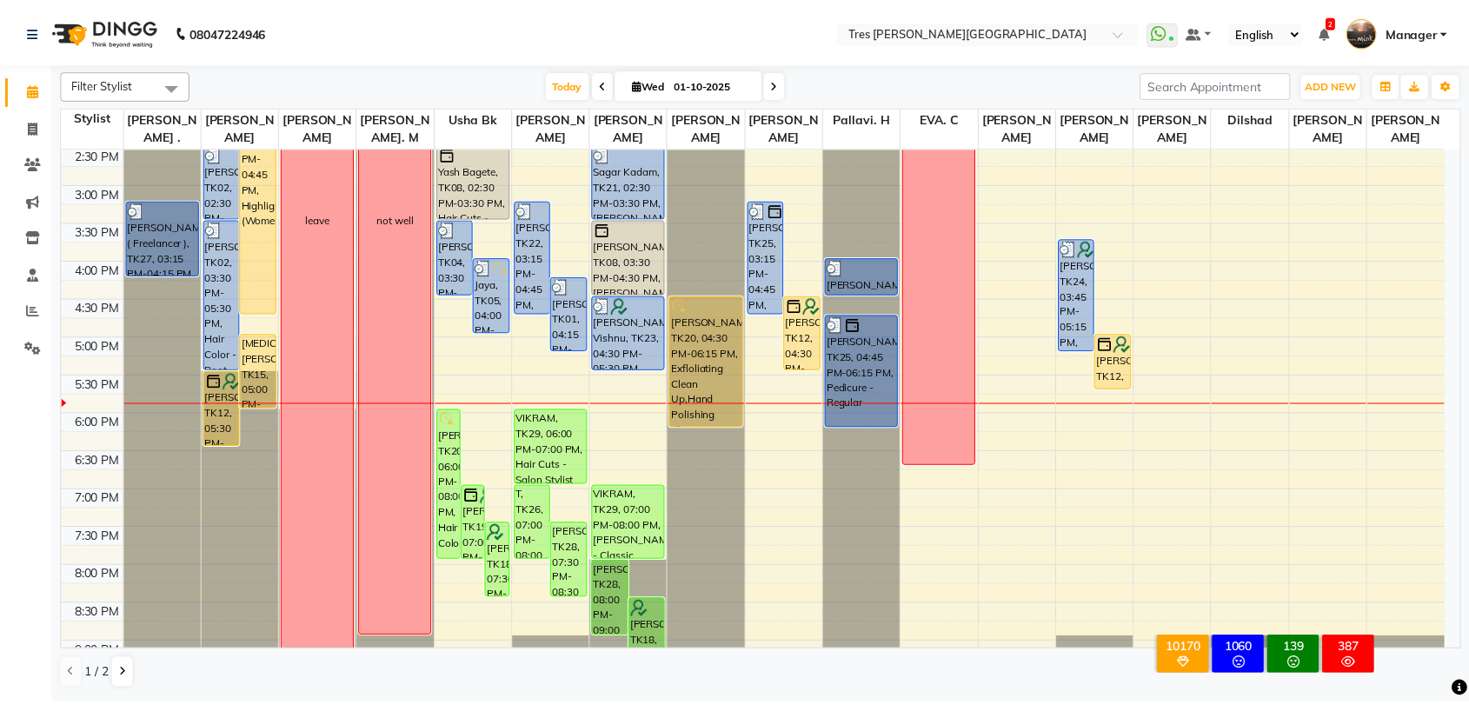
scroll to position [501, 0]
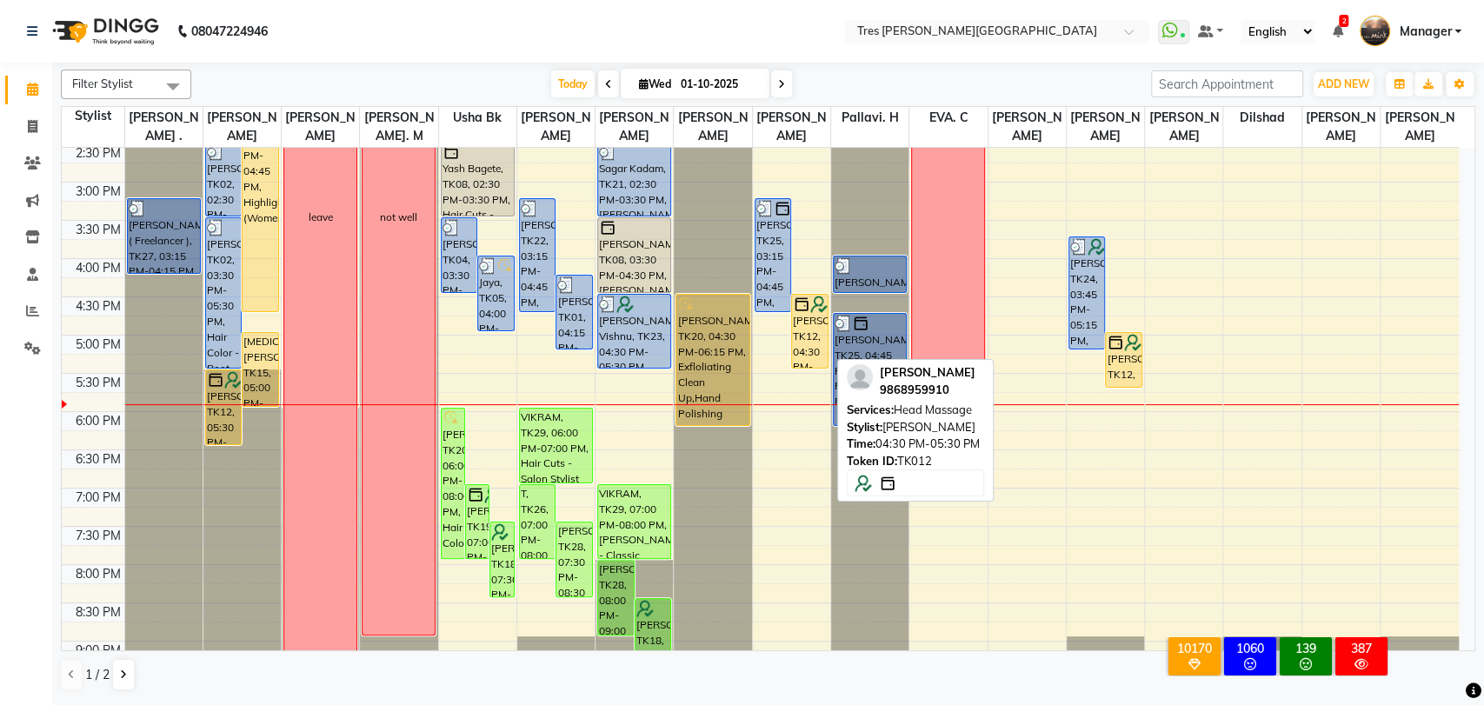
click at [808, 347] on div "[PERSON_NAME], TK12, 04:30 PM-05:30 PM, Head Massage" at bounding box center [810, 331] width 36 height 73
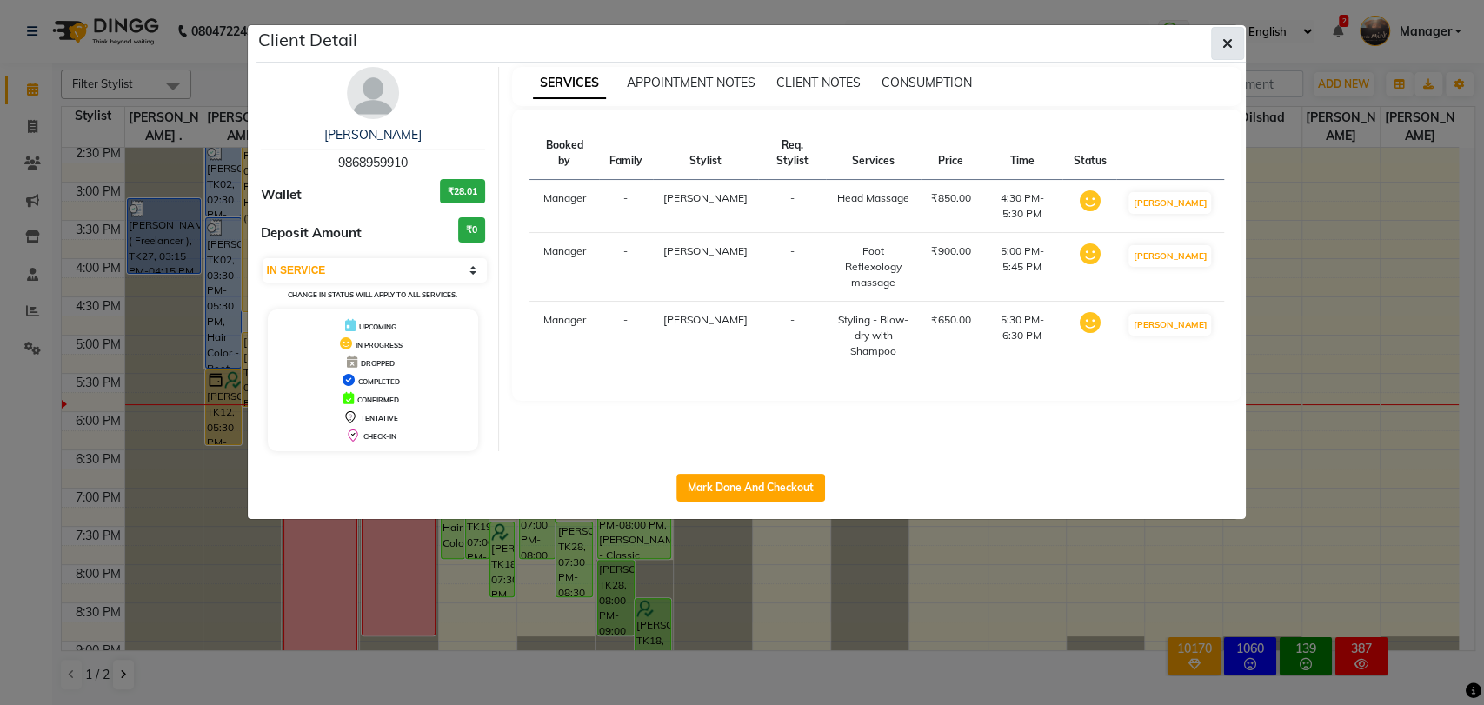
click at [1237, 43] on button "button" at bounding box center [1227, 43] width 33 height 33
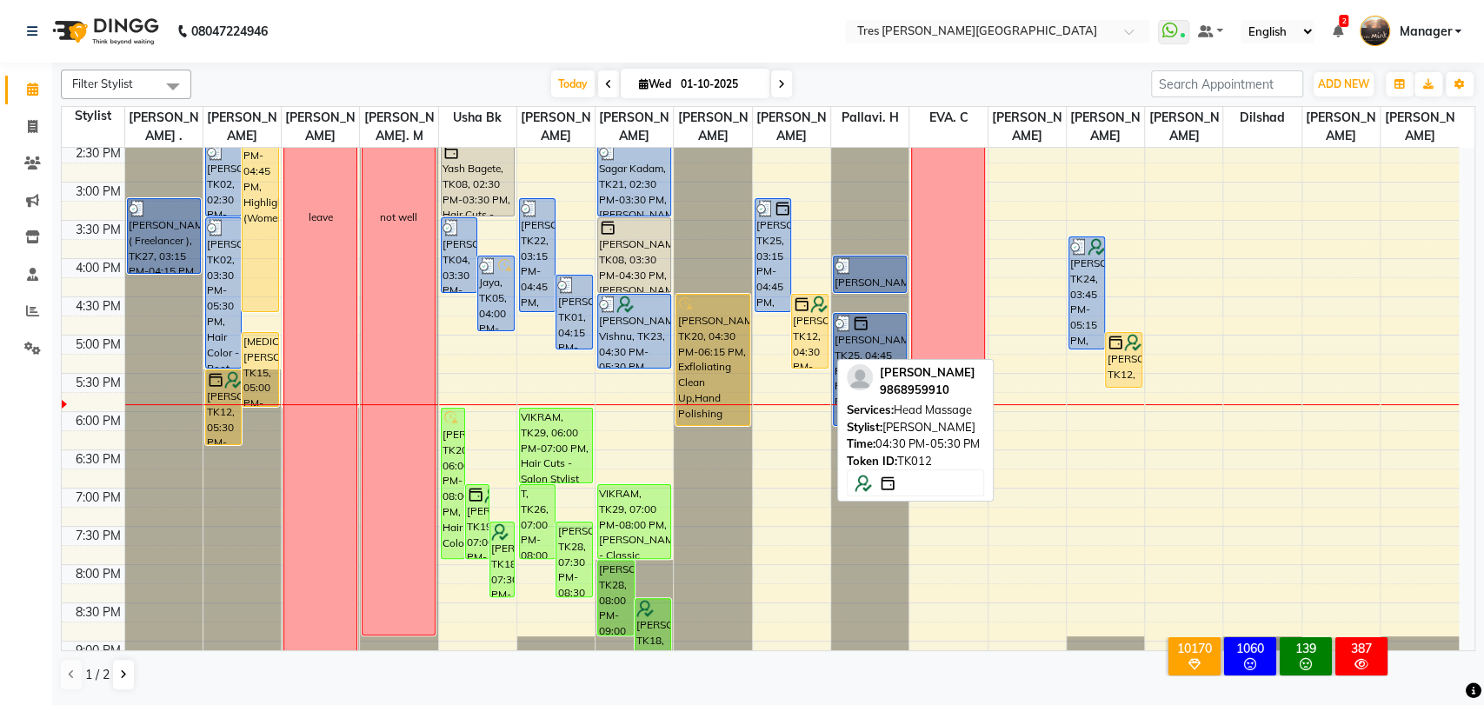
click at [815, 324] on div "[PERSON_NAME], TK12, 04:30 PM-05:30 PM, Head Massage" at bounding box center [810, 331] width 36 height 73
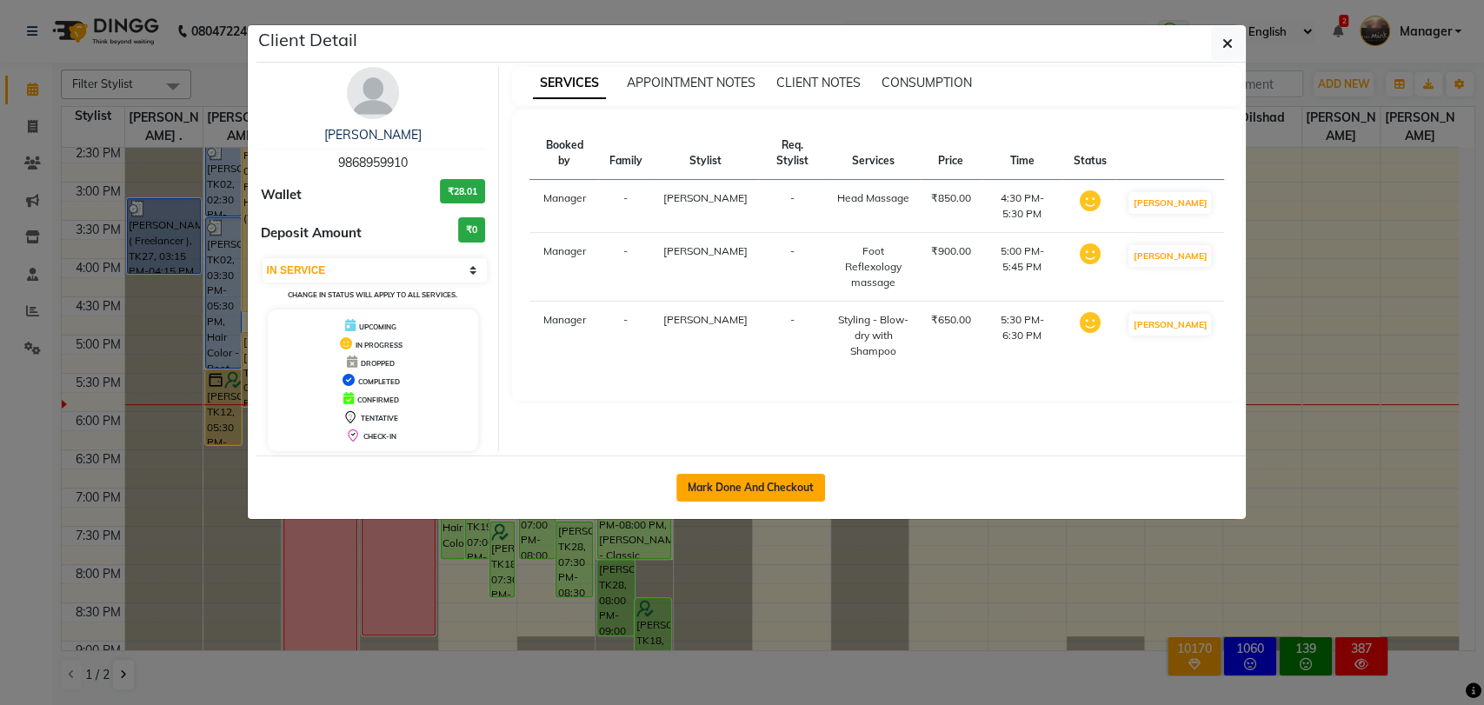
click at [758, 480] on button "Mark Done And Checkout" at bounding box center [750, 488] width 149 height 28
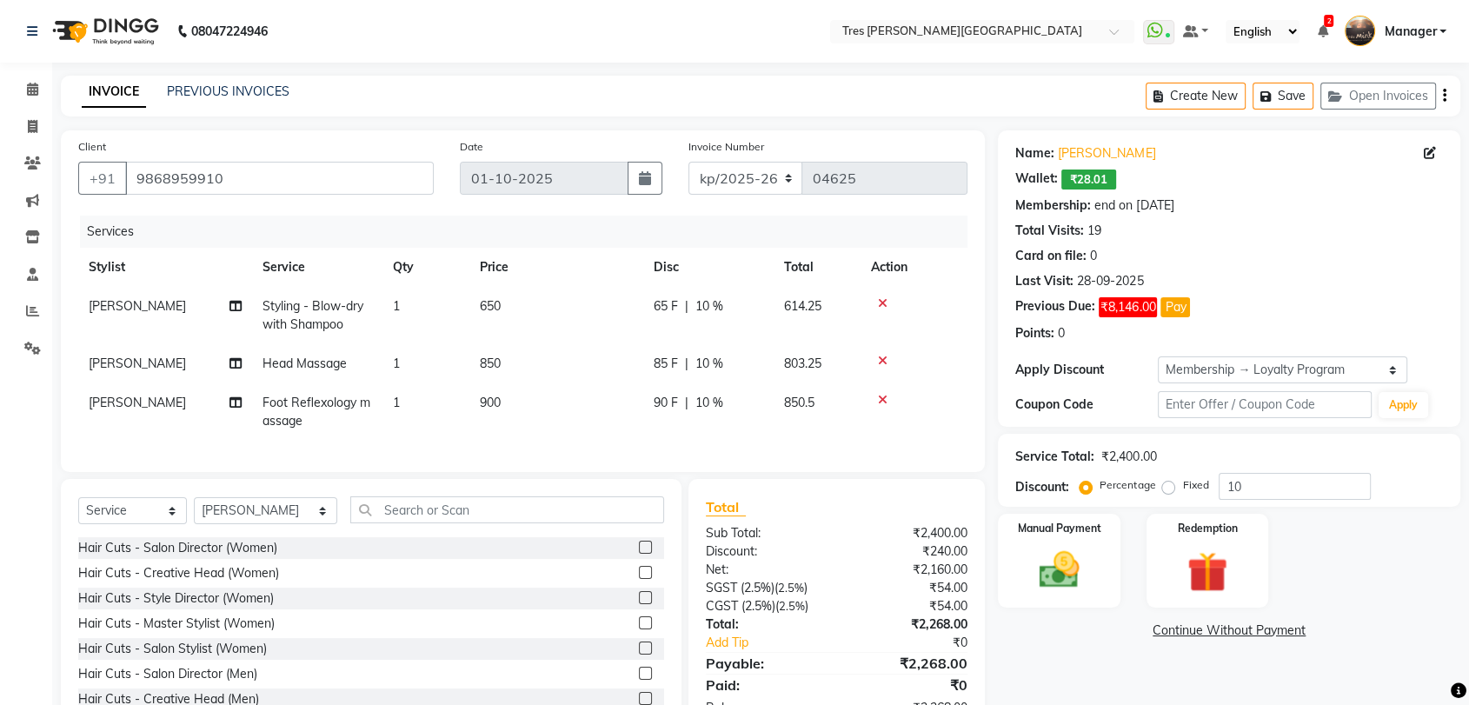
click at [479, 316] on td "650" at bounding box center [556, 315] width 174 height 57
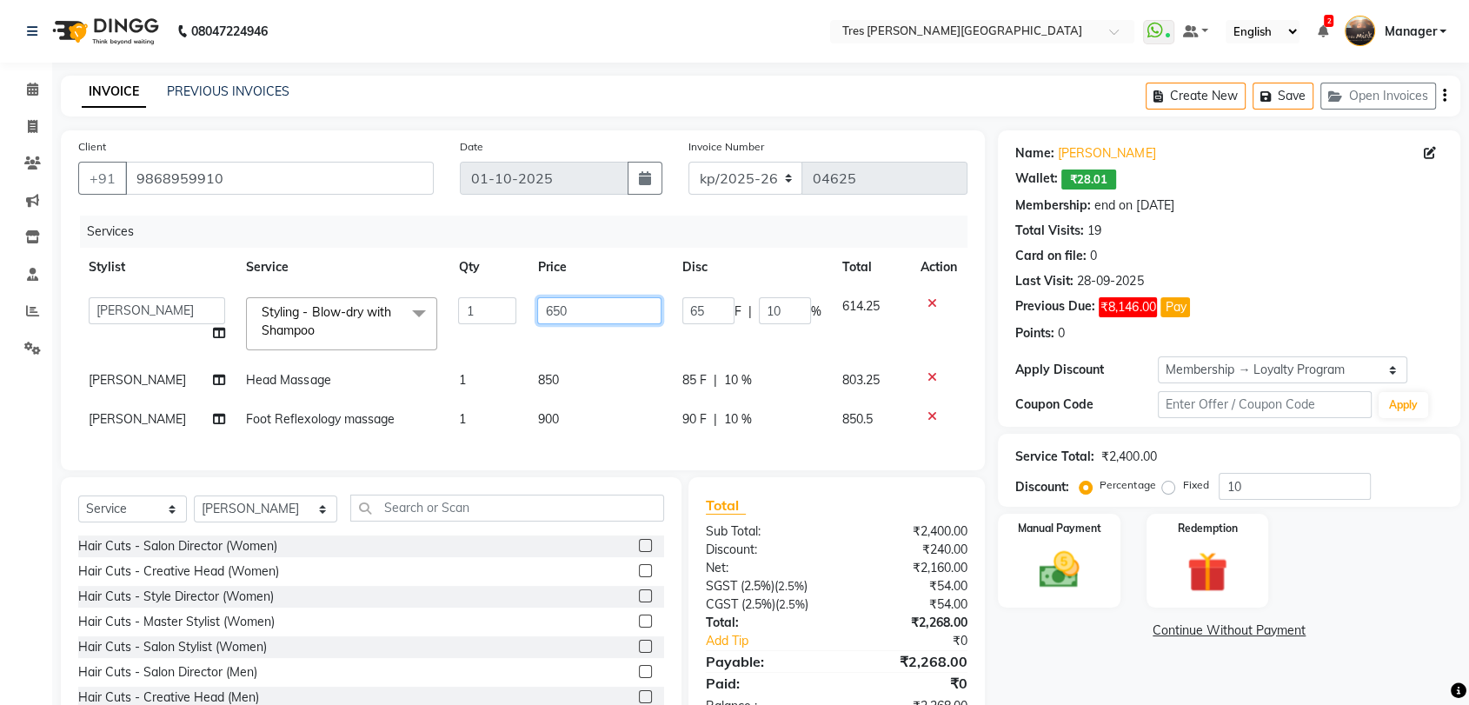
click at [547, 306] on input "650" at bounding box center [598, 310] width 123 height 27
drag, startPoint x: 549, startPoint y: 377, endPoint x: 569, endPoint y: 372, distance: 20.7
click at [549, 376] on td "850" at bounding box center [599, 380] width 144 height 39
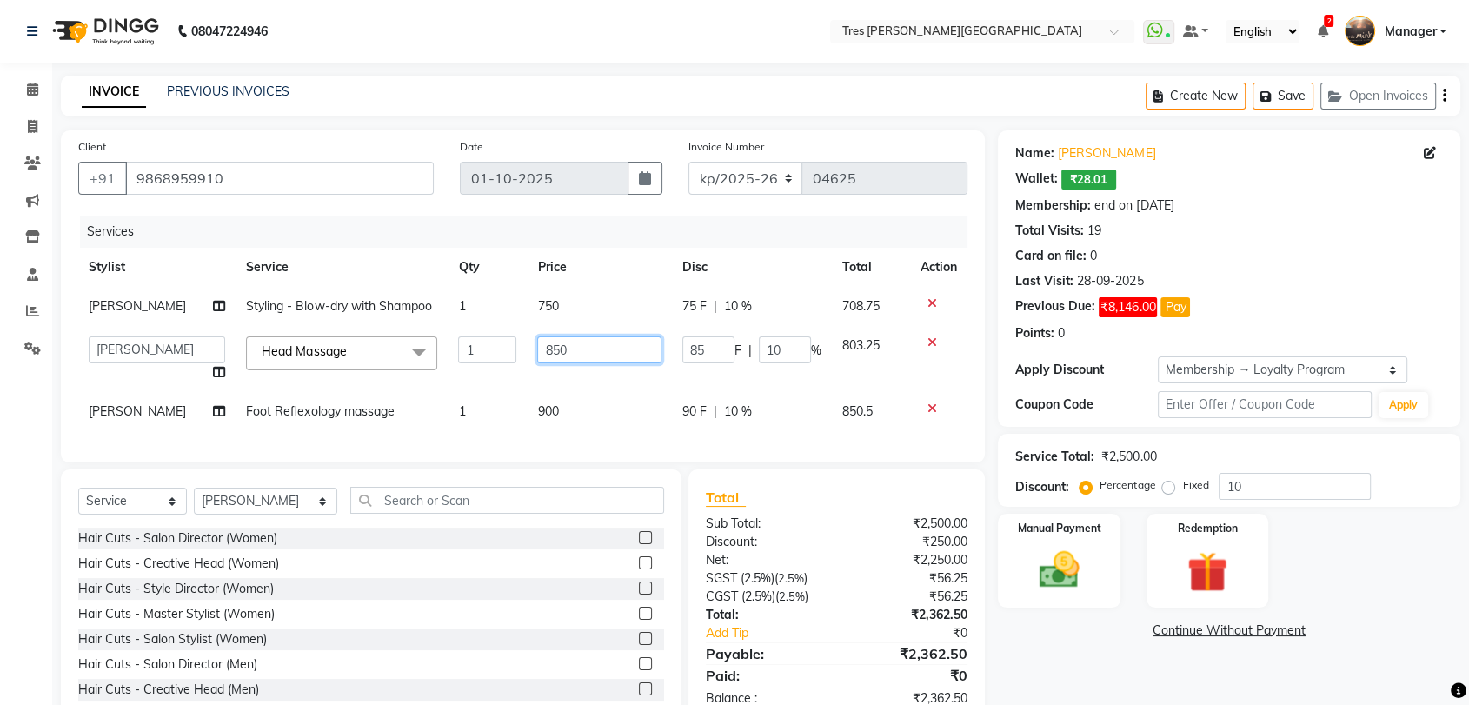
drag, startPoint x: 589, startPoint y: 347, endPoint x: 502, endPoint y: 343, distance: 87.0
click at [509, 340] on tr "[PERSON_NAME] Akshay [PERSON_NAME] [PERSON_NAME] S [PERSON_NAME] [PERSON_NAME] …" at bounding box center [522, 359] width 889 height 66
click at [590, 405] on td "900" at bounding box center [599, 411] width 144 height 39
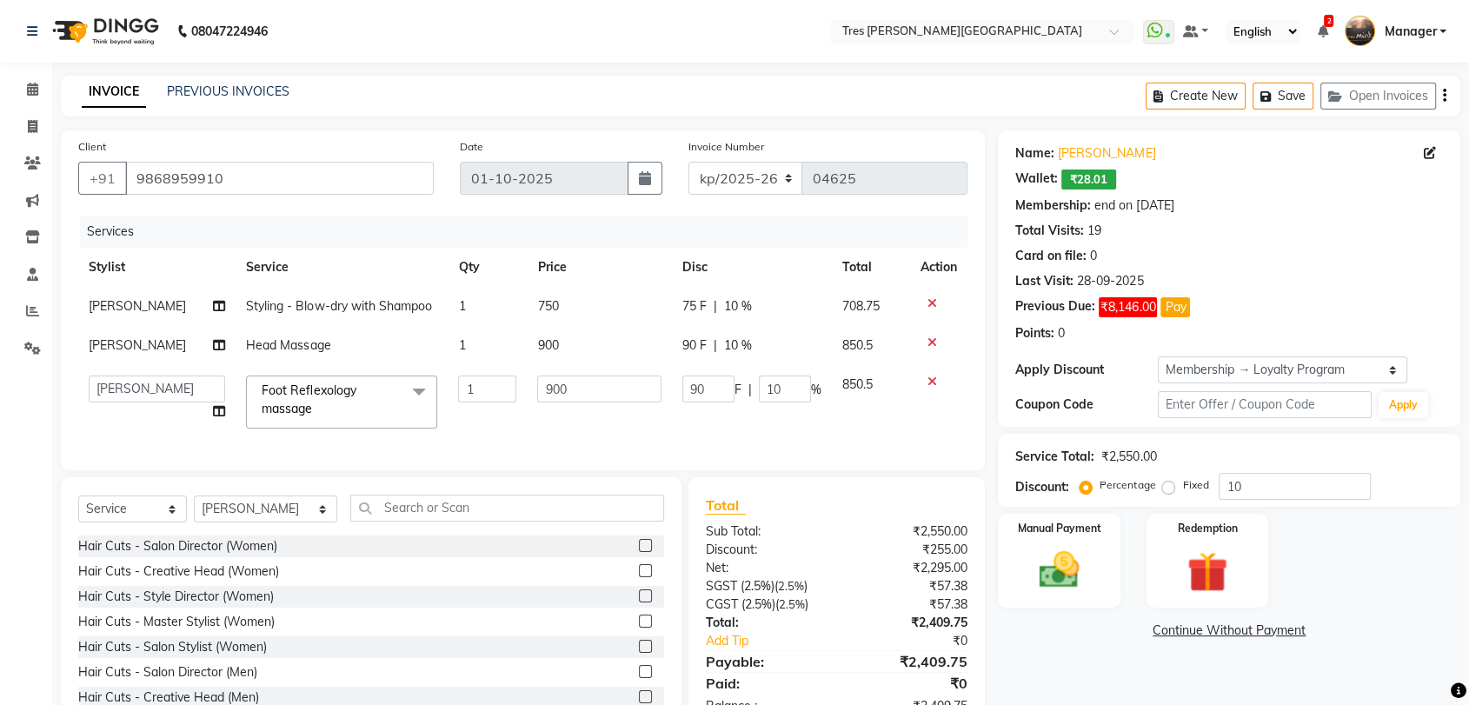
scroll to position [69, 0]
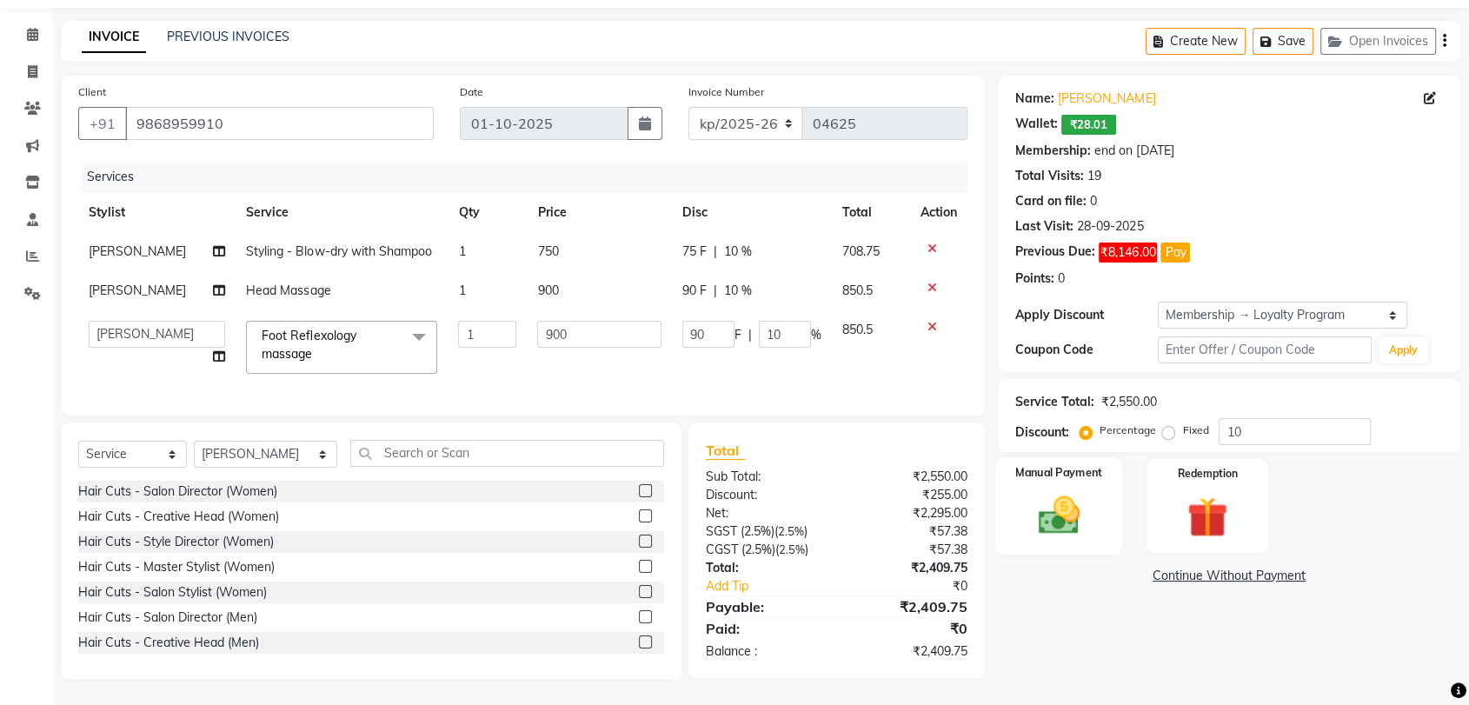
click at [1056, 502] on img at bounding box center [1059, 515] width 68 height 49
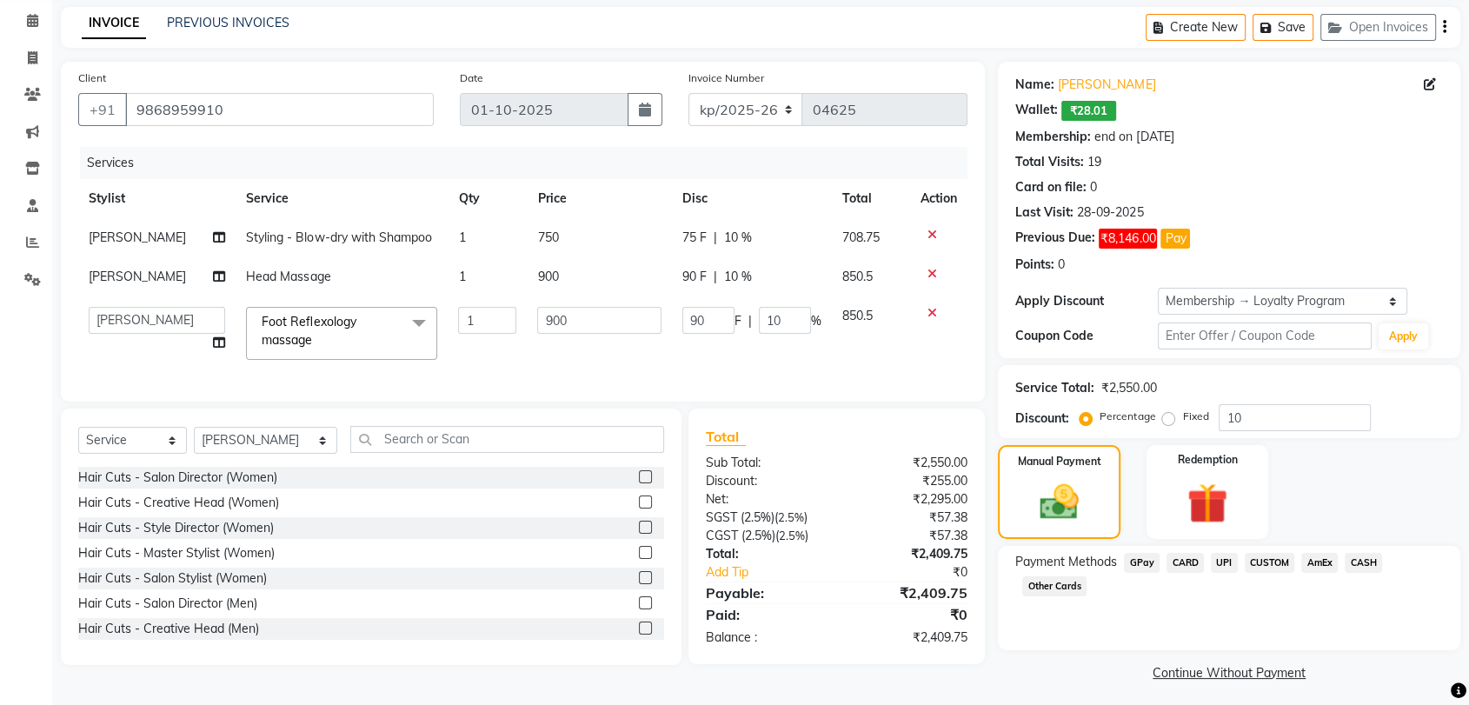
click at [1267, 561] on span "CUSTOM" at bounding box center [1270, 563] width 50 height 20
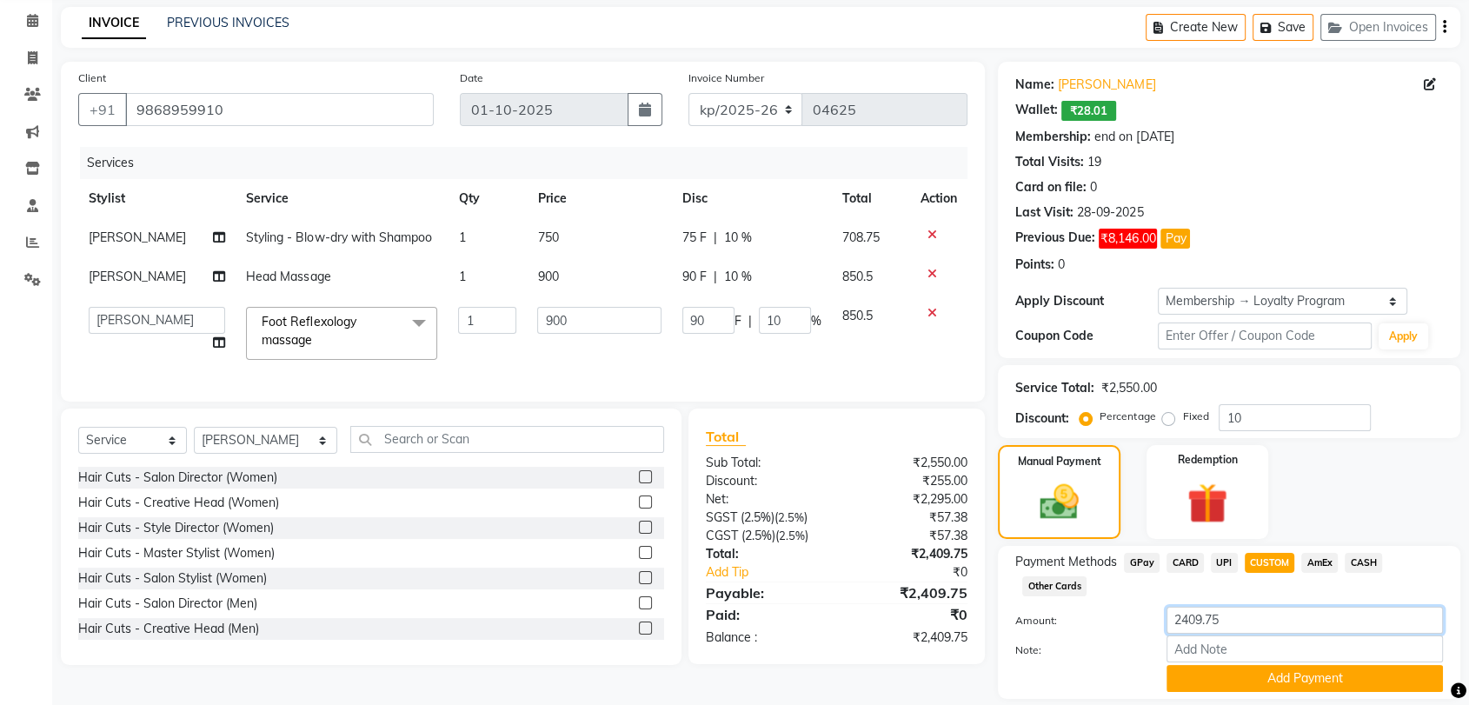
drag, startPoint x: 1233, startPoint y: 562, endPoint x: 1063, endPoint y: 567, distance: 170.4
click at [1071, 607] on div "Amount: 2409.75" at bounding box center [1229, 622] width 454 height 30
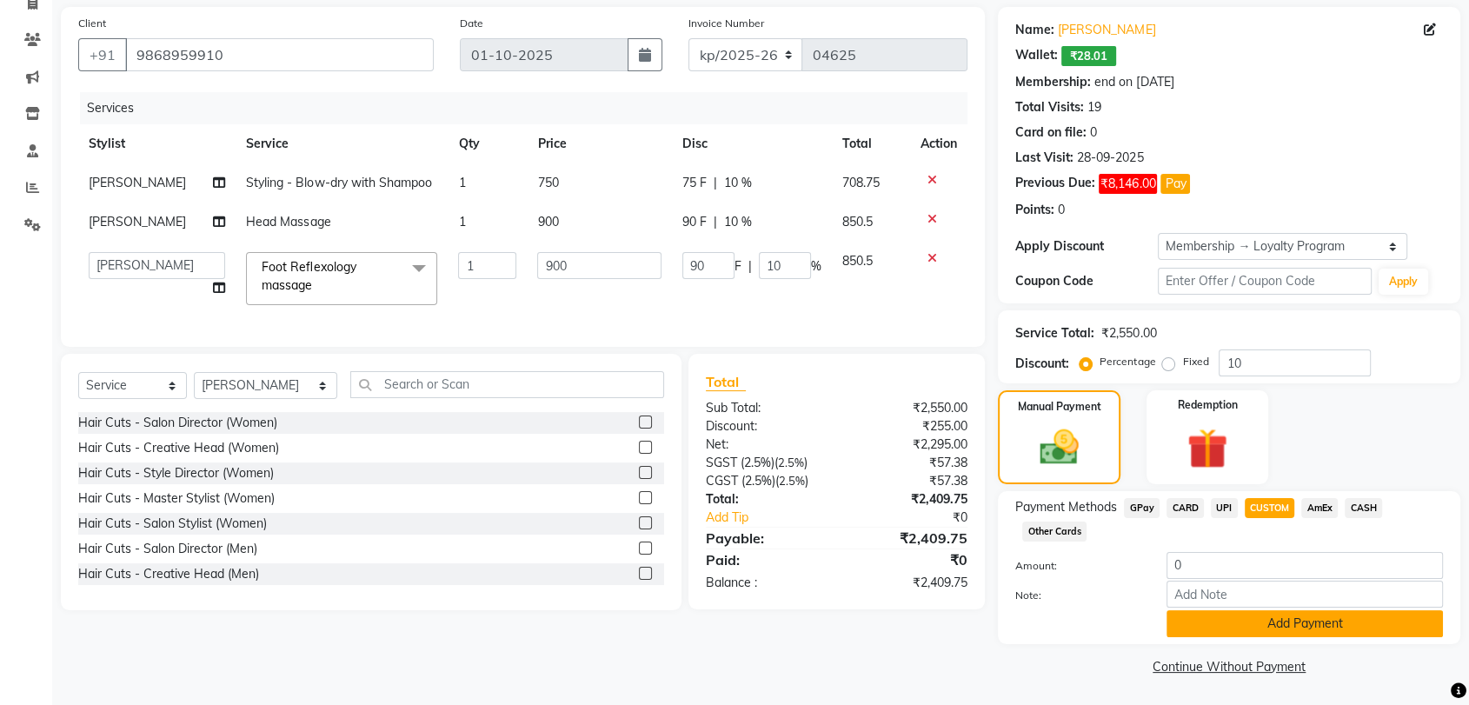
click at [1269, 619] on button "Add Payment" at bounding box center [1305, 623] width 276 height 27
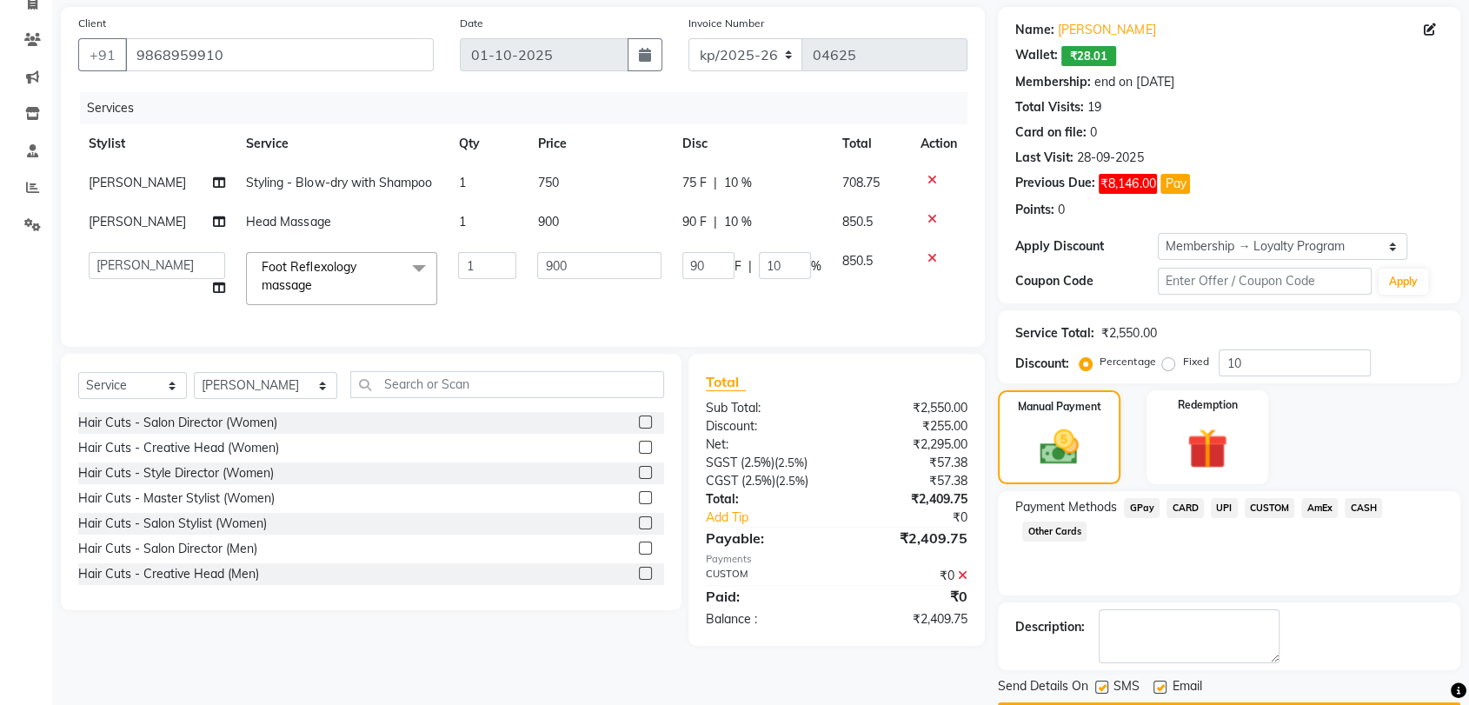
click at [1238, 702] on button "Checkout" at bounding box center [1229, 715] width 462 height 27
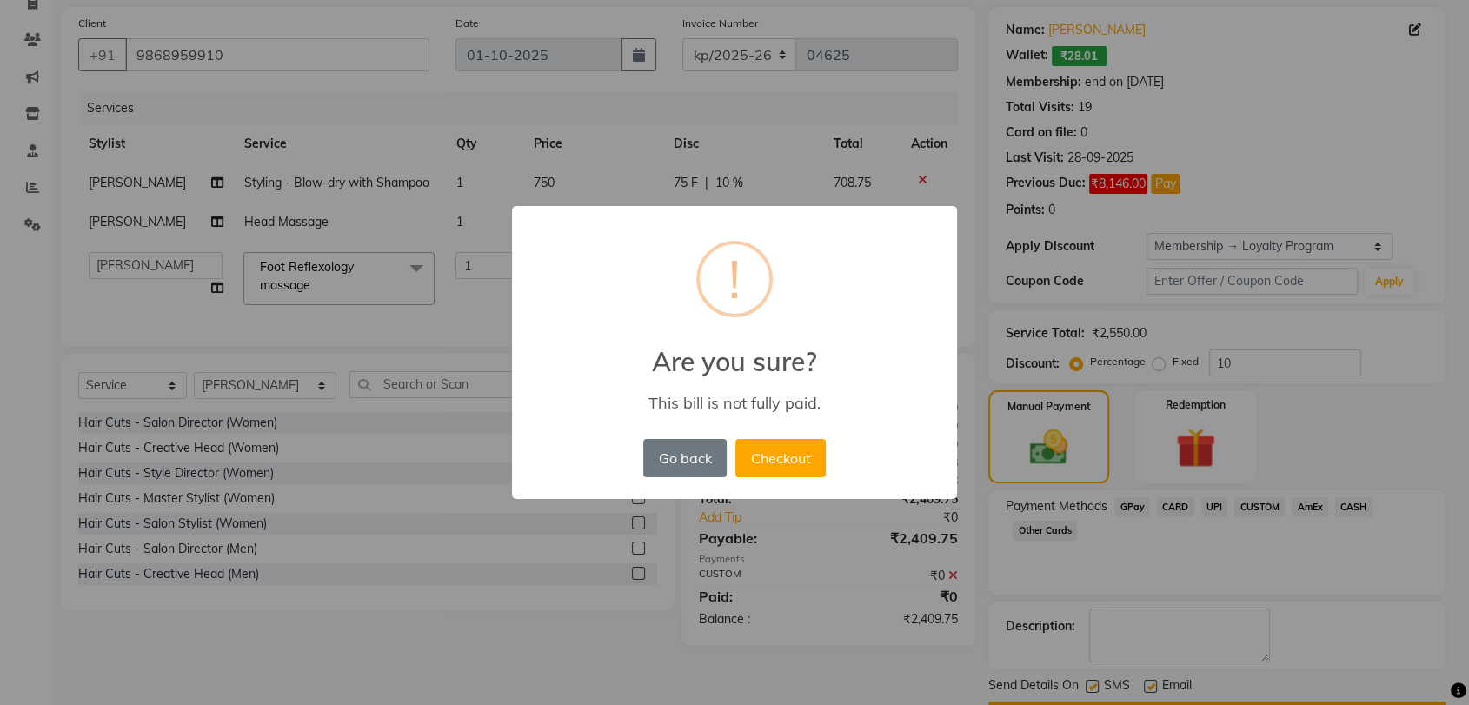
scroll to position [173, 0]
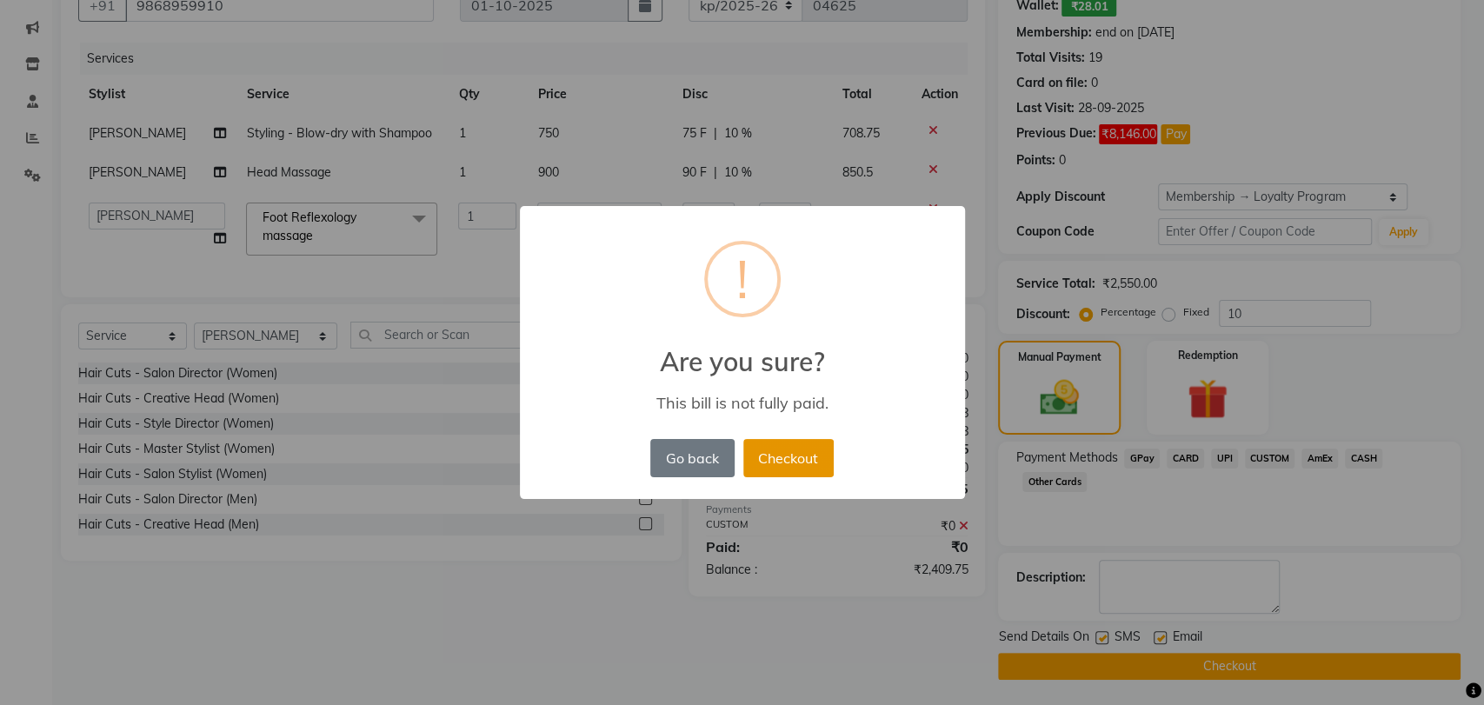
click at [774, 457] on button "Checkout" at bounding box center [788, 458] width 90 height 38
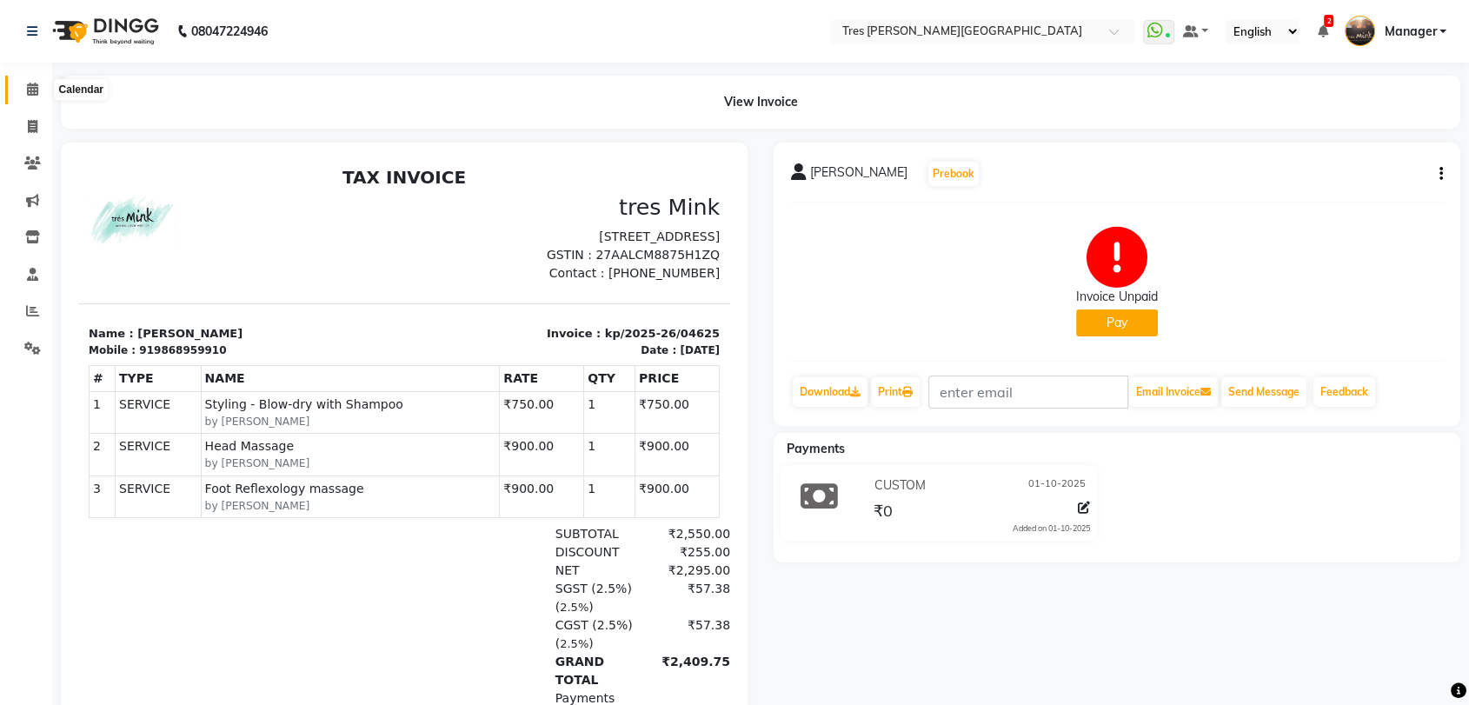
click at [28, 85] on icon at bounding box center [32, 89] width 11 height 13
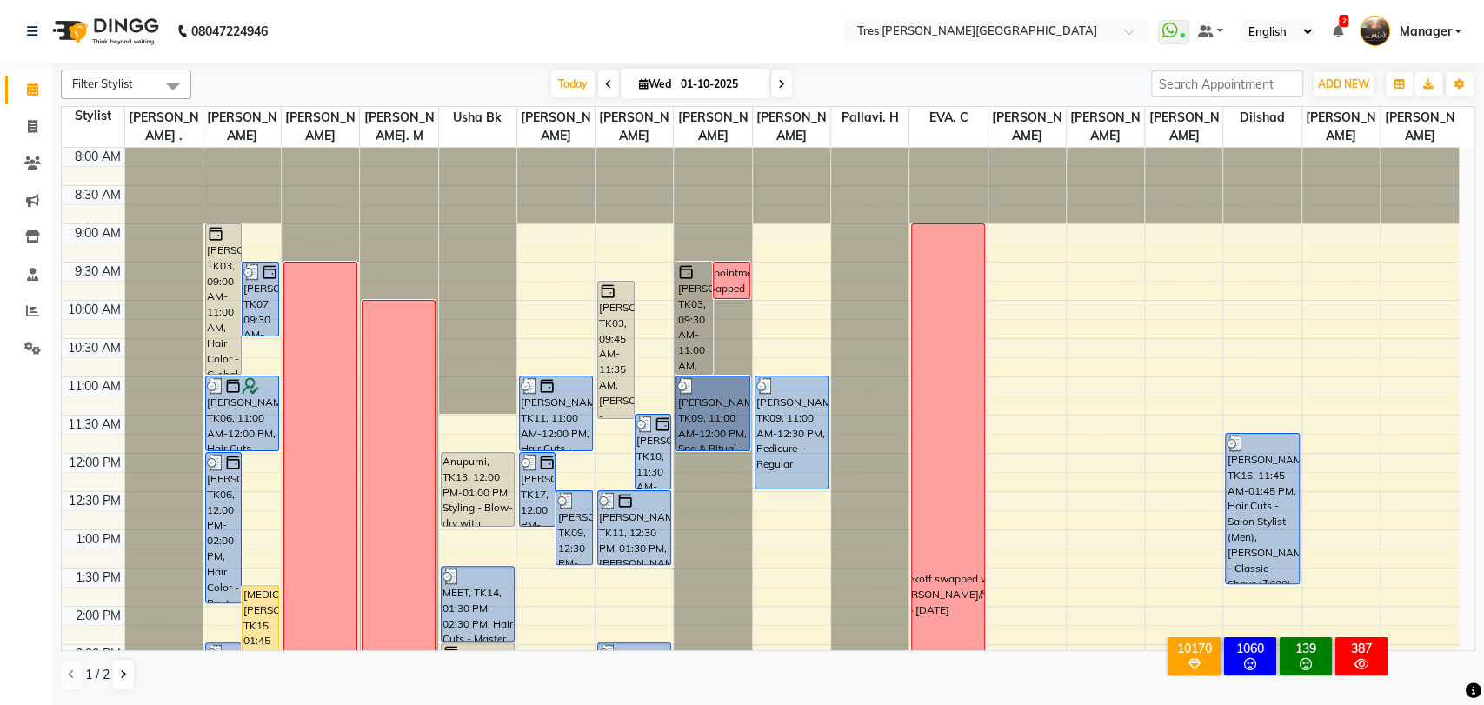
scroll to position [562, 0]
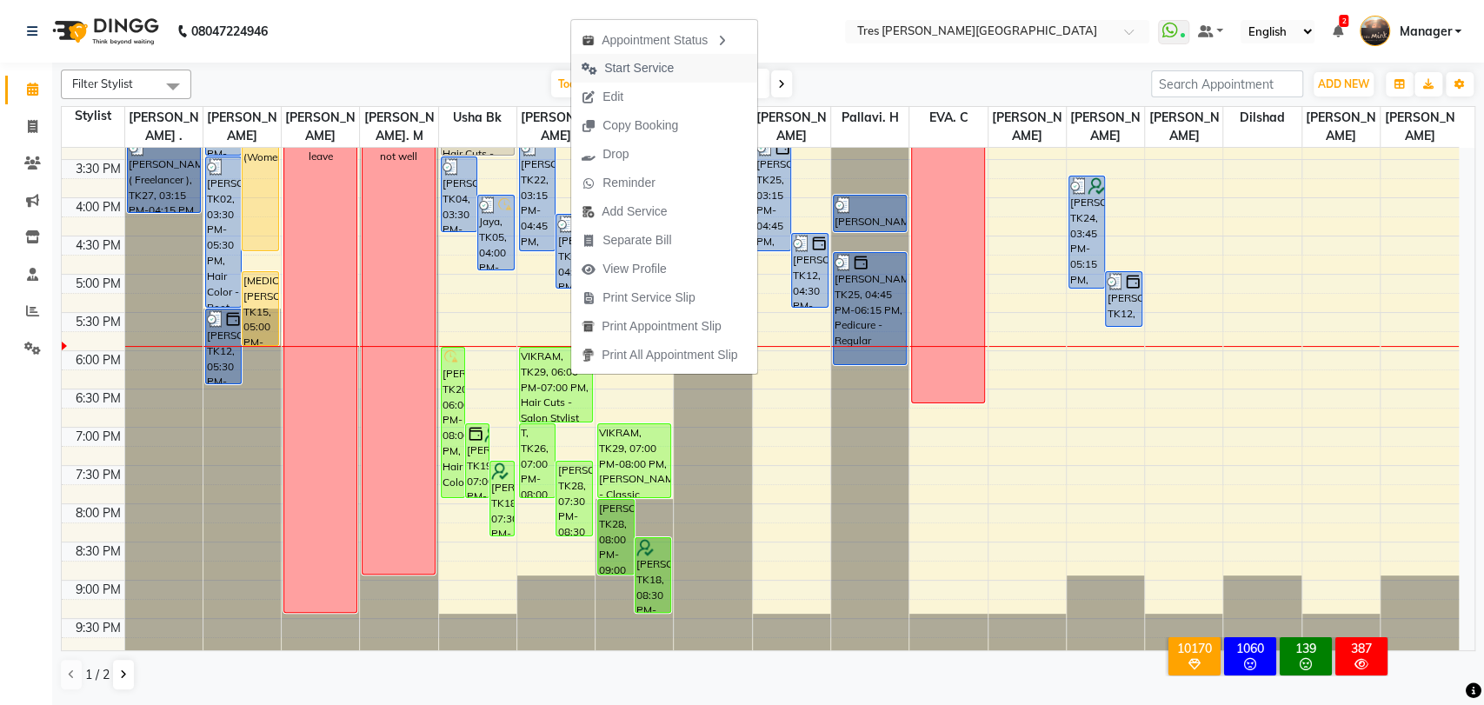
click at [656, 64] on span "Start Service" at bounding box center [639, 68] width 70 height 18
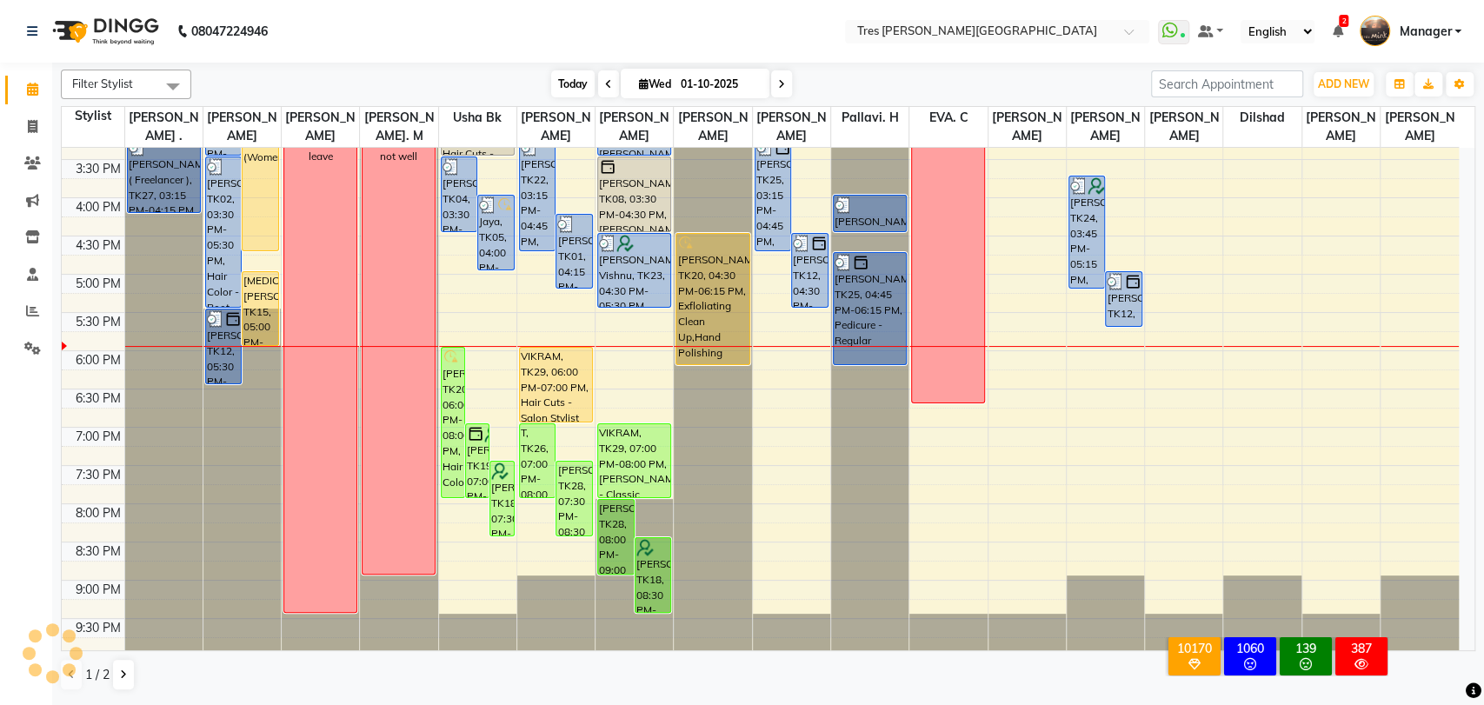
click at [574, 90] on span "Today" at bounding box center [572, 83] width 43 height 27
click at [606, 90] on icon at bounding box center [608, 84] width 7 height 10
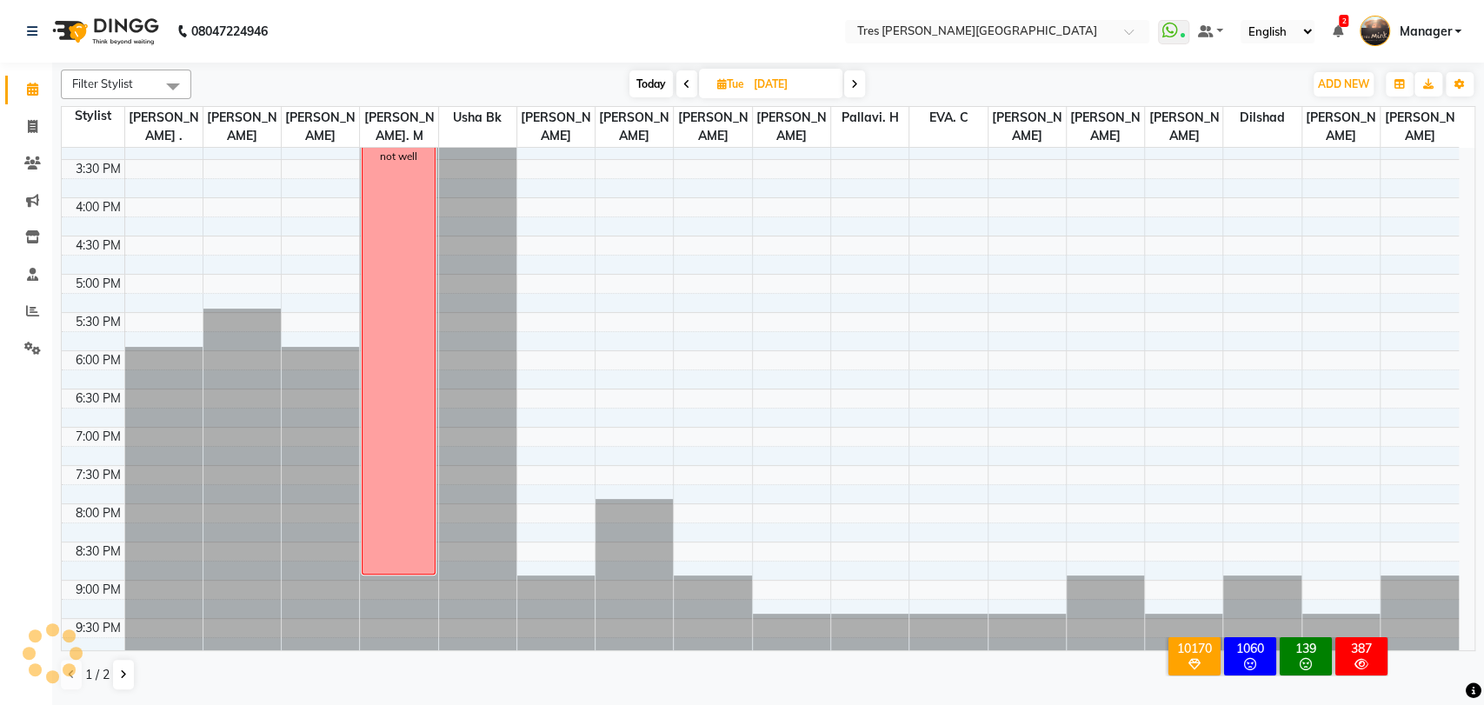
click at [683, 86] on icon at bounding box center [686, 84] width 7 height 10
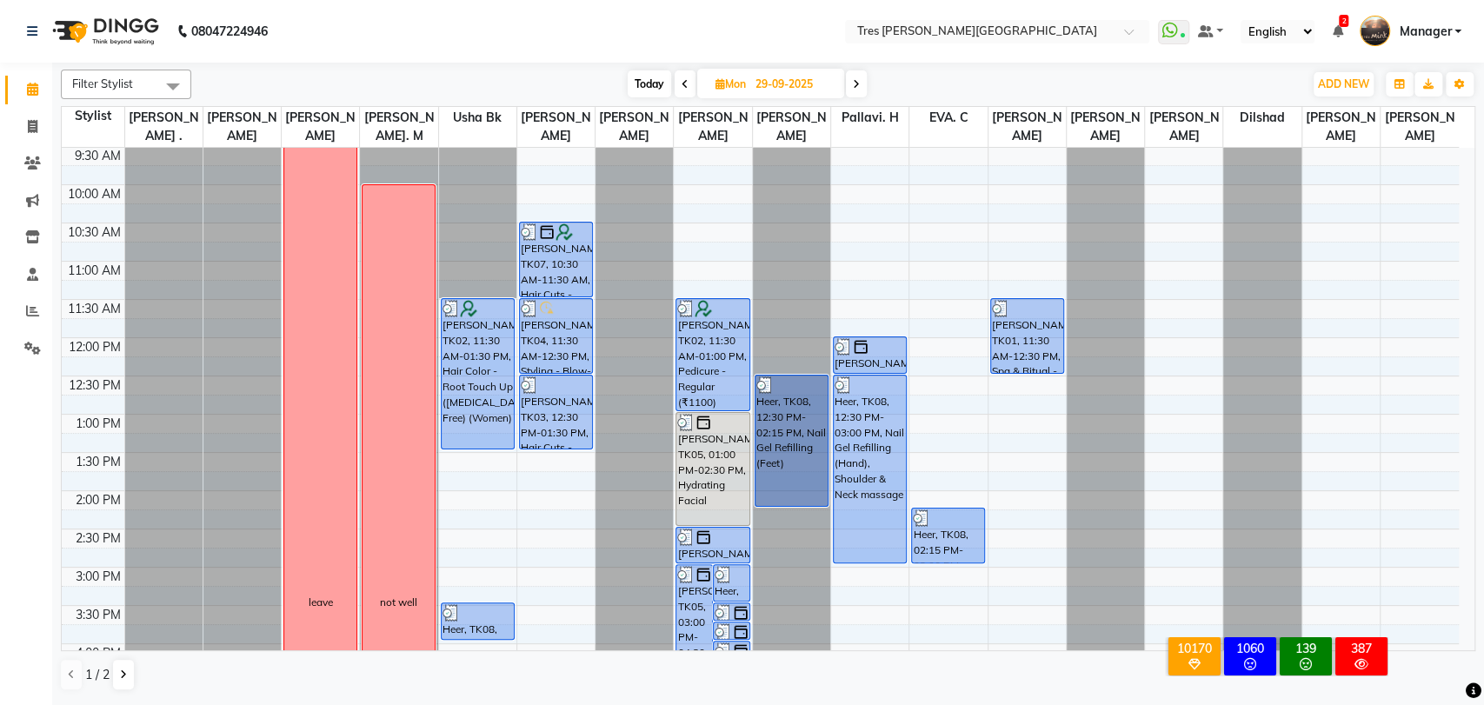
scroll to position [78, 0]
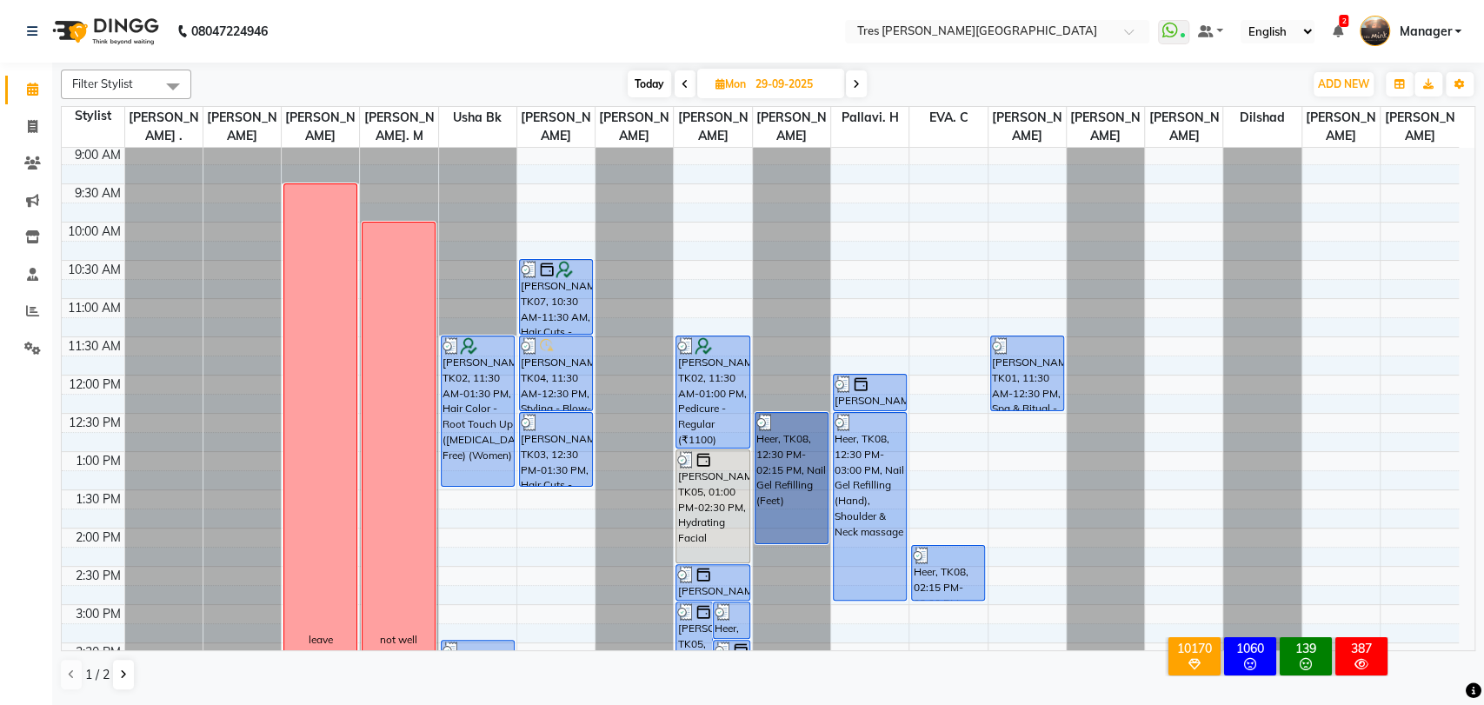
click at [850, 82] on span at bounding box center [856, 83] width 21 height 27
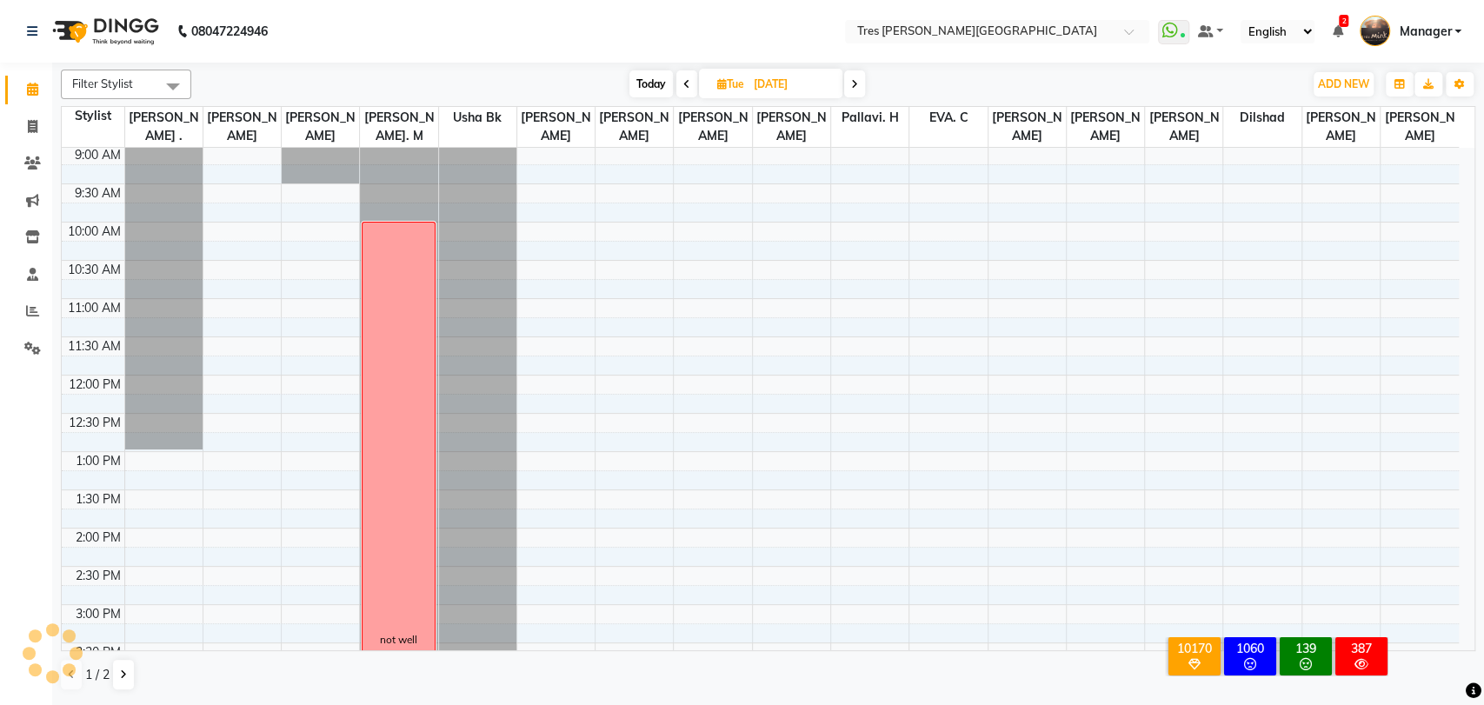
scroll to position [562, 0]
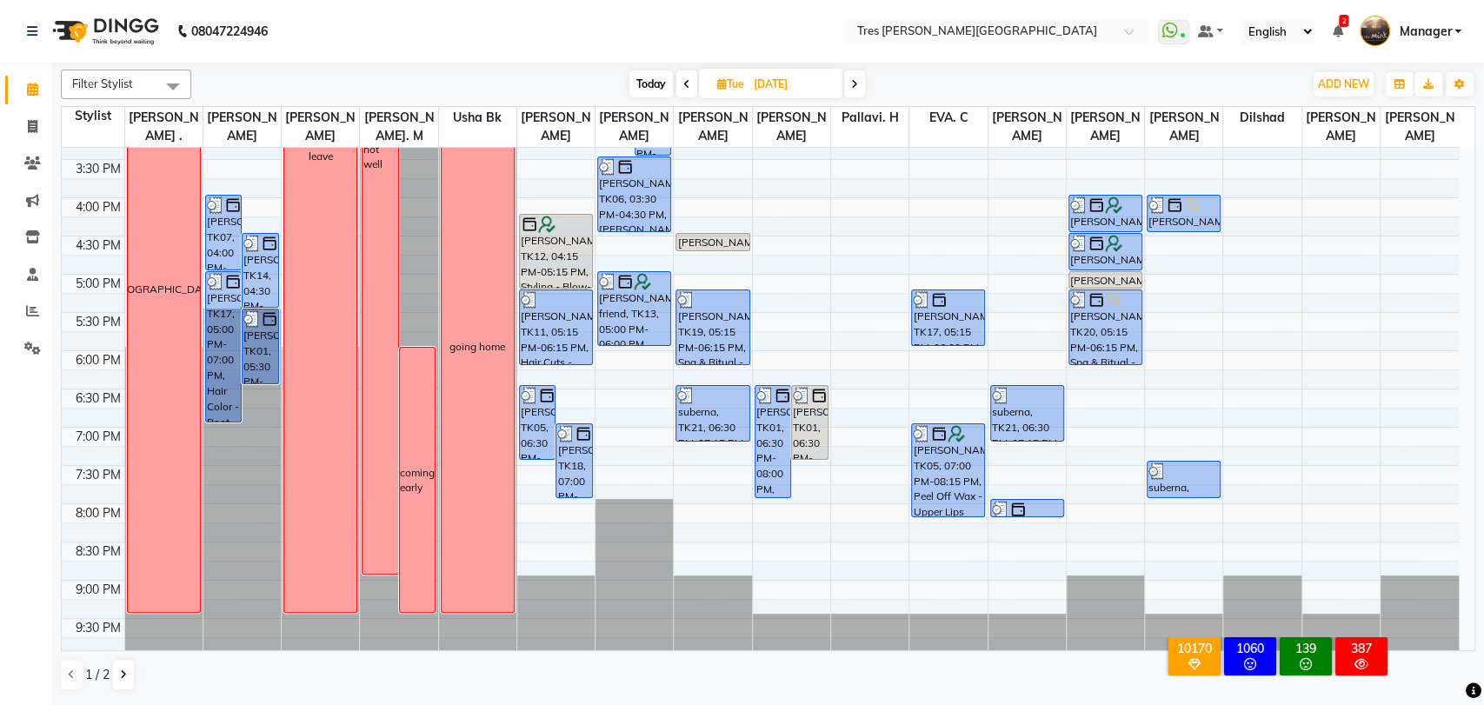
click at [858, 84] on icon at bounding box center [854, 84] width 7 height 10
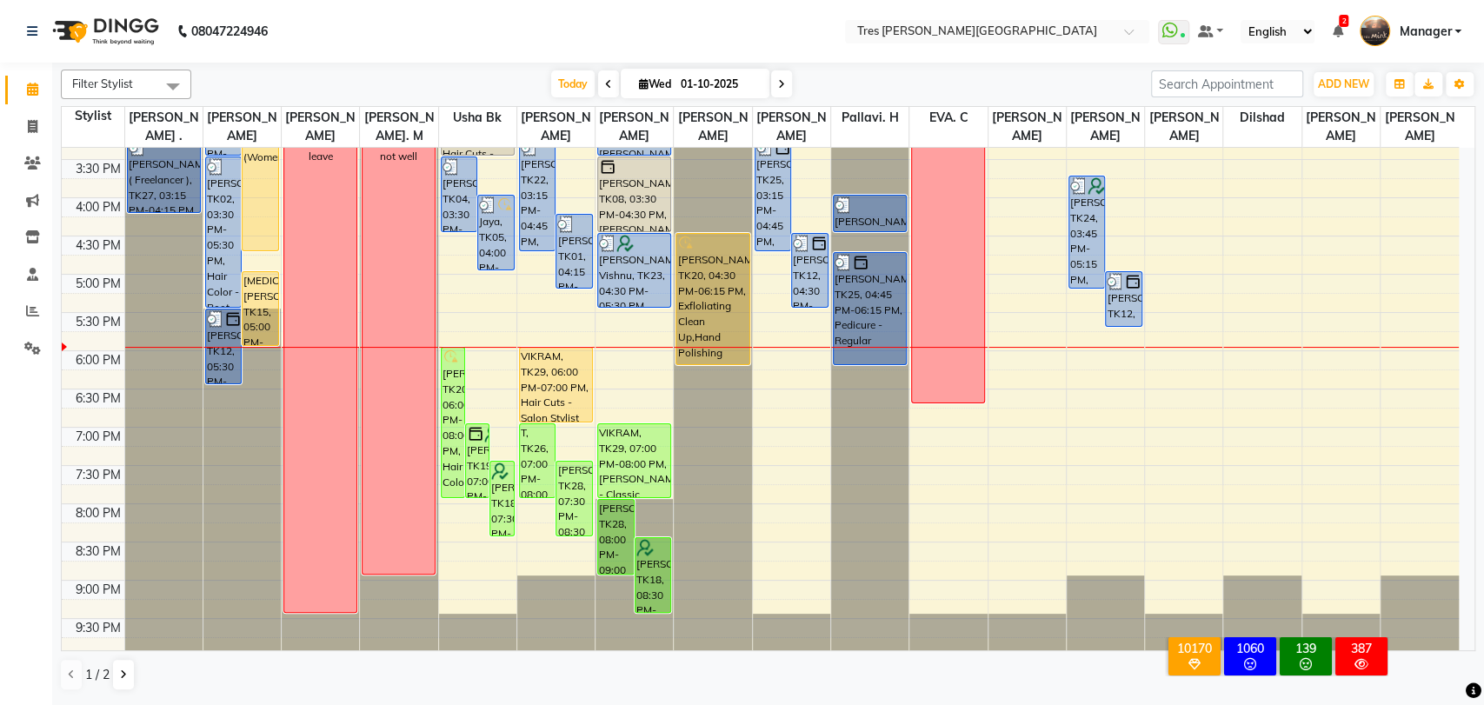
click at [779, 84] on icon at bounding box center [781, 84] width 7 height 10
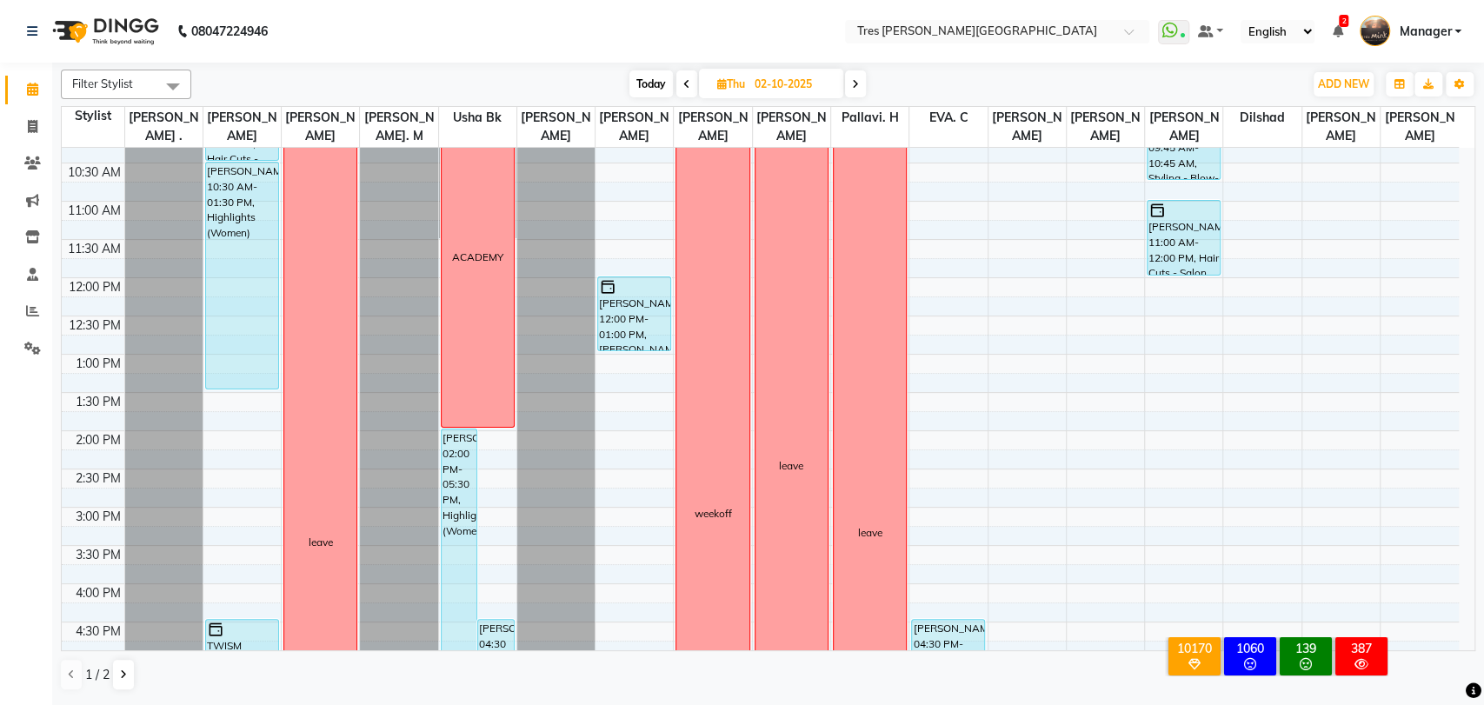
scroll to position [0, 0]
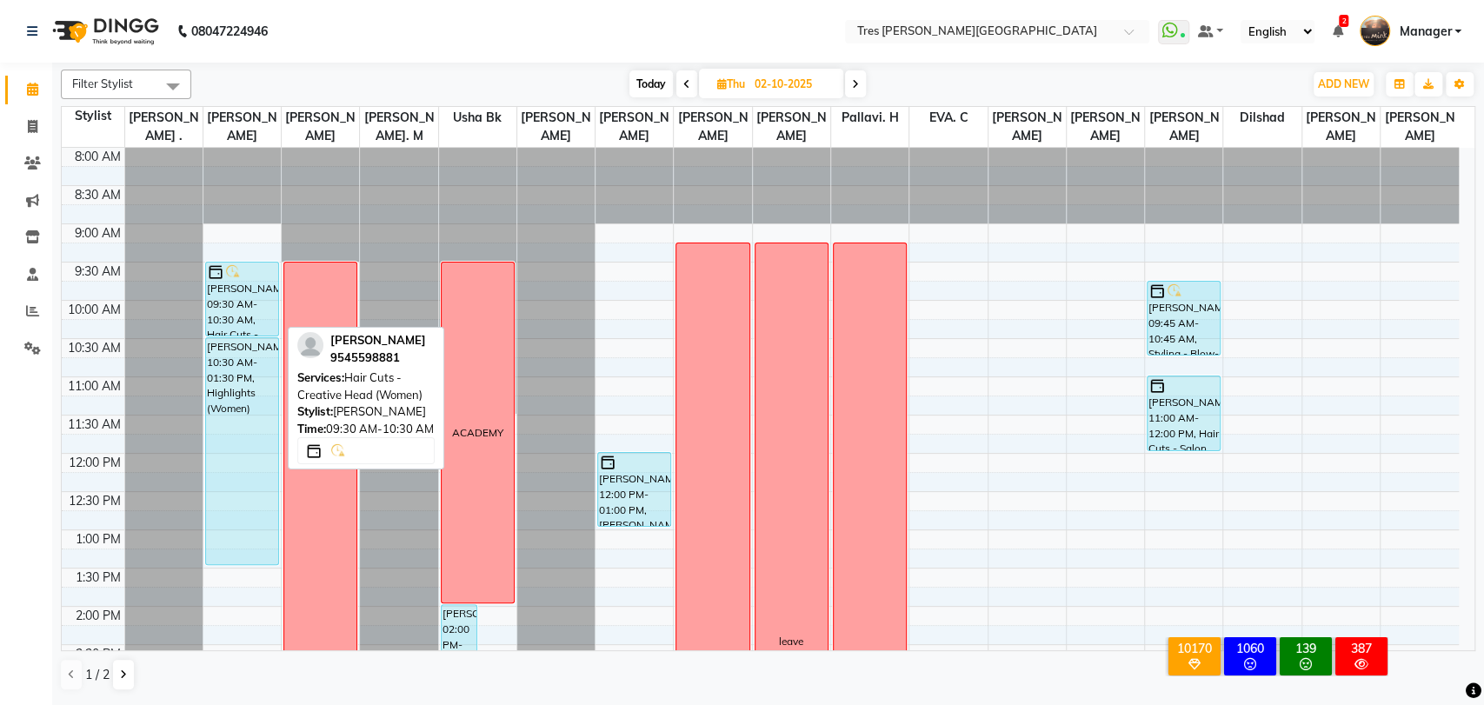
click at [257, 305] on div "[PERSON_NAME], 09:30 AM-10:30 AM, Hair Cuts - Creative Head (Women)" at bounding box center [242, 299] width 72 height 73
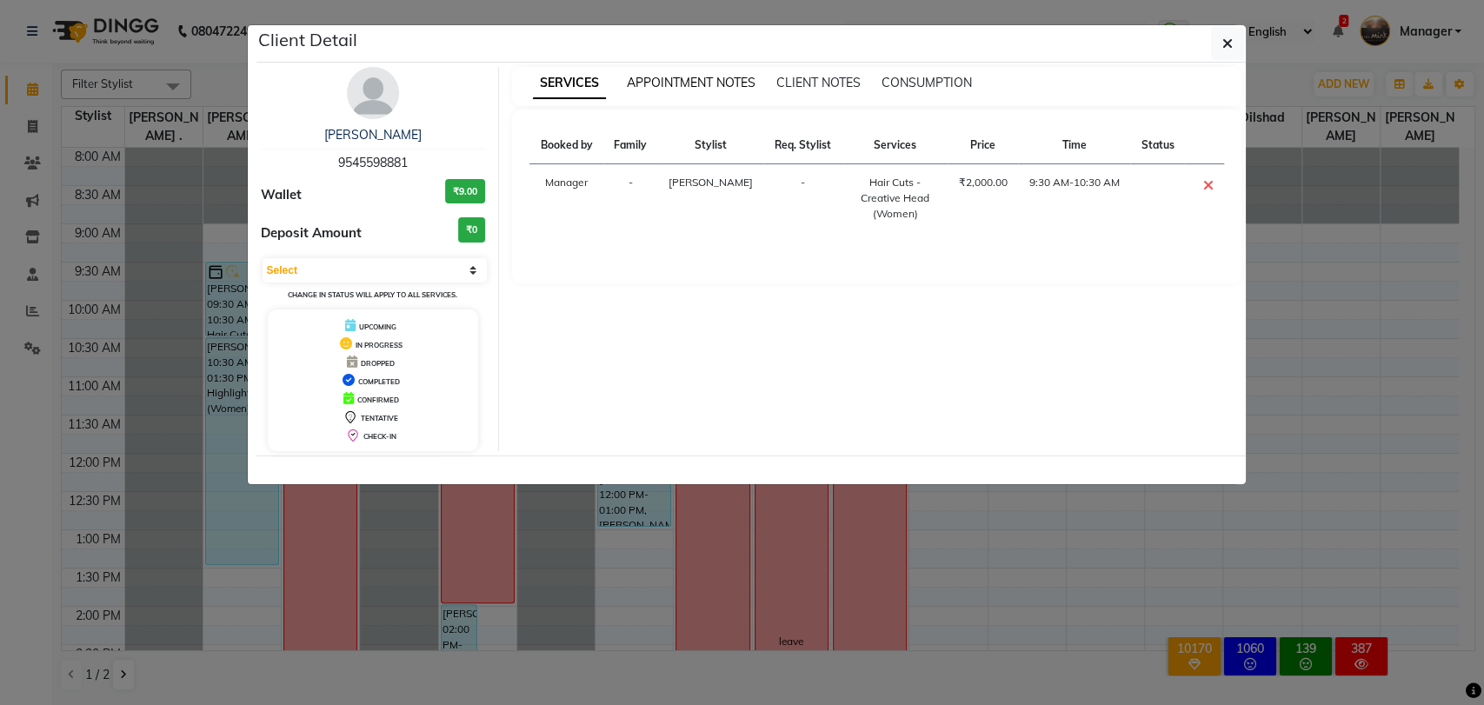
click at [670, 87] on span "APPOINTMENT NOTES" at bounding box center [691, 83] width 129 height 16
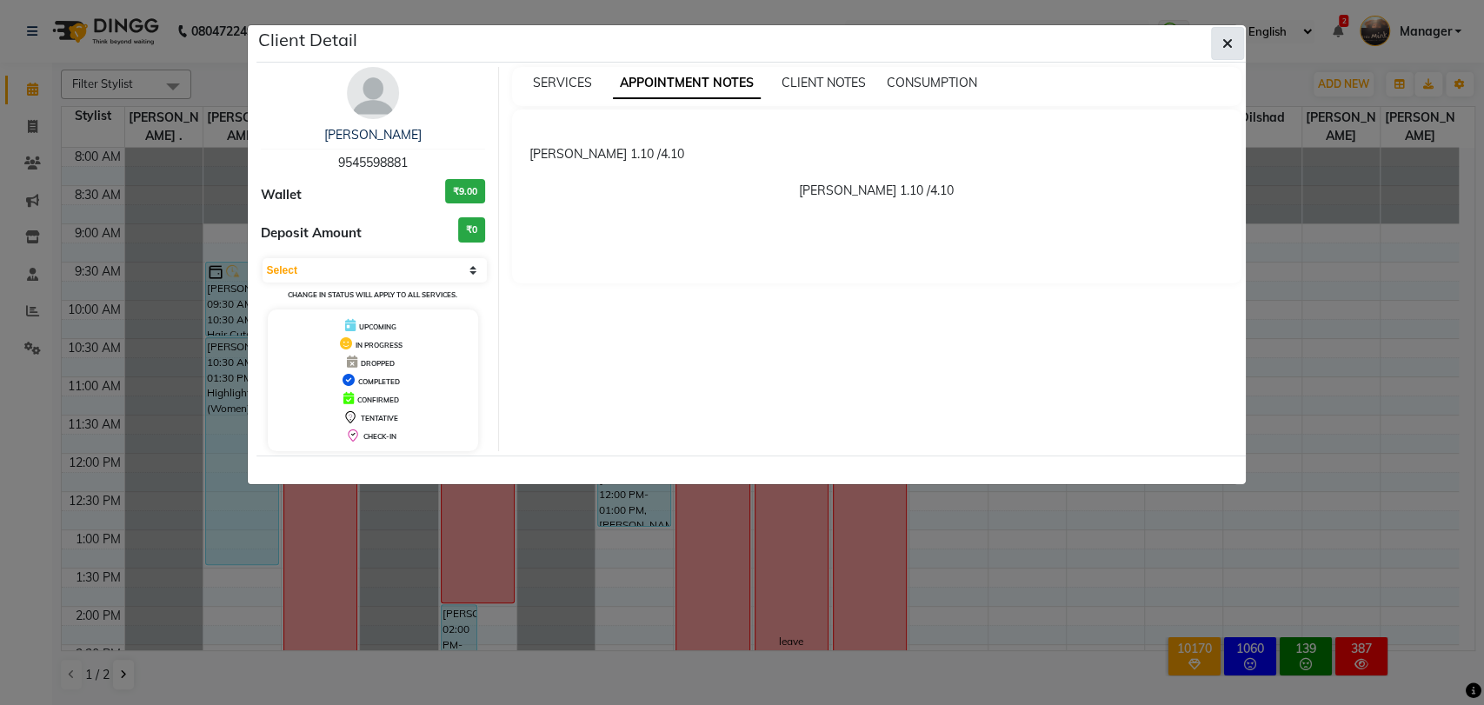
click at [1234, 41] on button "button" at bounding box center [1227, 43] width 33 height 33
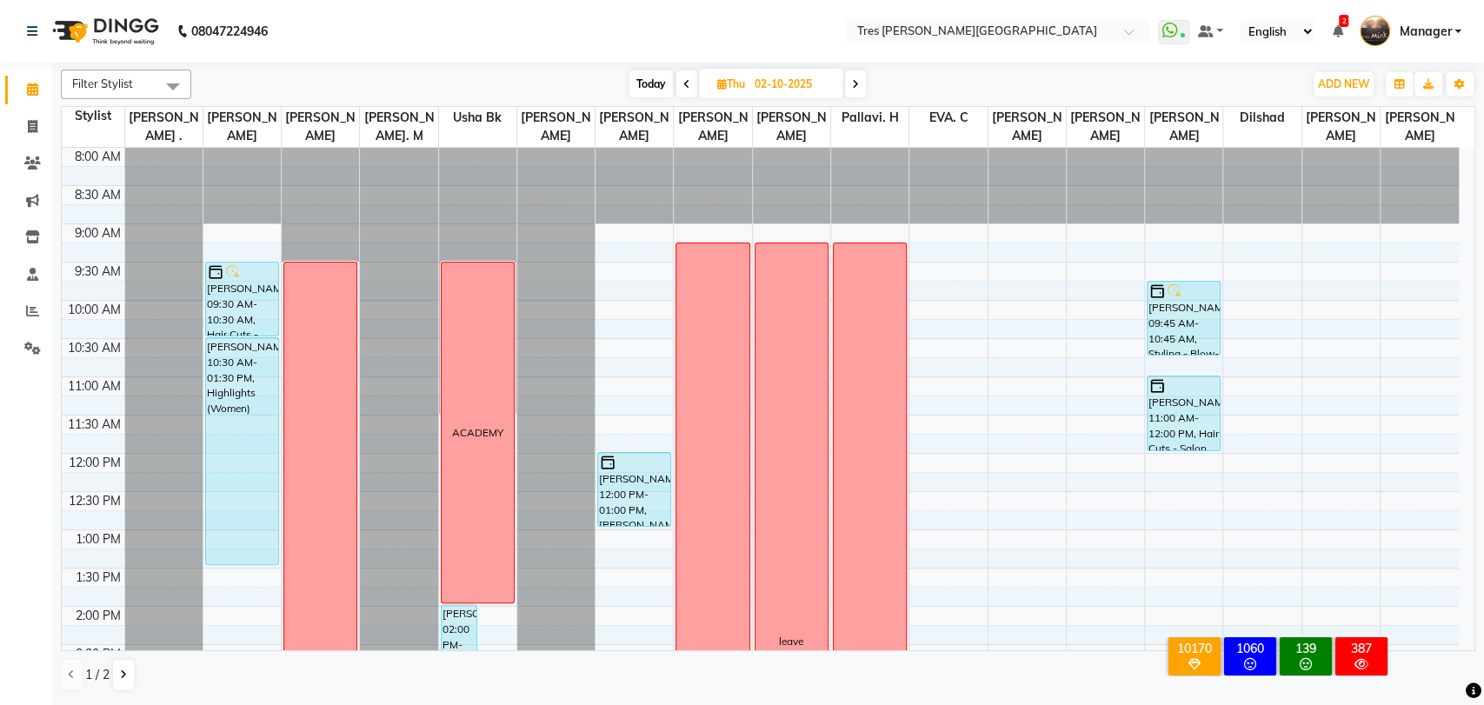
click at [656, 85] on span "Today" at bounding box center [650, 83] width 43 height 27
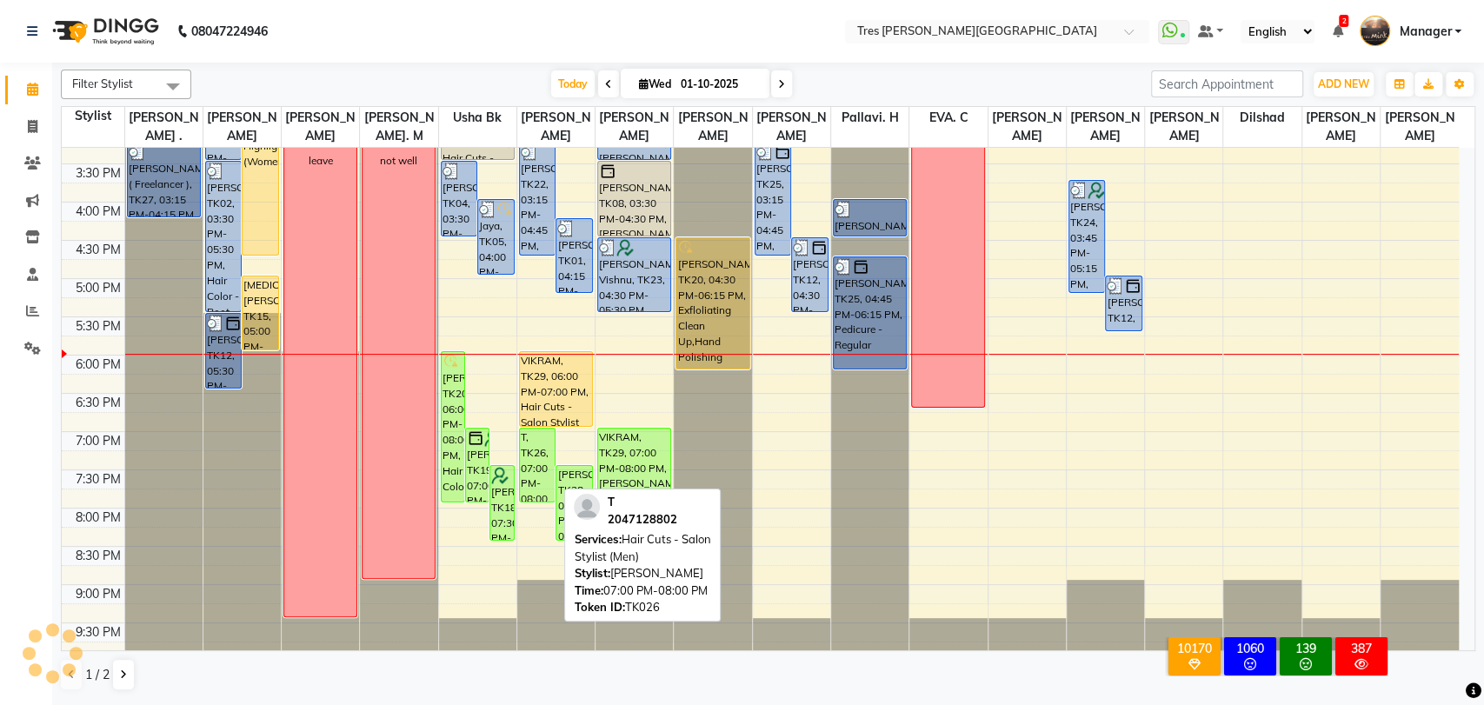
scroll to position [562, 0]
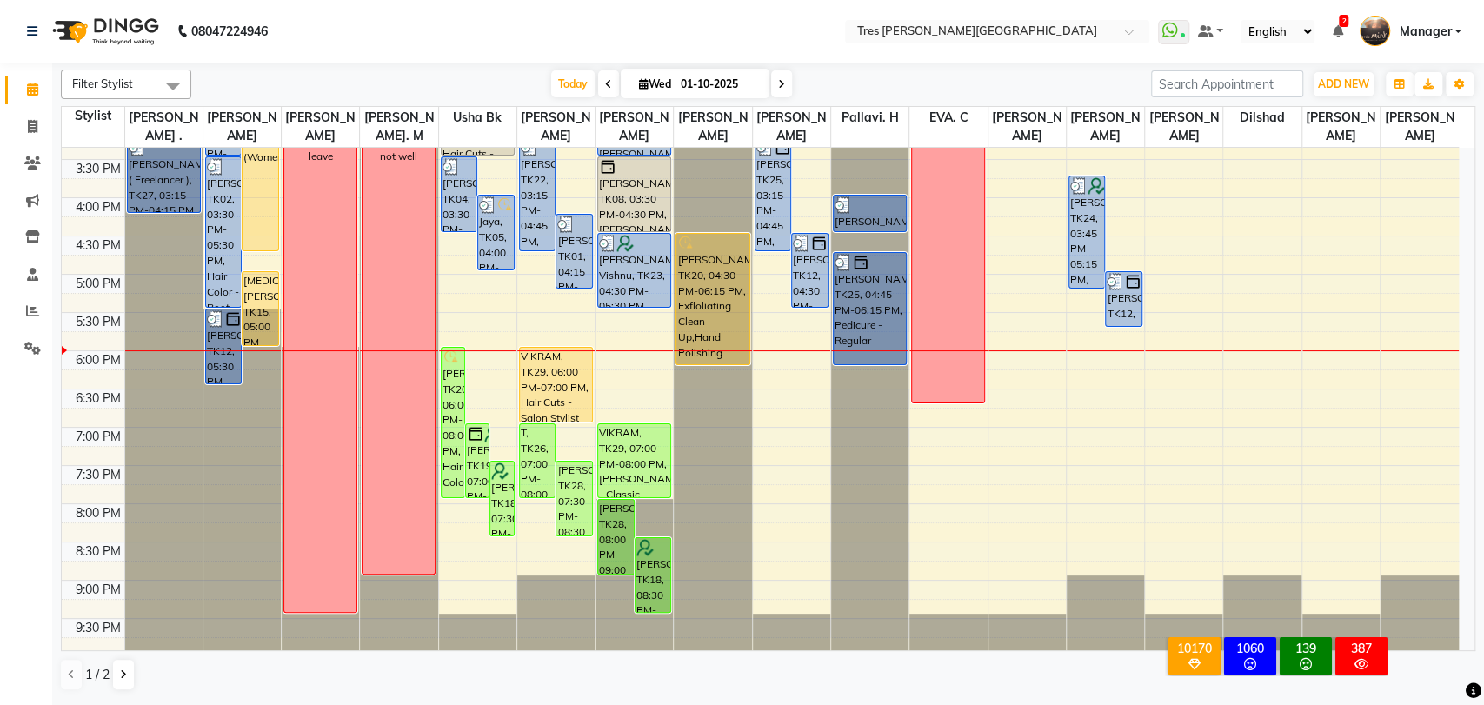
click at [483, 548] on div "8:00 AM 8:30 AM 9:00 AM 9:30 AM 10:00 AM 10:30 AM 11:00 AM 11:30 AM 12:00 PM 12…" at bounding box center [760, 121] width 1397 height 1070
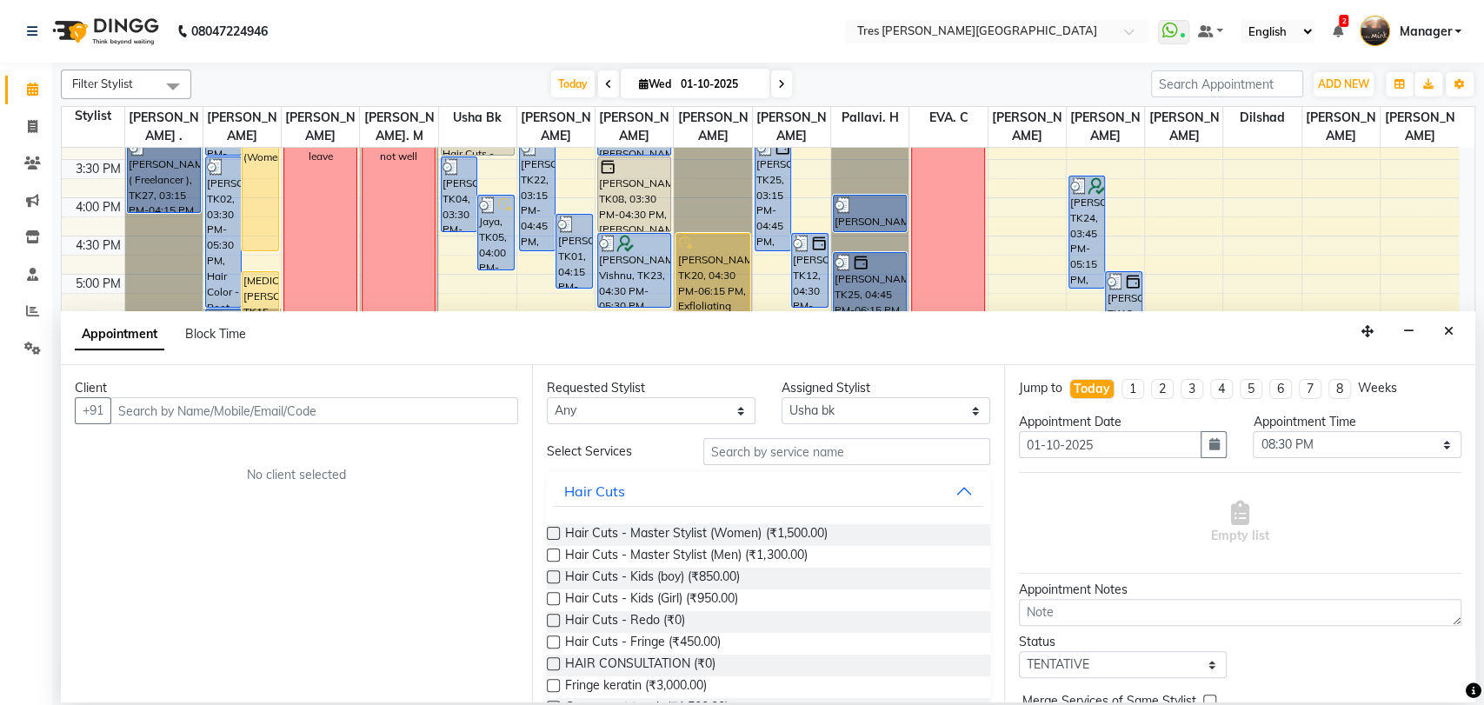
click at [311, 412] on input "text" at bounding box center [314, 410] width 408 height 27
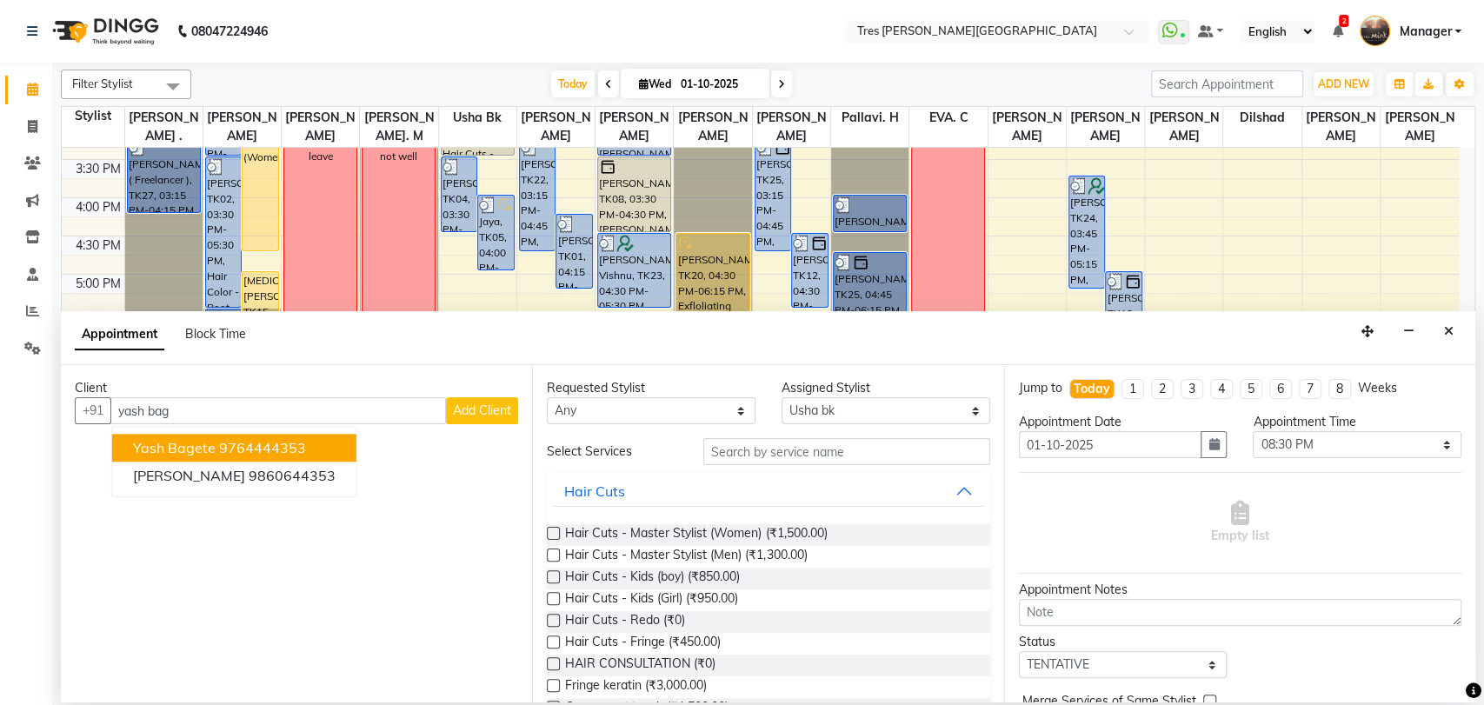
click at [253, 447] on ngb-highlight "9764444353" at bounding box center [262, 447] width 87 height 17
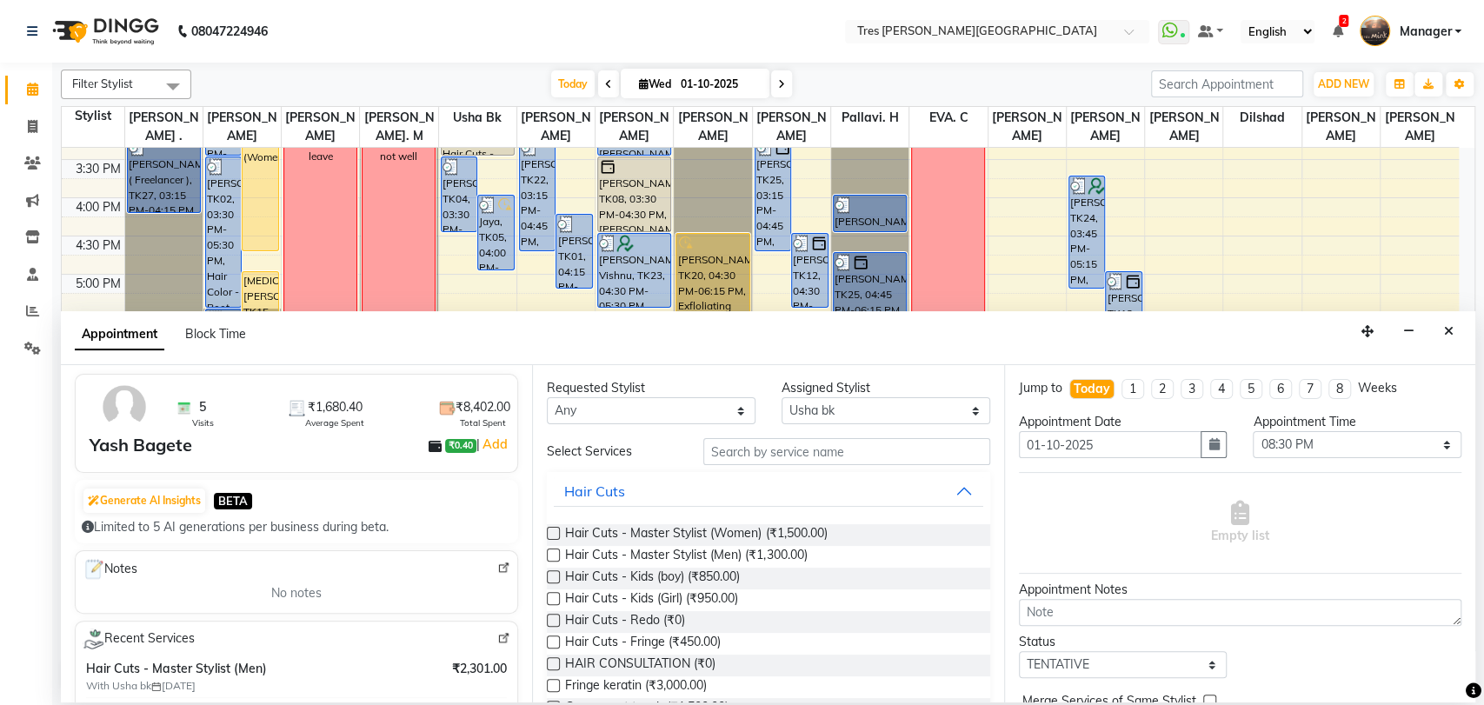
scroll to position [193, 0]
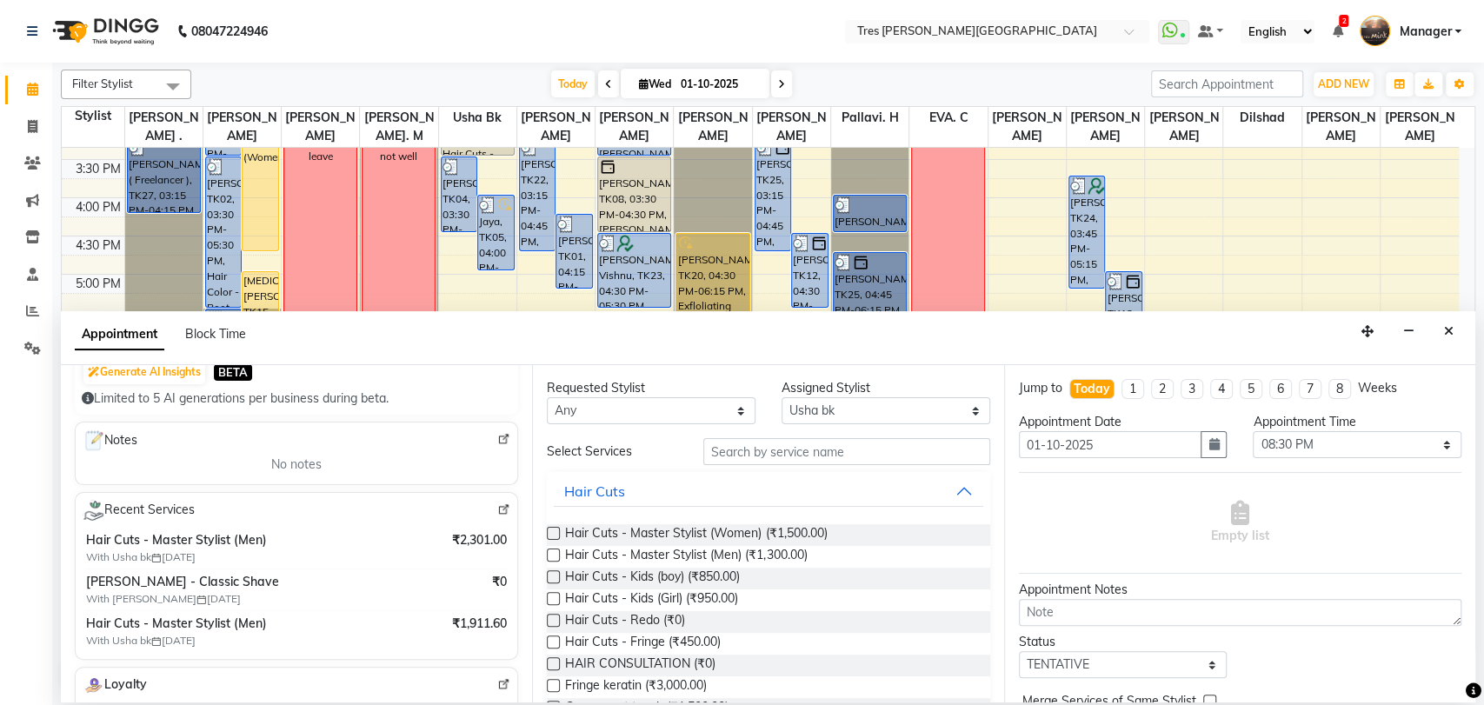
click at [549, 558] on label at bounding box center [553, 554] width 13 height 13
click at [549, 558] on input "checkbox" at bounding box center [552, 556] width 11 height 11
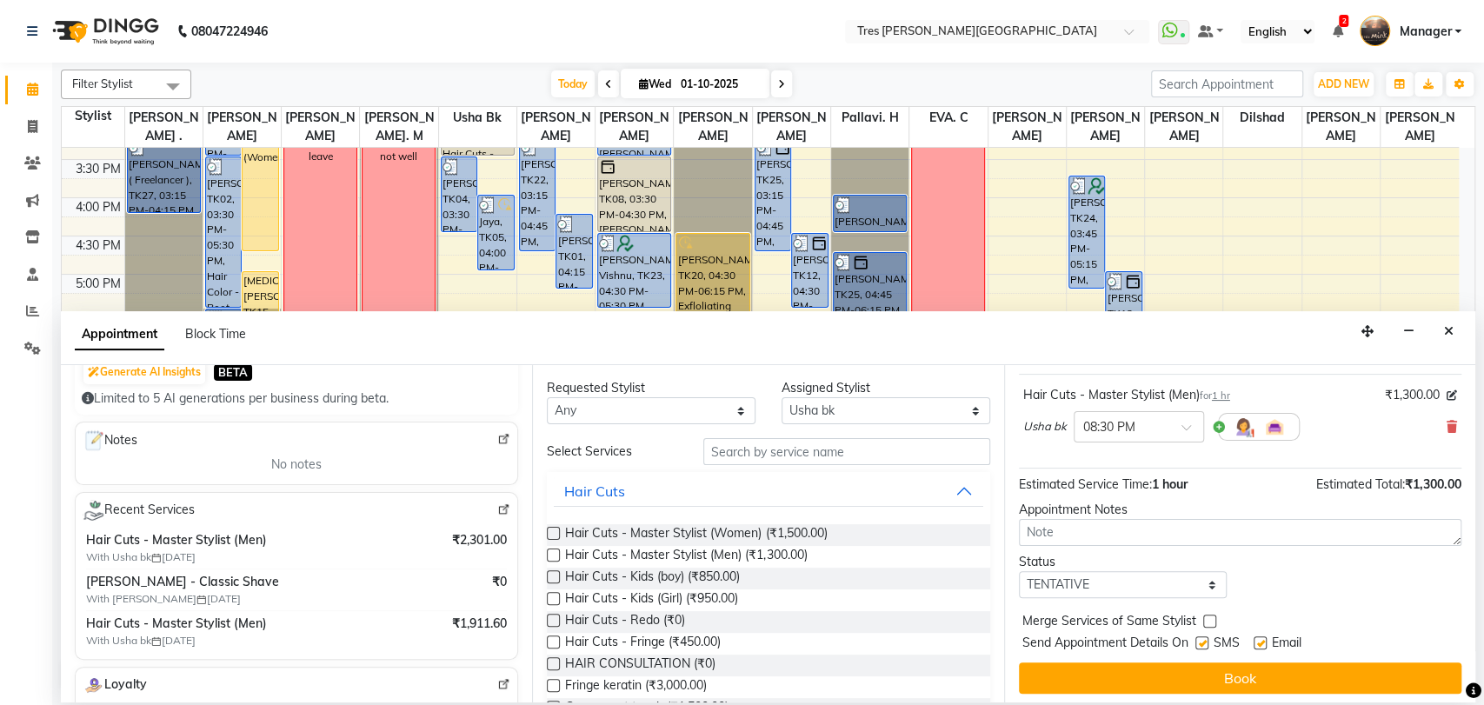
scroll to position [103, 0]
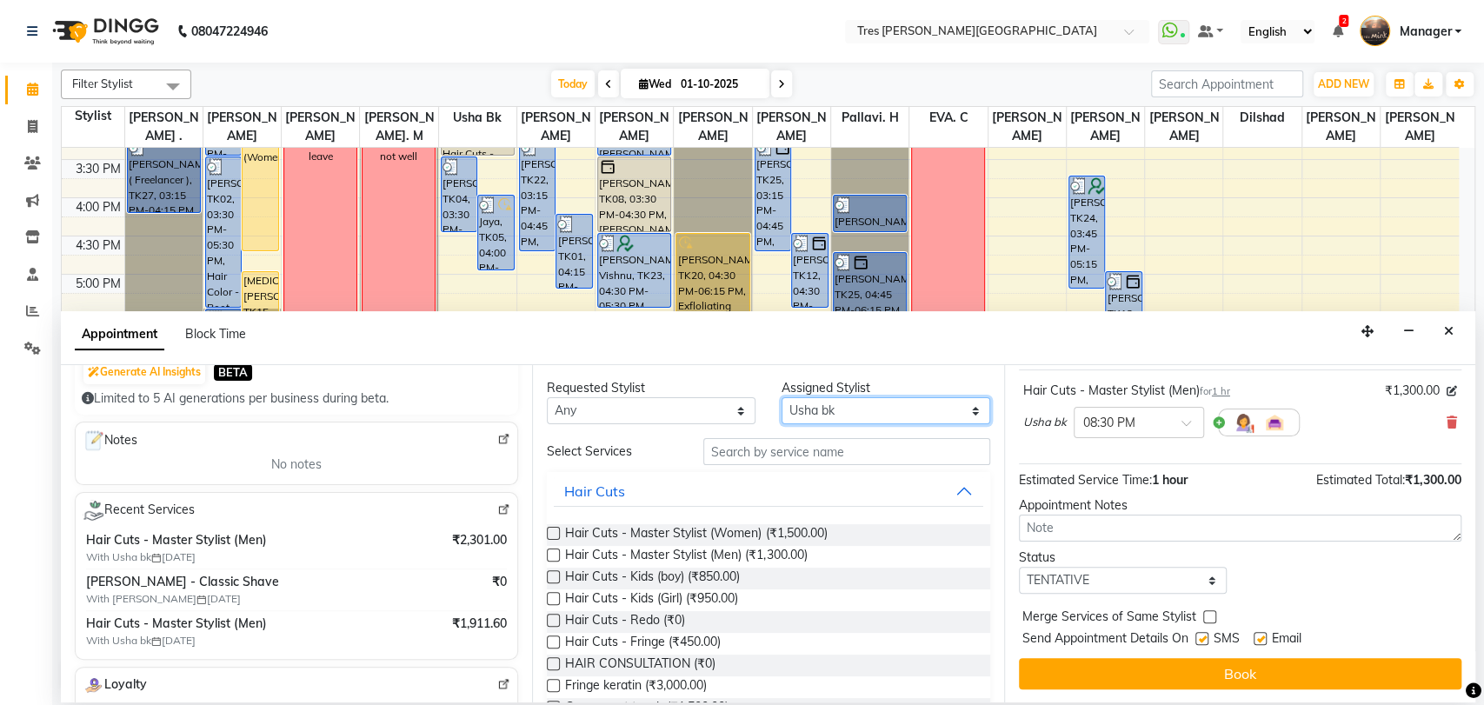
drag, startPoint x: 825, startPoint y: 409, endPoint x: 821, endPoint y: 398, distance: 11.3
click at [823, 408] on select "Select [PERSON_NAME] [PERSON_NAME] [PERSON_NAME] [PERSON_NAME] [PERSON_NAME]. C…" at bounding box center [885, 410] width 209 height 27
click at [781, 397] on select "Select [PERSON_NAME] [PERSON_NAME] [PERSON_NAME] [PERSON_NAME] [PERSON_NAME]. C…" at bounding box center [885, 410] width 209 height 27
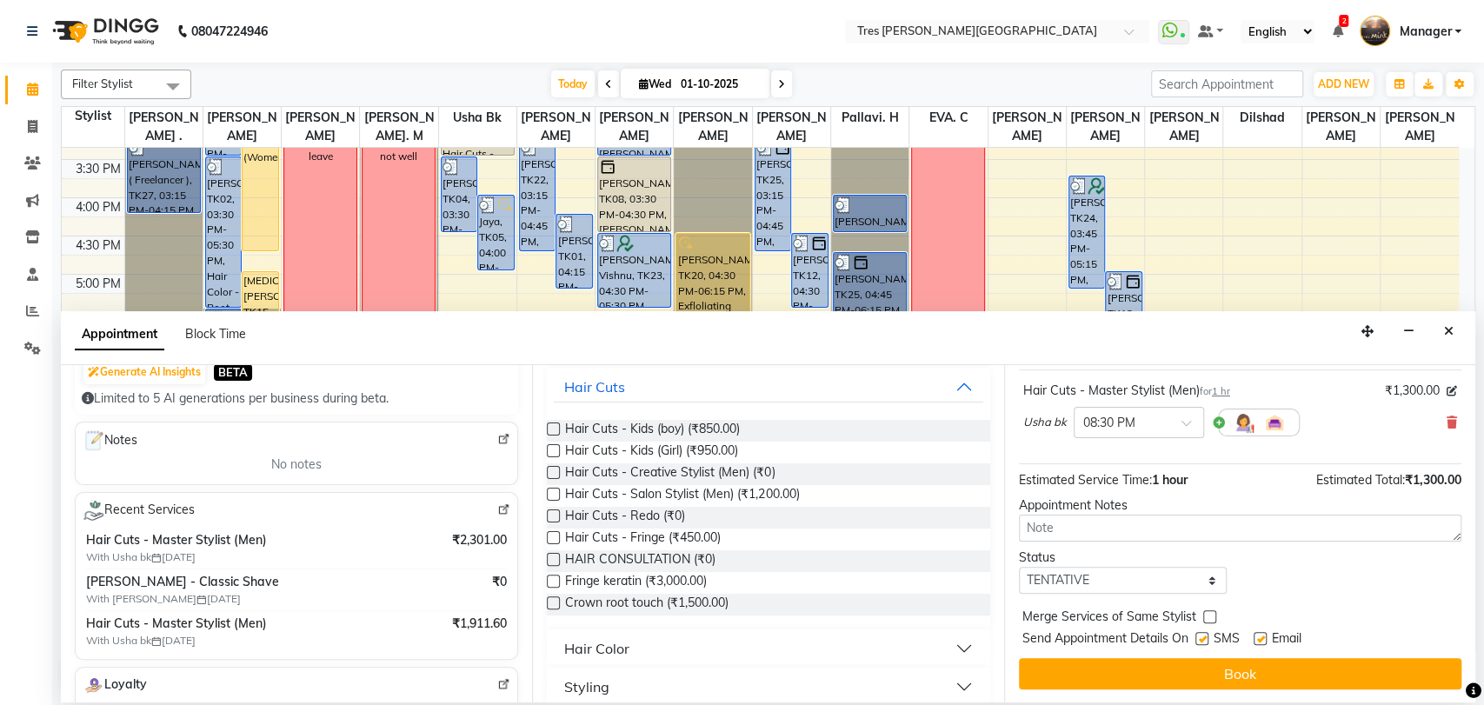
scroll to position [0, 0]
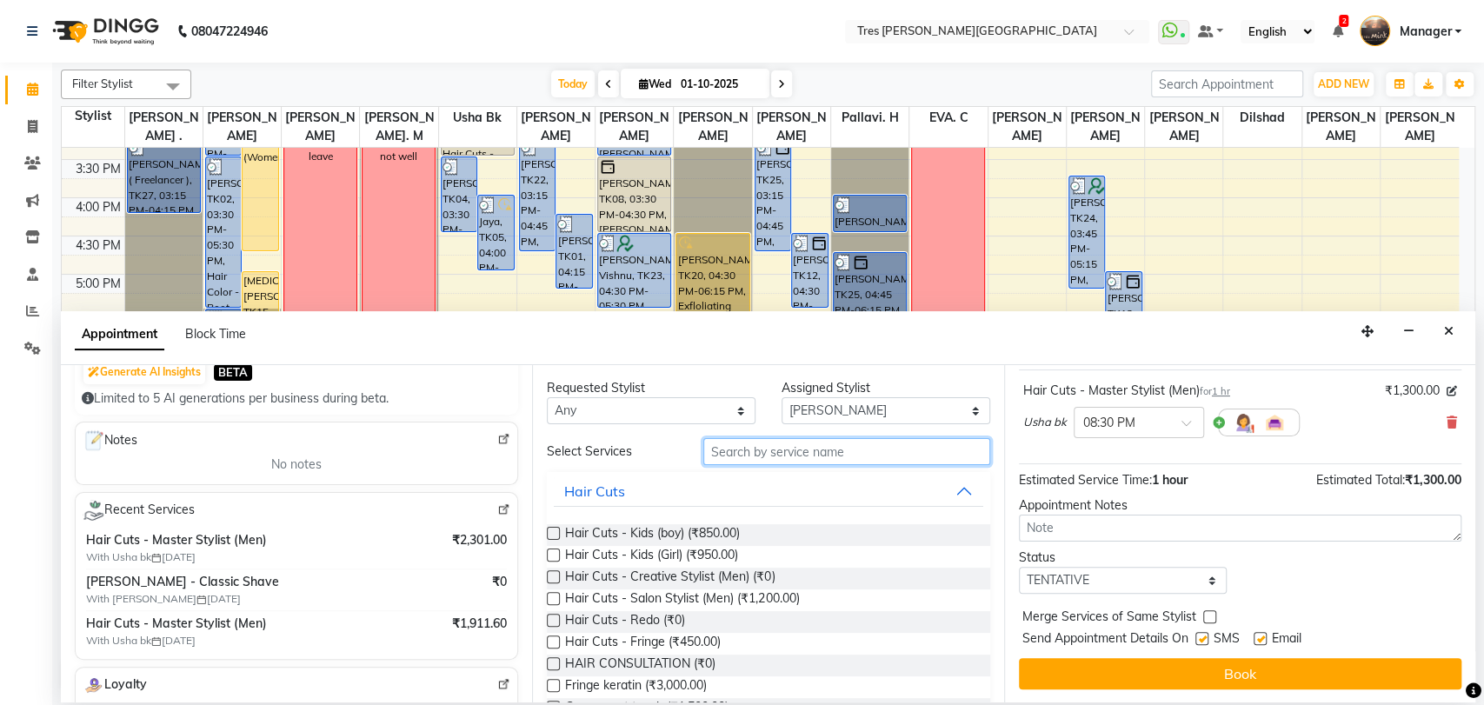
click at [845, 446] on input "text" at bounding box center [846, 451] width 287 height 27
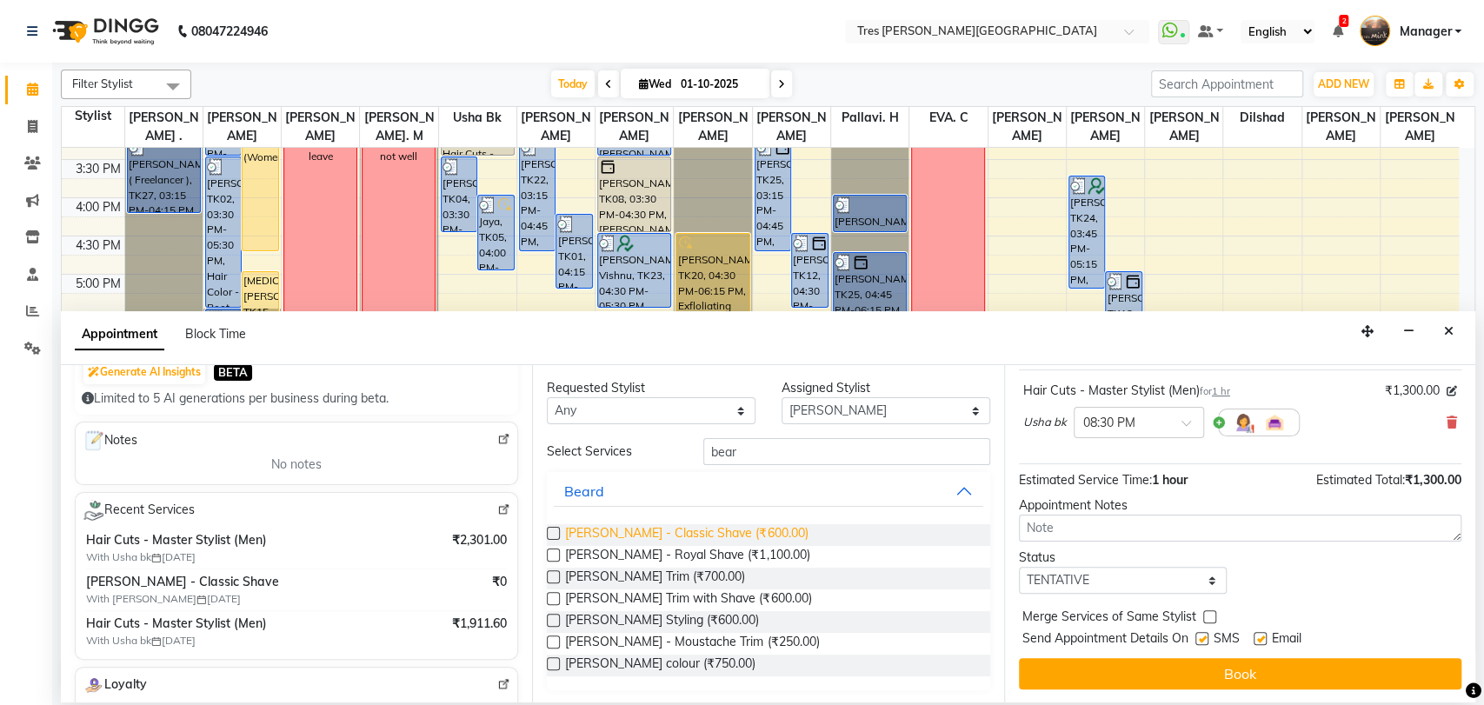
drag, startPoint x: 550, startPoint y: 538, endPoint x: 588, endPoint y: 542, distance: 37.6
click at [550, 536] on label at bounding box center [553, 533] width 13 height 13
click at [550, 536] on input "checkbox" at bounding box center [552, 534] width 11 height 11
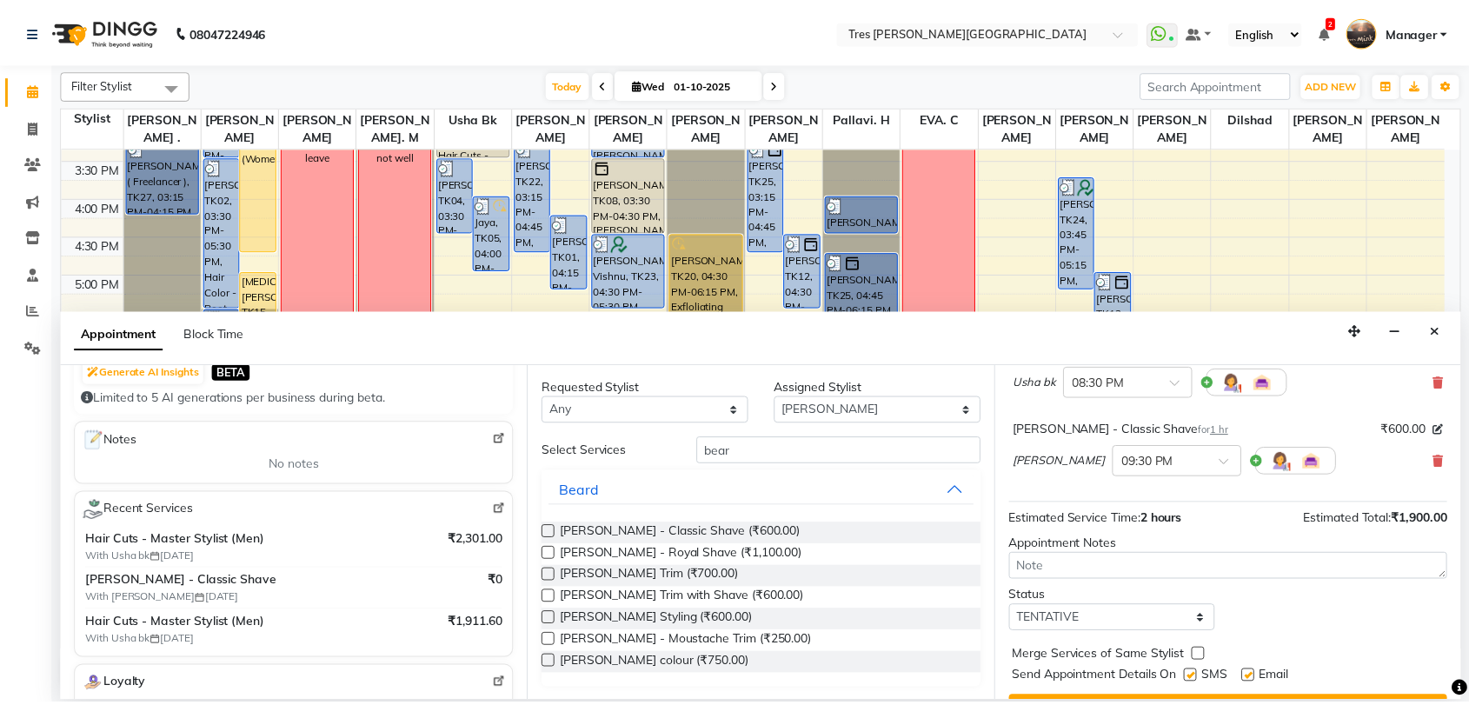
scroll to position [181, 0]
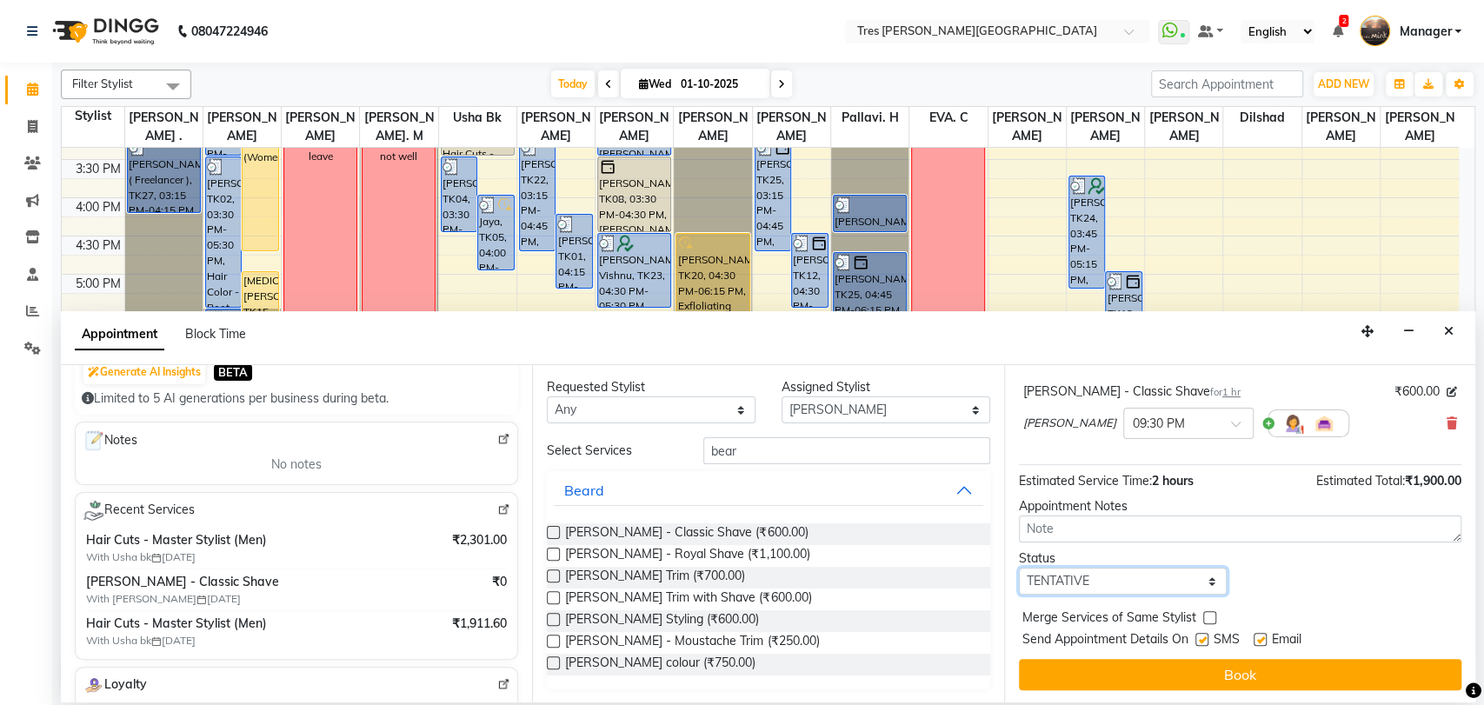
click at [1065, 589] on select "Select TENTATIVE CONFIRM CHECK-IN UPCOMING" at bounding box center [1123, 581] width 209 height 27
click at [1019, 568] on select "Select TENTATIVE CONFIRM CHECK-IN UPCOMING" at bounding box center [1123, 581] width 209 height 27
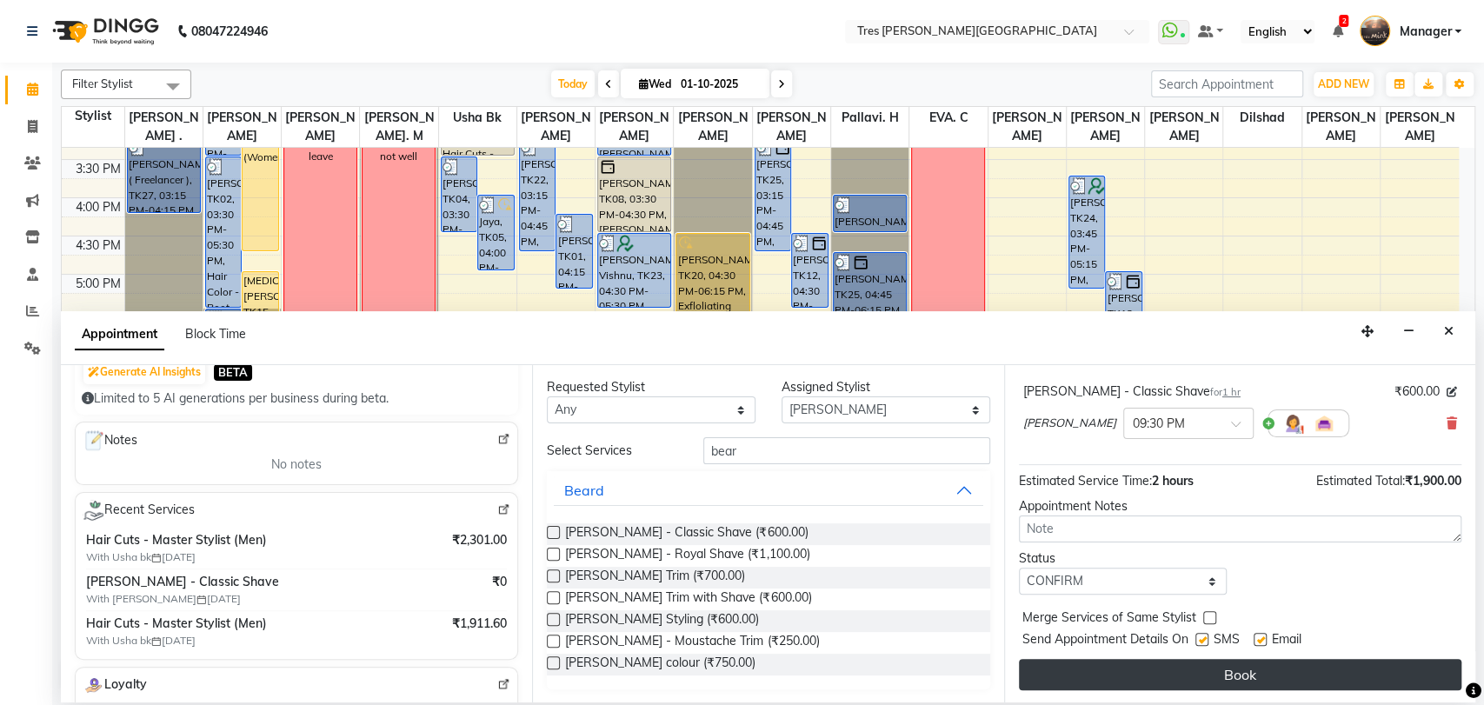
click at [1194, 672] on button "Book" at bounding box center [1240, 674] width 442 height 31
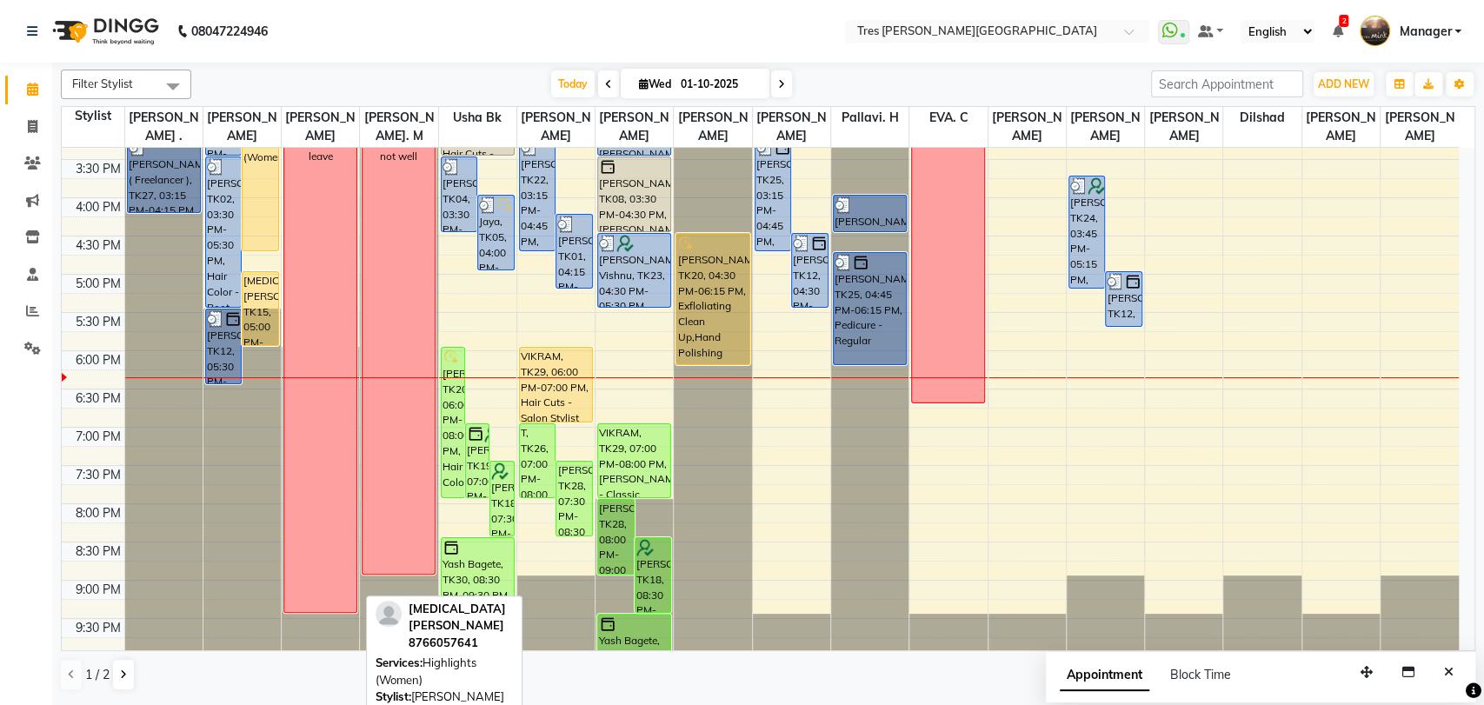
click at [271, 182] on div "[MEDICAL_DATA][PERSON_NAME], TK15, 01:45 PM-04:45 PM, Highlights (Women)" at bounding box center [261, 137] width 36 height 226
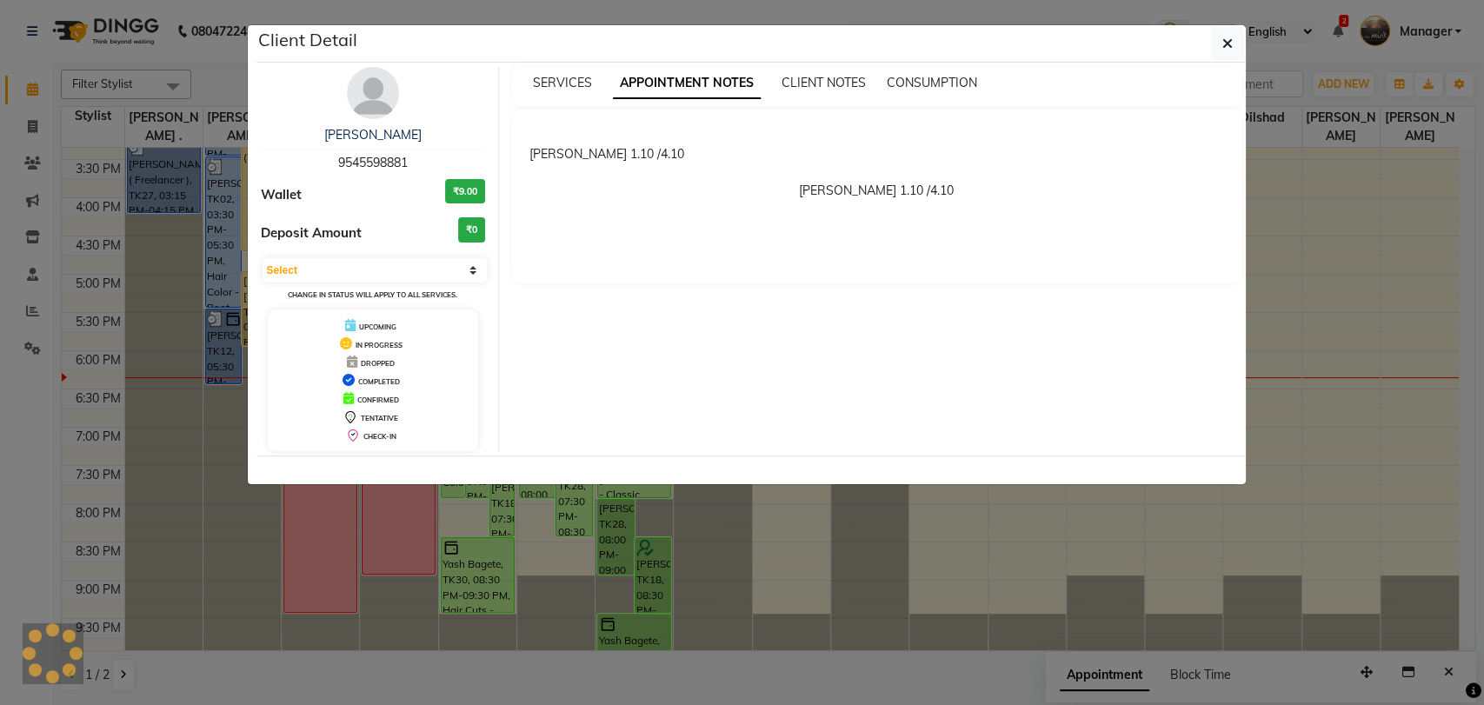
click at [1236, 43] on button "button" at bounding box center [1227, 43] width 33 height 33
click at [1227, 43] on icon "button" at bounding box center [1227, 44] width 10 height 14
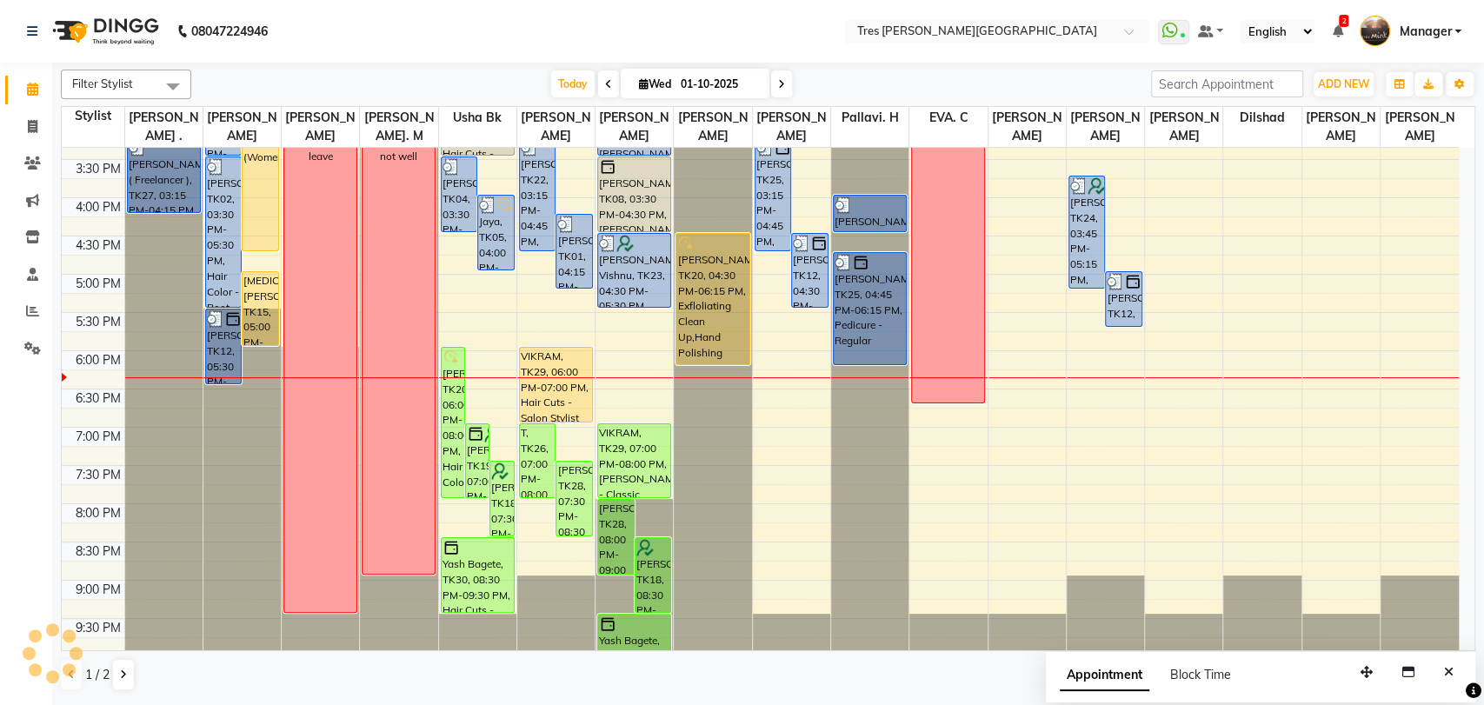
click at [254, 196] on div "[MEDICAL_DATA][PERSON_NAME], TK15, 01:45 PM-04:45 PM, Highlights (Women)" at bounding box center [261, 137] width 36 height 226
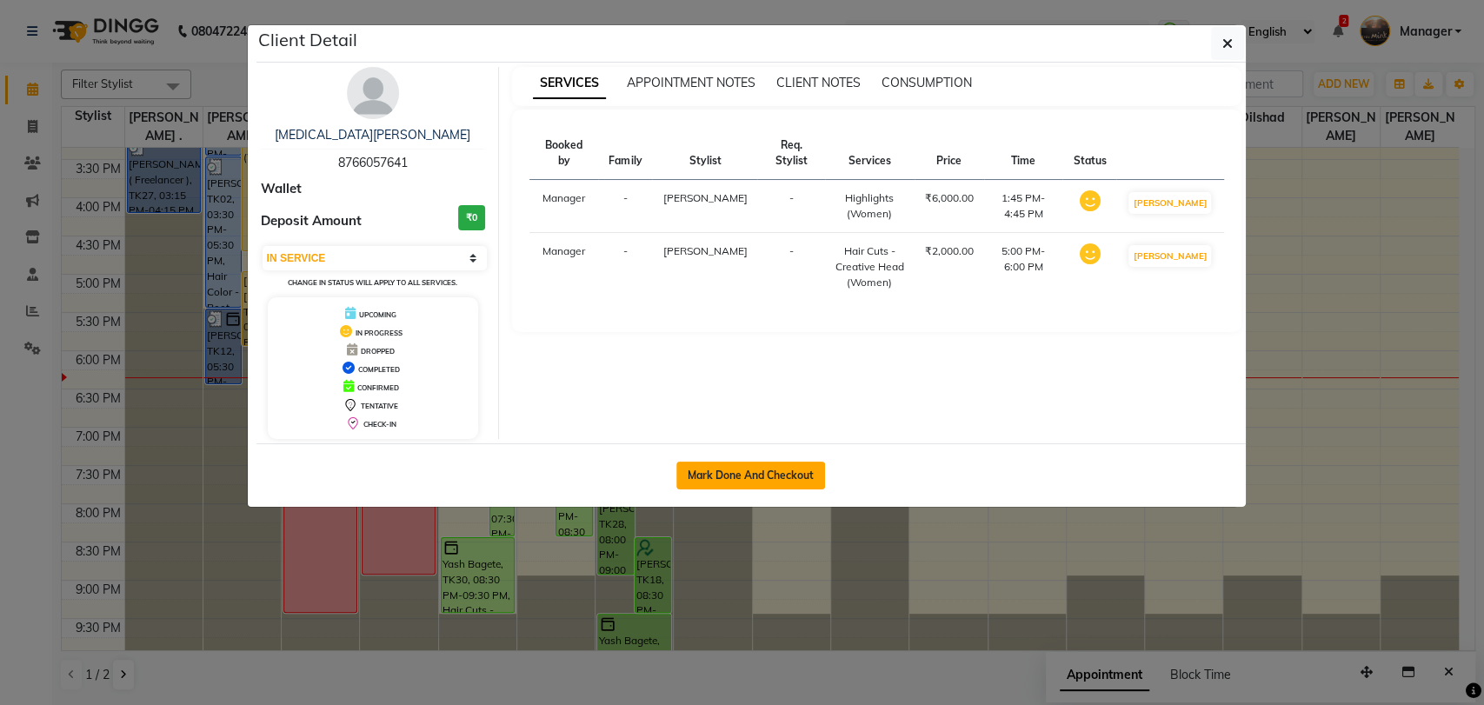
click at [772, 465] on button "Mark Done And Checkout" at bounding box center [750, 476] width 149 height 28
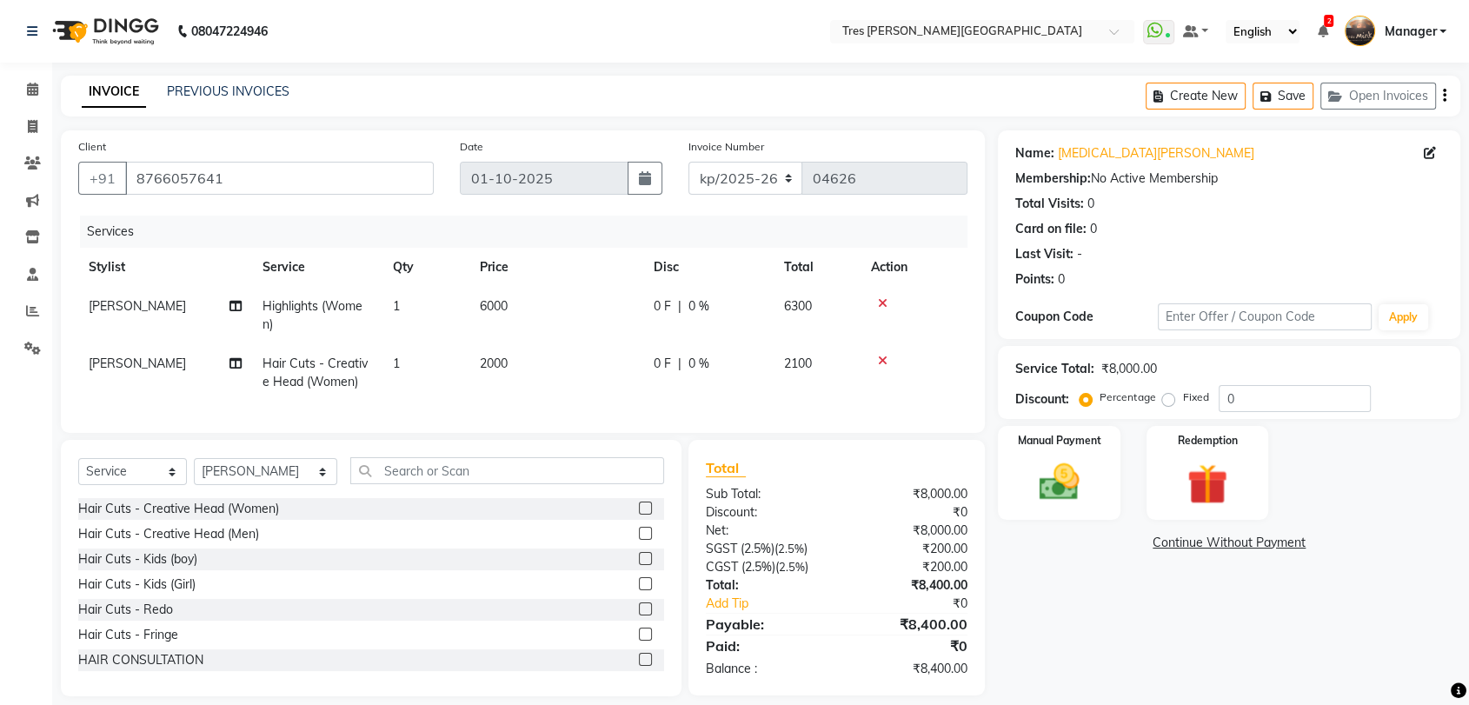
click at [879, 369] on td at bounding box center [914, 372] width 107 height 57
click at [881, 362] on icon at bounding box center [883, 361] width 10 height 12
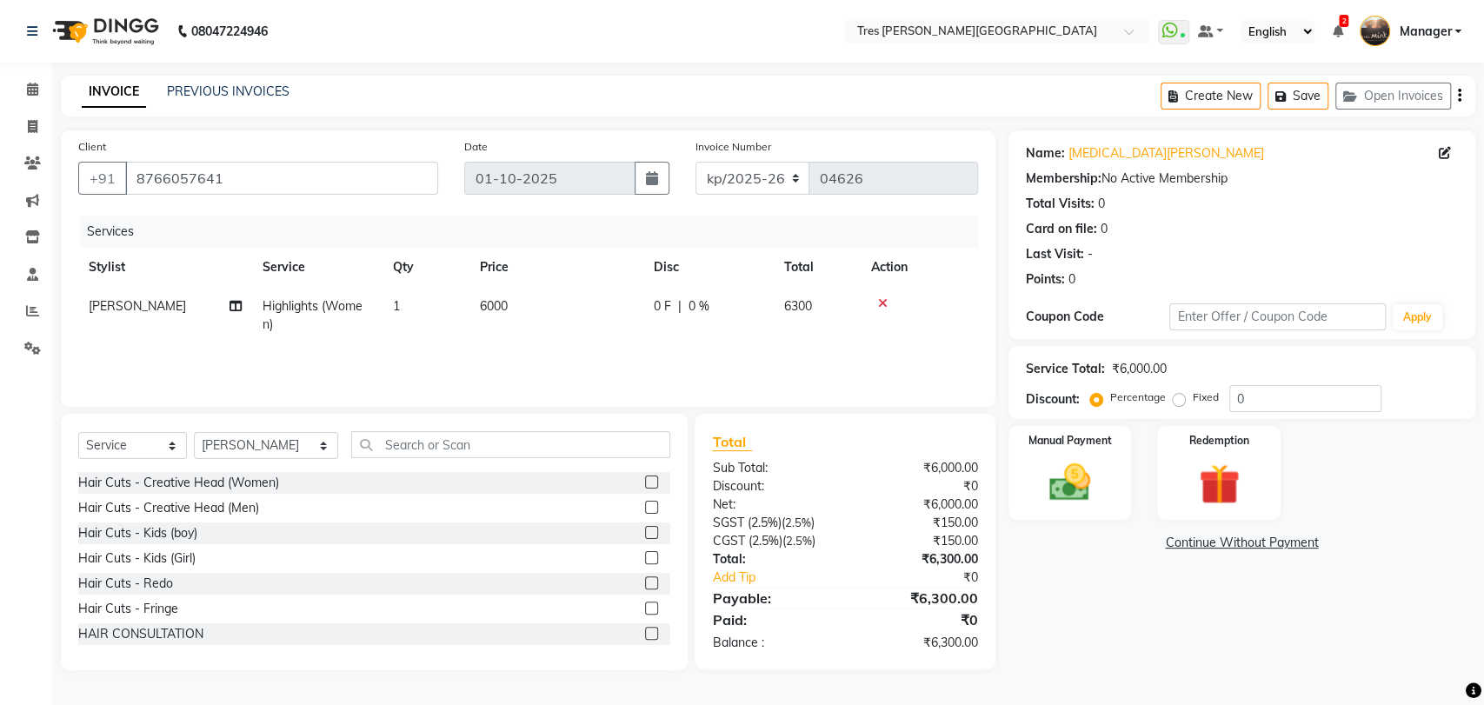
click at [499, 296] on td "6000" at bounding box center [556, 315] width 174 height 57
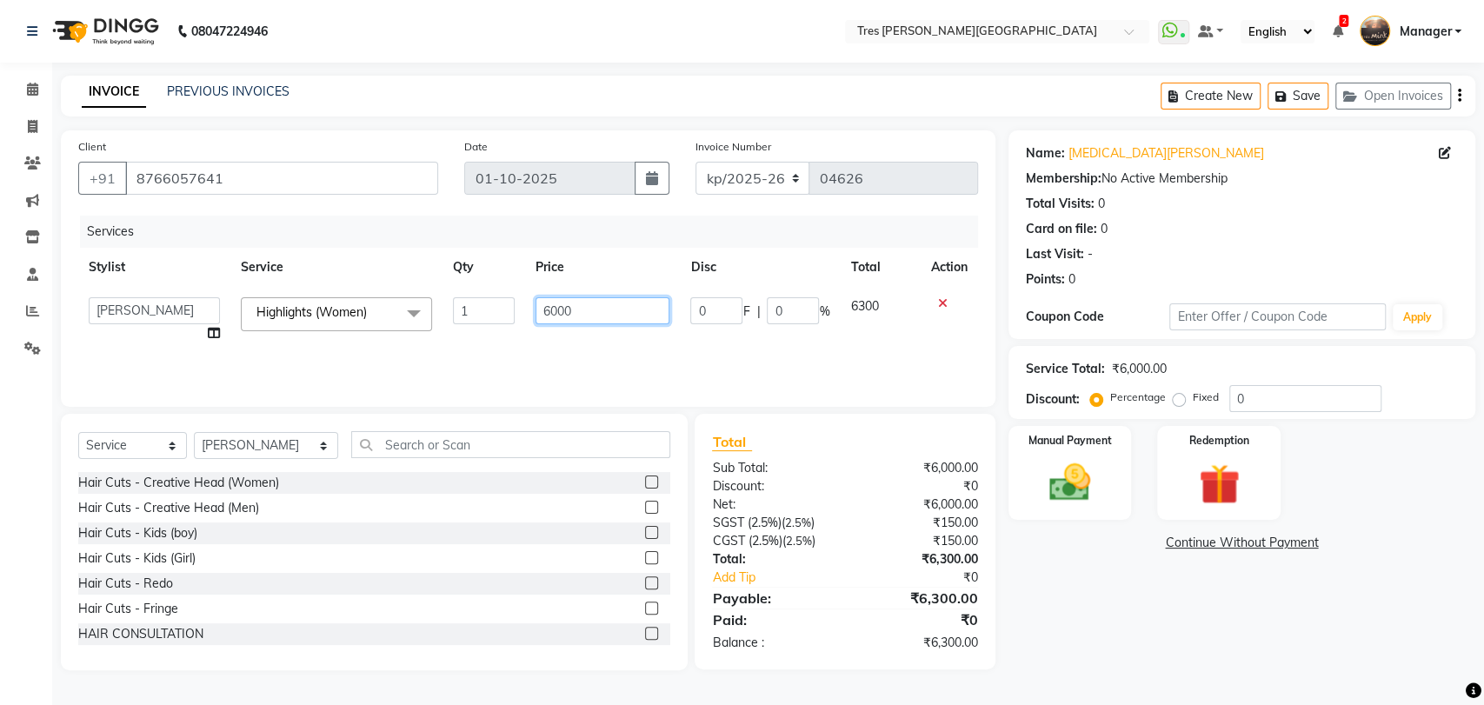
drag, startPoint x: 557, startPoint y: 309, endPoint x: 523, endPoint y: 322, distance: 36.0
click at [528, 319] on td "6000" at bounding box center [603, 320] width 156 height 66
click at [555, 342] on td "9300" at bounding box center [603, 320] width 156 height 66
click at [388, 442] on input "text" at bounding box center [511, 444] width 320 height 27
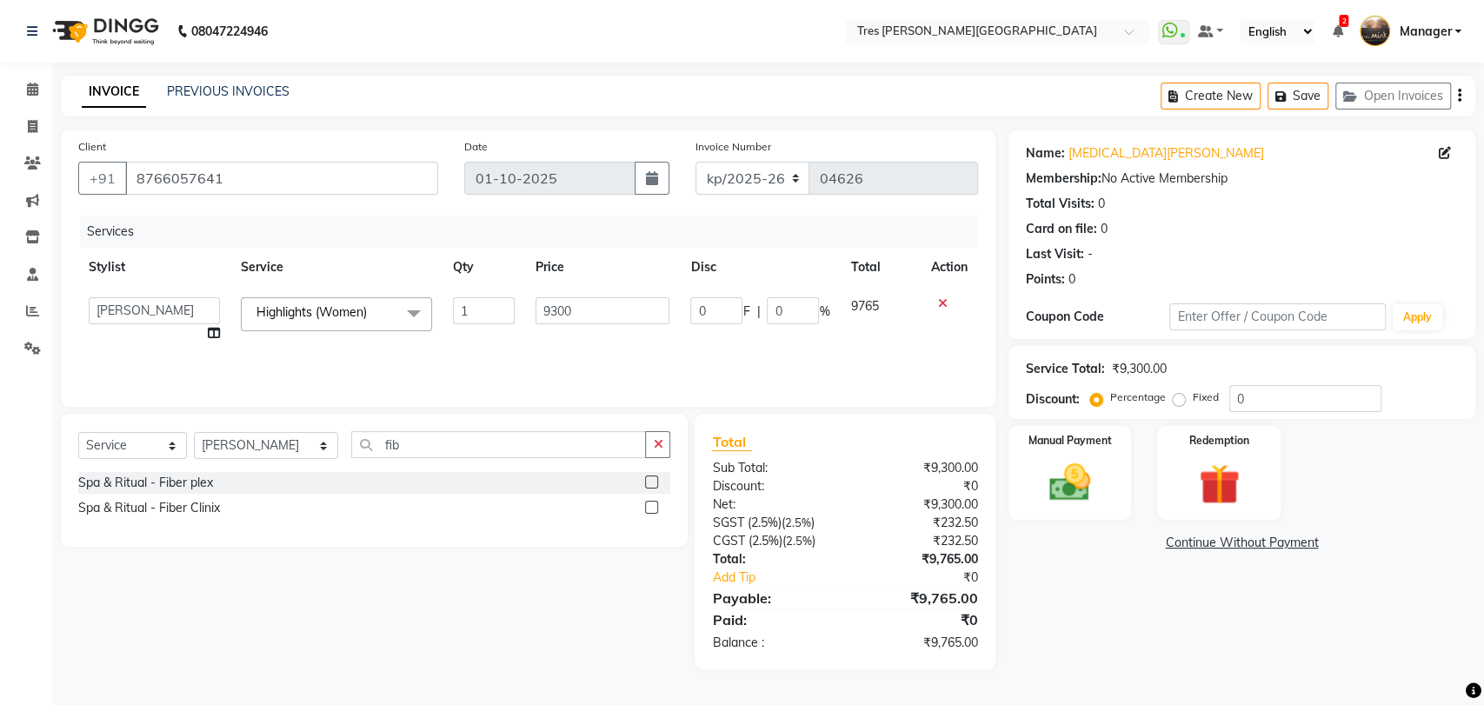
drag, startPoint x: 648, startPoint y: 509, endPoint x: 633, endPoint y: 473, distance: 39.4
click at [647, 509] on label at bounding box center [651, 507] width 13 height 13
click at [647, 509] on input "checkbox" at bounding box center [650, 507] width 11 height 11
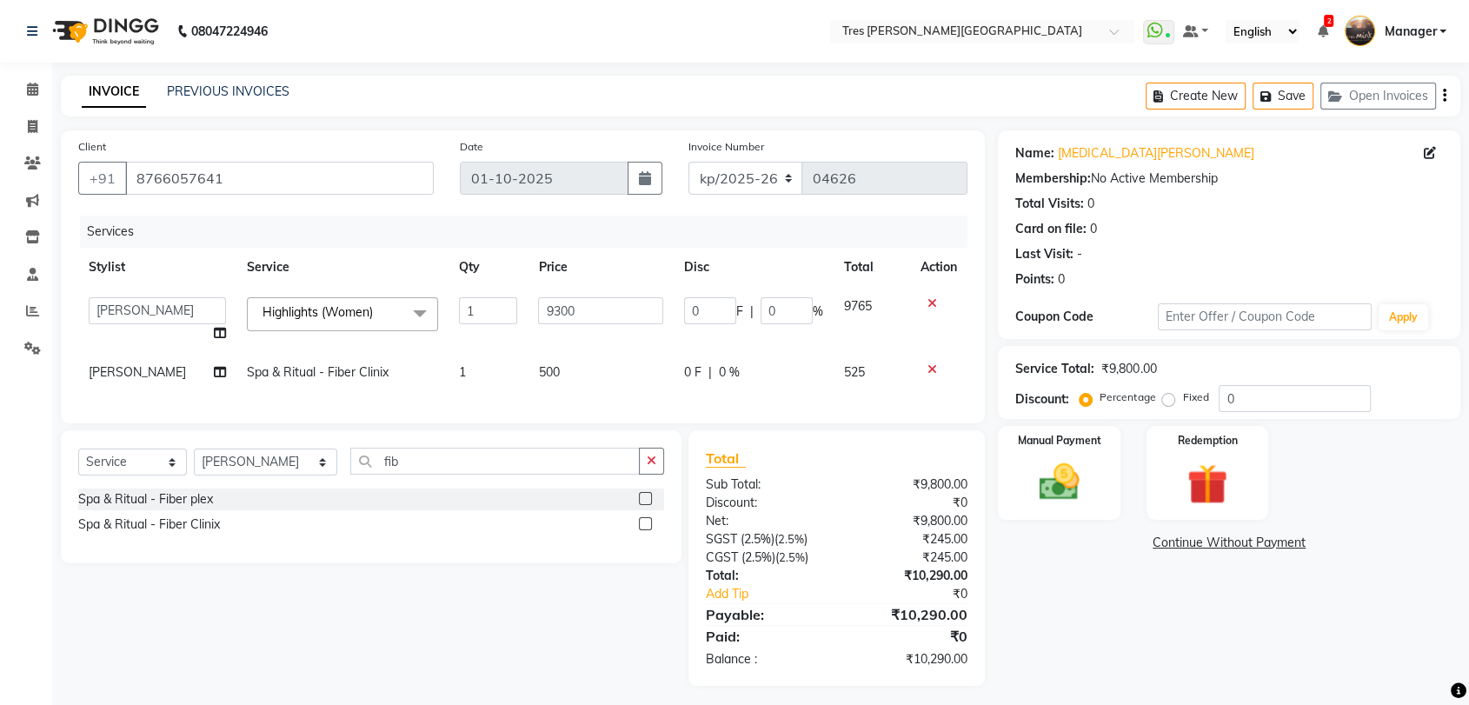
click at [546, 353] on td "500" at bounding box center [601, 372] width 146 height 39
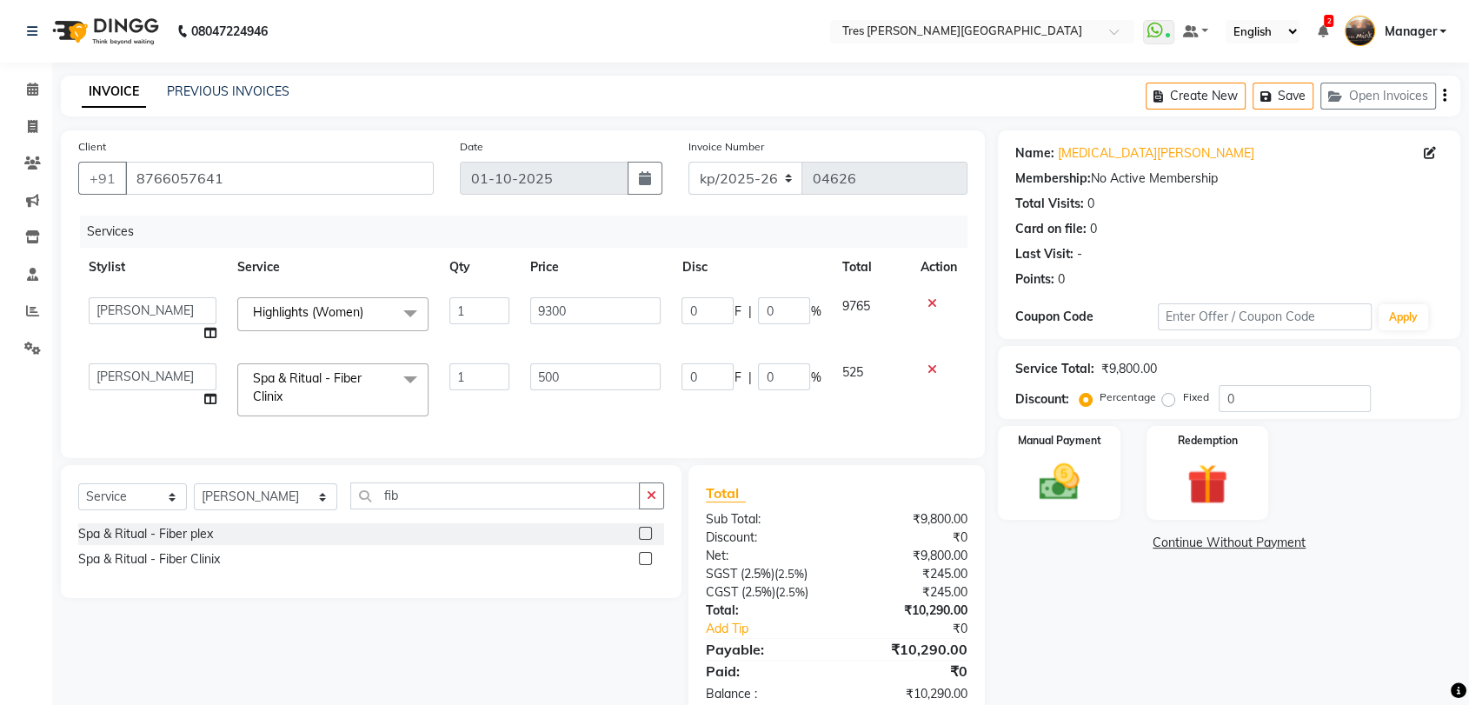
scroll to position [21, 0]
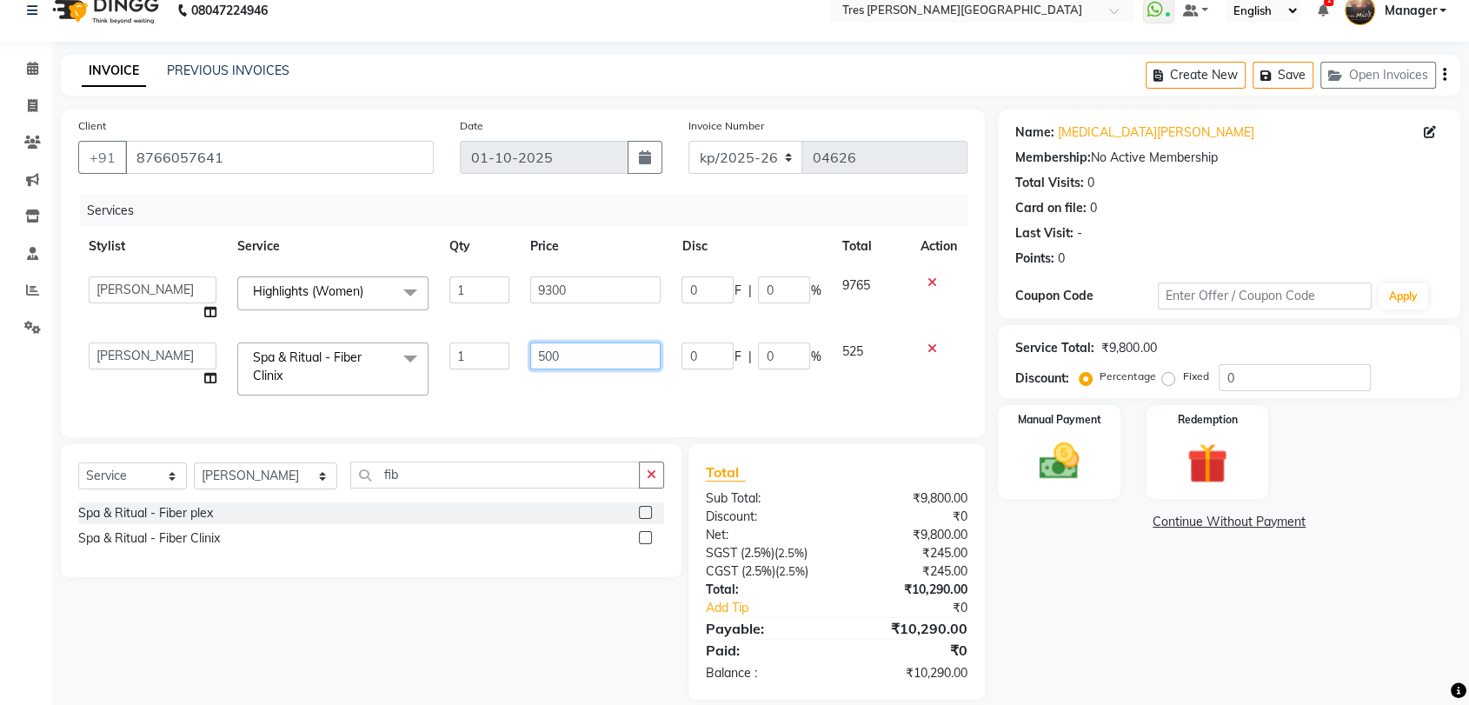
drag, startPoint x: 537, startPoint y: 349, endPoint x: 522, endPoint y: 343, distance: 16.5
click at [522, 343] on td "500" at bounding box center [596, 369] width 152 height 74
drag, startPoint x: 551, startPoint y: 354, endPoint x: 515, endPoint y: 359, distance: 36.9
click at [515, 359] on tr "[PERSON_NAME] Akshay [PERSON_NAME] [PERSON_NAME] S [PERSON_NAME] [PERSON_NAME] …" at bounding box center [522, 369] width 889 height 74
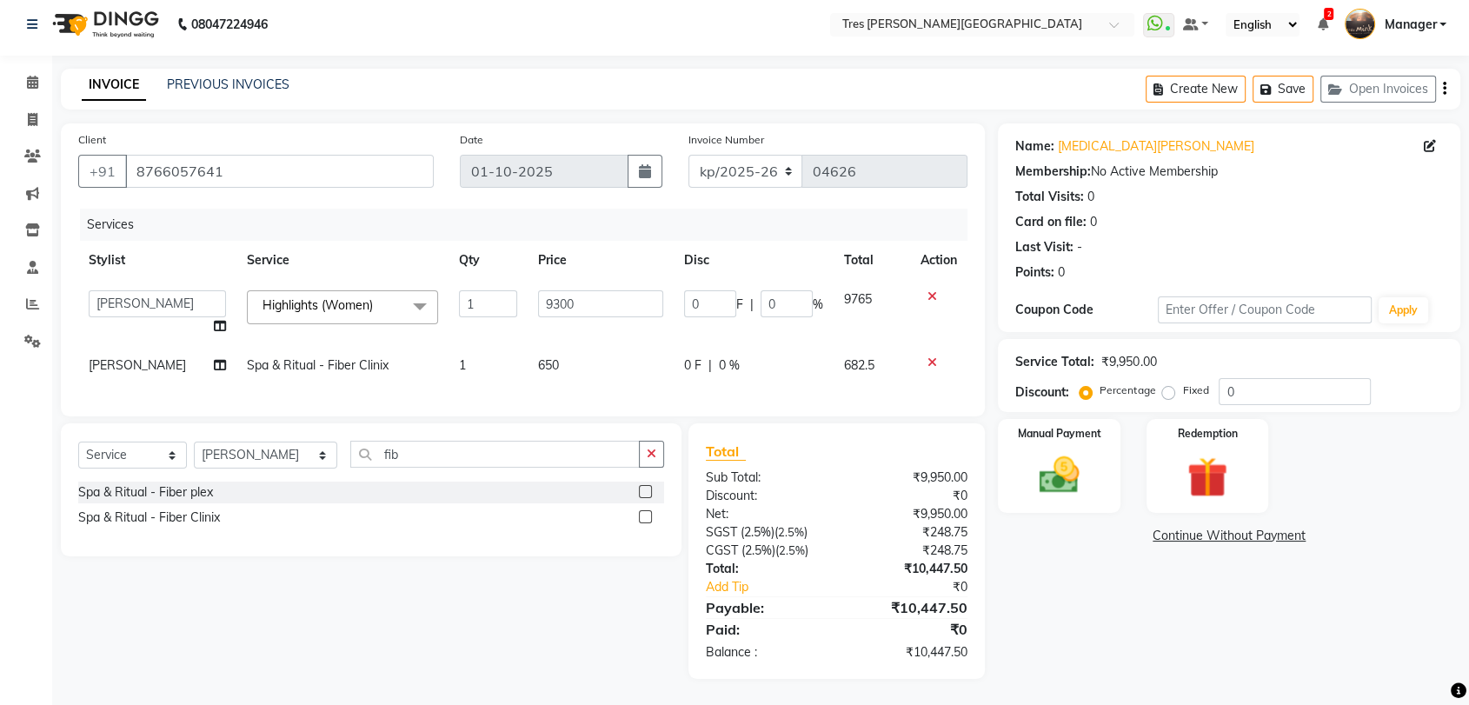
drag, startPoint x: 621, startPoint y: 370, endPoint x: 628, endPoint y: 398, distance: 28.7
click at [621, 372] on div "Services Stylist Service Qty Price Disc Total Action [PERSON_NAME] [PERSON_NAME…" at bounding box center [522, 304] width 889 height 190
click at [1049, 472] on img at bounding box center [1059, 475] width 68 height 49
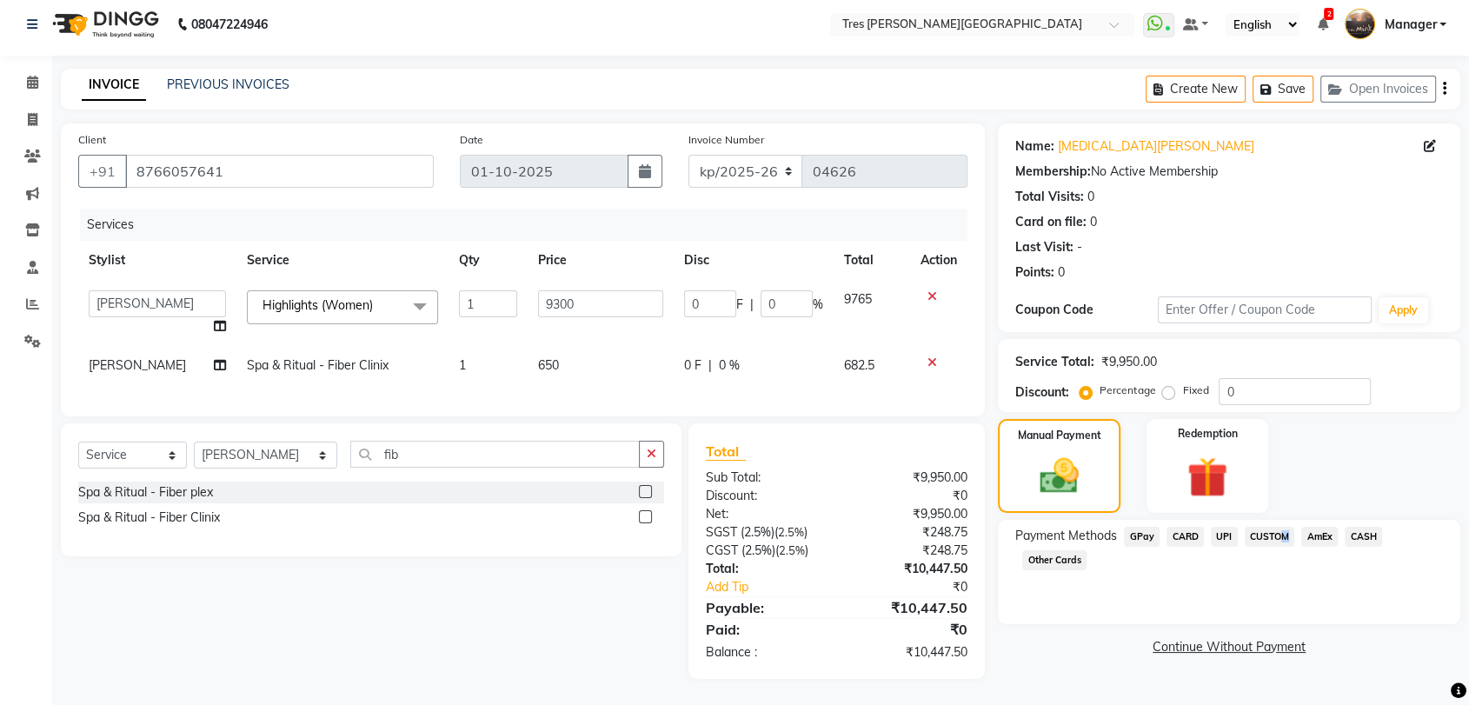
click at [1278, 527] on span "CUSTOM" at bounding box center [1270, 537] width 50 height 20
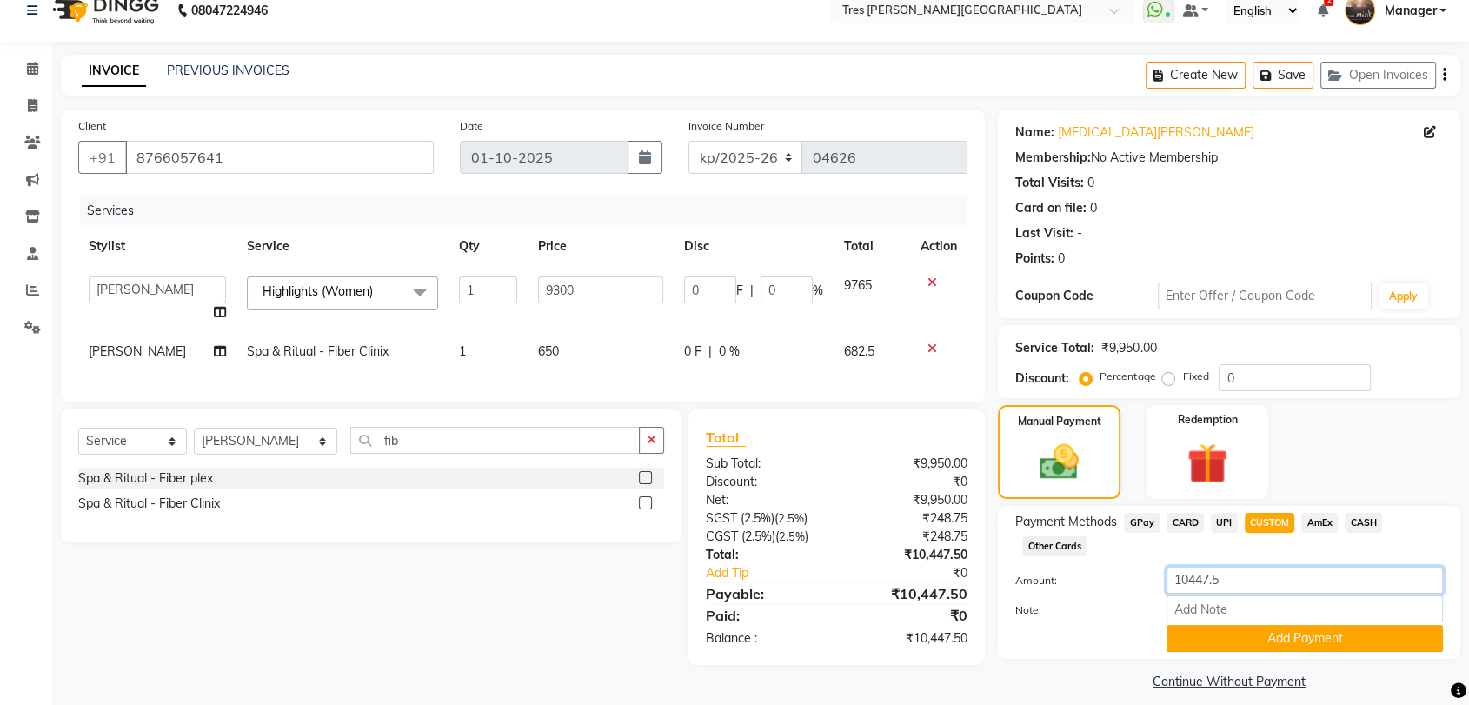
drag, startPoint x: 1231, startPoint y: 578, endPoint x: 1196, endPoint y: 572, distance: 35.3
click at [1197, 579] on input "10447.5" at bounding box center [1305, 580] width 276 height 27
click at [1270, 635] on button "Add Payment" at bounding box center [1305, 638] width 276 height 27
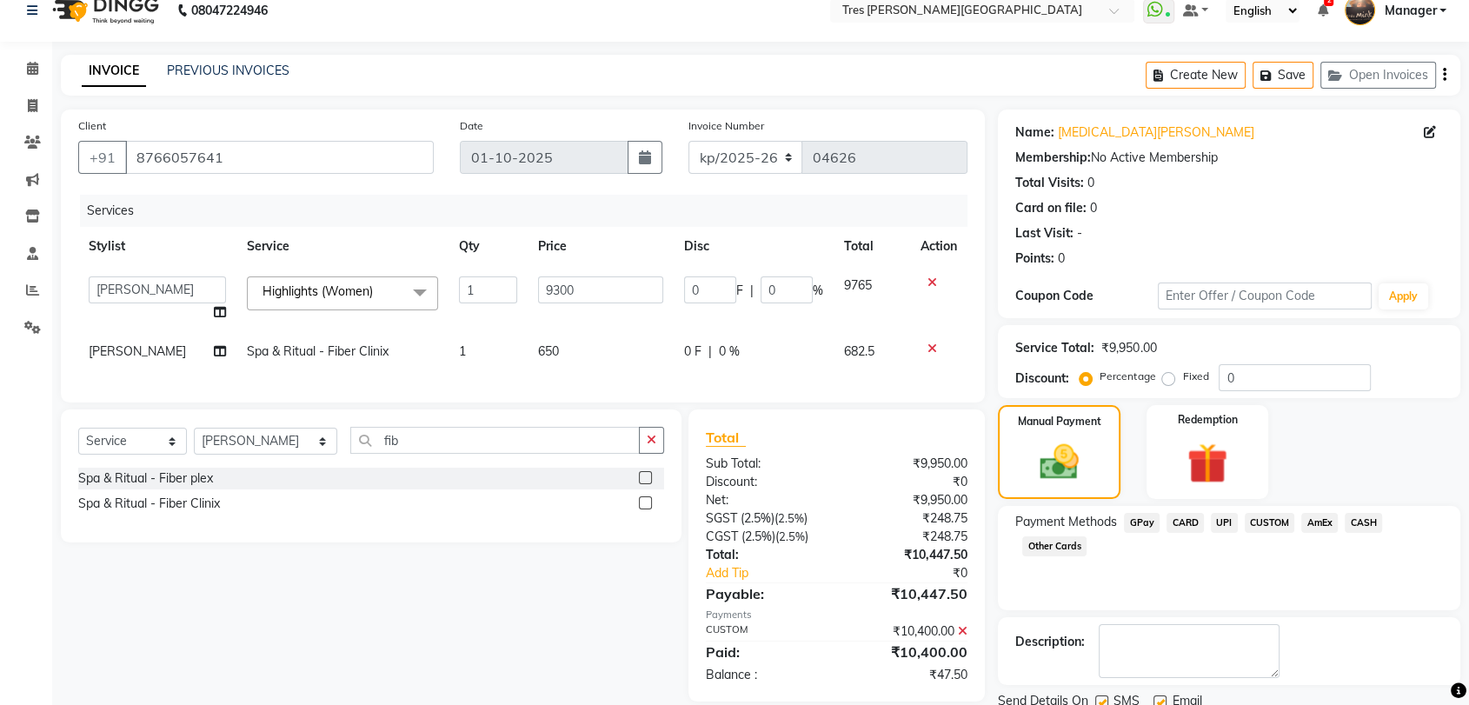
scroll to position [36, 0]
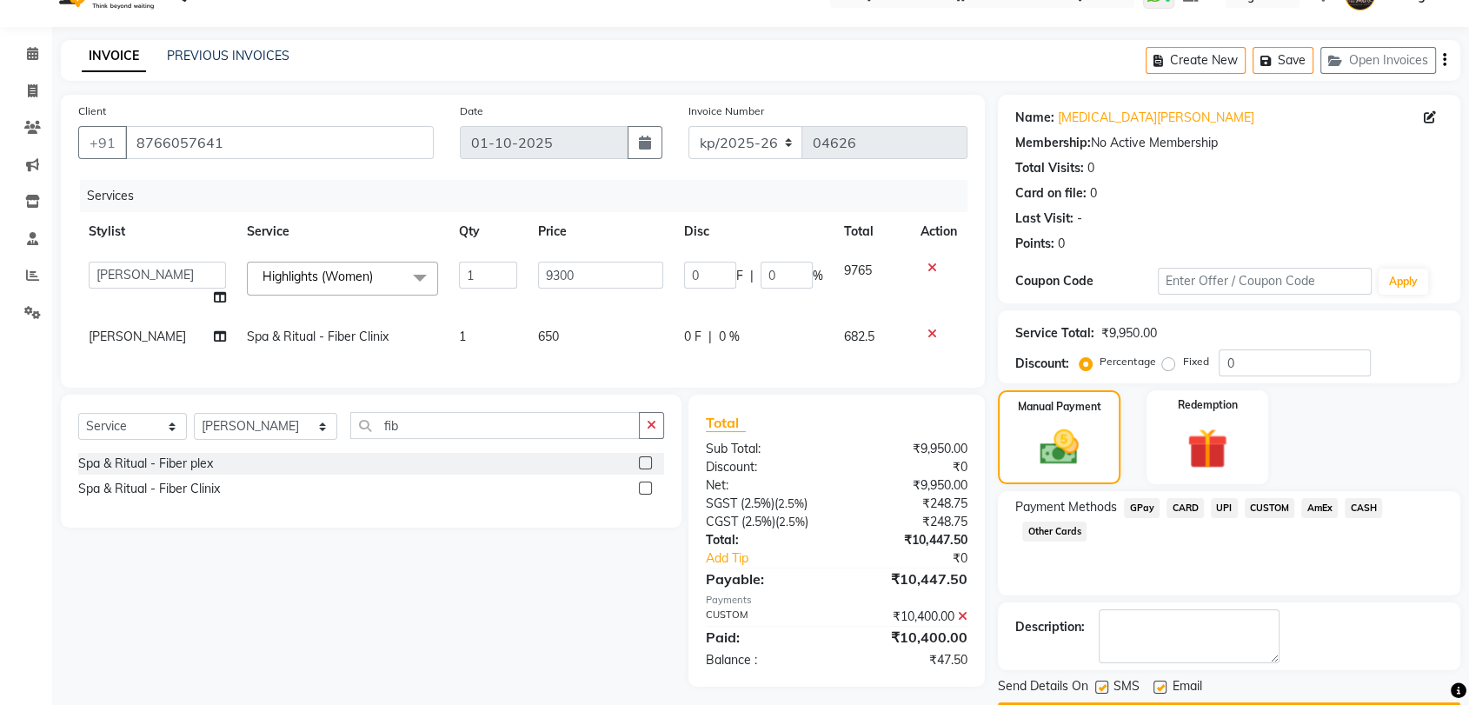
click at [1221, 509] on span "UPI" at bounding box center [1224, 508] width 27 height 20
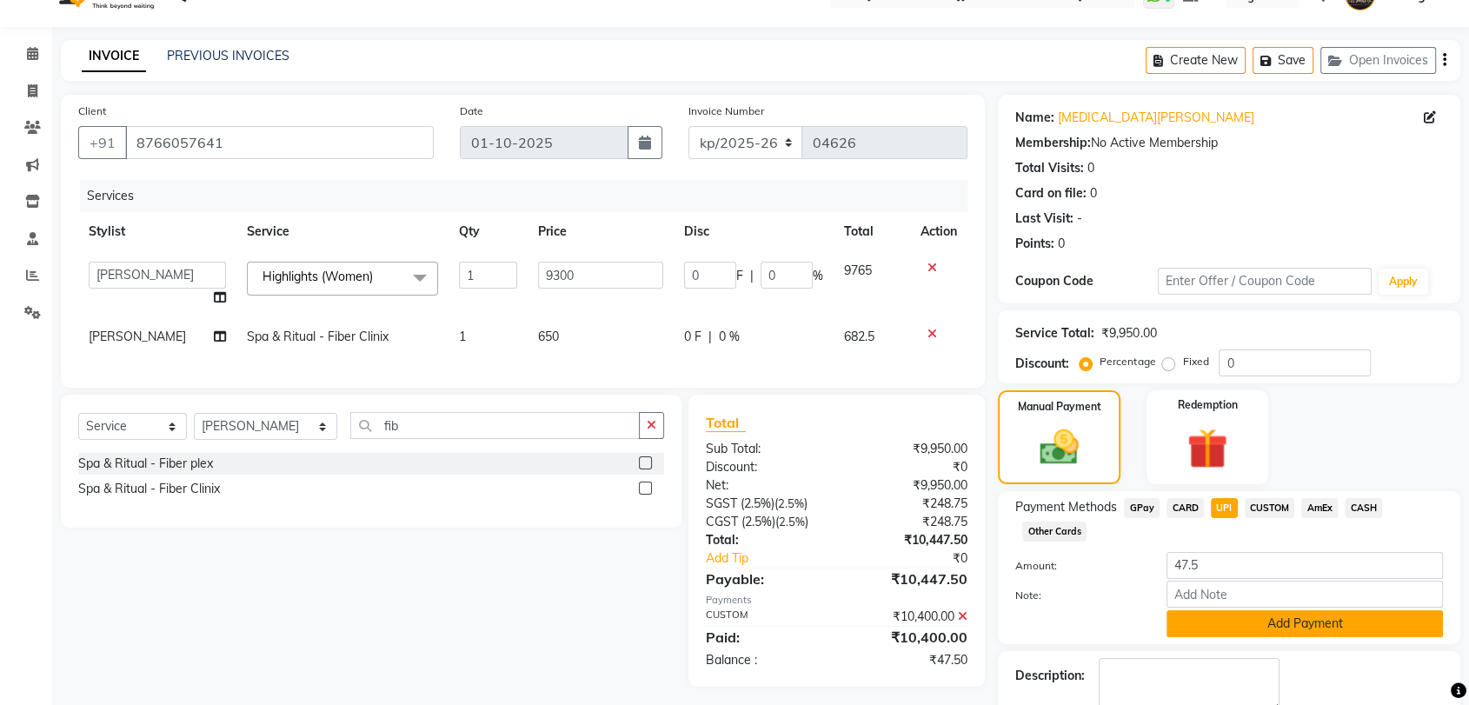
click at [1284, 610] on button "Add Payment" at bounding box center [1305, 623] width 276 height 27
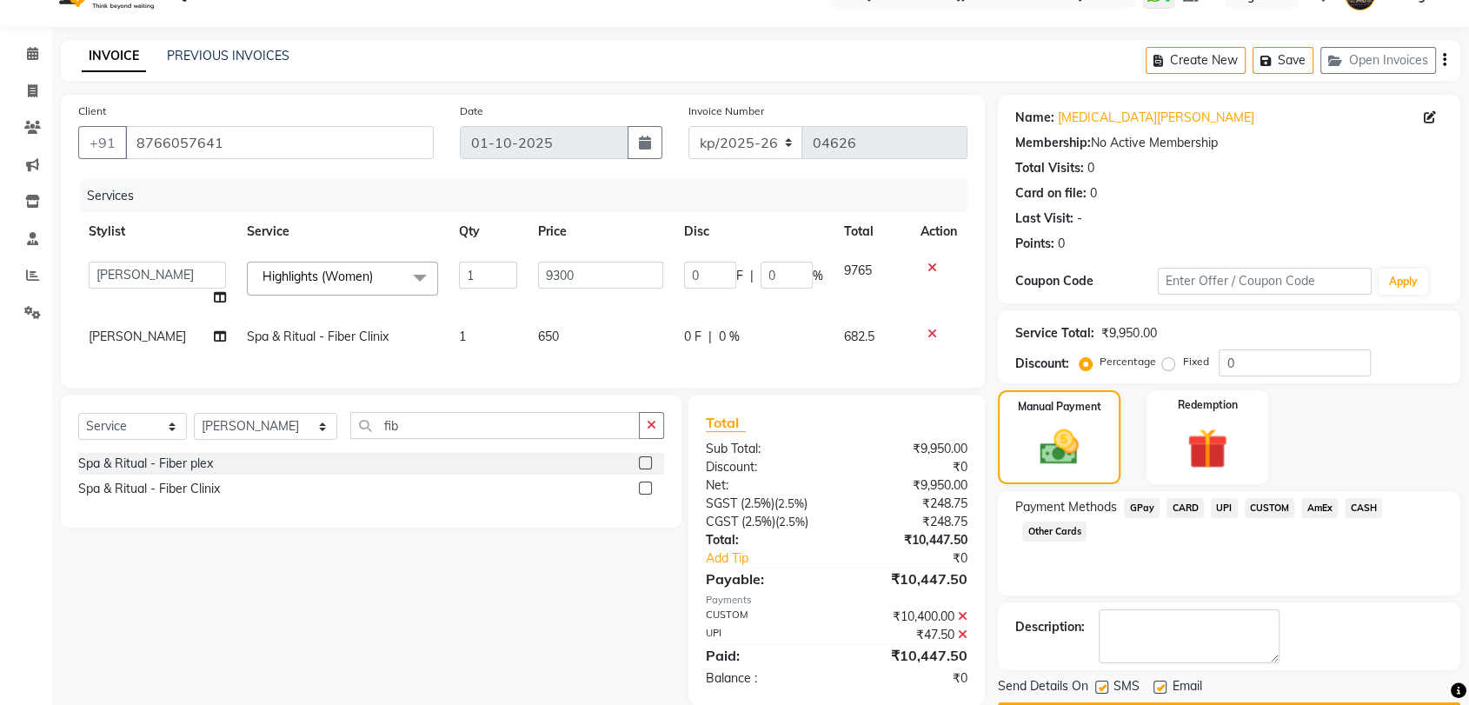
scroll to position [85, 0]
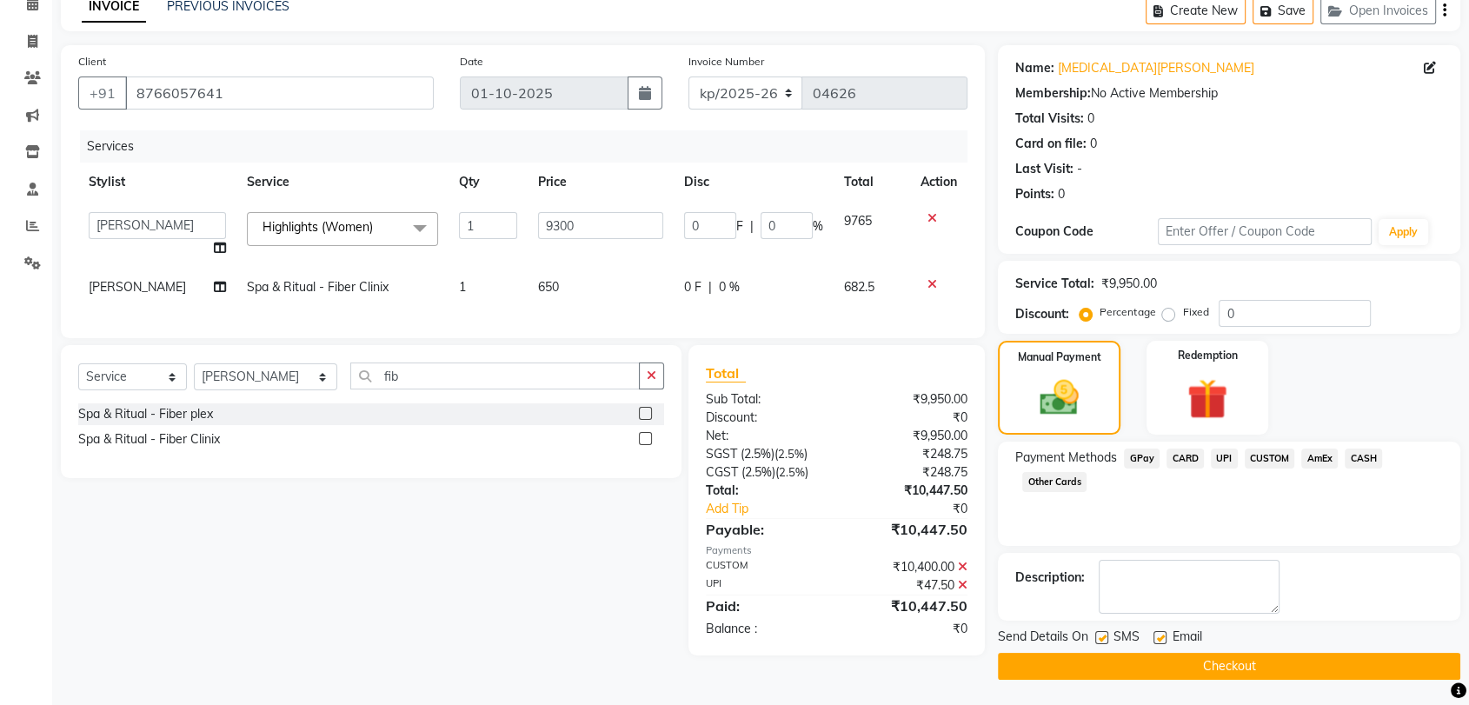
click at [1247, 655] on button "Checkout" at bounding box center [1229, 666] width 462 height 27
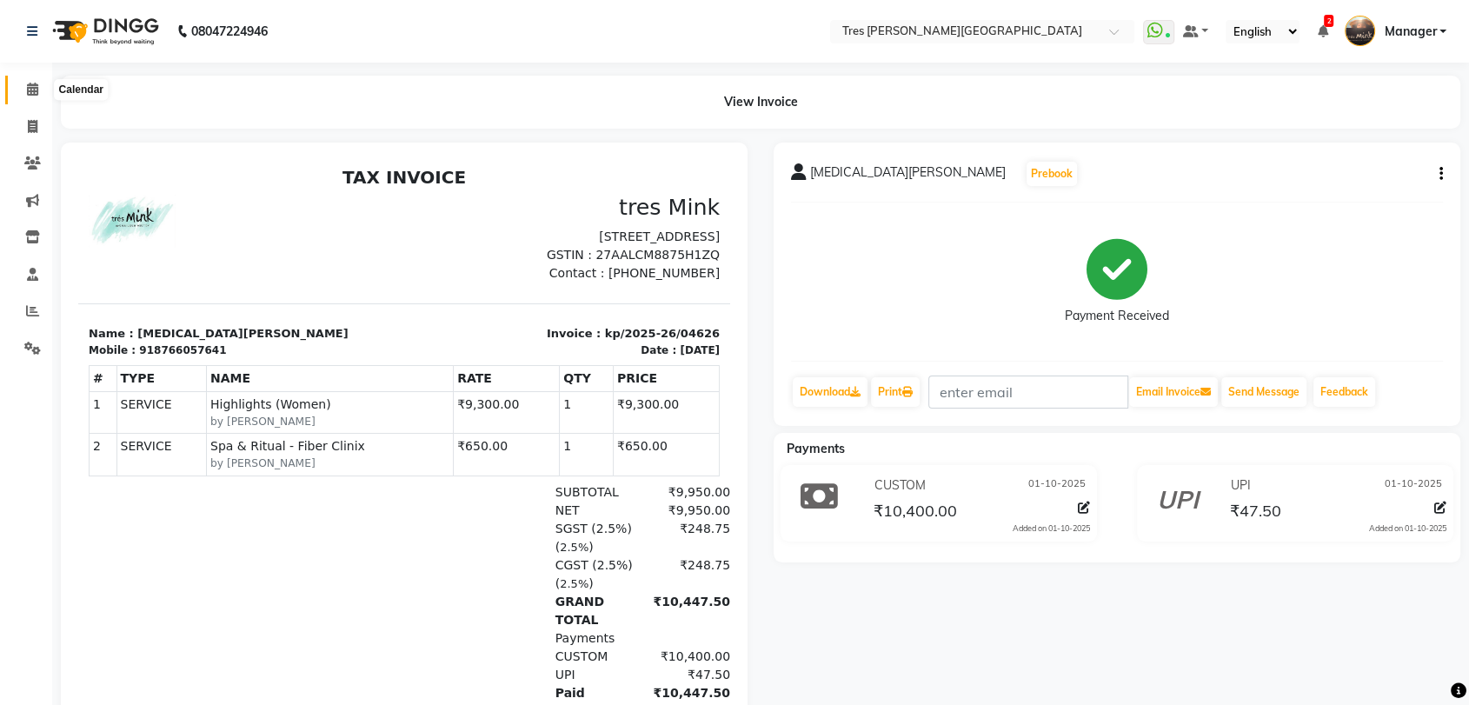
click at [34, 85] on icon at bounding box center [32, 89] width 11 height 13
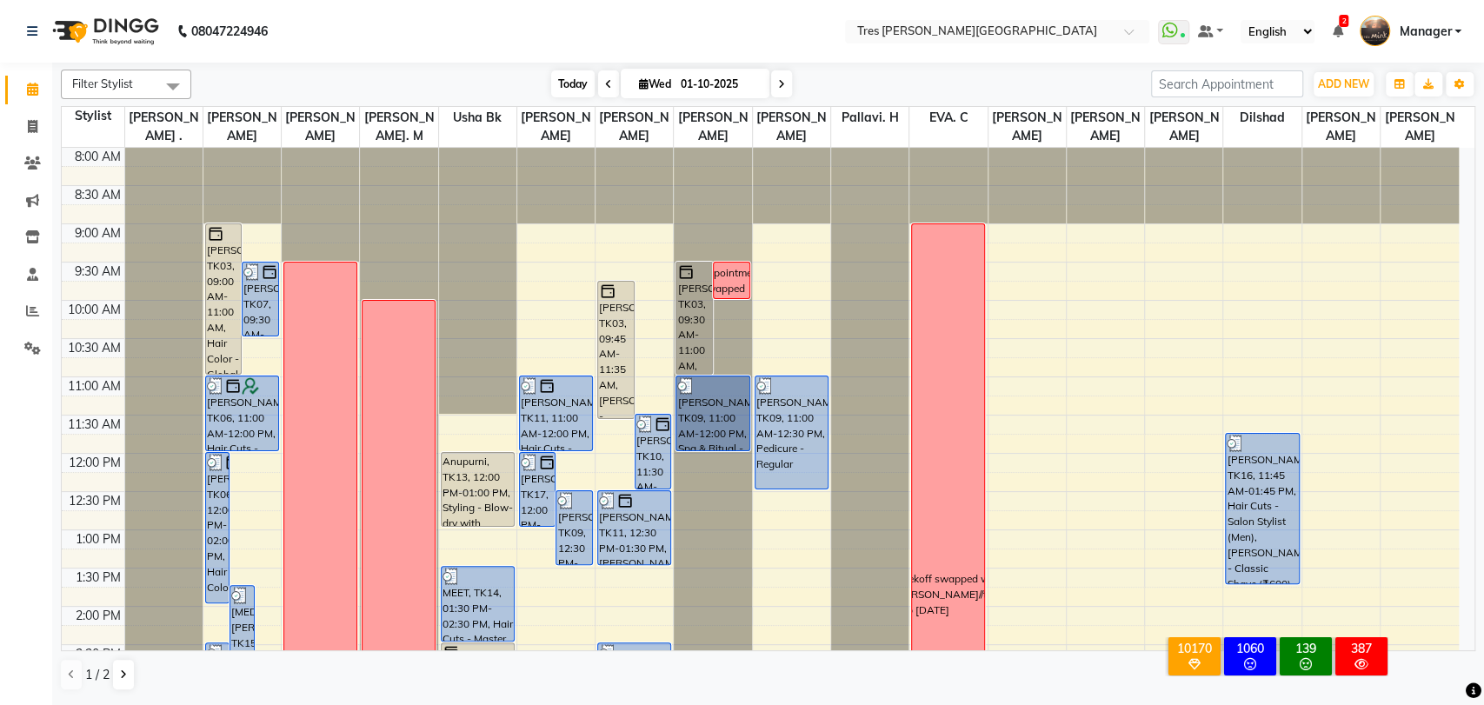
click at [575, 85] on span "Today" at bounding box center [572, 83] width 43 height 27
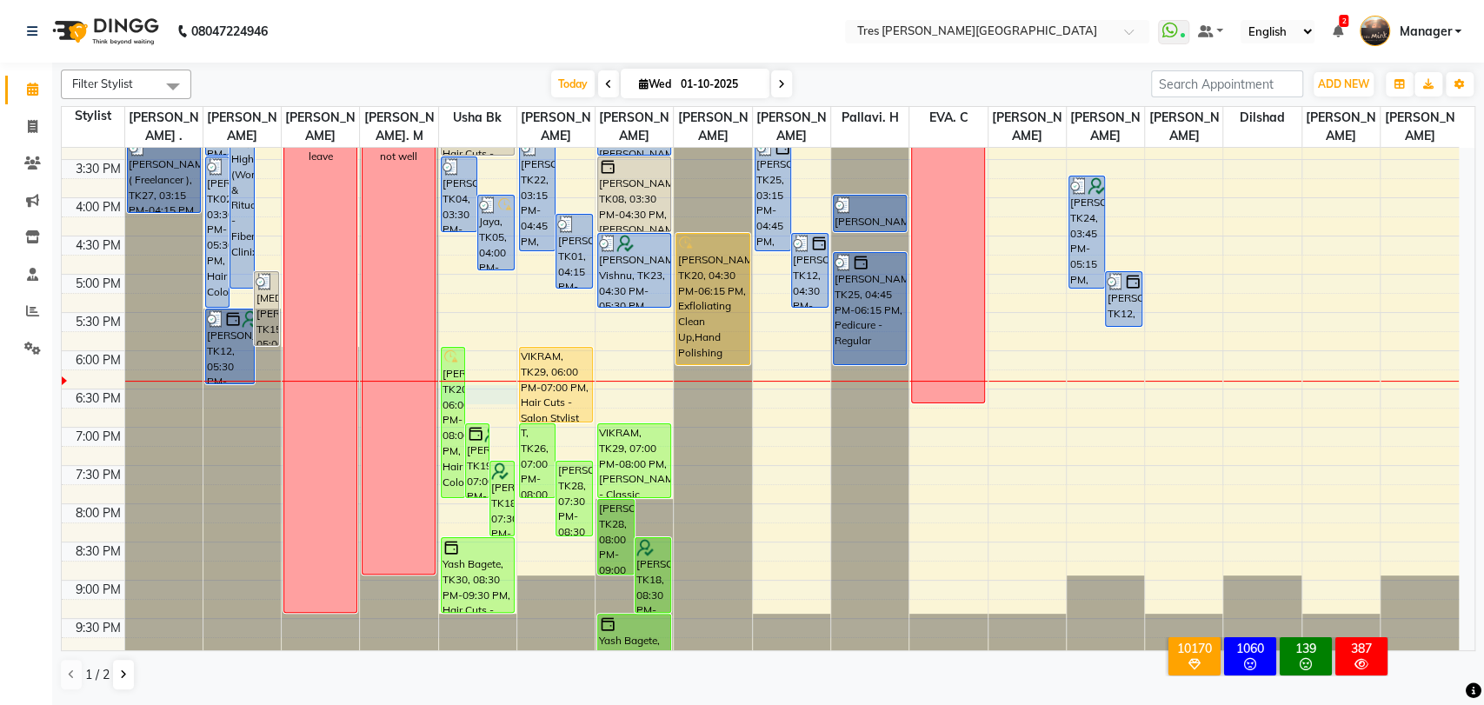
click at [480, 389] on div "8:00 AM 8:30 AM 9:00 AM 9:30 AM 10:00 AM 10:30 AM 11:00 AM 11:30 AM 12:00 PM 12…" at bounding box center [760, 121] width 1397 height 1070
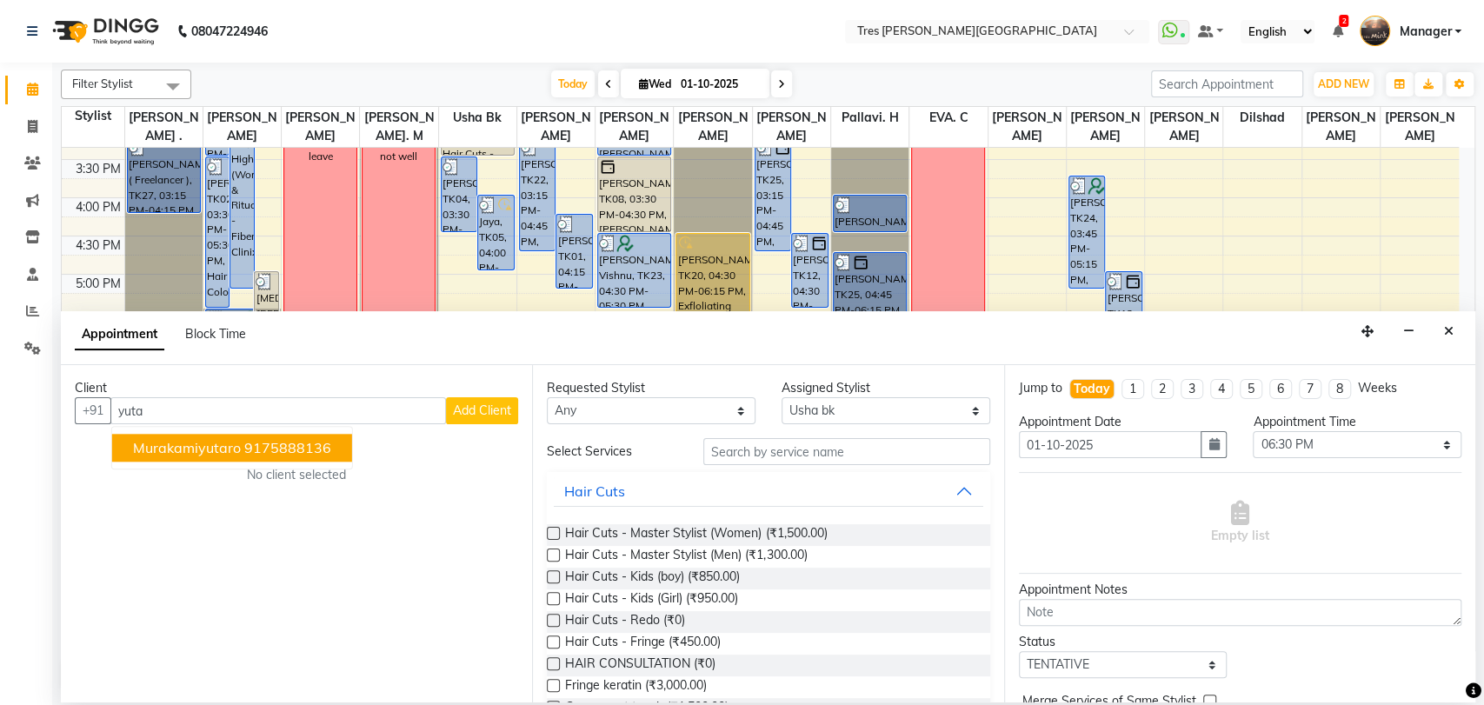
click at [269, 449] on ngb-highlight "9175888136" at bounding box center [287, 447] width 87 height 17
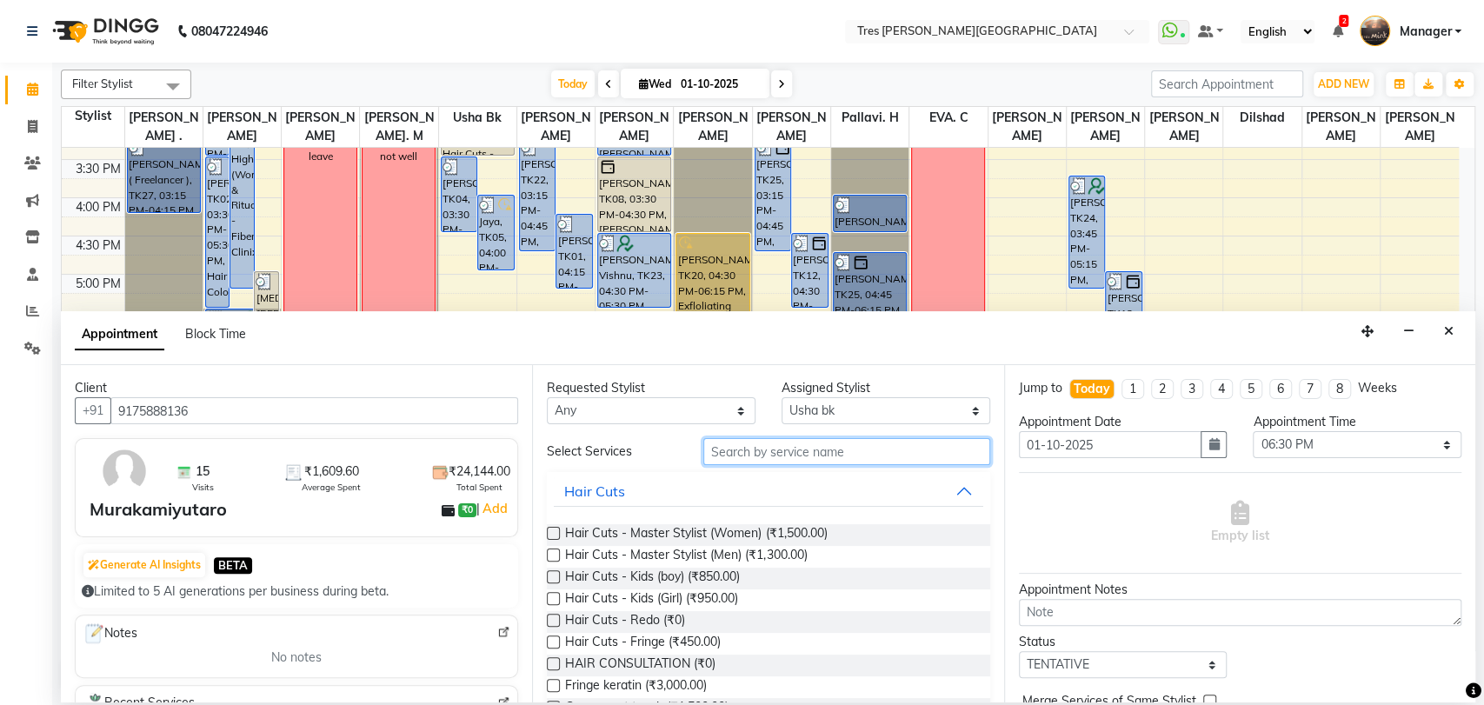
click at [738, 461] on input "text" at bounding box center [846, 451] width 287 height 27
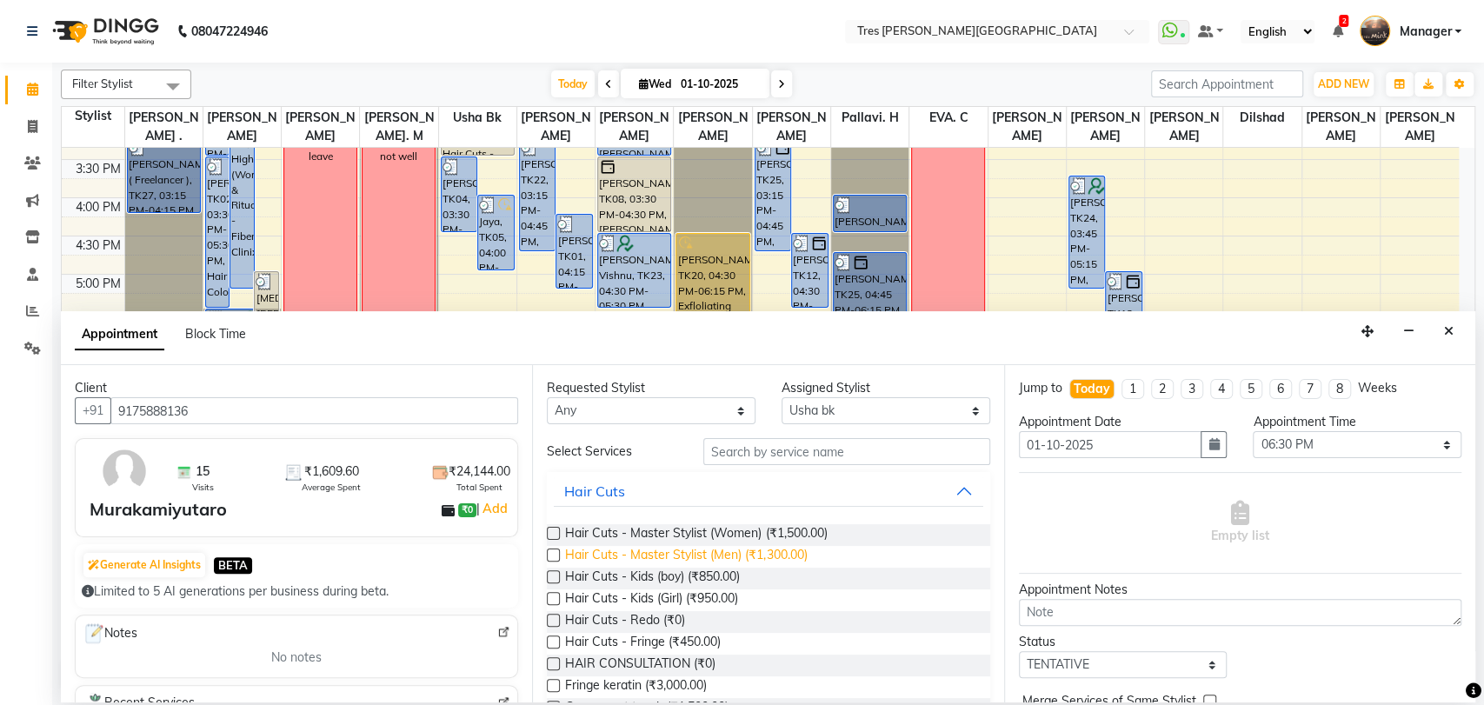
click at [688, 553] on span "Hair Cuts - Master Stylist (Men) (₹1,300.00)" at bounding box center [686, 557] width 242 height 22
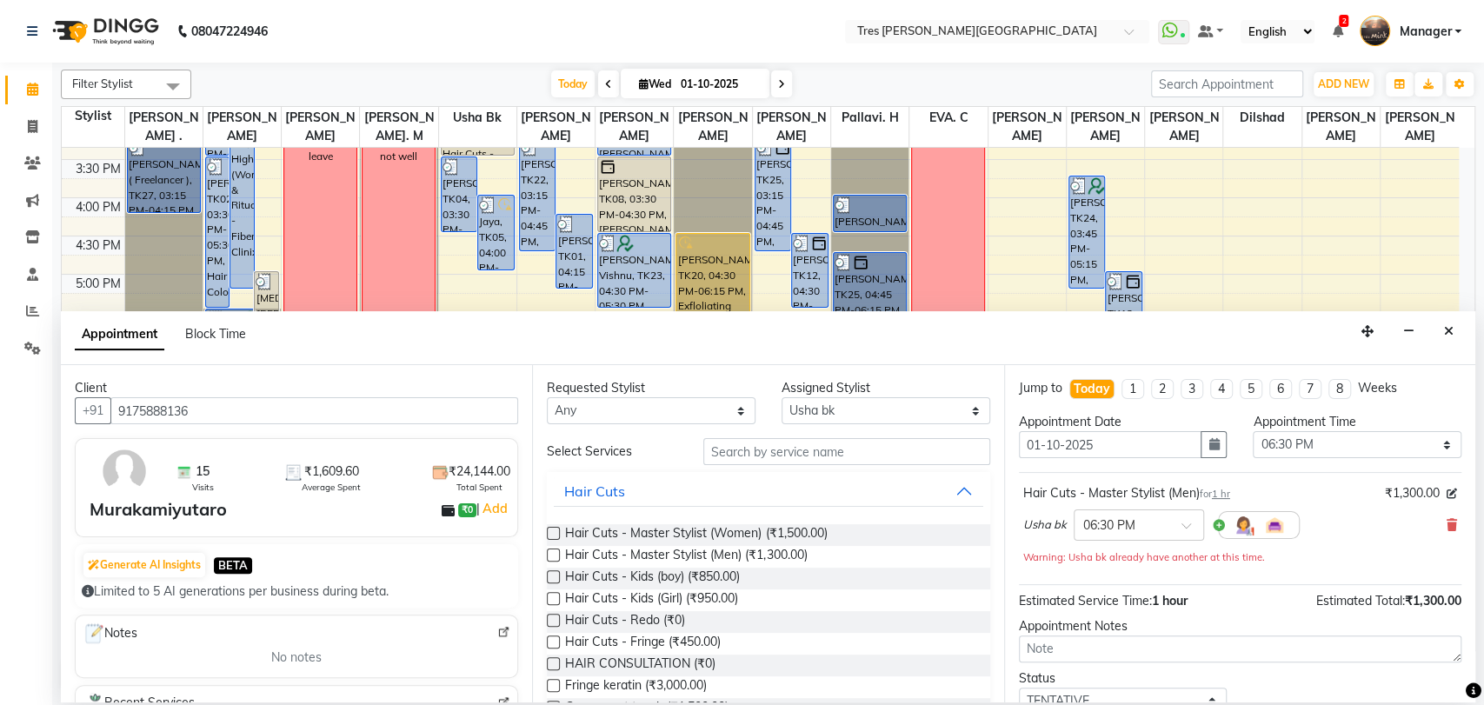
scroll to position [121, 0]
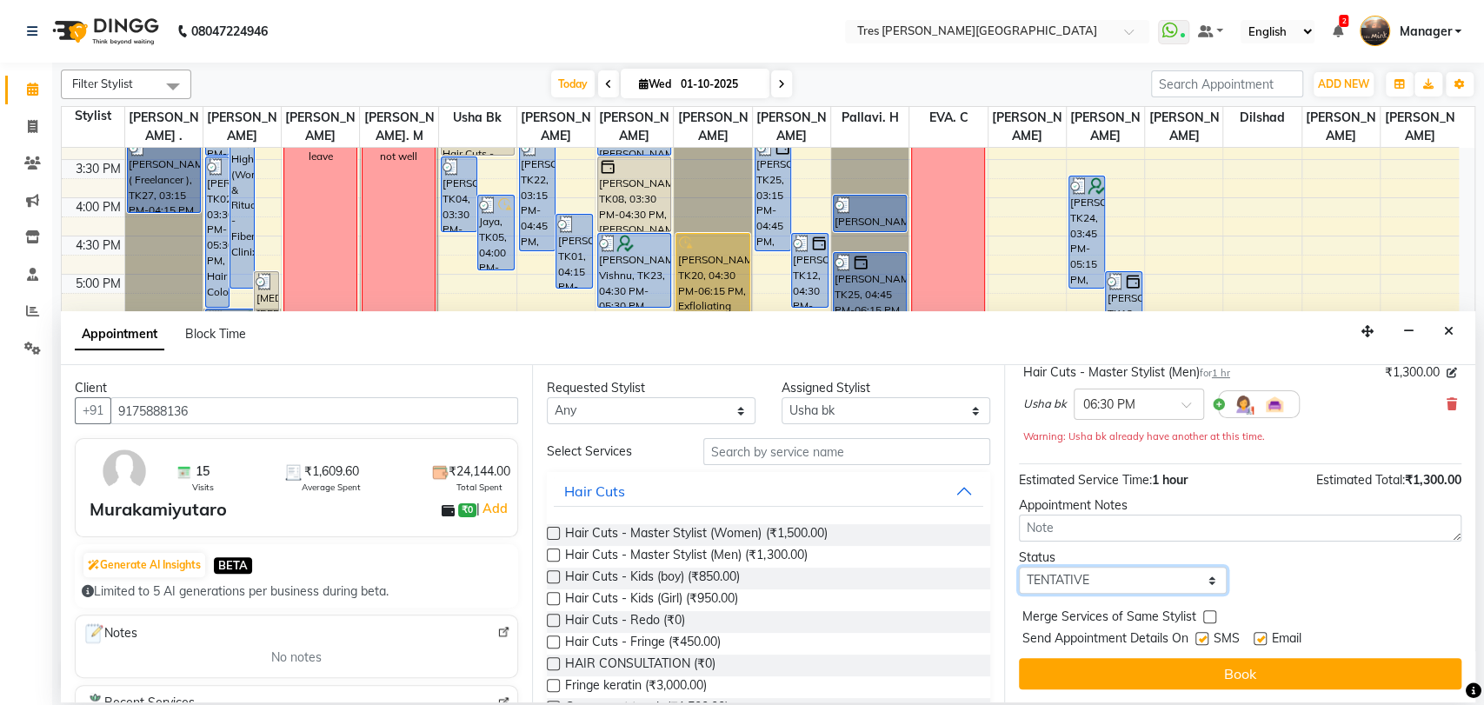
click at [1087, 575] on select "Select TENTATIVE CONFIRM CHECK-IN UPCOMING" at bounding box center [1123, 580] width 209 height 27
click at [1019, 567] on select "Select TENTATIVE CONFIRM CHECK-IN UPCOMING" at bounding box center [1123, 580] width 209 height 27
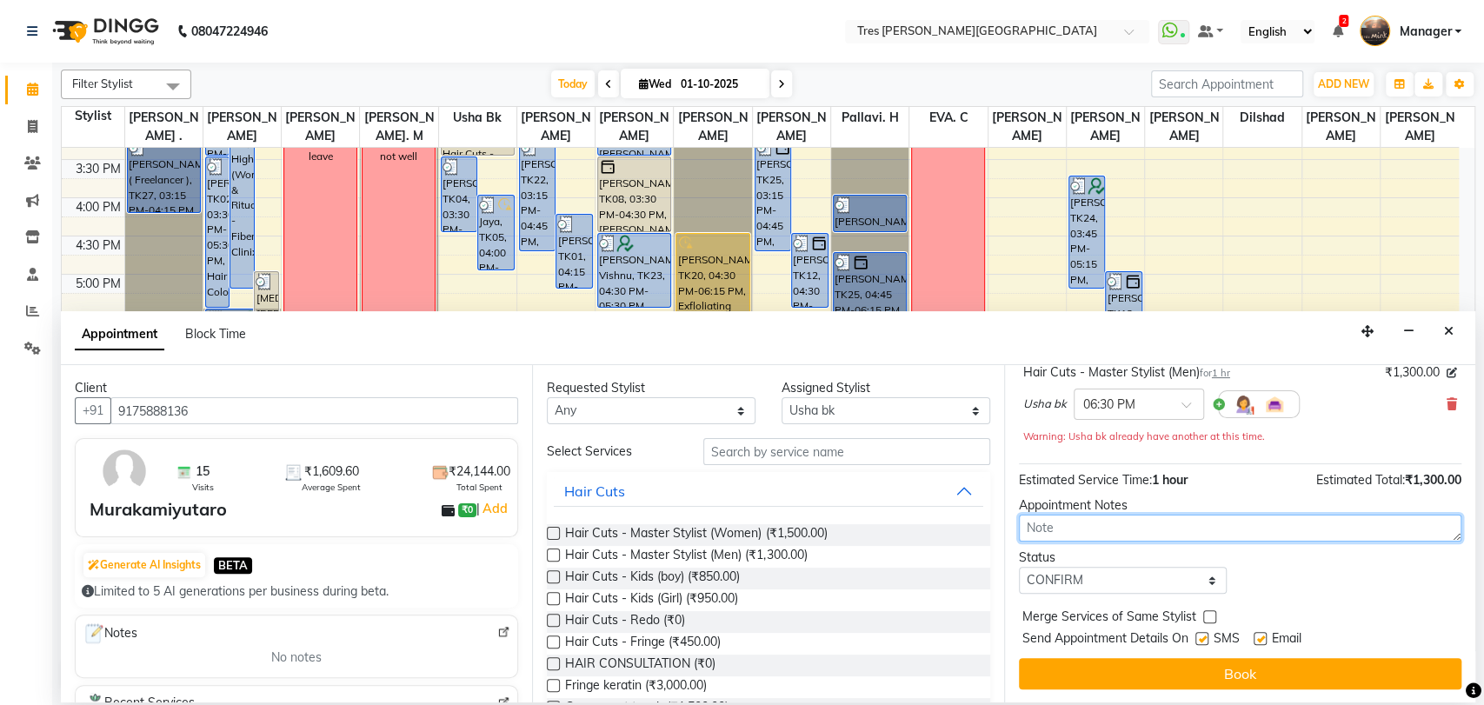
click at [1049, 520] on textarea at bounding box center [1240, 528] width 442 height 27
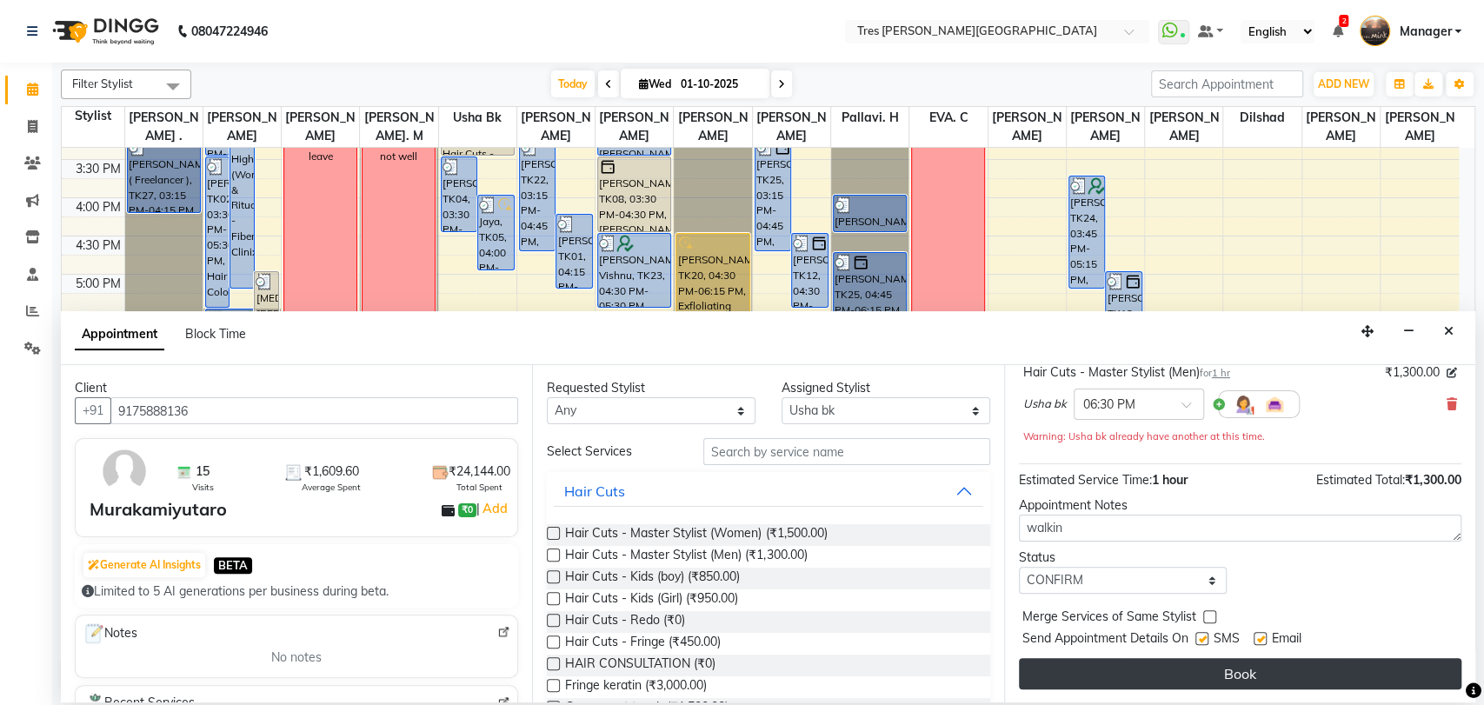
click at [1154, 667] on button "Book" at bounding box center [1240, 673] width 442 height 31
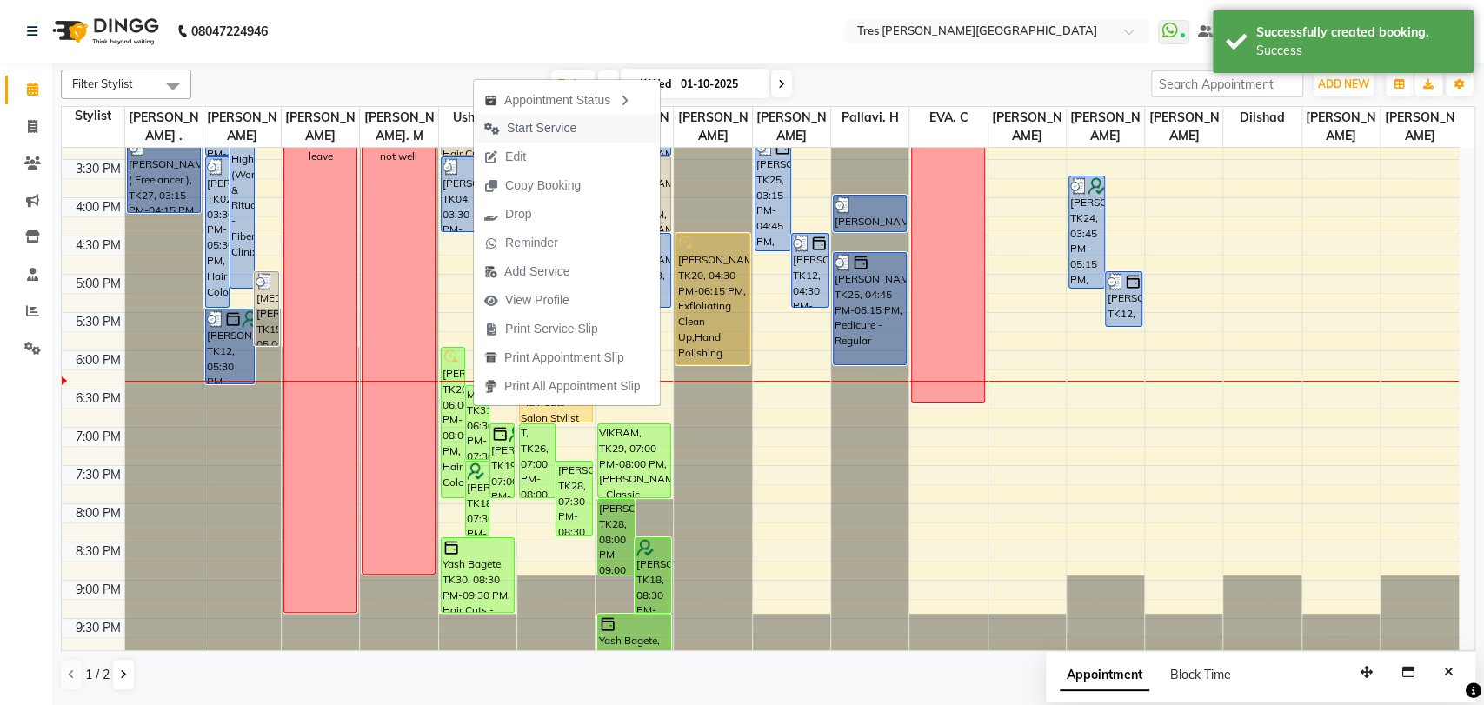
click at [578, 125] on span "Start Service" at bounding box center [530, 128] width 113 height 29
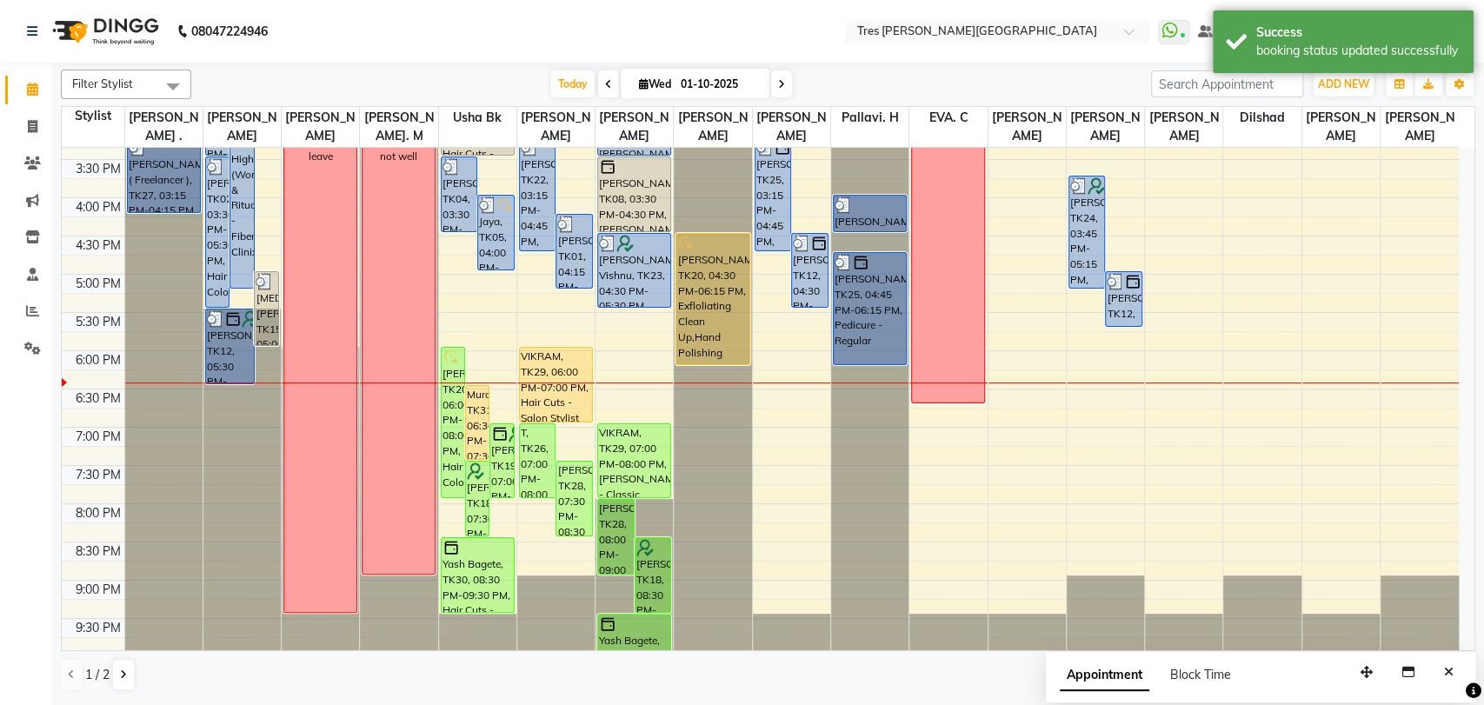
click at [655, 674] on div "1 / 2" at bounding box center [768, 674] width 1414 height 33
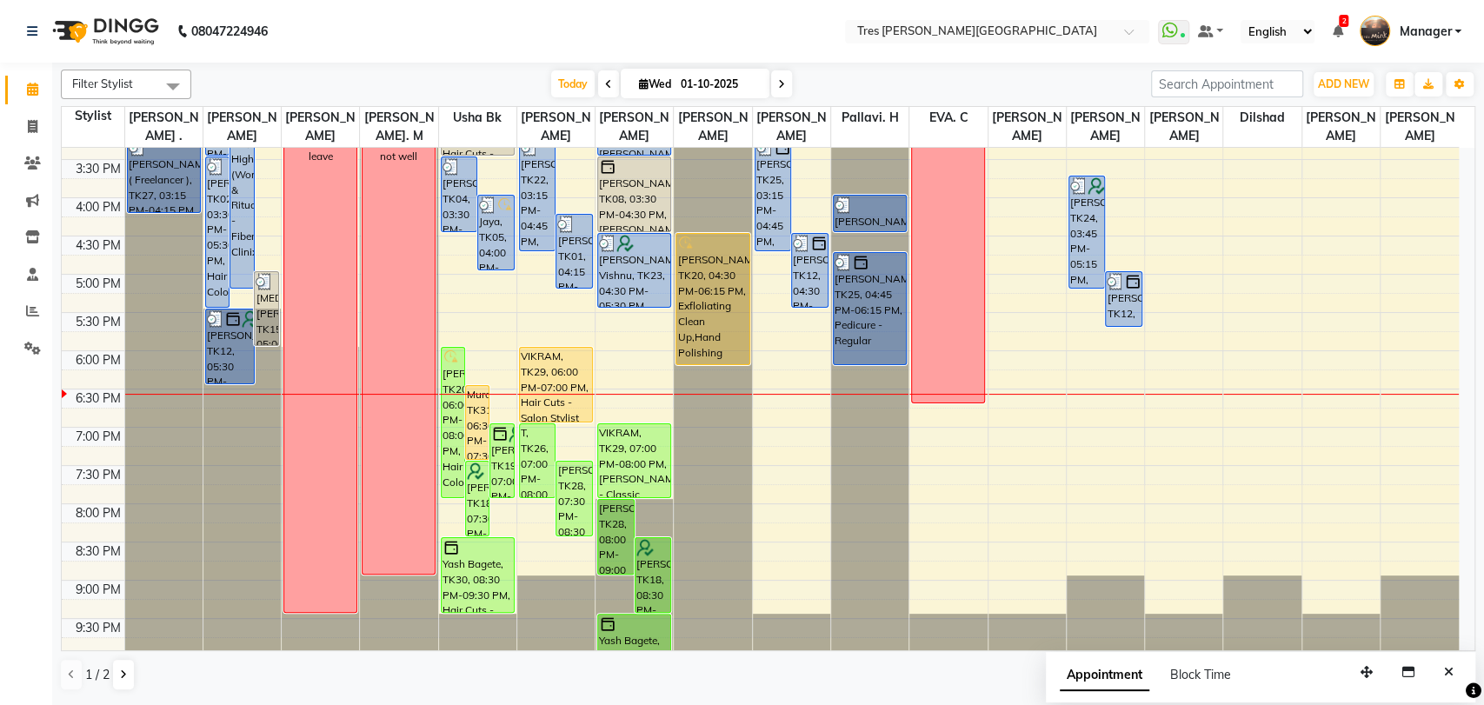
scroll to position [395, 0]
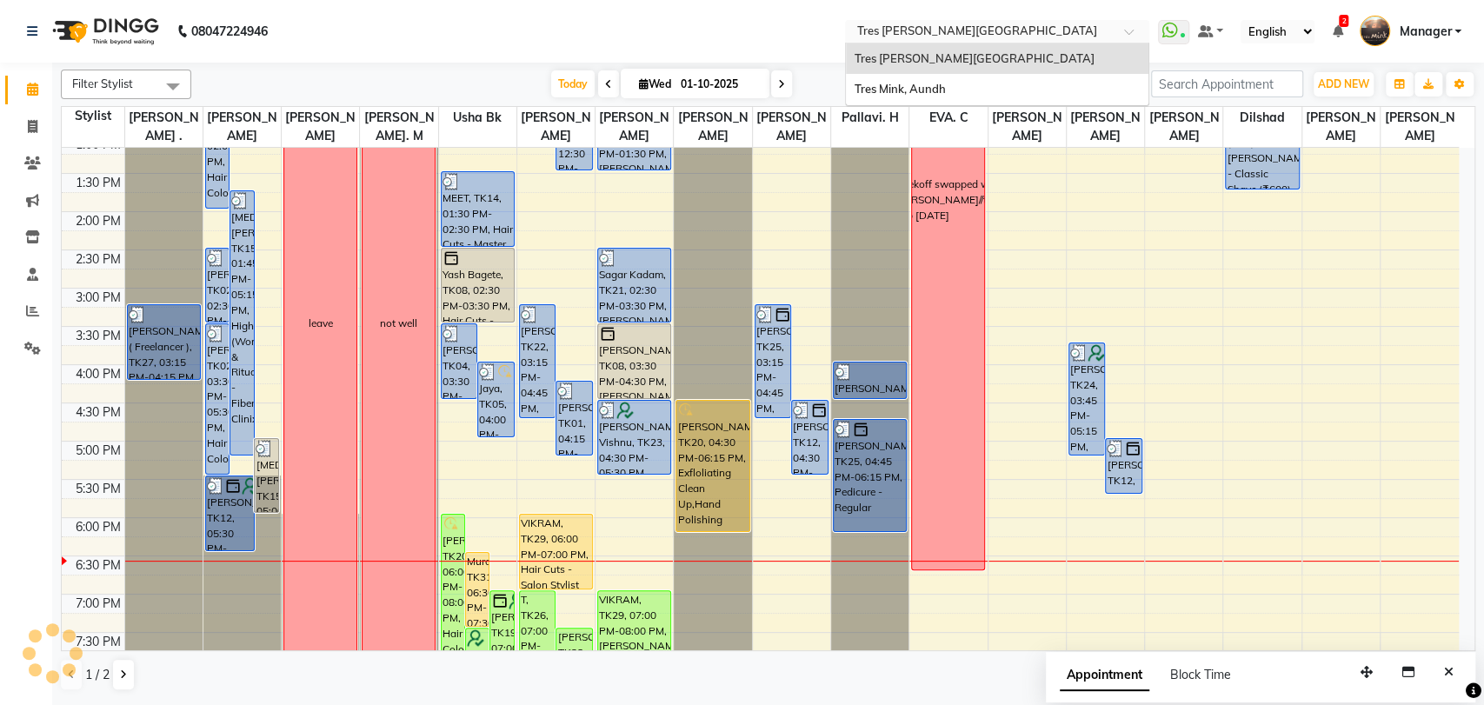
click at [1114, 32] on div at bounding box center [997, 32] width 304 height 17
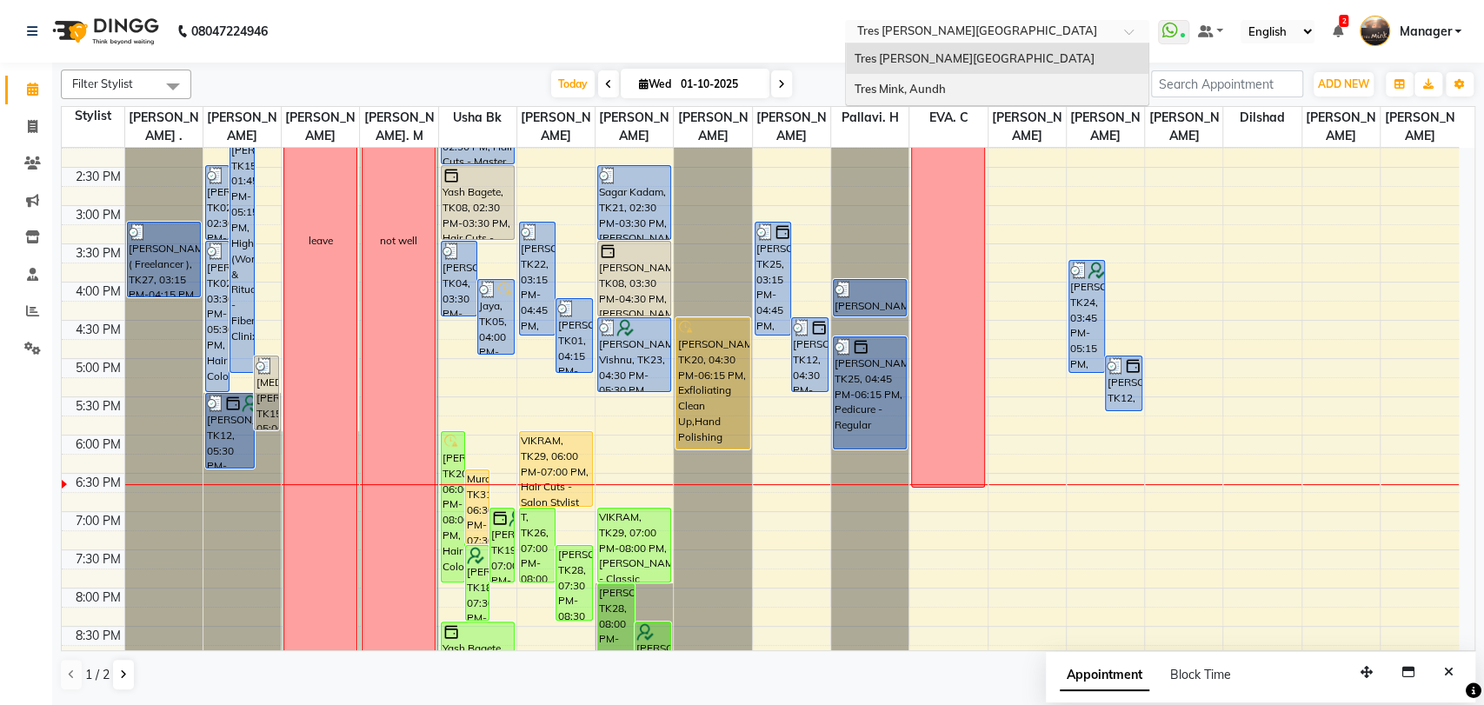
scroll to position [483, 0]
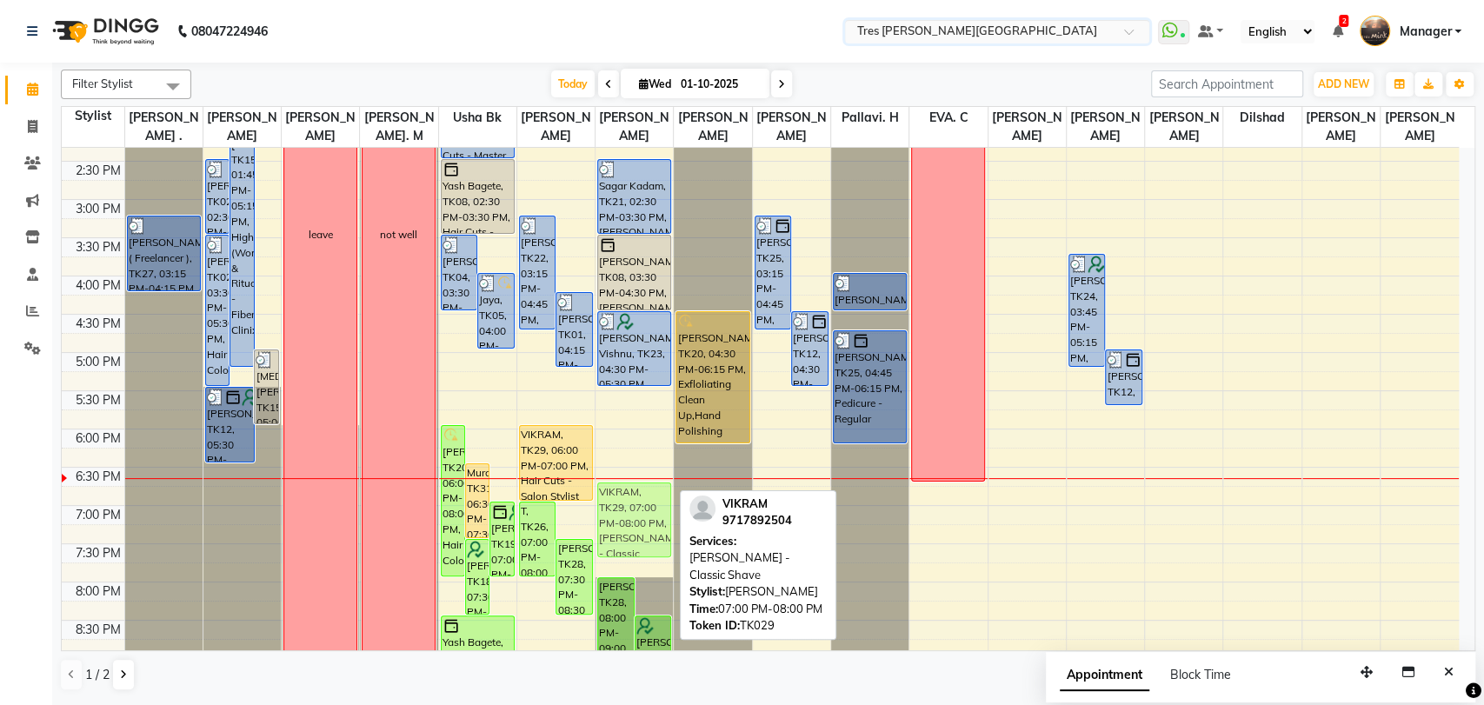
drag, startPoint x: 624, startPoint y: 521, endPoint x: 629, endPoint y: 503, distance: 18.2
click at [629, 503] on div "[PERSON_NAME], TK03, 09:45 AM-11:35 AM, [PERSON_NAME] - Classic Shave,[PERSON_N…" at bounding box center [633, 199] width 77 height 1070
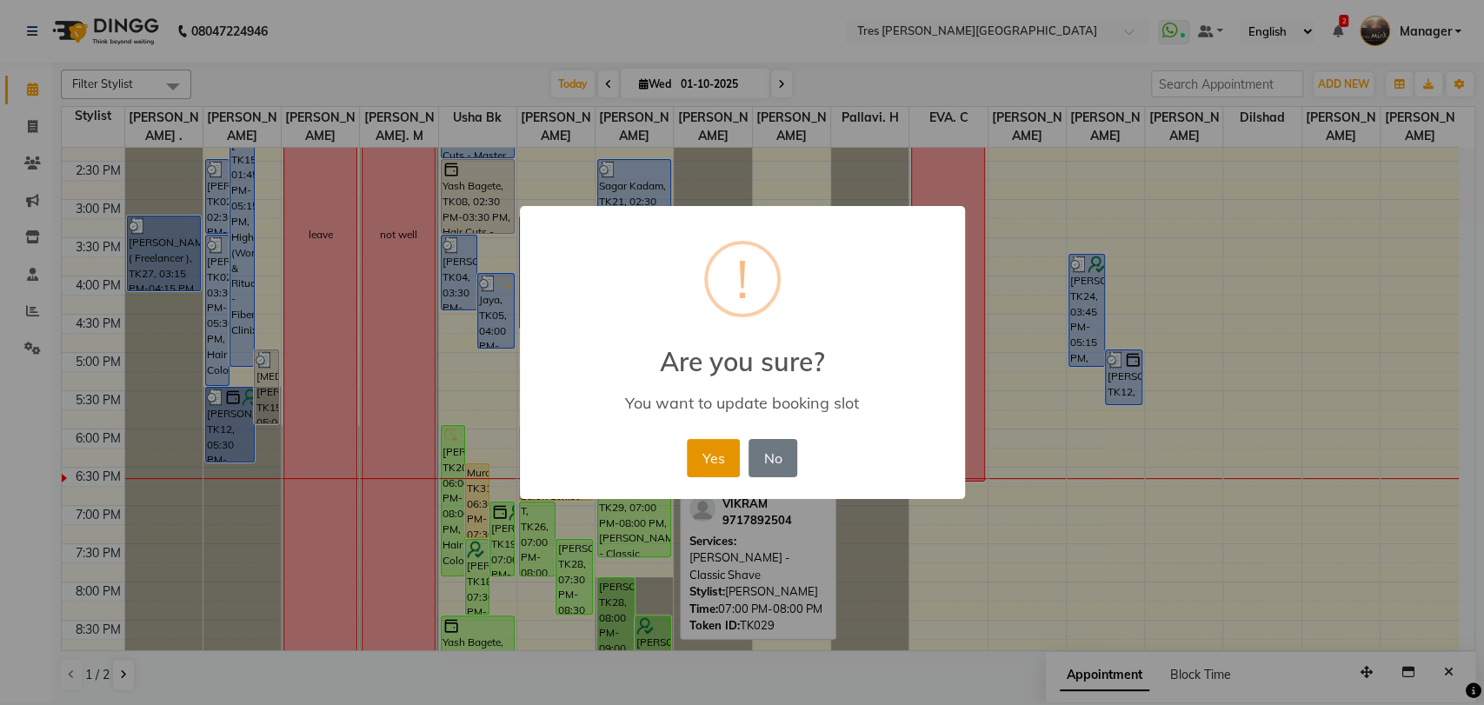
click at [716, 457] on button "Yes" at bounding box center [713, 458] width 53 height 38
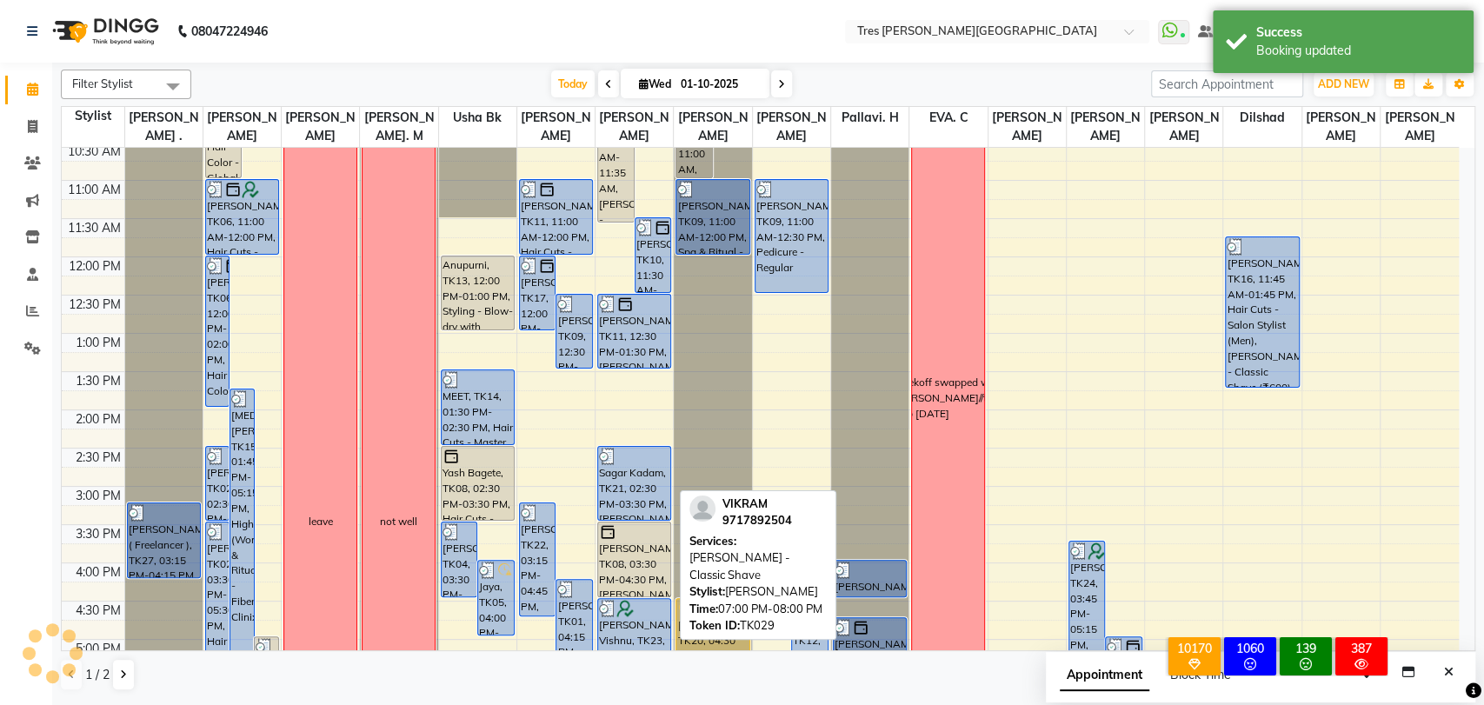
scroll to position [562, 0]
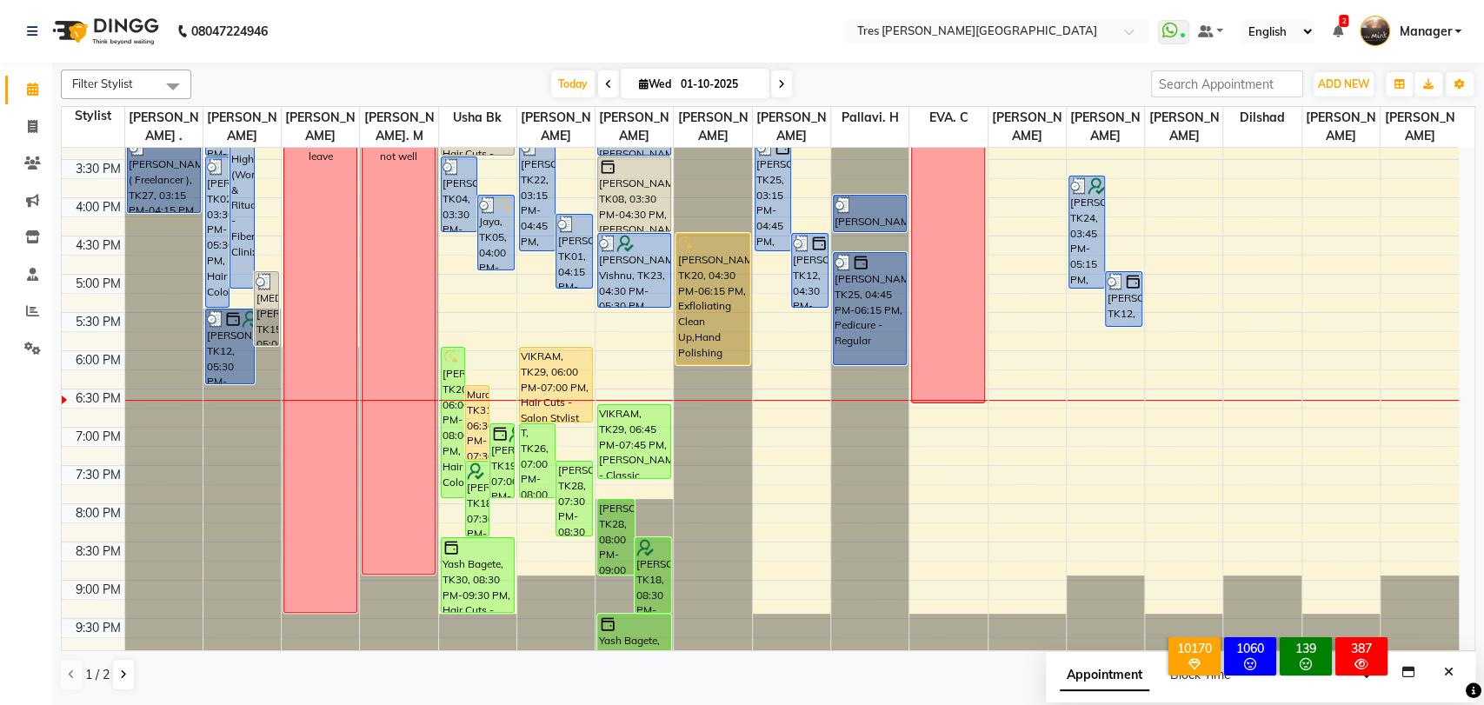
click at [780, 81] on icon at bounding box center [781, 84] width 7 height 10
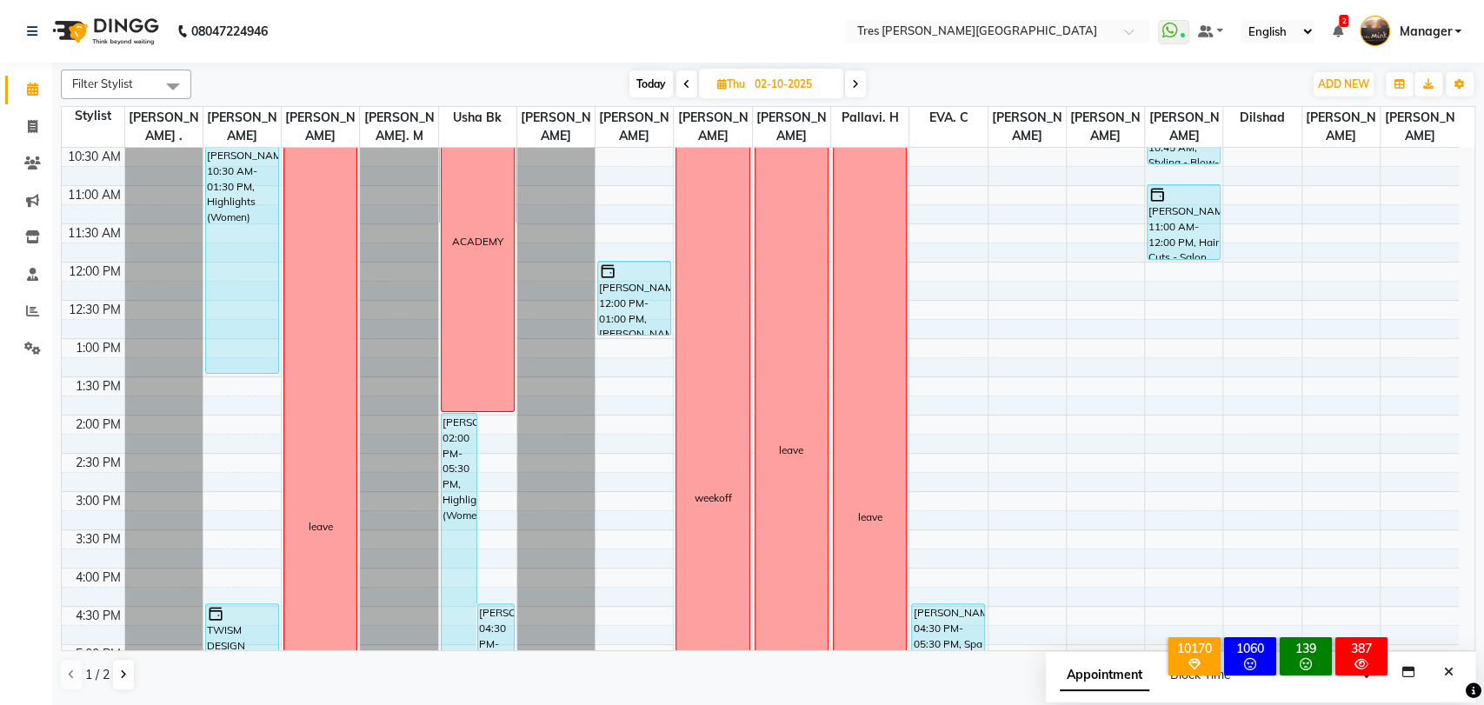
scroll to position [197, 0]
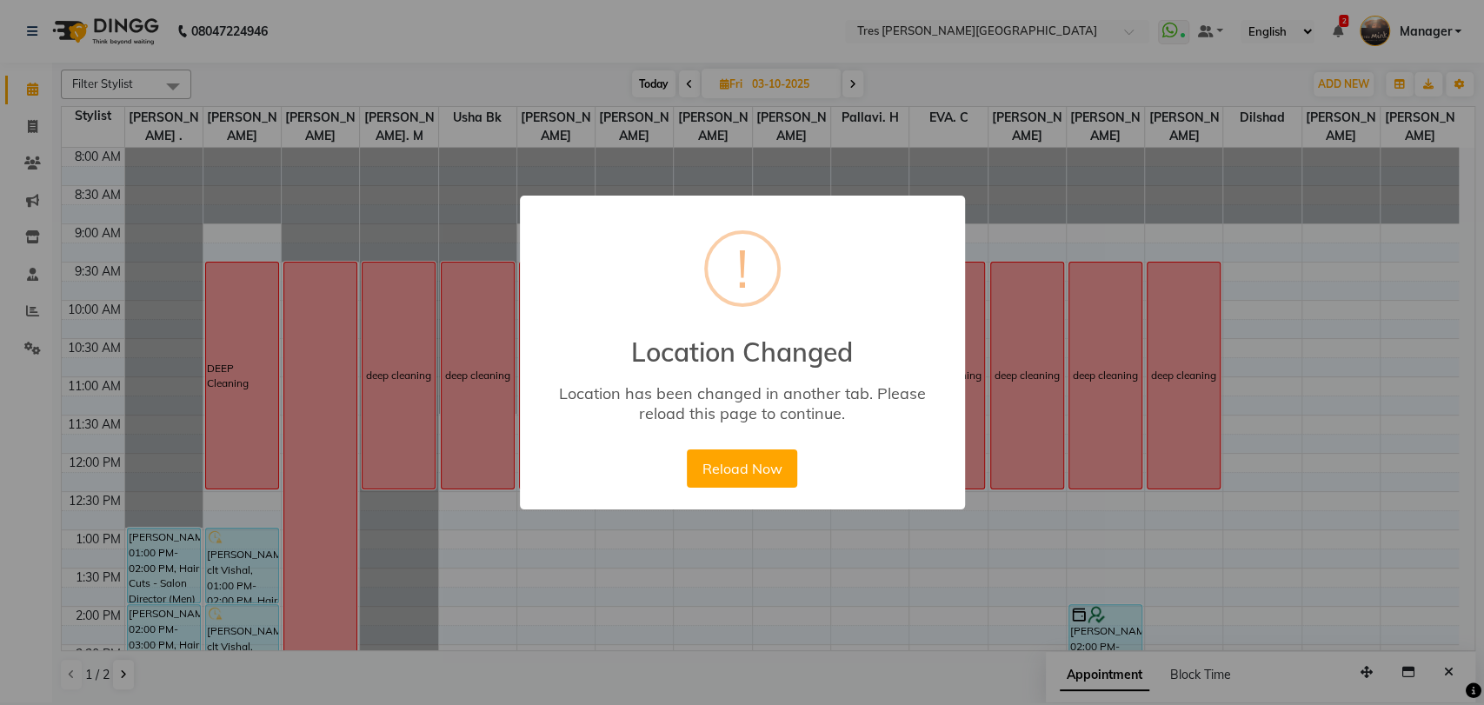
scroll to position [460, 0]
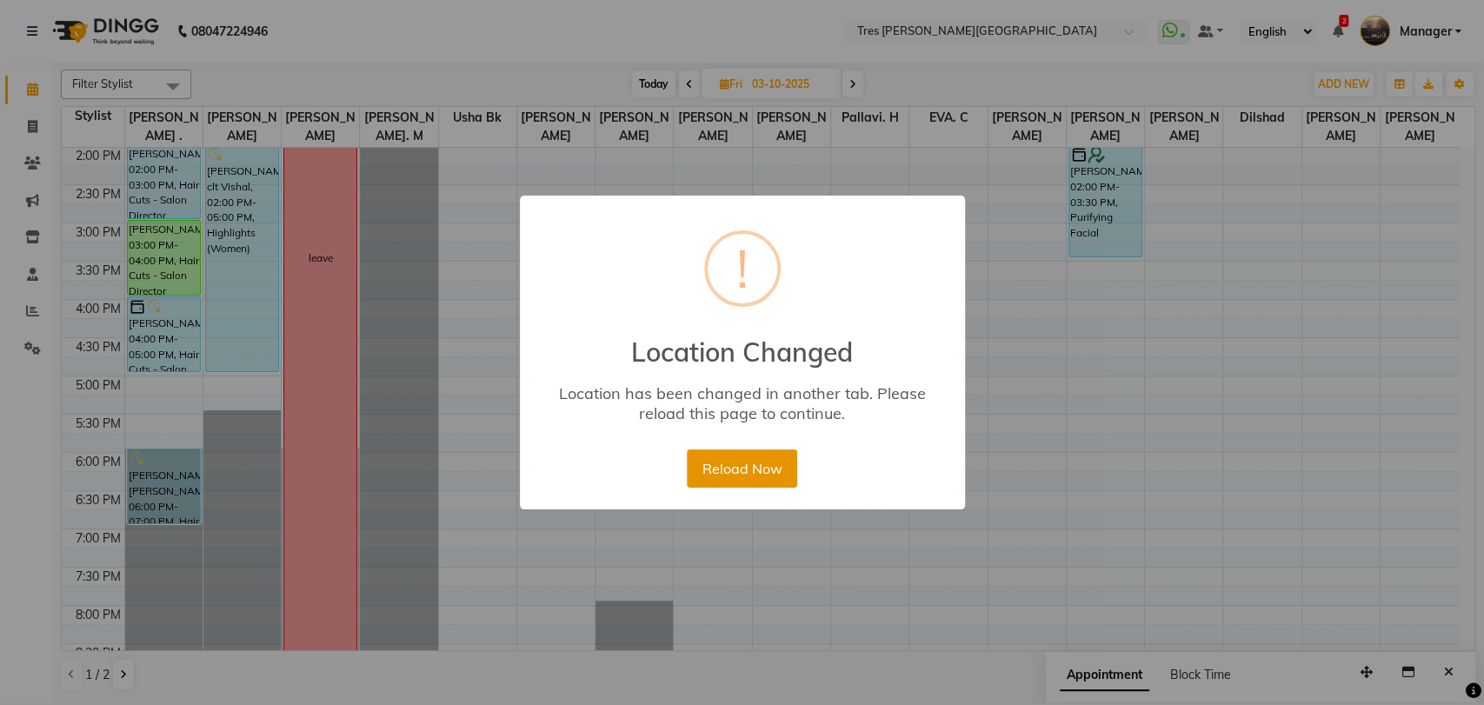
click at [778, 475] on button "Reload Now" at bounding box center [742, 468] width 110 height 38
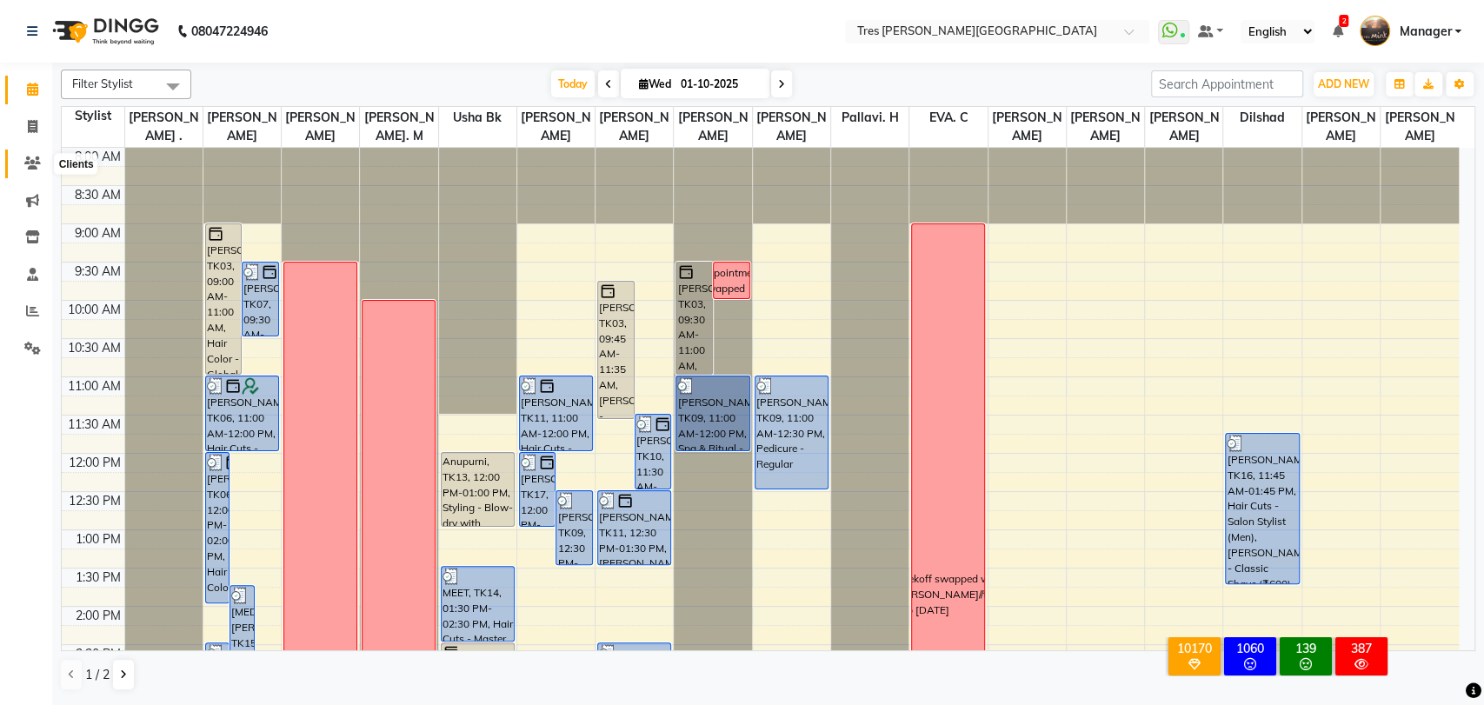
click at [39, 156] on icon at bounding box center [32, 162] width 17 height 13
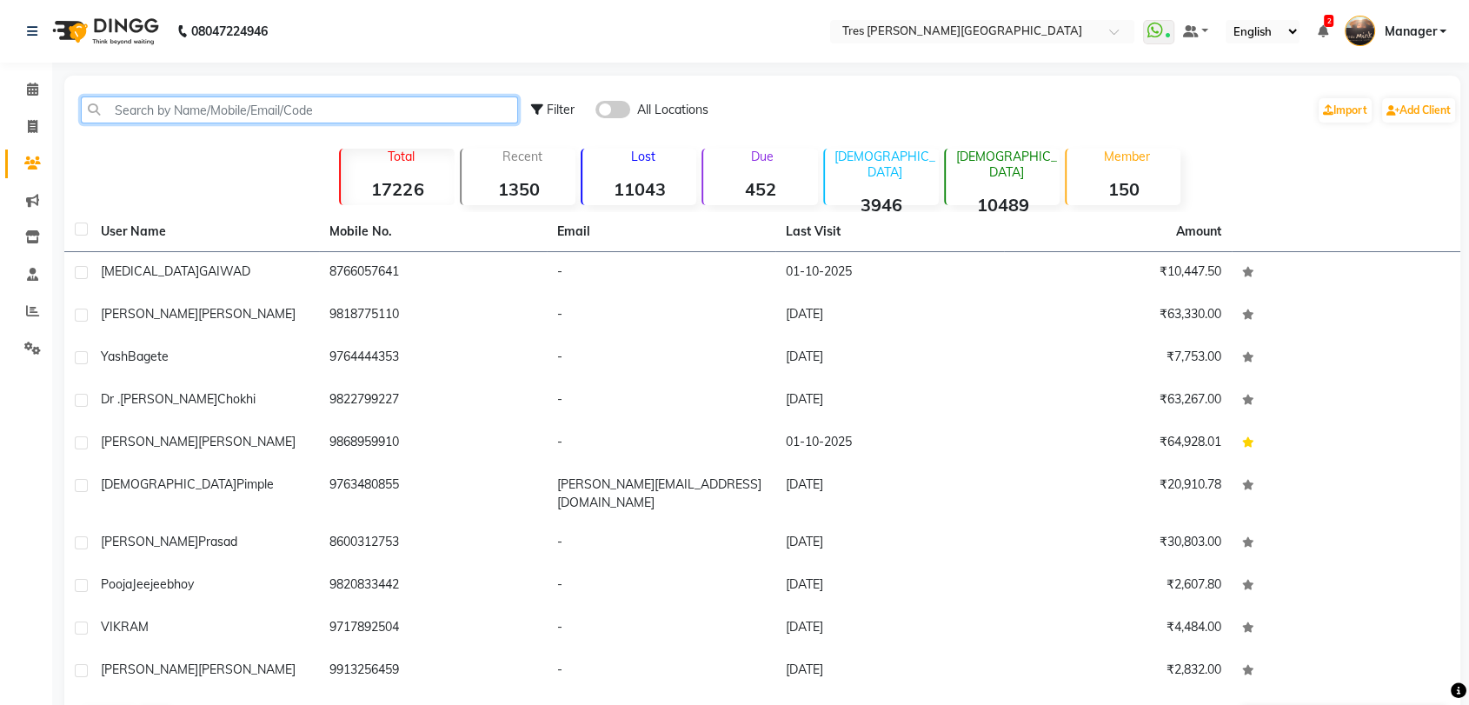
click at [233, 109] on input "text" at bounding box center [299, 109] width 437 height 27
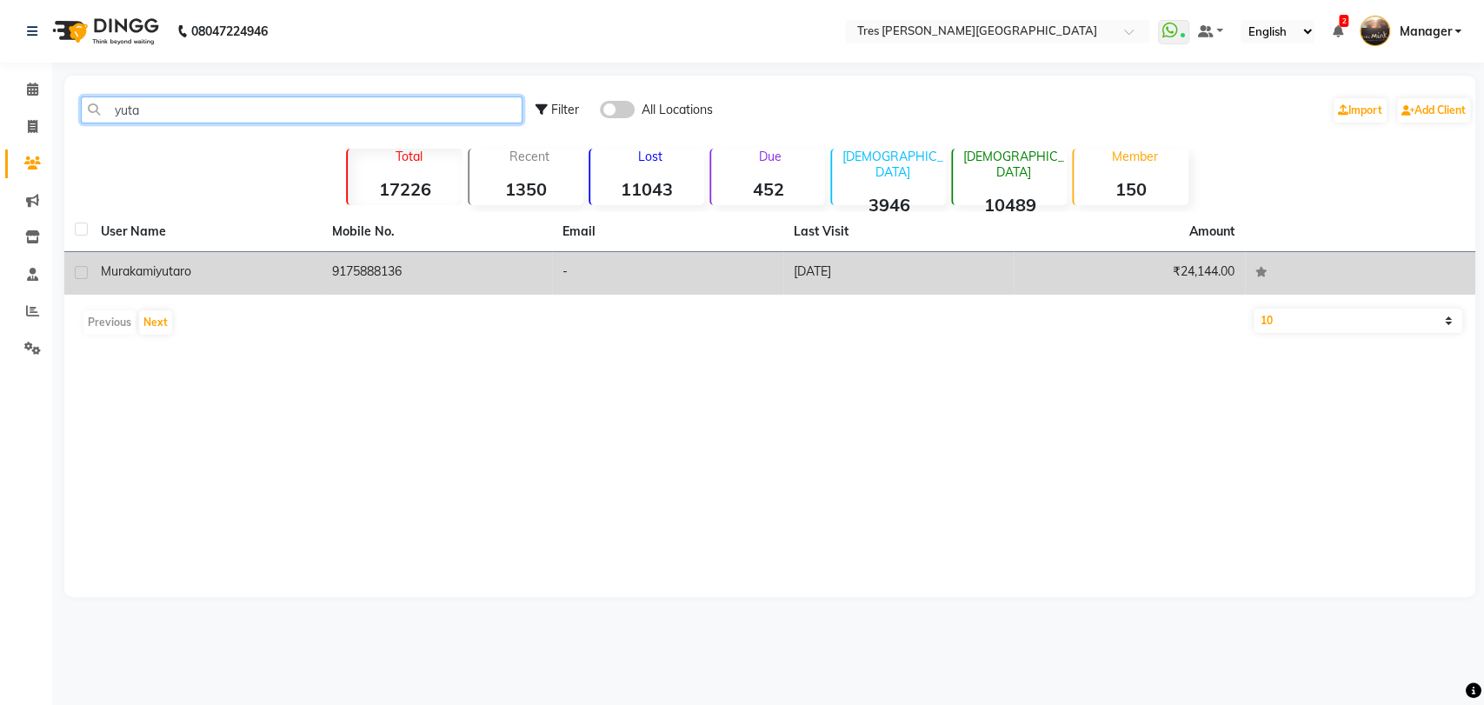
type input "yuta"
click at [195, 276] on div "Murakamiyutaro" at bounding box center [206, 272] width 210 height 18
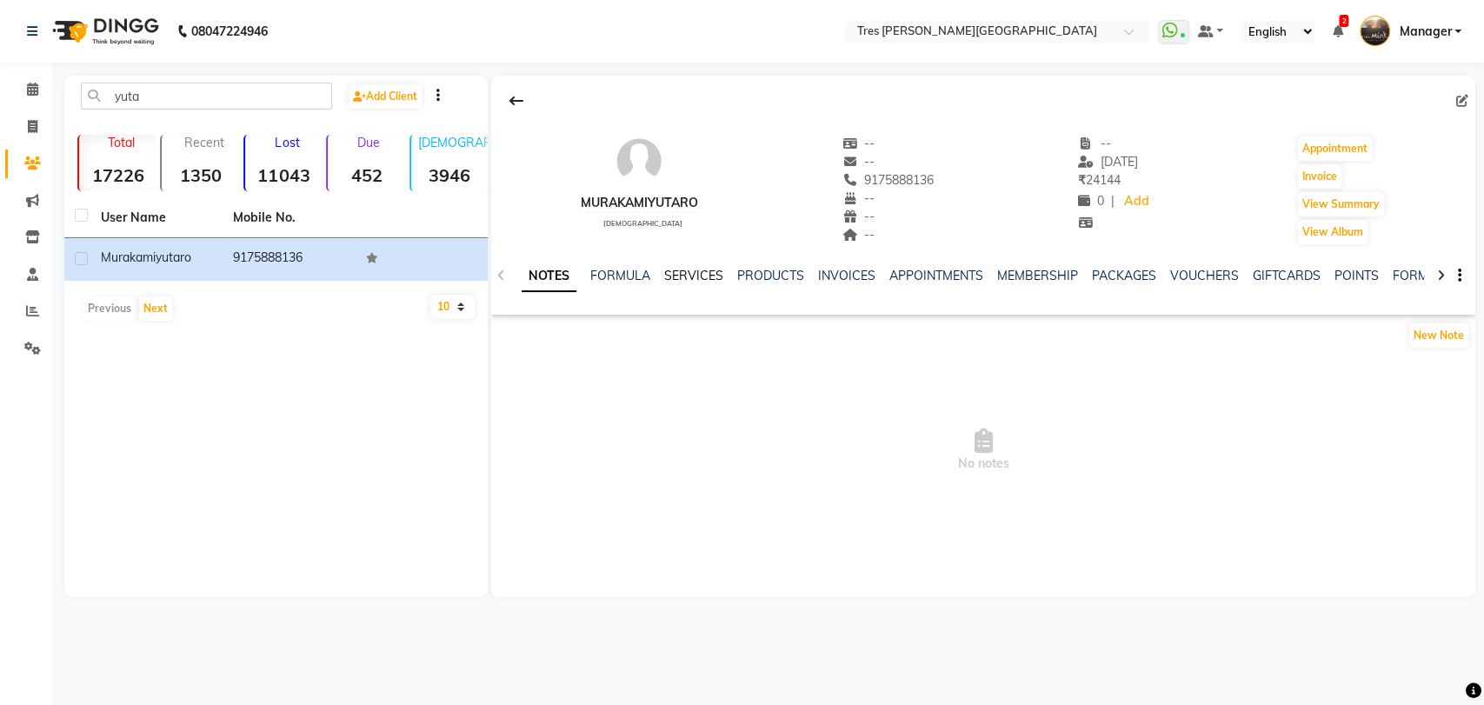
click at [702, 274] on link "SERVICES" at bounding box center [693, 276] width 59 height 16
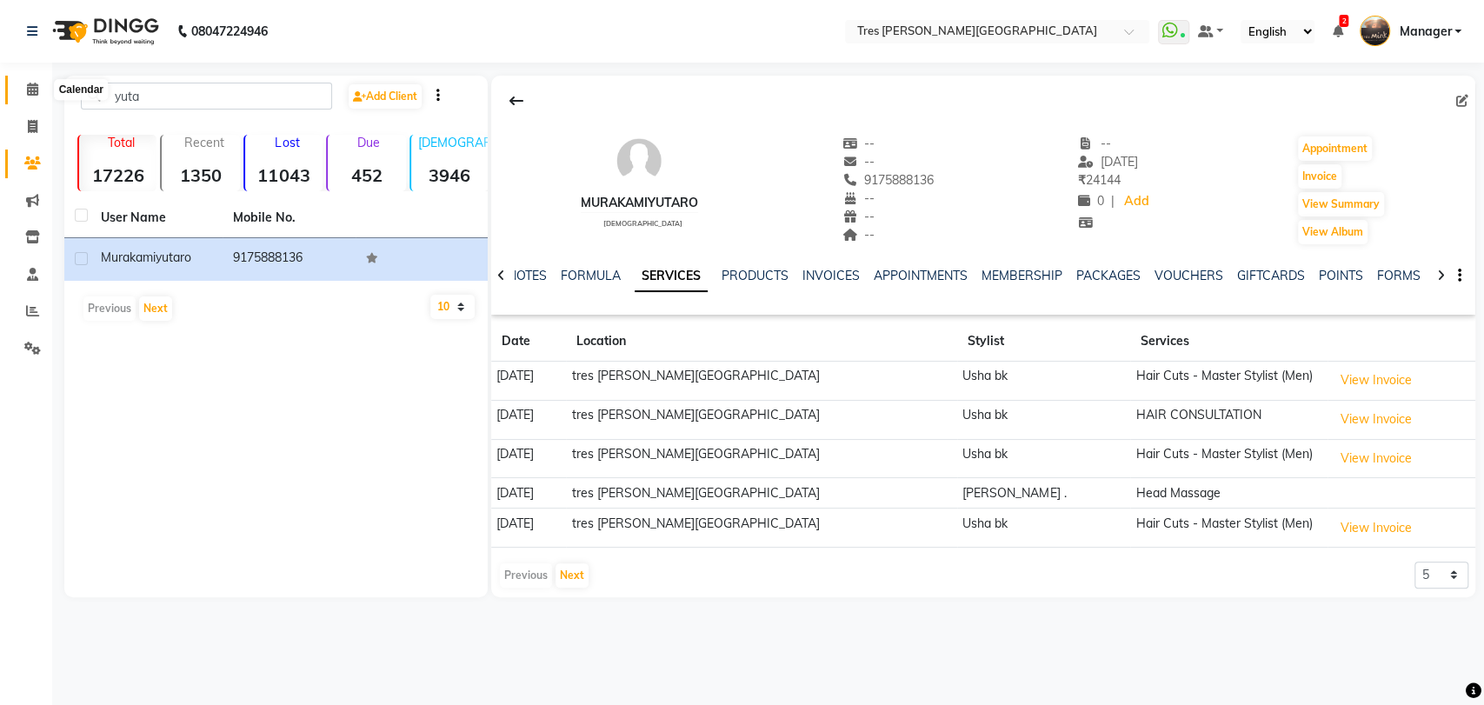
click at [31, 80] on span at bounding box center [32, 90] width 30 height 20
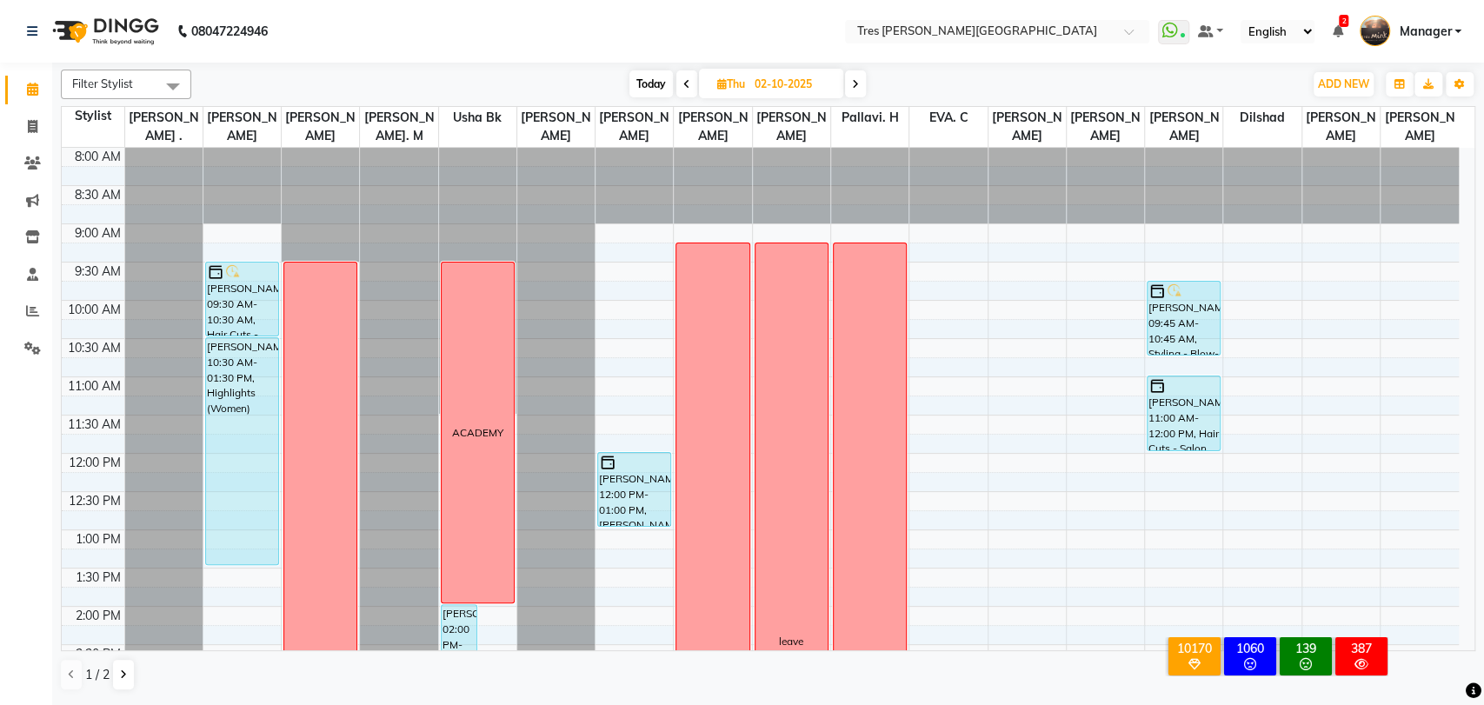
click at [652, 80] on span "Today" at bounding box center [650, 83] width 43 height 27
type input "01-10-2025"
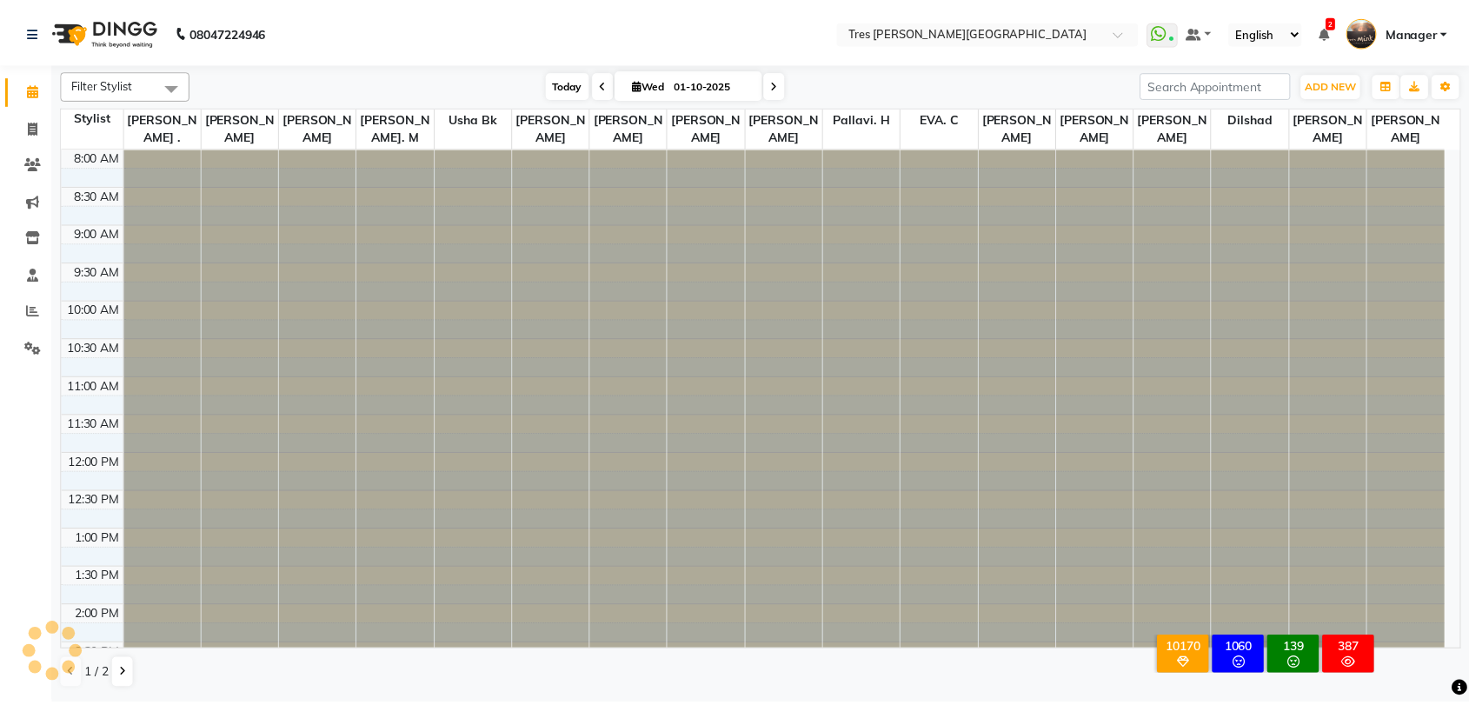
scroll to position [562, 0]
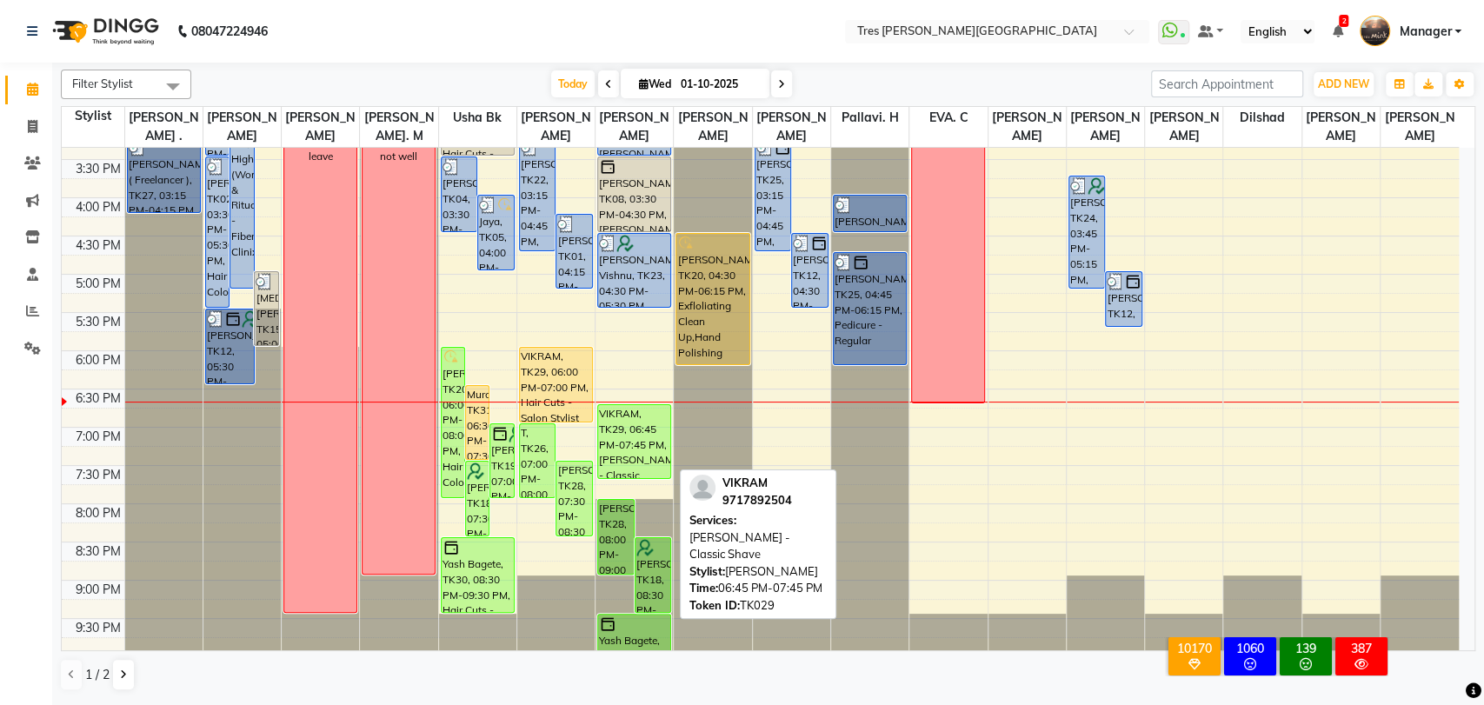
click at [625, 443] on div "VIKRAM, TK29, 06:45 PM-07:45 PM, [PERSON_NAME] - Classic Shave" at bounding box center [634, 441] width 72 height 73
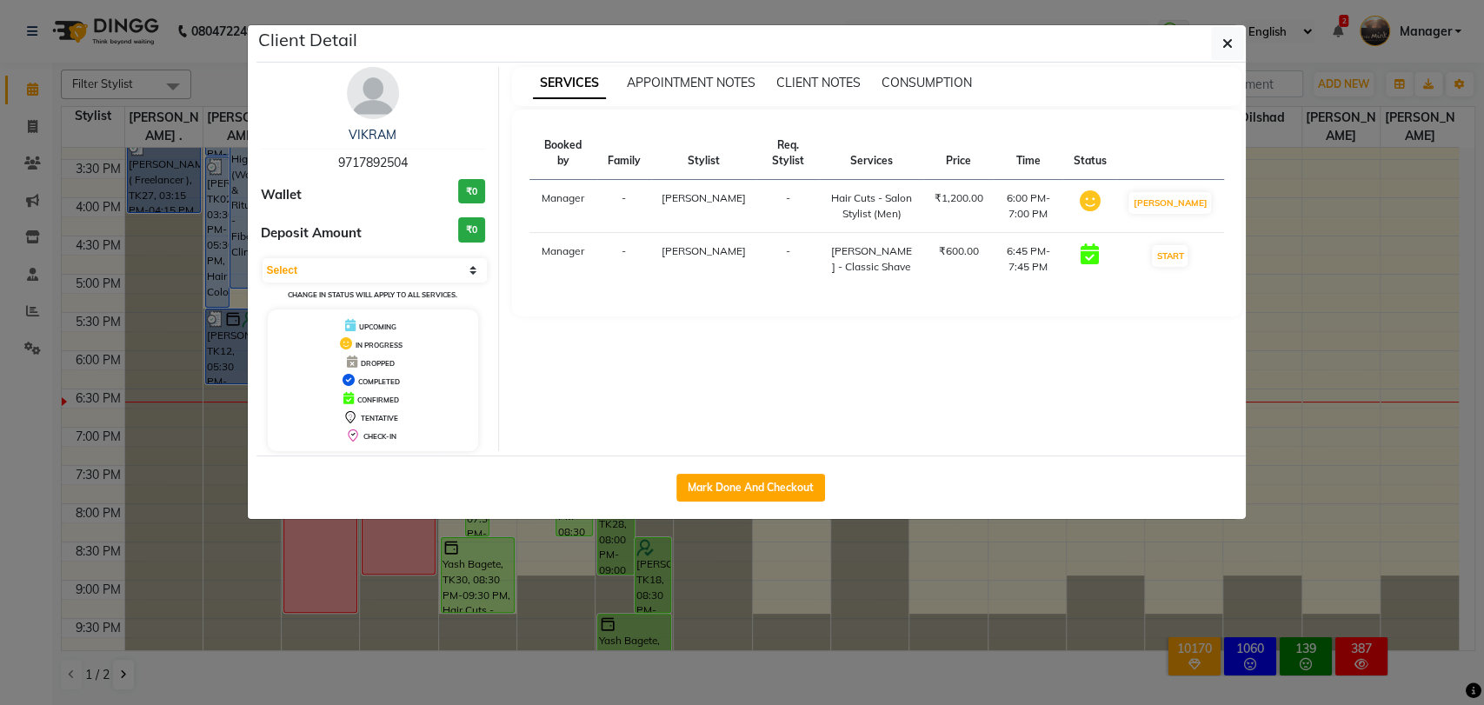
click at [595, 655] on ngb-modal-window "Client Detail VIKRAM 9717892504 Wallet ₹0 Deposit Amount ₹0 Select IN SERVICE C…" at bounding box center [742, 352] width 1484 height 705
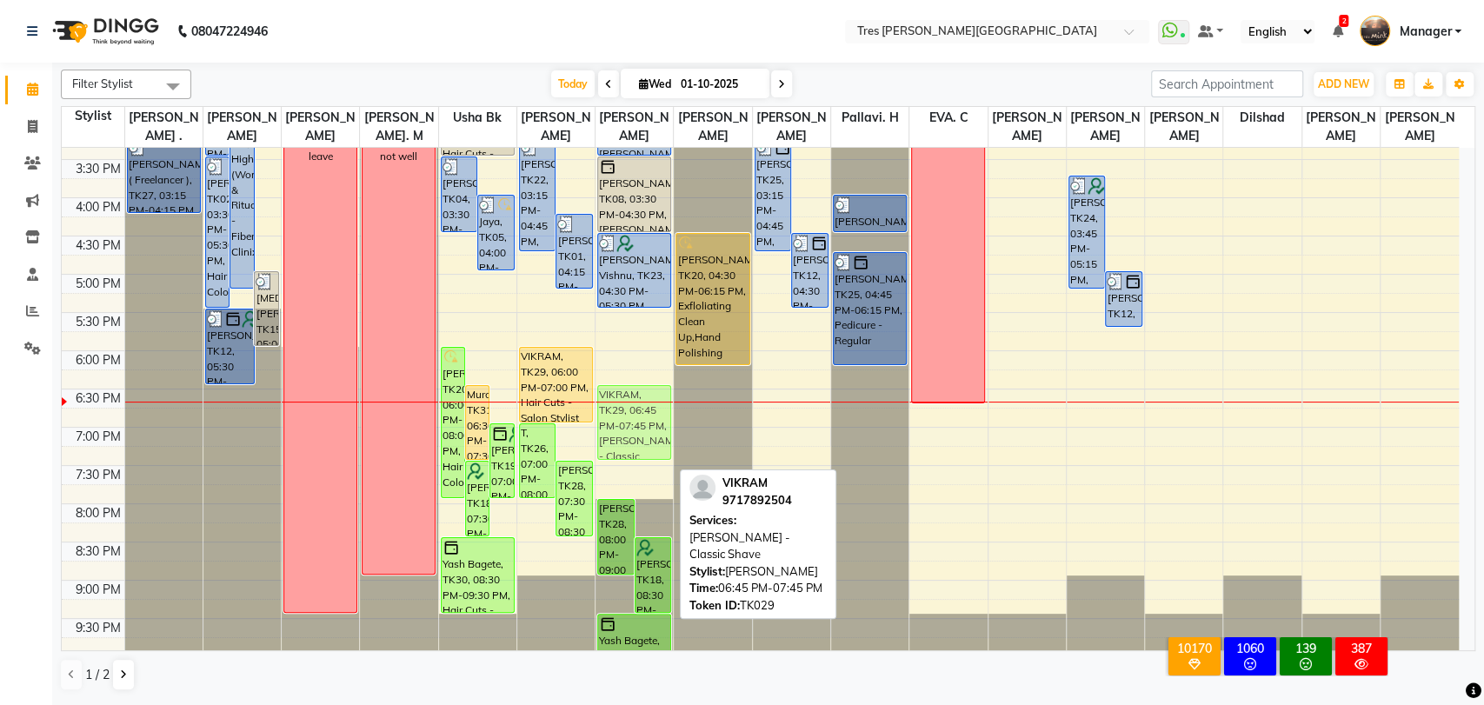
drag, startPoint x: 622, startPoint y: 430, endPoint x: 642, endPoint y: 411, distance: 27.7
click at [642, 411] on div "Pooja Anand, TK03, 09:45 AM-11:35 AM, Beard - Classic Shave,beard colour Praful…" at bounding box center [633, 121] width 77 height 1070
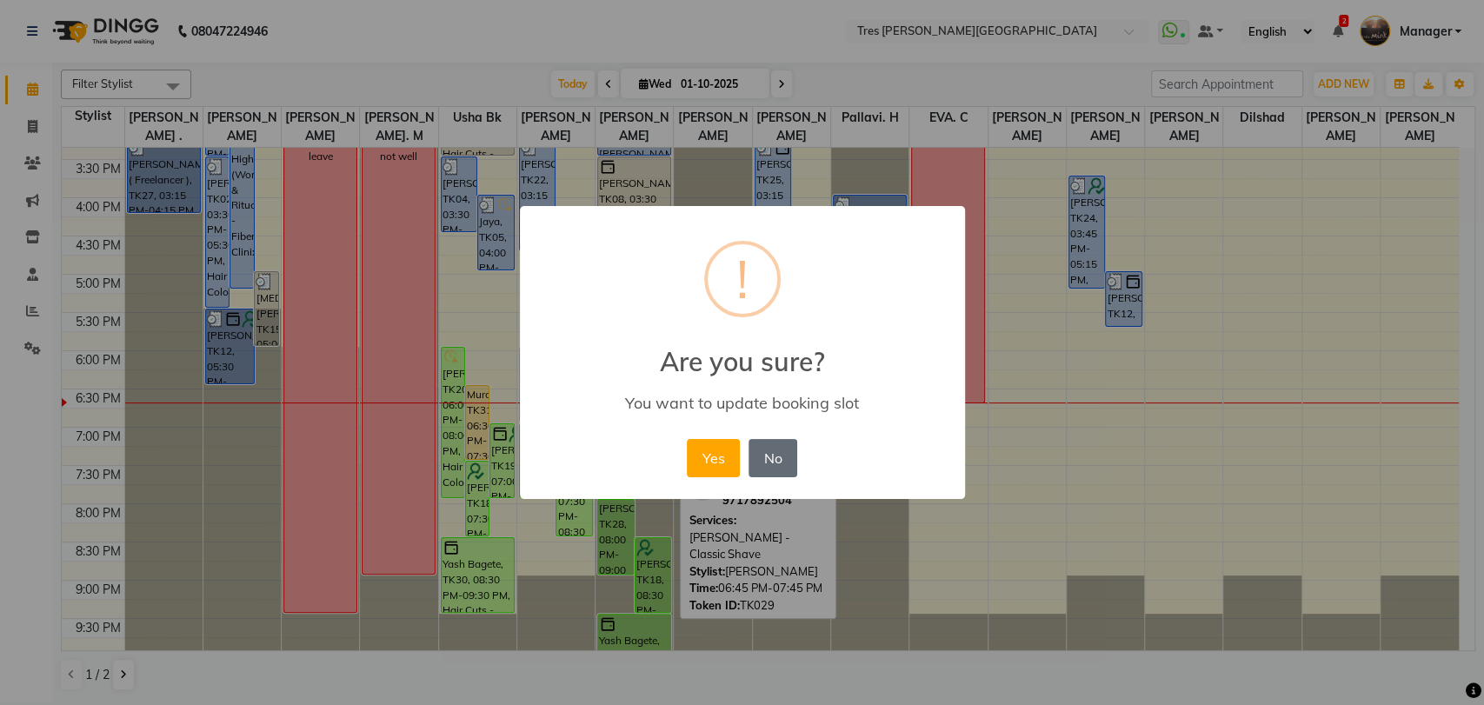
click at [754, 458] on button "No" at bounding box center [772, 458] width 49 height 38
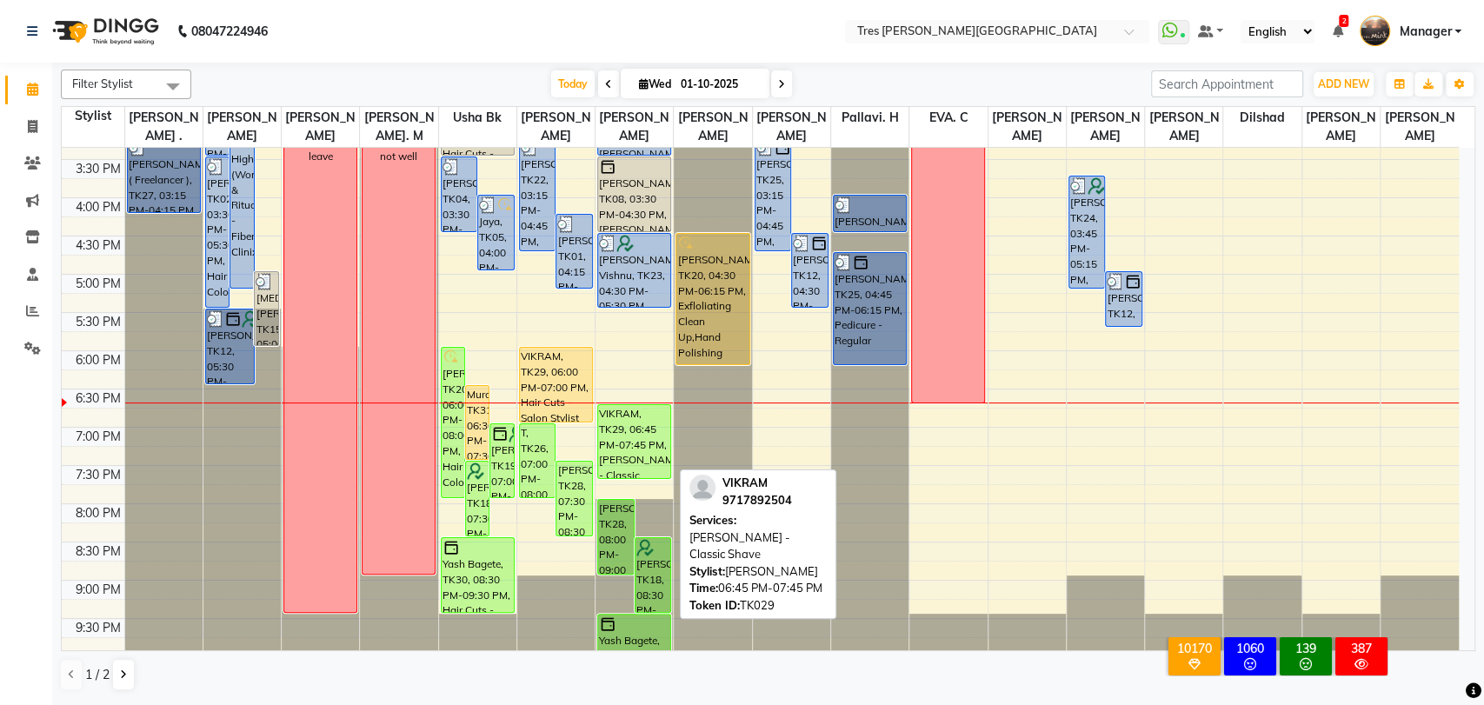
click at [635, 427] on div "VIKRAM, TK29, 06:45 PM-07:45 PM, [PERSON_NAME] - Classic Shave" at bounding box center [634, 441] width 72 height 73
click at [633, 427] on div "VIKRAM, TK29, 06:45 PM-07:45 PM, [PERSON_NAME] - Classic Shave" at bounding box center [634, 441] width 72 height 73
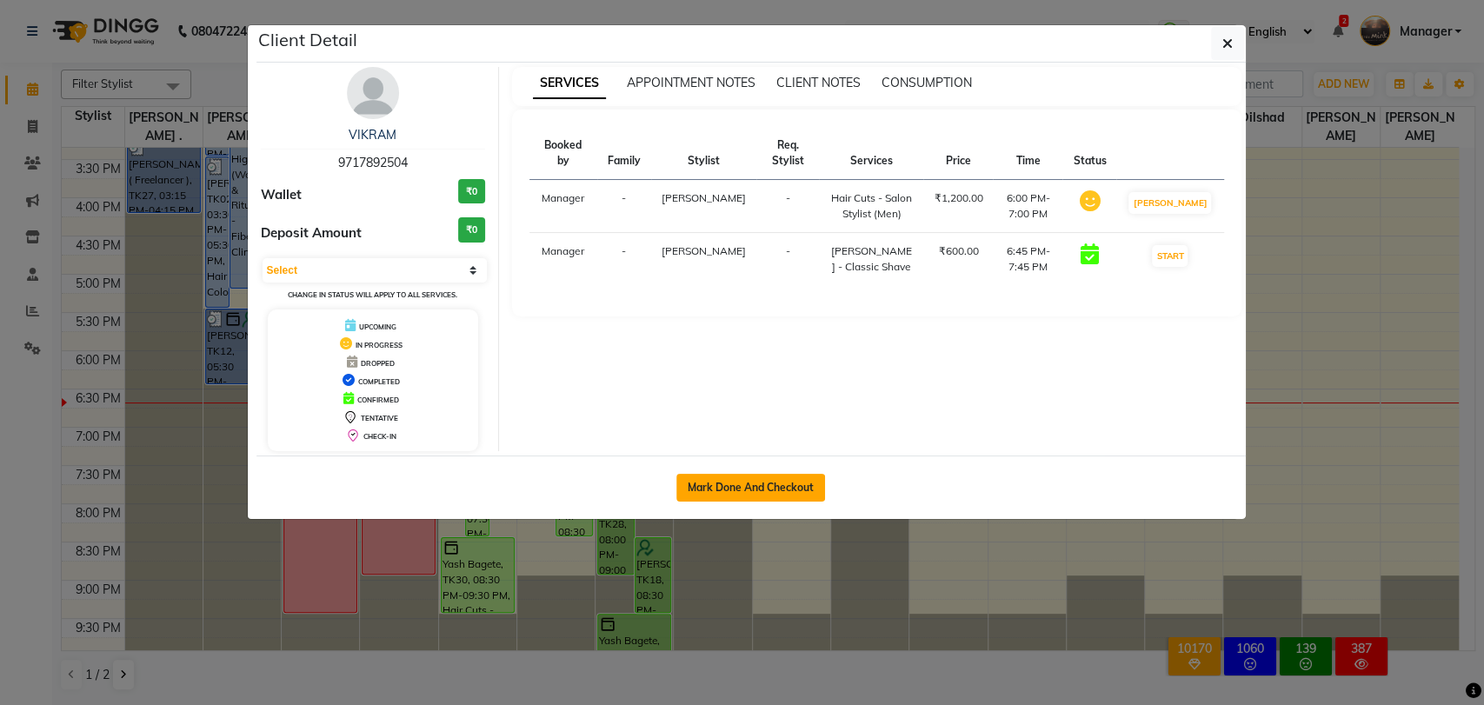
click at [736, 477] on button "Mark Done And Checkout" at bounding box center [750, 488] width 149 height 28
select select "service"
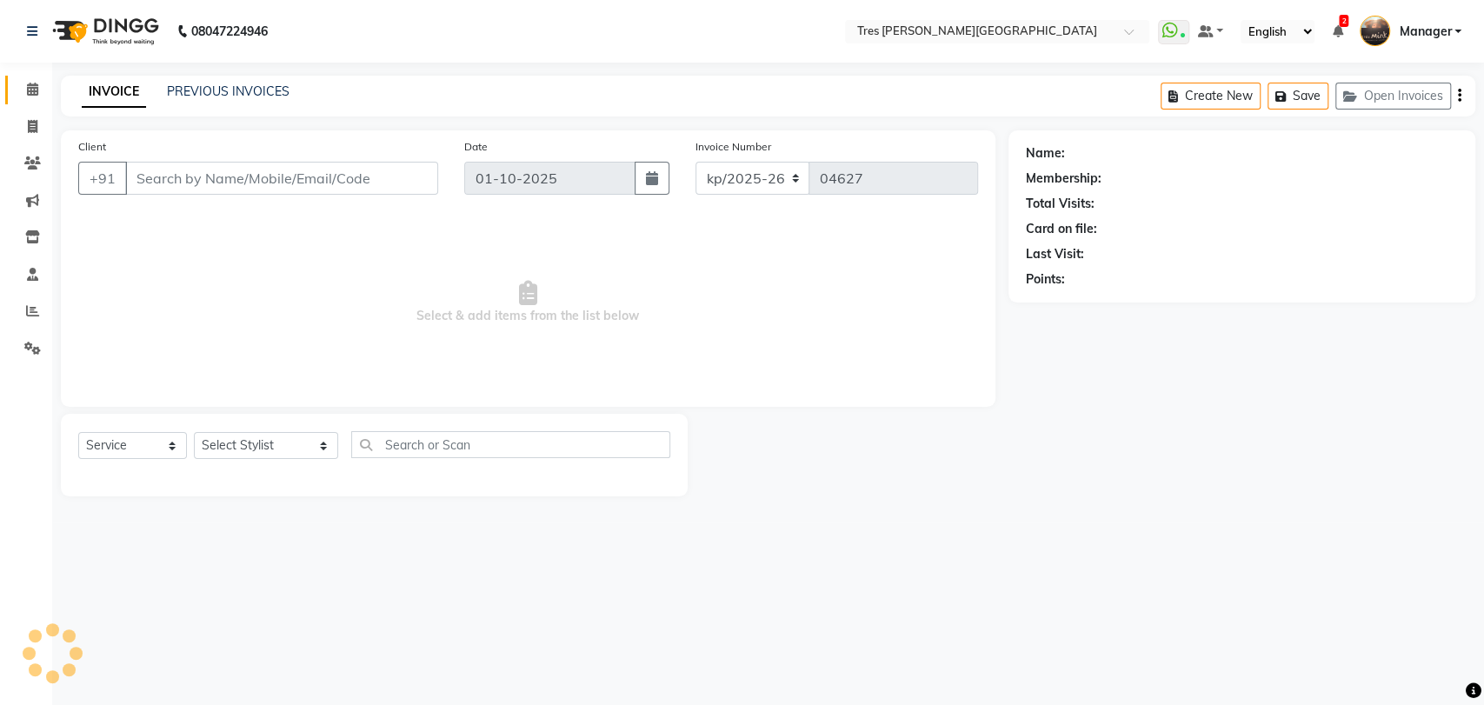
type input "9717892504"
select select "34584"
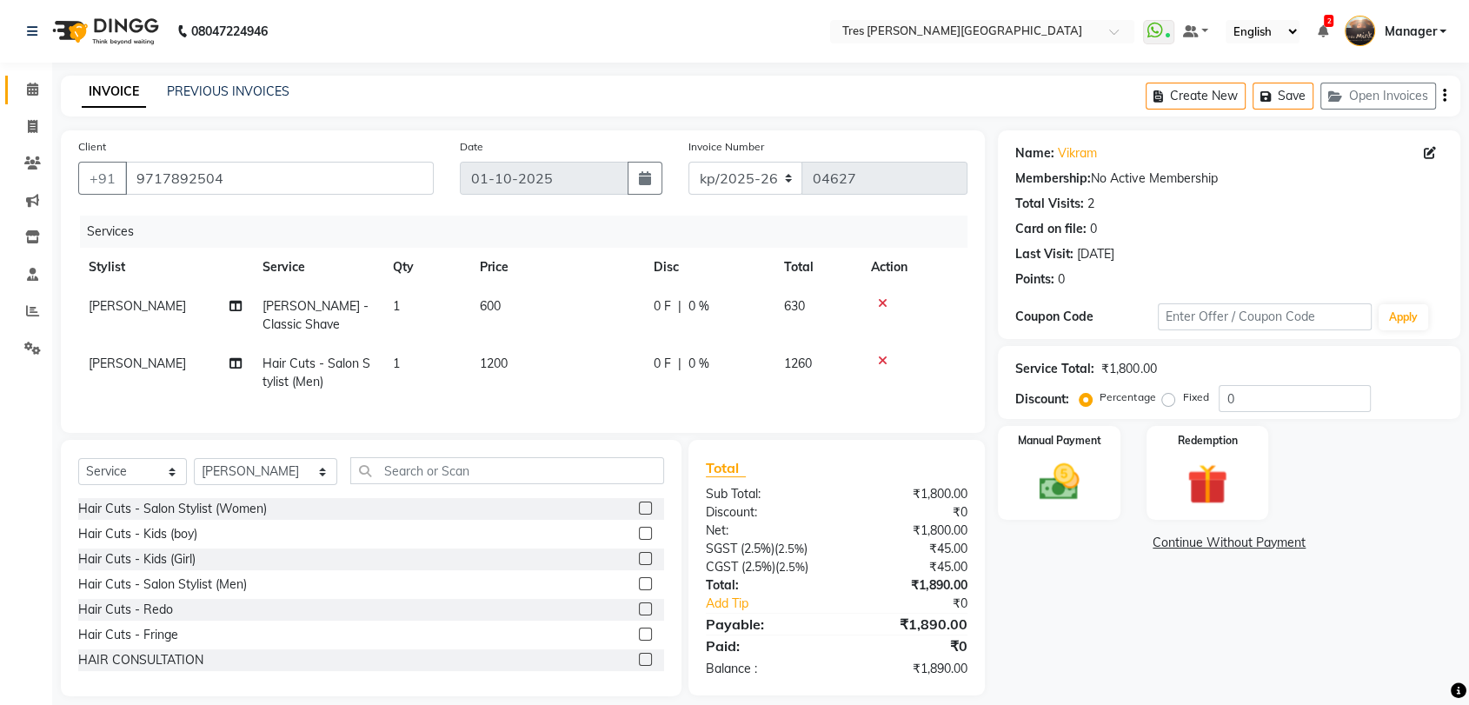
scroll to position [31, 0]
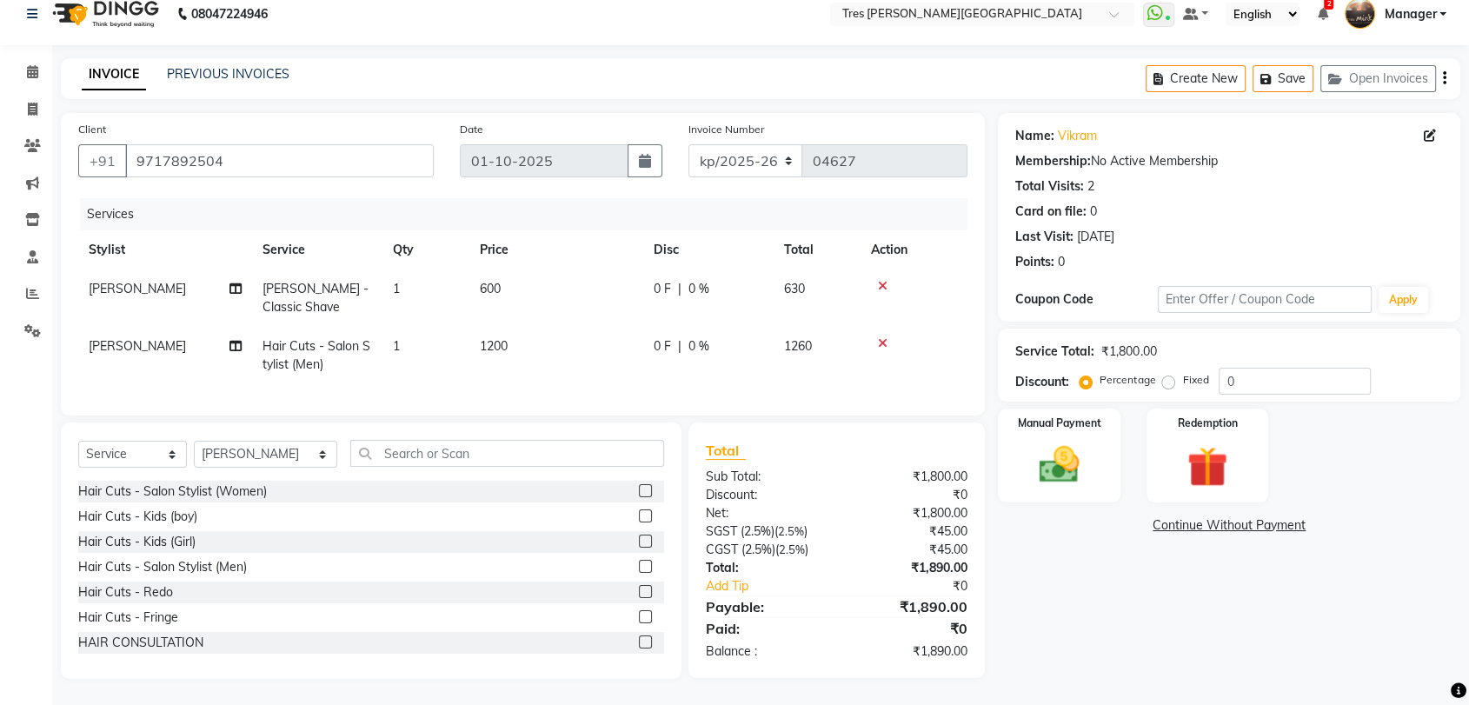
click at [491, 338] on span "1200" at bounding box center [494, 346] width 28 height 16
select select "34584"
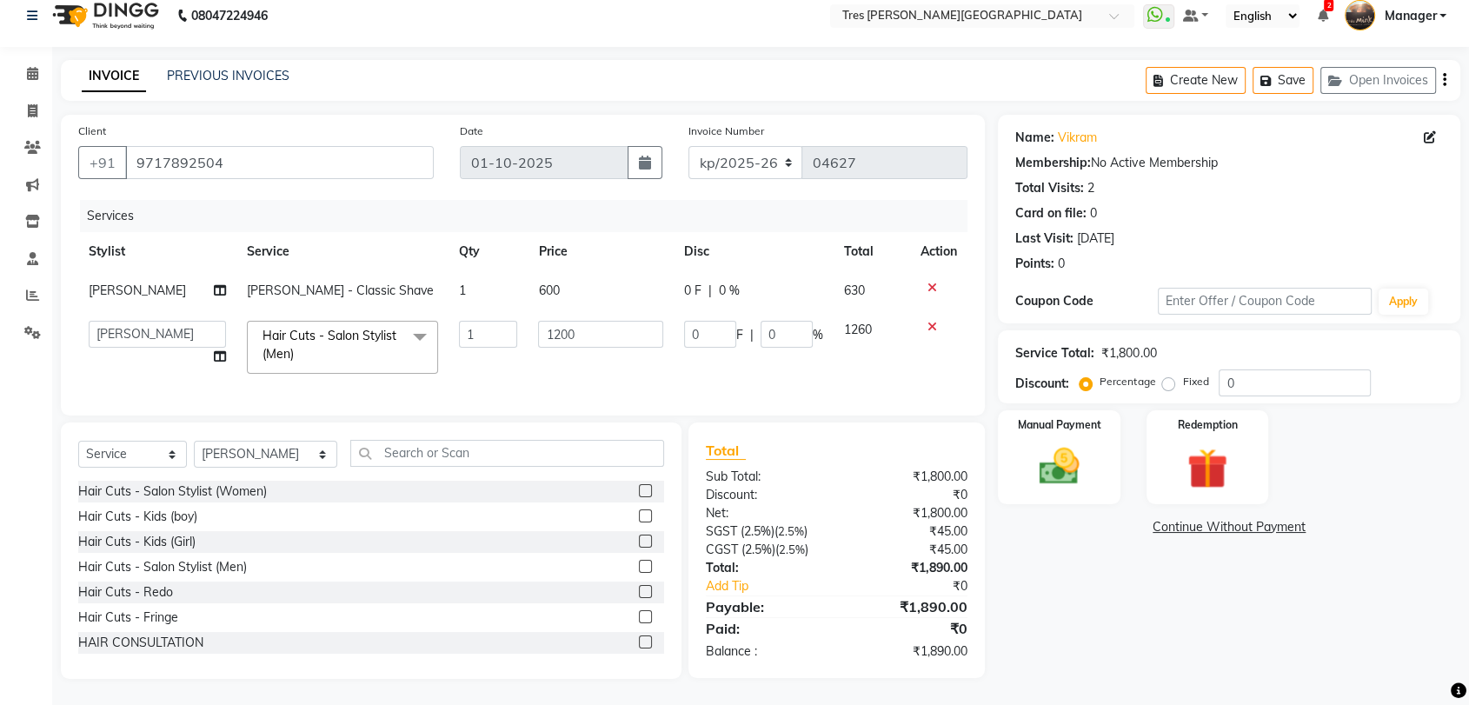
scroll to position [30, 0]
click at [556, 322] on input "1200" at bounding box center [600, 334] width 125 height 27
type input "1300"
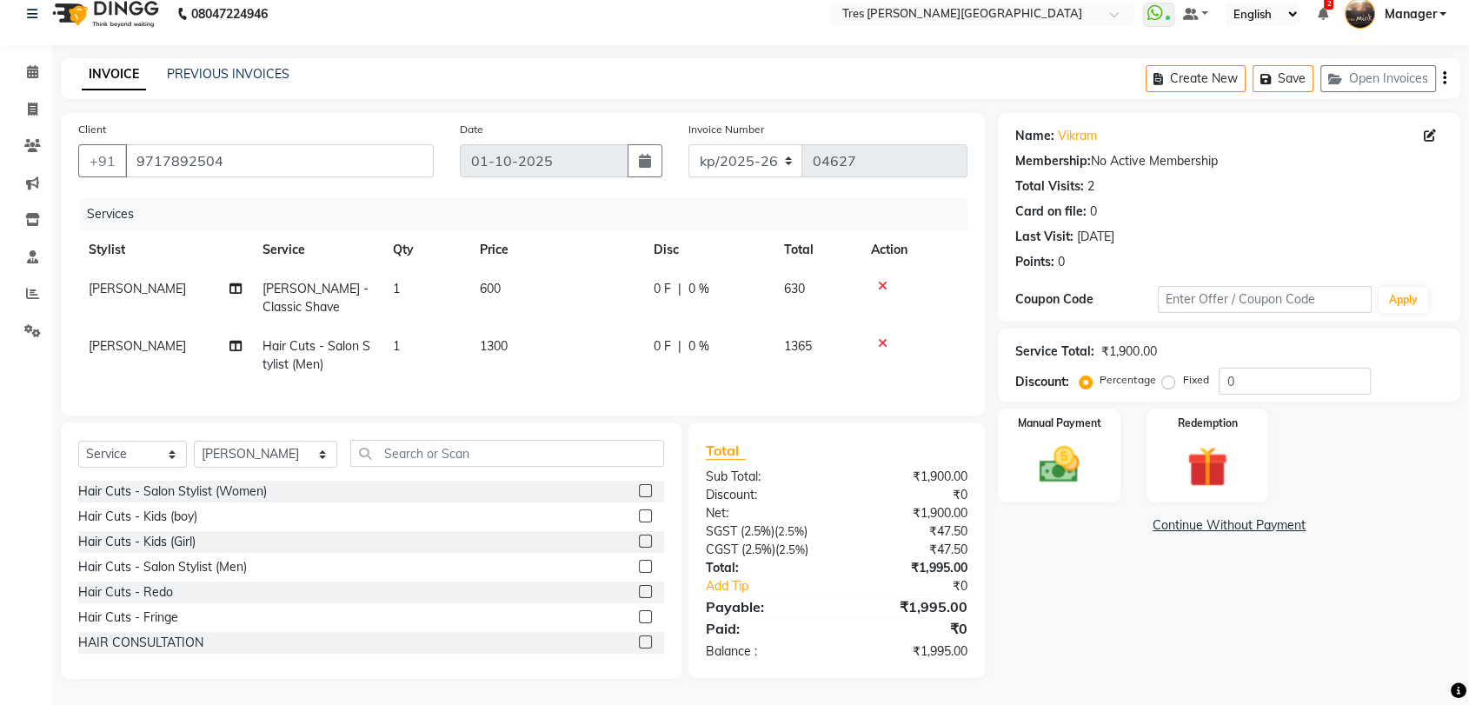
click at [535, 274] on td "600" at bounding box center [556, 297] width 174 height 57
select select "1621"
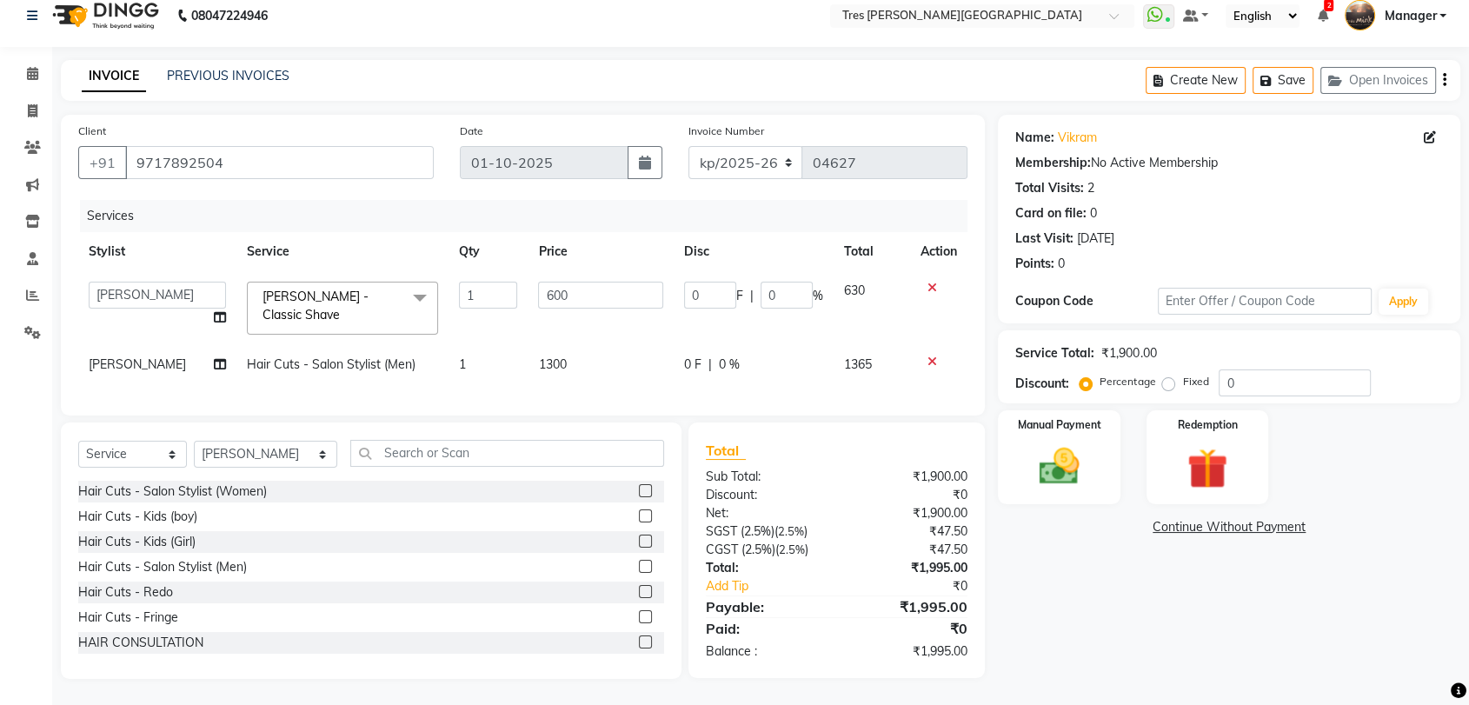
scroll to position [22, 0]
click at [549, 283] on input "600" at bounding box center [600, 295] width 125 height 27
type input "7"
type input "700"
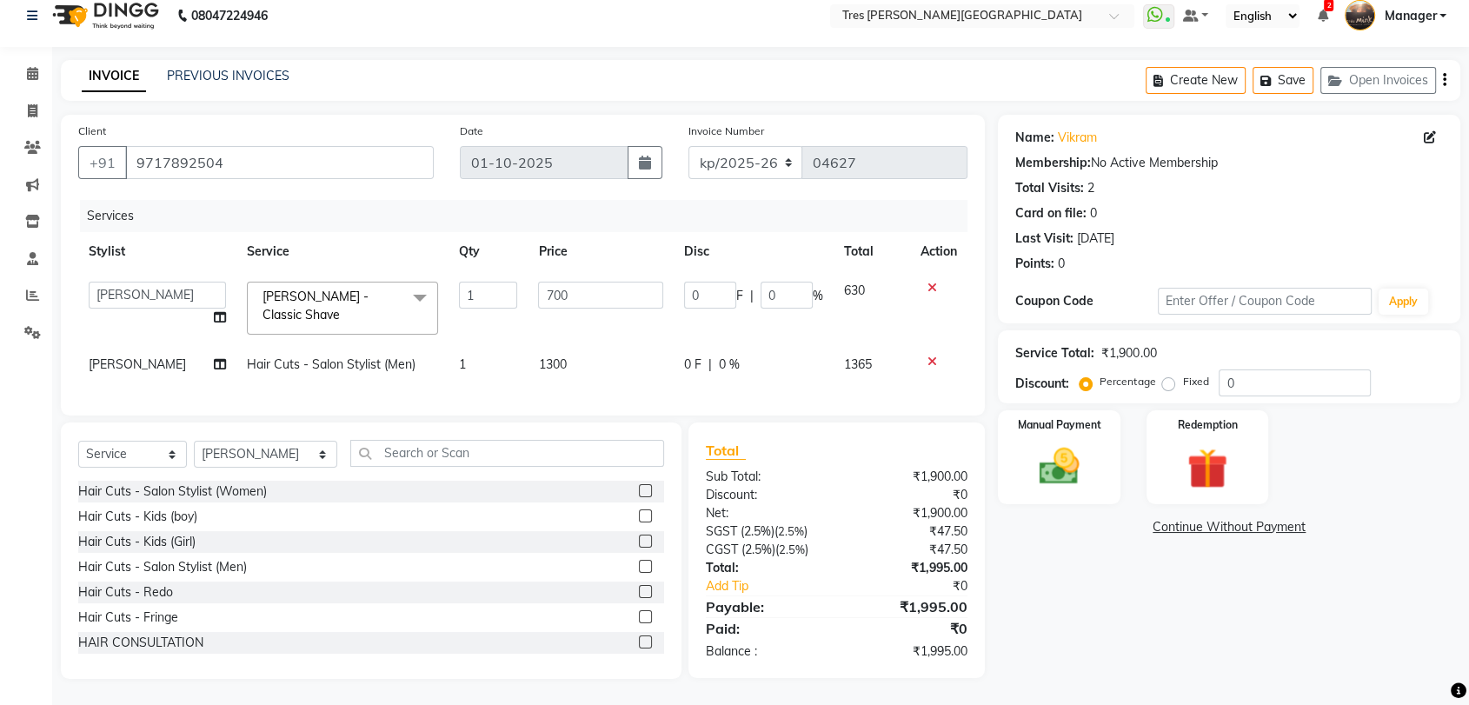
click at [1029, 600] on div "Name: Vikram Membership: No Active Membership Total Visits: 2 Card on file: 0 L…" at bounding box center [1235, 397] width 475 height 564
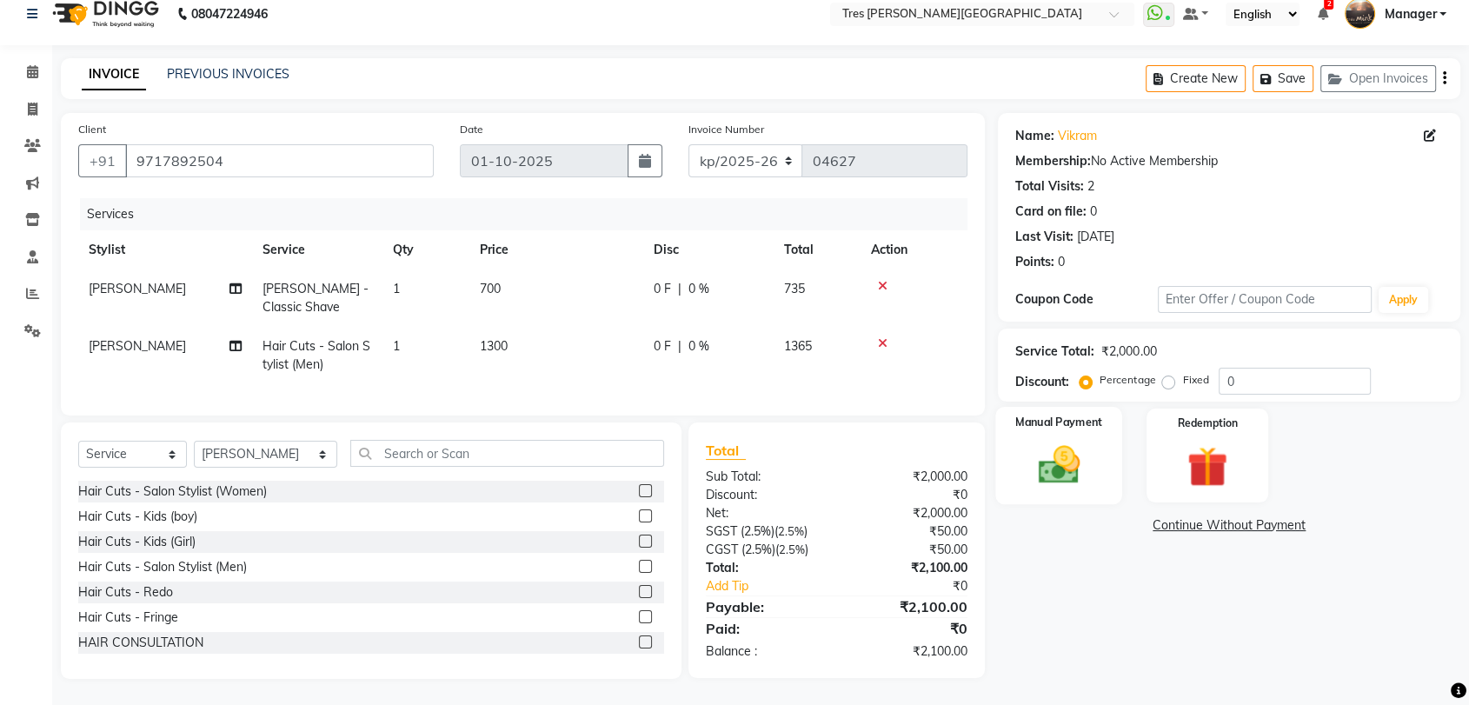
click at [1061, 491] on div "Manual Payment" at bounding box center [1059, 455] width 127 height 97
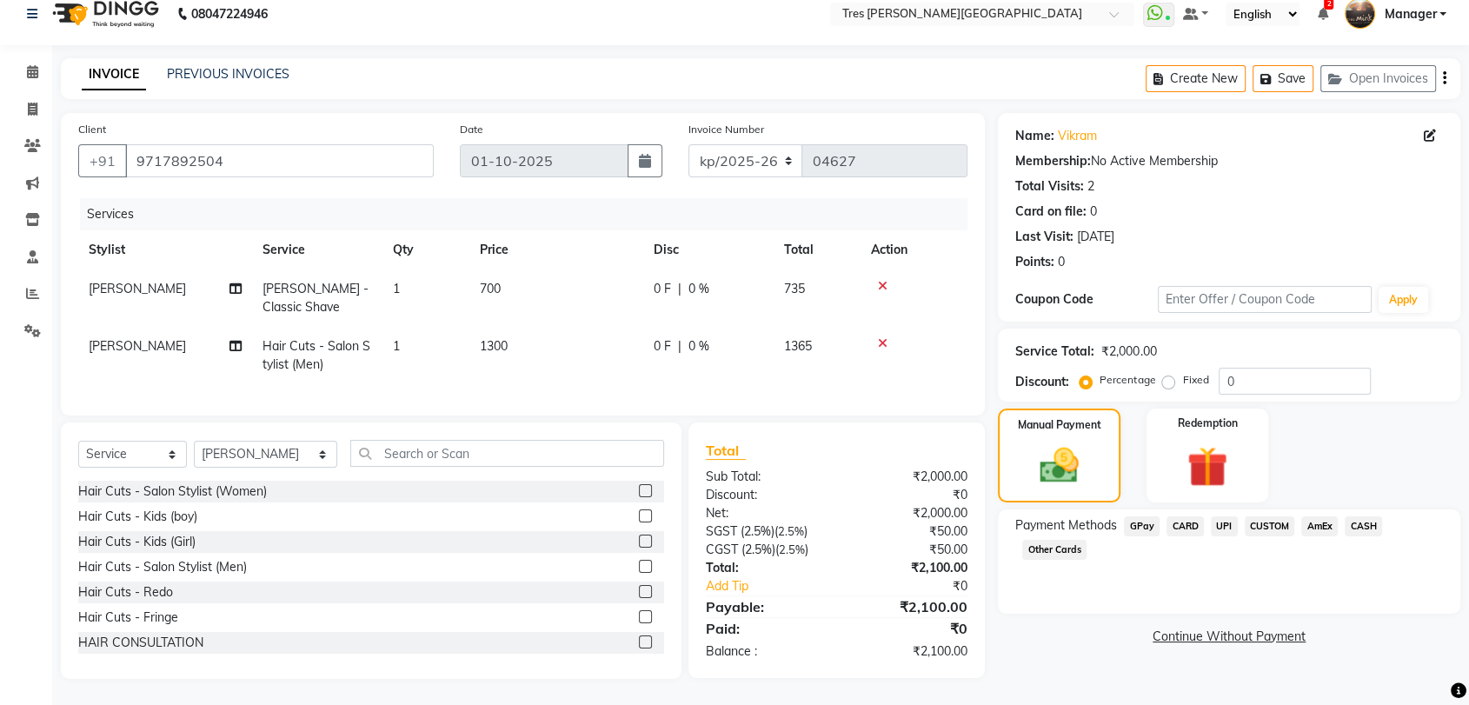
click at [1197, 523] on span "CARD" at bounding box center [1185, 526] width 37 height 20
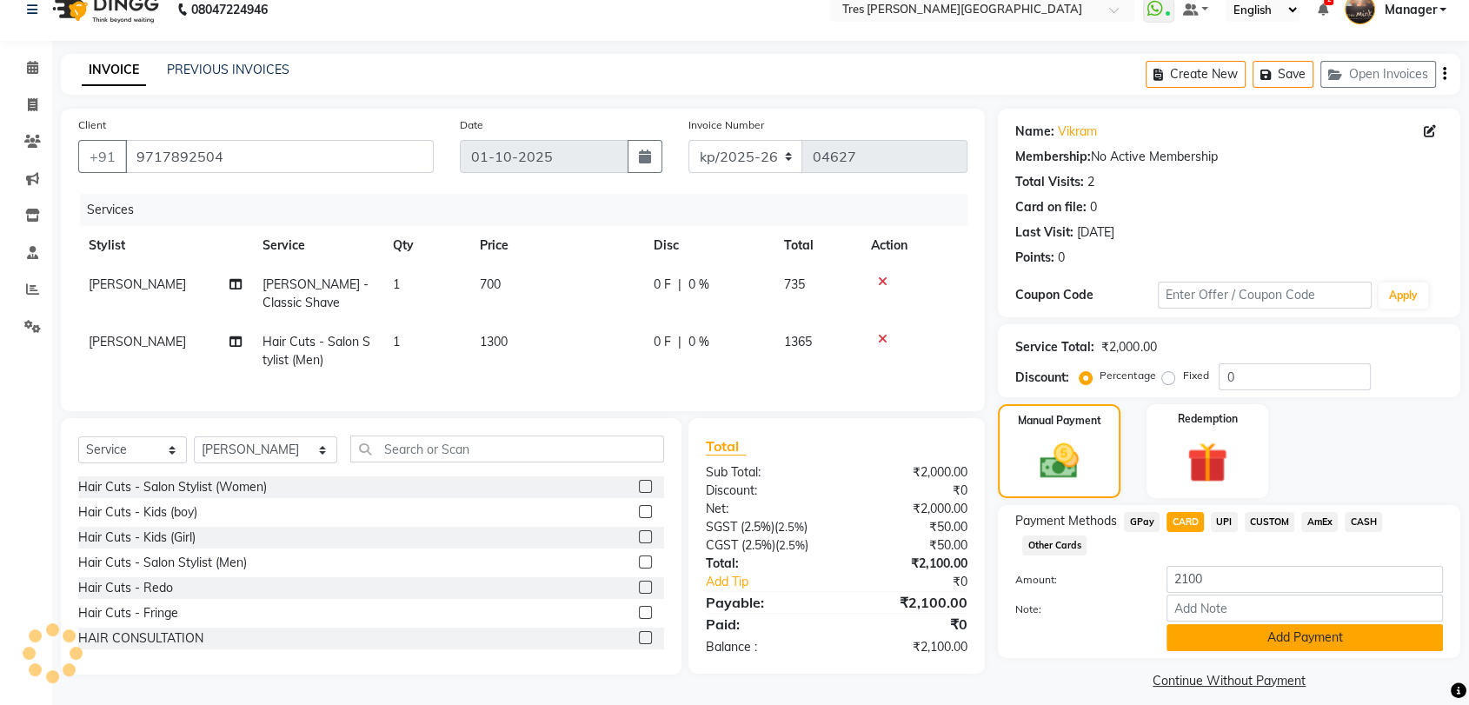
click at [1196, 633] on button "Add Payment" at bounding box center [1305, 637] width 276 height 27
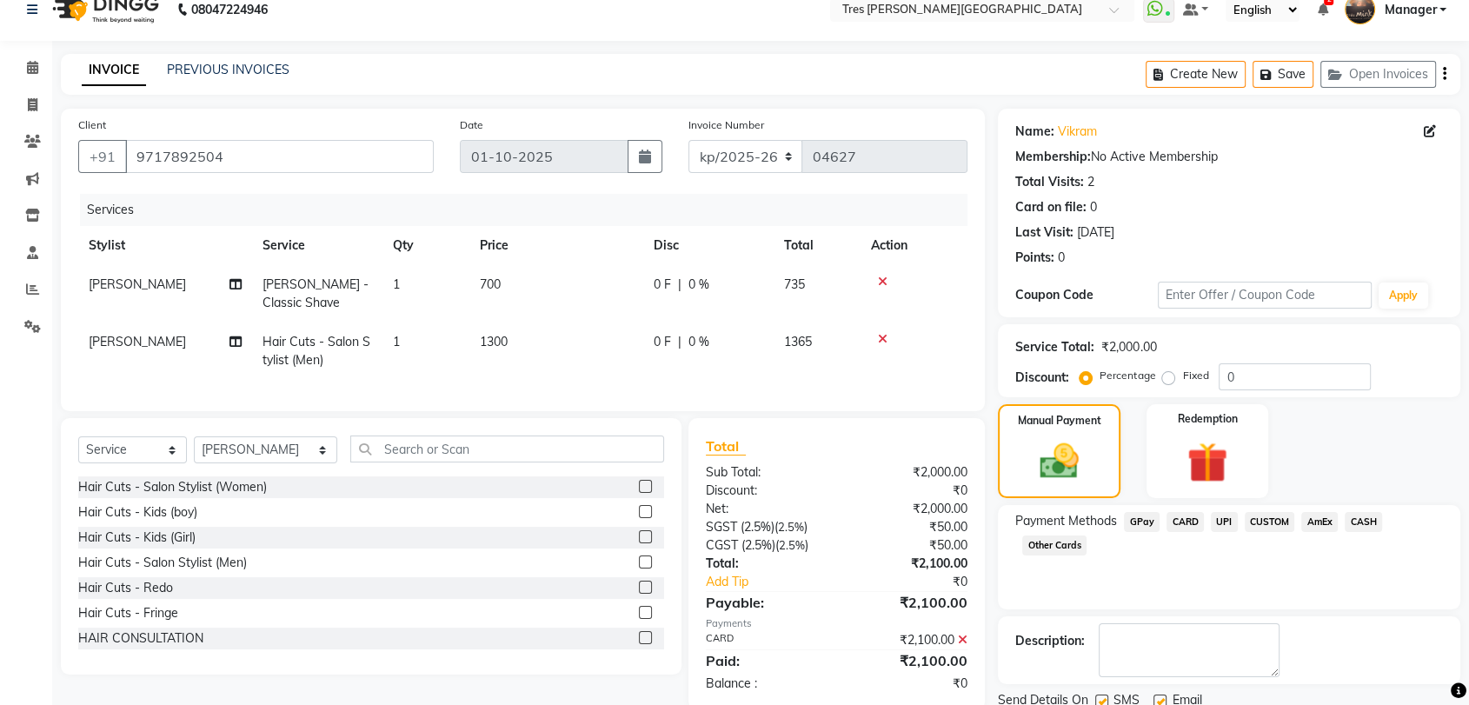
click at [1203, 616] on div "Description:" at bounding box center [1229, 650] width 462 height 68
click at [1188, 629] on textarea at bounding box center [1189, 650] width 181 height 54
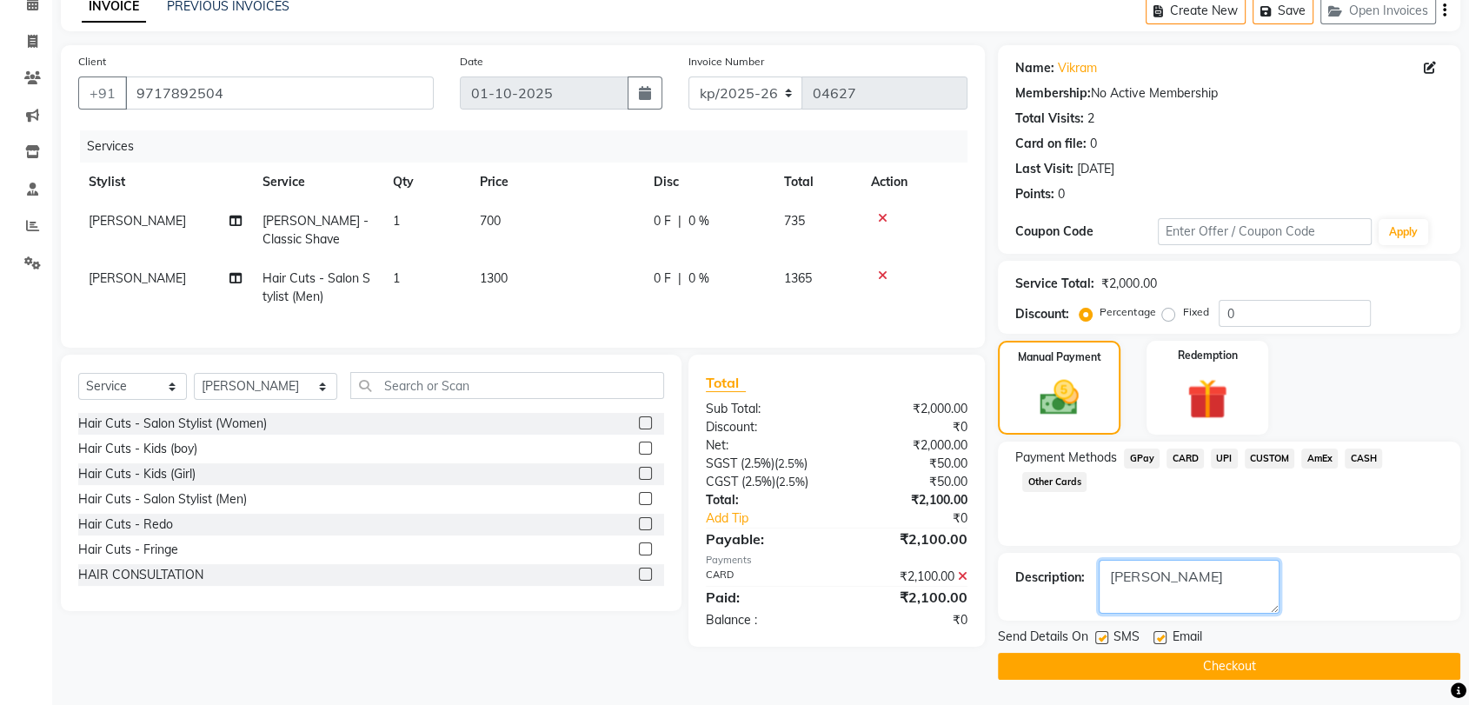
type textarea "[PERSON_NAME]"
click at [1211, 668] on button "Checkout" at bounding box center [1229, 666] width 462 height 27
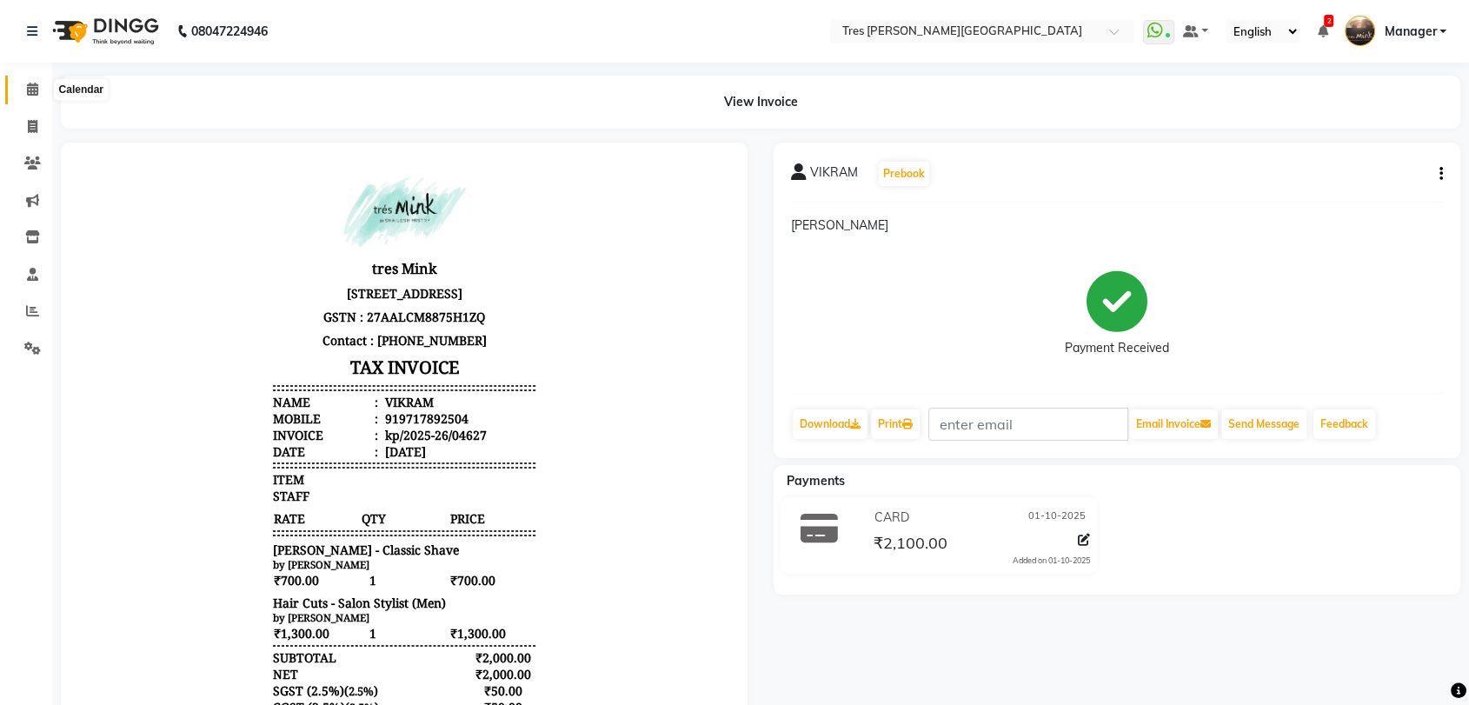
click at [35, 85] on icon at bounding box center [32, 89] width 11 height 13
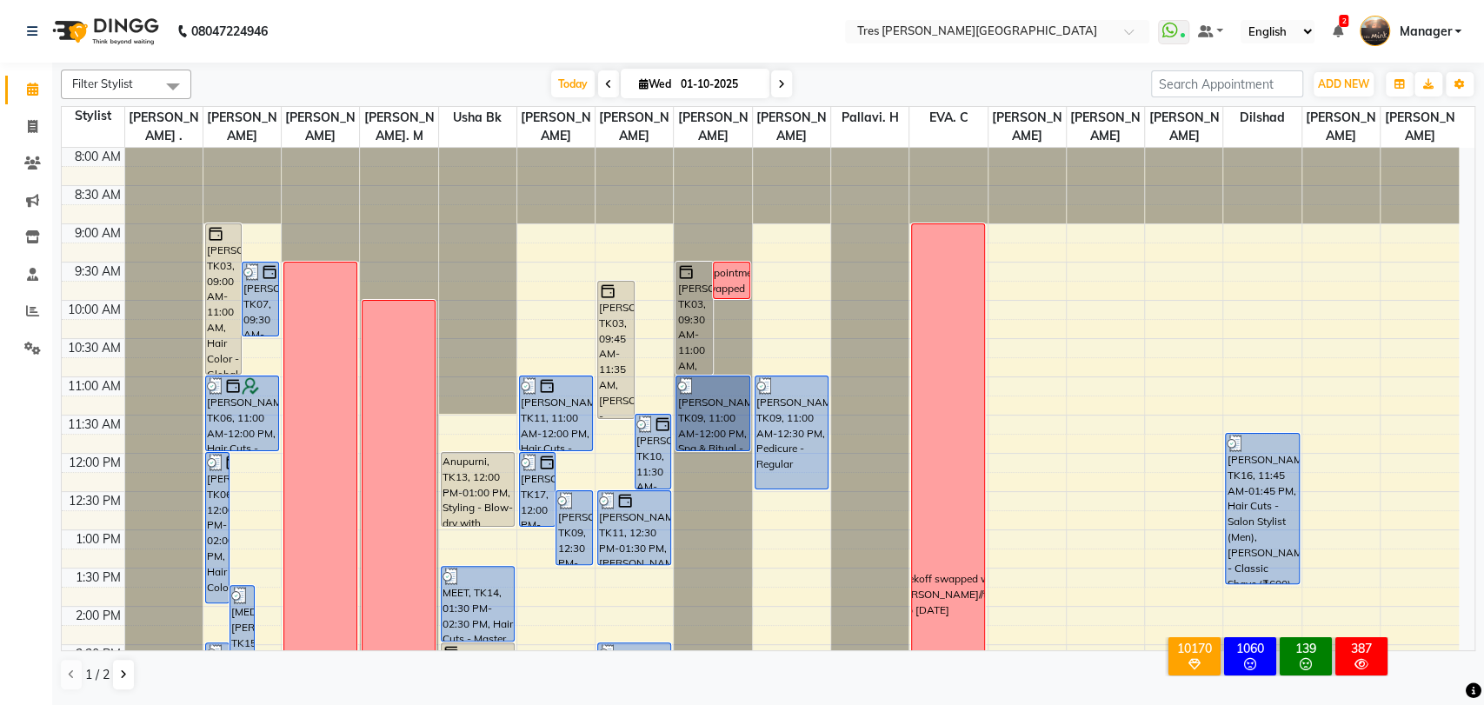
click at [639, 85] on icon at bounding box center [644, 83] width 10 height 11
select select "10"
select select "2025"
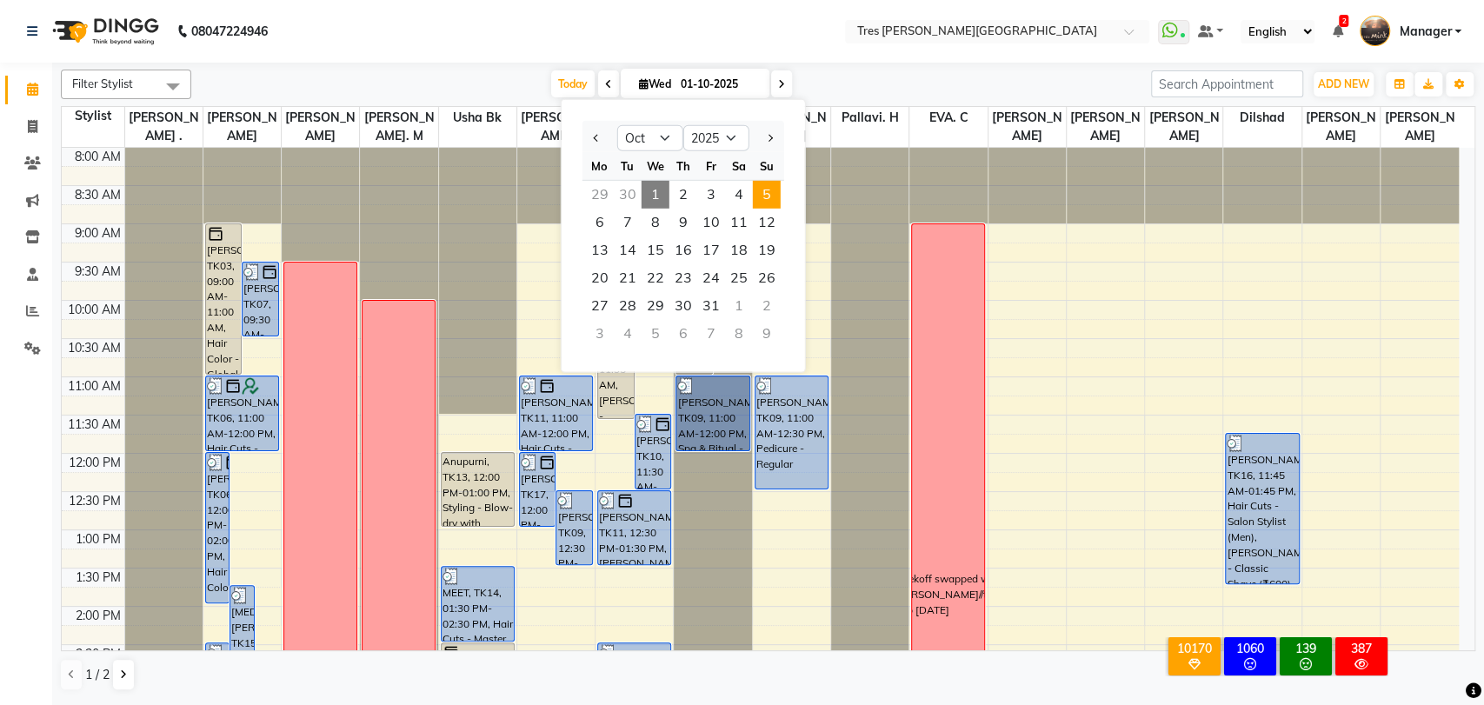
click at [770, 200] on span "5" at bounding box center [767, 195] width 28 height 28
type input "05-10-2025"
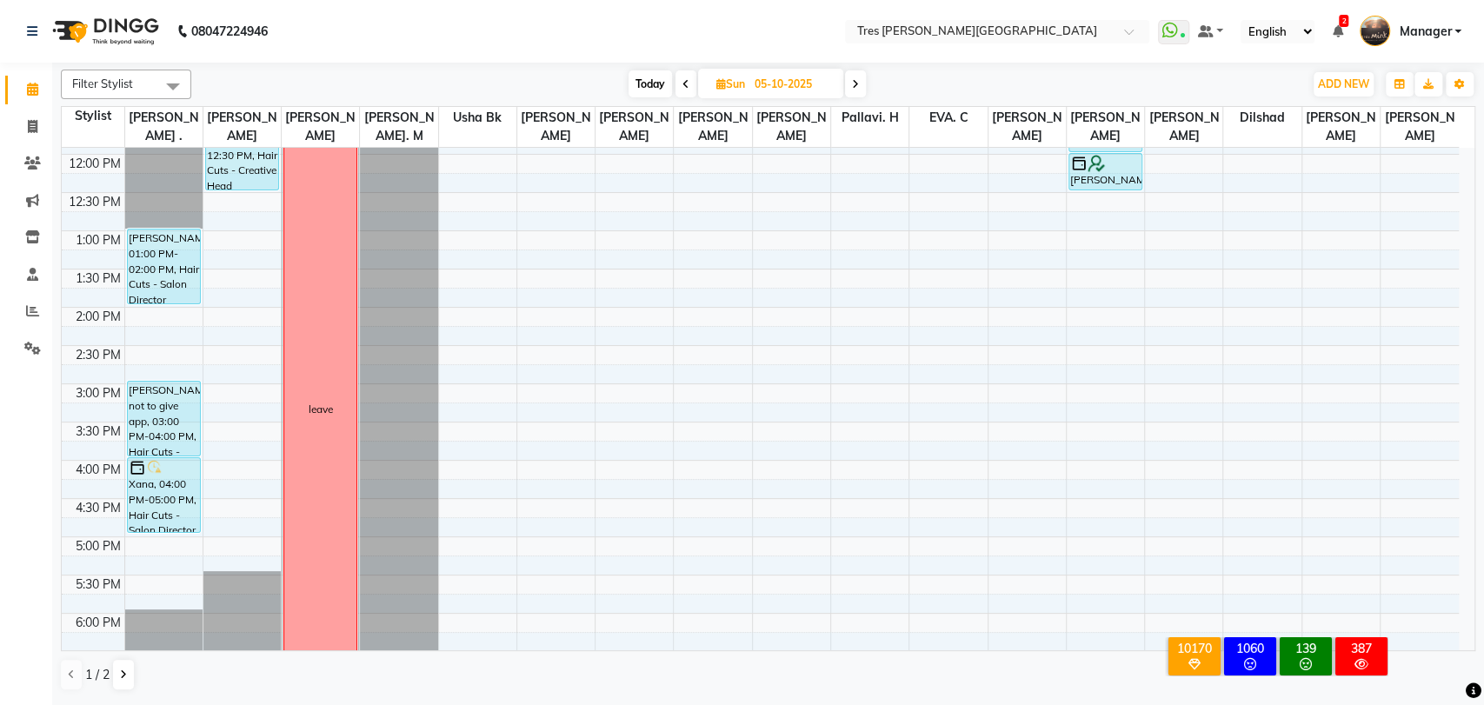
scroll to position [163, 0]
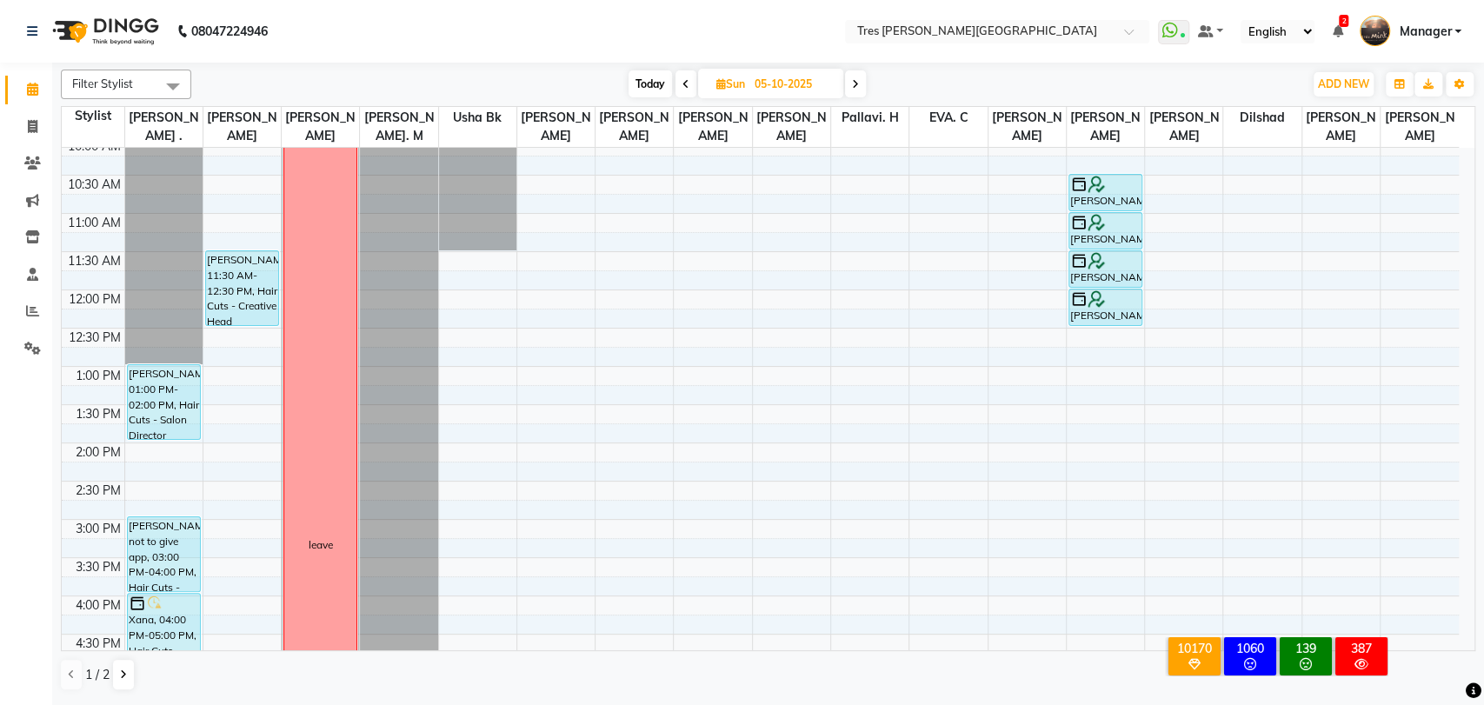
click at [723, 89] on span "Sun" at bounding box center [730, 83] width 37 height 13
select select "10"
select select "2025"
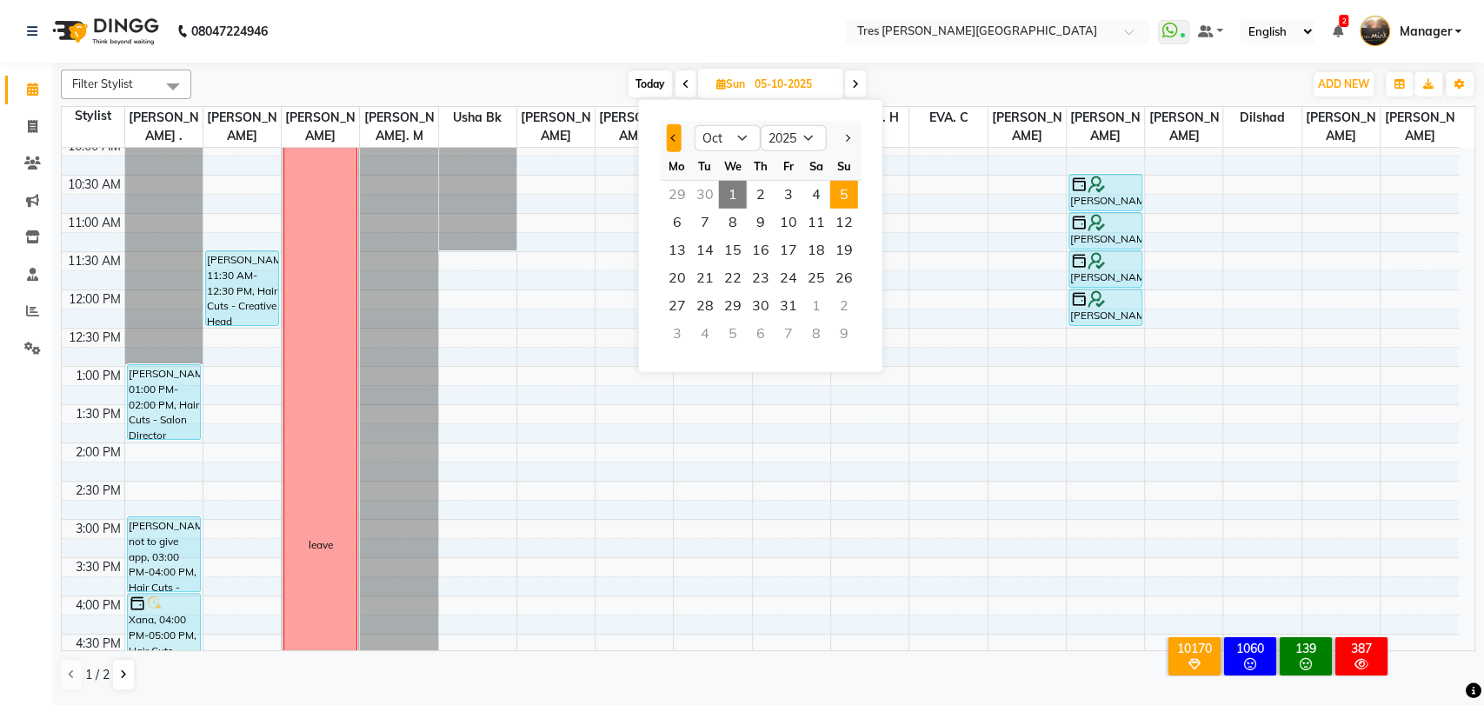
click at [674, 143] on button "Previous month" at bounding box center [674, 138] width 15 height 28
select select "8"
click at [640, 82] on span "Today" at bounding box center [649, 83] width 43 height 27
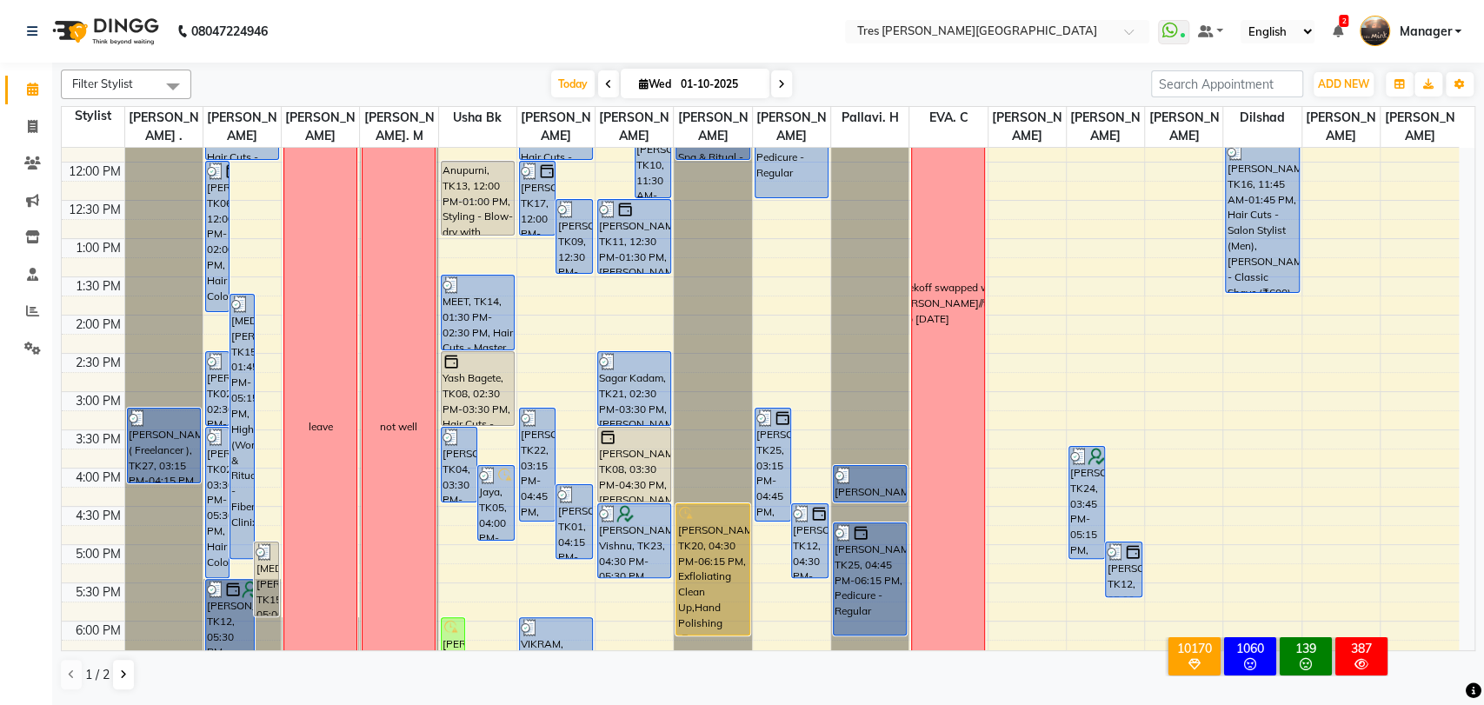
scroll to position [289, 0]
click at [778, 95] on span at bounding box center [781, 83] width 21 height 27
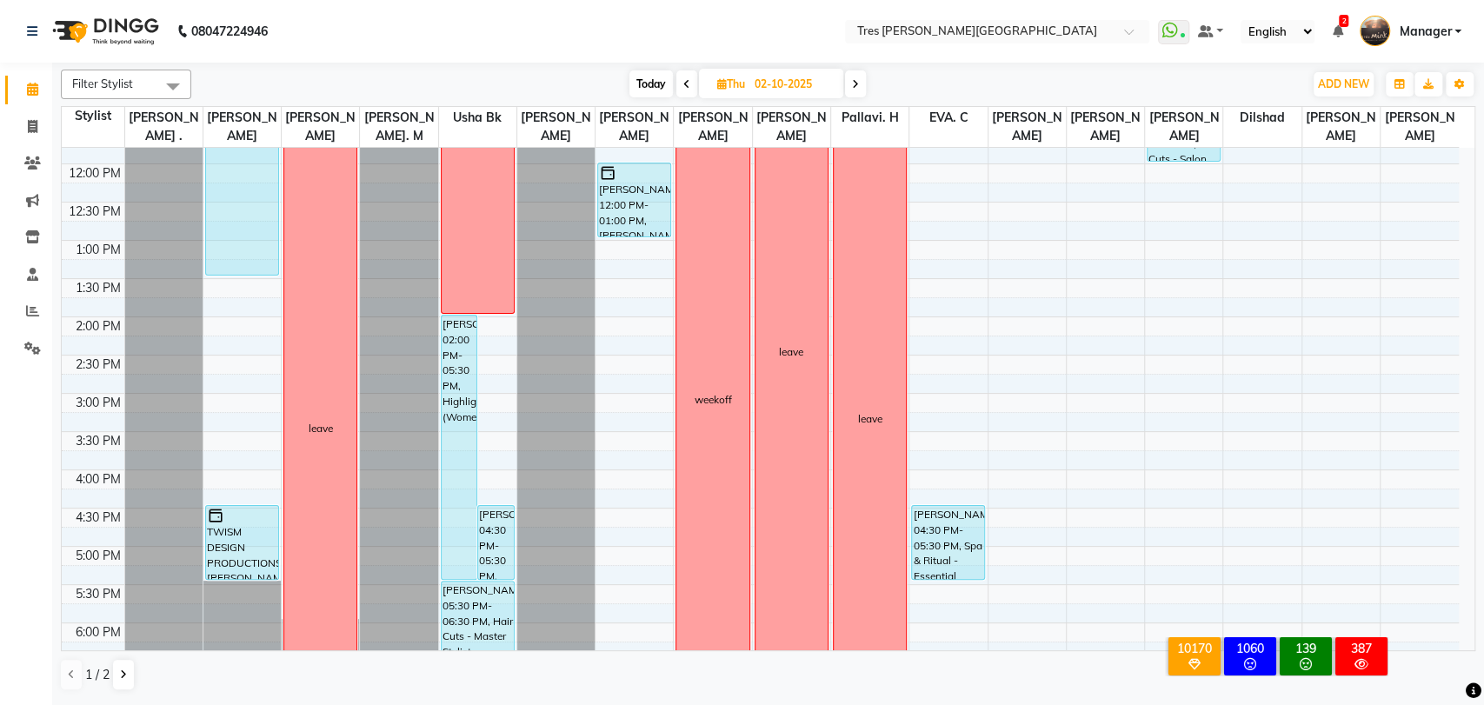
click at [848, 94] on span at bounding box center [855, 83] width 21 height 27
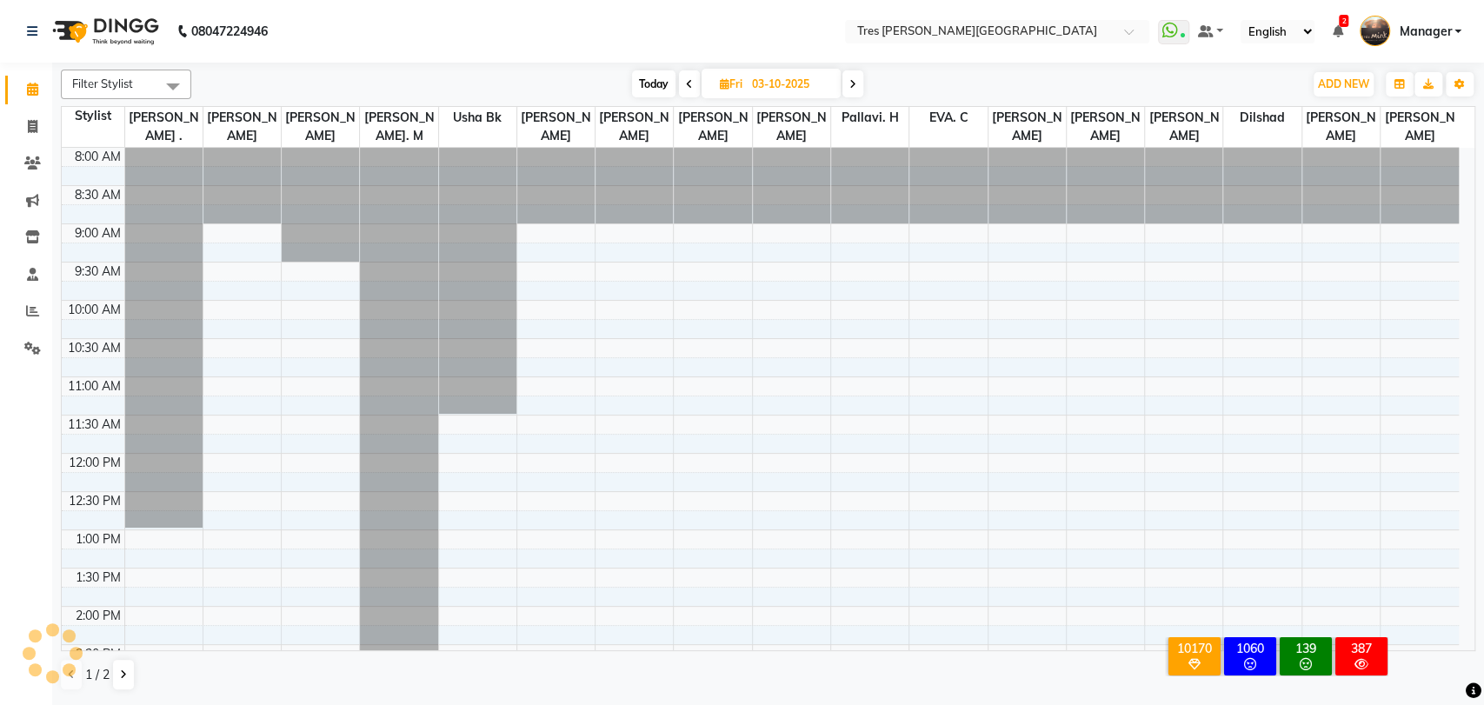
scroll to position [562, 0]
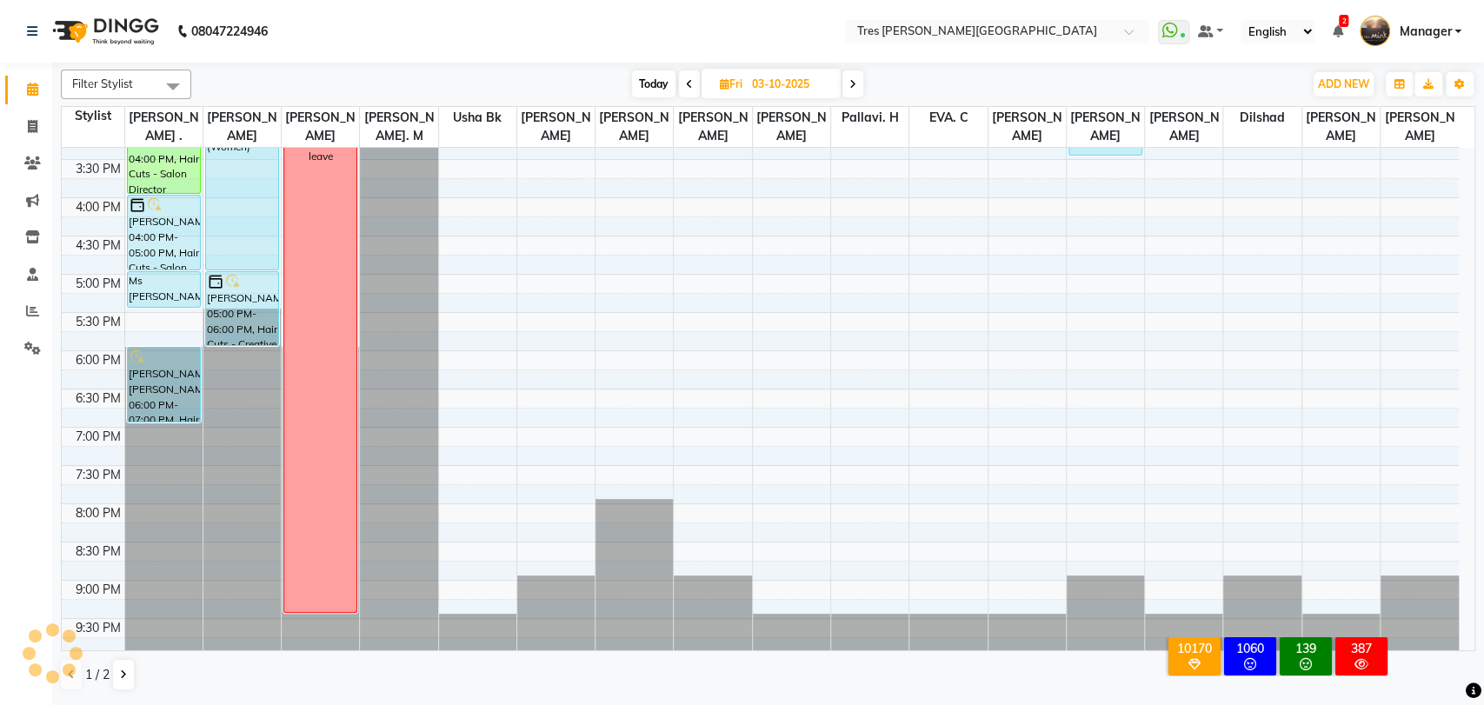
click at [850, 92] on span at bounding box center [852, 83] width 21 height 27
type input "04-10-2025"
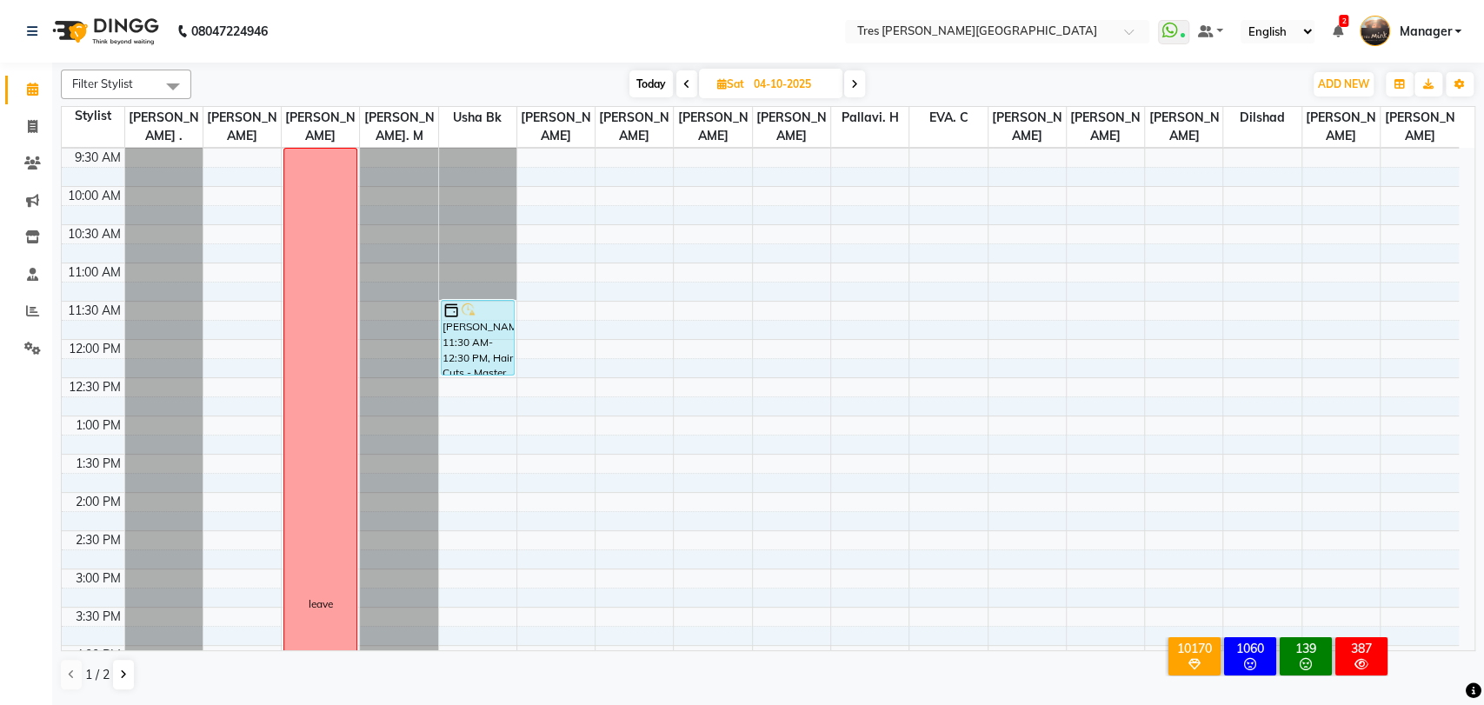
scroll to position [96, 0]
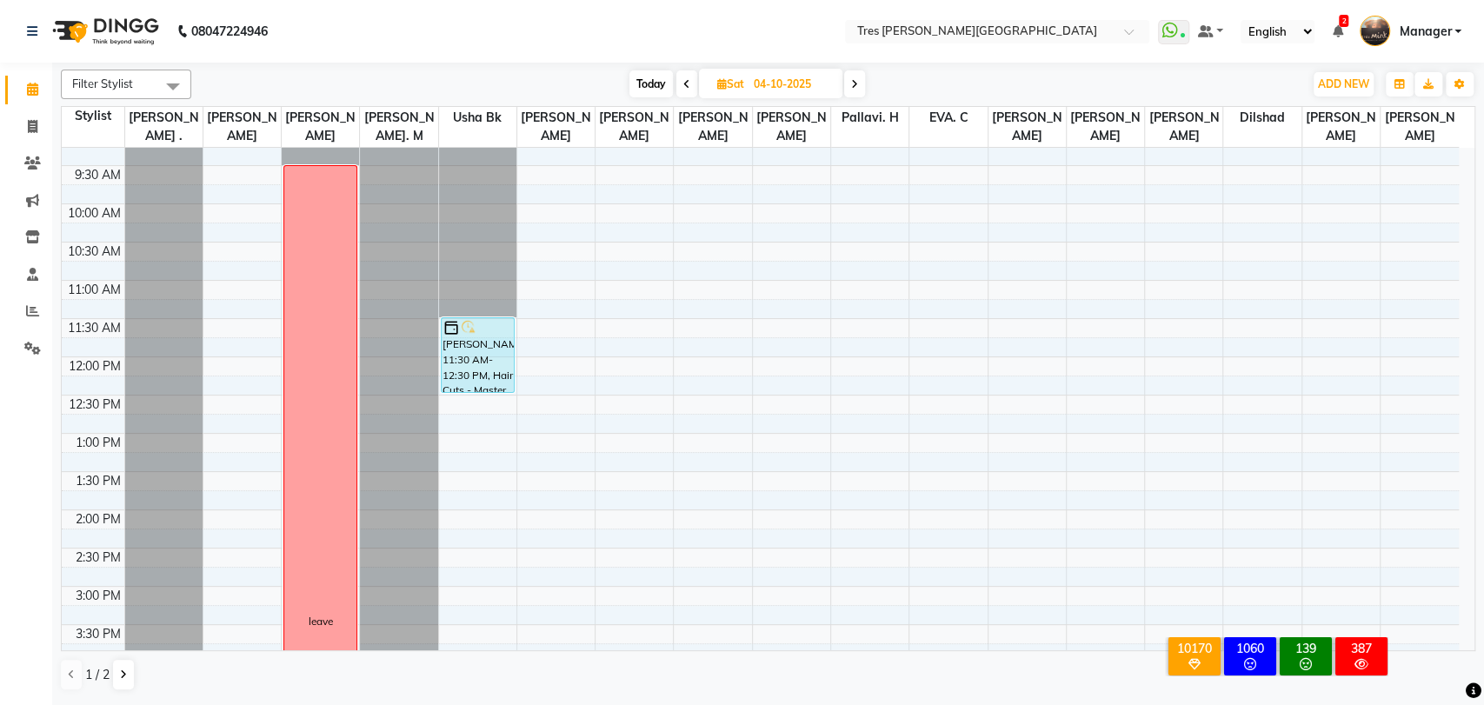
click at [231, 282] on div "8:00 AM 8:30 AM 9:00 AM 9:30 AM 10:00 AM 10:30 AM 11:00 AM 11:30 AM 12:00 PM 12…" at bounding box center [760, 586] width 1397 height 1070
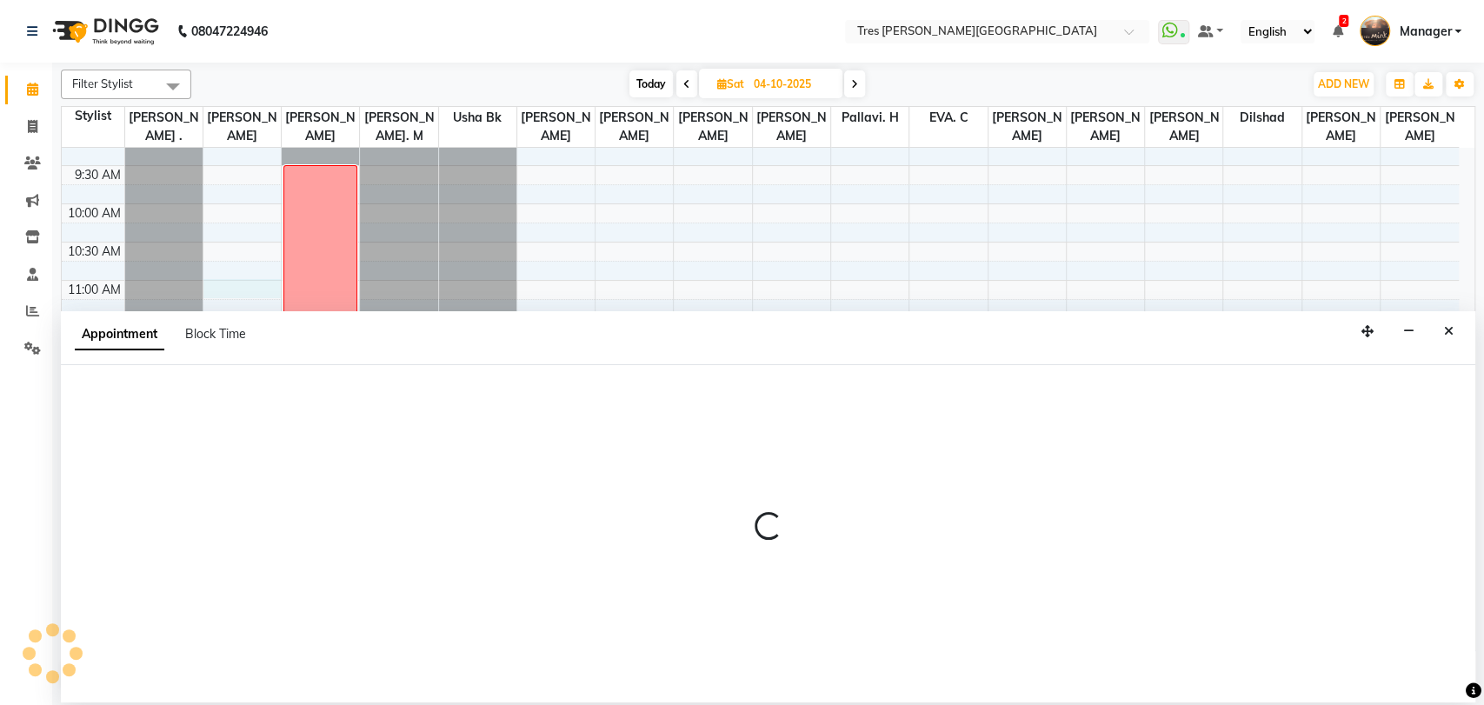
select select "1027"
select select "tentative"
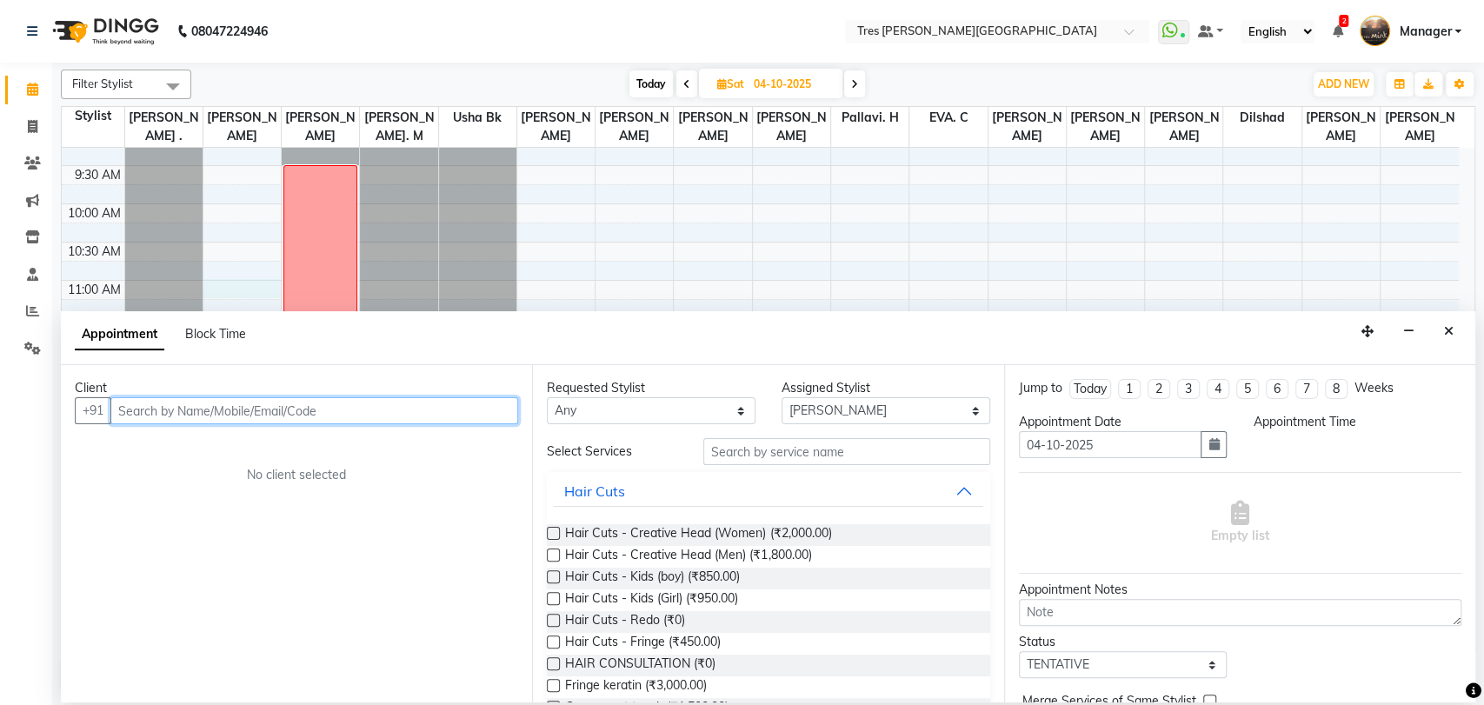
select select "660"
click at [323, 410] on input "text" at bounding box center [314, 410] width 408 height 27
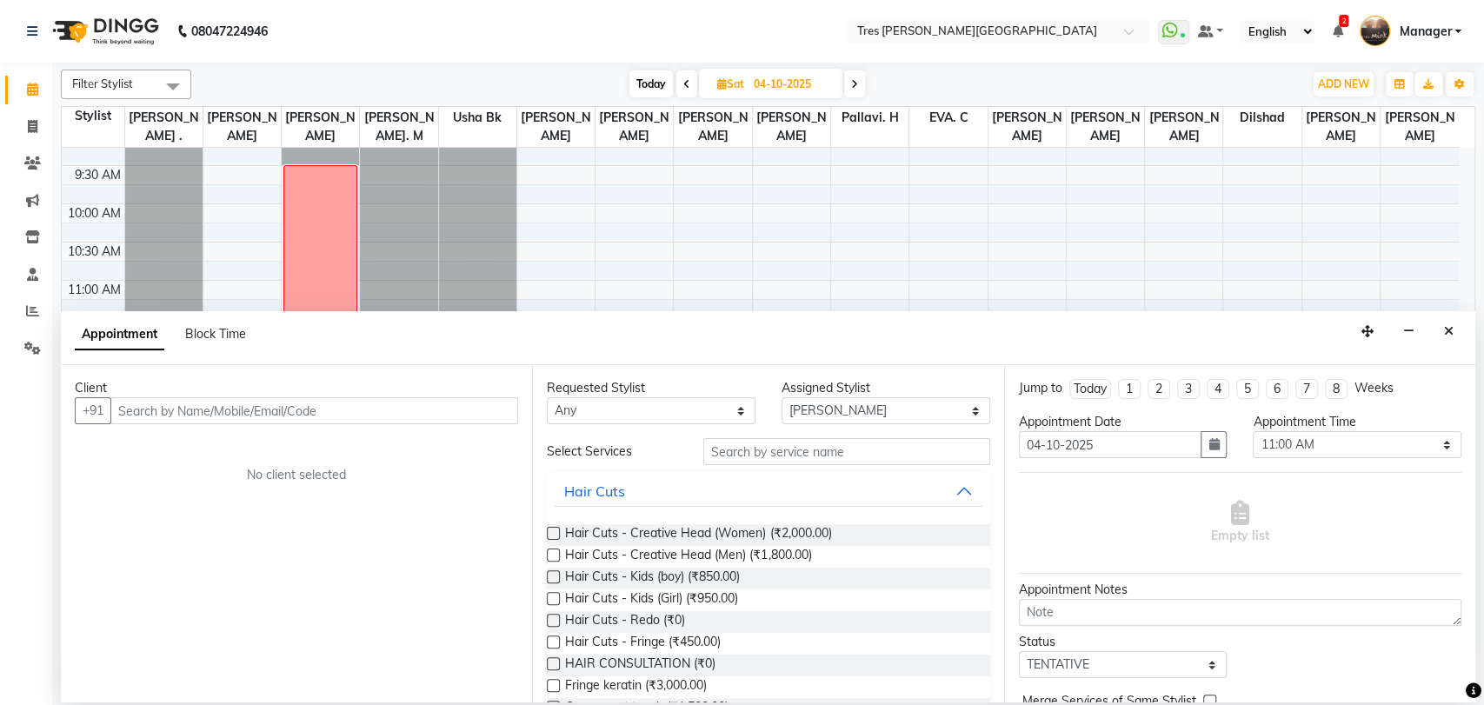
click at [552, 536] on label at bounding box center [553, 533] width 13 height 13
click at [552, 536] on input "checkbox" at bounding box center [552, 534] width 11 height 11
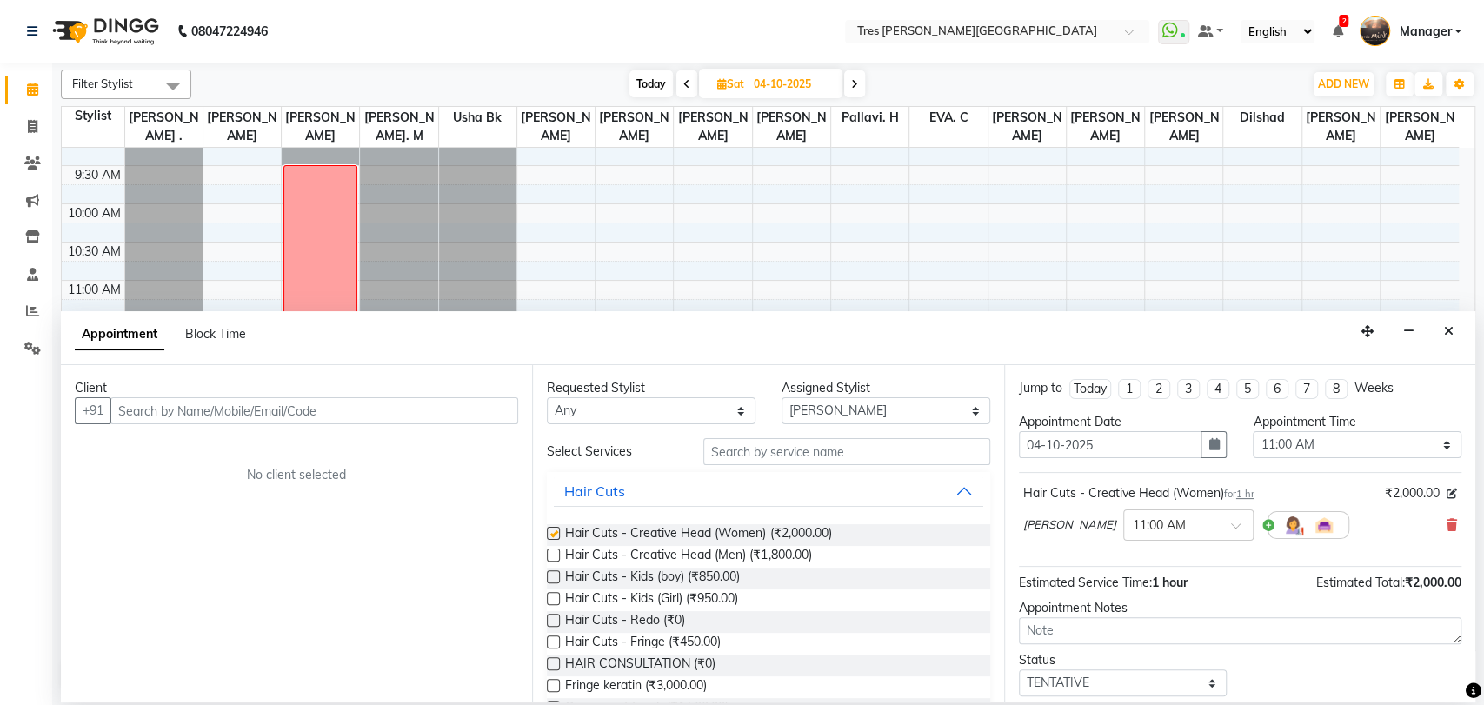
checkbox input "false"
click at [348, 411] on input "text" at bounding box center [314, 410] width 408 height 27
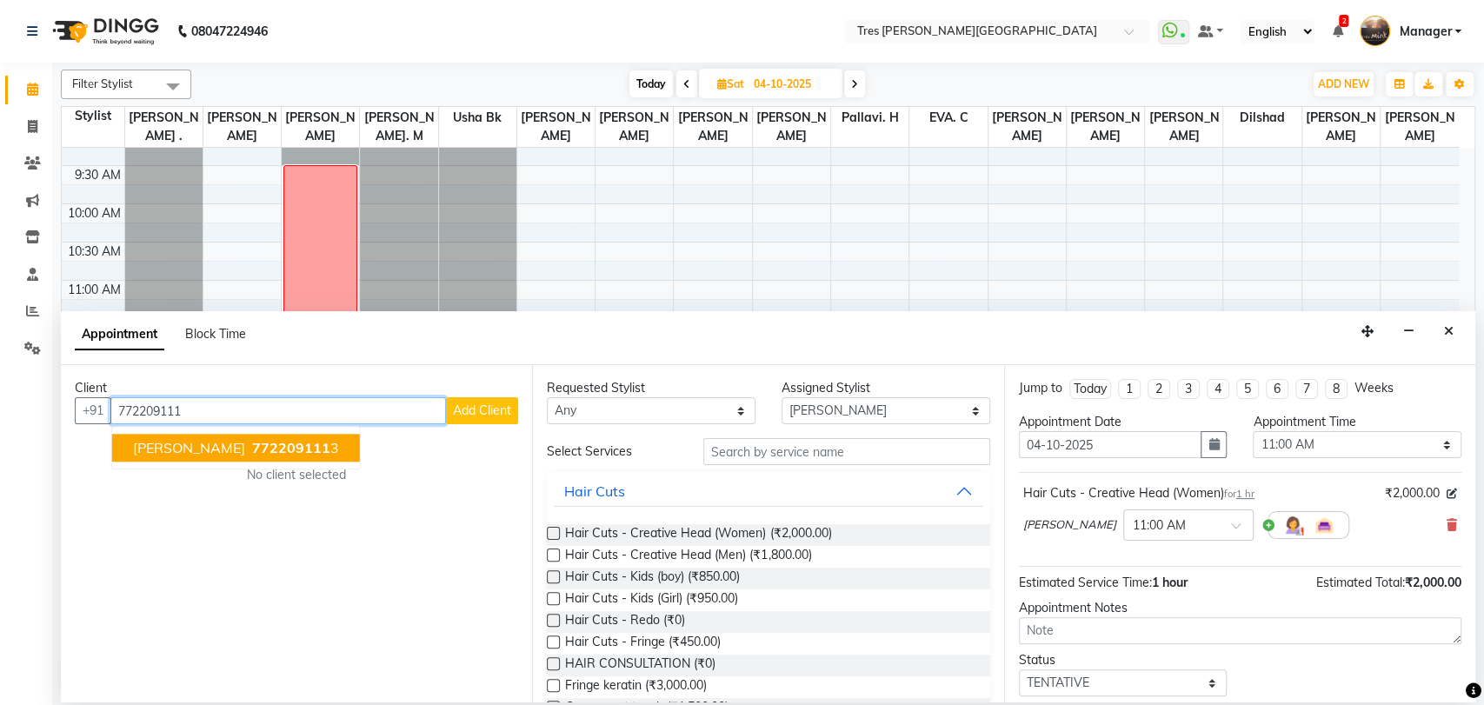
click at [150, 454] on span "Sonali" at bounding box center [189, 447] width 112 height 17
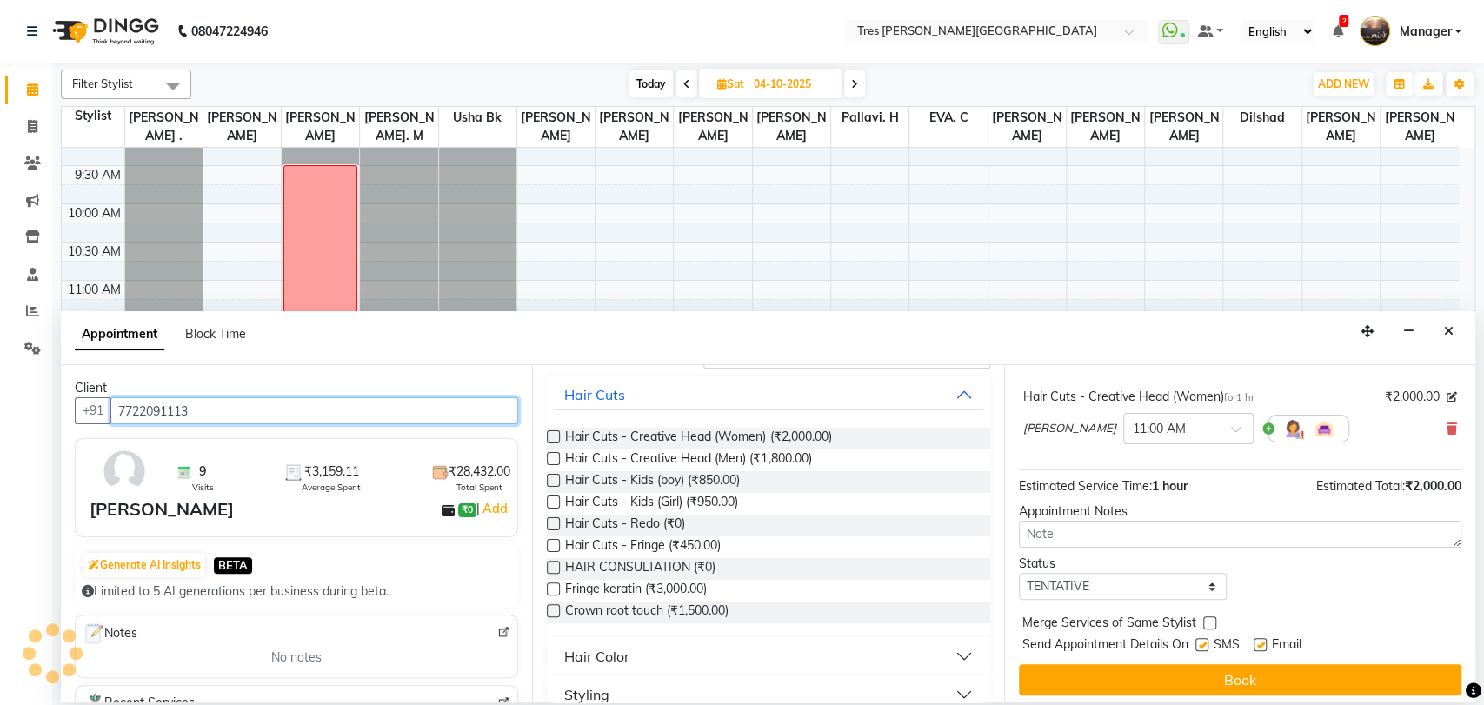
type input "7722091113"
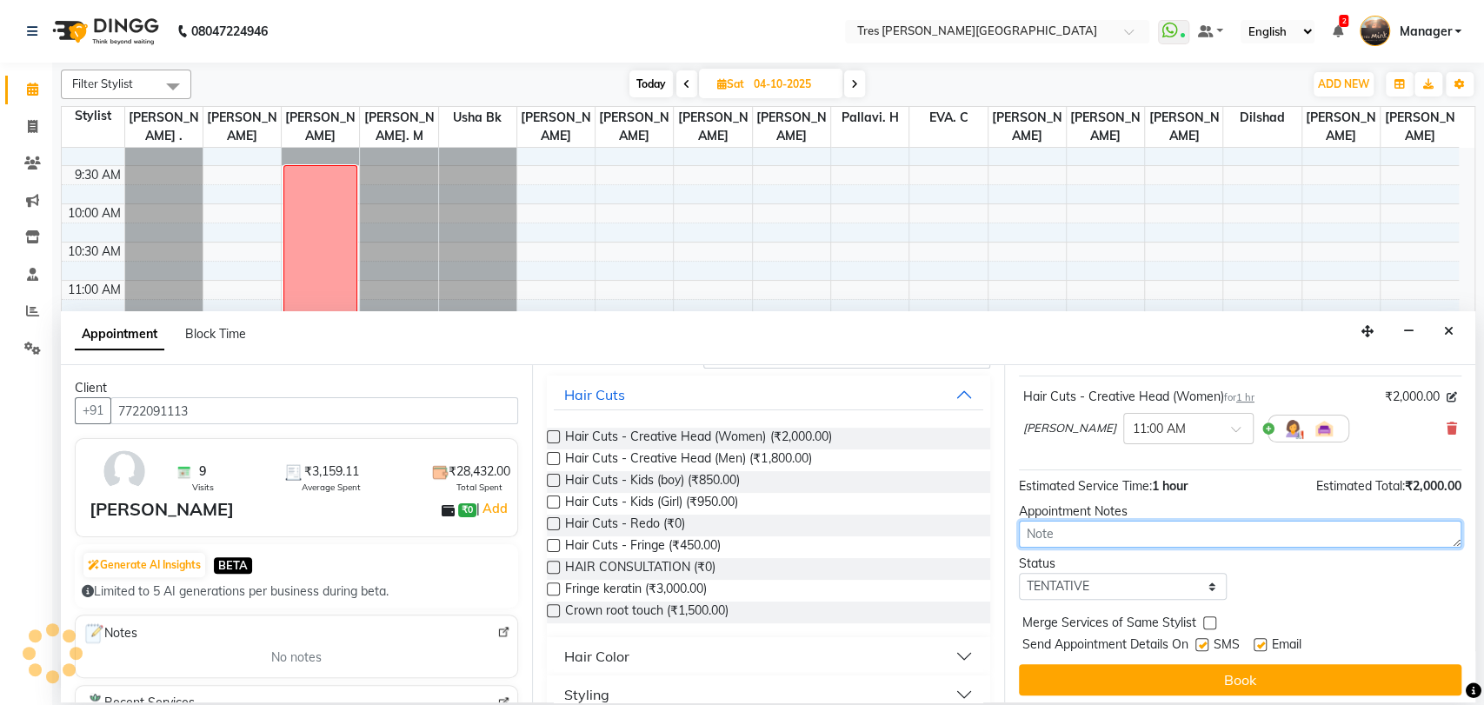
click at [1061, 535] on textarea at bounding box center [1240, 534] width 442 height 27
type textarea "usha/1.10"
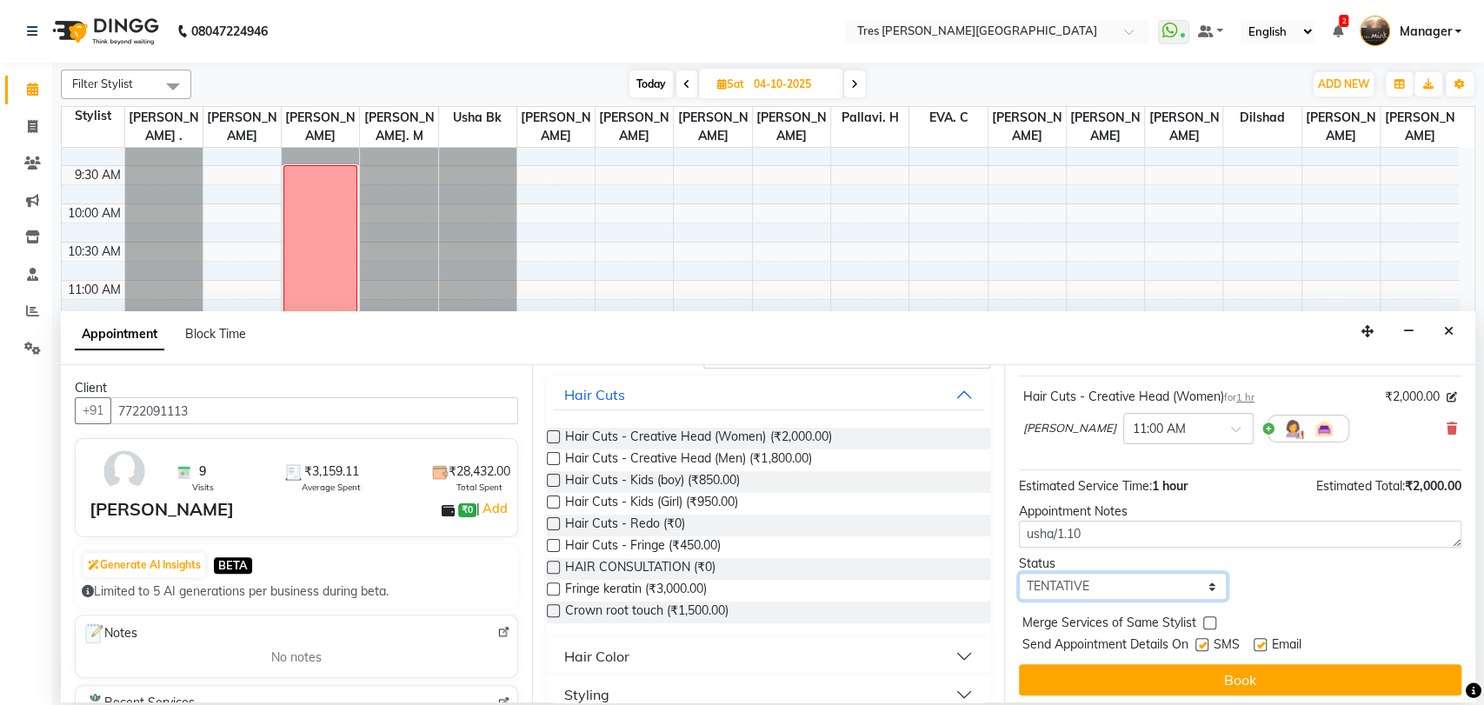
click at [1086, 586] on select "Select TENTATIVE CONFIRM UPCOMING" at bounding box center [1123, 586] width 209 height 27
select select "upcoming"
click at [1019, 573] on select "Select TENTATIVE CONFIRM UPCOMING" at bounding box center [1123, 586] width 209 height 27
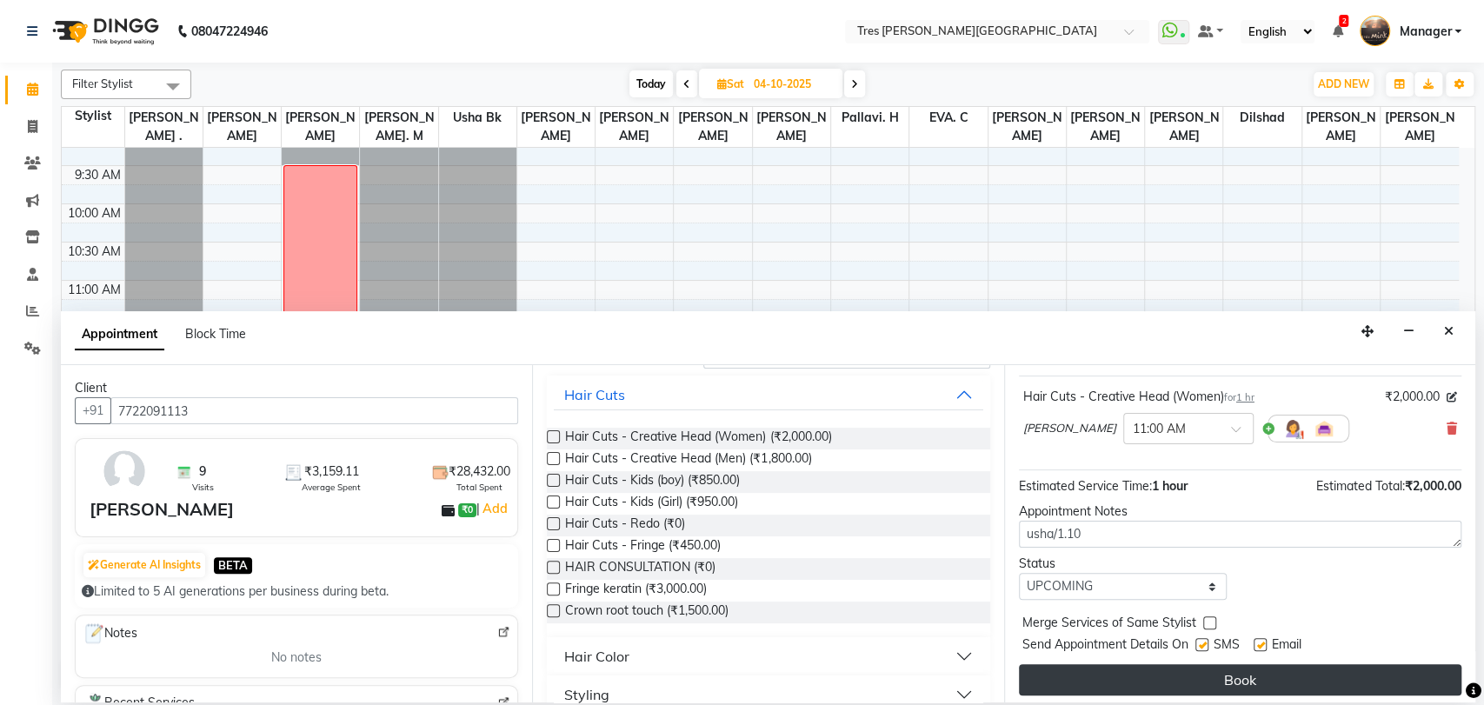
click at [1231, 675] on button "Book" at bounding box center [1240, 679] width 442 height 31
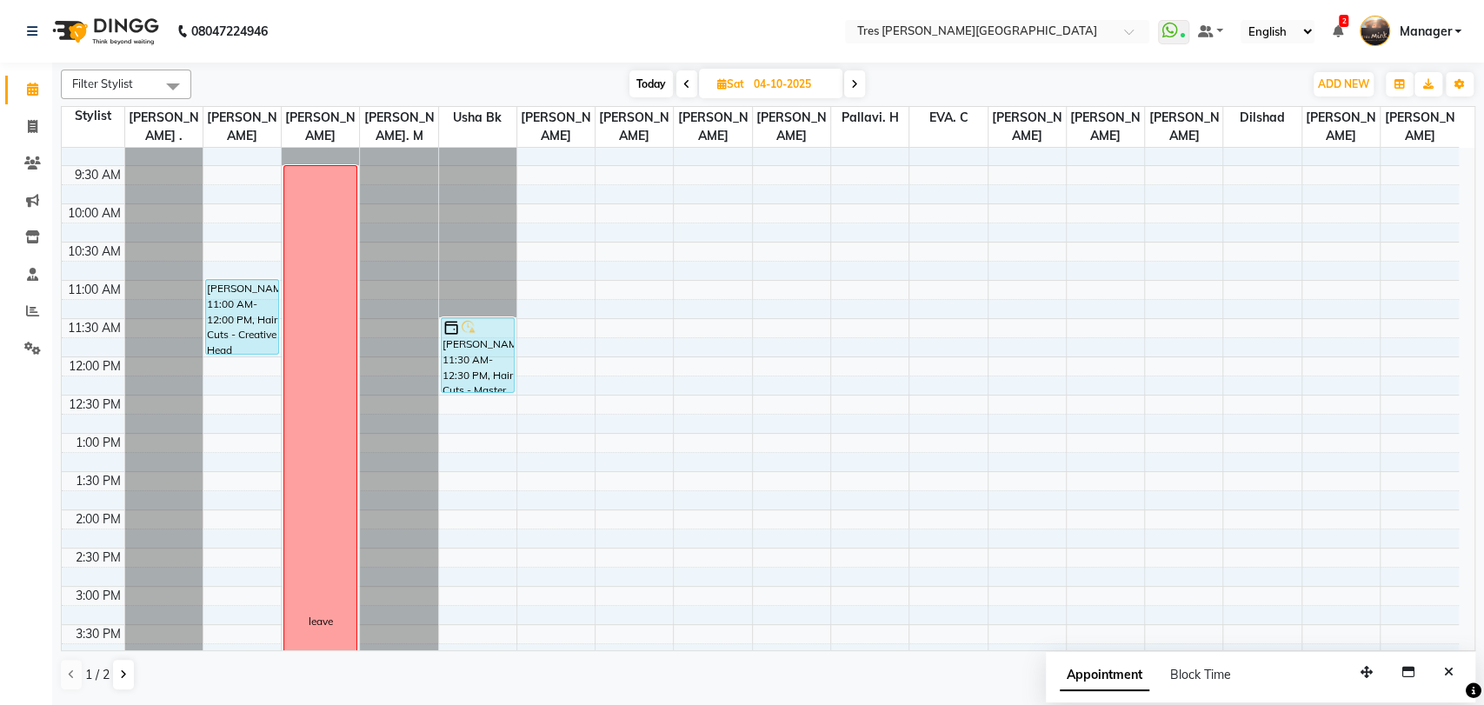
click at [642, 70] on span "Today" at bounding box center [650, 83] width 43 height 27
type input "01-10-2025"
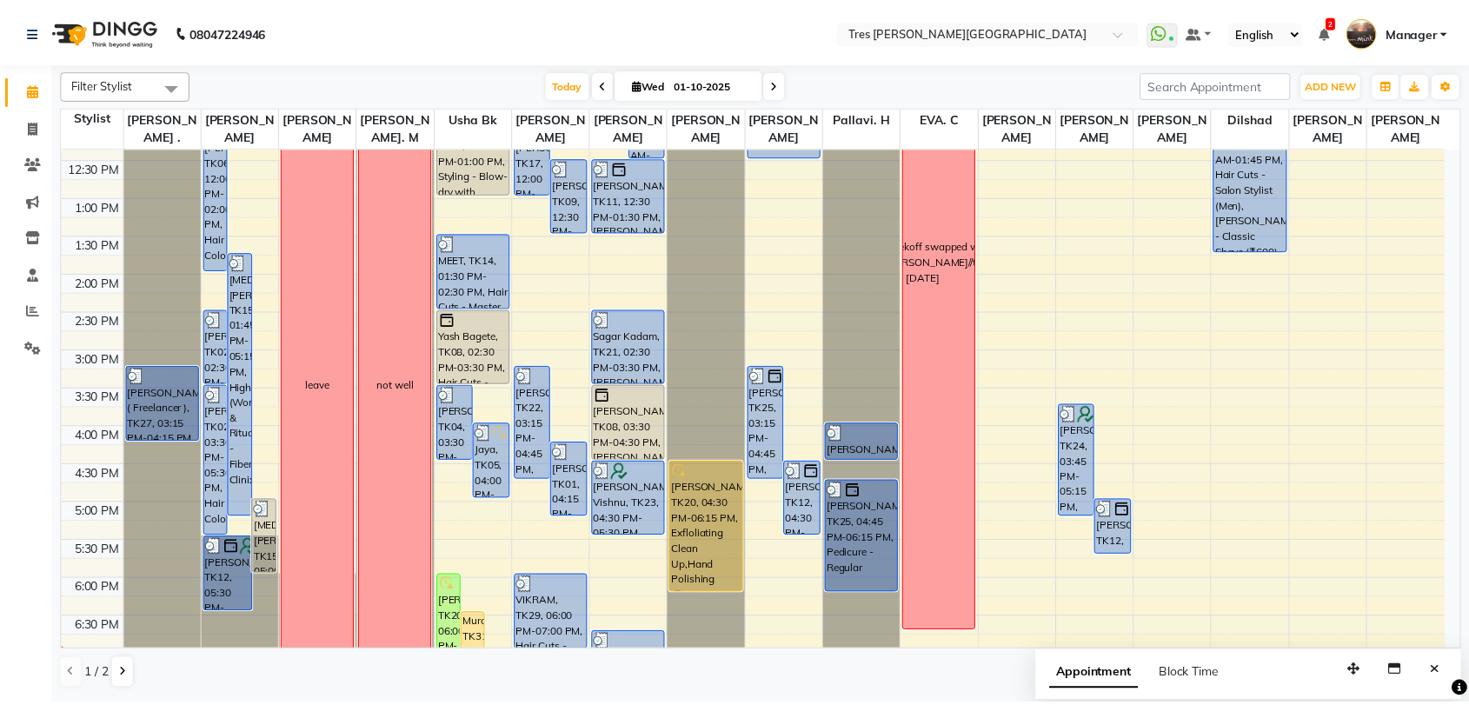
scroll to position [562, 0]
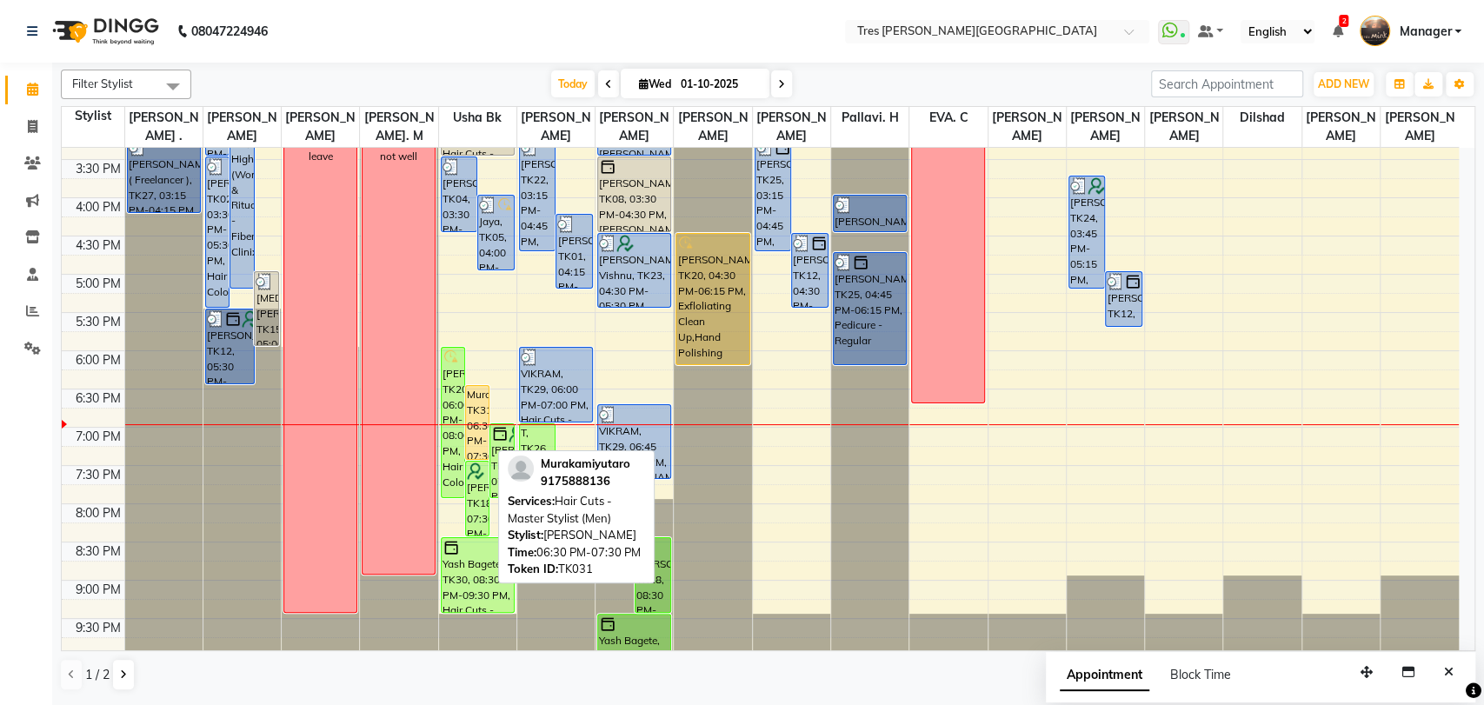
click at [478, 432] on div "Murakamiyutaro, TK31, 06:30 PM-07:30 PM, Hair Cuts - Master Stylist (Men)" at bounding box center [477, 422] width 23 height 73
select select "1"
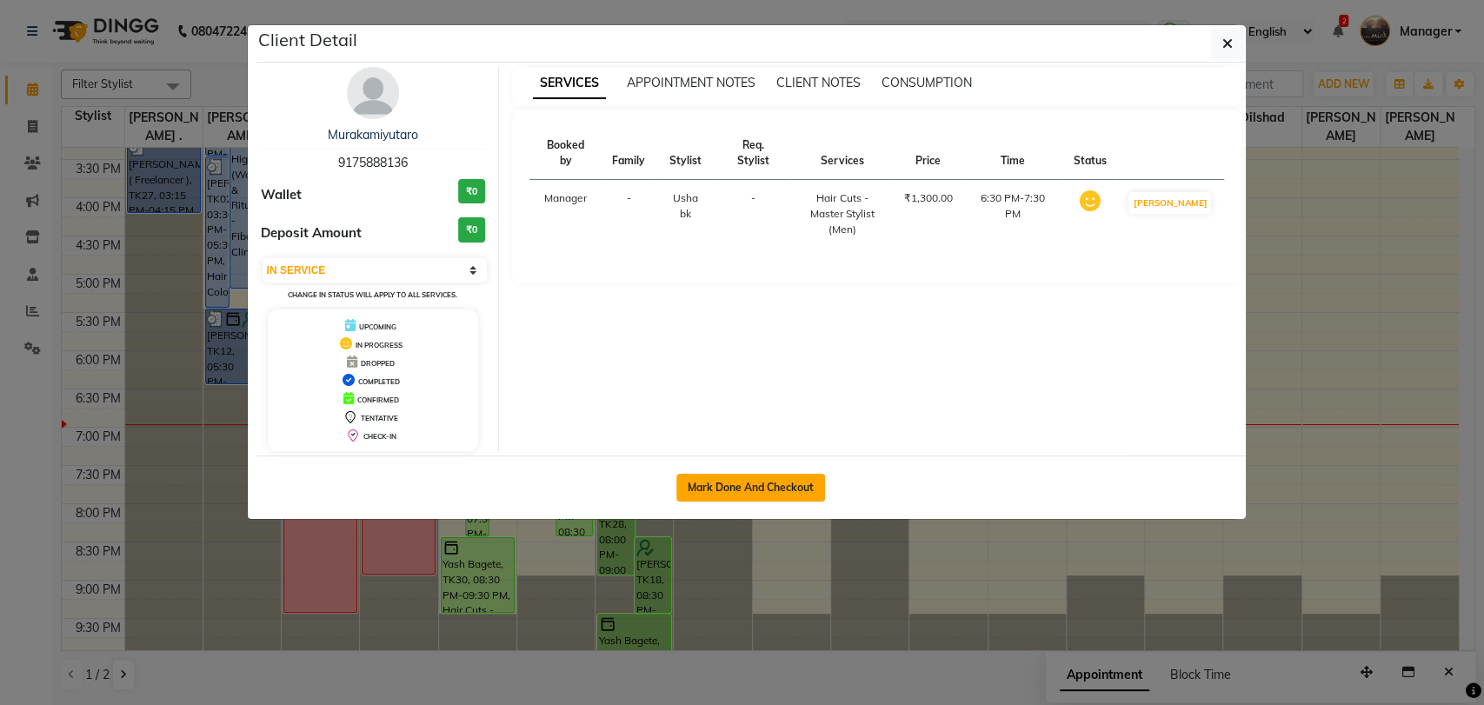
click at [730, 485] on button "Mark Done And Checkout" at bounding box center [750, 488] width 149 height 28
select select "service"
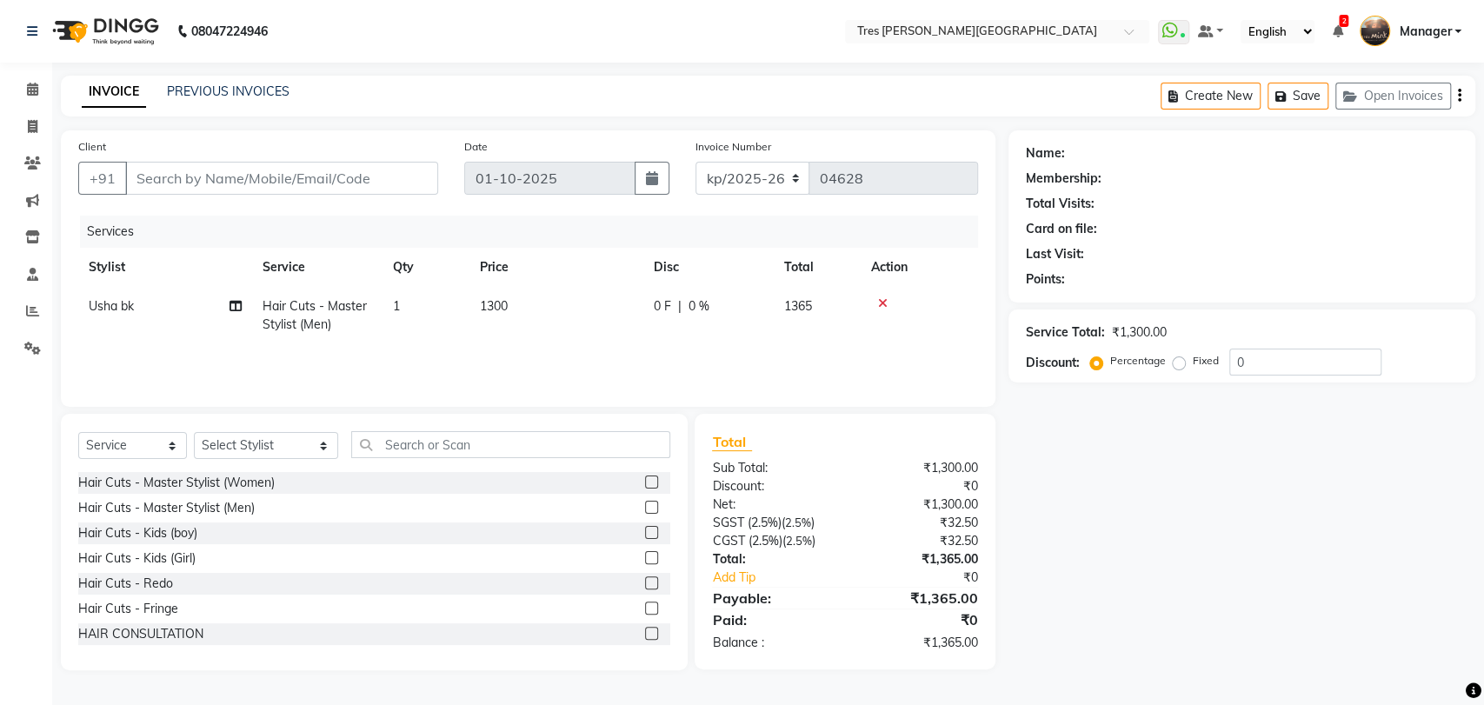
type input "9175888136"
select select "1017"
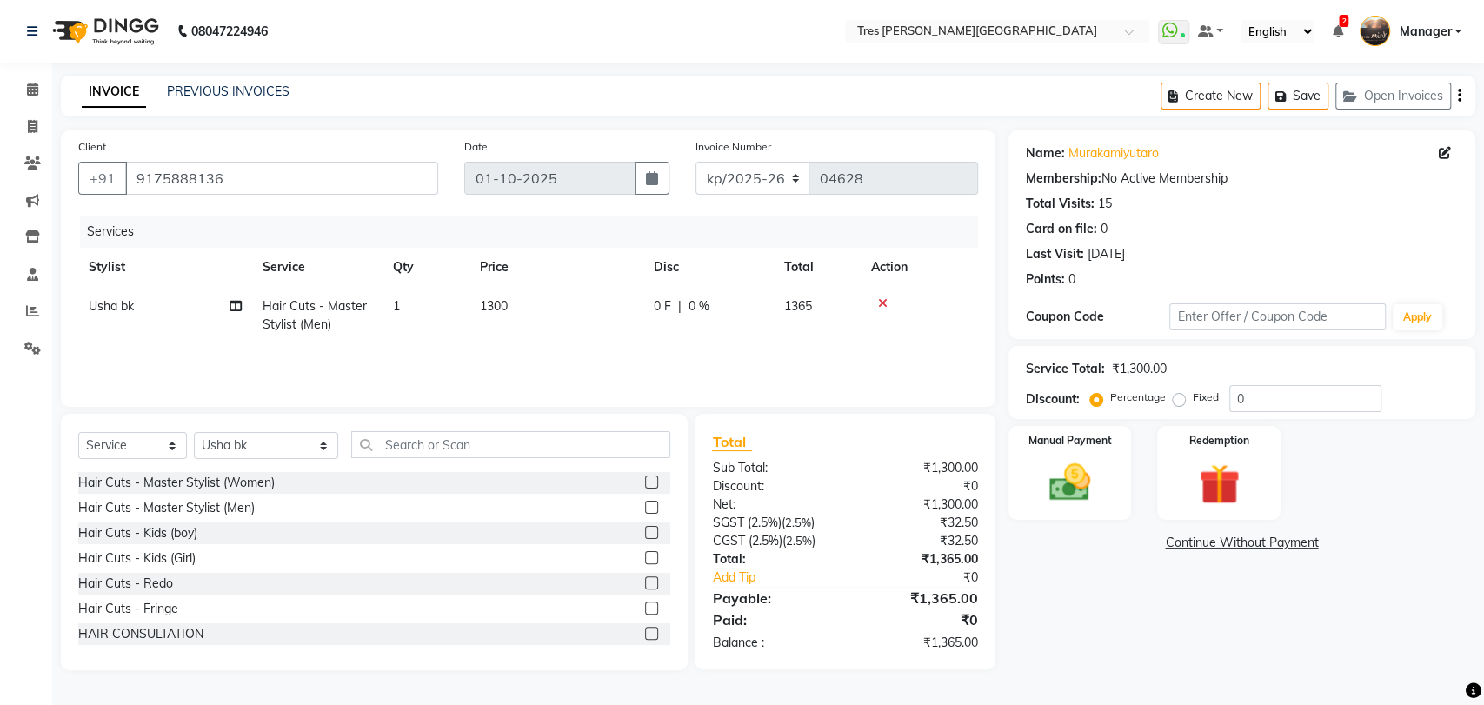
click at [494, 301] on span "1300" at bounding box center [494, 306] width 28 height 16
select select "1017"
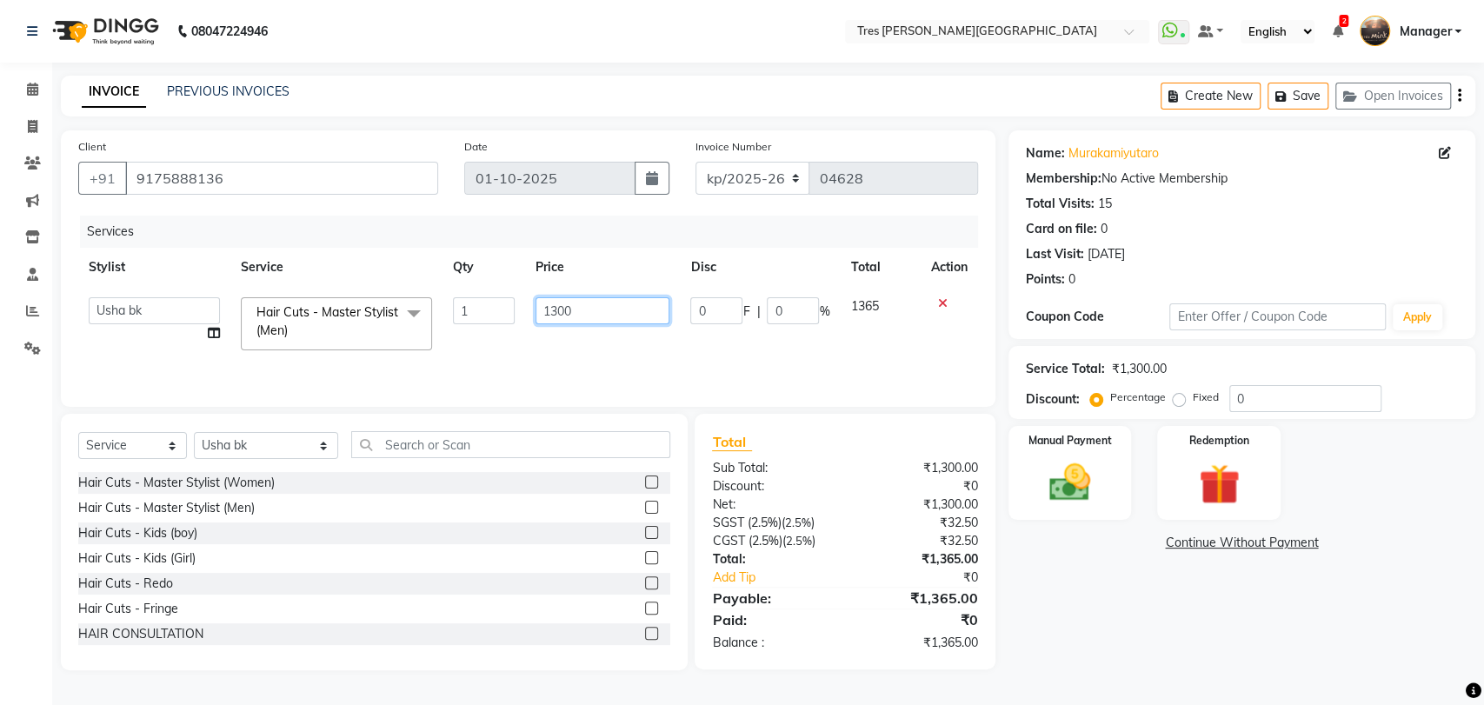
click at [557, 312] on input "1300" at bounding box center [602, 310] width 135 height 27
type input "1400"
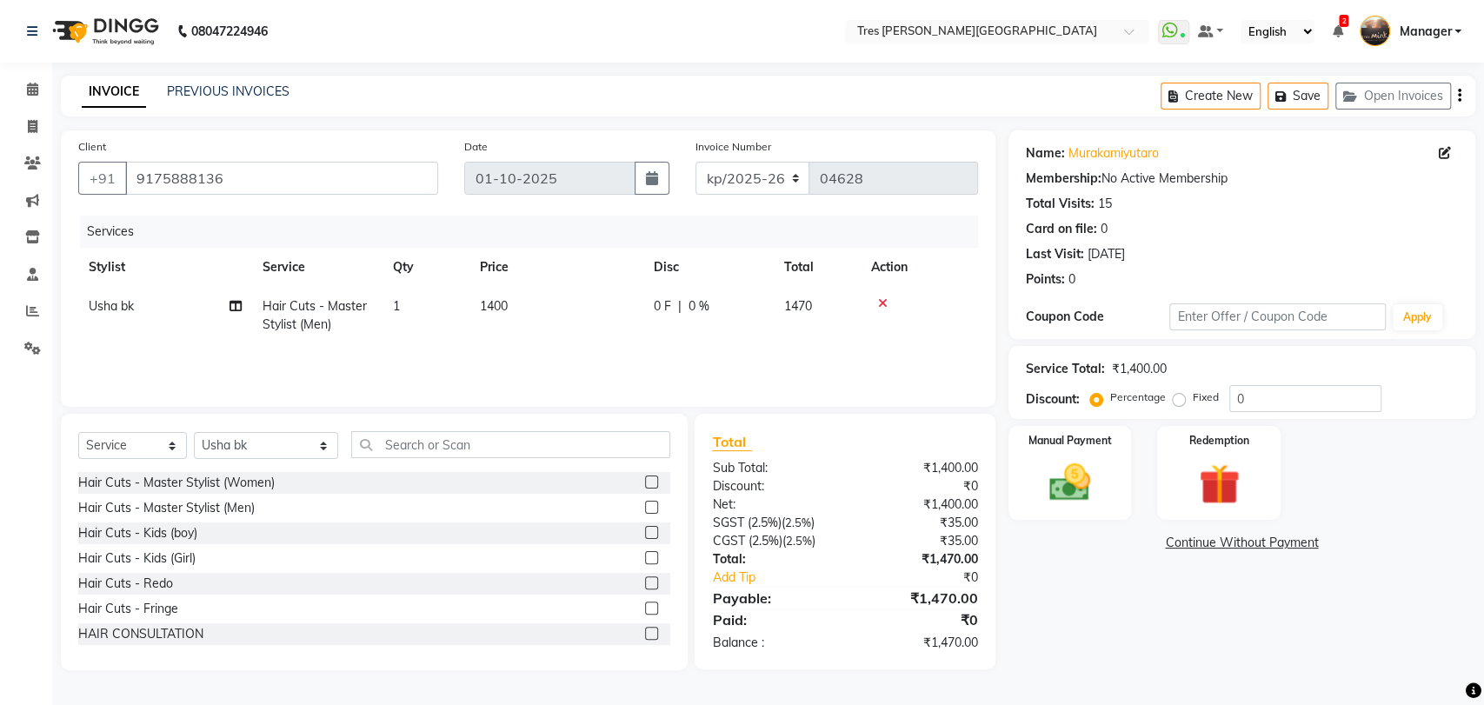
click at [1036, 572] on div "Name: Murakamiyutaro Membership: No Active Membership Total Visits: 15 Card on …" at bounding box center [1248, 400] width 480 height 540
click at [1102, 472] on img at bounding box center [1069, 482] width 69 height 49
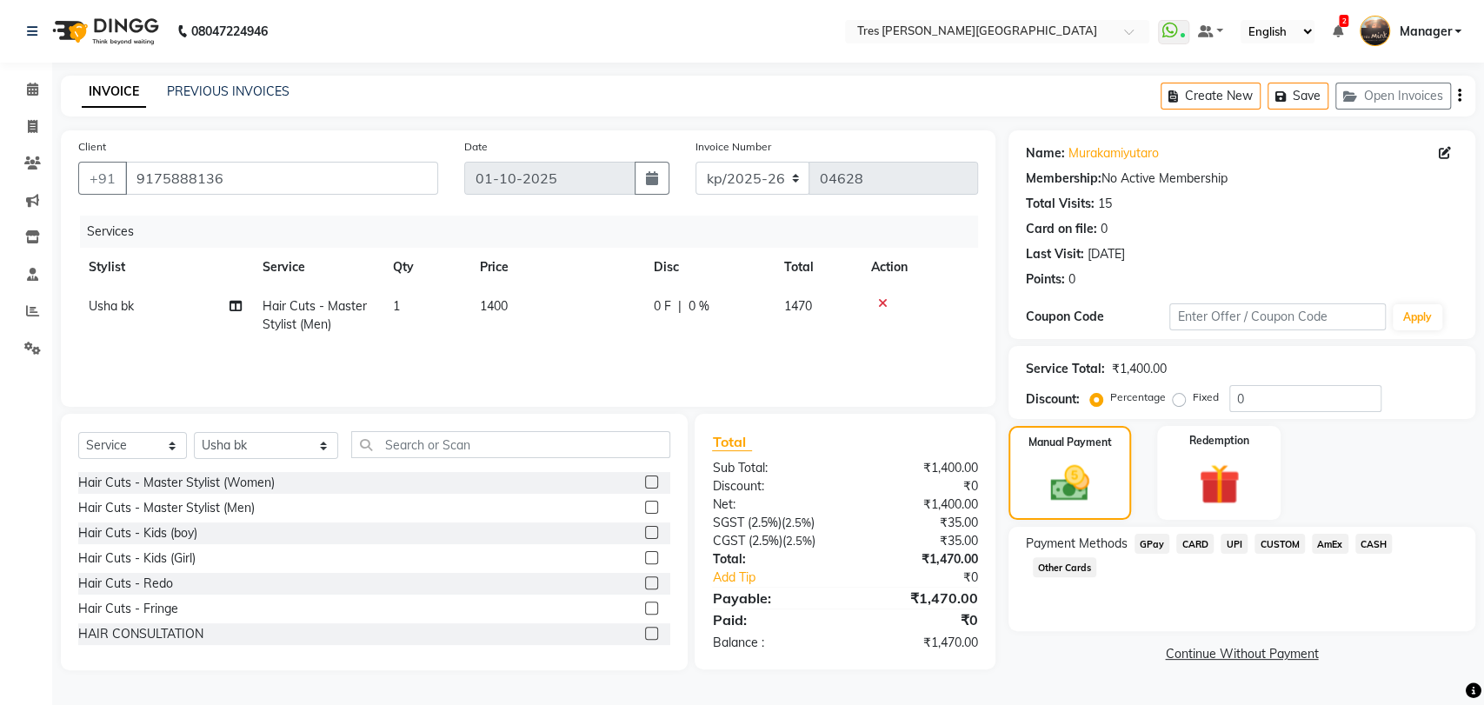
click at [1232, 544] on span "UPI" at bounding box center [1233, 544] width 27 height 20
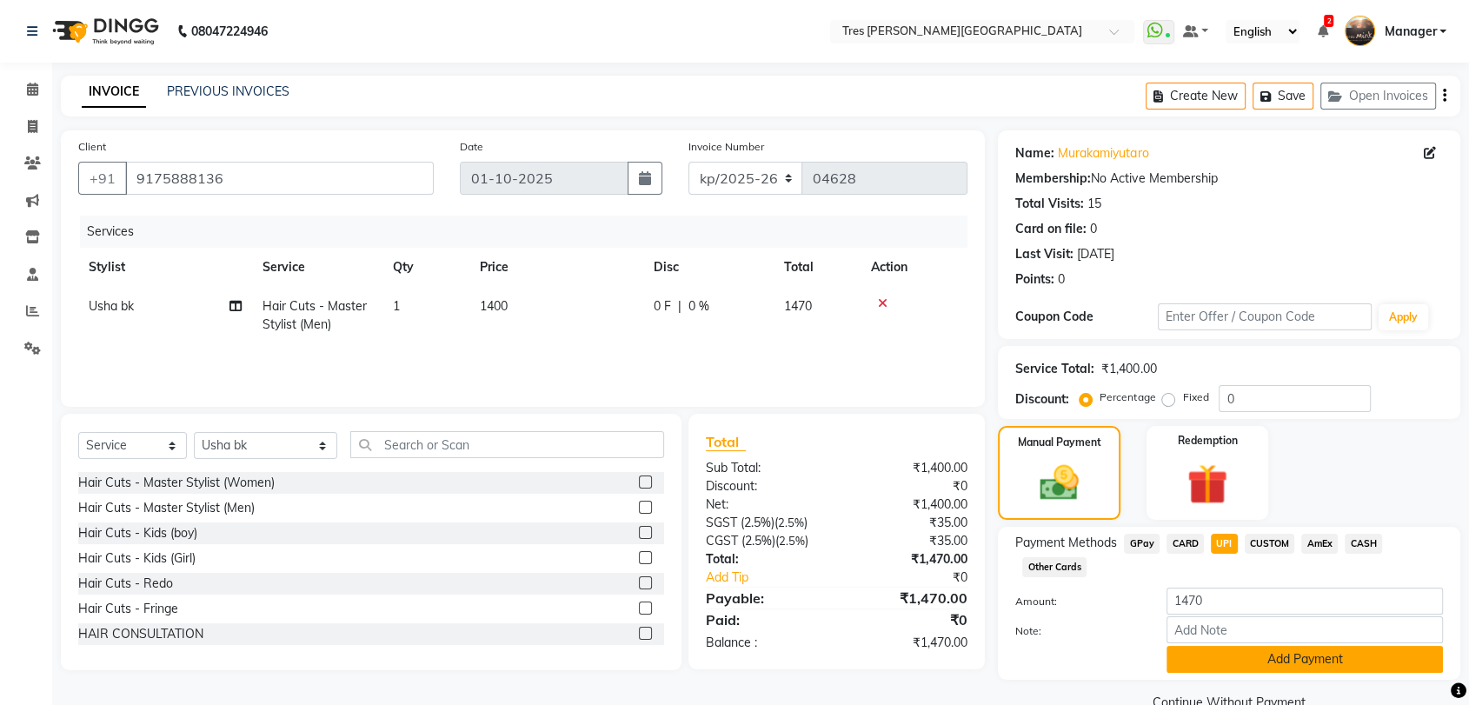
click at [1240, 662] on button "Add Payment" at bounding box center [1305, 659] width 276 height 27
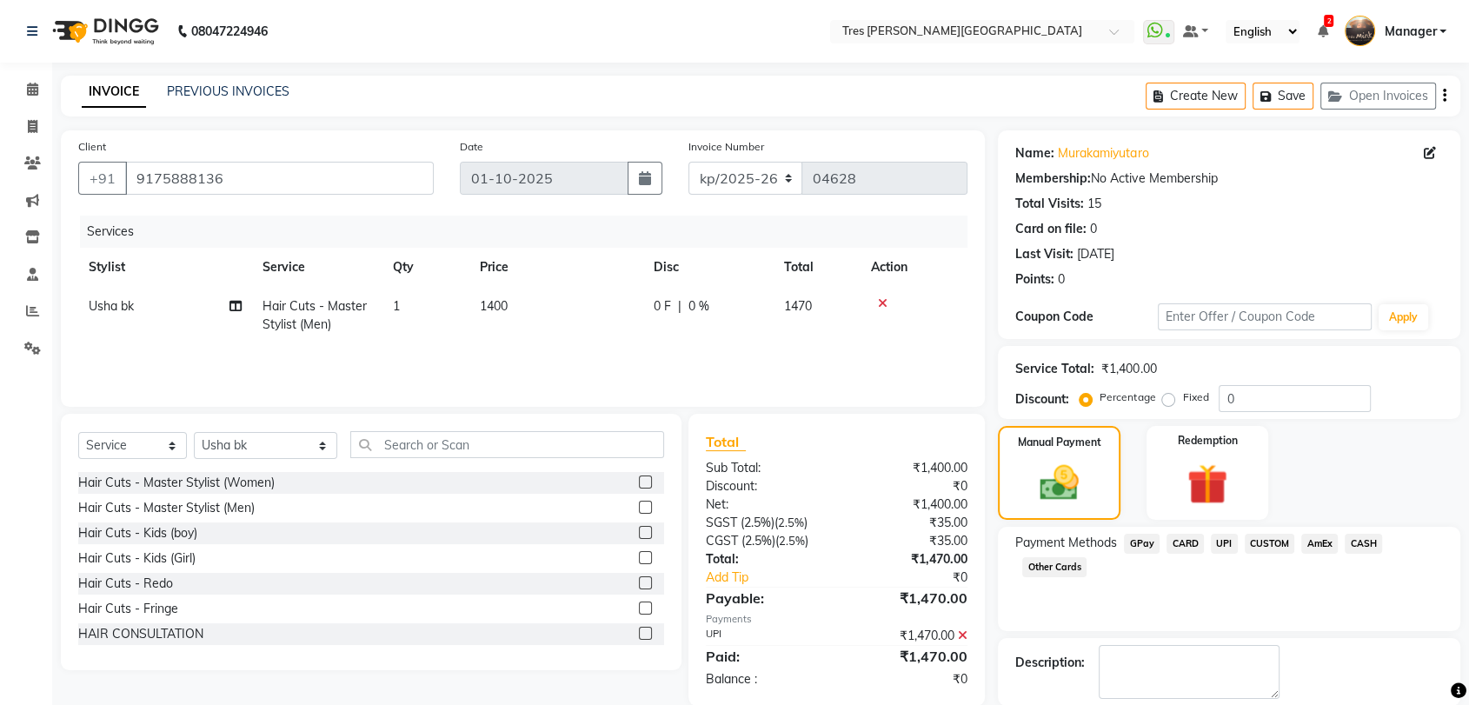
scroll to position [85, 0]
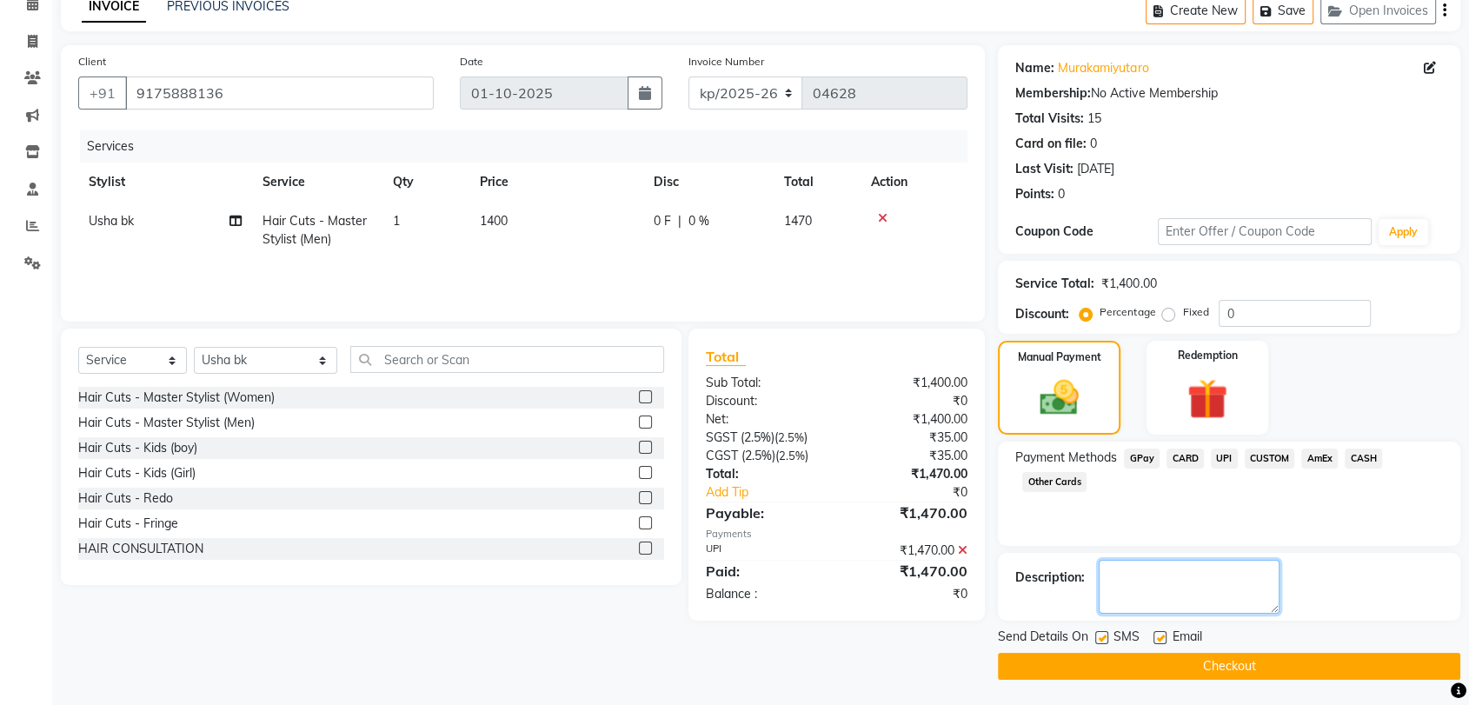
click at [1250, 572] on textarea at bounding box center [1189, 587] width 181 height 54
type textarea "[PERSON_NAME]"
click at [1217, 671] on button "Checkout" at bounding box center [1229, 666] width 462 height 27
click at [1118, 659] on button "Checkout" at bounding box center [1229, 666] width 462 height 27
click at [1122, 668] on button "Checkout" at bounding box center [1229, 666] width 462 height 27
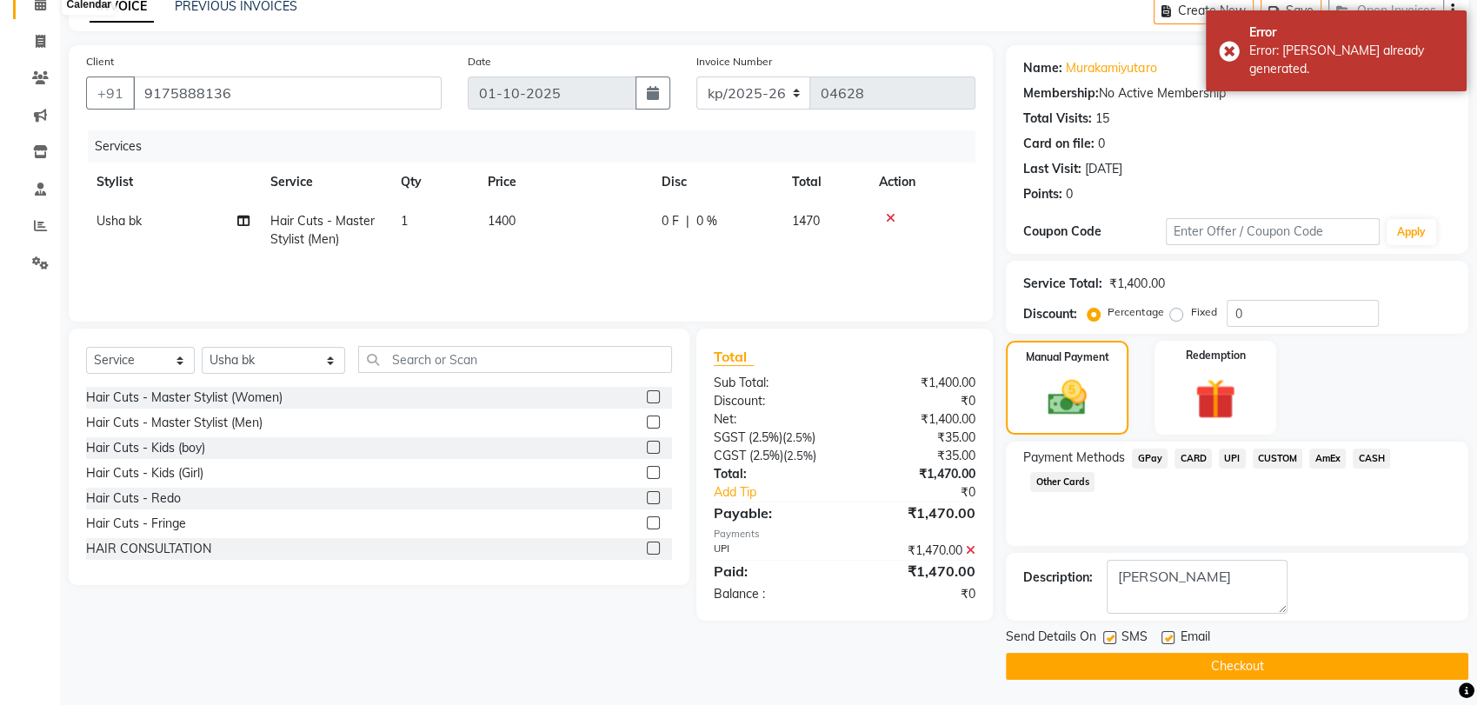
scroll to position [0, 0]
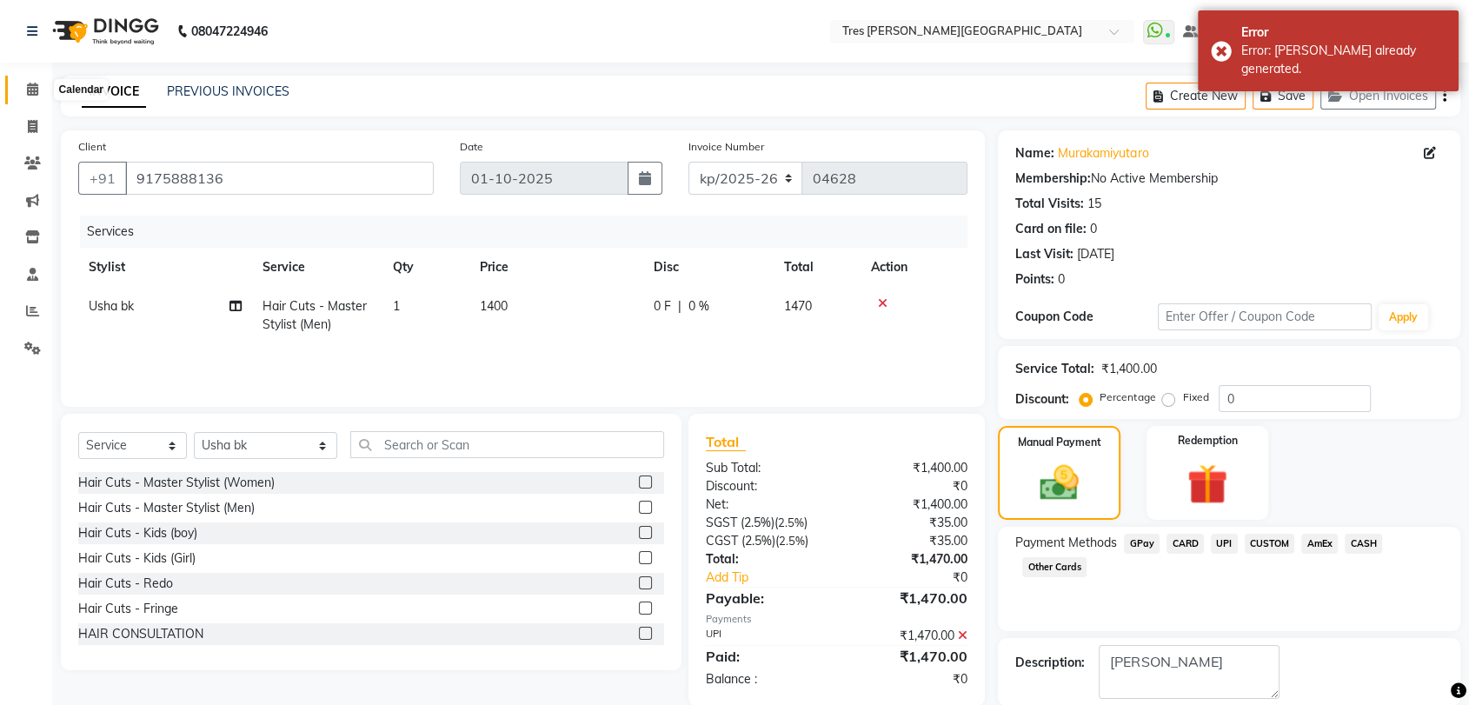
click at [26, 97] on span at bounding box center [32, 90] width 30 height 20
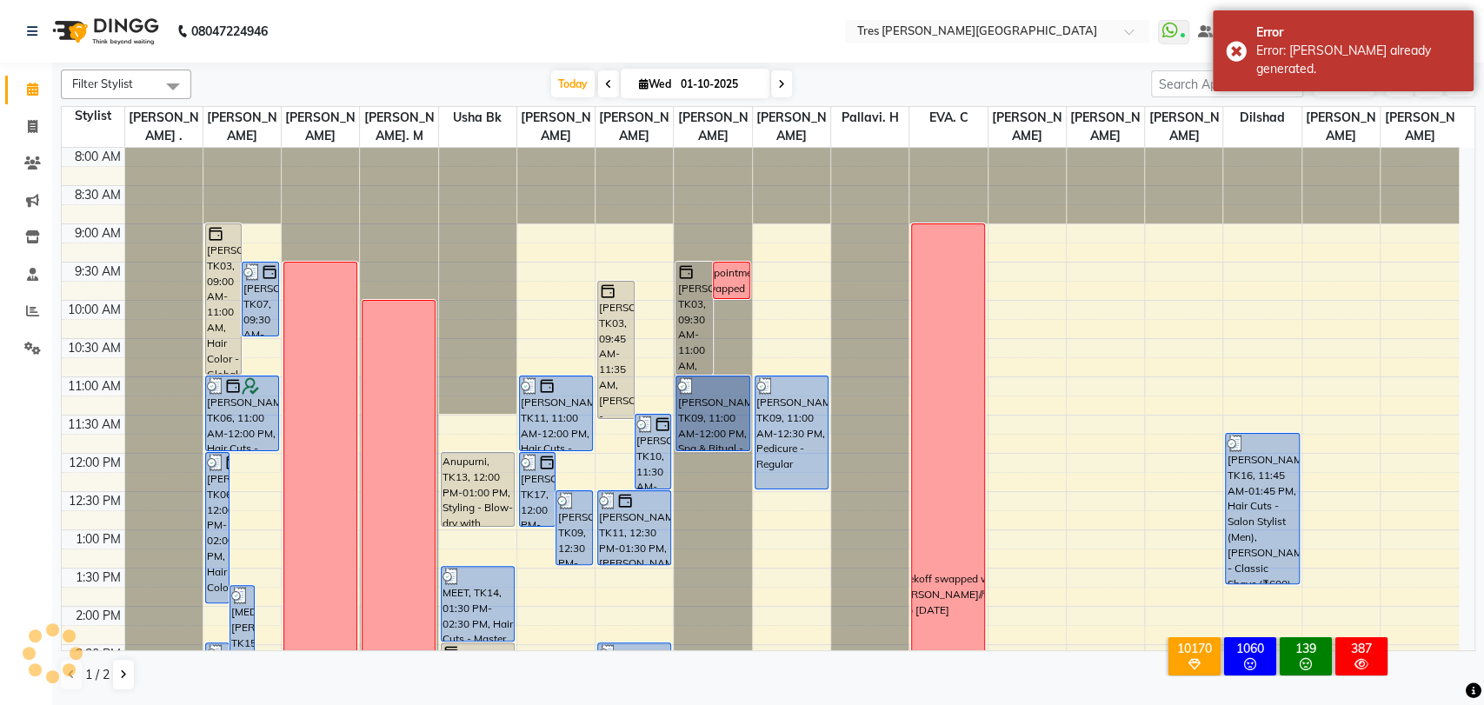
scroll to position [561, 0]
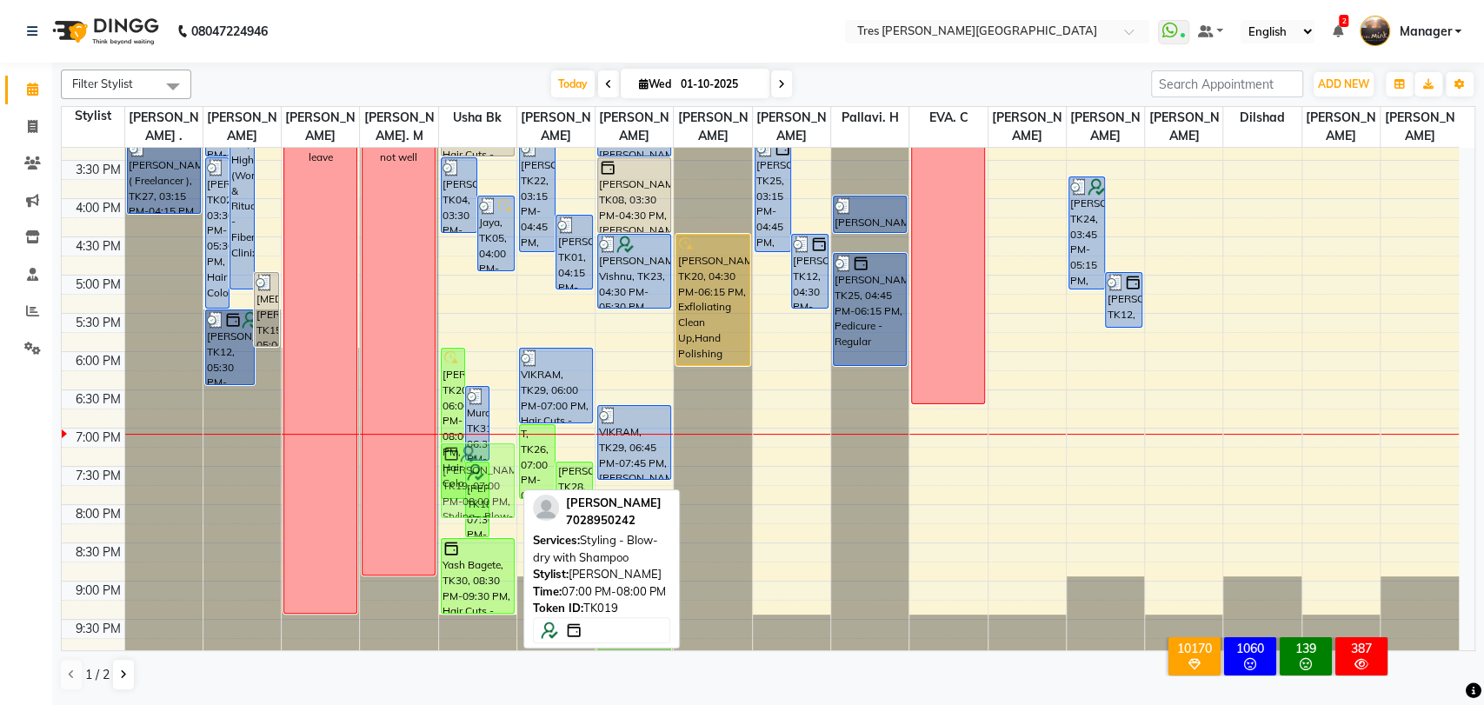
drag, startPoint x: 501, startPoint y: 457, endPoint x: 502, endPoint y: 467, distance: 9.7
click at [502, 467] on div "Varsha, TK20, 06:00 PM-08:00 PM, Hair Color - Root Touch Up (Ammonia Free) (Wom…" at bounding box center [477, 122] width 77 height 1070
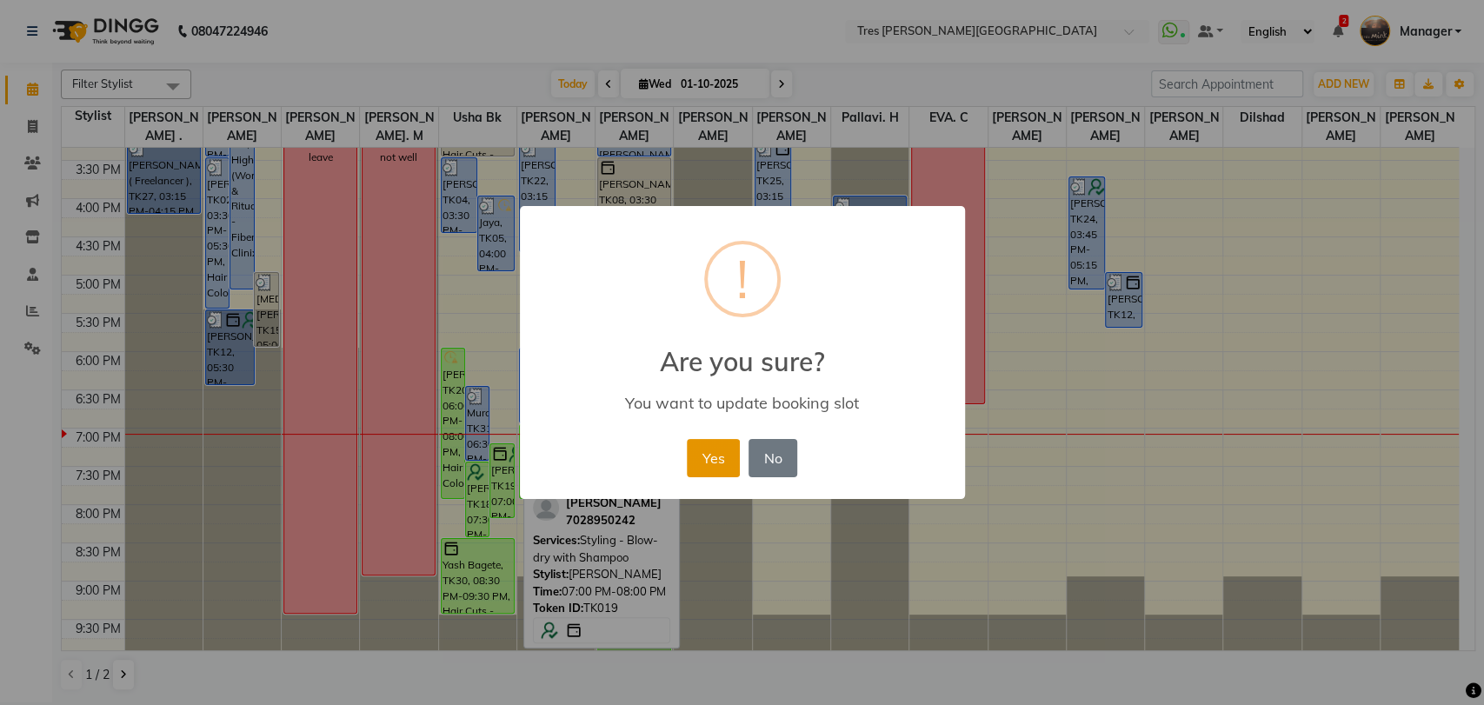
click at [709, 461] on button "Yes" at bounding box center [713, 458] width 53 height 38
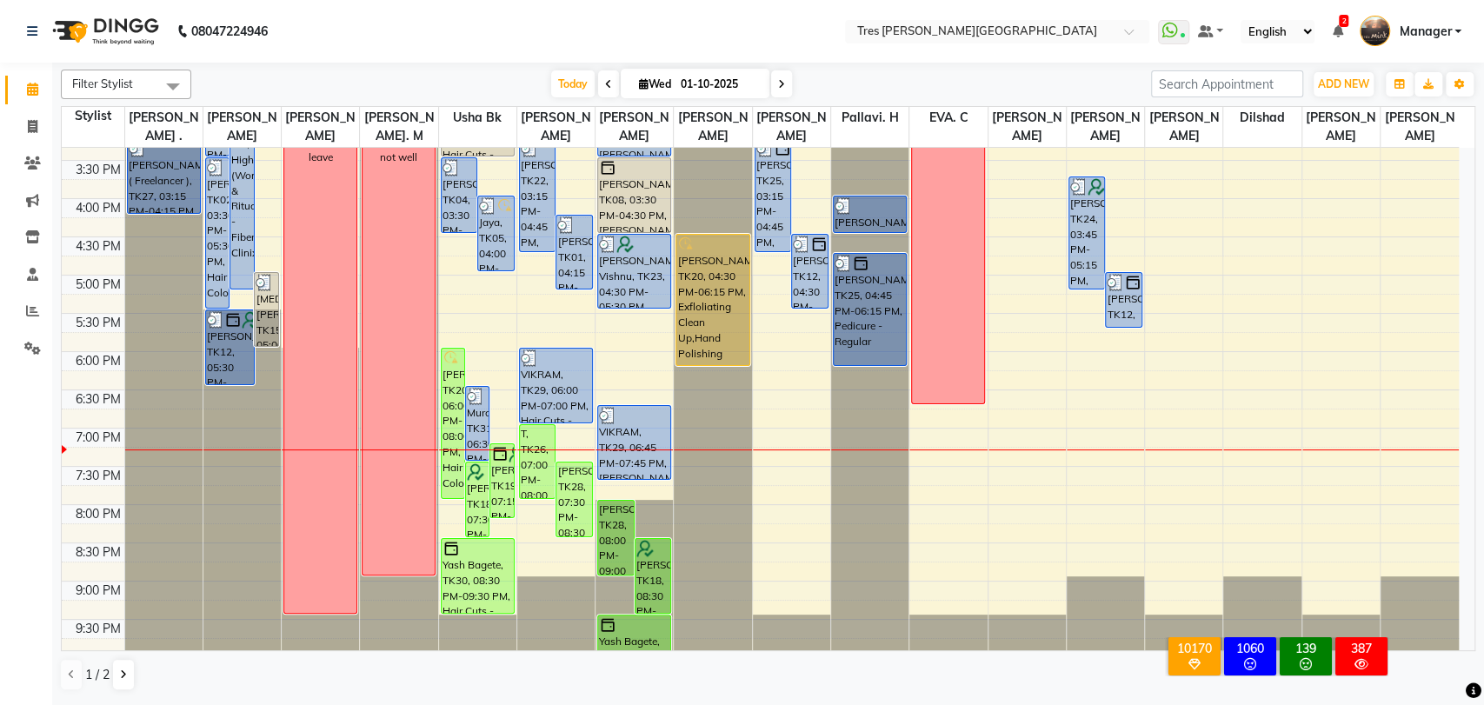
click at [780, 82] on icon at bounding box center [781, 84] width 7 height 10
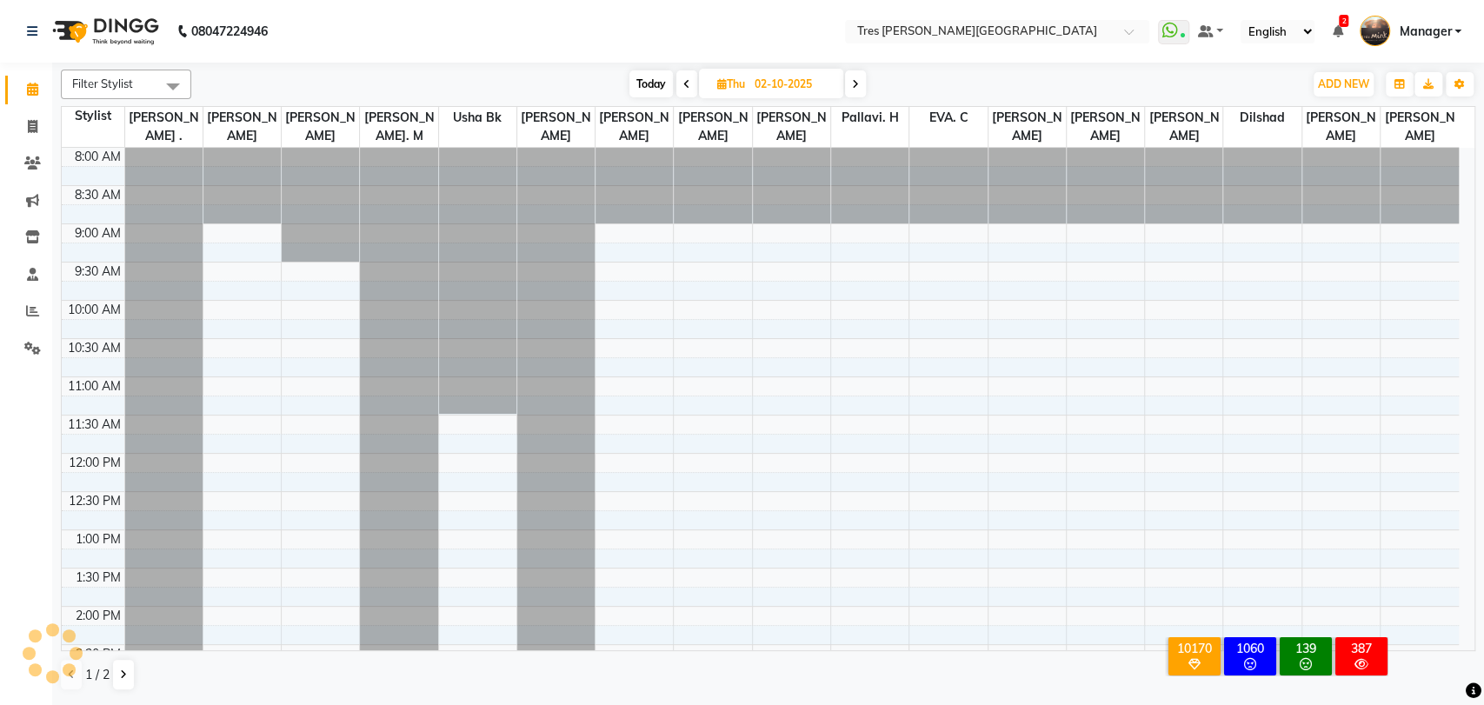
scroll to position [562, 0]
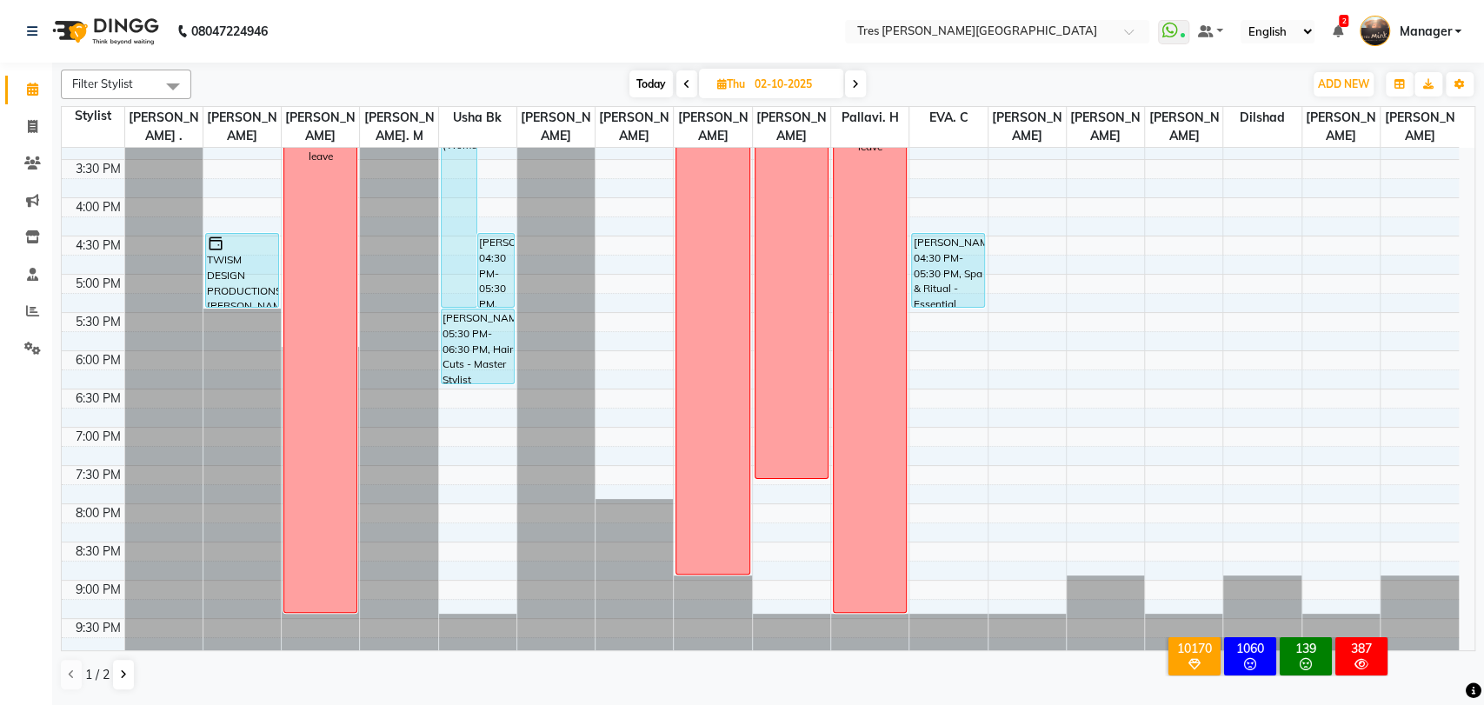
click at [854, 85] on icon at bounding box center [855, 84] width 7 height 10
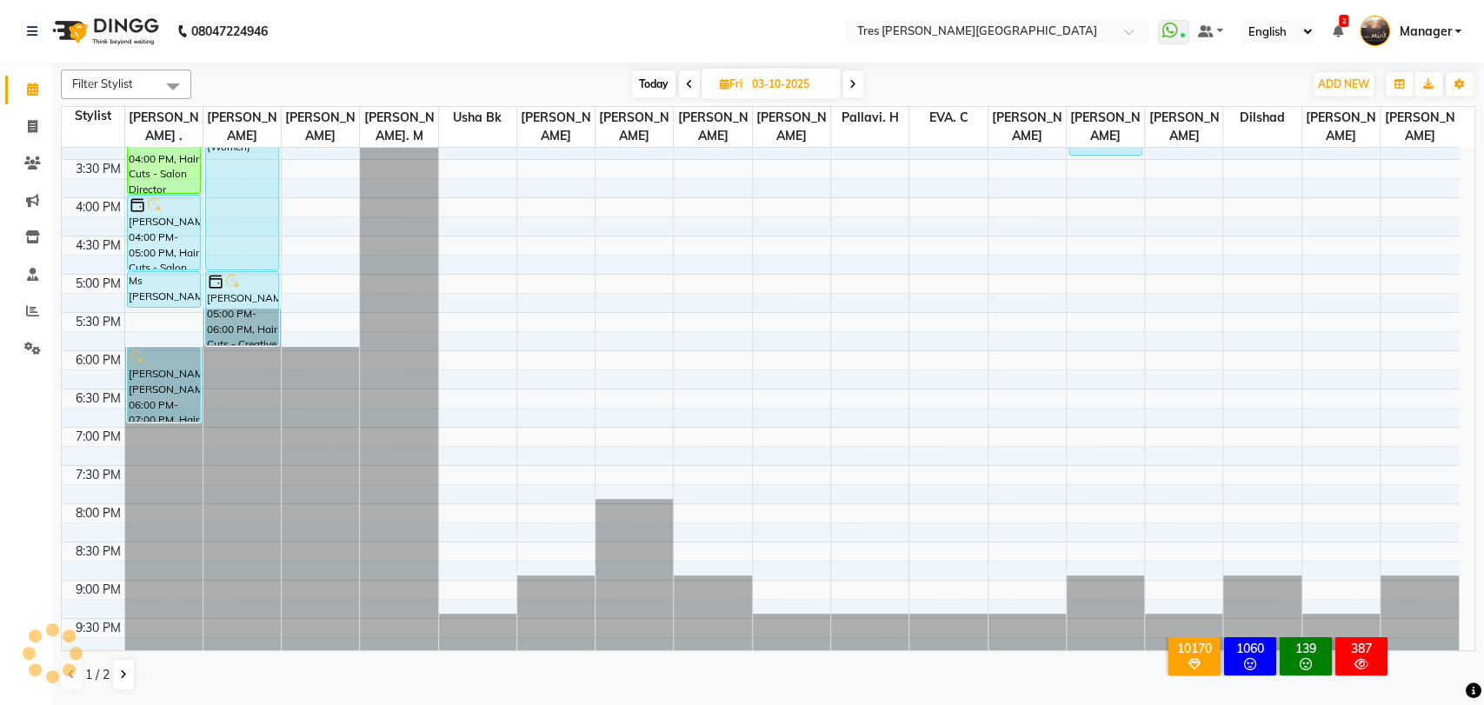
click at [854, 86] on icon at bounding box center [852, 84] width 7 height 10
type input "04-10-2025"
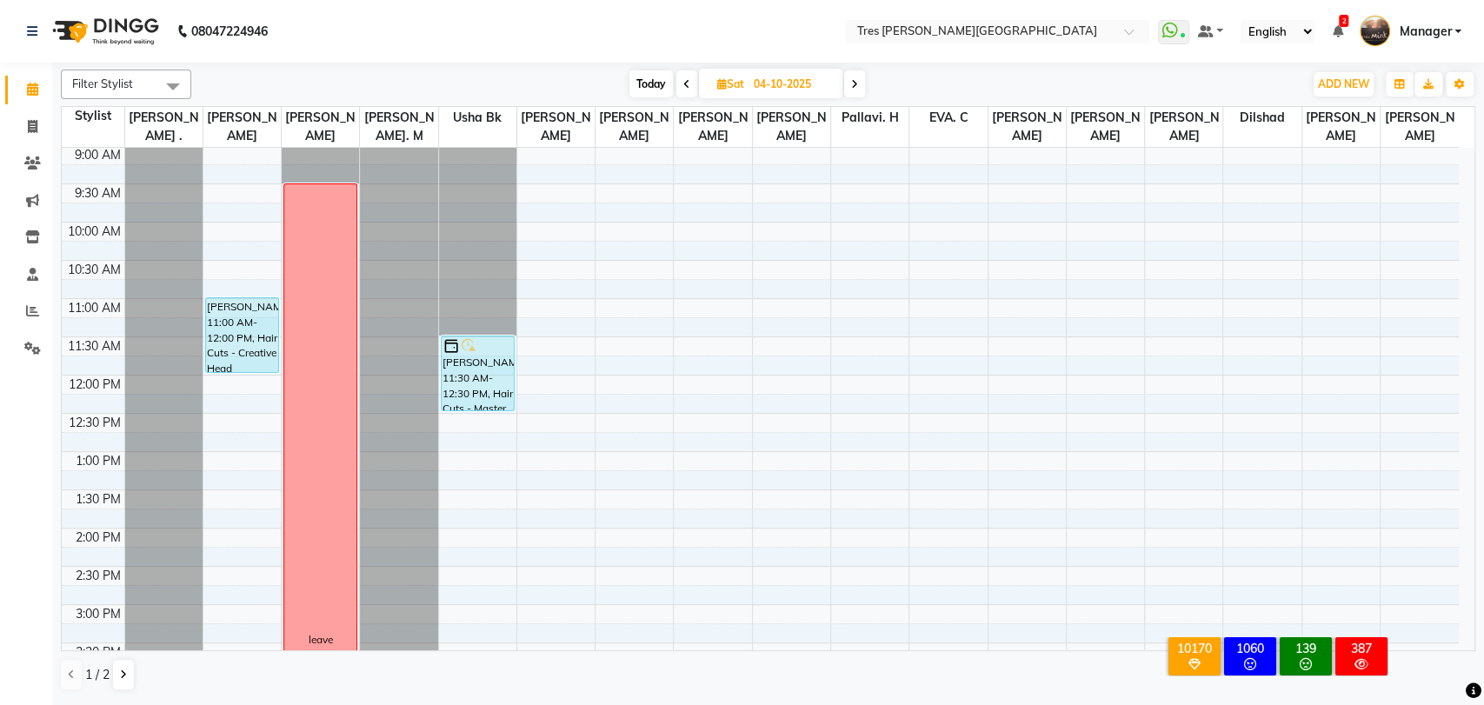
scroll to position [175, 0]
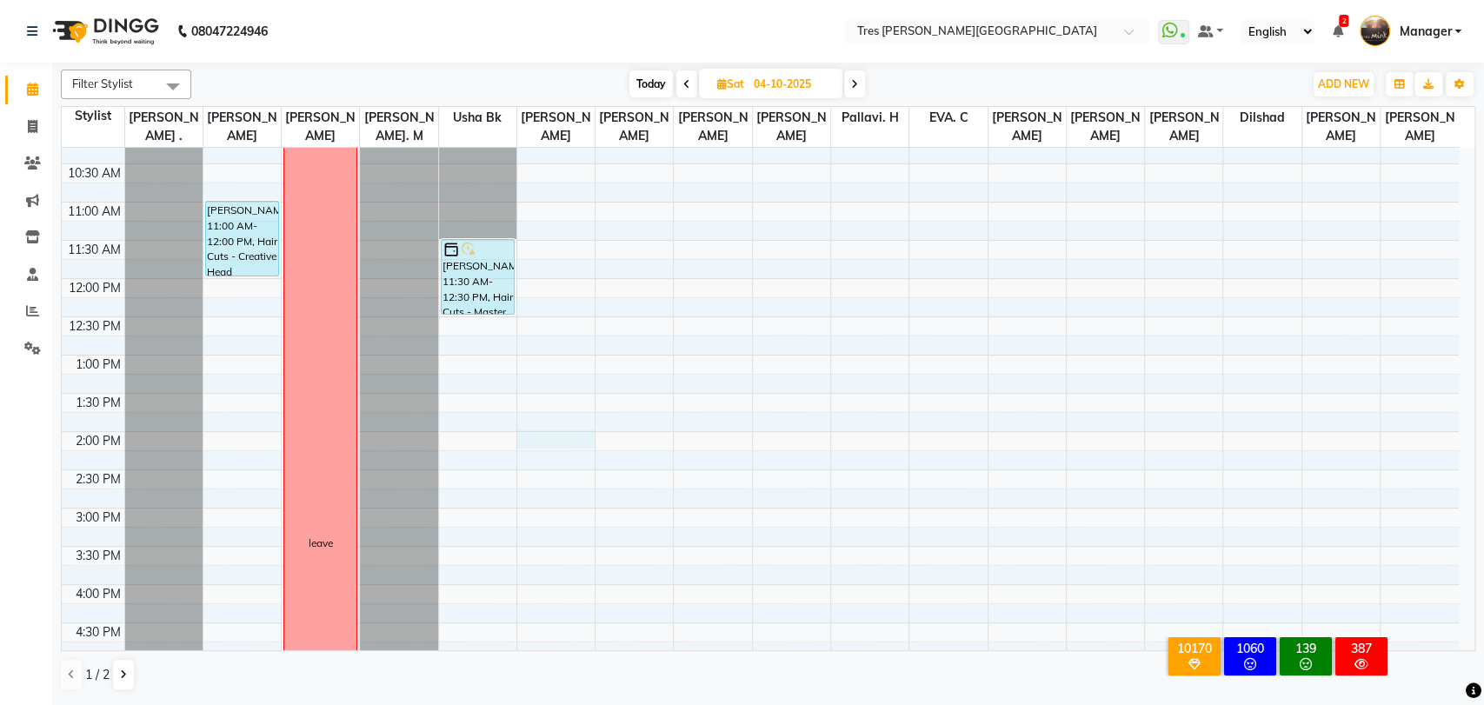
click at [560, 435] on div "8:00 AM 8:30 AM 9:00 AM 9:30 AM 10:00 AM 10:30 AM 11:00 AM 11:30 AM 12:00 PM 12…" at bounding box center [760, 508] width 1397 height 1070
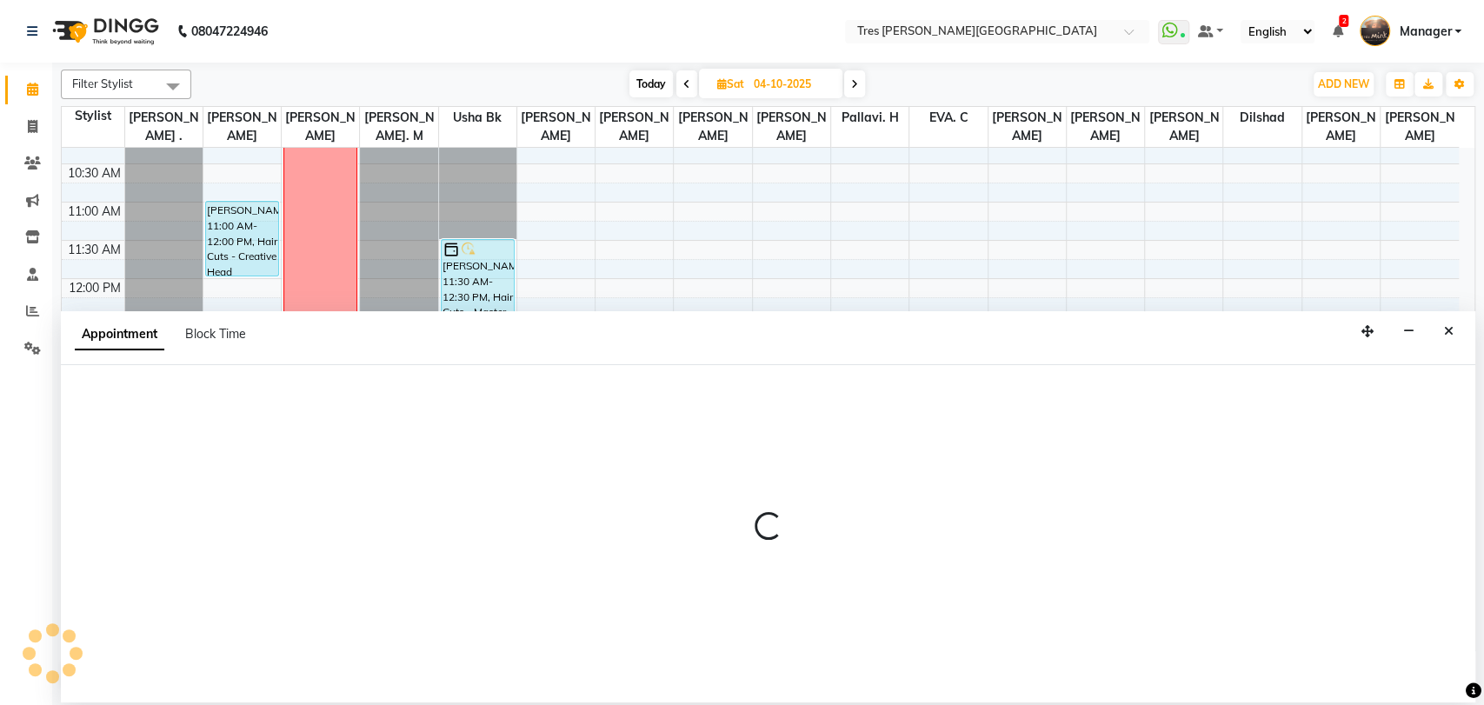
select select "34584"
select select "840"
select select "tentative"
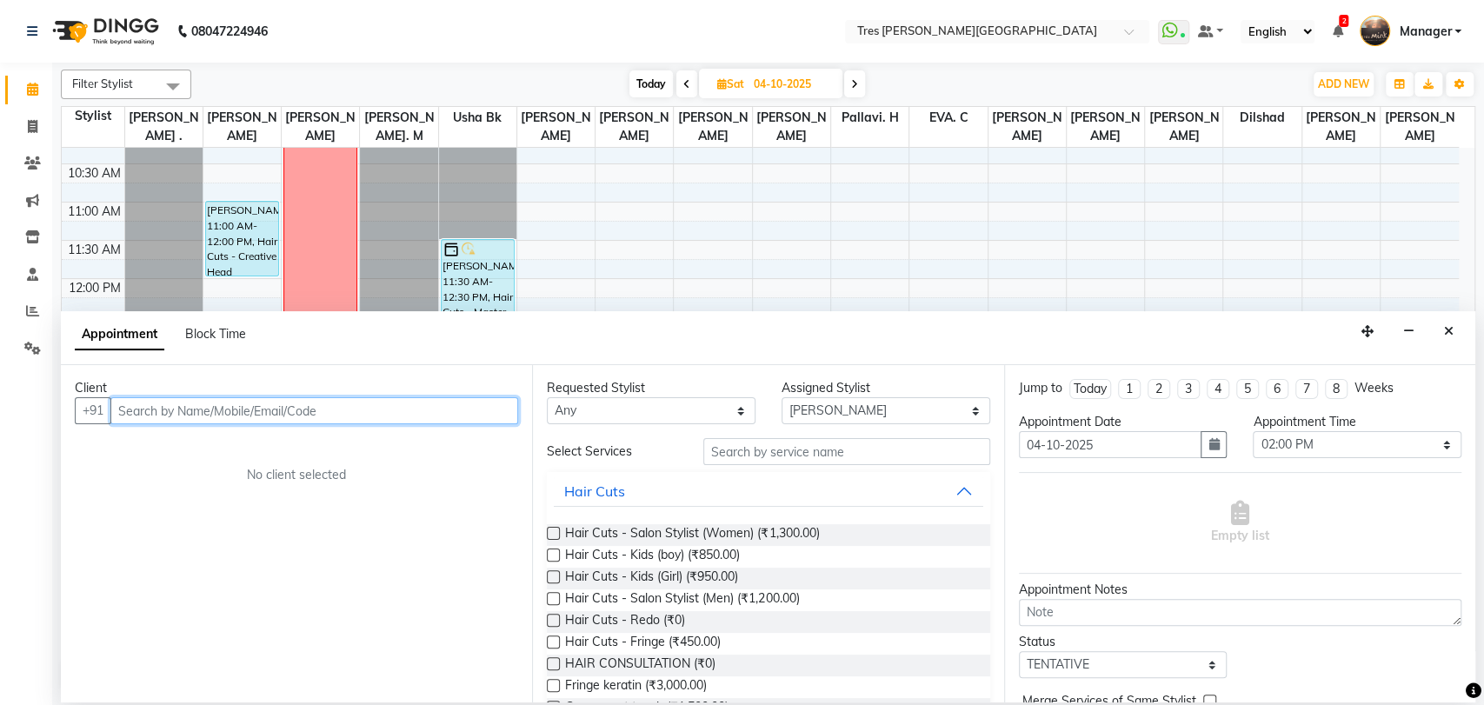
click at [404, 401] on input "text" at bounding box center [314, 410] width 408 height 27
type input "8390798081"
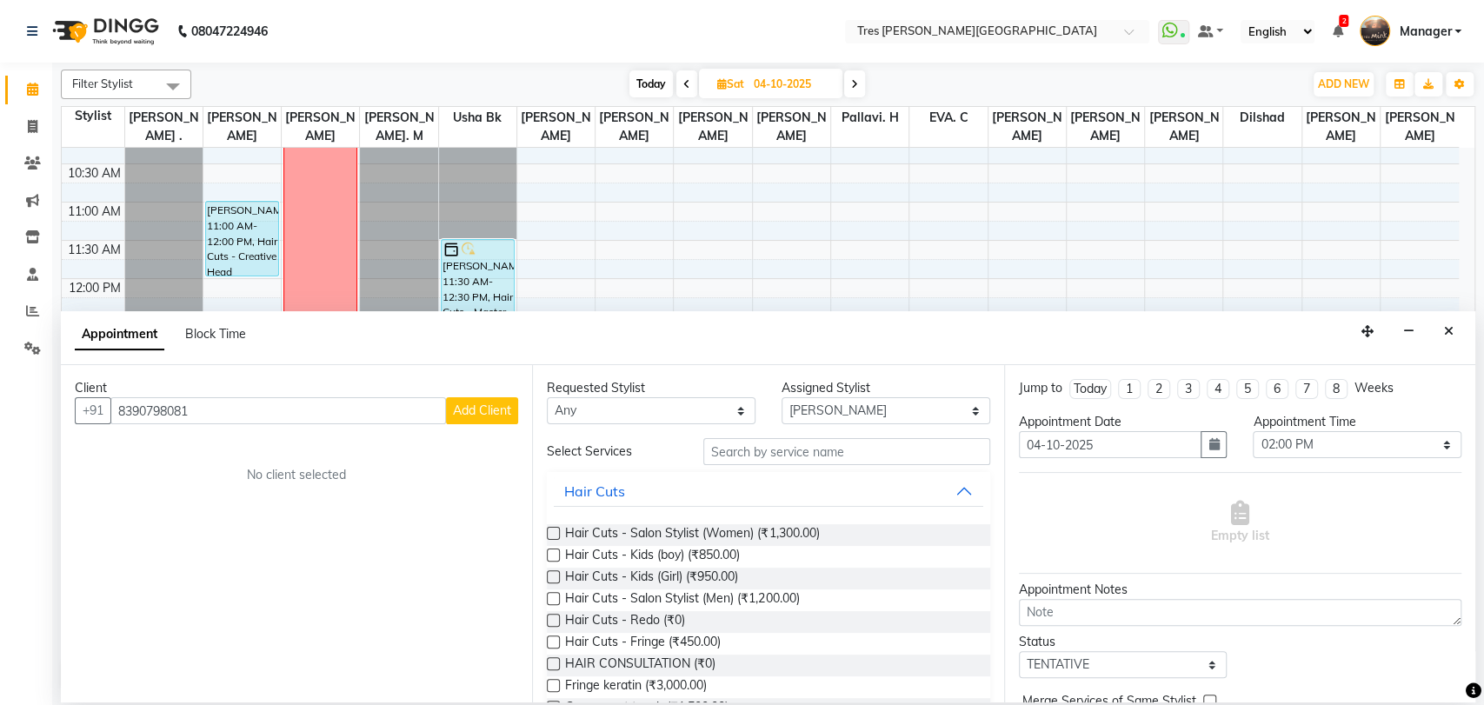
click at [467, 418] on button "Add Client" at bounding box center [482, 410] width 72 height 27
select select "22"
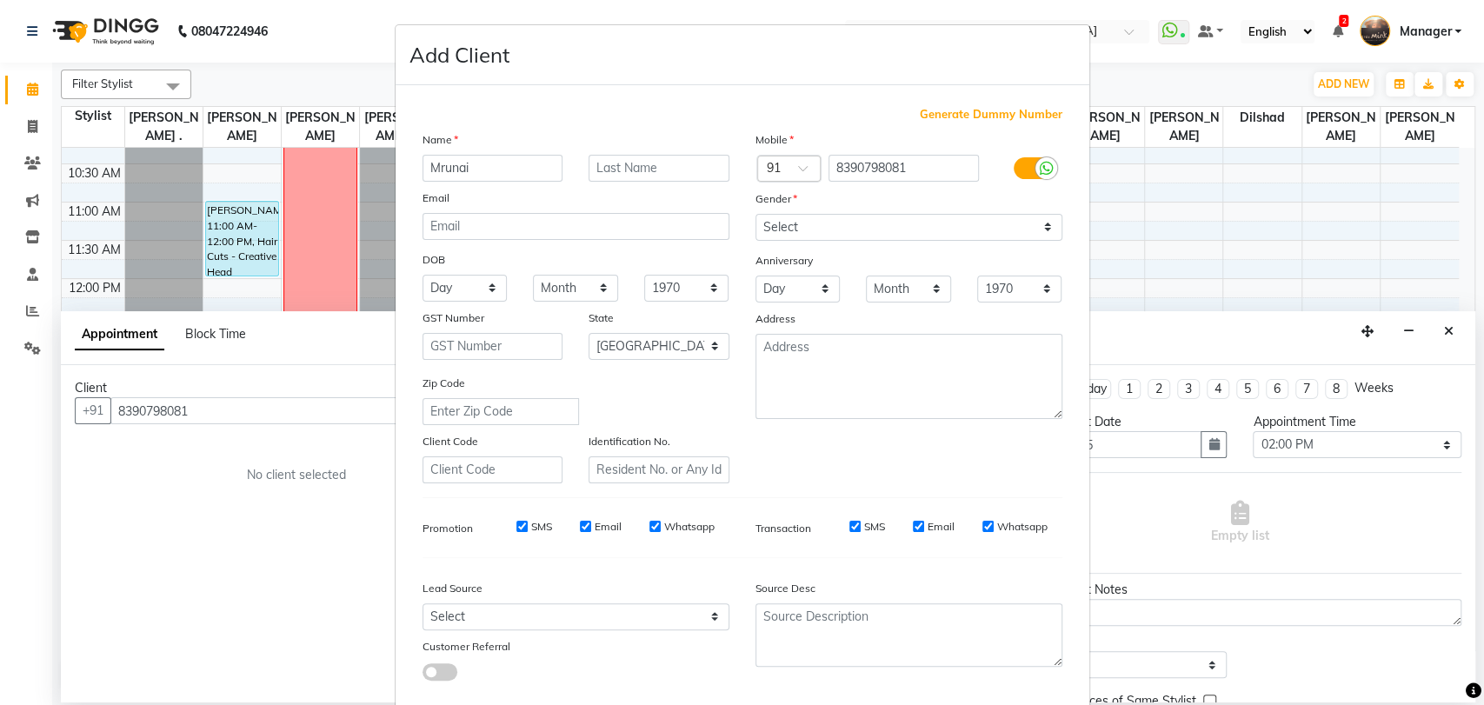
type input "Mrunai"
click at [667, 174] on input "text" at bounding box center [658, 168] width 141 height 27
type input "Hajare"
click at [786, 223] on select "Select Male Female Other Prefer Not To Say" at bounding box center [908, 227] width 307 height 27
select select "[DEMOGRAPHIC_DATA]"
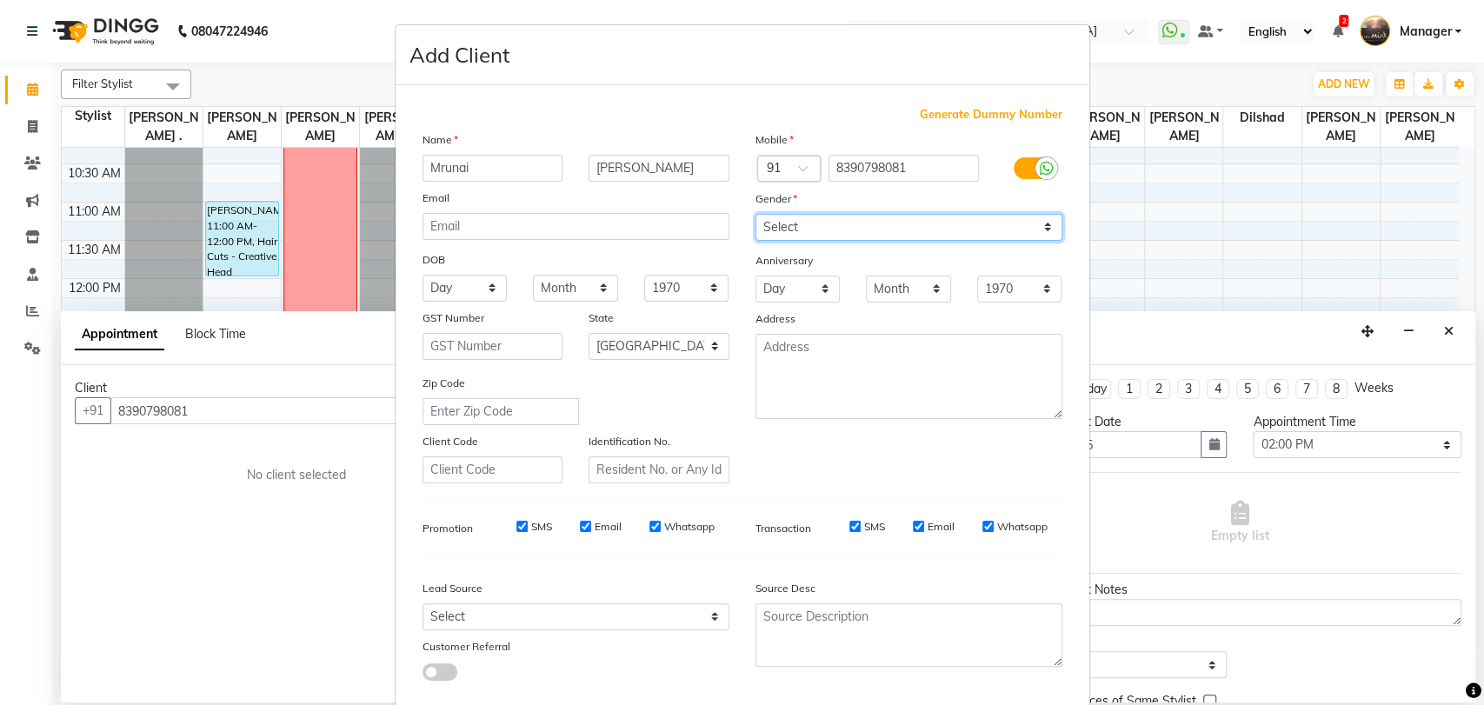
click at [755, 214] on select "Select Male Female Other Prefer Not To Say" at bounding box center [908, 227] width 307 height 27
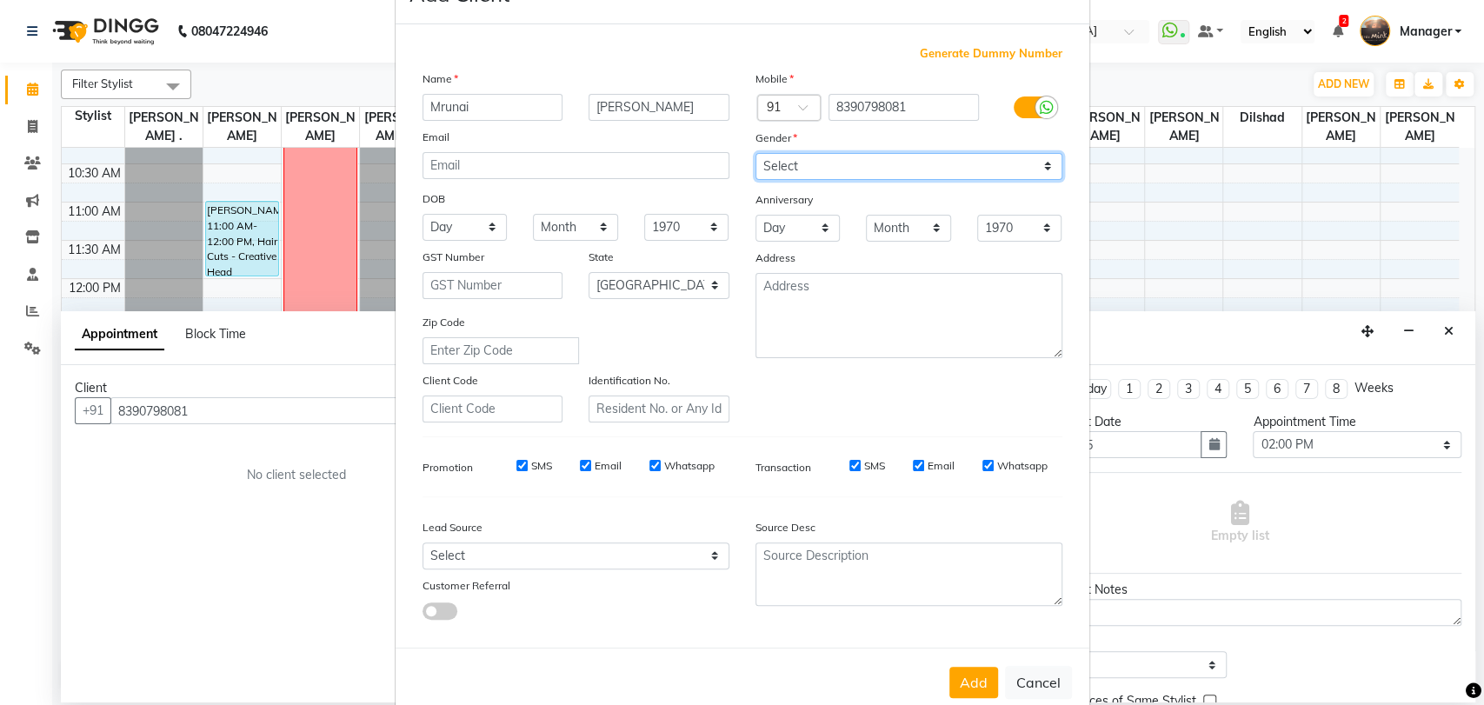
scroll to position [94, 0]
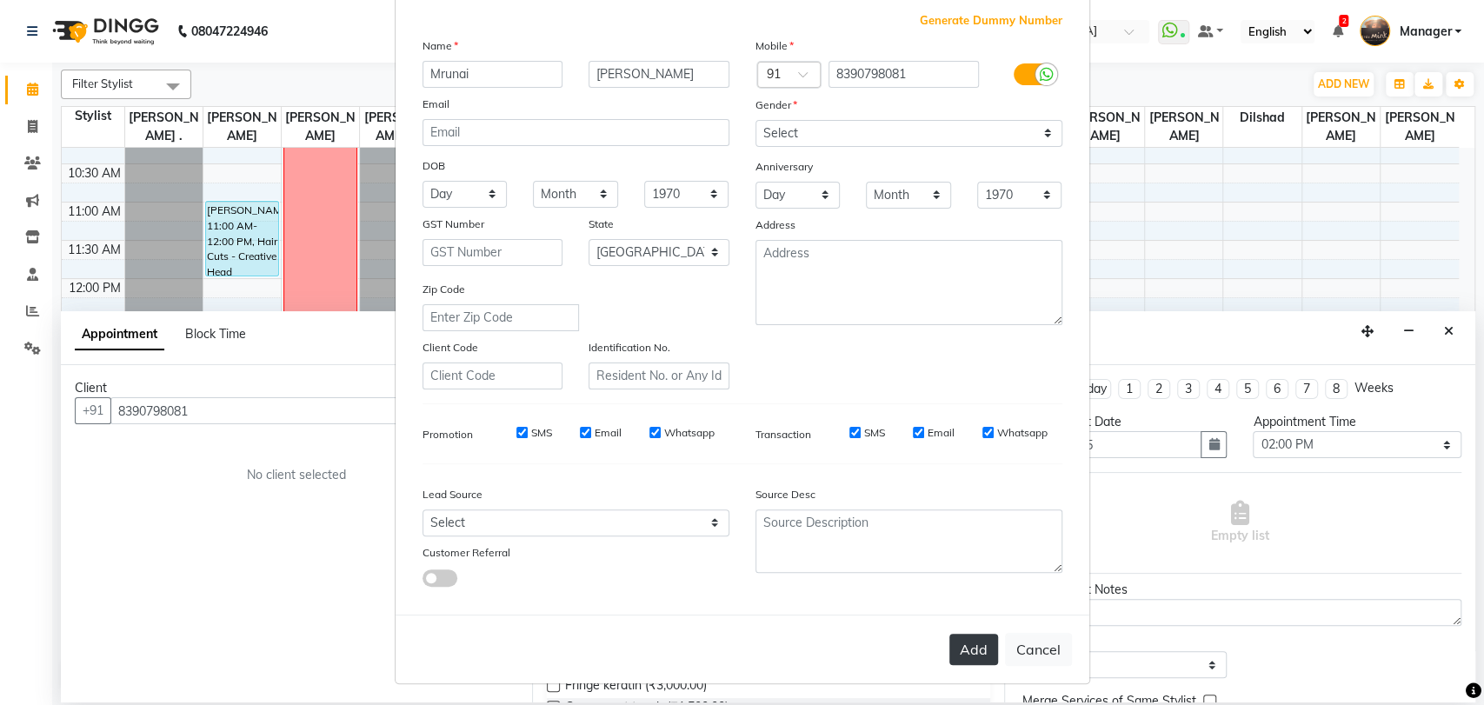
click at [969, 643] on button "Add" at bounding box center [973, 649] width 49 height 31
select select
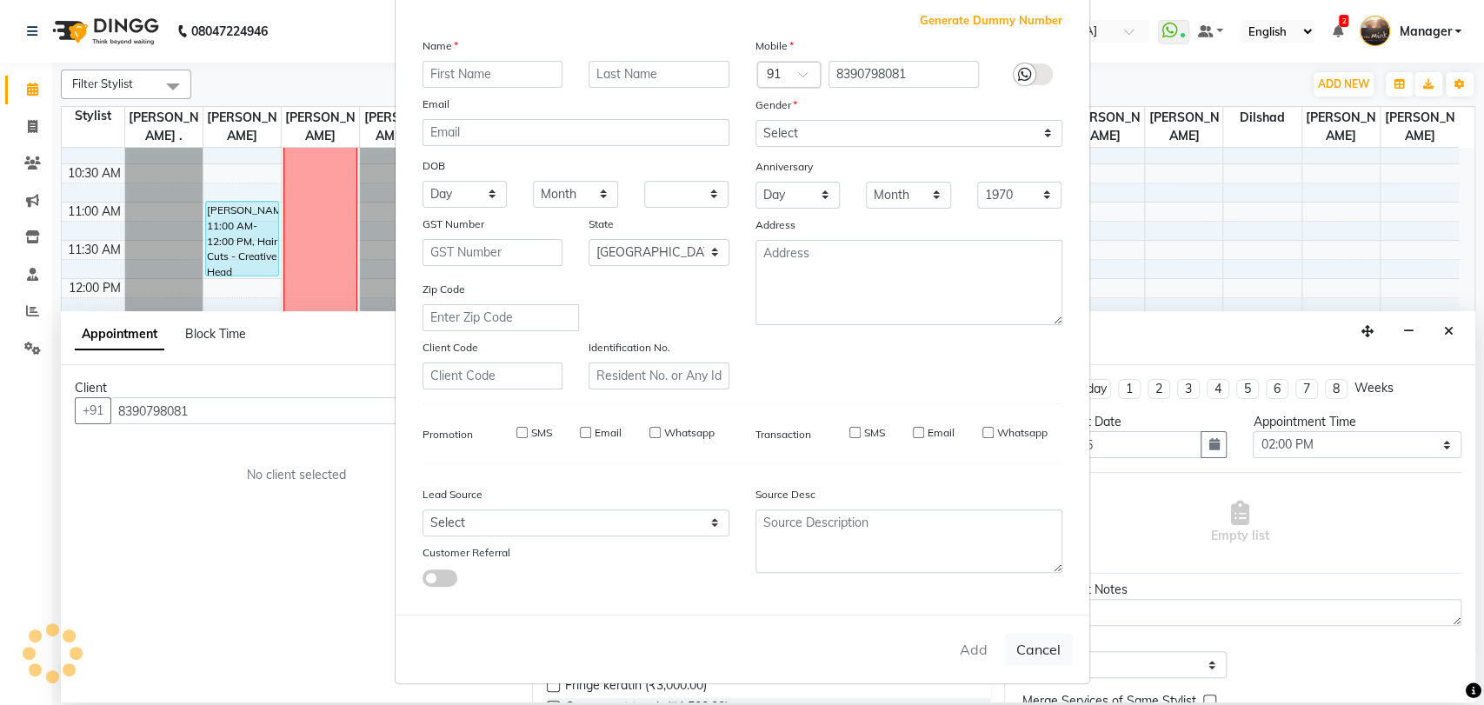
select select "null"
select select
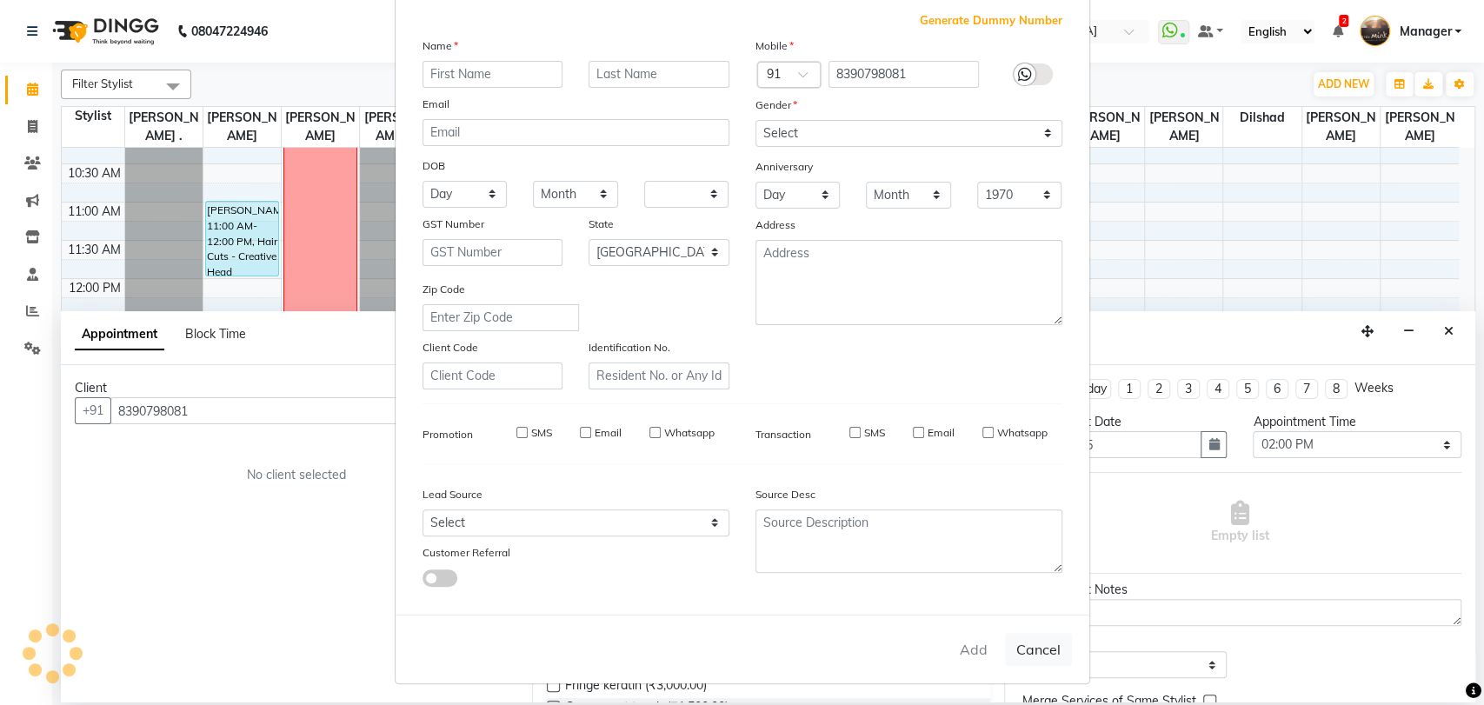
checkbox input "false"
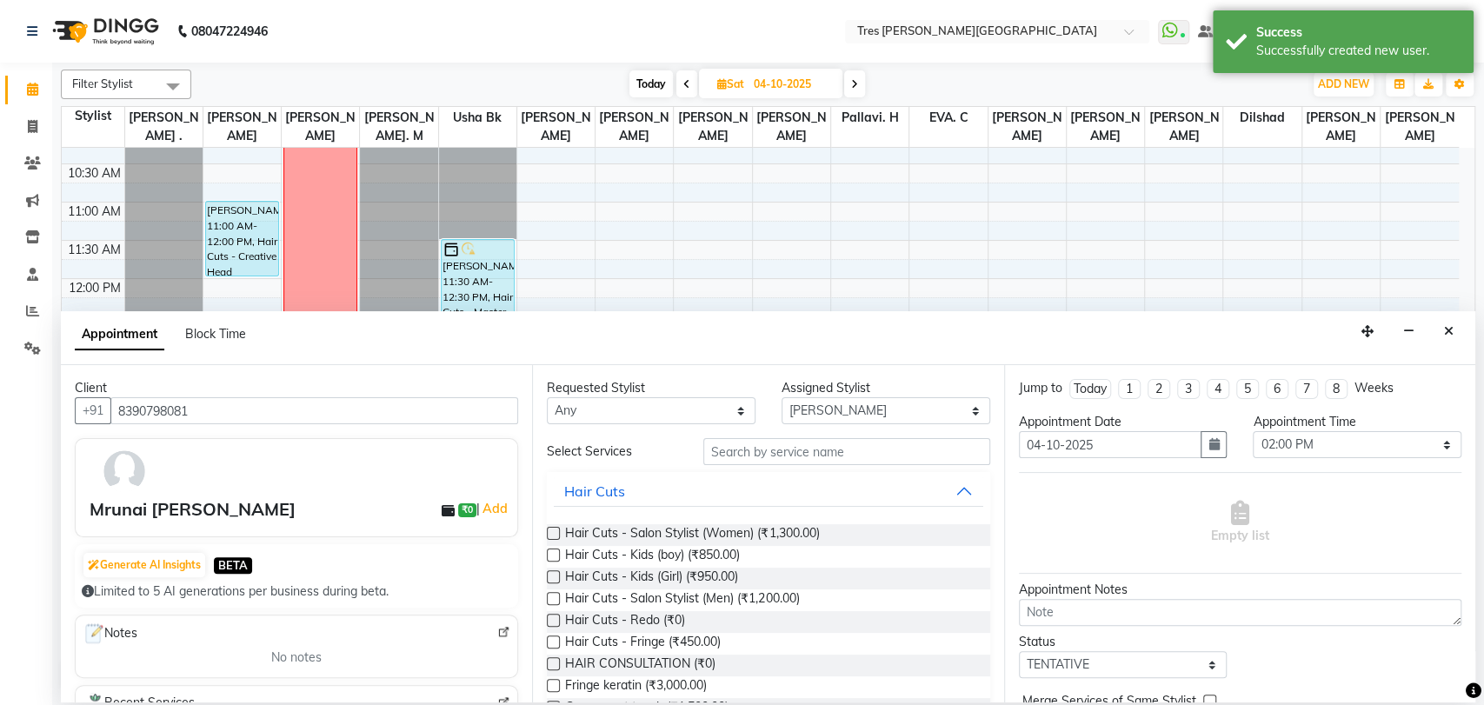
click at [555, 531] on label at bounding box center [553, 533] width 13 height 13
click at [555, 531] on input "checkbox" at bounding box center [552, 534] width 11 height 11
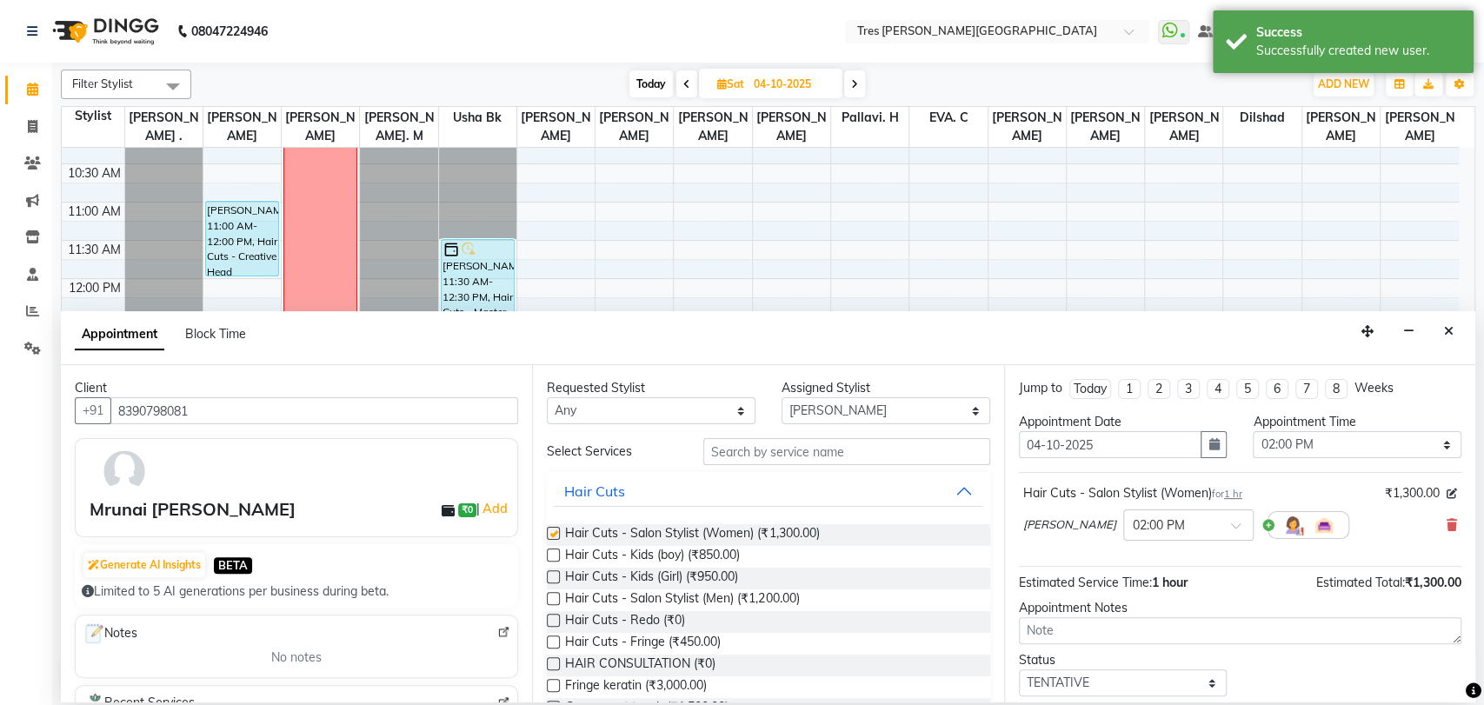
checkbox input "false"
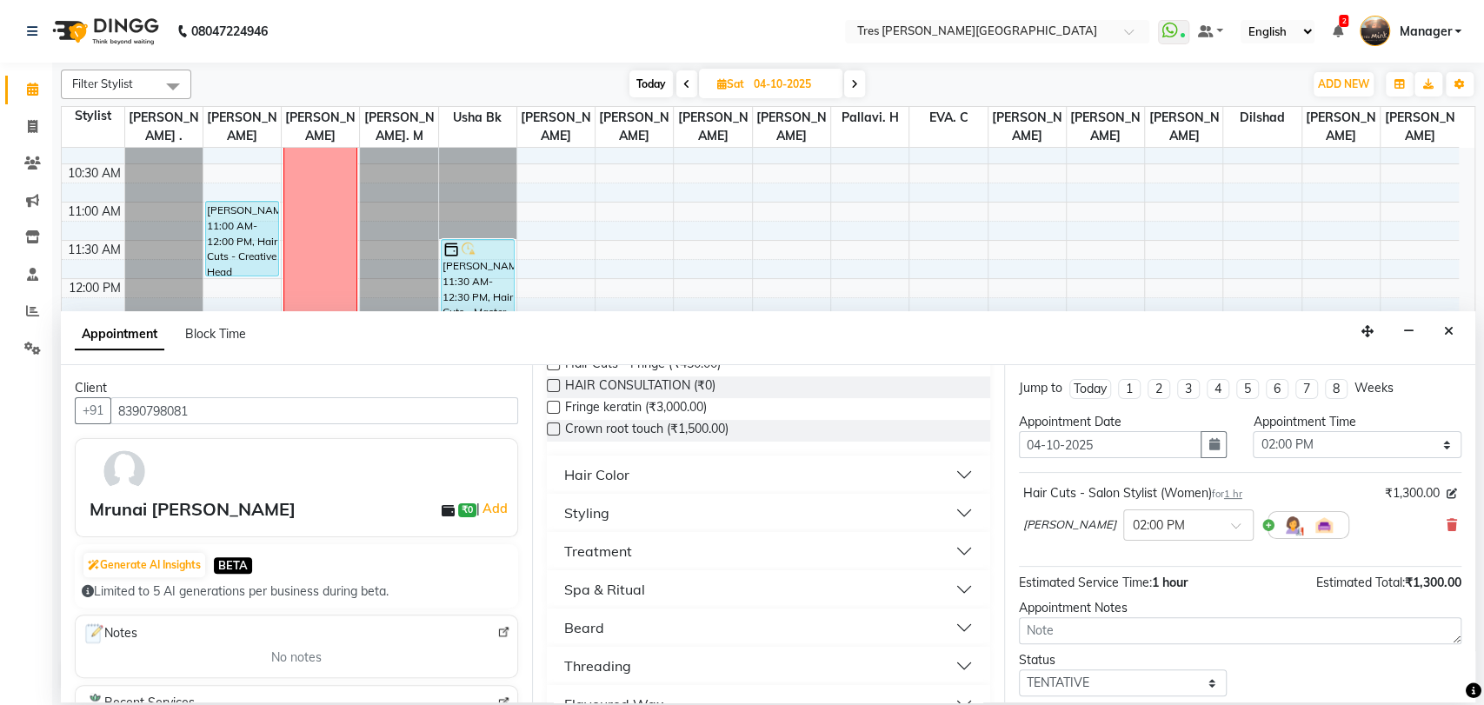
scroll to position [289, 0]
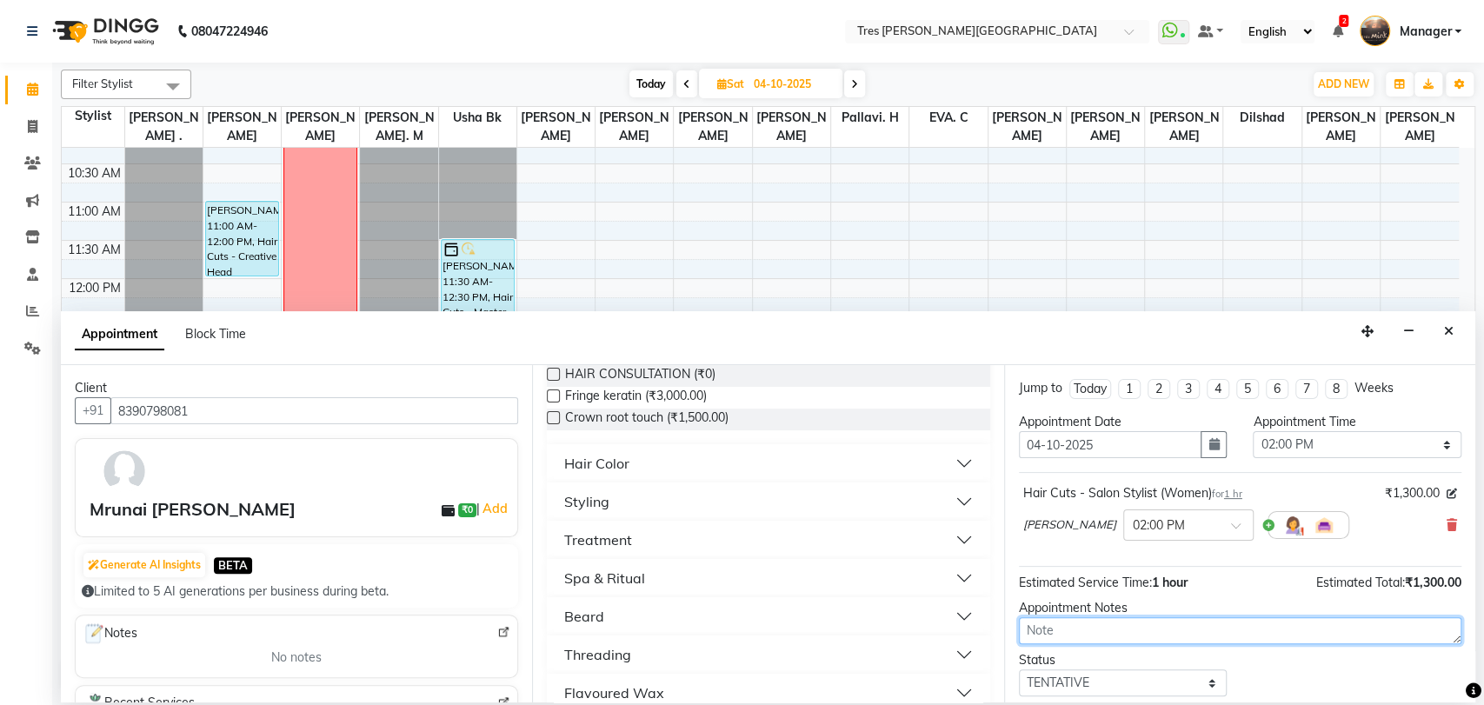
drag, startPoint x: 1060, startPoint y: 628, endPoint x: 1047, endPoint y: 579, distance: 51.0
click at [1060, 626] on textarea at bounding box center [1240, 630] width 442 height 27
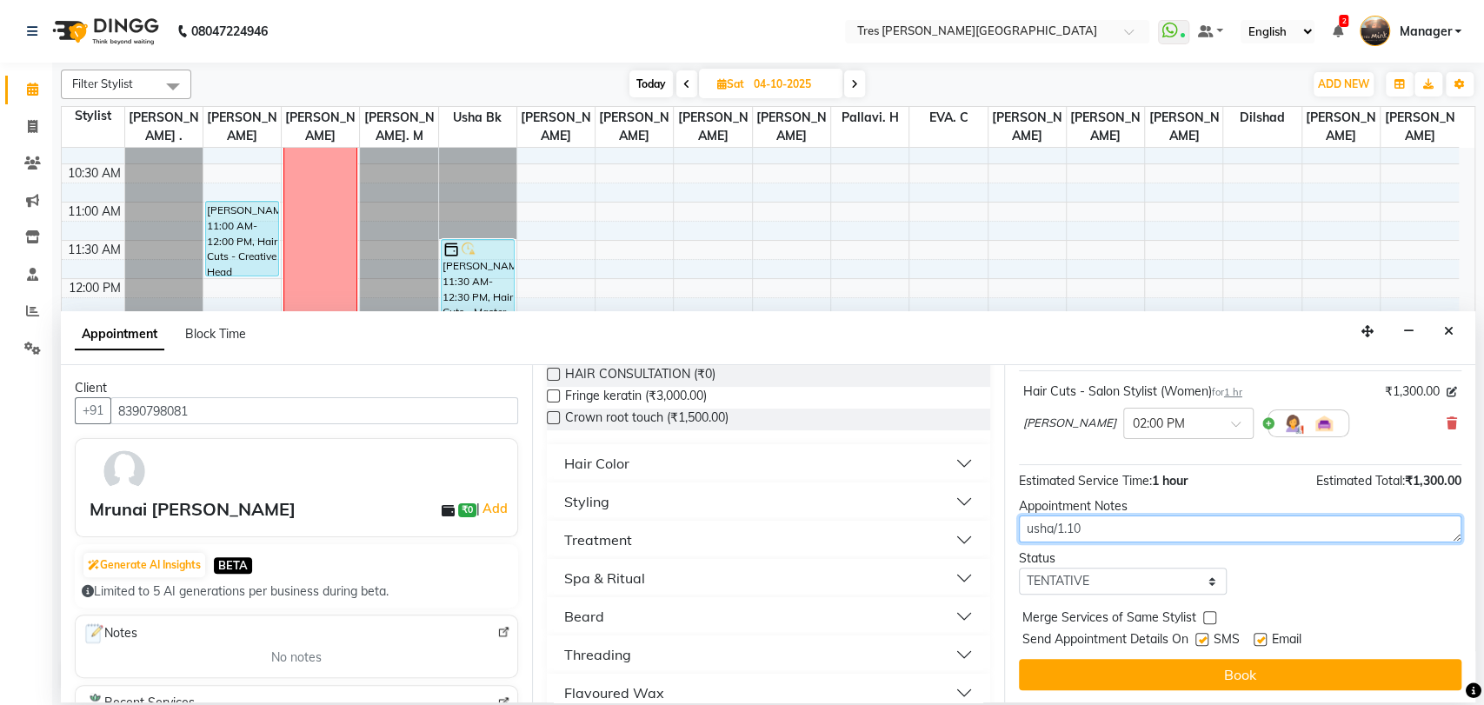
scroll to position [103, 0]
type textarea "usha/1.10"
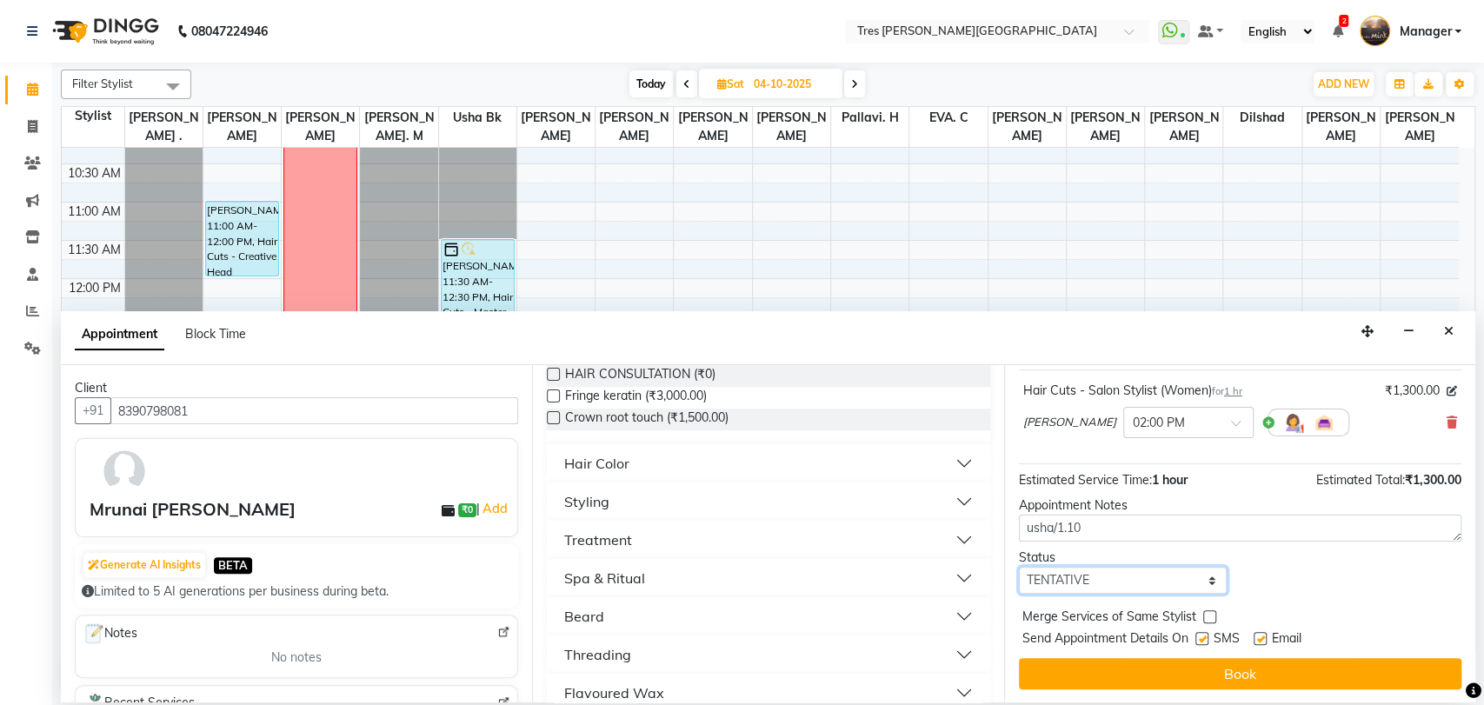
click at [1075, 587] on select "Select TENTATIVE CONFIRM UPCOMING" at bounding box center [1123, 580] width 209 height 27
select select "upcoming"
click at [1019, 567] on select "Select TENTATIVE CONFIRM UPCOMING" at bounding box center [1123, 580] width 209 height 27
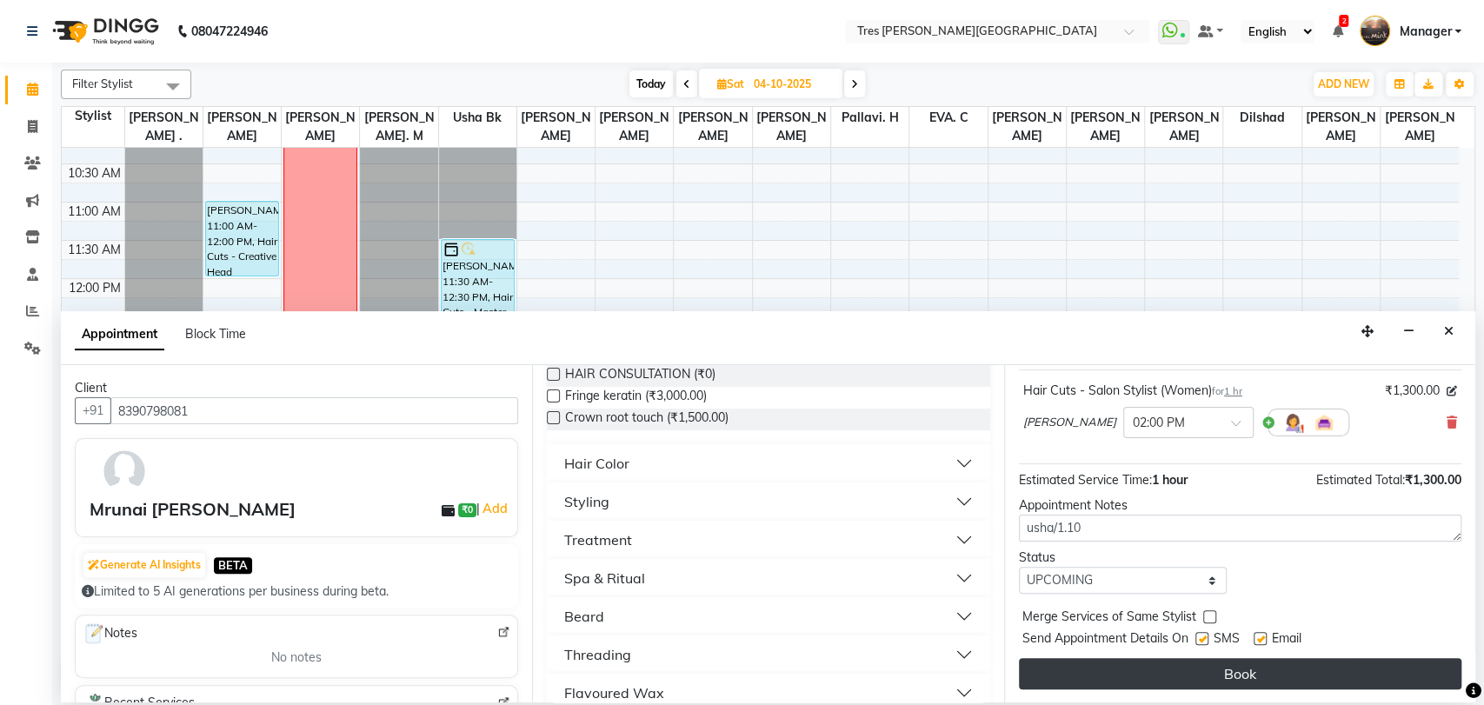
click at [1123, 682] on button "Book" at bounding box center [1240, 673] width 442 height 31
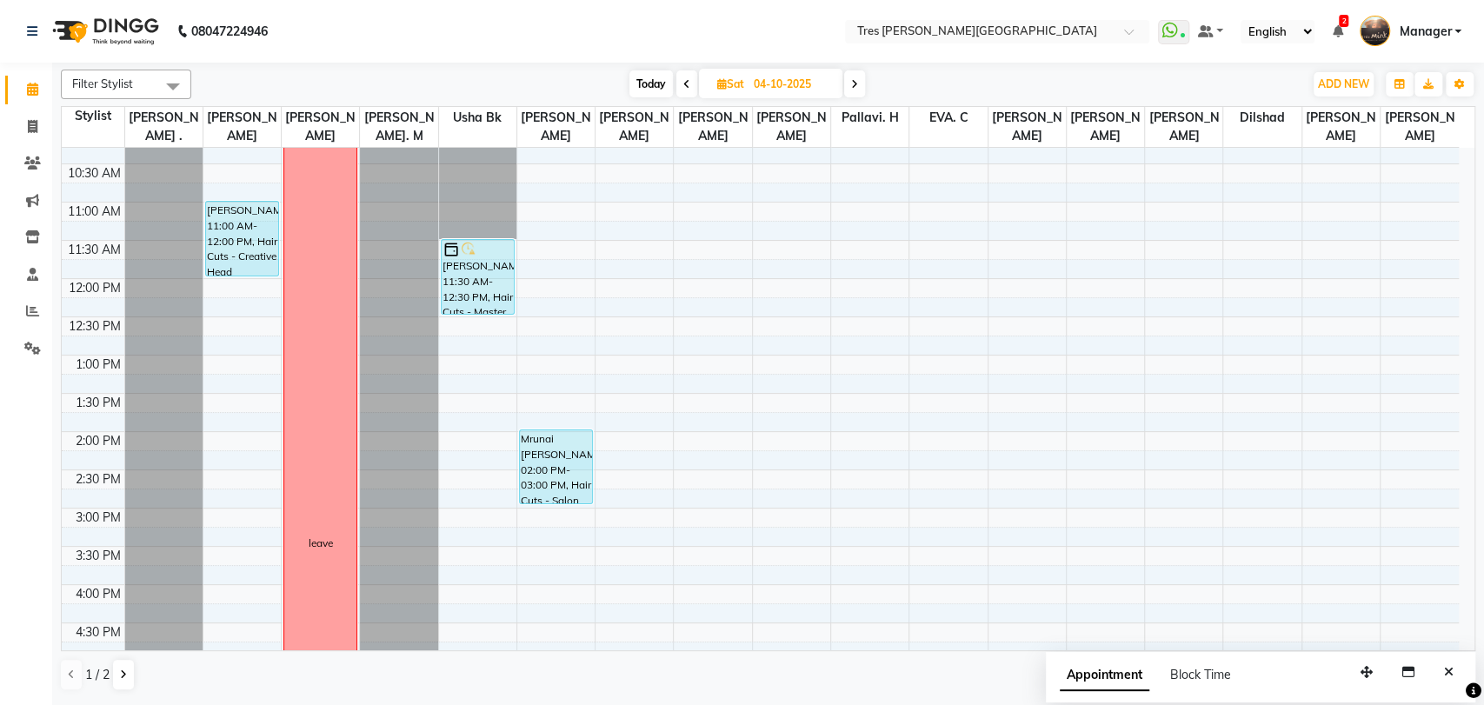
click at [661, 85] on span "Today" at bounding box center [650, 83] width 43 height 27
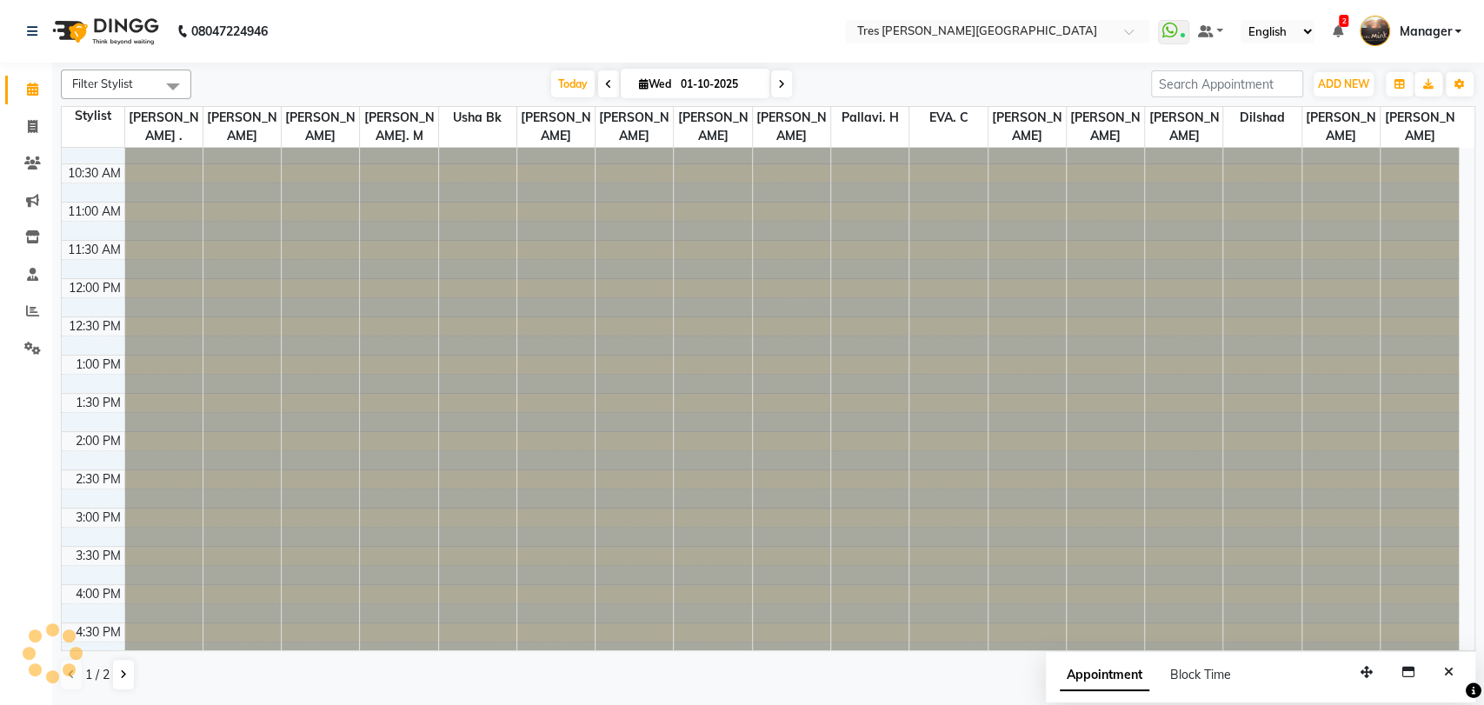
scroll to position [562, 0]
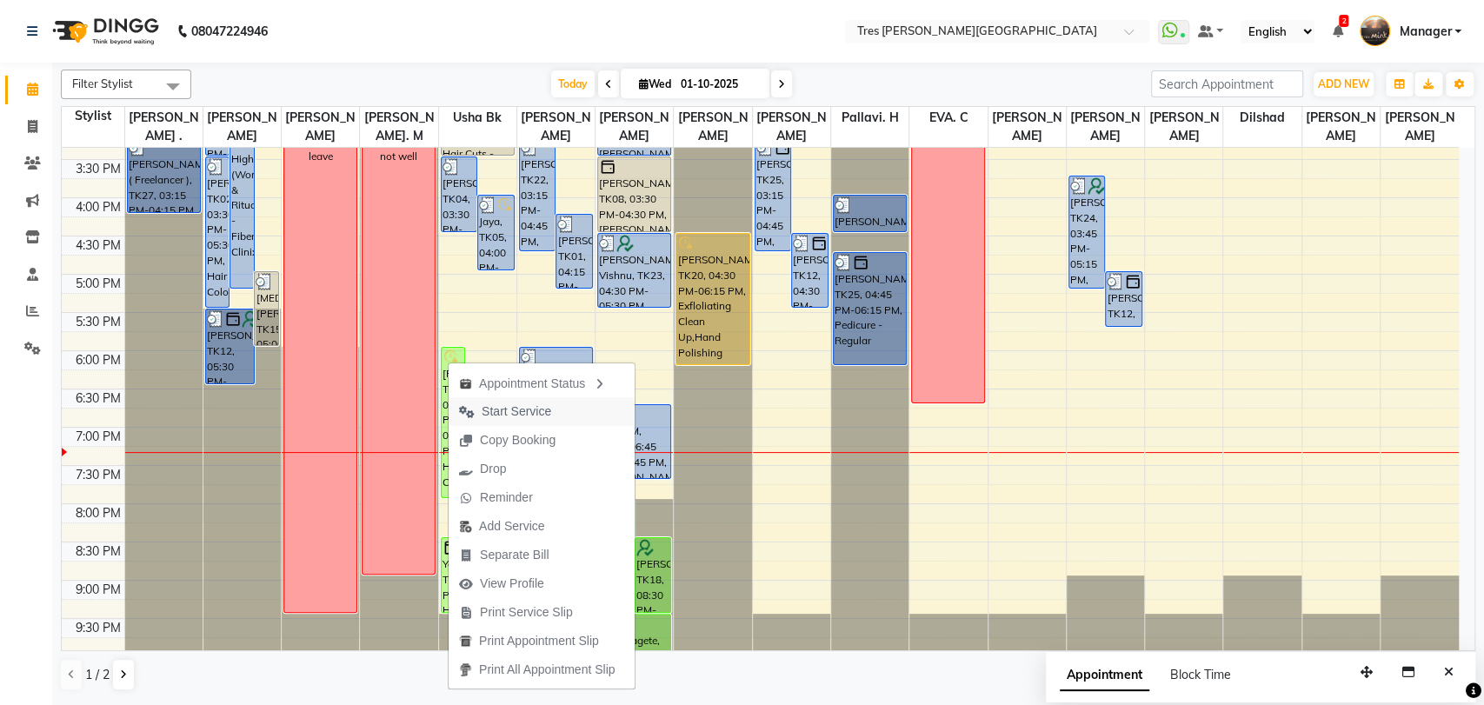
click at [522, 416] on span "Start Service" at bounding box center [517, 411] width 70 height 18
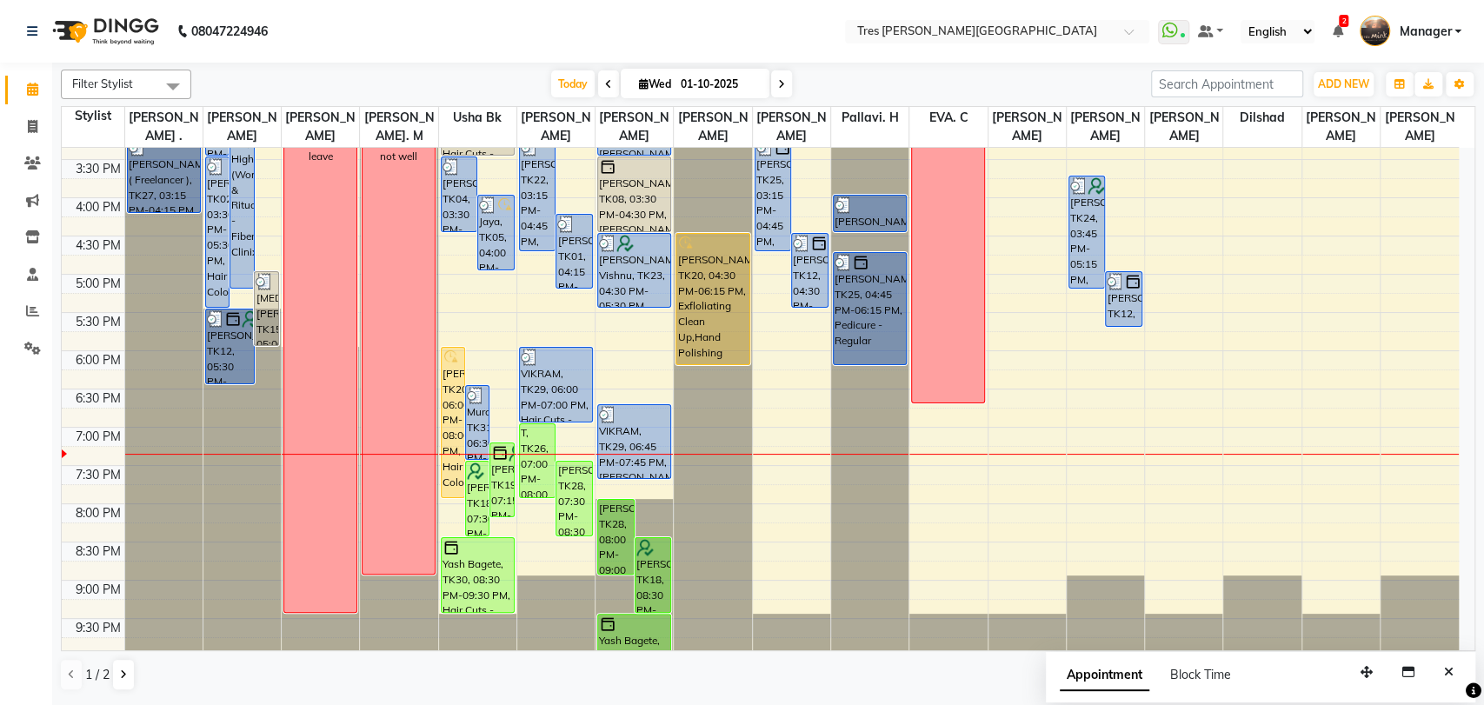
click at [779, 79] on icon at bounding box center [781, 84] width 7 height 10
type input "02-10-2025"
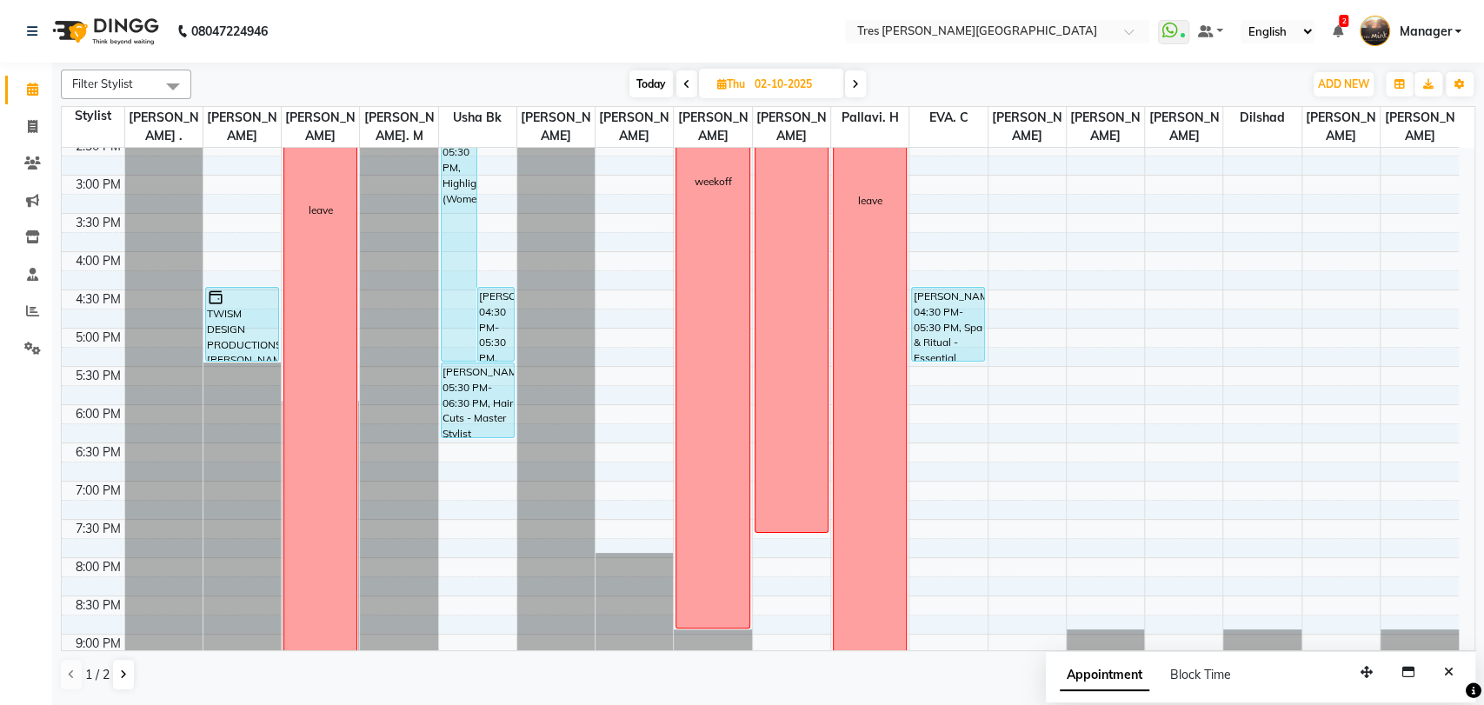
scroll to position [465, 0]
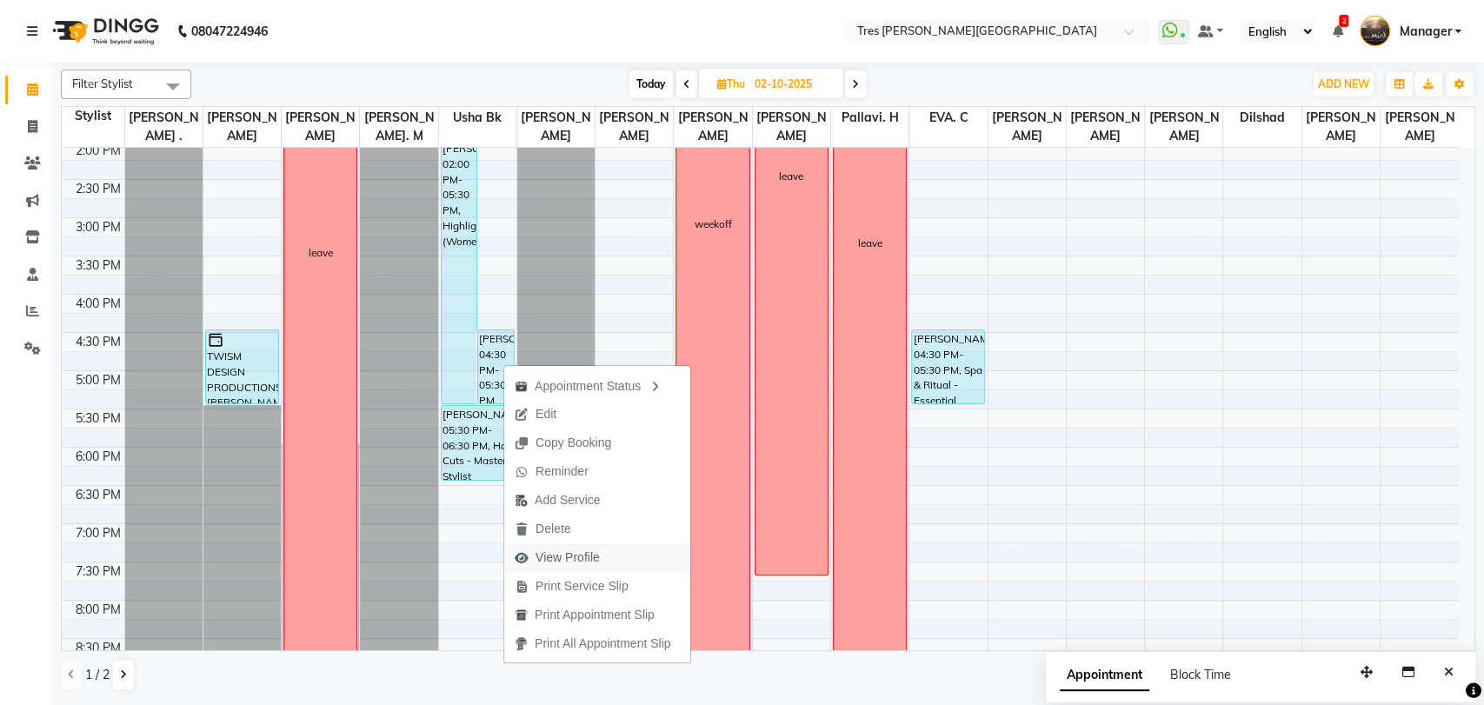
click at [567, 558] on span "View Profile" at bounding box center [567, 557] width 64 height 18
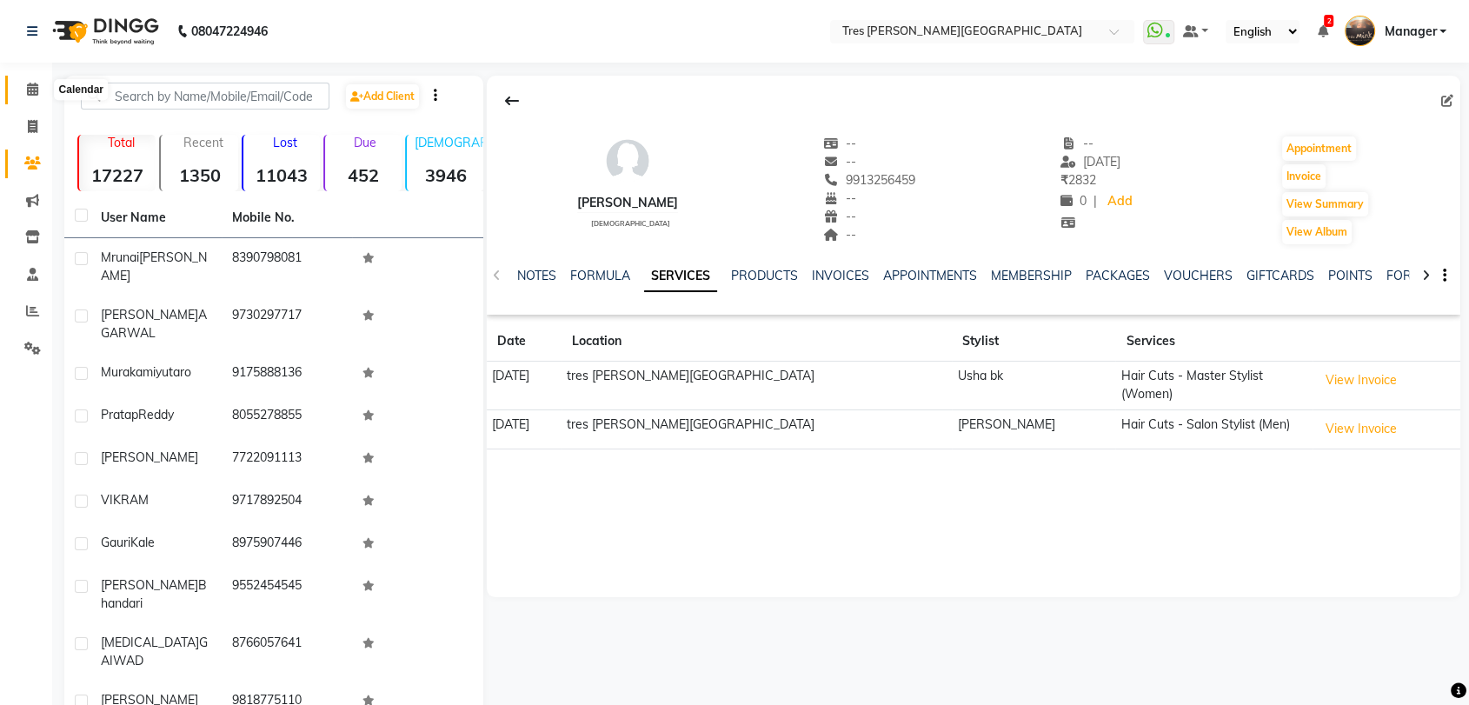
click at [27, 85] on icon at bounding box center [32, 89] width 11 height 13
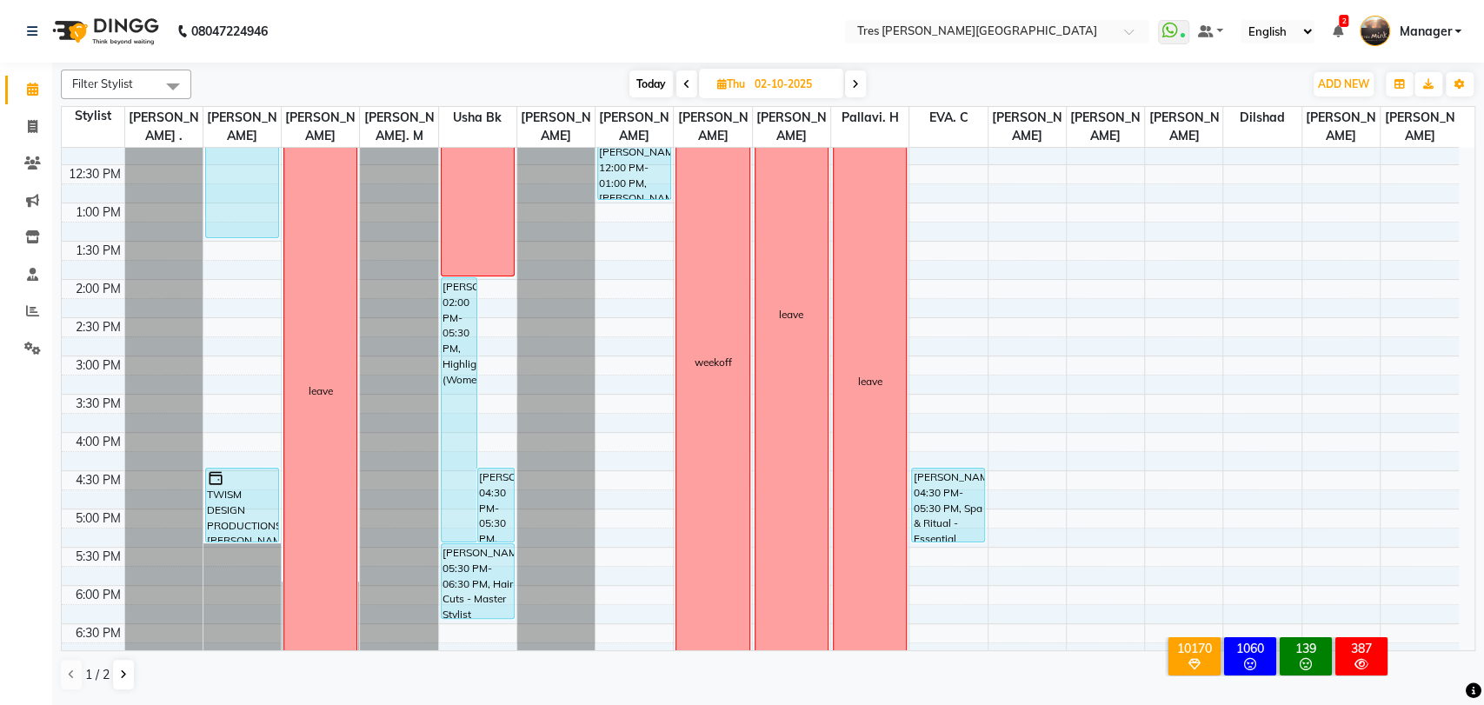
scroll to position [386, 0]
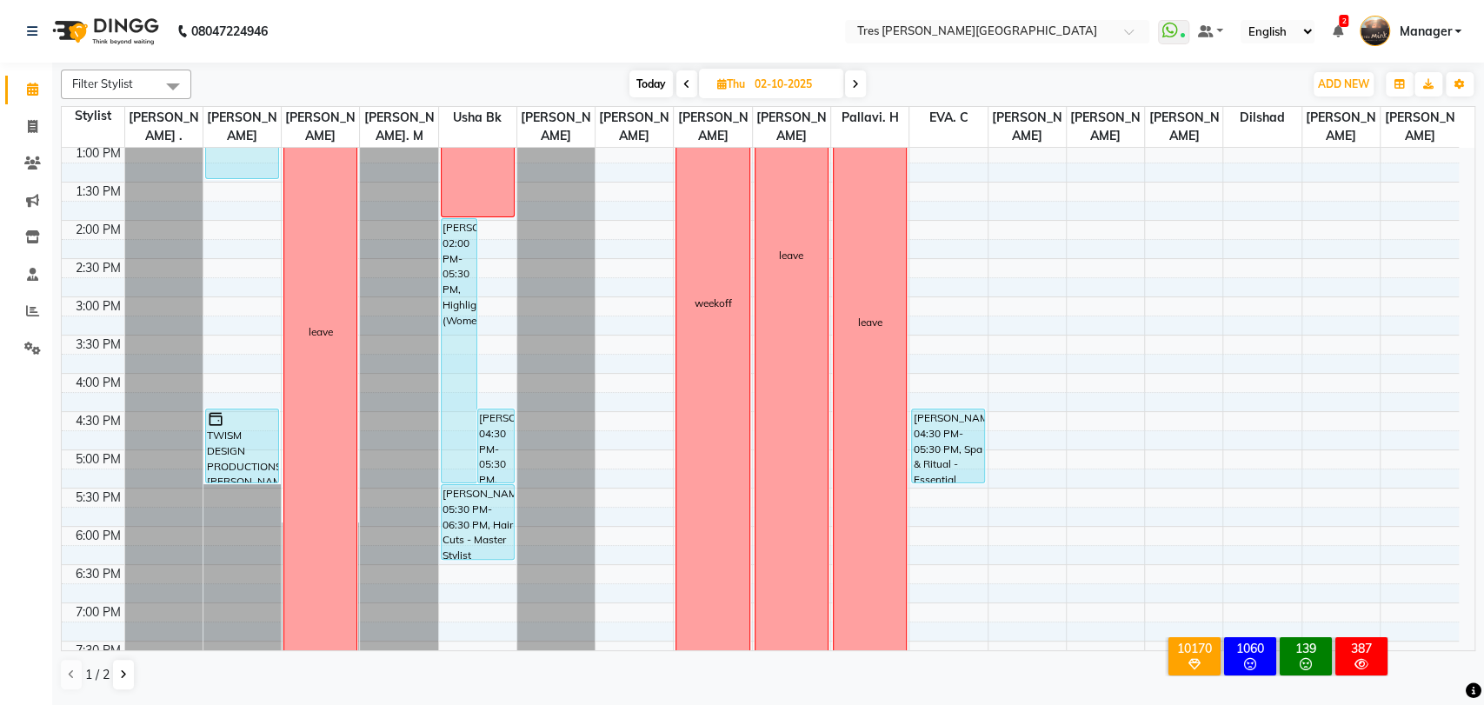
click at [647, 85] on span "Today" at bounding box center [650, 83] width 43 height 27
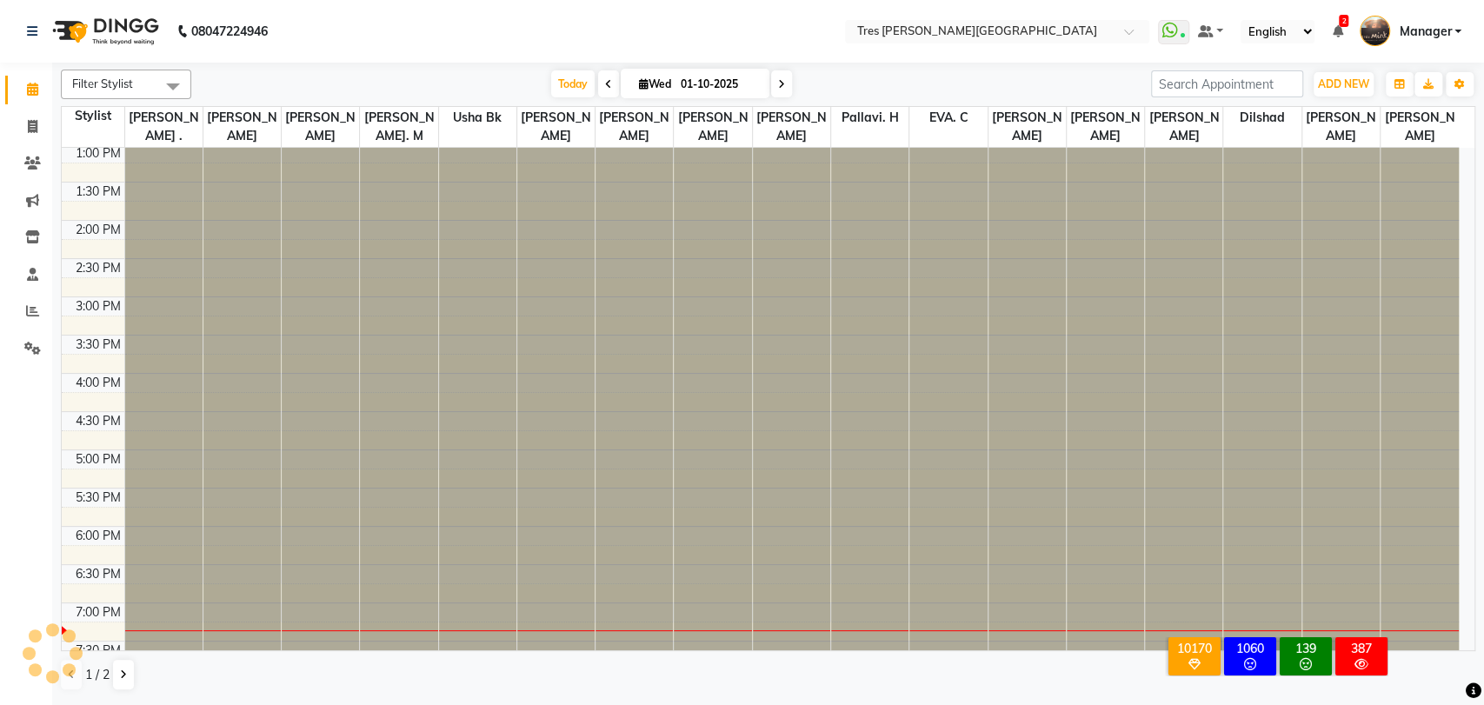
scroll to position [562, 0]
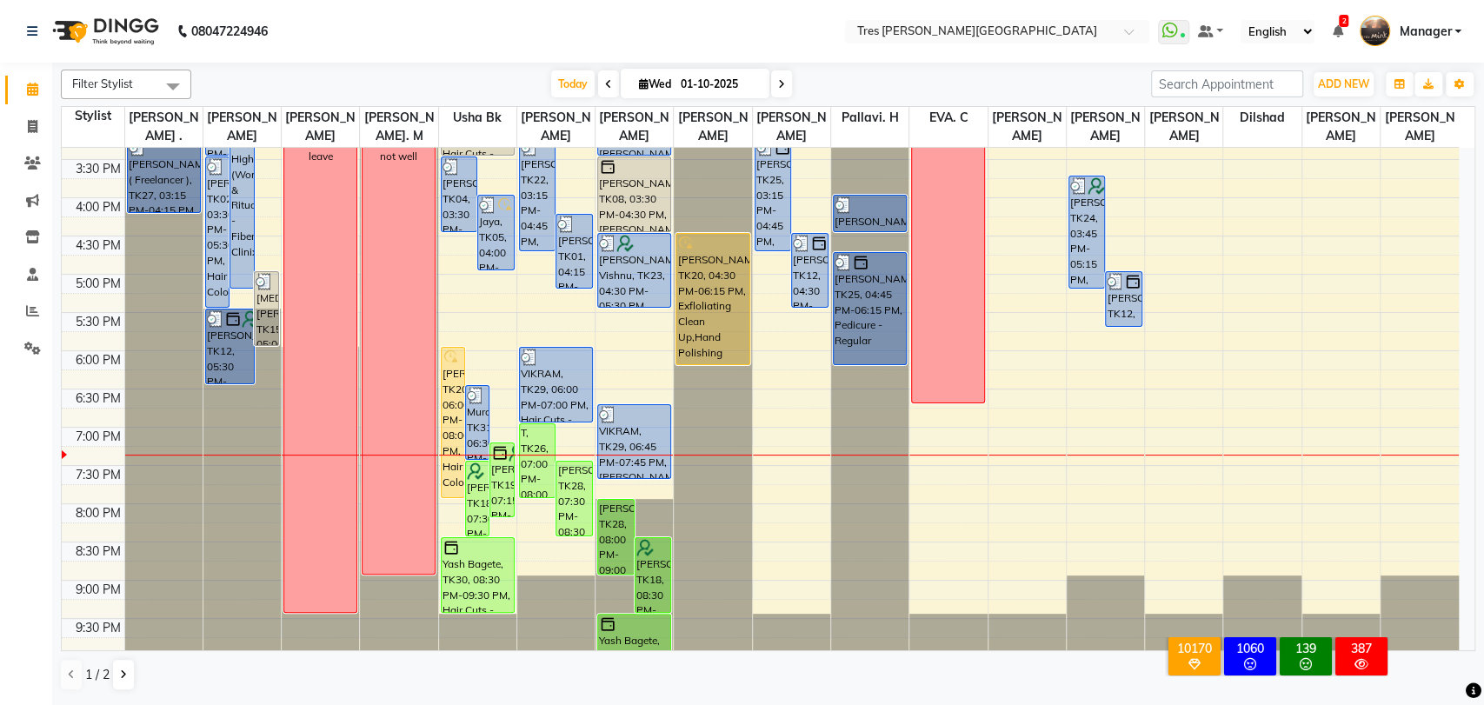
click at [781, 79] on icon at bounding box center [781, 84] width 7 height 10
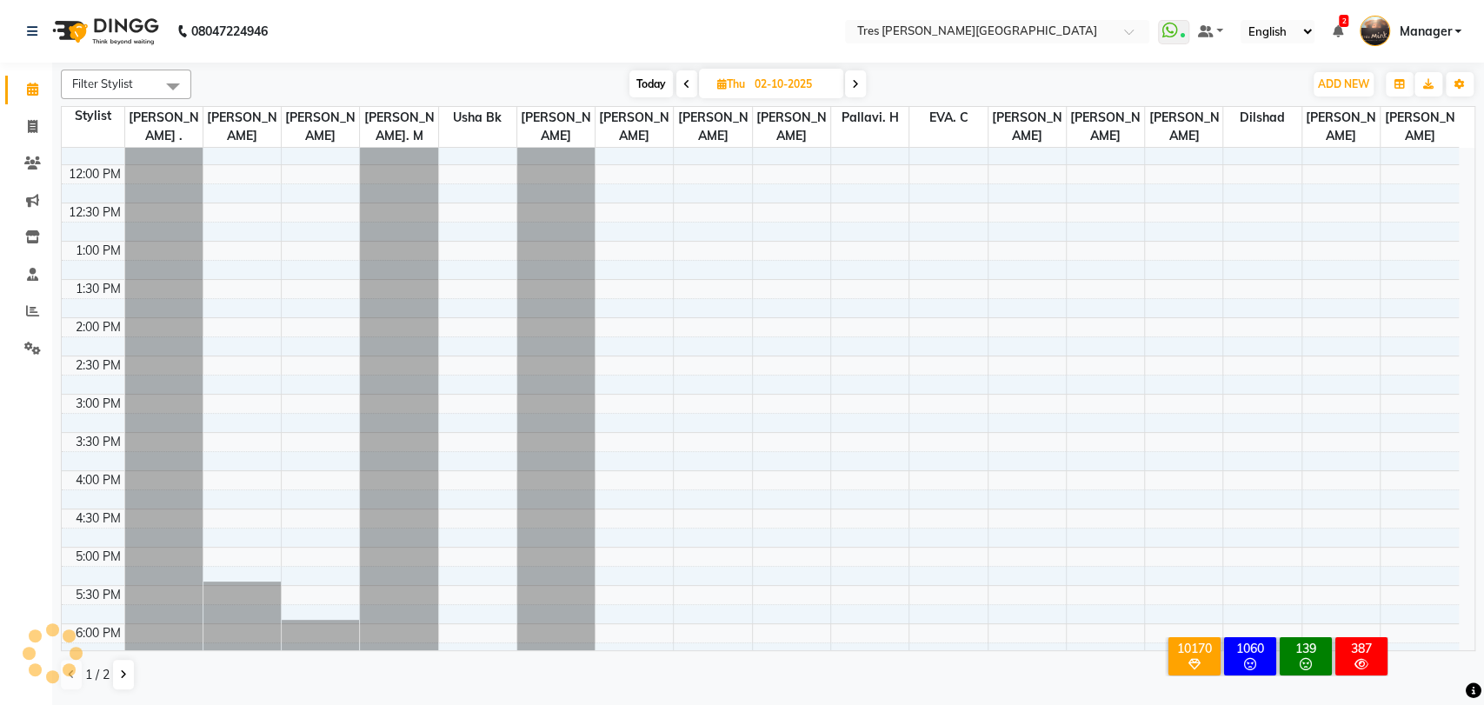
scroll to position [271, 0]
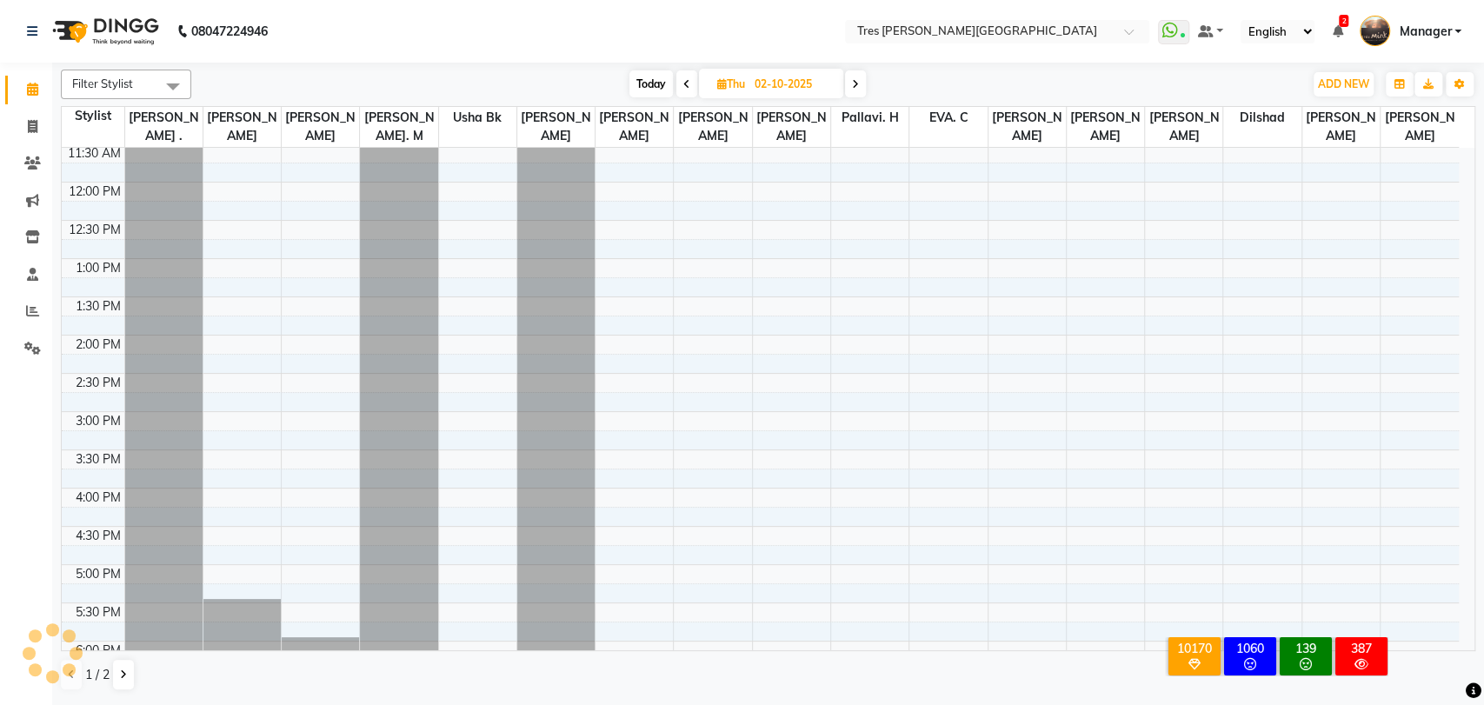
click at [649, 81] on span "Today" at bounding box center [650, 83] width 43 height 27
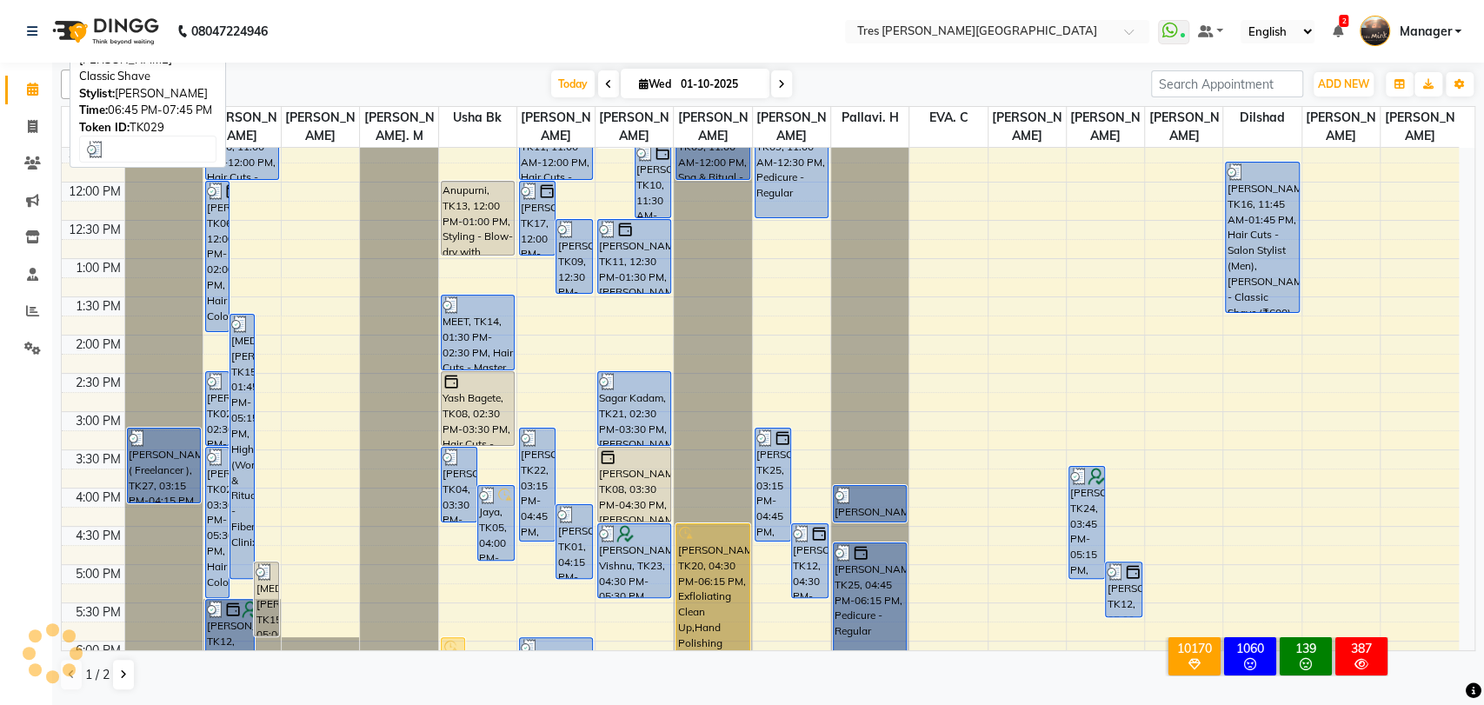
scroll to position [562, 0]
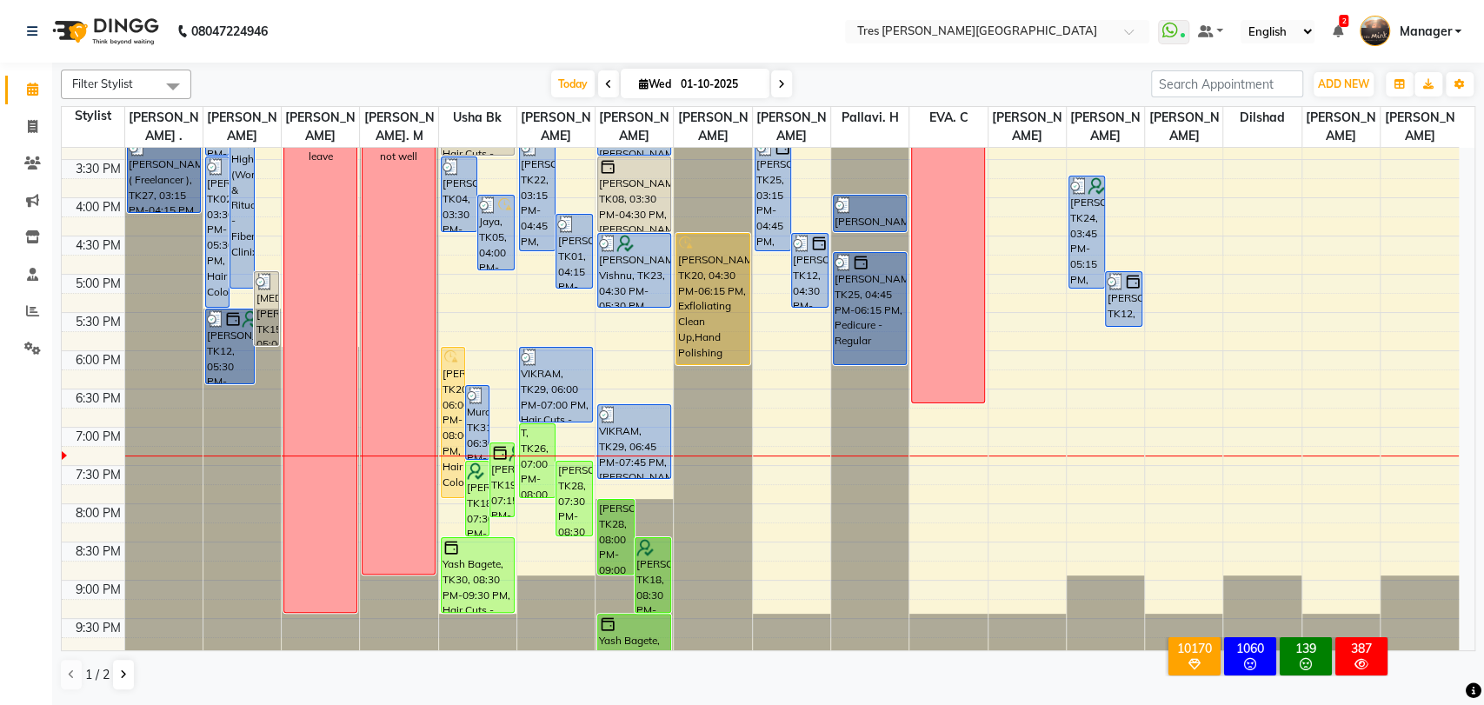
click at [786, 87] on span at bounding box center [781, 83] width 21 height 27
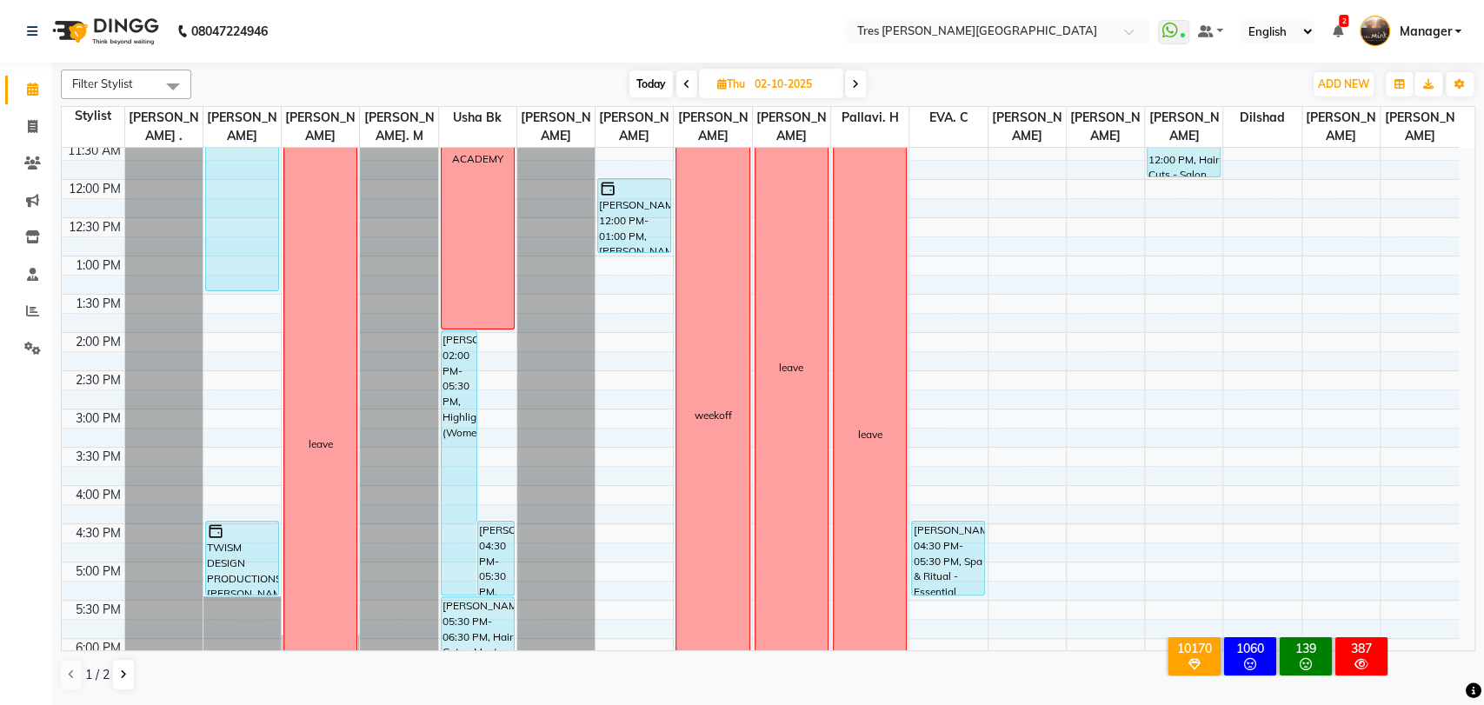
scroll to position [271, 0]
click at [653, 78] on span "Today" at bounding box center [650, 83] width 43 height 27
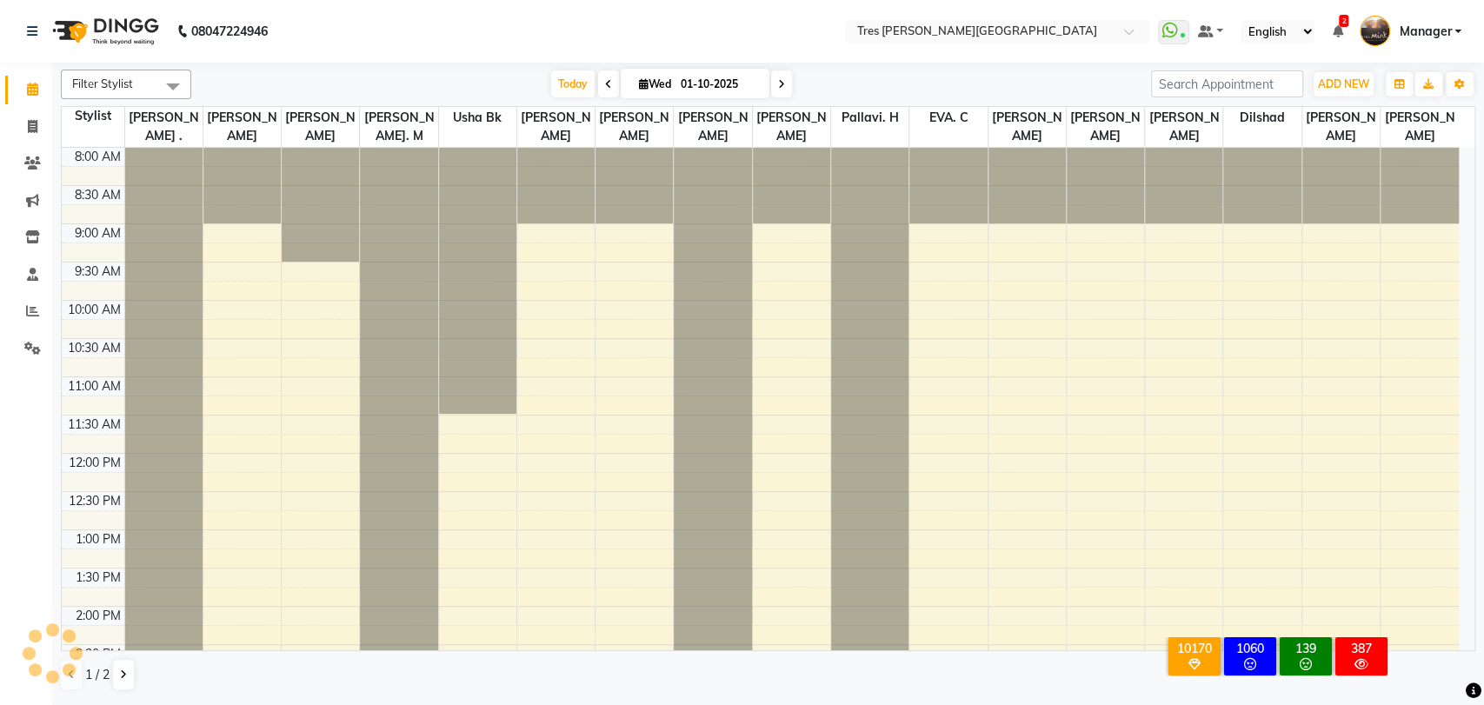
scroll to position [562, 0]
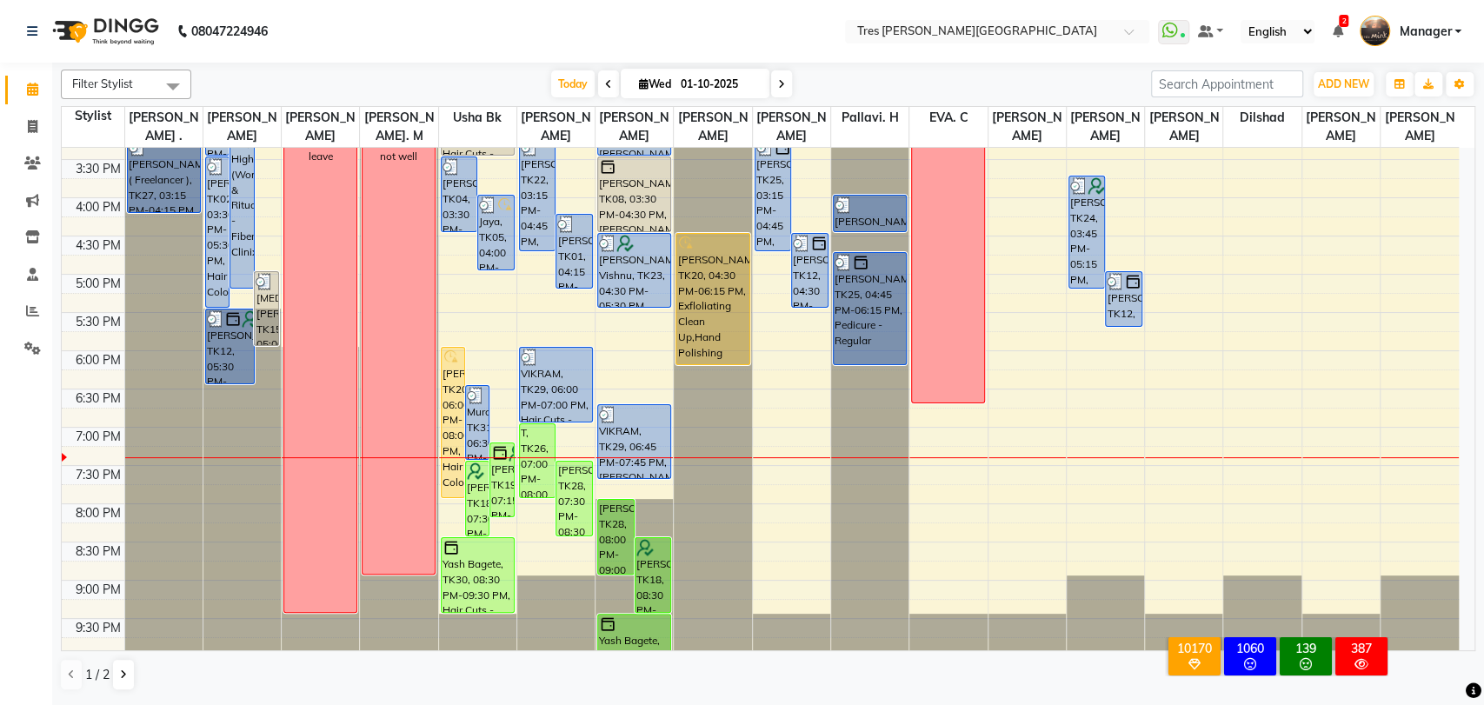
click at [780, 84] on icon at bounding box center [781, 84] width 7 height 10
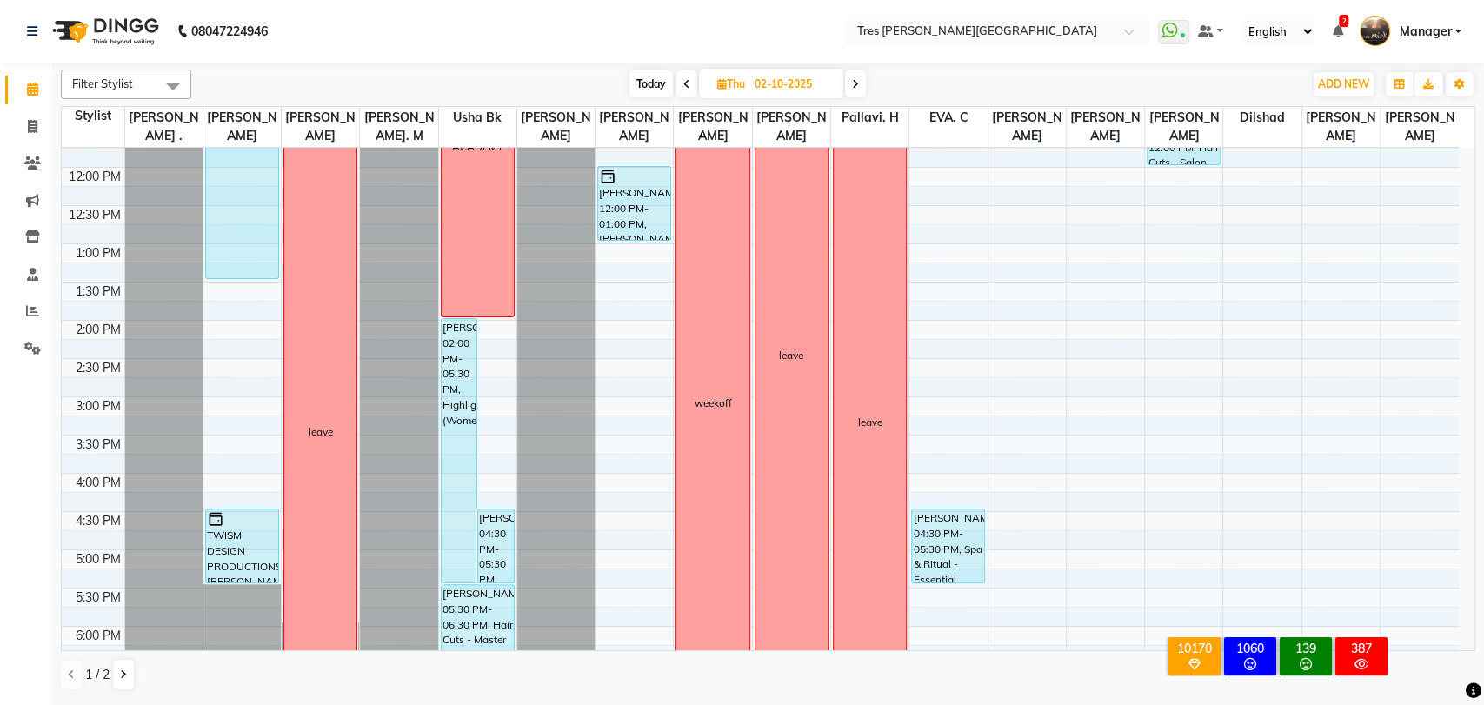
scroll to position [175, 0]
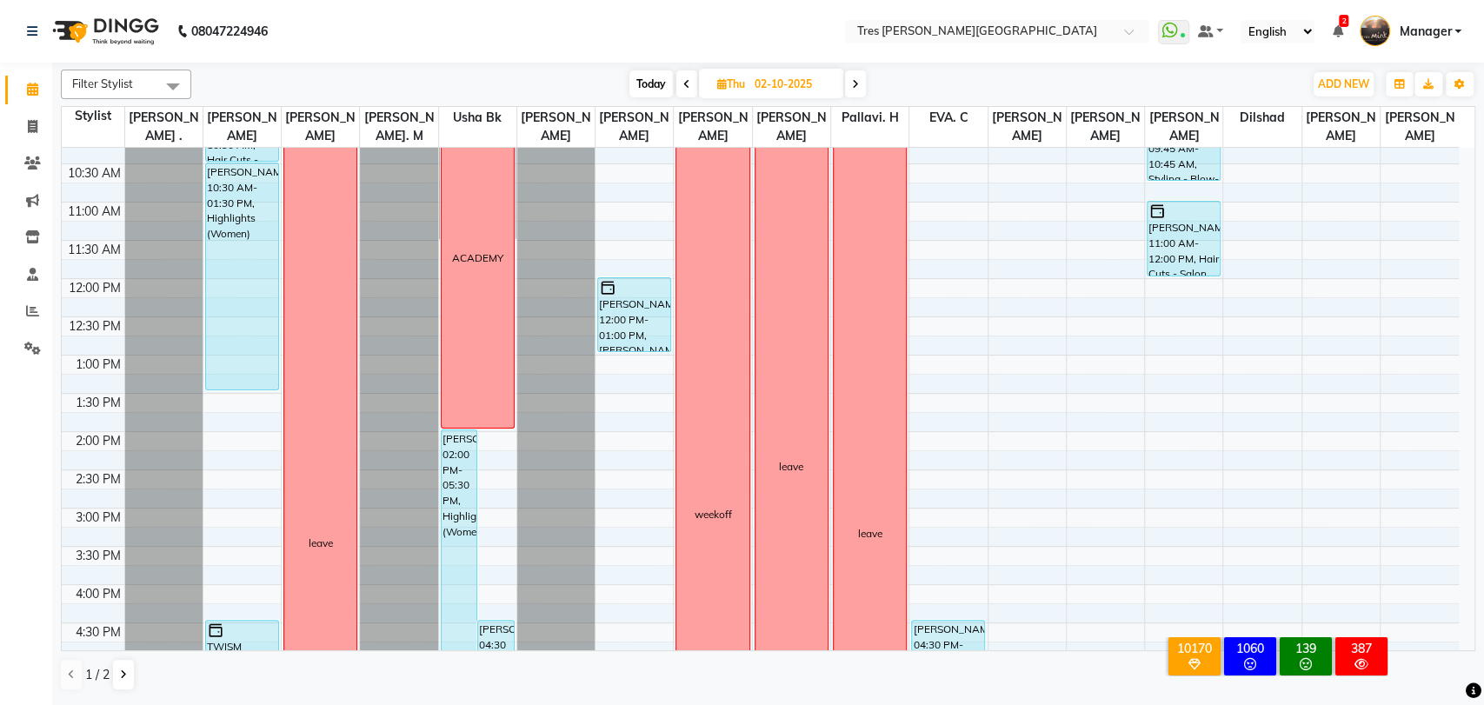
click at [644, 82] on span "Today" at bounding box center [650, 83] width 43 height 27
type input "01-10-2025"
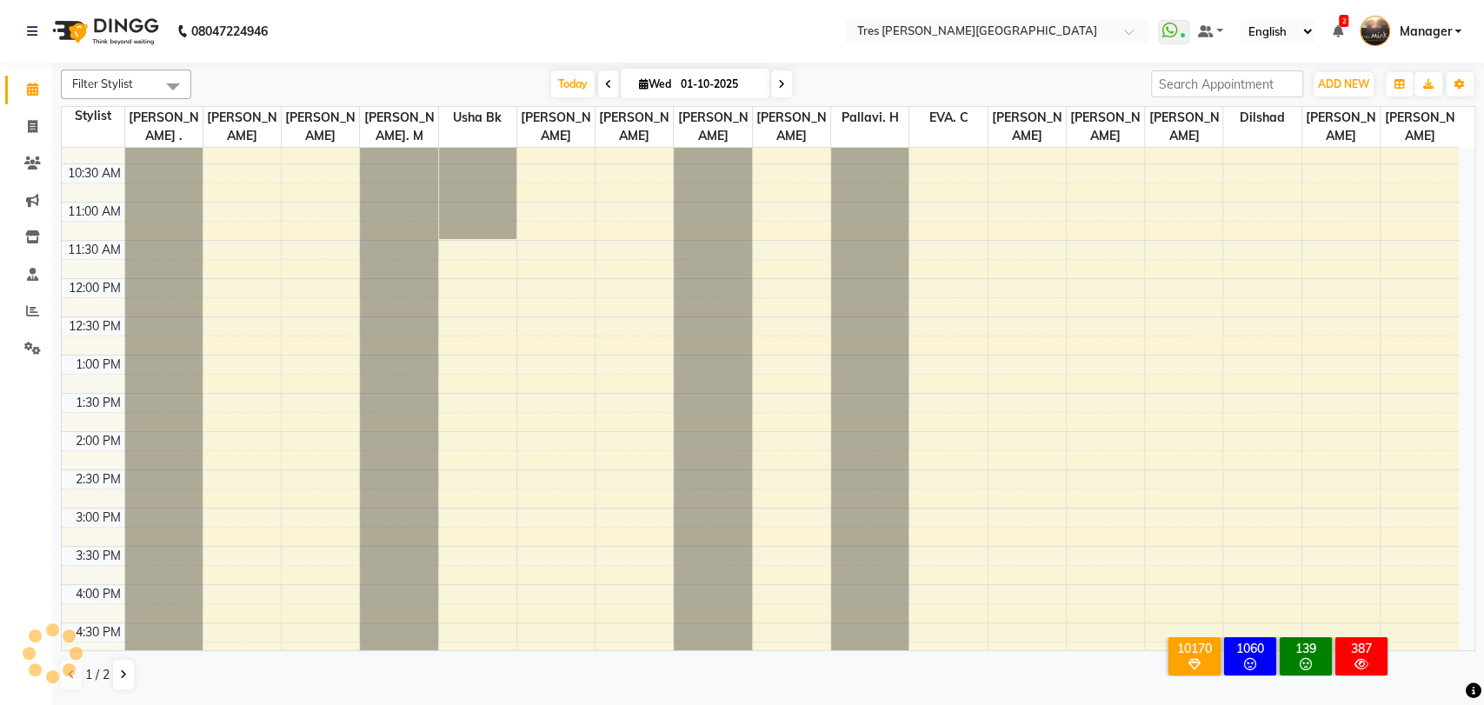
scroll to position [562, 0]
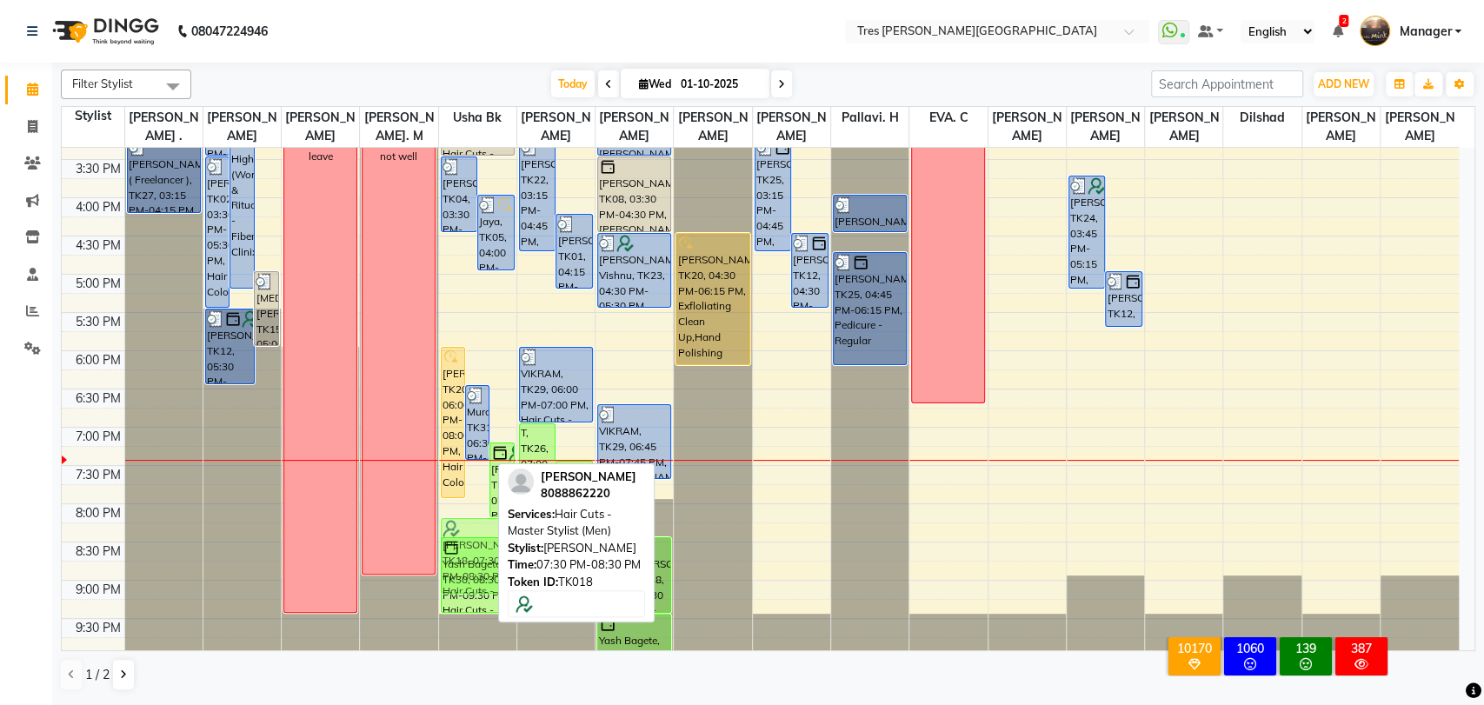
drag, startPoint x: 476, startPoint y: 493, endPoint x: 487, endPoint y: 547, distance: 54.9
click at [487, 547] on div "Varsha, TK20, 06:00 PM-08:00 PM, Hair Color - Root Touch Up (Ammonia Free) (Wom…" at bounding box center [477, 121] width 77 height 1070
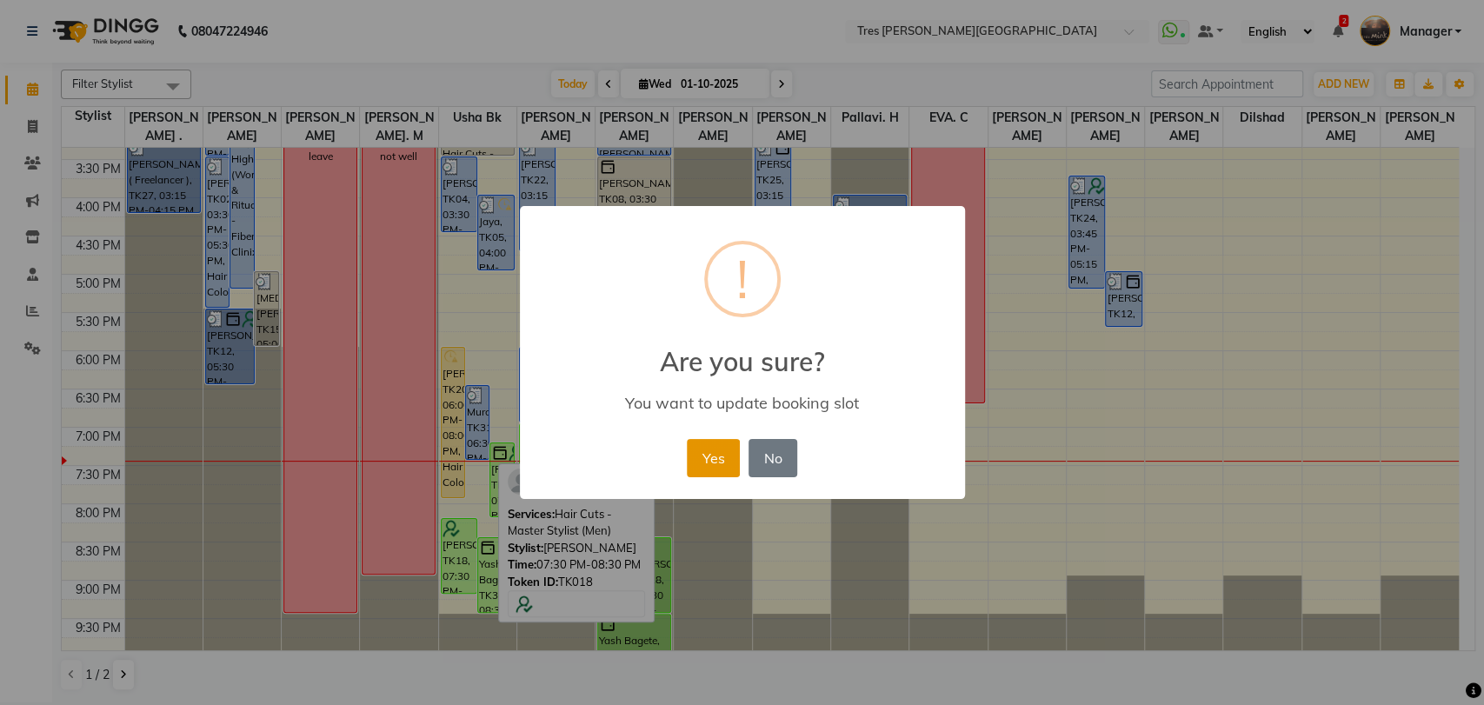
click at [727, 444] on button "Yes" at bounding box center [713, 458] width 53 height 38
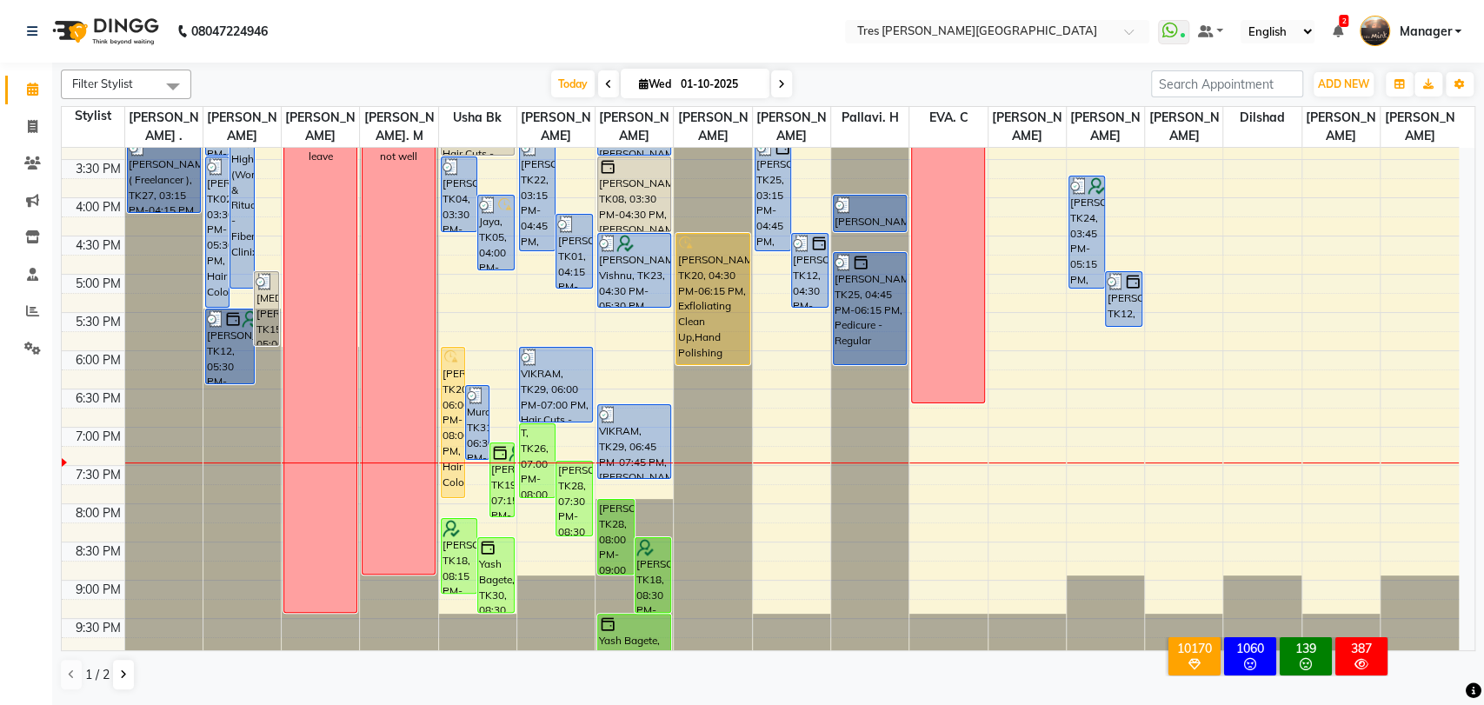
click at [880, 86] on div "Today Wed 01-10-2025" at bounding box center [671, 84] width 942 height 26
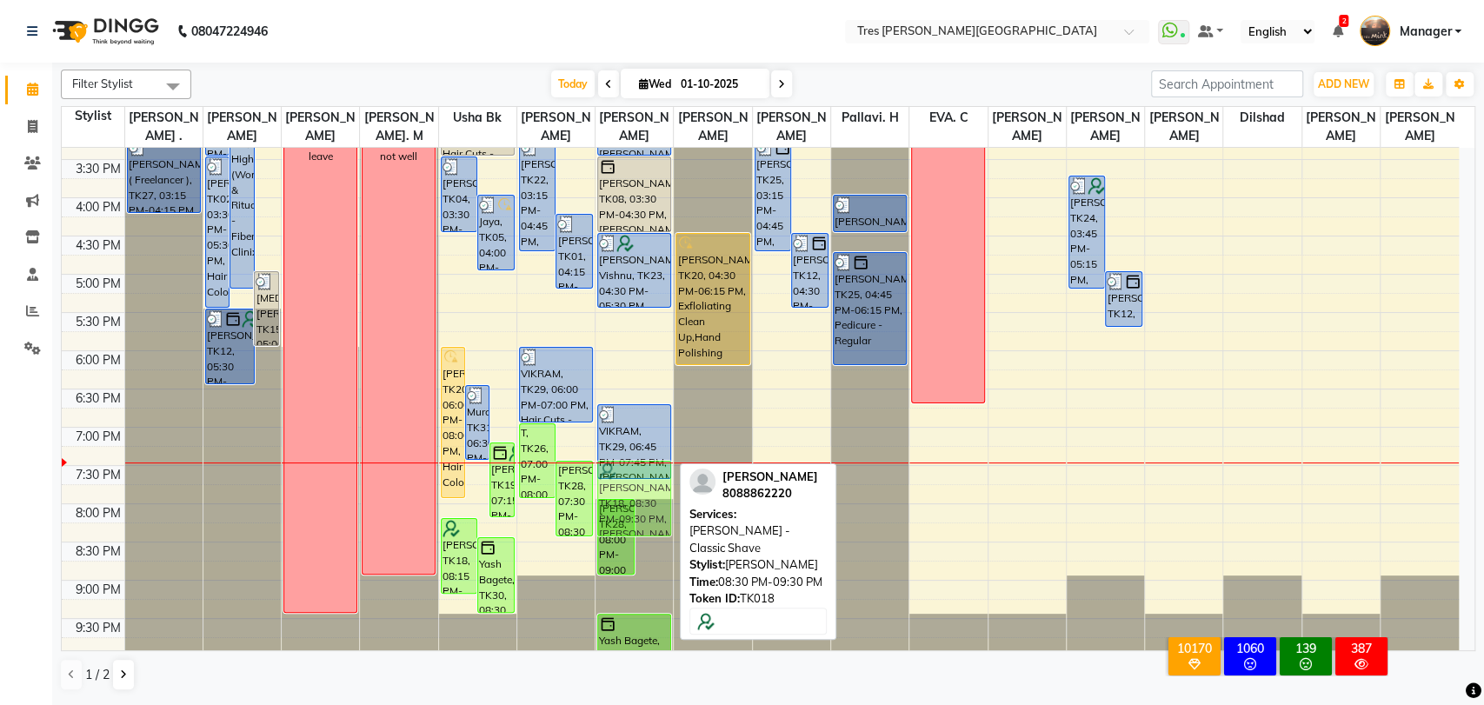
drag, startPoint x: 647, startPoint y: 565, endPoint x: 648, endPoint y: 489, distance: 76.5
click at [648, 489] on div "Pooja Anand, TK03, 09:45 AM-11:35 AM, Beard - Classic Shave,beard colour Praful…" at bounding box center [633, 121] width 77 height 1070
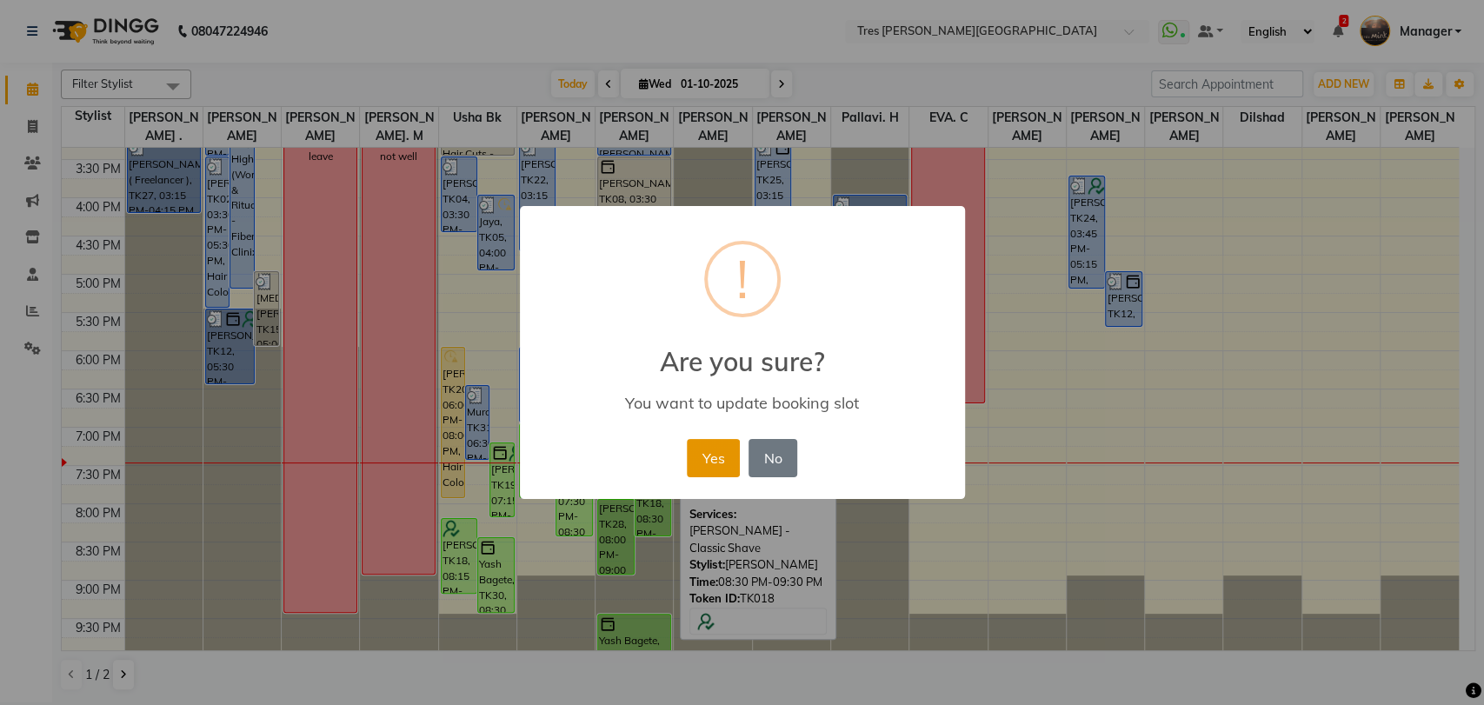
click at [710, 455] on button "Yes" at bounding box center [713, 458] width 53 height 38
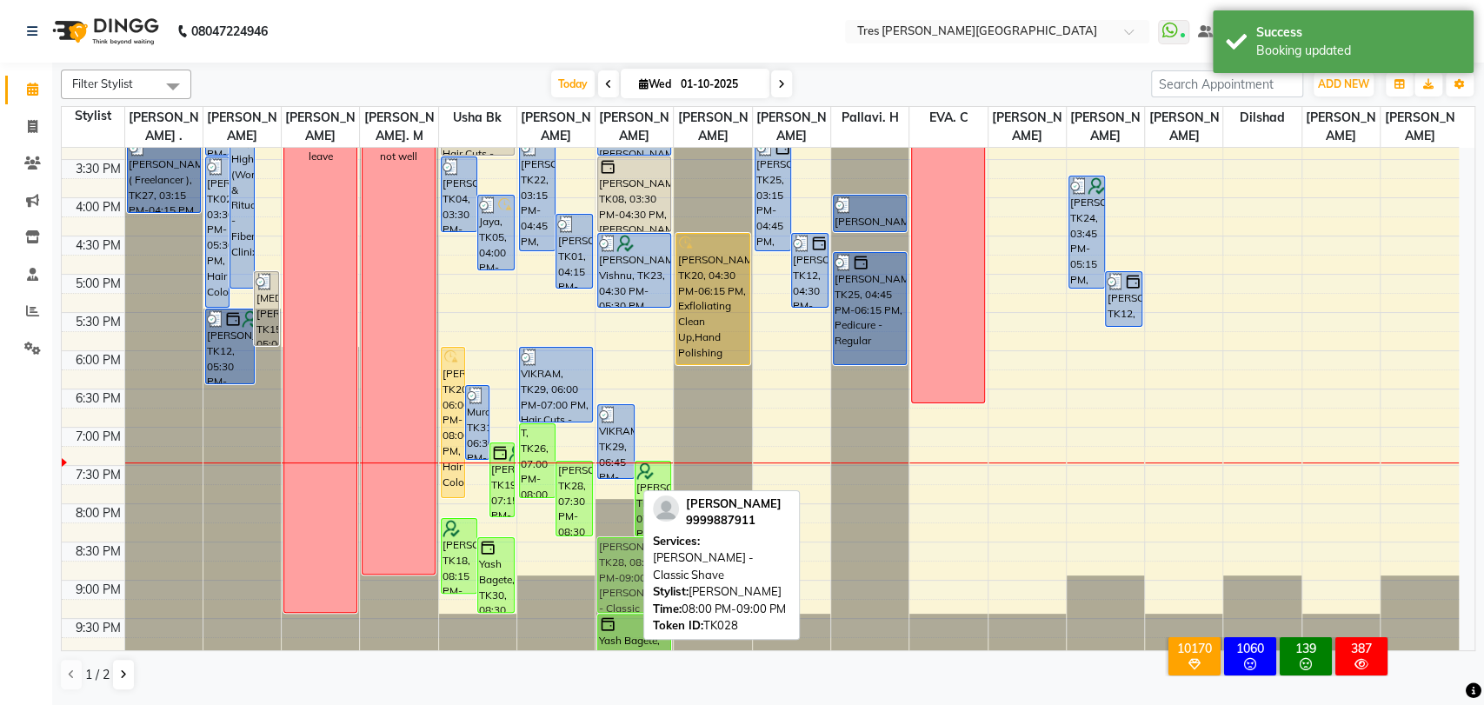
drag, startPoint x: 612, startPoint y: 529, endPoint x: 640, endPoint y: 568, distance: 48.0
click at [640, 568] on div "Pooja Anand, TK03, 09:45 AM-11:35 AM, Beard - Classic Shave,beard colour Praful…" at bounding box center [633, 121] width 77 height 1070
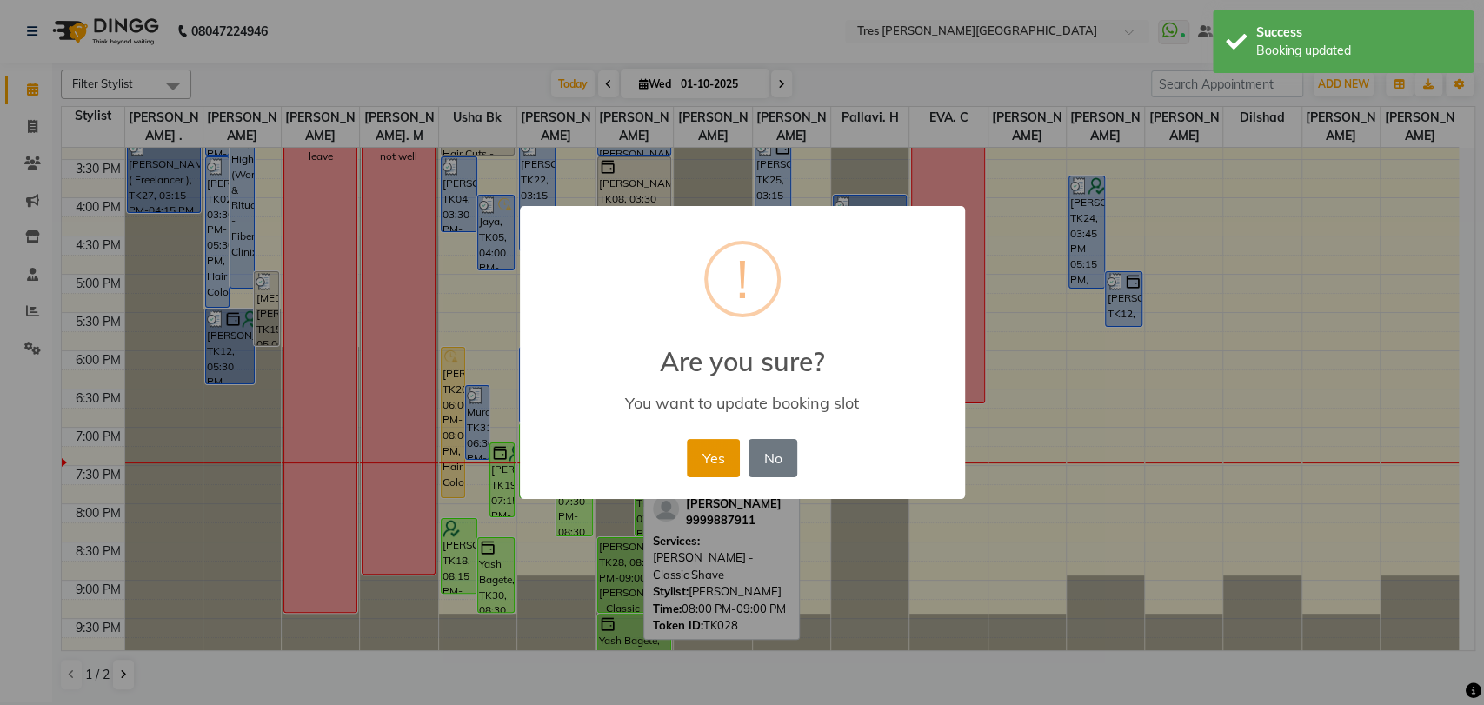
click at [713, 455] on button "Yes" at bounding box center [713, 458] width 53 height 38
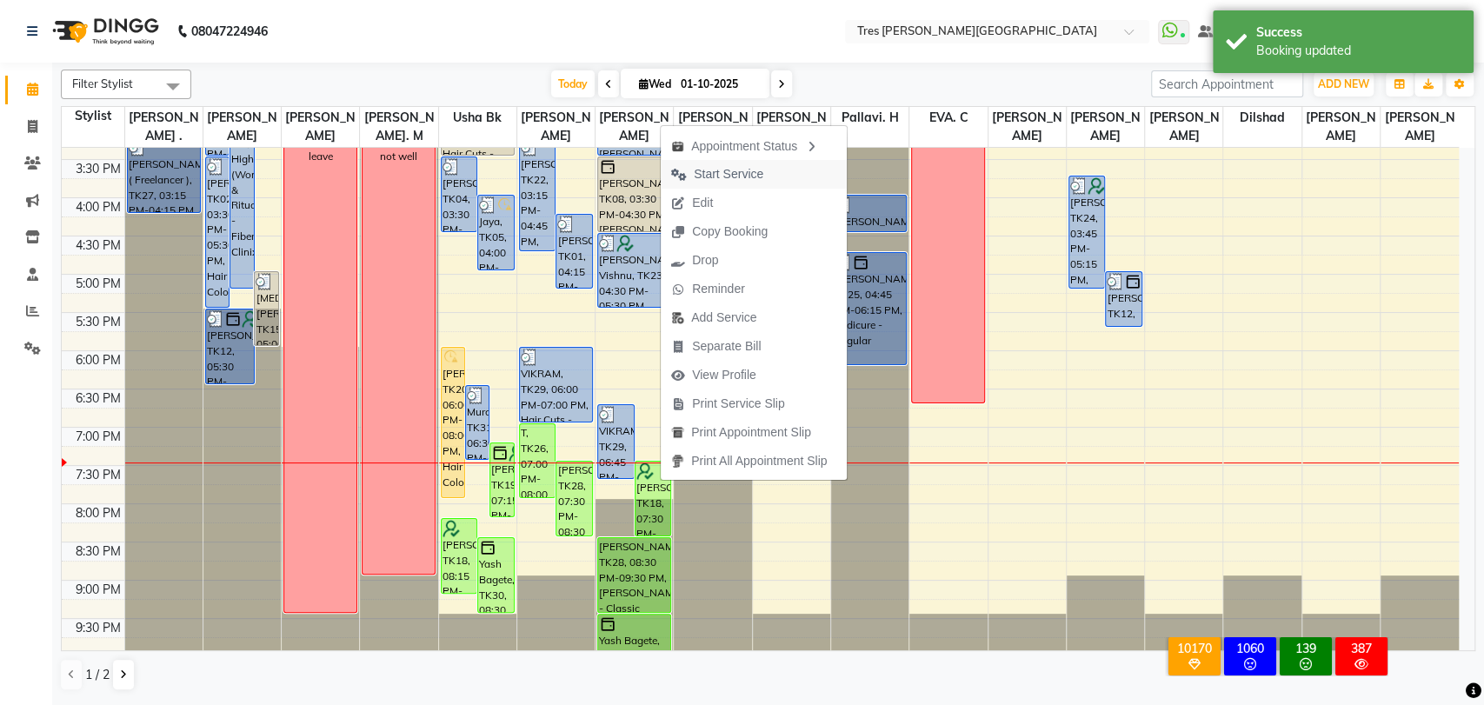
click at [728, 168] on span "Start Service" at bounding box center [729, 174] width 70 height 18
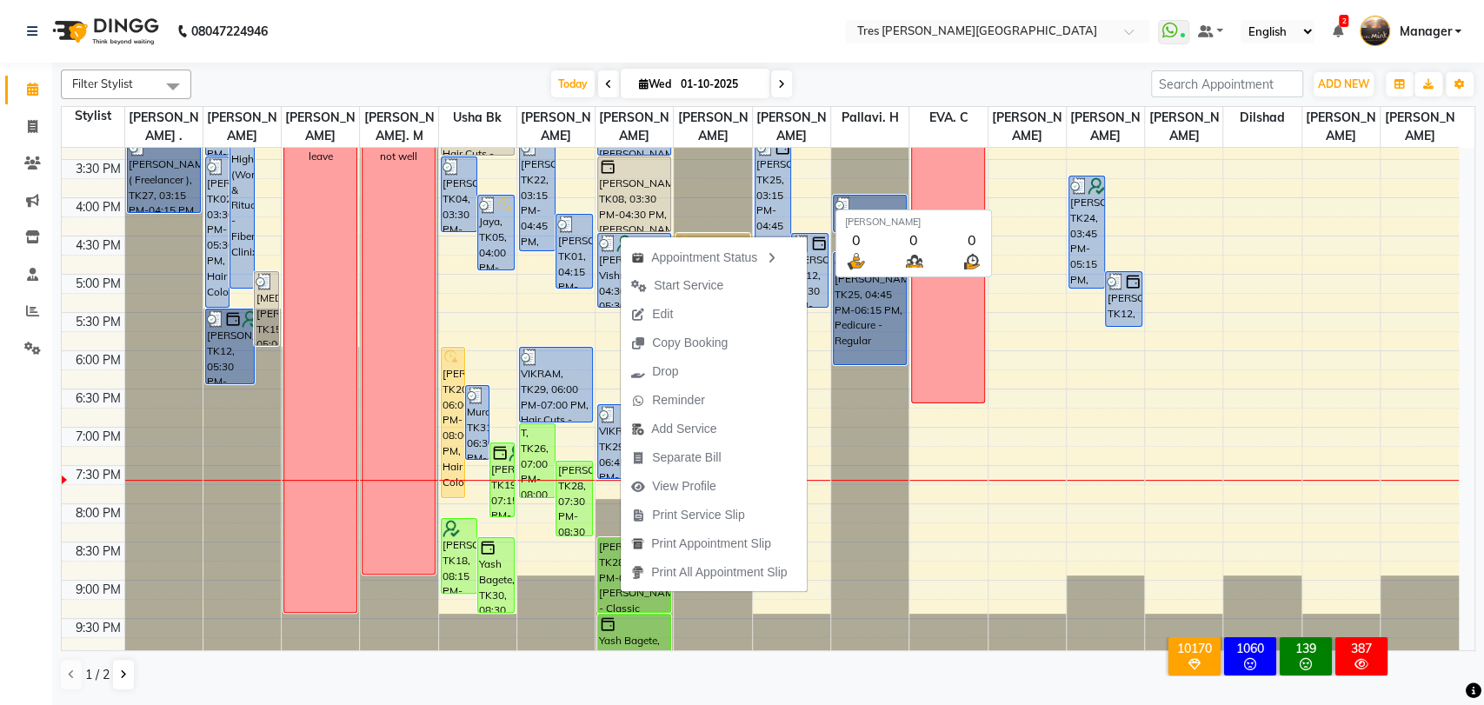
drag, startPoint x: 1153, startPoint y: 123, endPoint x: 1148, endPoint y: 110, distance: 14.9
click at [1165, 112] on span "[PERSON_NAME]" at bounding box center [1183, 127] width 77 height 40
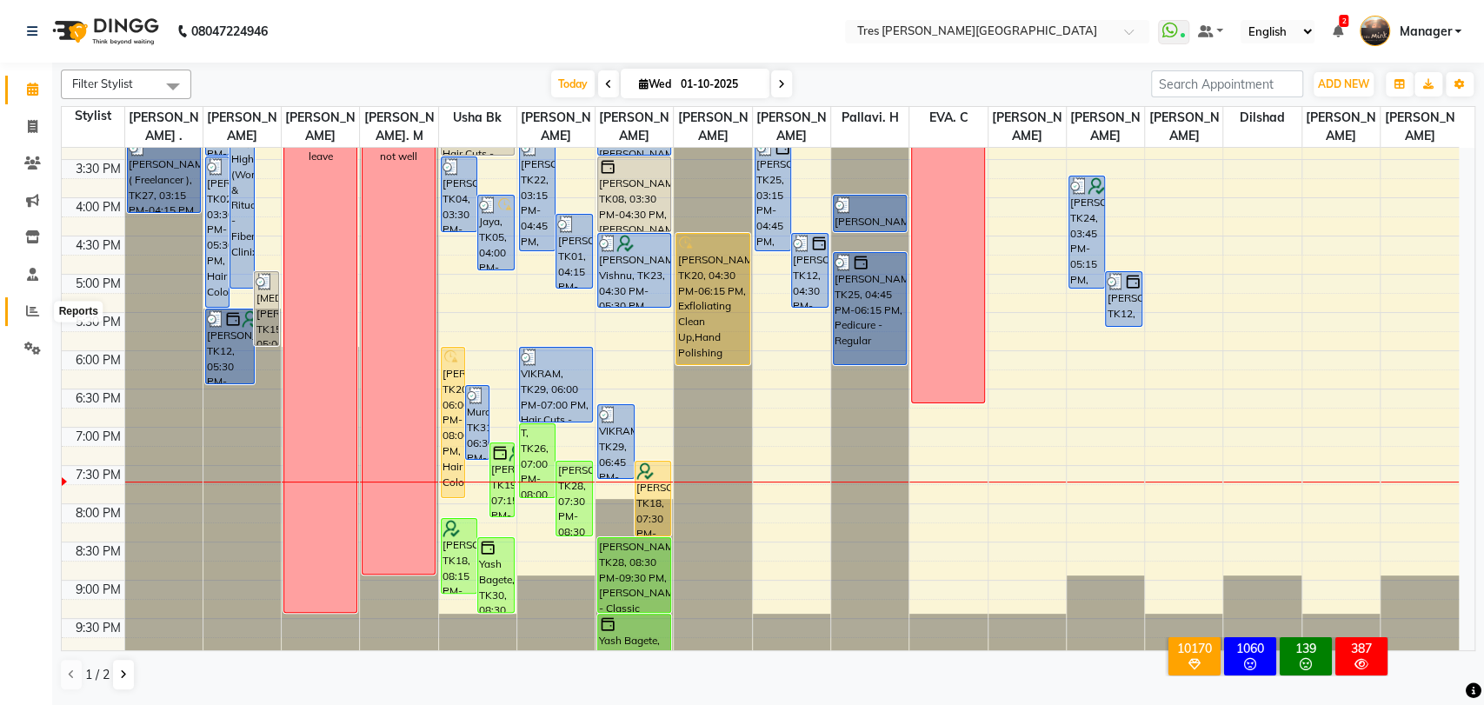
click at [21, 316] on span at bounding box center [32, 312] width 30 height 20
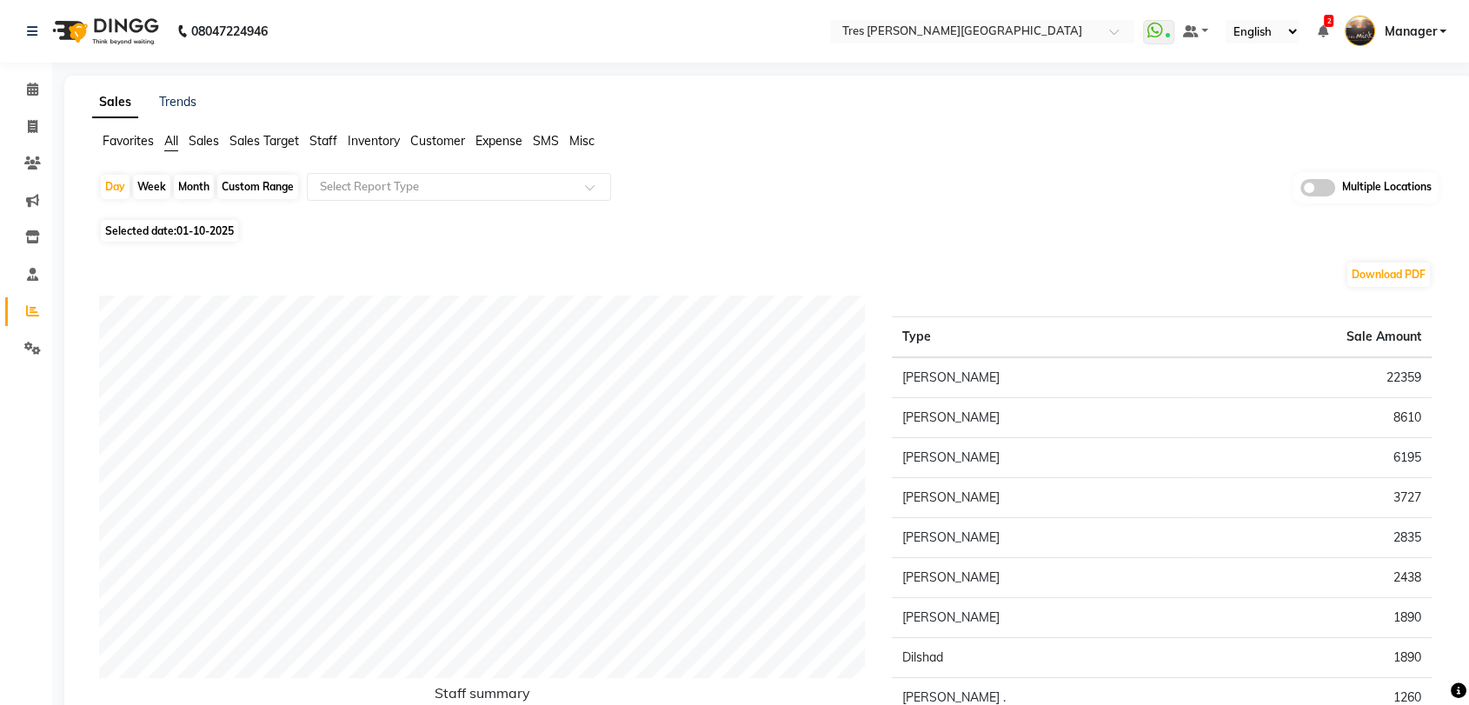
click at [204, 189] on div "Month" at bounding box center [194, 187] width 40 height 24
select select "10"
select select "2025"
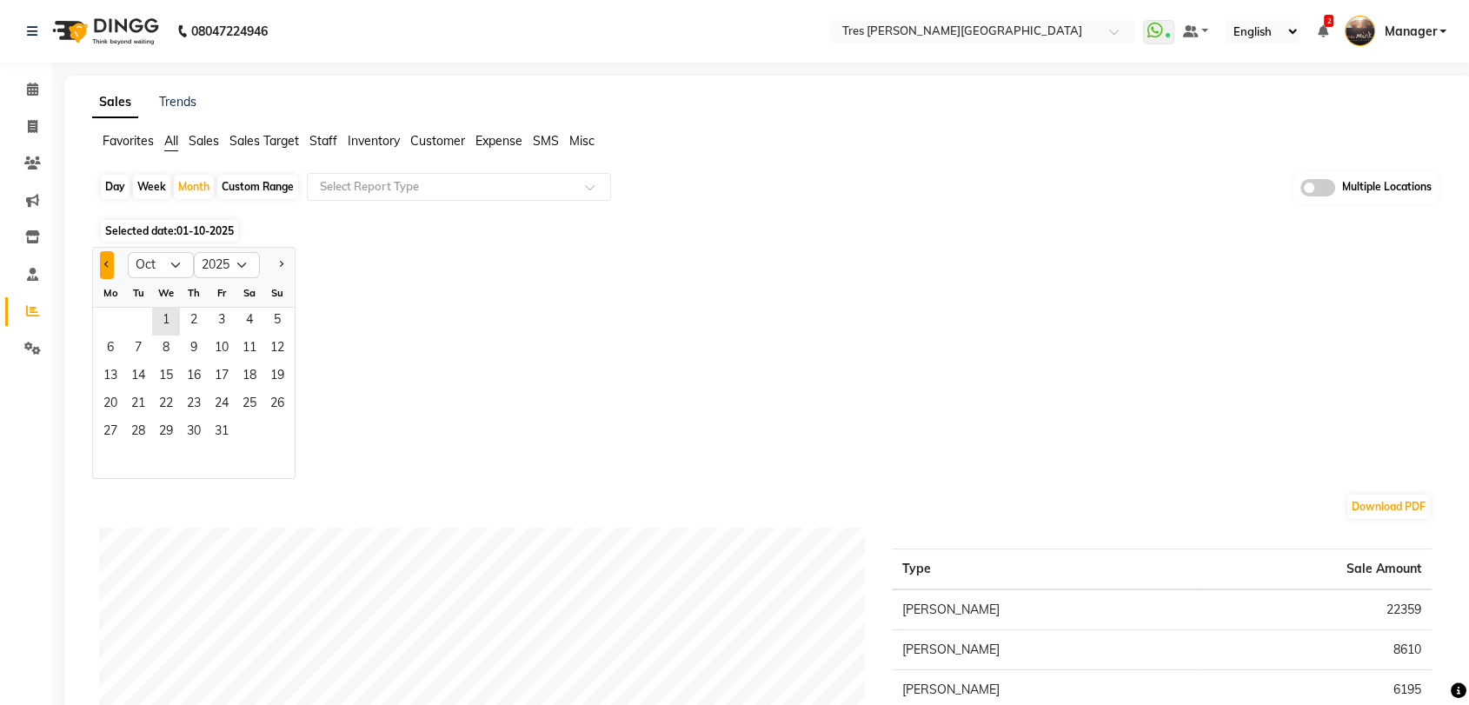
click at [104, 263] on span "Previous month" at bounding box center [107, 264] width 6 height 6
select select "9"
click at [189, 336] on span "11" at bounding box center [194, 350] width 28 height 28
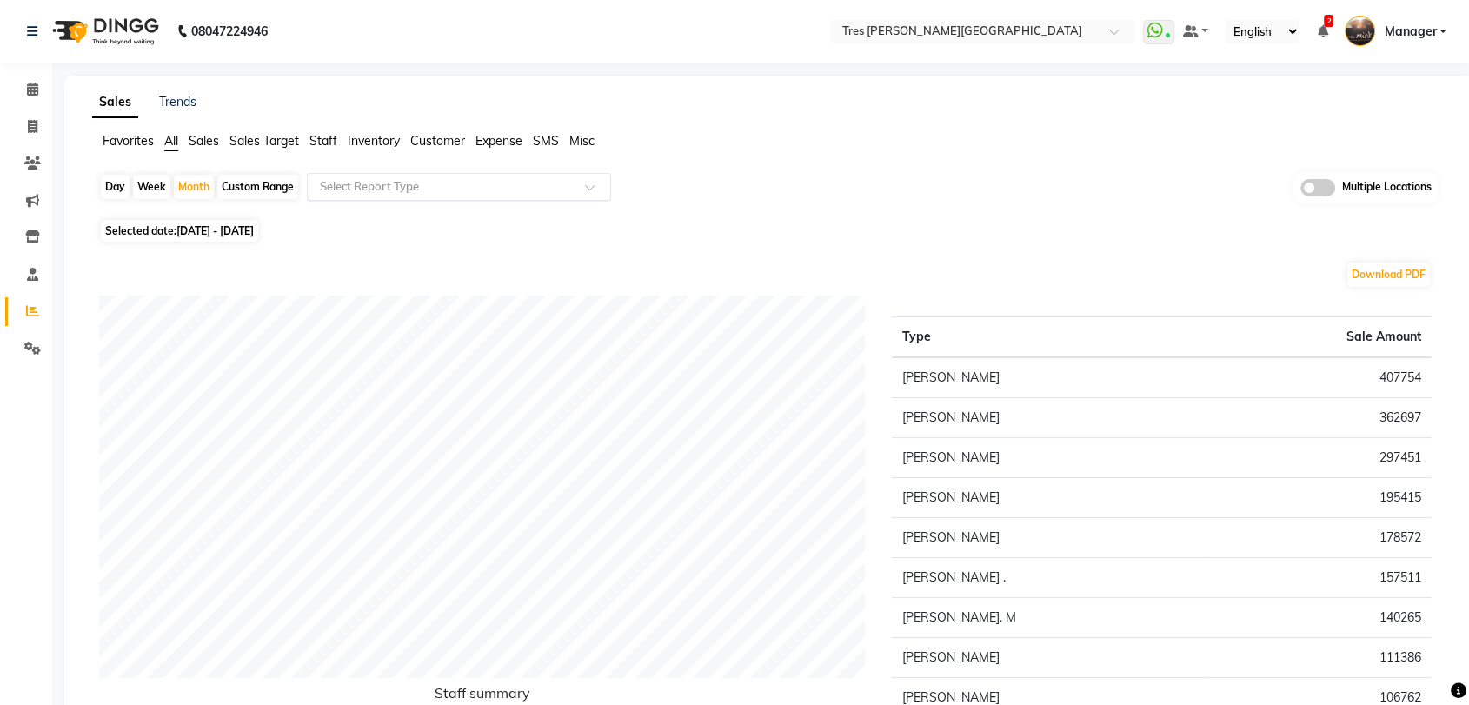
click at [416, 189] on input "text" at bounding box center [441, 186] width 250 height 17
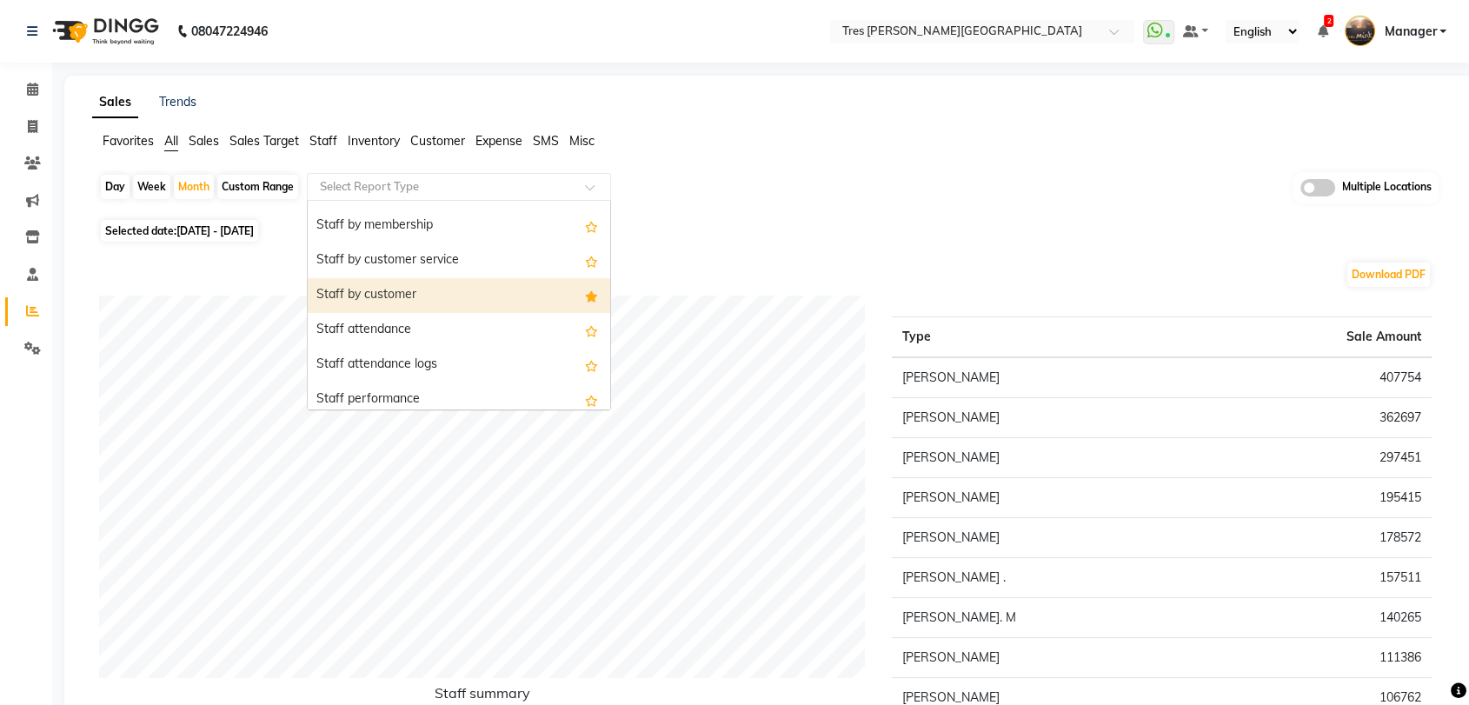
scroll to position [193, 0]
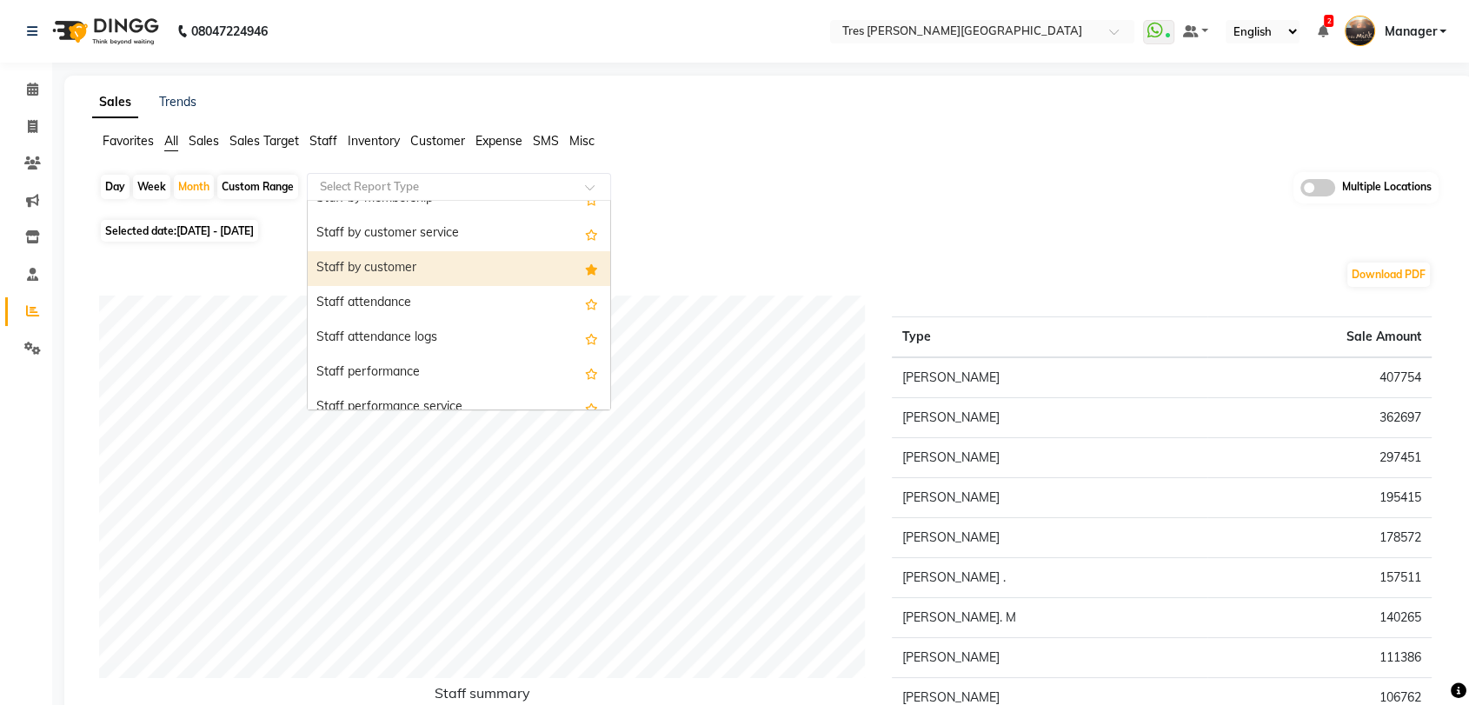
click at [445, 263] on div "Staff by customer" at bounding box center [459, 268] width 302 height 35
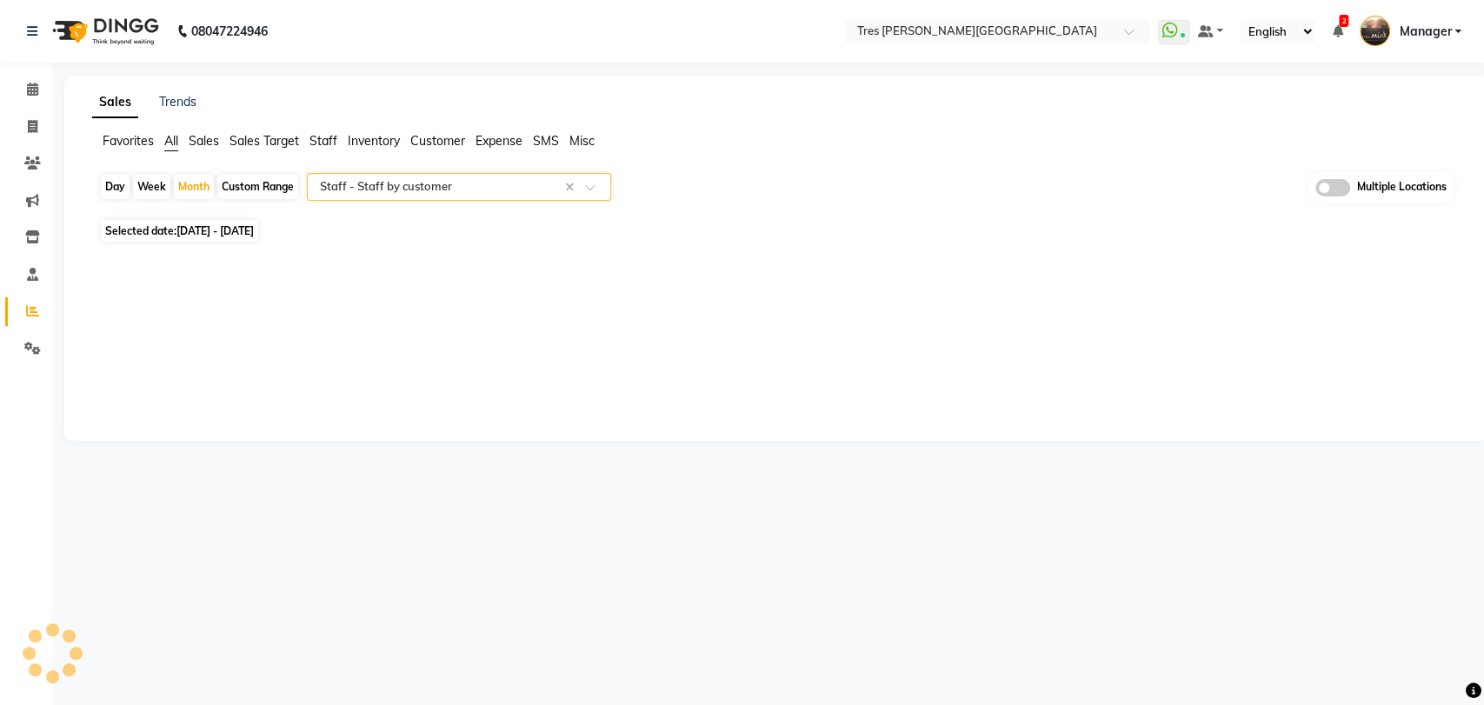
select select "filtered_report"
select select "pdf"
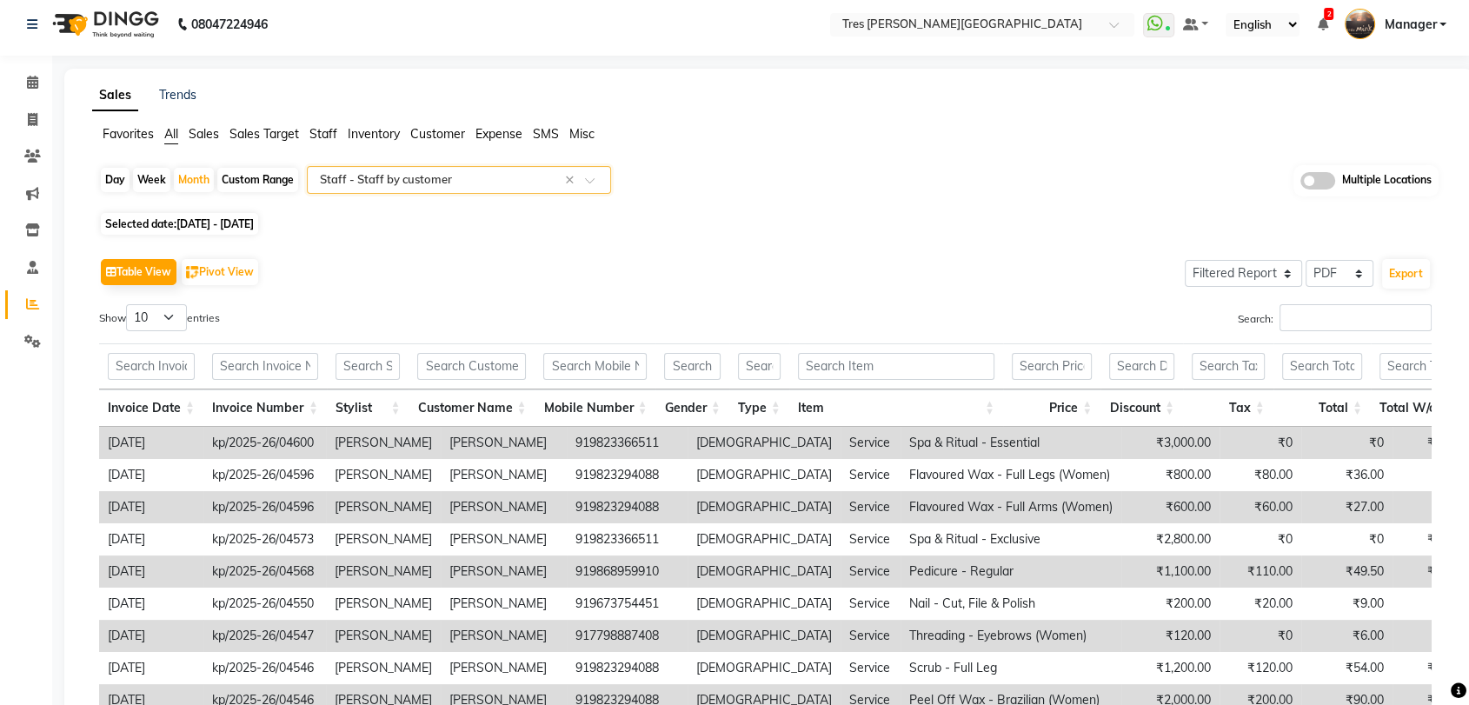
scroll to position [96, 0]
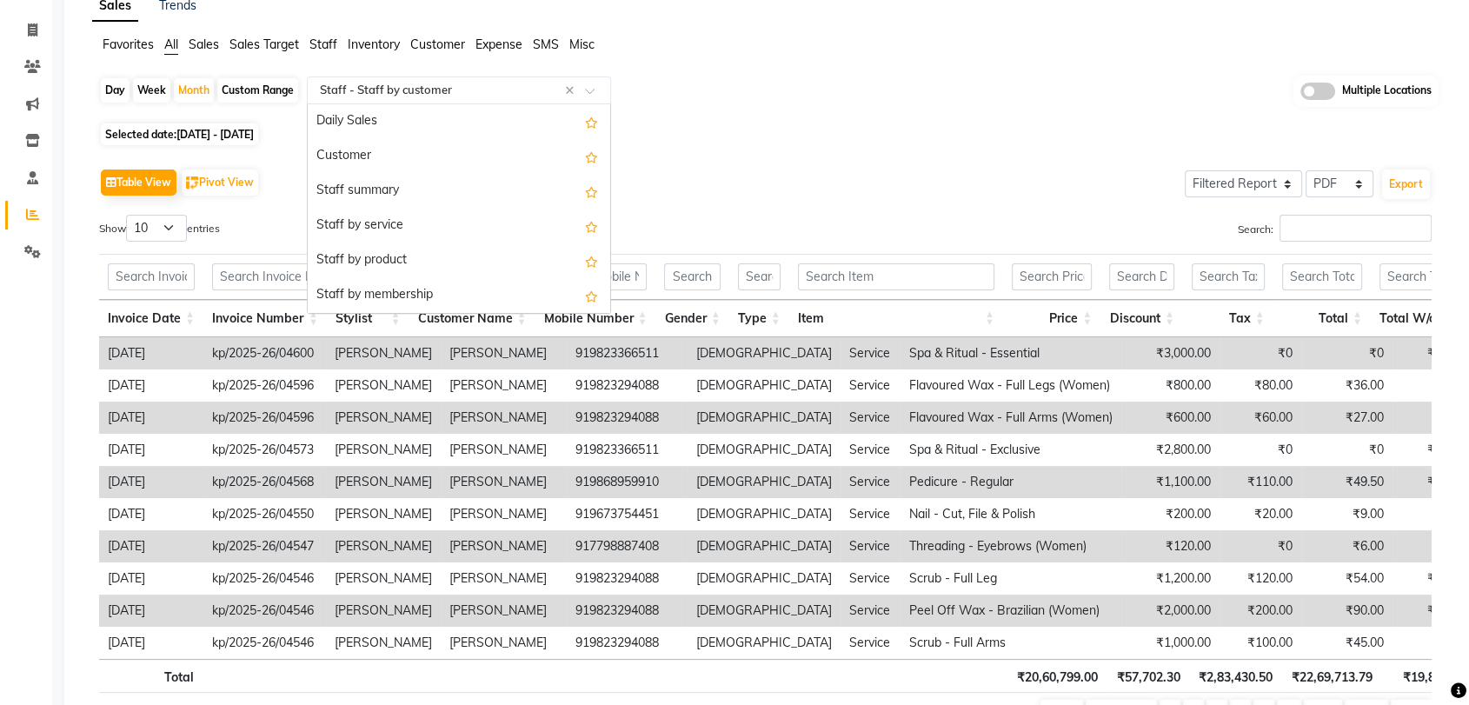
click at [378, 93] on input "text" at bounding box center [441, 90] width 250 height 17
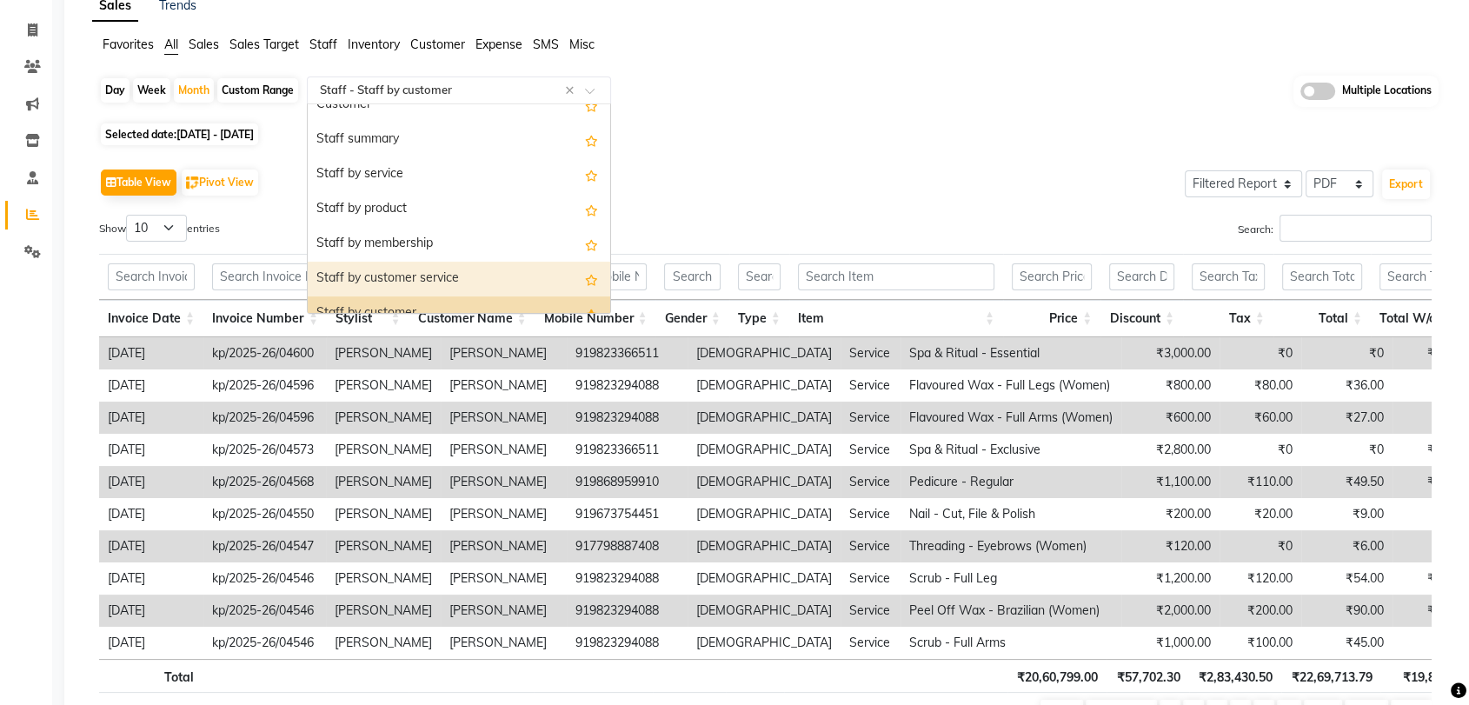
scroll to position [50, 0]
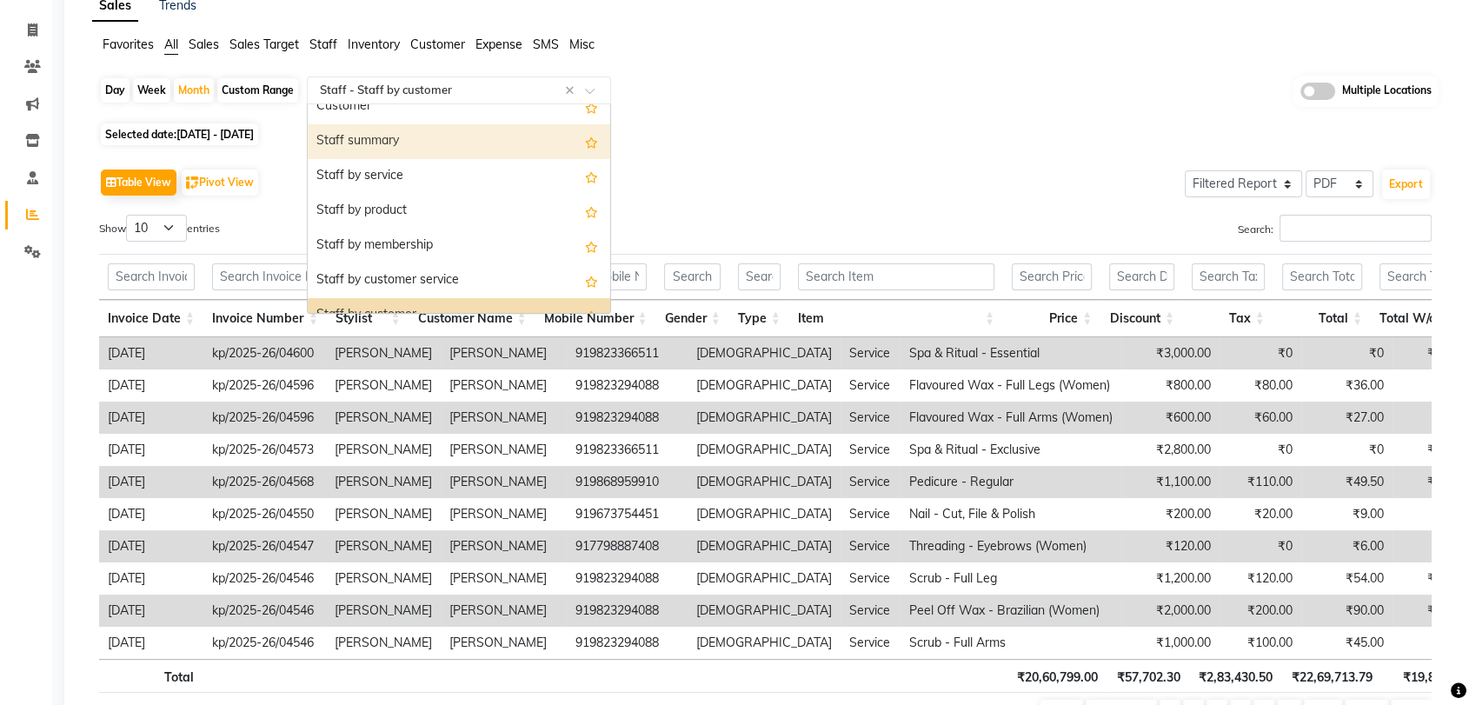
click at [421, 142] on div "Staff summary" at bounding box center [459, 141] width 302 height 35
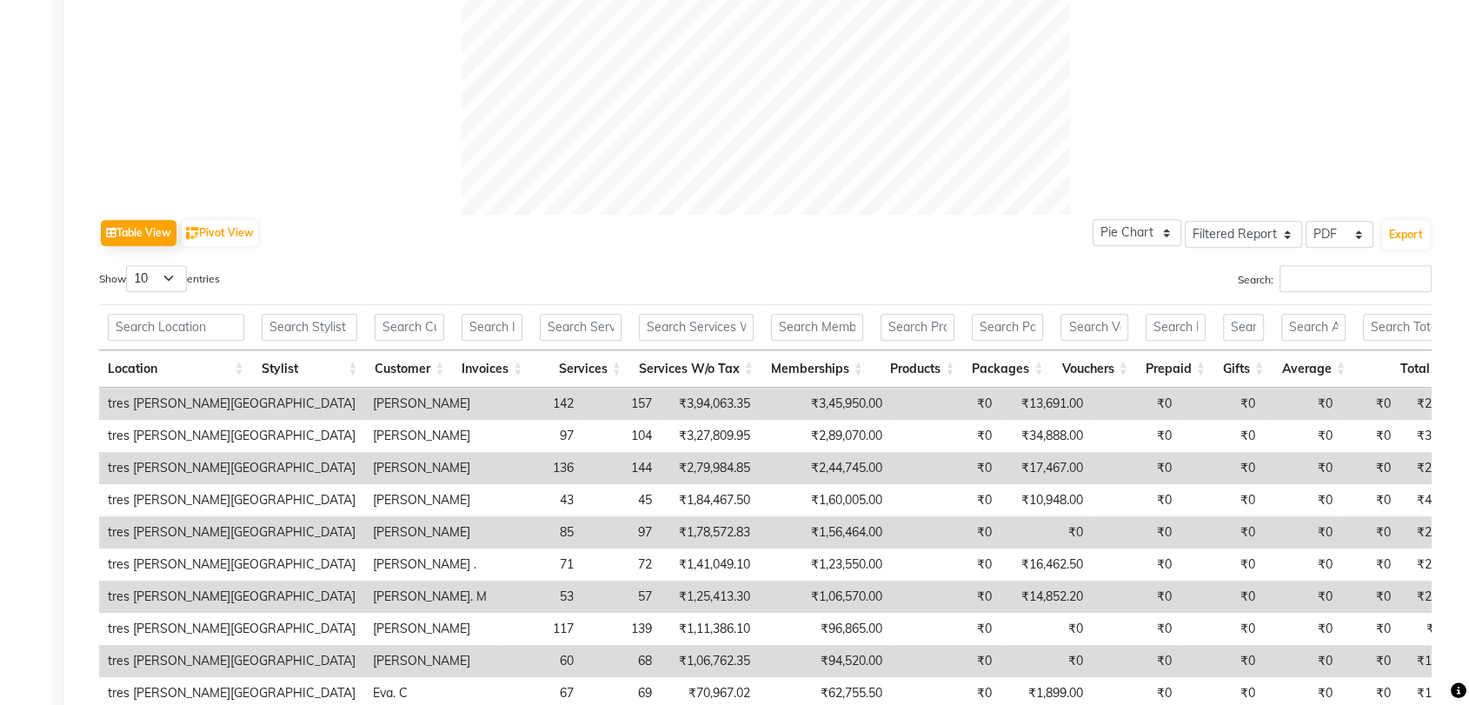
scroll to position [839, 0]
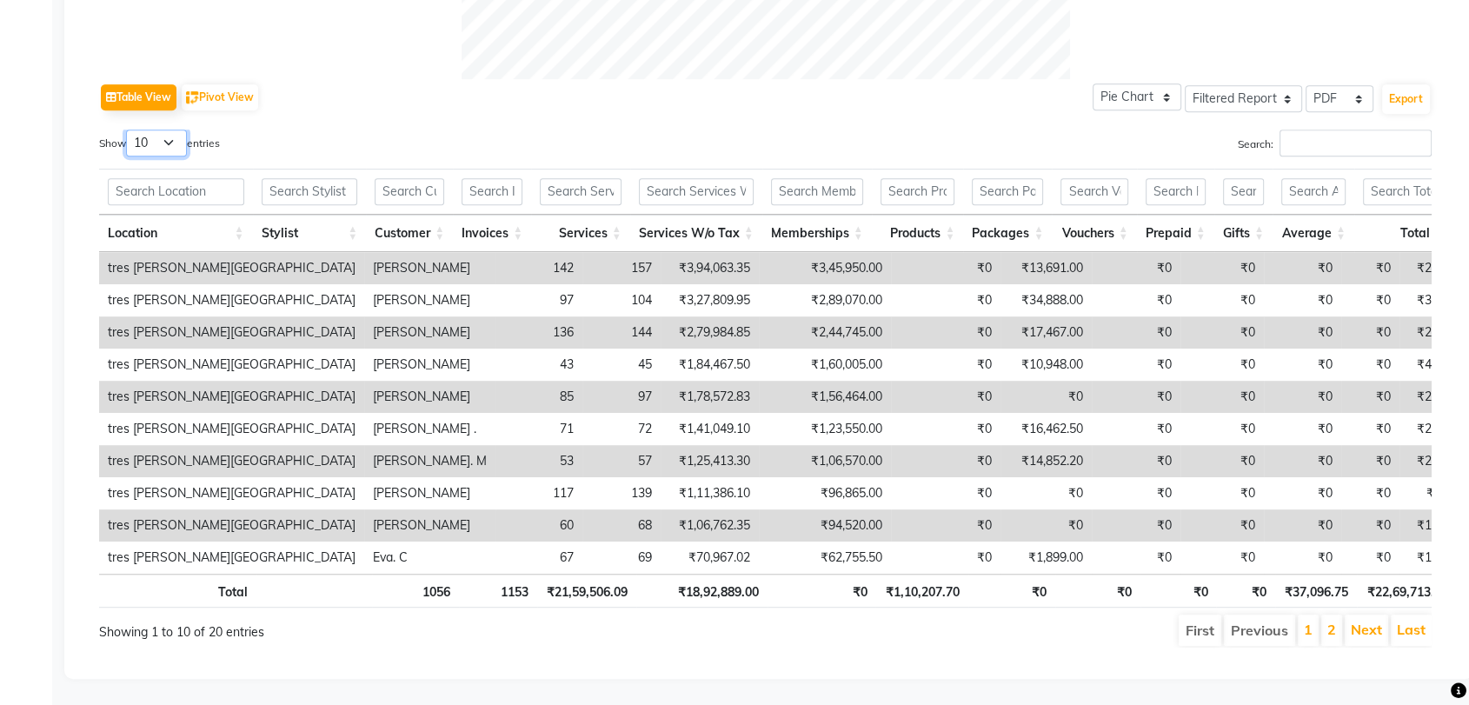
click at [176, 130] on select "10 25 50 100" at bounding box center [156, 143] width 61 height 27
select select "25"
click at [129, 130] on select "10 25 50 100" at bounding box center [156, 143] width 61 height 27
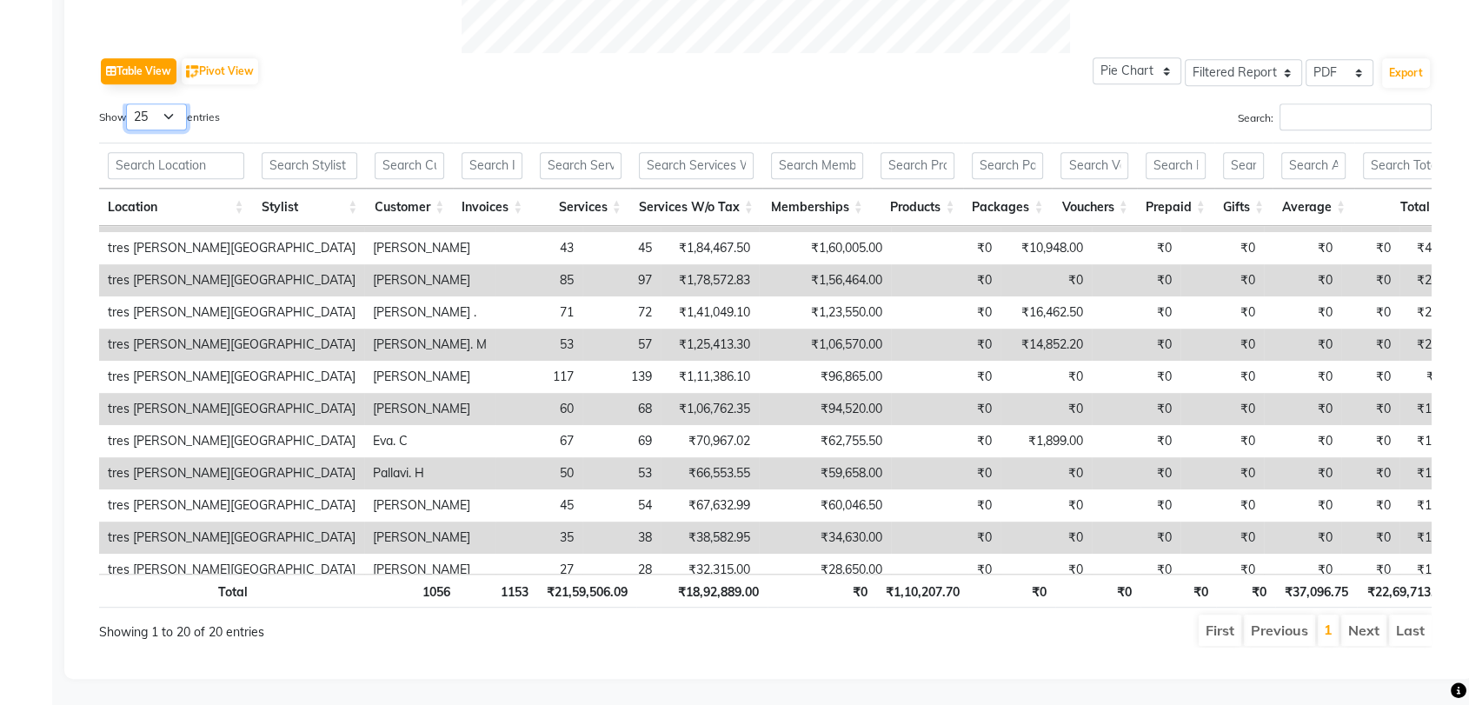
scroll to position [0, 0]
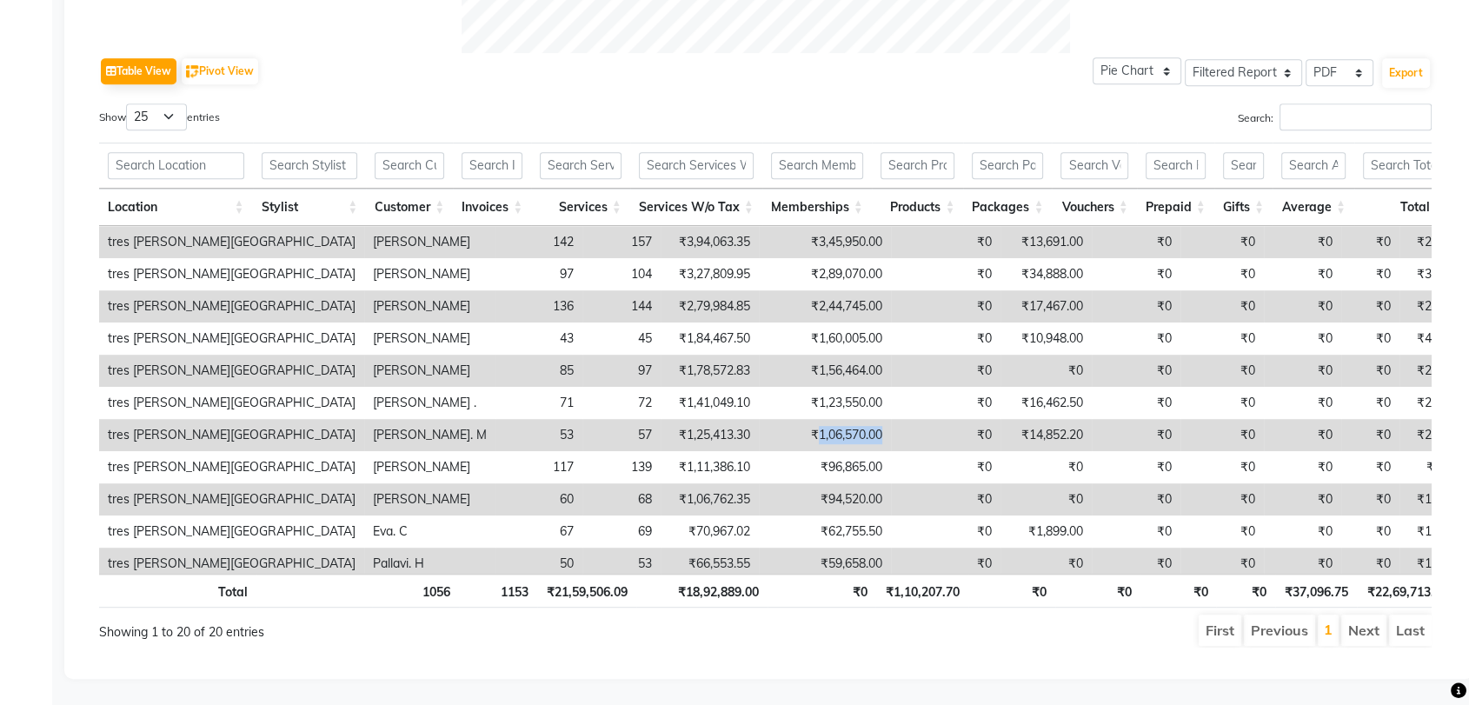
drag, startPoint x: 690, startPoint y: 420, endPoint x: 799, endPoint y: 422, distance: 108.7
click at [799, 422] on tr "tres Mink, Koregoan park Sameeksha. M 53 57 ₹1,25,413.30 ₹1,06,570.00 ₹0 ₹14,85…" at bounding box center [1111, 435] width 2024 height 32
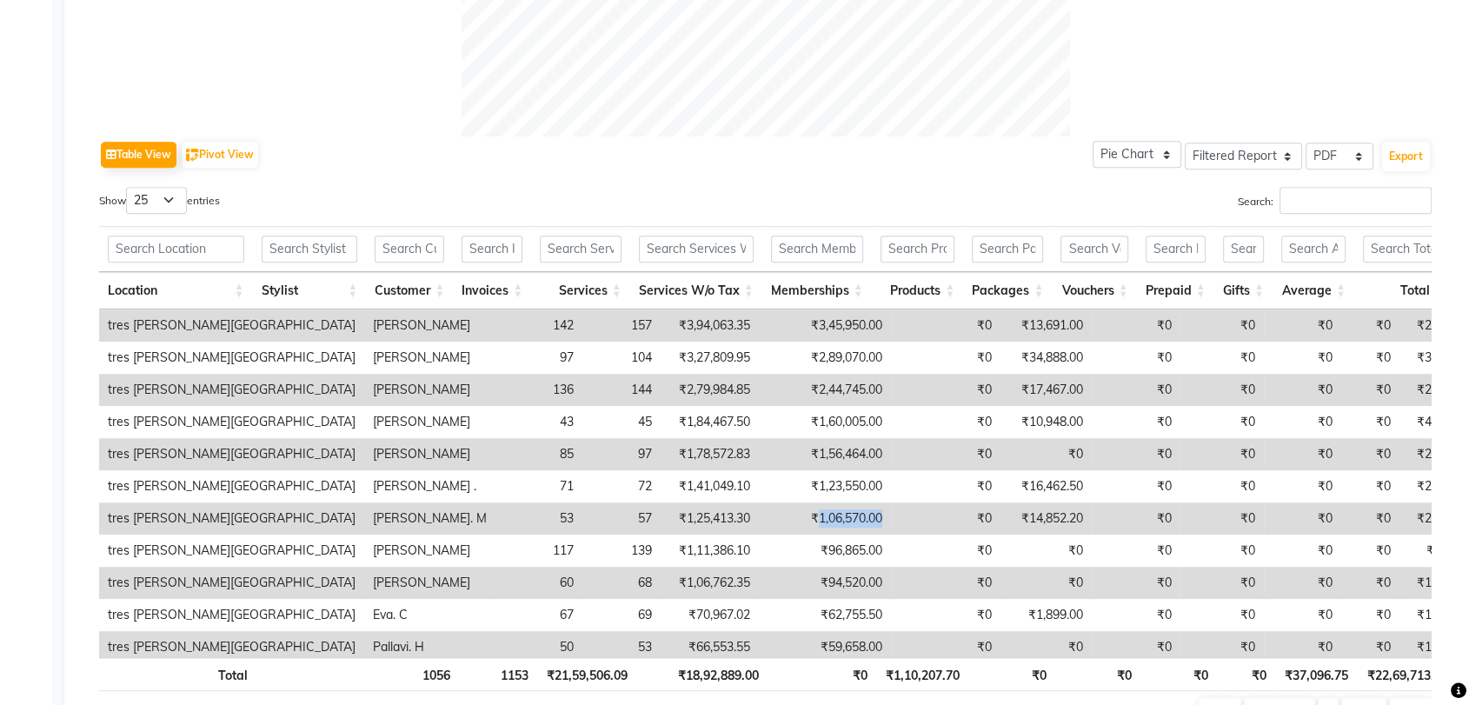
scroll to position [368, 0]
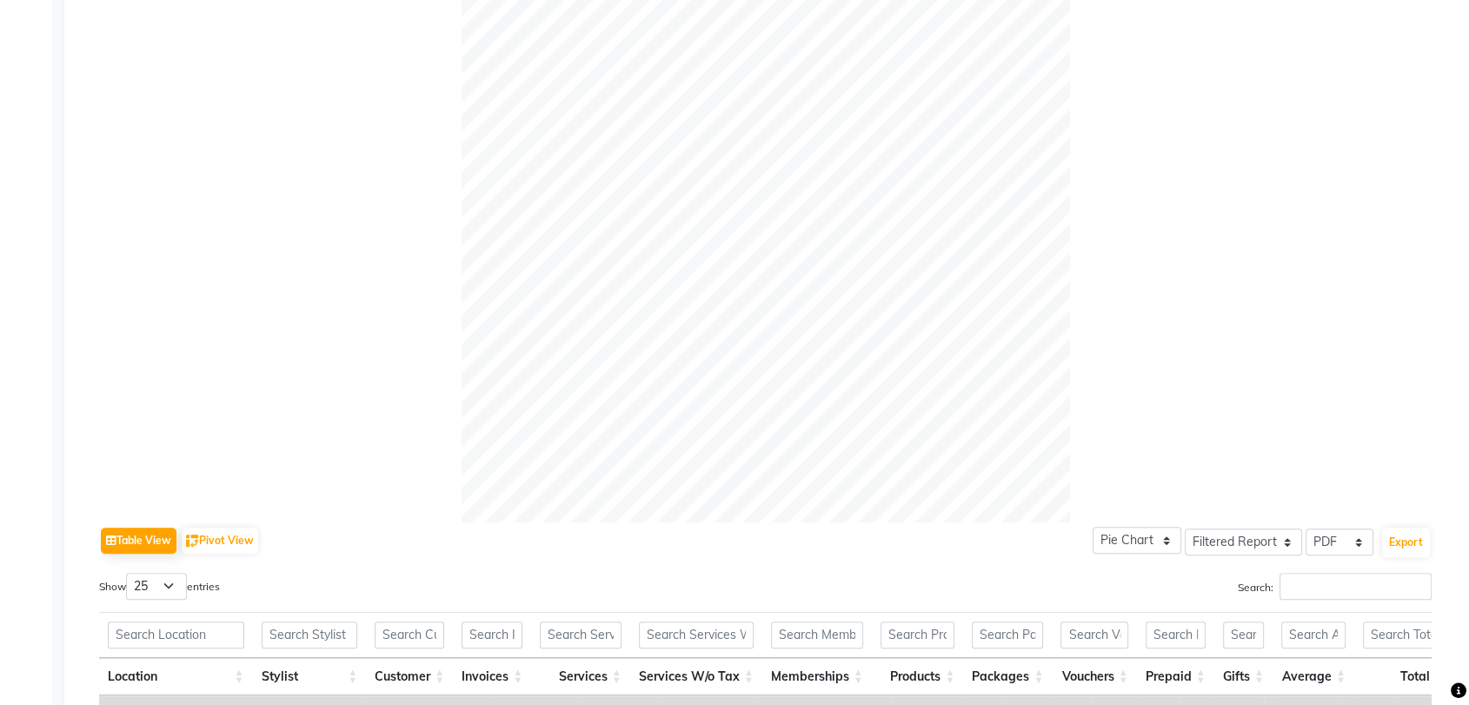
click at [1079, 91] on div at bounding box center [765, 218] width 1333 height 608
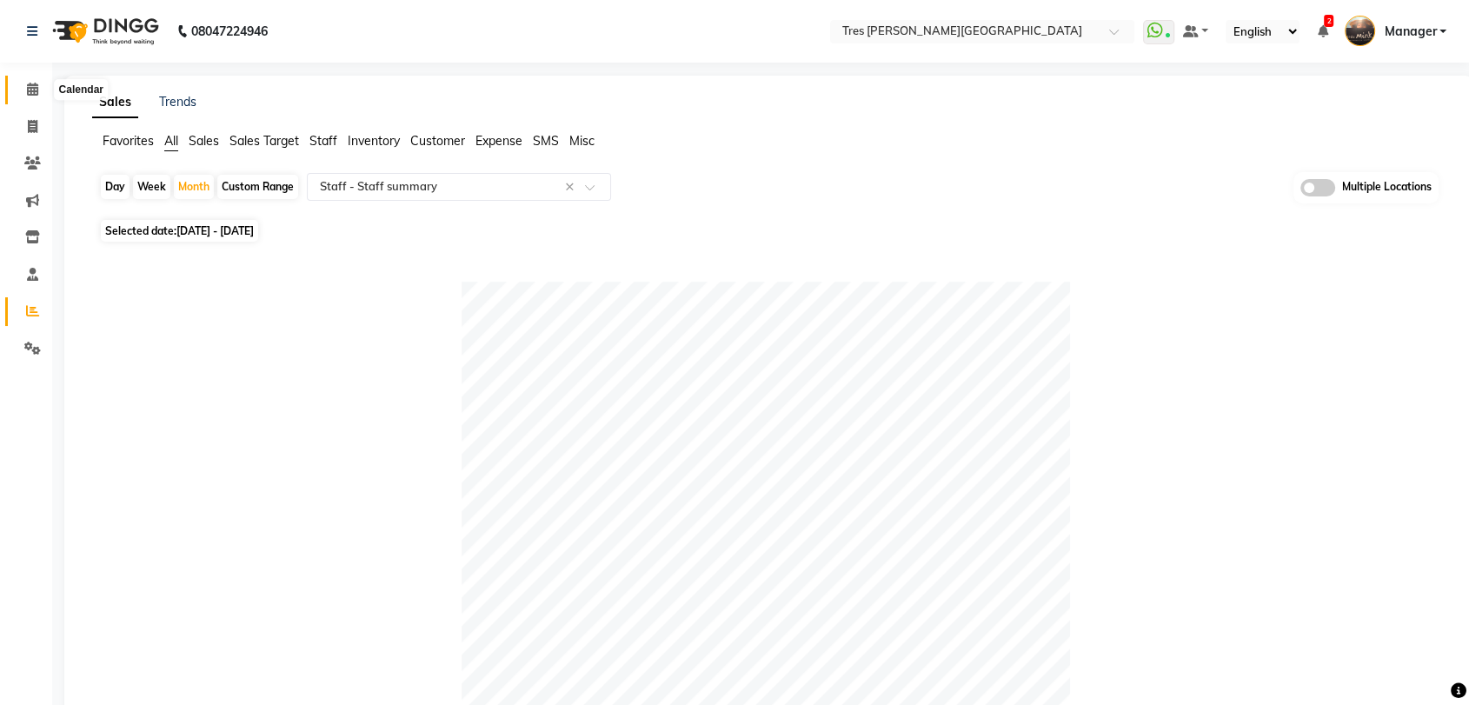
click at [23, 85] on span at bounding box center [32, 90] width 30 height 20
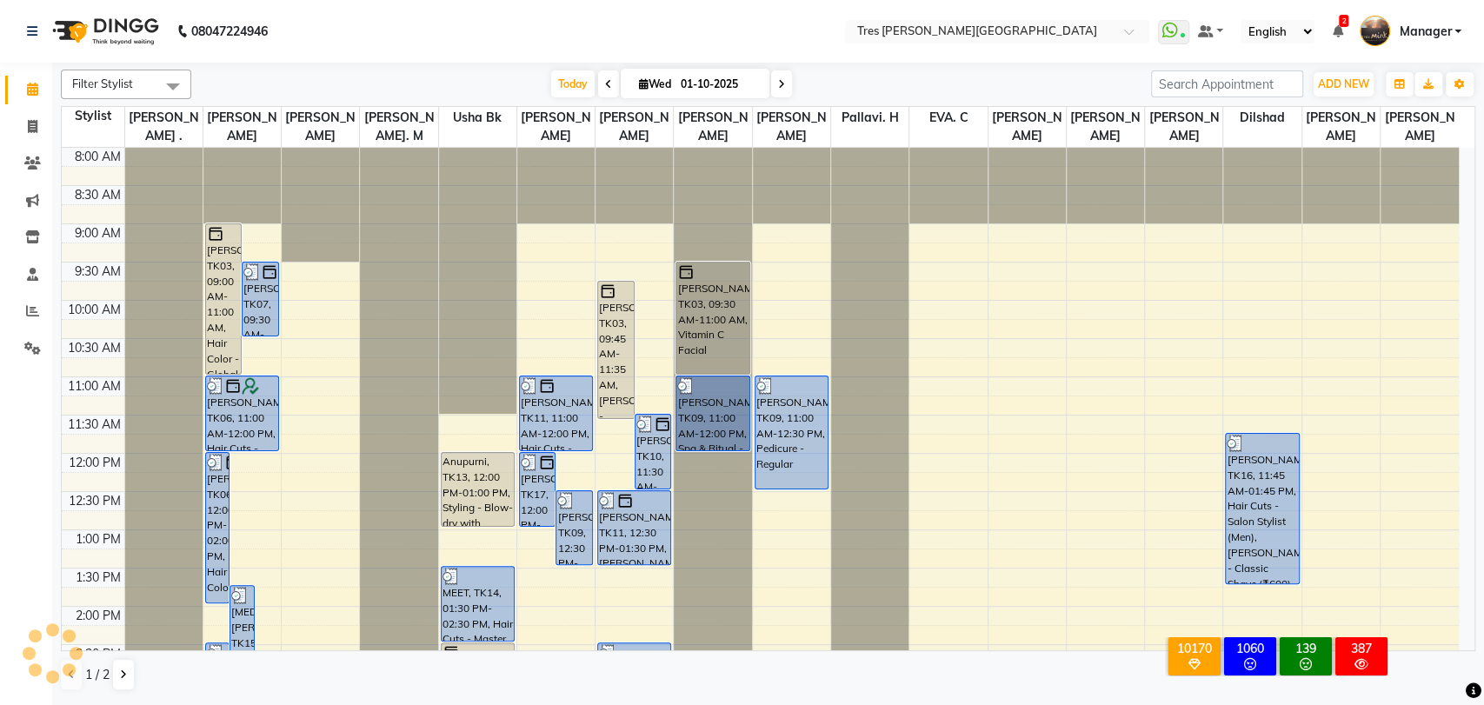
click at [773, 87] on span at bounding box center [781, 83] width 21 height 27
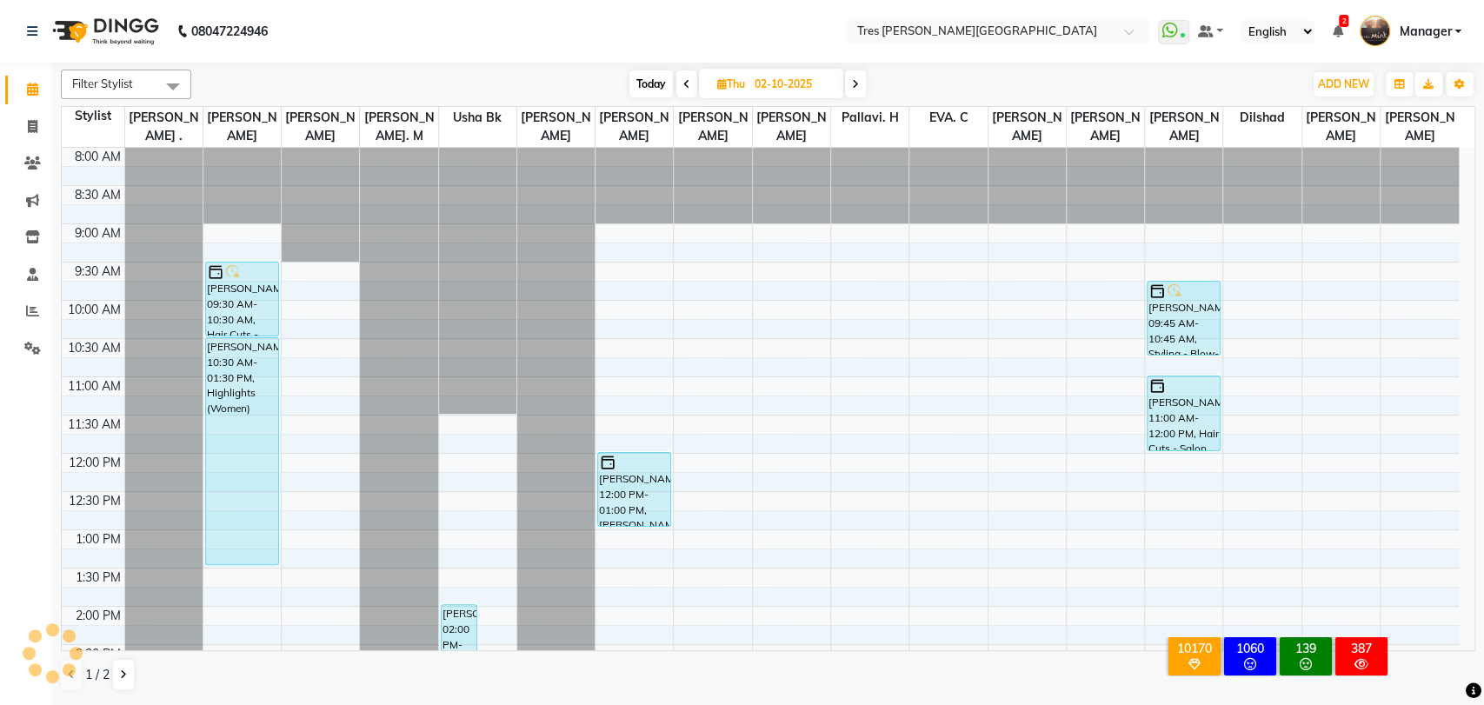
scroll to position [562, 0]
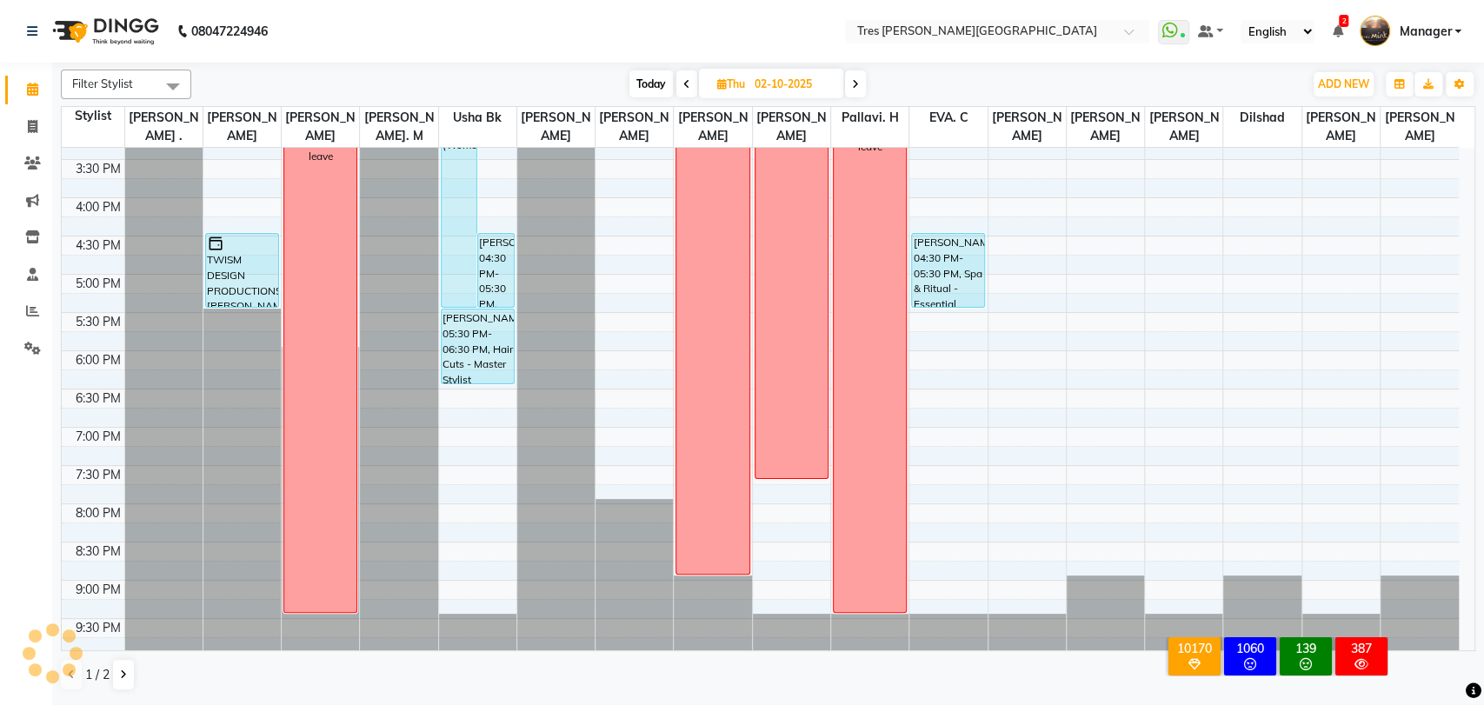
click at [854, 95] on span at bounding box center [855, 83] width 21 height 27
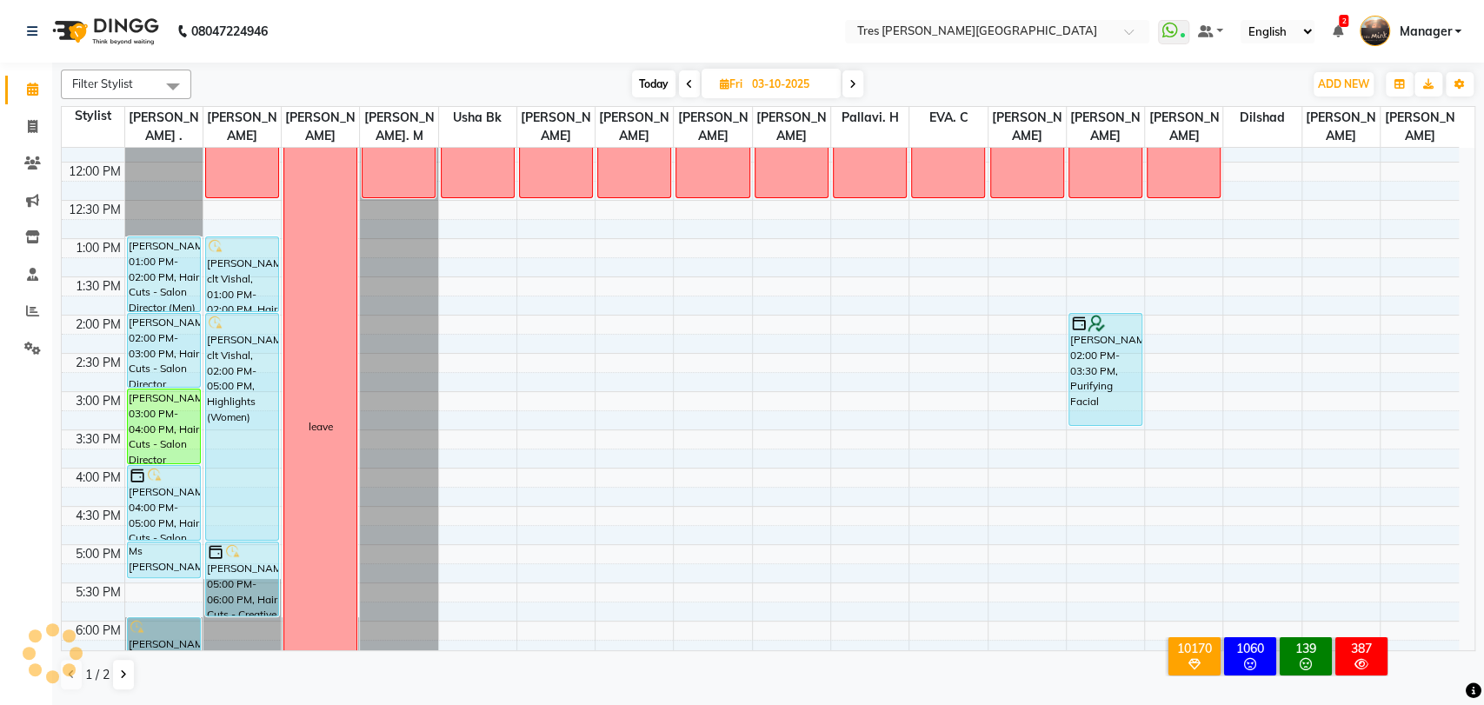
scroll to position [465, 0]
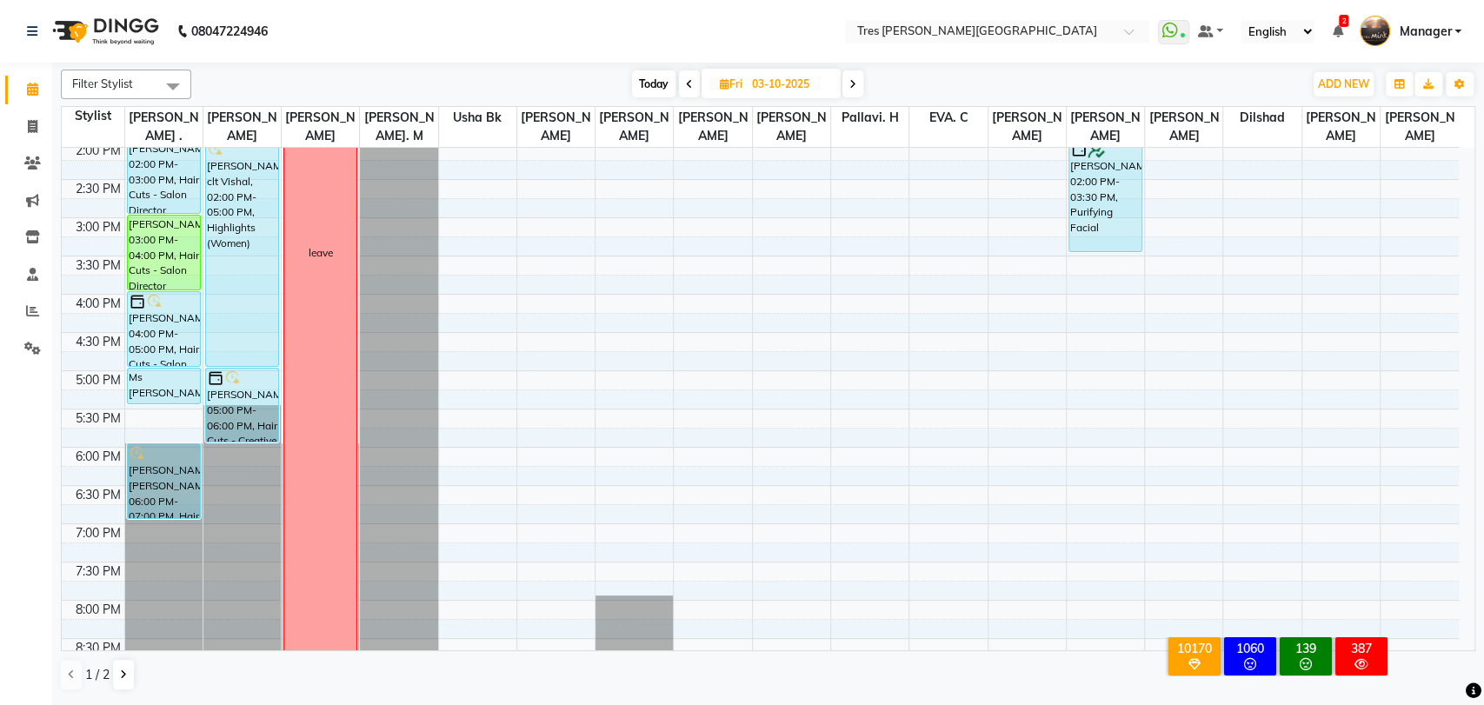
click at [853, 75] on span at bounding box center [852, 83] width 21 height 27
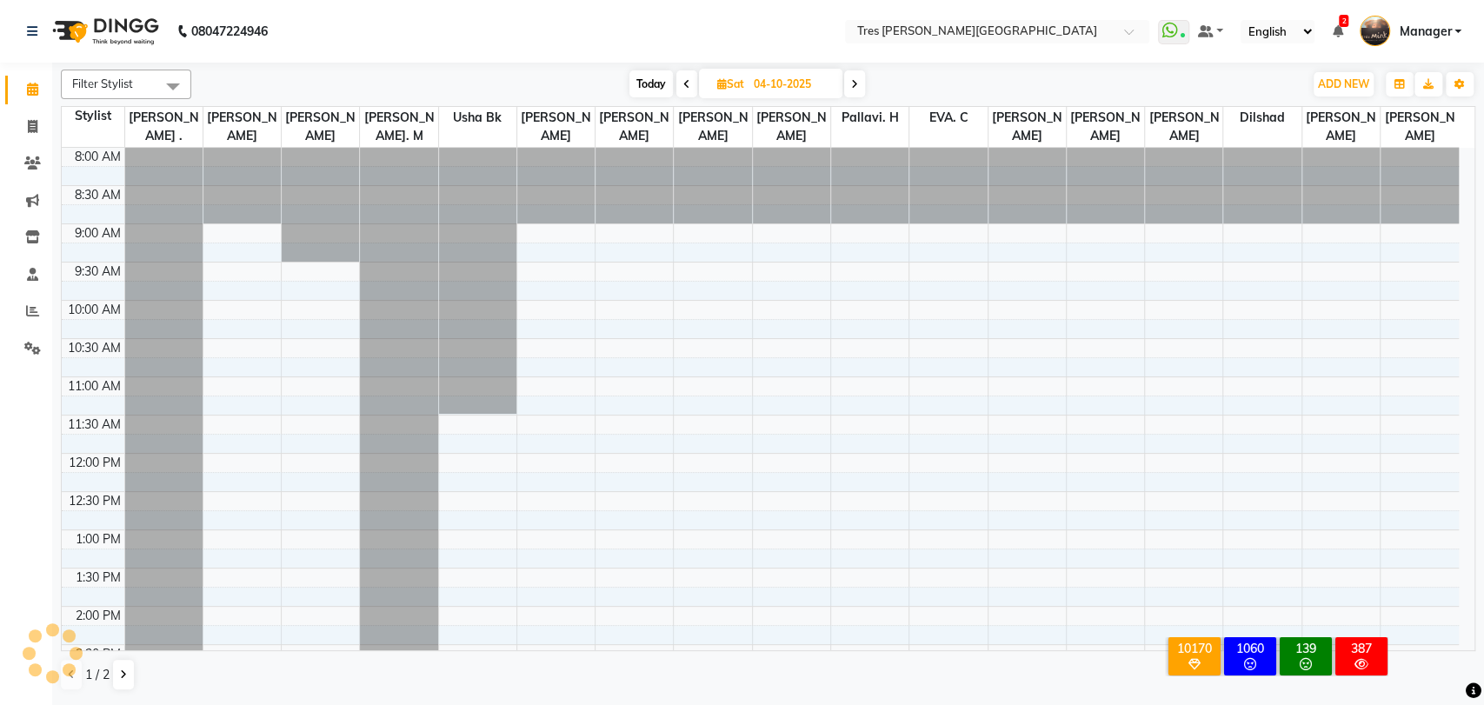
scroll to position [562, 0]
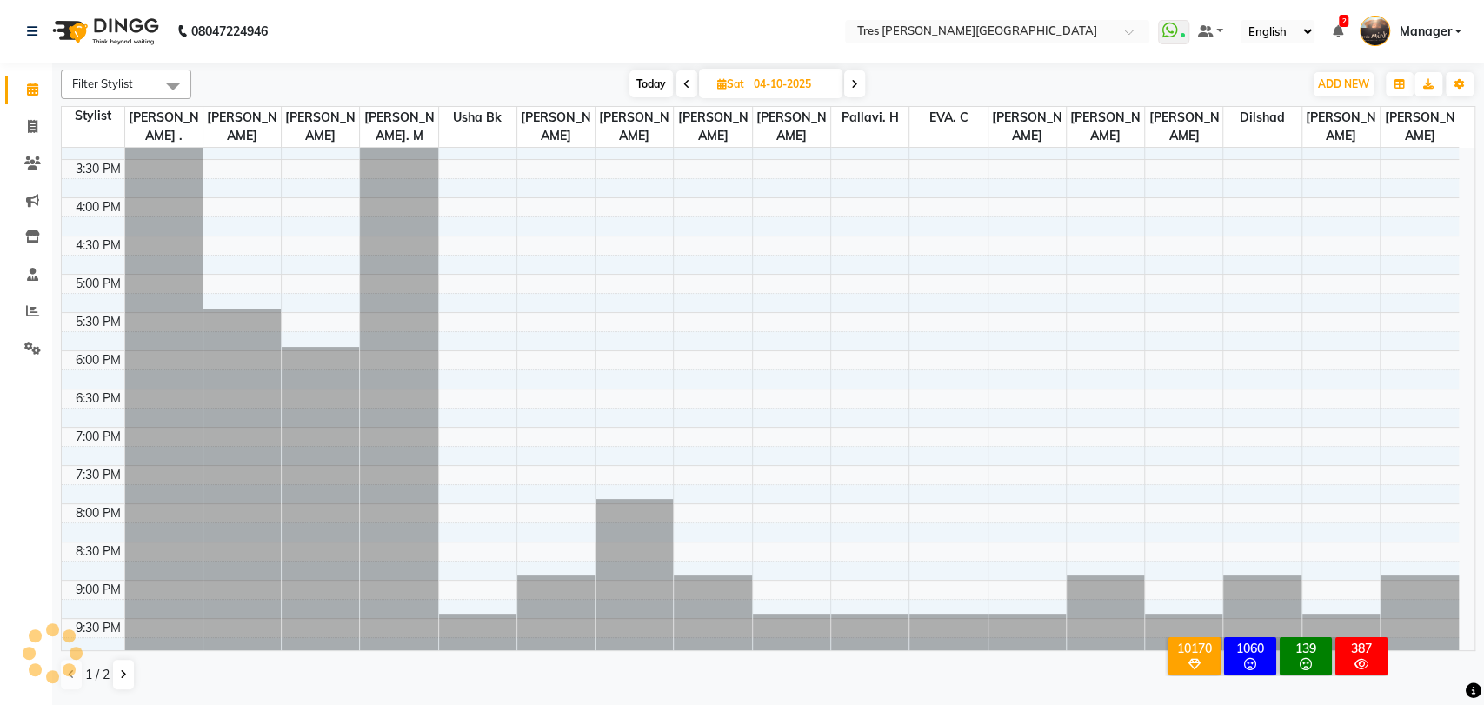
click at [859, 85] on span at bounding box center [854, 83] width 21 height 27
type input "05-10-2025"
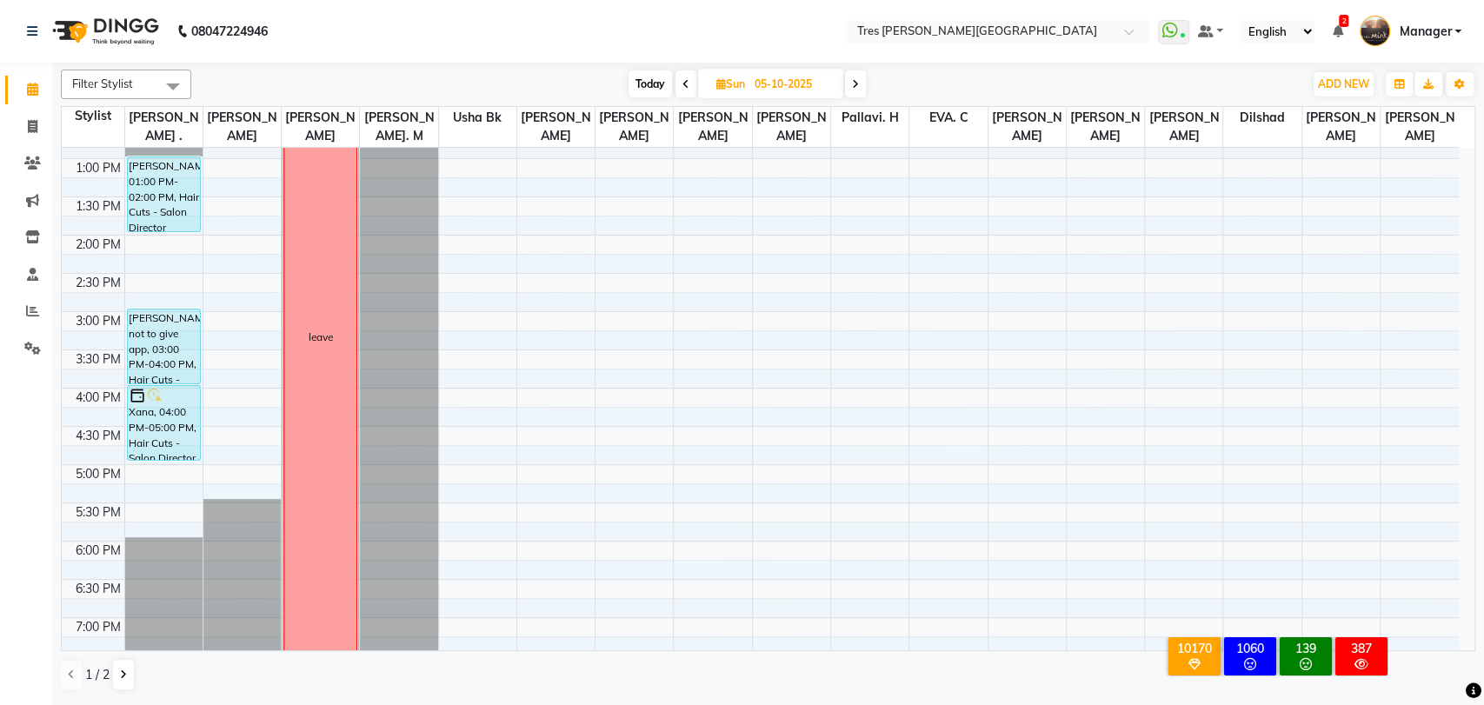
scroll to position [369, 0]
click at [170, 240] on div "8:00 AM 8:30 AM 9:00 AM 9:30 AM 10:00 AM 10:30 AM 11:00 AM 11:30 AM 12:00 PM 12…" at bounding box center [760, 314] width 1397 height 1070
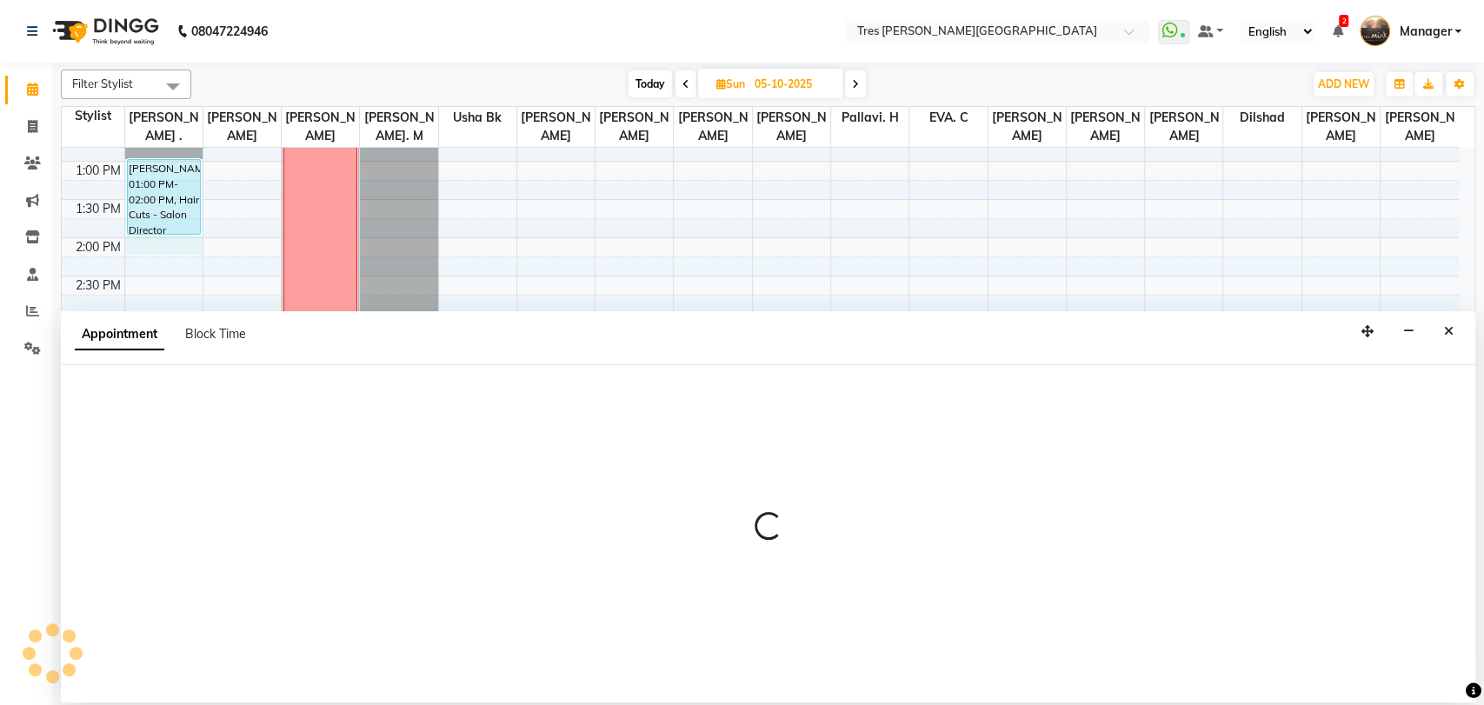
select select "1020"
select select "840"
select select "tentative"
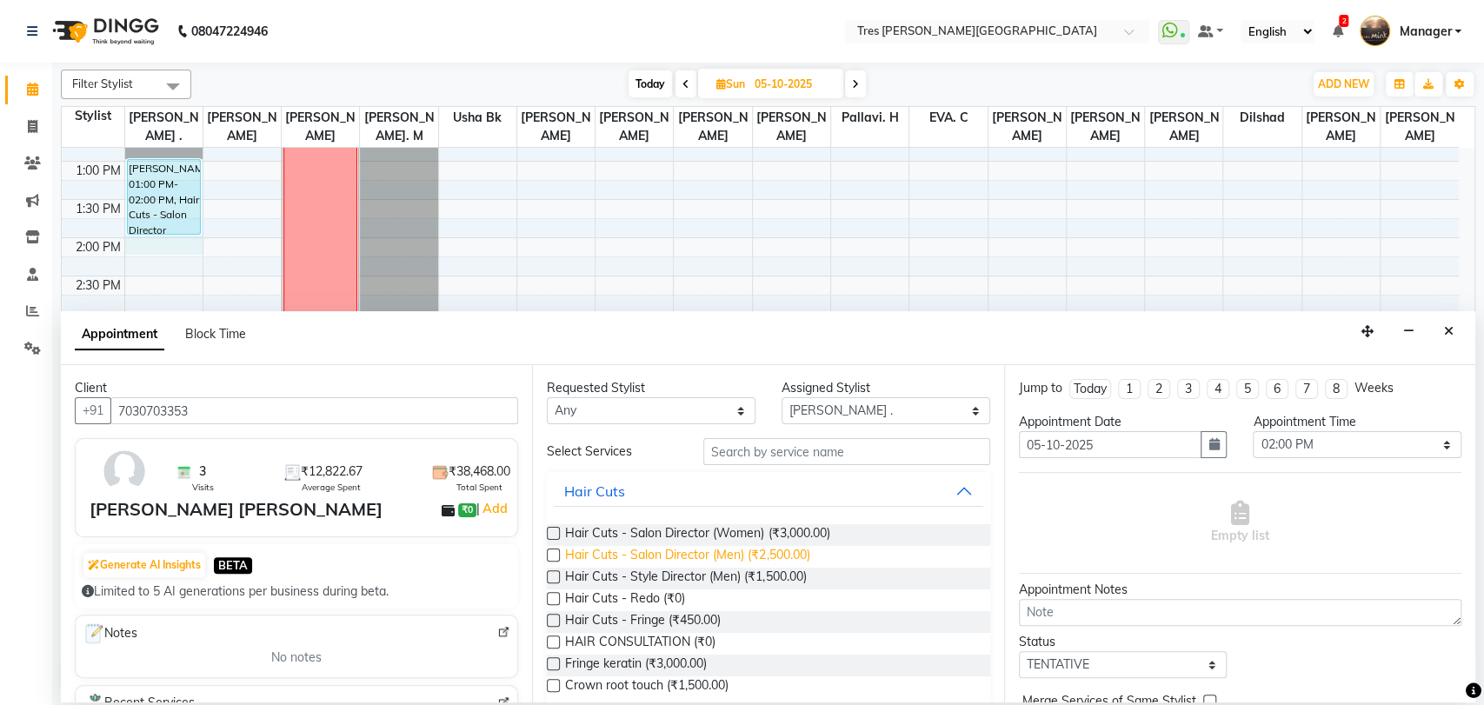
type input "7030703353"
click at [748, 558] on span "Hair Cuts - Salon Director (Men) (₹2,500.00)" at bounding box center [687, 557] width 244 height 22
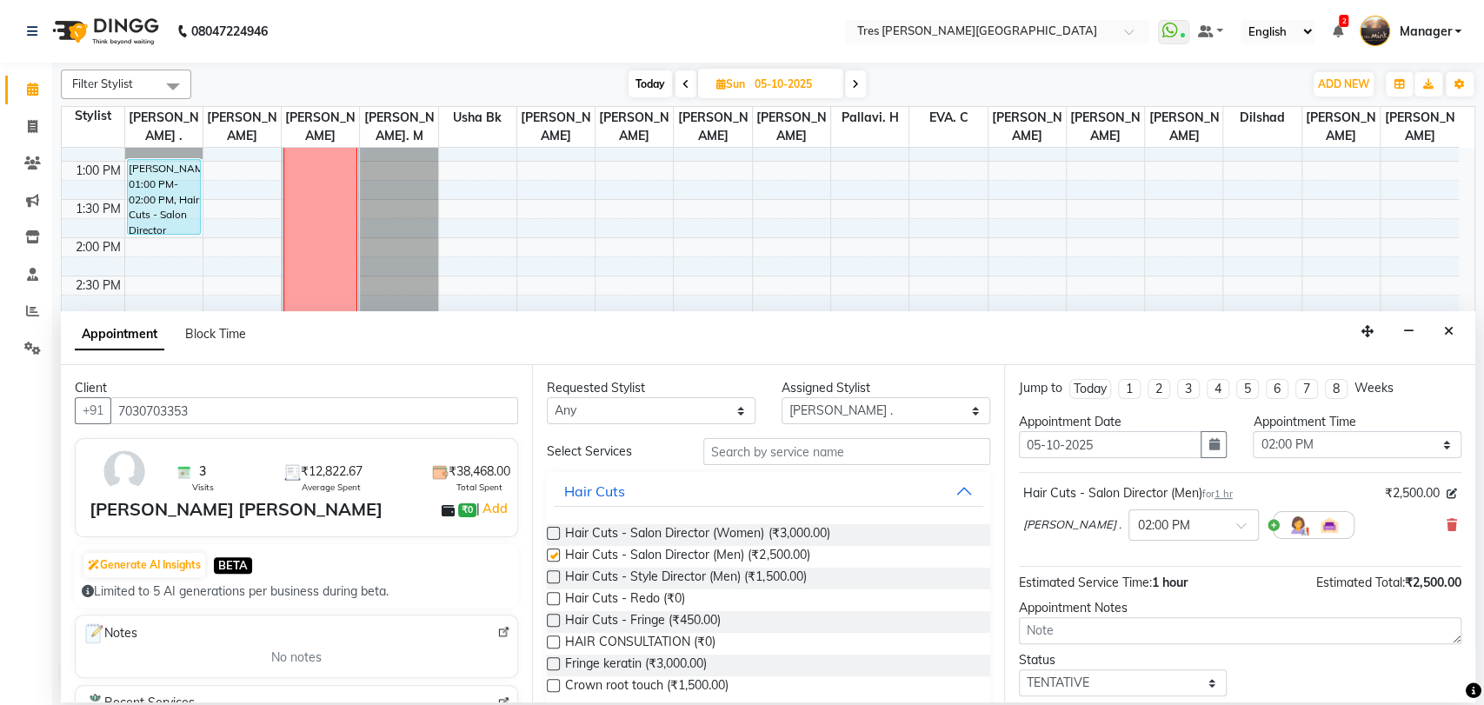
checkbox input "false"
click at [897, 404] on select "Select [PERSON_NAME] [PERSON_NAME] [PERSON_NAME] [PERSON_NAME] [PERSON_NAME]. C…" at bounding box center [885, 410] width 209 height 27
select select "19346"
click at [781, 397] on select "Select [PERSON_NAME] [PERSON_NAME] [PERSON_NAME] [PERSON_NAME] [PERSON_NAME]. C…" at bounding box center [885, 410] width 209 height 27
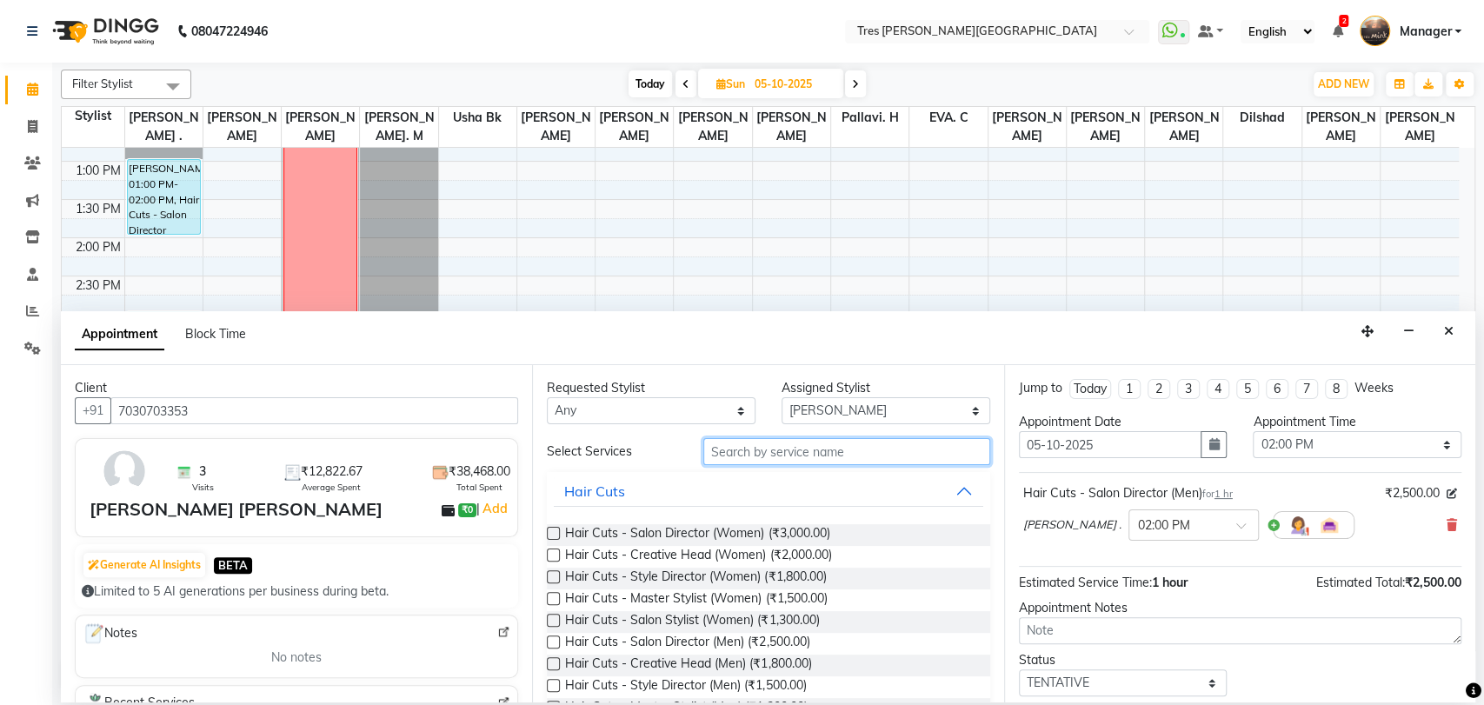
click at [787, 453] on input "text" at bounding box center [846, 451] width 287 height 27
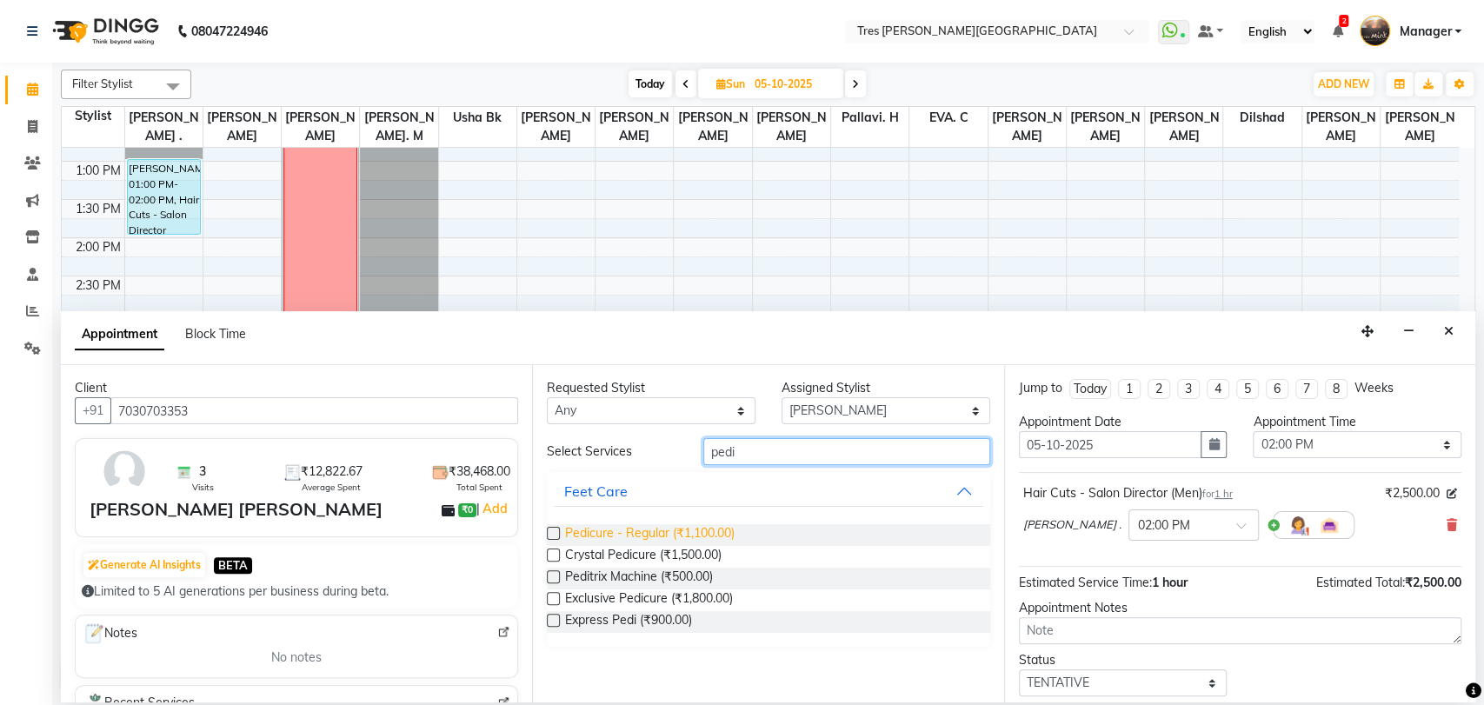
type input "pedi"
click at [675, 530] on span "Pedicure - Regular (₹1,100.00)" at bounding box center [650, 535] width 170 height 22
checkbox input "false"
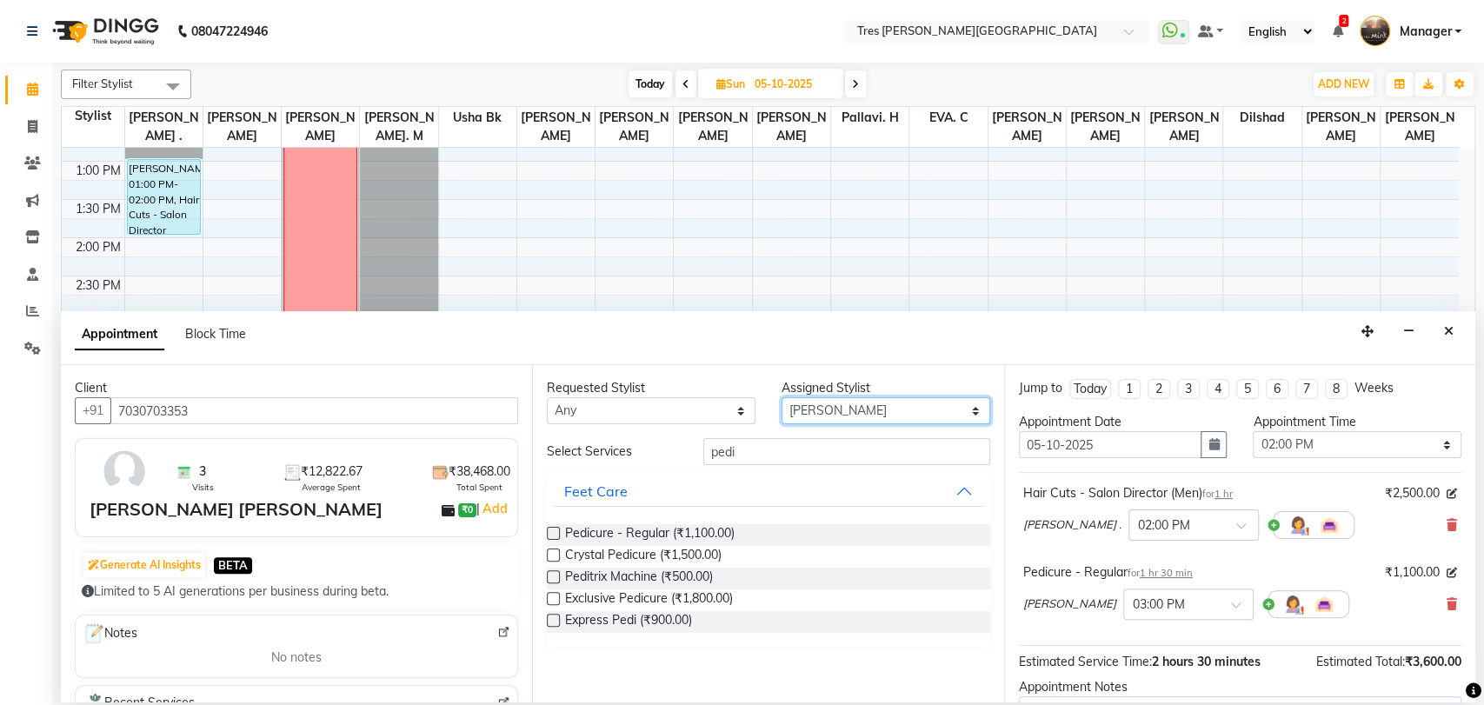
click at [869, 407] on select "Select [PERSON_NAME] [PERSON_NAME] [PERSON_NAME] [PERSON_NAME] [PERSON_NAME]. C…" at bounding box center [885, 410] width 209 height 27
select select "37431"
click at [781, 397] on select "Select [PERSON_NAME] [PERSON_NAME] [PERSON_NAME] [PERSON_NAME] [PERSON_NAME]. C…" at bounding box center [885, 410] width 209 height 27
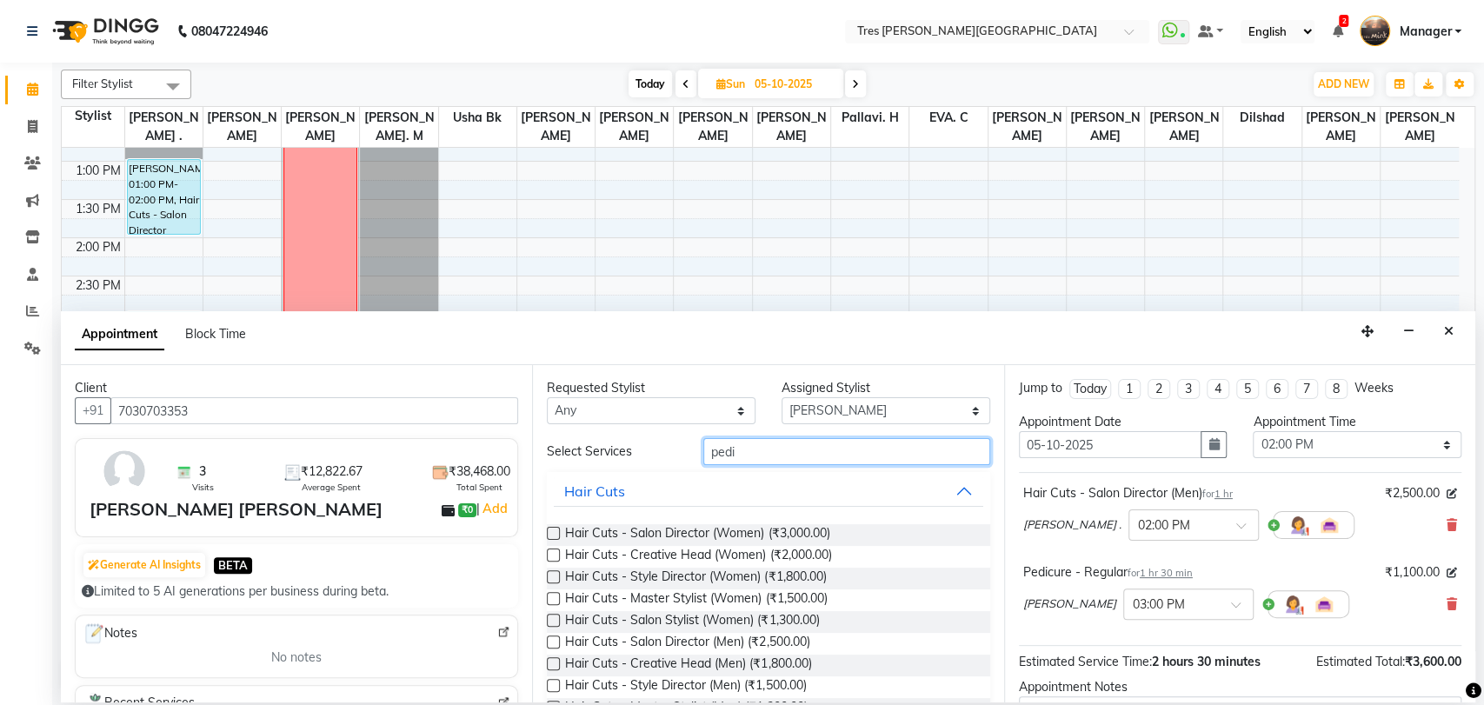
drag, startPoint x: 706, startPoint y: 441, endPoint x: 657, endPoint y: 431, distance: 49.6
click at [668, 433] on div "Requested Stylist Any Anand Saindane Anjali Pillay Chetan Mahale Dilshad EVA. C…" at bounding box center [767, 533] width 471 height 337
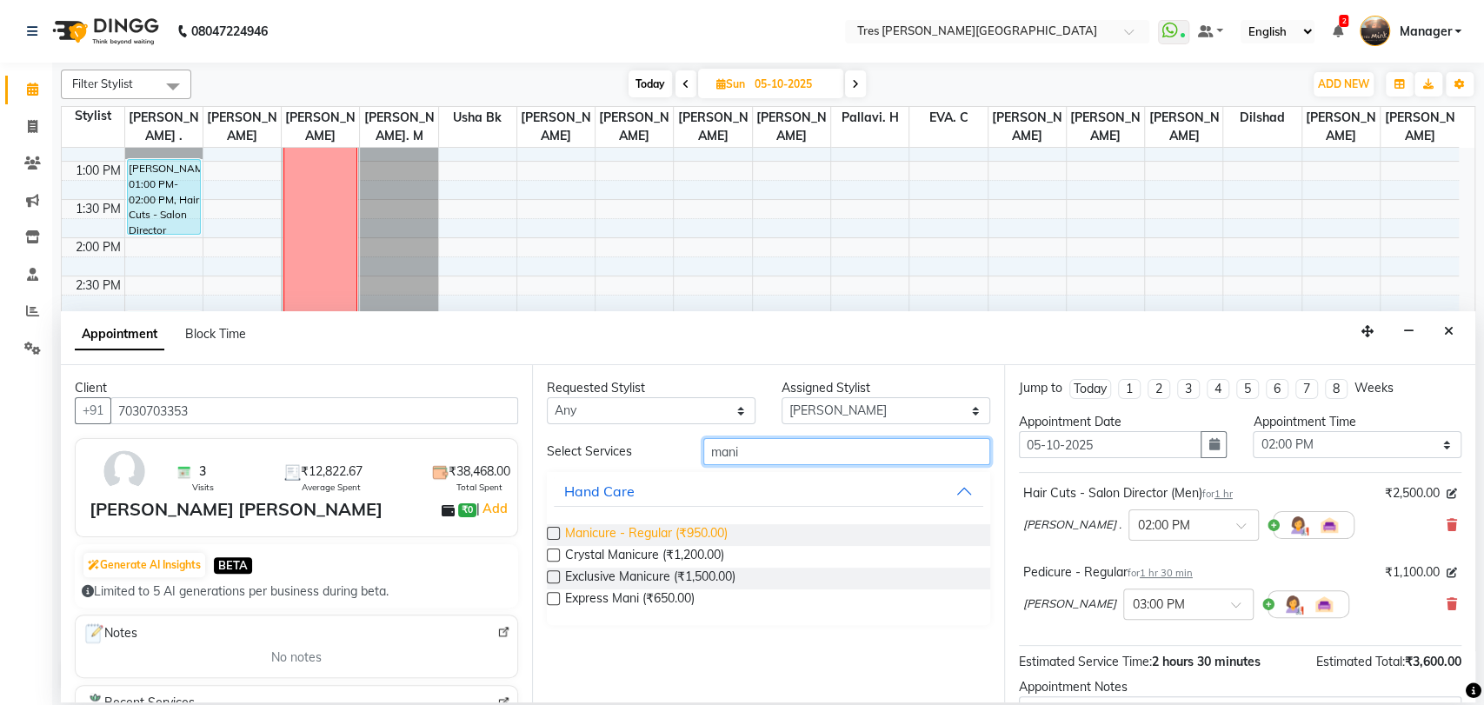
type input "mani"
click at [635, 532] on span "Manicure - Regular (₹950.00)" at bounding box center [646, 535] width 163 height 22
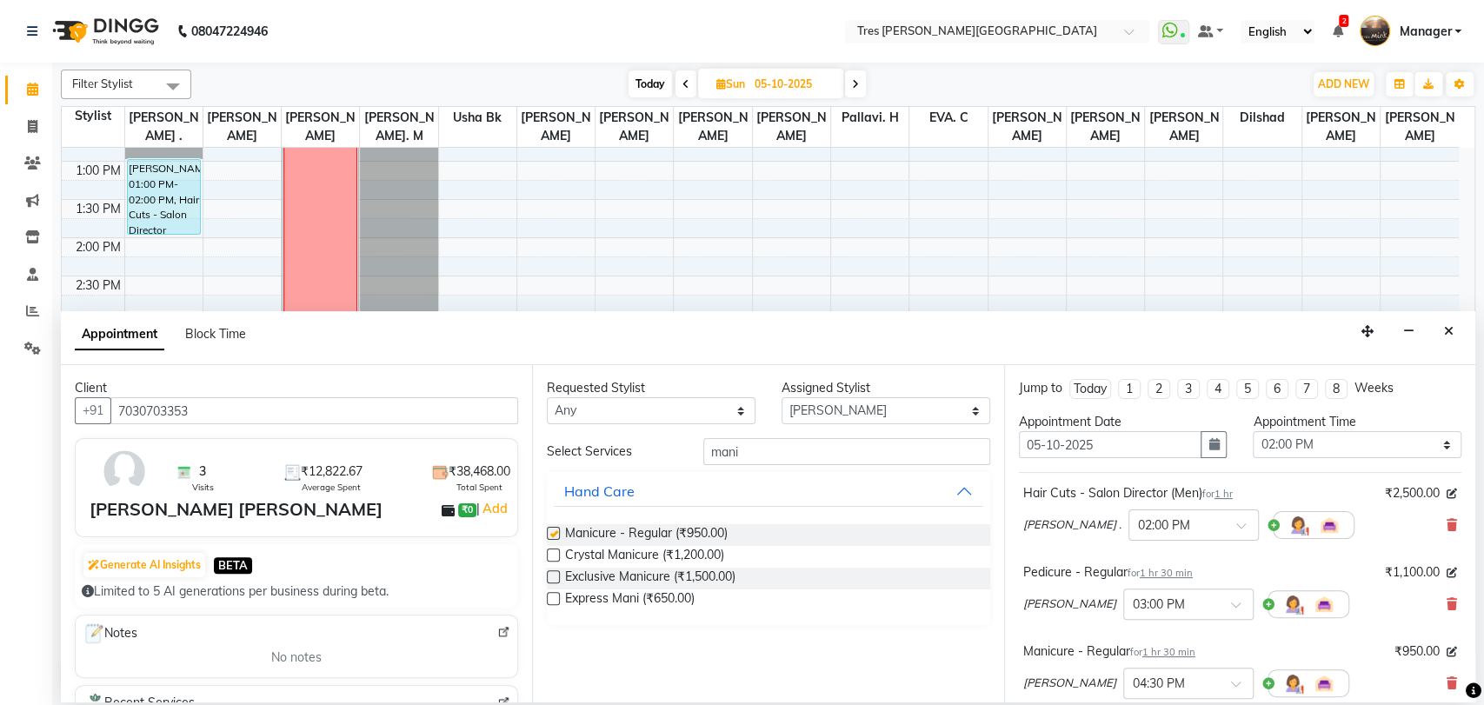
checkbox input "false"
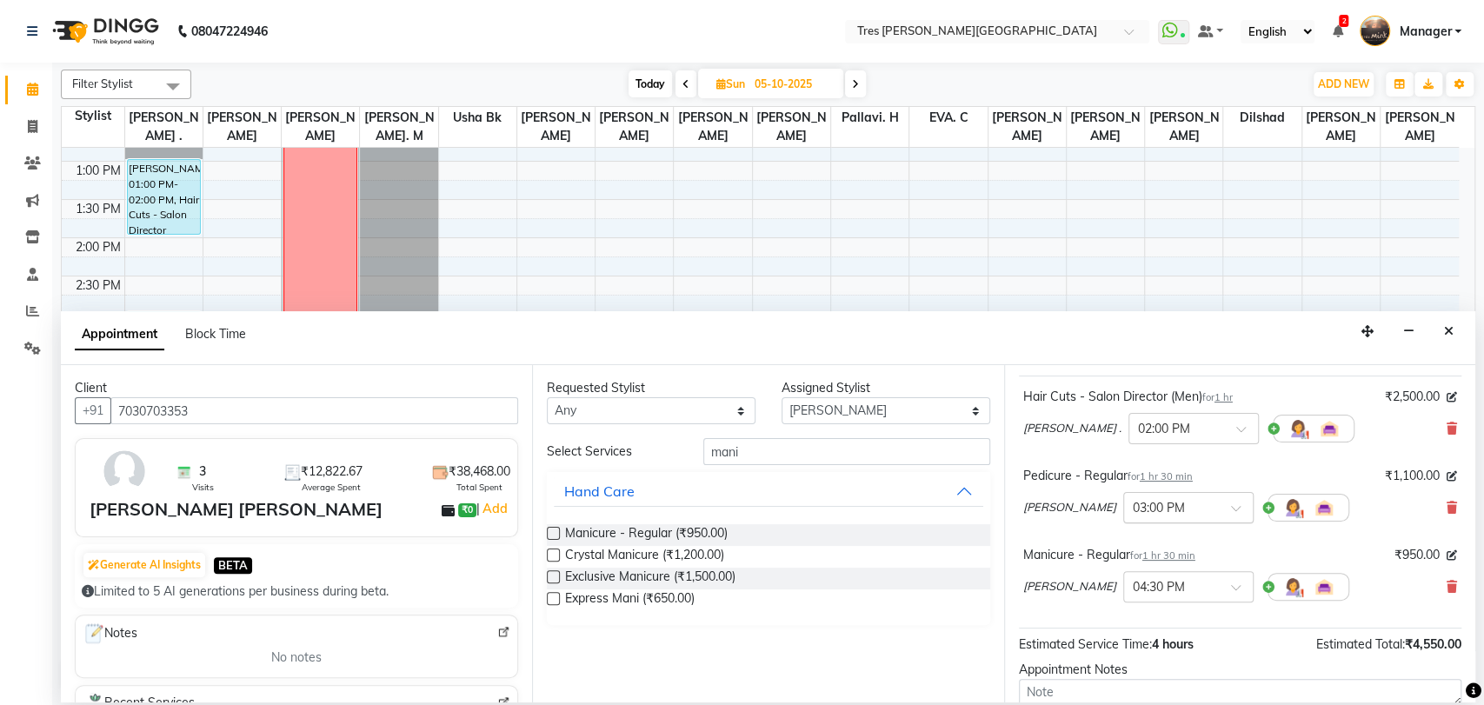
click at [1150, 514] on input "text" at bounding box center [1171, 506] width 76 height 18
click at [1143, 604] on div "02:00 PM" at bounding box center [1188, 604] width 129 height 32
click at [1167, 582] on input "text" at bounding box center [1171, 585] width 76 height 18
click at [1152, 675] on div "02:00 PM" at bounding box center [1188, 684] width 129 height 32
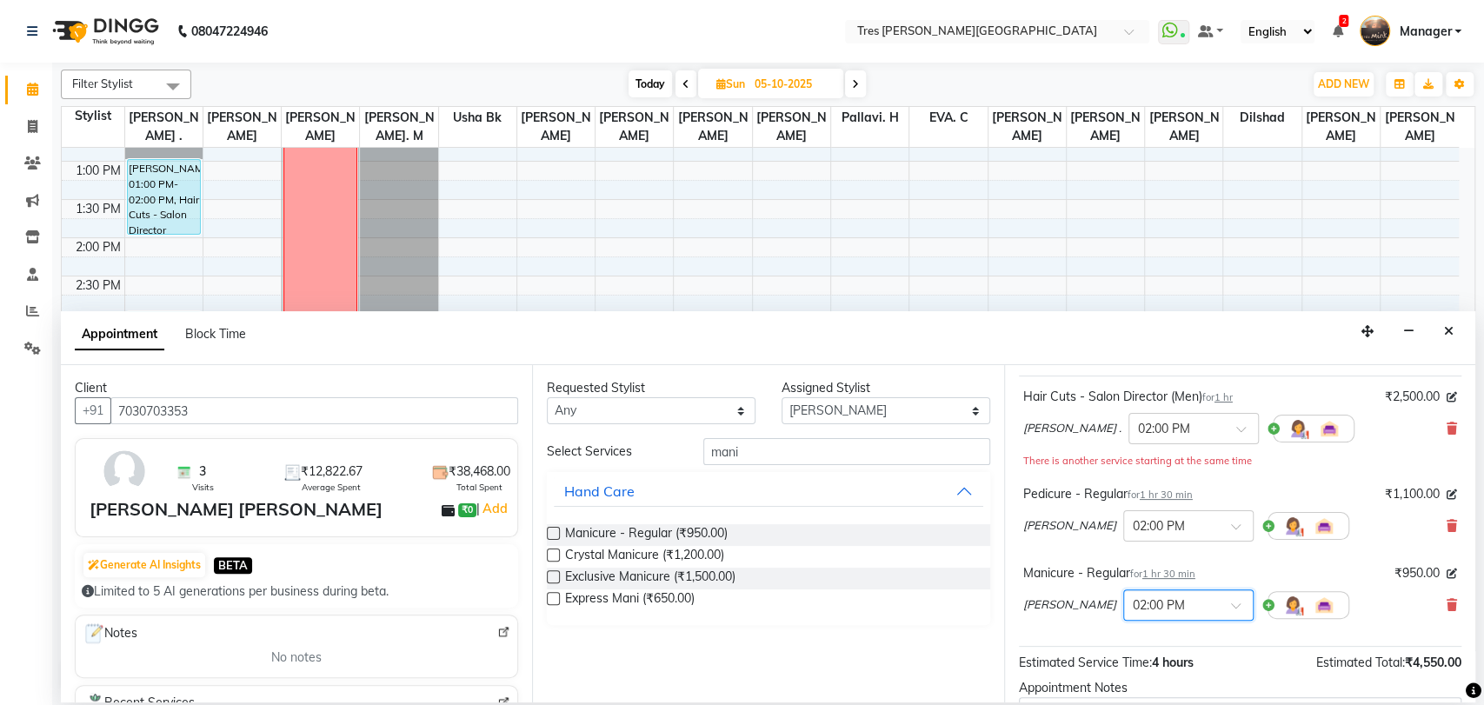
scroll to position [278, 0]
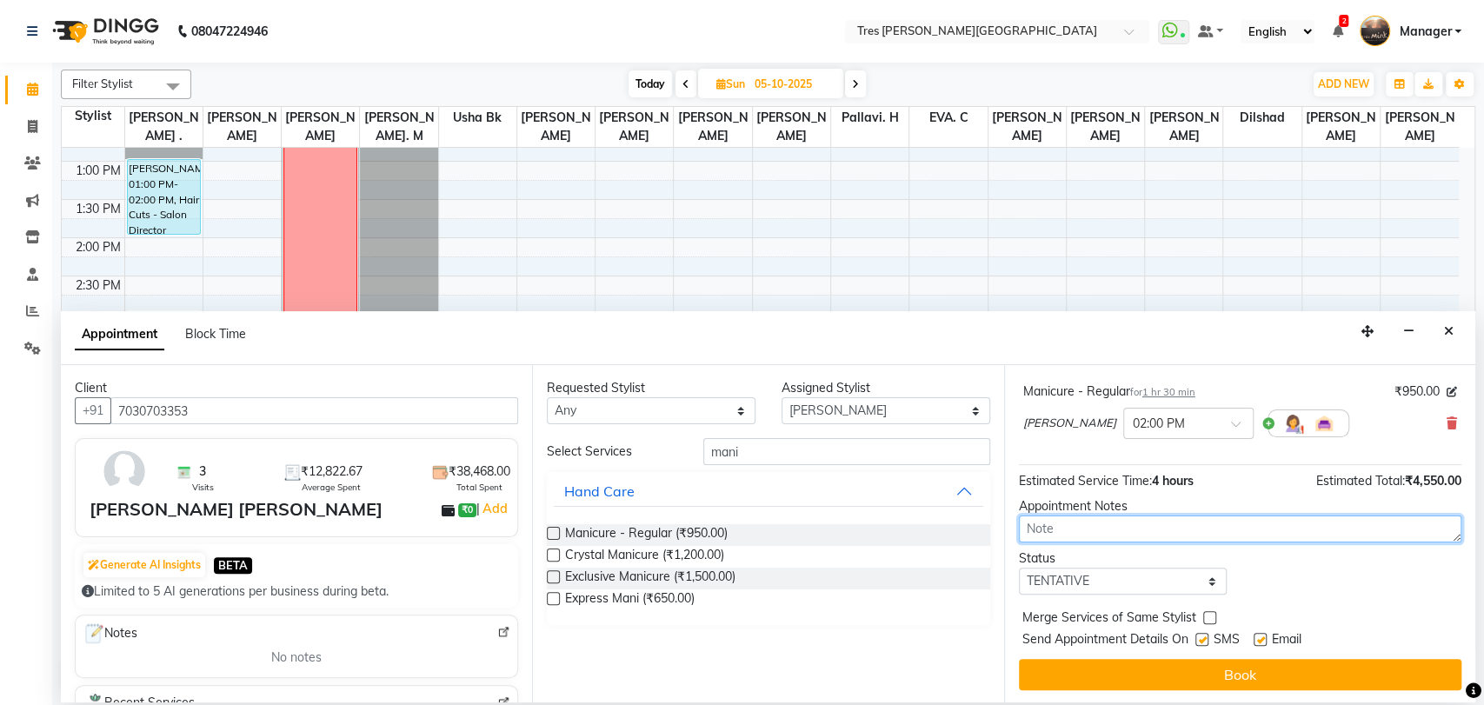
click at [1120, 519] on textarea at bounding box center [1240, 528] width 442 height 27
type textarea "soham 7:51 1.10"
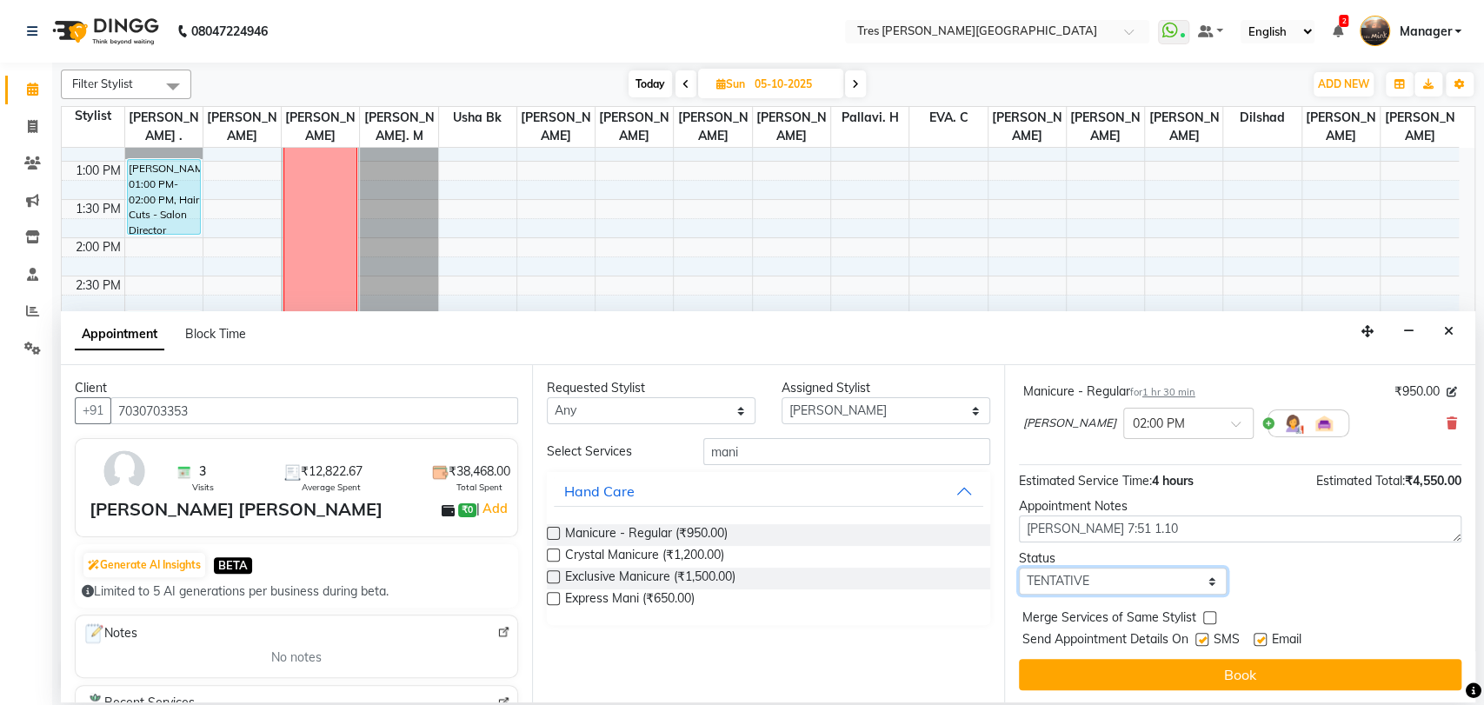
click at [1121, 582] on select "Select TENTATIVE CONFIRM UPCOMING" at bounding box center [1123, 581] width 209 height 27
select select "upcoming"
click at [1019, 568] on select "Select TENTATIVE CONFIRM UPCOMING" at bounding box center [1123, 581] width 209 height 27
click at [1109, 669] on button "Book" at bounding box center [1240, 674] width 442 height 31
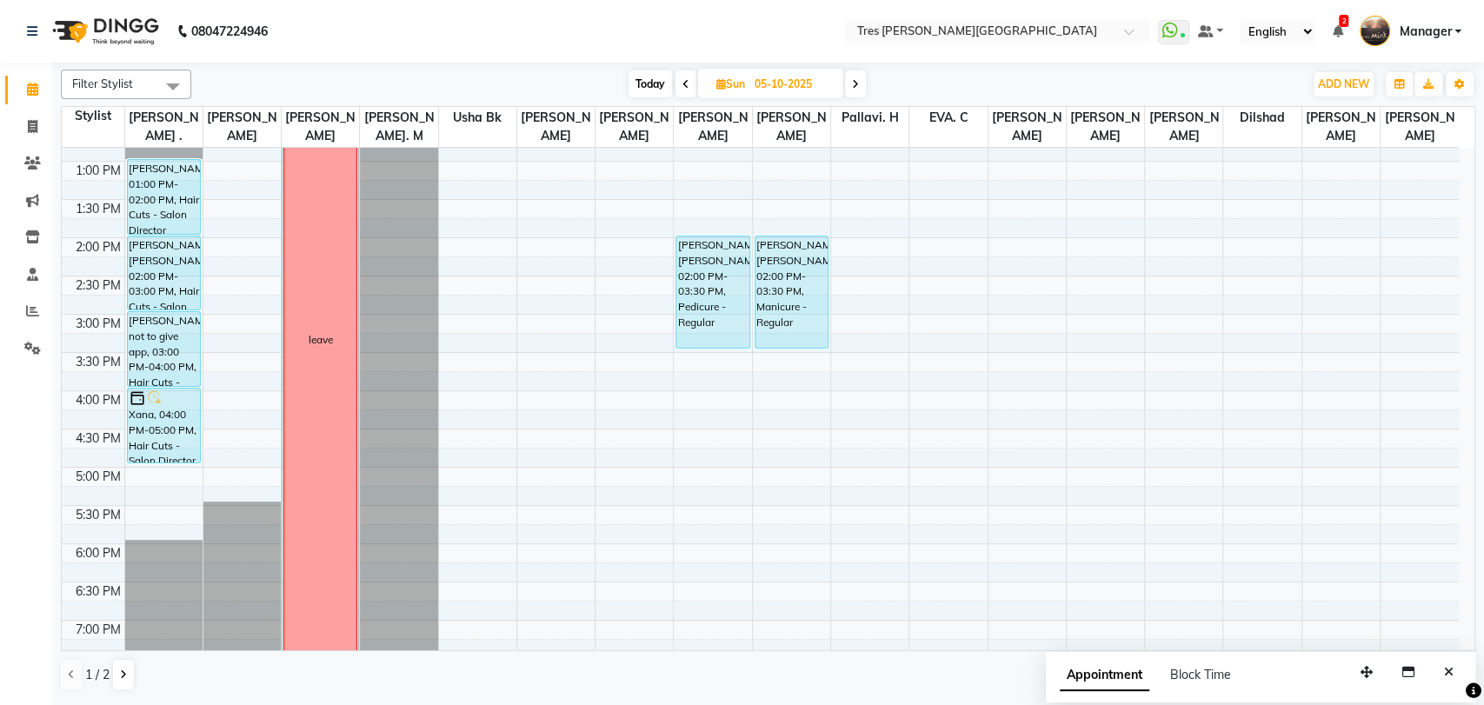
click at [648, 80] on span "Today" at bounding box center [649, 83] width 43 height 27
type input "01-10-2025"
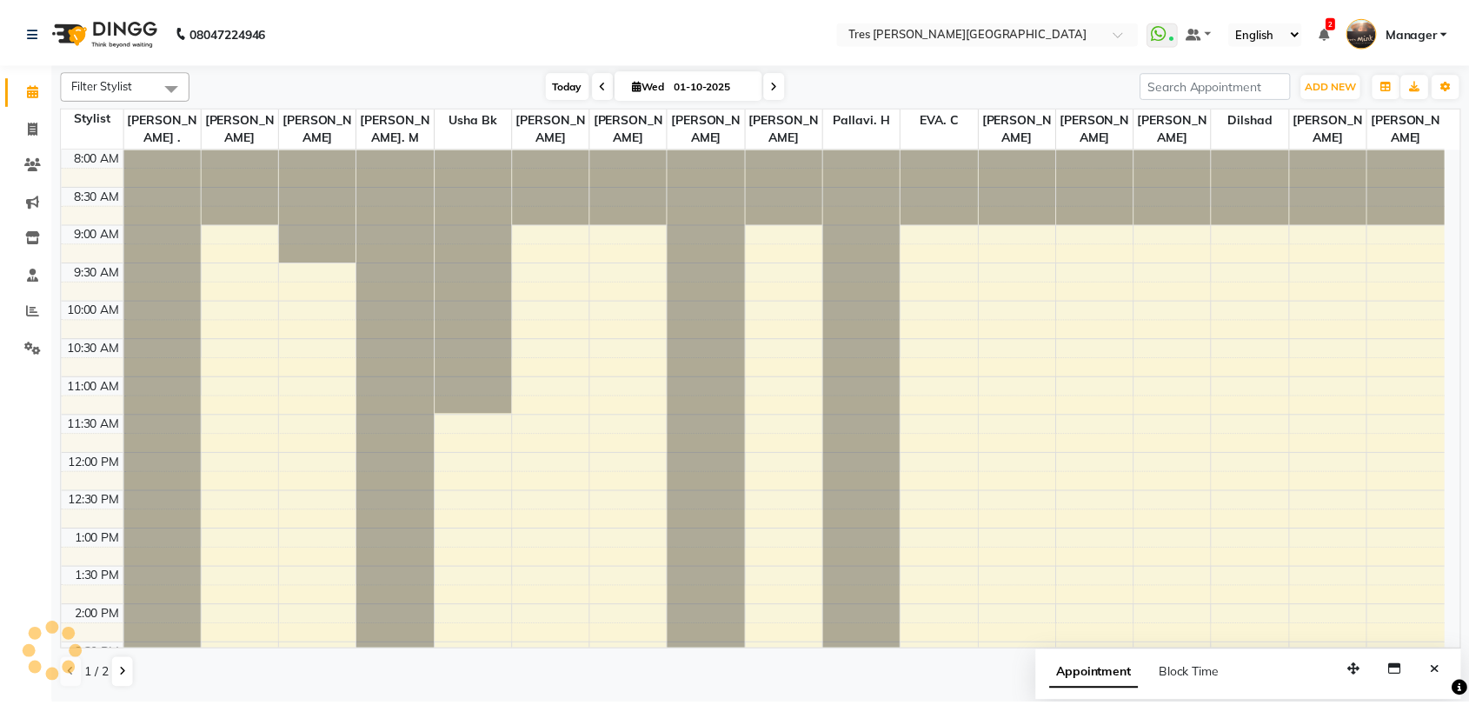
scroll to position [562, 0]
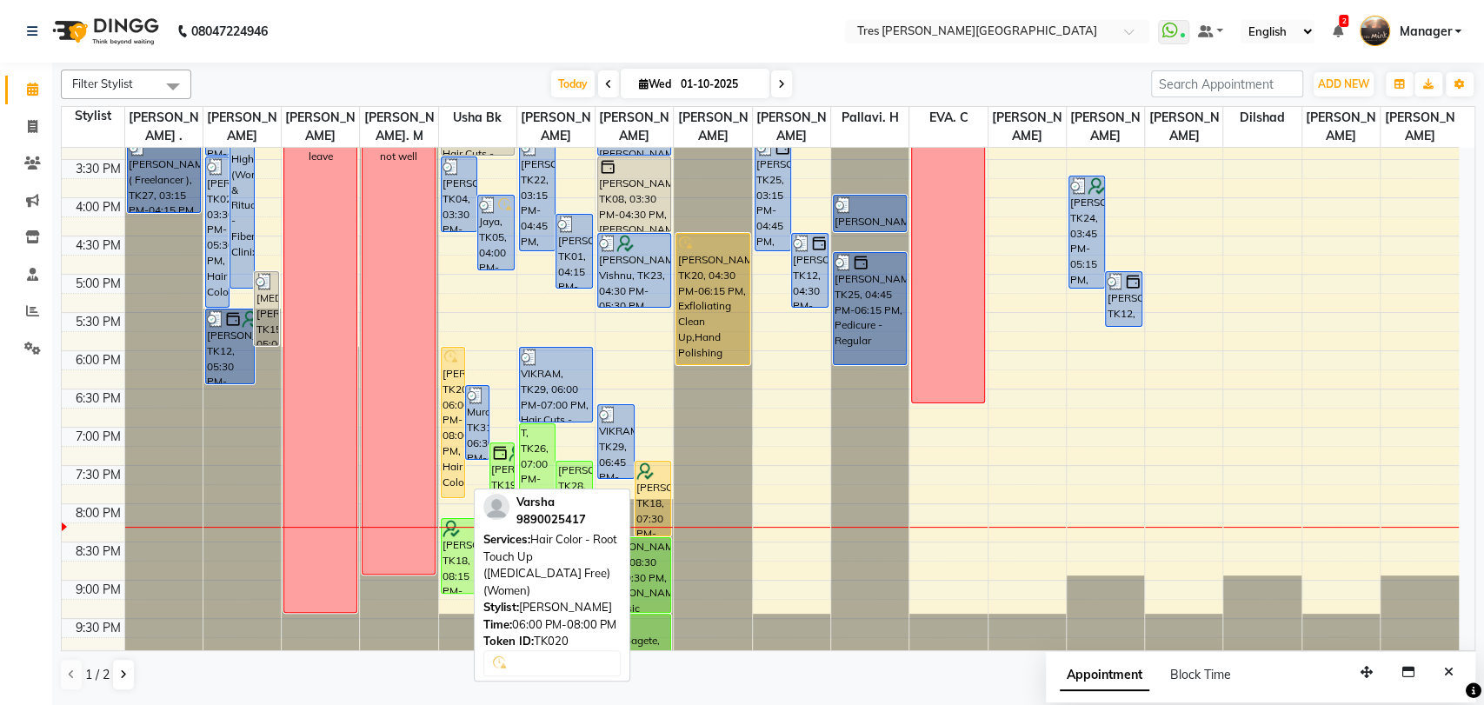
click at [449, 408] on div "[PERSON_NAME], TK20, 06:00 PM-08:00 PM, Hair Color - Root Touch Up ([MEDICAL_DA…" at bounding box center [453, 423] width 23 height 150
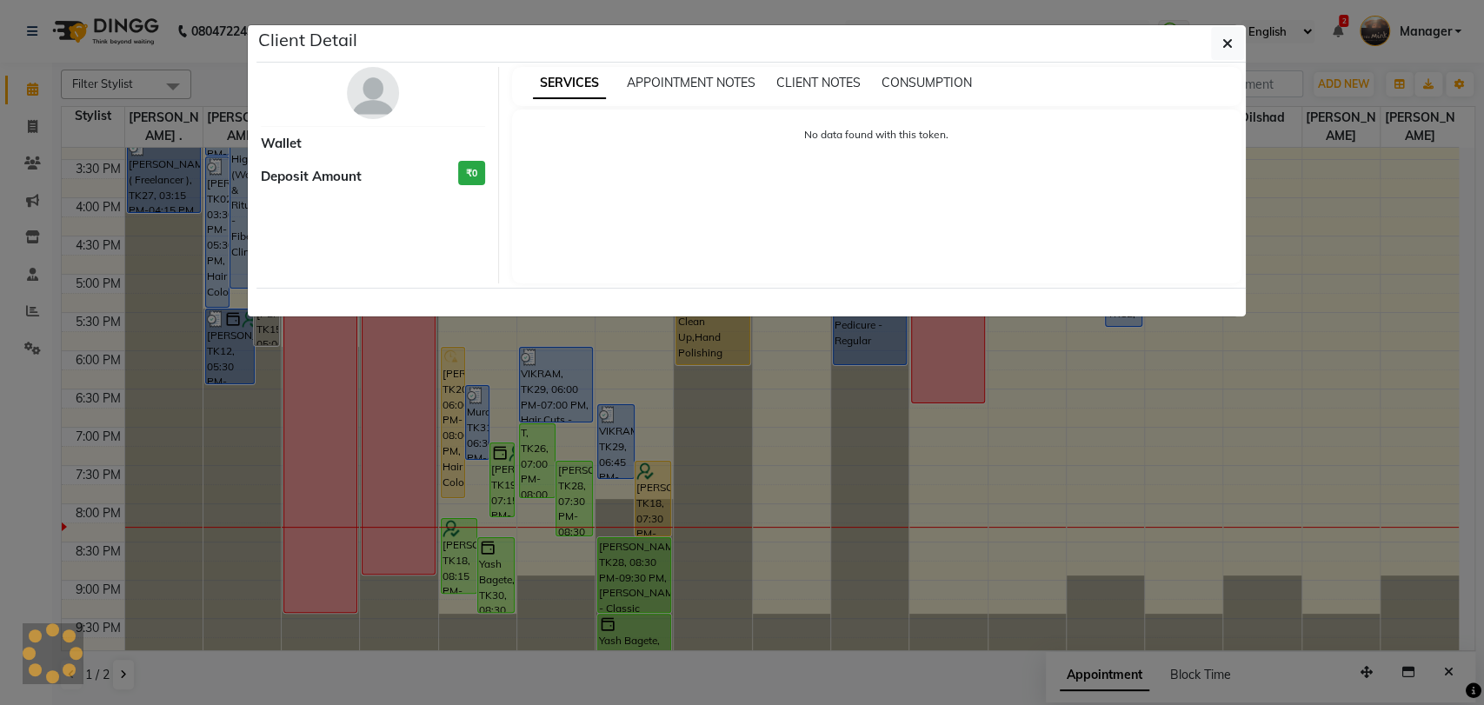
select select "1"
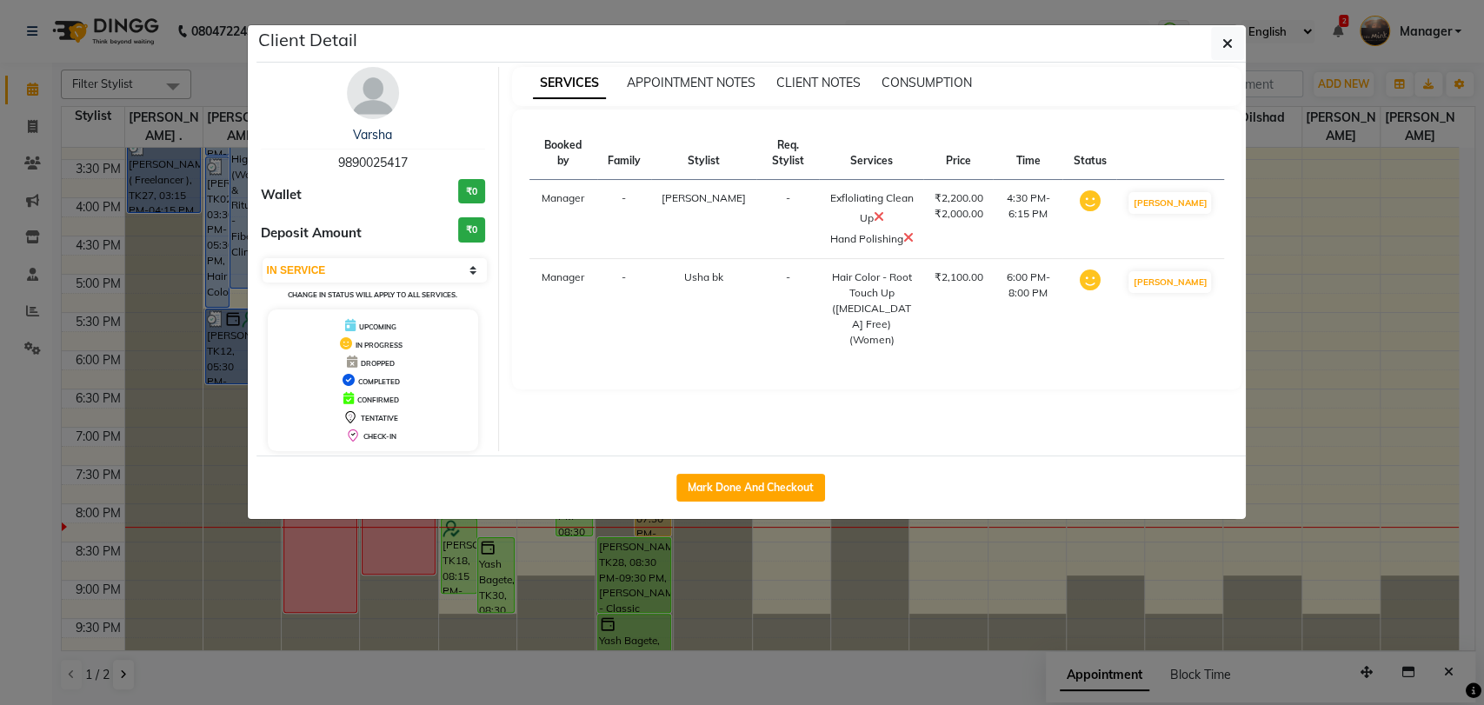
drag, startPoint x: 378, startPoint y: 106, endPoint x: 795, endPoint y: 160, distance: 420.7
click at [378, 106] on img at bounding box center [373, 93] width 52 height 52
